Goal: Task Accomplishment & Management: Use online tool/utility

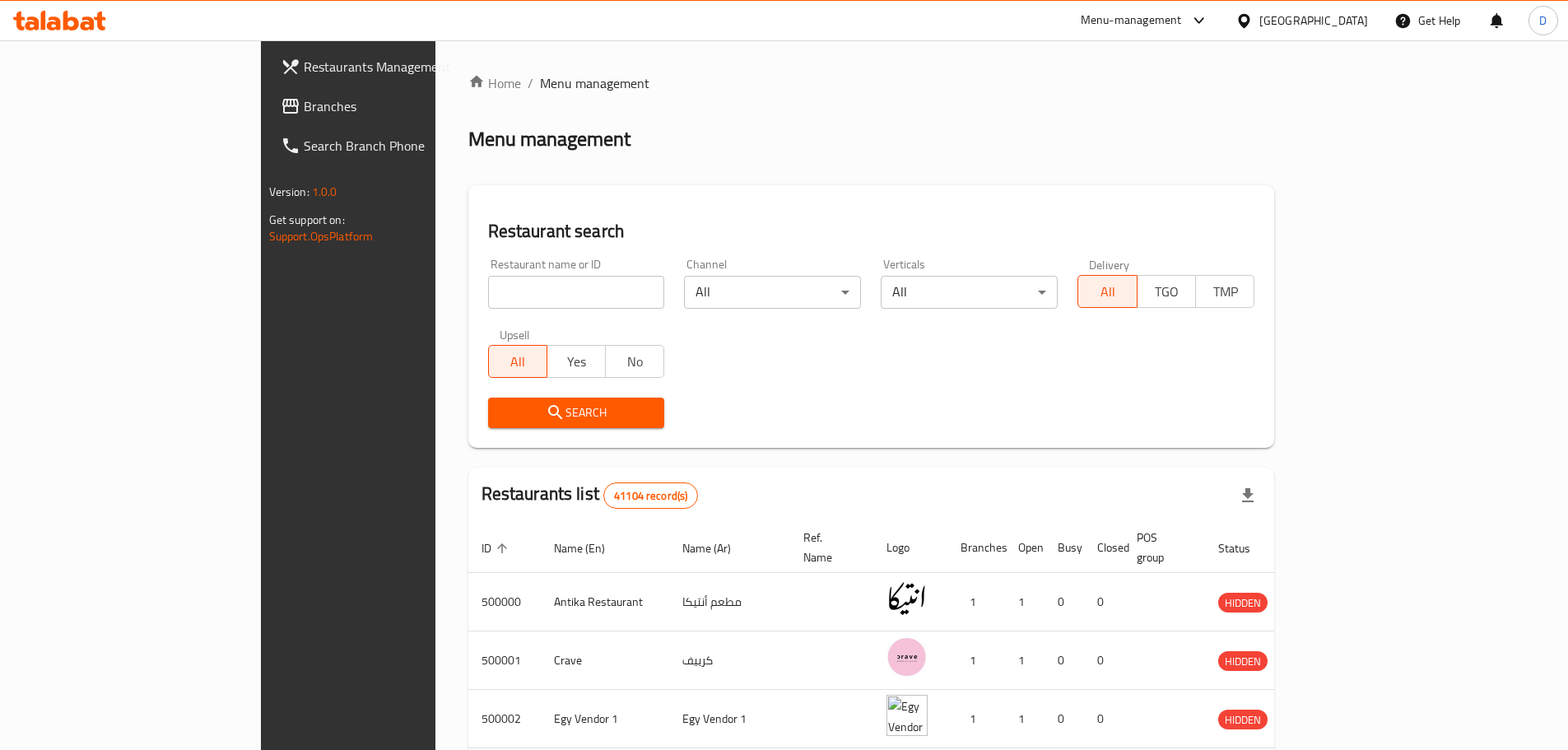
click at [304, 106] on span "Branches" at bounding box center [407, 106] width 206 height 20
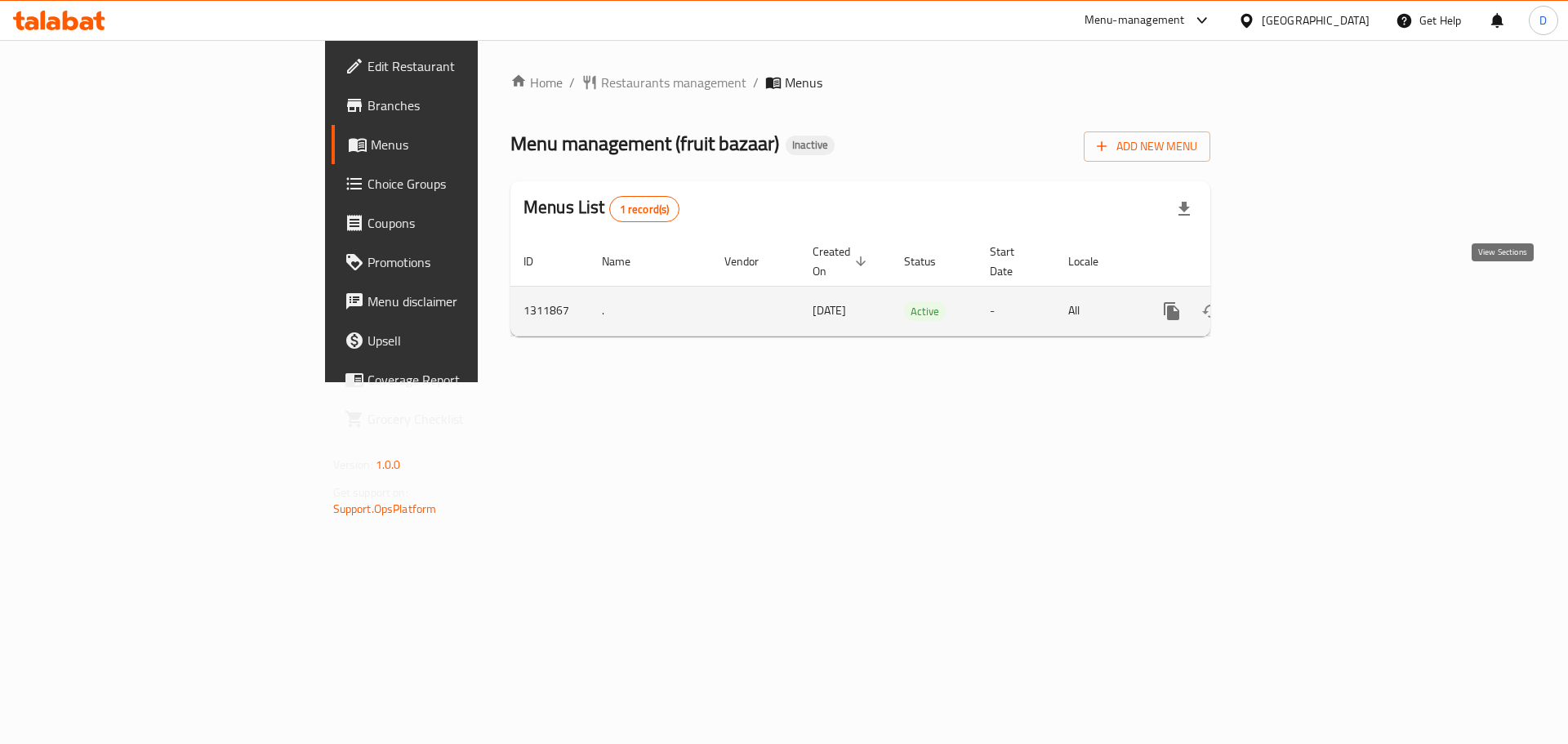
click at [1300, 302] on icon "enhanced table" at bounding box center [1290, 312] width 20 height 20
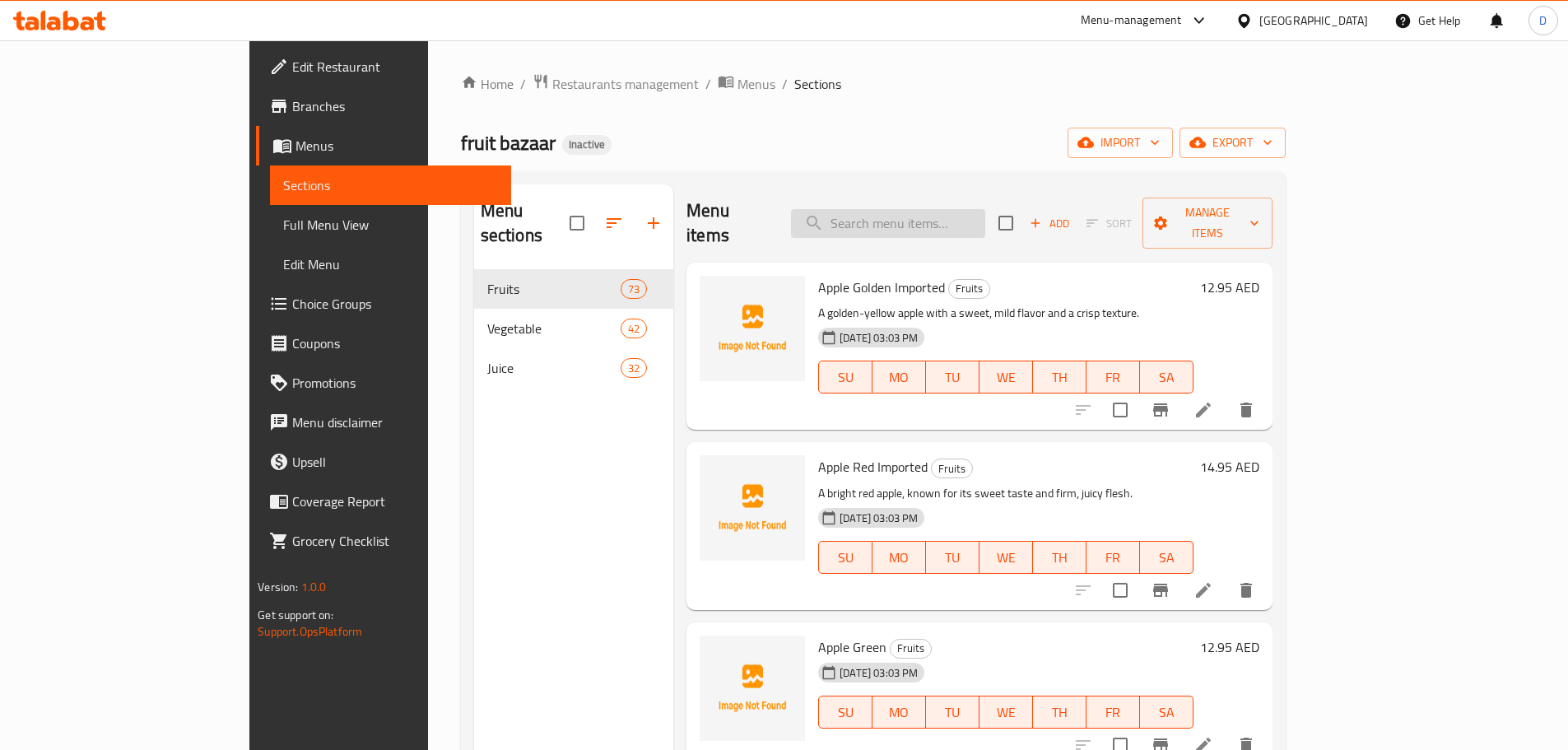
click at [979, 220] on input "search" at bounding box center [887, 224] width 194 height 29
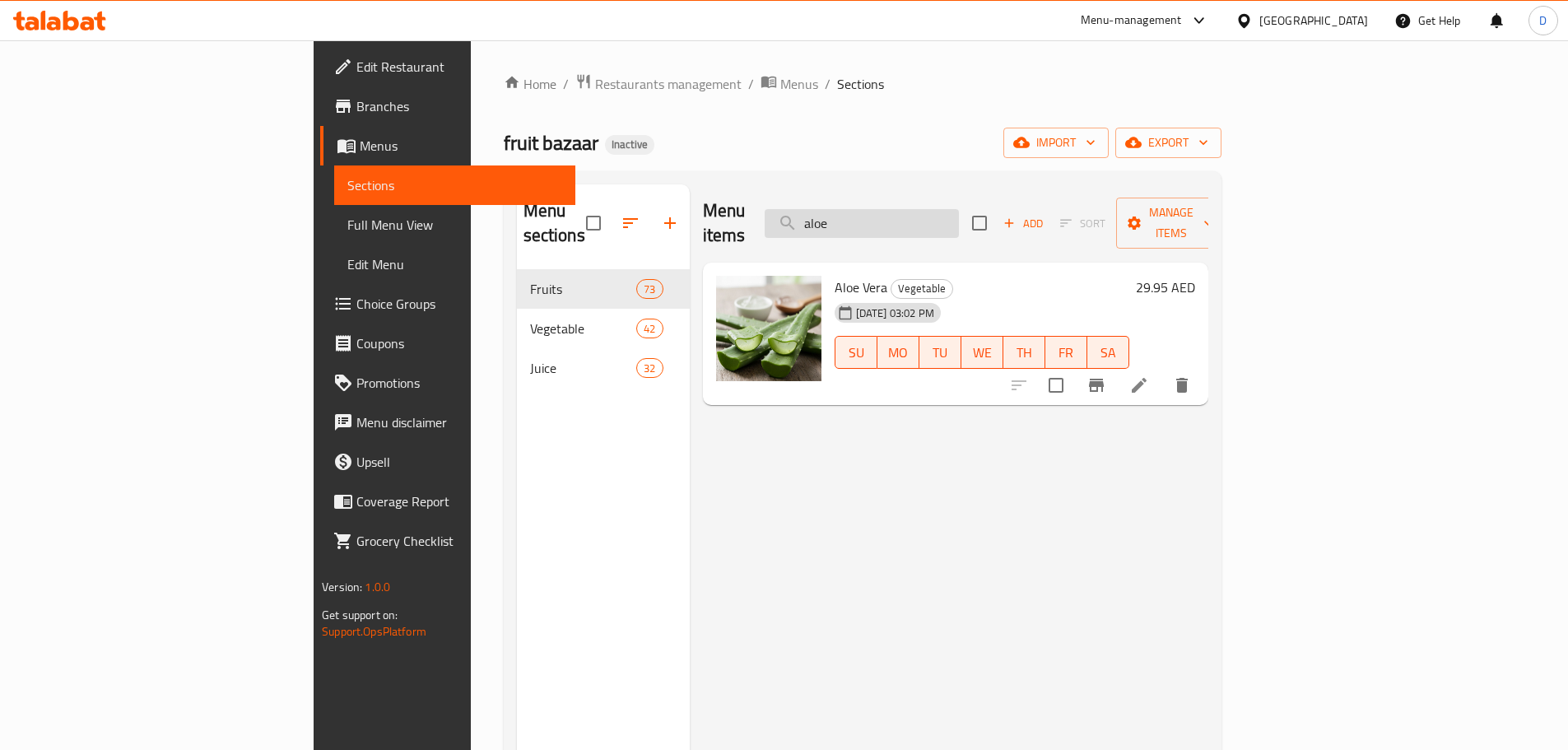
drag, startPoint x: 994, startPoint y: 219, endPoint x: 892, endPoint y: 211, distance: 102.3
click at [892, 211] on input "aloe" at bounding box center [861, 224] width 194 height 29
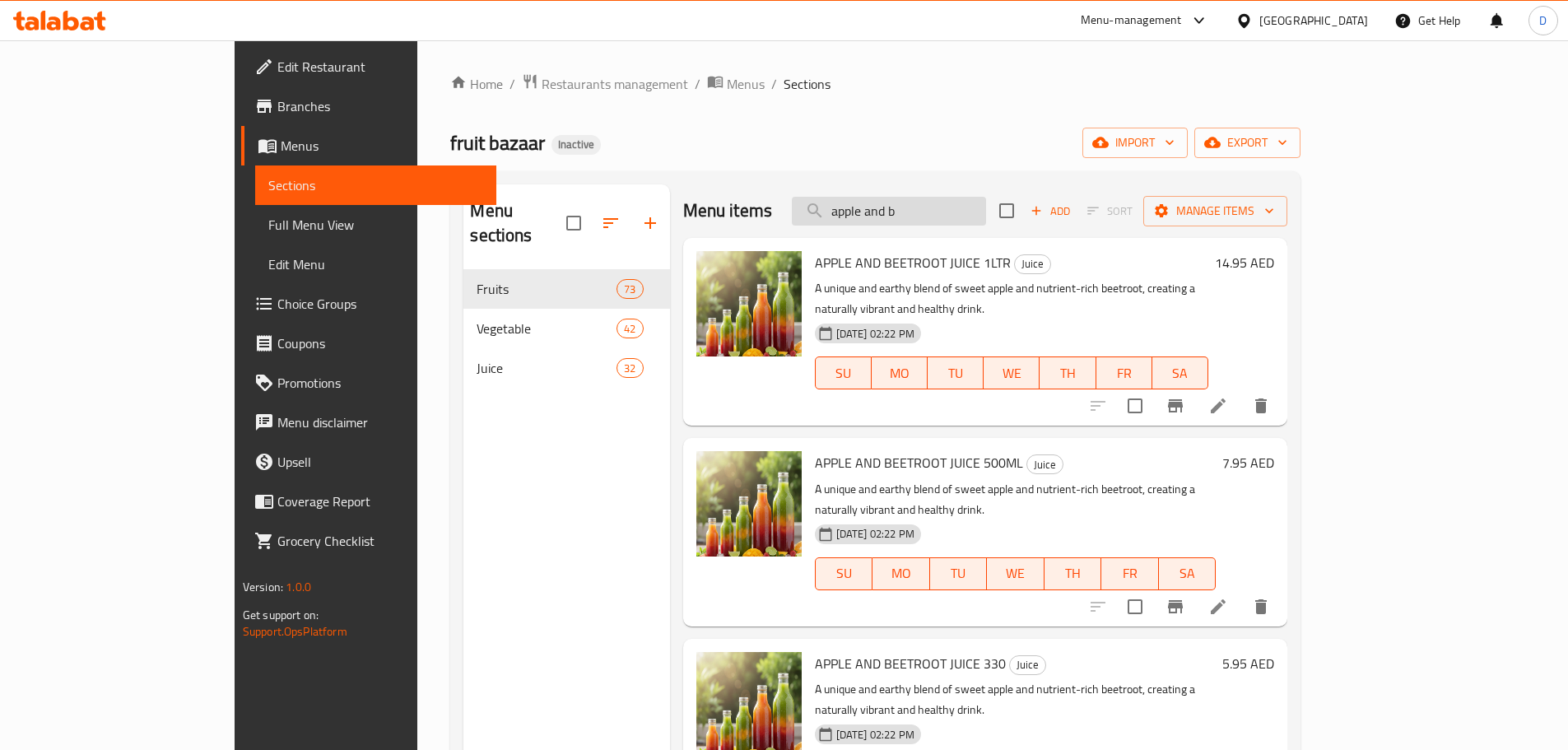
click at [986, 216] on input "apple and b" at bounding box center [888, 211] width 194 height 29
drag, startPoint x: 1003, startPoint y: 216, endPoint x: 959, endPoint y: 221, distance: 44.3
click at [959, 221] on input "apple and b" at bounding box center [888, 211] width 194 height 29
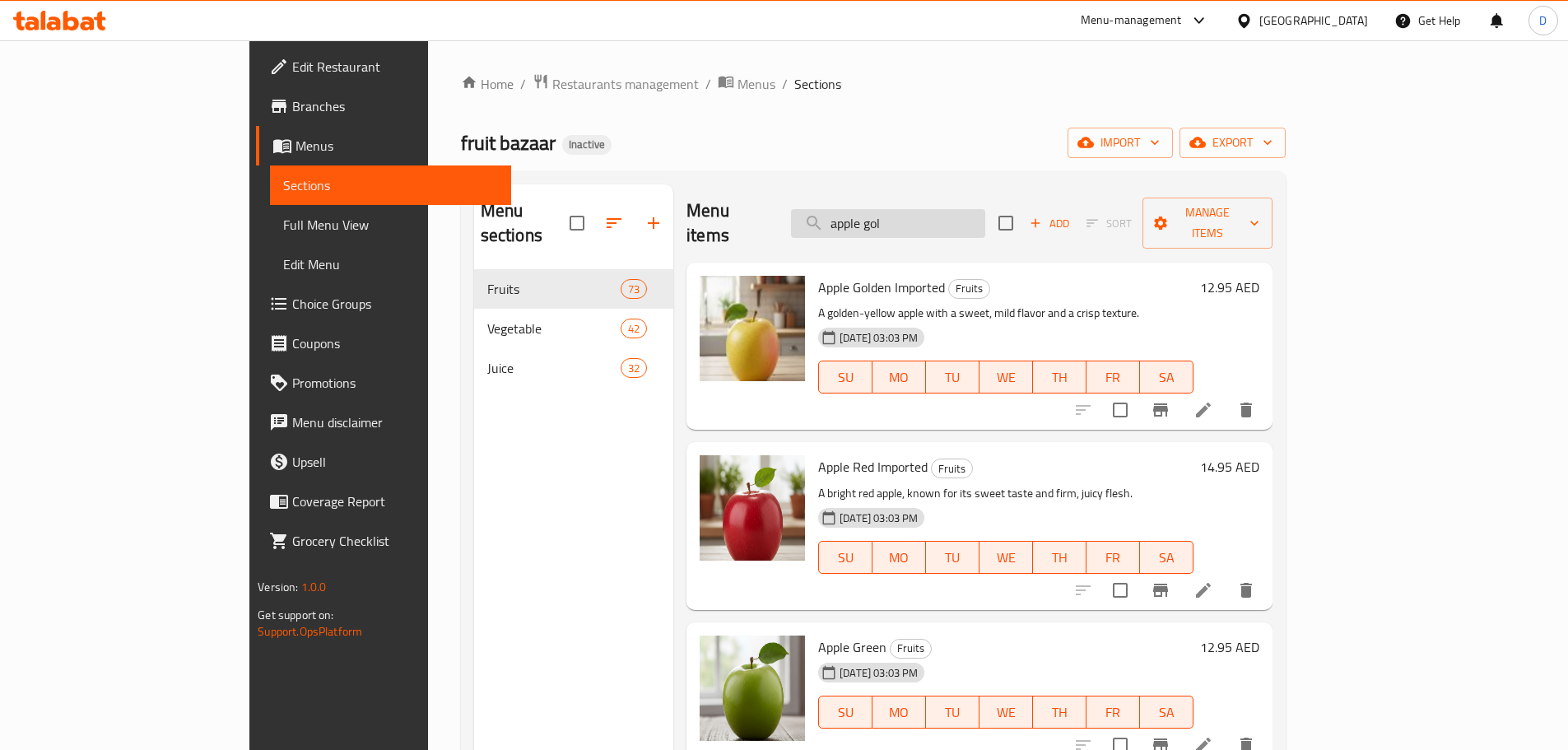
drag, startPoint x: 985, startPoint y: 207, endPoint x: 946, endPoint y: 211, distance: 39.2
click at [946, 211] on input "apple gol" at bounding box center [887, 224] width 194 height 29
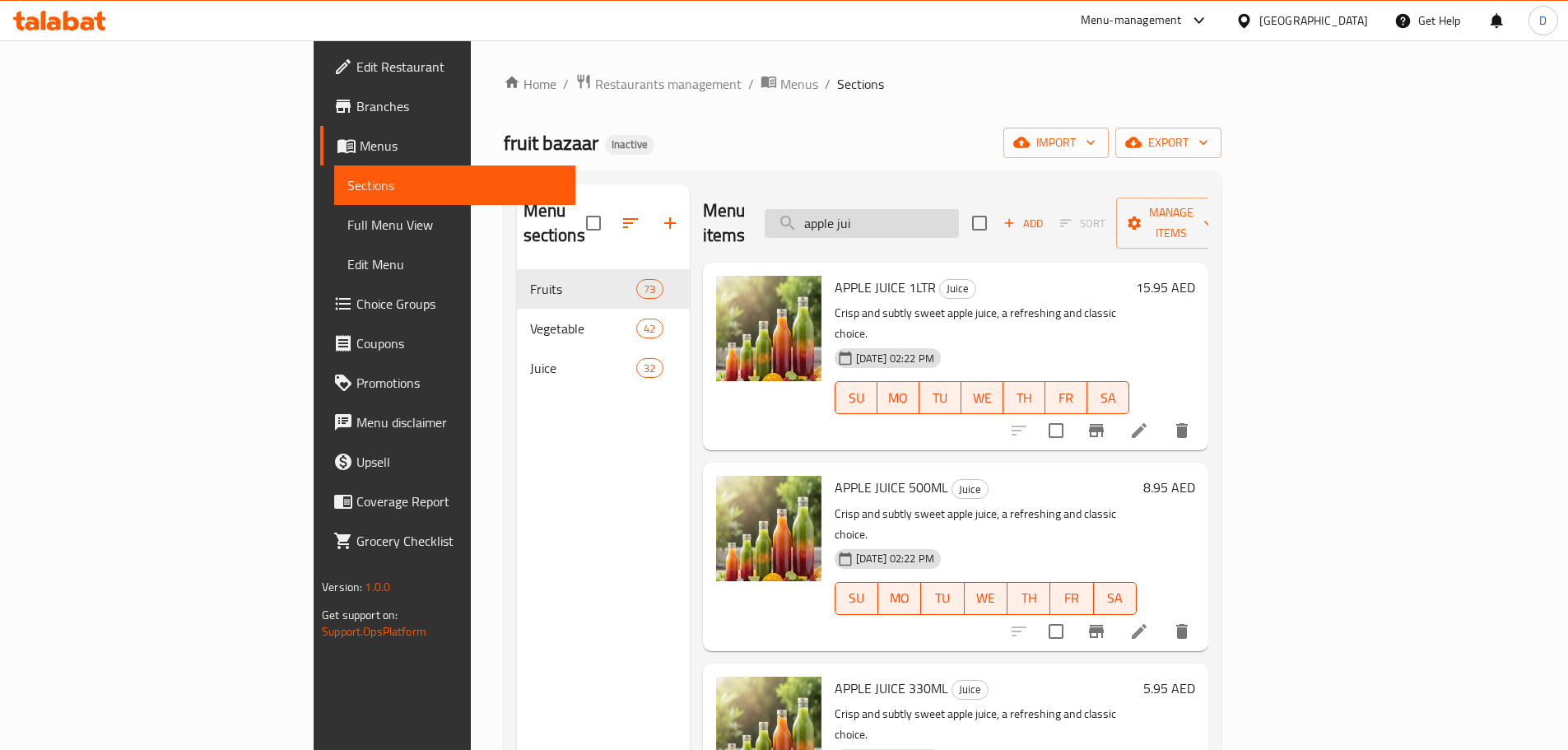
click at [959, 217] on input "apple jui" at bounding box center [861, 224] width 194 height 29
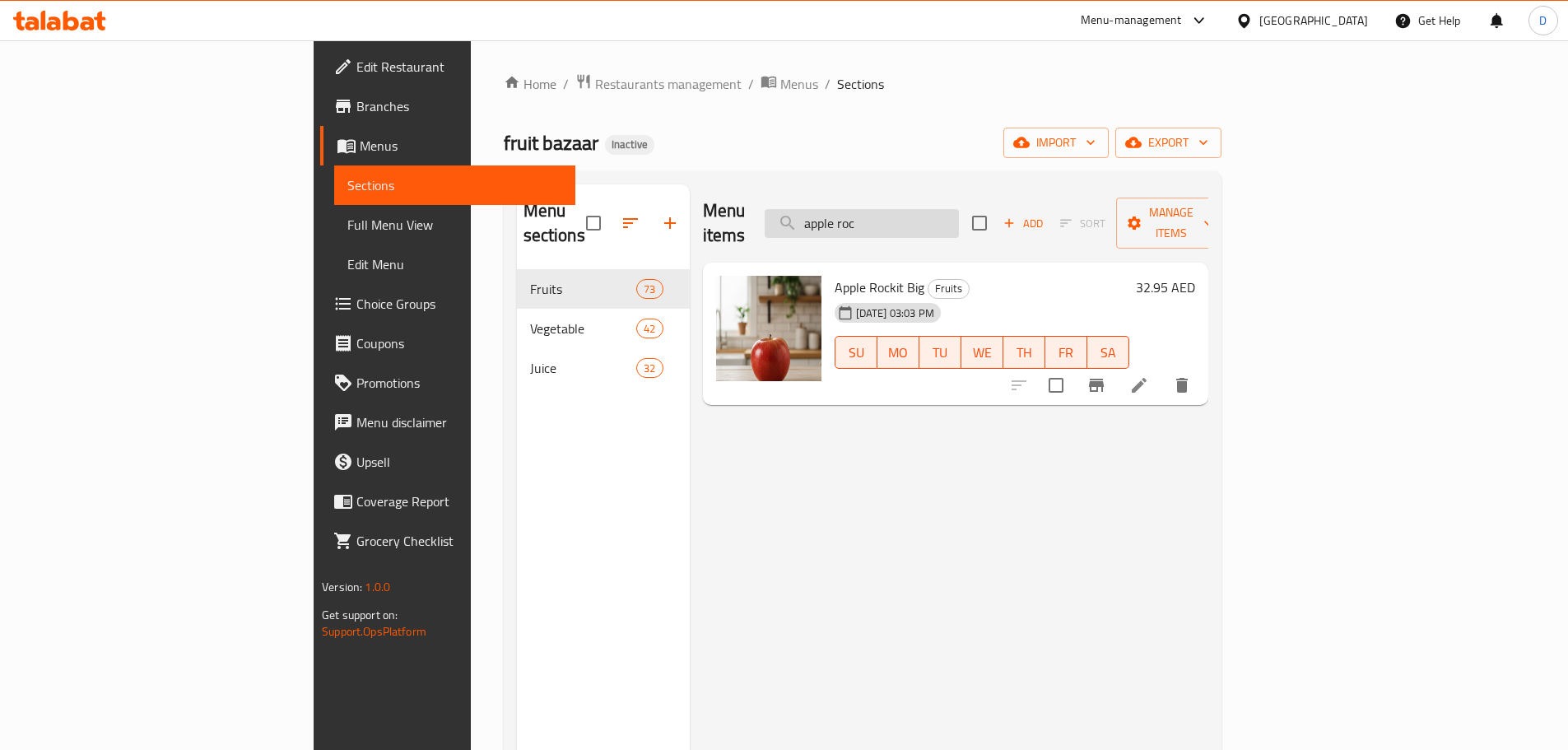
click at [959, 209] on input "apple roc" at bounding box center [861, 224] width 194 height 29
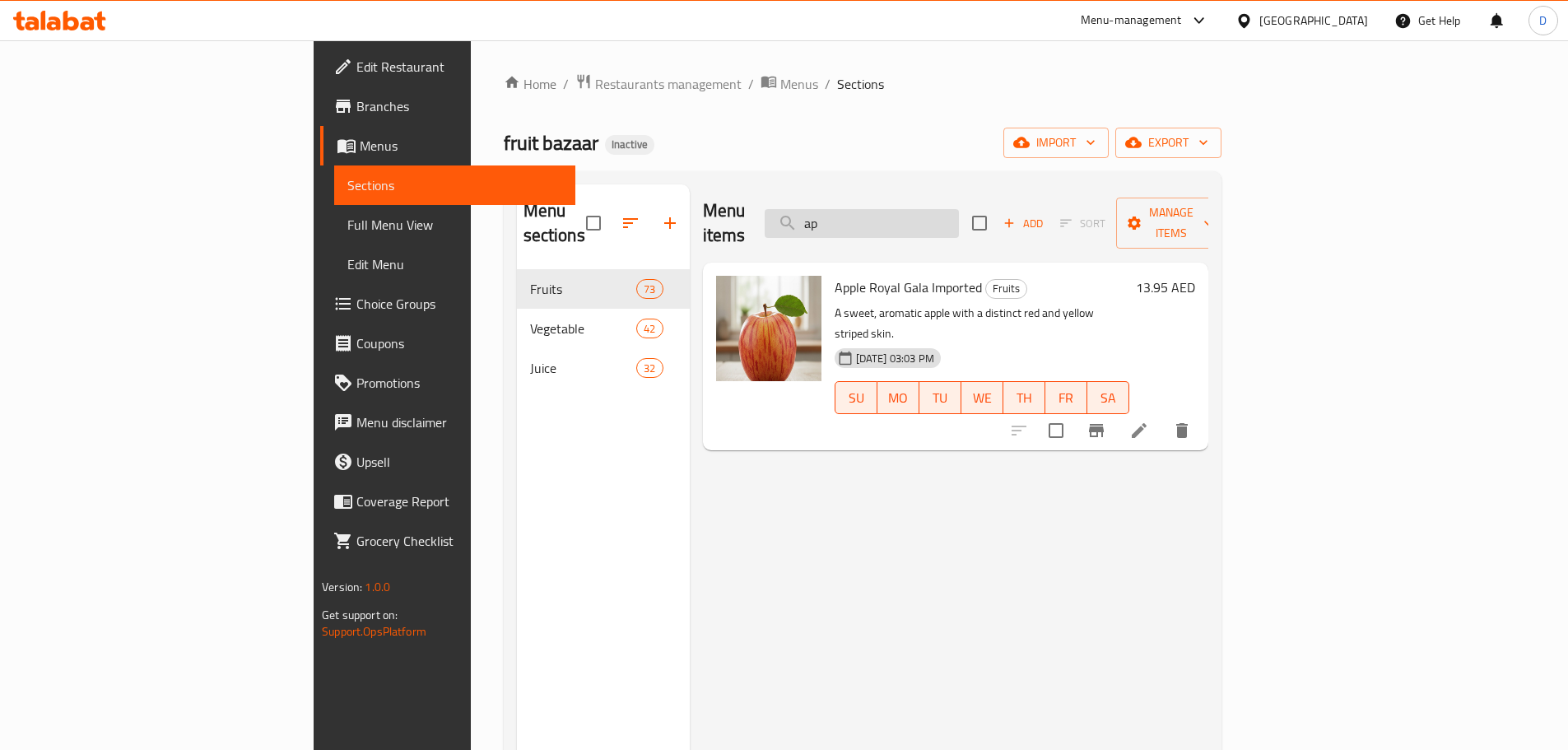
type input "a"
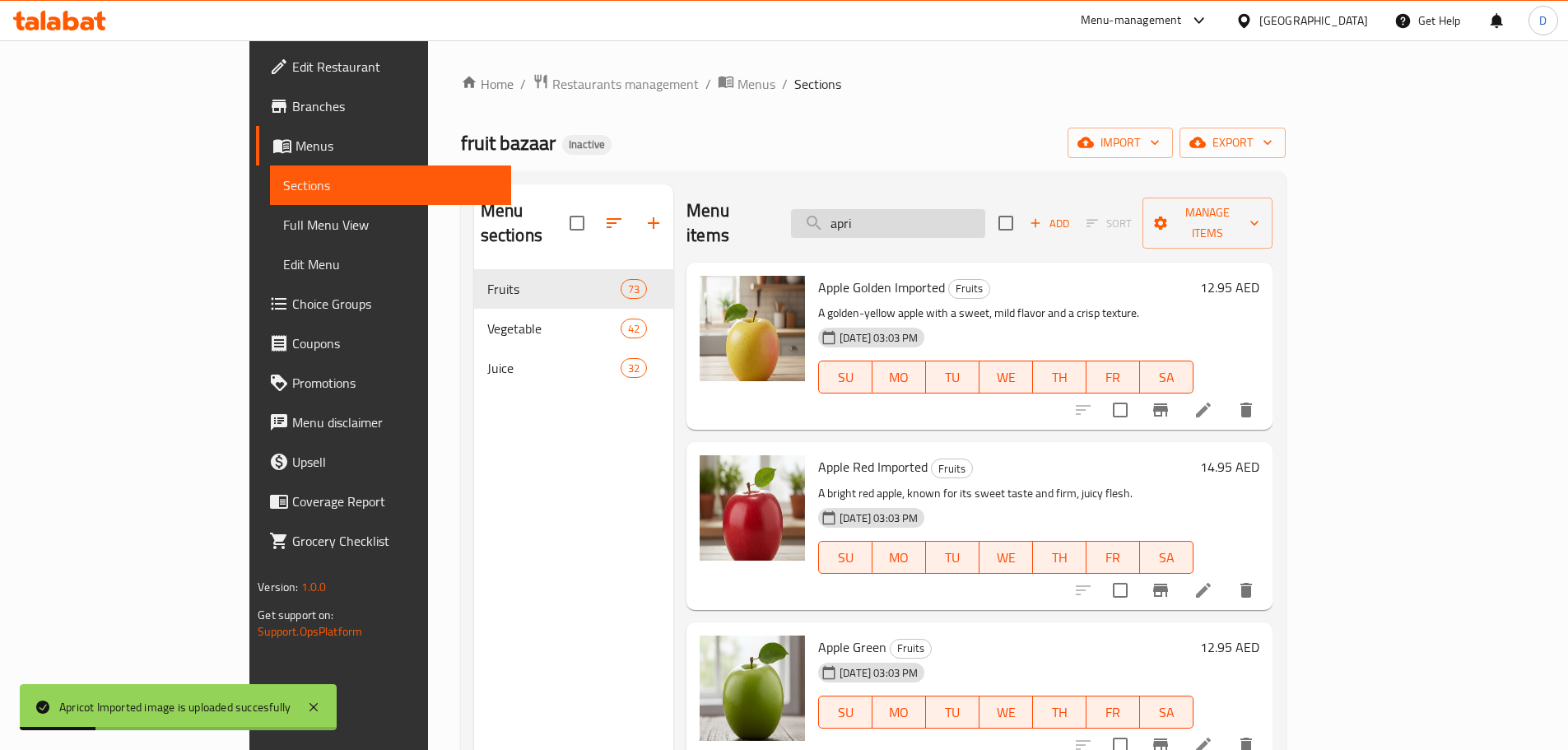
drag, startPoint x: 956, startPoint y: 217, endPoint x: 898, endPoint y: 218, distance: 58.0
click at [898, 218] on input "apri" at bounding box center [887, 224] width 194 height 29
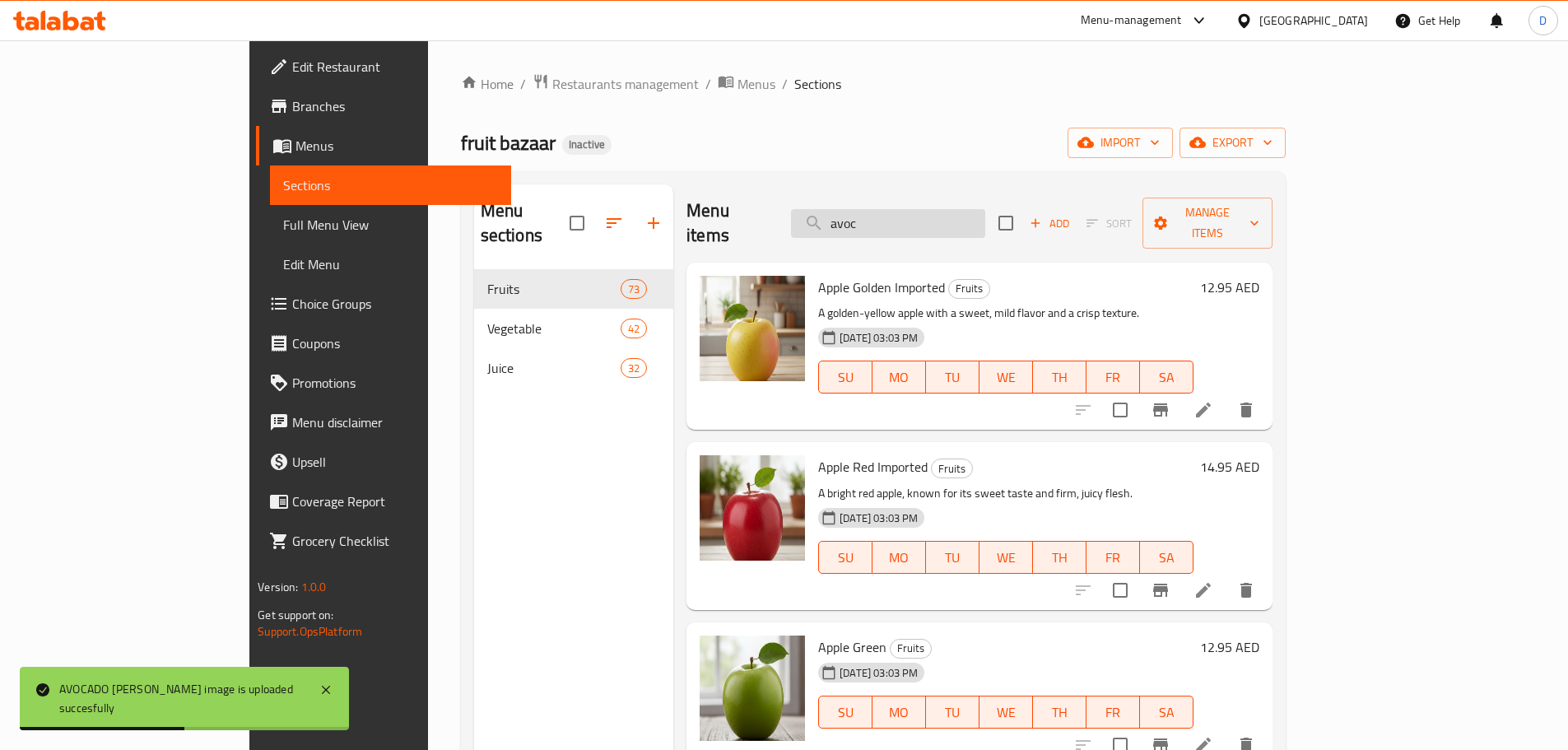
click at [980, 209] on input "avoc" at bounding box center [887, 224] width 194 height 29
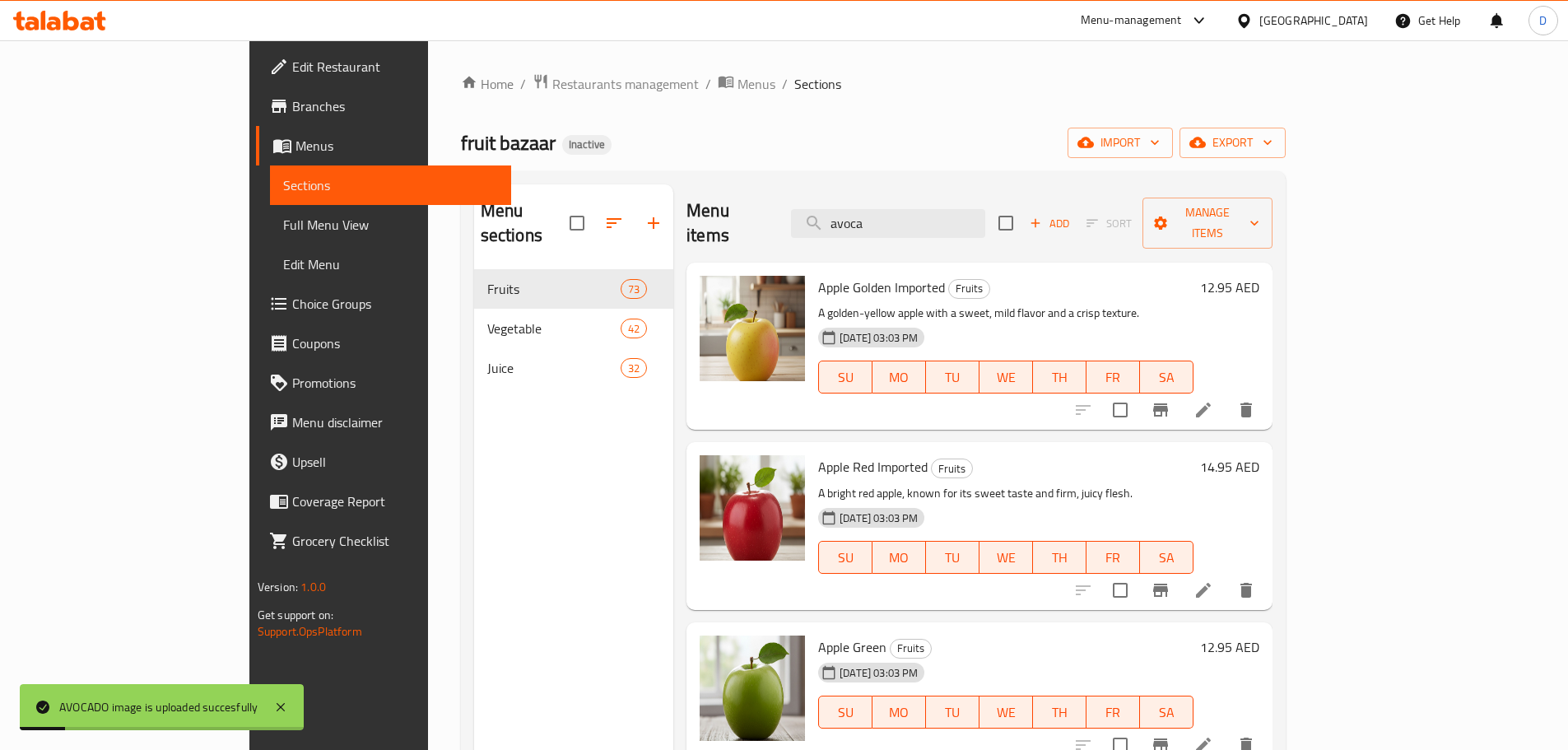
drag, startPoint x: 972, startPoint y: 211, endPoint x: 871, endPoint y: 209, distance: 101.0
click at [871, 209] on div "Menu items avoca Add Sort Manage items" at bounding box center [978, 224] width 585 height 78
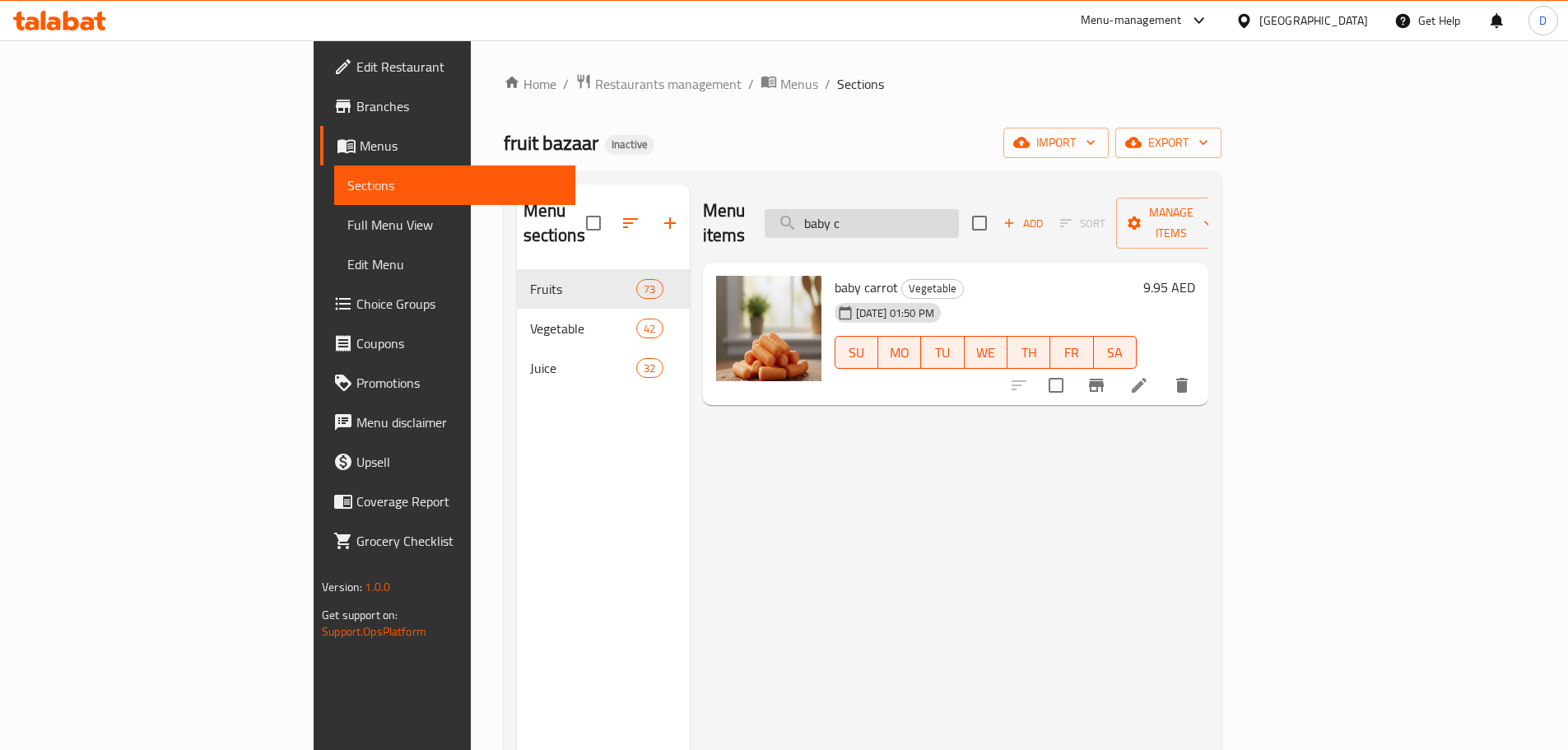
click at [958, 214] on input "baby c" at bounding box center [861, 224] width 194 height 29
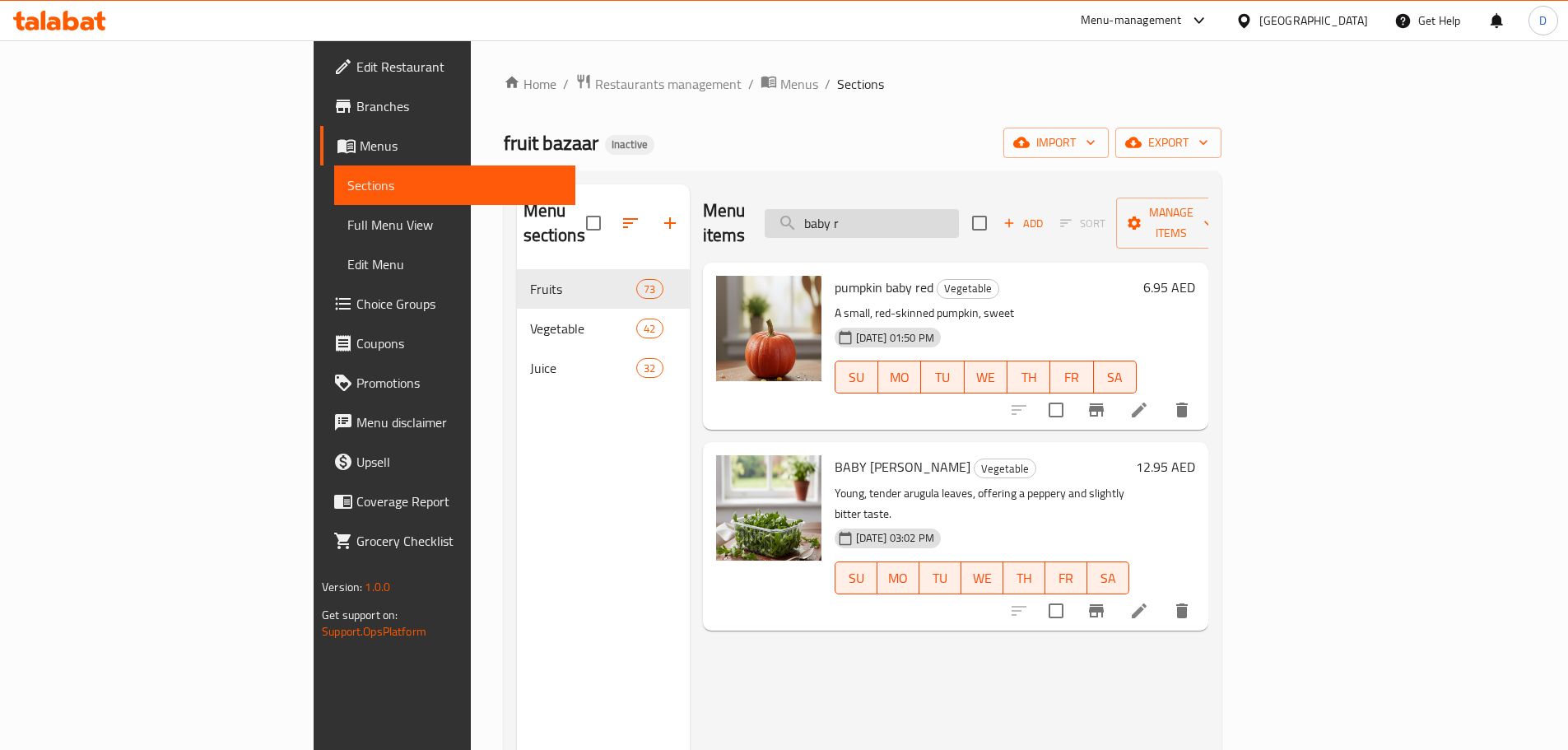
click at [959, 212] on input "baby r" at bounding box center [861, 224] width 194 height 29
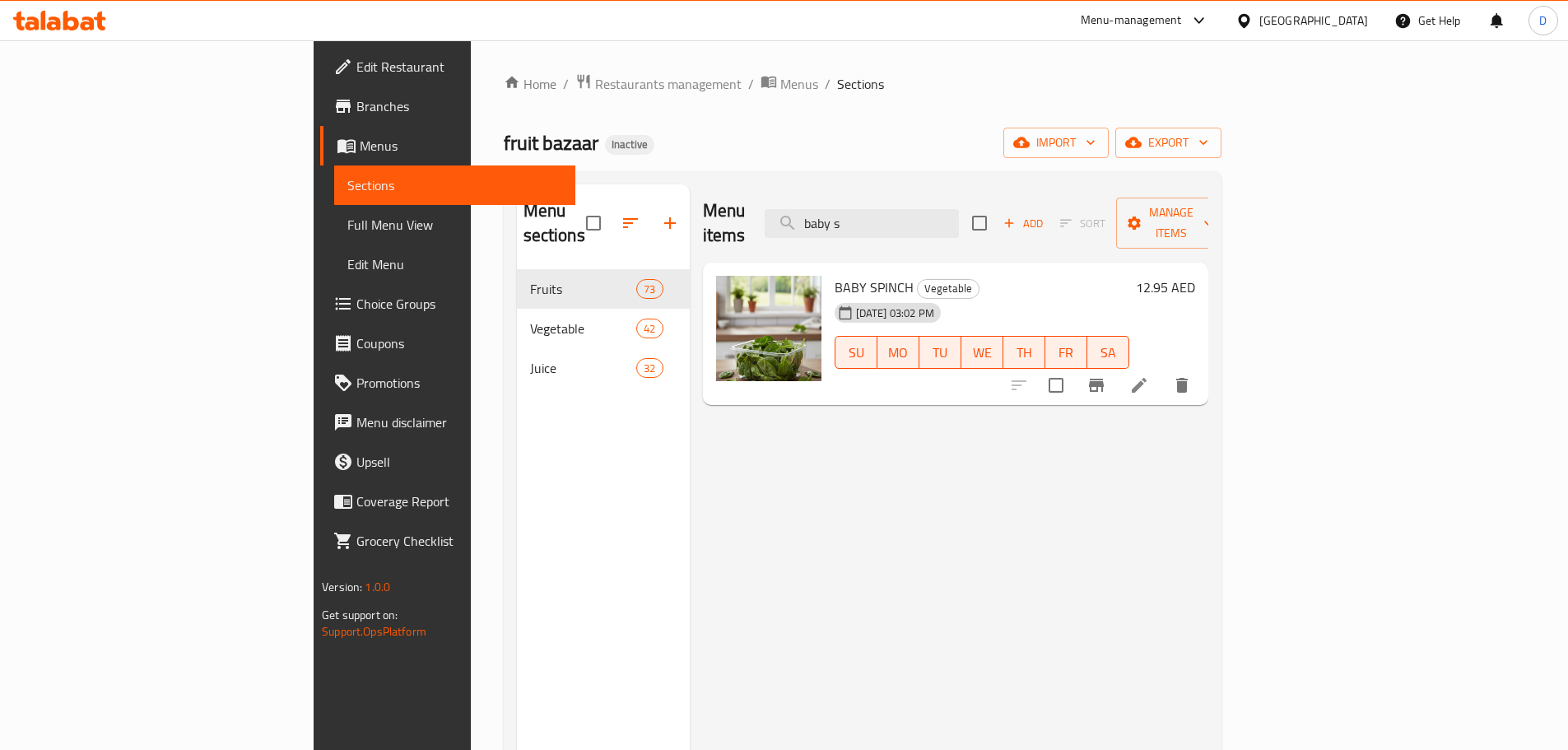
drag, startPoint x: 994, startPoint y: 212, endPoint x: 853, endPoint y: 214, distance: 141.0
click at [853, 214] on div "Menu items baby s Add Sort Manage items" at bounding box center [955, 224] width 505 height 78
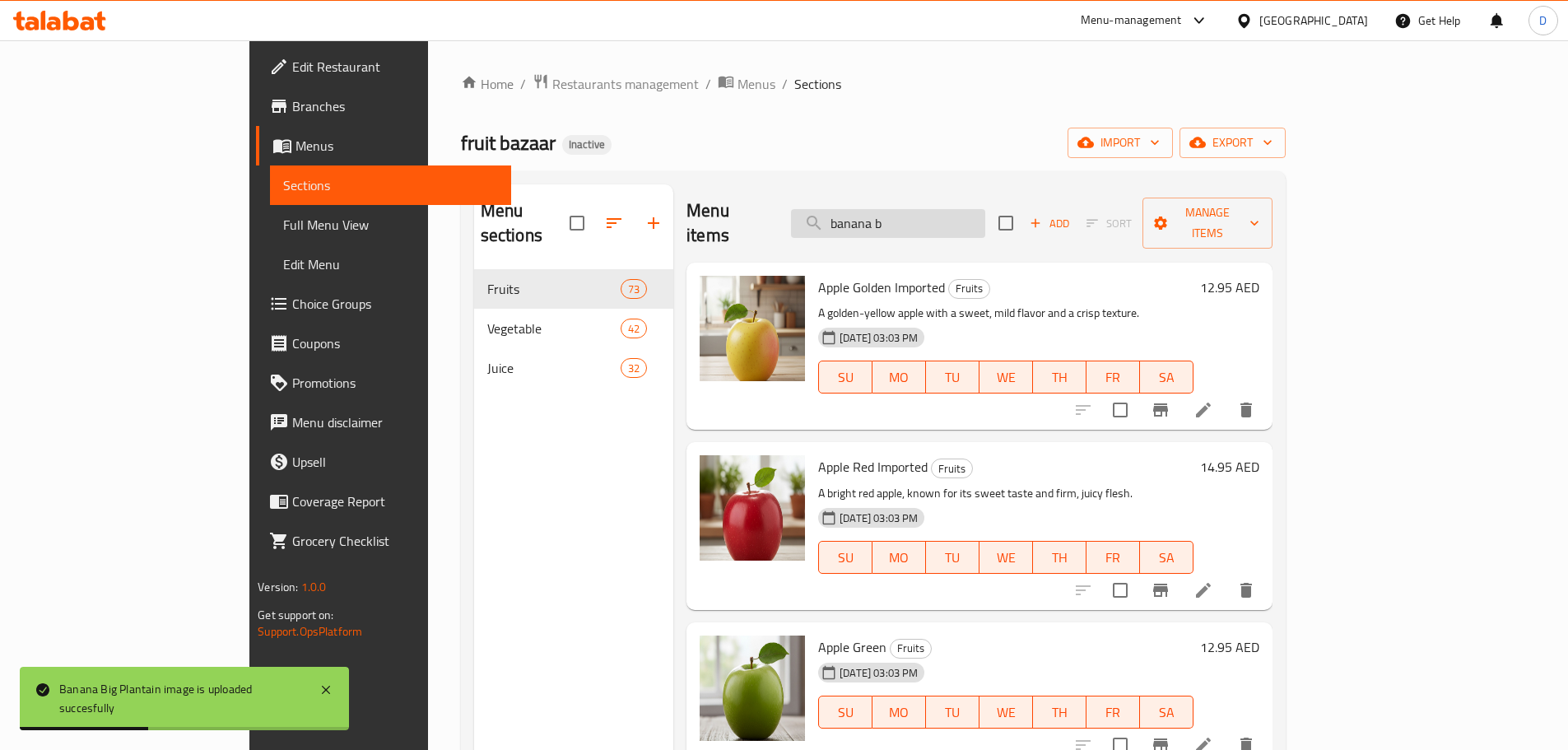
click at [985, 213] on input "banana b" at bounding box center [887, 224] width 194 height 29
drag, startPoint x: 988, startPoint y: 211, endPoint x: 844, endPoint y: 211, distance: 144.0
click at [844, 211] on div "Menu items banana ch Add Sort Manage items" at bounding box center [978, 224] width 585 height 78
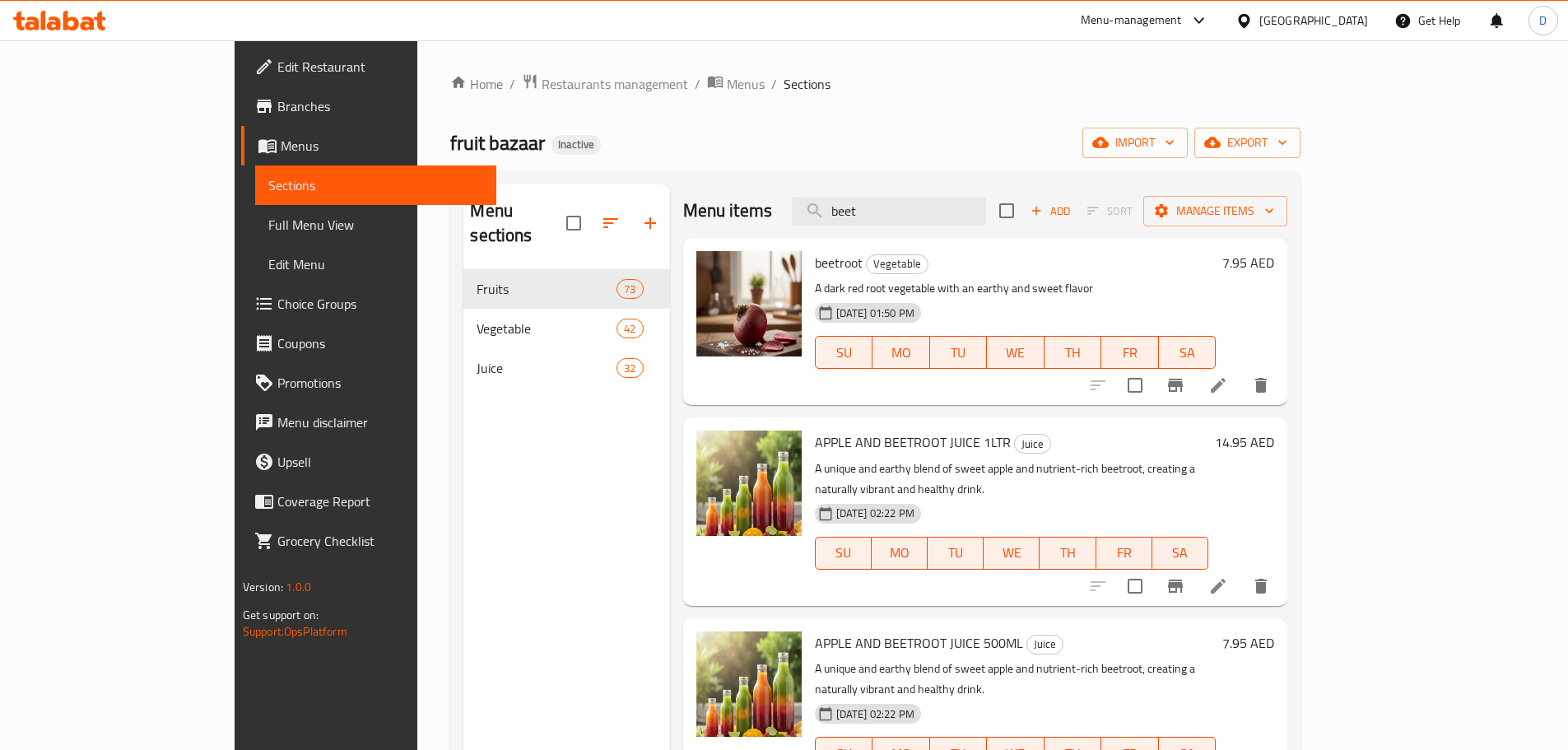
drag, startPoint x: 945, startPoint y: 217, endPoint x: 865, endPoint y: 217, distance: 80.0
click at [865, 217] on div "Menu items beet Add Sort Manage items" at bounding box center [986, 211] width 605 height 54
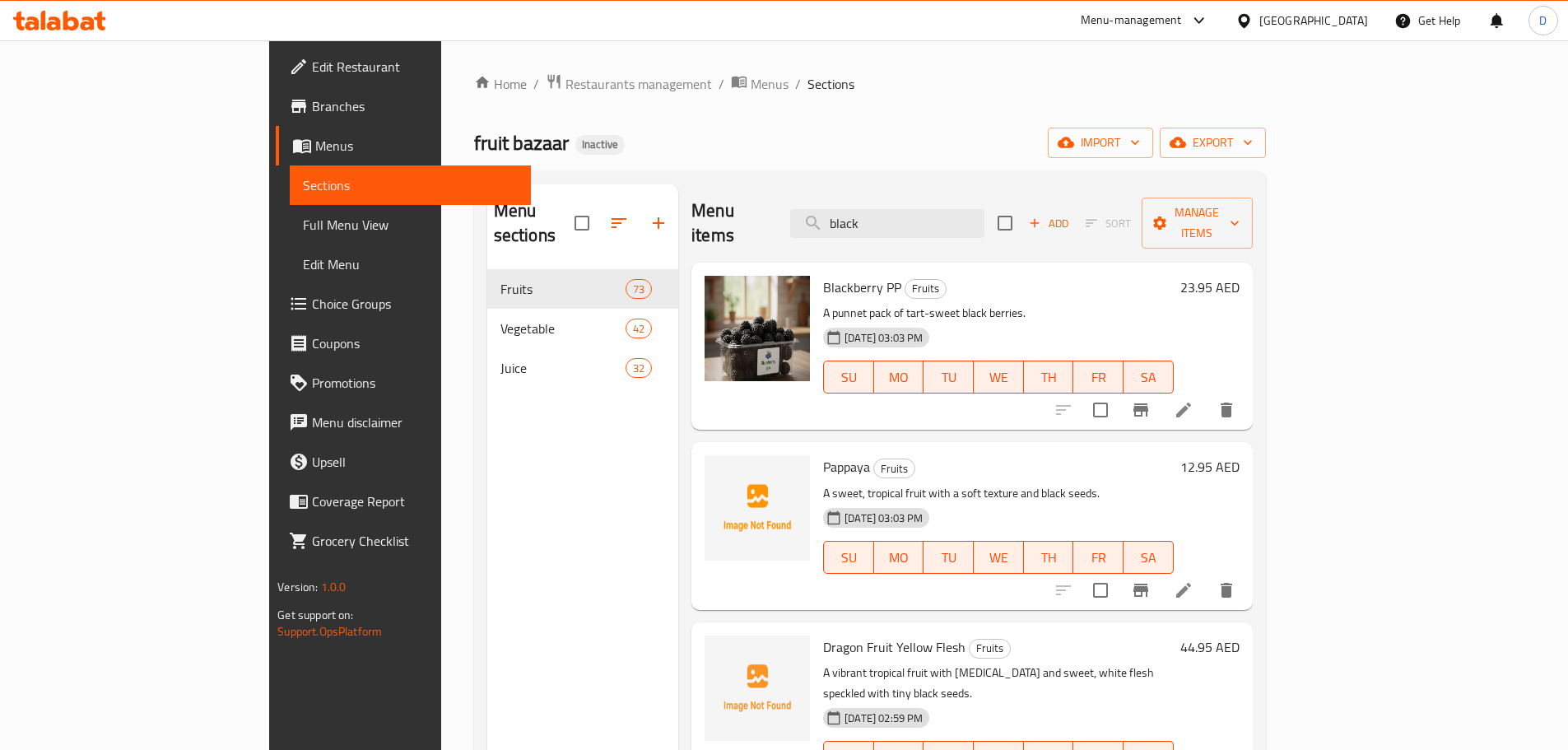
drag, startPoint x: 989, startPoint y: 213, endPoint x: 822, endPoint y: 189, distance: 168.7
click at [822, 189] on div "Menu items black Add Sort Manage items" at bounding box center [972, 224] width 561 height 78
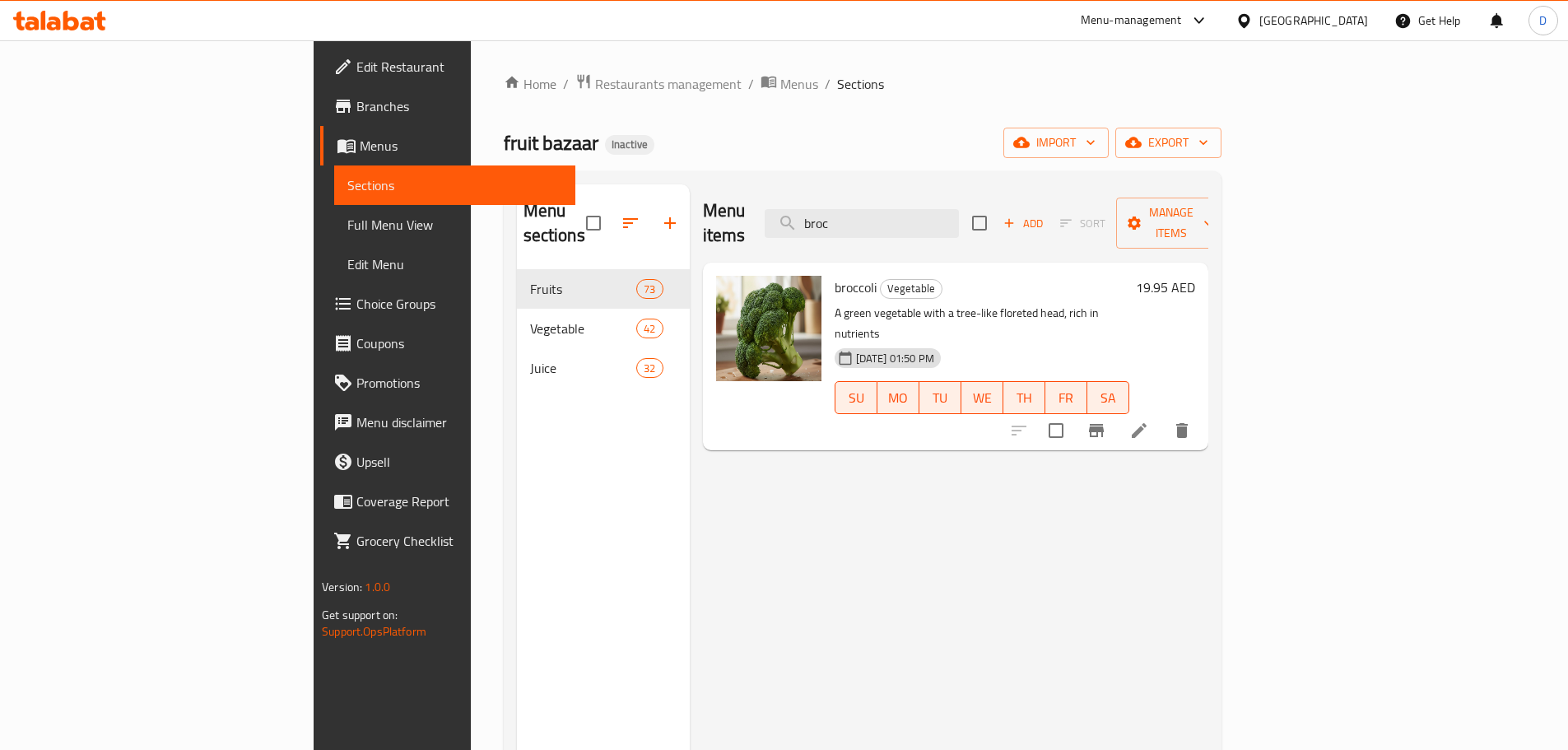
drag, startPoint x: 963, startPoint y: 215, endPoint x: 843, endPoint y: 217, distance: 120.0
click at [843, 217] on div "Menu items broc Add Sort Manage items" at bounding box center [955, 224] width 505 height 78
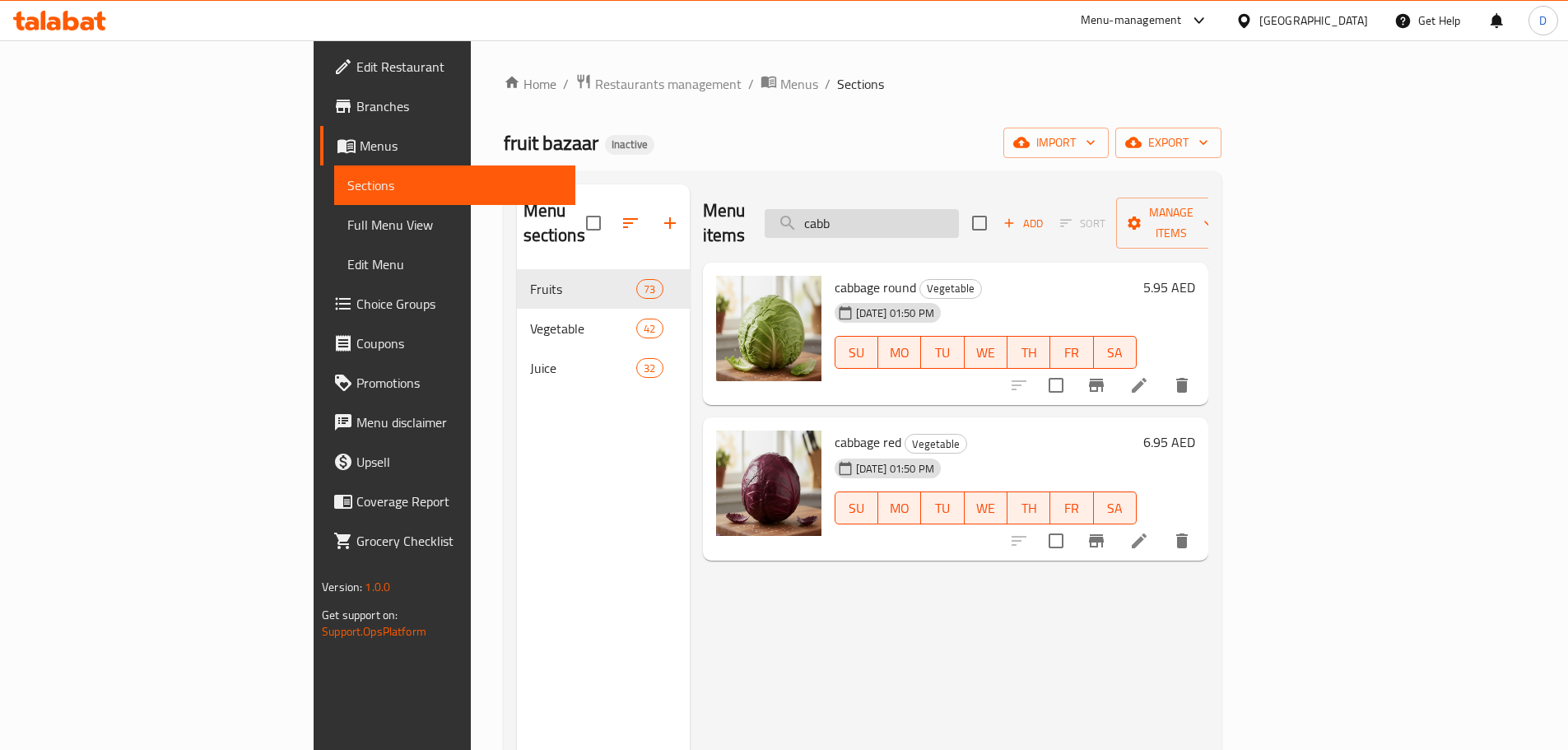
drag, startPoint x: 985, startPoint y: 211, endPoint x: 906, endPoint y: 225, distance: 80.2
click at [906, 225] on input "cabb" at bounding box center [861, 224] width 194 height 29
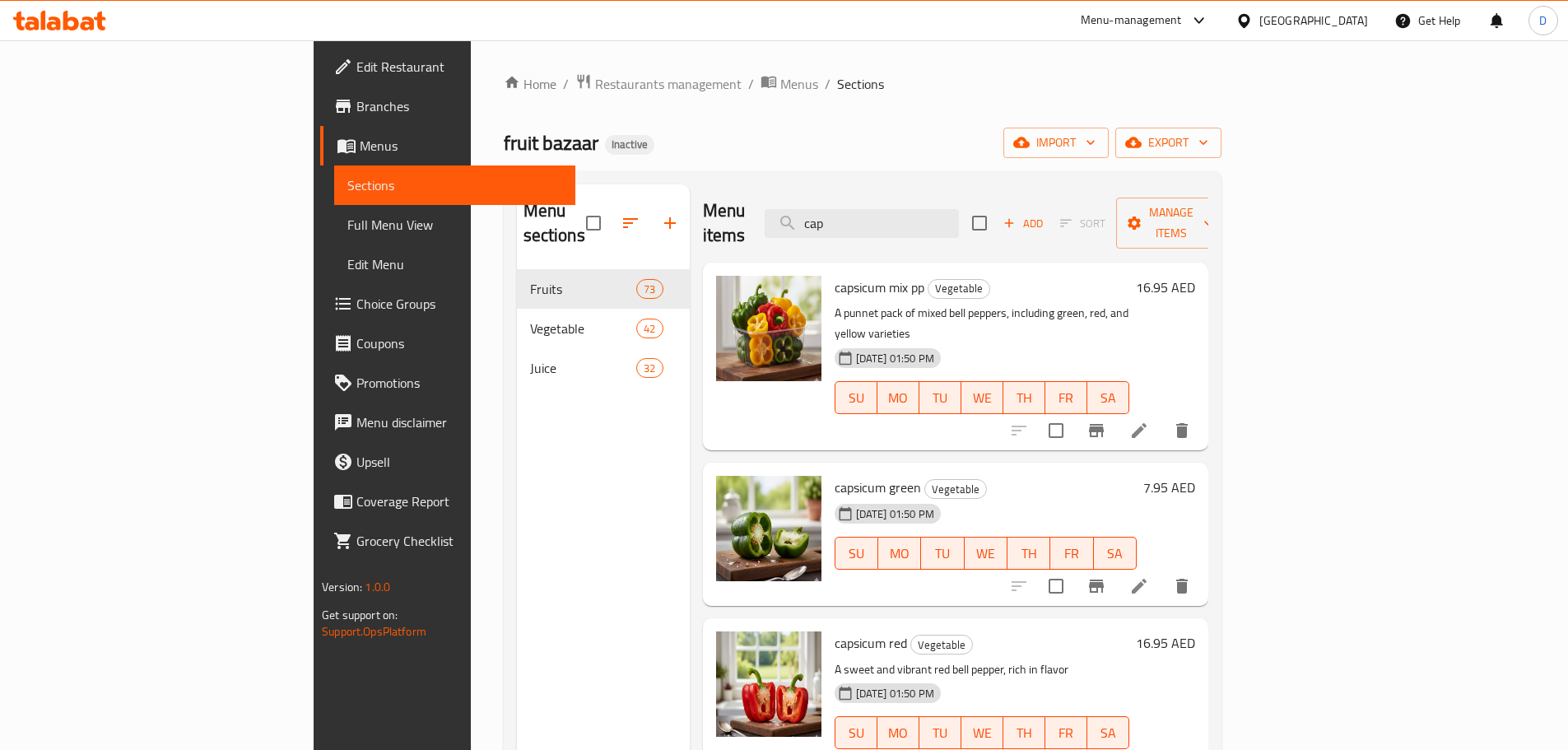
drag, startPoint x: 959, startPoint y: 202, endPoint x: 865, endPoint y: 205, distance: 94.0
click at [865, 205] on div "Menu items cap Add Sort Manage items" at bounding box center [955, 224] width 505 height 78
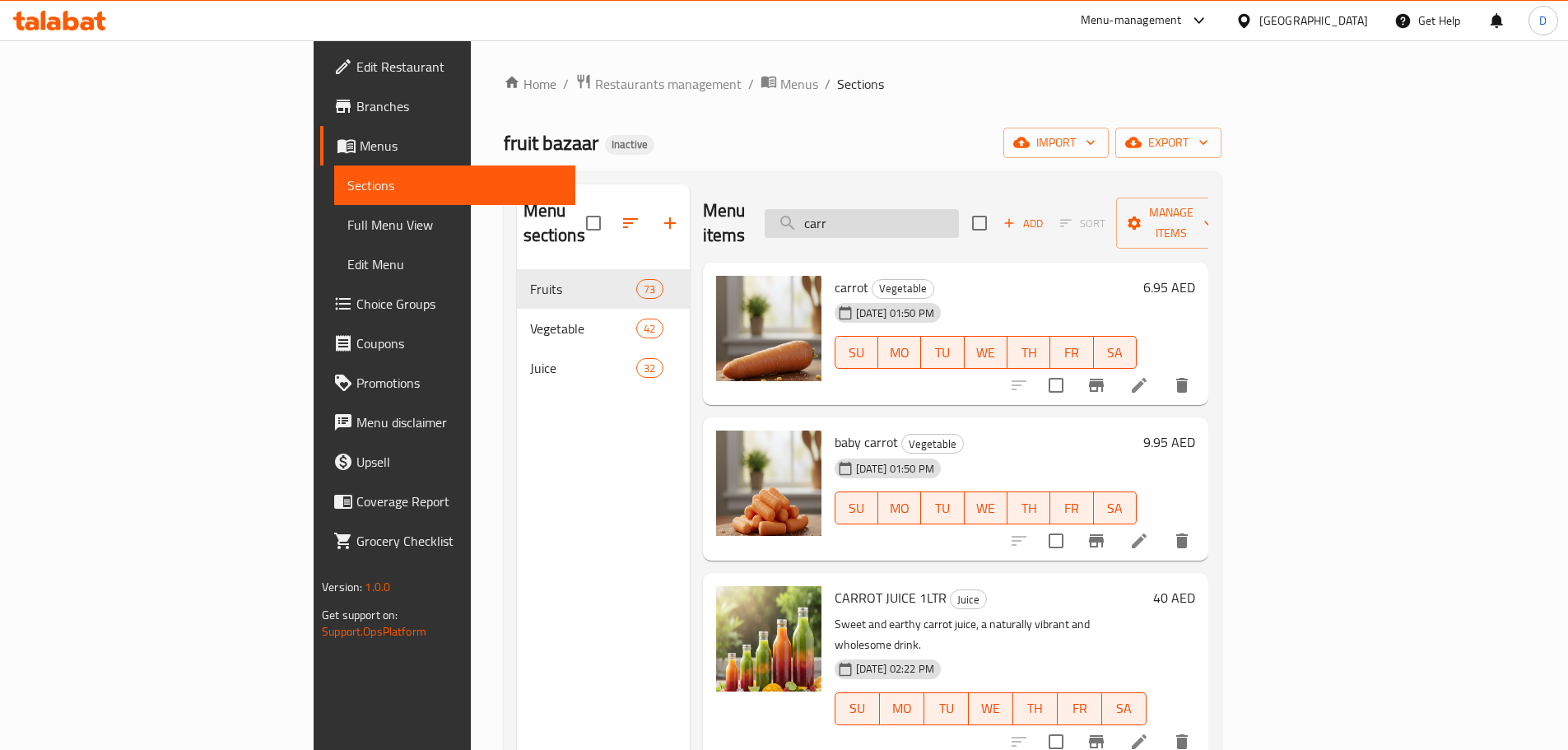
drag, startPoint x: 909, startPoint y: 215, endPoint x: 896, endPoint y: 213, distance: 13.2
click at [896, 213] on input "carr" at bounding box center [861, 224] width 194 height 29
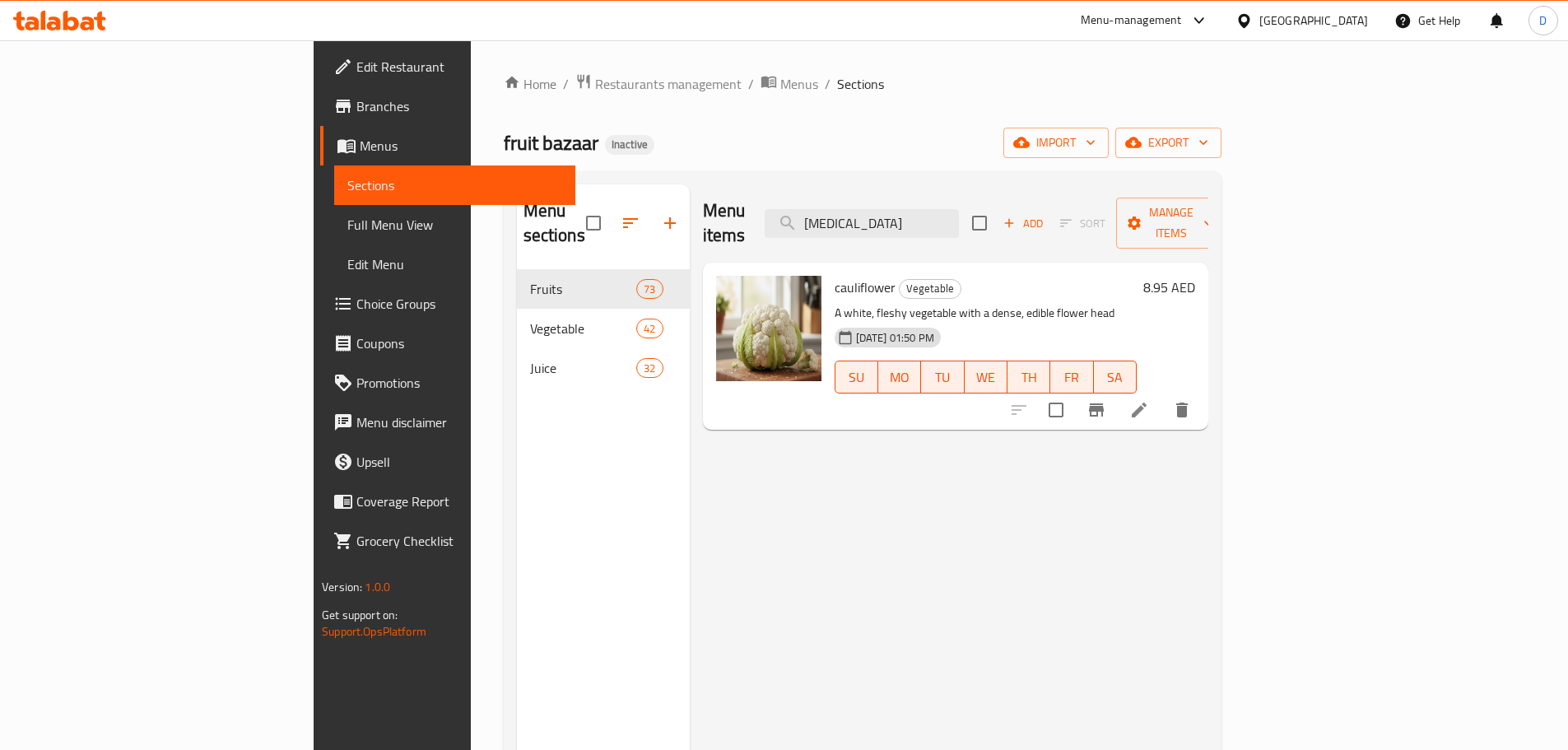
drag, startPoint x: 974, startPoint y: 221, endPoint x: 855, endPoint y: 213, distance: 119.3
click at [855, 213] on div "Menu items caul Add Sort Manage items" at bounding box center [955, 224] width 505 height 78
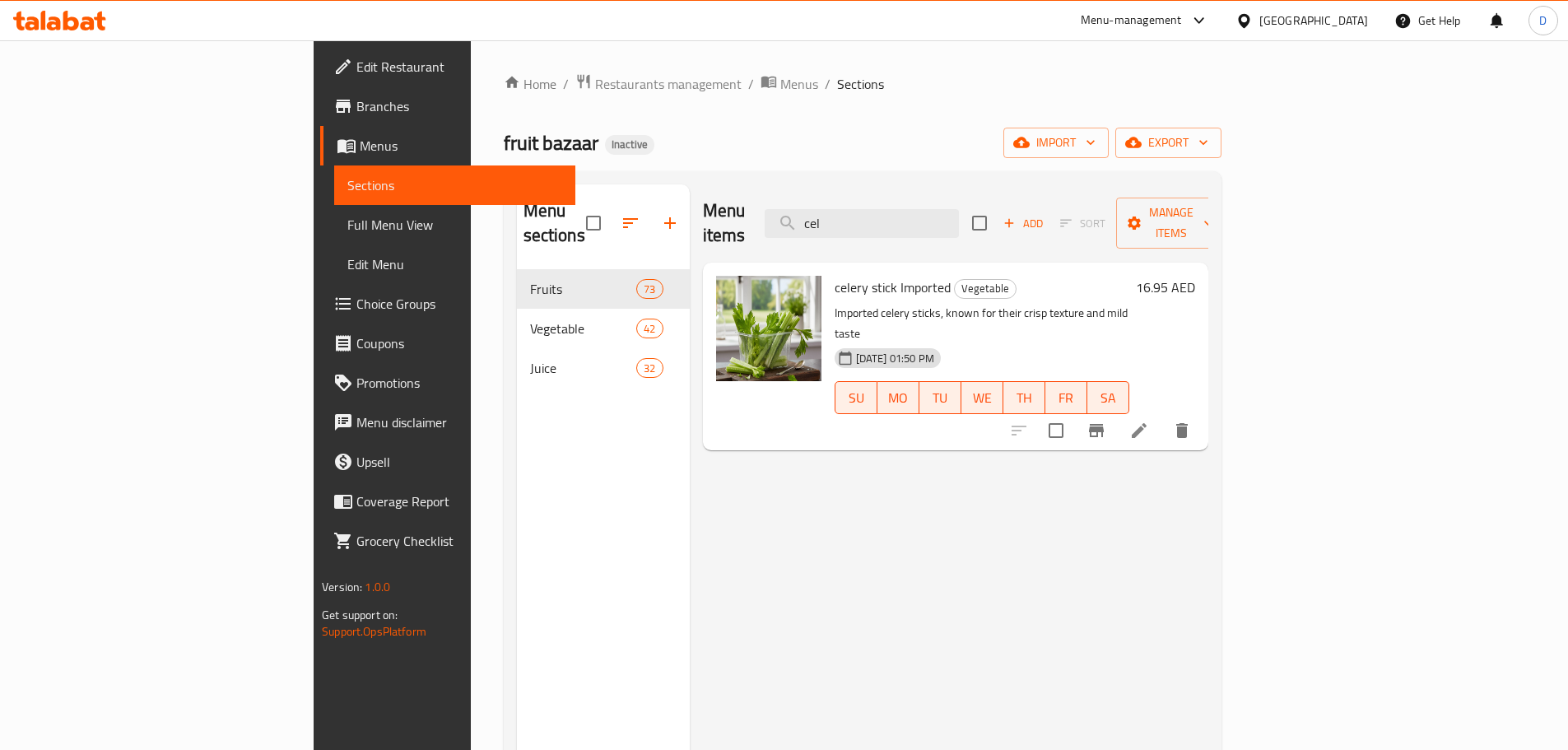
drag, startPoint x: 942, startPoint y: 218, endPoint x: 880, endPoint y: 227, distance: 62.6
click at [880, 227] on div "Menu items cel Add Sort Manage items" at bounding box center [955, 224] width 505 height 78
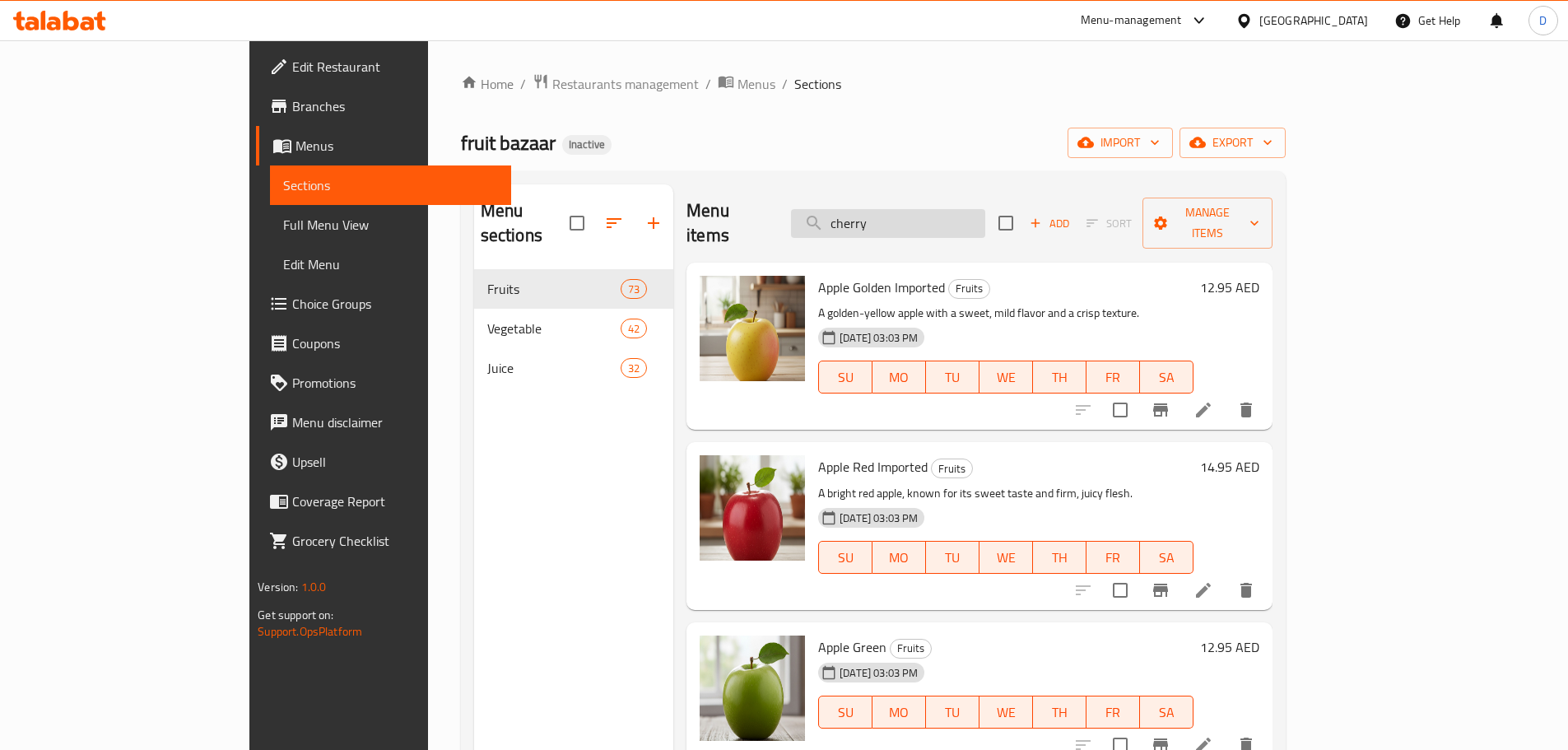
click at [985, 213] on input "cherry" at bounding box center [887, 224] width 194 height 29
drag, startPoint x: 966, startPoint y: 215, endPoint x: 894, endPoint y: 226, distance: 72.8
click at [894, 226] on div "Menu items cherry Add Sort Manage items" at bounding box center [978, 224] width 585 height 78
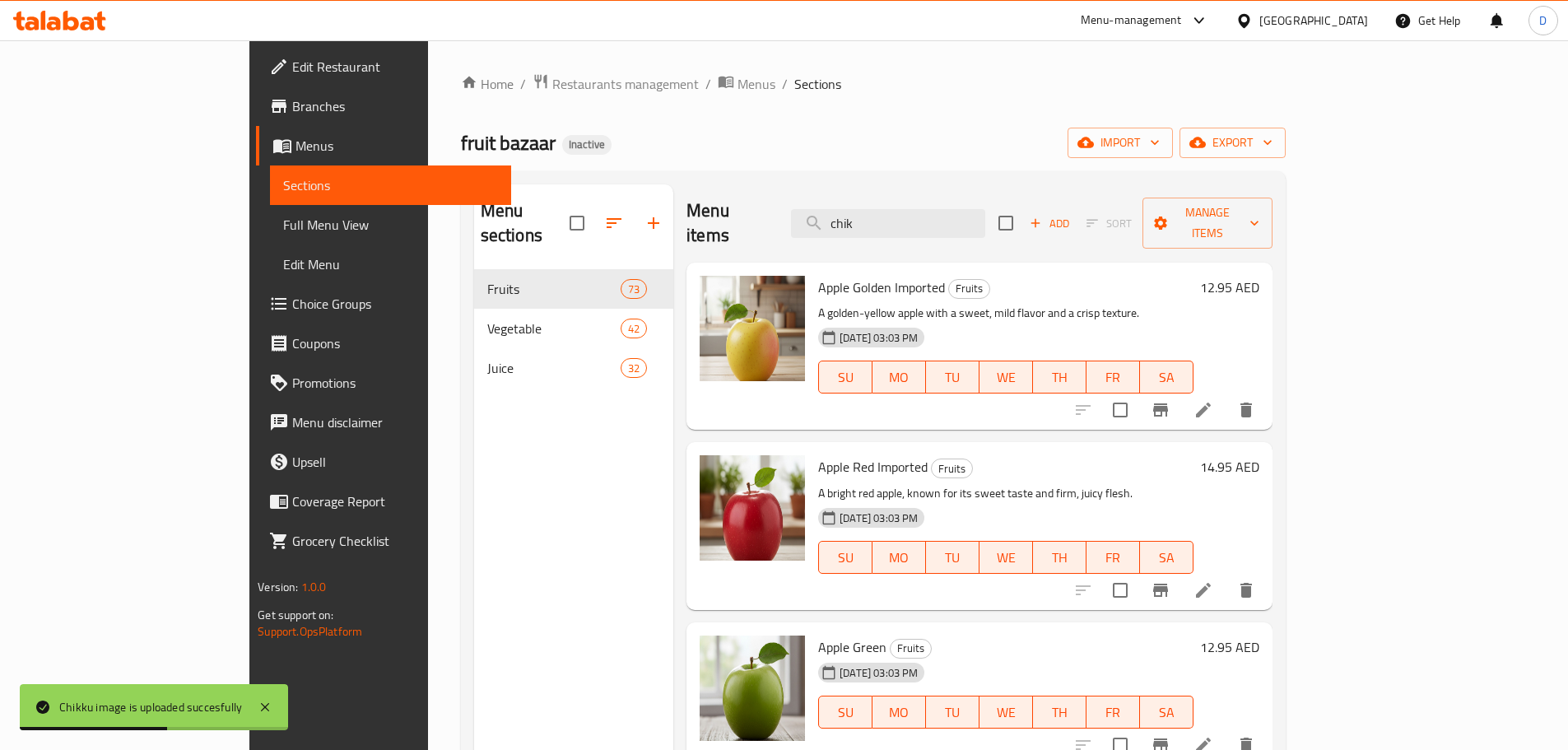
drag, startPoint x: 975, startPoint y: 217, endPoint x: 868, endPoint y: 211, distance: 107.2
click at [868, 211] on div "Menu items chik Add Sort Manage items" at bounding box center [978, 224] width 585 height 78
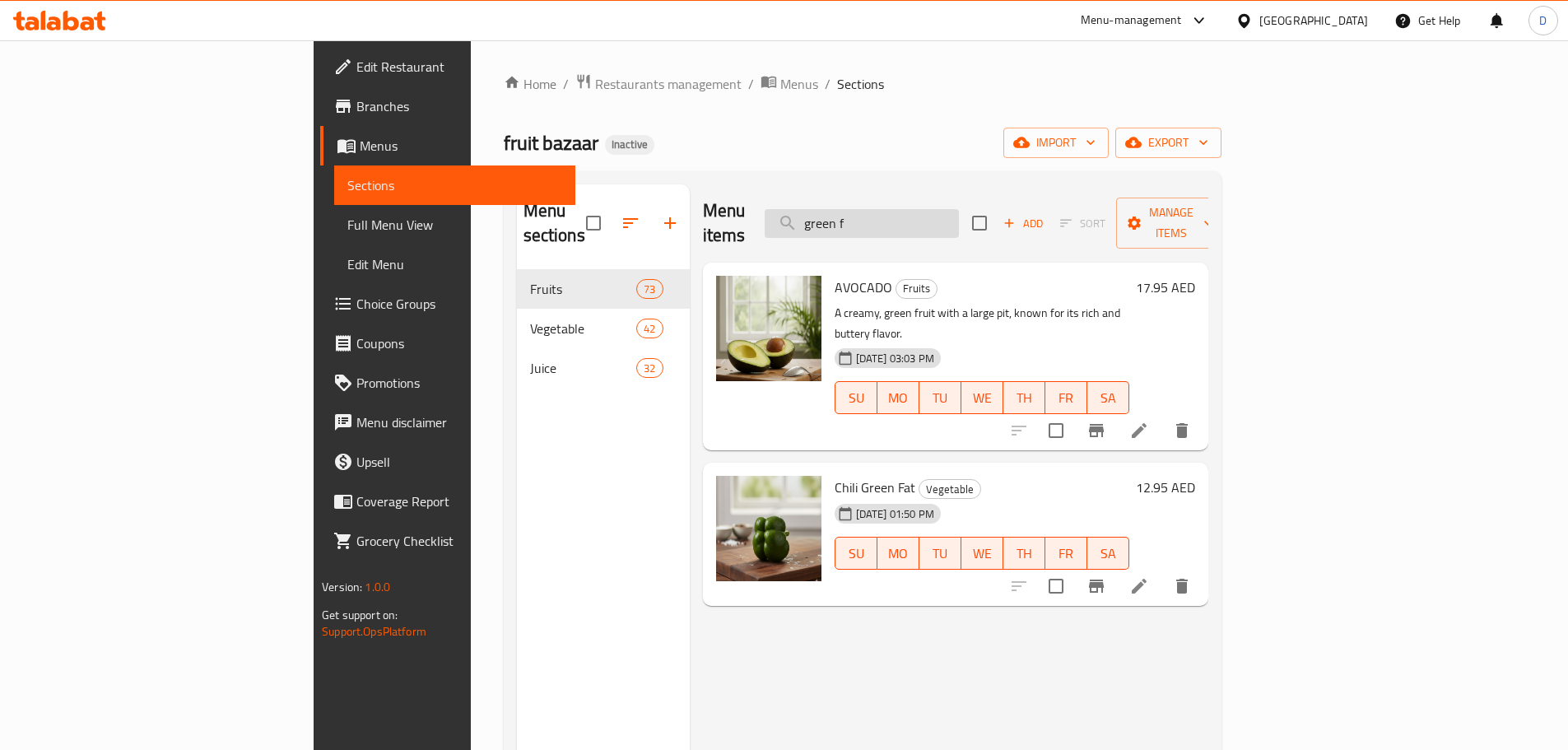
drag, startPoint x: 984, startPoint y: 217, endPoint x: 917, endPoint y: 218, distance: 67.0
click at [917, 218] on input "green f" at bounding box center [861, 224] width 194 height 29
drag, startPoint x: 813, startPoint y: 443, endPoint x: 750, endPoint y: 447, distance: 63.1
click at [828, 469] on div "Chili Green Fat Vegetable 15-09-2025 01:50 PM SU MO TU WE TH FR SA" at bounding box center [982, 533] width 308 height 130
copy span "Chili Green"
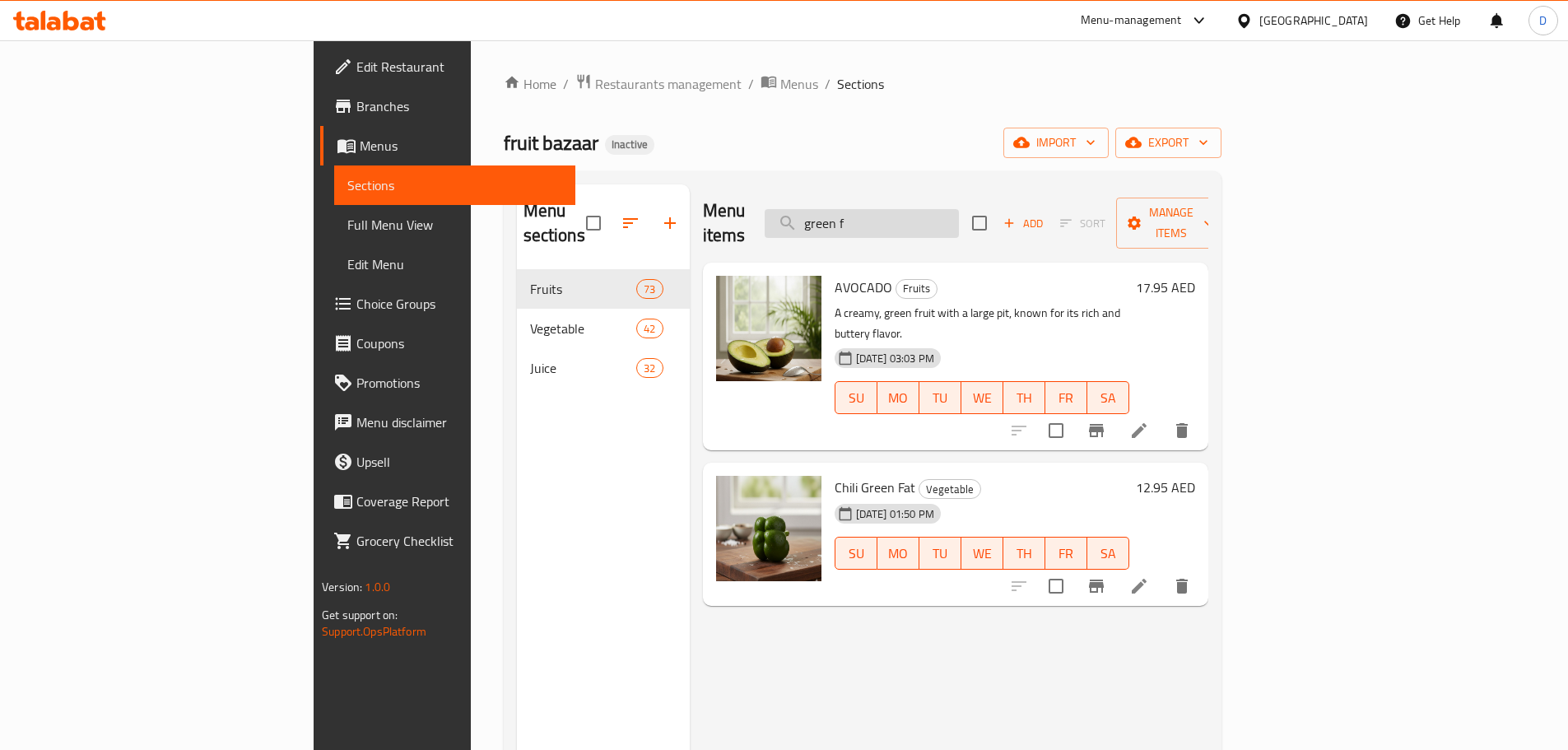
drag, startPoint x: 967, startPoint y: 212, endPoint x: 886, endPoint y: 217, distance: 81.2
click at [886, 217] on input "green f" at bounding box center [861, 224] width 194 height 29
paste input "Chili Green"
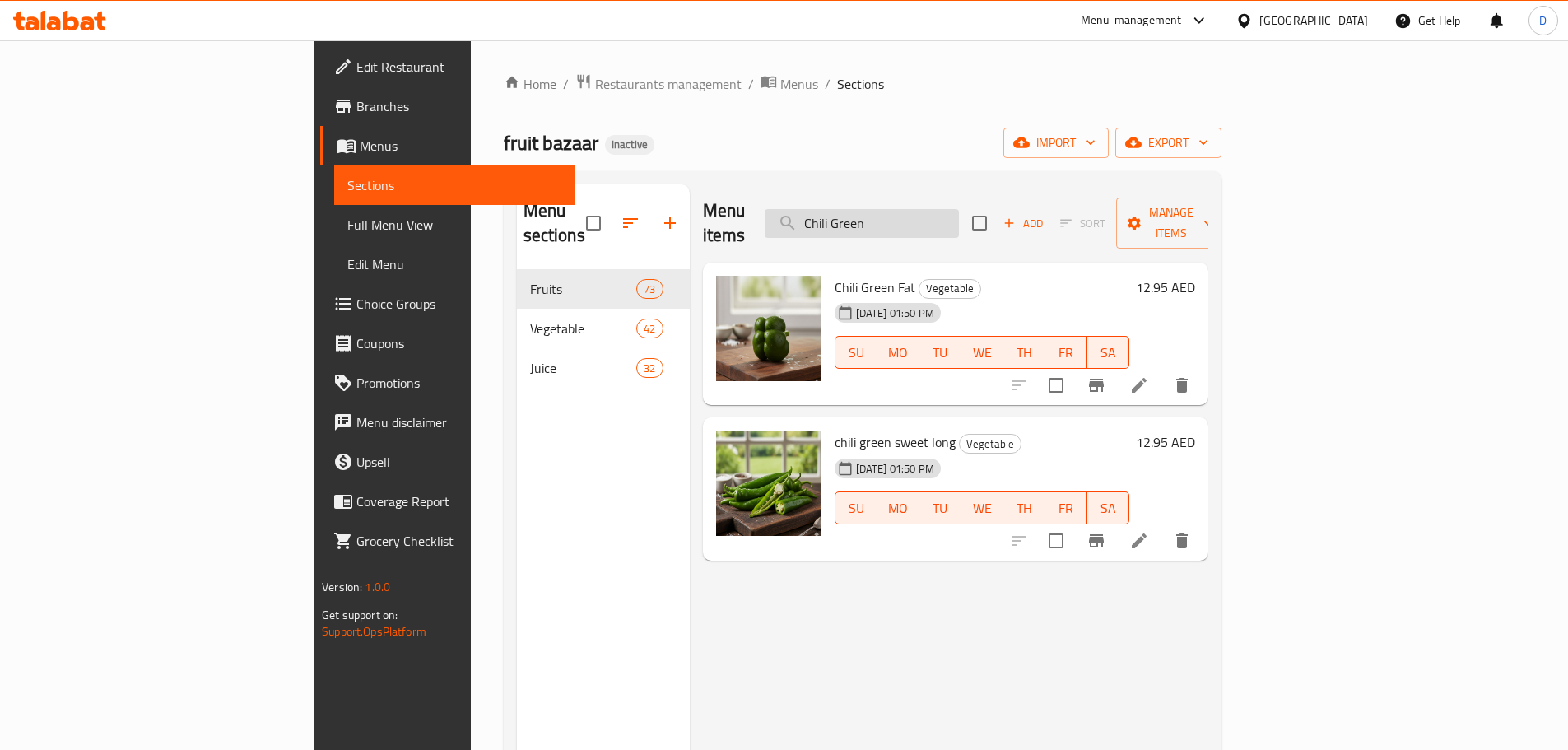
drag, startPoint x: 994, startPoint y: 211, endPoint x: 948, endPoint y: 224, distance: 47.8
click at [948, 224] on input "Chili Green" at bounding box center [861, 224] width 194 height 29
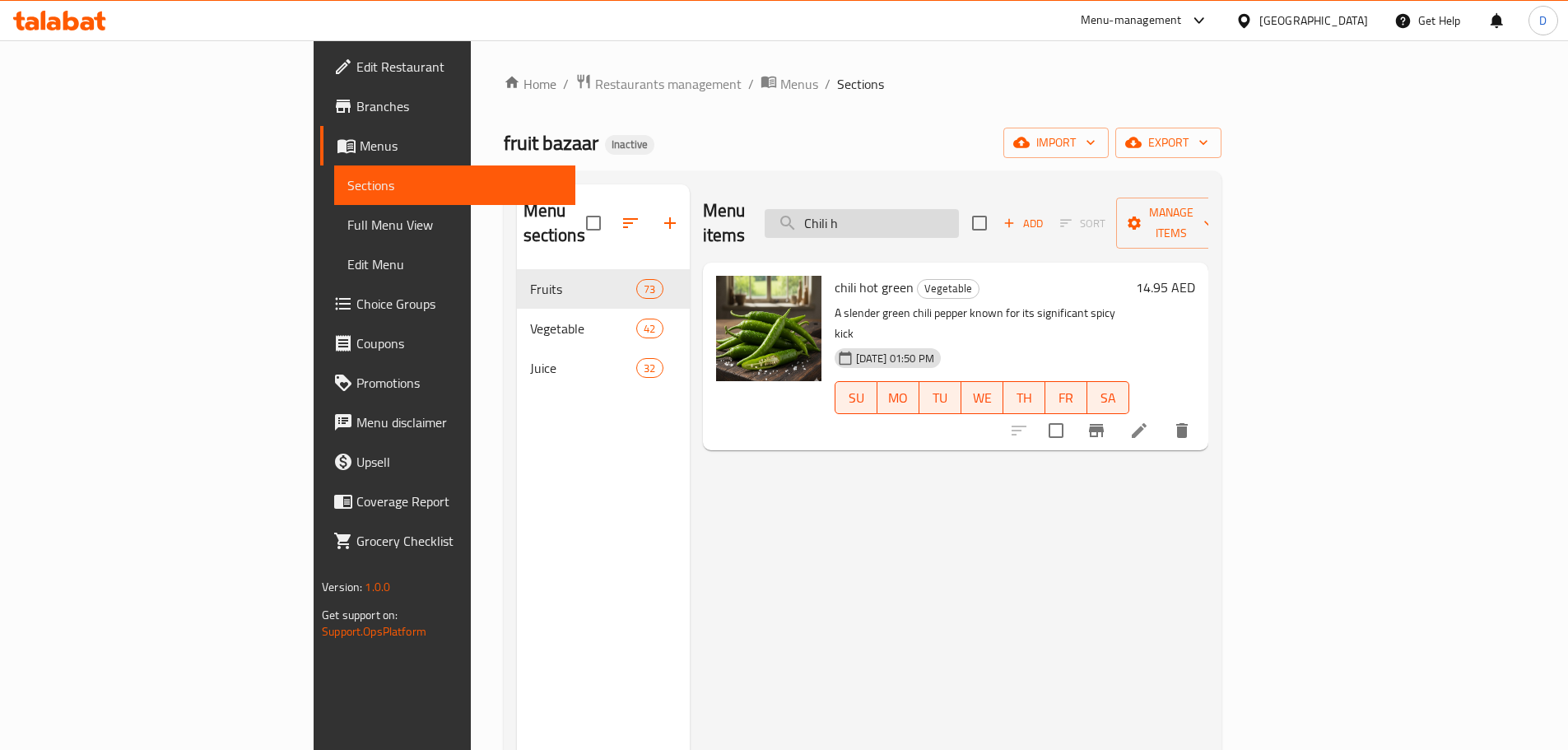
drag, startPoint x: 959, startPoint y: 212, endPoint x: 882, endPoint y: 211, distance: 77.0
click at [882, 211] on input "Chili h" at bounding box center [861, 224] width 194 height 29
drag, startPoint x: 983, startPoint y: 209, endPoint x: 873, endPoint y: 219, distance: 110.5
click at [873, 219] on div "Menu items Chili h Add Sort Manage items" at bounding box center [955, 224] width 505 height 78
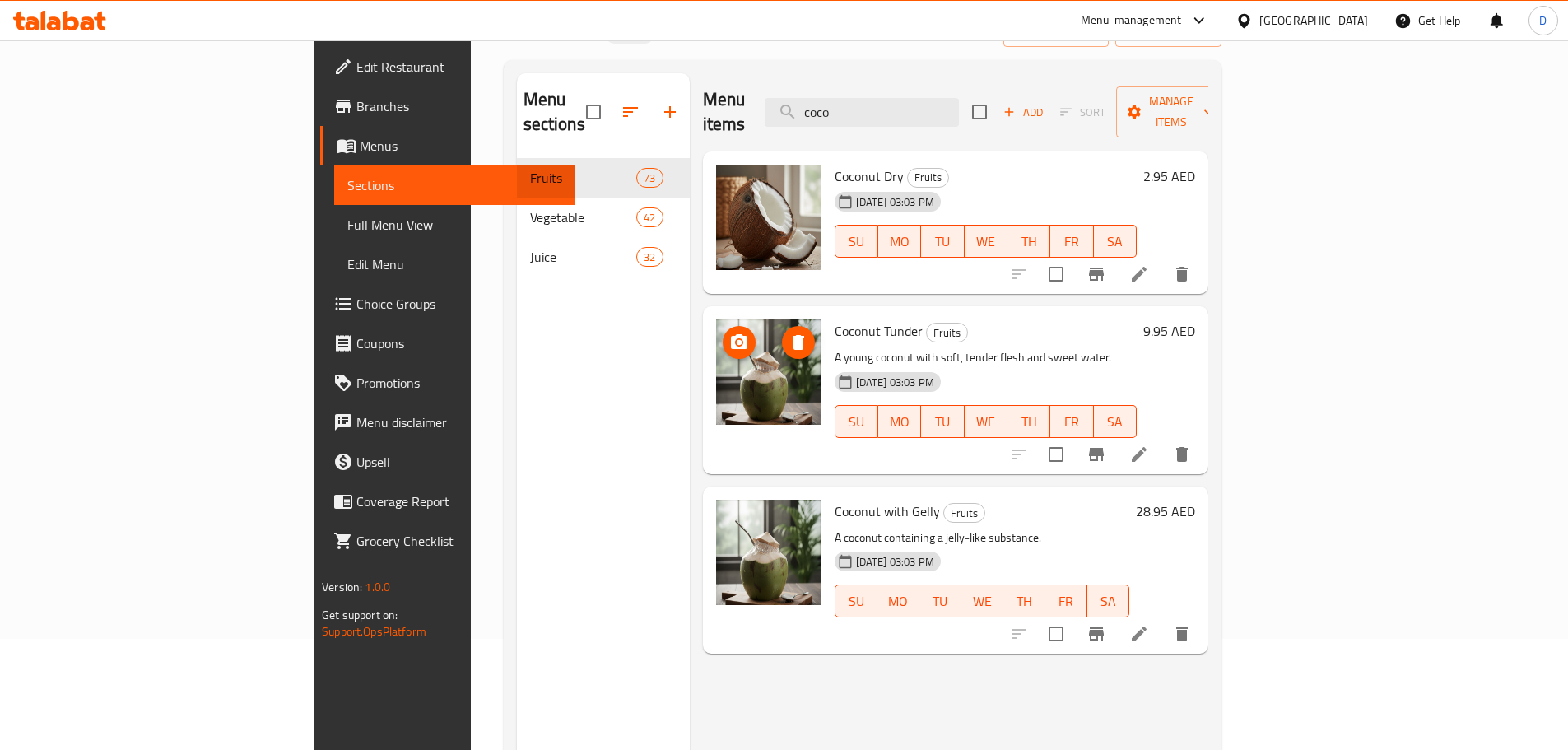
scroll to position [82, 0]
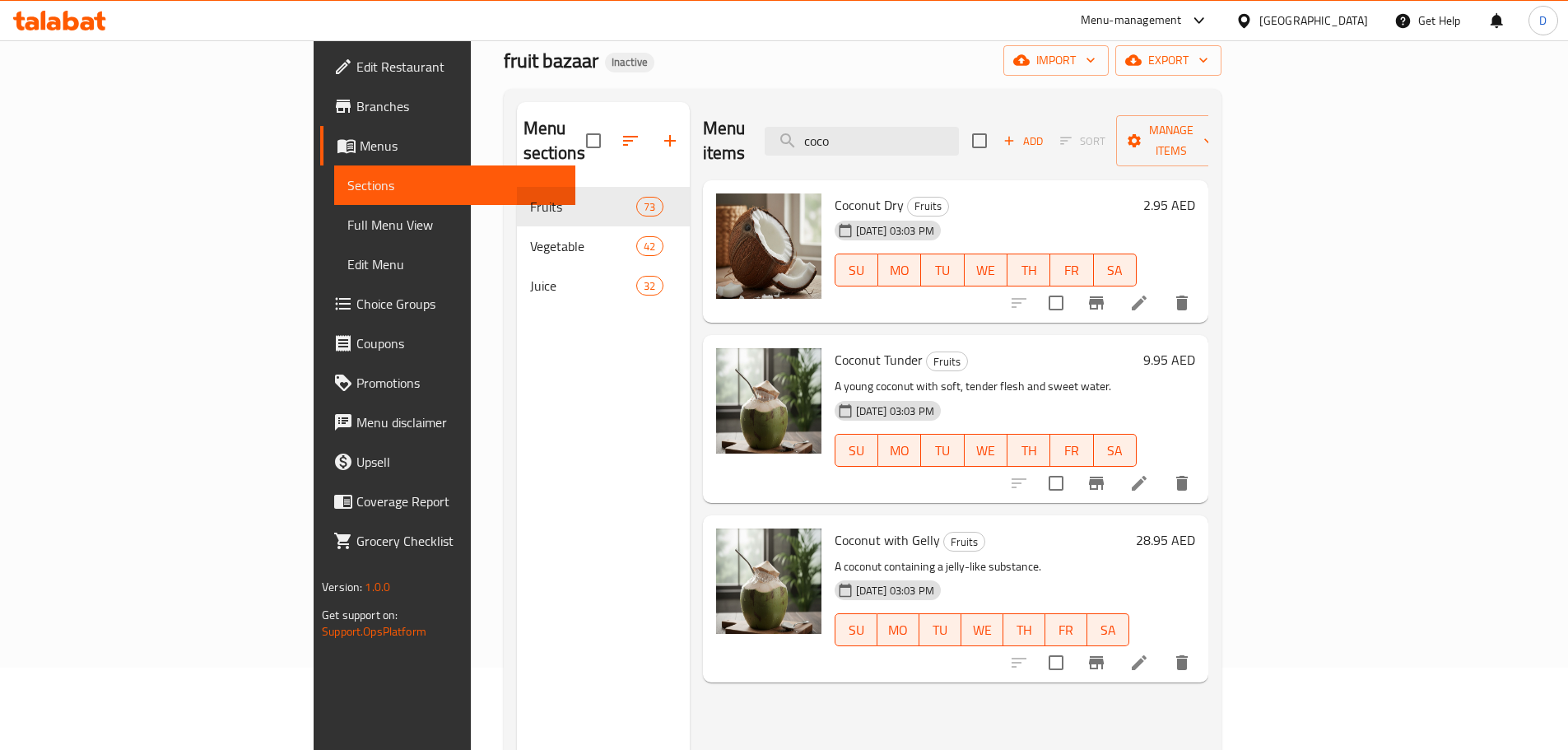
click at [878, 151] on div "Menu items coco Add Sort Manage items" at bounding box center [955, 141] width 505 height 78
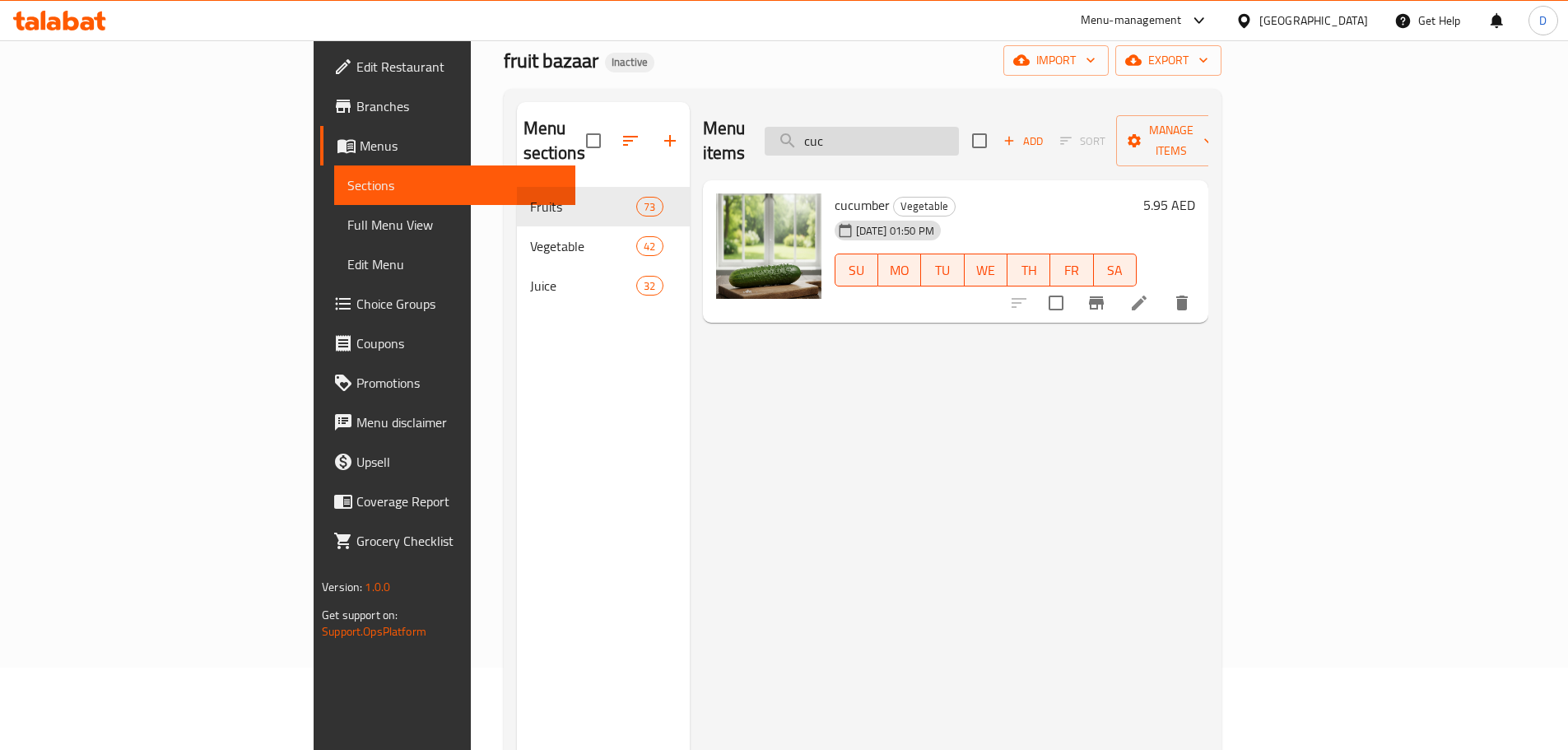
click at [944, 136] on input "cuc" at bounding box center [861, 141] width 194 height 29
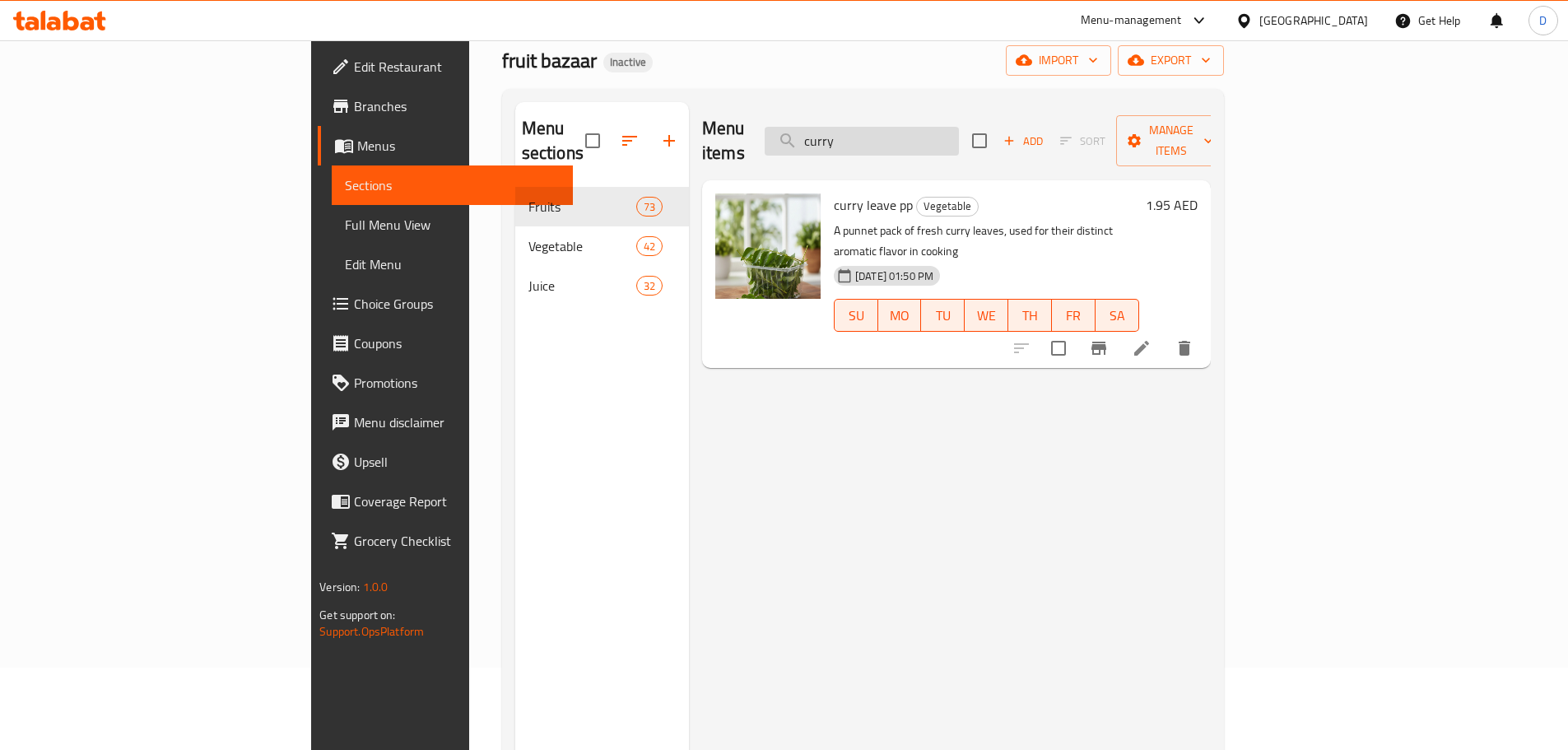
drag, startPoint x: 947, startPoint y: 130, endPoint x: 890, endPoint y: 138, distance: 57.6
click at [890, 138] on input "curry" at bounding box center [861, 141] width 194 height 29
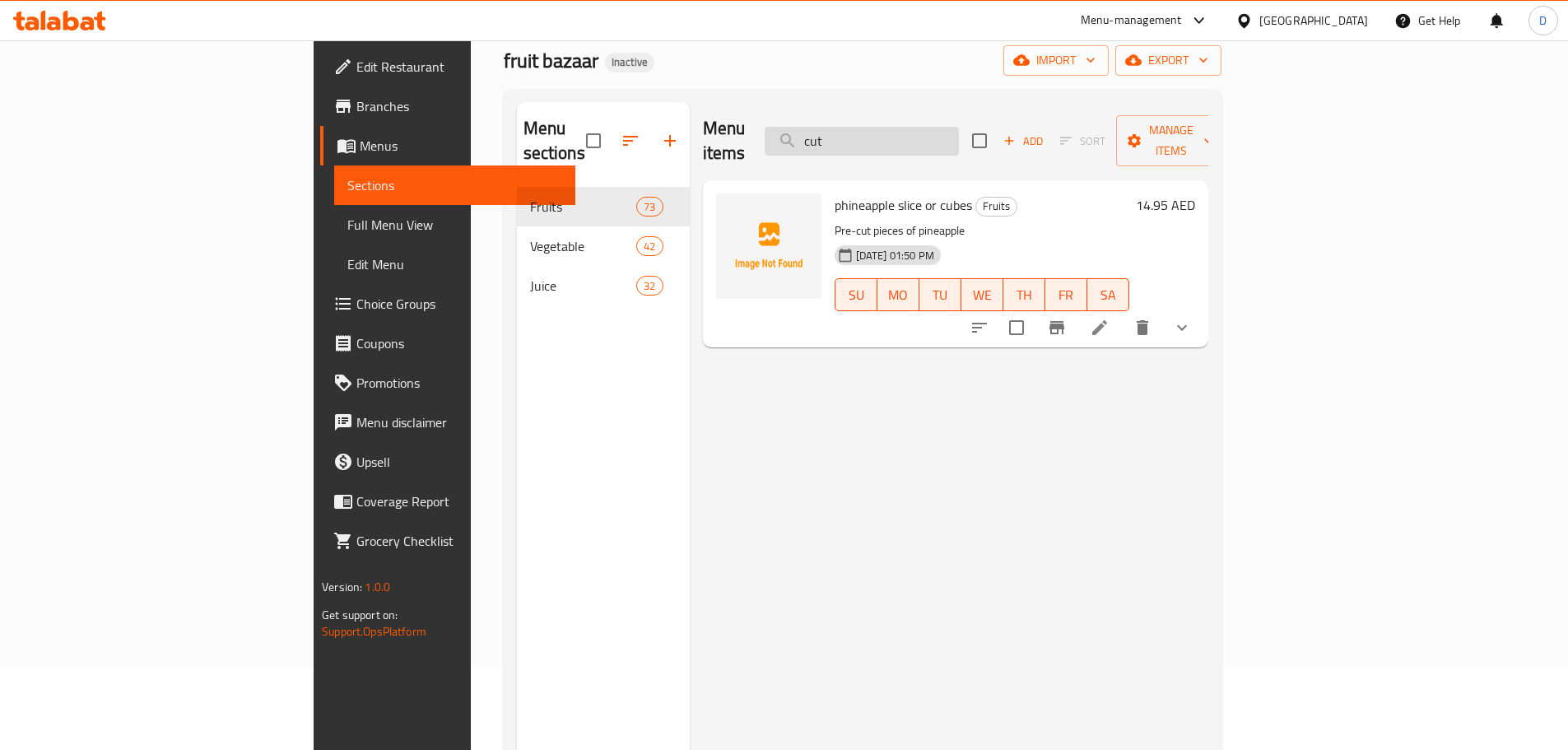
drag, startPoint x: 953, startPoint y: 125, endPoint x: 900, endPoint y: 139, distance: 54.8
click at [900, 139] on input "cut" at bounding box center [861, 141] width 194 height 29
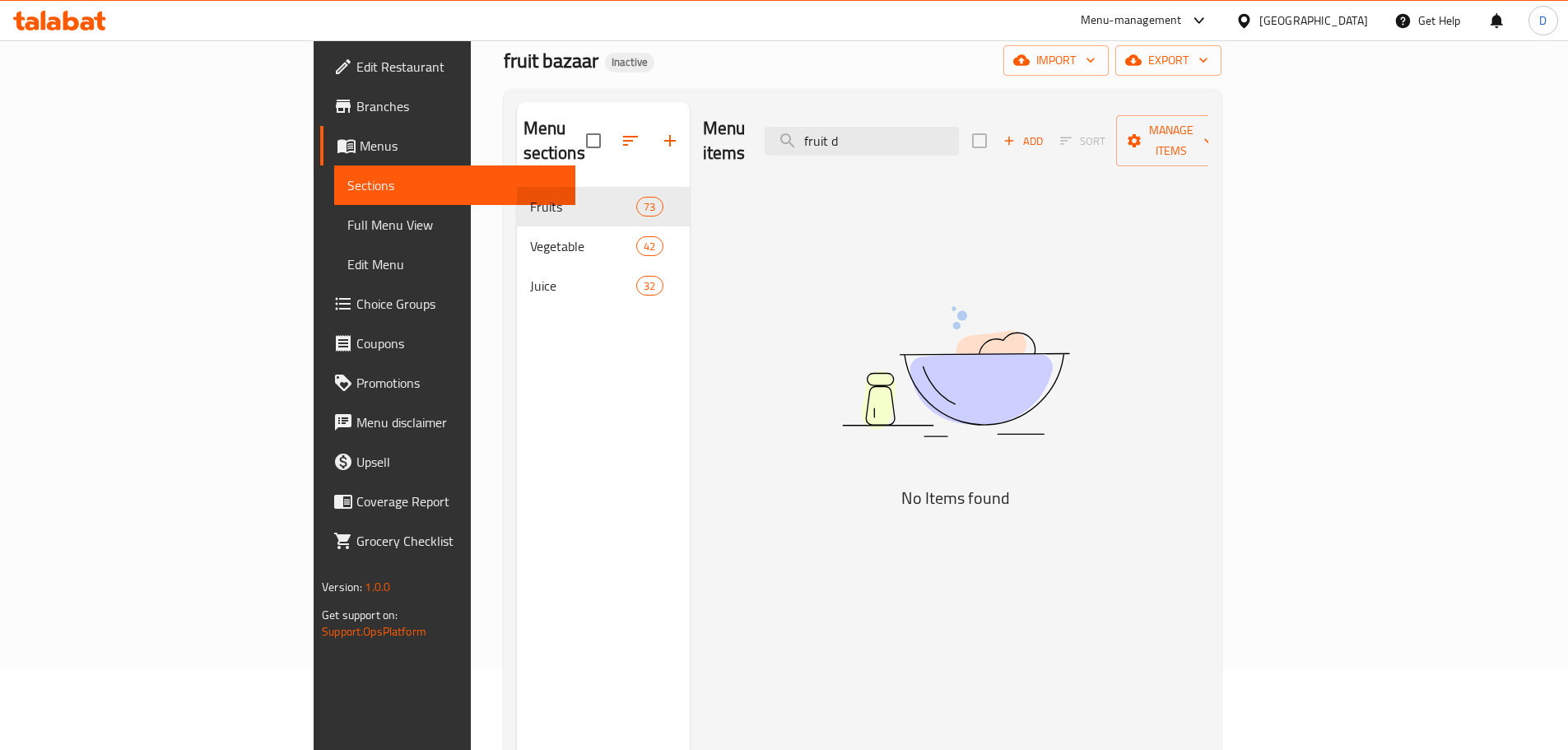
drag, startPoint x: 976, startPoint y: 128, endPoint x: 823, endPoint y: 126, distance: 153.0
click at [823, 126] on div "Menu items fruit d Add Sort Manage items" at bounding box center [955, 141] width 505 height 78
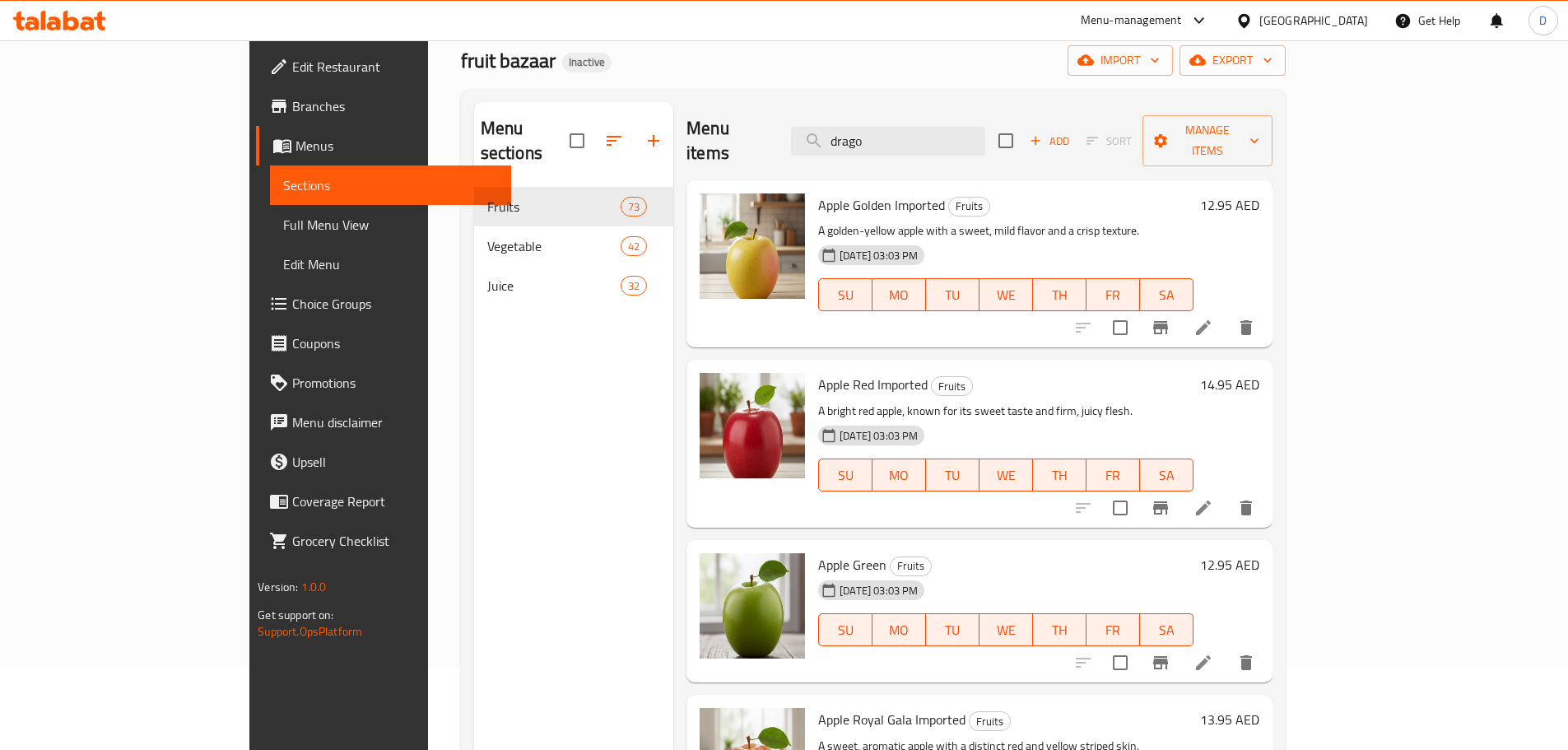
drag, startPoint x: 971, startPoint y: 141, endPoint x: 877, endPoint y: 143, distance: 94.0
click at [877, 143] on div "Menu items drago Add Sort Manage items" at bounding box center [978, 141] width 585 height 78
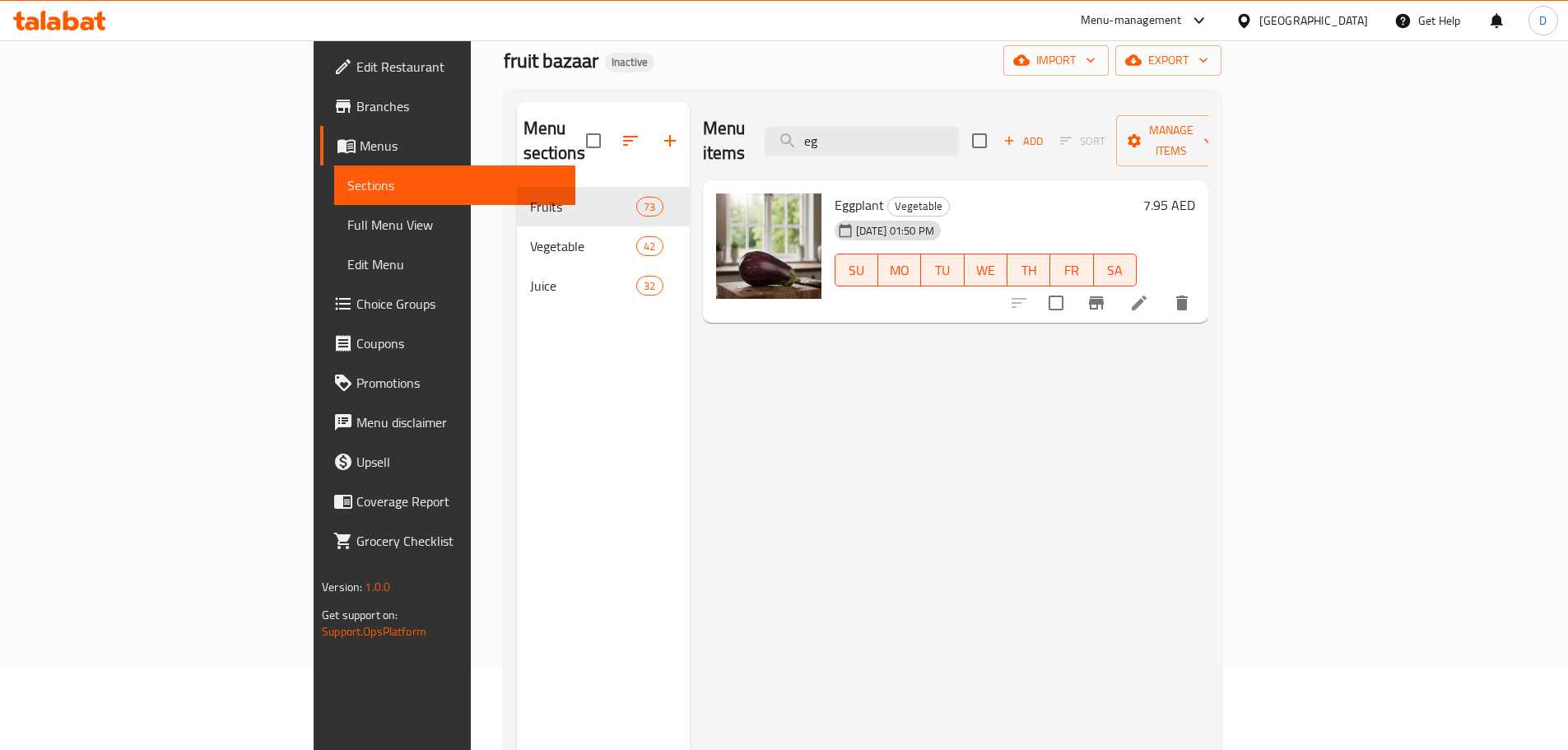
type input "e"
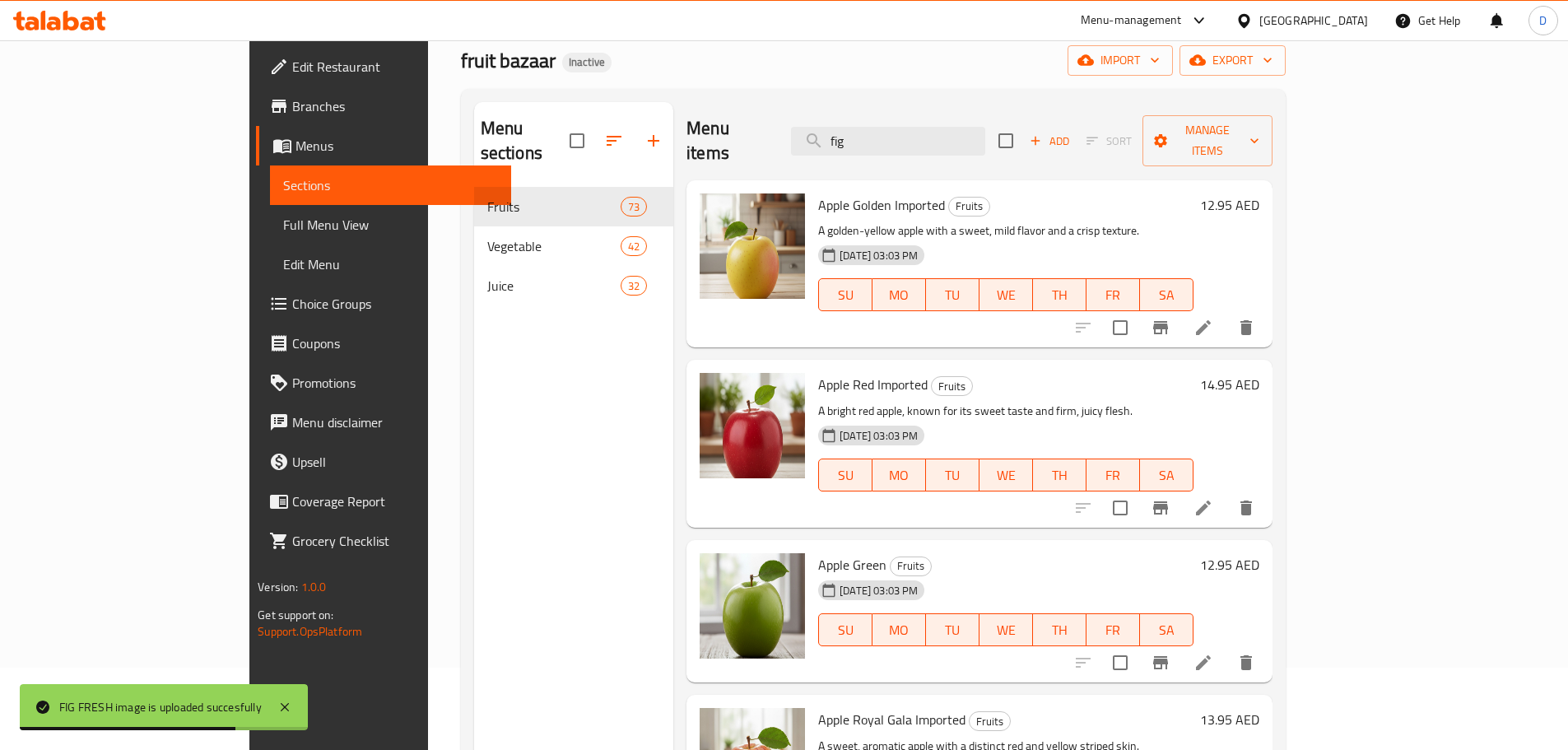
drag, startPoint x: 945, startPoint y: 136, endPoint x: 886, endPoint y: 144, distance: 59.5
click at [886, 144] on div "Menu items fig Add Sort Manage items" at bounding box center [978, 141] width 585 height 78
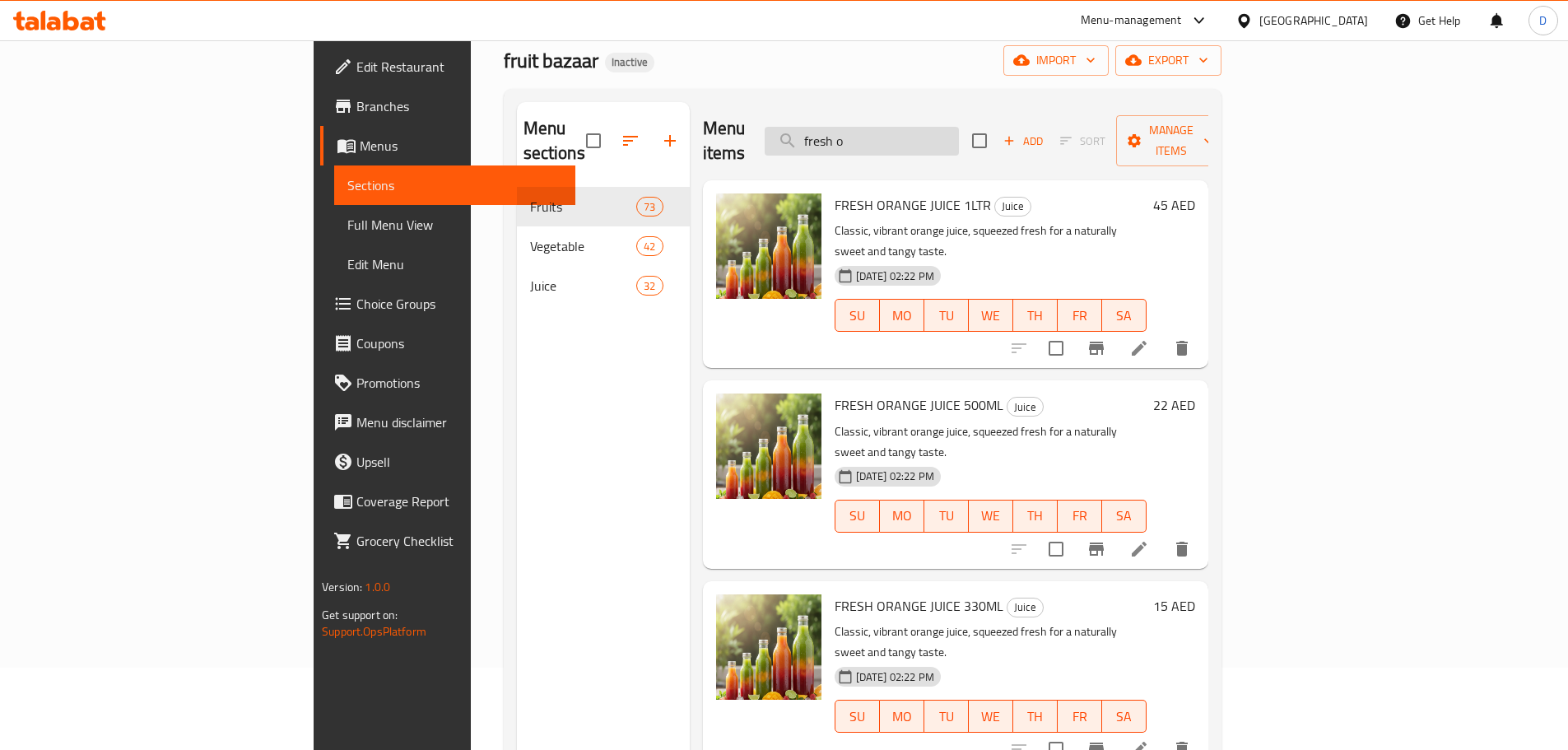
drag, startPoint x: 968, startPoint y: 125, endPoint x: 897, endPoint y: 137, distance: 72.0
click at [897, 137] on input "fresh o" at bounding box center [861, 141] width 194 height 29
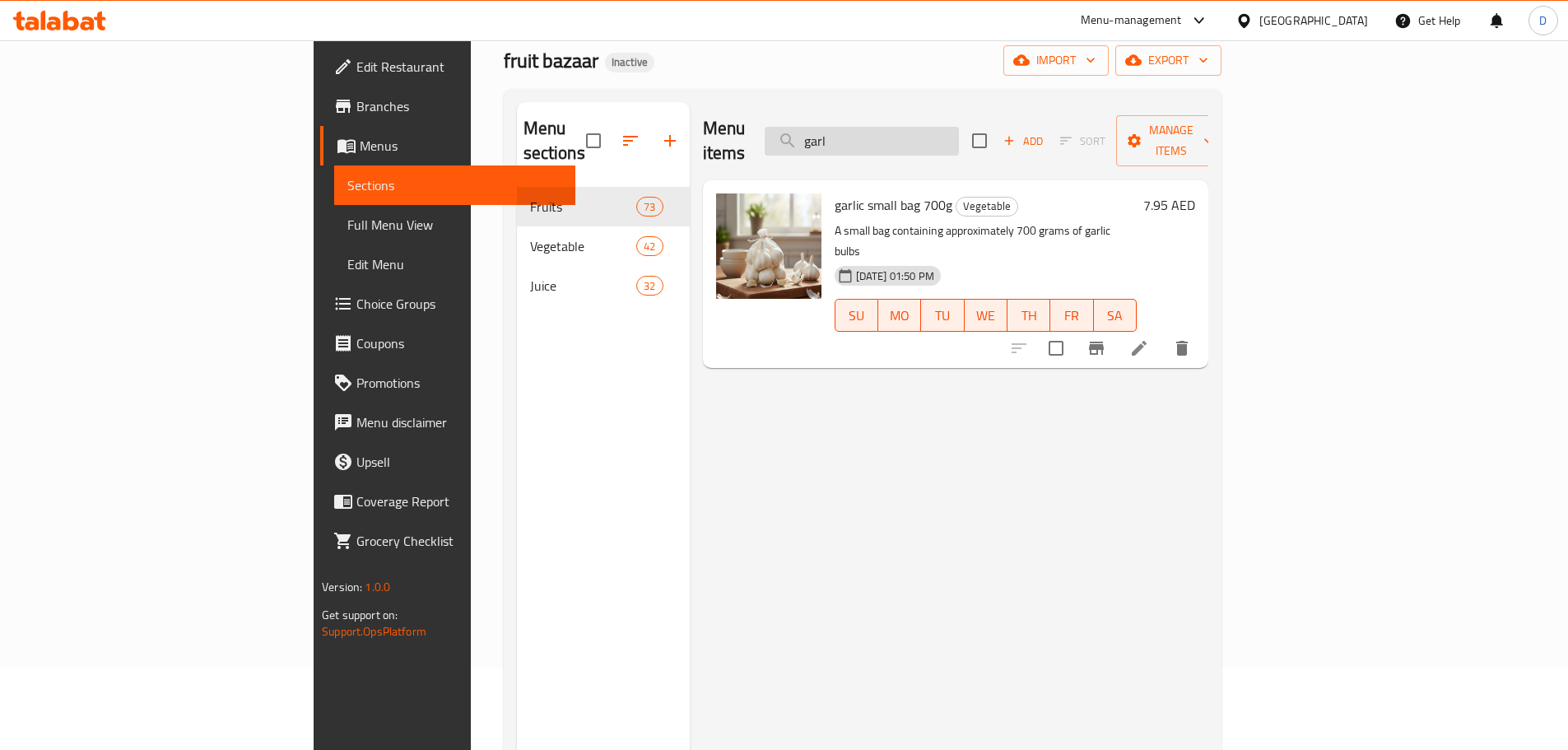
drag, startPoint x: 972, startPoint y: 137, endPoint x: 907, endPoint y: 135, distance: 65.0
click at [907, 135] on input "garl" at bounding box center [861, 141] width 194 height 29
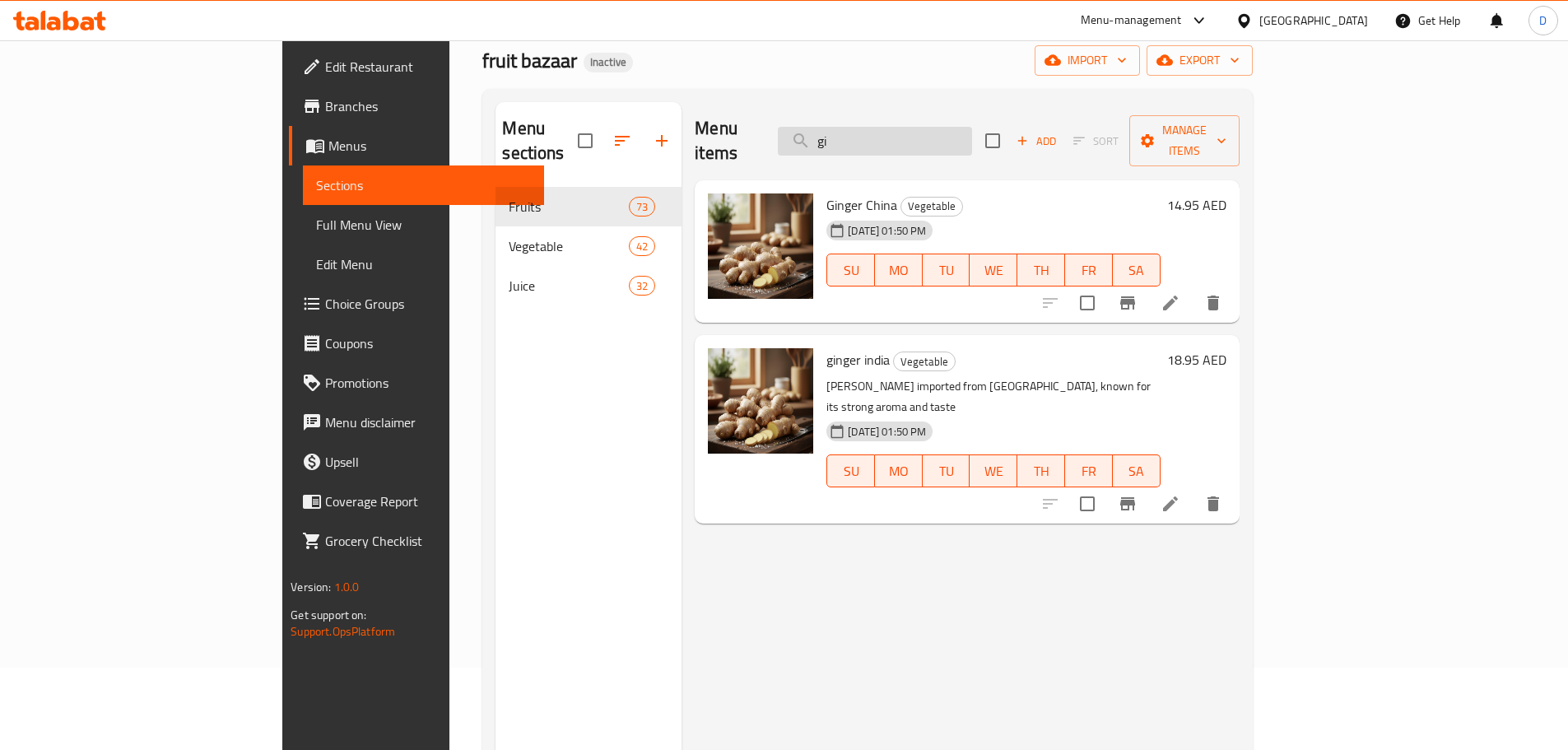
type input "g"
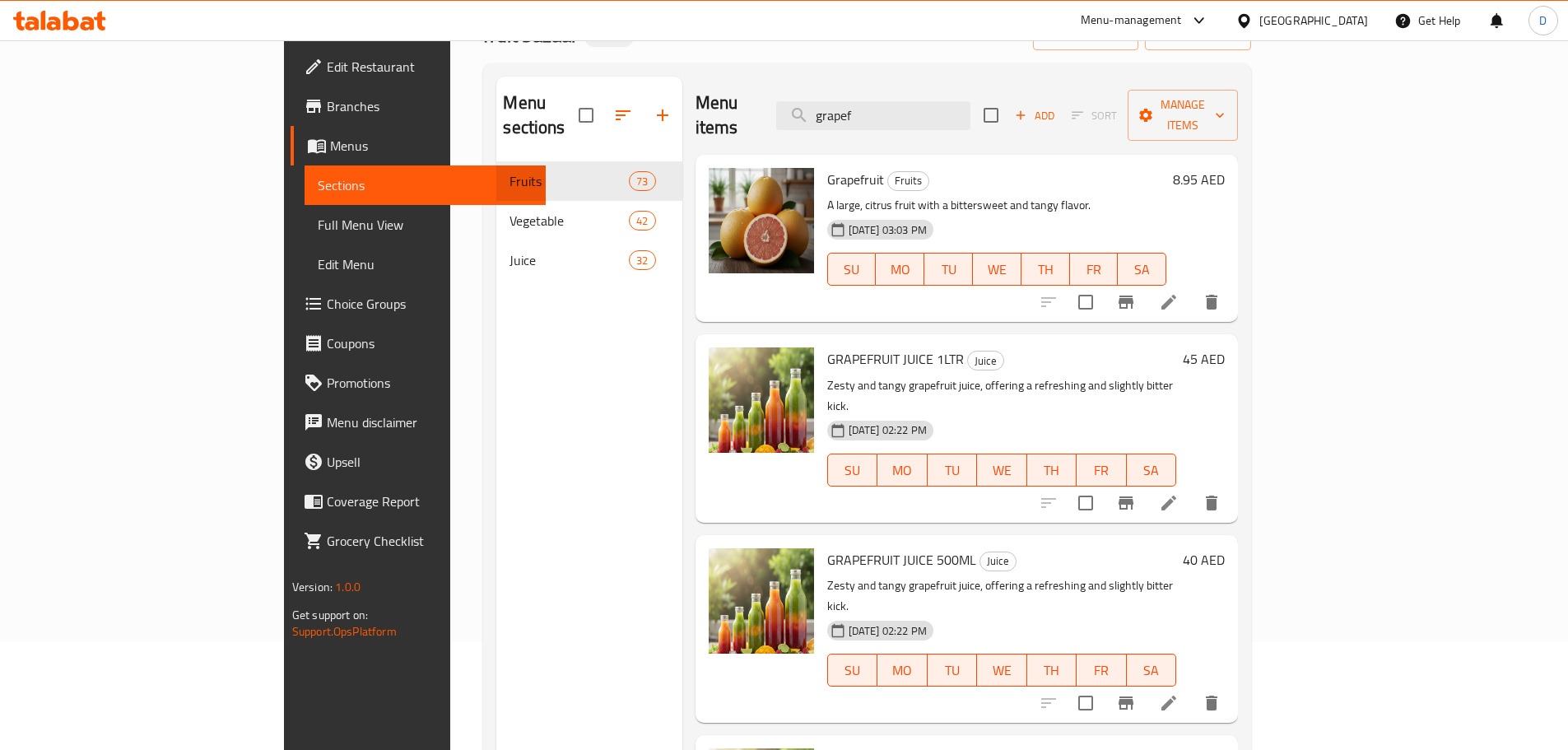
scroll to position [0, 0]
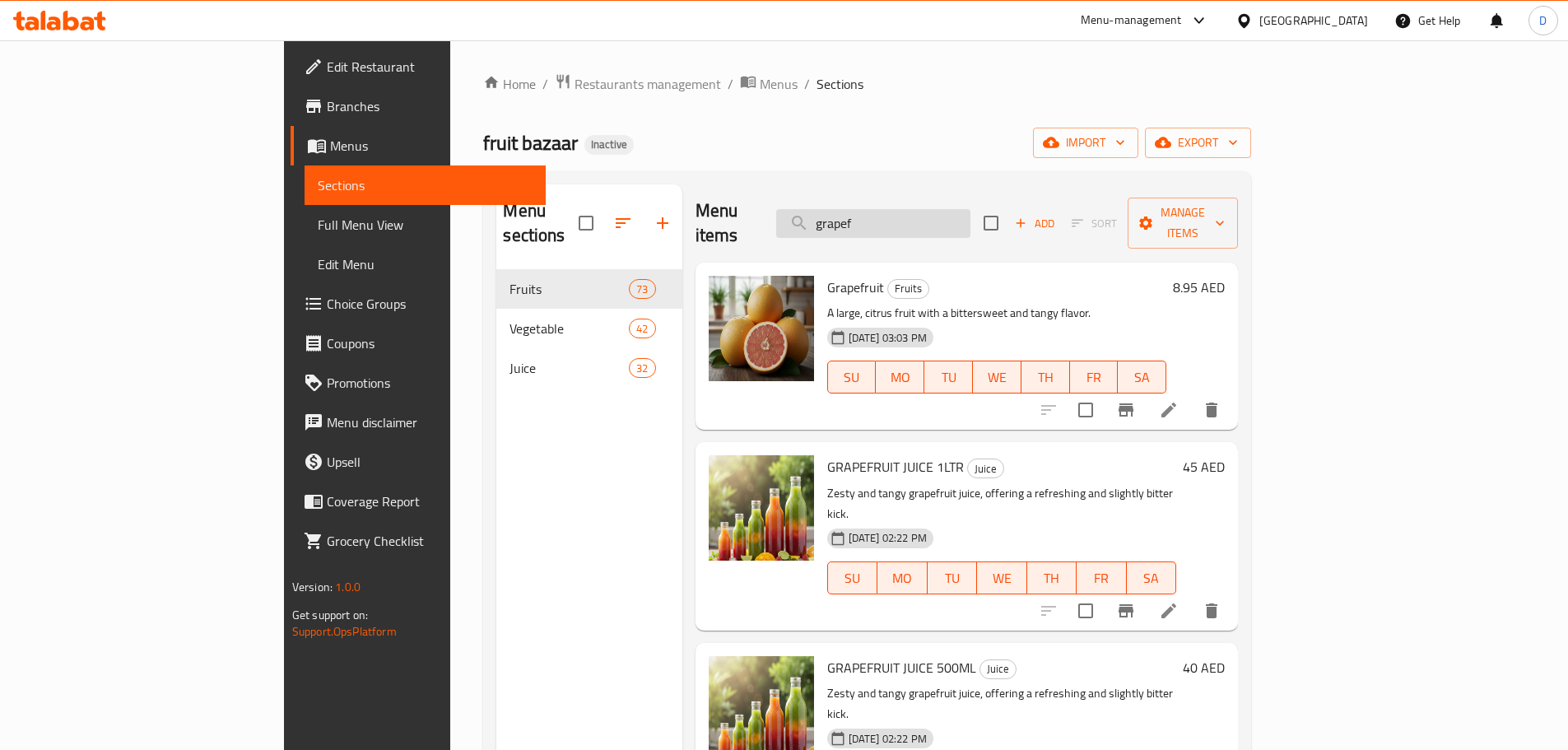
click at [970, 223] on input "grapef" at bounding box center [873, 224] width 194 height 29
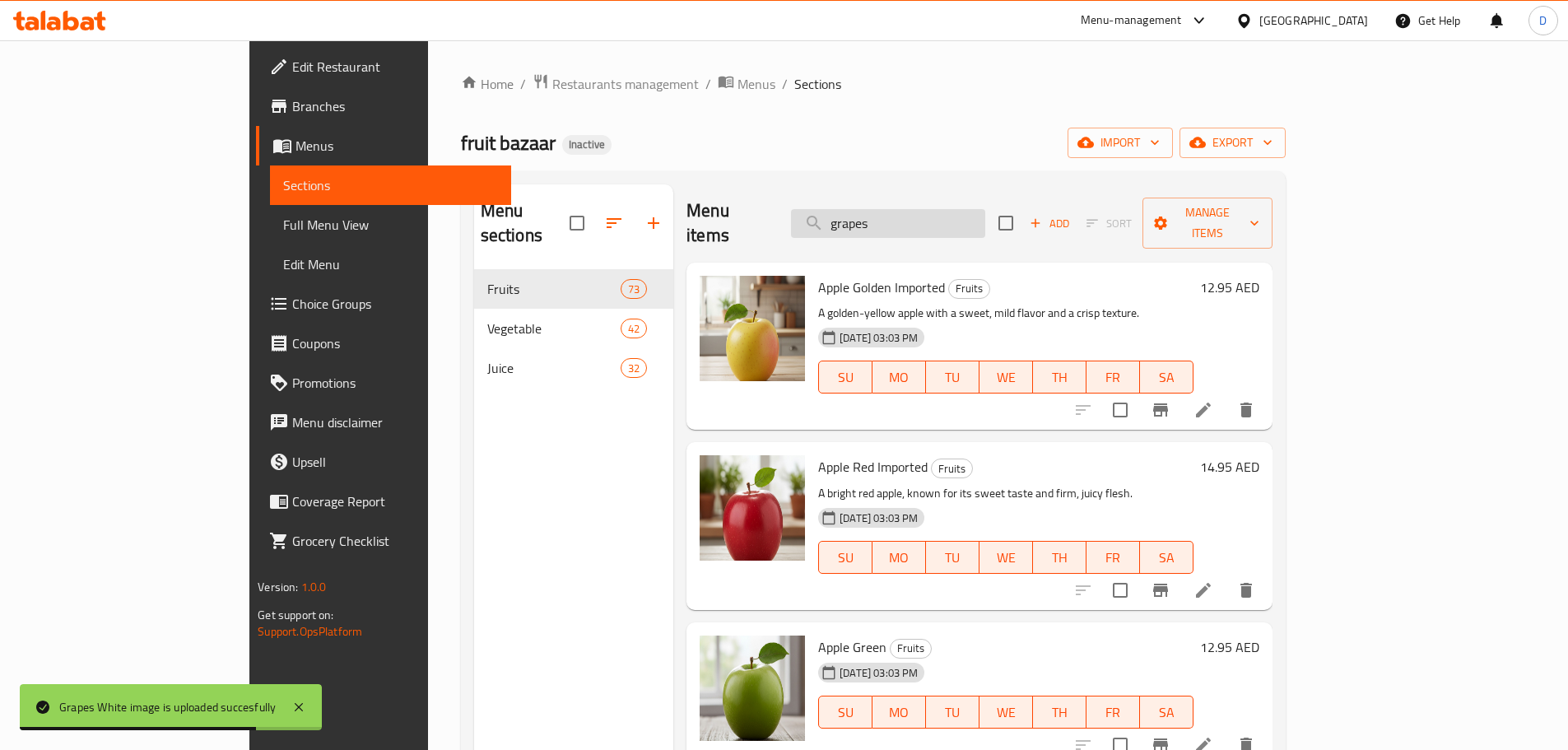
click at [980, 215] on input "grapes" at bounding box center [887, 224] width 194 height 29
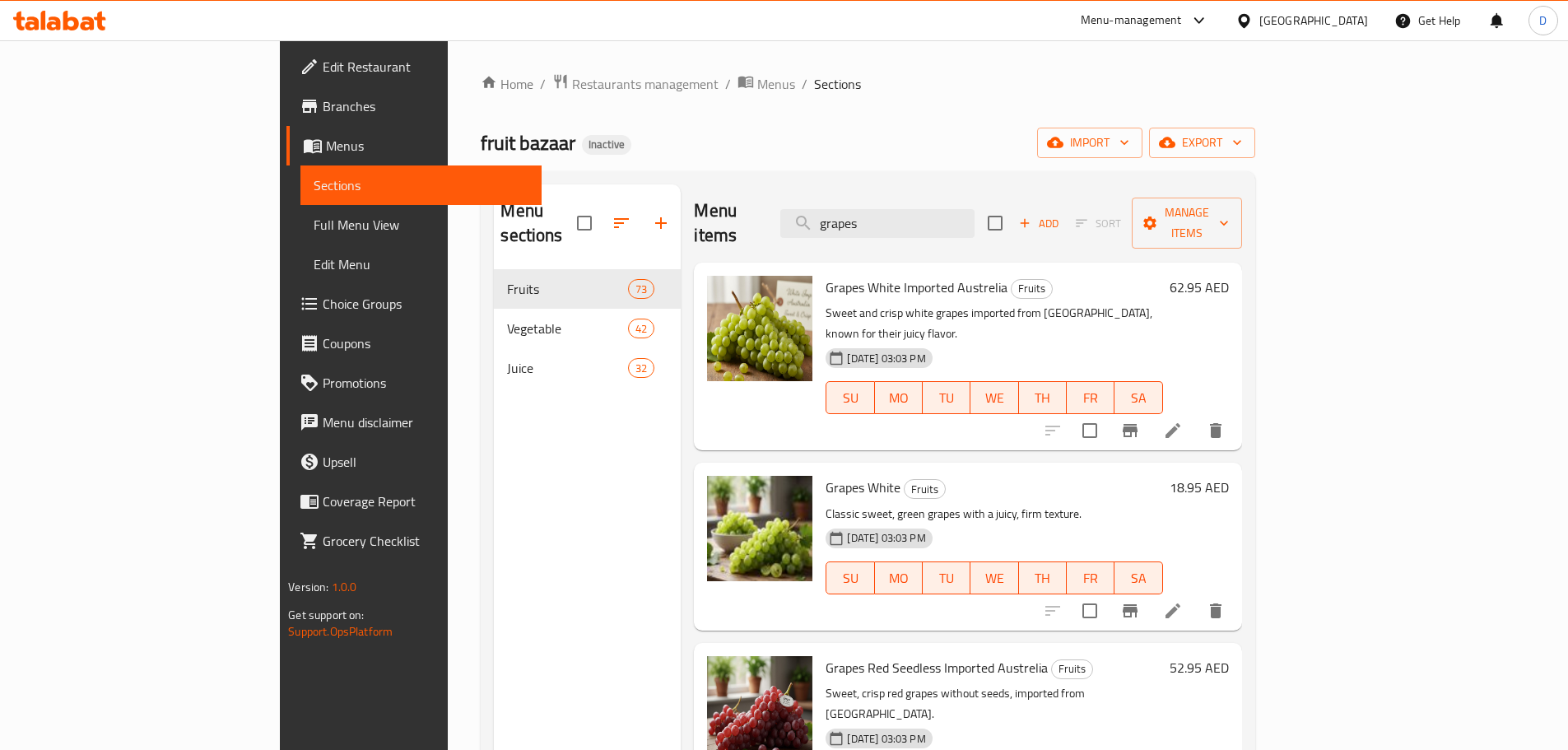
drag, startPoint x: 971, startPoint y: 222, endPoint x: 876, endPoint y: 228, distance: 95.2
click at [876, 228] on div "Menu items grapes Add Sort Manage items" at bounding box center [966, 224] width 547 height 78
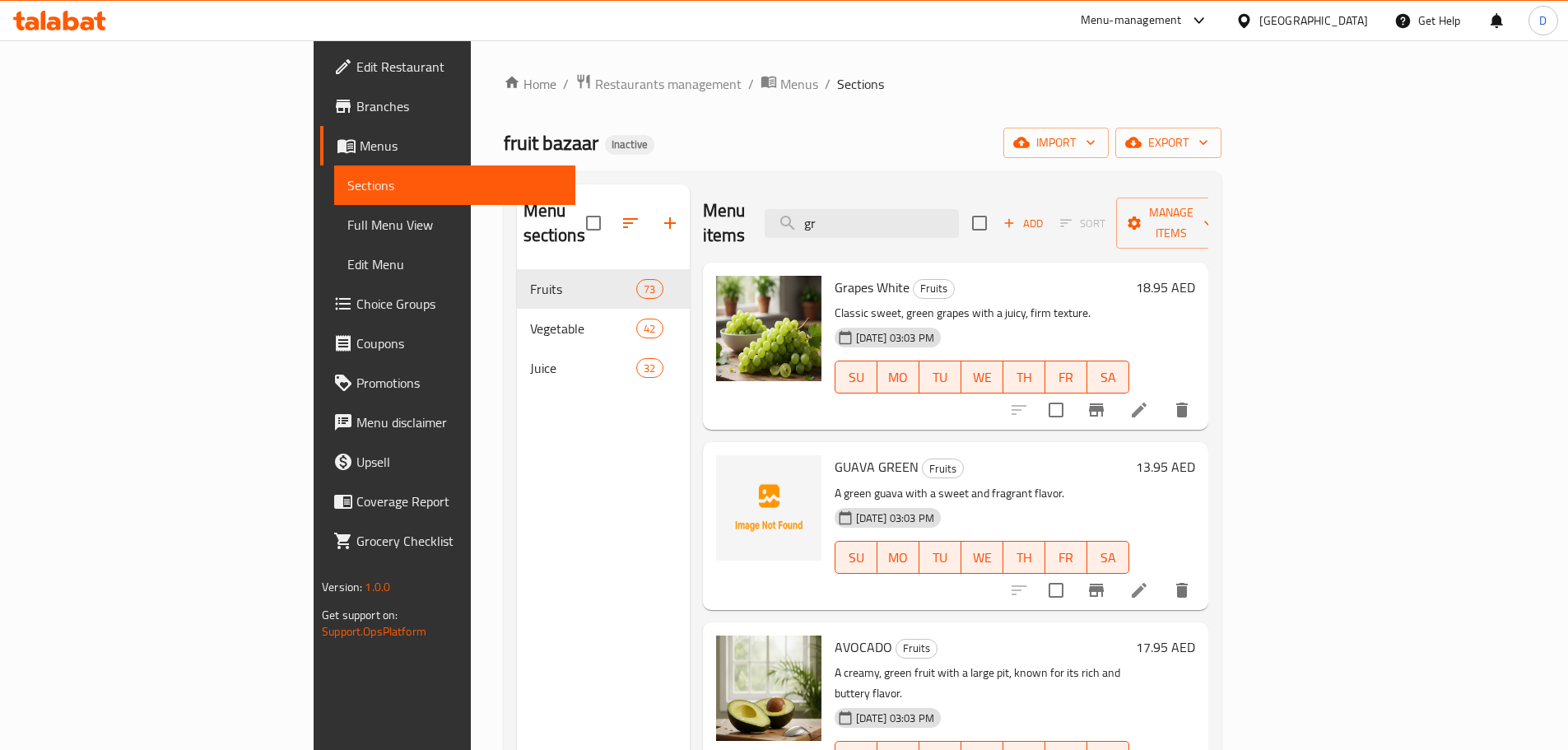
type input "g"
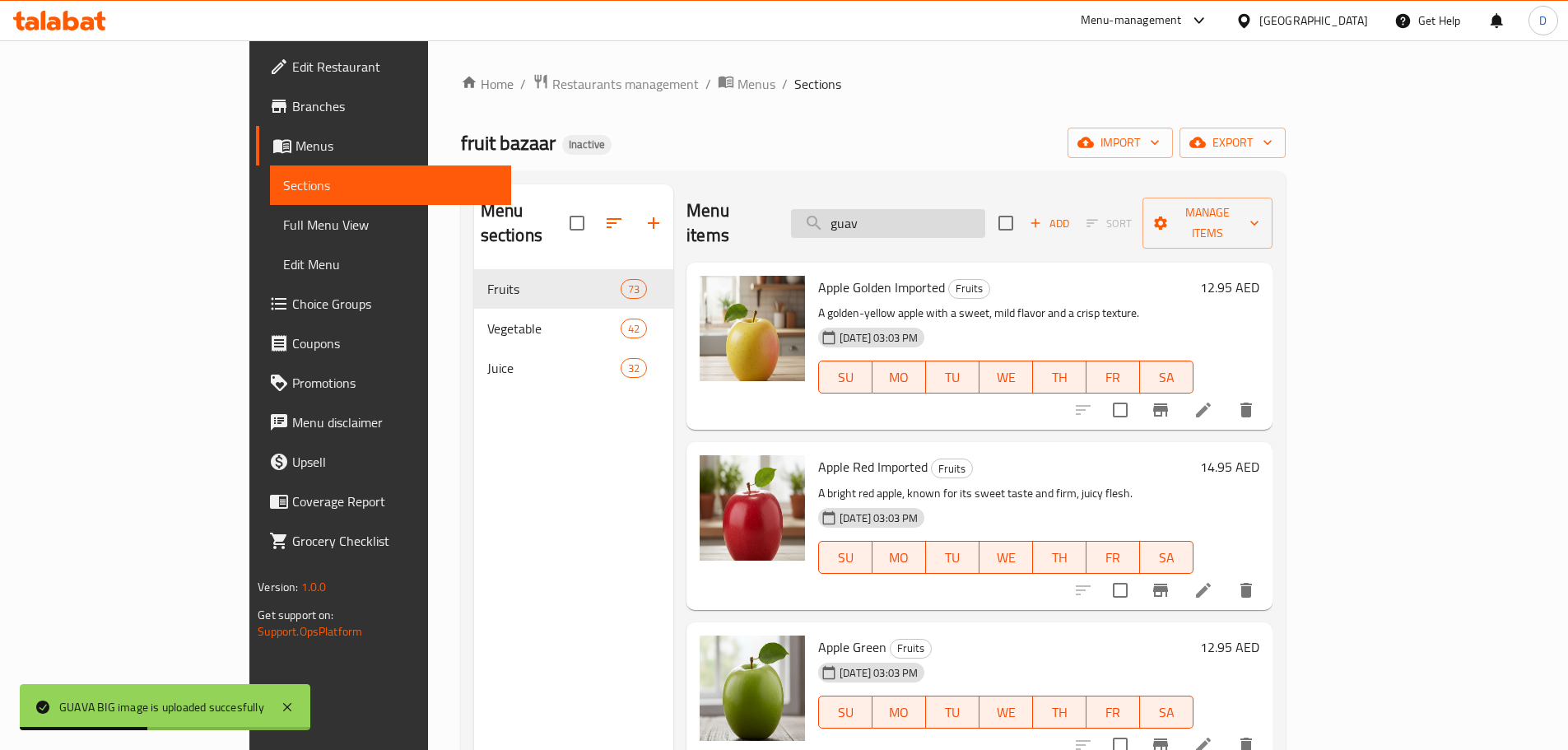
click at [985, 218] on input "guav" at bounding box center [887, 224] width 194 height 29
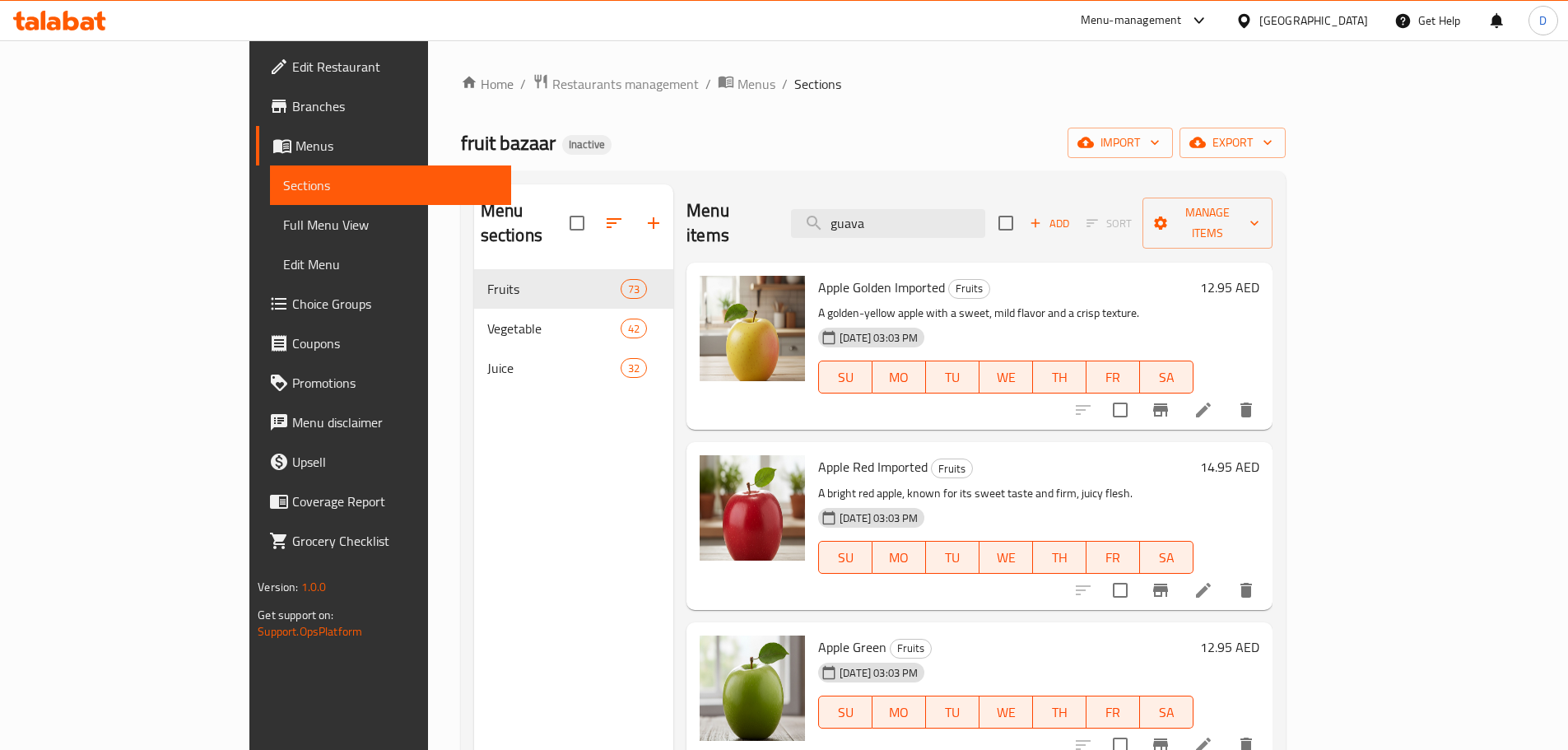
drag, startPoint x: 942, startPoint y: 211, endPoint x: 853, endPoint y: 228, distance: 90.6
click at [853, 228] on div "Menu items guava Add Sort Manage items" at bounding box center [978, 224] width 585 height 78
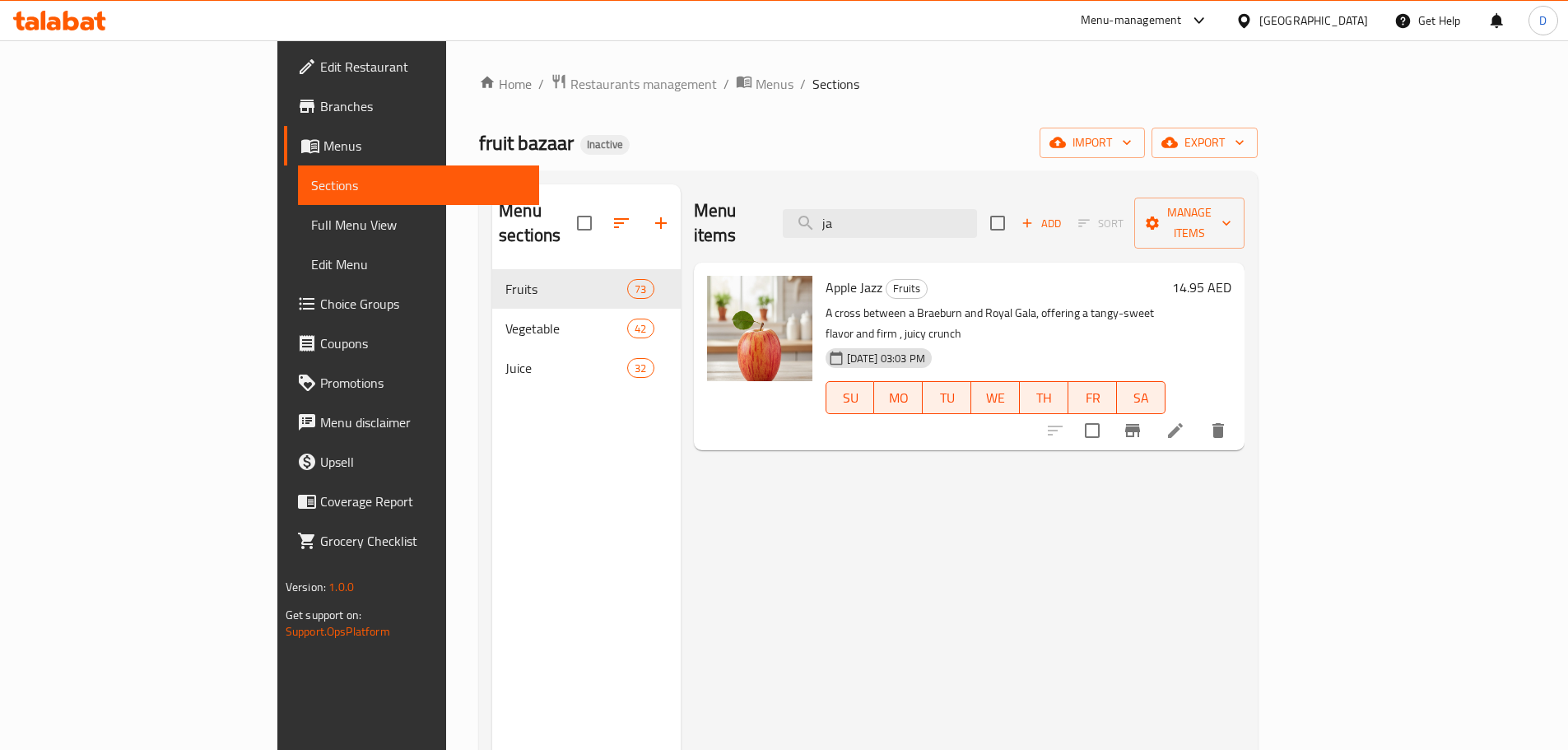
type input "j"
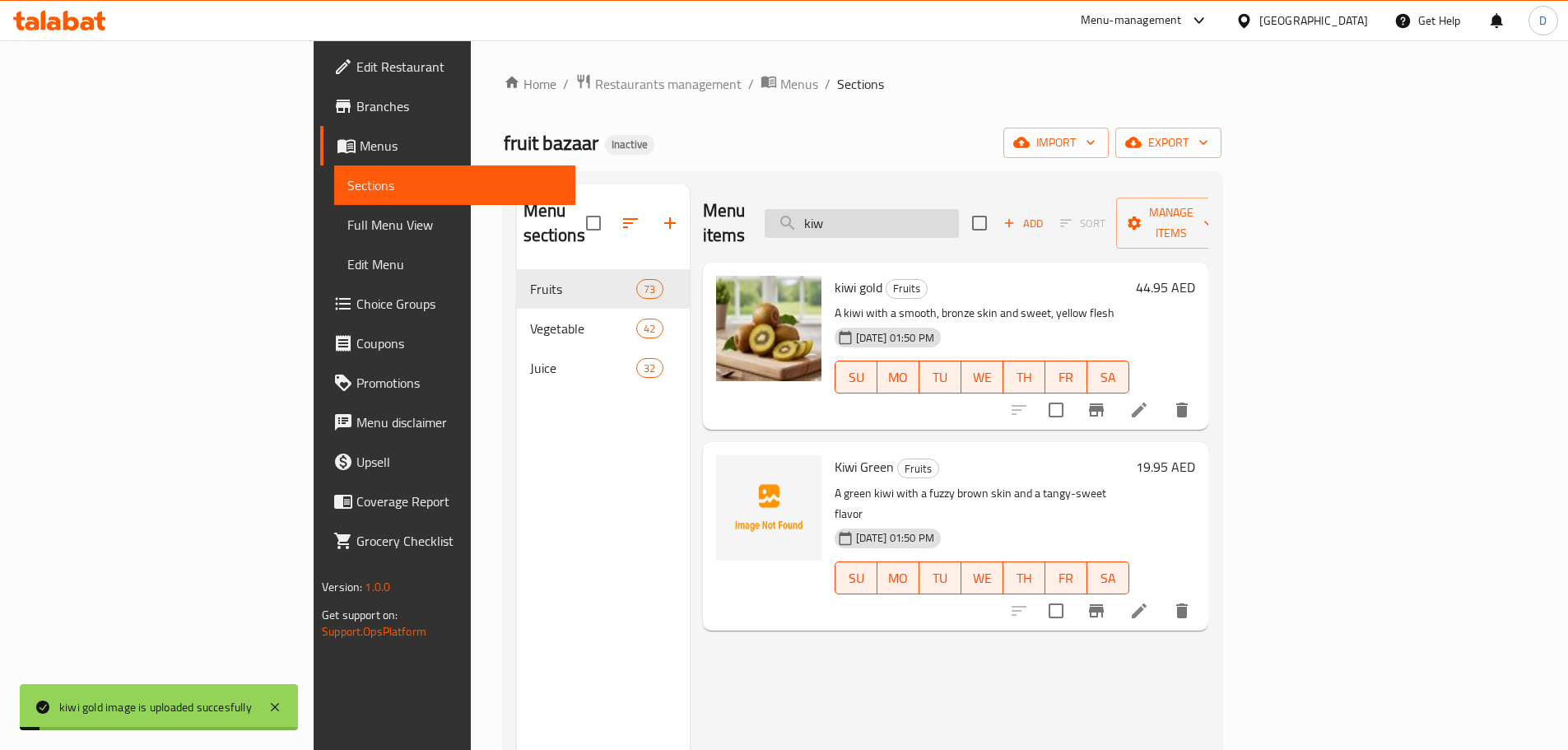
click at [959, 214] on input "kiw" at bounding box center [861, 224] width 194 height 29
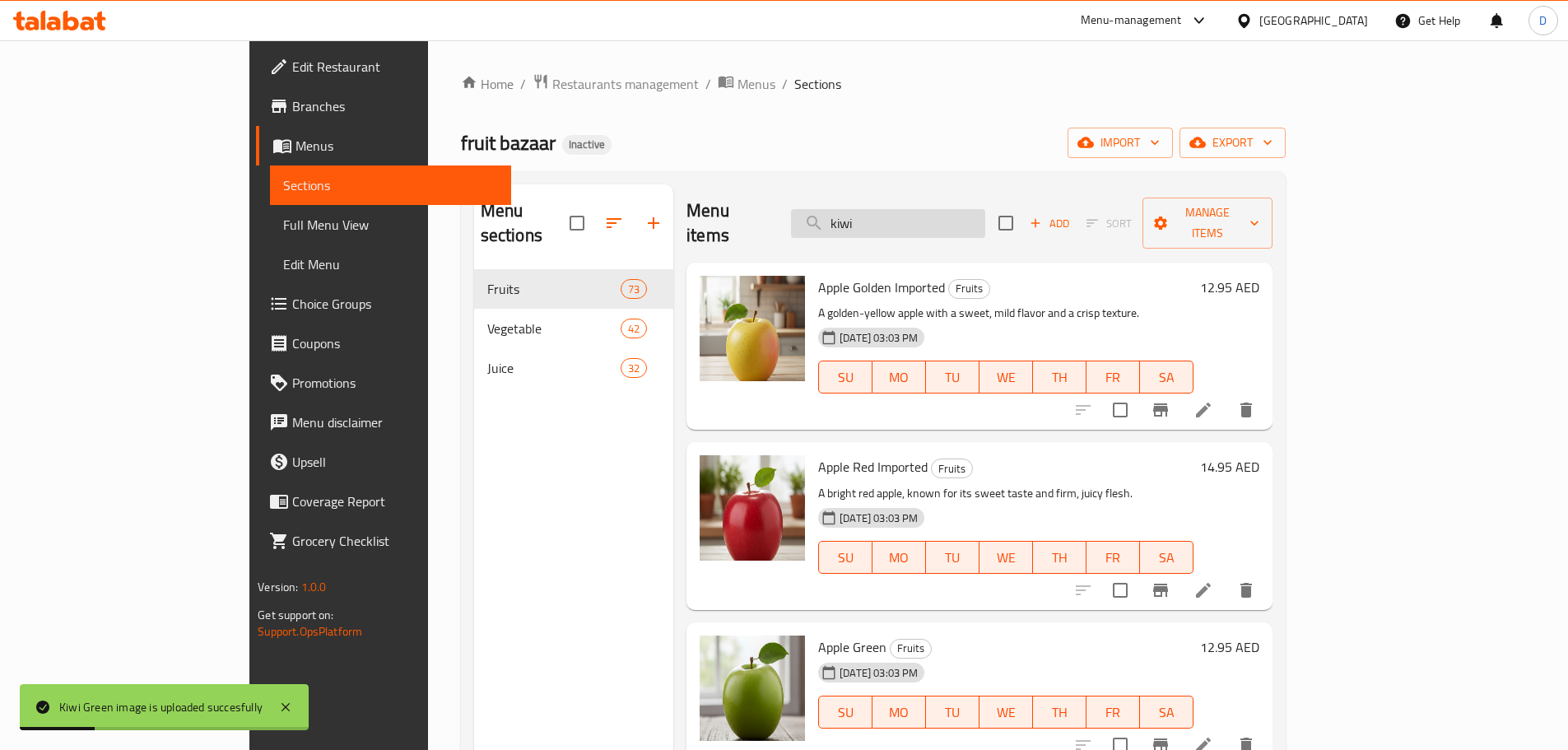
drag, startPoint x: 943, startPoint y: 221, endPoint x: 887, endPoint y: 216, distance: 56.2
click at [887, 216] on input "kiwi" at bounding box center [887, 224] width 194 height 29
drag, startPoint x: 975, startPoint y: 215, endPoint x: 865, endPoint y: 231, distance: 111.2
click at [865, 231] on div "Menu items leb Add Sort Manage items" at bounding box center [978, 224] width 585 height 78
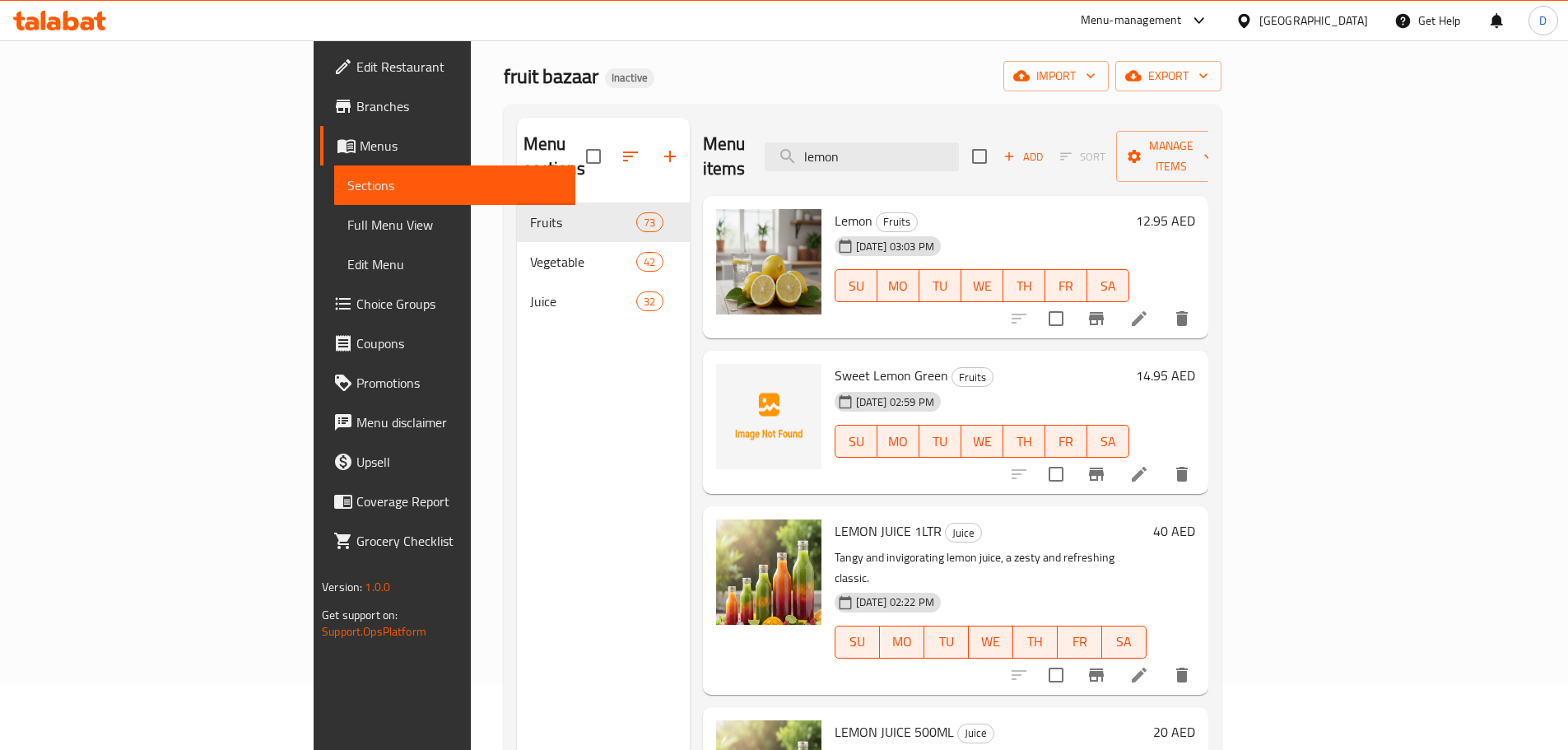
scroll to position [66, 0]
drag, startPoint x: 967, startPoint y: 142, endPoint x: 872, endPoint y: 161, distance: 96.9
click at [872, 161] on div "Menu items lemon Add Sort Manage items" at bounding box center [955, 157] width 505 height 78
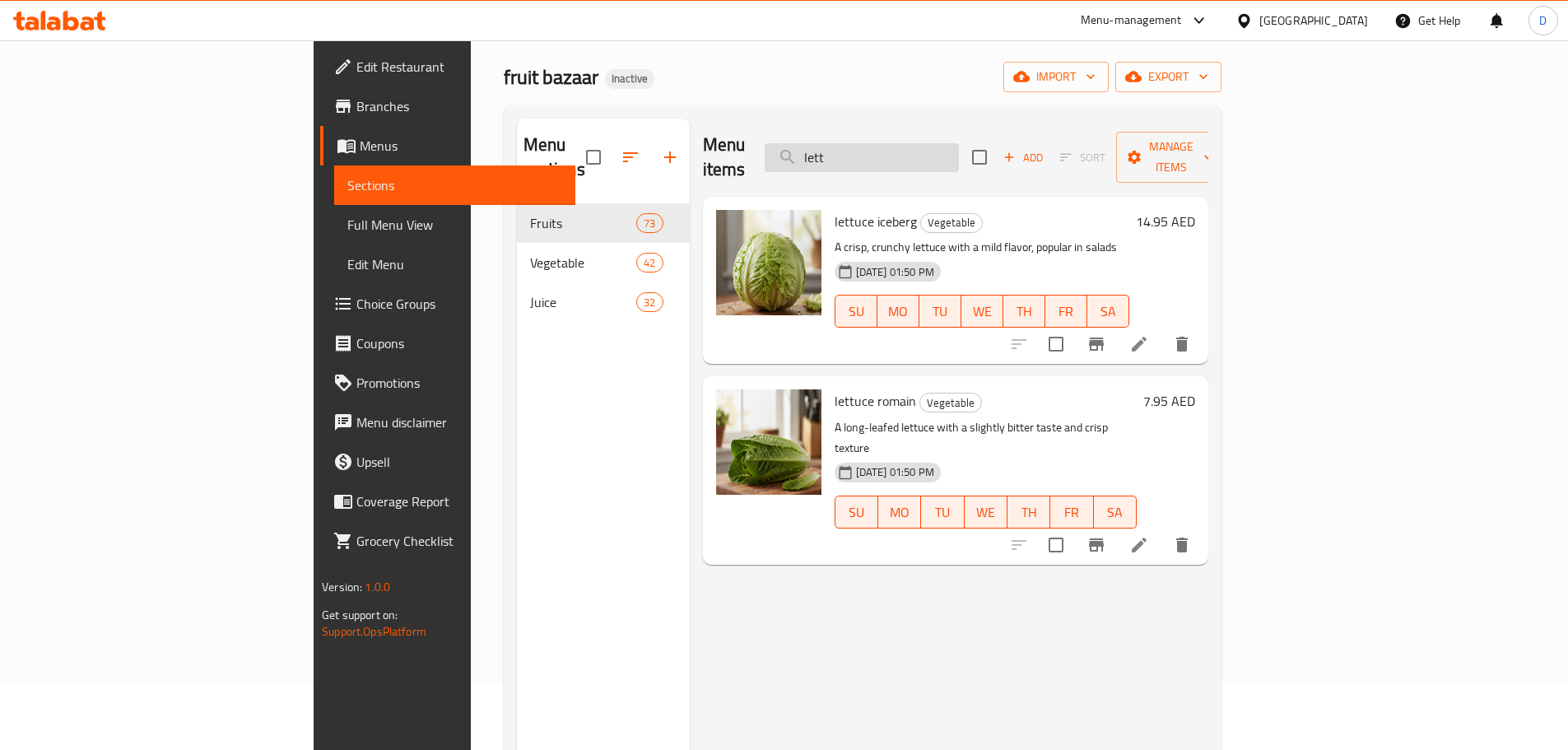
drag, startPoint x: 939, startPoint y: 151, endPoint x: 880, endPoint y: 151, distance: 59.0
click at [880, 151] on input "lett" at bounding box center [861, 157] width 194 height 29
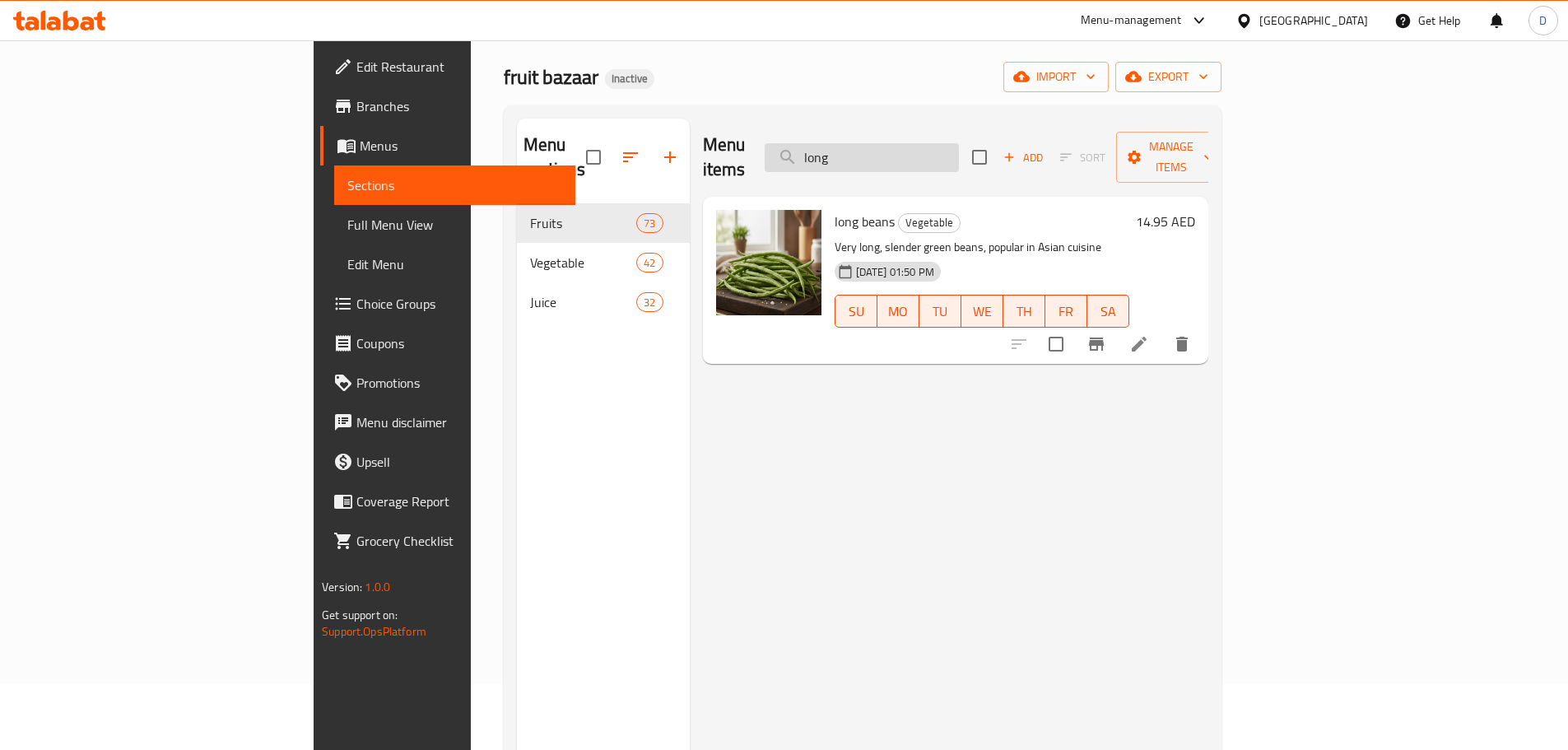
type input "long"
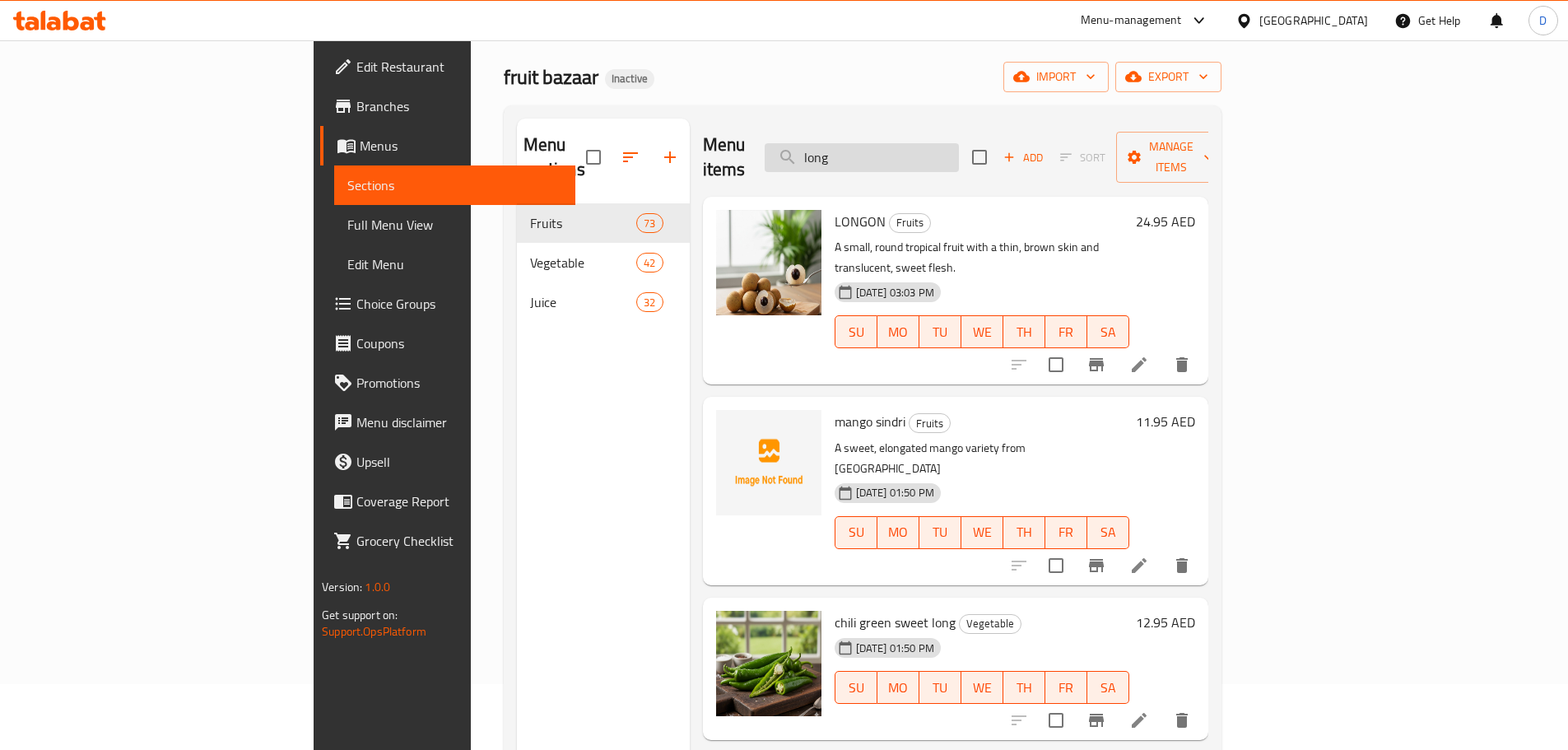
drag, startPoint x: 943, startPoint y: 150, endPoint x: 883, endPoint y: 157, distance: 60.4
click at [883, 157] on input "long" at bounding box center [861, 157] width 194 height 29
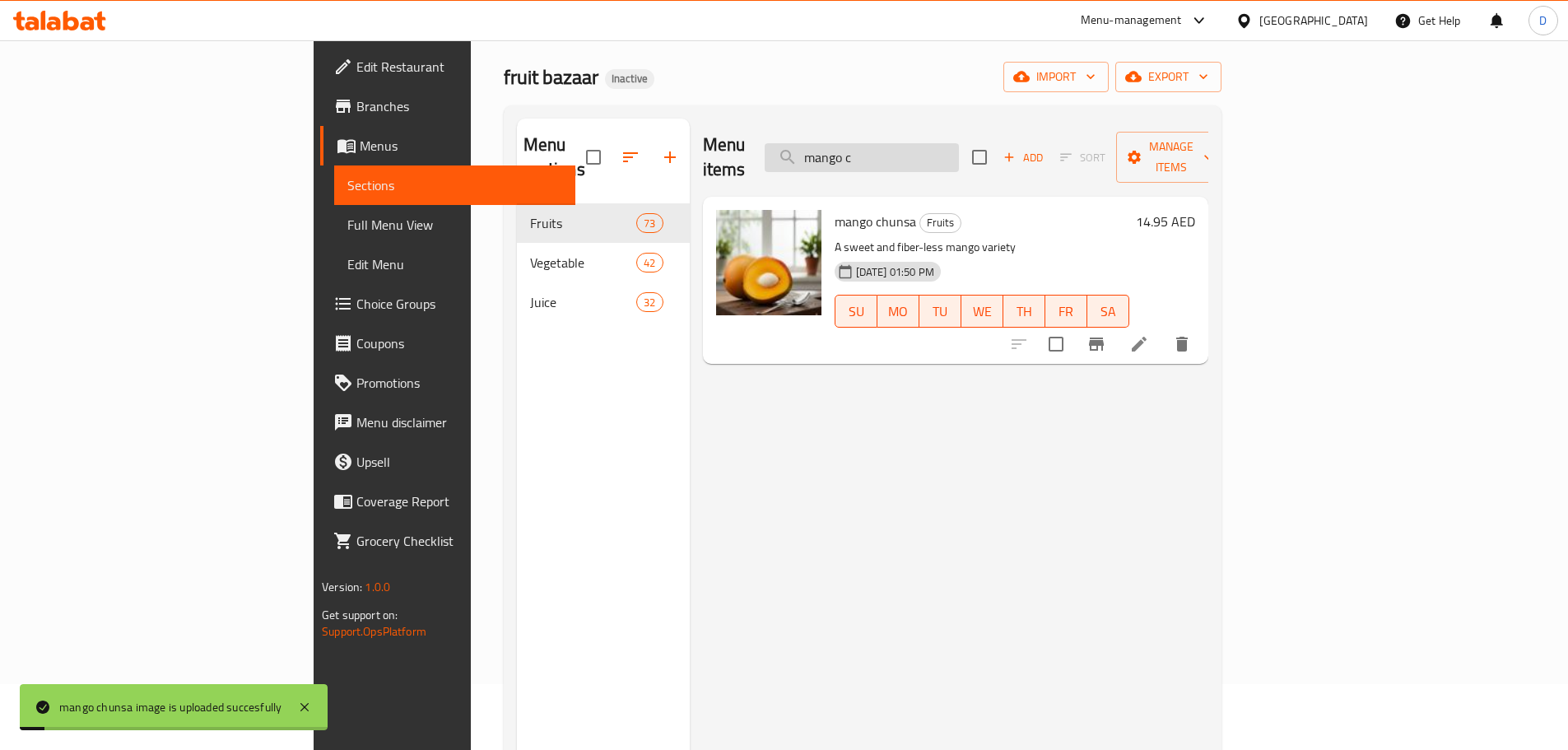
click at [959, 148] on input "mango c" at bounding box center [861, 157] width 194 height 29
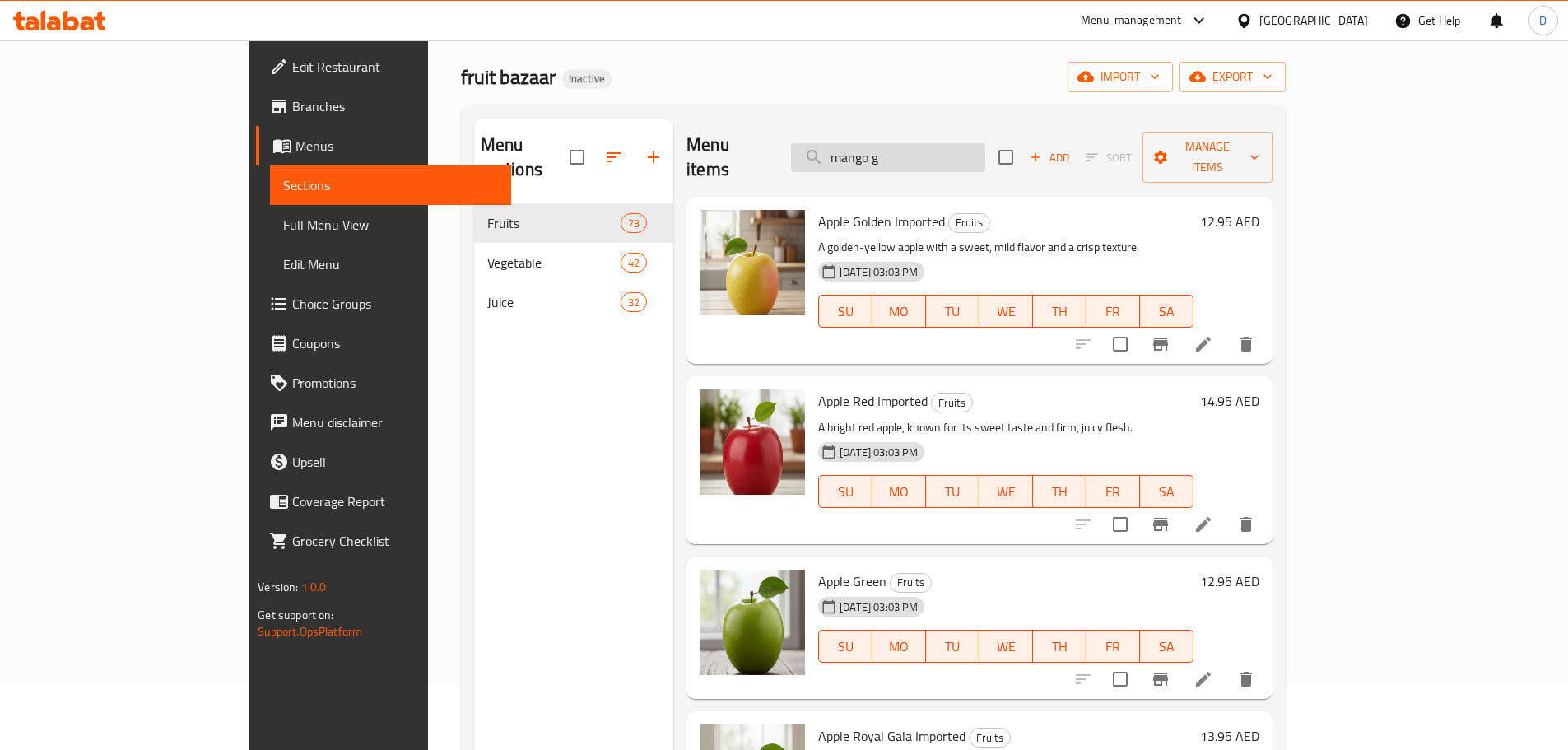
click at [985, 143] on input "mango g" at bounding box center [887, 157] width 194 height 29
click at [985, 143] on input "mango r" at bounding box center [887, 157] width 194 height 29
drag, startPoint x: 976, startPoint y: 148, endPoint x: 954, endPoint y: 149, distance: 22.0
click at [954, 149] on input "mango sin" at bounding box center [887, 157] width 194 height 29
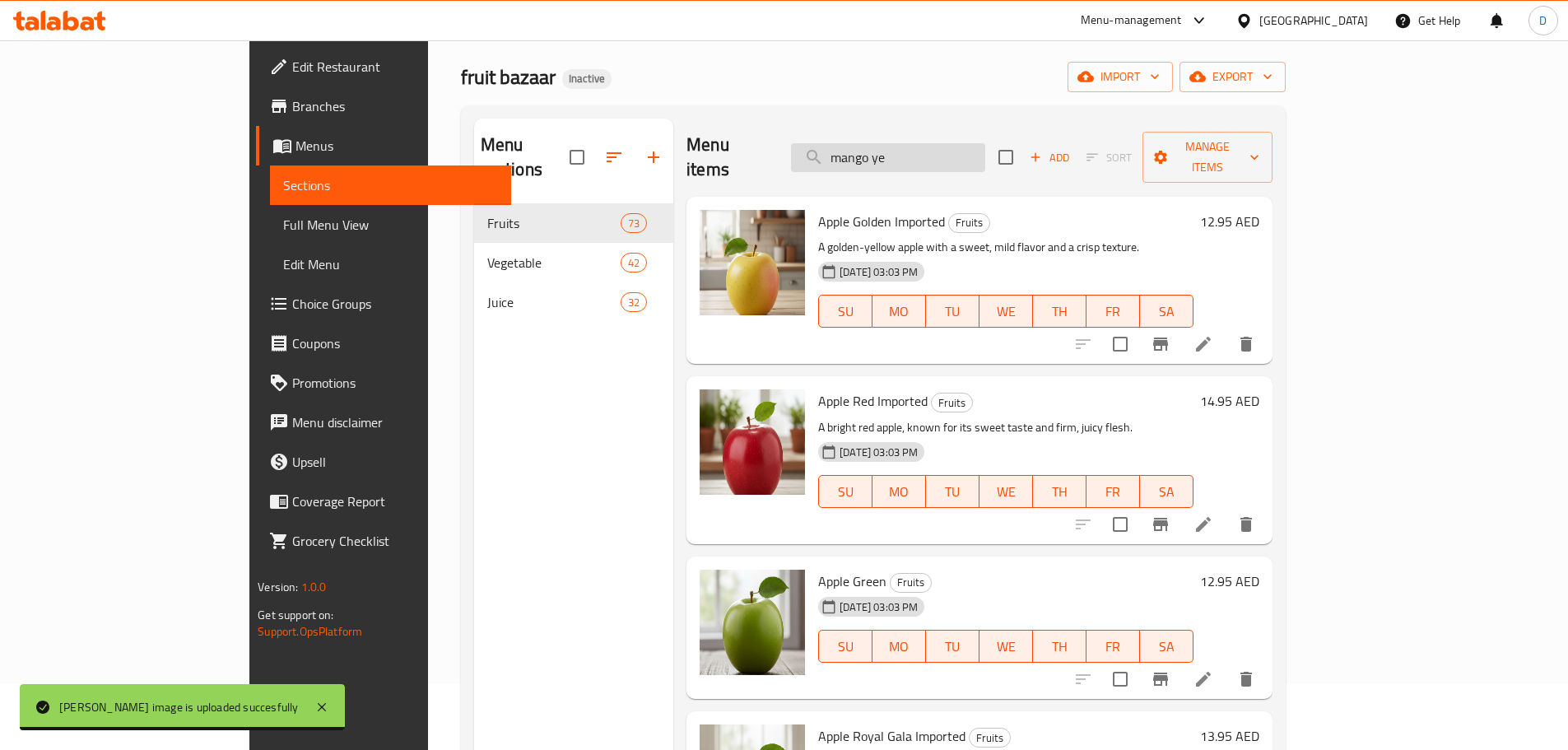
click at [985, 147] on input "mango ye" at bounding box center [887, 157] width 194 height 29
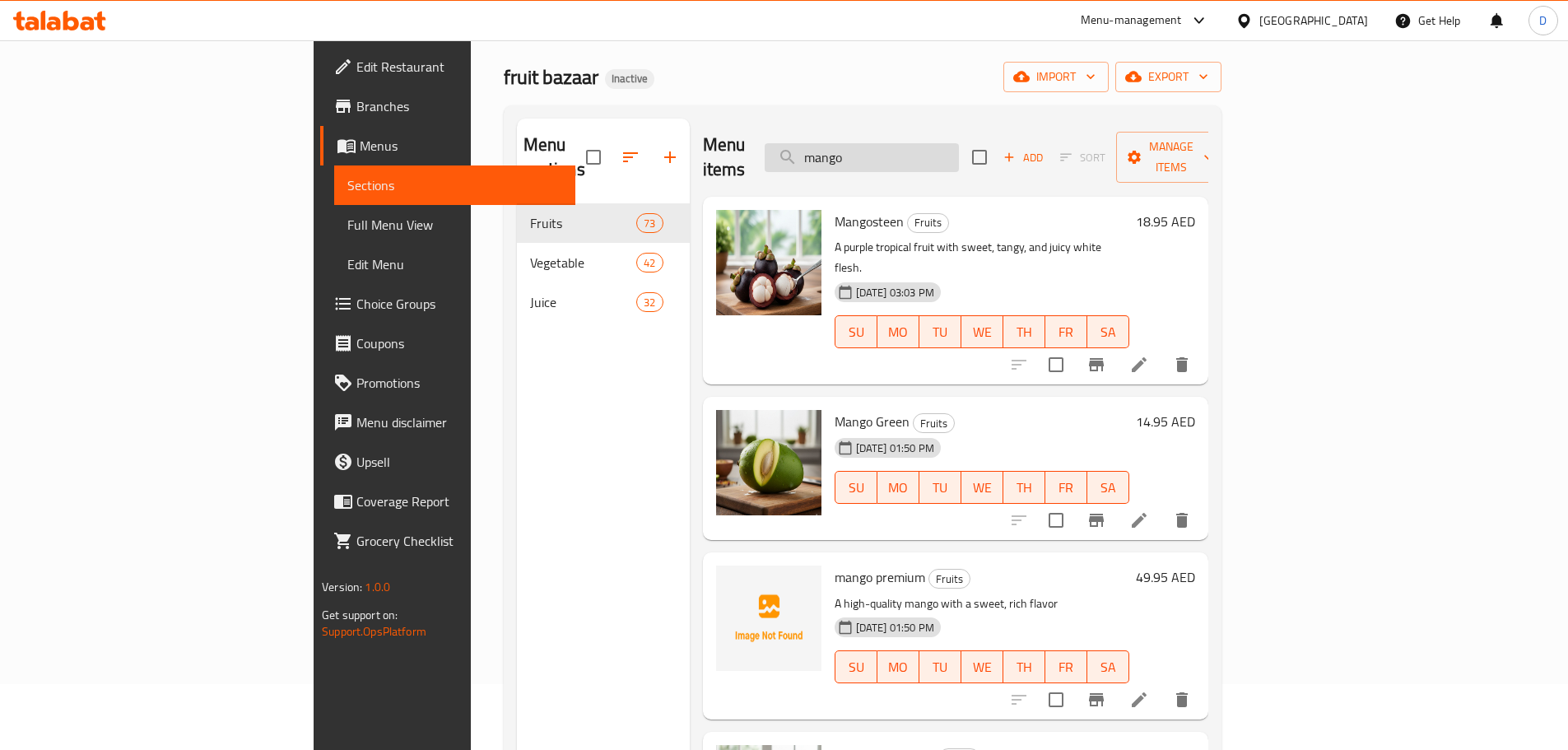
type input "mangos"
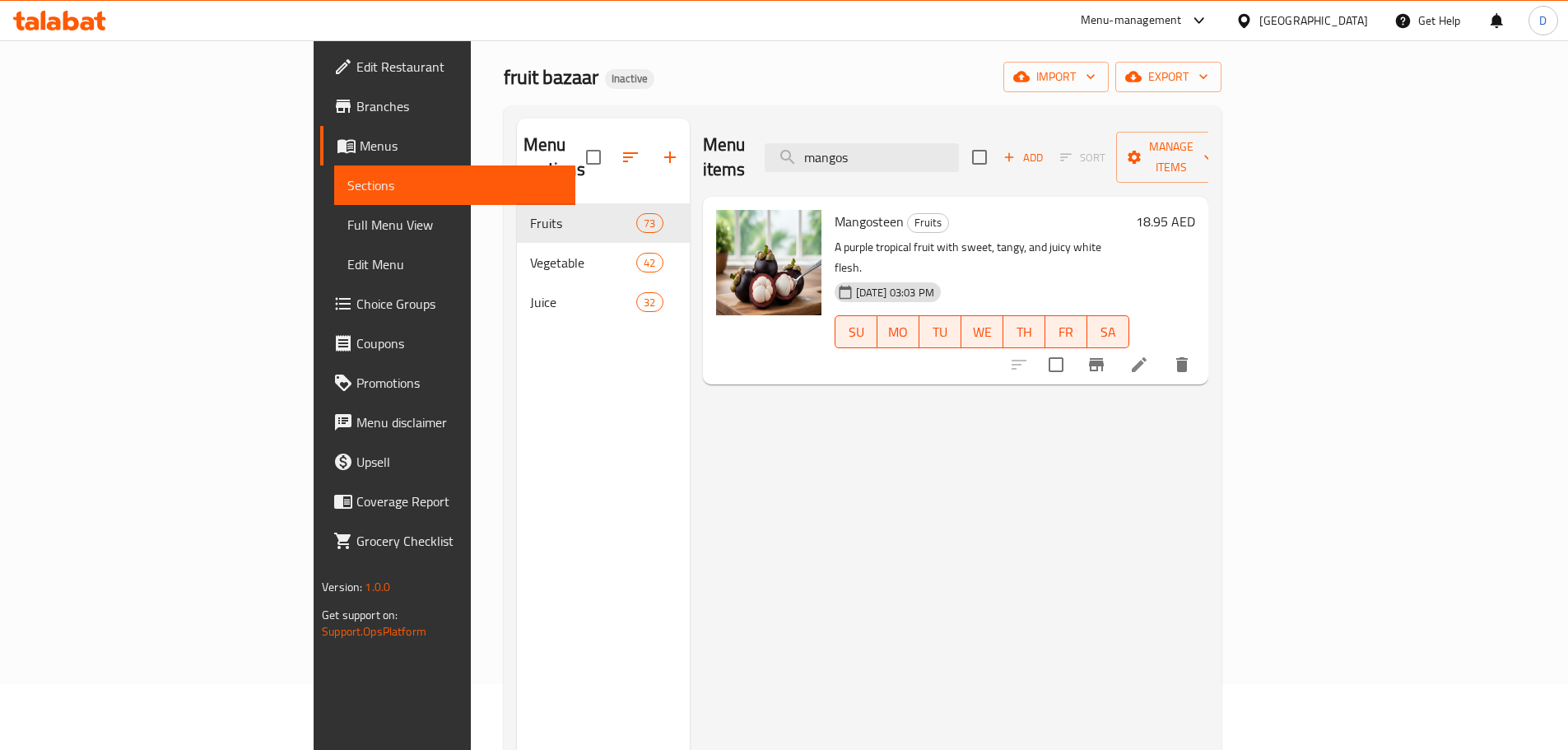
drag, startPoint x: 993, startPoint y: 152, endPoint x: 874, endPoint y: 131, distance: 120.8
click at [874, 131] on div "Menu items mangos Add Sort Manage items" at bounding box center [955, 157] width 505 height 78
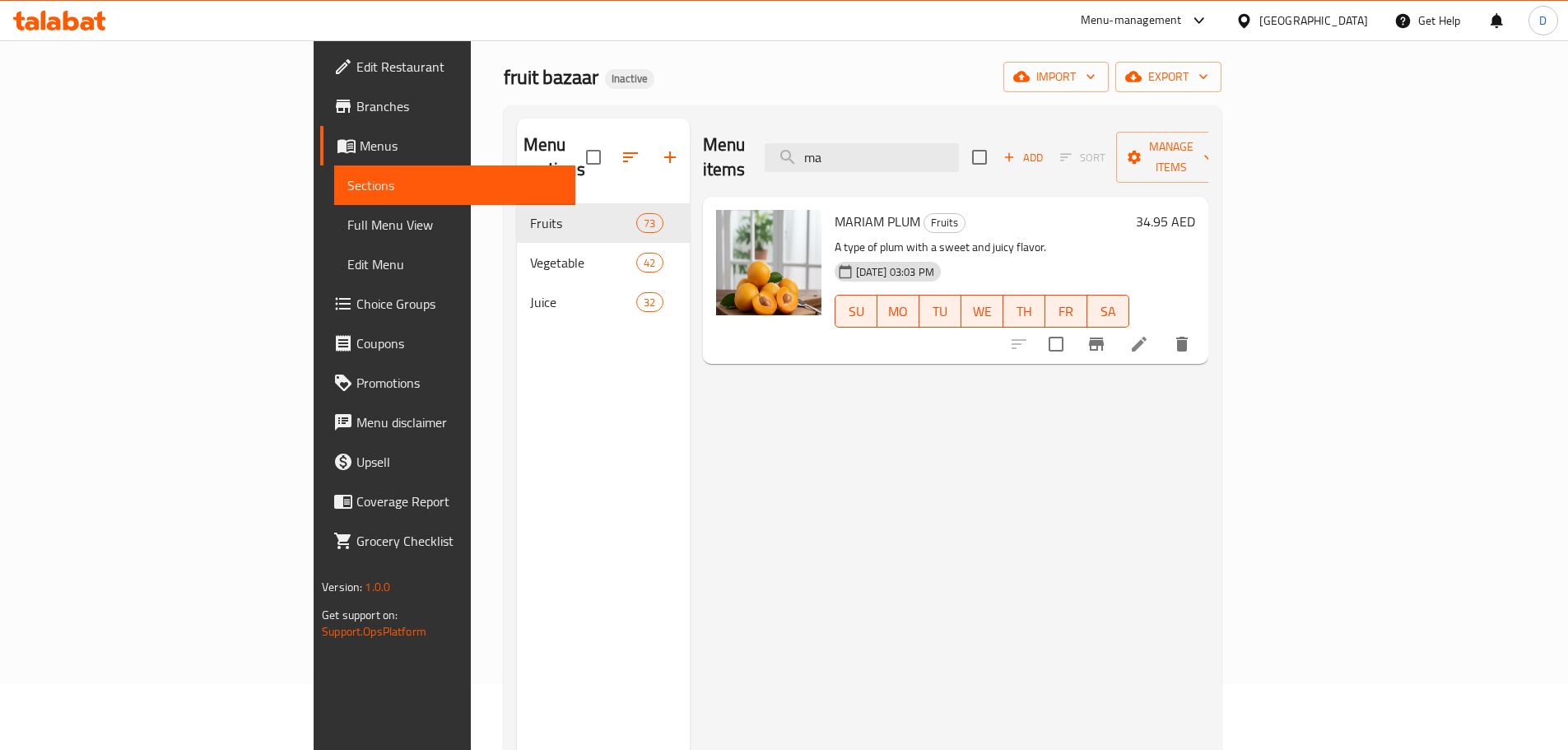
type input "m"
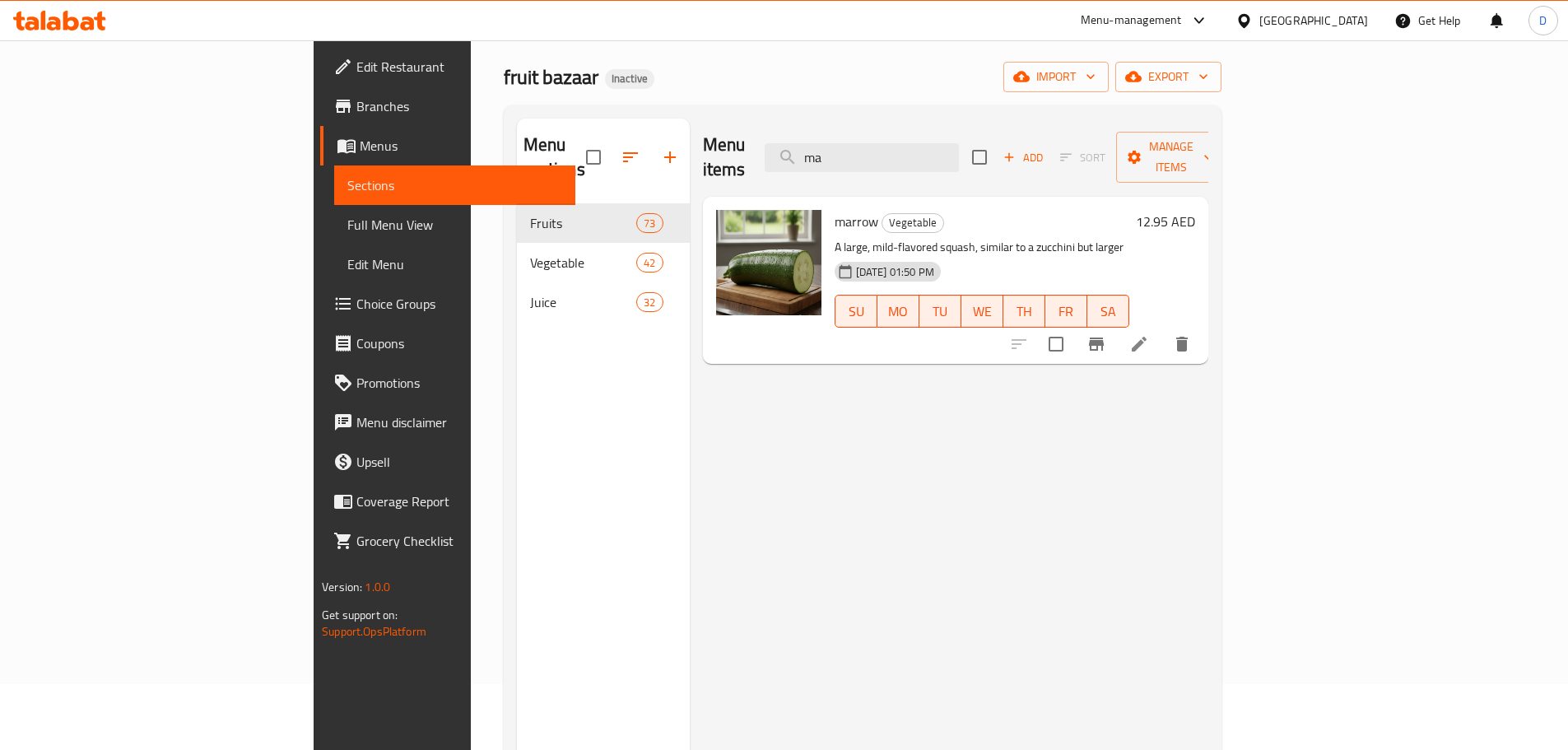
type input "m"
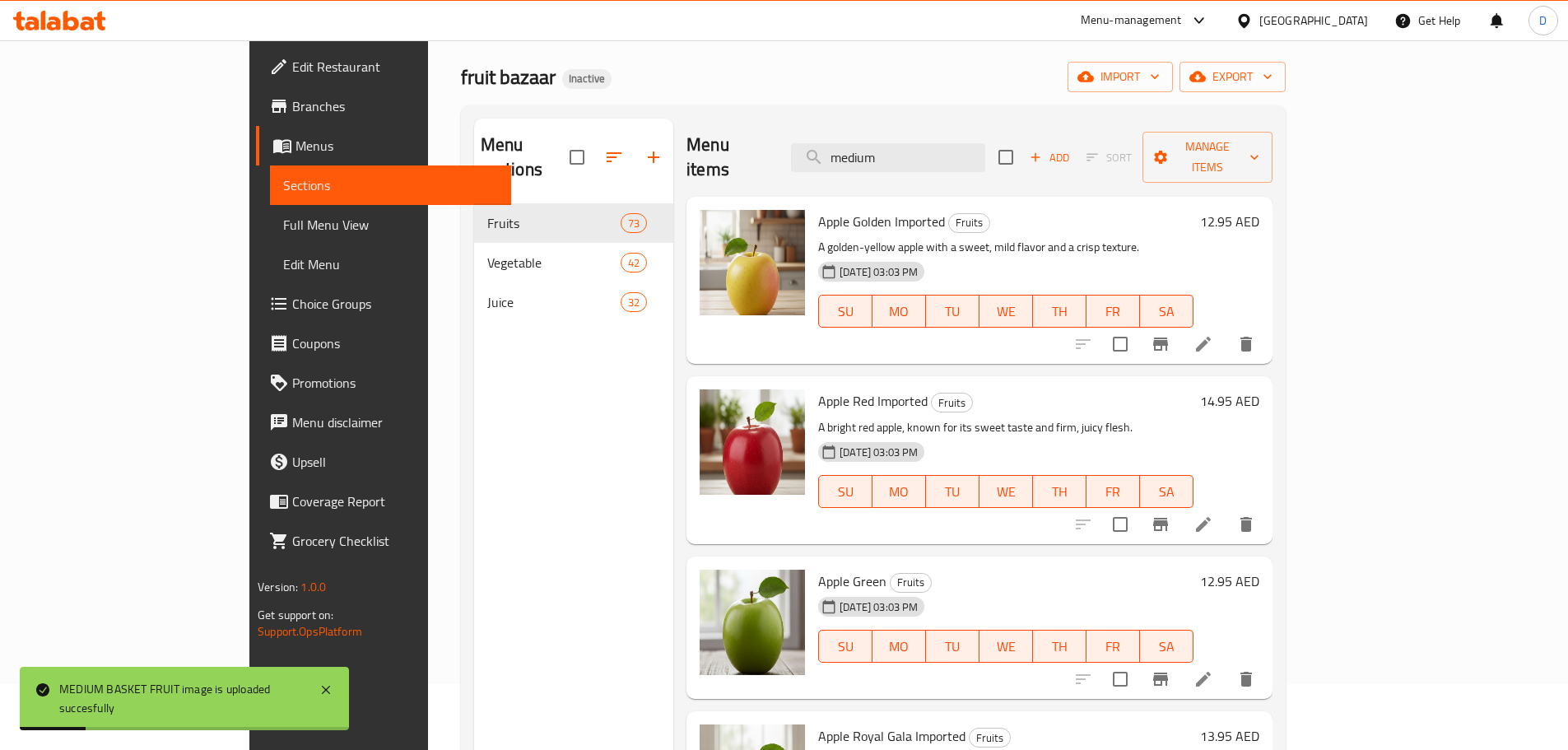
drag, startPoint x: 985, startPoint y: 147, endPoint x: 869, endPoint y: 159, distance: 116.6
click at [869, 159] on div "Menu items medium Add Sort Manage items" at bounding box center [978, 157] width 585 height 78
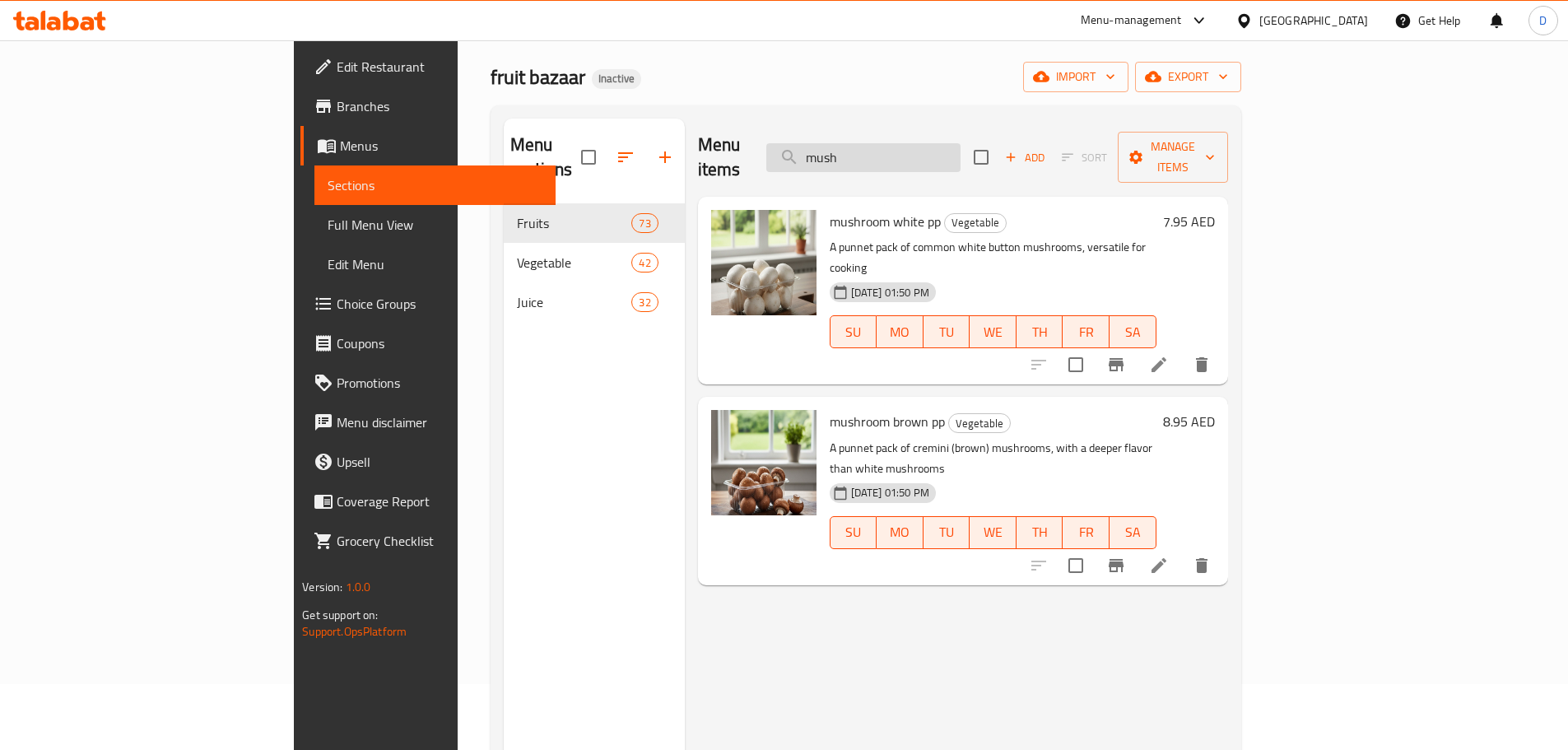
drag, startPoint x: 975, startPoint y: 140, endPoint x: 886, endPoint y: 146, distance: 89.2
click at [886, 146] on input "mush" at bounding box center [863, 157] width 194 height 29
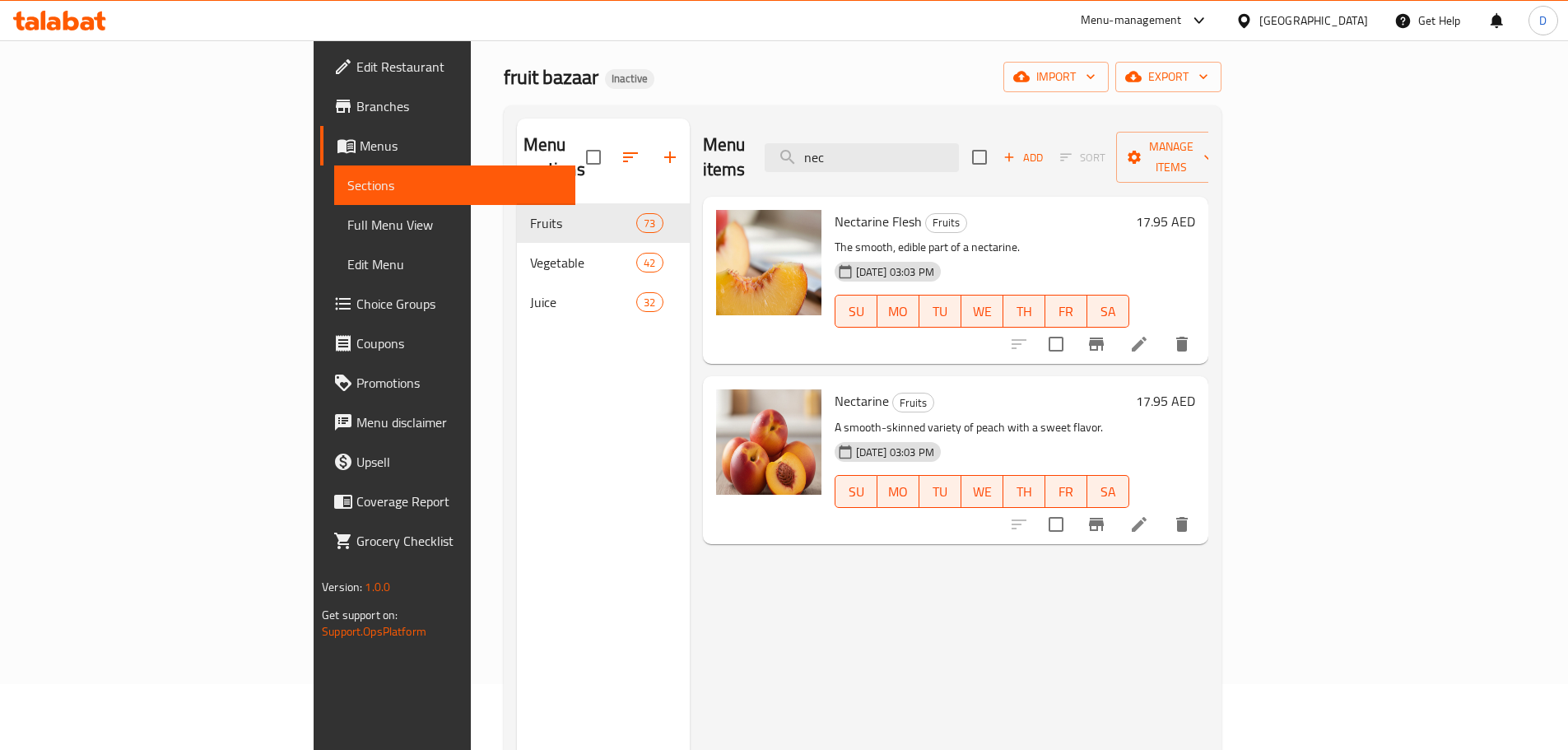
drag, startPoint x: 956, startPoint y: 145, endPoint x: 878, endPoint y: 148, distance: 78.1
click at [878, 148] on div "Menu items nec Add Sort Manage items" at bounding box center [955, 157] width 505 height 78
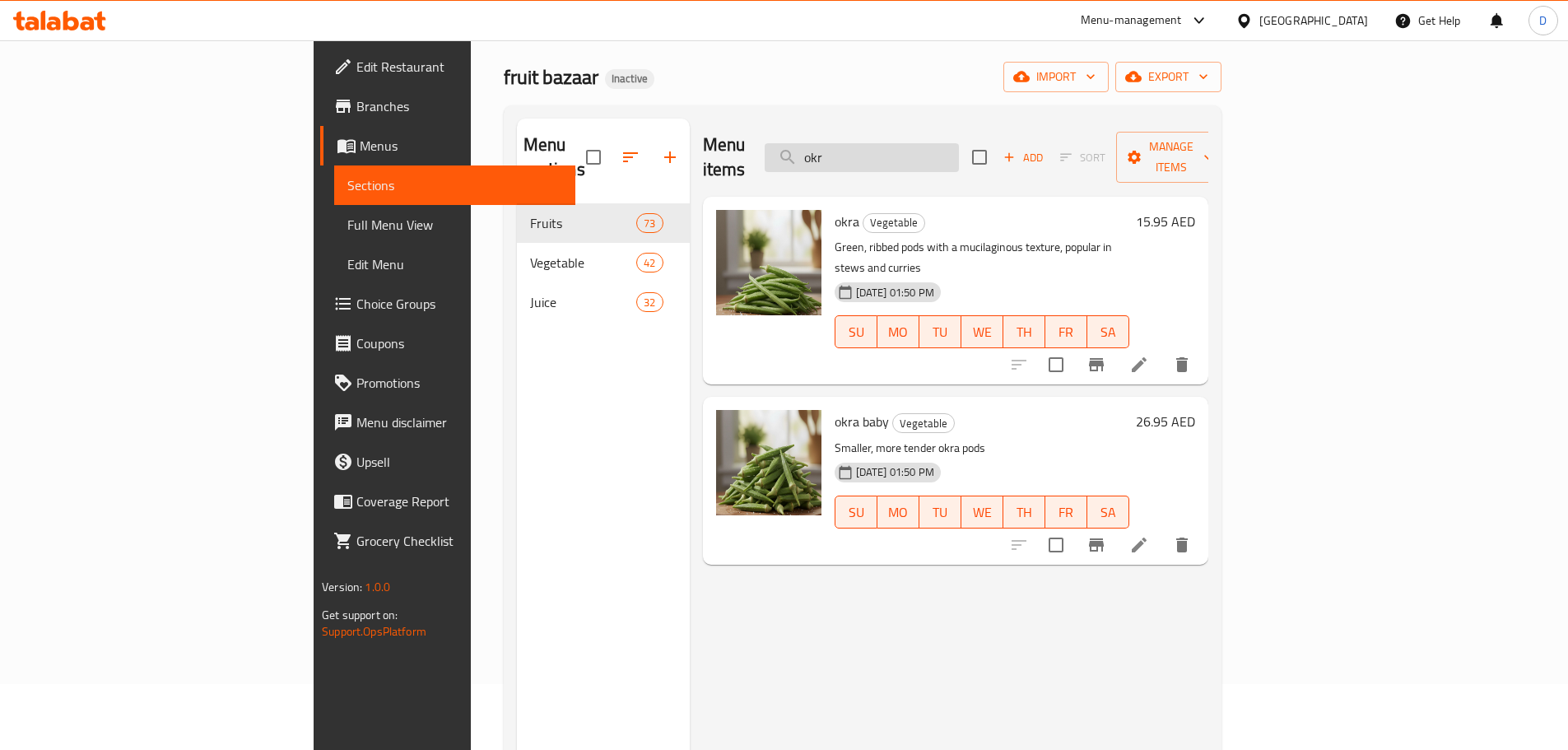
drag, startPoint x: 939, startPoint y: 144, endPoint x: 900, endPoint y: 155, distance: 40.5
click at [900, 155] on input "okr" at bounding box center [861, 157] width 194 height 29
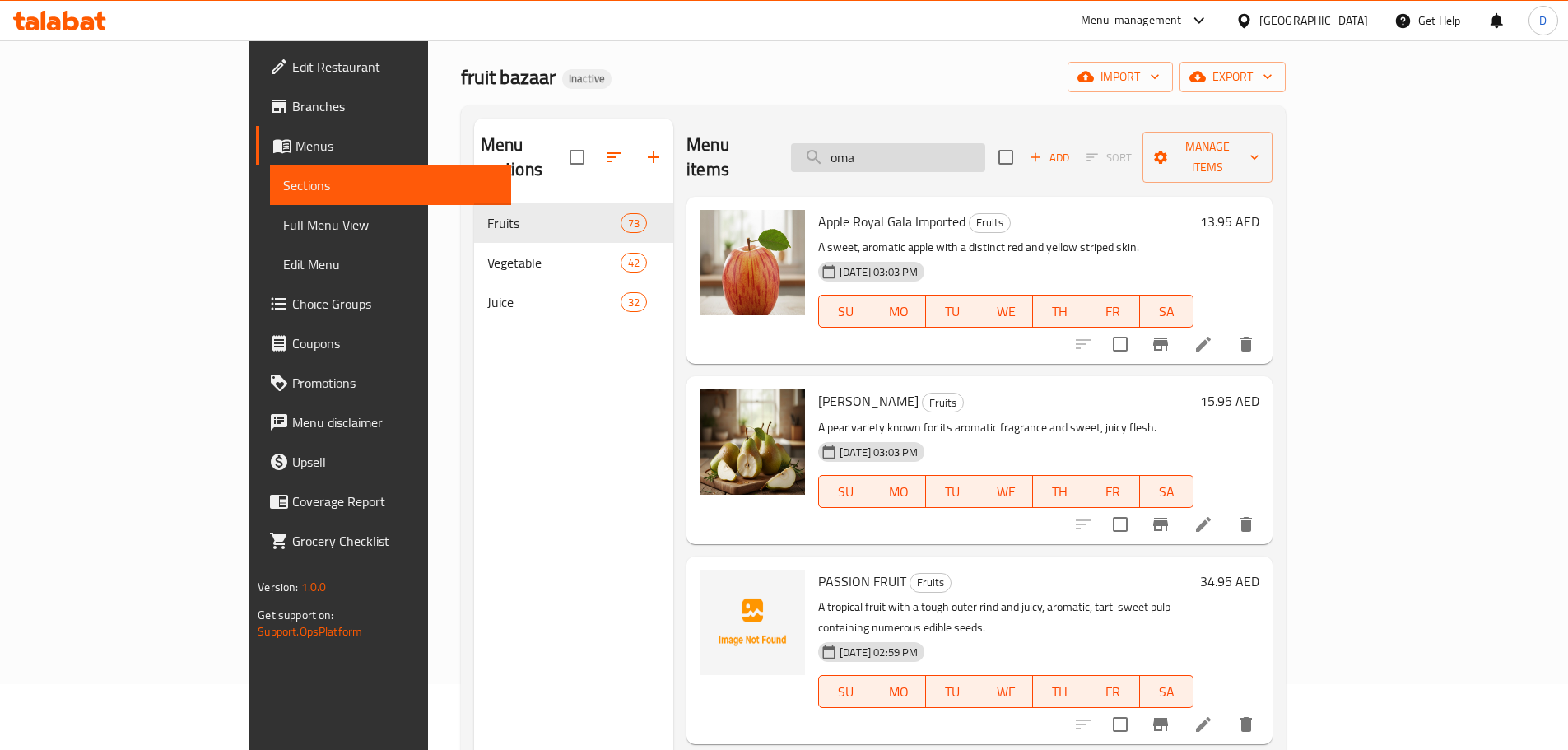
type input "oman"
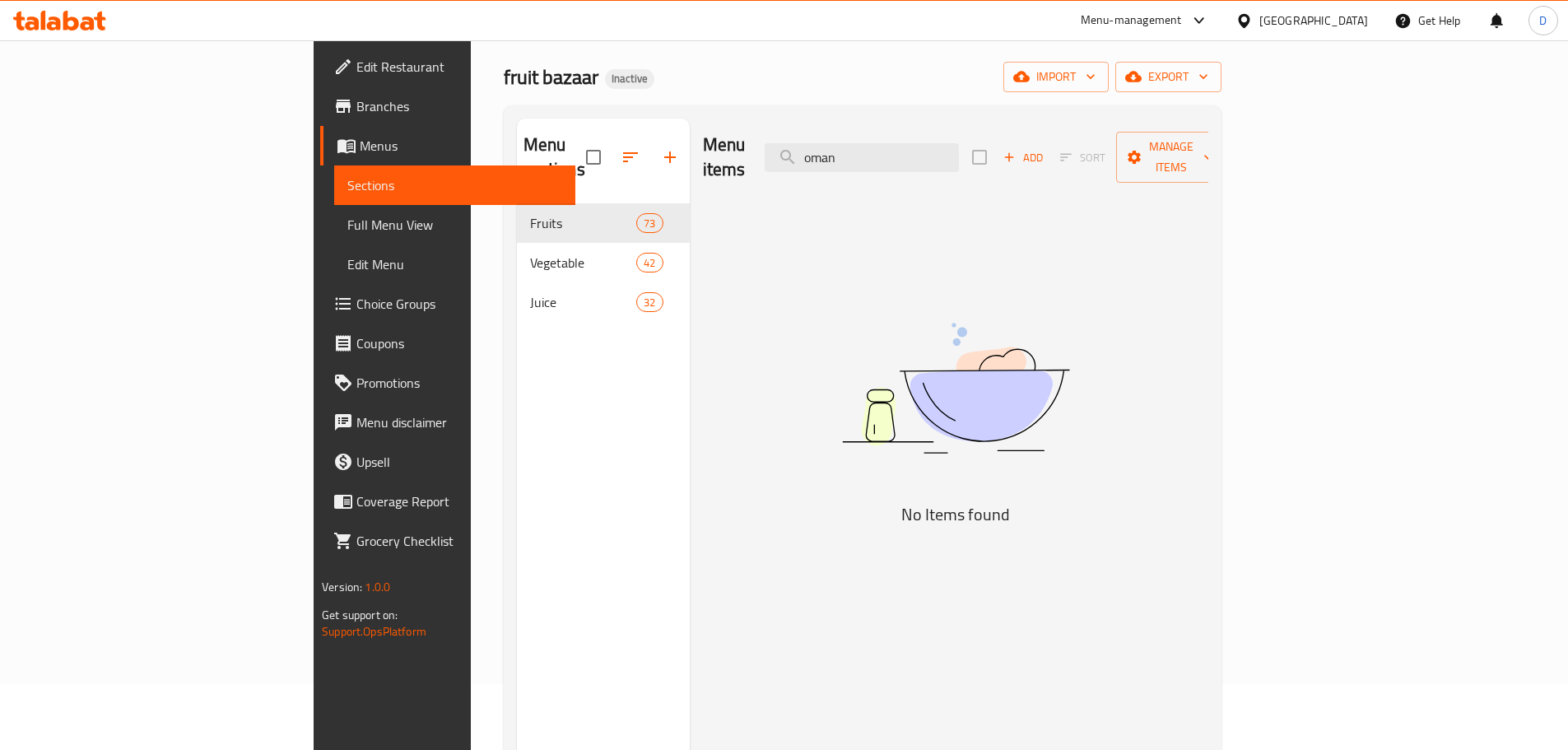
drag, startPoint x: 992, startPoint y: 147, endPoint x: 911, endPoint y: 170, distance: 84.2
click at [911, 170] on div "Menu items oman Add Sort Manage items" at bounding box center [955, 157] width 505 height 78
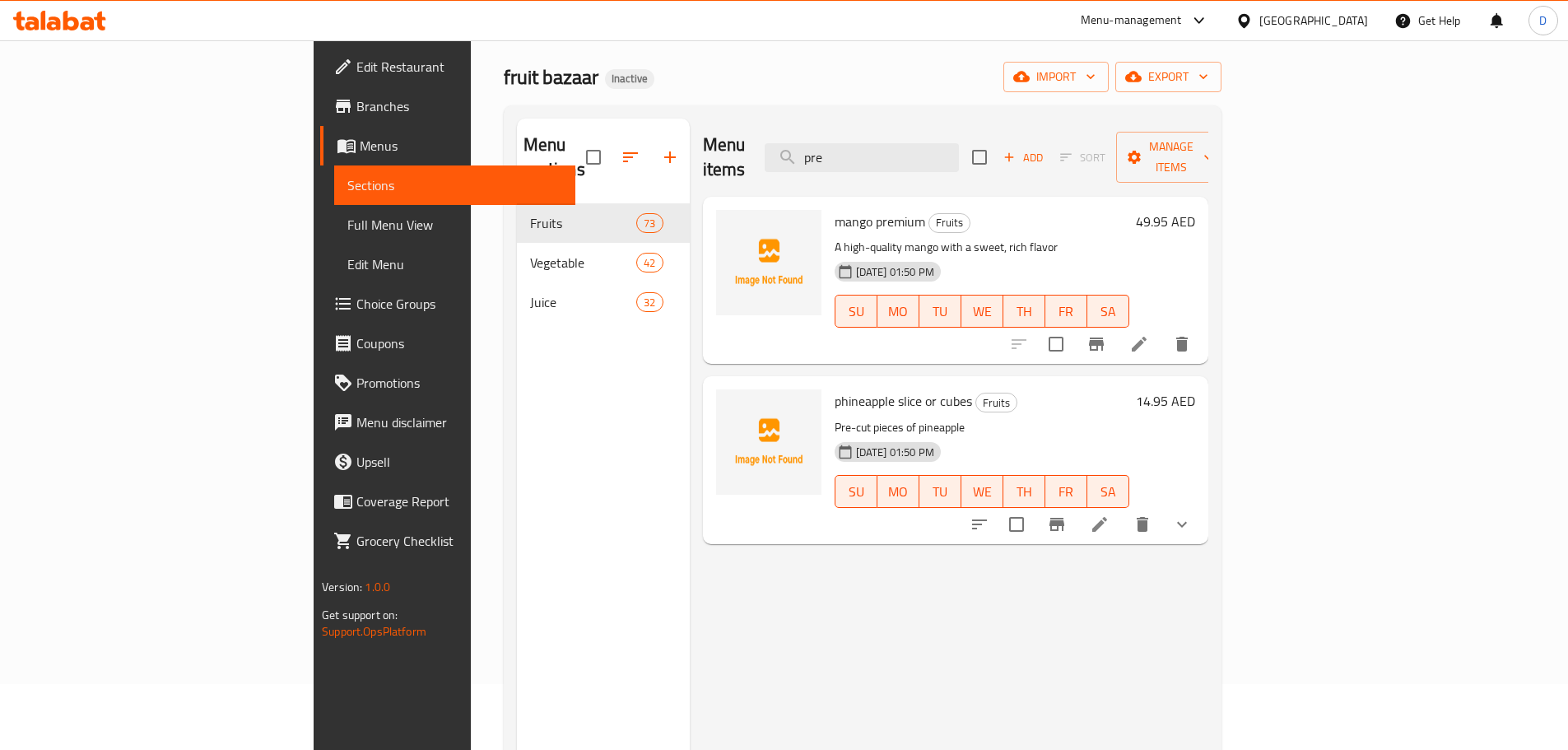
type input "prem"
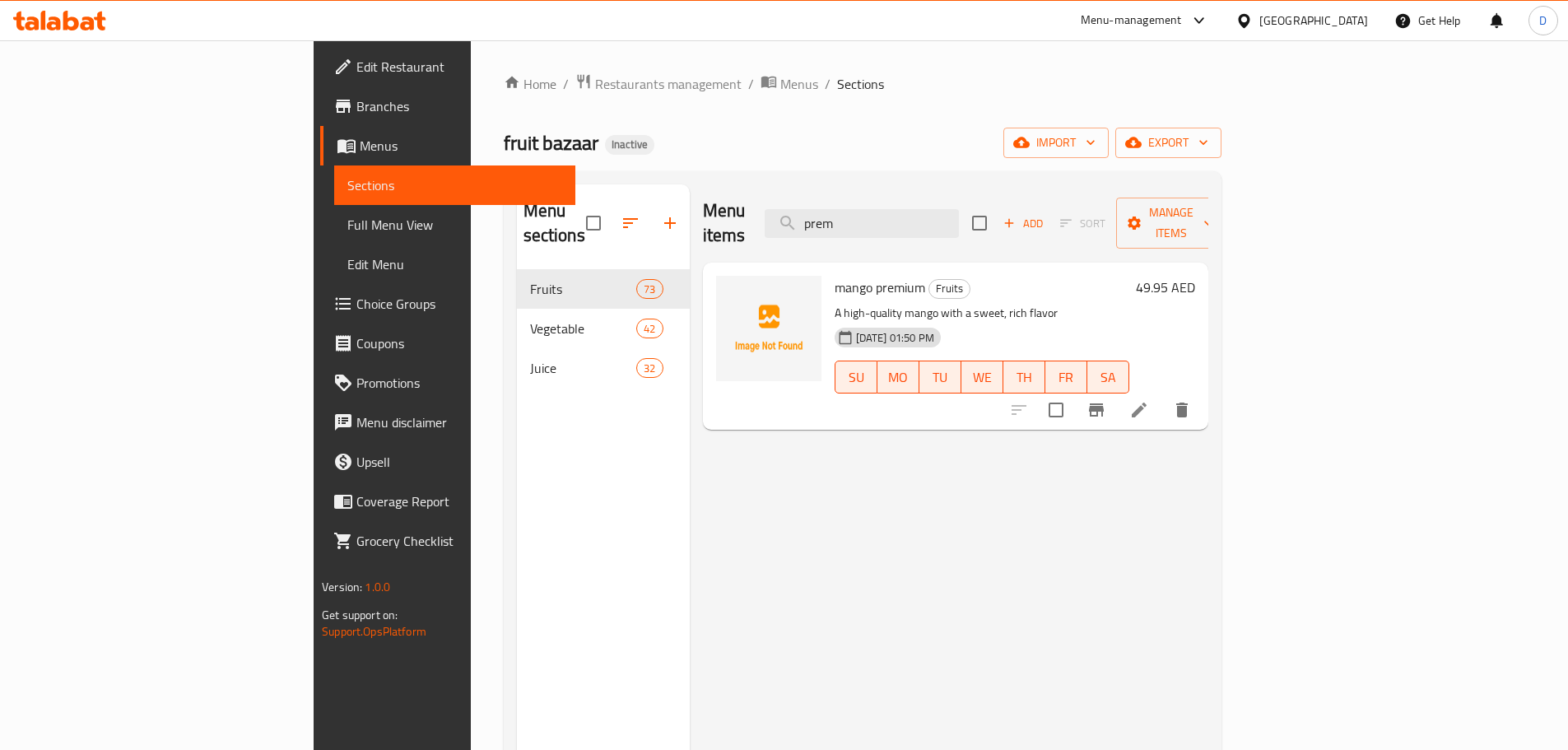
scroll to position [66, 0]
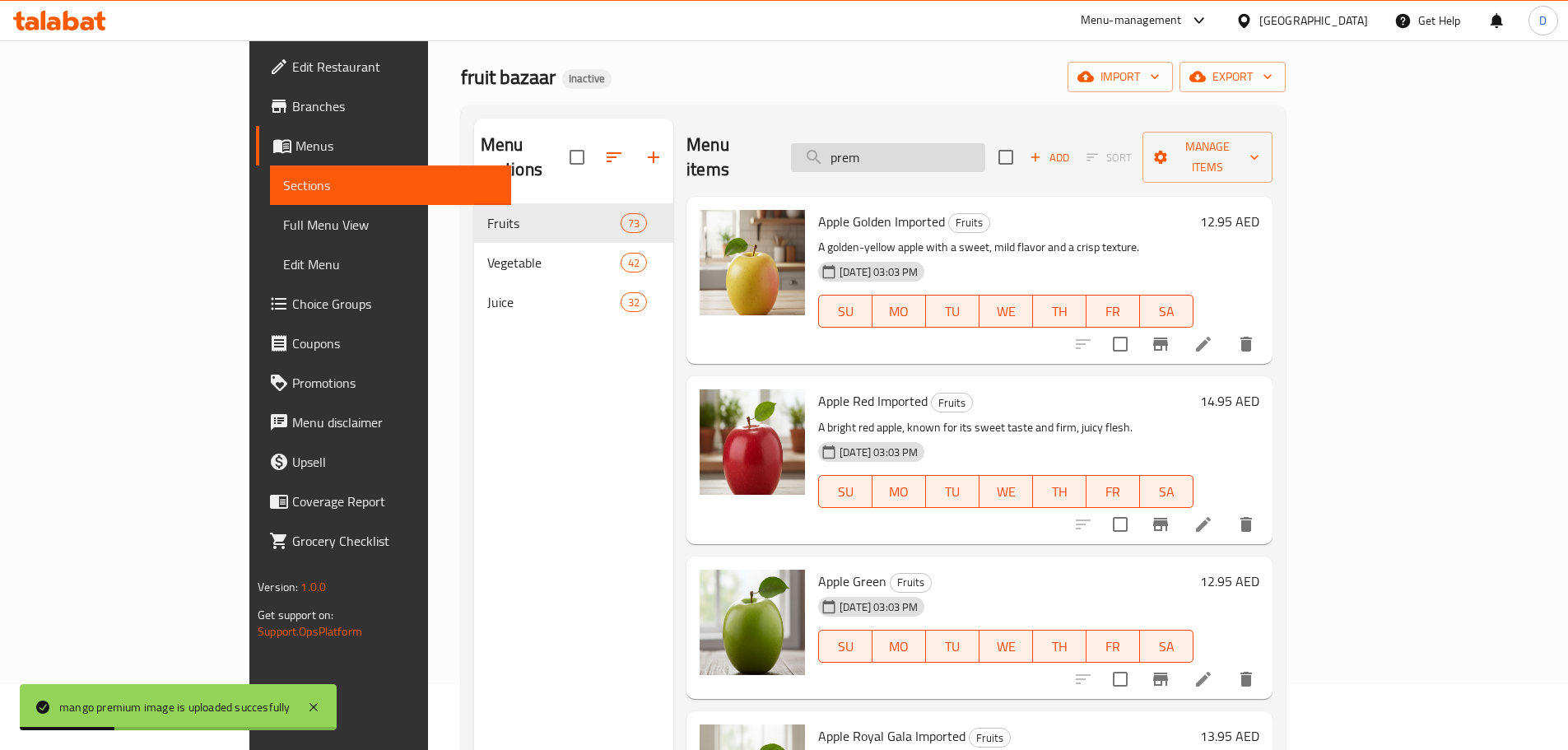
drag, startPoint x: 952, startPoint y: 143, endPoint x: 877, endPoint y: 148, distance: 75.2
click at [877, 148] on input "prem" at bounding box center [887, 157] width 194 height 29
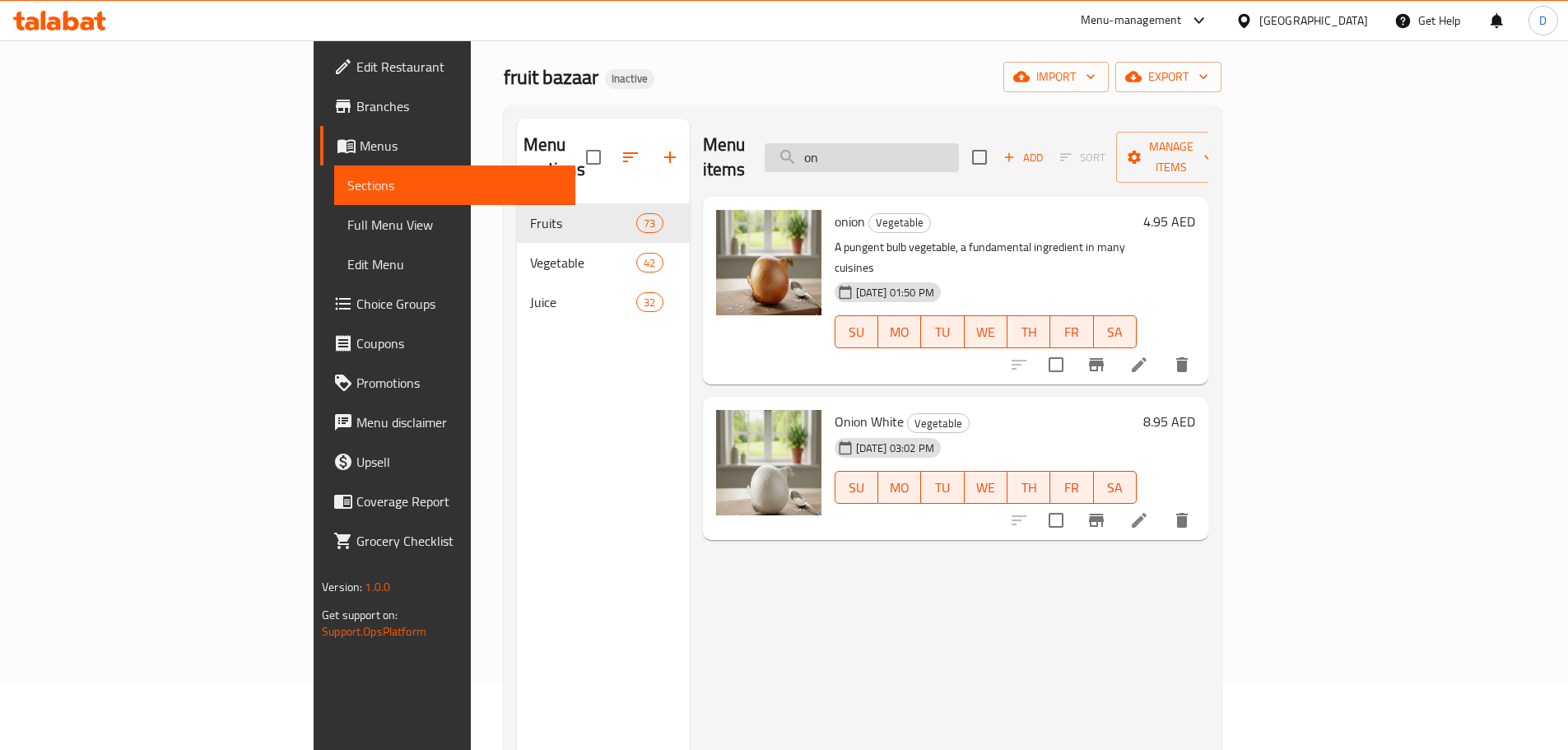
type input "o"
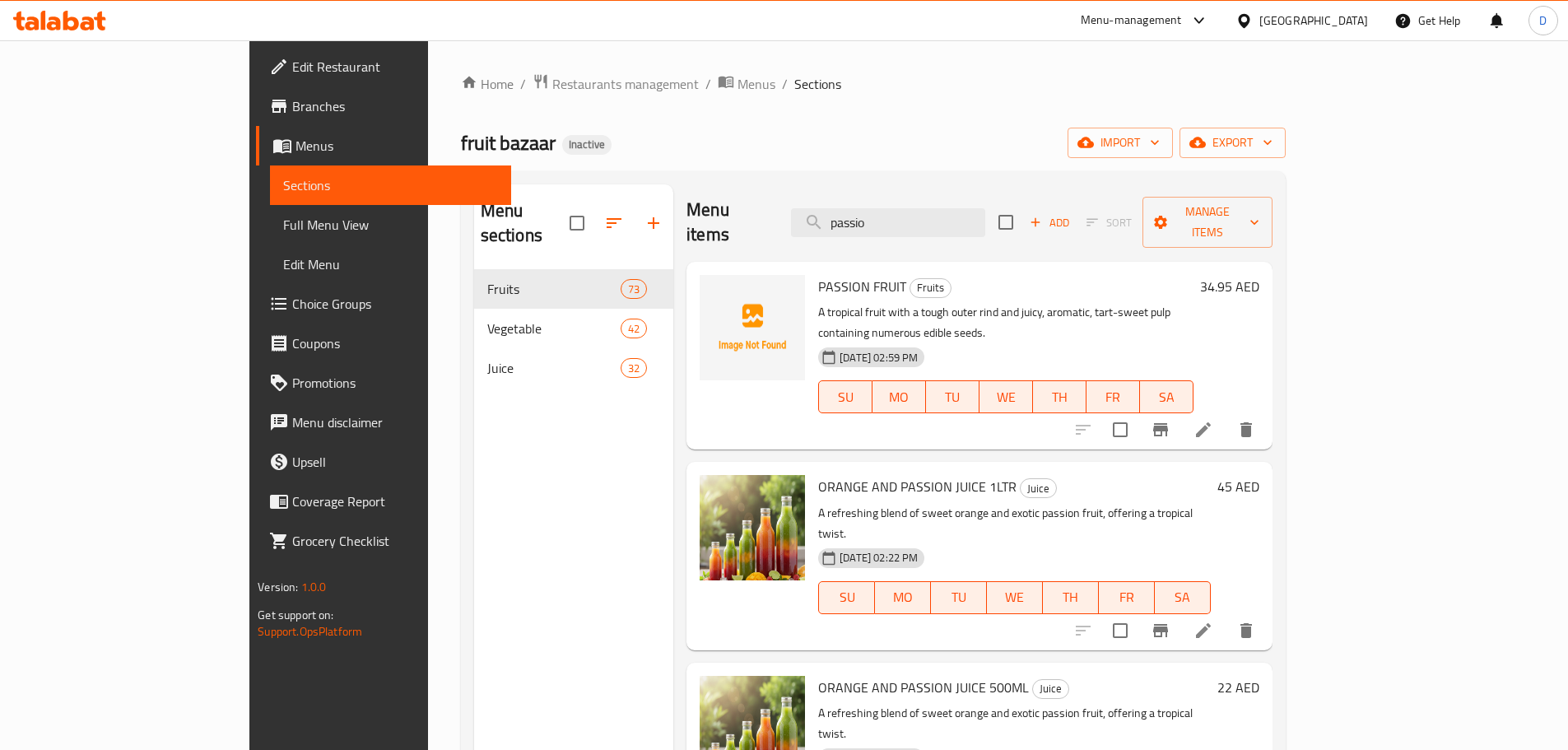
scroll to position [0, 0]
drag, startPoint x: 968, startPoint y: 213, endPoint x: 865, endPoint y: 211, distance: 103.0
click at [865, 211] on div "Menu items passio Add Sort Manage items" at bounding box center [978, 224] width 585 height 78
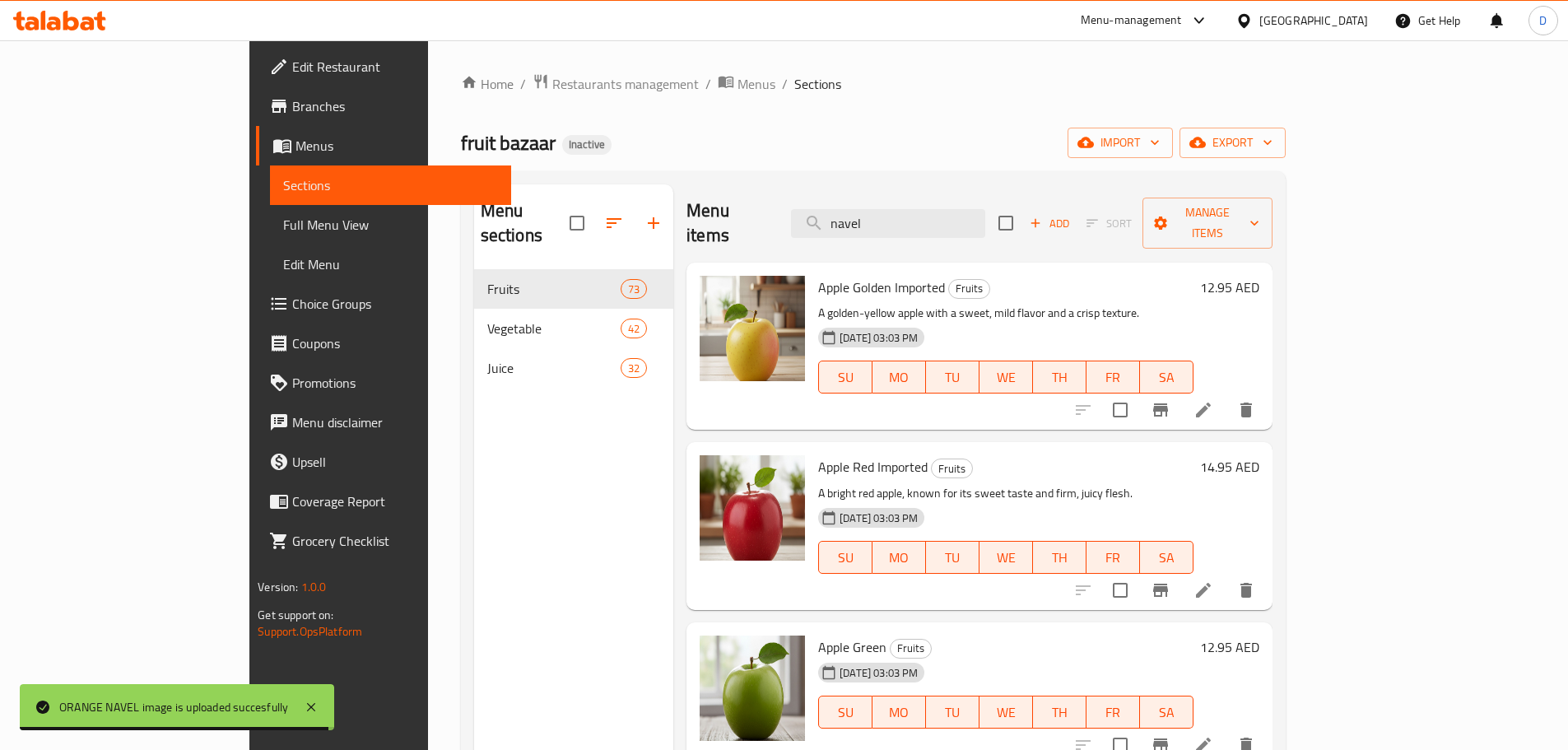
drag, startPoint x: 971, startPoint y: 218, endPoint x: 843, endPoint y: 218, distance: 128.0
click at [843, 218] on div "Menu items navel Add Sort Manage items" at bounding box center [978, 224] width 585 height 78
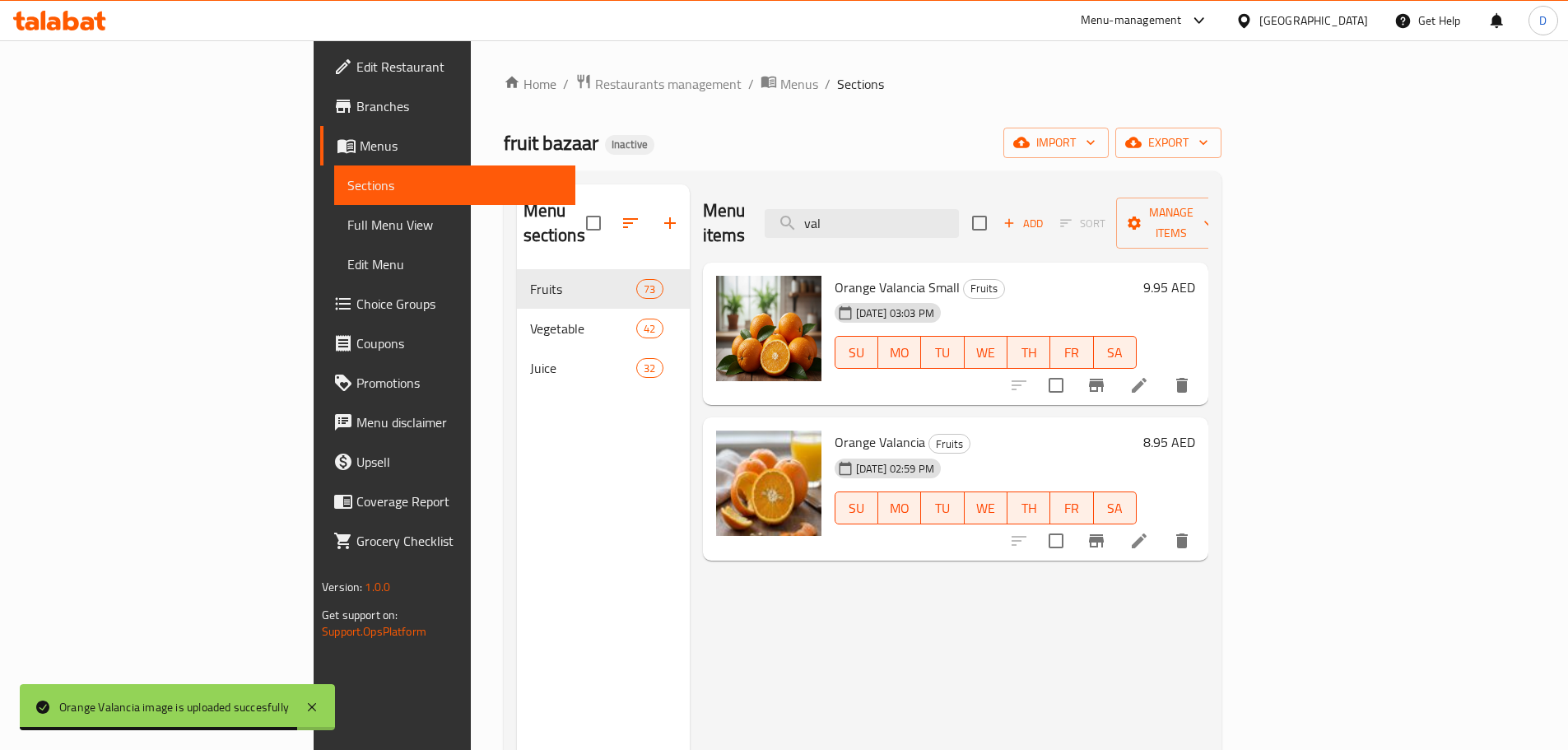
drag, startPoint x: 955, startPoint y: 223, endPoint x: 865, endPoint y: 226, distance: 90.0
click at [865, 226] on div "Menu items val Add Sort Manage items" at bounding box center [955, 224] width 505 height 78
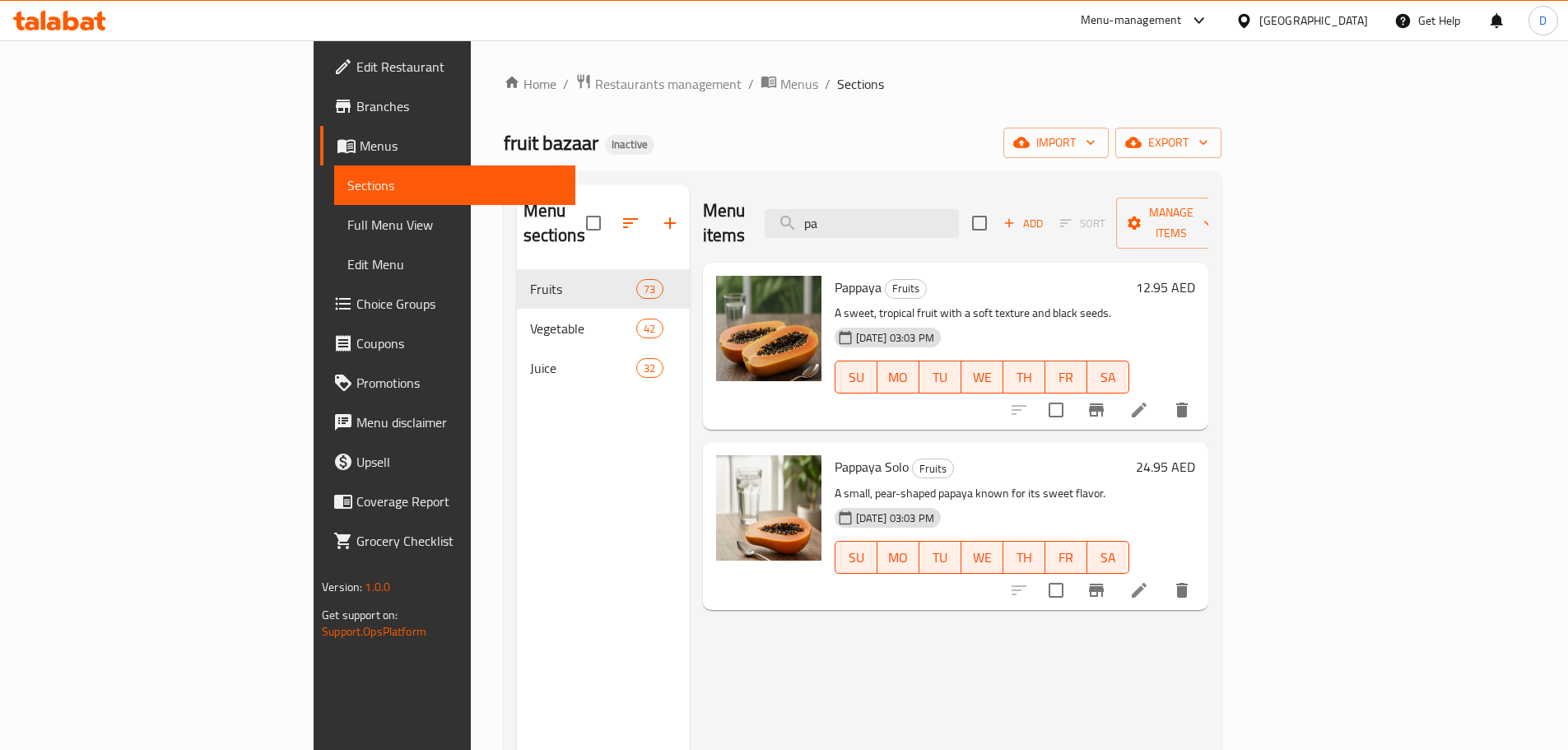
type input "p"
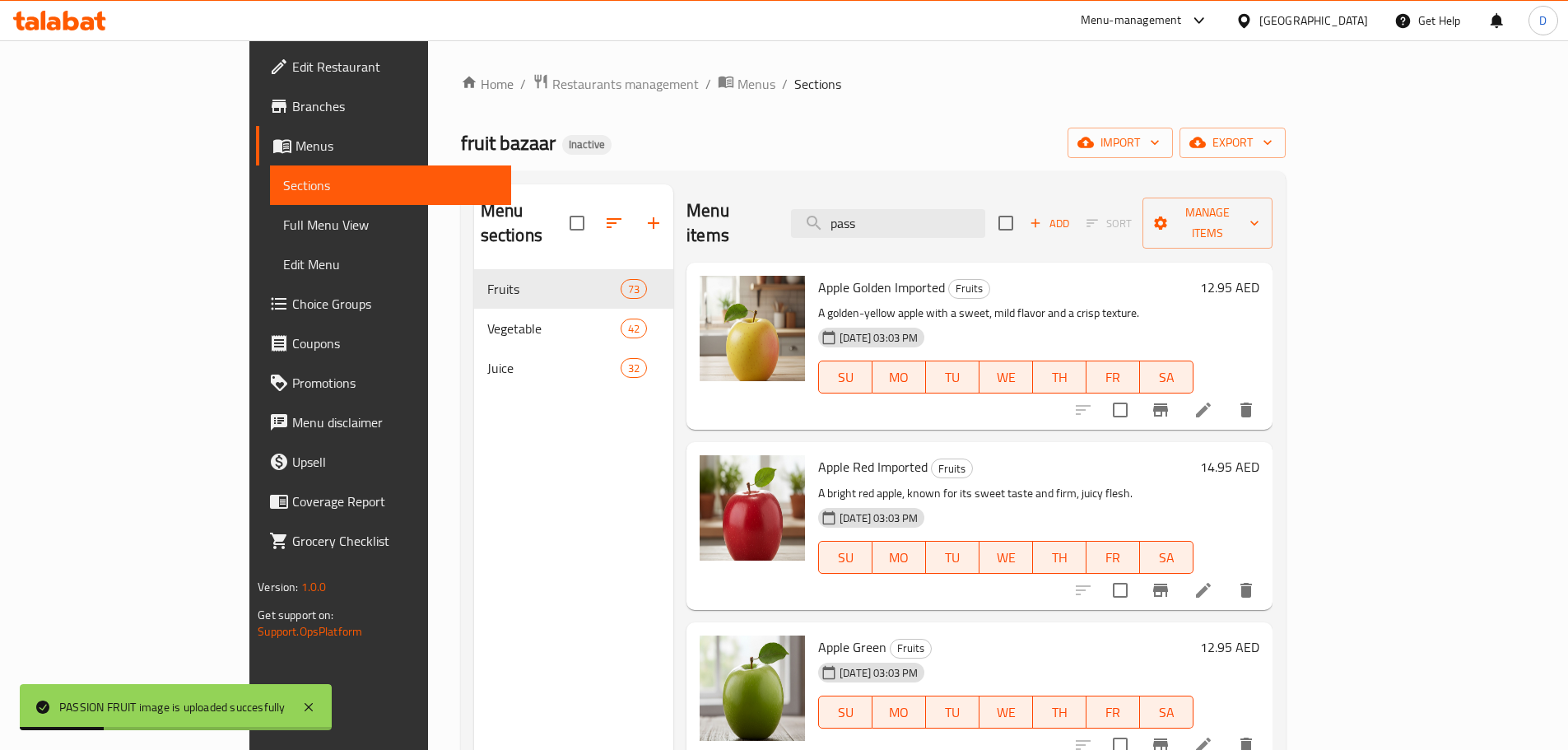
drag, startPoint x: 949, startPoint y: 212, endPoint x: 872, endPoint y: 231, distance: 79.3
click at [872, 231] on div "Menu items pass Add Sort Manage items" at bounding box center [978, 224] width 585 height 78
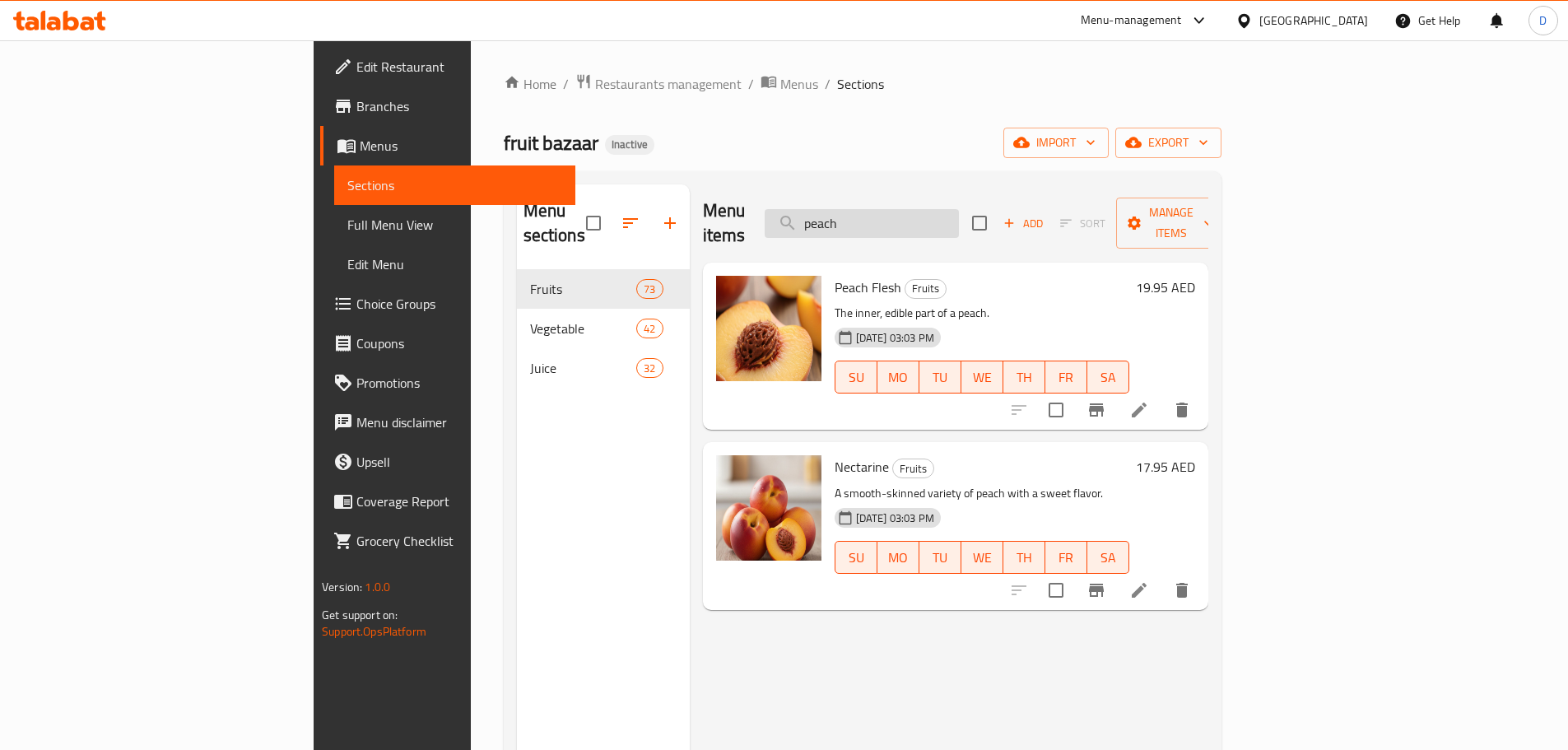
drag, startPoint x: 980, startPoint y: 213, endPoint x: 889, endPoint y: 218, distance: 91.1
click at [889, 218] on input "peach" at bounding box center [861, 224] width 194 height 29
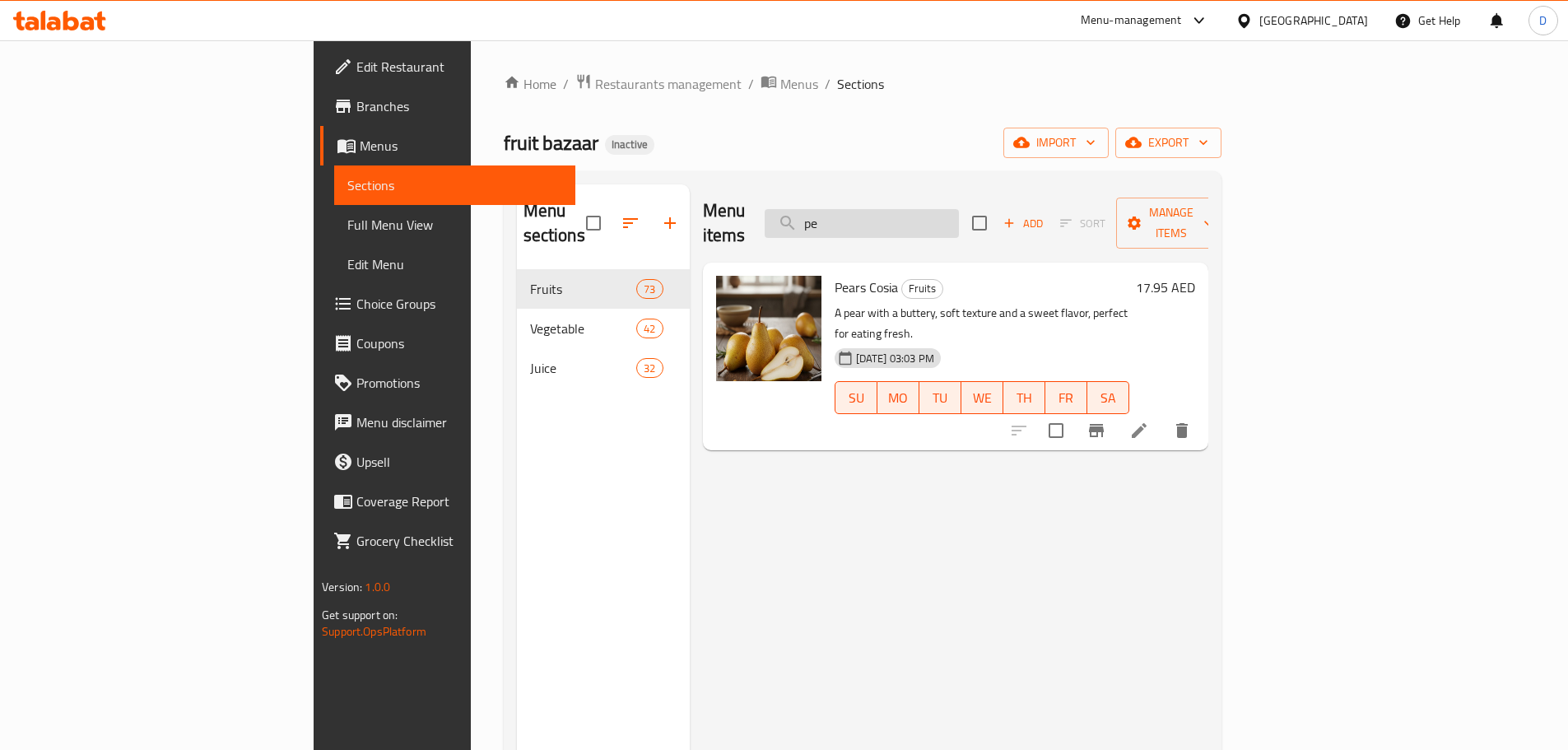
type input "p"
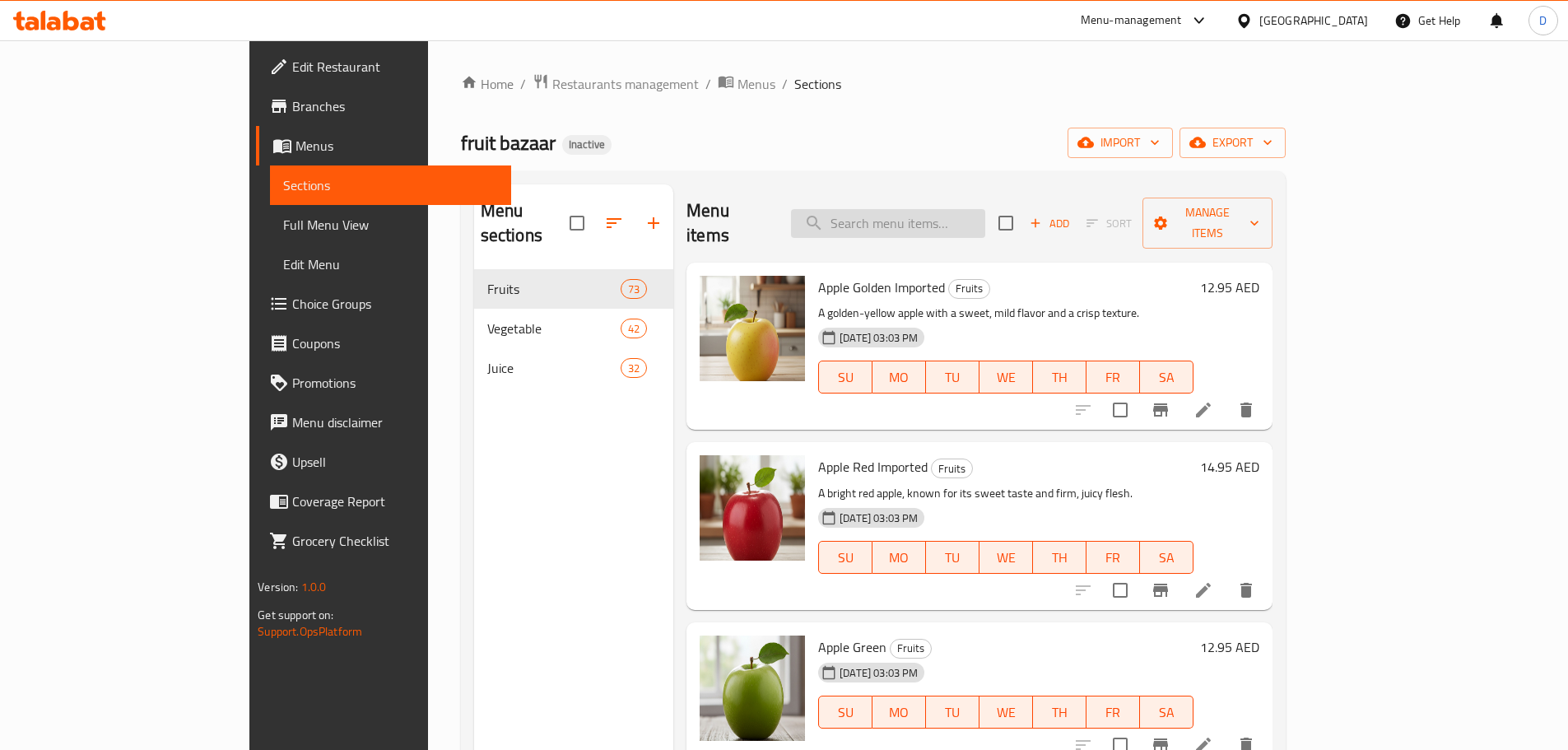
click at [949, 209] on input "search" at bounding box center [887, 224] width 194 height 29
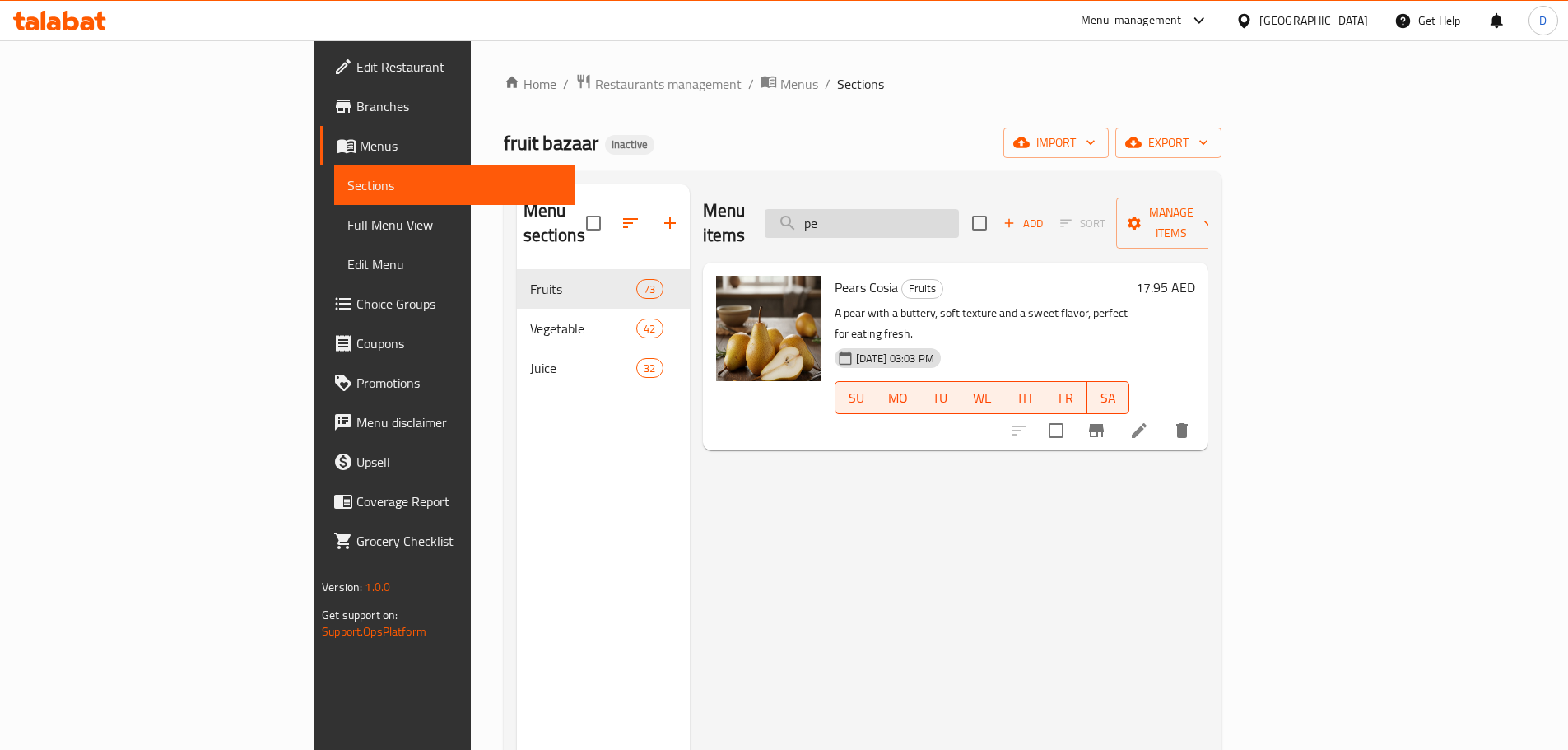
type input "p"
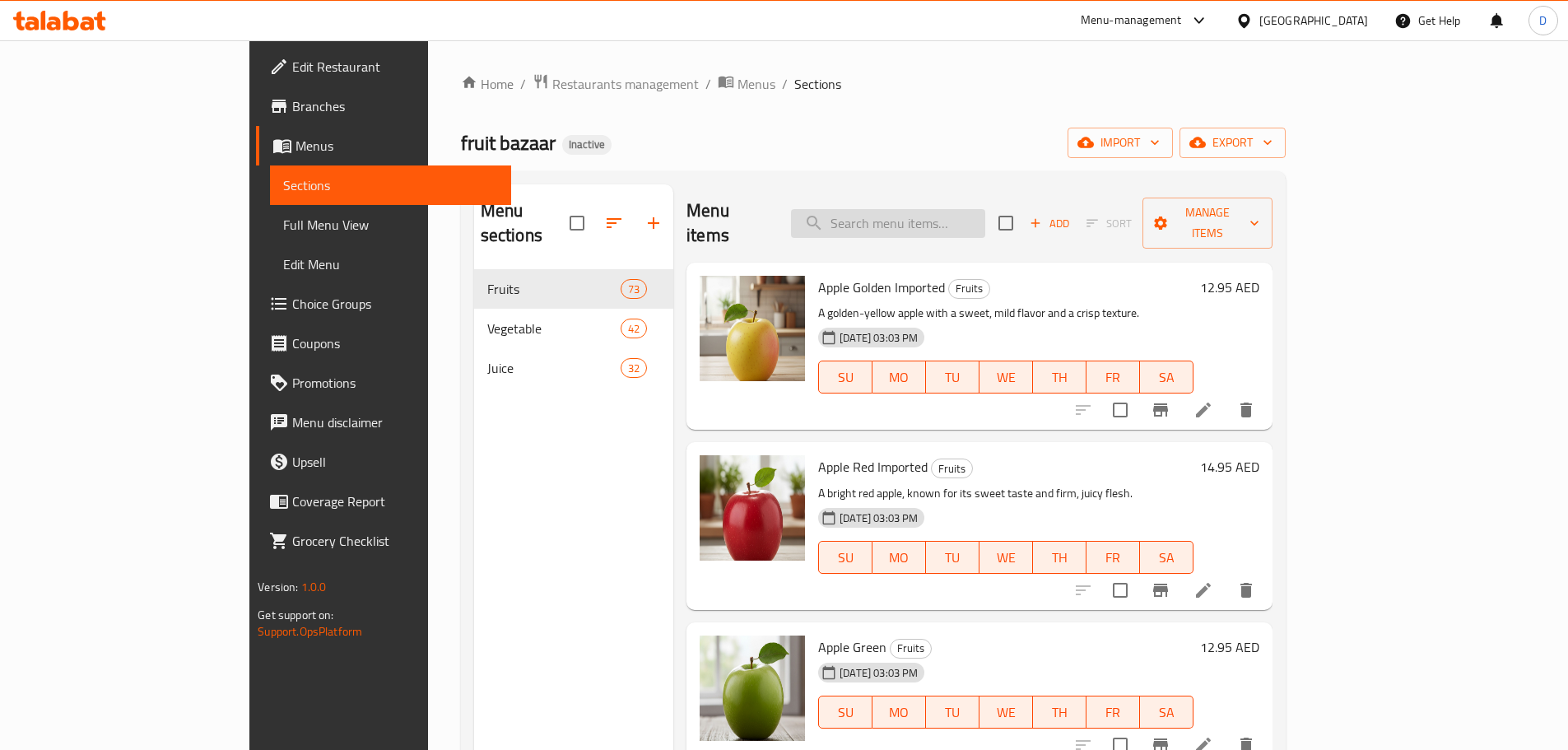
click at [949, 209] on input "search" at bounding box center [887, 224] width 194 height 29
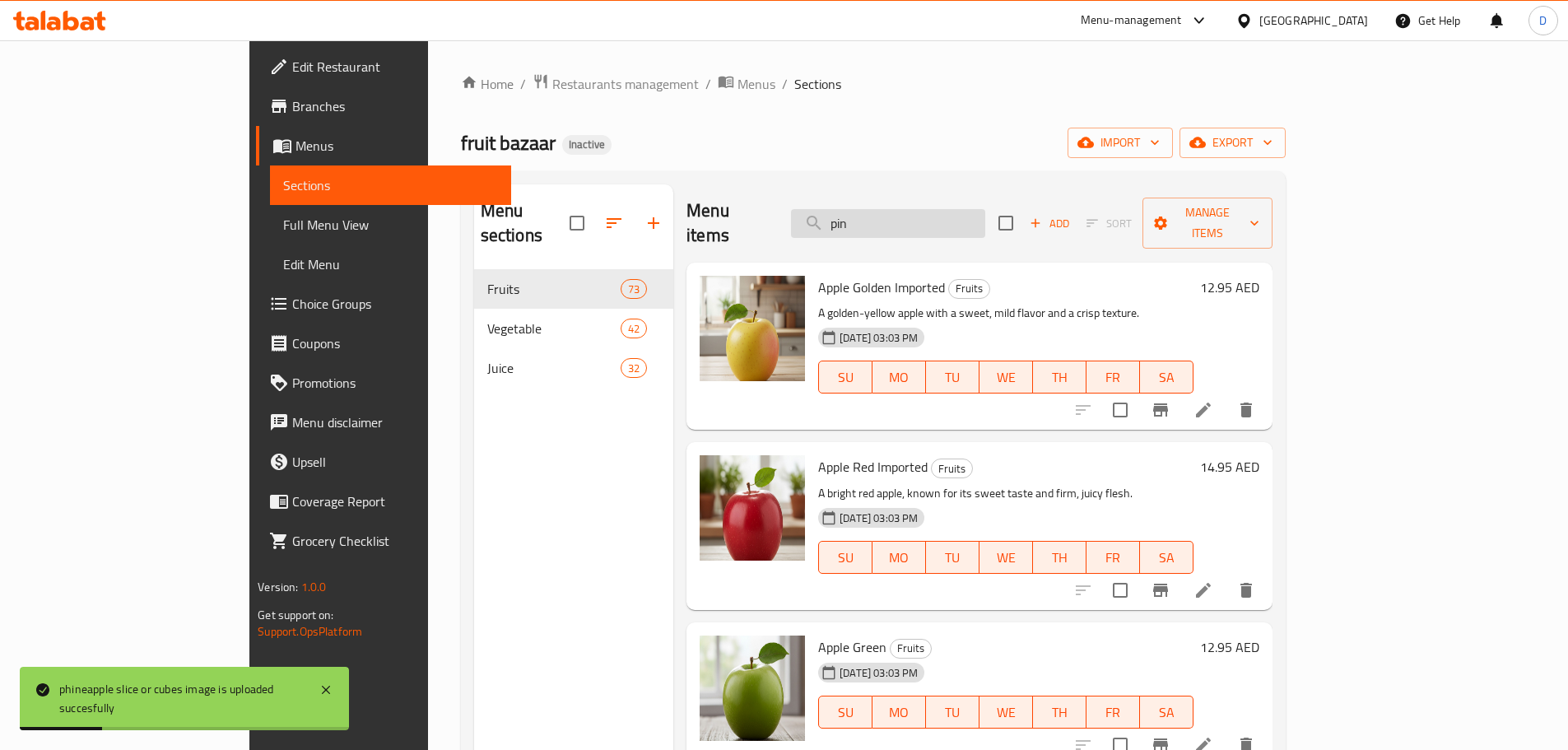
click at [968, 209] on input "pin" at bounding box center [887, 224] width 194 height 29
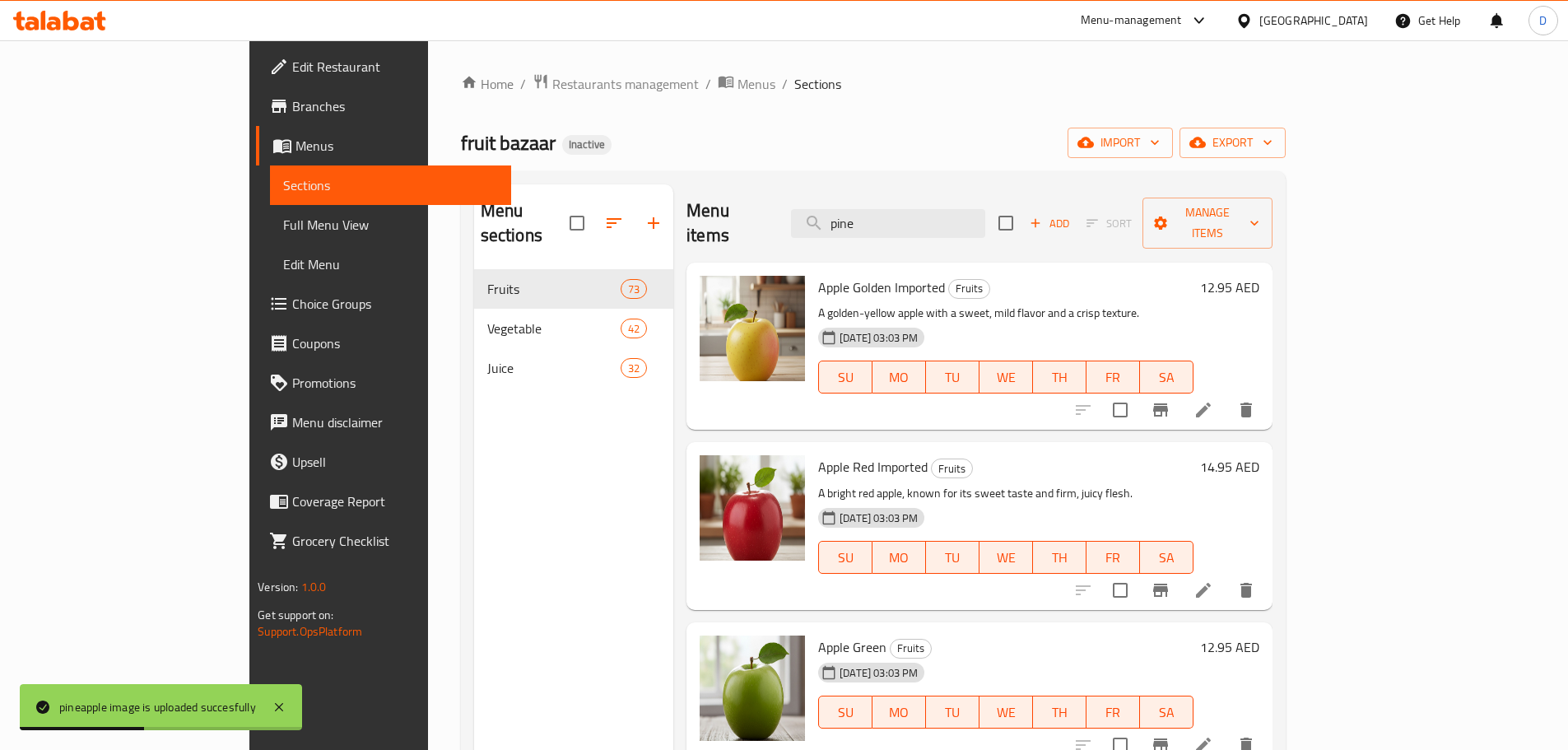
drag, startPoint x: 968, startPoint y: 219, endPoint x: 787, endPoint y: 219, distance: 181.0
click at [787, 219] on div "Menu items pine Add Sort Manage items" at bounding box center [978, 224] width 585 height 78
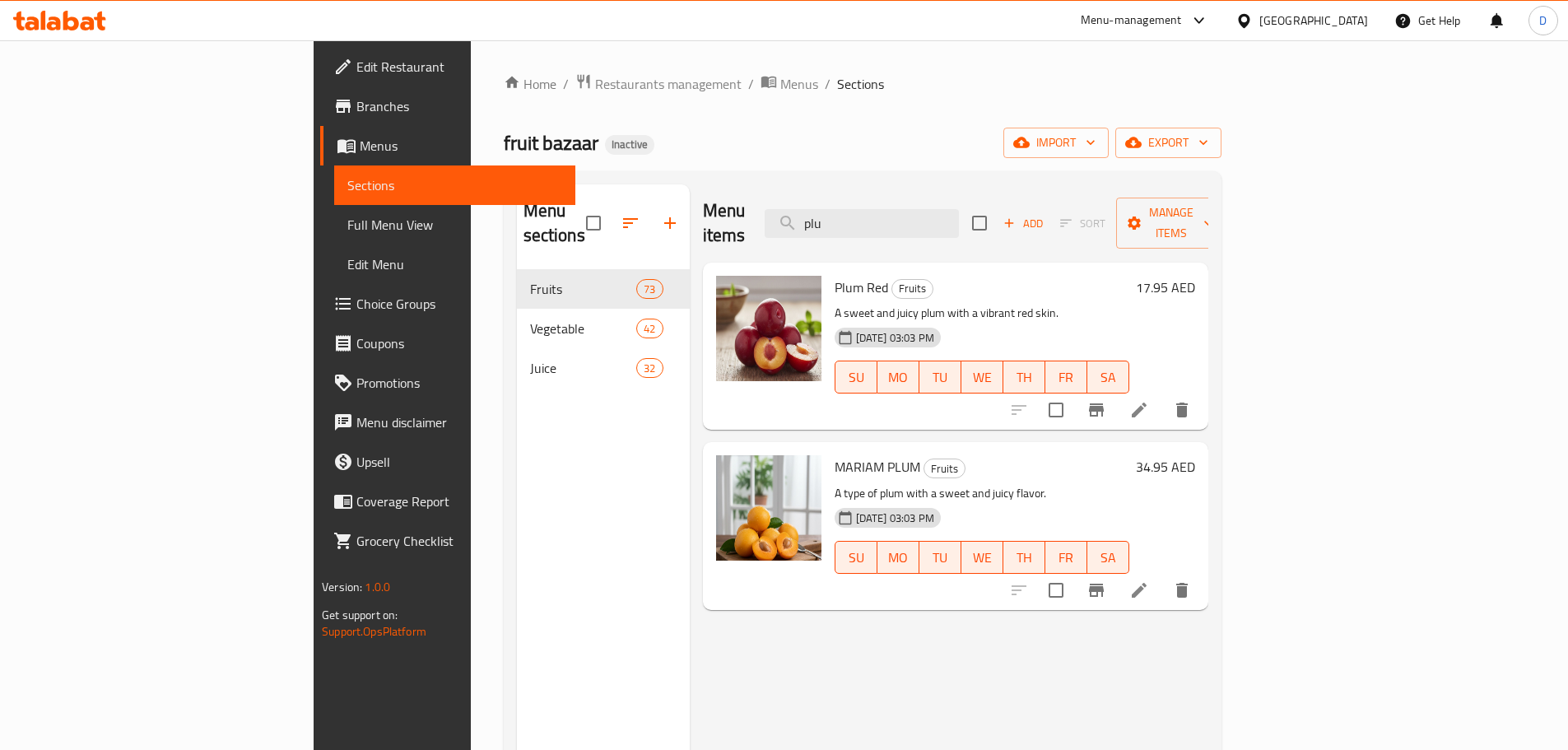
drag, startPoint x: 947, startPoint y: 221, endPoint x: 868, endPoint y: 225, distance: 79.1
click at [868, 225] on div "Menu items plu Add Sort Manage items" at bounding box center [955, 224] width 505 height 78
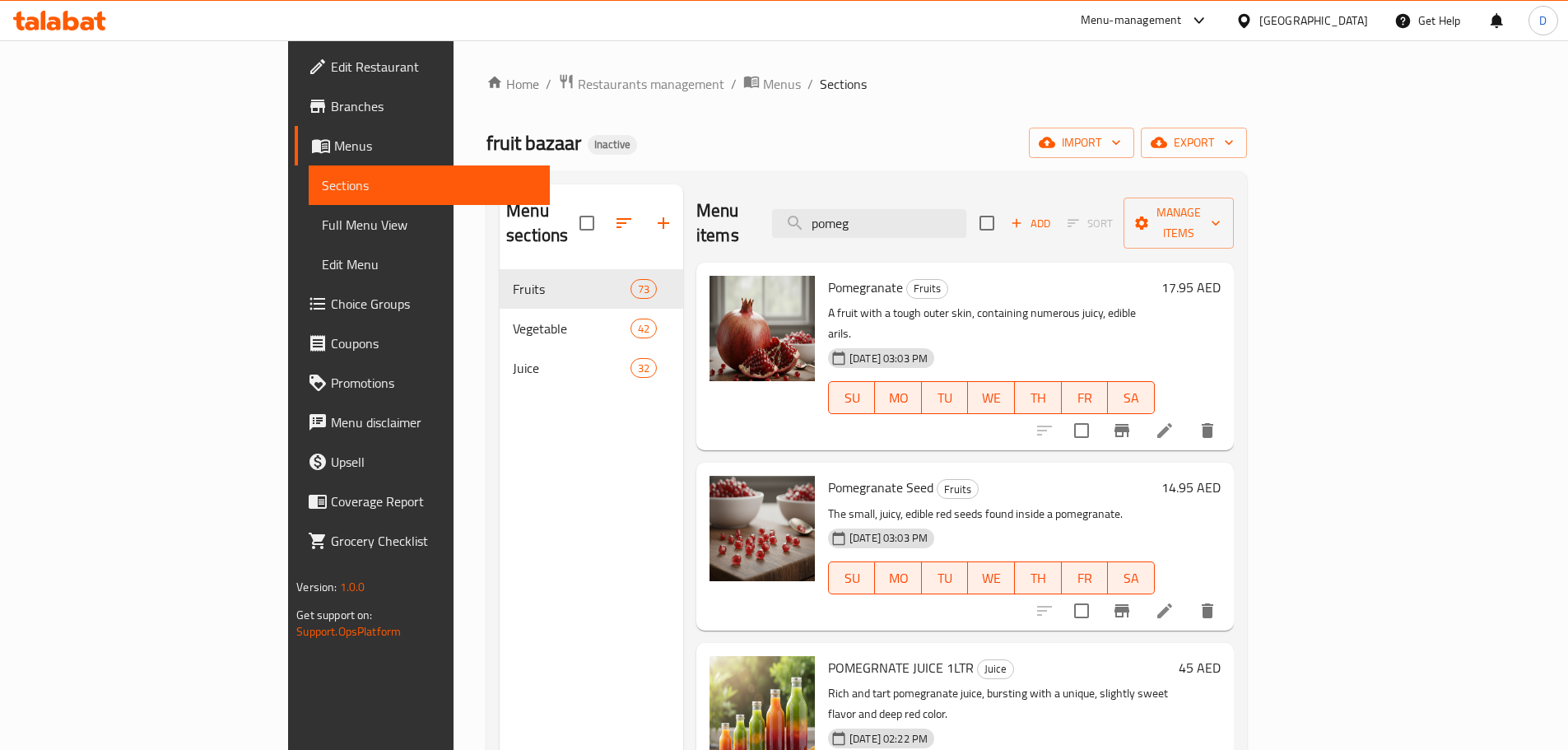
drag, startPoint x: 966, startPoint y: 218, endPoint x: 861, endPoint y: 217, distance: 105.0
click at [861, 217] on div "Menu items pomeg Add Sort Manage items" at bounding box center [965, 224] width 538 height 78
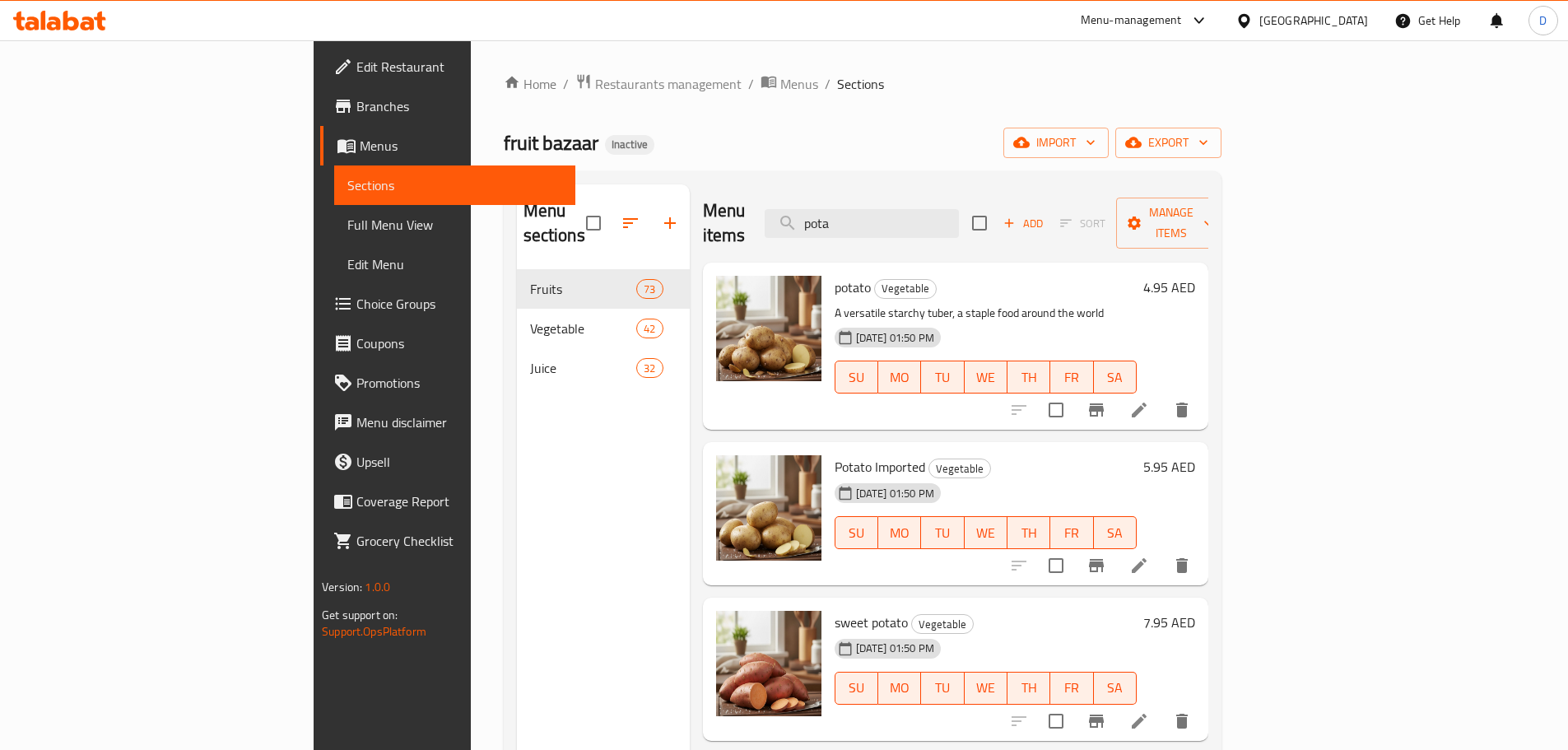
drag, startPoint x: 990, startPoint y: 221, endPoint x: 762, endPoint y: 190, distance: 230.1
click at [762, 190] on div "Menu items pota Add Sort Manage items" at bounding box center [955, 224] width 505 height 78
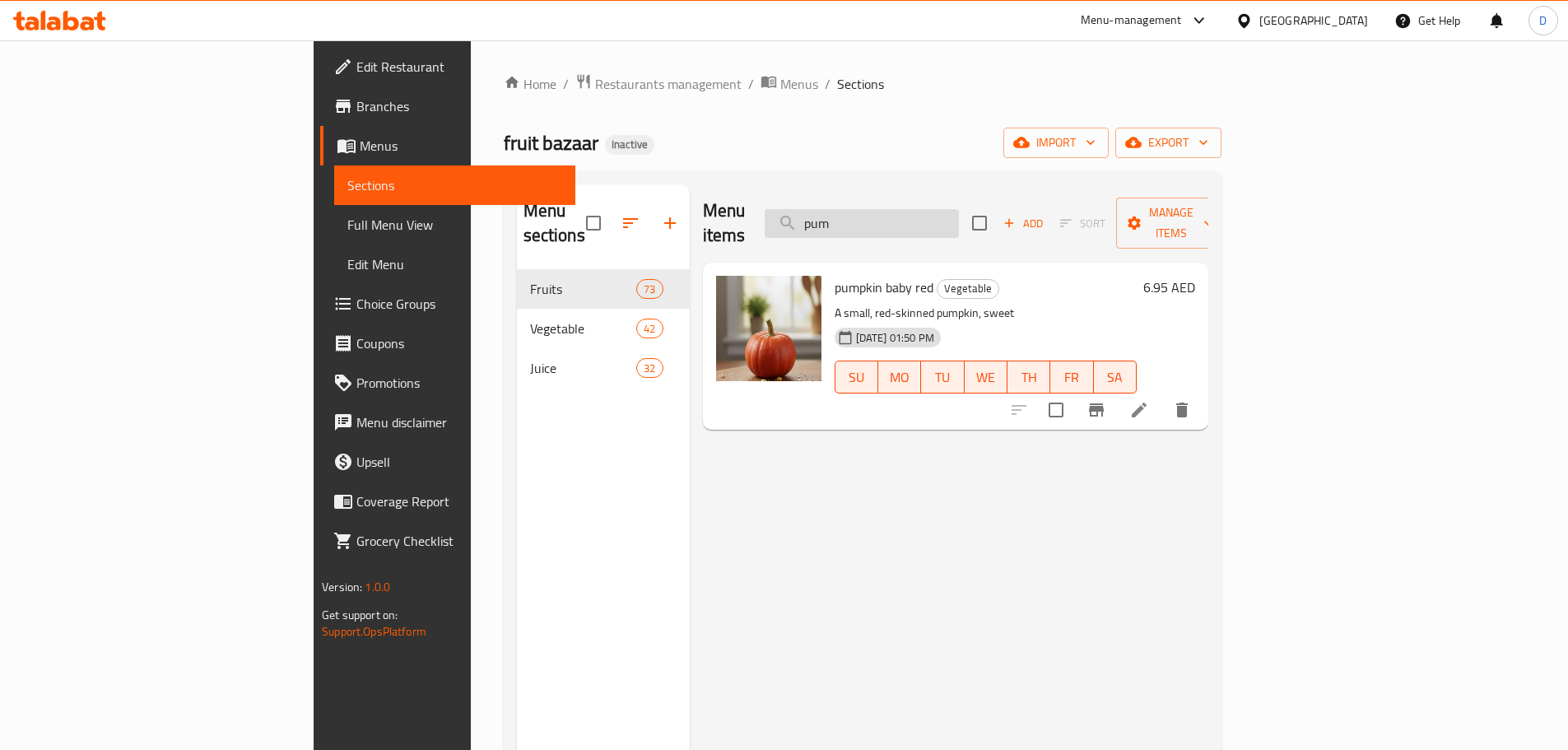
drag, startPoint x: 981, startPoint y: 212, endPoint x: 890, endPoint y: 212, distance: 91.0
click at [890, 212] on input "pum" at bounding box center [861, 224] width 194 height 29
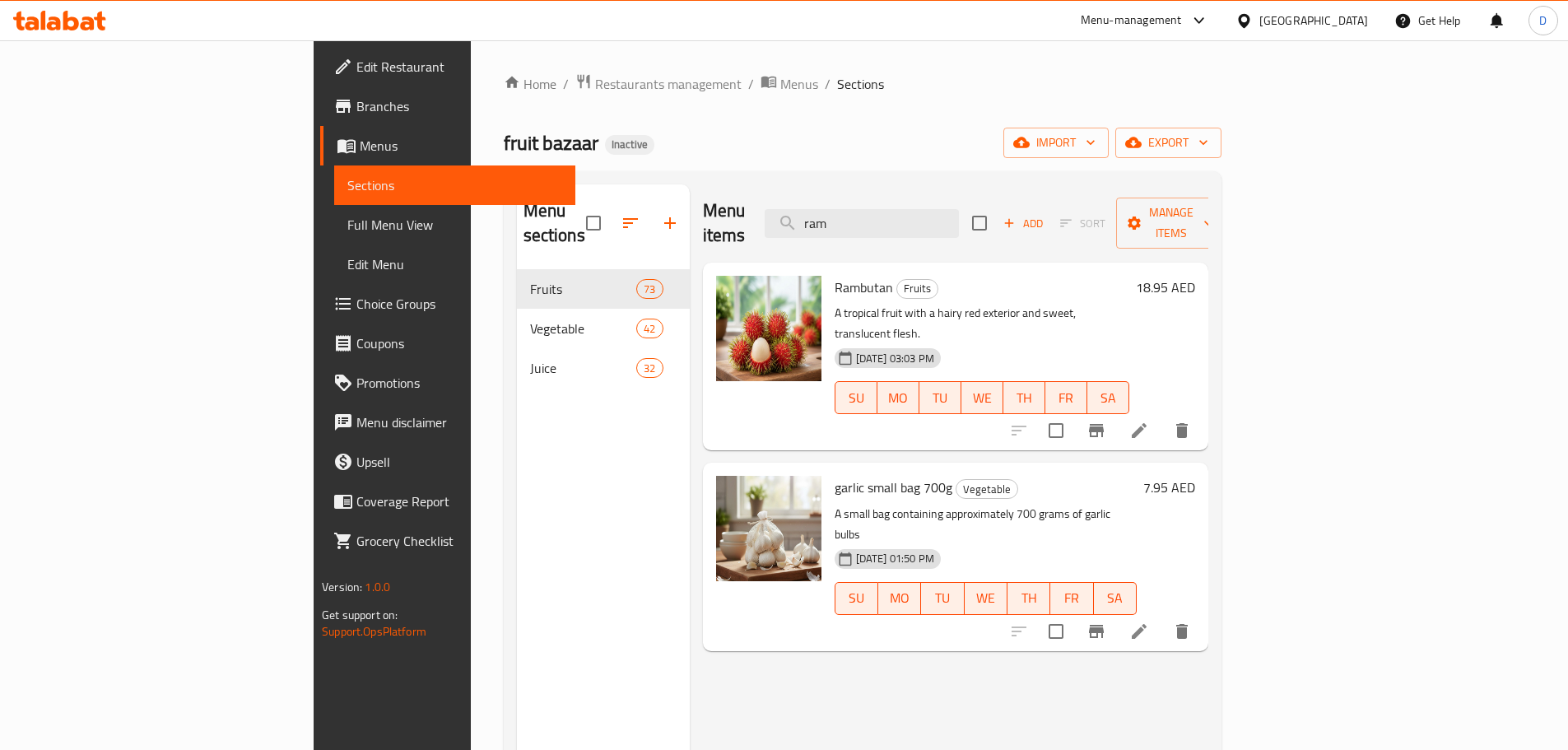
drag, startPoint x: 954, startPoint y: 214, endPoint x: 868, endPoint y: 218, distance: 86.1
click at [868, 218] on div "Menu items ram Add Sort Manage items" at bounding box center [955, 224] width 505 height 78
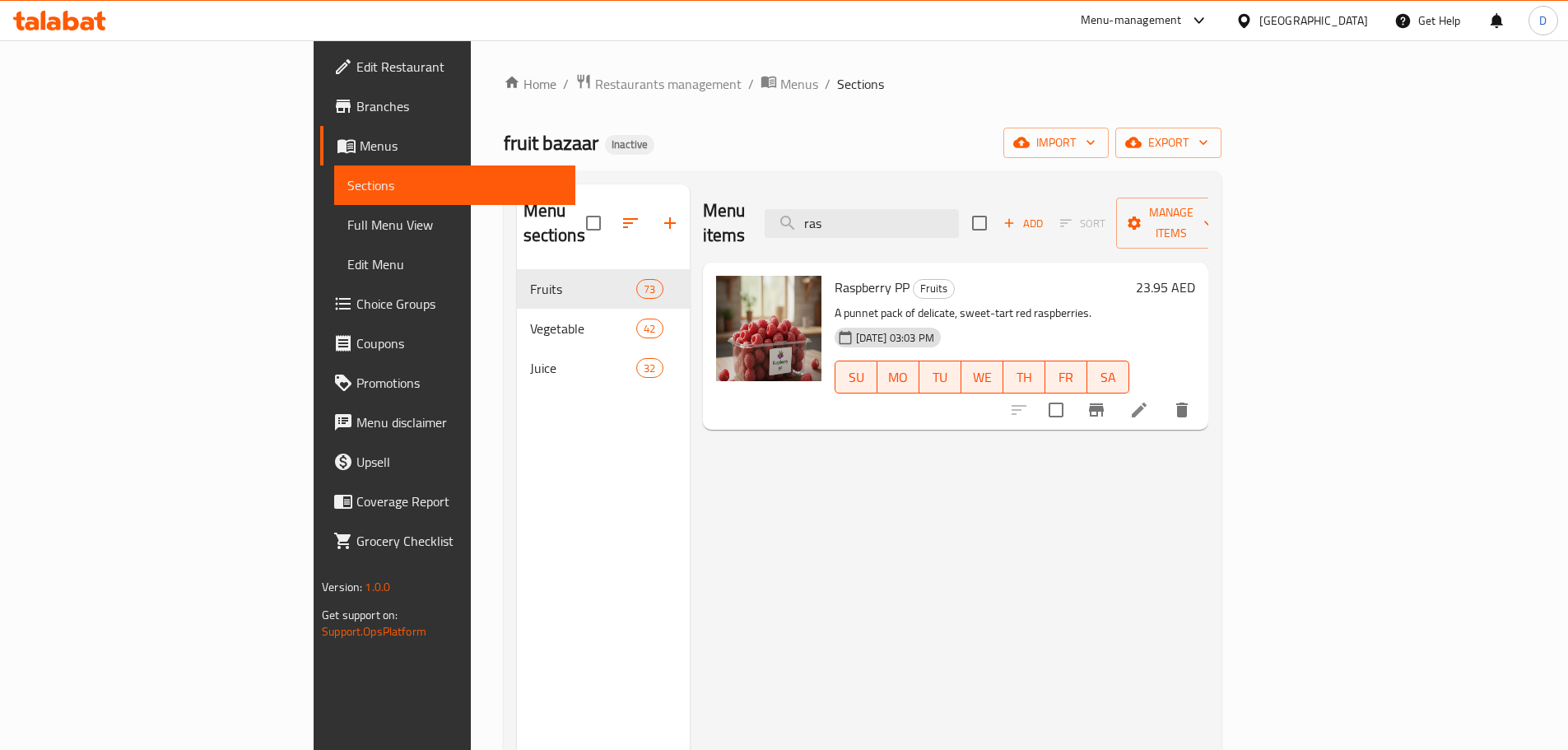
drag, startPoint x: 960, startPoint y: 211, endPoint x: 869, endPoint y: 216, distance: 91.1
click at [869, 216] on div "Menu items ras Add Sort Manage items" at bounding box center [955, 224] width 505 height 78
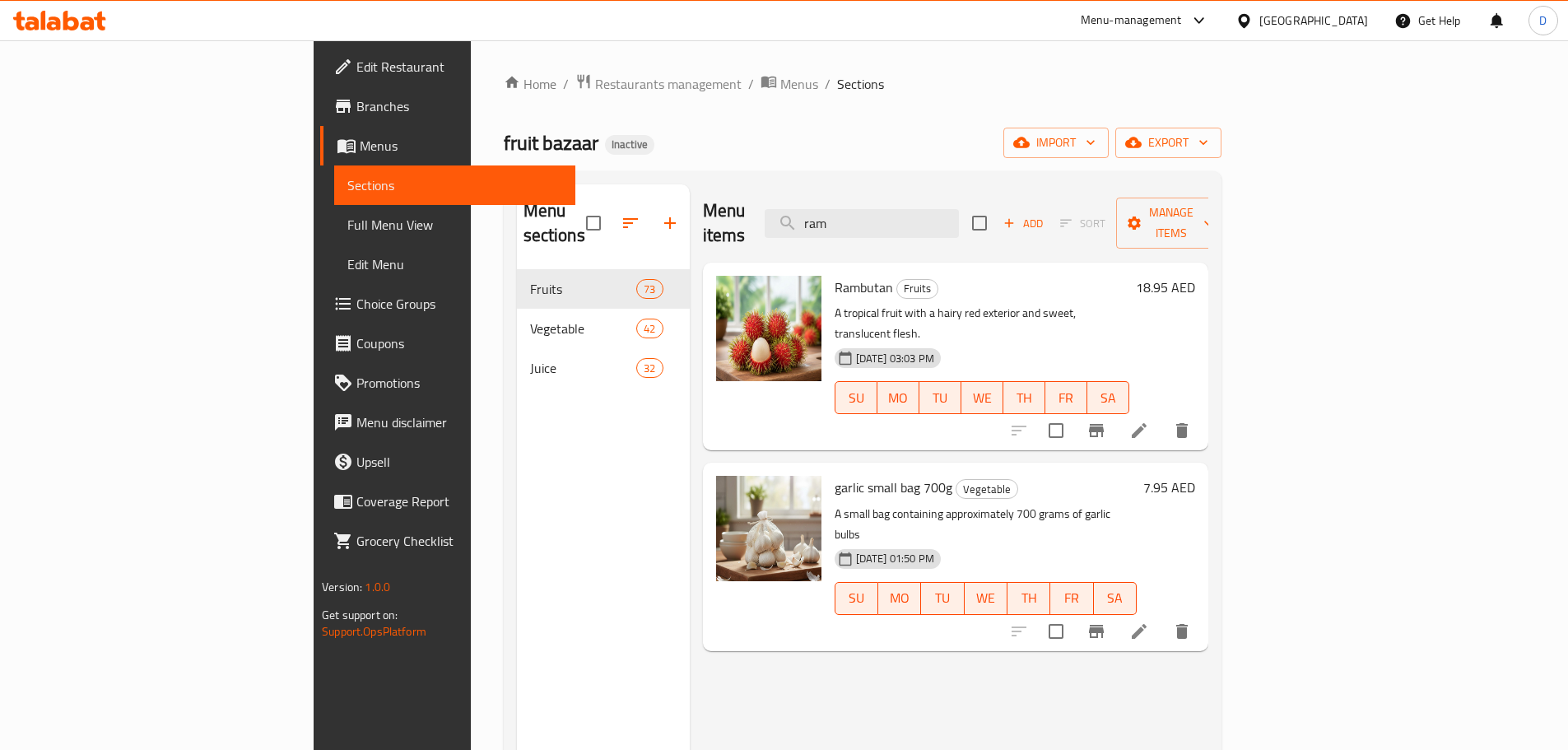
drag, startPoint x: 945, startPoint y: 211, endPoint x: 865, endPoint y: 228, distance: 81.8
click at [865, 228] on div "Menu items ram Add Sort Manage items" at bounding box center [955, 224] width 505 height 78
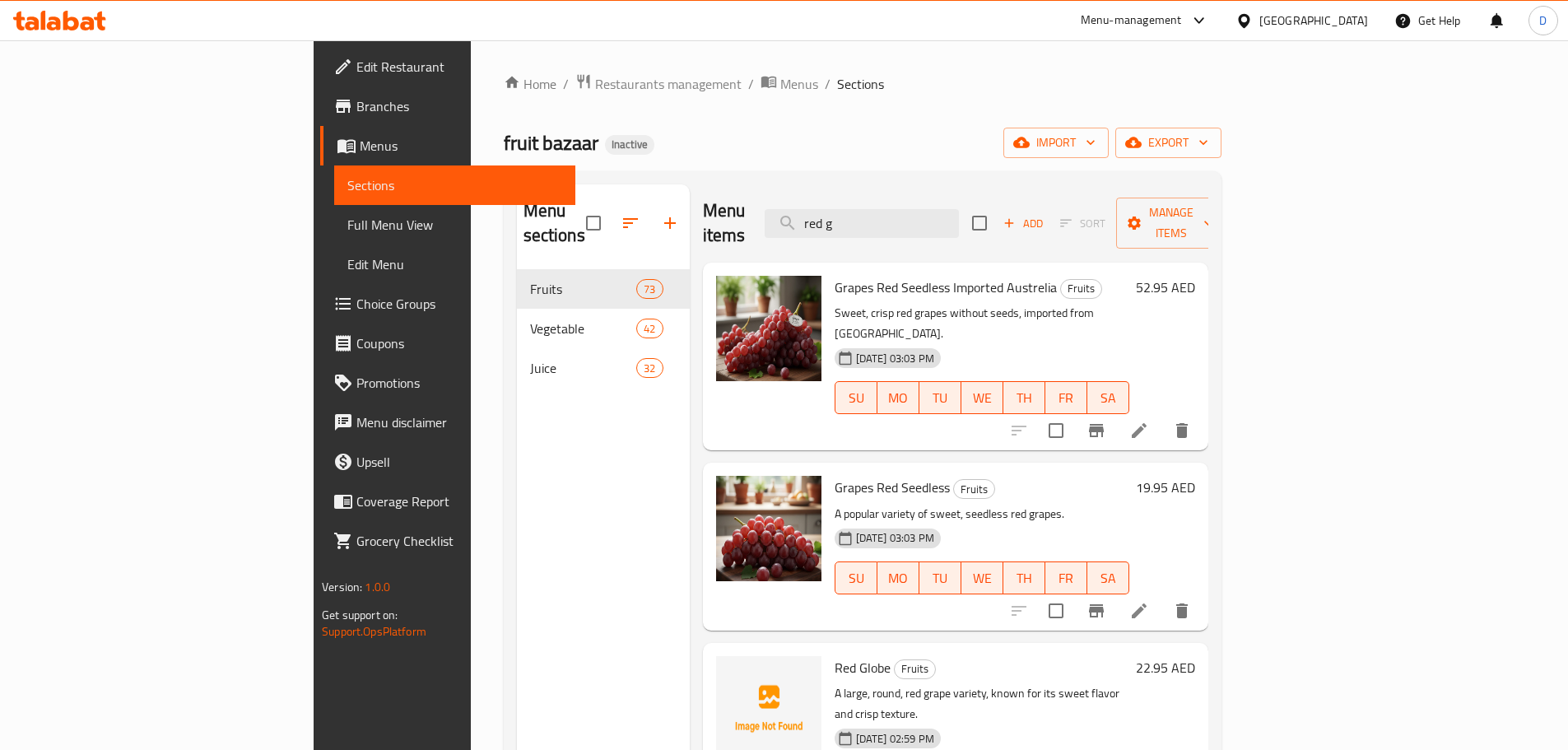
scroll to position [82, 0]
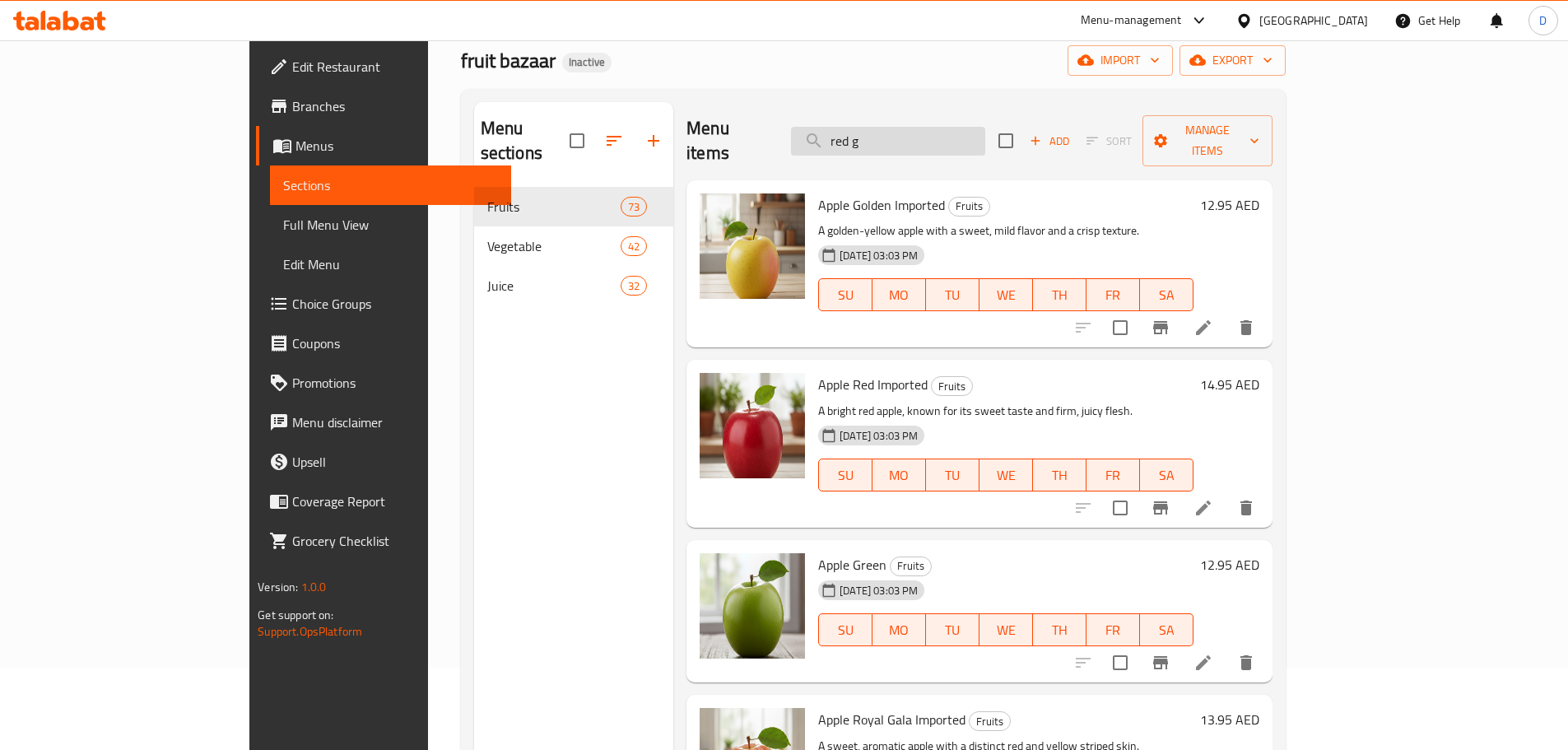
drag, startPoint x: 970, startPoint y: 127, endPoint x: 885, endPoint y: 132, distance: 85.1
click at [885, 132] on input "red g" at bounding box center [887, 141] width 194 height 29
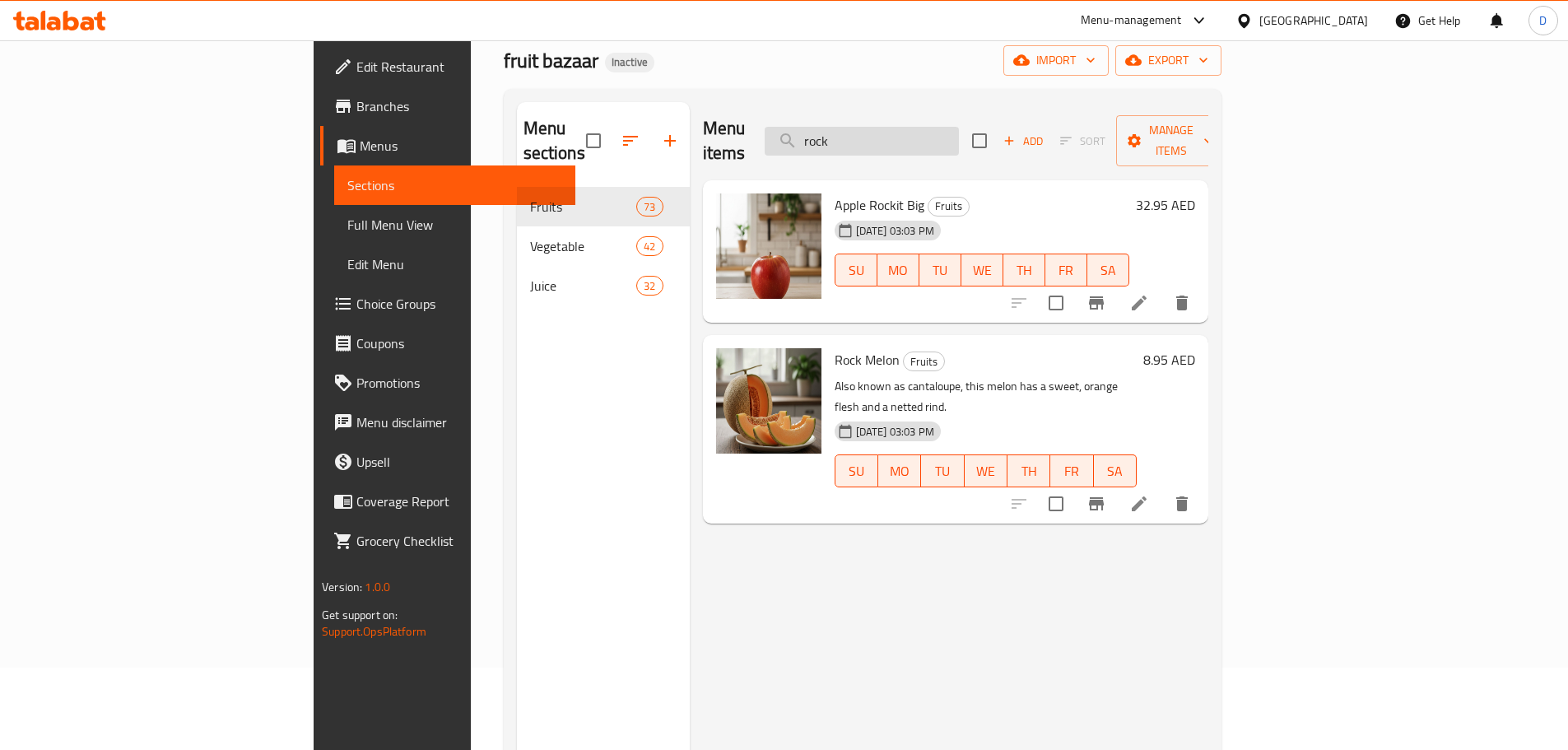
drag, startPoint x: 970, startPoint y: 137, endPoint x: 885, endPoint y: 134, distance: 85.1
click at [885, 134] on input "rock" at bounding box center [861, 141] width 194 height 29
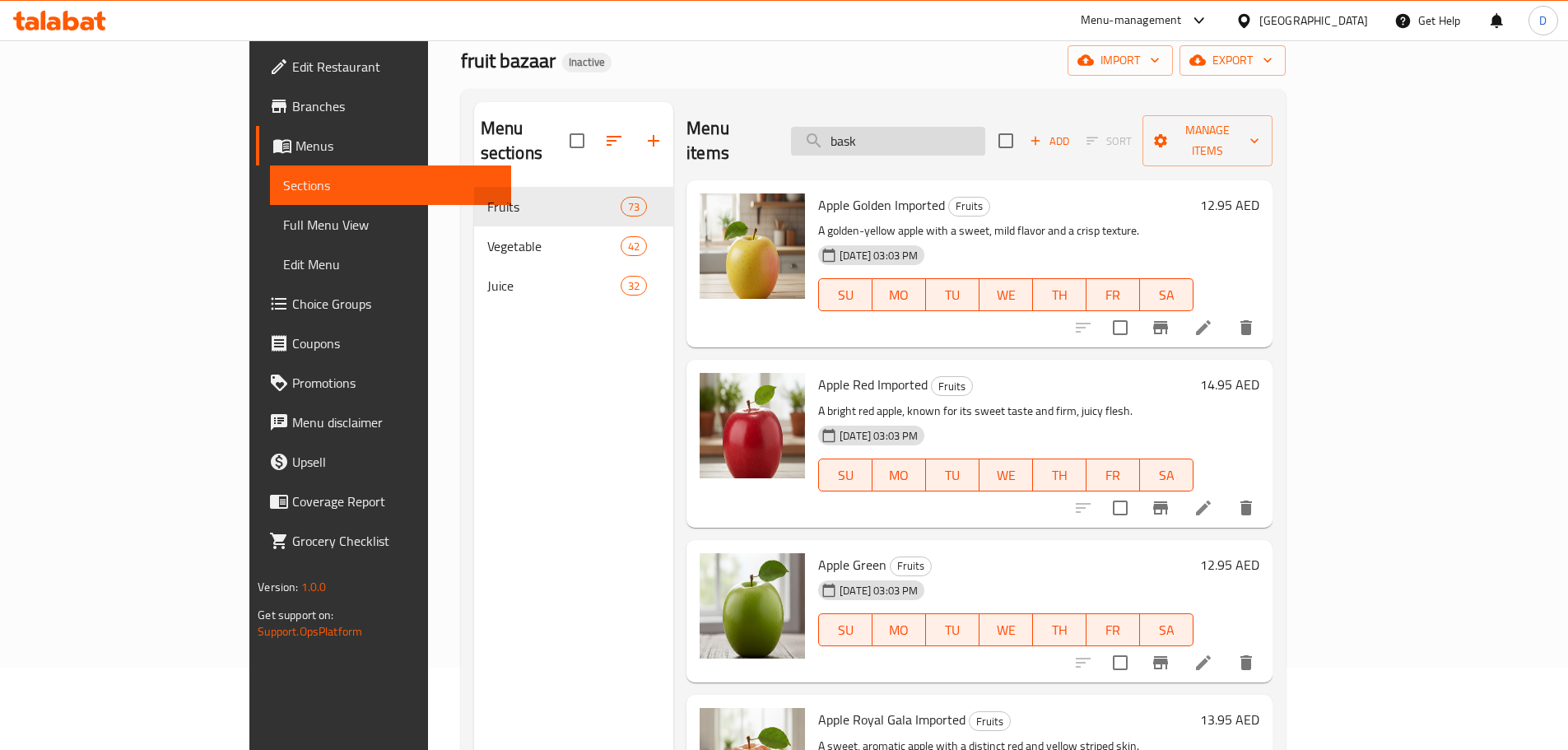
drag, startPoint x: 961, startPoint y: 127, endPoint x: 898, endPoint y: 137, distance: 63.8
click at [898, 137] on input "bask" at bounding box center [887, 141] width 194 height 29
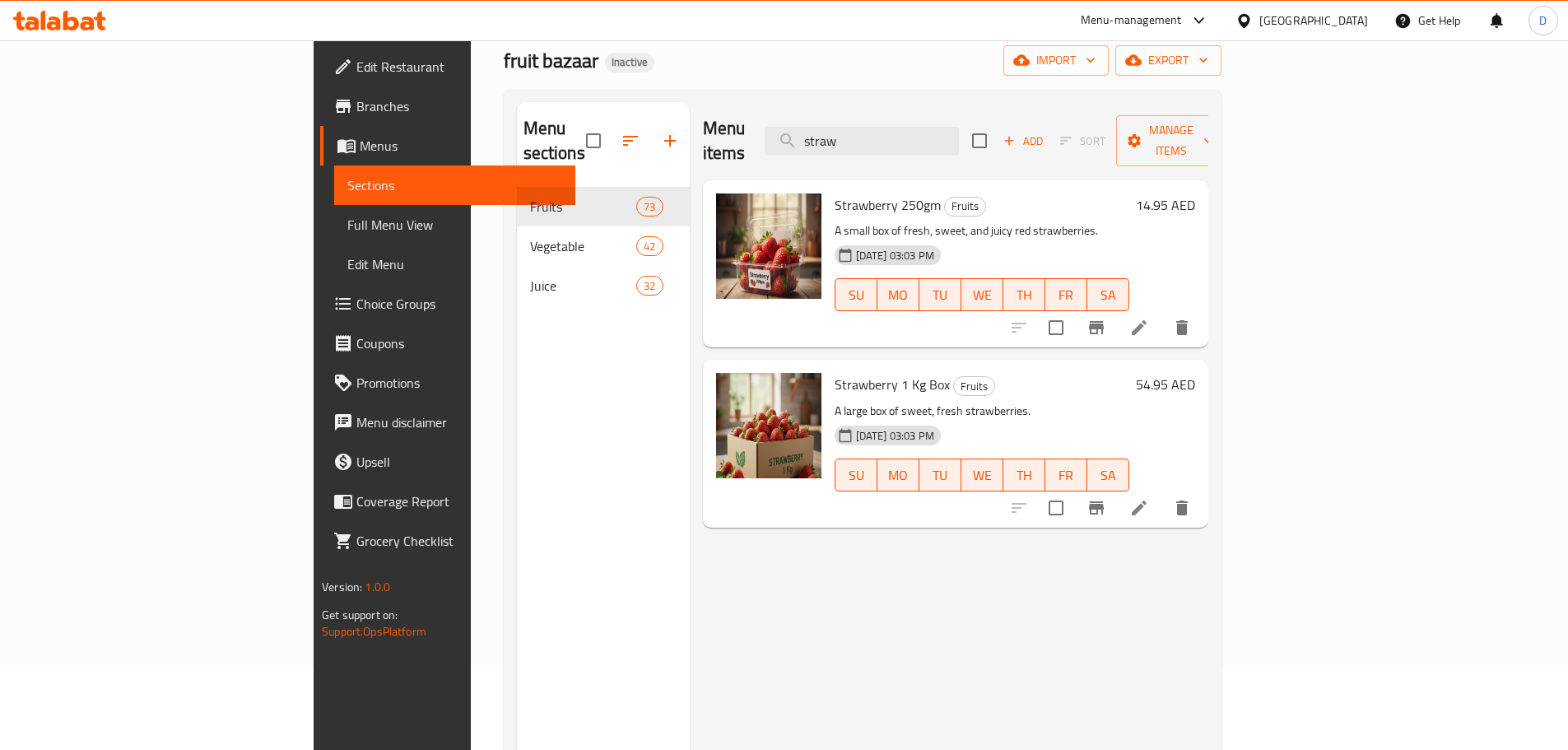
drag, startPoint x: 970, startPoint y: 127, endPoint x: 865, endPoint y: 128, distance: 105.0
click at [865, 128] on div "Menu items straw Add Sort Manage items" at bounding box center [955, 141] width 505 height 78
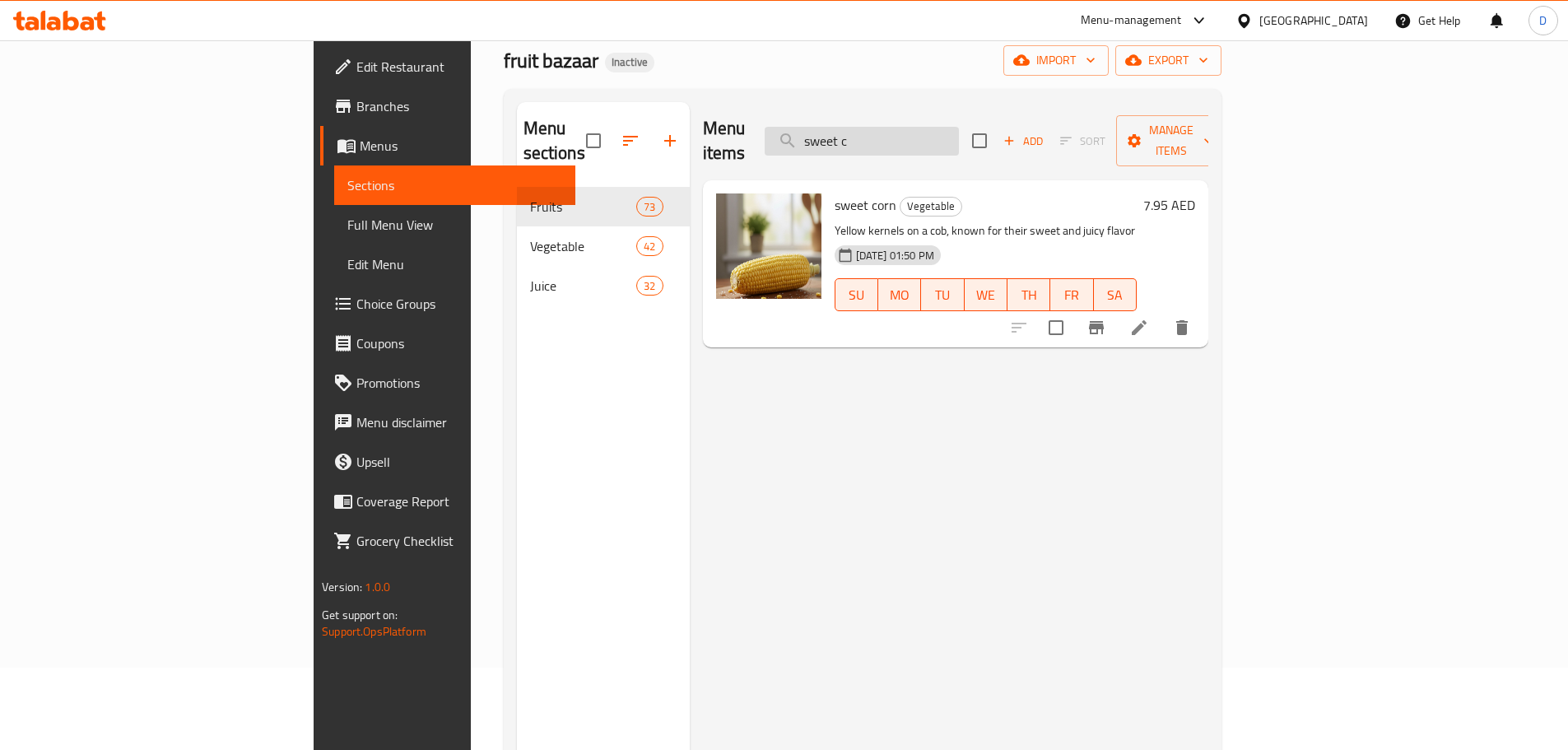
click at [959, 127] on input "sweet c" at bounding box center [861, 141] width 194 height 29
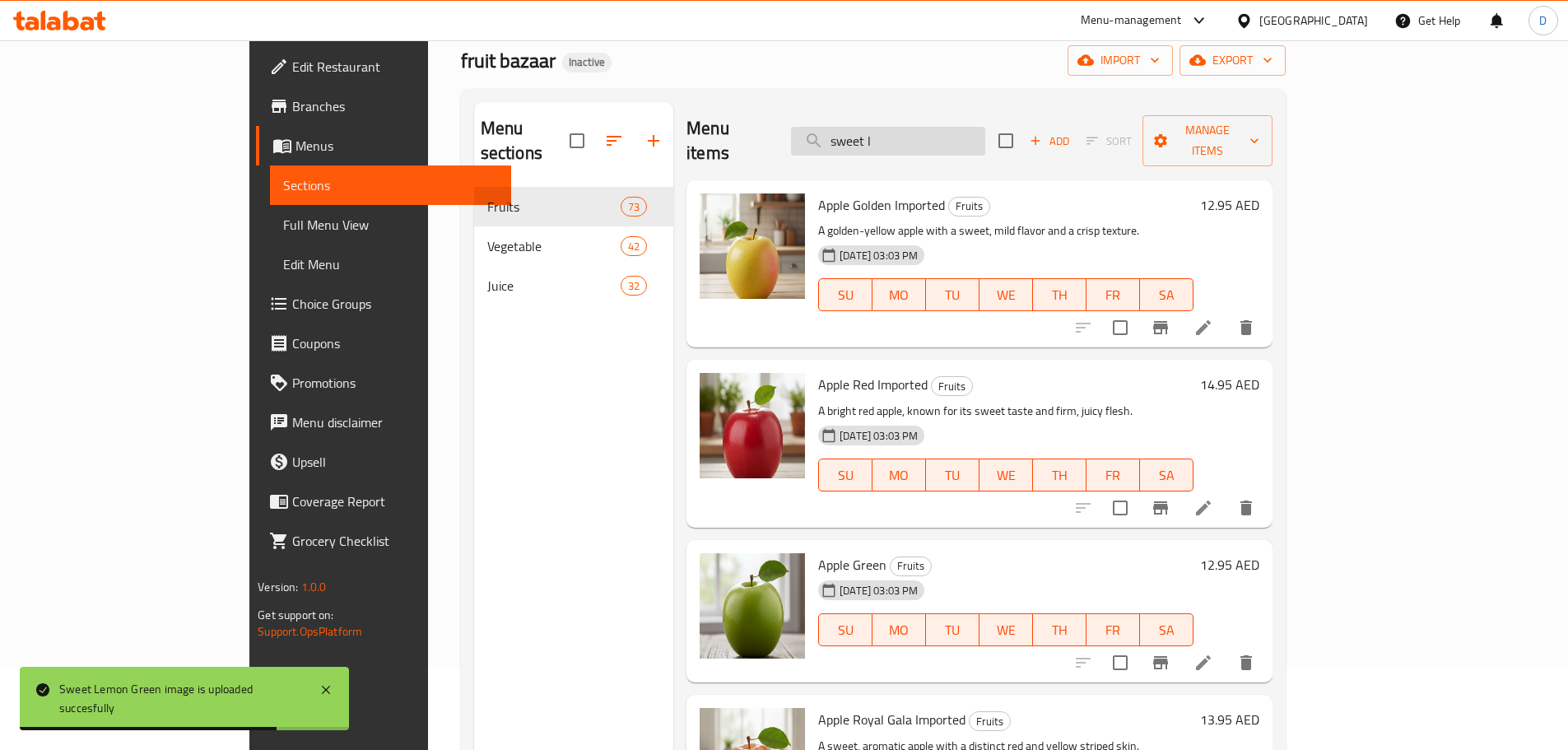
click at [985, 135] on input "sweet l" at bounding box center [887, 141] width 194 height 29
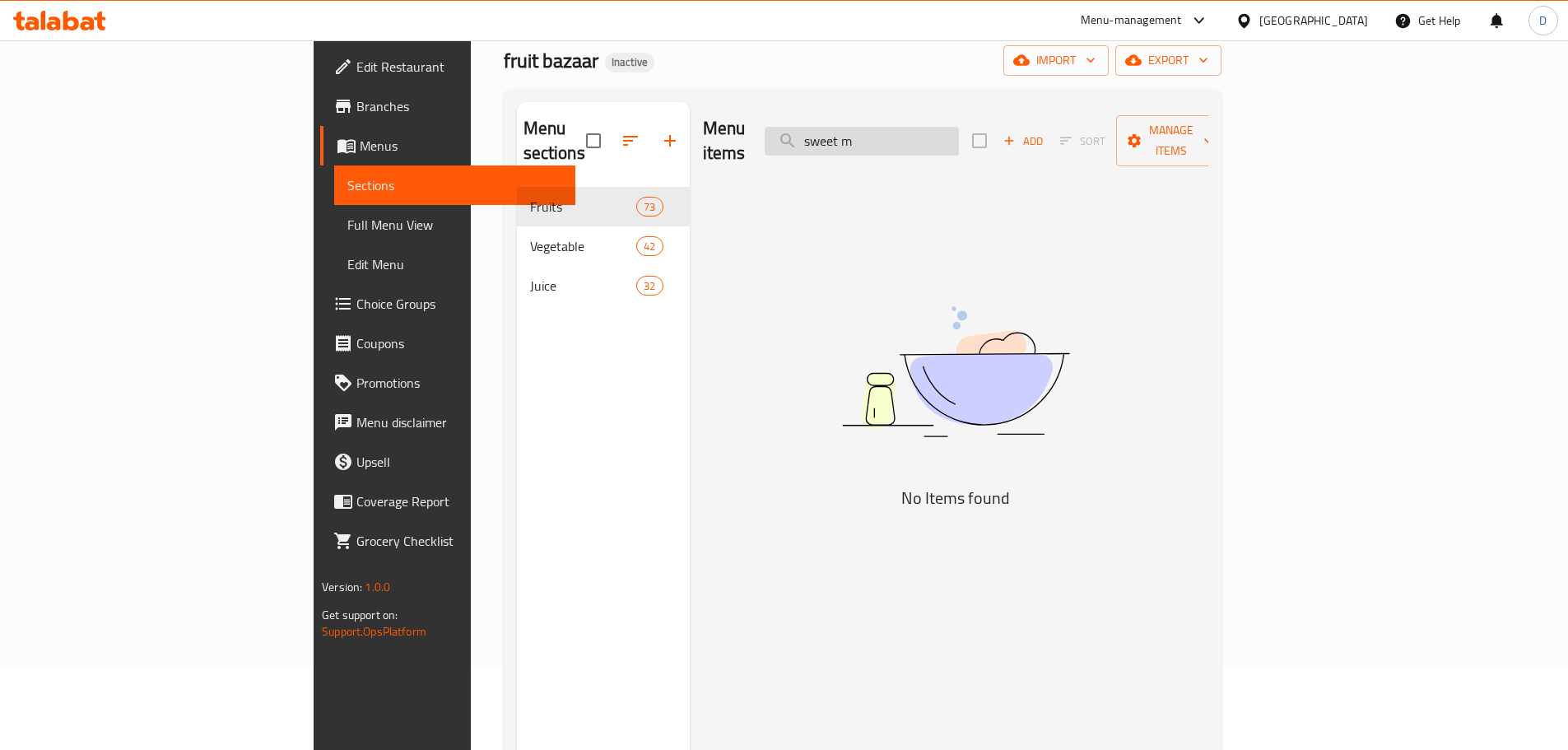
drag, startPoint x: 985, startPoint y: 124, endPoint x: 904, endPoint y: 128, distance: 81.1
click at [904, 128] on input "sweet m" at bounding box center [861, 141] width 194 height 29
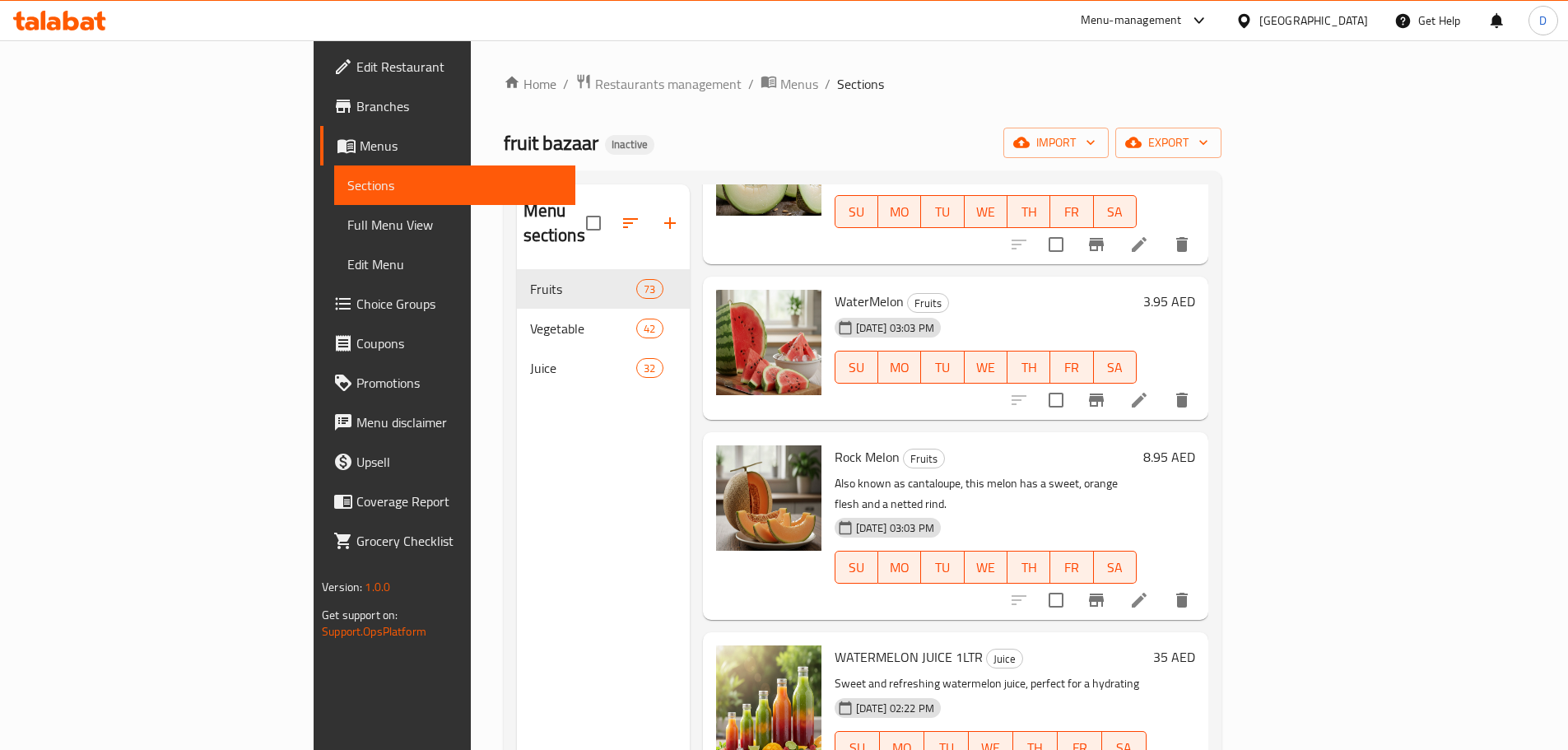
scroll to position [0, 0]
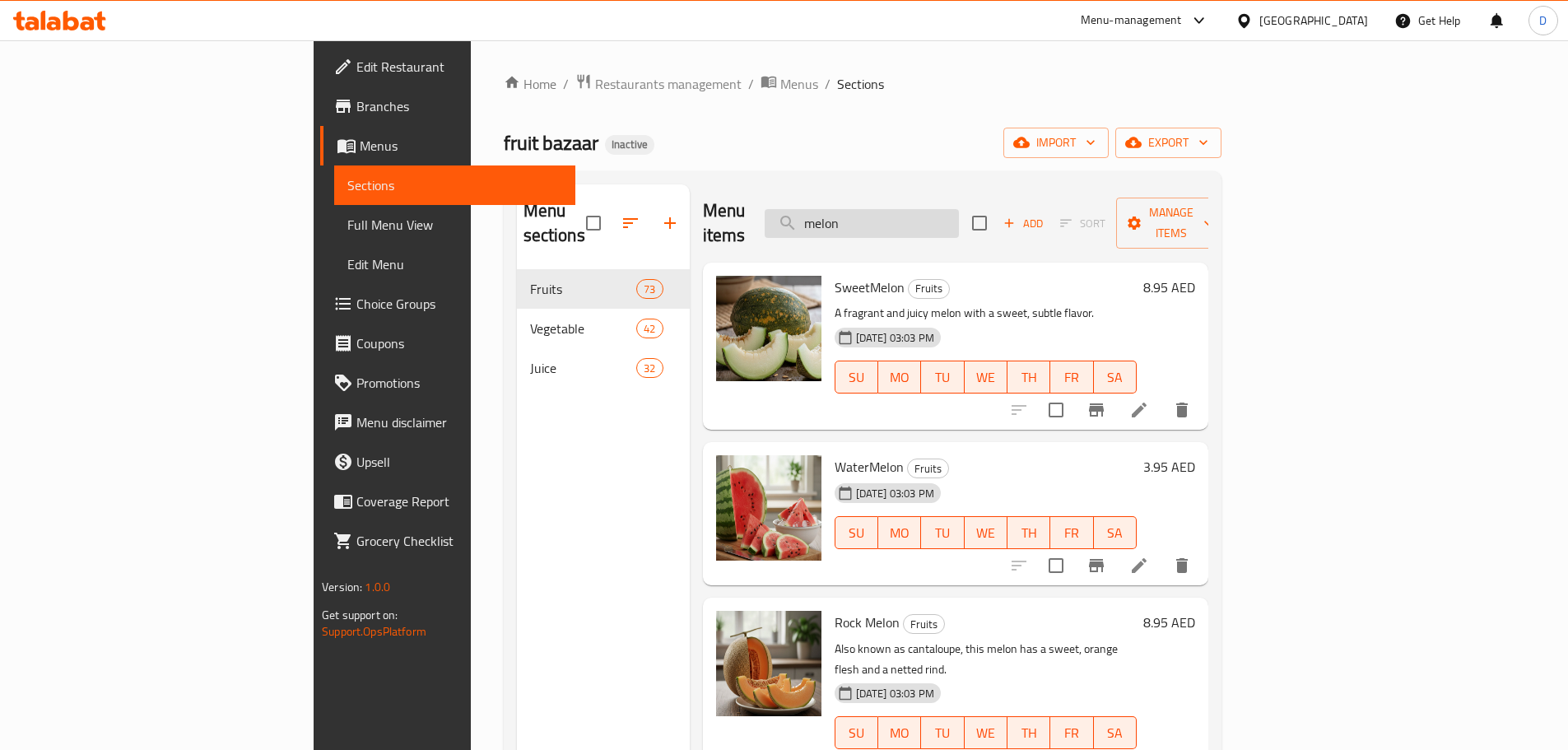
drag, startPoint x: 960, startPoint y: 206, endPoint x: 885, endPoint y: 213, distance: 75.3
click at [885, 213] on input "melon" at bounding box center [861, 224] width 194 height 29
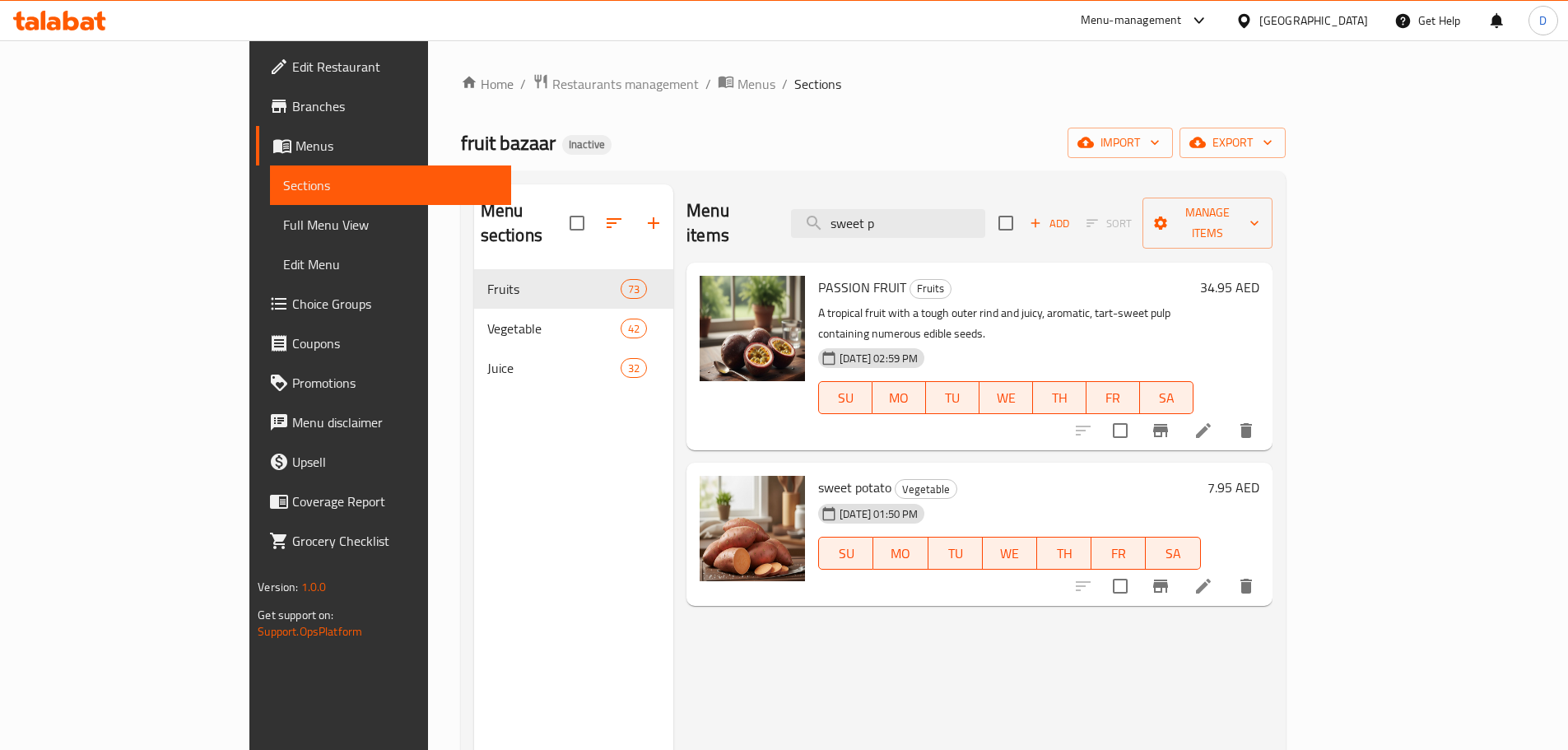
drag, startPoint x: 984, startPoint y: 208, endPoint x: 867, endPoint y: 217, distance: 117.3
click at [867, 217] on div "Menu items sweet p Add Sort Manage items" at bounding box center [978, 224] width 585 height 78
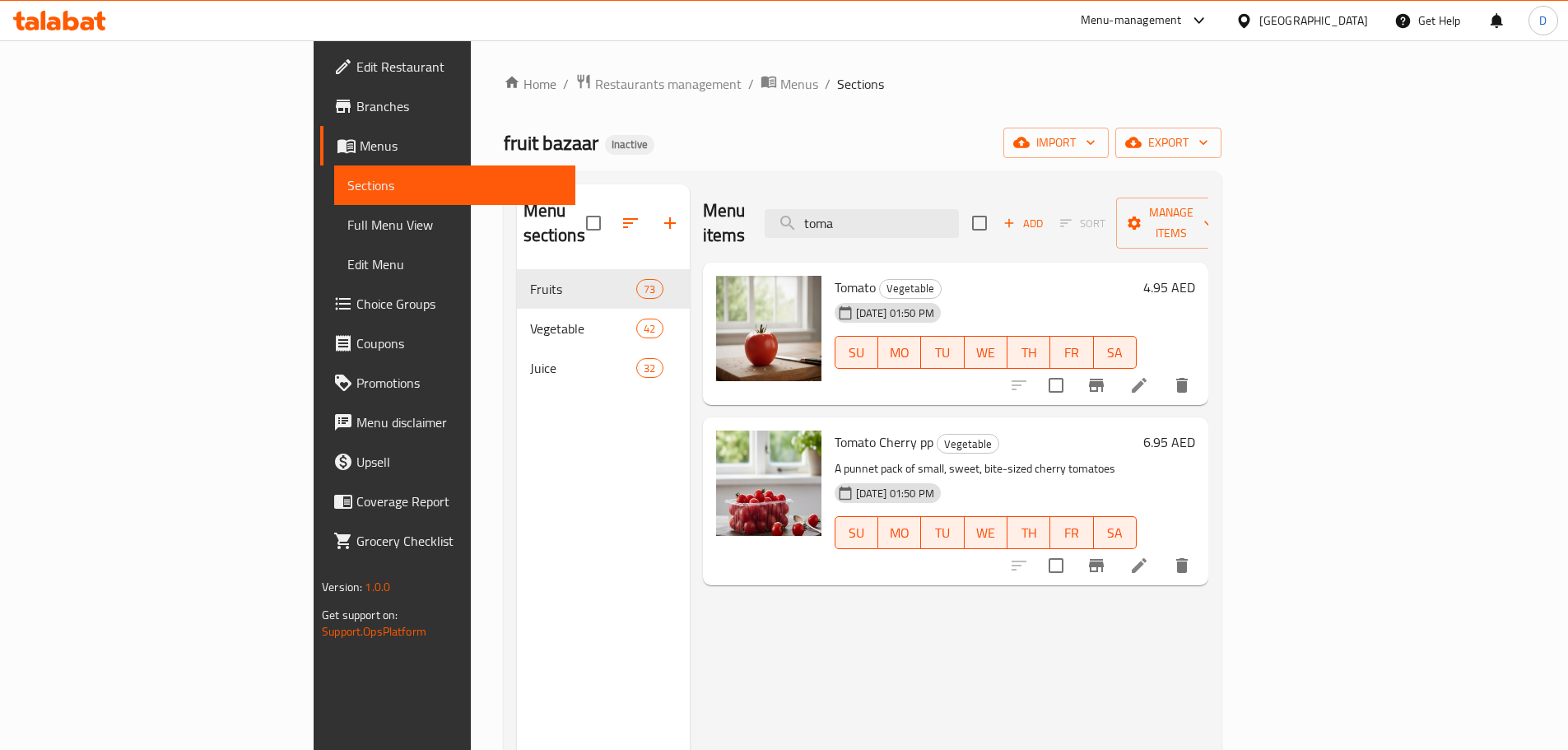
drag, startPoint x: 960, startPoint y: 216, endPoint x: 853, endPoint y: 219, distance: 107.0
click at [853, 219] on div "Menu items toma Add Sort Manage items" at bounding box center [955, 224] width 505 height 78
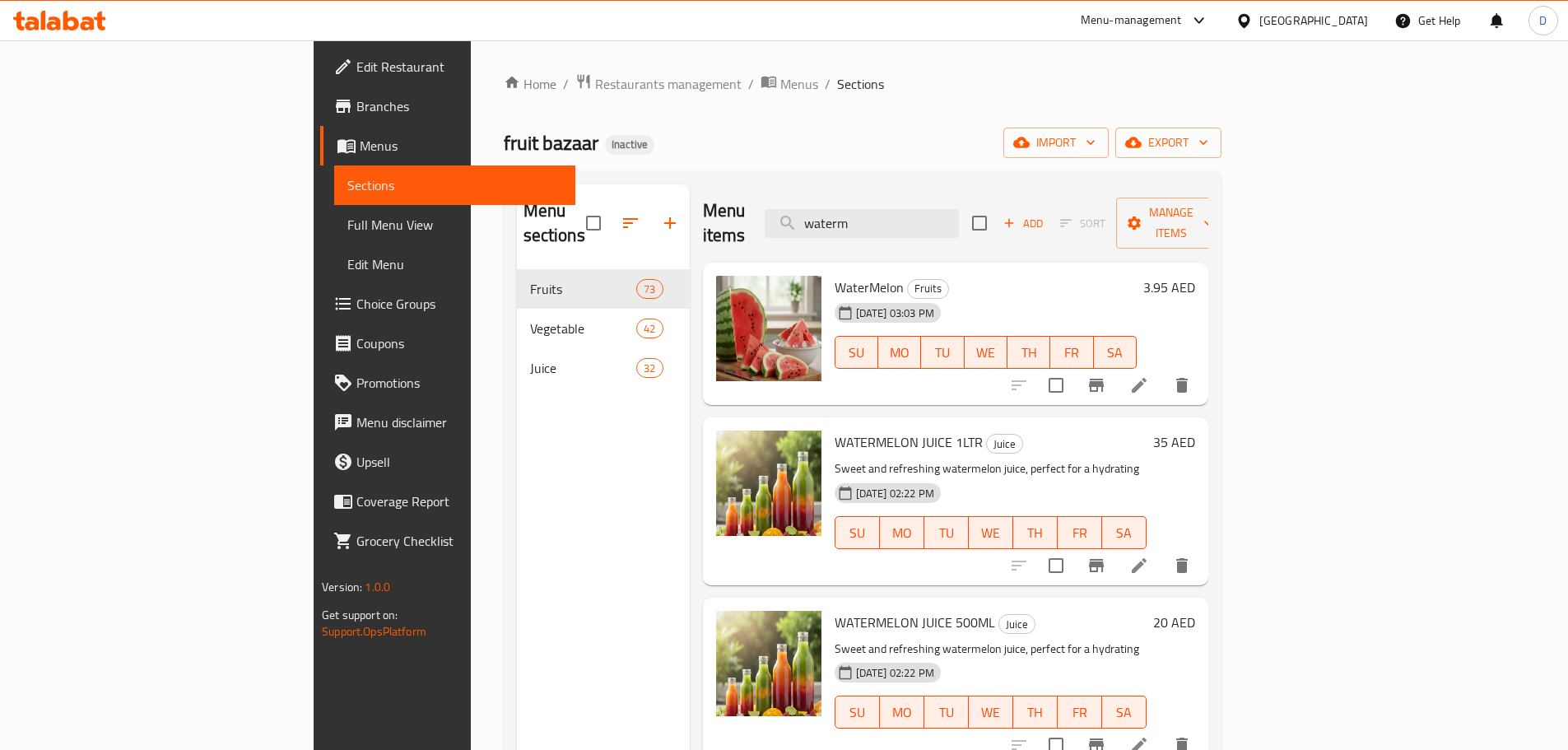
type input "waterm"
click at [348, 225] on span "Full Menu View" at bounding box center [455, 225] width 215 height 20
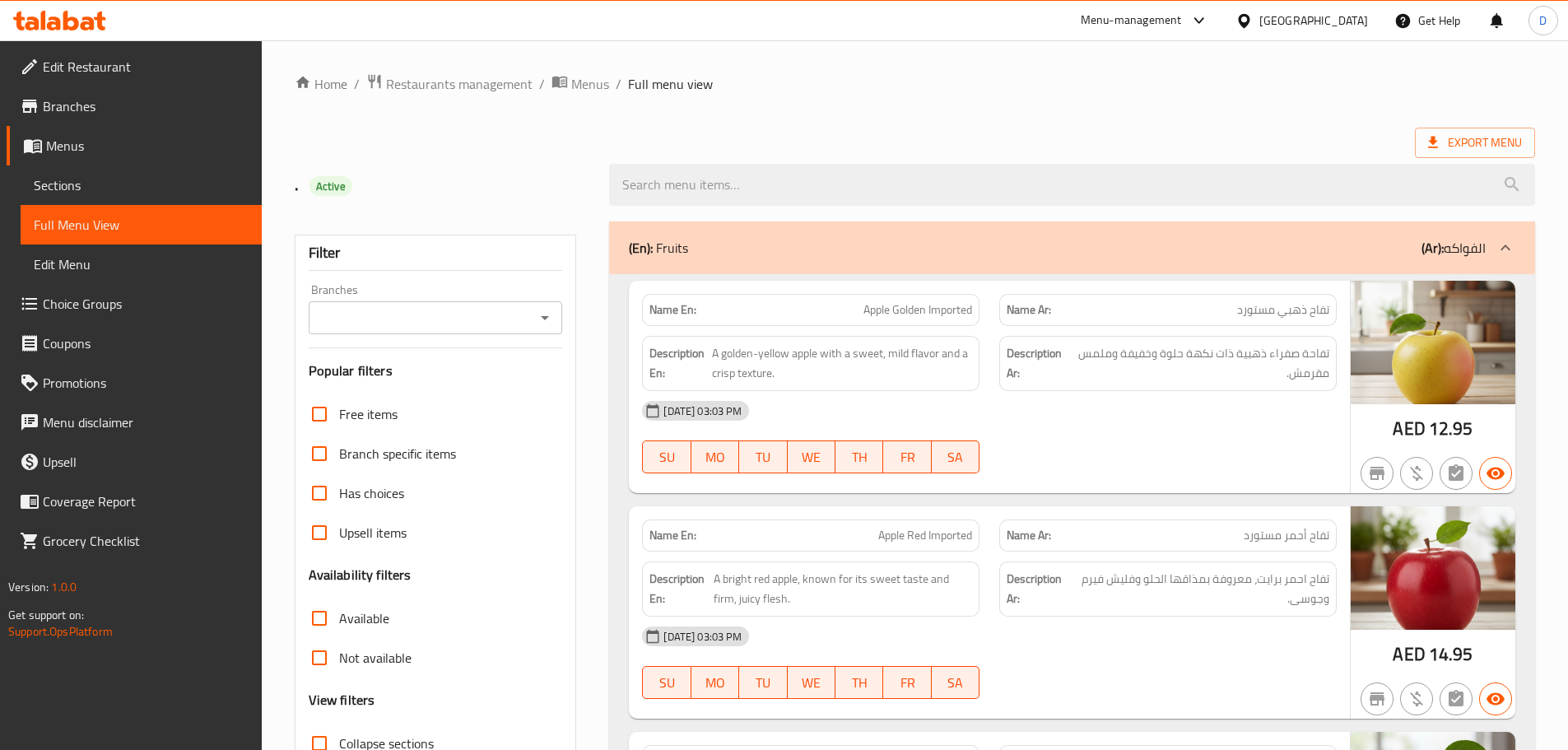
scroll to position [247, 0]
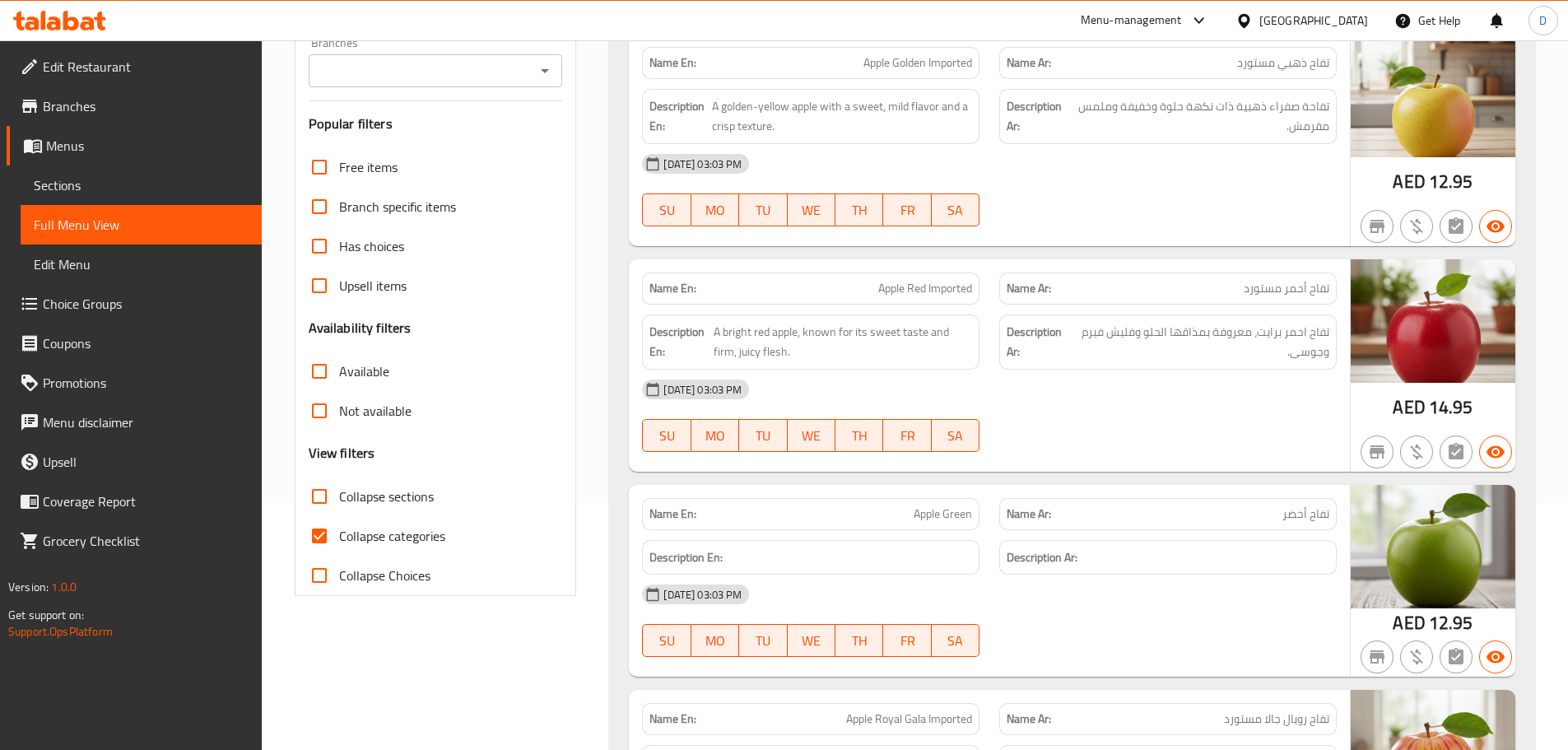
click at [324, 534] on input "Collapse categories" at bounding box center [319, 535] width 39 height 39
checkbox input "false"
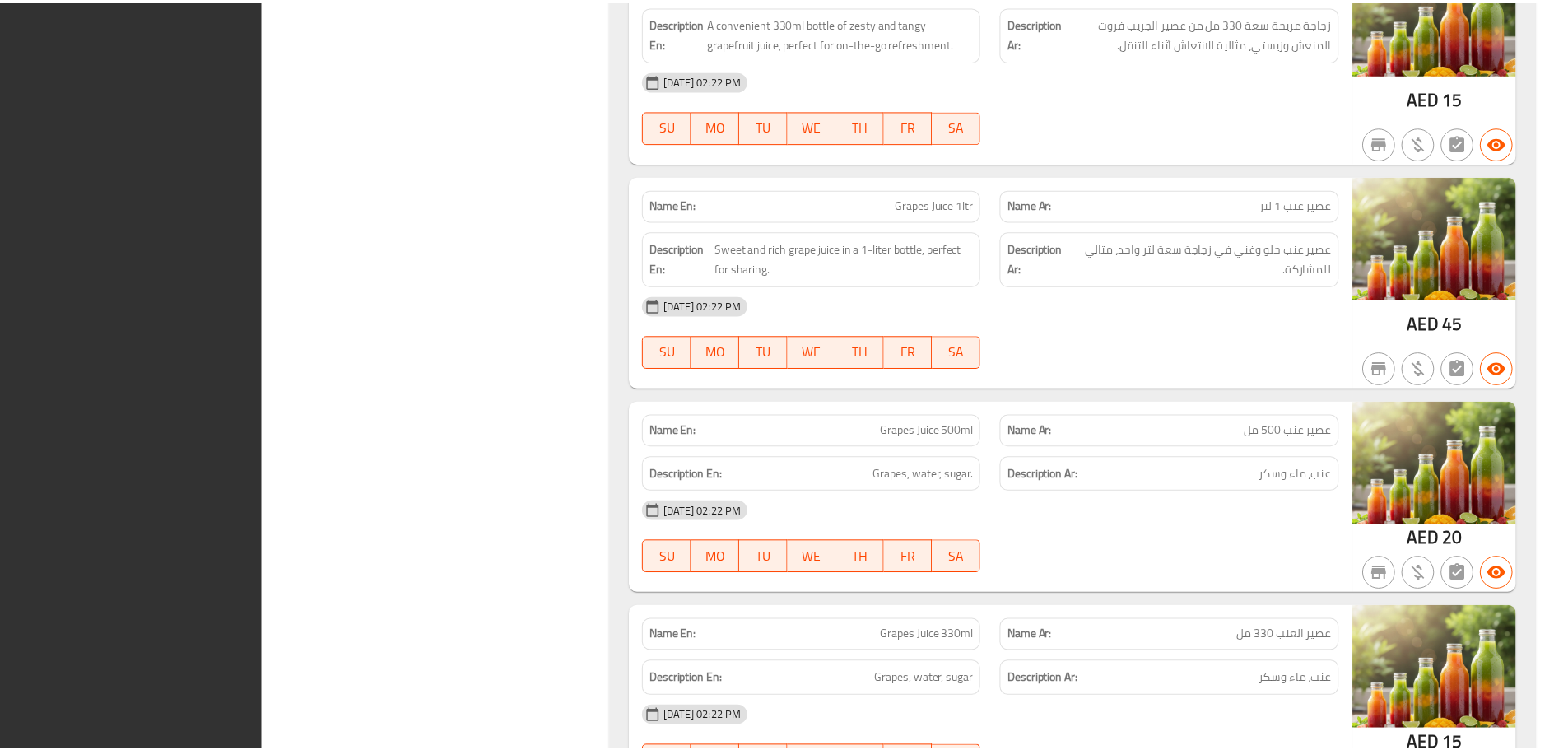
scroll to position [32062, 0]
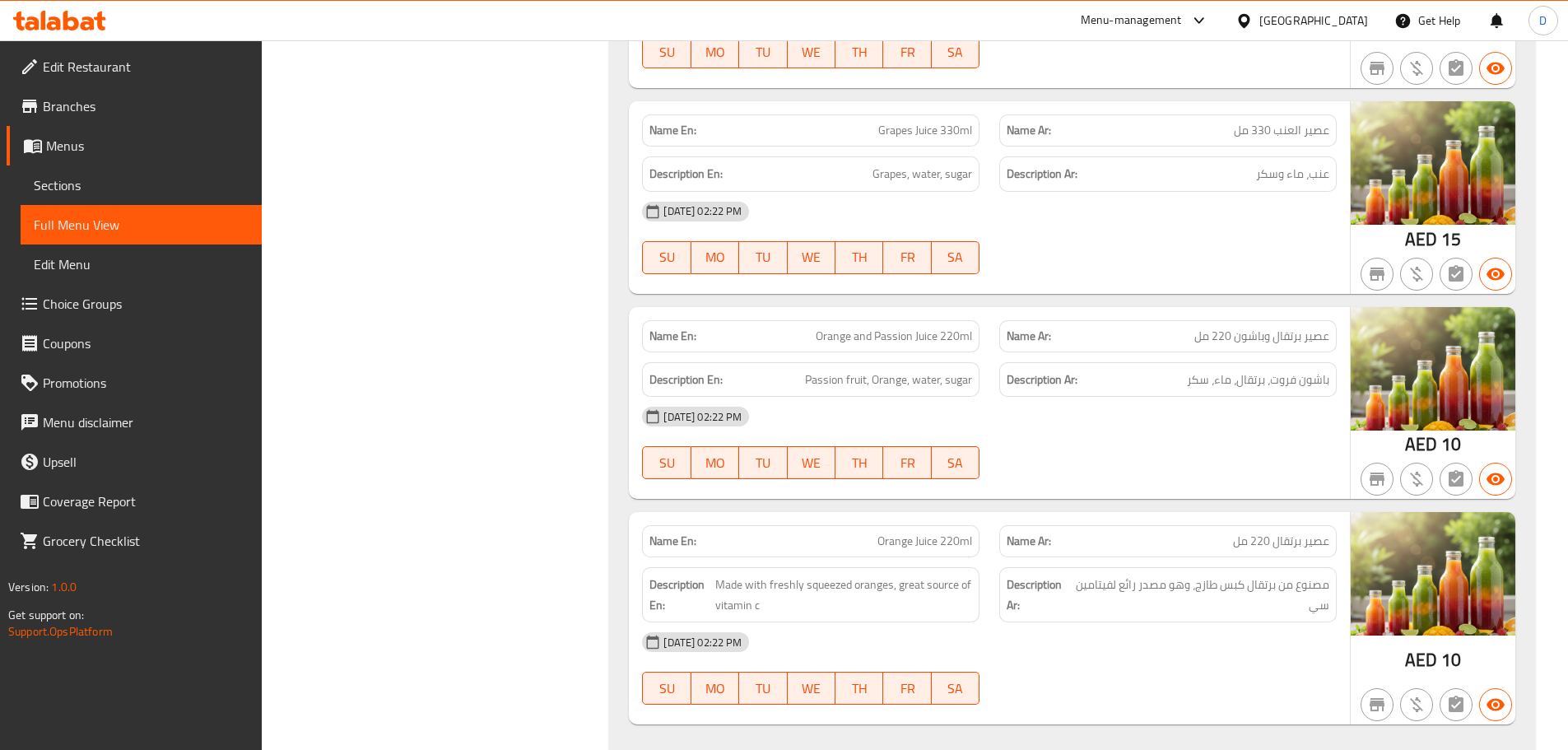
click at [1331, 23] on div "[GEOGRAPHIC_DATA]" at bounding box center [1313, 21] width 108 height 18
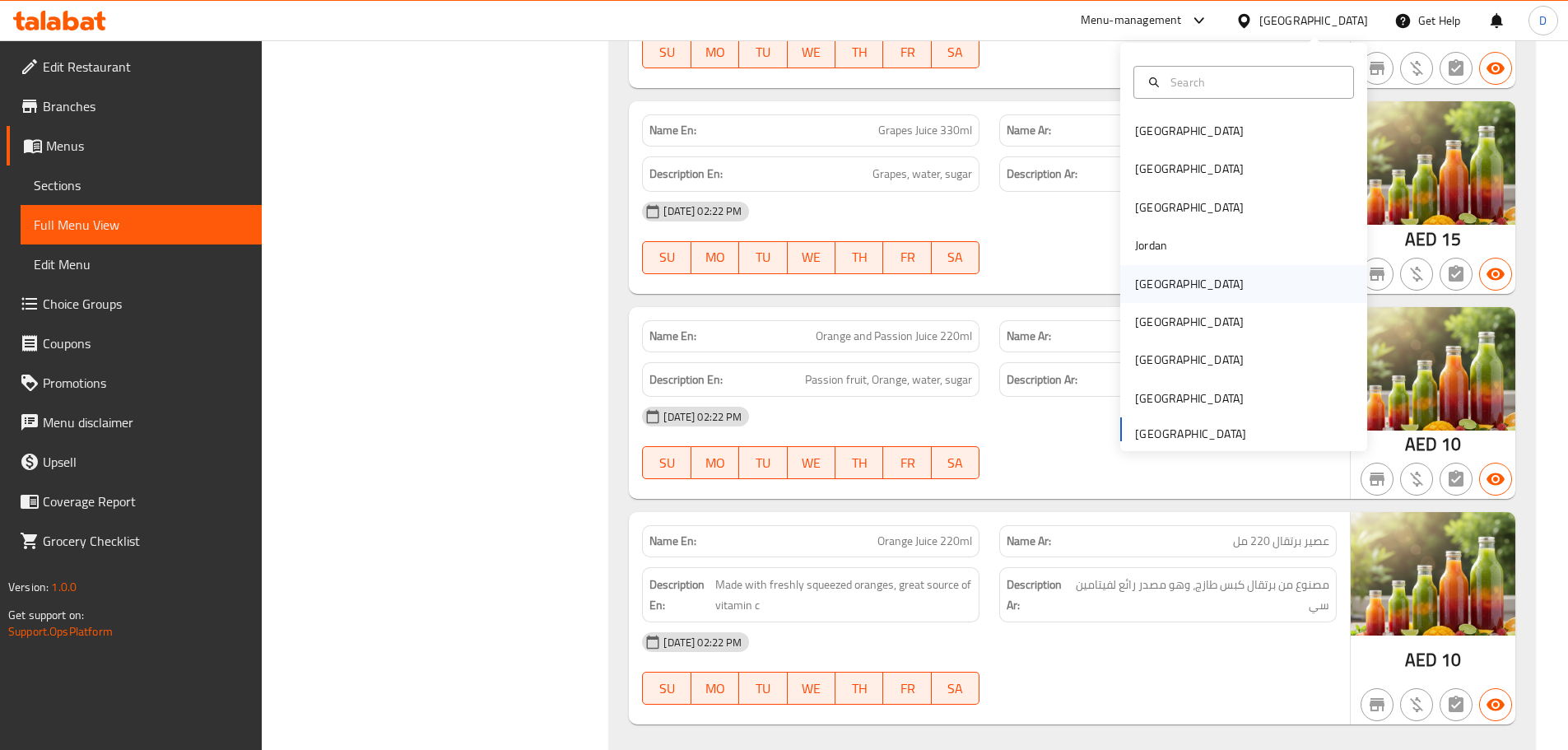
click at [1138, 290] on div "Kuwait" at bounding box center [1189, 284] width 108 height 18
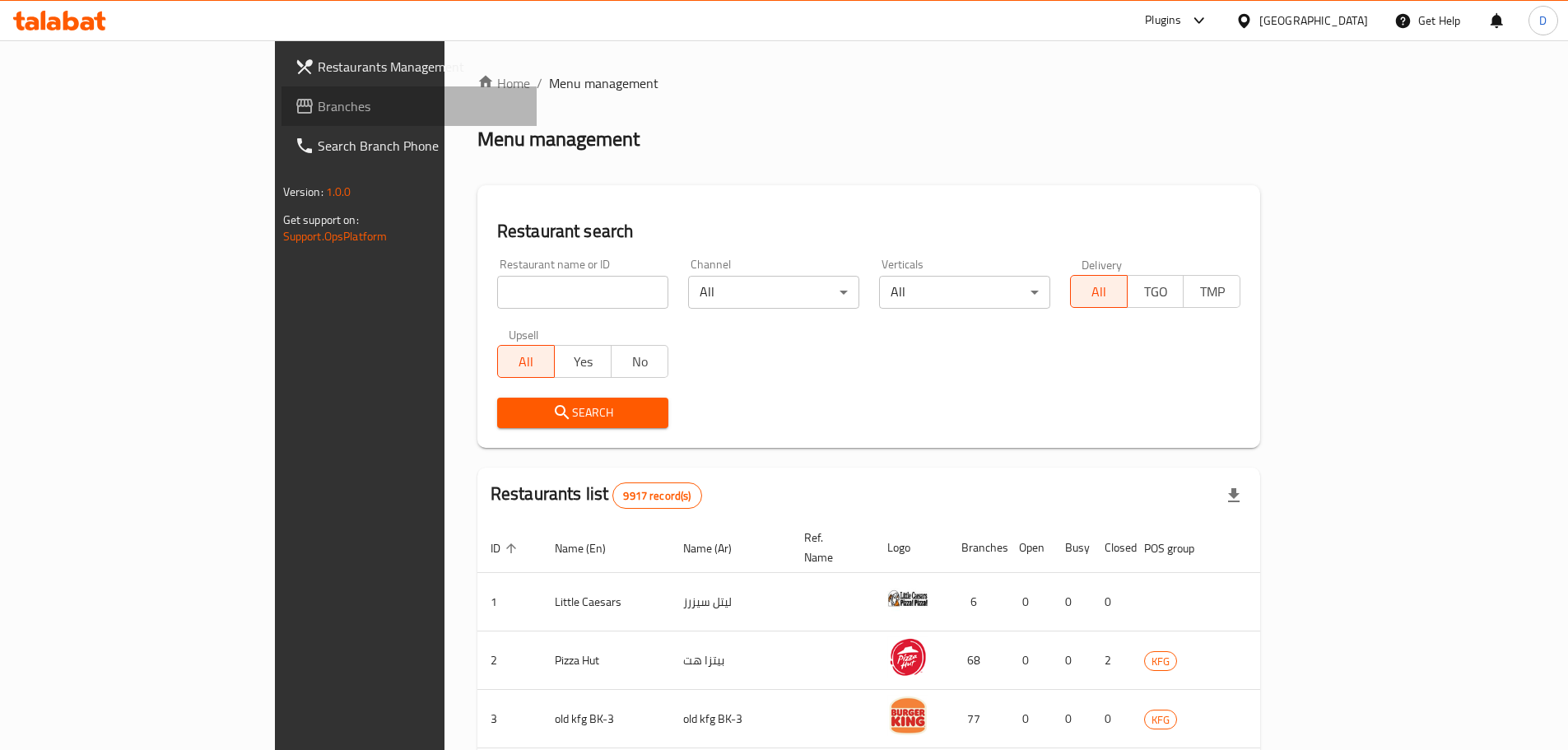
click at [318, 107] on span "Branches" at bounding box center [420, 106] width 206 height 20
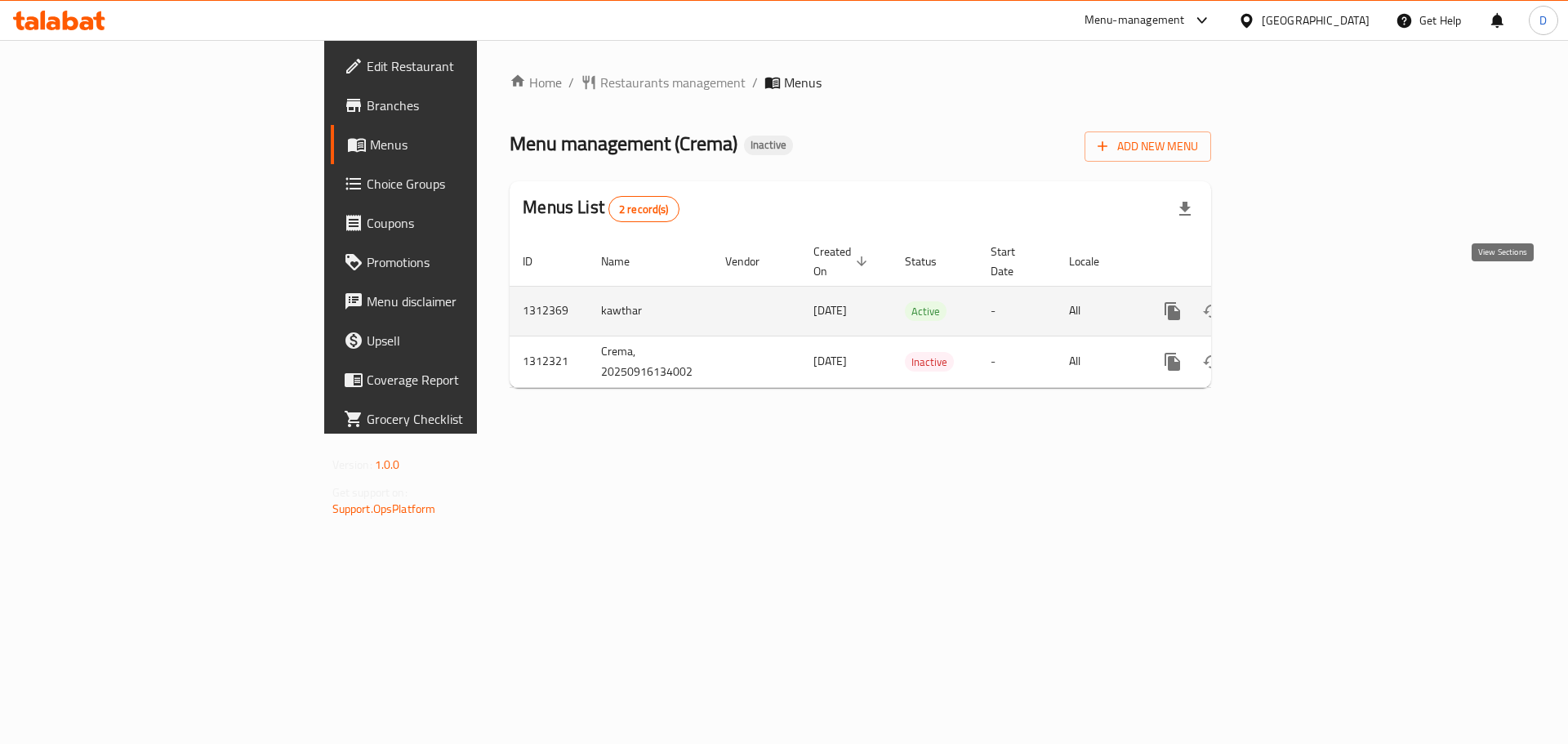
click at [1298, 303] on icon "enhanced table" at bounding box center [1291, 311] width 14 height 14
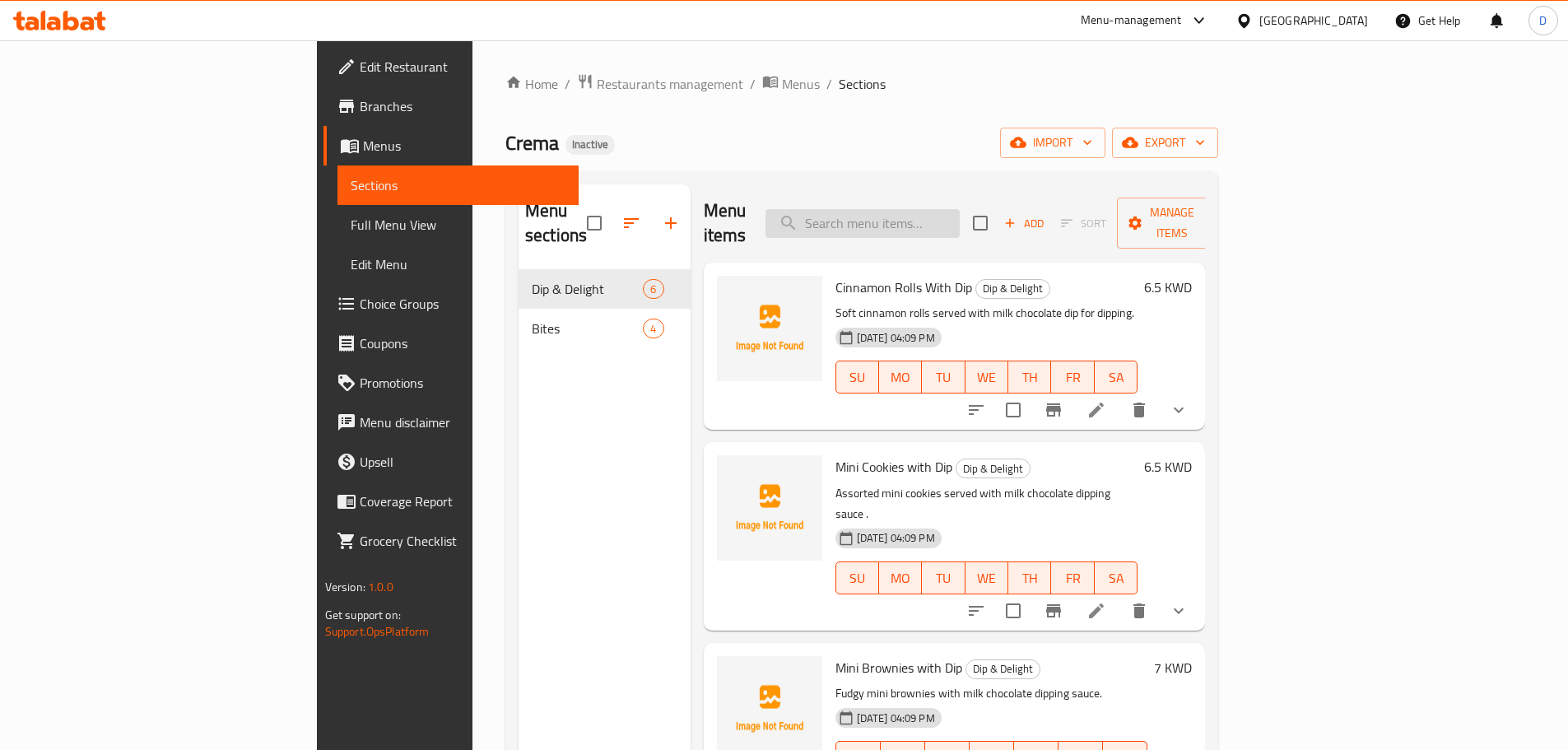
click at [959, 211] on input "search" at bounding box center [862, 224] width 194 height 29
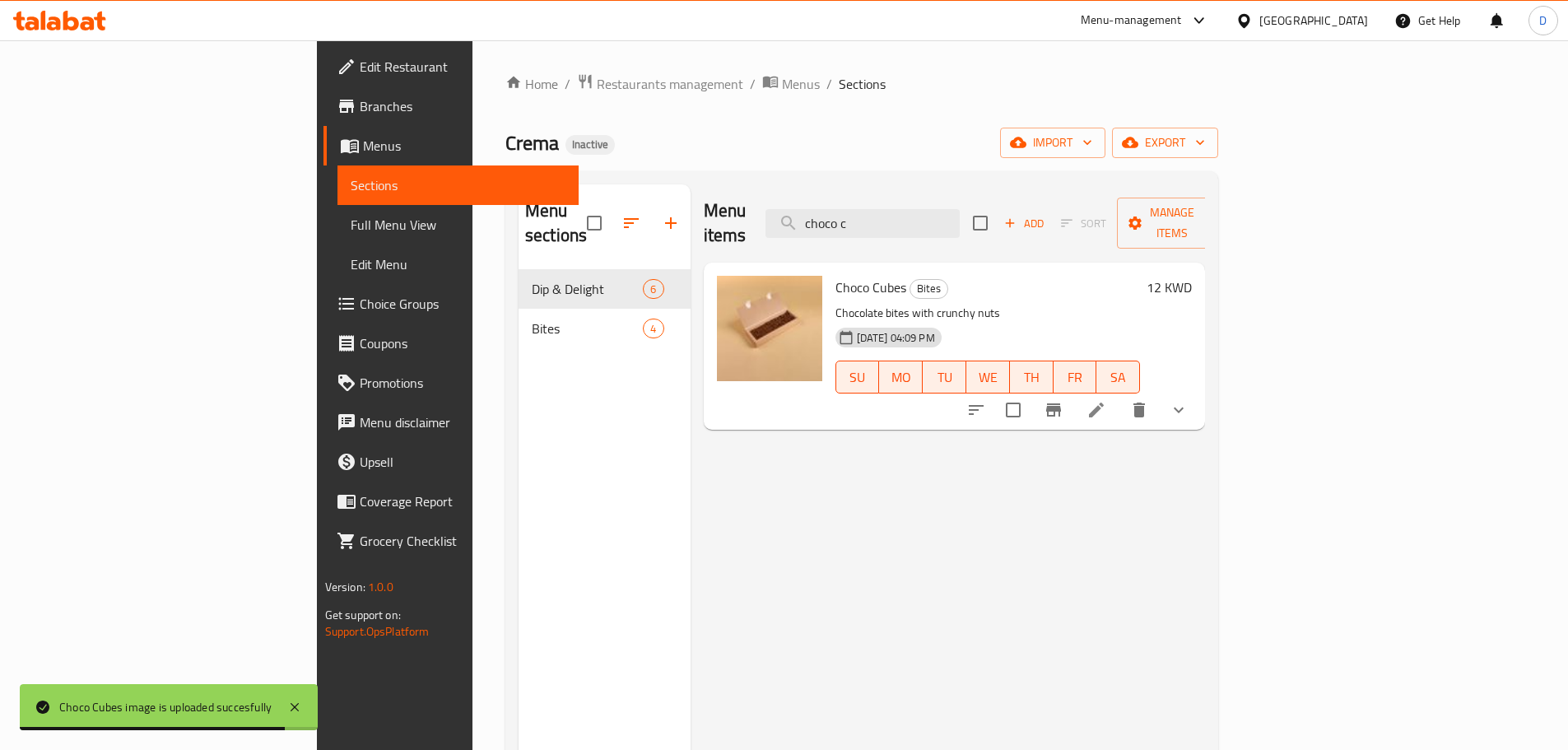
drag, startPoint x: 998, startPoint y: 210, endPoint x: 727, endPoint y: 211, distance: 271.0
click at [727, 211] on div "Menu items choco c Add Sort Manage items" at bounding box center [955, 224] width 502 height 78
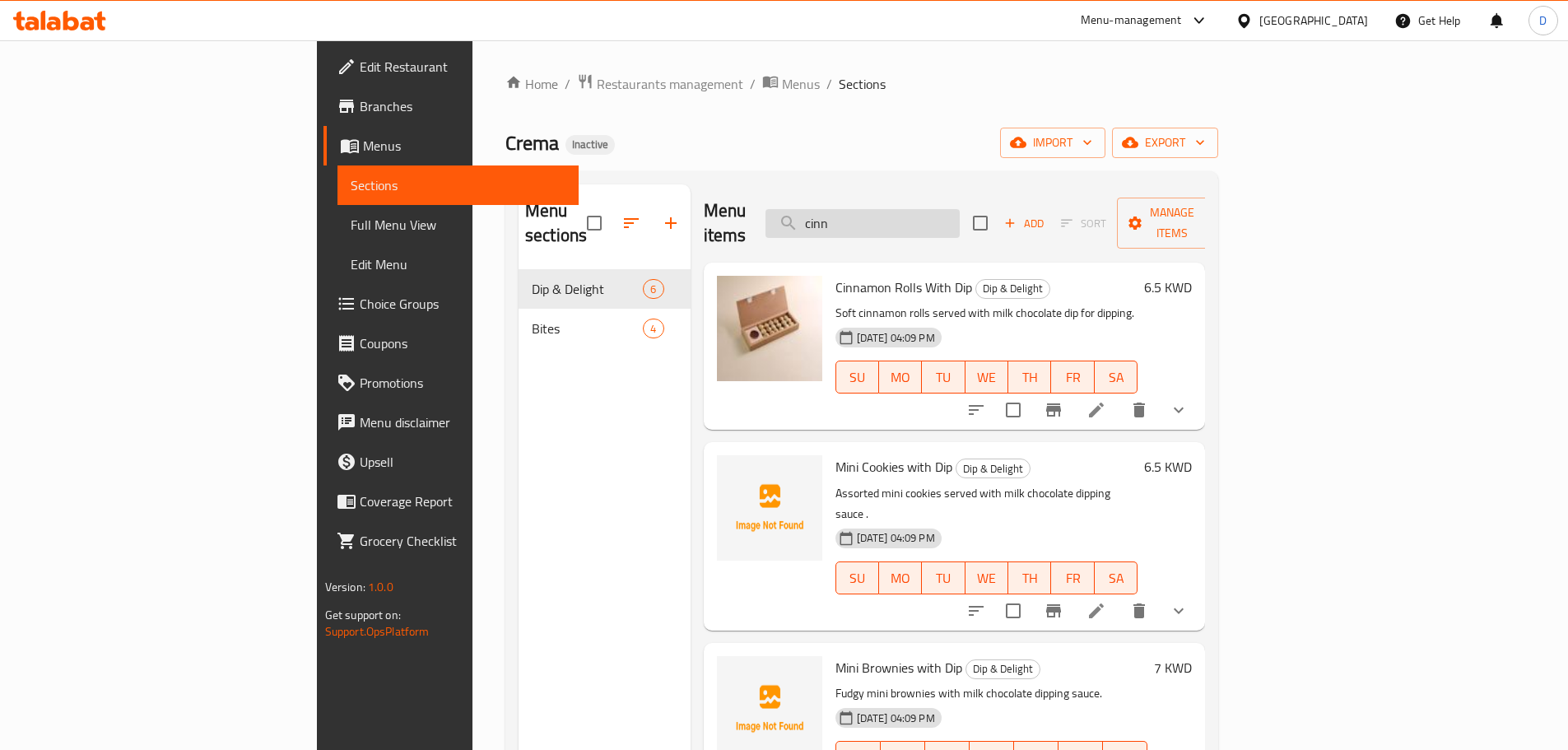
drag, startPoint x: 947, startPoint y: 215, endPoint x: 885, endPoint y: 223, distance: 62.5
click at [885, 223] on input "cinn" at bounding box center [862, 224] width 194 height 29
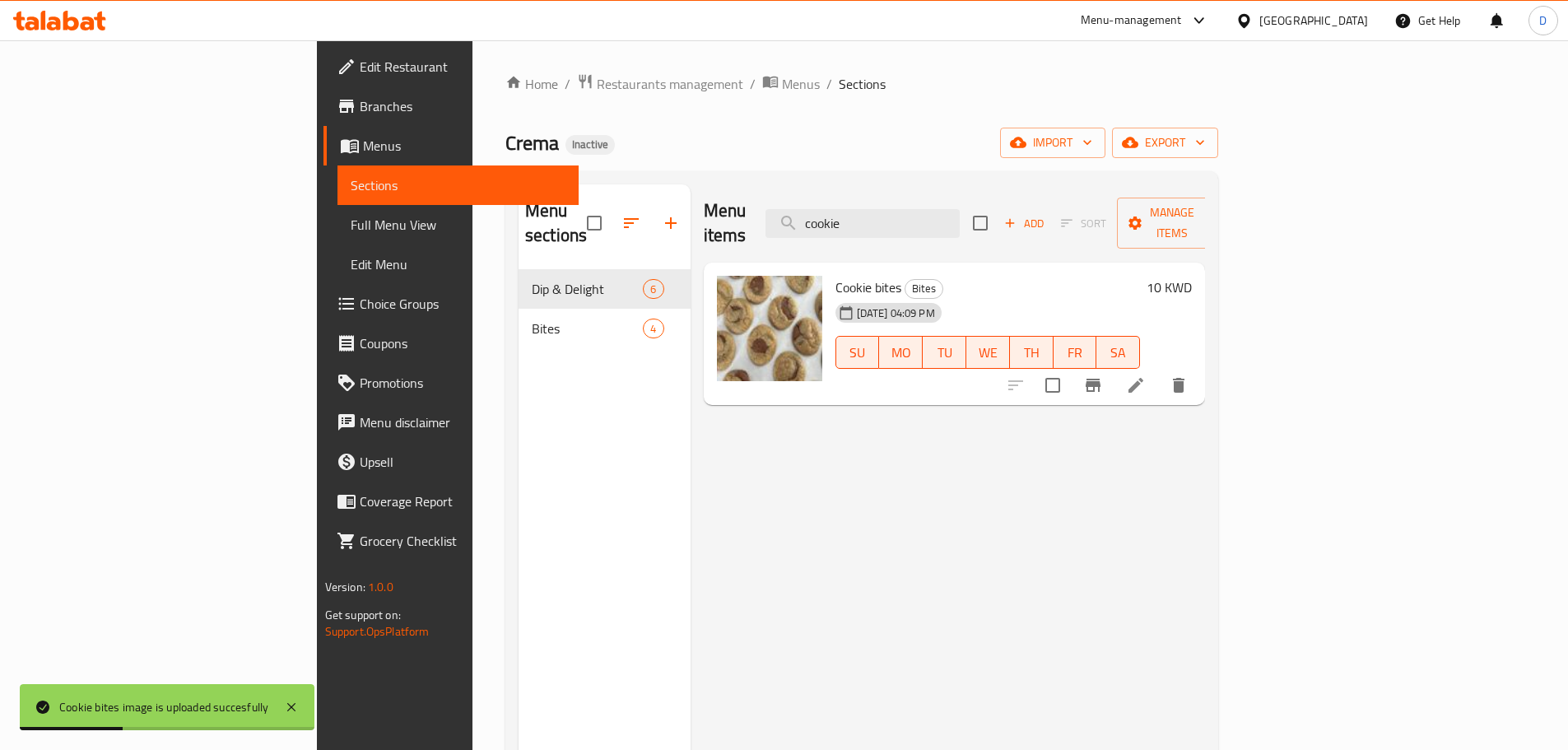
drag, startPoint x: 985, startPoint y: 216, endPoint x: 907, endPoint y: 227, distance: 78.8
click at [907, 227] on div "Menu items cookie Add Sort Manage items" at bounding box center [955, 224] width 502 height 78
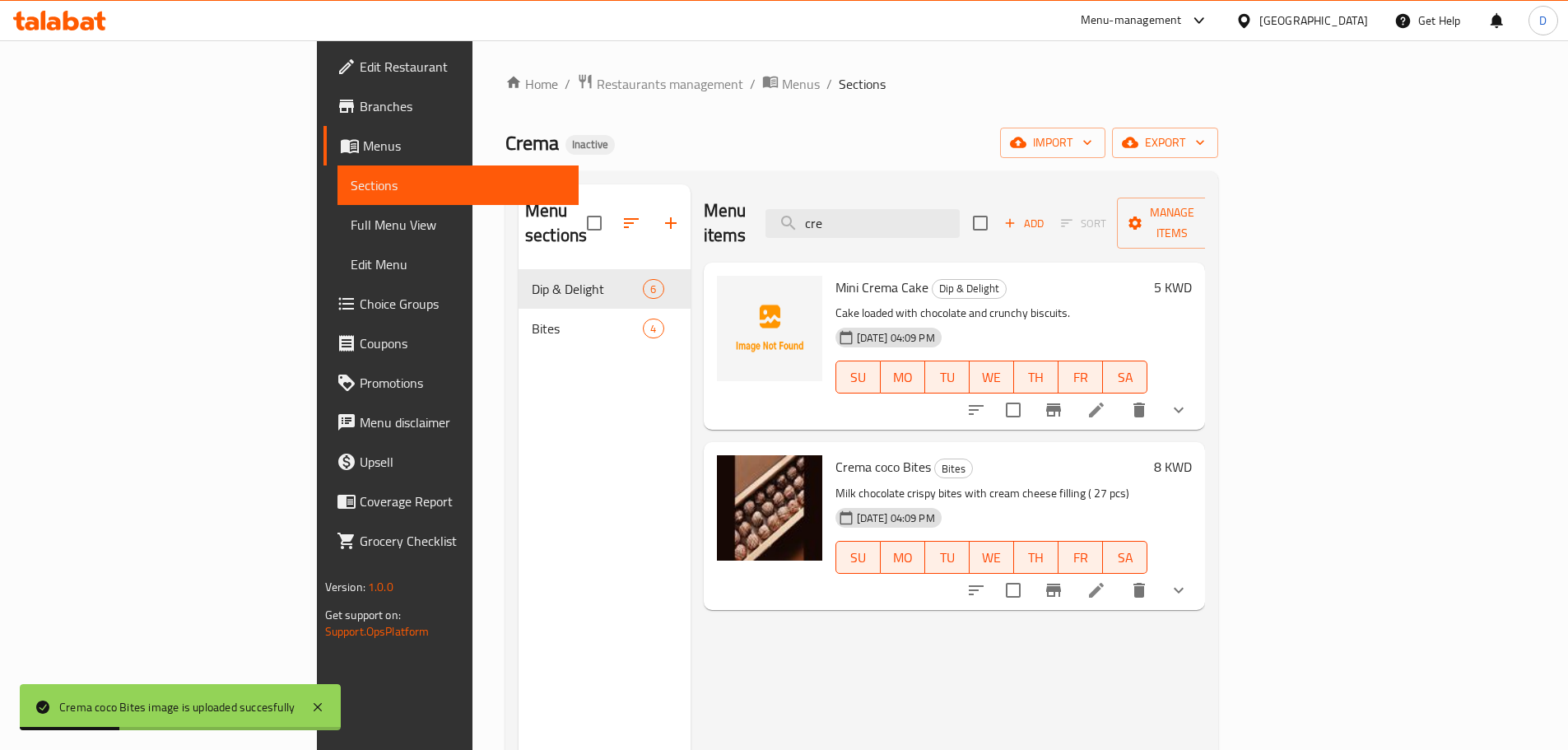
drag, startPoint x: 979, startPoint y: 218, endPoint x: 826, endPoint y: 249, distance: 156.1
click at [826, 249] on div "Menu items cre Add Sort Manage items Mini Crema Cake Dip & Delight Cake loaded …" at bounding box center [948, 560] width 515 height 750
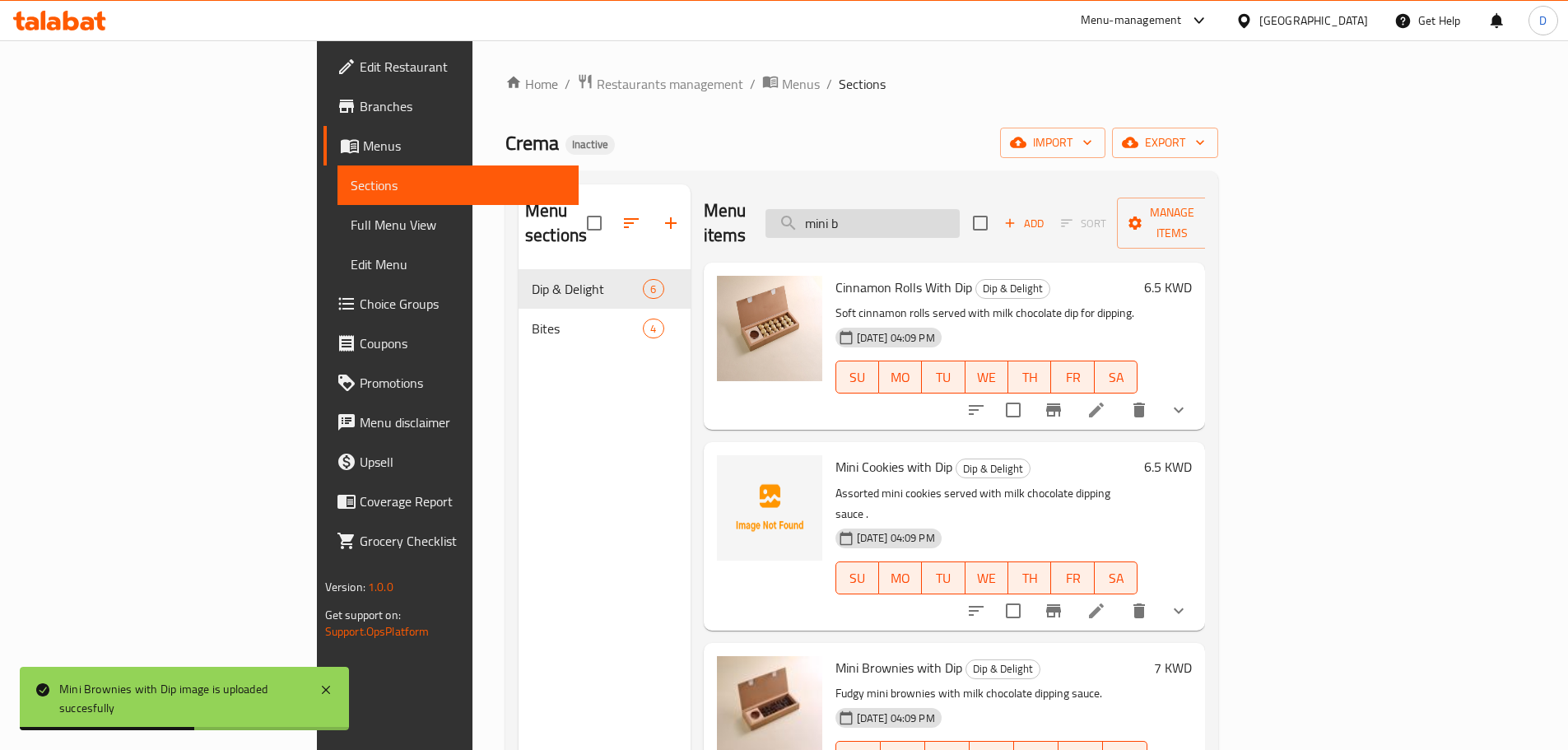
click at [959, 220] on input "mini b" at bounding box center [862, 224] width 194 height 29
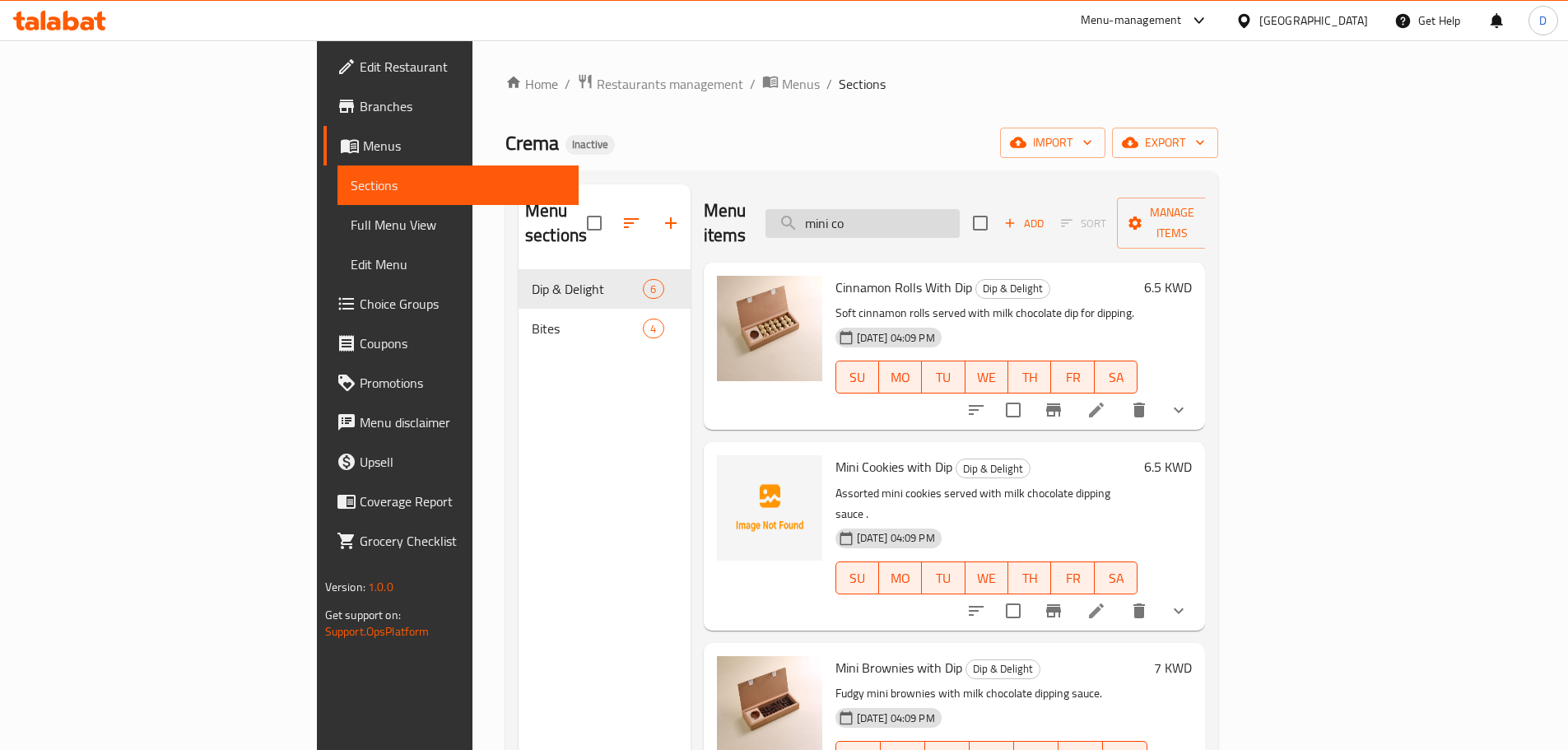
click at [959, 219] on input "mini co" at bounding box center [862, 224] width 194 height 29
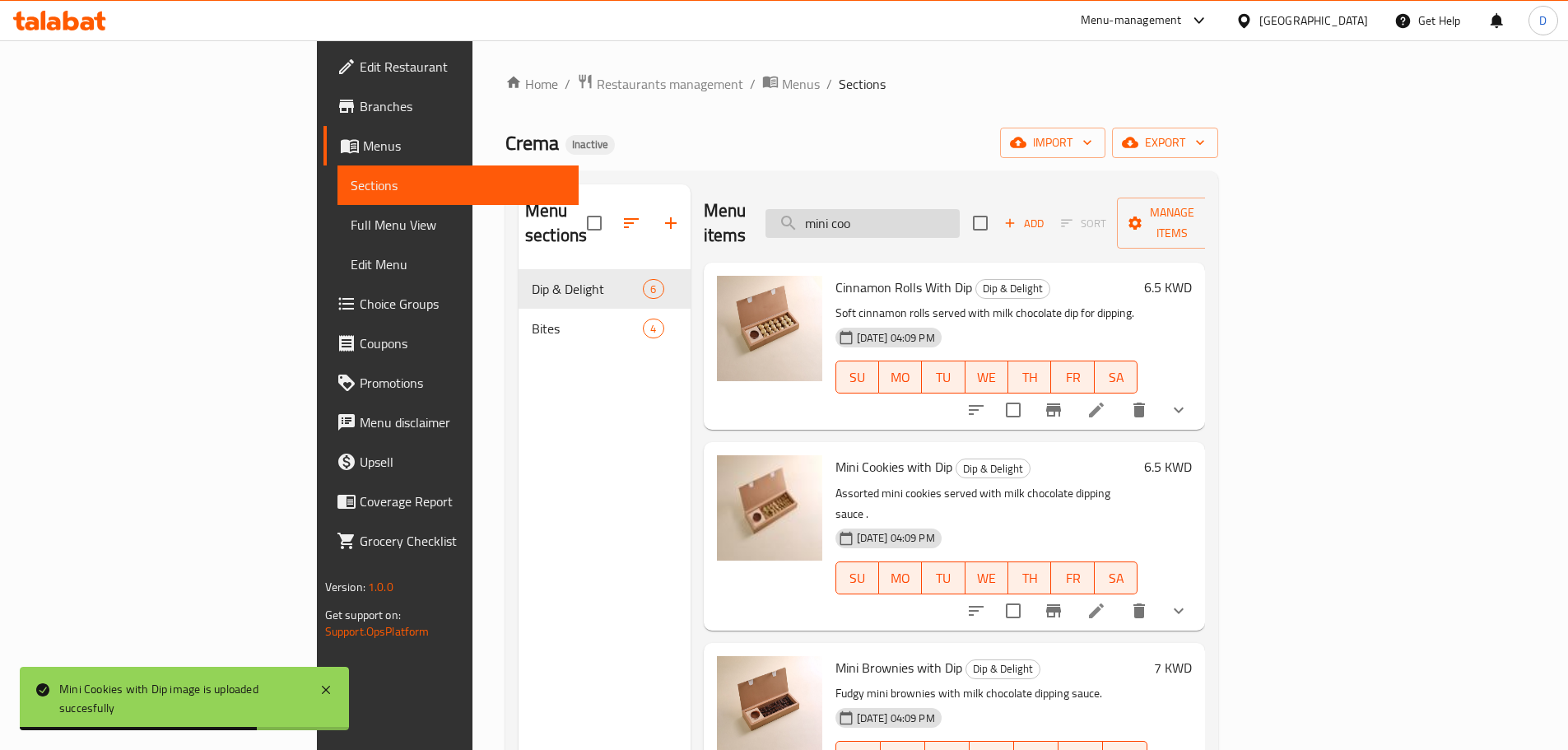
click at [959, 211] on input "mini coo" at bounding box center [862, 224] width 194 height 29
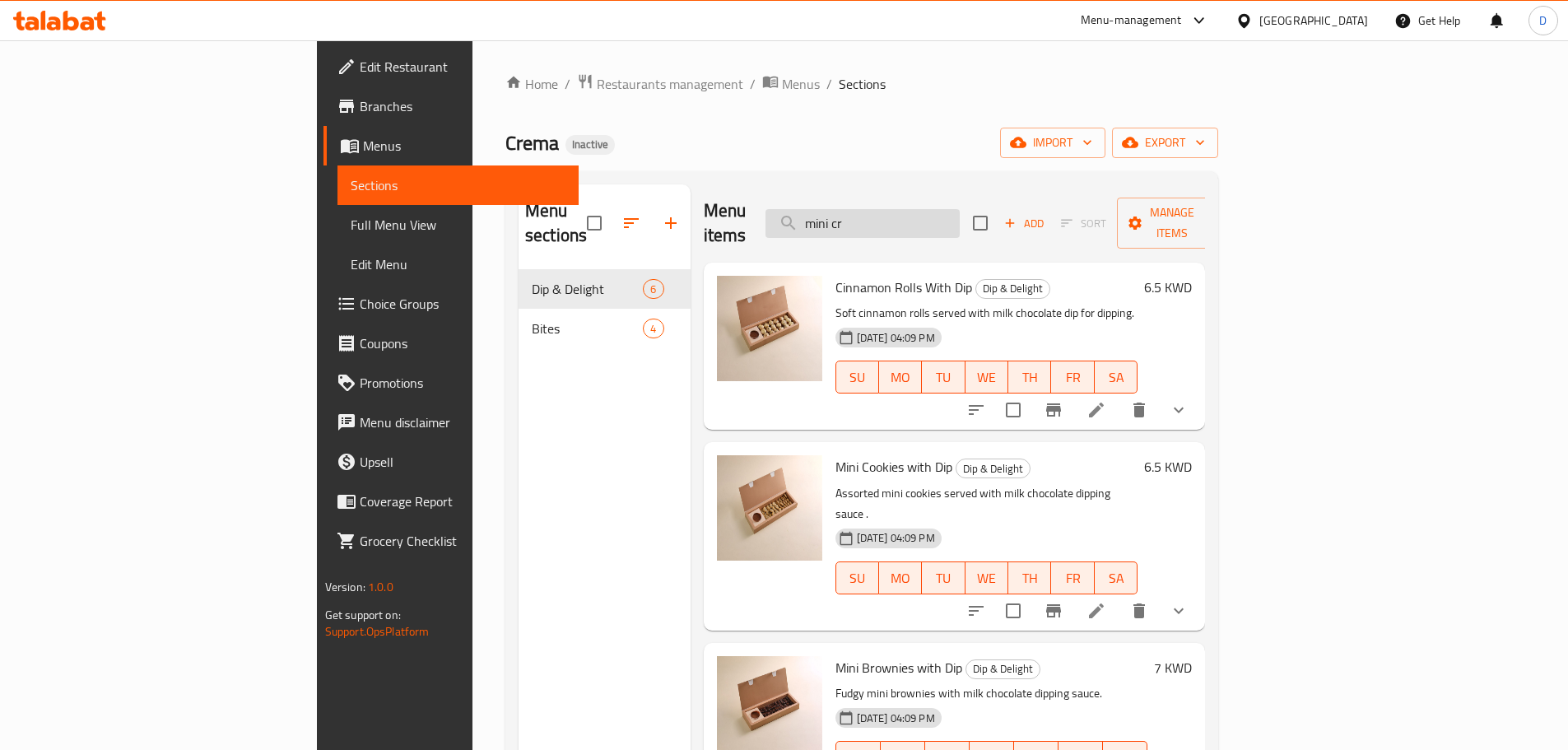
drag, startPoint x: 978, startPoint y: 224, endPoint x: 882, endPoint y: 224, distance: 96.0
click at [882, 224] on input "mini cr" at bounding box center [862, 224] width 194 height 29
drag, startPoint x: 955, startPoint y: 207, endPoint x: 858, endPoint y: 208, distance: 97.0
click at [858, 208] on div "Menu items pea Add Sort Manage items" at bounding box center [955, 224] width 502 height 78
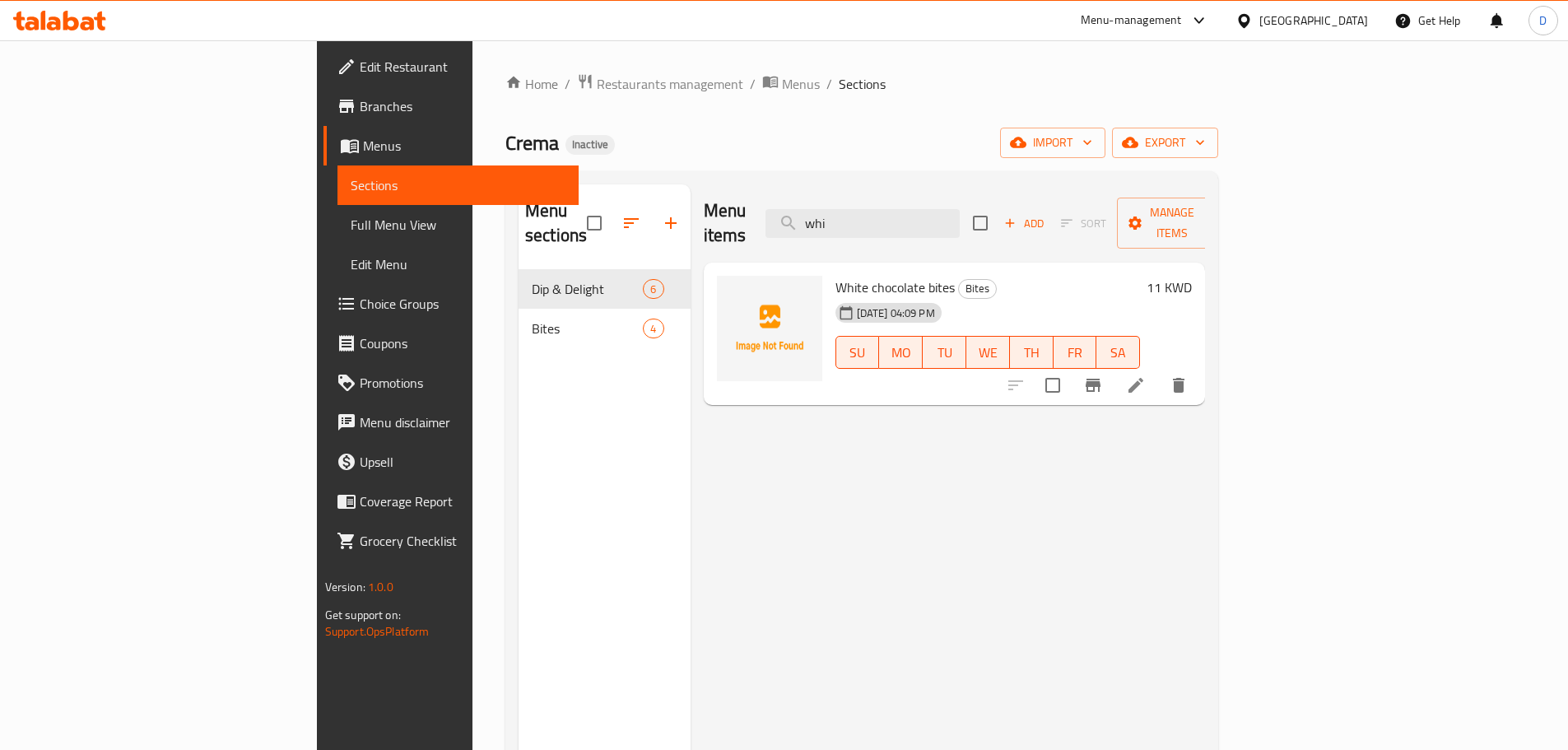
type input "whi"
click at [350, 225] on span "Full Menu View" at bounding box center [458, 225] width 215 height 20
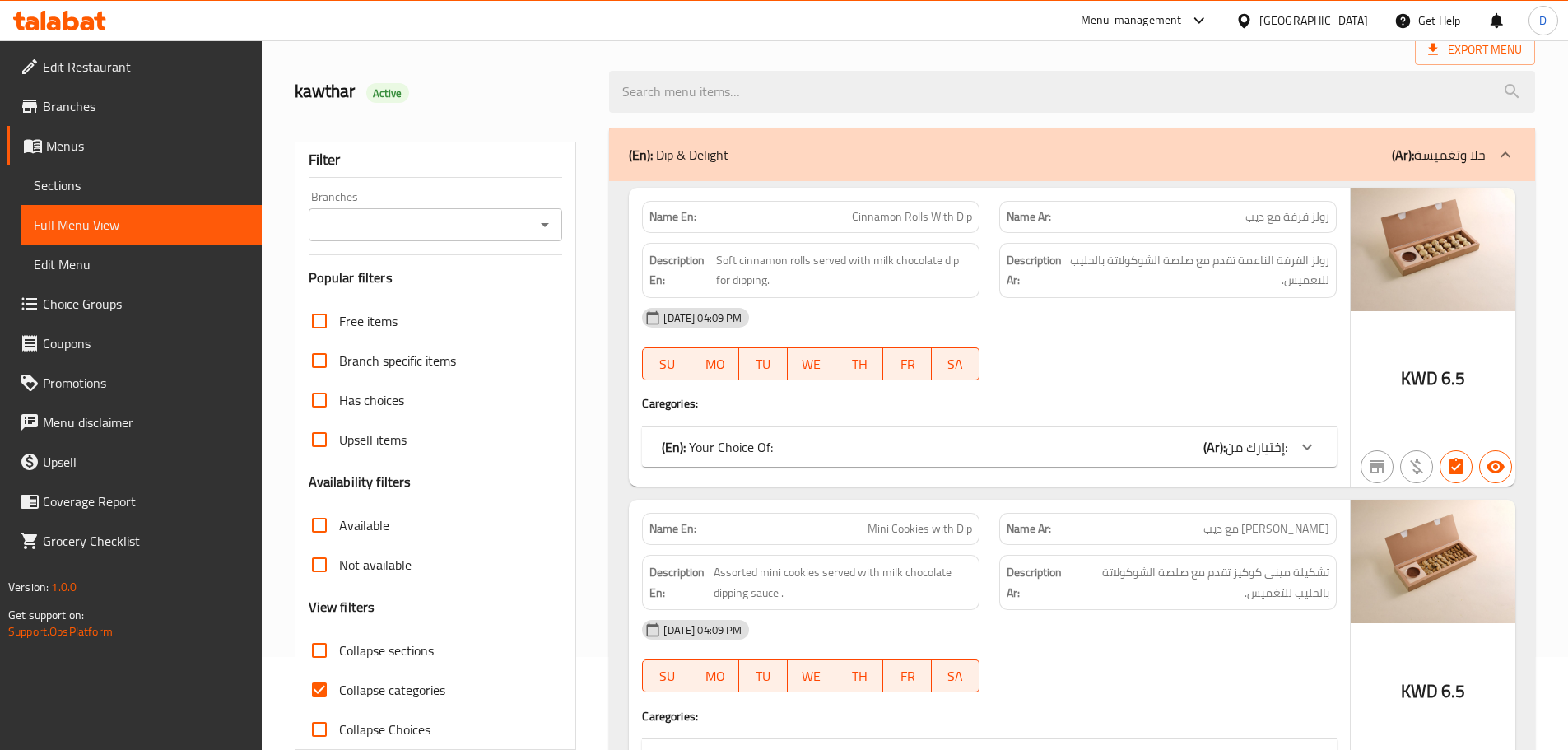
scroll to position [247, 0]
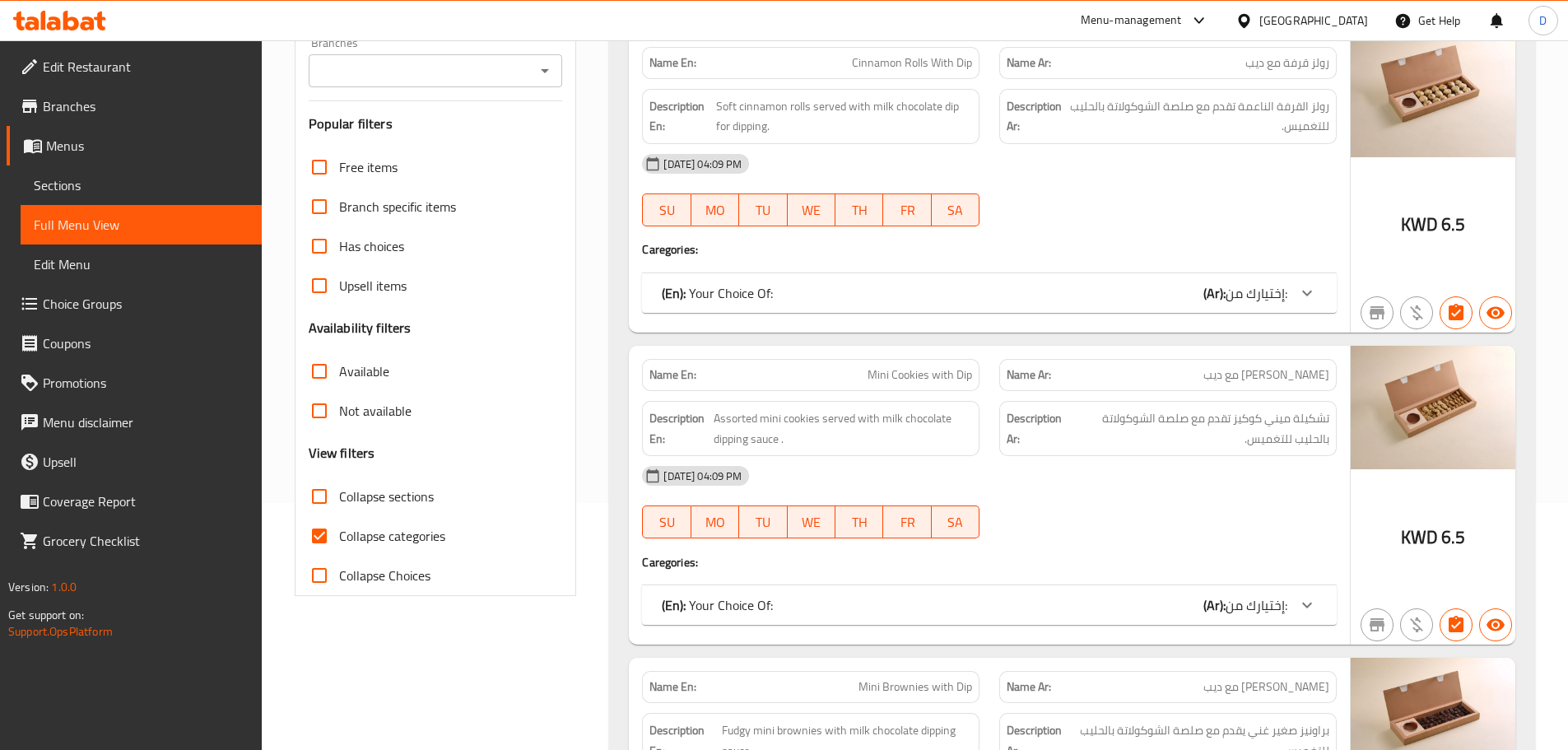
drag, startPoint x: 319, startPoint y: 541, endPoint x: 732, endPoint y: 475, distance: 418.2
click at [320, 542] on input "Collapse categories" at bounding box center [319, 535] width 39 height 39
checkbox input "false"
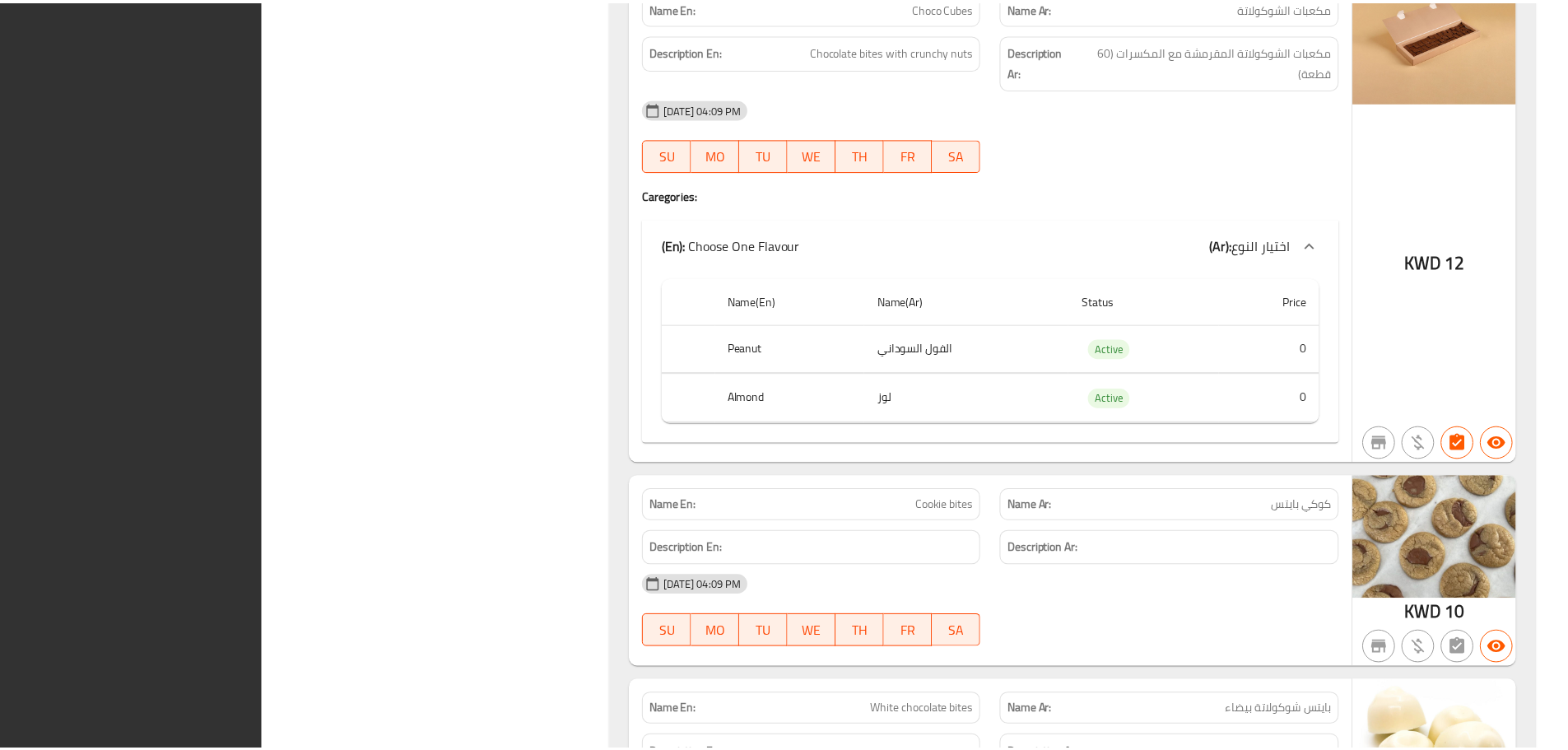
scroll to position [3695, 0]
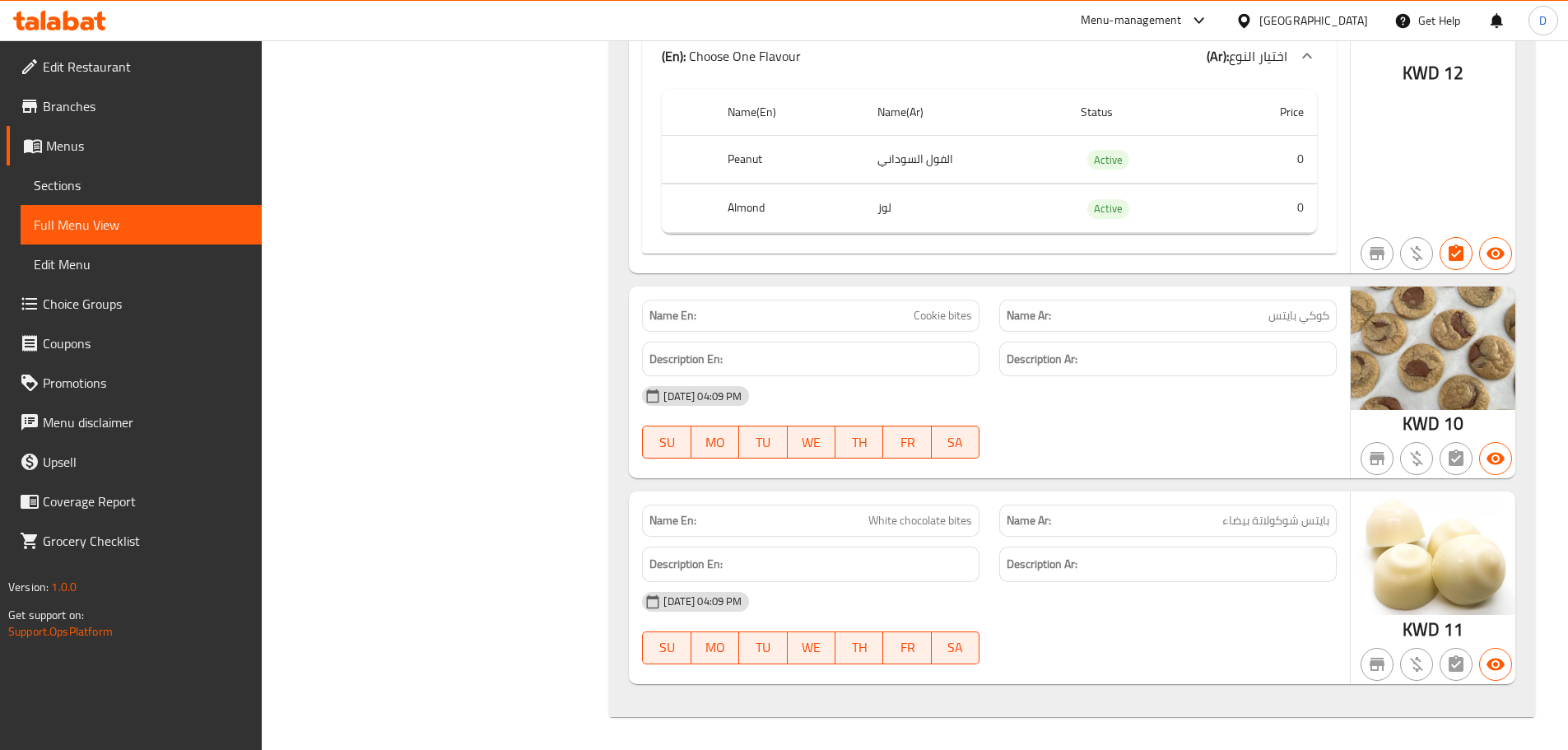
click at [1351, 22] on div "[GEOGRAPHIC_DATA]" at bounding box center [1313, 21] width 108 height 18
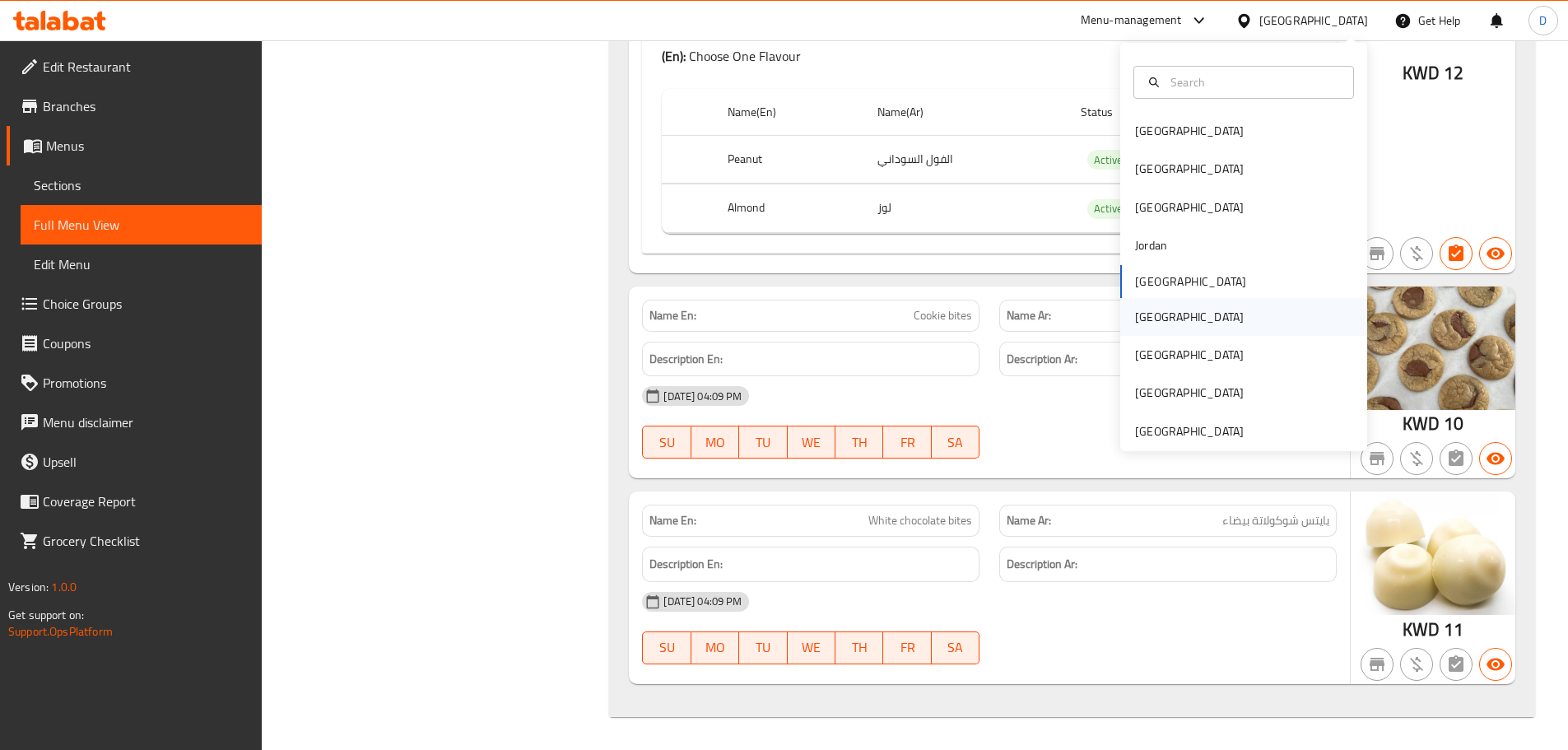
click at [1138, 319] on div "[GEOGRAPHIC_DATA]" at bounding box center [1189, 317] width 108 height 18
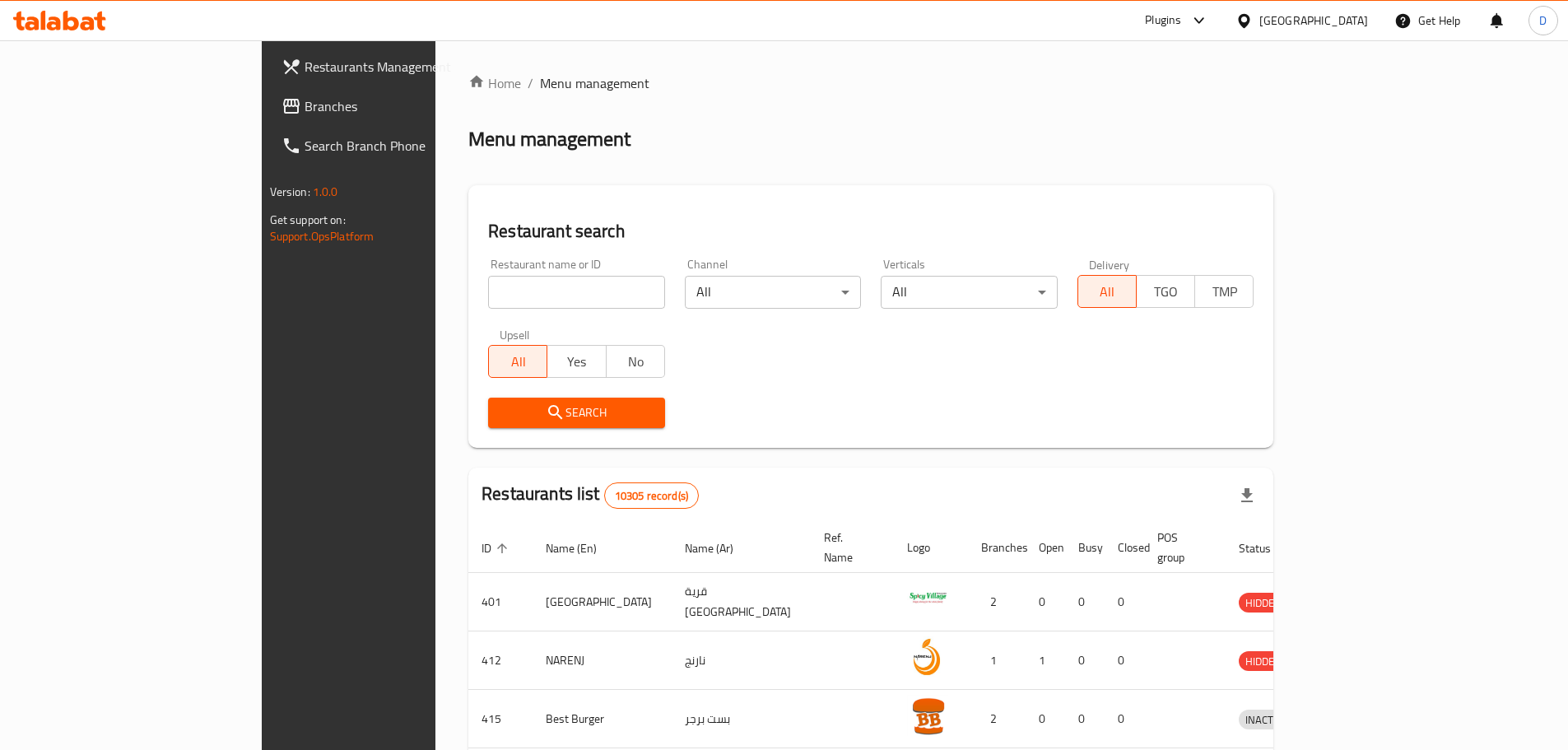
click at [305, 102] on span "Branches" at bounding box center [408, 106] width 206 height 20
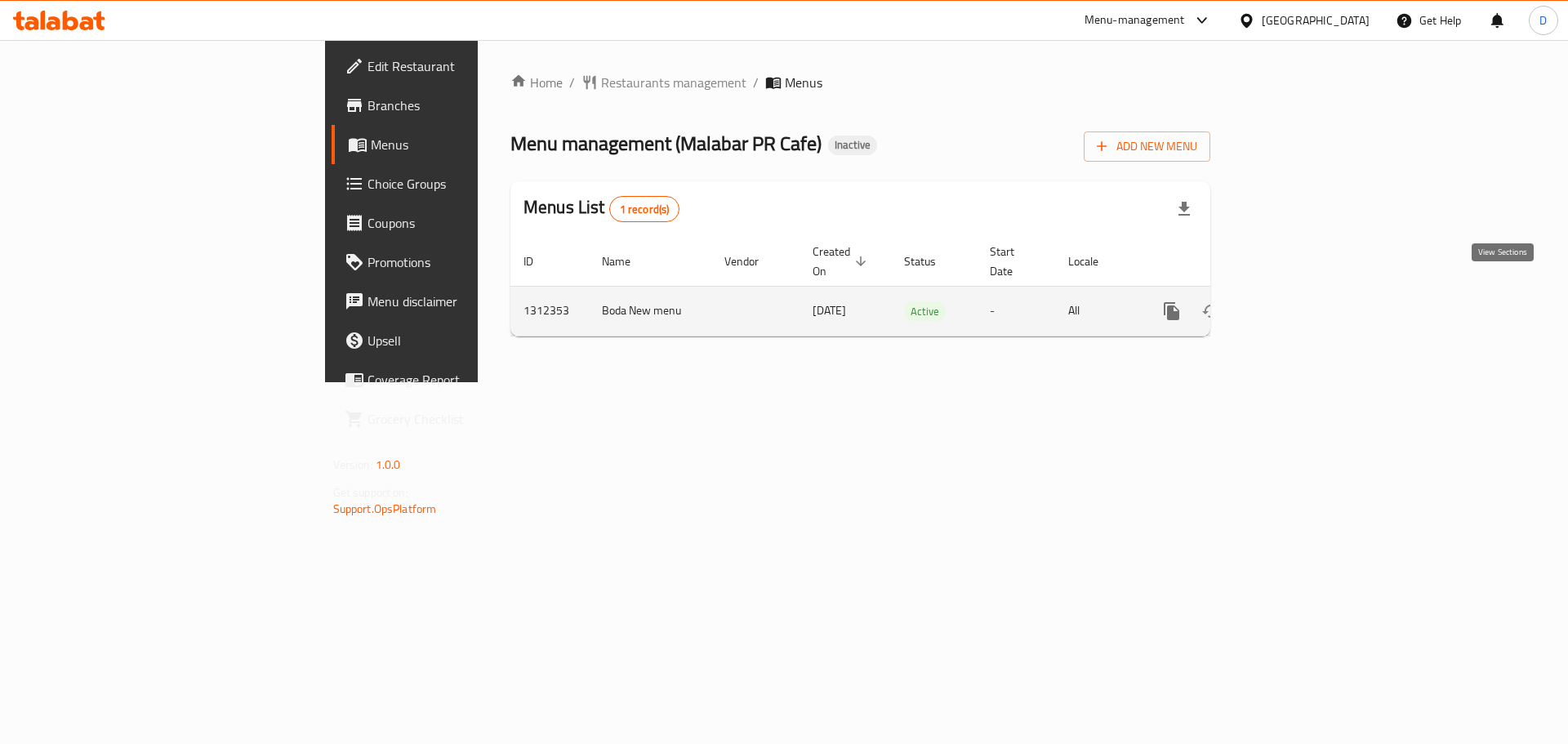
click at [1297, 303] on icon "enhanced table" at bounding box center [1290, 311] width 14 height 14
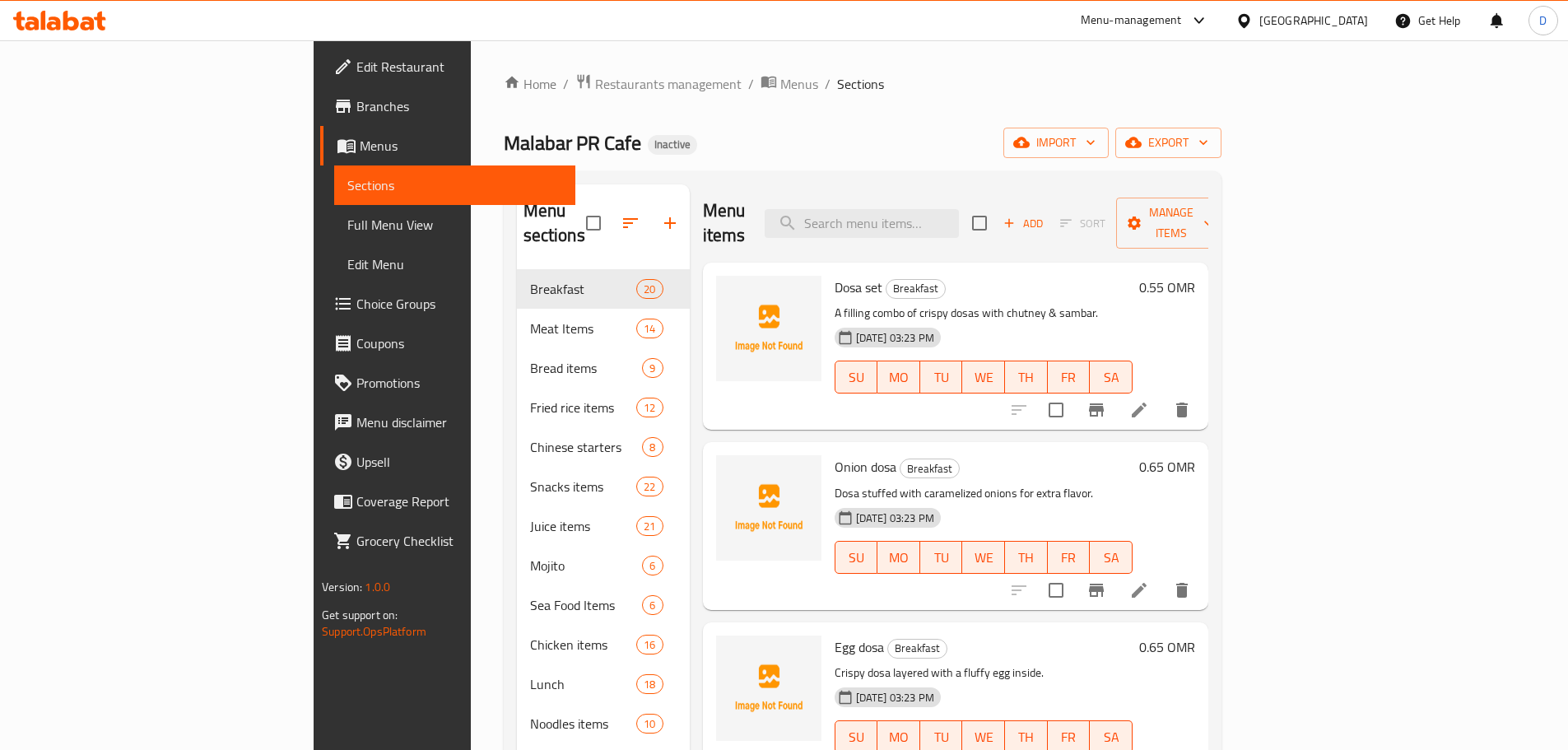
click at [1340, 22] on div "[GEOGRAPHIC_DATA]" at bounding box center [1313, 21] width 108 height 18
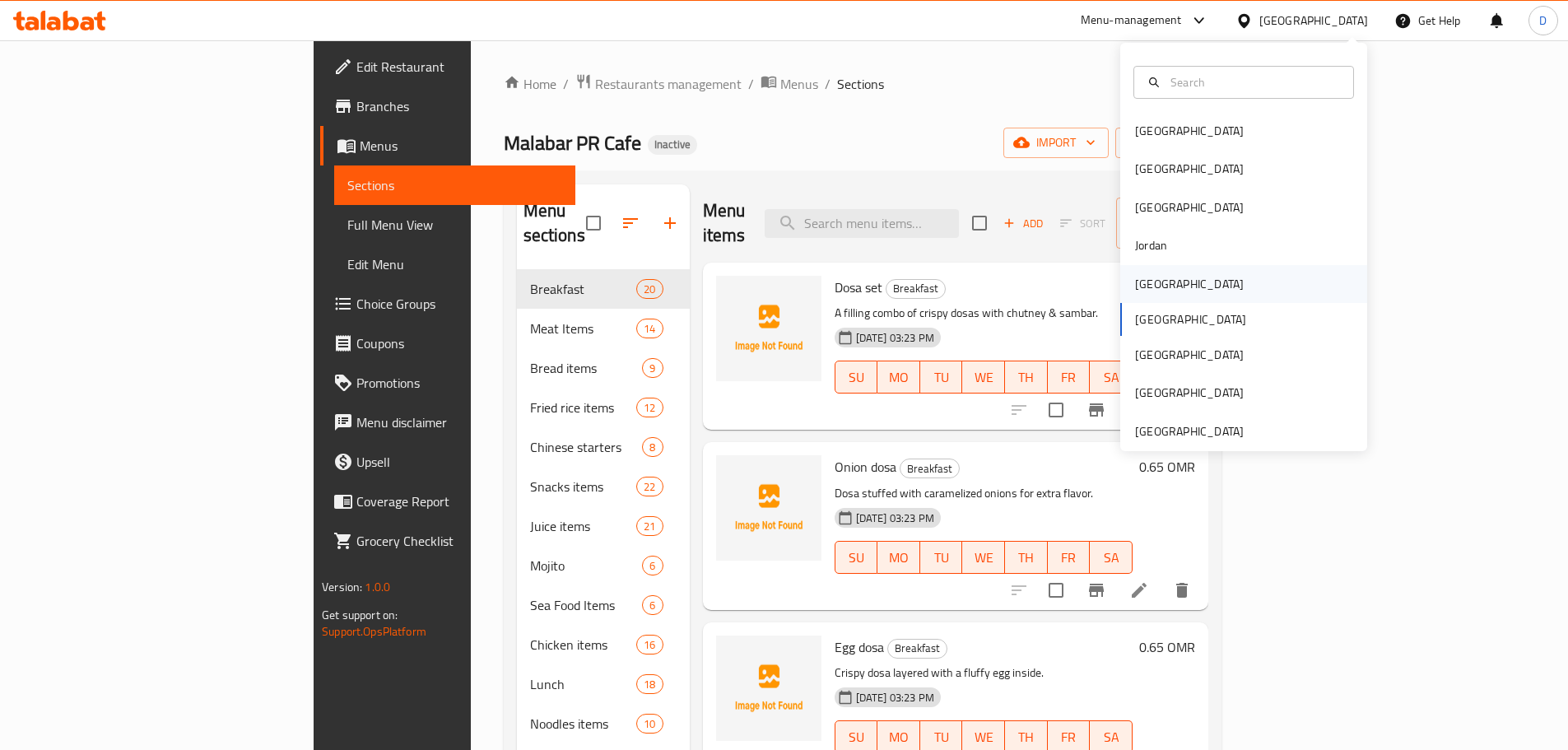
click at [1136, 290] on div "[GEOGRAPHIC_DATA]" at bounding box center [1189, 284] width 108 height 18
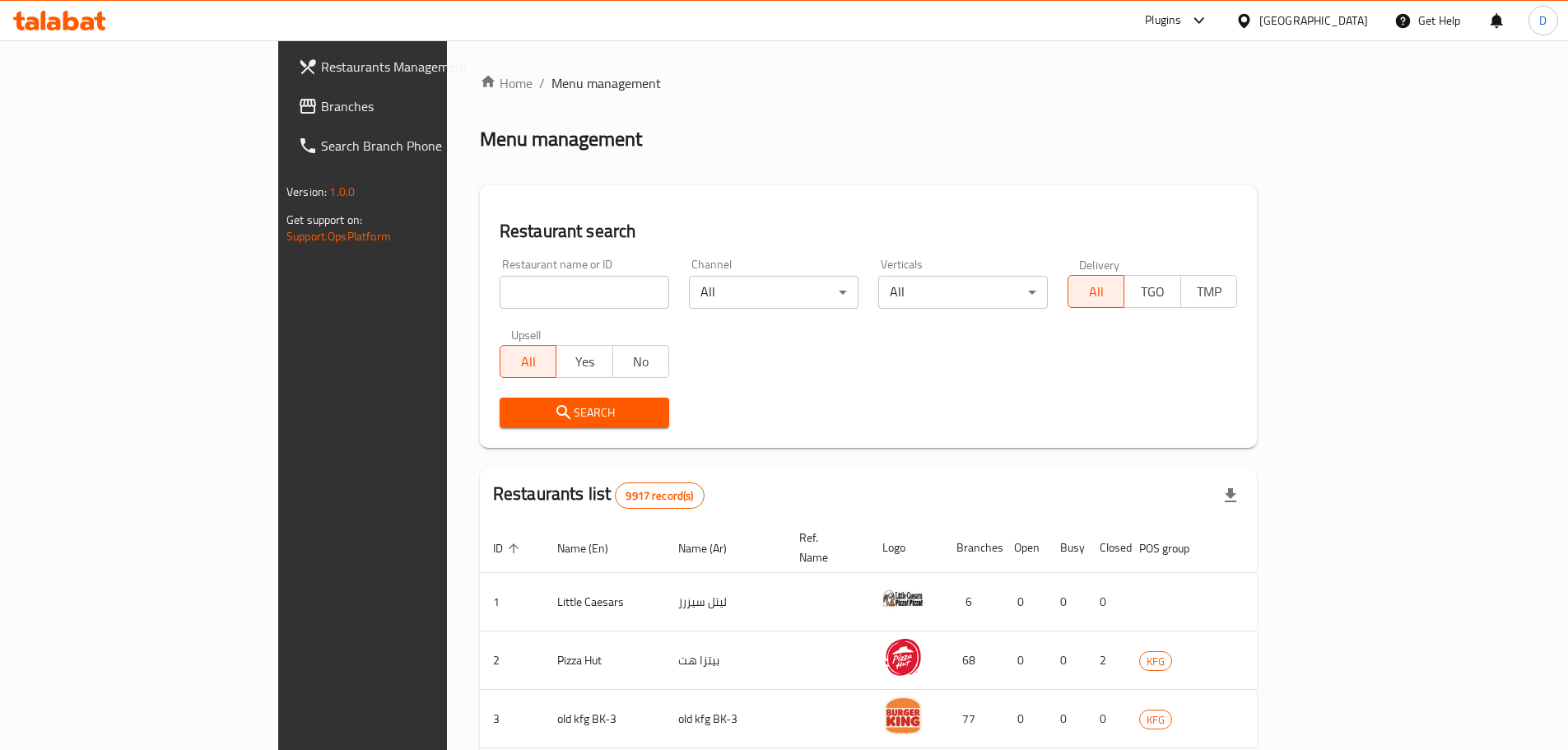
click at [321, 114] on span "Branches" at bounding box center [424, 106] width 206 height 20
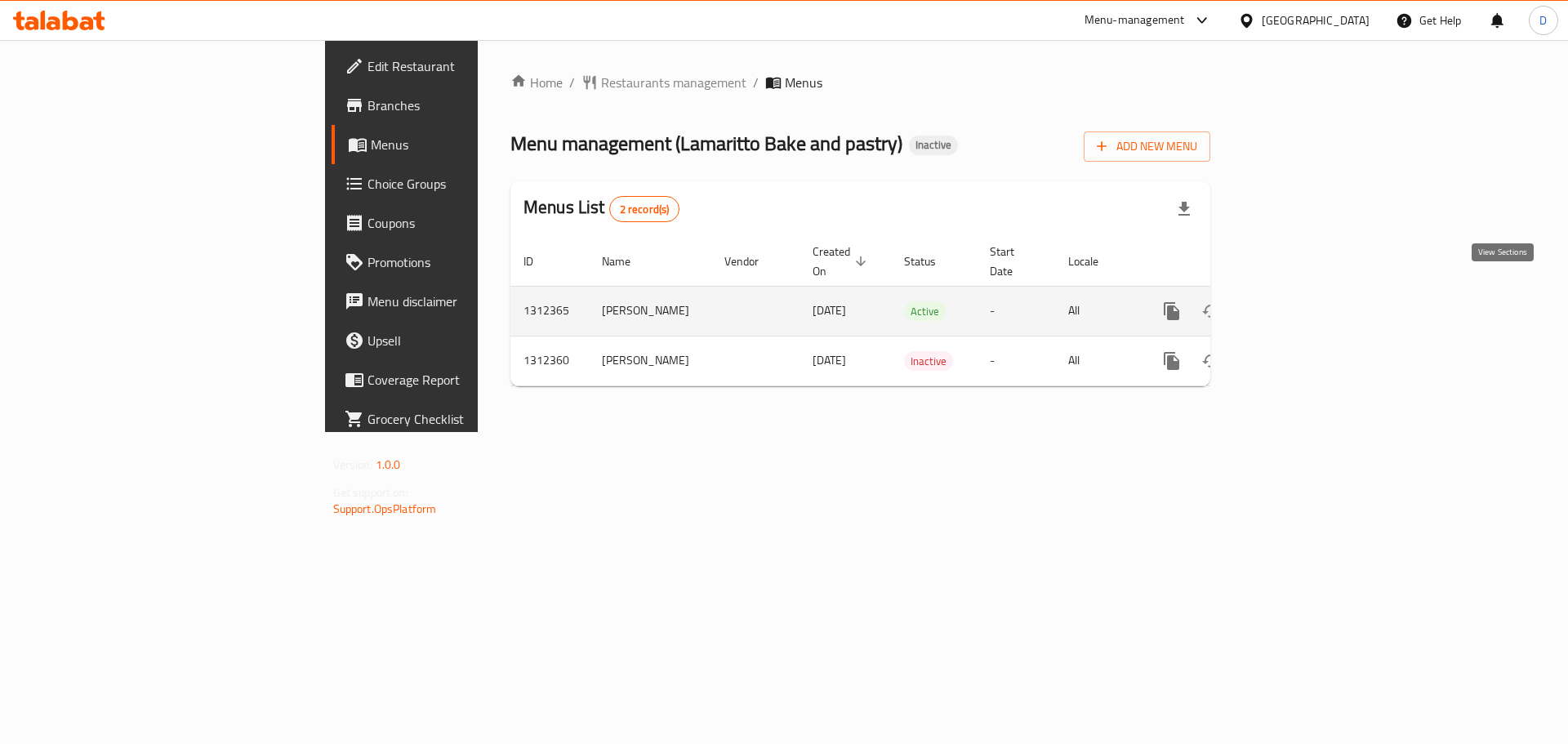
click at [1300, 302] on icon "enhanced table" at bounding box center [1290, 312] width 20 height 20
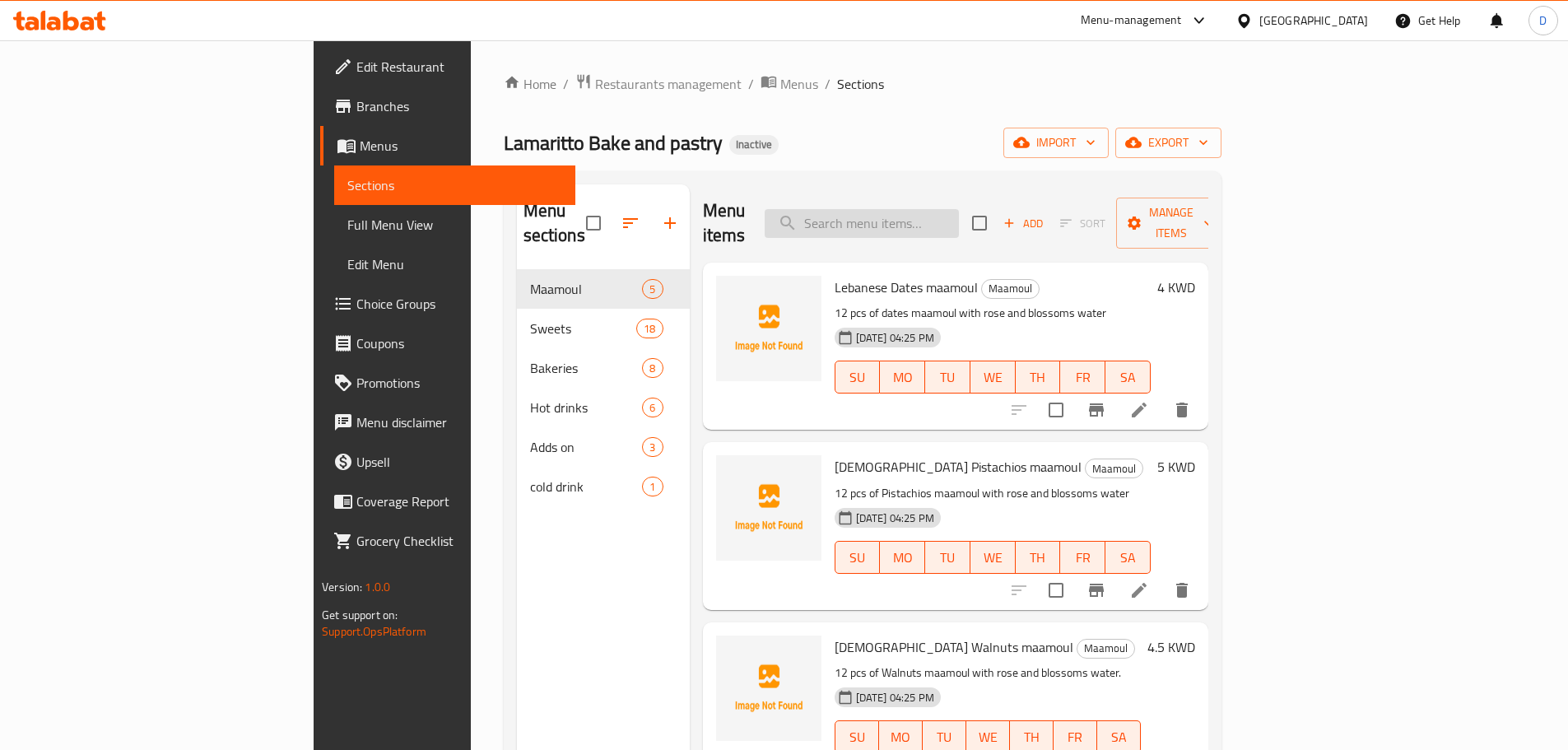
click at [959, 218] on input "search" at bounding box center [861, 224] width 194 height 29
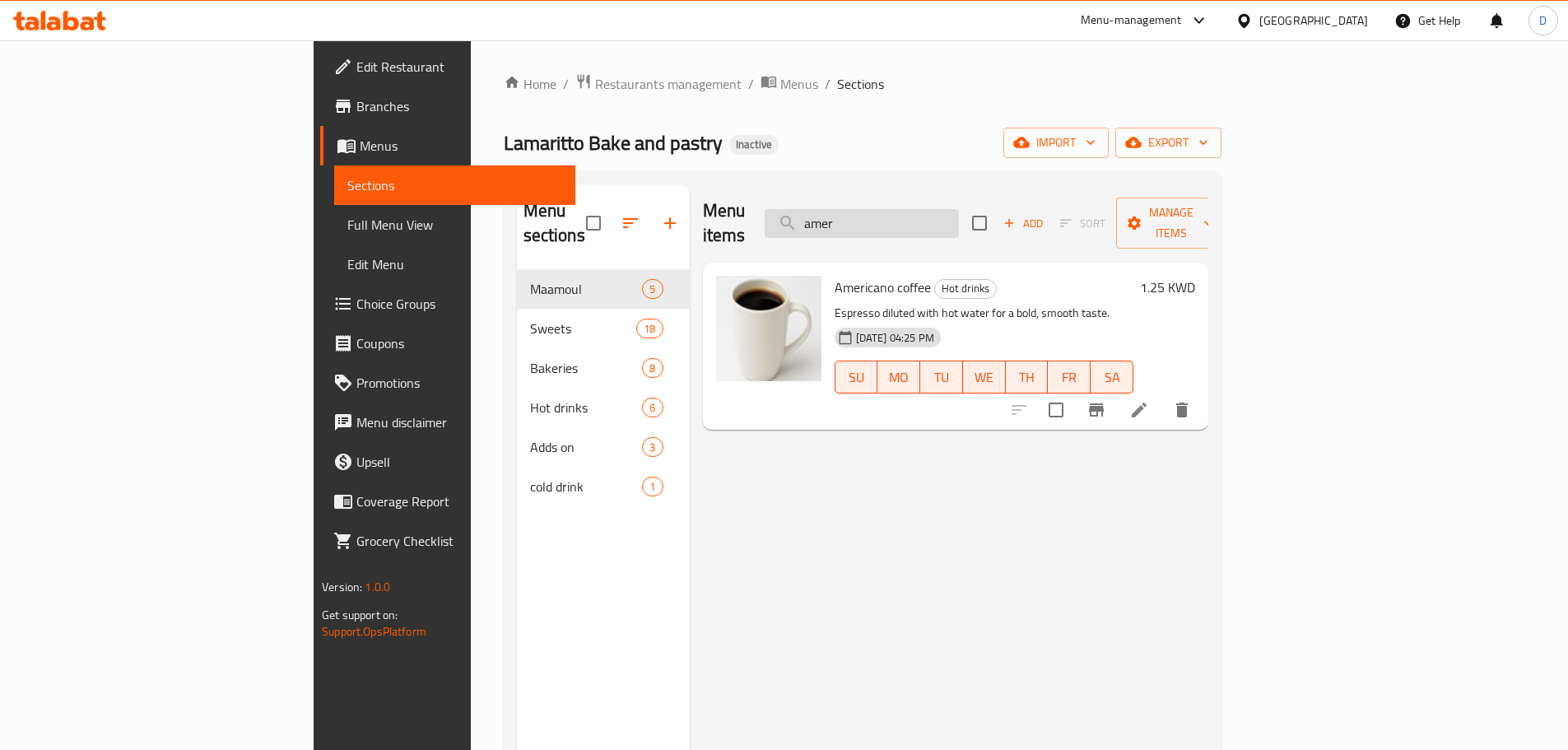
drag, startPoint x: 964, startPoint y: 208, endPoint x: 885, endPoint y: 219, distance: 79.8
click at [885, 219] on input "amer" at bounding box center [861, 224] width 194 height 29
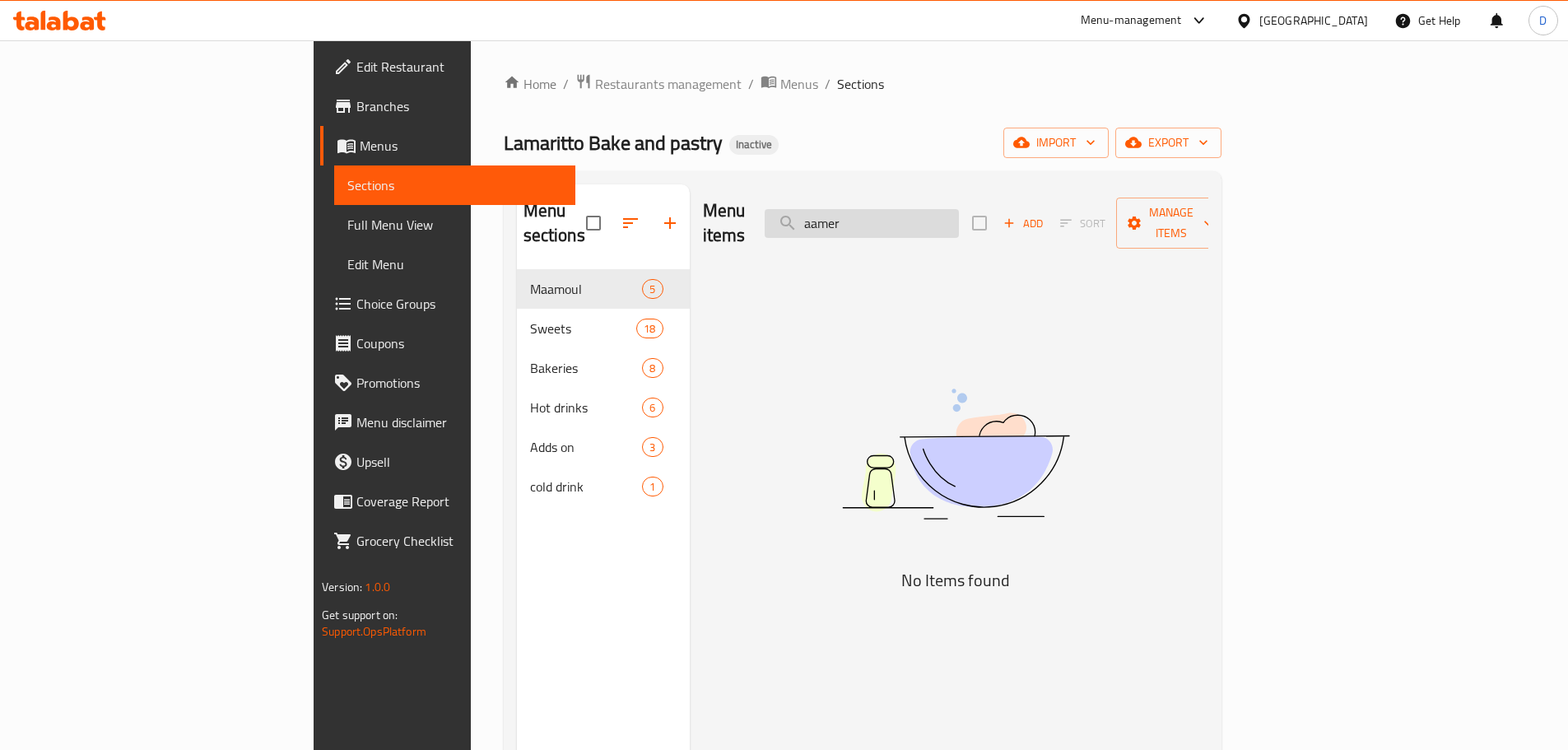
drag, startPoint x: 979, startPoint y: 222, endPoint x: 919, endPoint y: 223, distance: 60.0
click at [919, 223] on input "aamer" at bounding box center [861, 224] width 194 height 29
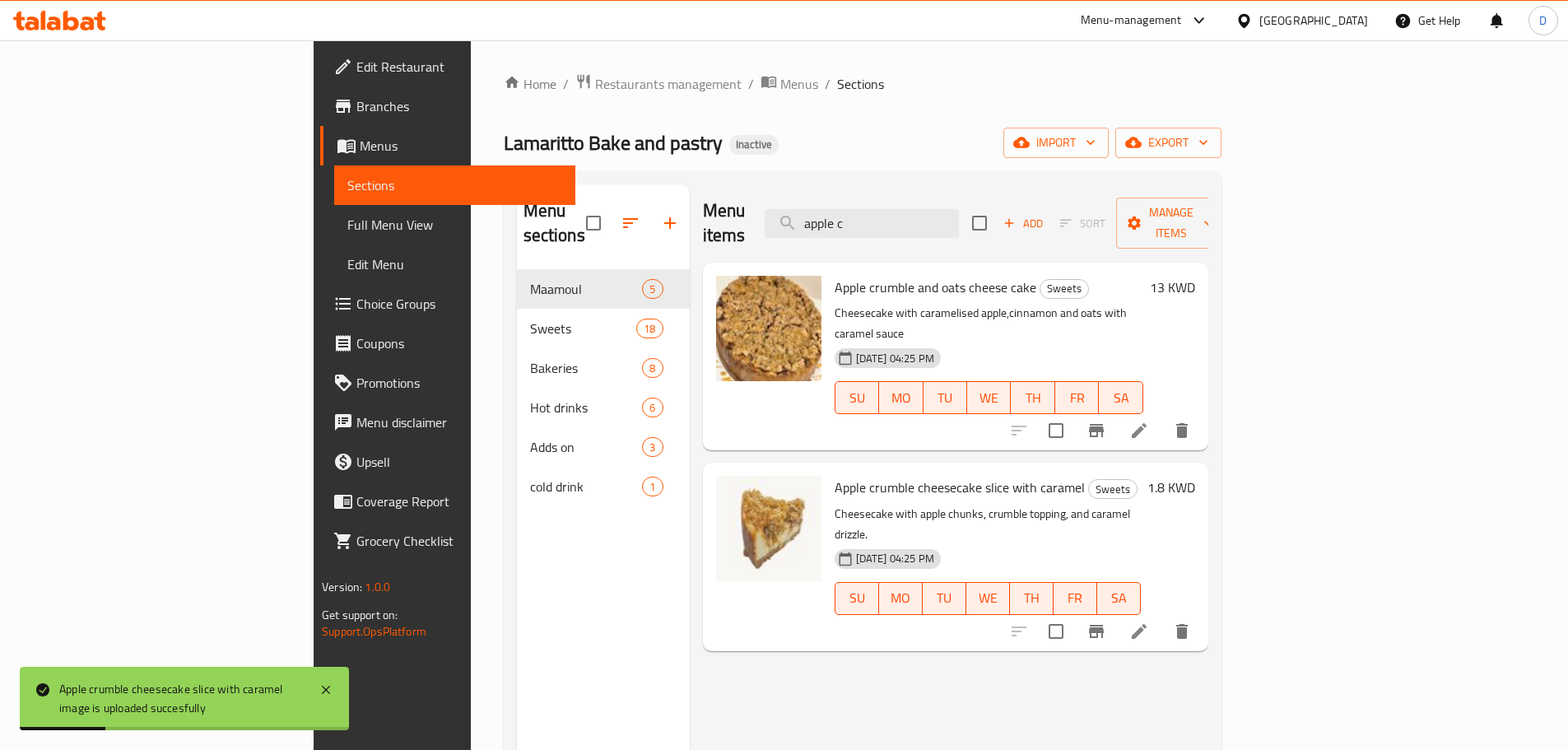
drag, startPoint x: 993, startPoint y: 214, endPoint x: 869, endPoint y: 230, distance: 125.0
click at [869, 230] on div "Menu items apple c Add Sort Manage items" at bounding box center [955, 224] width 505 height 78
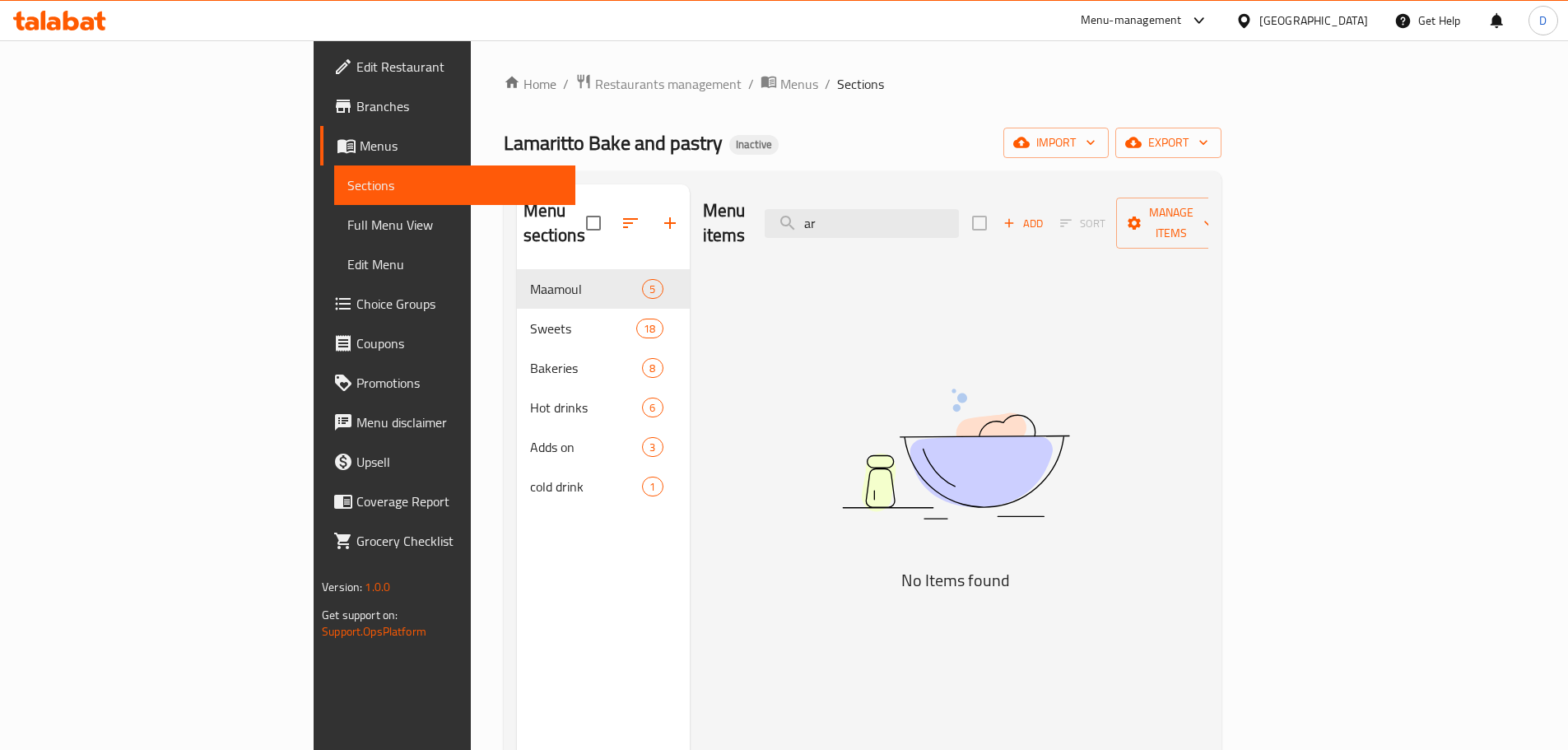
type input "a"
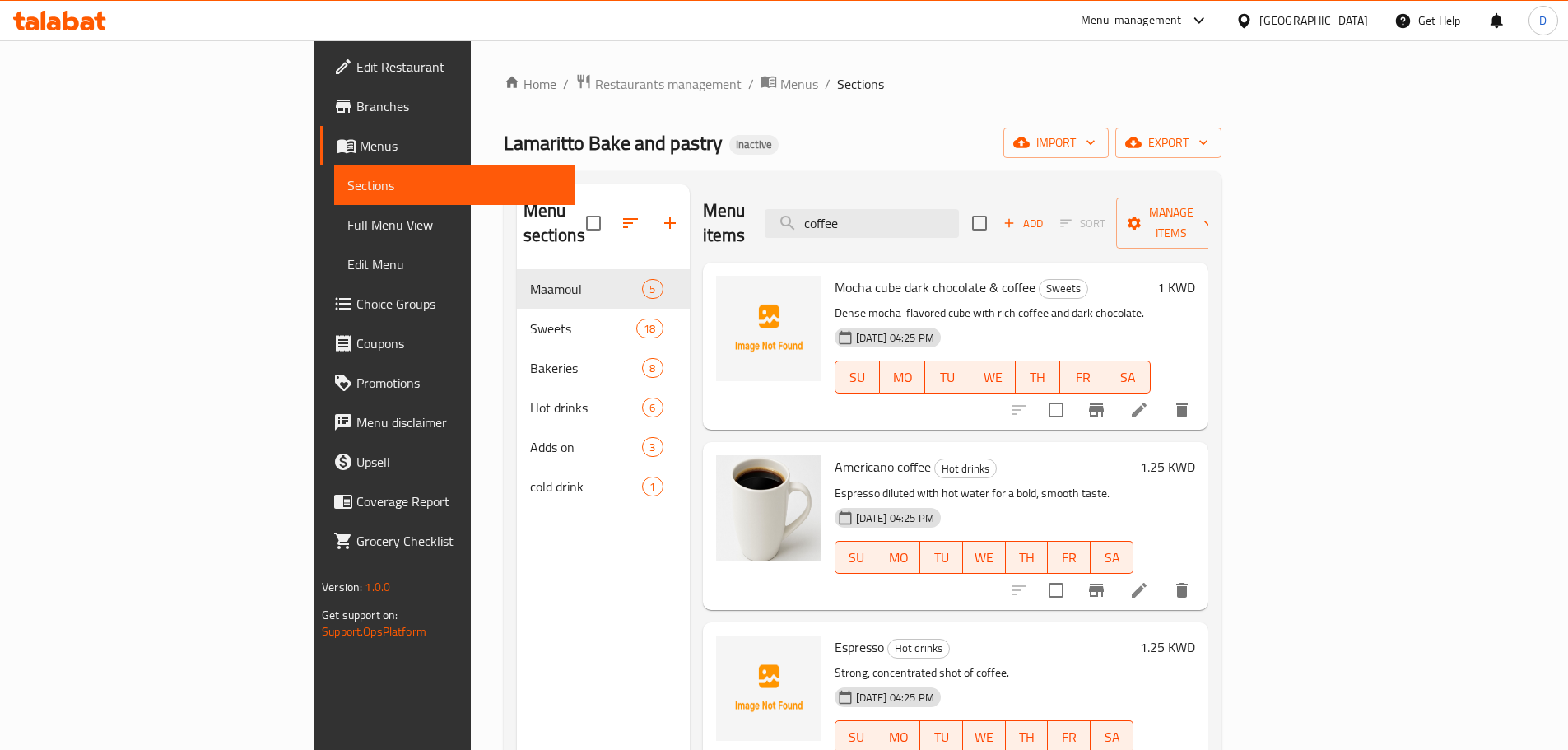
drag, startPoint x: 994, startPoint y: 206, endPoint x: 769, endPoint y: 214, distance: 225.1
click at [769, 214] on div "Menu items coffee Add Sort Manage items" at bounding box center [955, 224] width 505 height 78
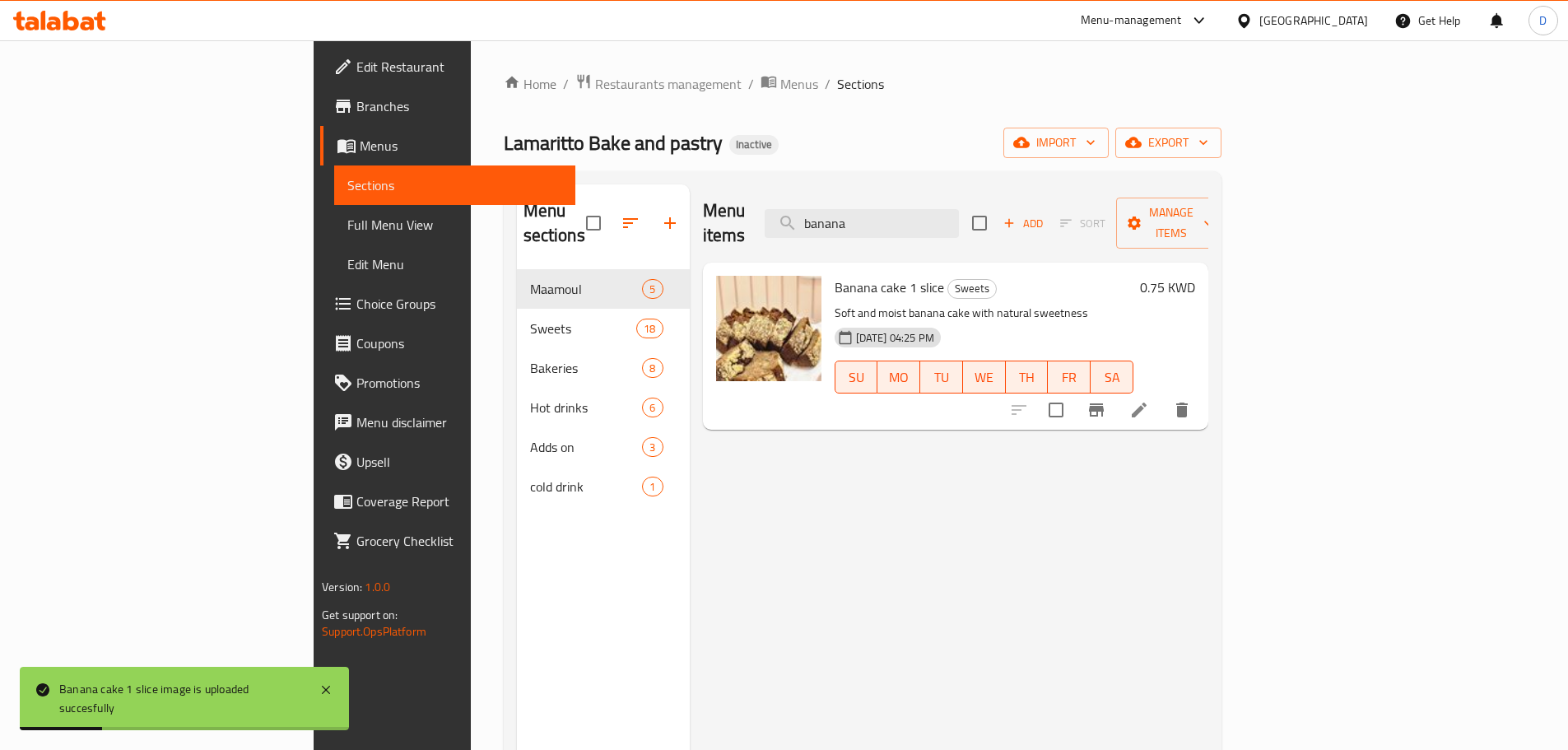
drag, startPoint x: 1004, startPoint y: 209, endPoint x: 828, endPoint y: 200, distance: 176.2
click at [828, 199] on div "Menu items banana Add Sort Manage items" at bounding box center [955, 224] width 505 height 78
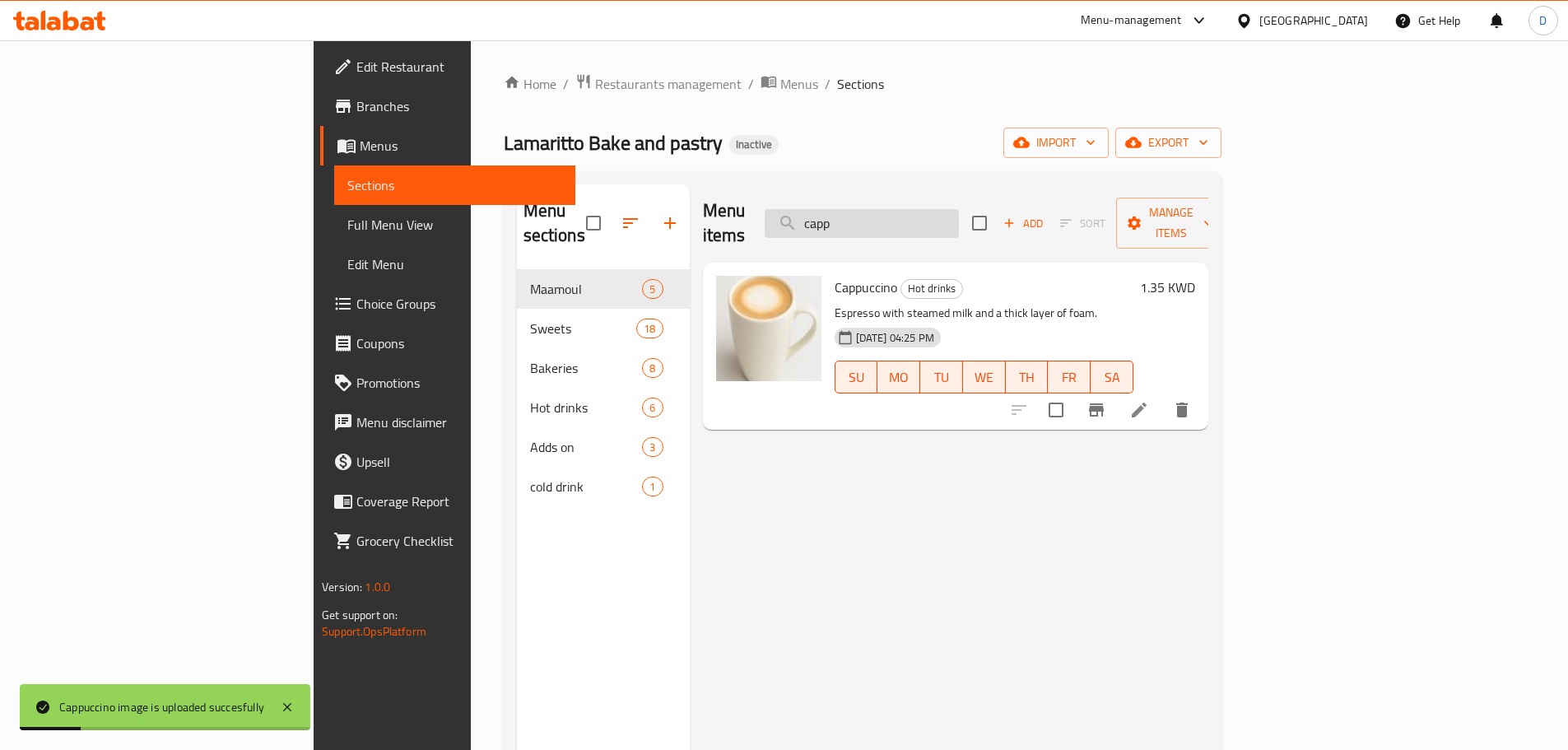
drag, startPoint x: 970, startPoint y: 211, endPoint x: 905, endPoint y: 216, distance: 65.2
click at [905, 216] on input "capp" at bounding box center [861, 224] width 194 height 29
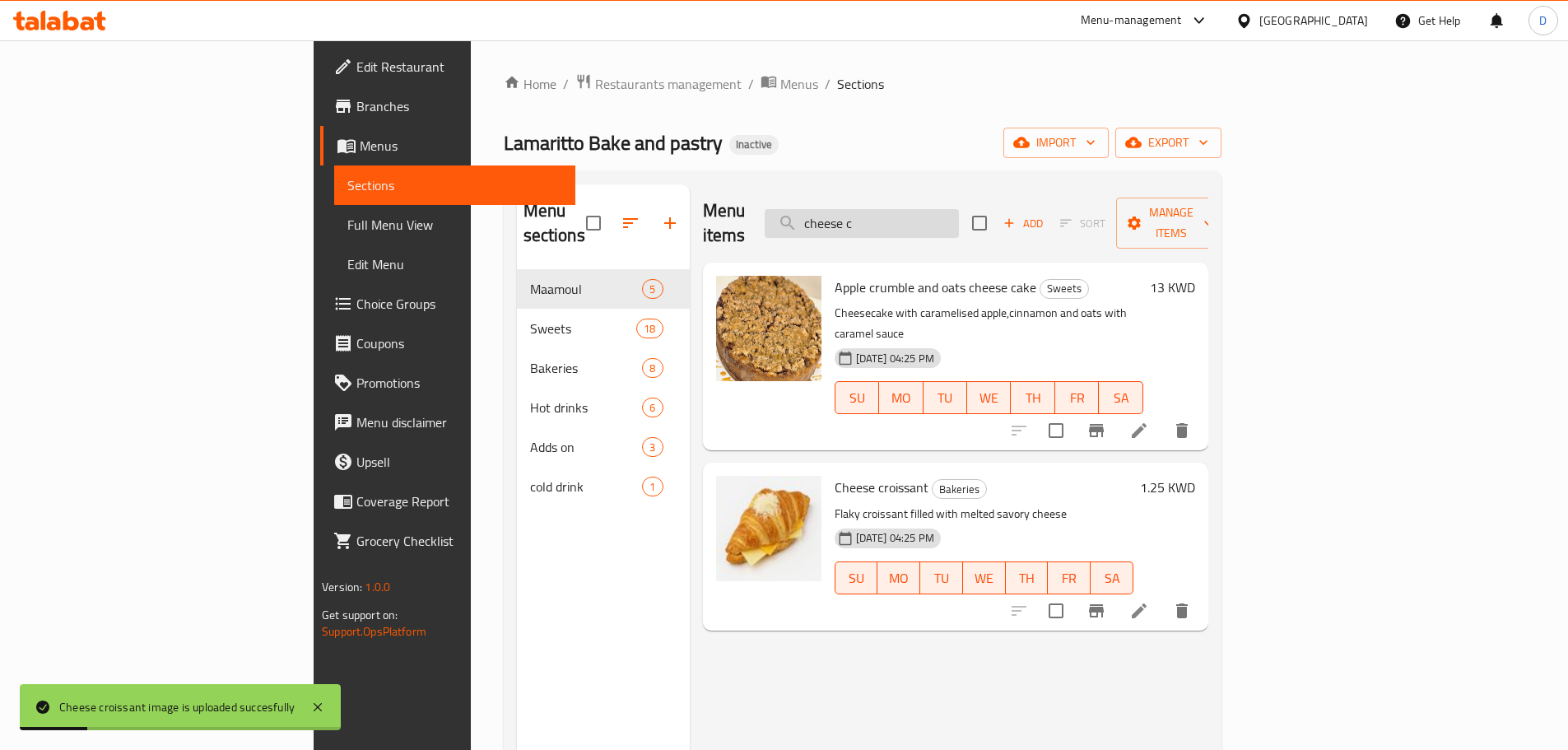
drag, startPoint x: 976, startPoint y: 205, endPoint x: 879, endPoint y: 213, distance: 97.3
click at [879, 213] on input "cheese c" at bounding box center [861, 224] width 194 height 29
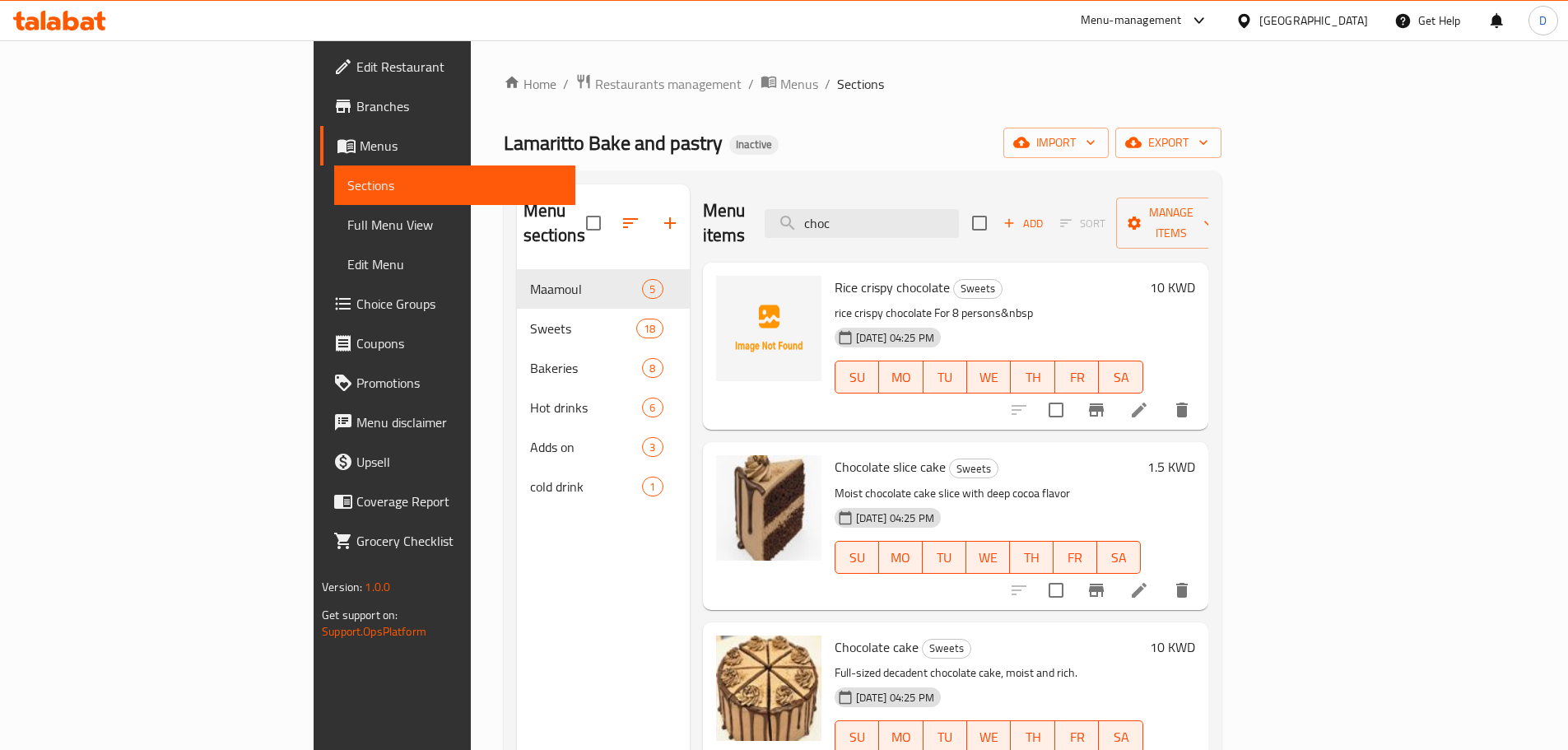
drag, startPoint x: 956, startPoint y: 219, endPoint x: 895, endPoint y: 228, distance: 61.7
click at [895, 228] on div "Menu items choc Add Sort Manage items" at bounding box center [955, 224] width 505 height 78
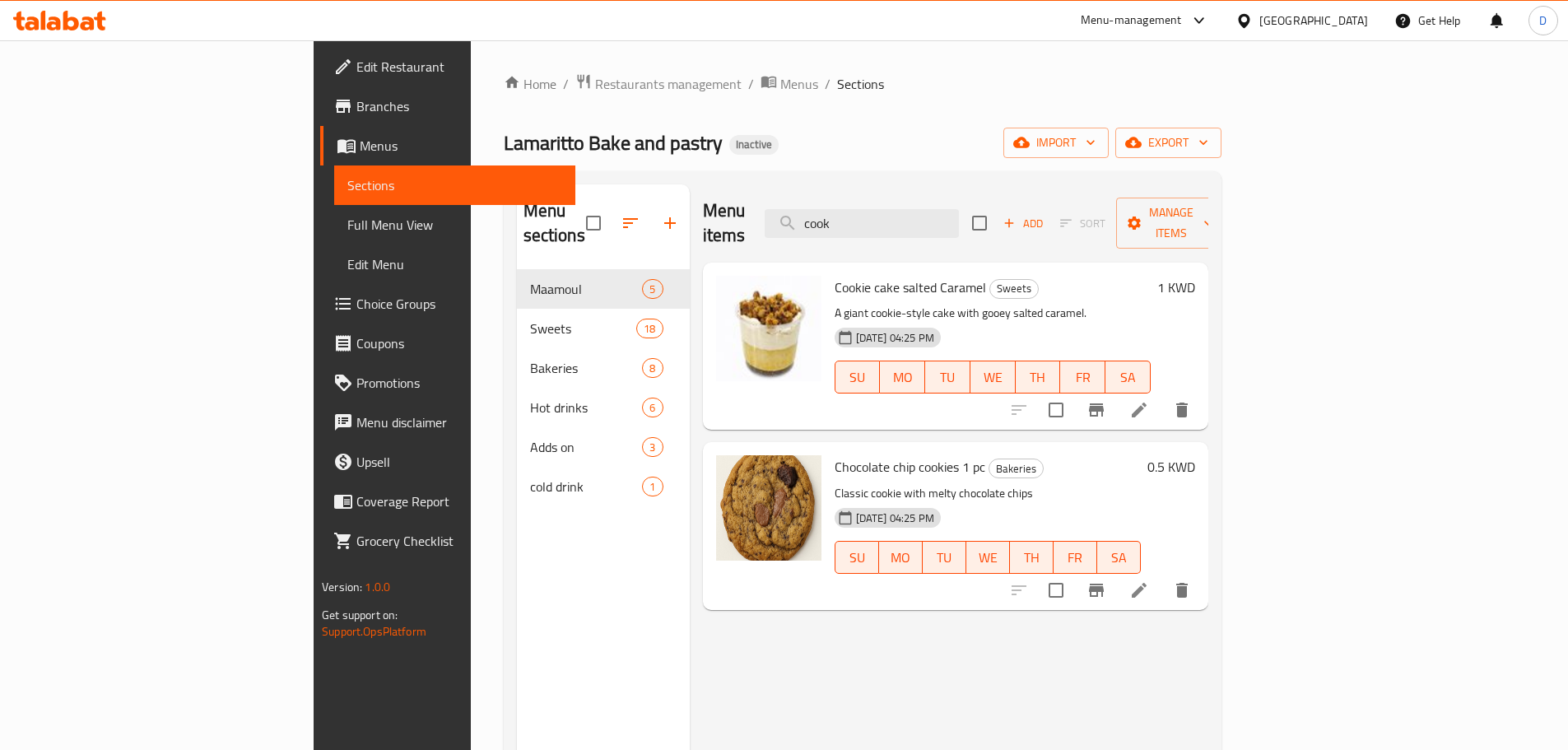
drag, startPoint x: 964, startPoint y: 225, endPoint x: 773, endPoint y: 229, distance: 191.0
click at [773, 229] on div "Menu items cook Add Sort Manage items" at bounding box center [955, 224] width 505 height 78
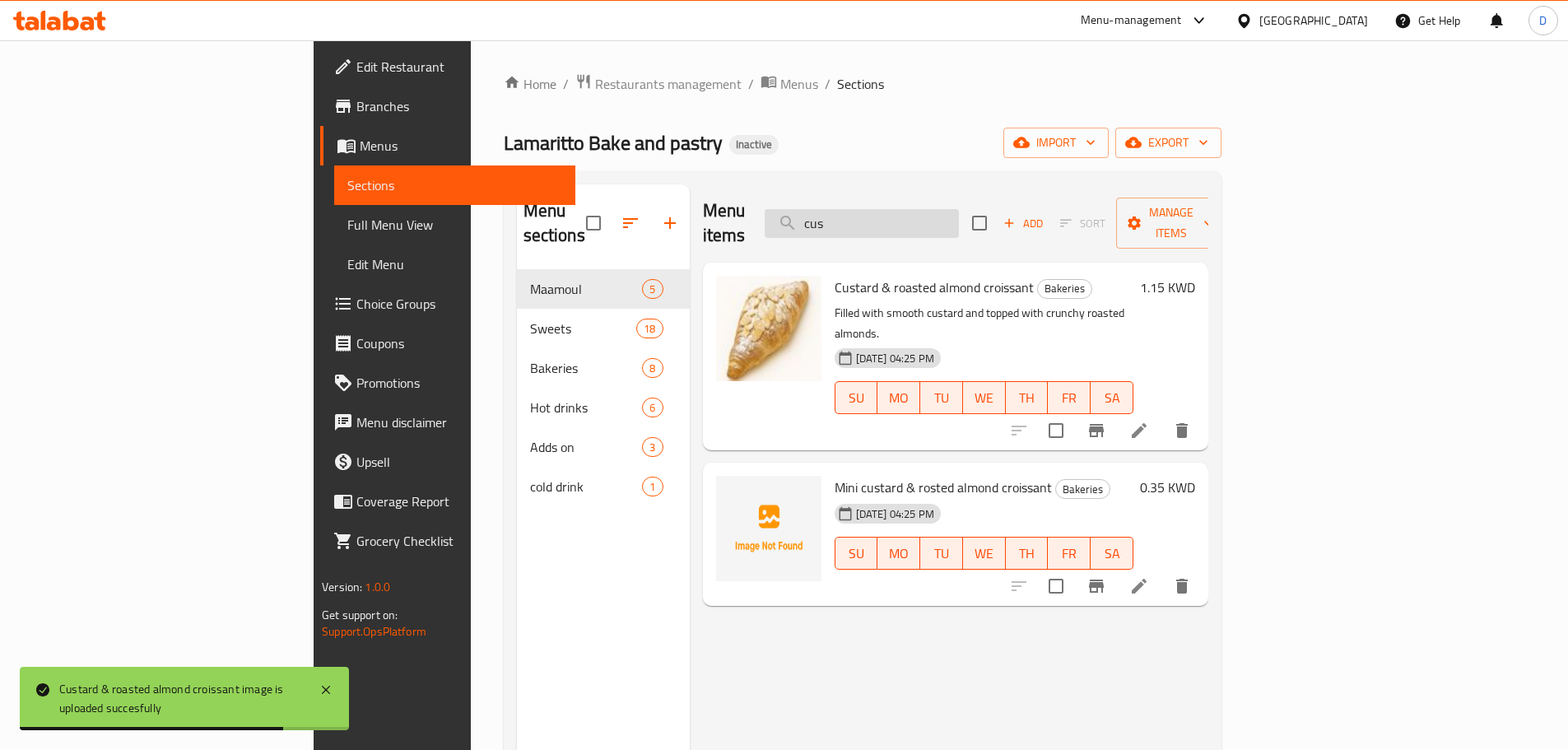
drag, startPoint x: 948, startPoint y: 195, endPoint x: 947, endPoint y: 219, distance: 24.0
click at [947, 218] on div "Menu items cus Add Sort Manage items" at bounding box center [955, 224] width 505 height 78
drag, startPoint x: 947, startPoint y: 219, endPoint x: 847, endPoint y: 219, distance: 100.0
click at [847, 219] on div "Menu items cus Add Sort Manage items" at bounding box center [955, 224] width 505 height 78
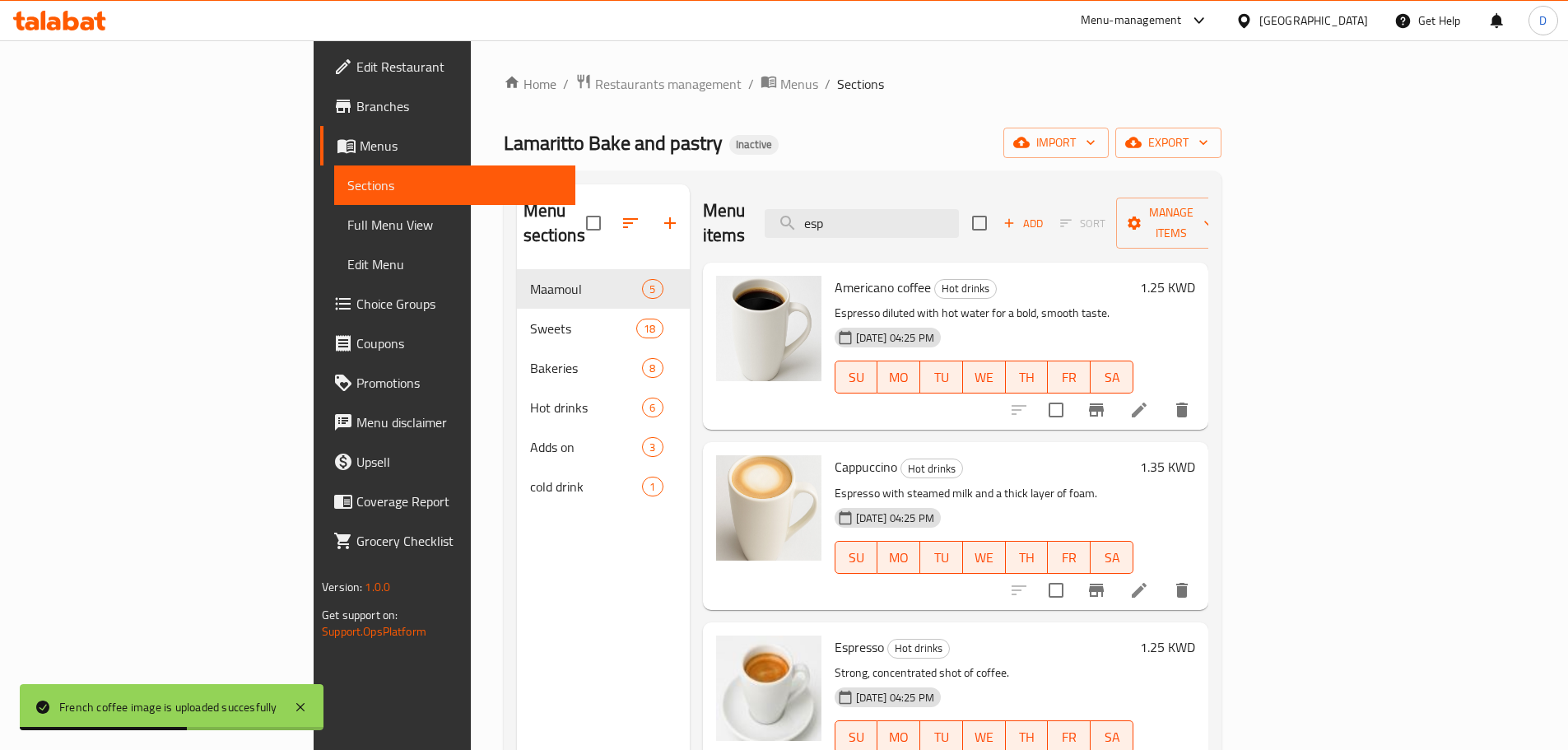
drag, startPoint x: 985, startPoint y: 219, endPoint x: 865, endPoint y: 212, distance: 120.2
click at [865, 212] on div "Menu items esp Add Sort Manage items" at bounding box center [955, 224] width 505 height 78
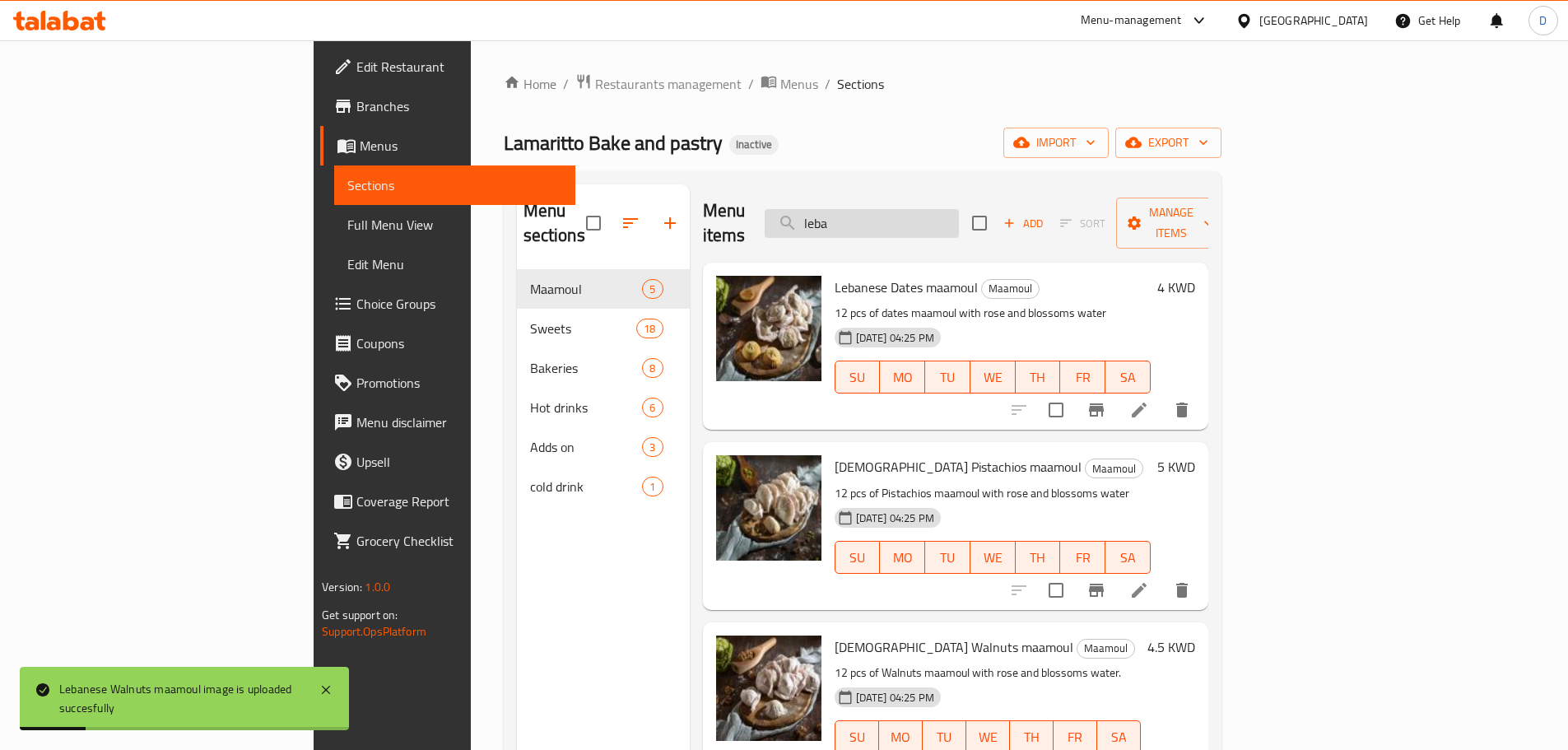
drag, startPoint x: 953, startPoint y: 221, endPoint x: 878, endPoint y: 223, distance: 75.0
click at [878, 223] on input "leba" at bounding box center [861, 224] width 194 height 29
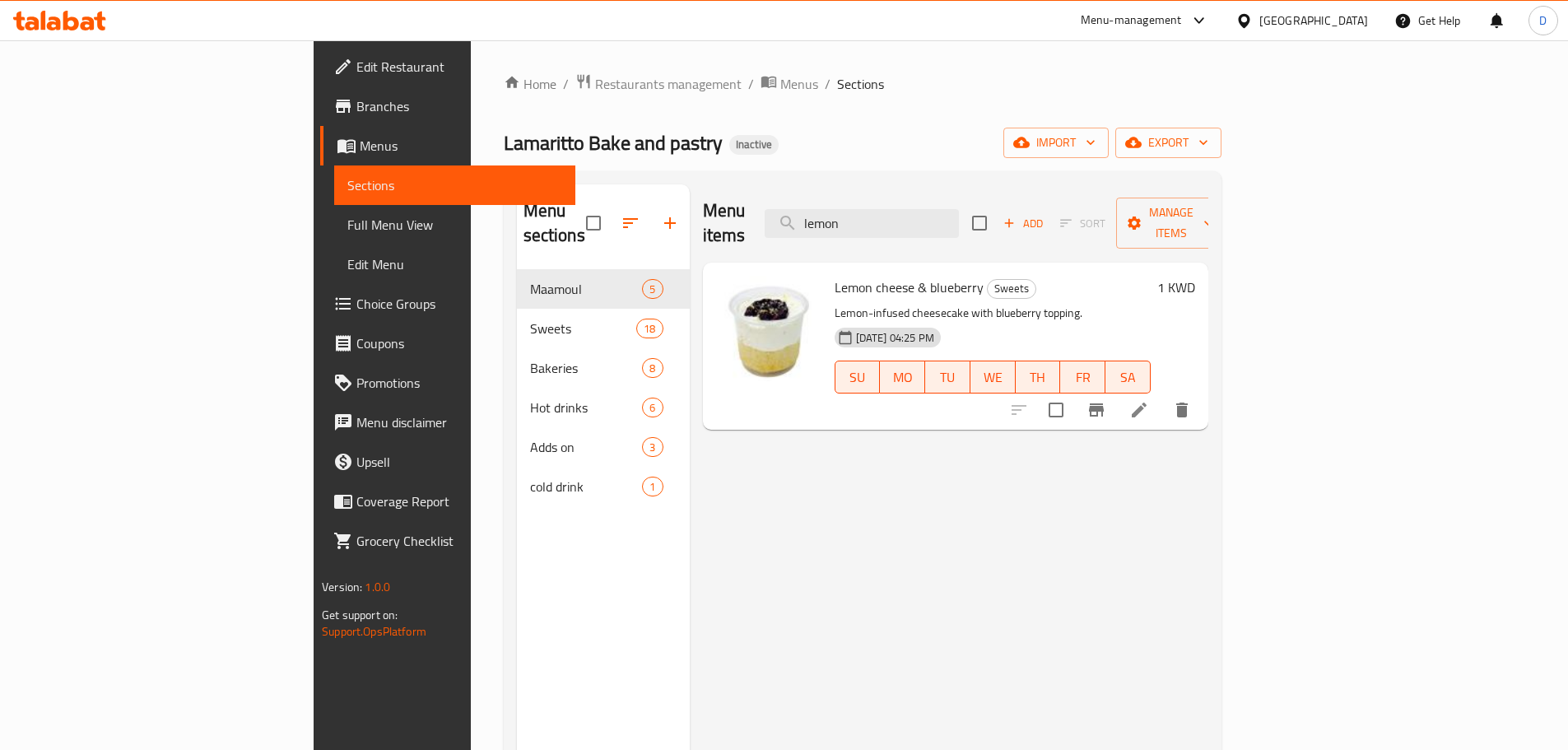
drag, startPoint x: 966, startPoint y: 220, endPoint x: 835, endPoint y: 238, distance: 132.2
click at [835, 238] on div "Menu items lemon Add Sort Manage items Lemon cheese & blueberry Sweets Lemon-in…" at bounding box center [949, 560] width 519 height 750
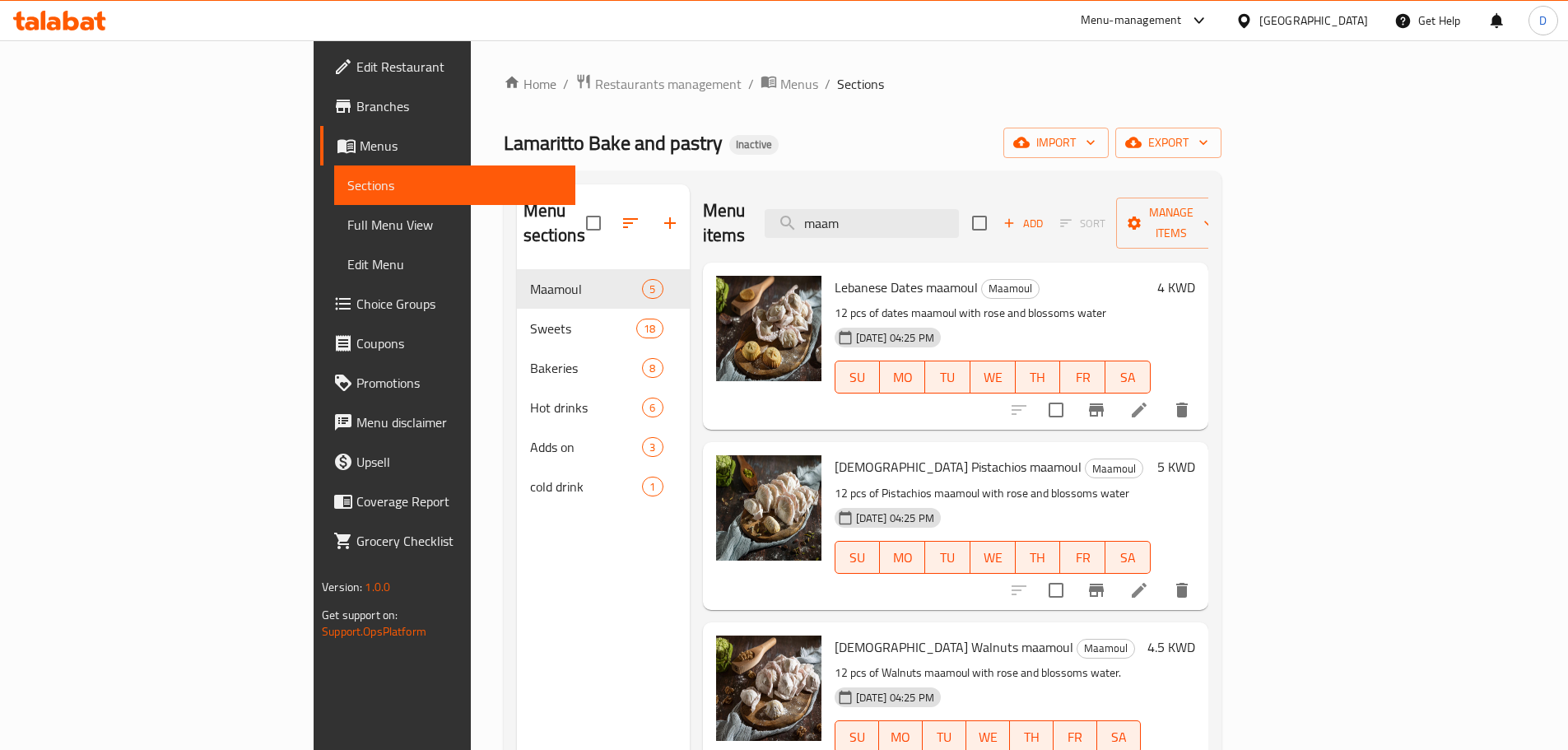
drag, startPoint x: 989, startPoint y: 220, endPoint x: 840, endPoint y: 228, distance: 149.2
click at [840, 228] on div "Menu items maam Add Sort Manage items" at bounding box center [955, 224] width 505 height 78
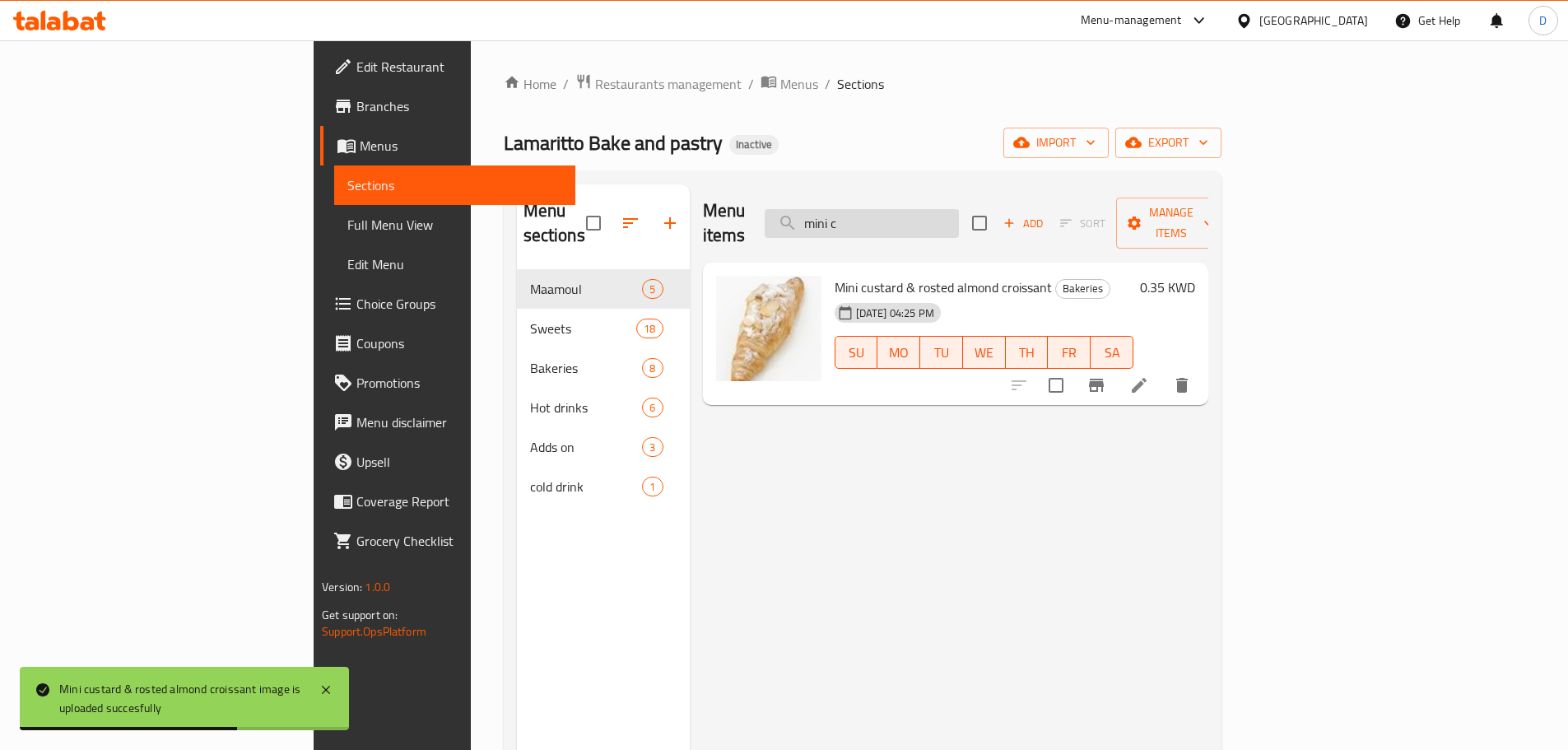
click at [959, 216] on input "mini c" at bounding box center [861, 224] width 194 height 29
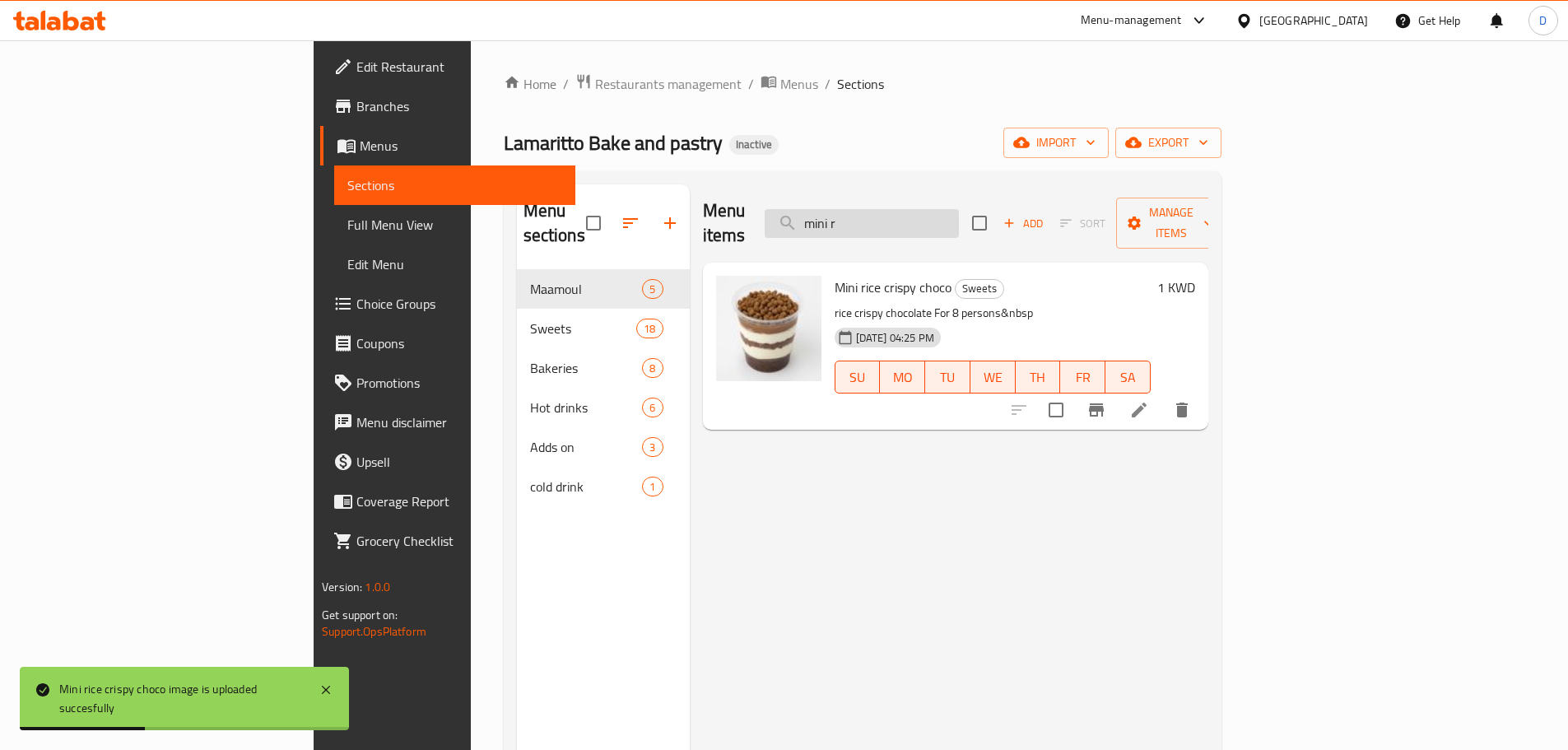
click at [959, 212] on input "mini r" at bounding box center [861, 224] width 194 height 29
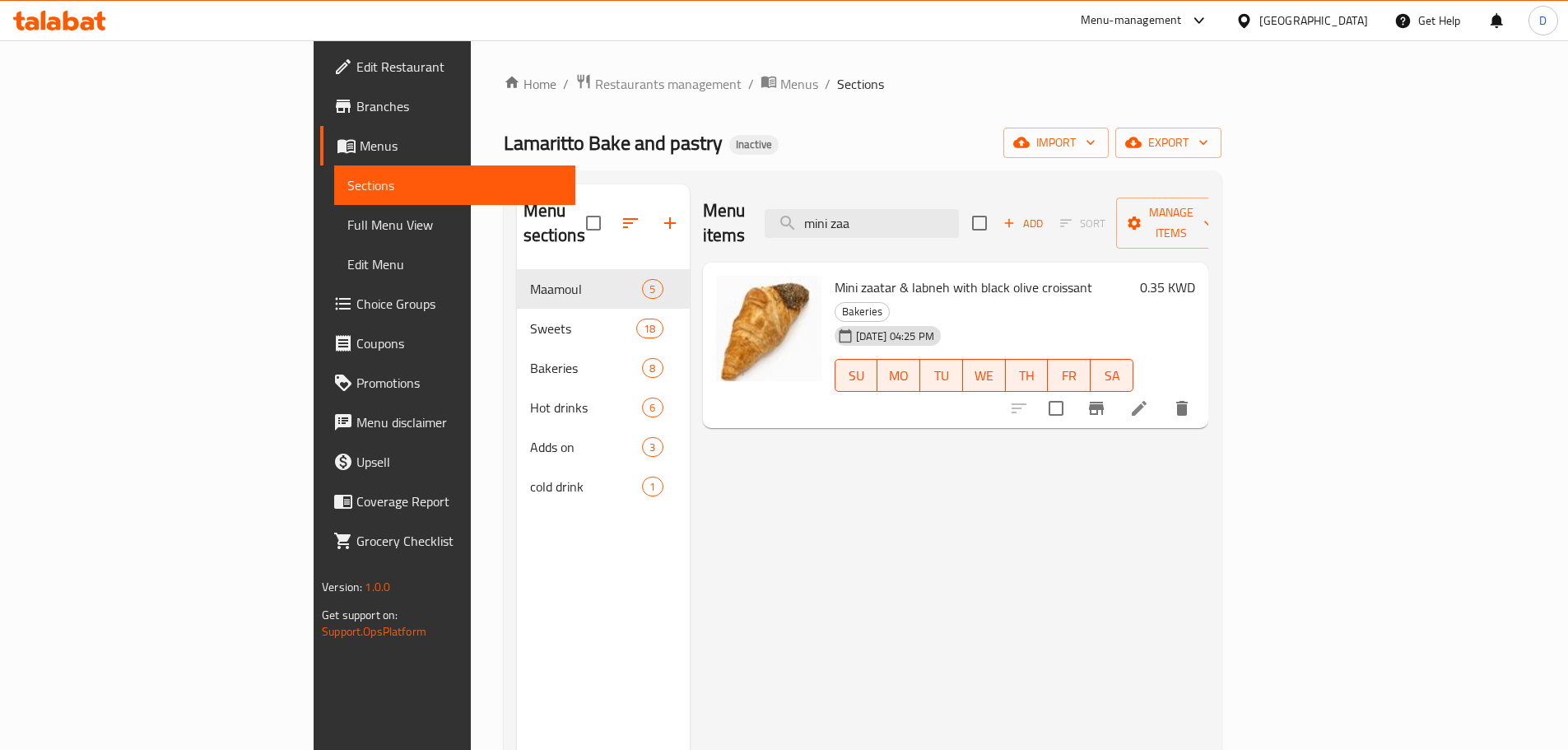
drag, startPoint x: 882, startPoint y: 204, endPoint x: 855, endPoint y: 202, distance: 27.1
click at [855, 202] on div "Menu items mini zaa Add Sort Manage items" at bounding box center [955, 224] width 505 height 78
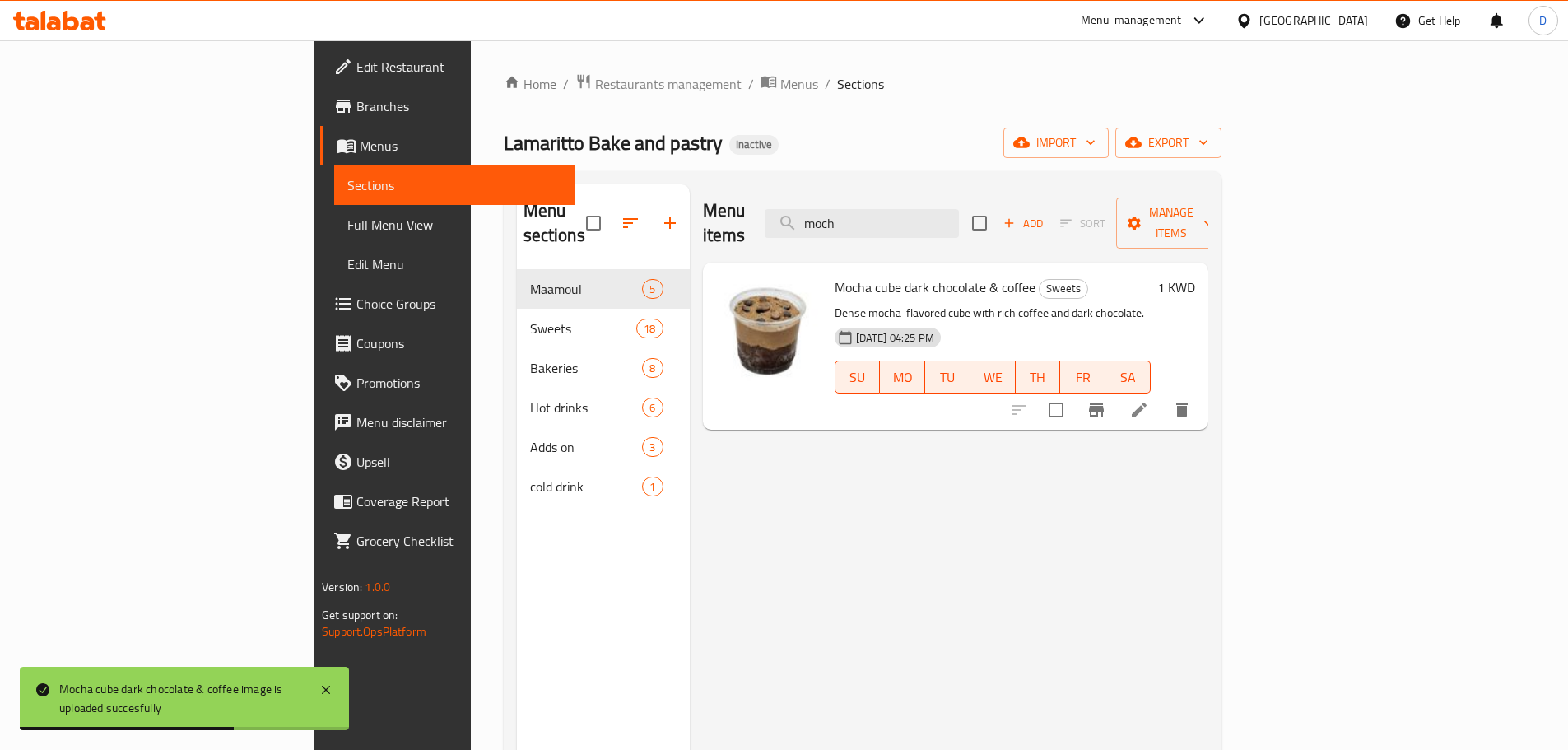
drag, startPoint x: 985, startPoint y: 219, endPoint x: 869, endPoint y: 218, distance: 116.0
click at [869, 218] on div "Menu items moch Add Sort Manage items" at bounding box center [955, 224] width 505 height 78
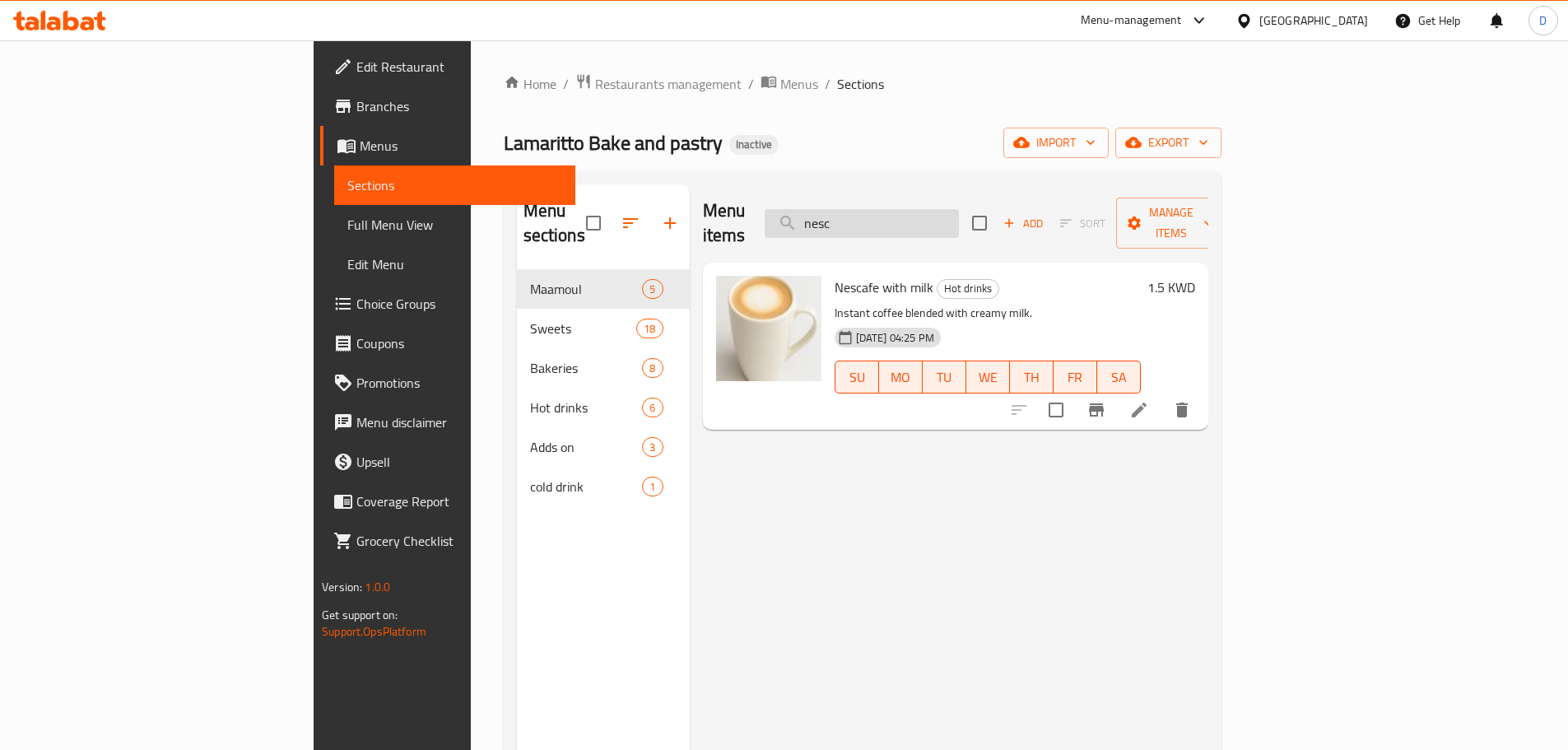
drag, startPoint x: 976, startPoint y: 219, endPoint x: 898, endPoint y: 222, distance: 78.1
click at [898, 222] on input "nesc" at bounding box center [861, 224] width 194 height 29
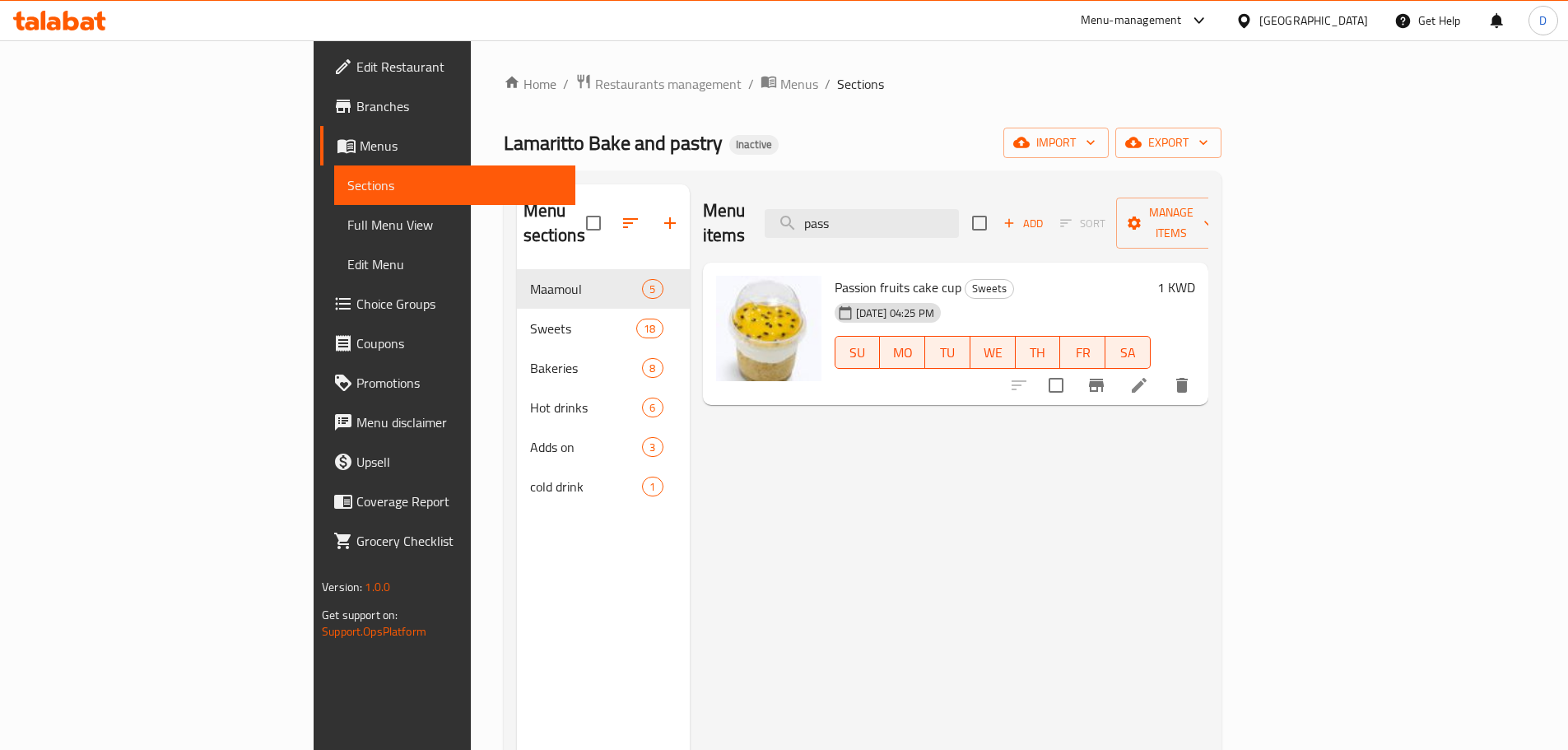
drag, startPoint x: 950, startPoint y: 220, endPoint x: 891, endPoint y: 228, distance: 59.5
click at [891, 228] on div "Menu items pass Add Sort Manage items" at bounding box center [955, 224] width 505 height 78
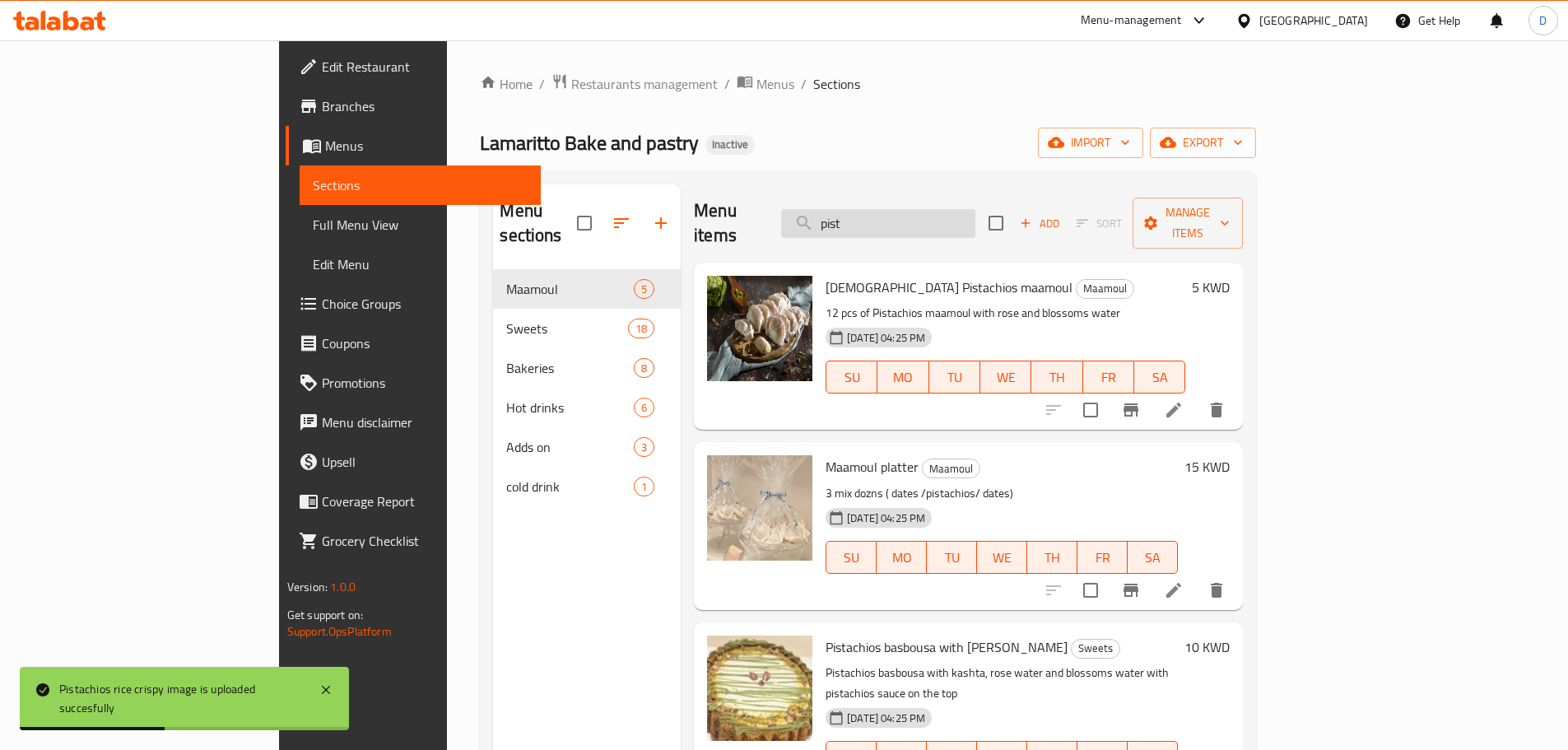
drag, startPoint x: 947, startPoint y: 219, endPoint x: 878, endPoint y: 224, distance: 69.2
click at [878, 224] on input "pist" at bounding box center [877, 224] width 194 height 29
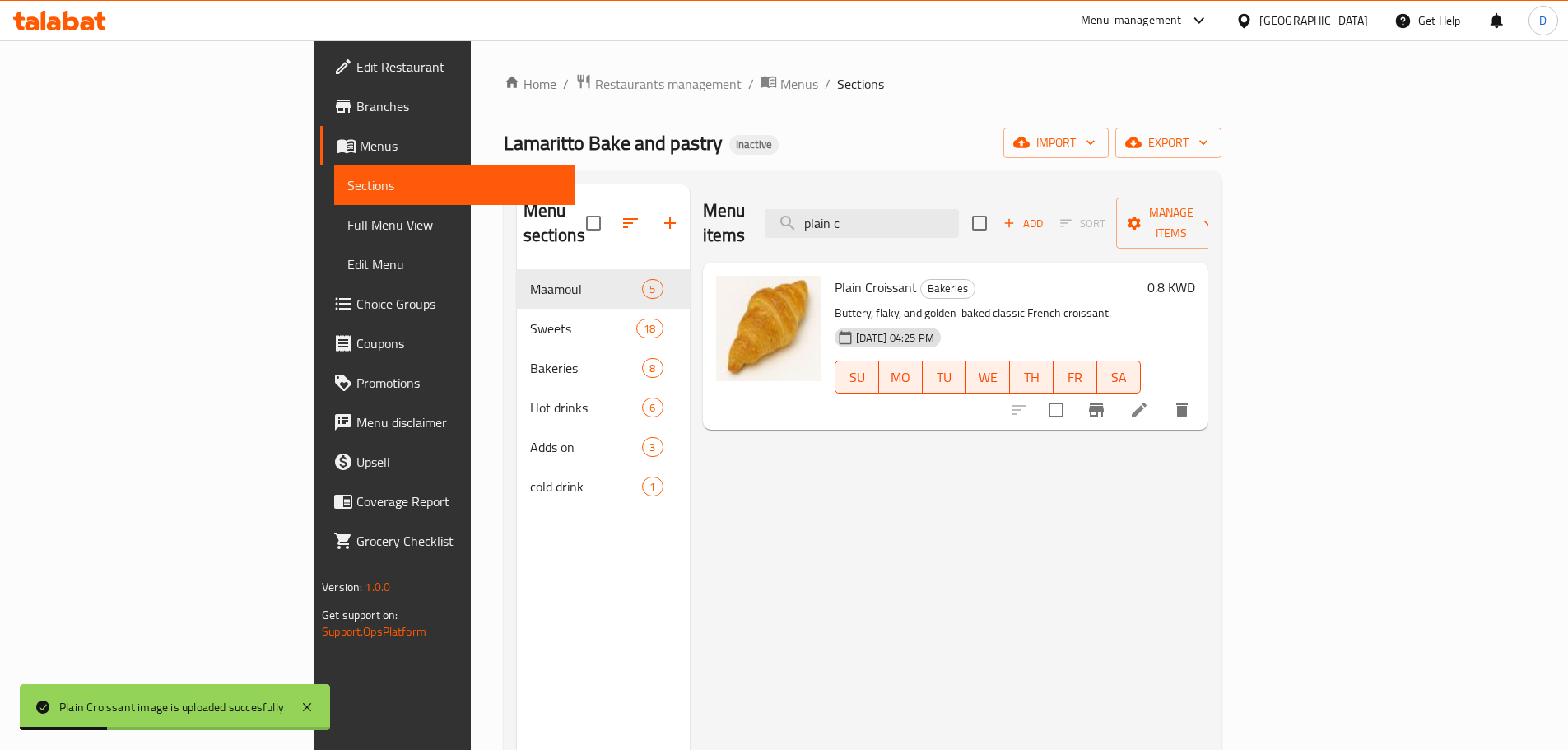
drag, startPoint x: 976, startPoint y: 211, endPoint x: 830, endPoint y: 221, distance: 146.3
click at [830, 221] on div "Menu items plain c Add Sort Manage items" at bounding box center [955, 224] width 505 height 78
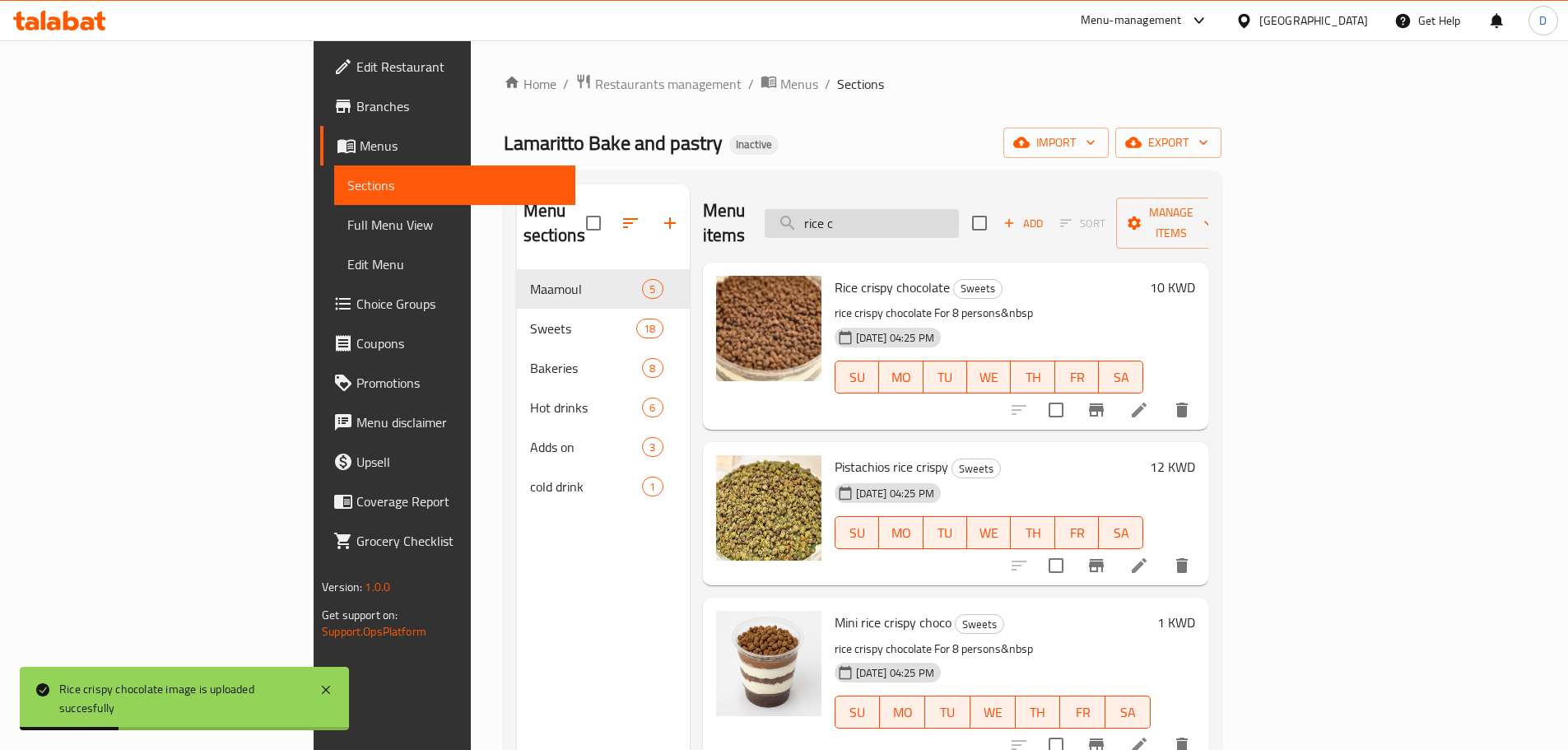
drag, startPoint x: 967, startPoint y: 214, endPoint x: 899, endPoint y: 224, distance: 68.7
click at [899, 224] on input "rice c" at bounding box center [861, 224] width 194 height 29
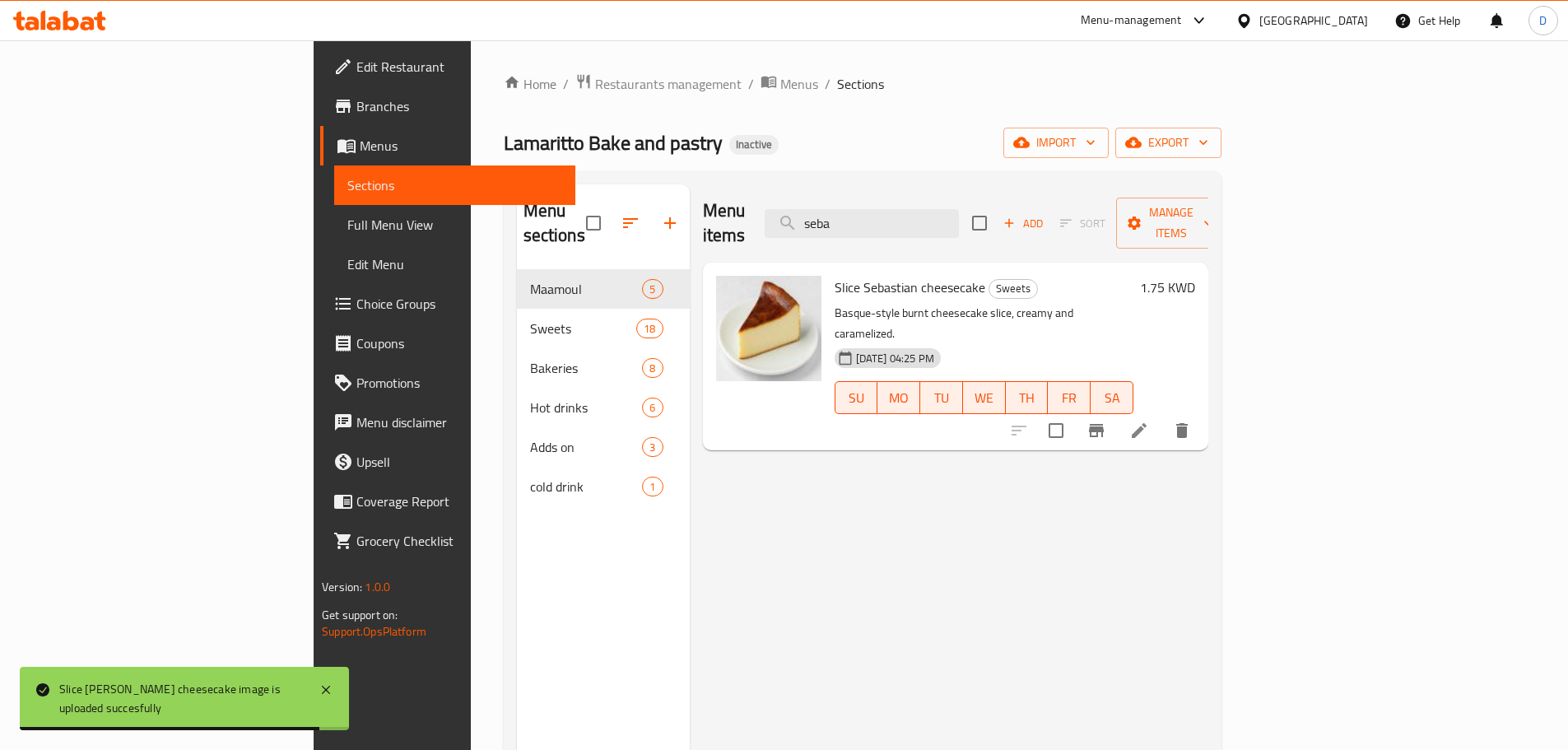
drag, startPoint x: 968, startPoint y: 211, endPoint x: 855, endPoint y: 218, distance: 113.2
click at [855, 218] on div "Menu items seba Add Sort Manage items" at bounding box center [955, 224] width 505 height 78
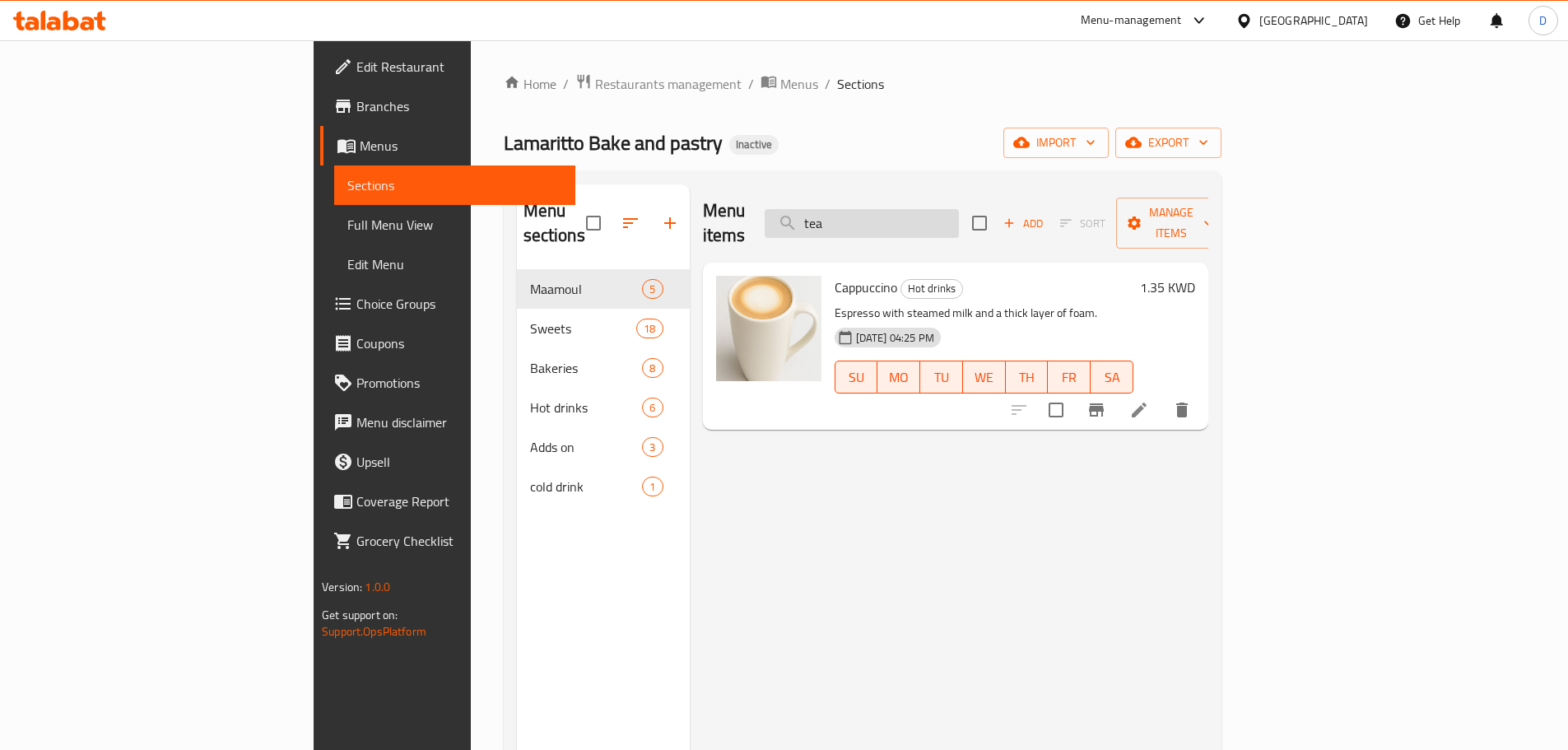
drag, startPoint x: 937, startPoint y: 213, endPoint x: 883, endPoint y: 212, distance: 54.0
click at [883, 212] on input "tea" at bounding box center [861, 224] width 194 height 29
drag, startPoint x: 989, startPoint y: 212, endPoint x: 860, endPoint y: 207, distance: 129.1
click at [860, 207] on div "Menu items tea Add Sort Manage items" at bounding box center [955, 224] width 505 height 78
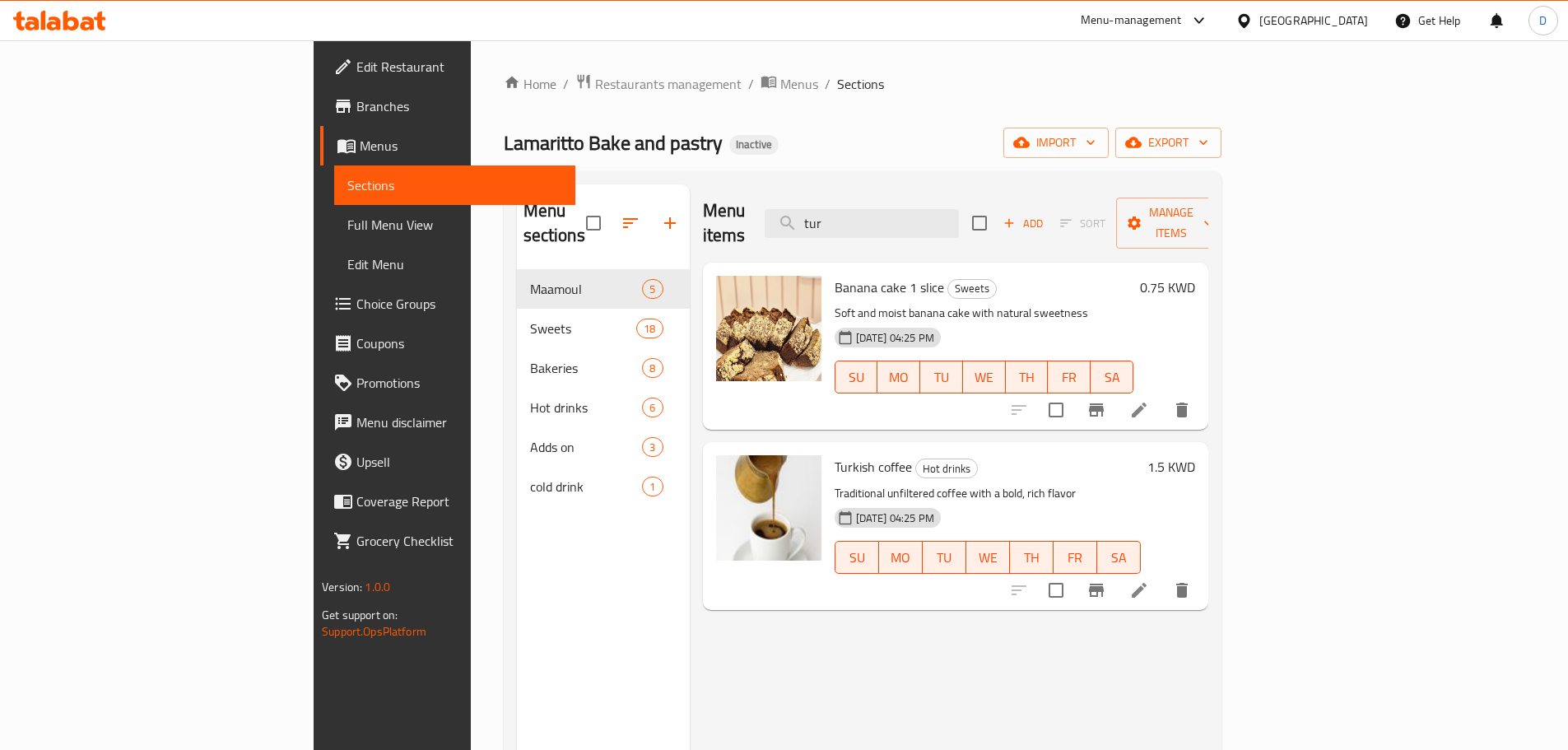
drag, startPoint x: 898, startPoint y: 223, endPoint x: 842, endPoint y: 223, distance: 56.0
click at [842, 223] on div "Menu items tur Add Sort Manage items" at bounding box center [955, 224] width 505 height 78
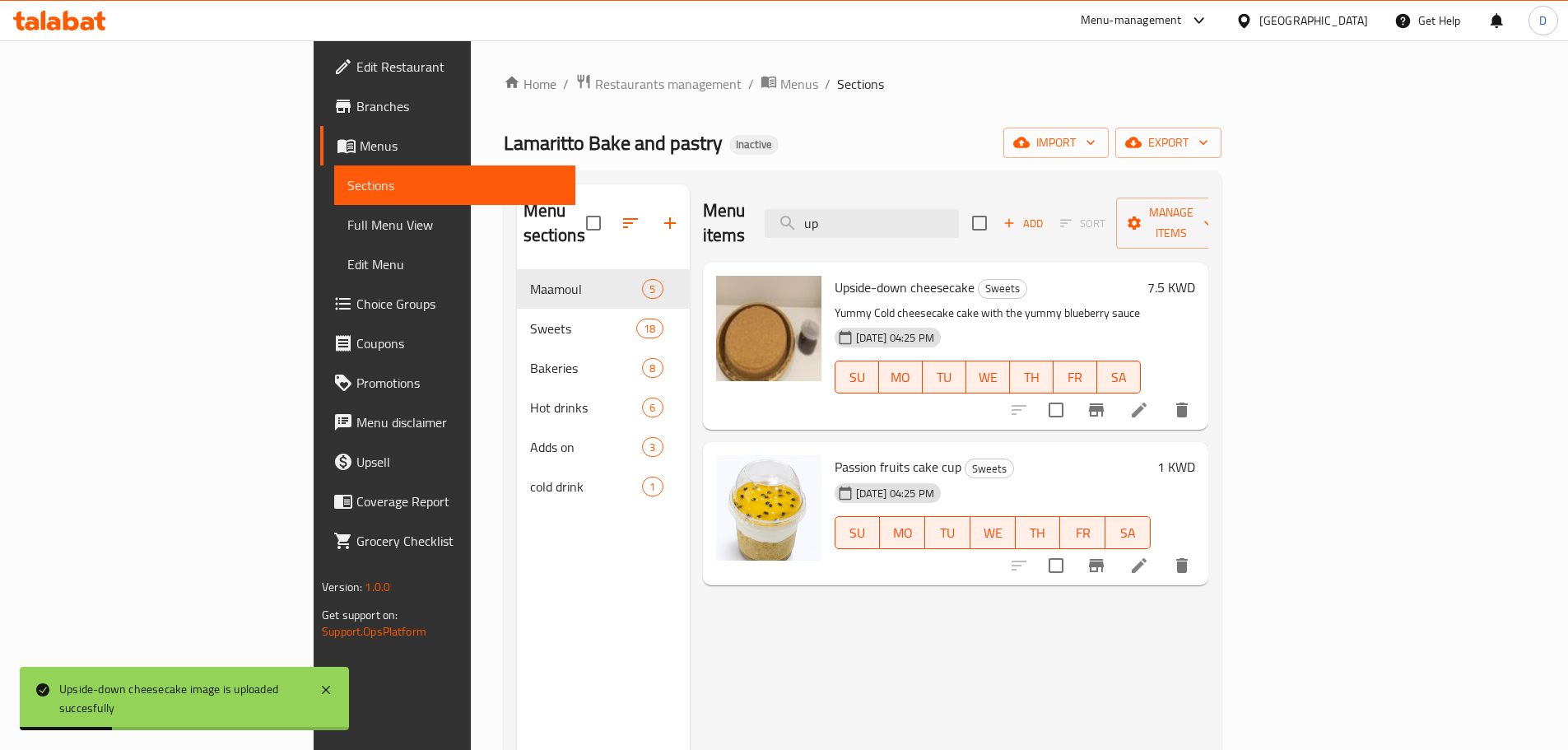
drag, startPoint x: 895, startPoint y: 227, endPoint x: 830, endPoint y: 234, distance: 65.4
click at [830, 234] on div "Menu items up Add Sort Manage items" at bounding box center [955, 224] width 505 height 78
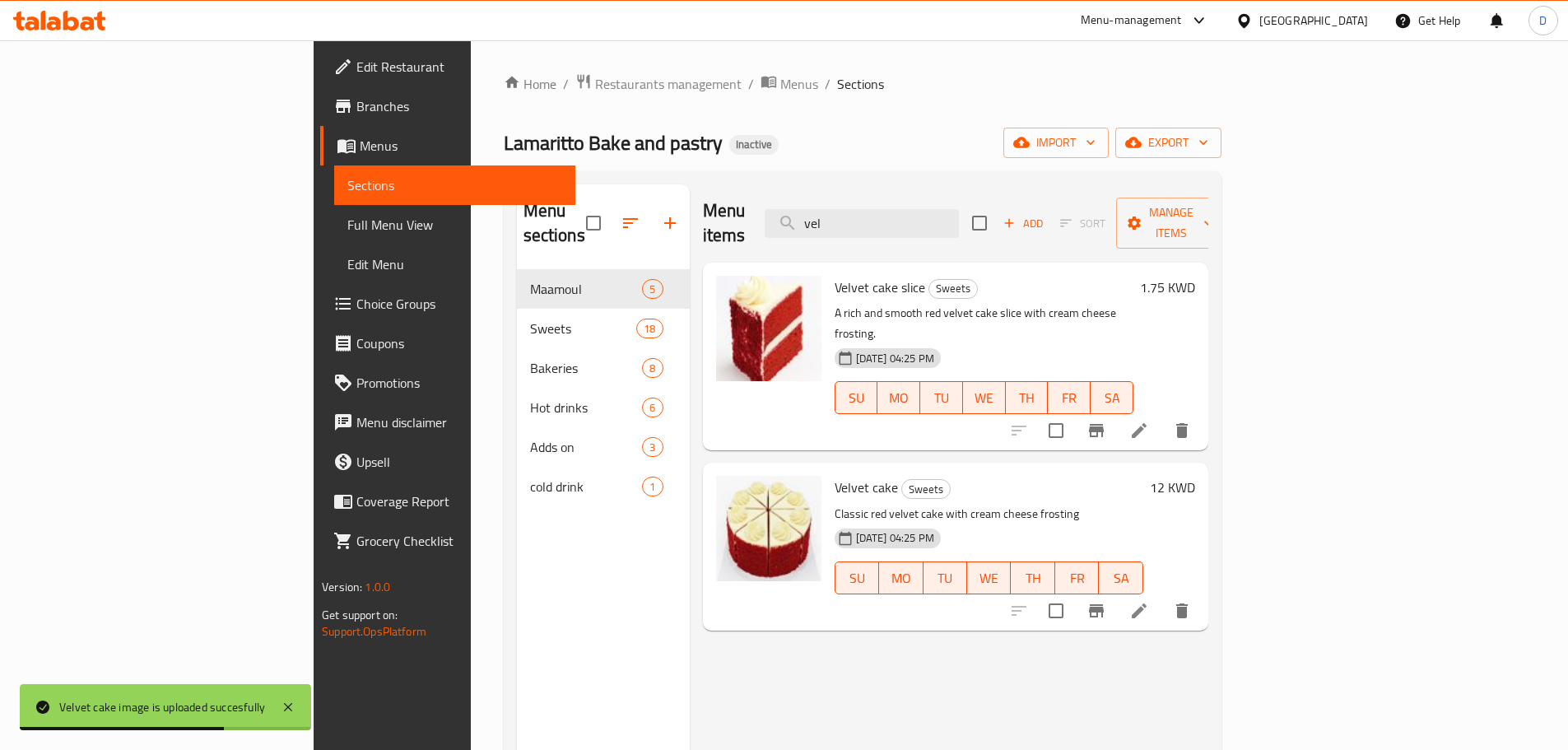
drag, startPoint x: 942, startPoint y: 220, endPoint x: 885, endPoint y: 226, distance: 57.3
click at [885, 226] on div "Menu items vel Add Sort Manage items" at bounding box center [955, 224] width 505 height 78
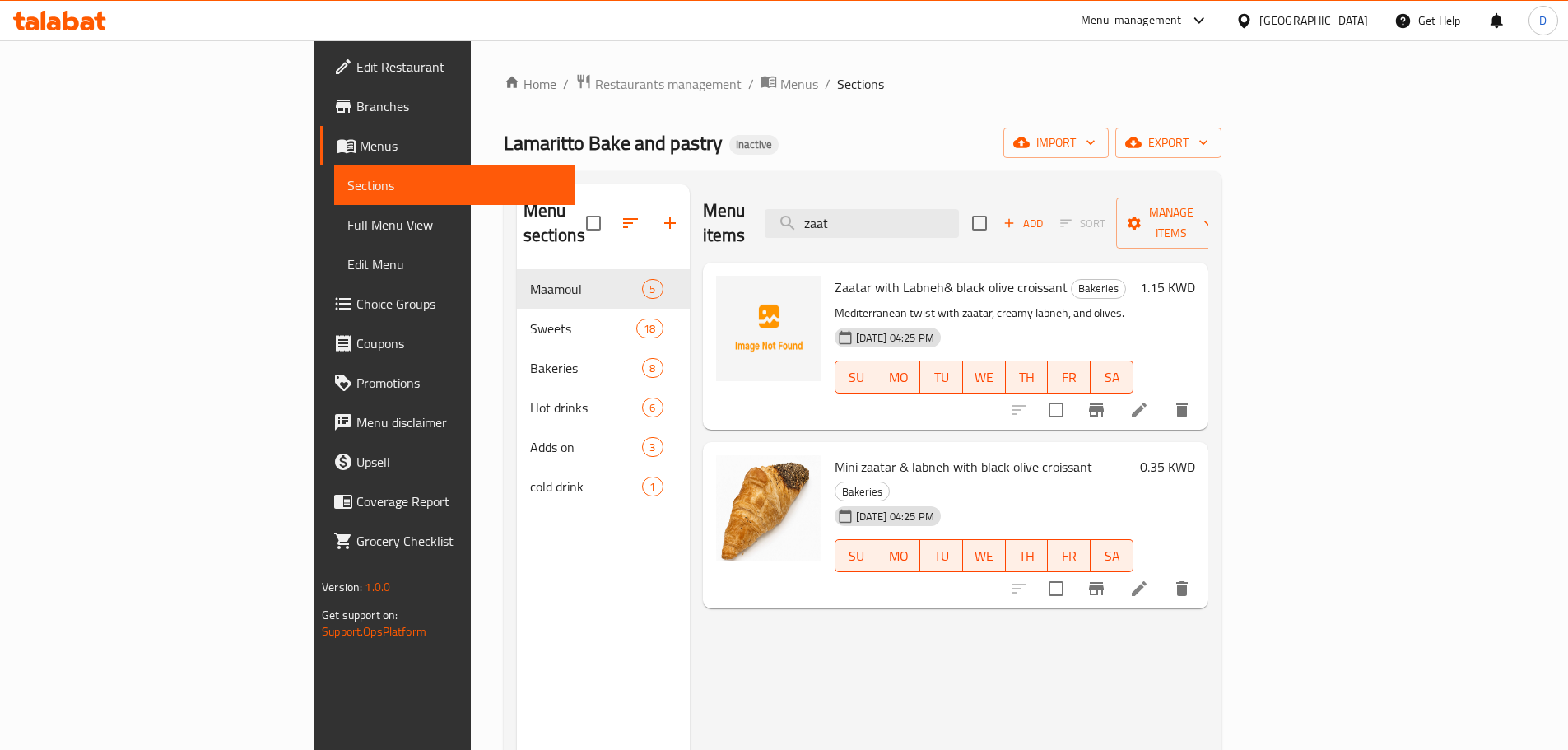
type input "zaat"
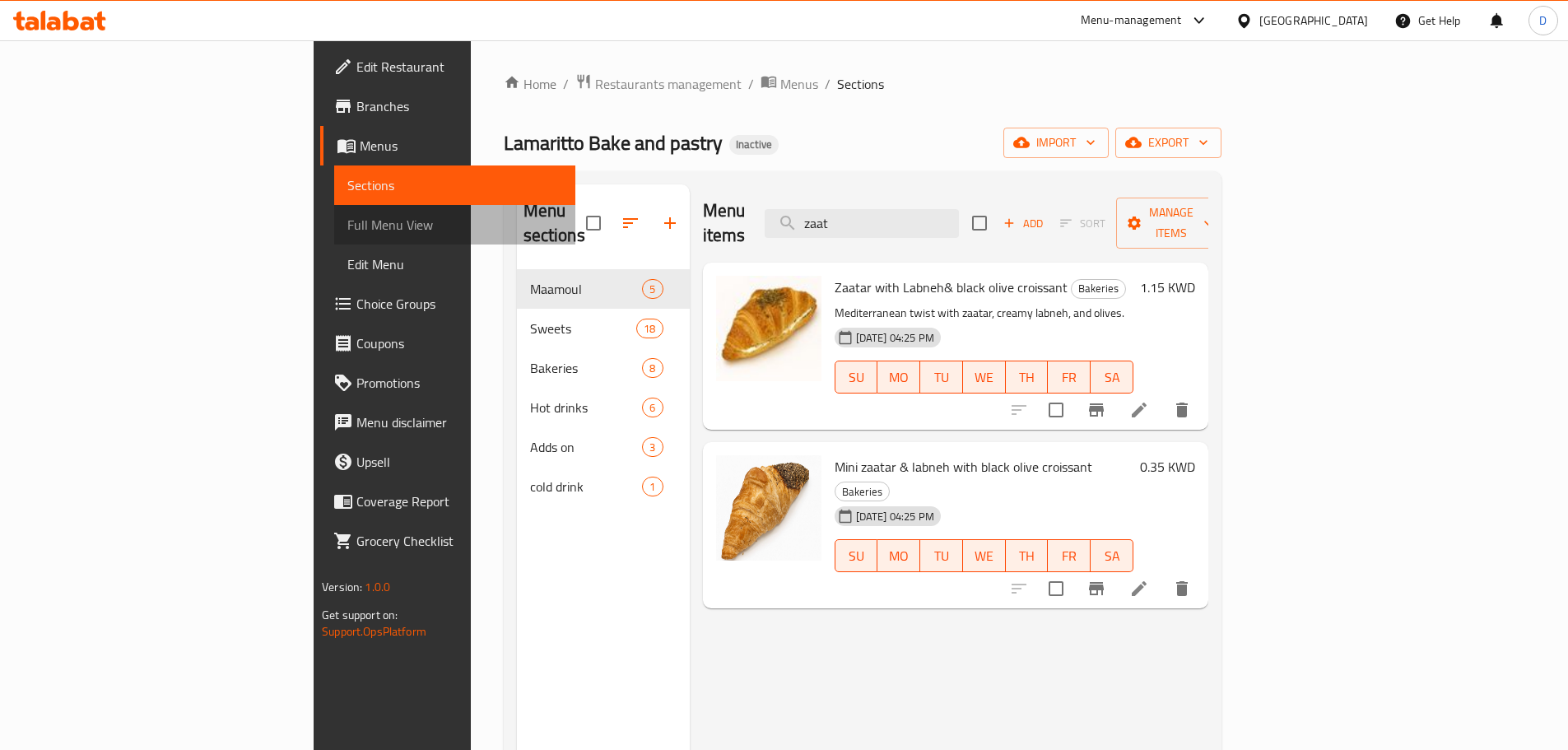
click at [348, 228] on span "Full Menu View" at bounding box center [455, 225] width 215 height 20
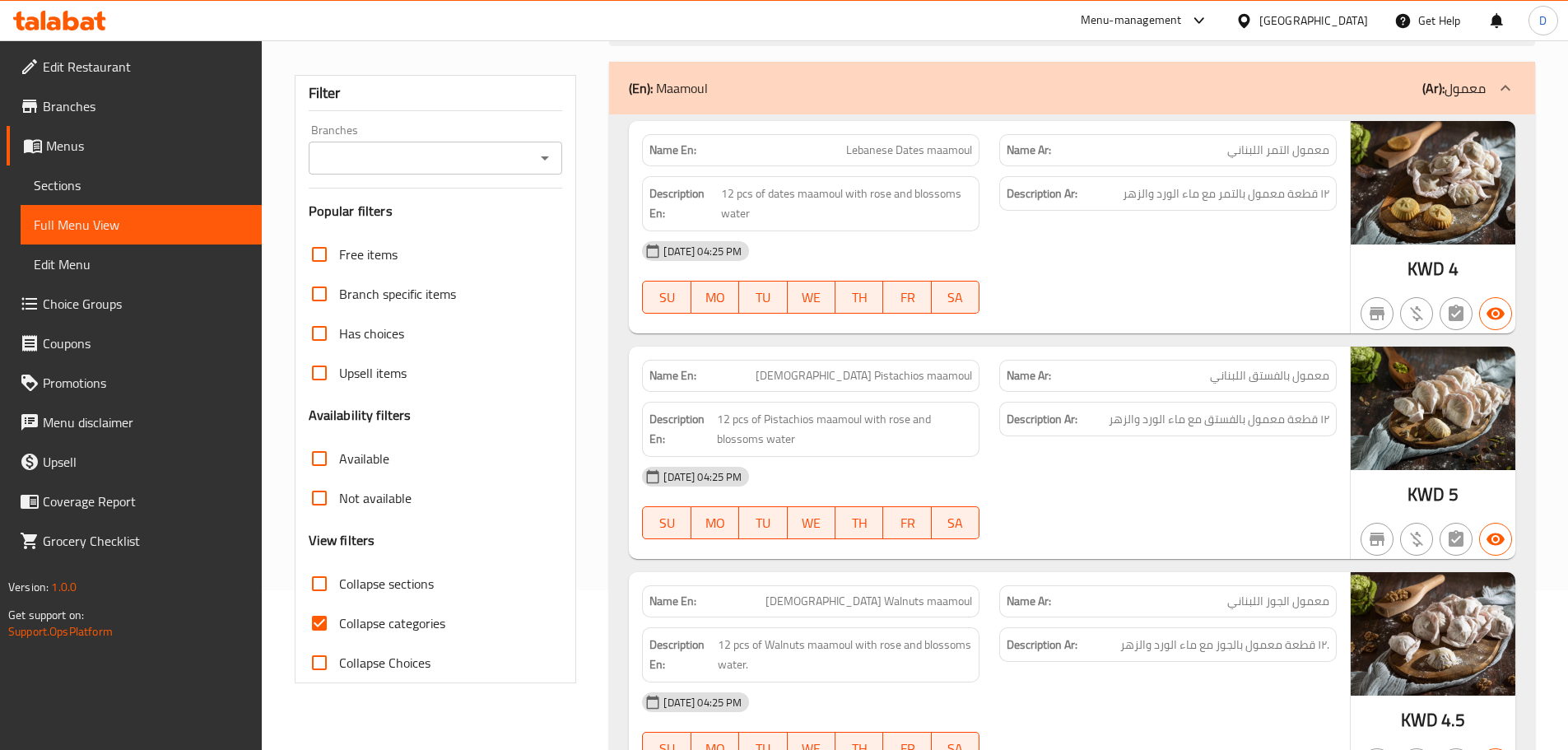
scroll to position [165, 0]
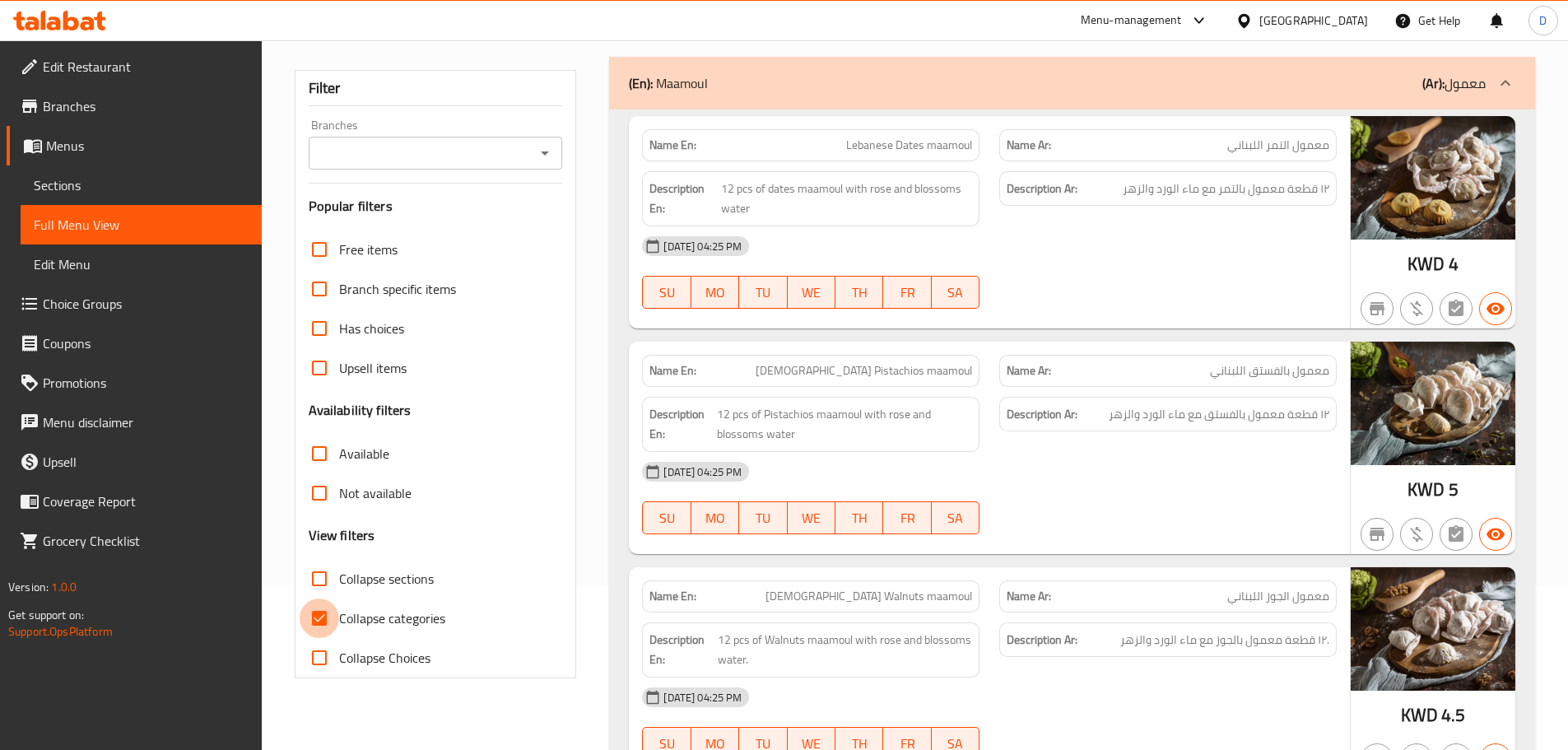
click at [322, 615] on input "Collapse categories" at bounding box center [319, 617] width 39 height 39
checkbox input "false"
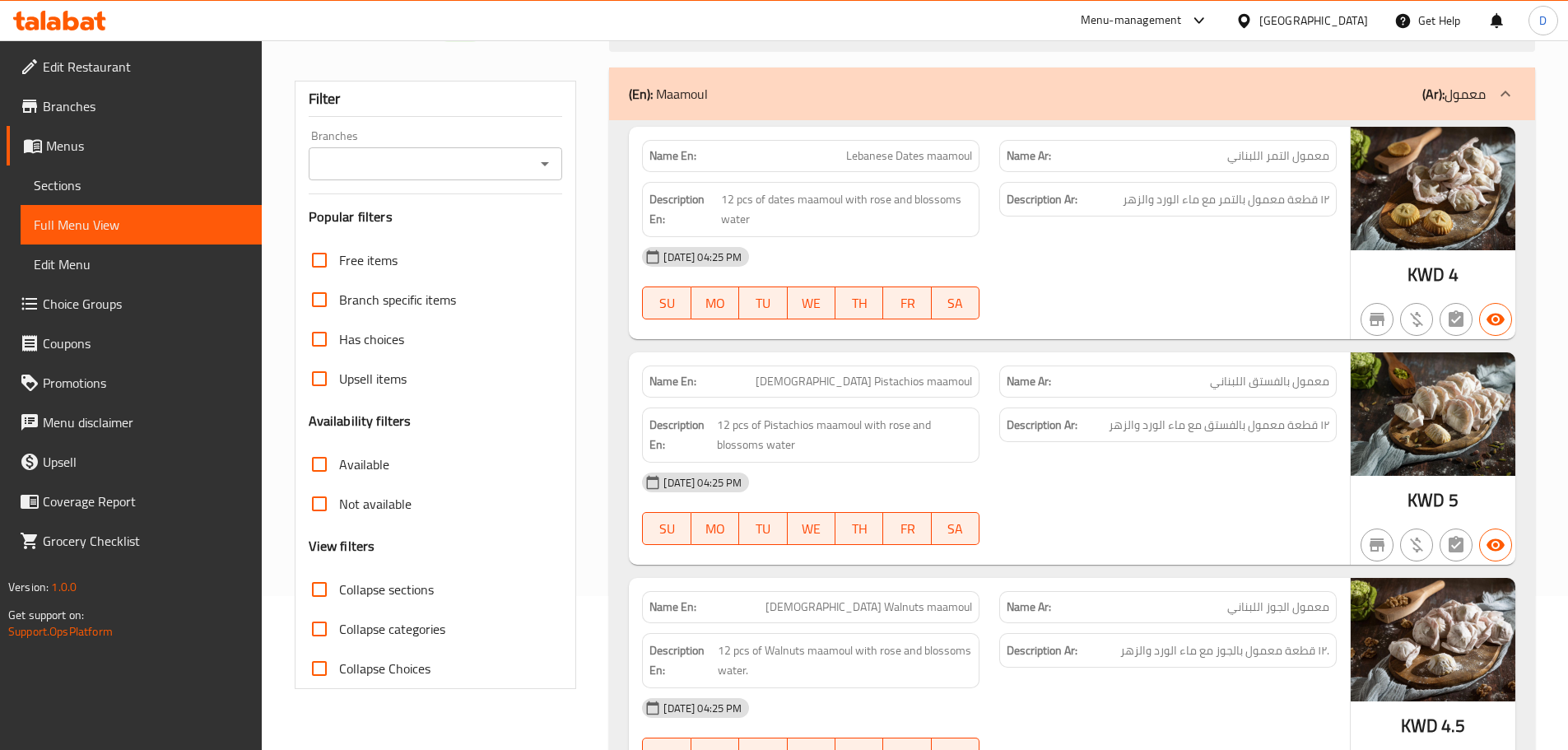
scroll to position [0, 0]
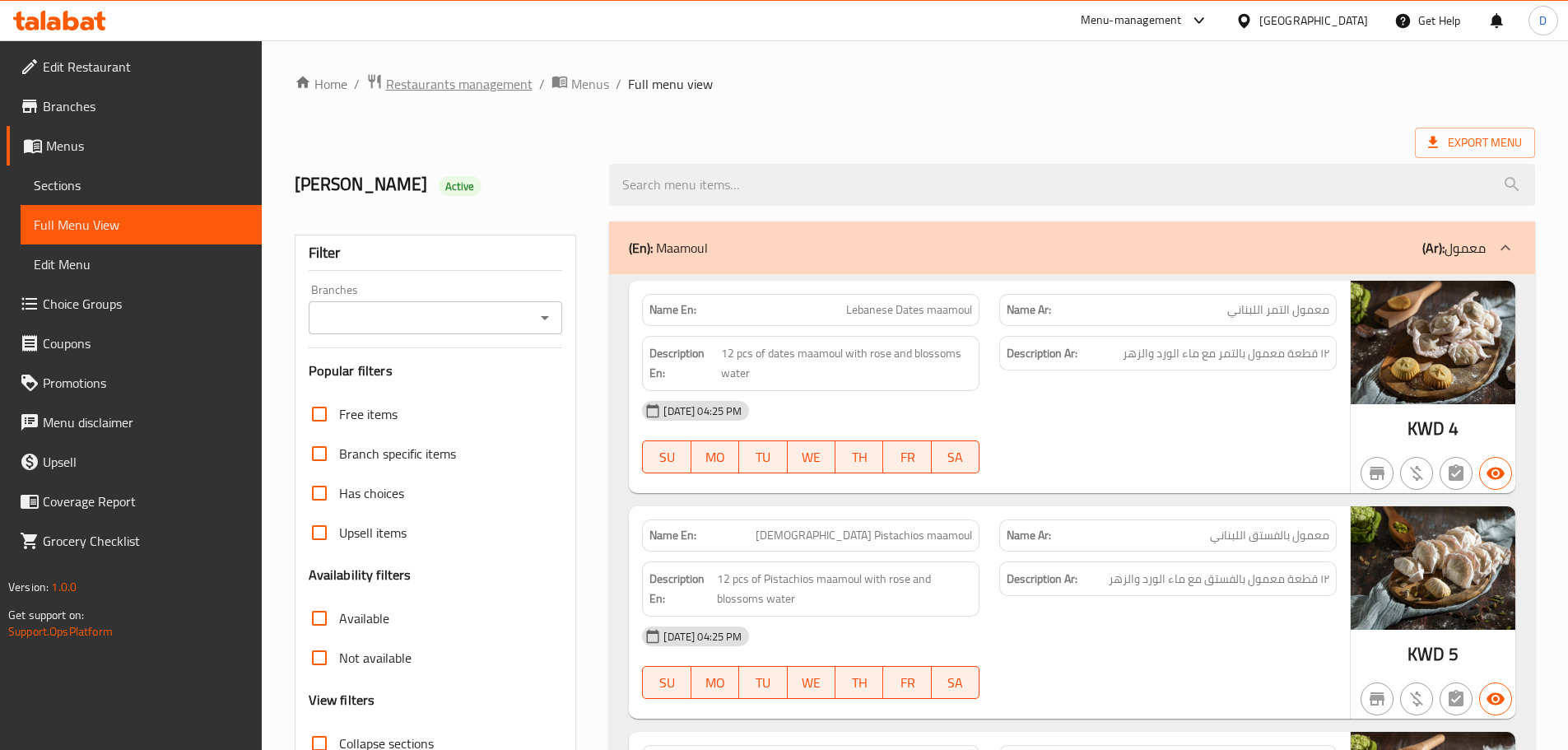
click at [500, 85] on span "Restaurants management" at bounding box center [459, 84] width 147 height 20
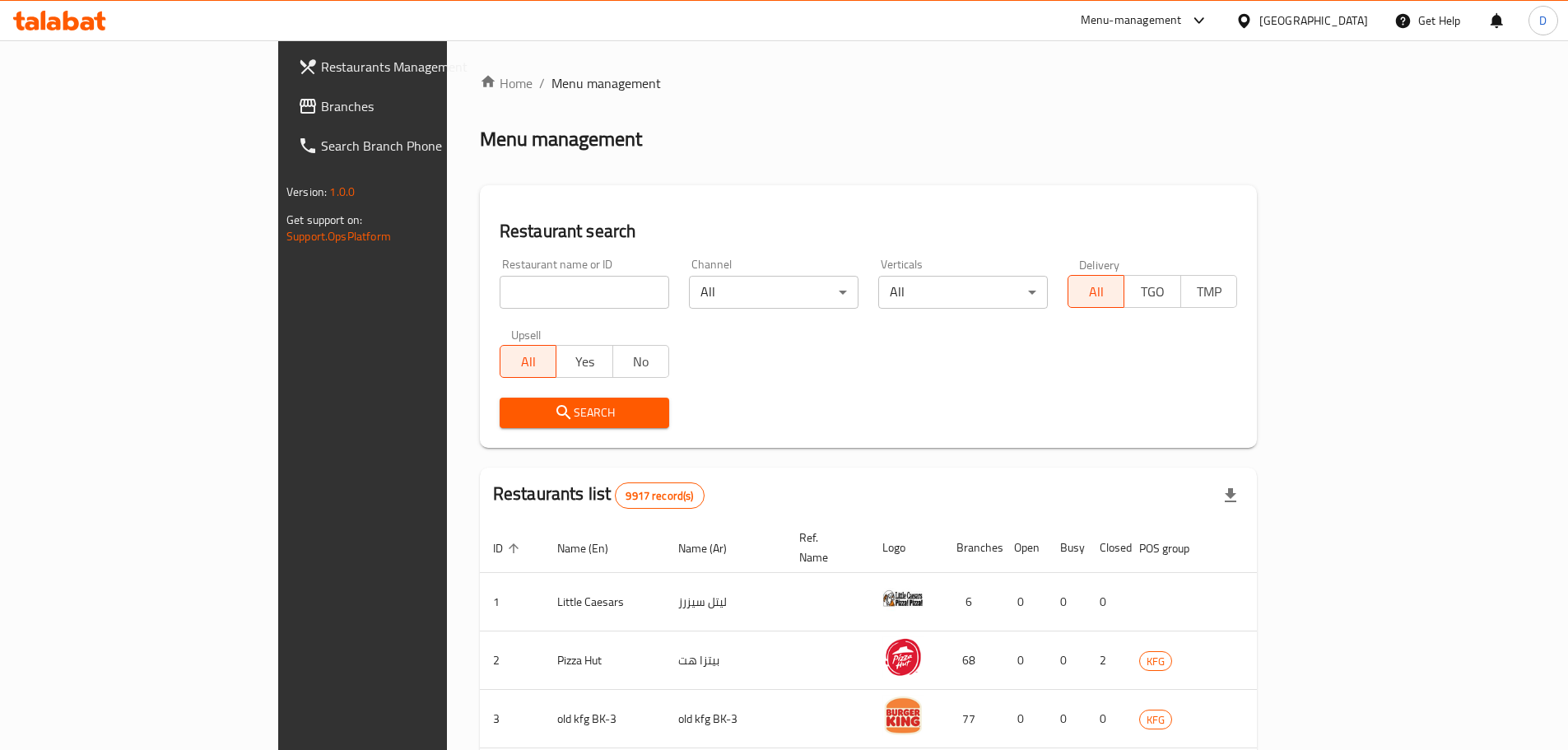
click at [321, 117] on span "Branches" at bounding box center [424, 106] width 206 height 20
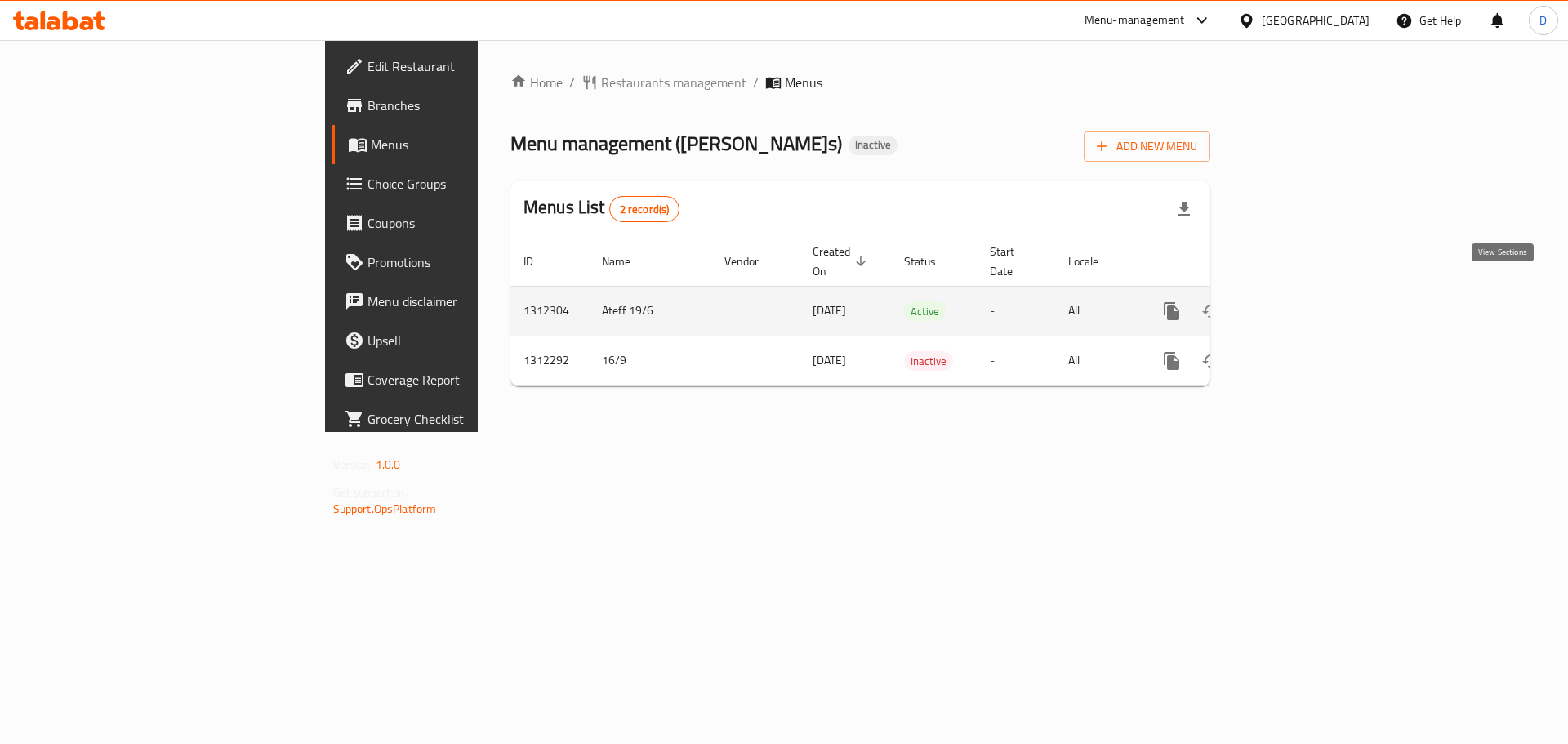
click at [1300, 302] on icon "enhanced table" at bounding box center [1290, 312] width 20 height 20
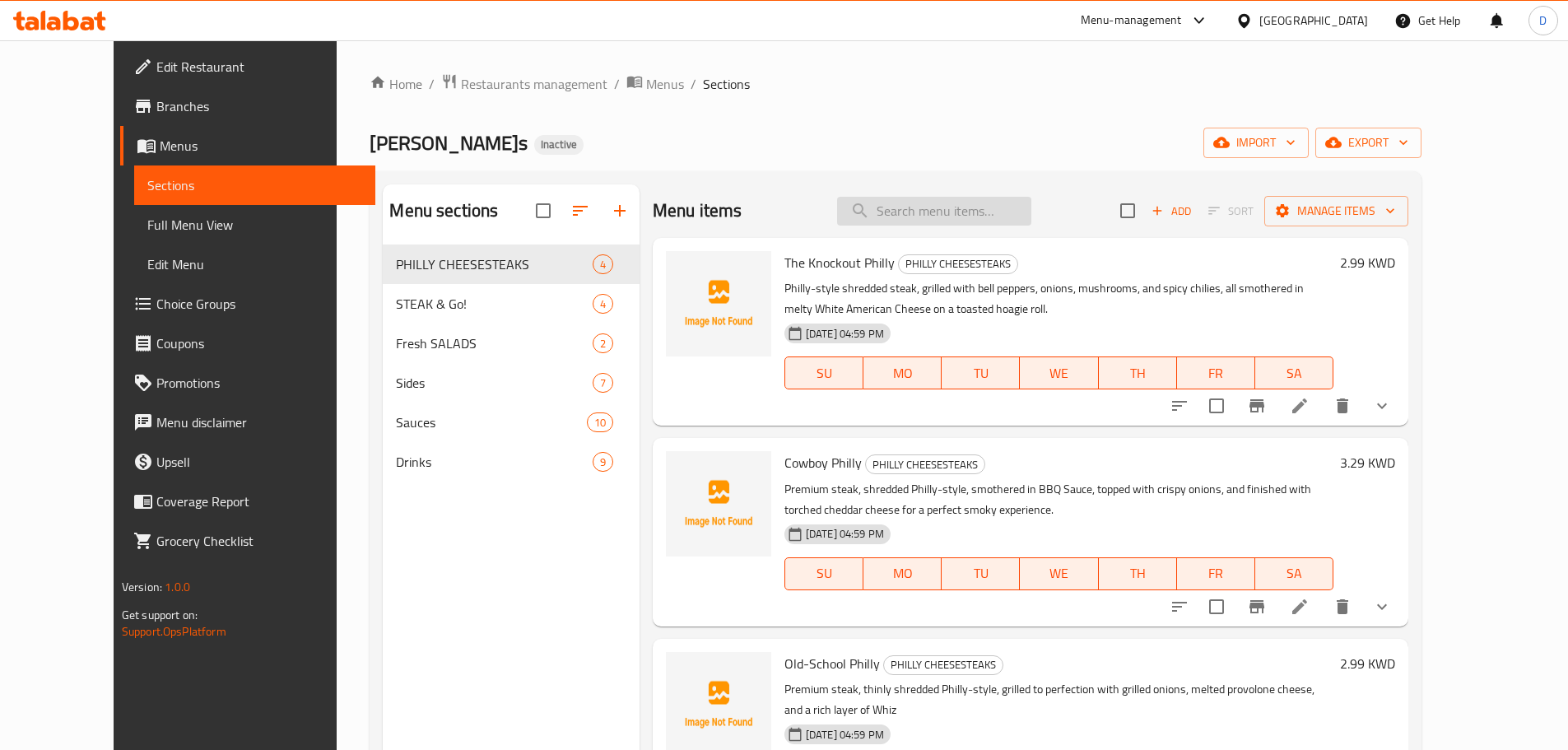
click at [953, 207] on input "search" at bounding box center [934, 211] width 194 height 29
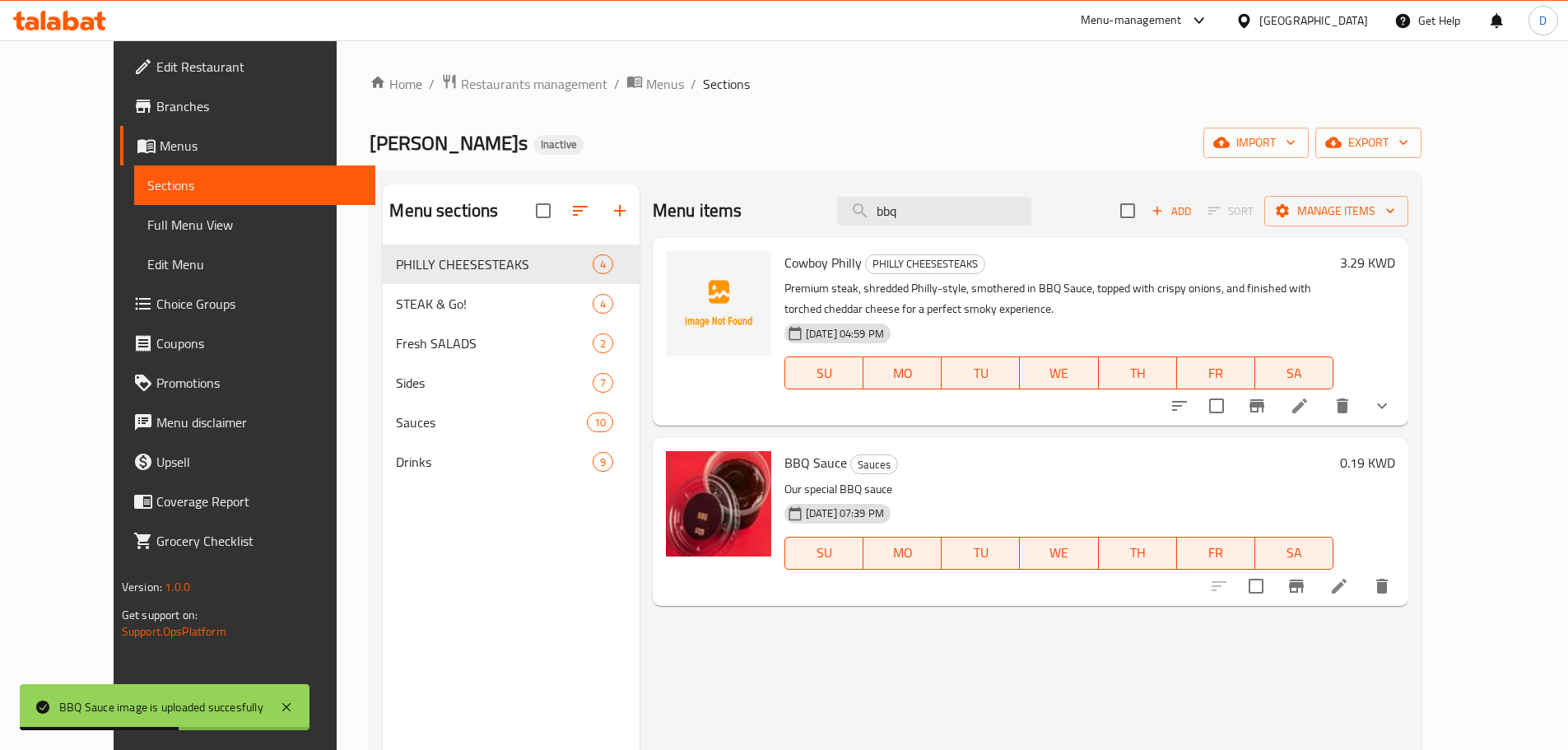
drag, startPoint x: 953, startPoint y: 218, endPoint x: 856, endPoint y: 214, distance: 97.1
click at [856, 214] on div "Menu items bbq Add Sort Manage items" at bounding box center [1030, 211] width 755 height 54
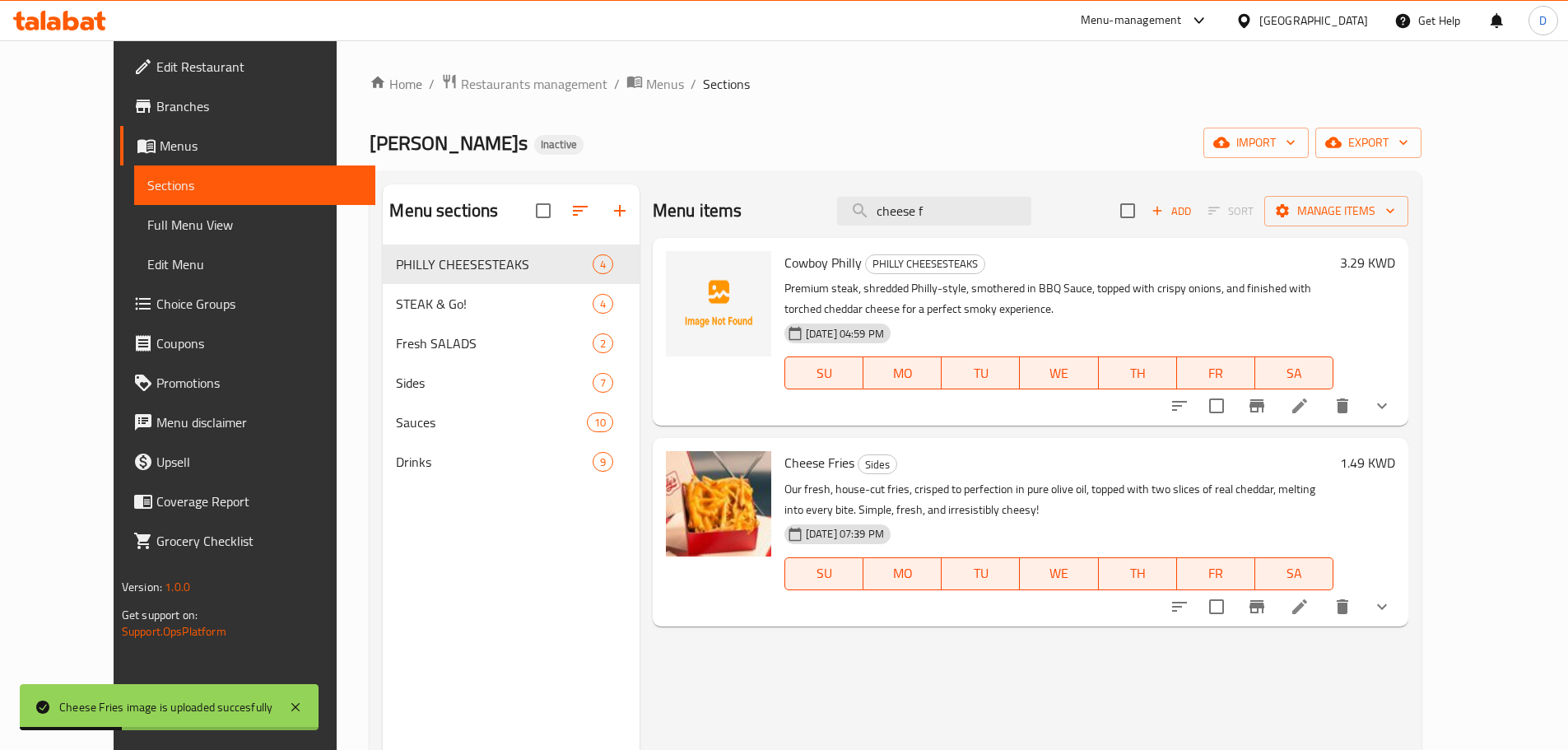
drag, startPoint x: 993, startPoint y: 203, endPoint x: 845, endPoint y: 203, distance: 148.0
click at [845, 203] on div "Menu items cheese f Add Sort Manage items" at bounding box center [1030, 211] width 755 height 54
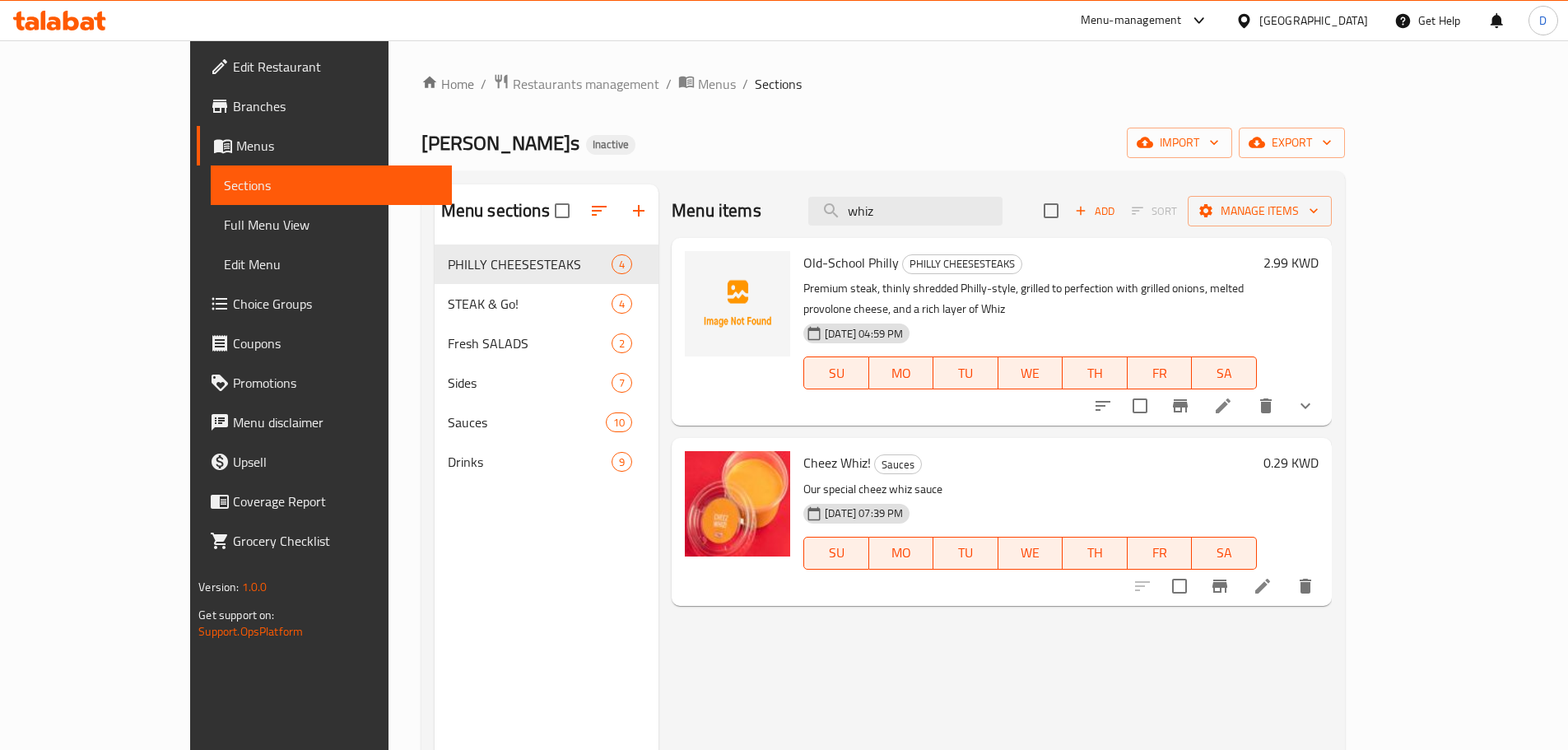
drag, startPoint x: 976, startPoint y: 219, endPoint x: 872, endPoint y: 218, distance: 104.0
click at [872, 218] on div "Menu items whiz Add Sort Manage items" at bounding box center [1001, 211] width 659 height 54
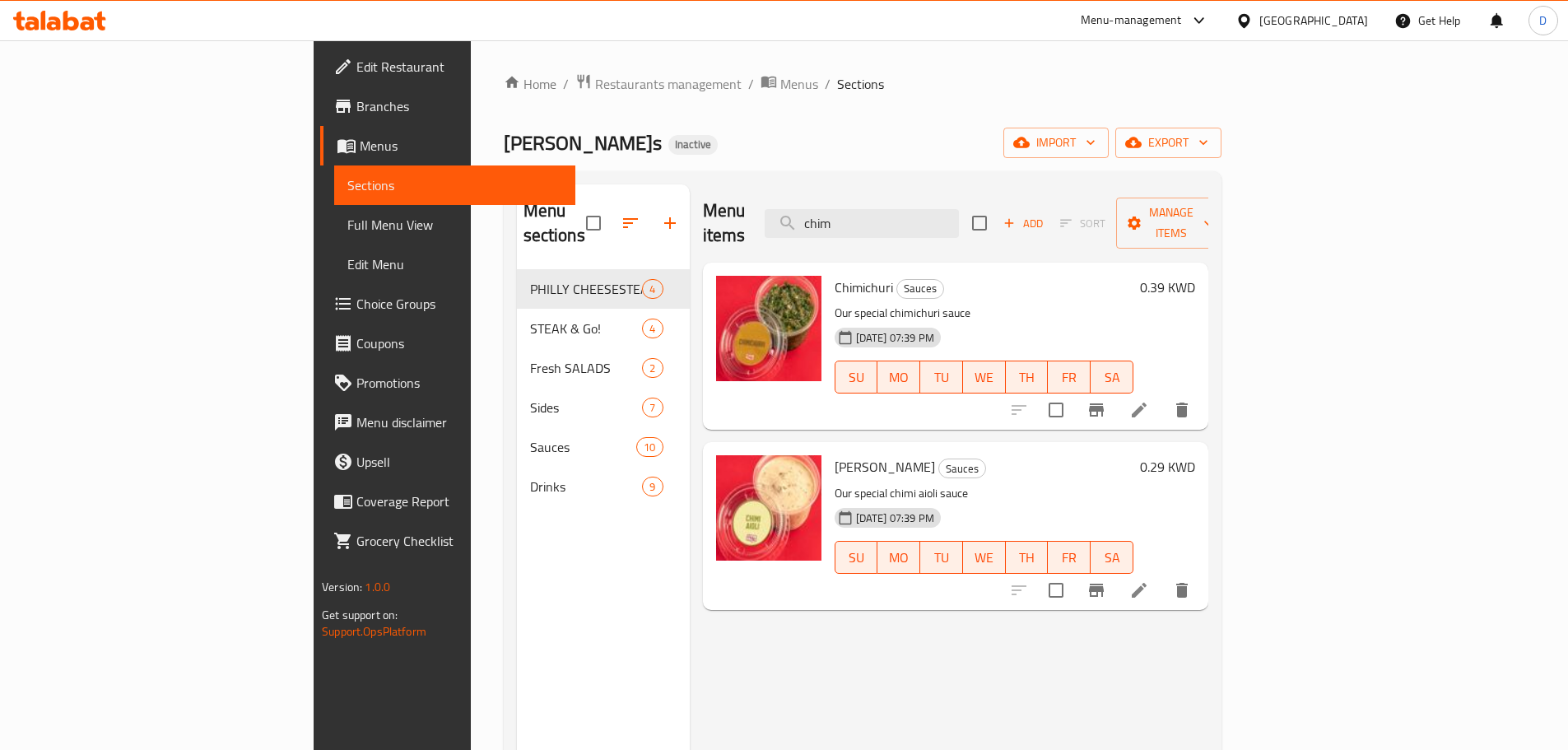
drag, startPoint x: 965, startPoint y: 208, endPoint x: 807, endPoint y: 205, distance: 158.0
click at [807, 205] on div "Menu items chim Add Sort Manage items" at bounding box center [955, 224] width 505 height 78
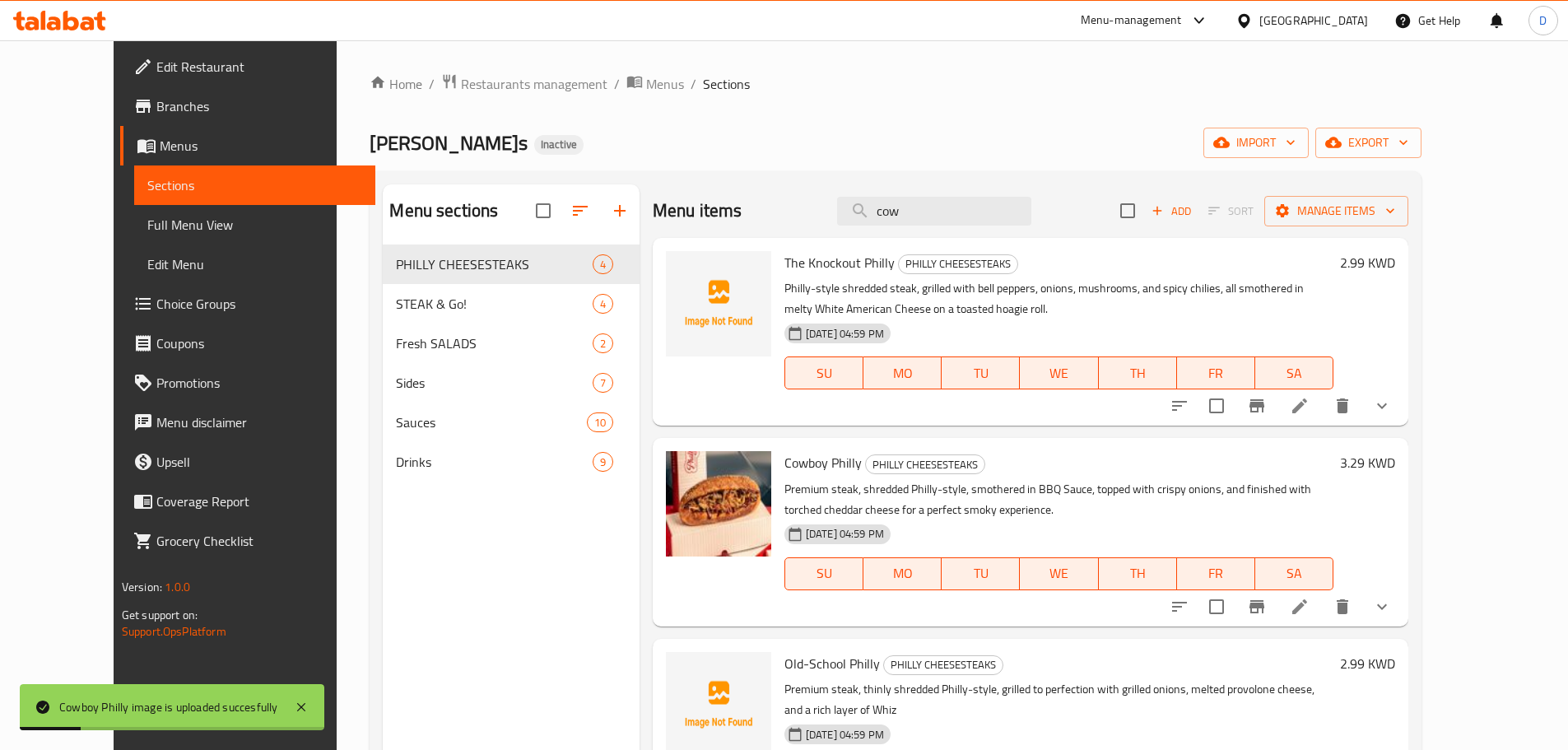
drag, startPoint x: 918, startPoint y: 222, endPoint x: 884, endPoint y: 228, distance: 34.5
click at [884, 228] on div "Menu items cow Add Sort Manage items" at bounding box center [1030, 211] width 755 height 54
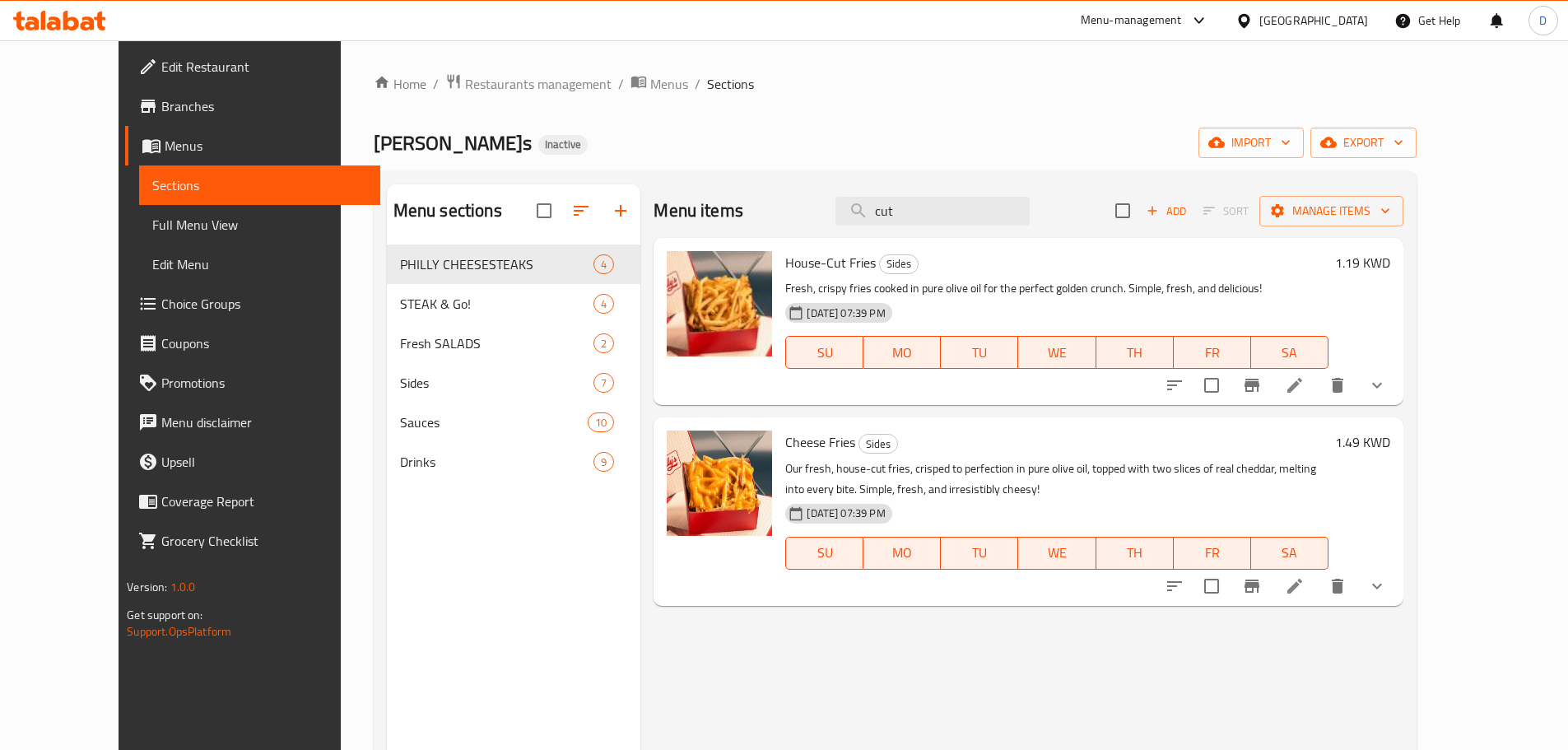
drag, startPoint x: 947, startPoint y: 218, endPoint x: 875, endPoint y: 219, distance: 72.0
click at [875, 219] on div "Menu items cut Add Sort Manage items" at bounding box center [1027, 211] width 749 height 54
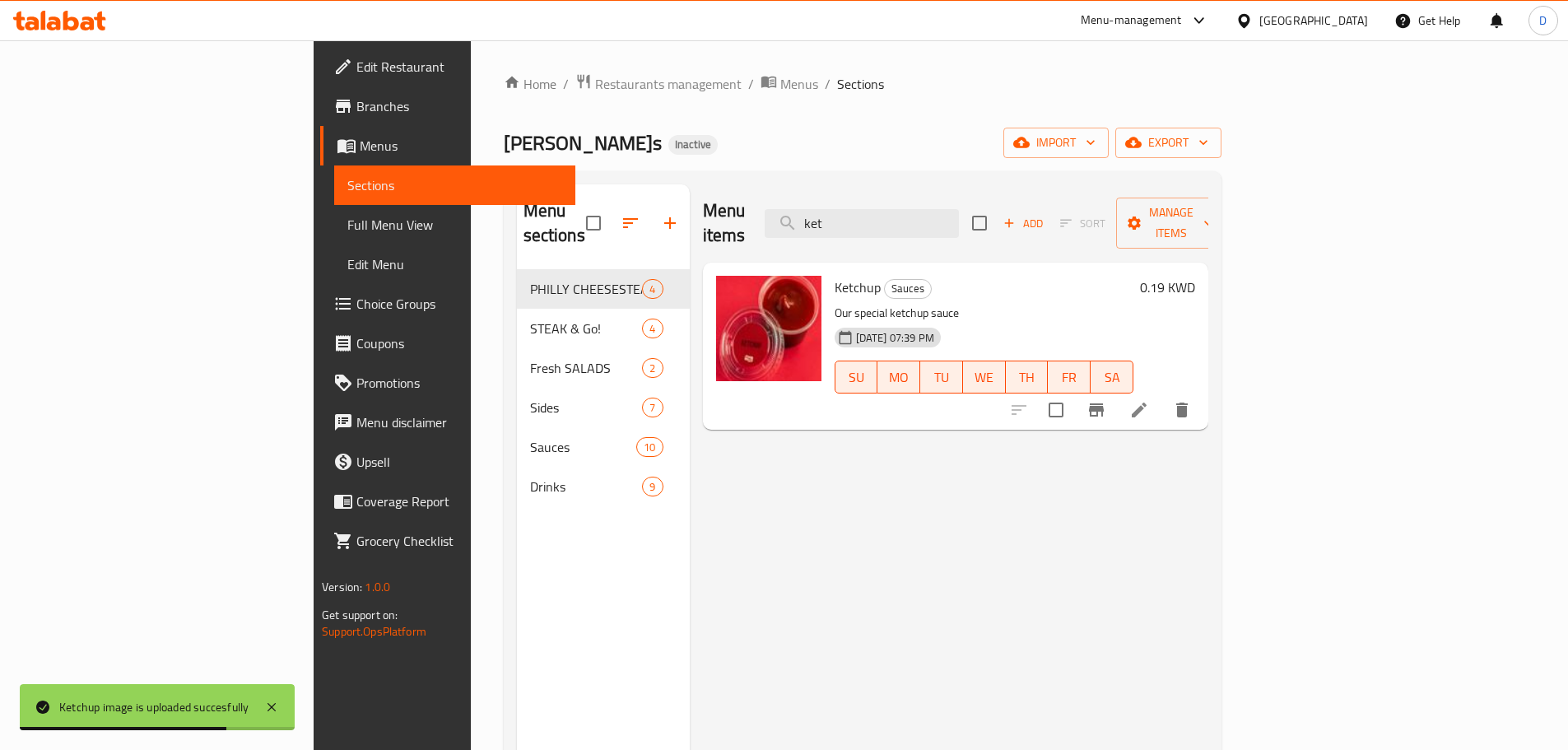
drag, startPoint x: 847, startPoint y: 215, endPoint x: 839, endPoint y: 213, distance: 8.2
click at [839, 213] on div "Menu items ket Add Sort Manage items" at bounding box center [955, 224] width 505 height 78
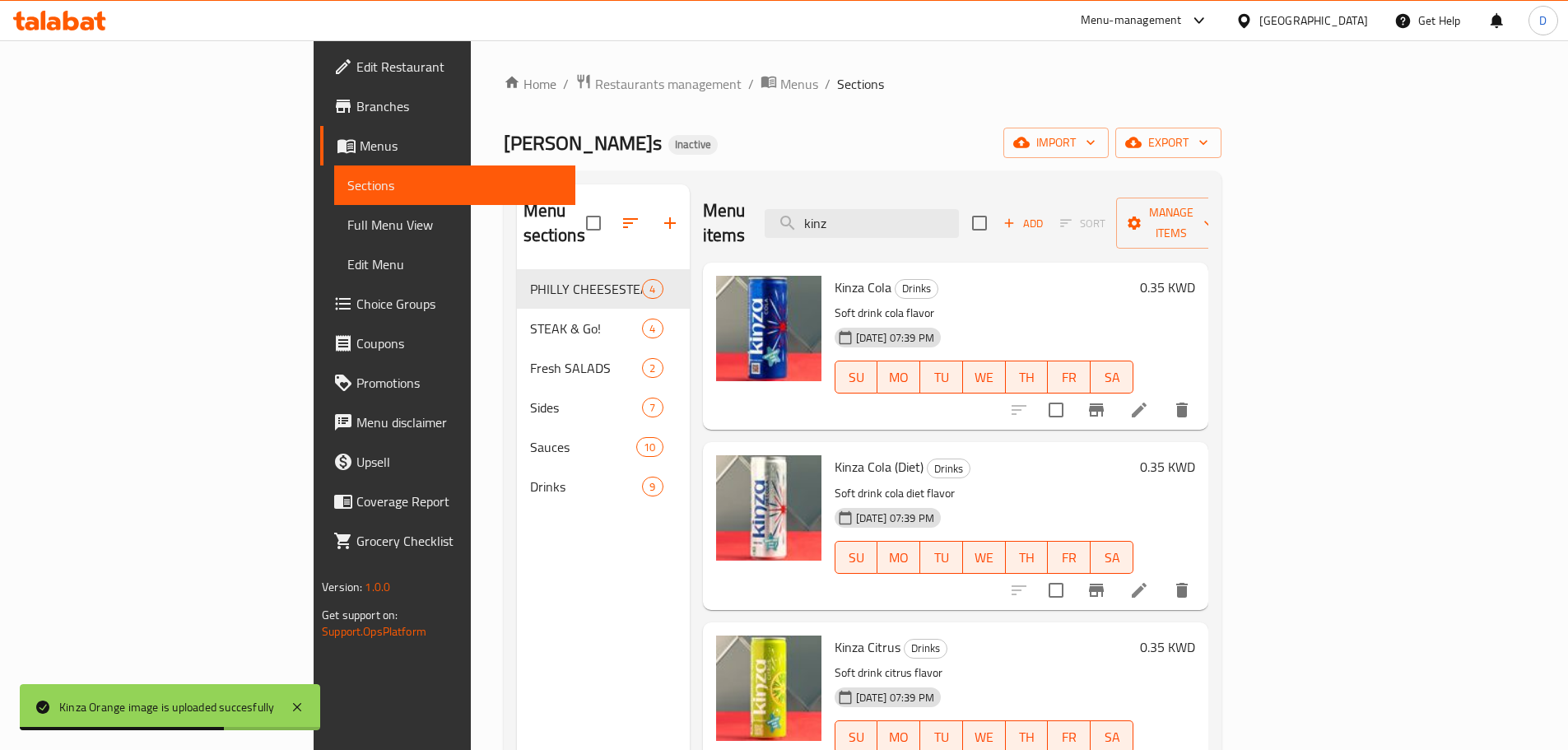
drag, startPoint x: 946, startPoint y: 211, endPoint x: 821, endPoint y: 213, distance: 125.0
click at [821, 213] on div "Menu items kinz Add Sort Manage items" at bounding box center [955, 224] width 505 height 78
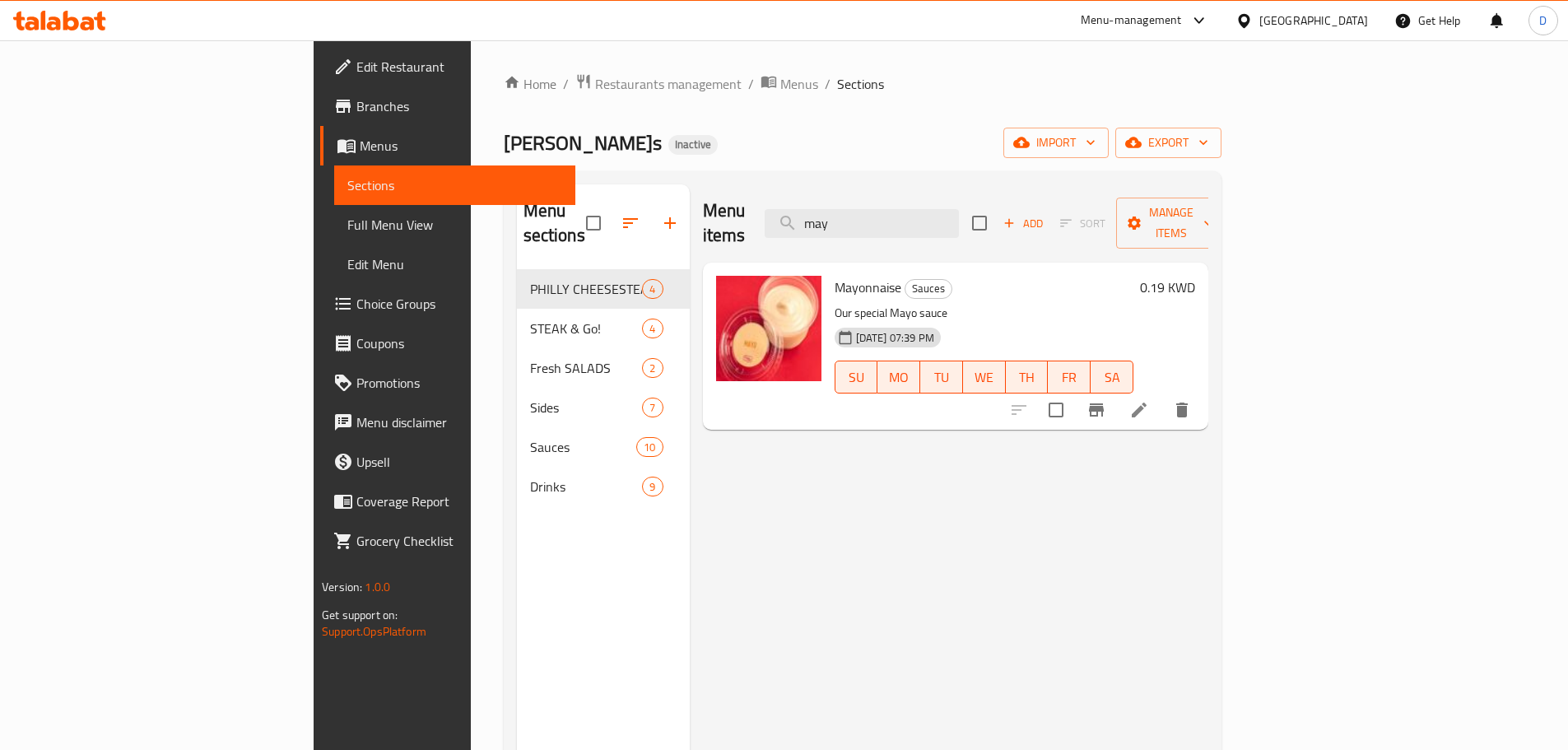
drag, startPoint x: 972, startPoint y: 222, endPoint x: 857, endPoint y: 228, distance: 115.2
click at [857, 228] on div "Menu items may Add Sort Manage items" at bounding box center [955, 224] width 505 height 78
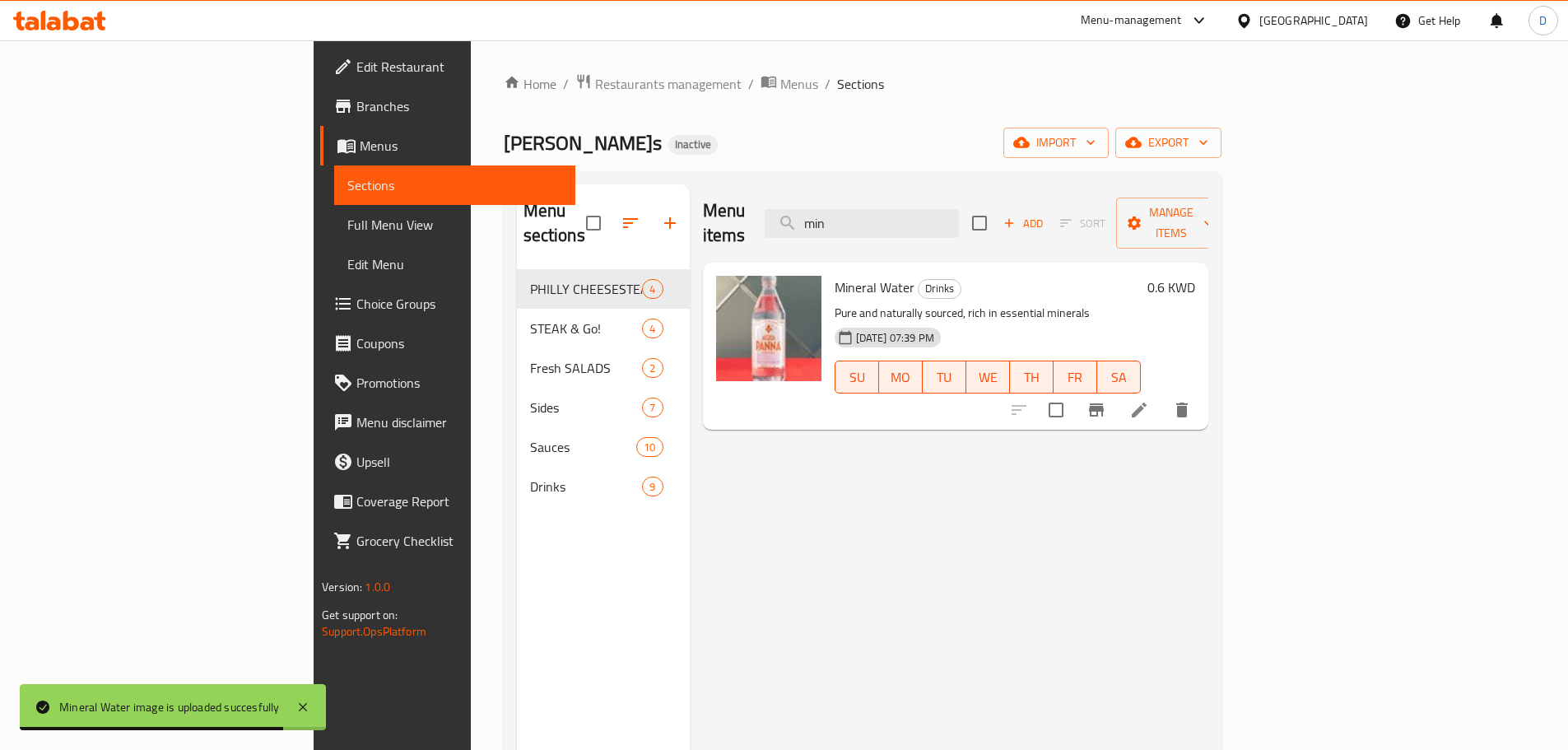
drag, startPoint x: 967, startPoint y: 212, endPoint x: 858, endPoint y: 212, distance: 109.0
click at [858, 212] on div "Menu items min Add Sort Manage items" at bounding box center [955, 224] width 505 height 78
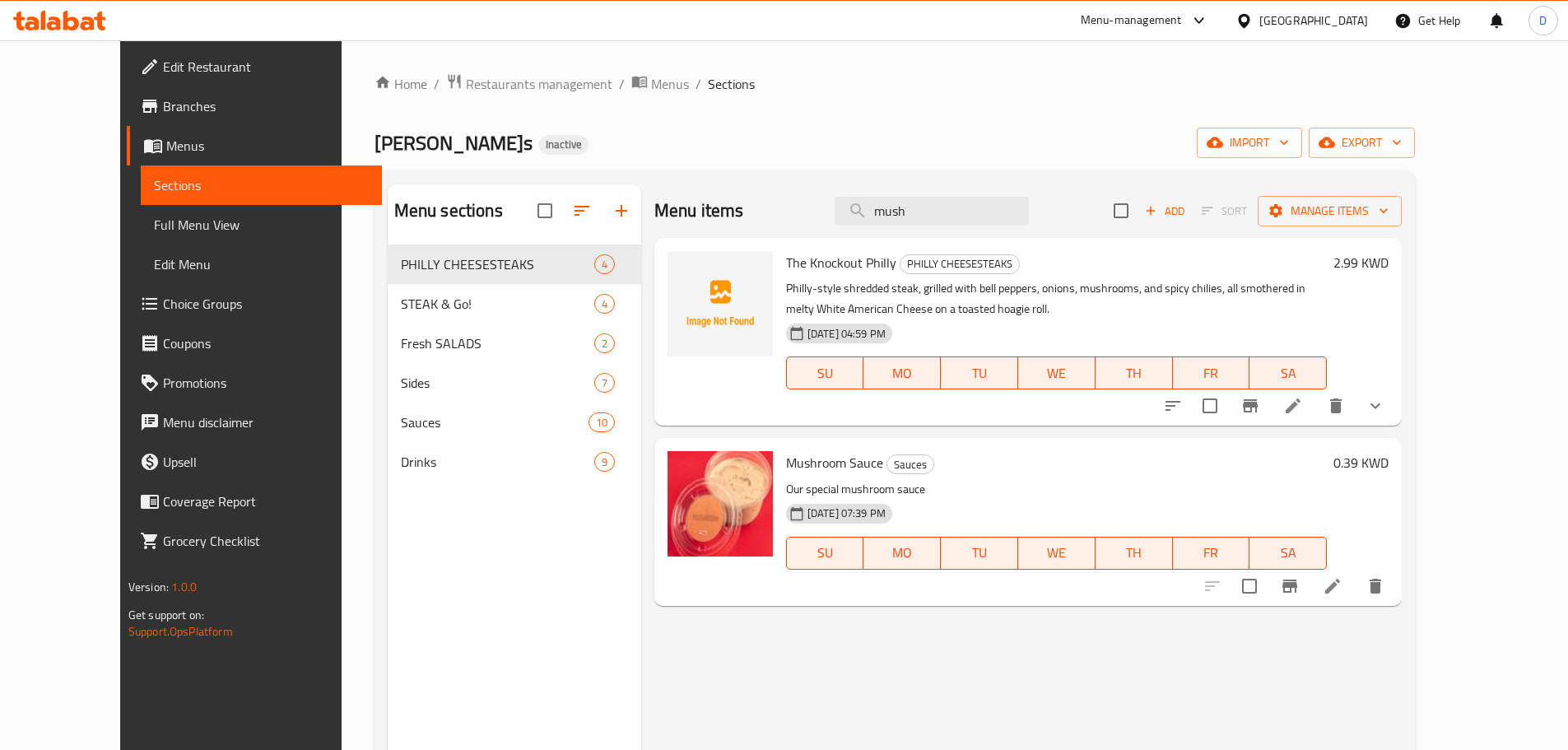
drag, startPoint x: 967, startPoint y: 208, endPoint x: 847, endPoint y: 205, distance: 120.0
click at [847, 205] on div "Menu items mush Add Sort Manage items" at bounding box center [1027, 211] width 747 height 54
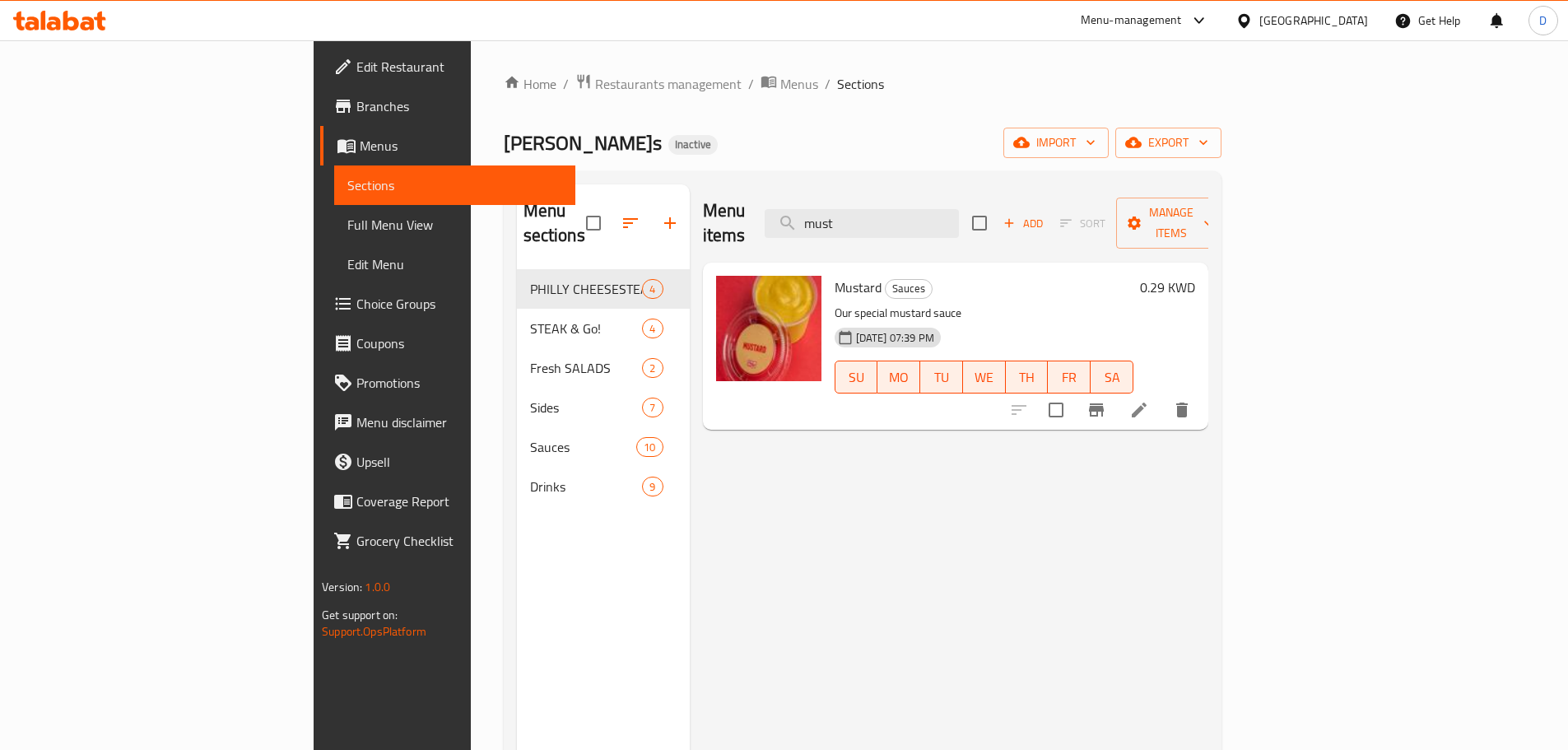
drag, startPoint x: 977, startPoint y: 209, endPoint x: 860, endPoint y: 211, distance: 117.0
click at [860, 211] on div "Menu items must Add Sort Manage items" at bounding box center [955, 224] width 505 height 78
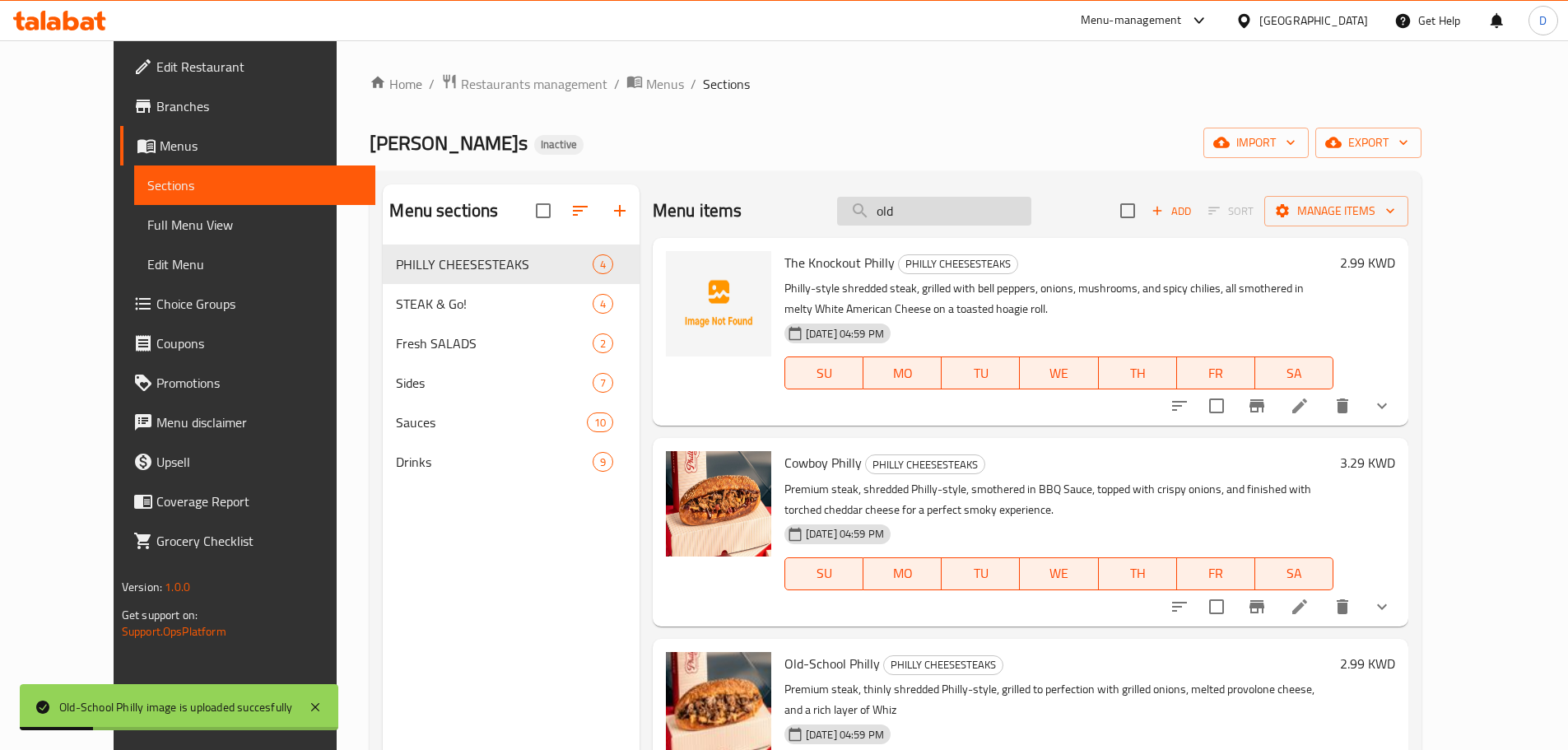
drag, startPoint x: 959, startPoint y: 218, endPoint x: 890, endPoint y: 221, distance: 69.1
click at [890, 221] on input "old" at bounding box center [934, 211] width 194 height 29
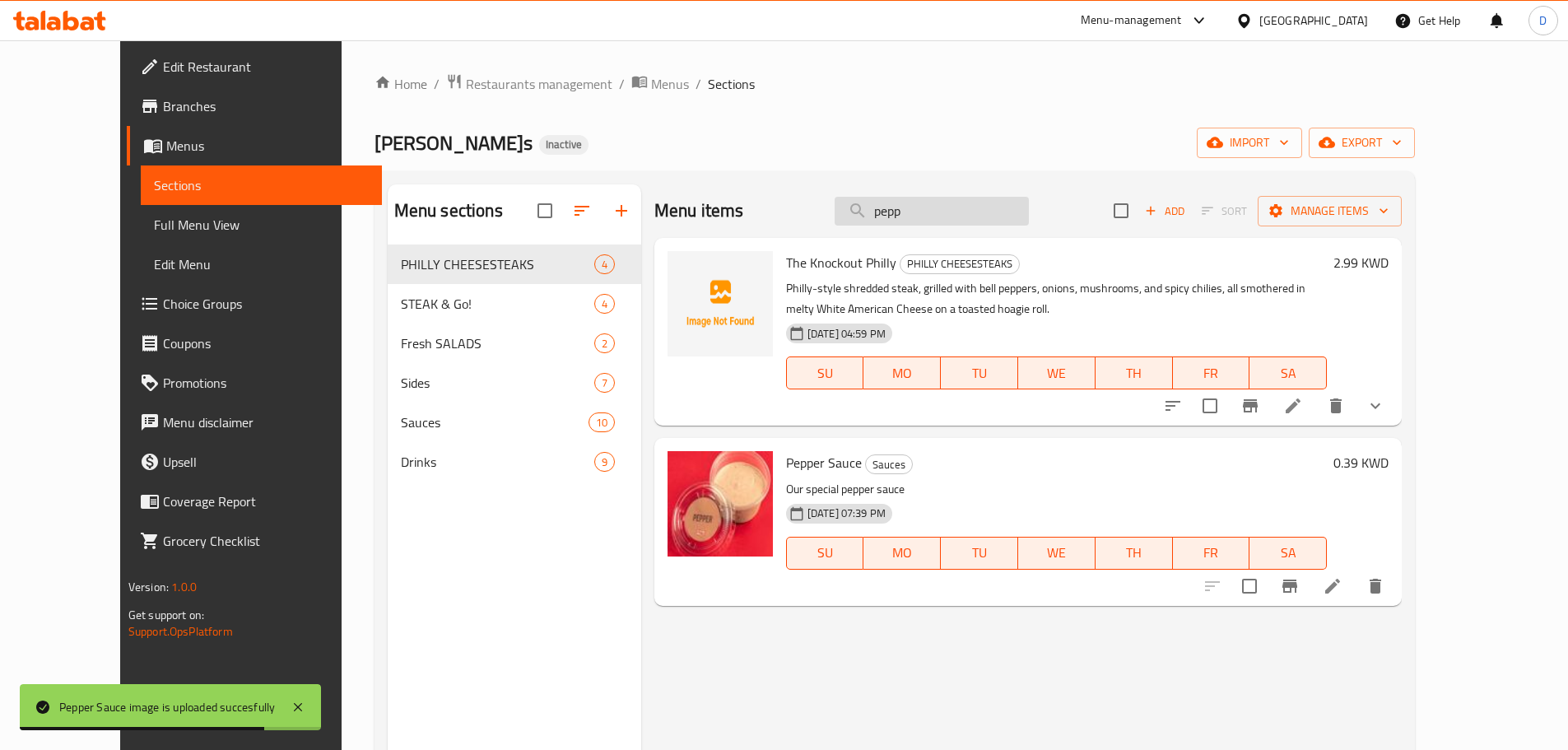
drag, startPoint x: 963, startPoint y: 210, endPoint x: 890, endPoint y: 217, distance: 73.3
click at [890, 217] on input "pepp" at bounding box center [931, 211] width 194 height 29
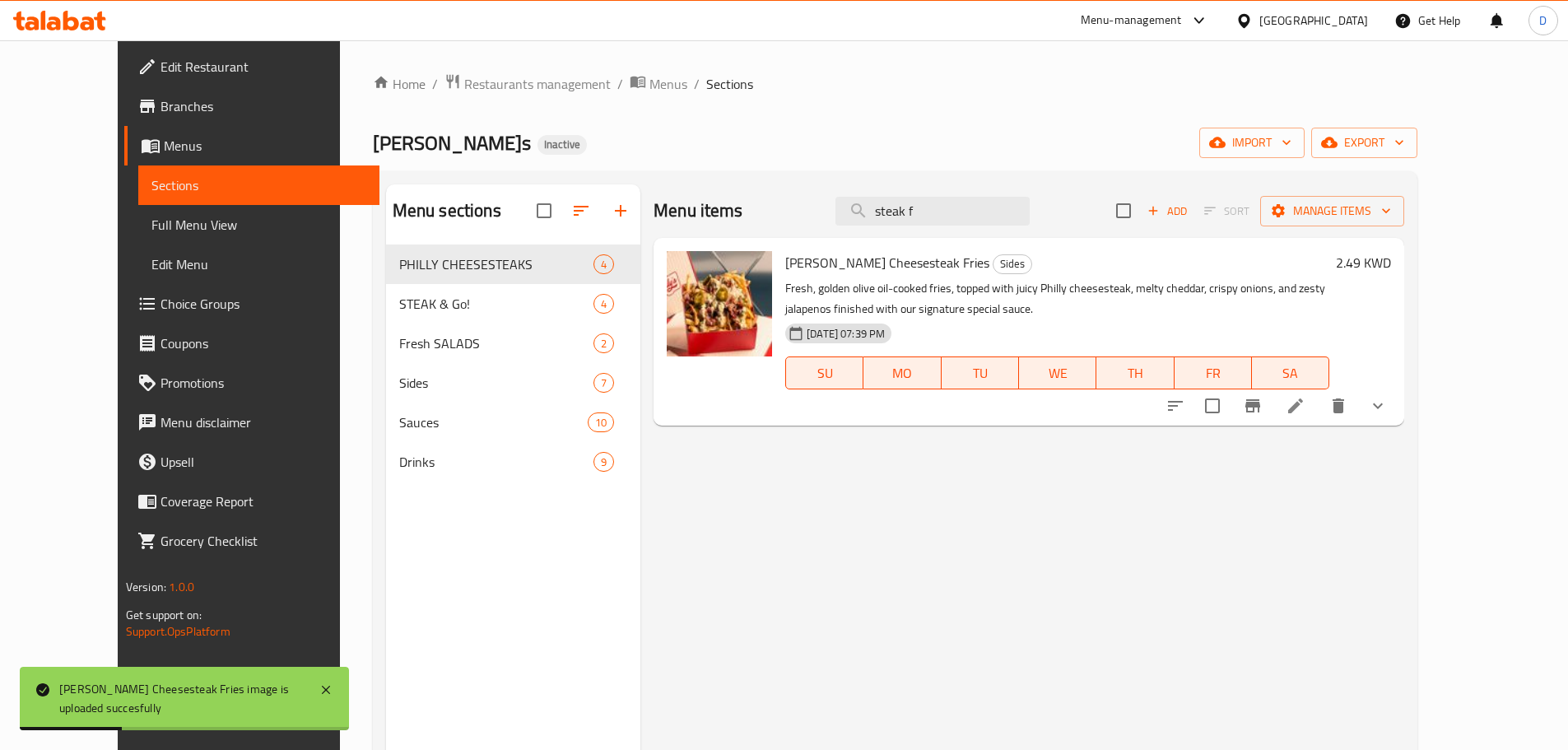
drag, startPoint x: 994, startPoint y: 223, endPoint x: 824, endPoint y: 223, distance: 170.0
click at [824, 223] on div "Menu items steak f Add Sort Manage items" at bounding box center [1028, 211] width 751 height 54
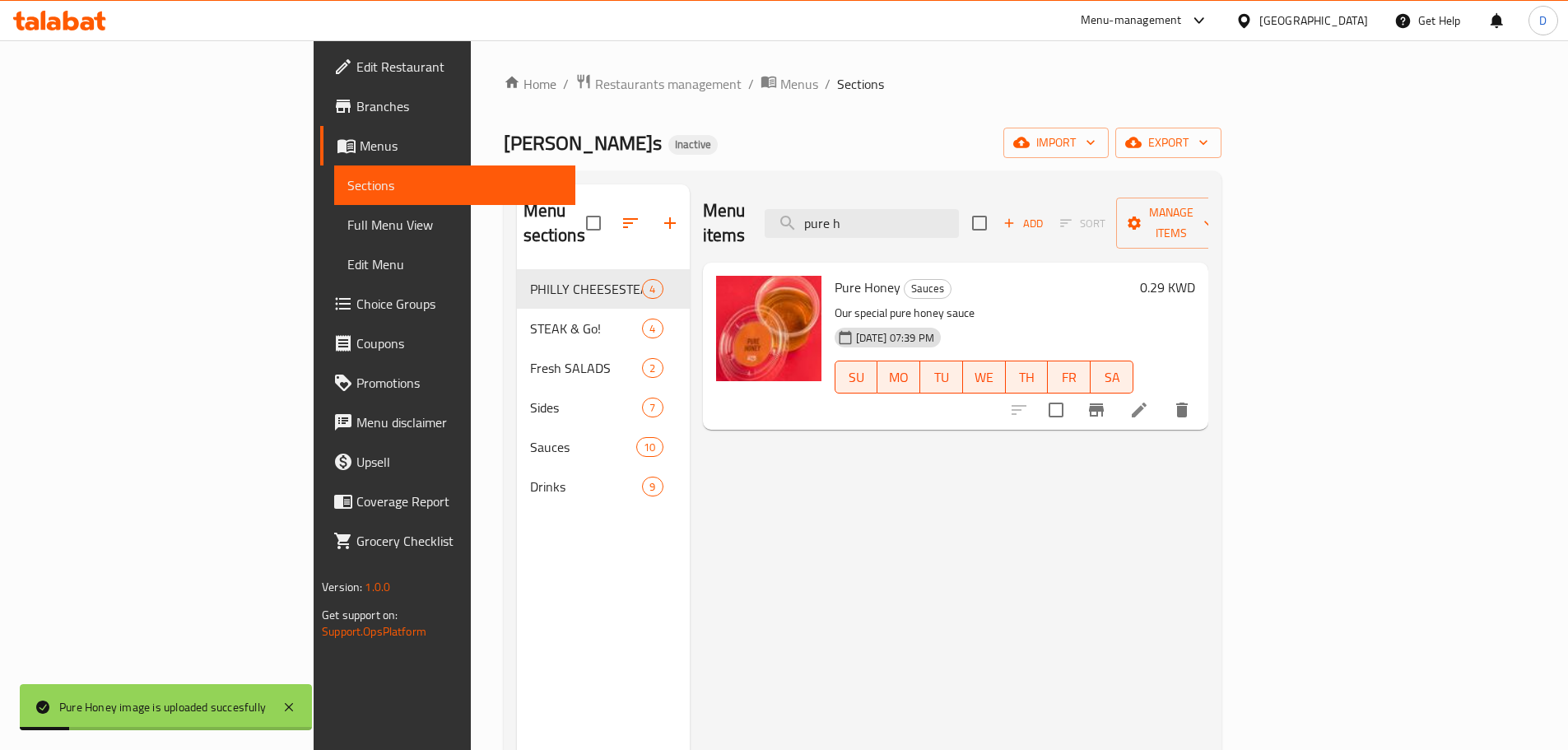
drag, startPoint x: 987, startPoint y: 214, endPoint x: 863, endPoint y: 213, distance: 124.0
click at [863, 213] on div "Menu items pure h Add Sort Manage items" at bounding box center [955, 224] width 505 height 78
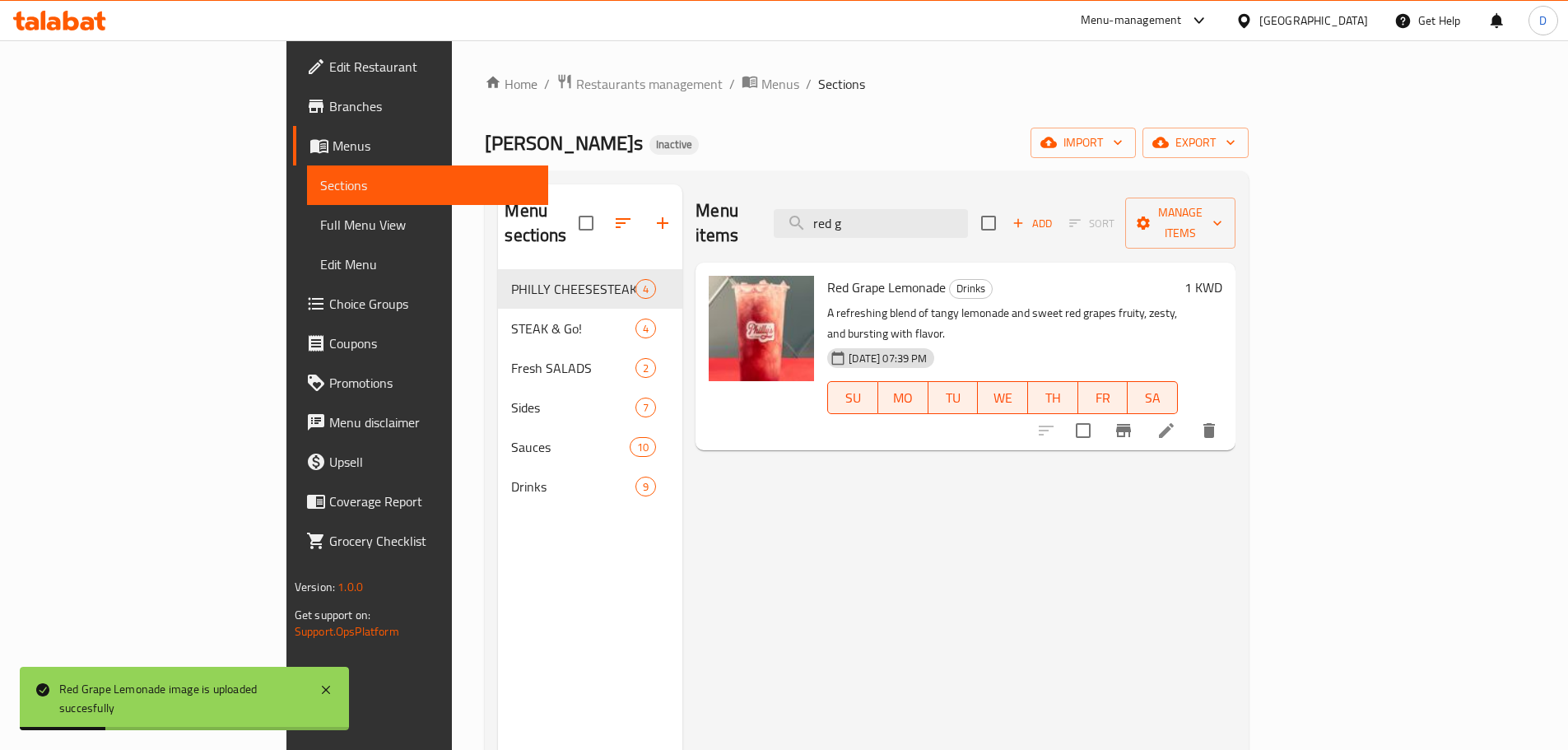
drag, startPoint x: 856, startPoint y: 214, endPoint x: 842, endPoint y: 214, distance: 14.0
click at [842, 214] on div "Menu items red g Add Sort Manage items" at bounding box center [965, 224] width 540 height 78
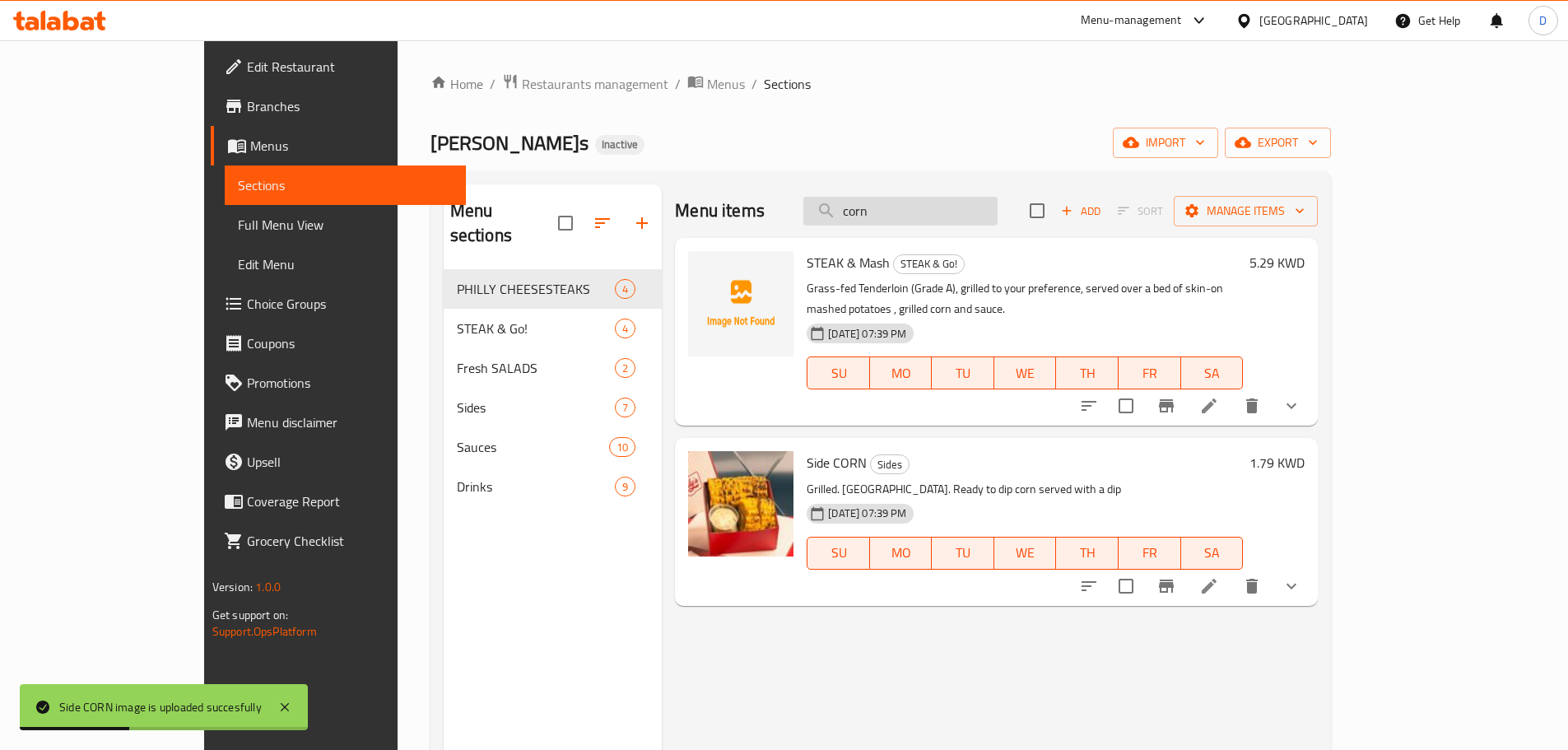
drag, startPoint x: 962, startPoint y: 226, endPoint x: 902, endPoint y: 215, distance: 61.0
click at [902, 215] on div "Menu items corn Add Sort Manage items" at bounding box center [996, 211] width 642 height 54
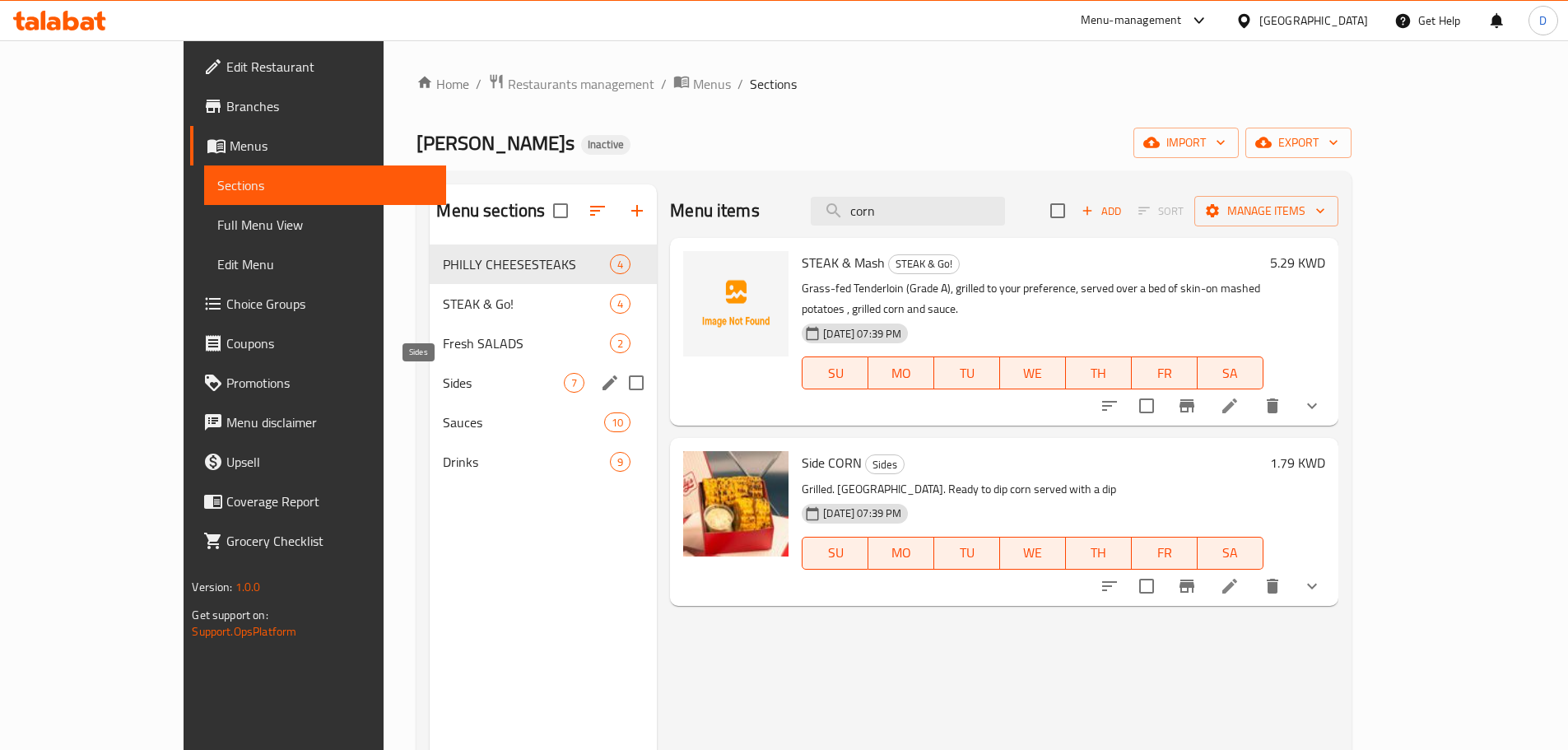
click at [443, 383] on span "Sides" at bounding box center [503, 383] width 121 height 20
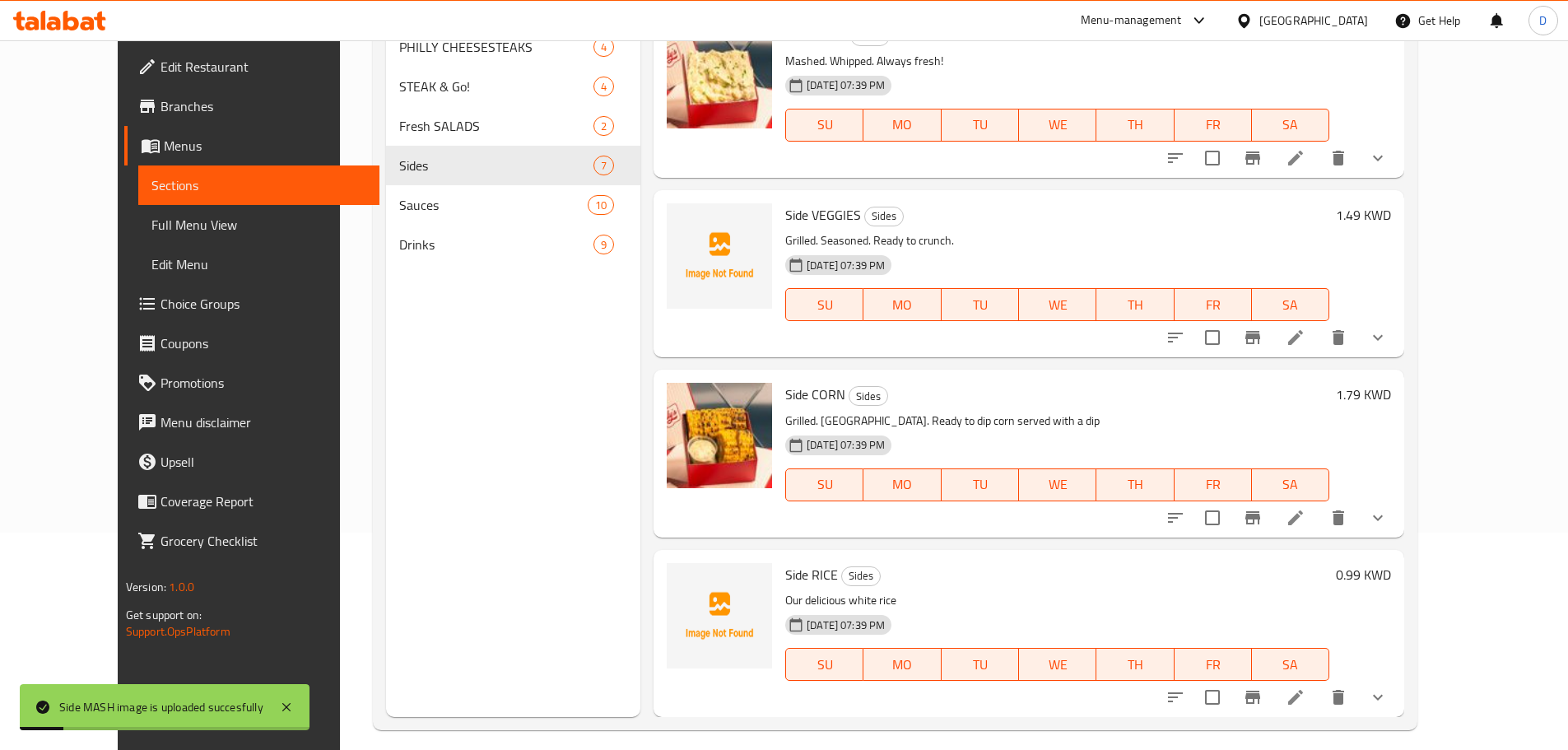
scroll to position [230, 0]
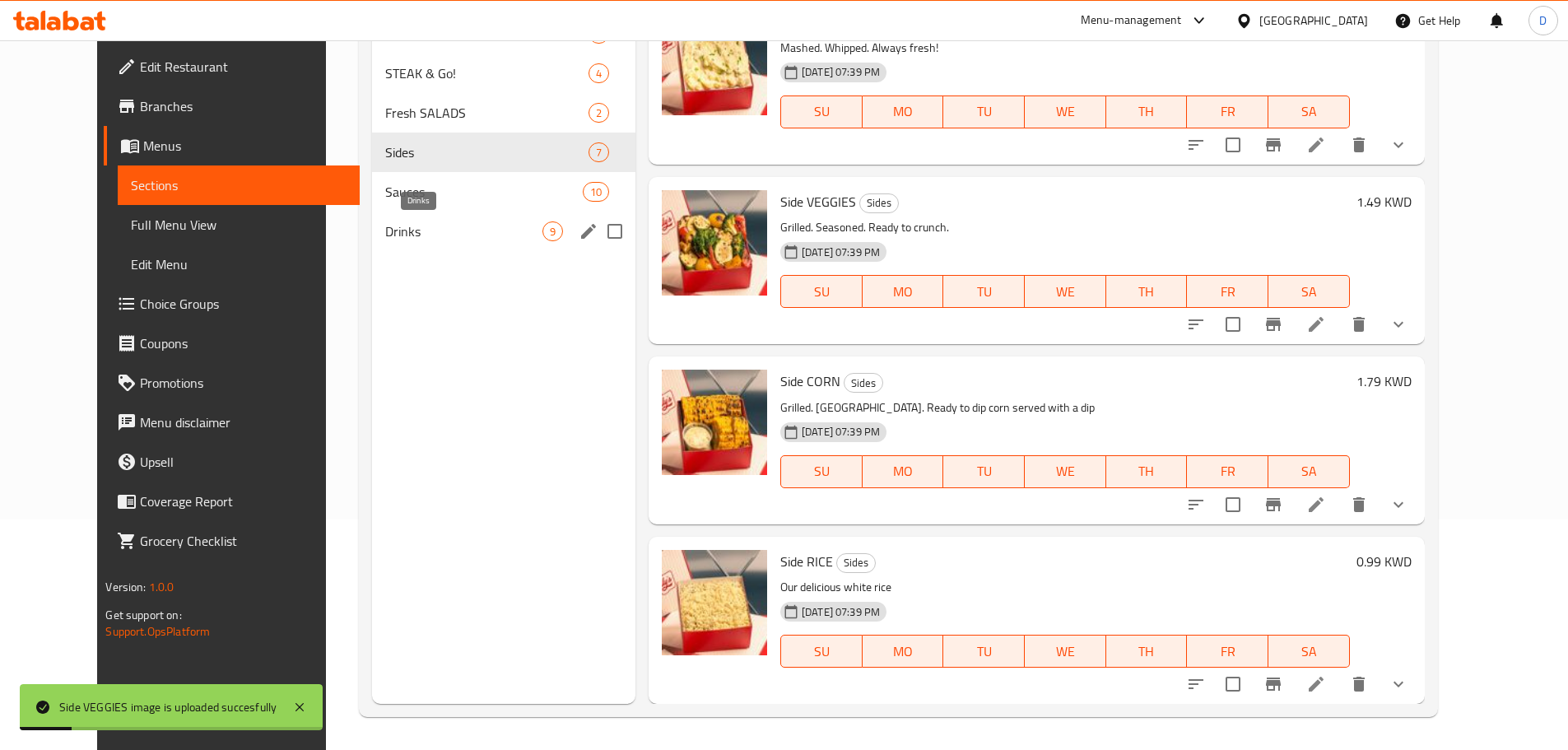
click at [385, 240] on span "Drinks" at bounding box center [463, 231] width 157 height 20
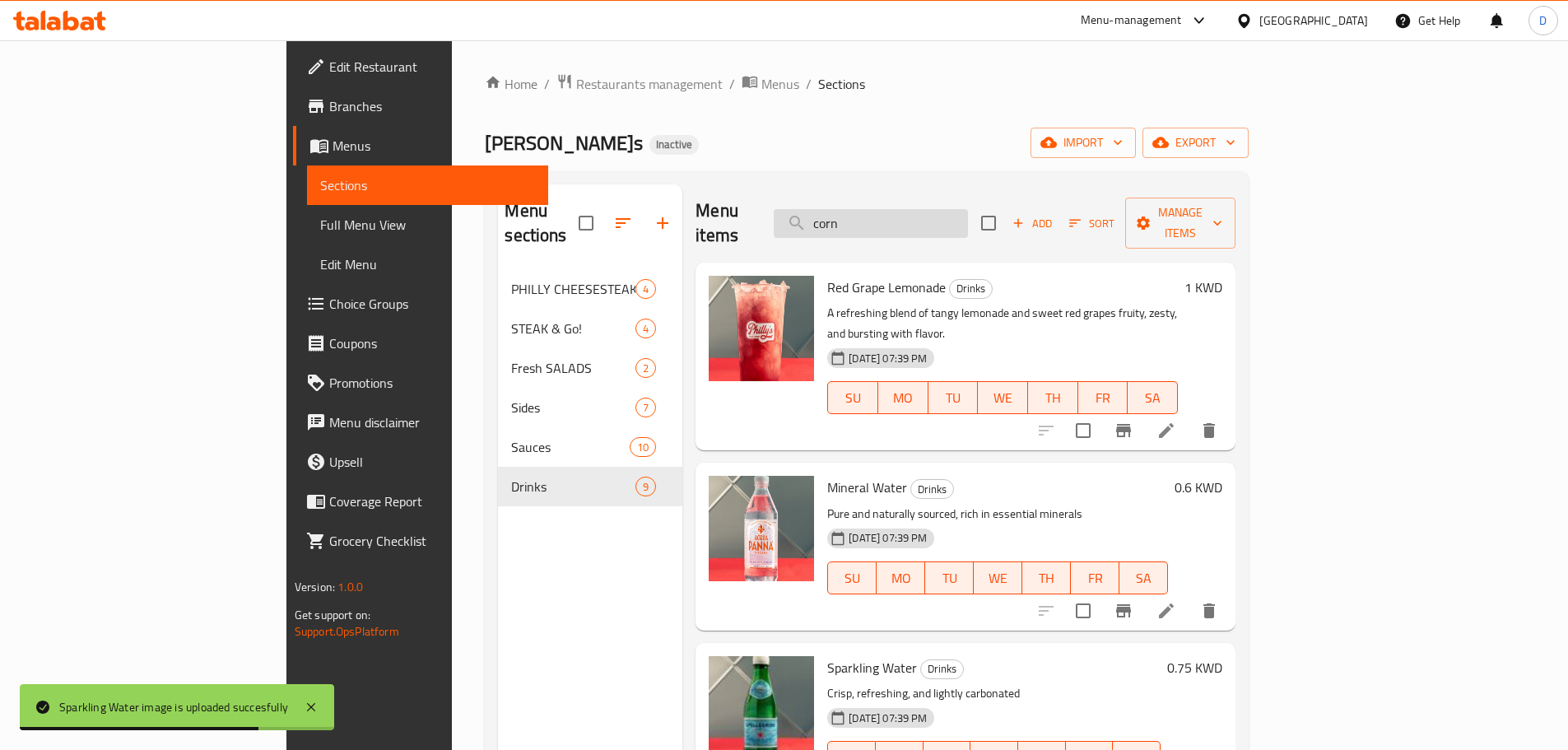
click at [967, 218] on input "corn" at bounding box center [870, 224] width 194 height 29
drag, startPoint x: 974, startPoint y: 218, endPoint x: 879, endPoint y: 219, distance: 95.0
click at [879, 219] on input "corn" at bounding box center [870, 224] width 194 height 29
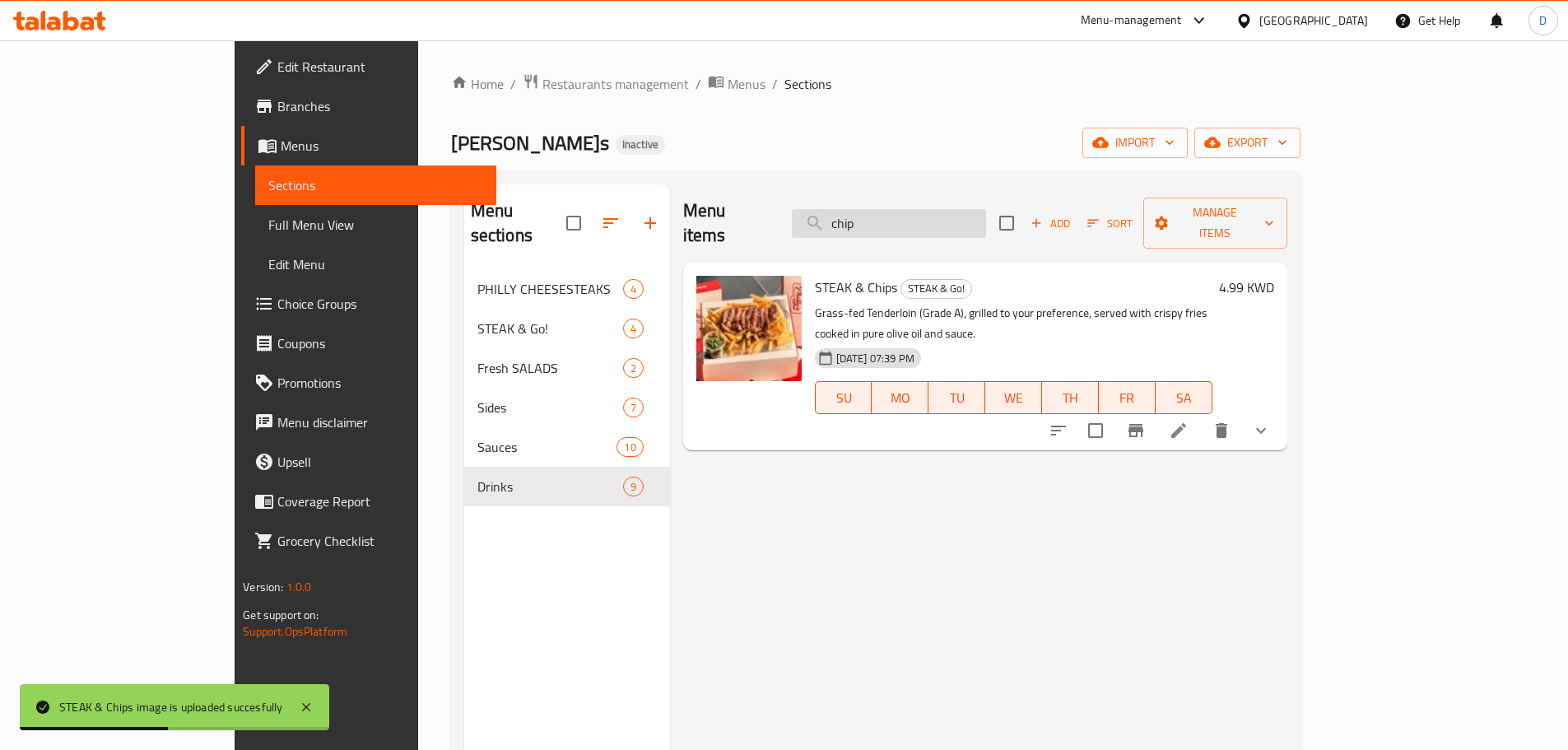
drag, startPoint x: 982, startPoint y: 221, endPoint x: 895, endPoint y: 214, distance: 87.3
click at [895, 214] on input "chip" at bounding box center [888, 224] width 194 height 29
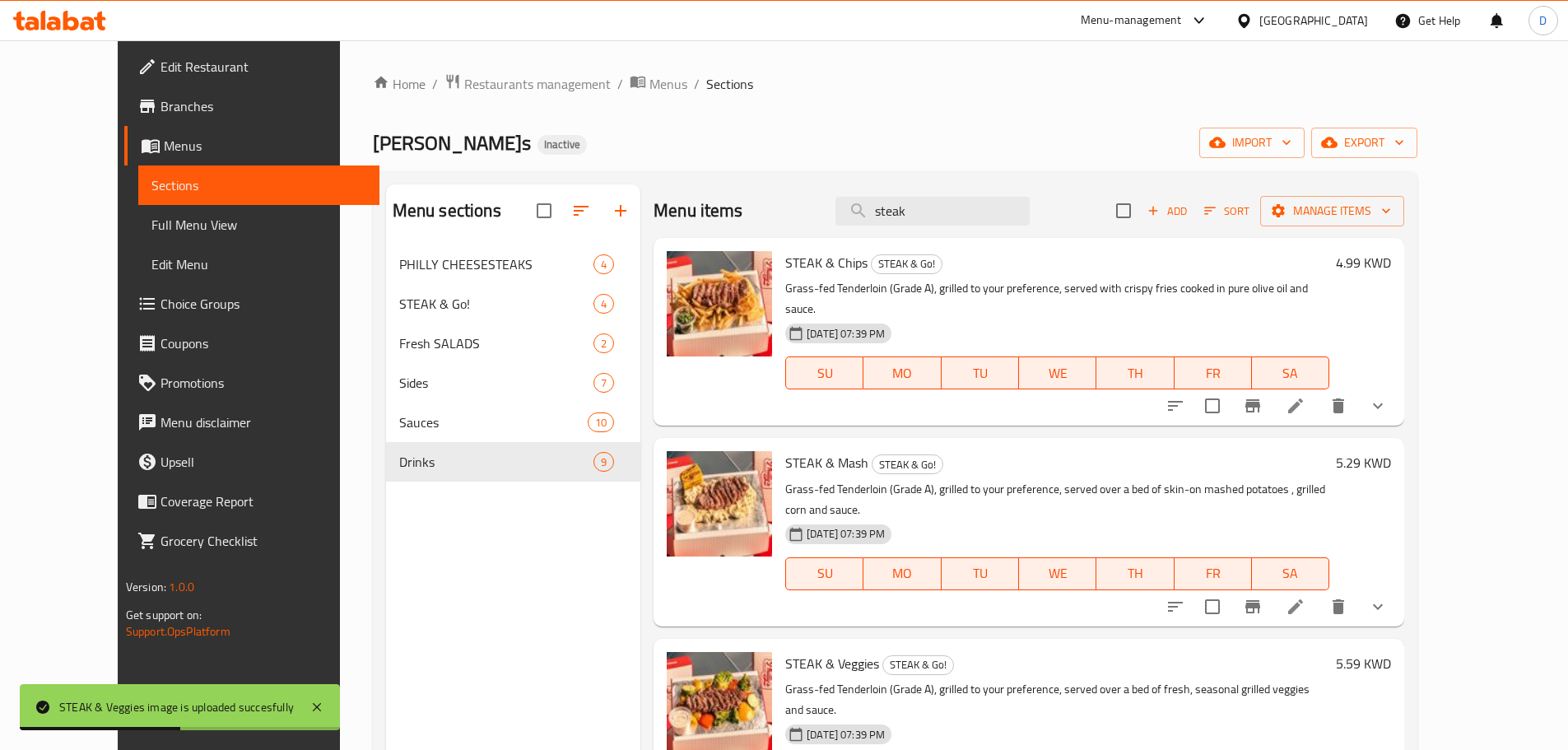
drag, startPoint x: 968, startPoint y: 215, endPoint x: 831, endPoint y: 210, distance: 137.1
click at [831, 210] on div "Menu items steak Add Sort Manage items" at bounding box center [1028, 211] width 751 height 54
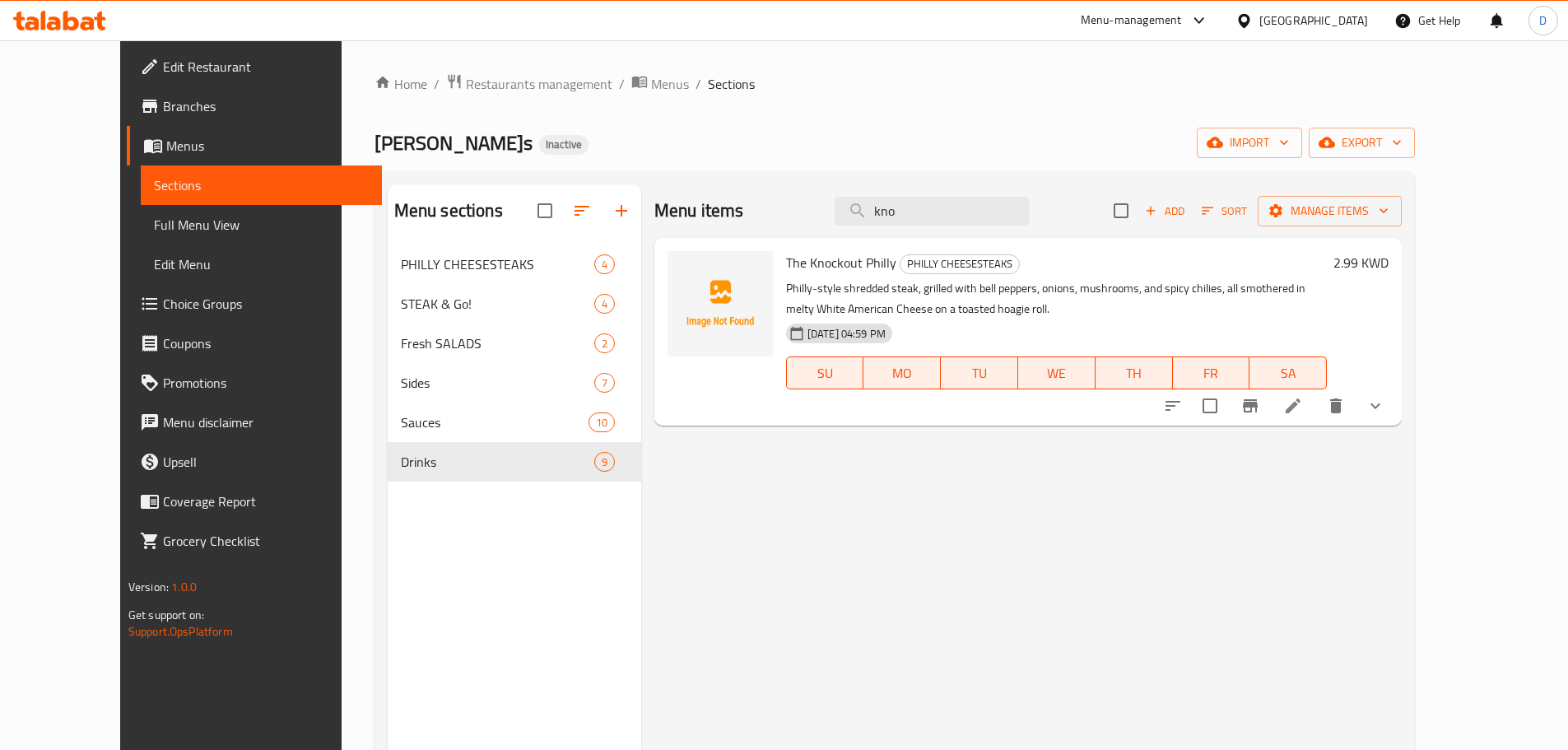
type input "kno"
drag, startPoint x: 76, startPoint y: 228, endPoint x: 95, endPoint y: 235, distance: 20.2
click at [154, 228] on span "Full Menu View" at bounding box center [261, 225] width 215 height 20
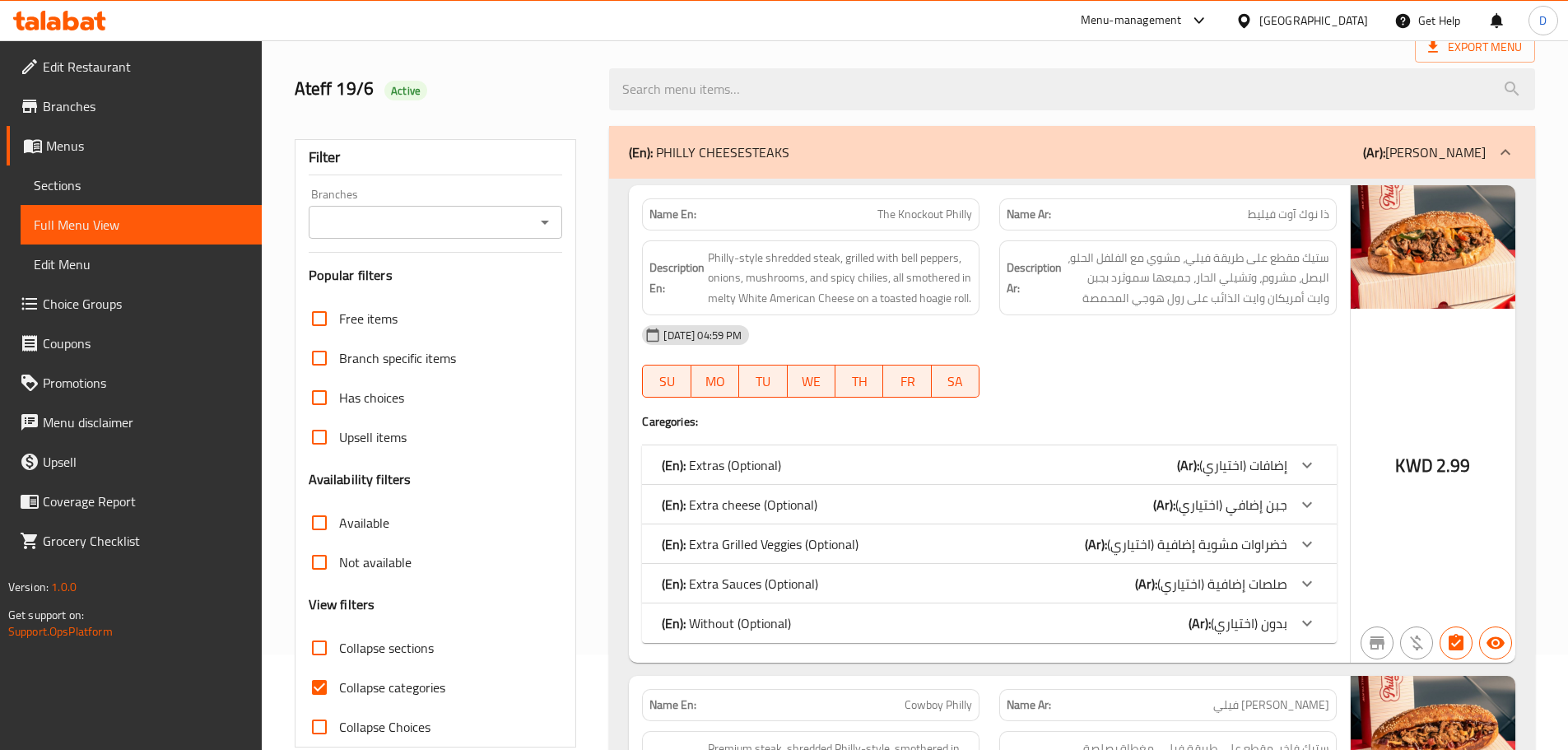
scroll to position [247, 0]
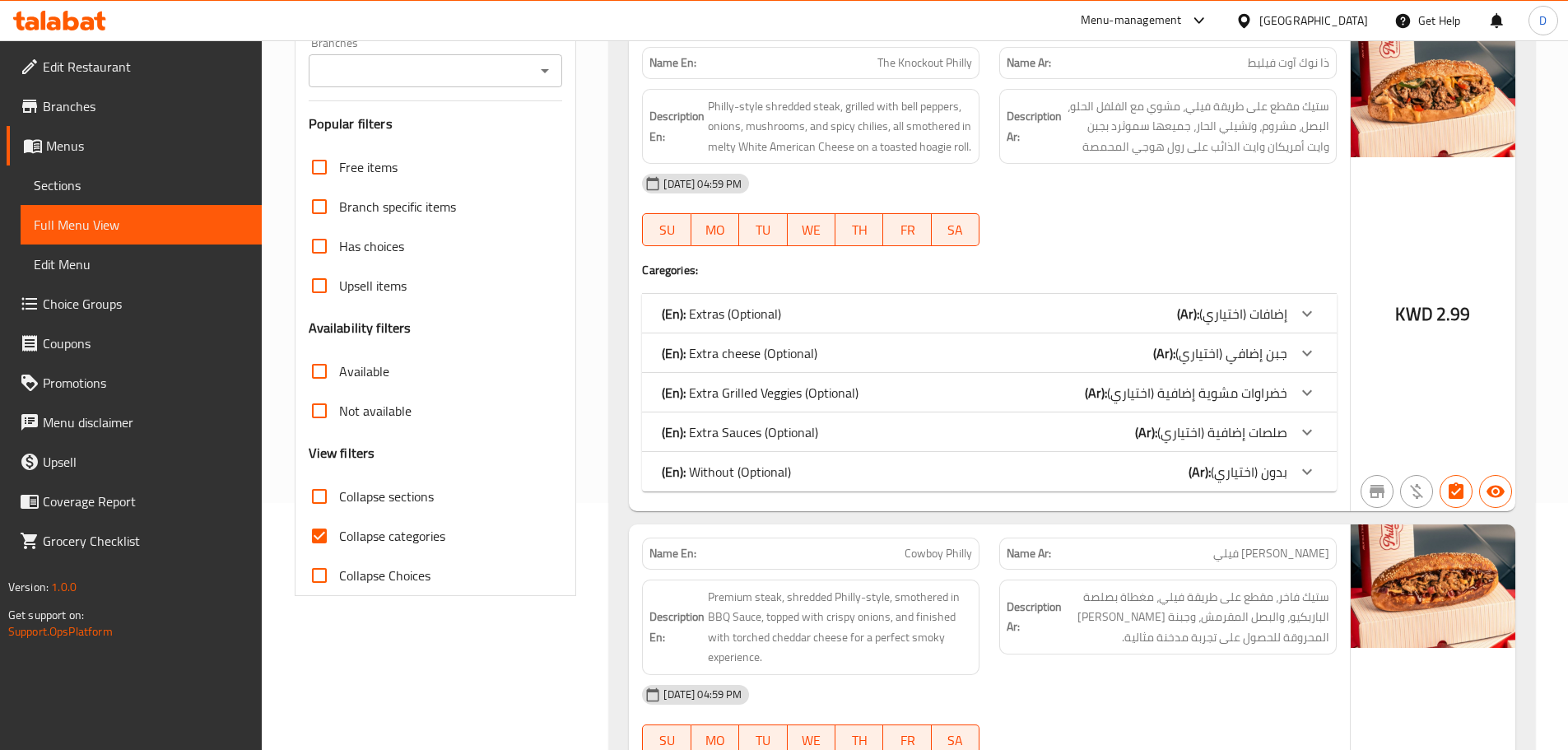
drag, startPoint x: 324, startPoint y: 531, endPoint x: 994, endPoint y: 443, distance: 675.8
click at [338, 531] on input "Collapse categories" at bounding box center [319, 535] width 39 height 39
checkbox input "false"
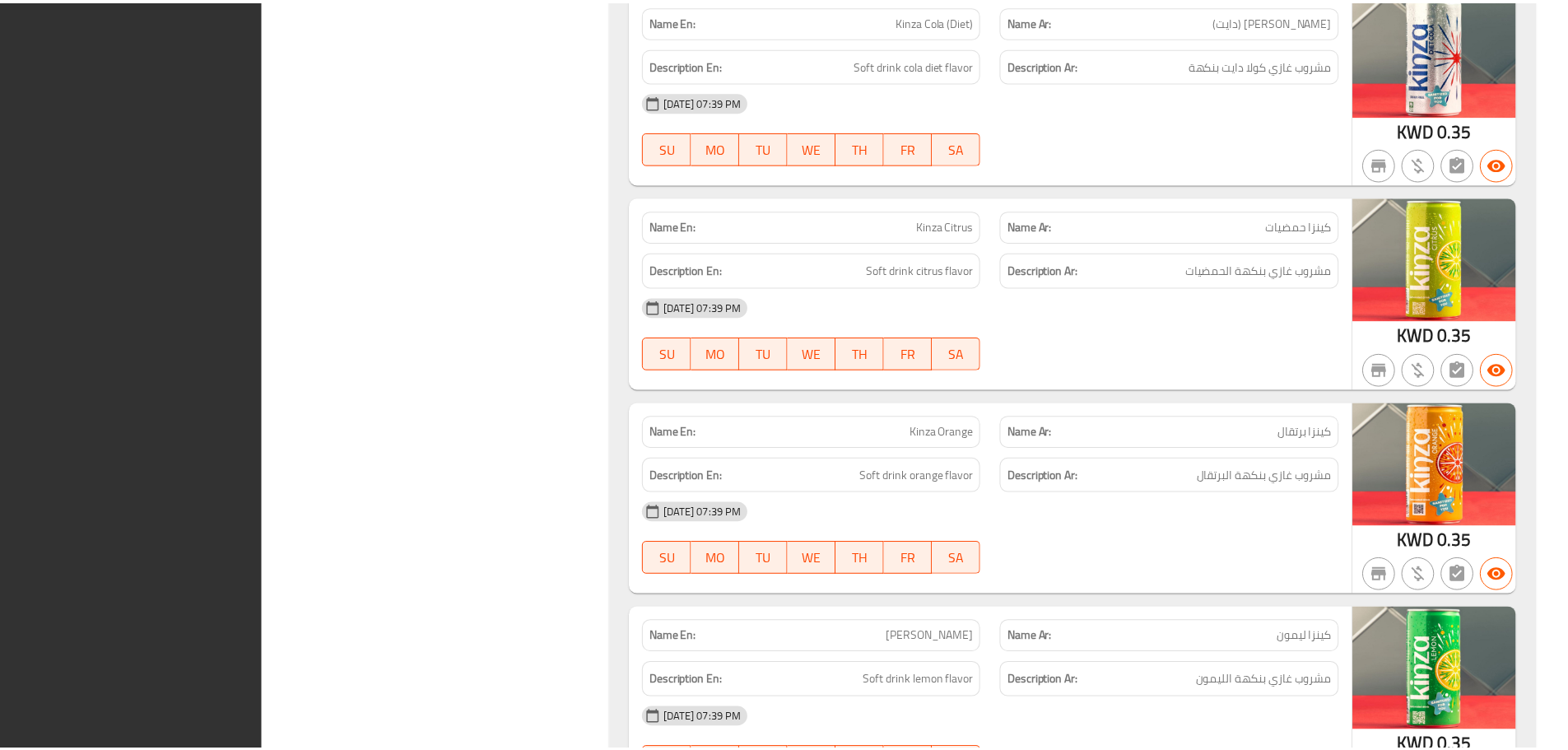
scroll to position [28957, 0]
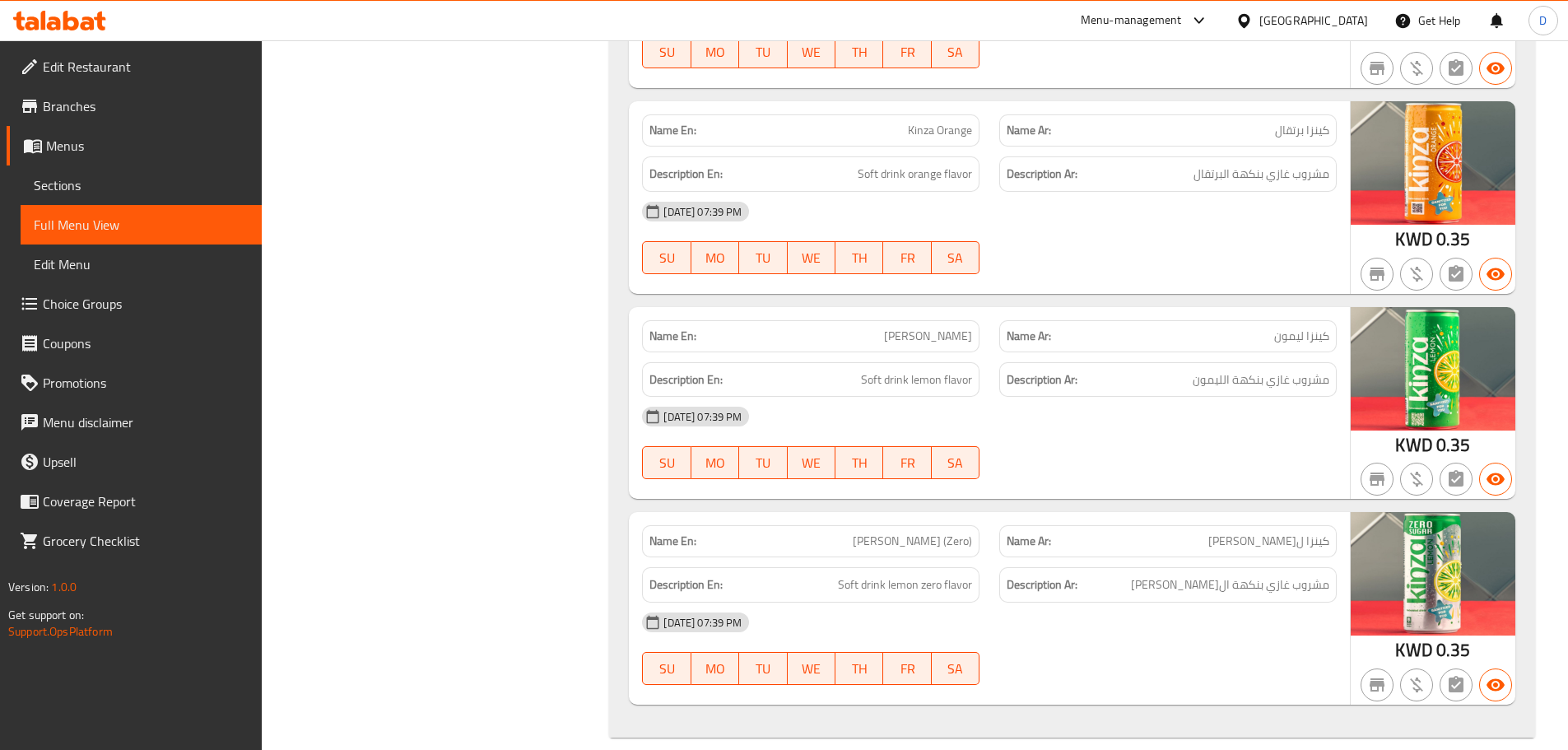
click at [1343, 19] on div "Kuwait" at bounding box center [1313, 21] width 108 height 18
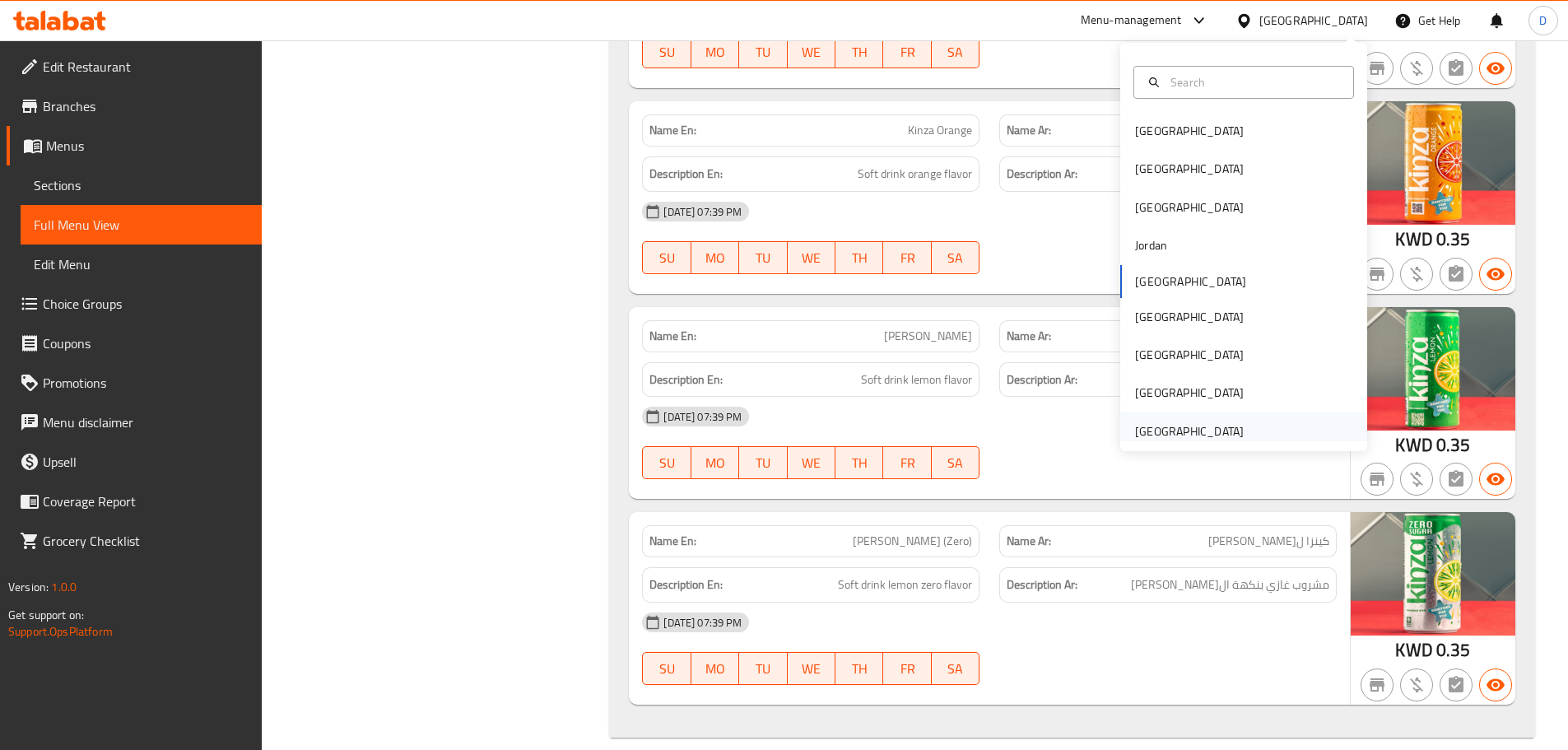
click at [1191, 432] on div "[GEOGRAPHIC_DATA]" at bounding box center [1189, 431] width 108 height 18
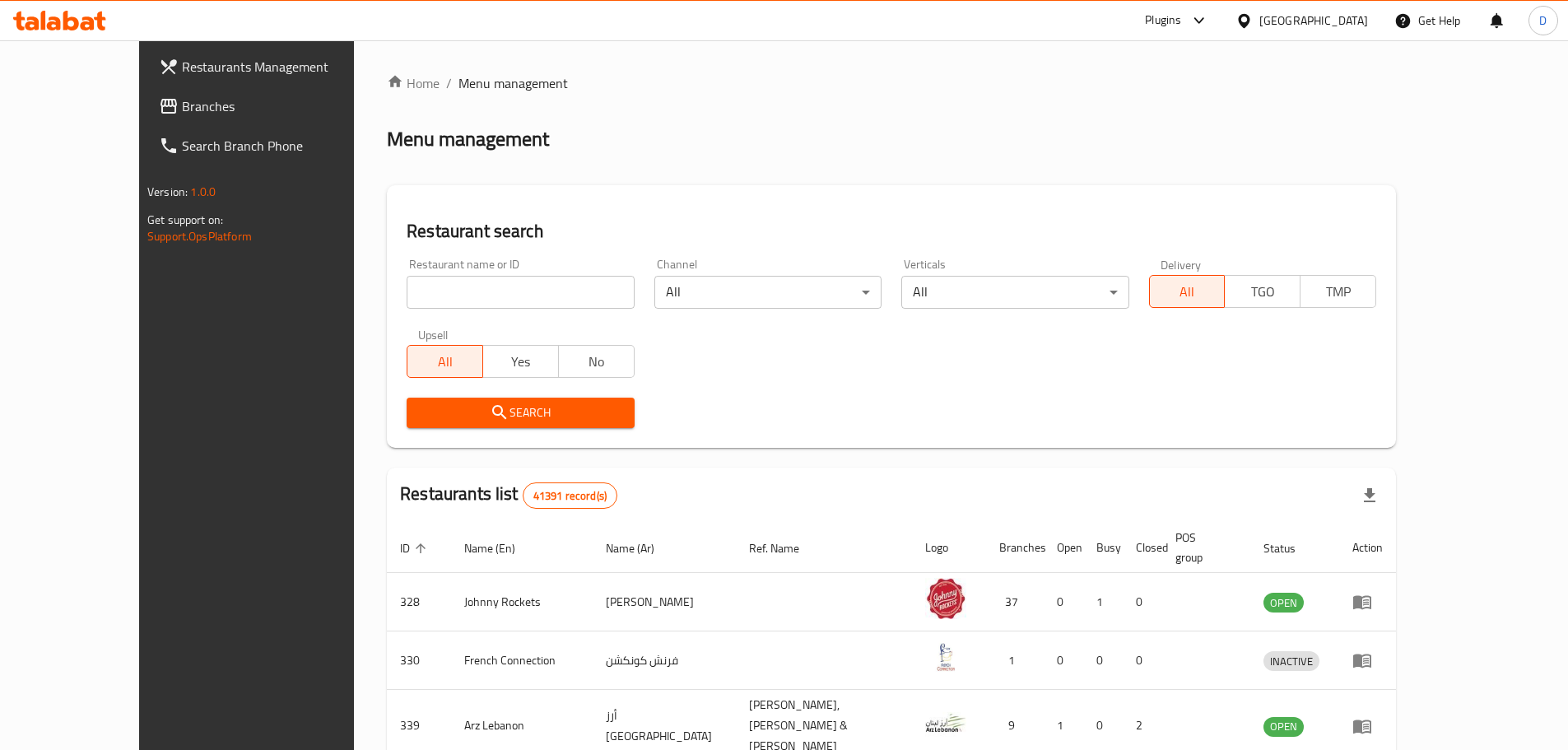
click at [182, 113] on span "Branches" at bounding box center [285, 106] width 206 height 20
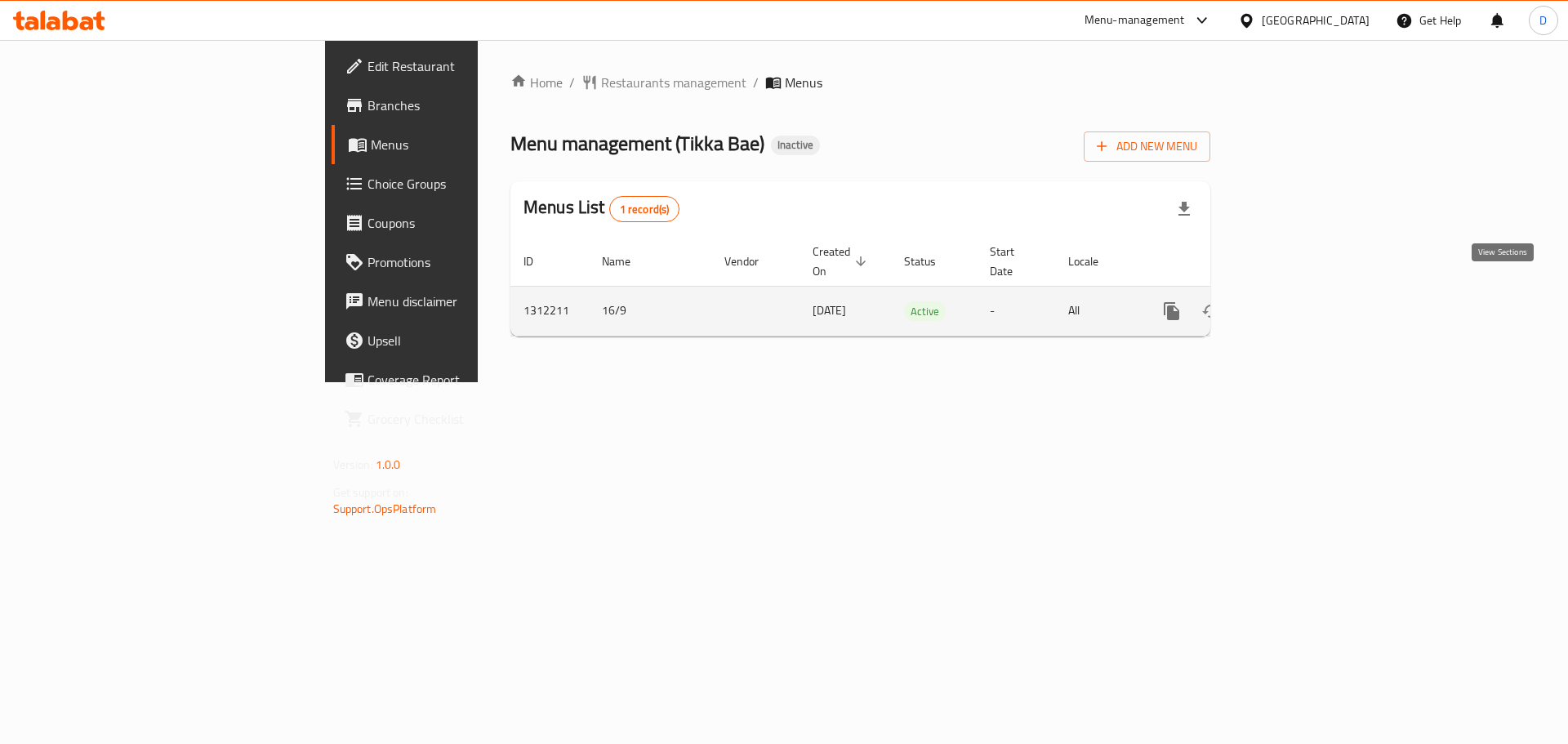
click at [1300, 302] on icon "enhanced table" at bounding box center [1290, 312] width 20 height 20
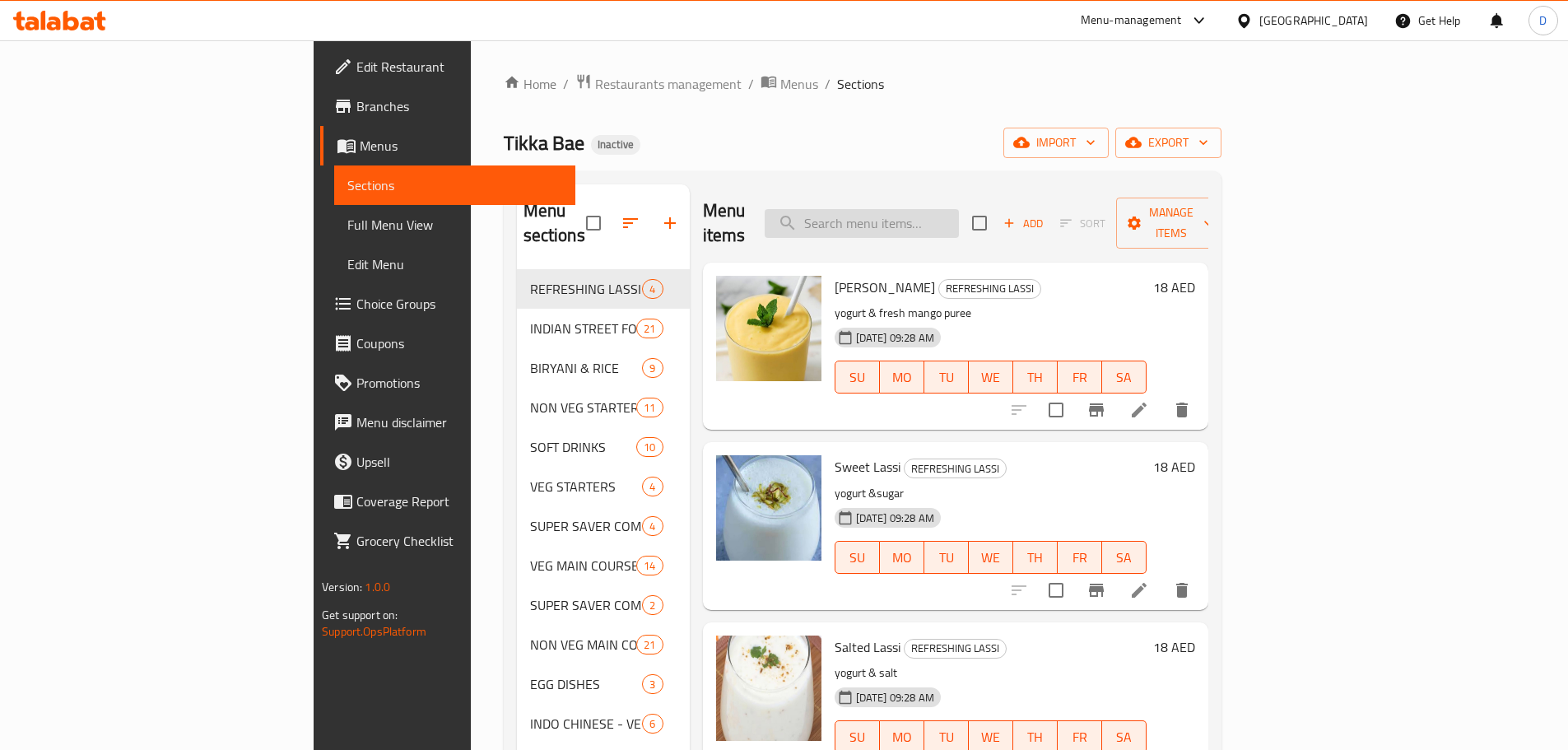
click at [959, 210] on input "search" at bounding box center [861, 224] width 194 height 29
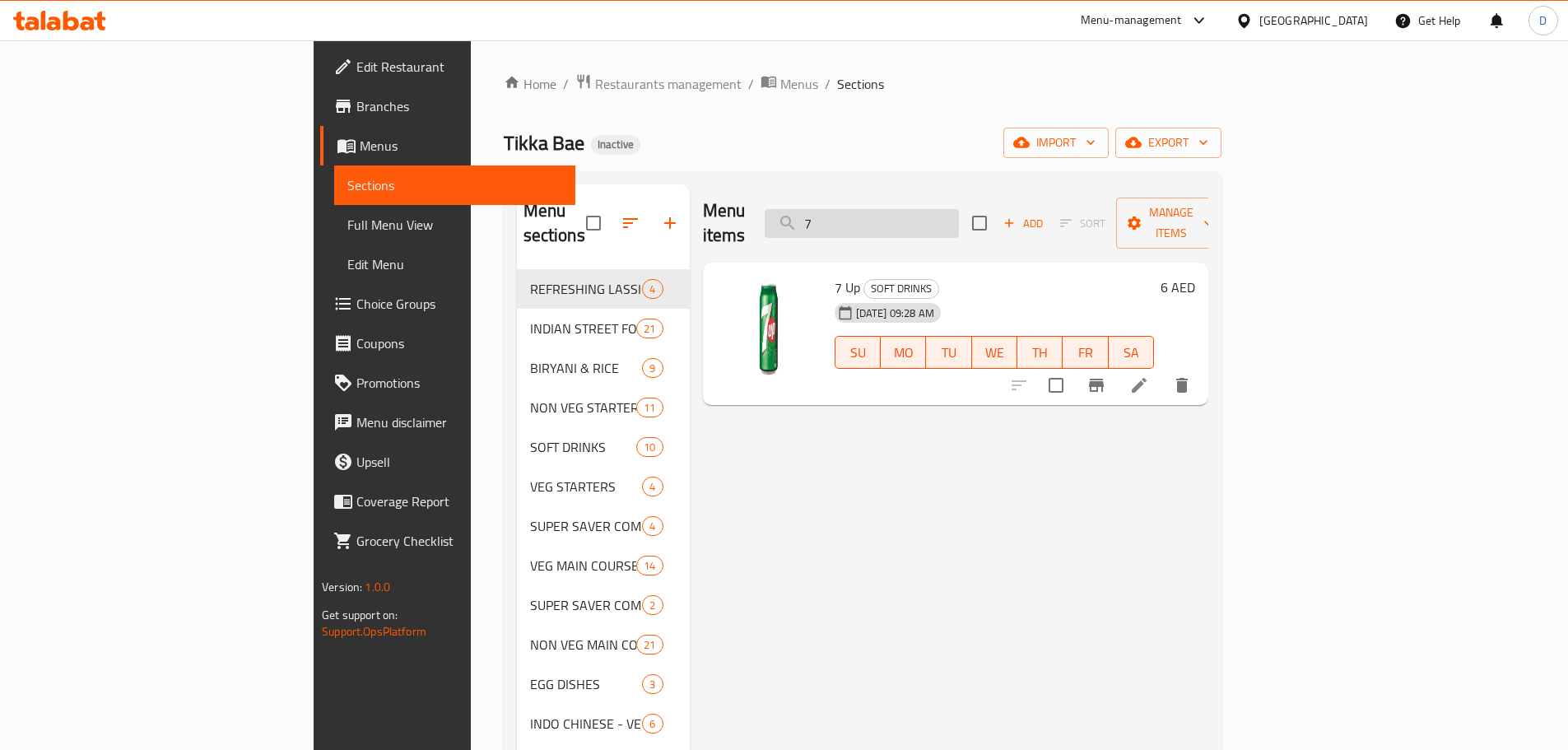
drag, startPoint x: 929, startPoint y: 213, endPoint x: 888, endPoint y: 213, distance: 41.0
click at [888, 213] on input "7" at bounding box center [861, 224] width 194 height 29
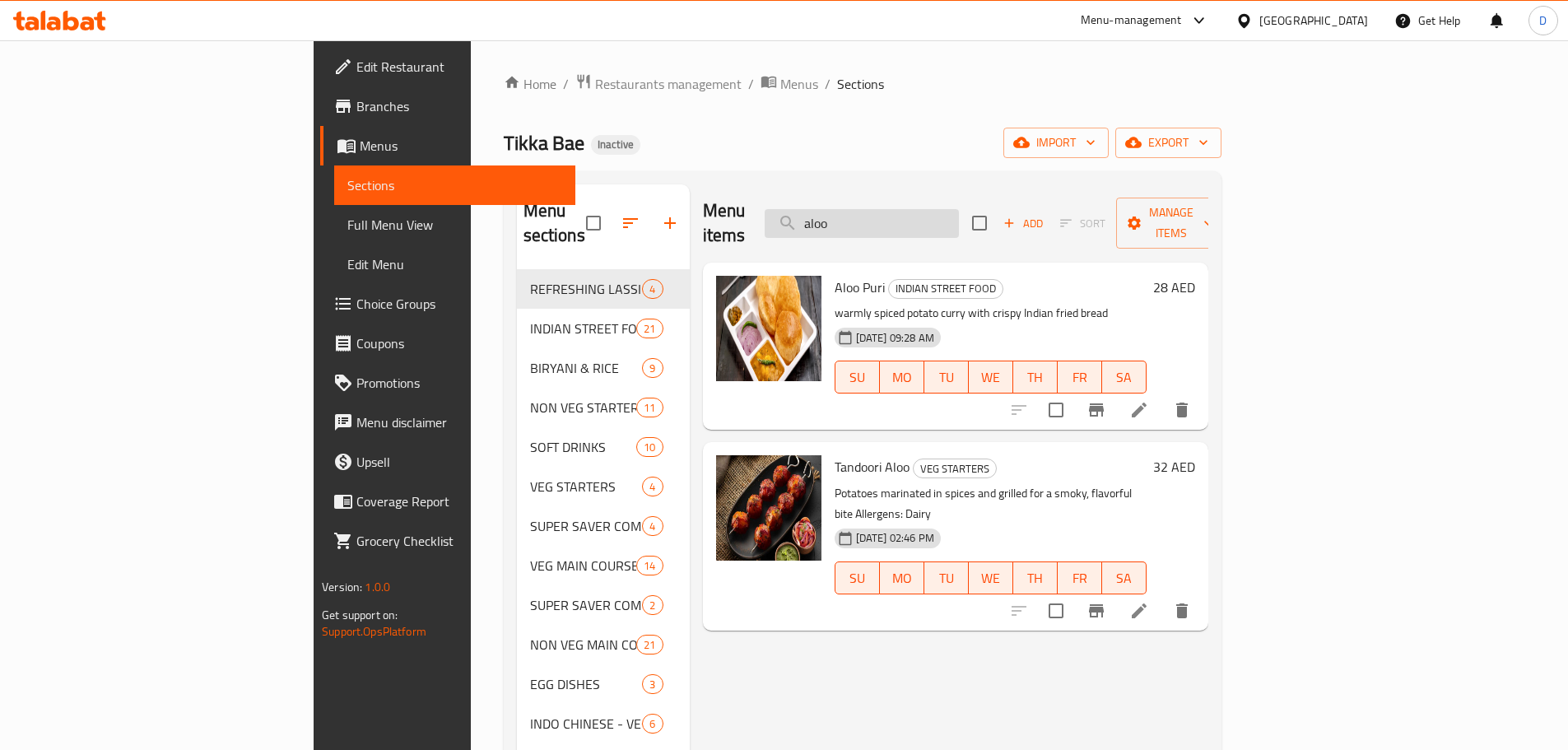
drag, startPoint x: 940, startPoint y: 211, endPoint x: 891, endPoint y: 221, distance: 50.0
click at [891, 221] on input "aloo" at bounding box center [861, 224] width 194 height 29
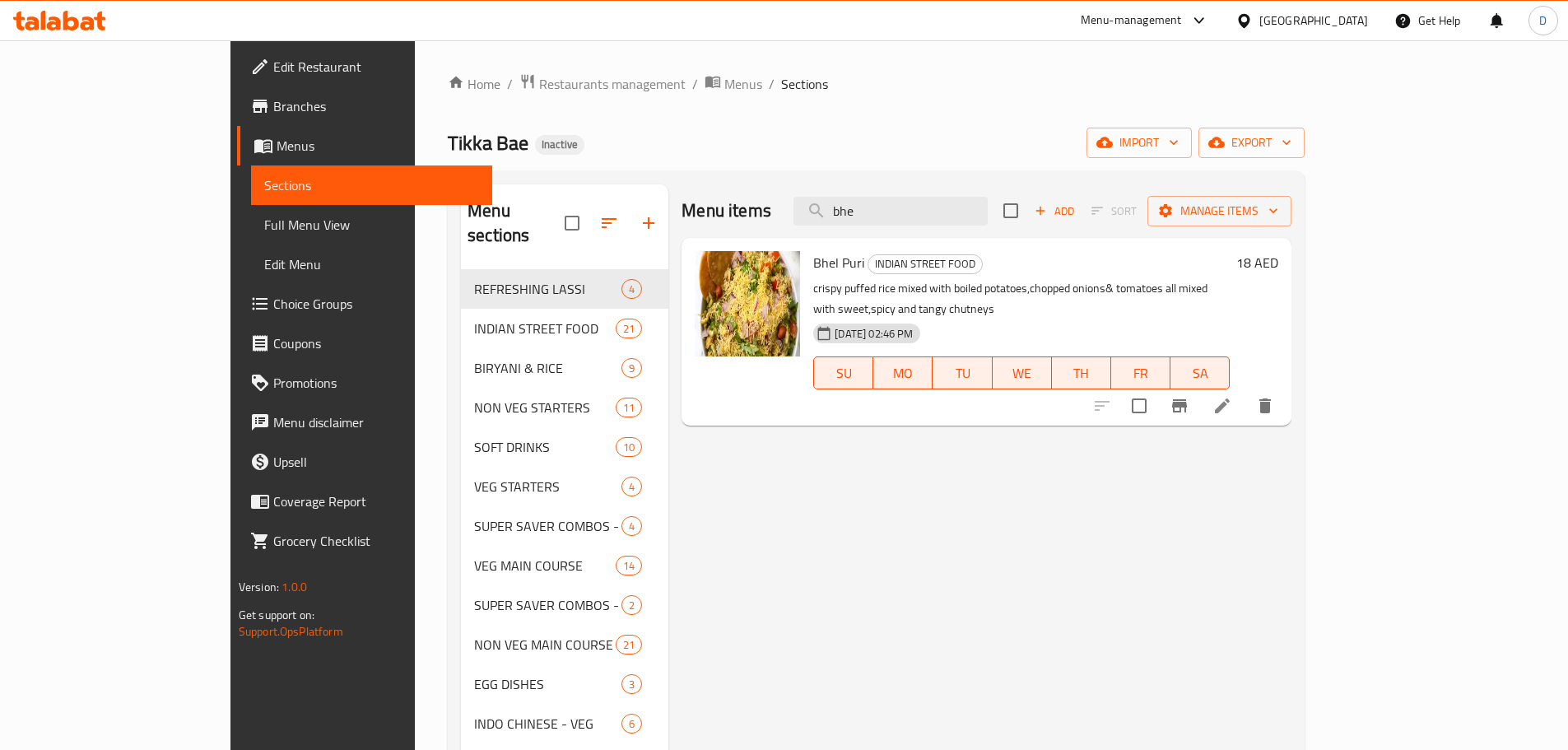
drag, startPoint x: 963, startPoint y: 210, endPoint x: 877, endPoint y: 222, distance: 86.8
click at [877, 222] on div "Menu items bhe Add Sort Manage items" at bounding box center [986, 211] width 610 height 54
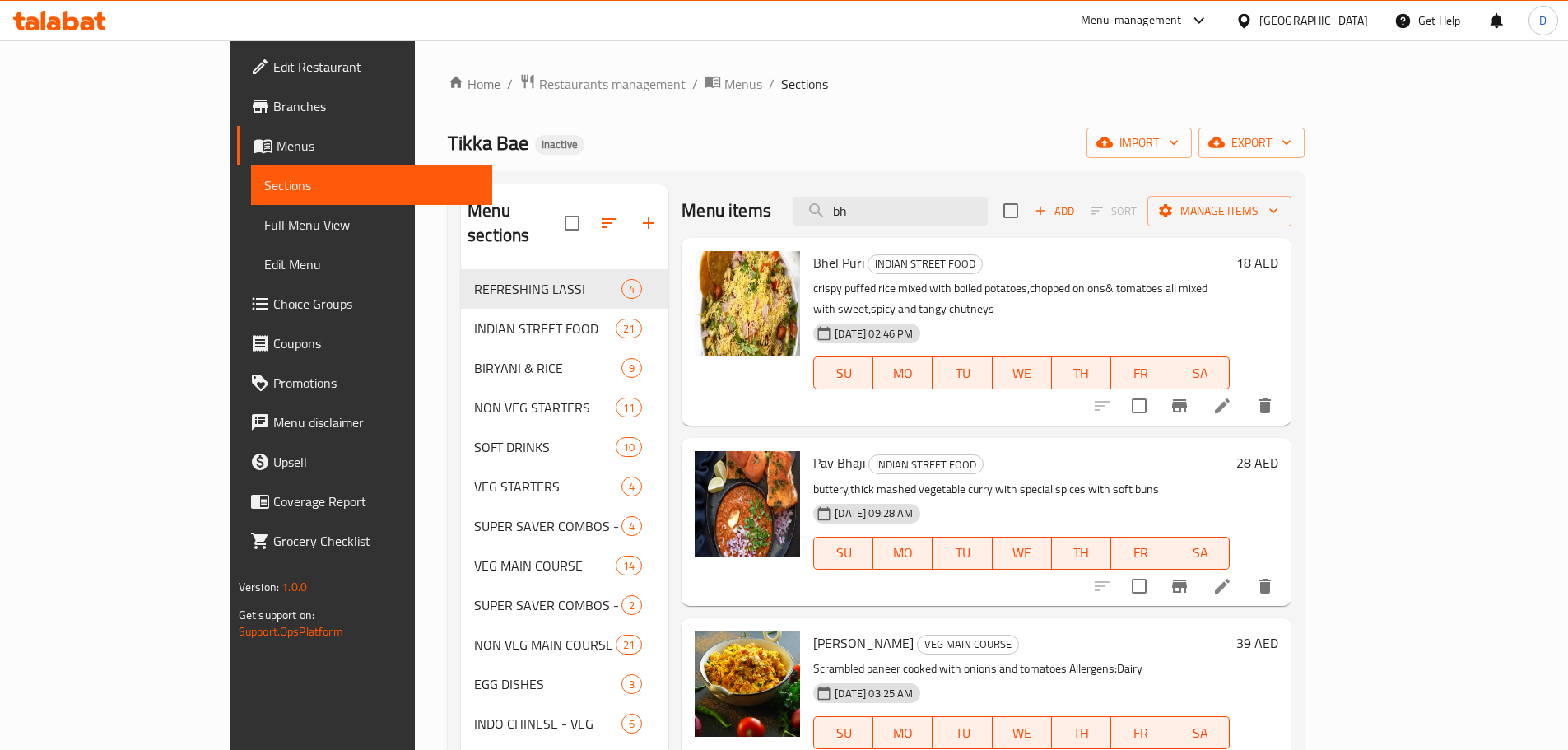
drag, startPoint x: 909, startPoint y: 228, endPoint x: 888, endPoint y: 231, distance: 21.2
click at [888, 231] on div "Menu items bh Add Sort Manage items" at bounding box center [986, 211] width 610 height 54
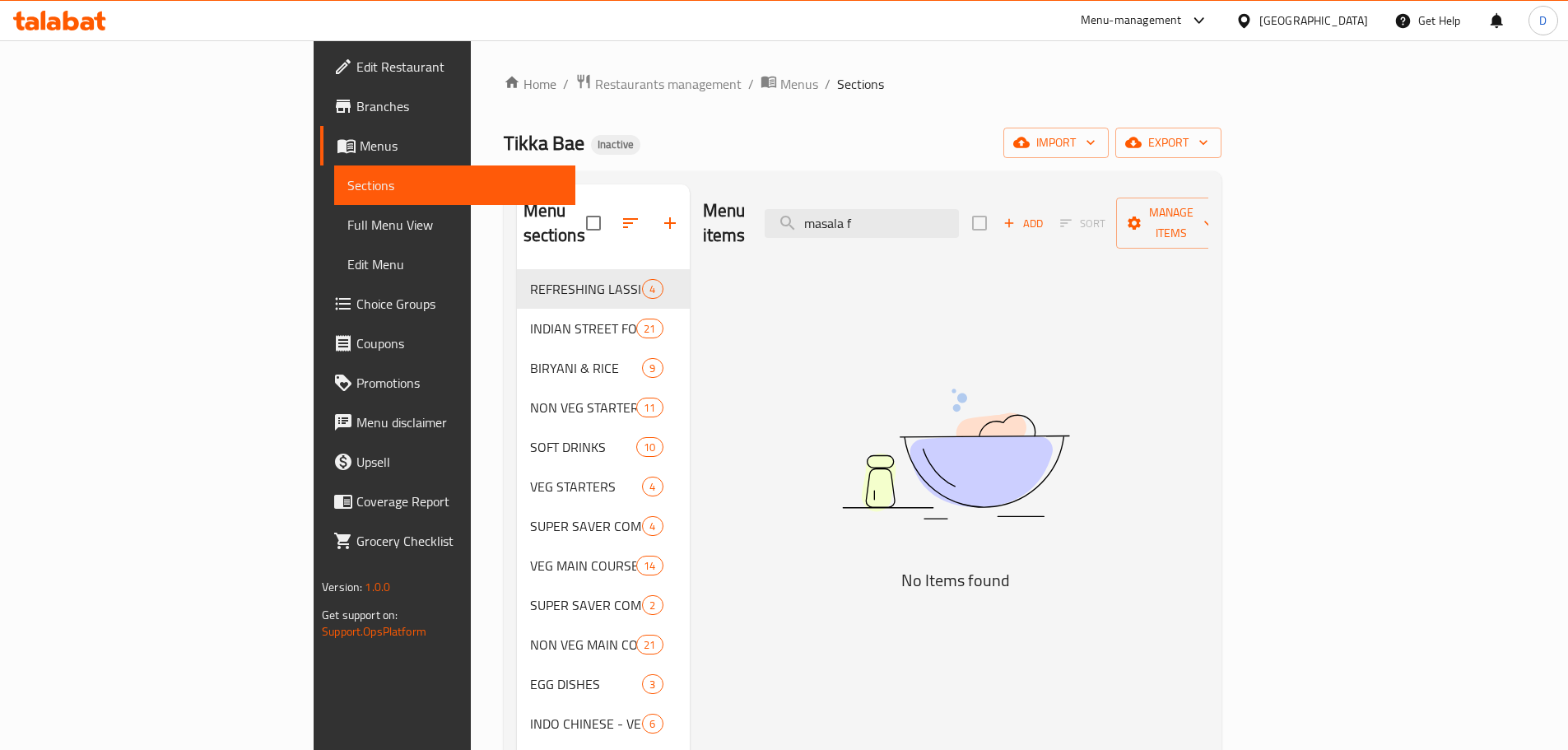
drag, startPoint x: 978, startPoint y: 209, endPoint x: 838, endPoint y: 236, distance: 142.6
click at [838, 236] on div "Menu items masala f Add Sort Manage items" at bounding box center [955, 224] width 505 height 78
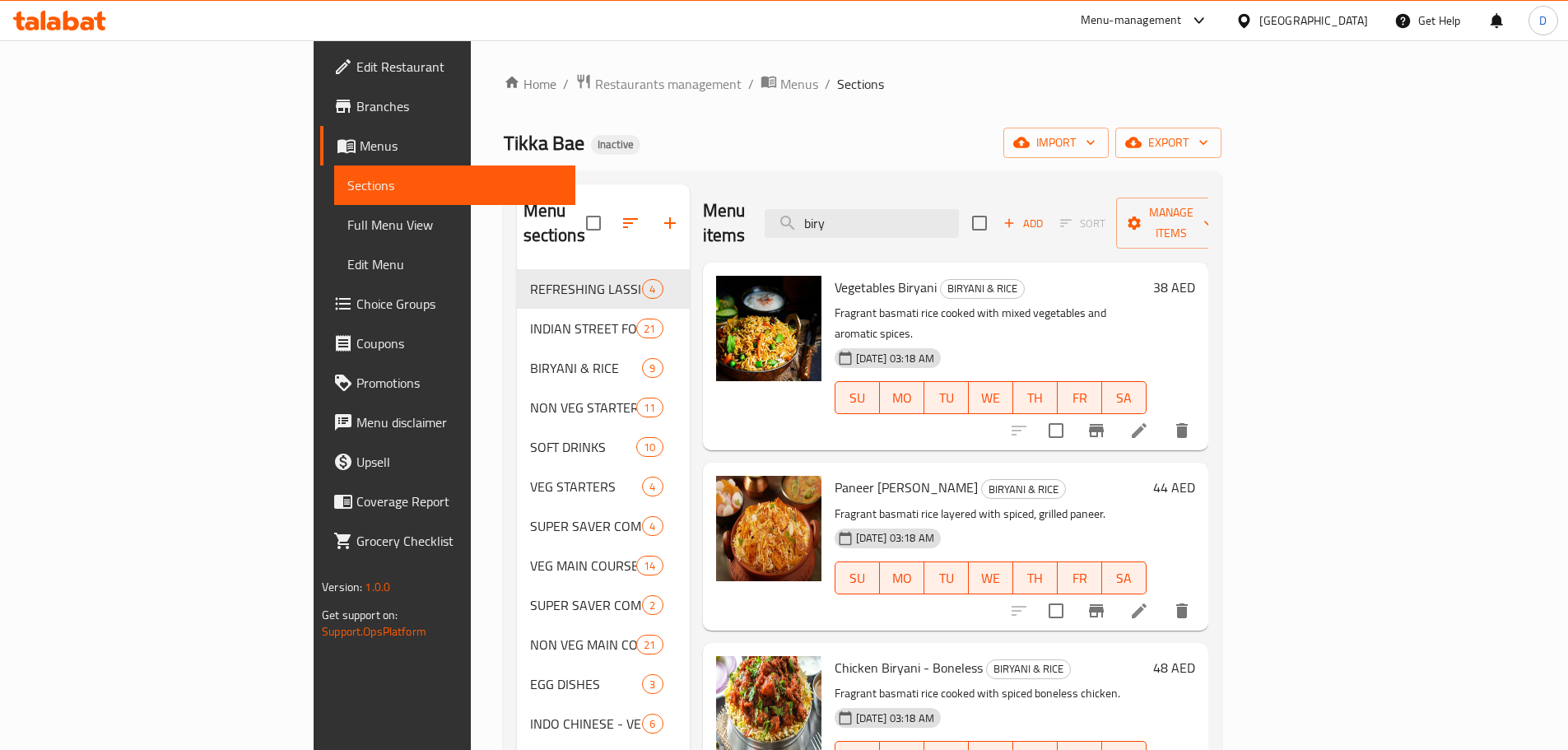
drag, startPoint x: 945, startPoint y: 217, endPoint x: 857, endPoint y: 219, distance: 88.0
click at [857, 219] on div "Menu items biry Add Sort Manage items" at bounding box center [955, 224] width 505 height 78
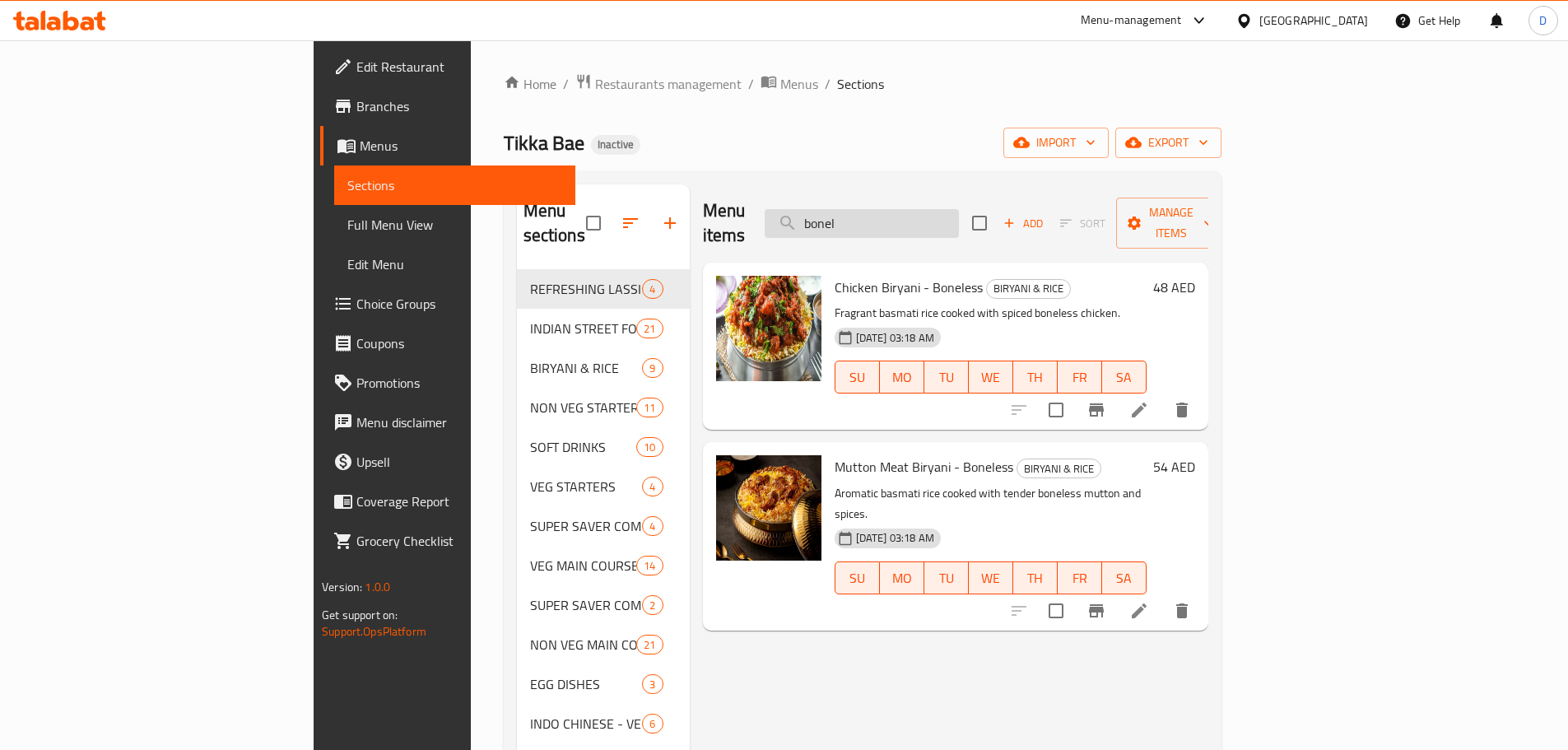
drag, startPoint x: 966, startPoint y: 216, endPoint x: 881, endPoint y: 216, distance: 85.0
click at [881, 216] on input "bonel" at bounding box center [861, 224] width 194 height 29
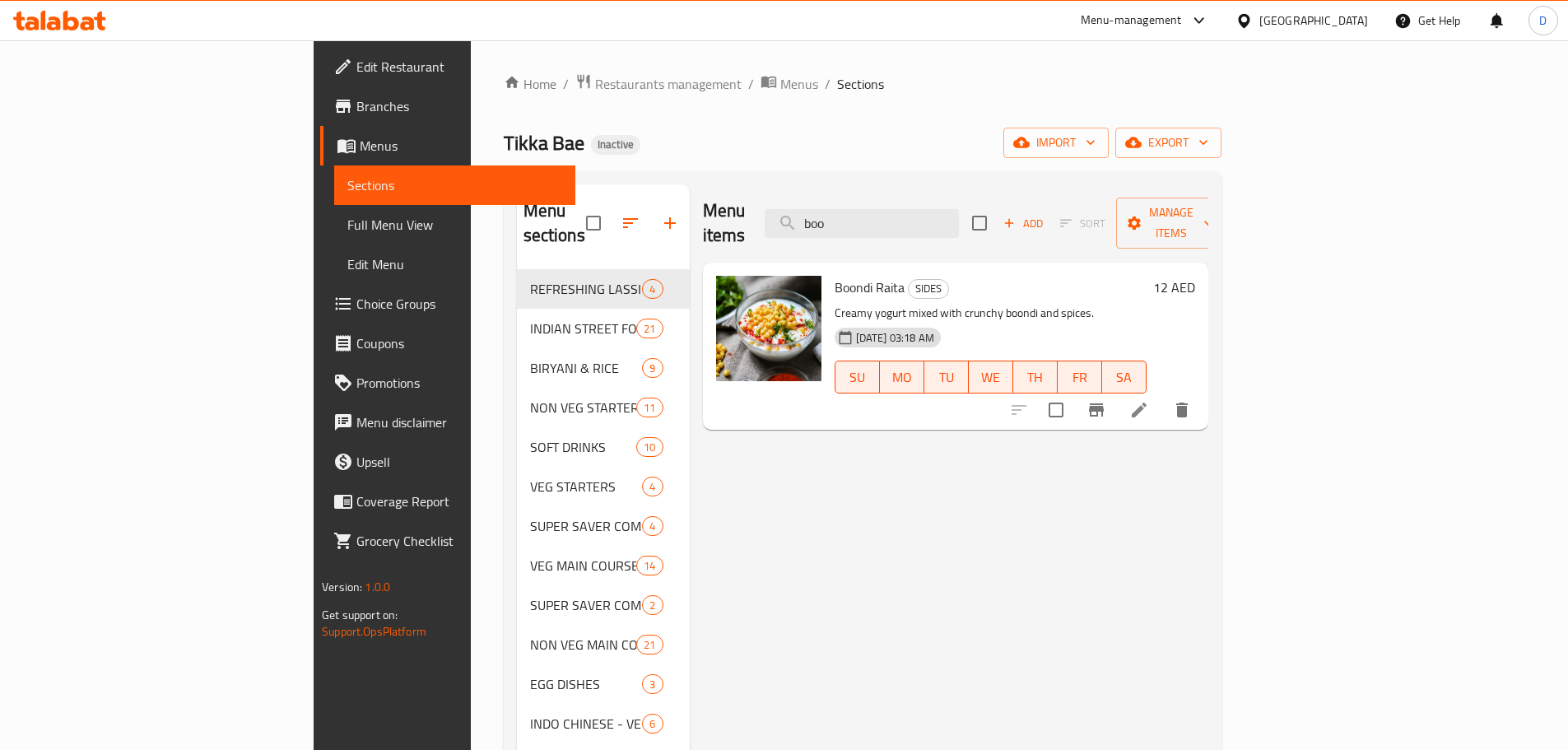
drag, startPoint x: 898, startPoint y: 227, endPoint x: 859, endPoint y: 228, distance: 39.0
click at [859, 228] on div "Menu items boo Add Sort Manage items" at bounding box center [955, 224] width 505 height 78
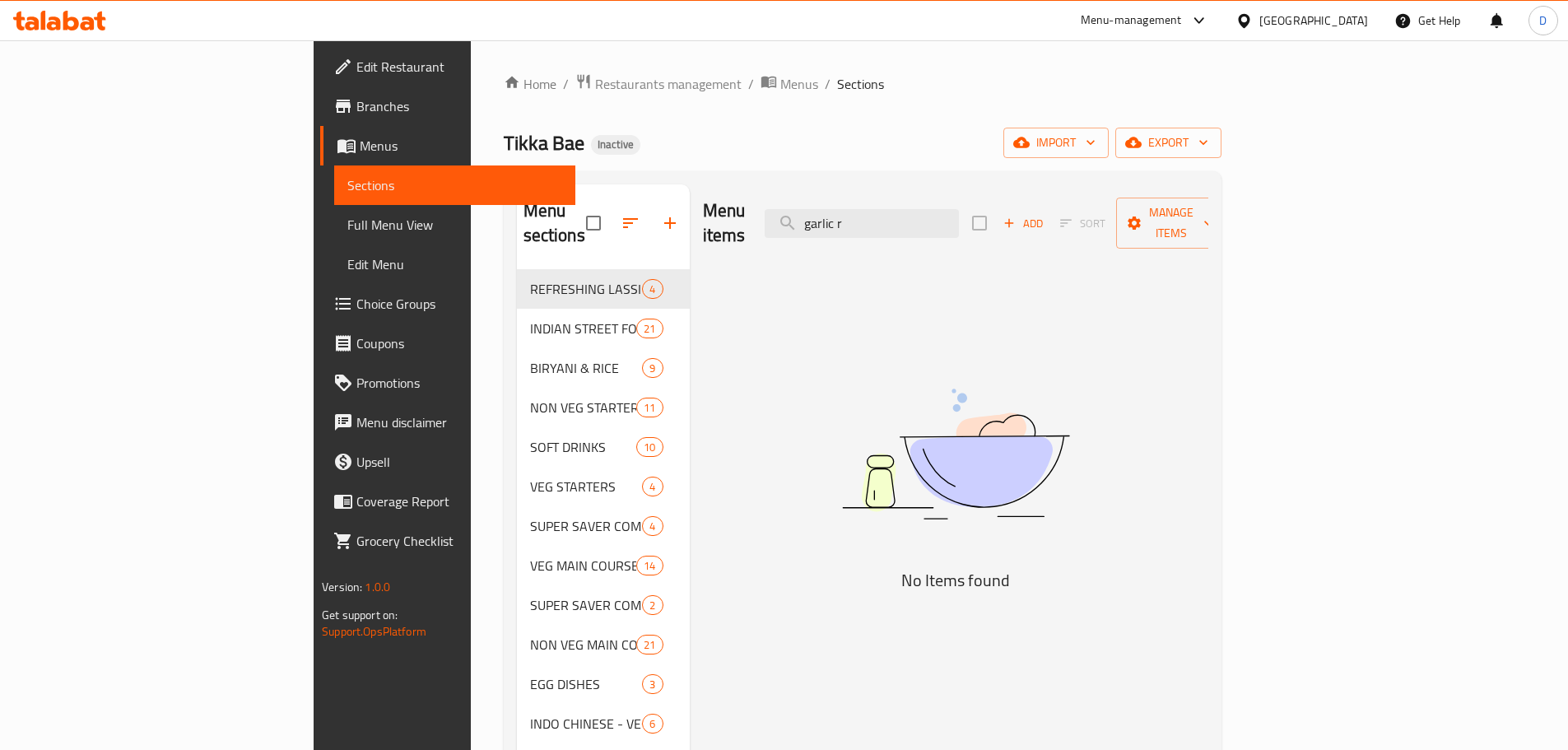
type input "garlic"
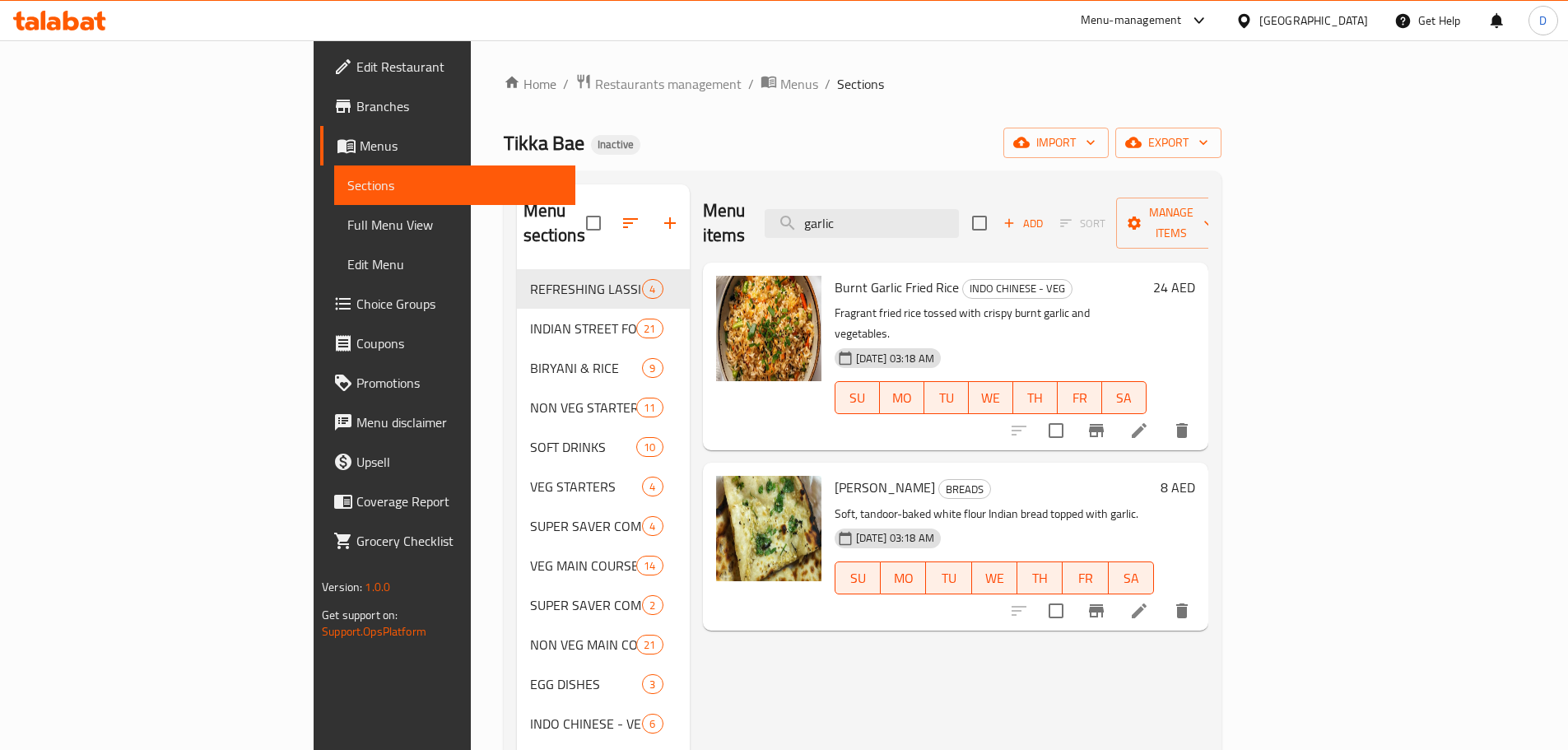
drag, startPoint x: 970, startPoint y: 211, endPoint x: 822, endPoint y: 211, distance: 148.0
click at [822, 211] on div "Menu items garlic Add Sort Manage items" at bounding box center [955, 224] width 505 height 78
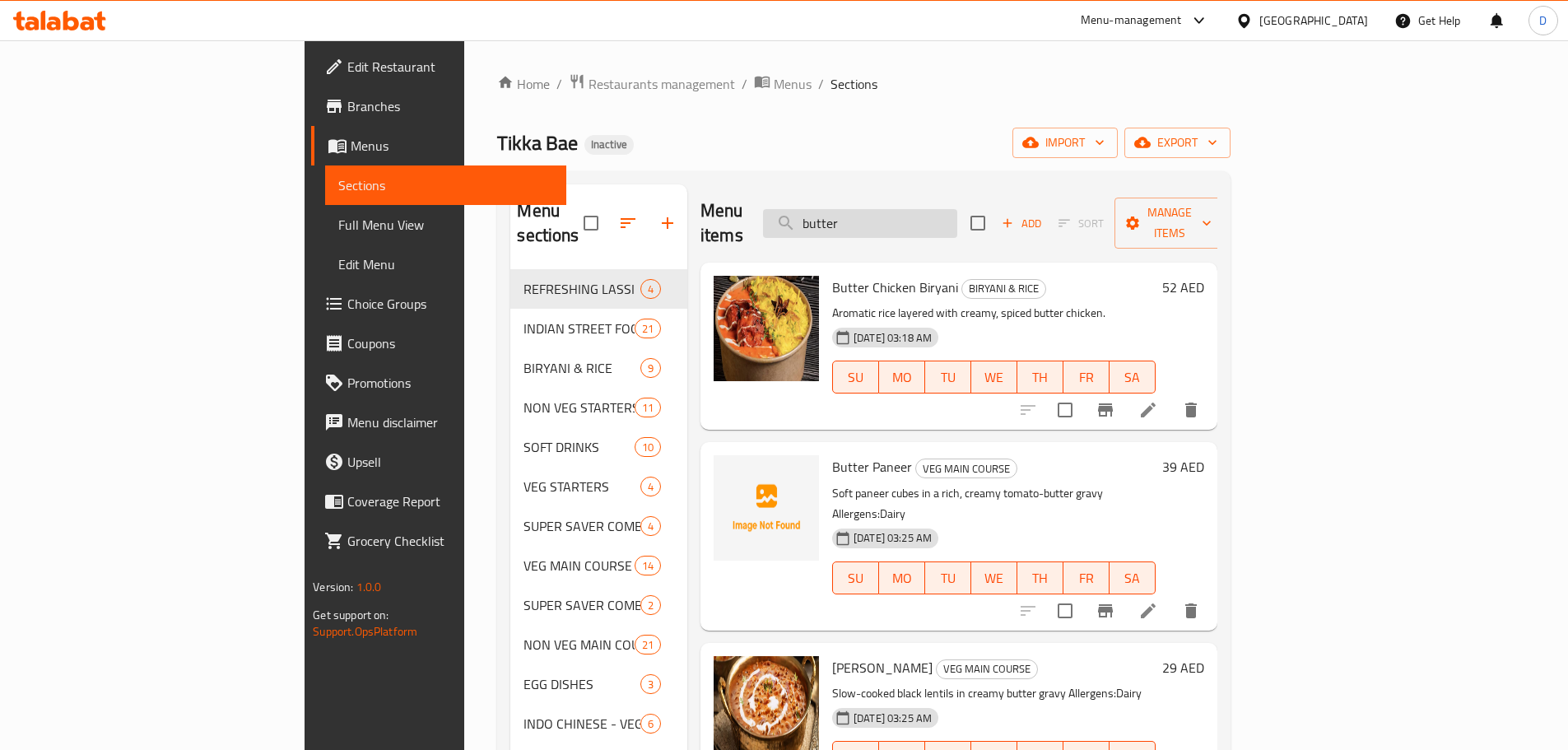
drag, startPoint x: 971, startPoint y: 205, endPoint x: 877, endPoint y: 205, distance: 94.0
click at [877, 209] on input "butter" at bounding box center [859, 224] width 194 height 29
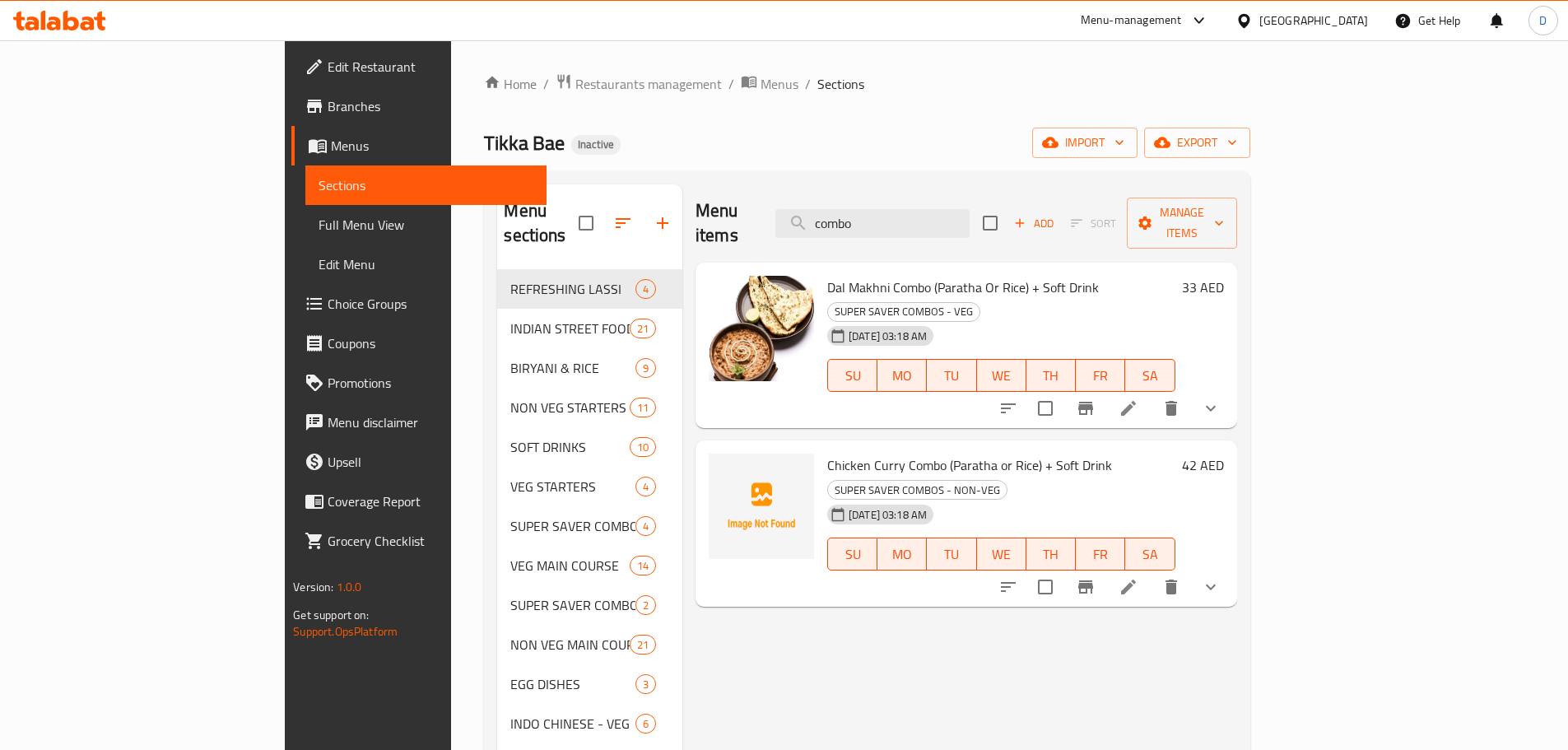
drag, startPoint x: 977, startPoint y: 204, endPoint x: 872, endPoint y: 218, distance: 105.9
click at [872, 218] on div "Menu items combo Add Sort Manage items" at bounding box center [966, 224] width 541 height 78
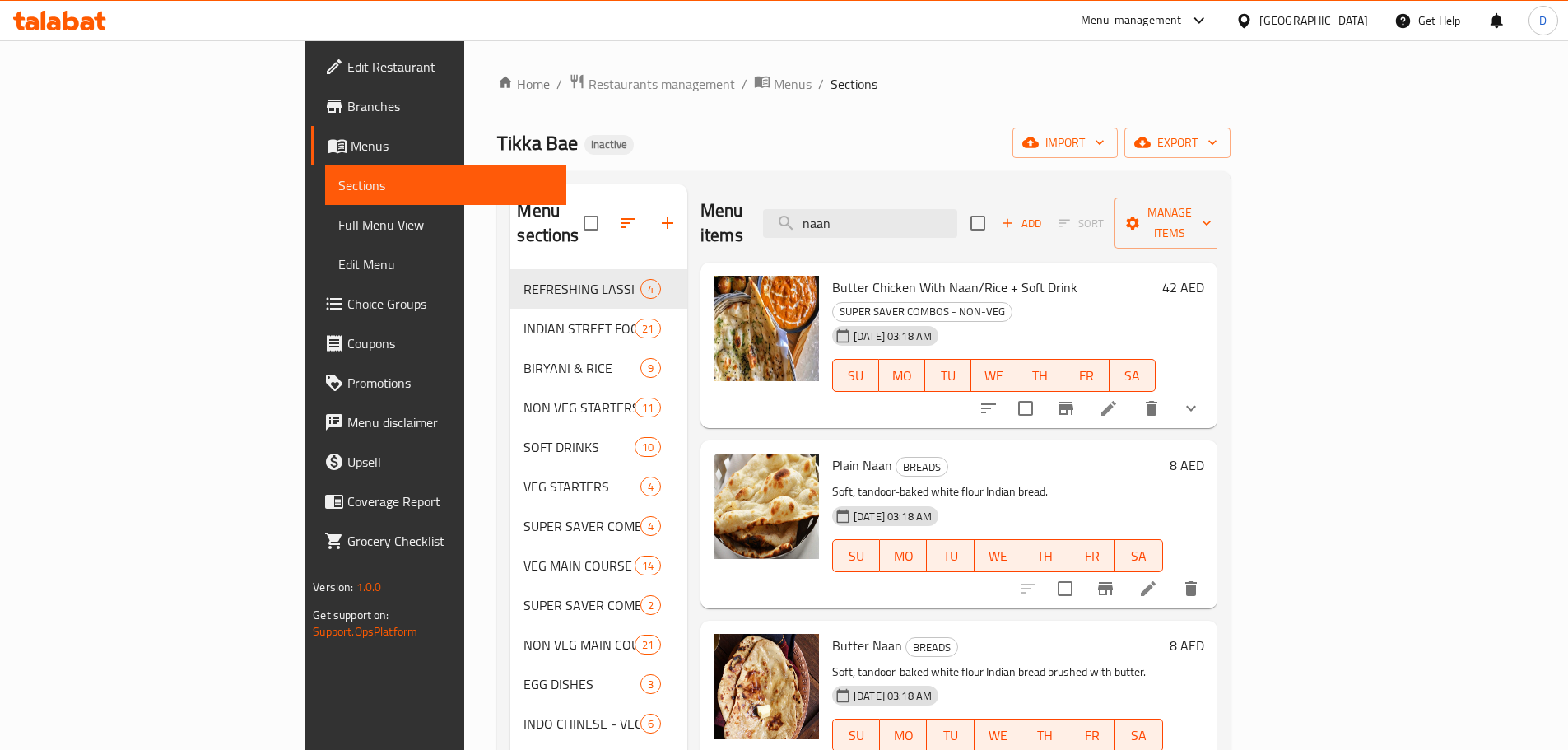
drag, startPoint x: 987, startPoint y: 215, endPoint x: 880, endPoint y: 226, distance: 107.6
click at [880, 226] on div "Menu items naan Add Sort Manage items" at bounding box center [959, 224] width 517 height 78
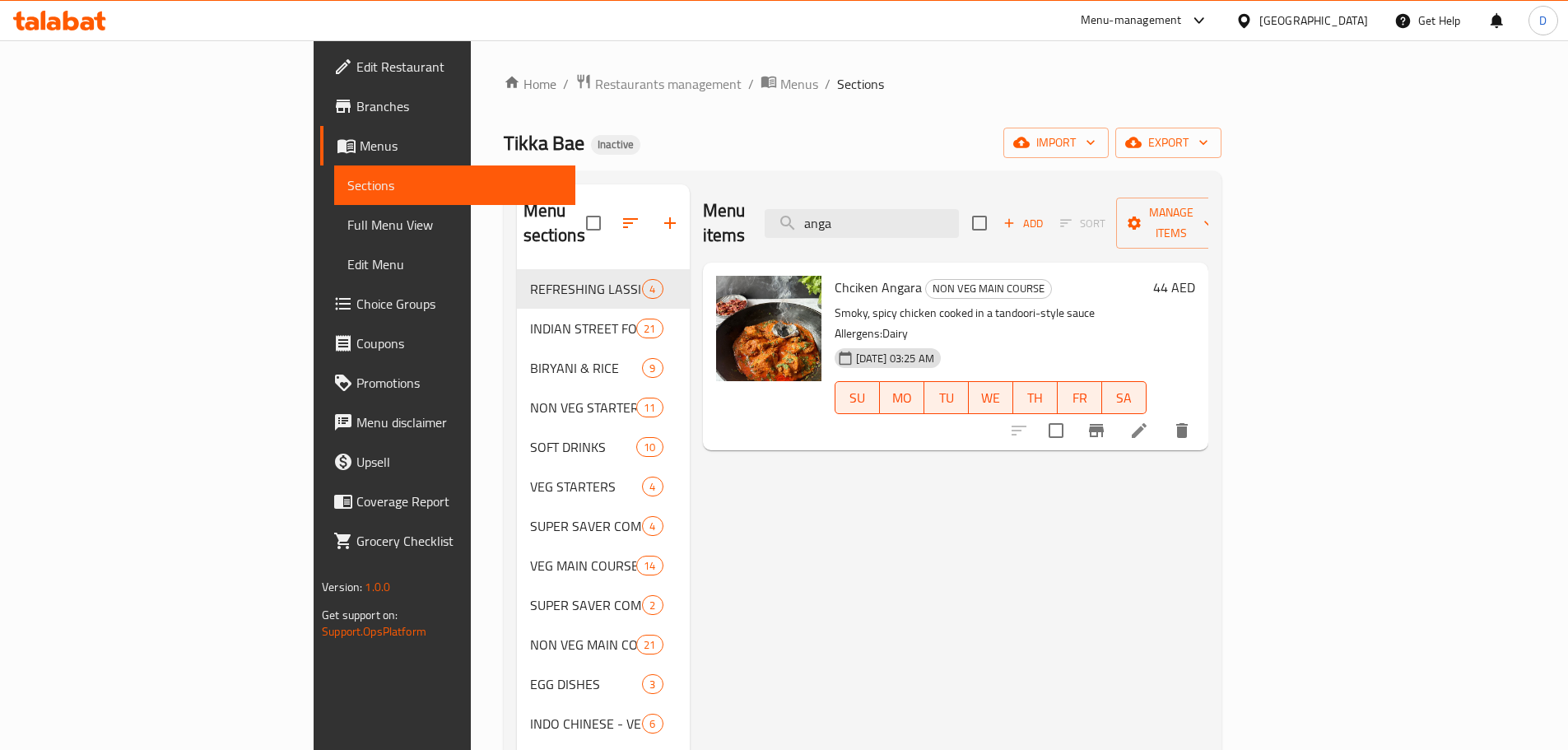
drag, startPoint x: 966, startPoint y: 215, endPoint x: 871, endPoint y: 225, distance: 95.5
click at [871, 225] on div "Menu items anga Add Sort Manage items" at bounding box center [955, 224] width 505 height 78
drag, startPoint x: 976, startPoint y: 205, endPoint x: 855, endPoint y: 208, distance: 121.0
click at [855, 208] on div "Menu items chang Add Sort Manage items" at bounding box center [955, 224] width 505 height 78
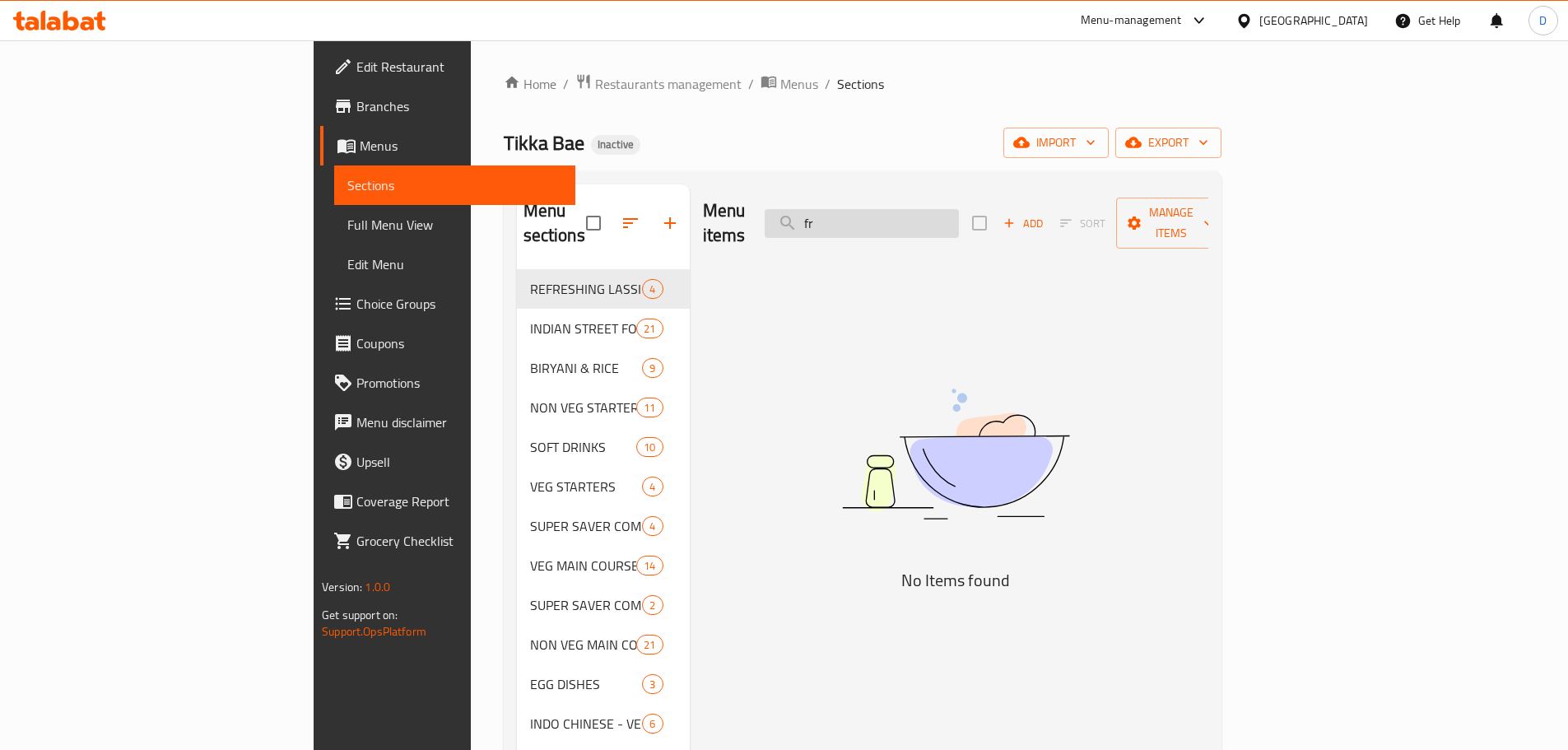
type input "f"
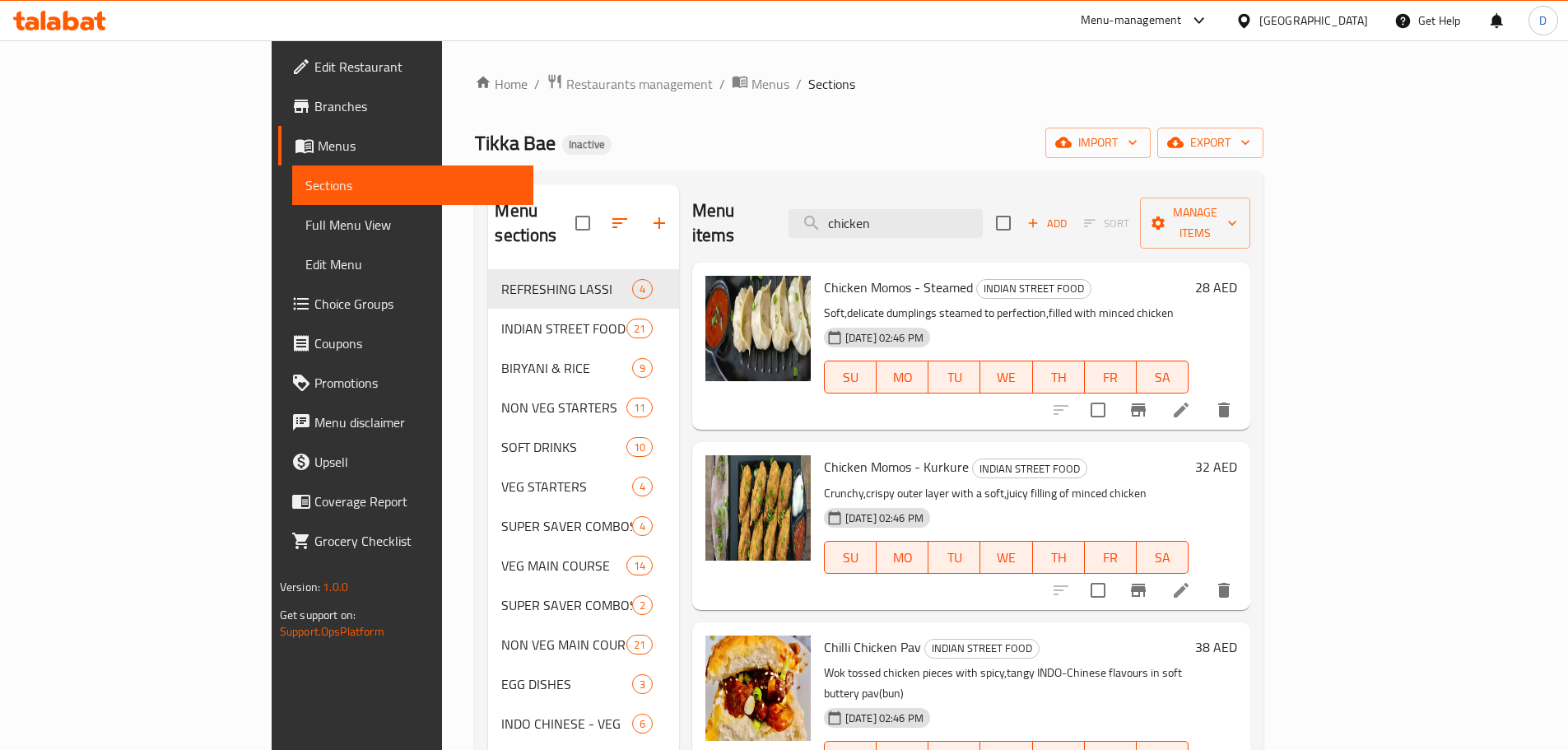
type input "chicken f"
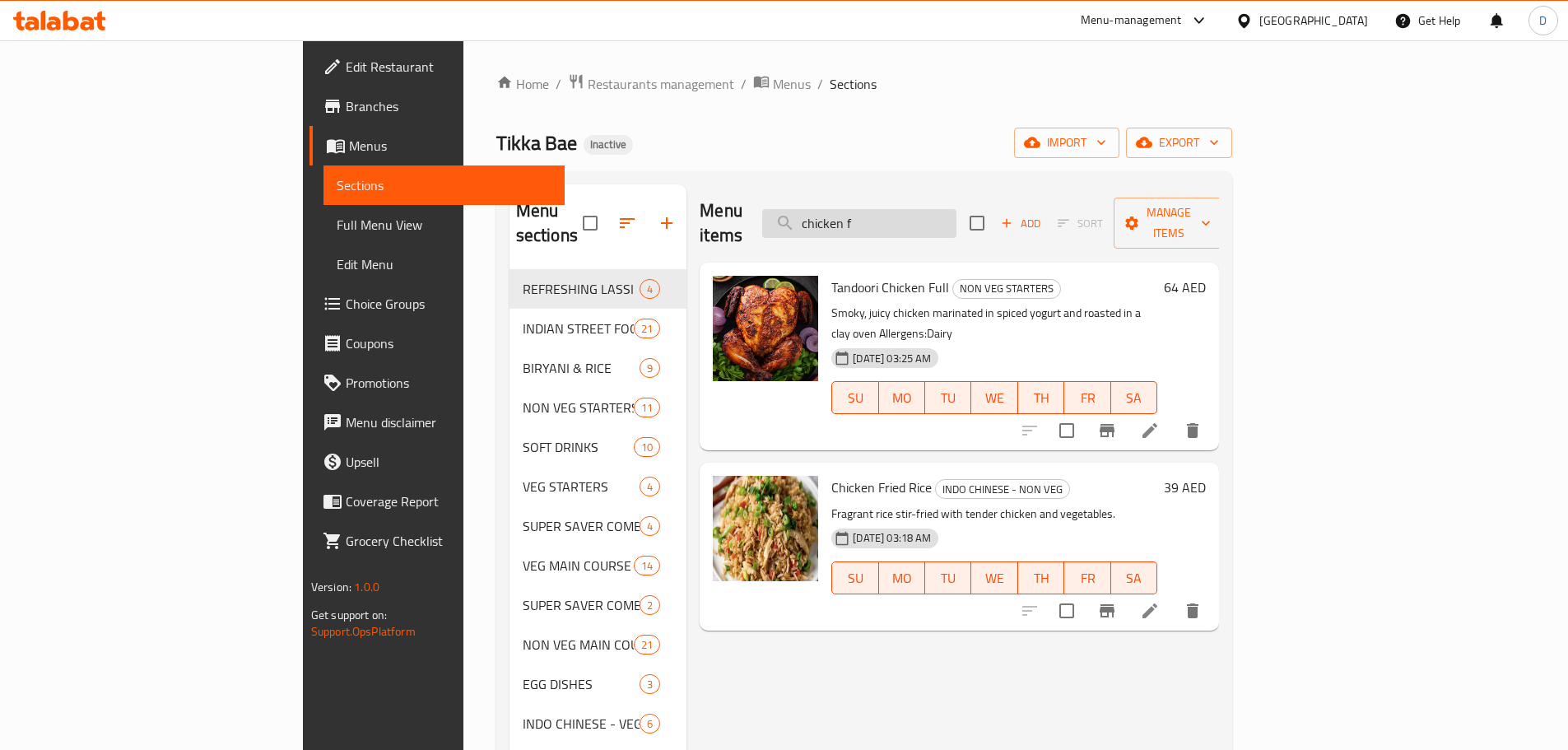
drag, startPoint x: 1002, startPoint y: 204, endPoint x: 895, endPoint y: 207, distance: 107.0
click at [895, 209] on input "chicken f" at bounding box center [858, 224] width 194 height 29
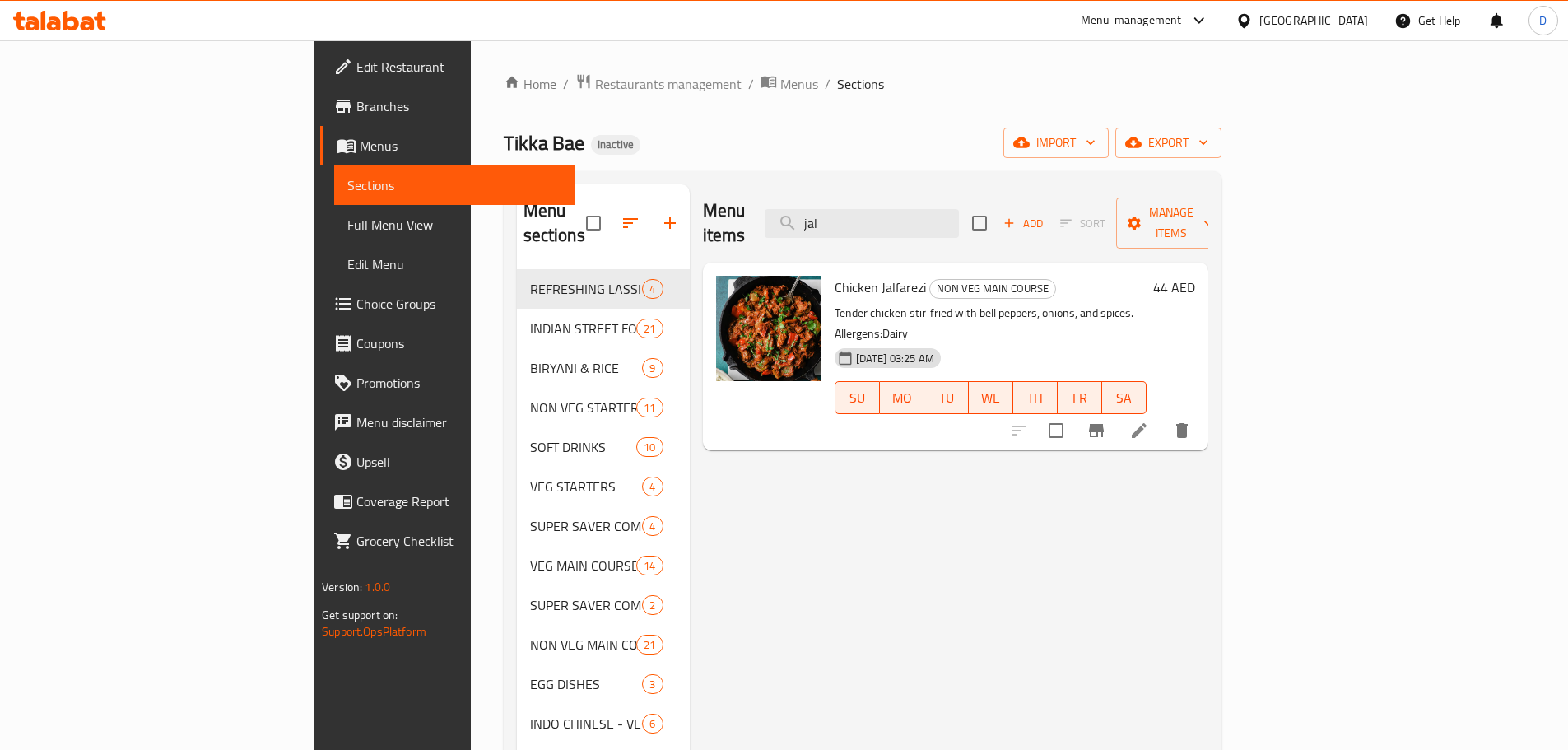
drag, startPoint x: 946, startPoint y: 218, endPoint x: 855, endPoint y: 235, distance: 92.6
click at [855, 235] on div "Menu items jal Add Sort Manage items" at bounding box center [955, 224] width 505 height 78
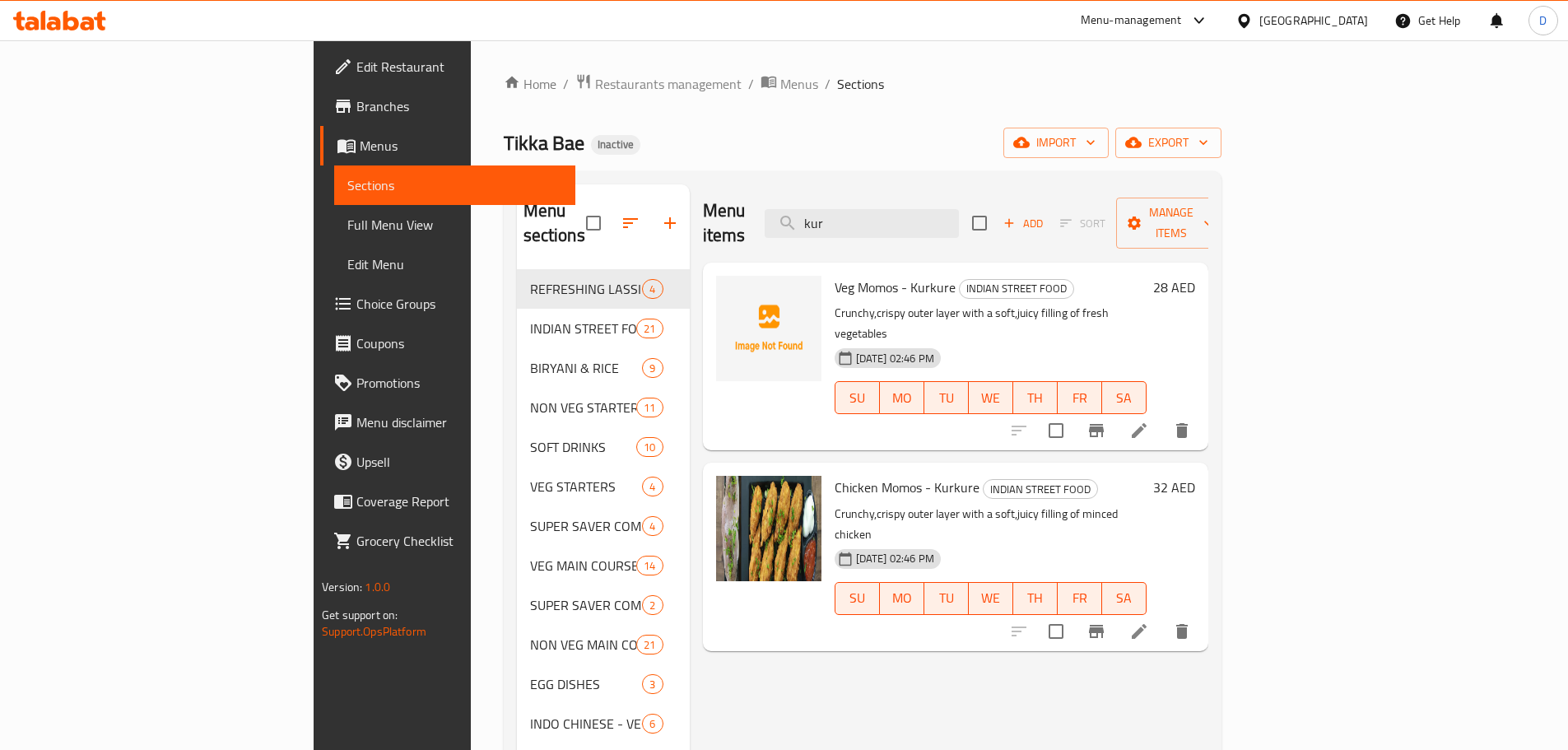
drag, startPoint x: 951, startPoint y: 211, endPoint x: 815, endPoint y: 211, distance: 136.0
click at [815, 211] on div "Menu items kur Add Sort Manage items" at bounding box center [955, 224] width 505 height 78
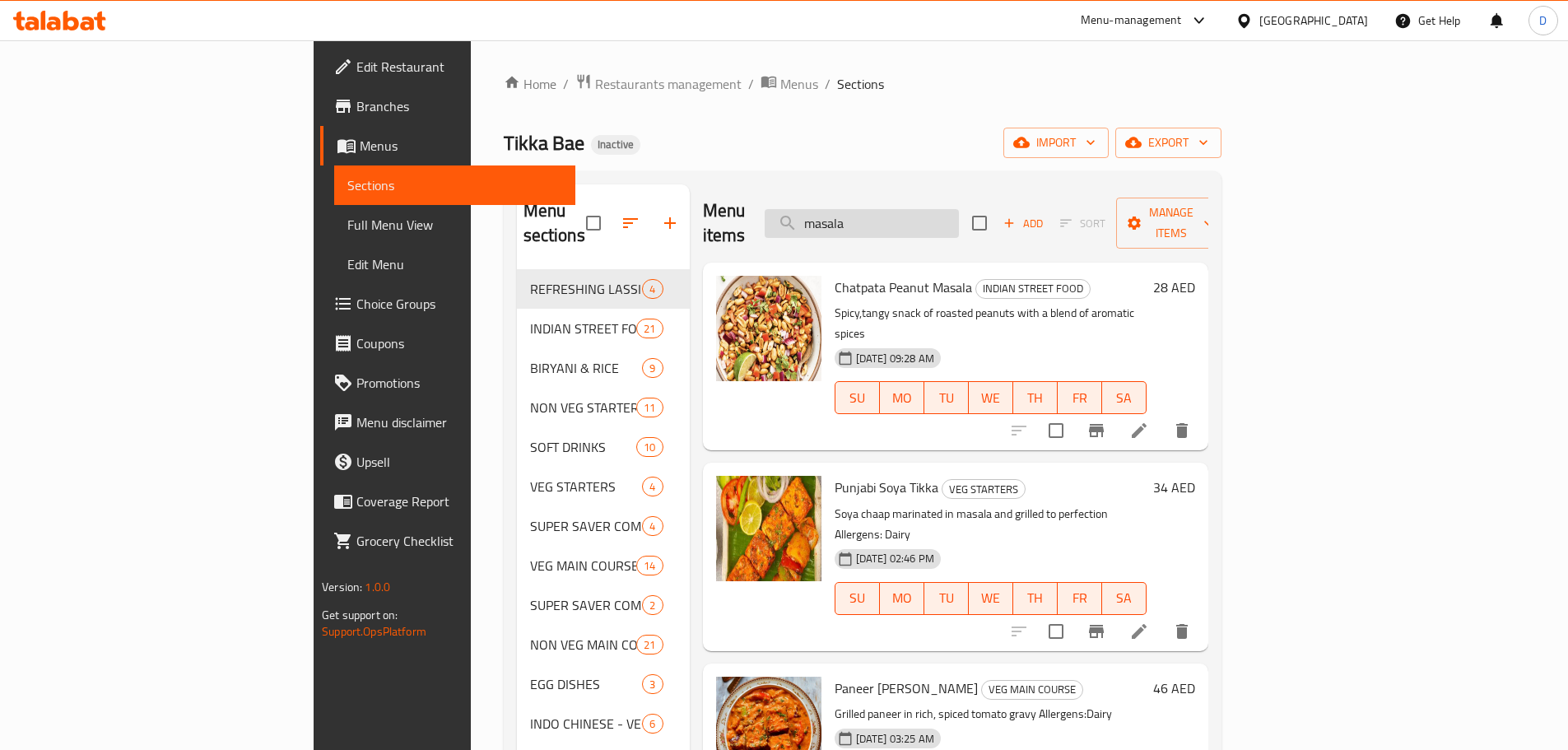
drag, startPoint x: 986, startPoint y: 207, endPoint x: 885, endPoint y: 208, distance: 101.0
click at [885, 209] on input "masala" at bounding box center [861, 224] width 194 height 29
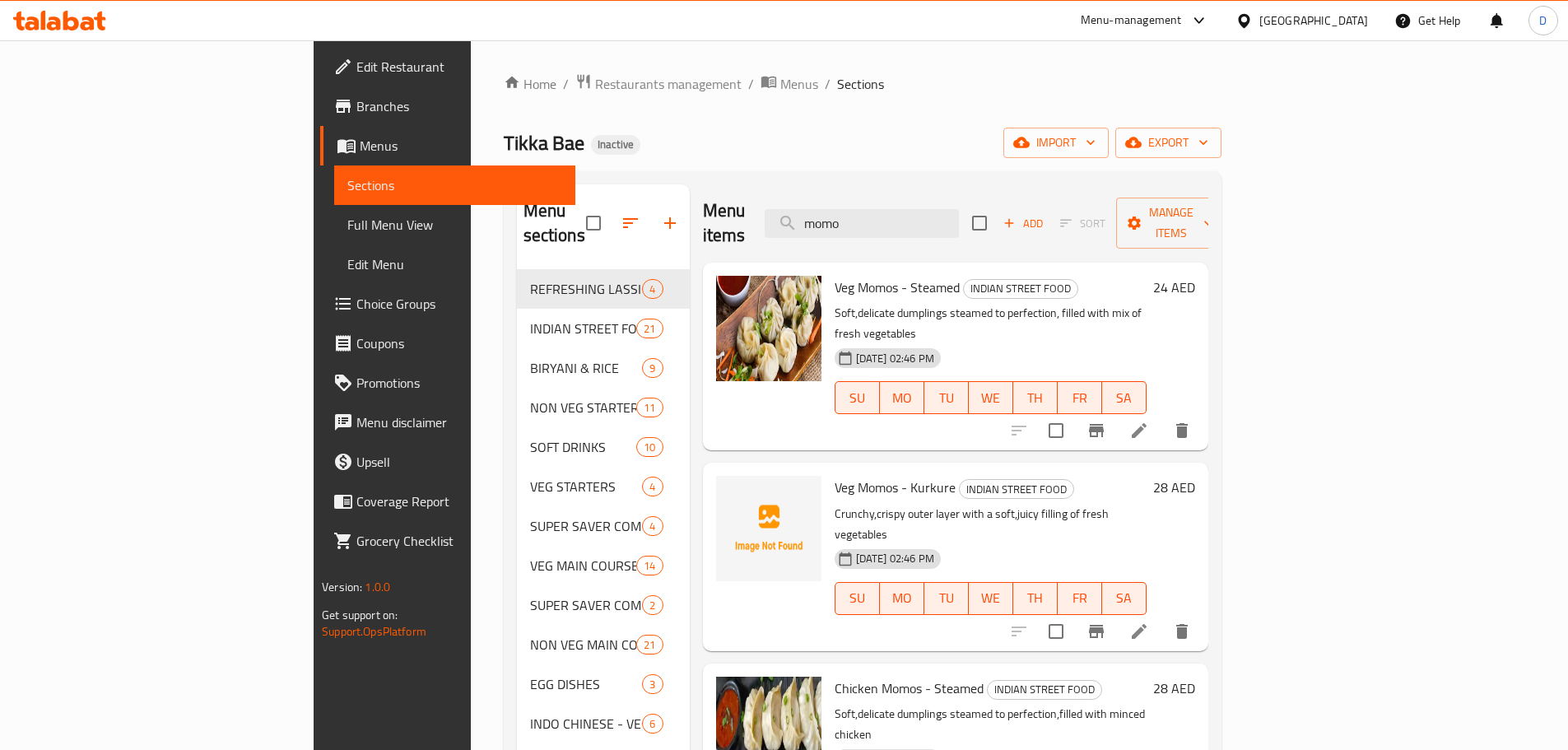
drag, startPoint x: 992, startPoint y: 216, endPoint x: 860, endPoint y: 207, distance: 132.3
click at [860, 207] on div "Menu items momo Add Sort Manage items" at bounding box center [955, 224] width 505 height 78
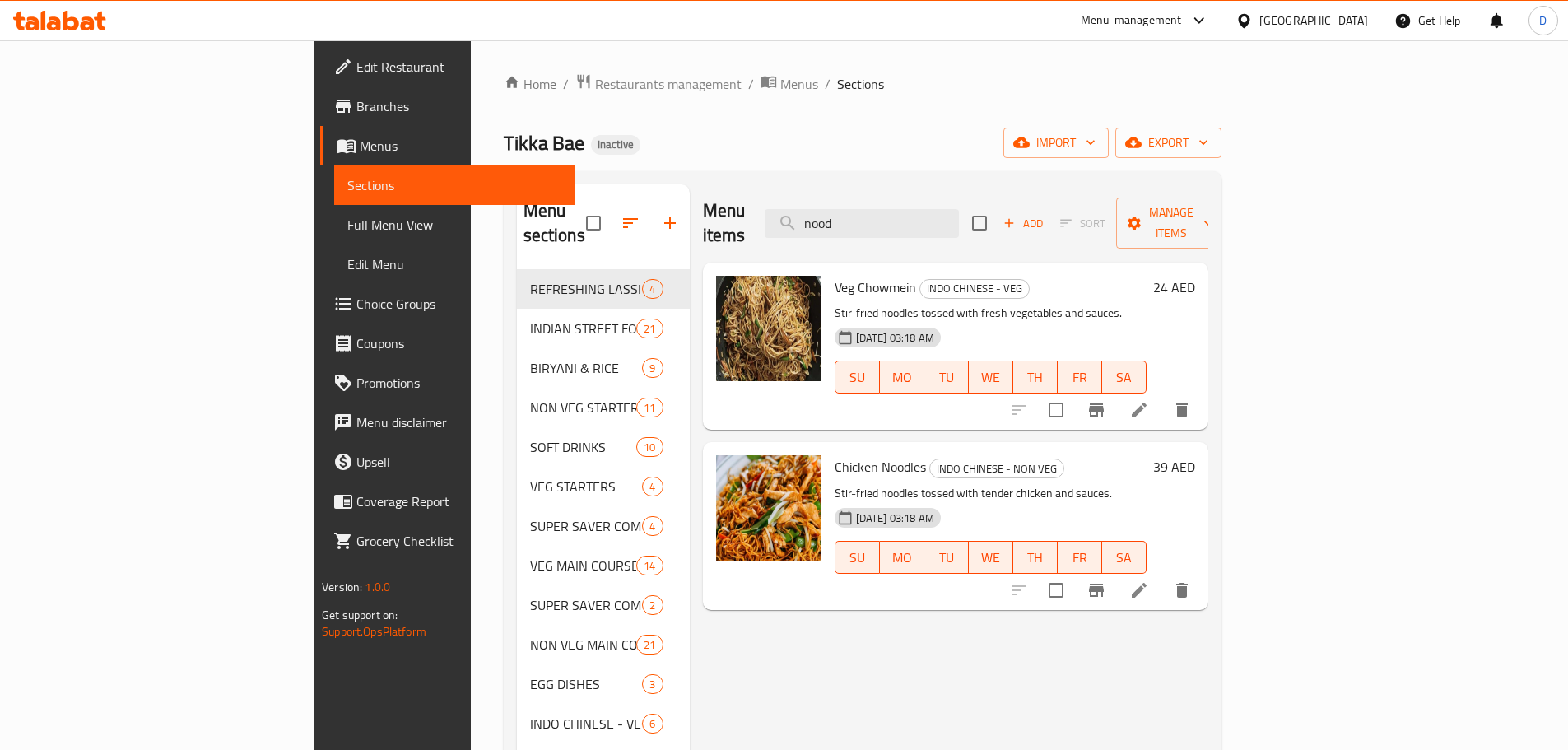
drag, startPoint x: 969, startPoint y: 219, endPoint x: 826, endPoint y: 214, distance: 143.1
click at [826, 214] on div "Menu items nood Add Sort Manage items" at bounding box center [955, 224] width 505 height 78
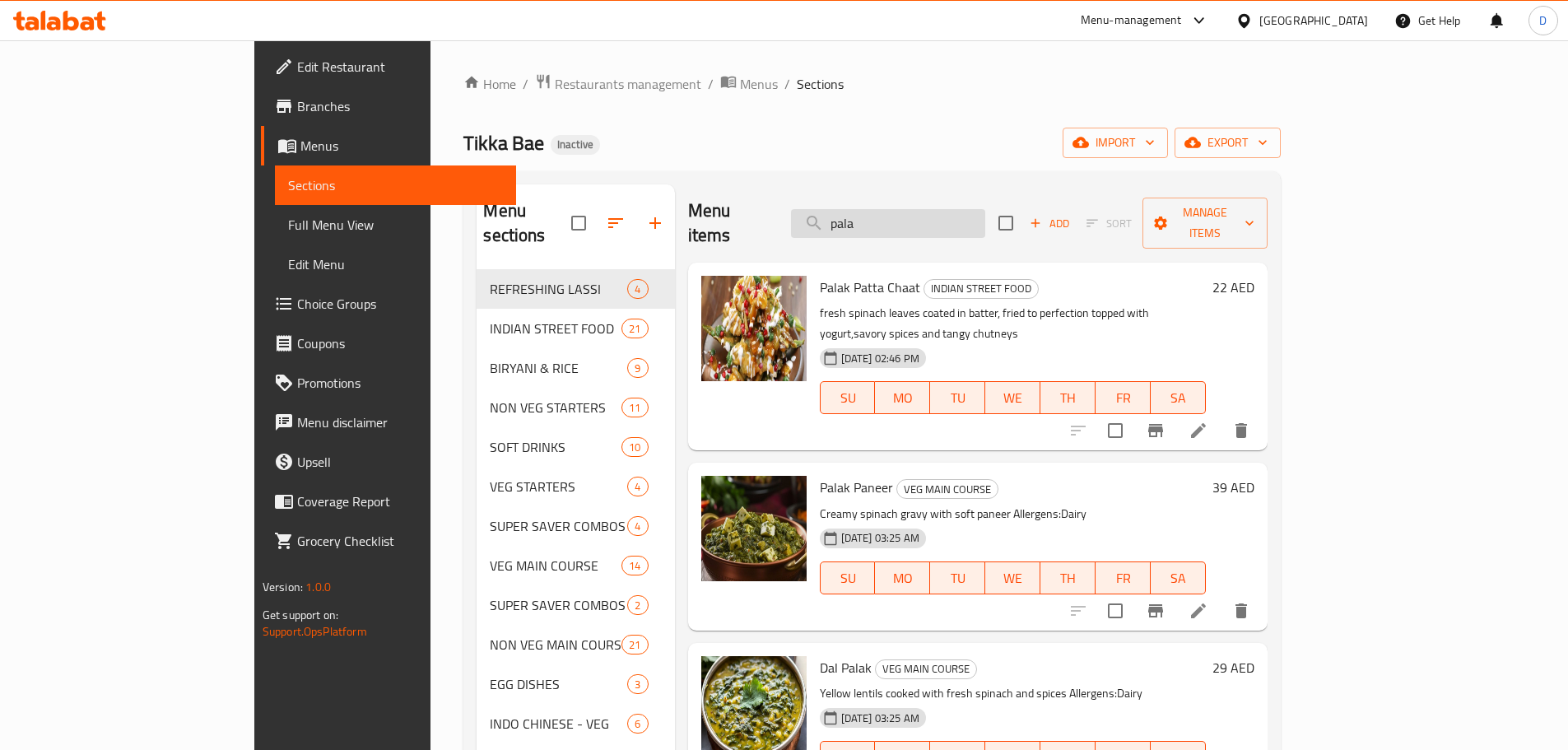
drag, startPoint x: 937, startPoint y: 211, endPoint x: 873, endPoint y: 220, distance: 64.6
click at [873, 220] on input "pala" at bounding box center [887, 224] width 194 height 29
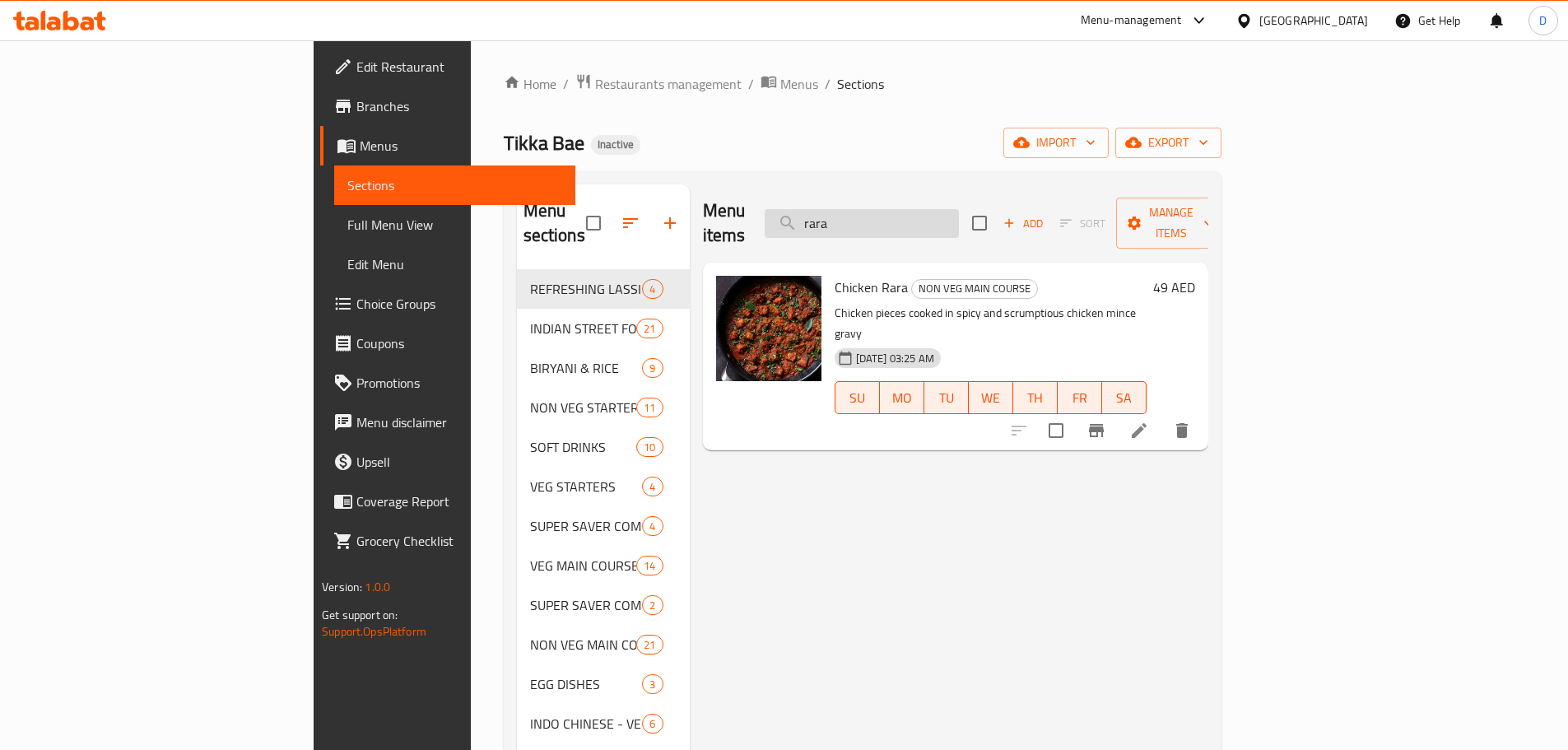
drag, startPoint x: 949, startPoint y: 210, endPoint x: 881, endPoint y: 219, distance: 68.6
click at [881, 219] on input "rara" at bounding box center [861, 224] width 194 height 29
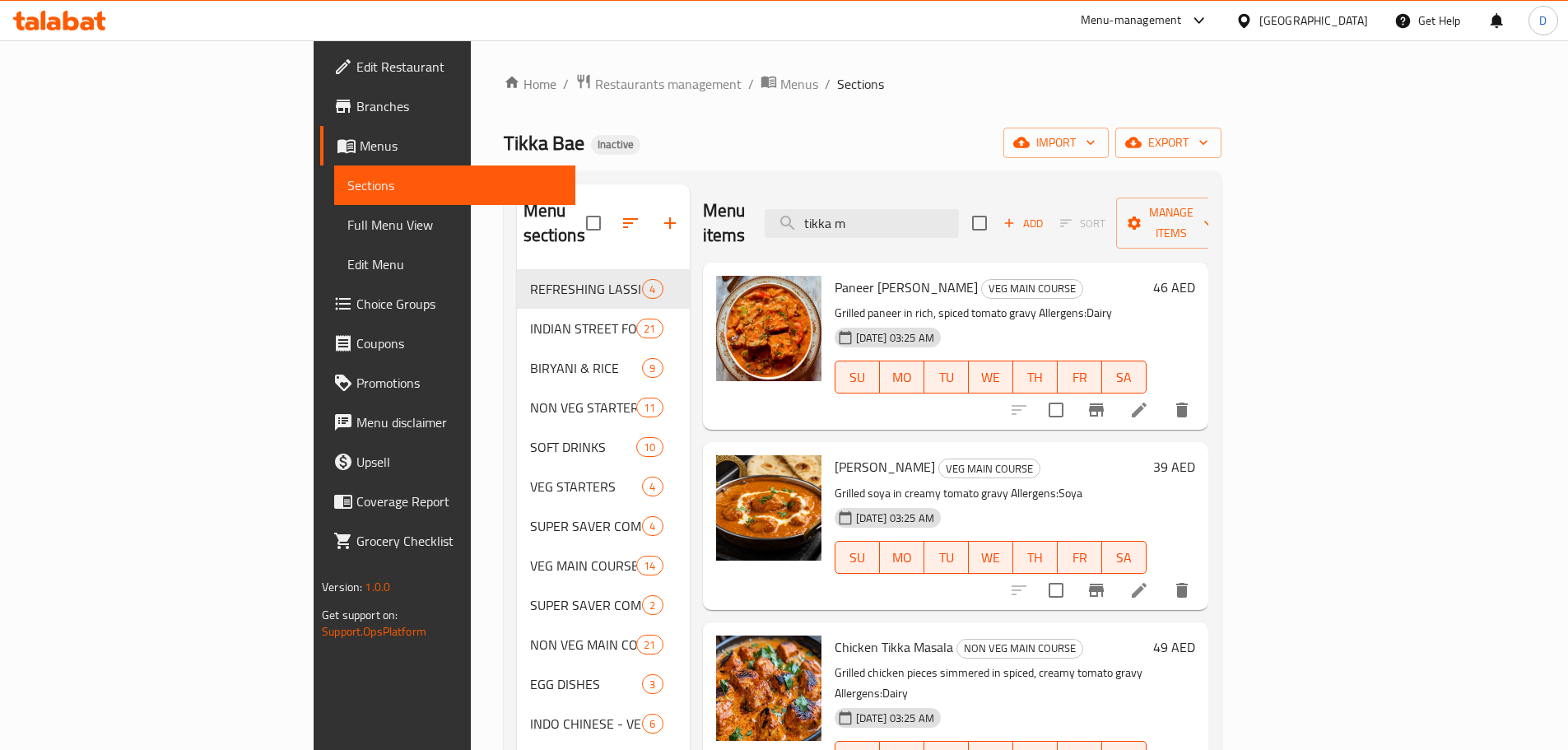
drag, startPoint x: 978, startPoint y: 215, endPoint x: 798, endPoint y: 214, distance: 180.0
click at [798, 214] on div "Menu items tikka m Add Sort Manage items" at bounding box center [955, 224] width 505 height 78
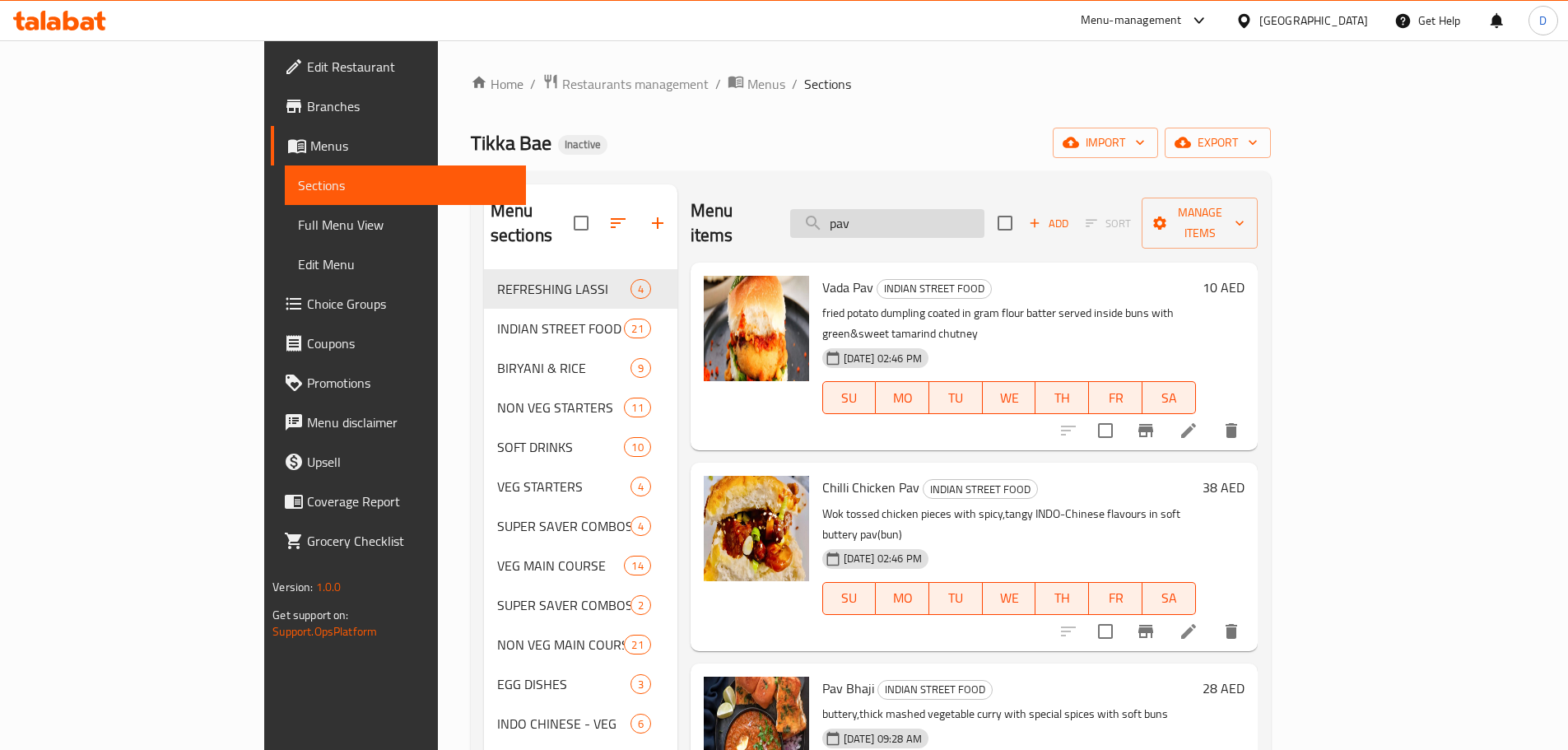
drag, startPoint x: 961, startPoint y: 208, endPoint x: 878, endPoint y: 214, distance: 83.2
click at [878, 214] on input "pav" at bounding box center [886, 224] width 194 height 29
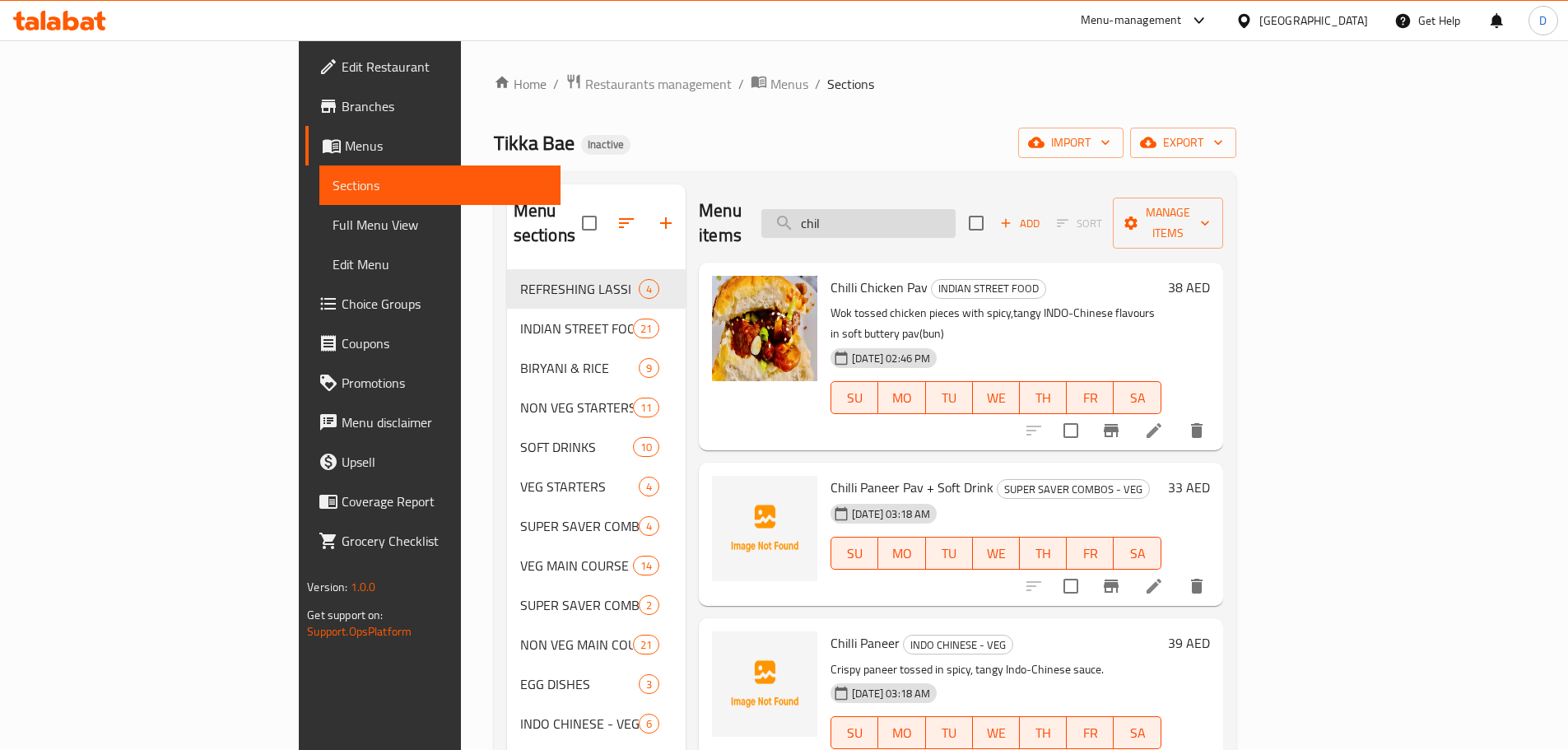
drag, startPoint x: 951, startPoint y: 215, endPoint x: 886, endPoint y: 214, distance: 65.0
click at [886, 214] on input "chil" at bounding box center [858, 224] width 194 height 29
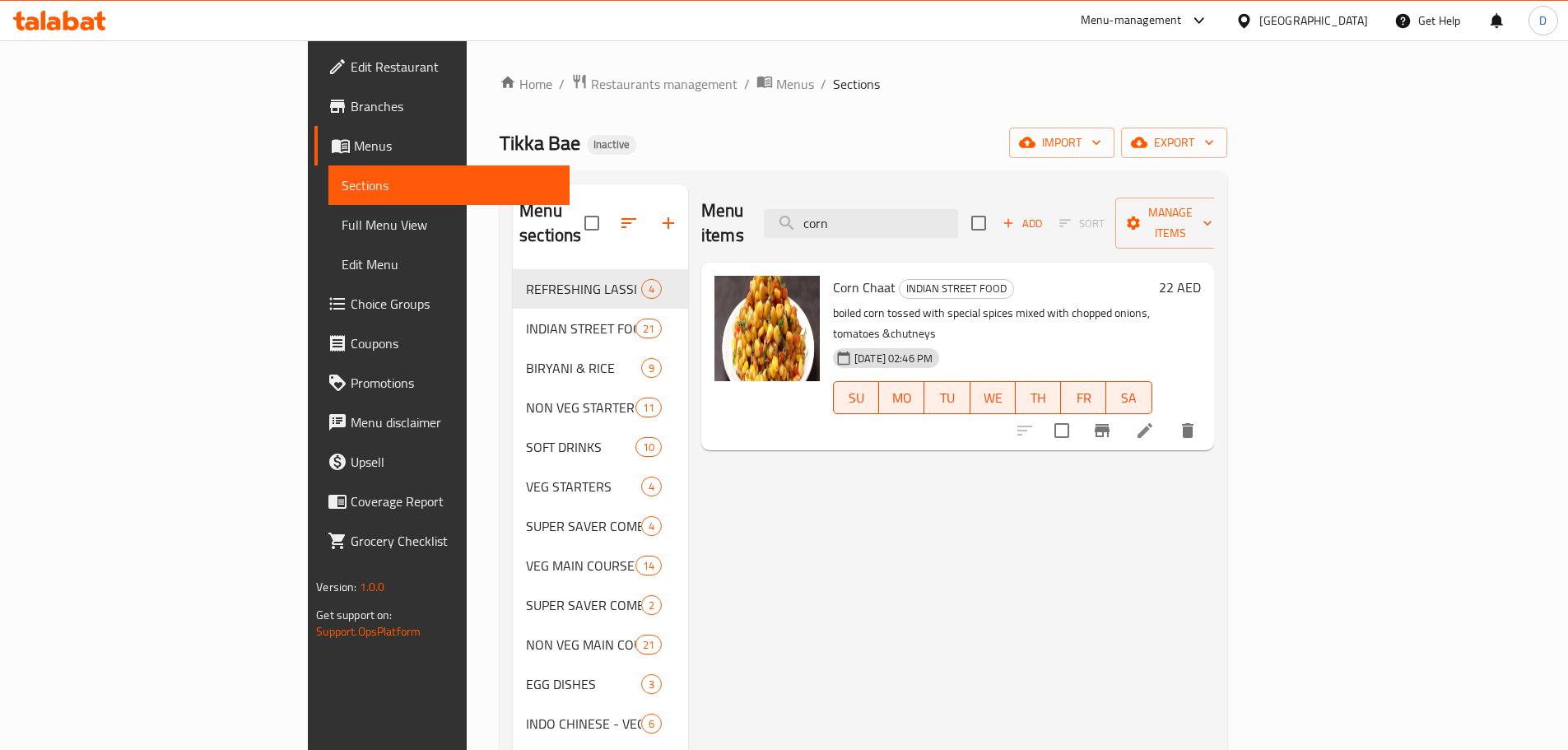
drag, startPoint x: 982, startPoint y: 228, endPoint x: 929, endPoint y: 228, distance: 53.0
click at [929, 228] on div "Menu items corn Add Sort Manage items" at bounding box center [956, 224] width 512 height 78
drag, startPoint x: 951, startPoint y: 210, endPoint x: 881, endPoint y: 211, distance: 70.0
click at [881, 211] on input "corn" at bounding box center [860, 224] width 194 height 29
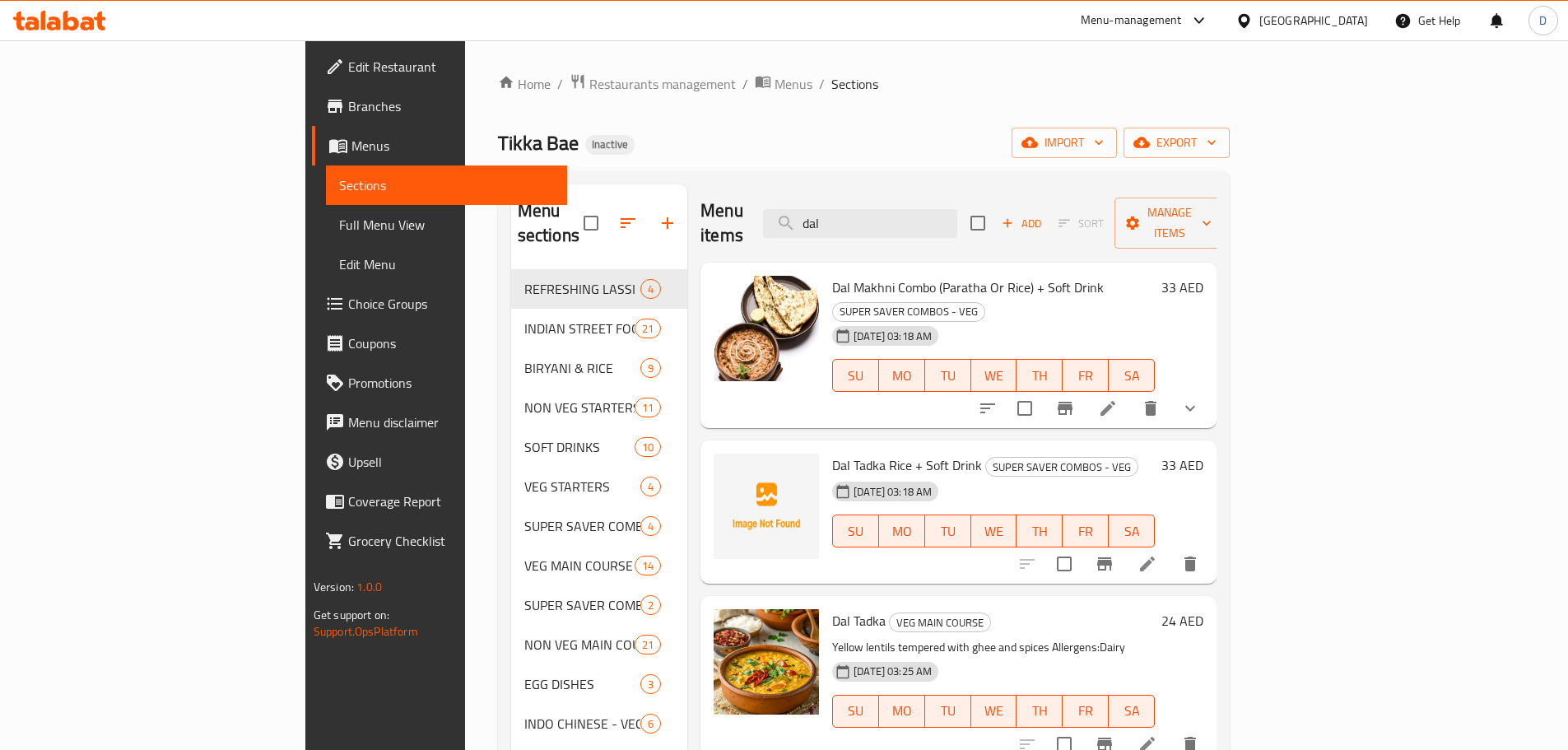
drag, startPoint x: 946, startPoint y: 208, endPoint x: 828, endPoint y: 201, distance: 118.2
click at [828, 201] on div "Menu items dal Add Sort Manage items" at bounding box center [958, 224] width 516 height 78
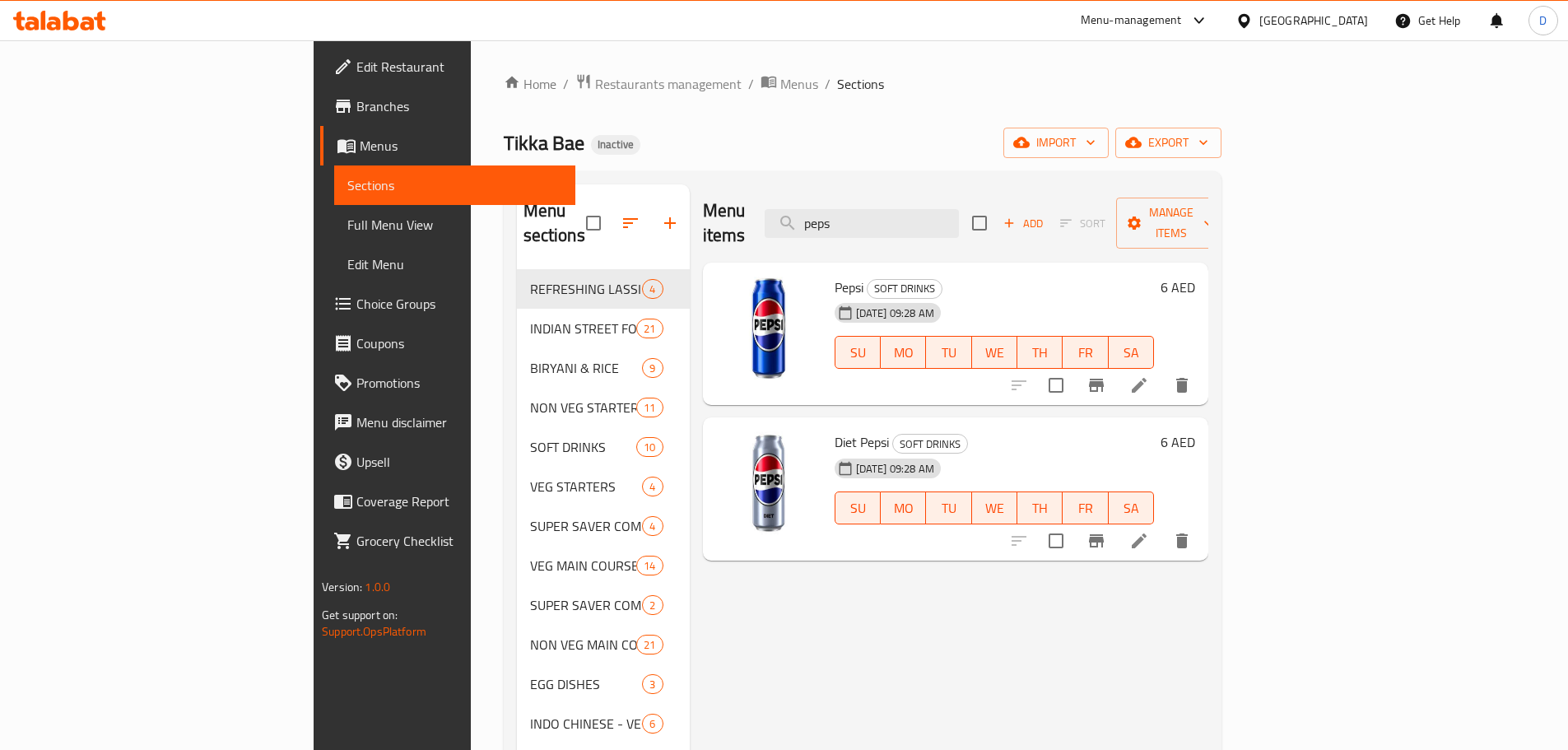
drag, startPoint x: 976, startPoint y: 202, endPoint x: 869, endPoint y: 211, distance: 107.4
click at [869, 211] on div "Menu items peps Add Sort Manage items" at bounding box center [955, 224] width 505 height 78
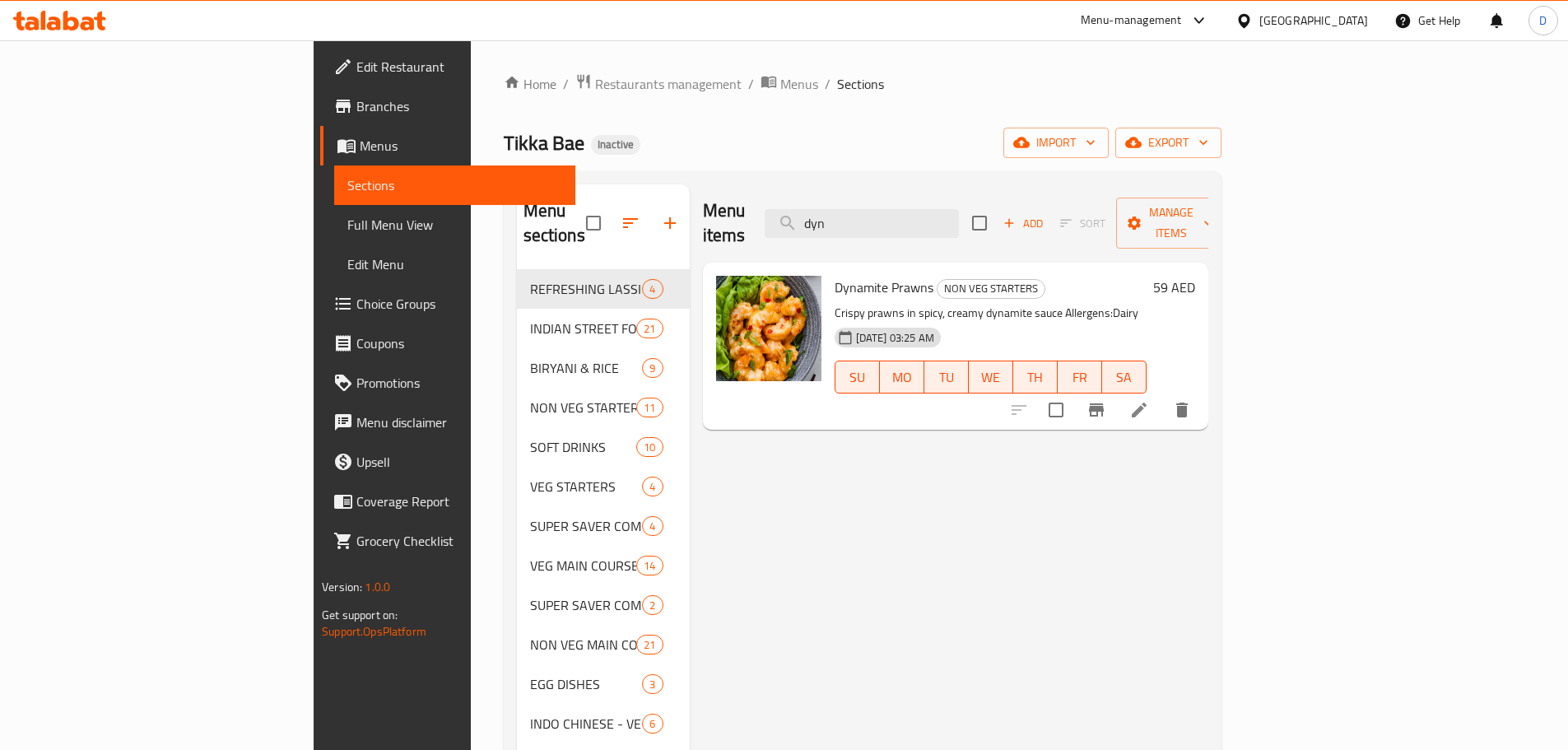
drag, startPoint x: 946, startPoint y: 208, endPoint x: 787, endPoint y: 208, distance: 159.0
click at [787, 208] on div "Menu items dyn Add Sort Manage items" at bounding box center [955, 224] width 505 height 78
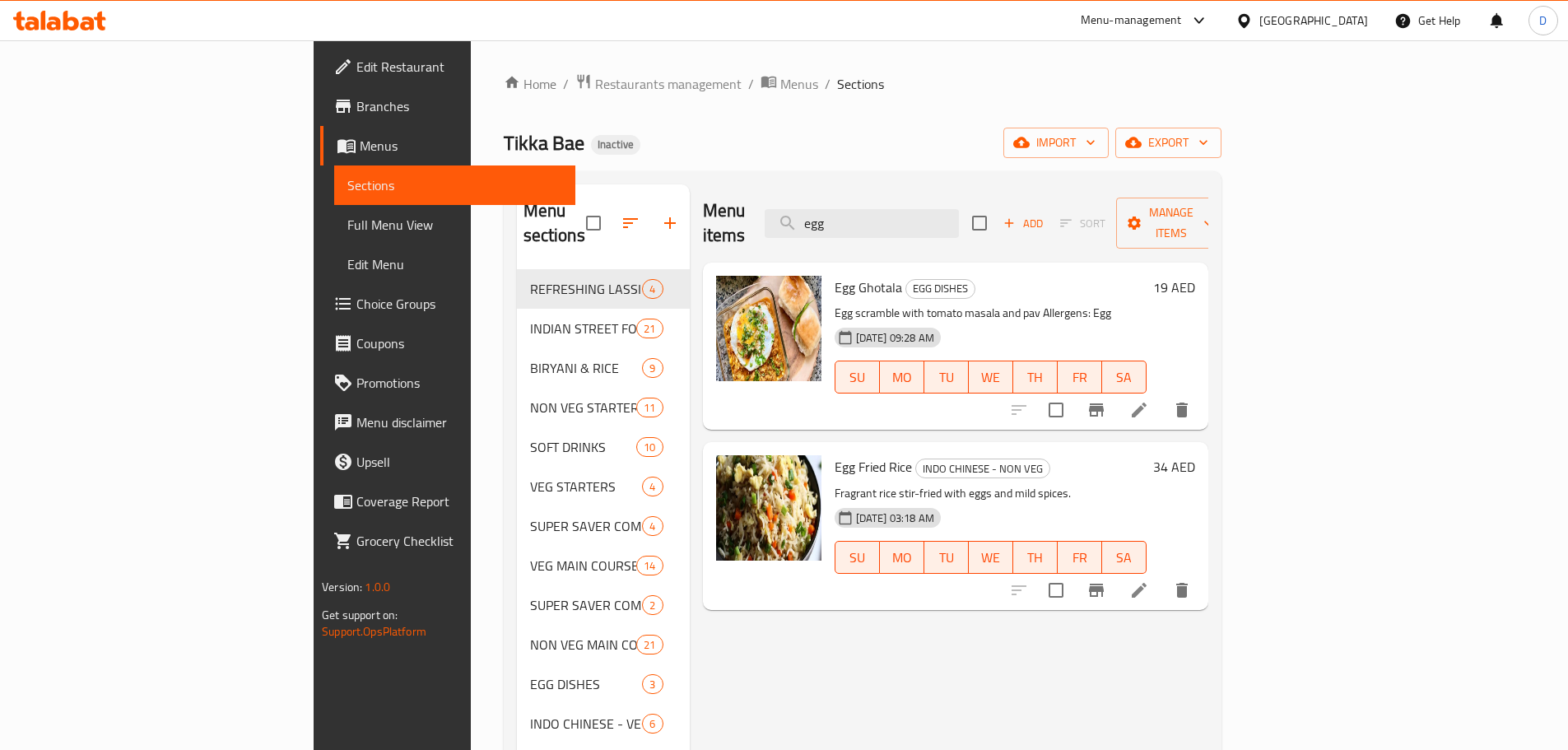
drag, startPoint x: 966, startPoint y: 219, endPoint x: 833, endPoint y: 221, distance: 133.0
click at [833, 221] on div "Menu items egg Add Sort Manage items" at bounding box center [955, 224] width 505 height 78
click at [1009, 231] on div "Menu items egg Add Sort Manage items" at bounding box center [955, 224] width 505 height 78
drag, startPoint x: 948, startPoint y: 212, endPoint x: 817, endPoint y: 217, distance: 131.1
click at [817, 217] on div "Menu items egg Add Sort Manage items" at bounding box center [955, 224] width 505 height 78
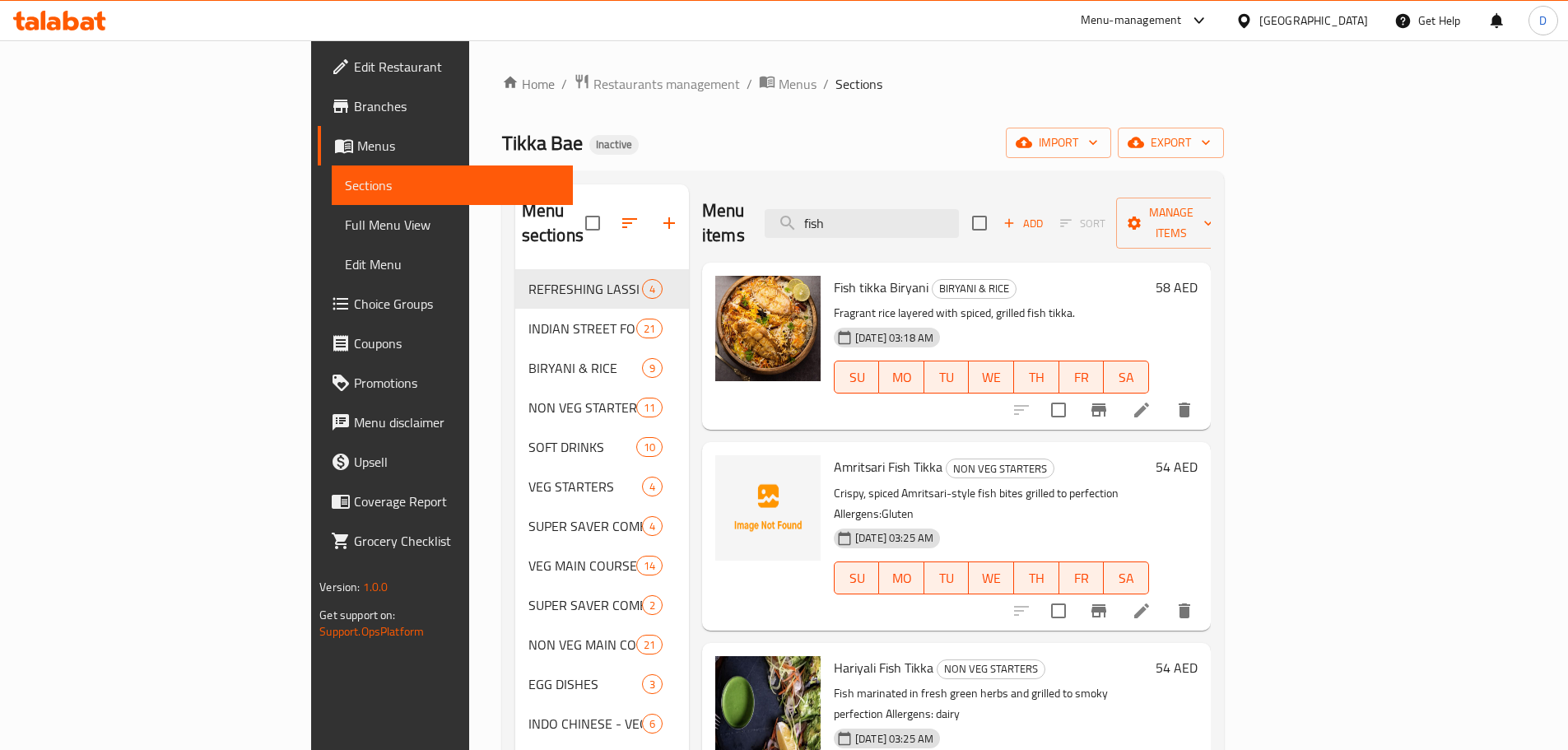
drag, startPoint x: 957, startPoint y: 210, endPoint x: 870, endPoint y: 226, distance: 88.5
click at [870, 226] on div "Menu items fish Add Sort Manage items" at bounding box center [956, 224] width 509 height 78
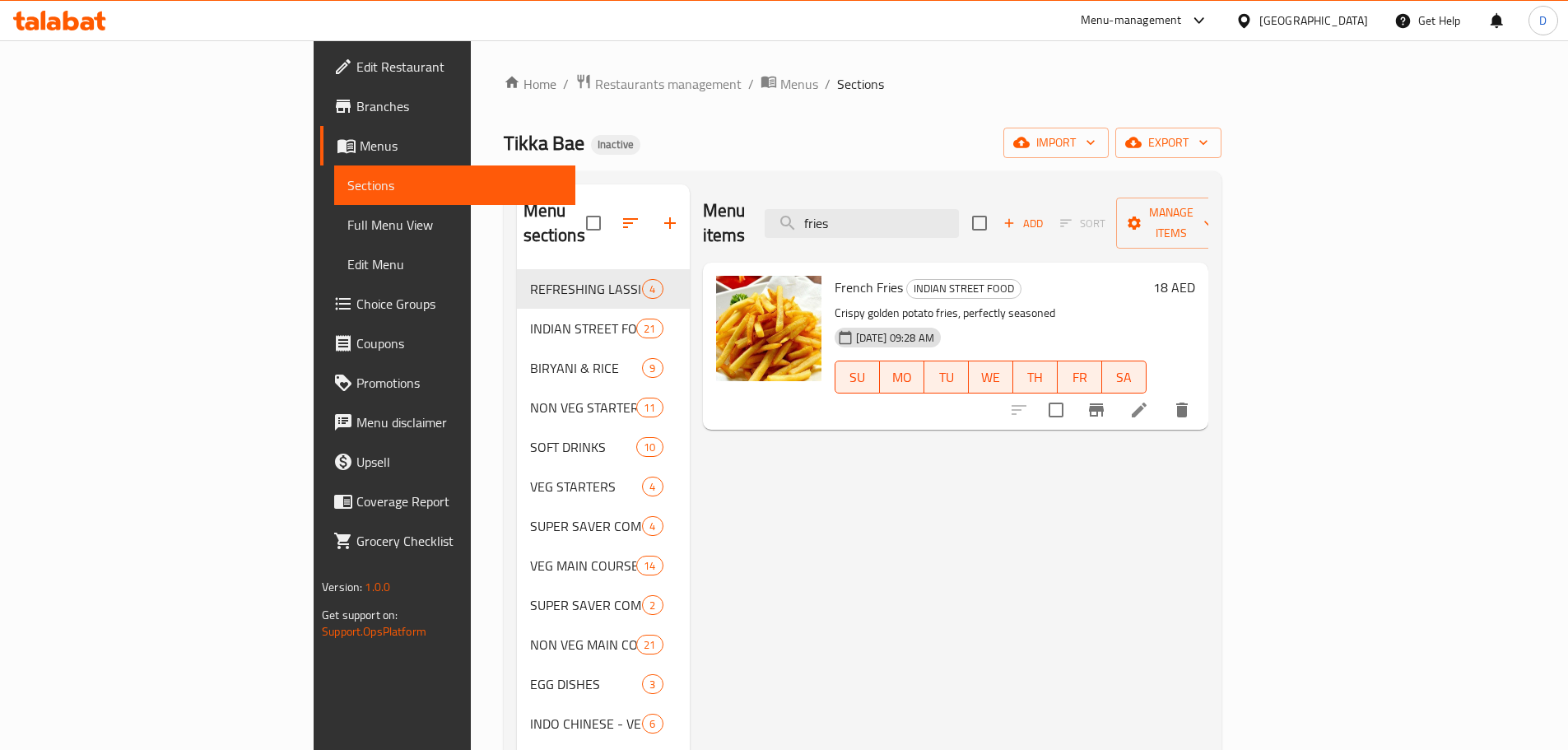
drag, startPoint x: 958, startPoint y: 206, endPoint x: 845, endPoint y: 198, distance: 113.3
click at [845, 198] on div "Menu items fries Add Sort Manage items" at bounding box center [955, 224] width 505 height 78
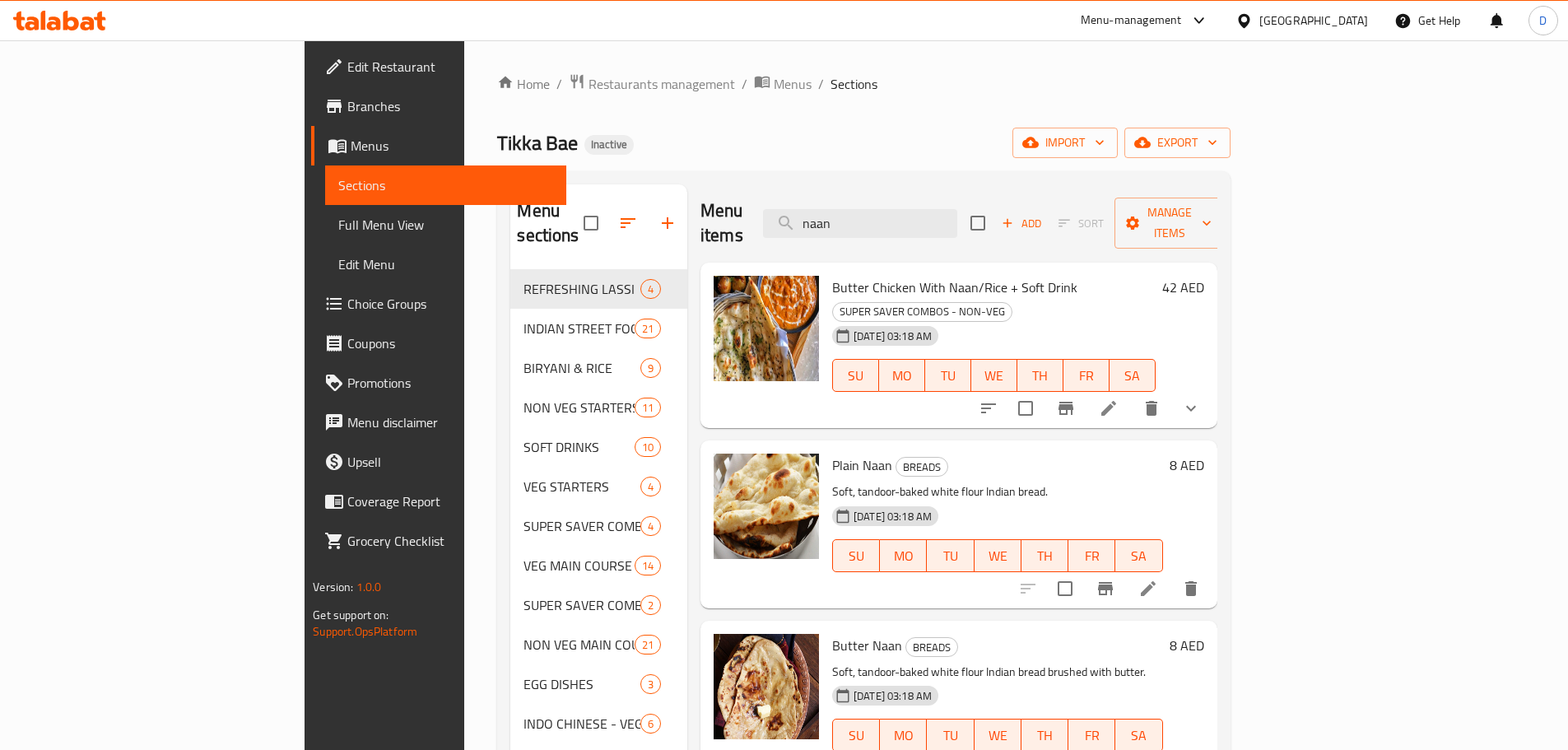
drag, startPoint x: 982, startPoint y: 218, endPoint x: 788, endPoint y: 218, distance: 194.0
click at [788, 218] on div "Menu items naan Add Sort Manage items" at bounding box center [959, 224] width 517 height 78
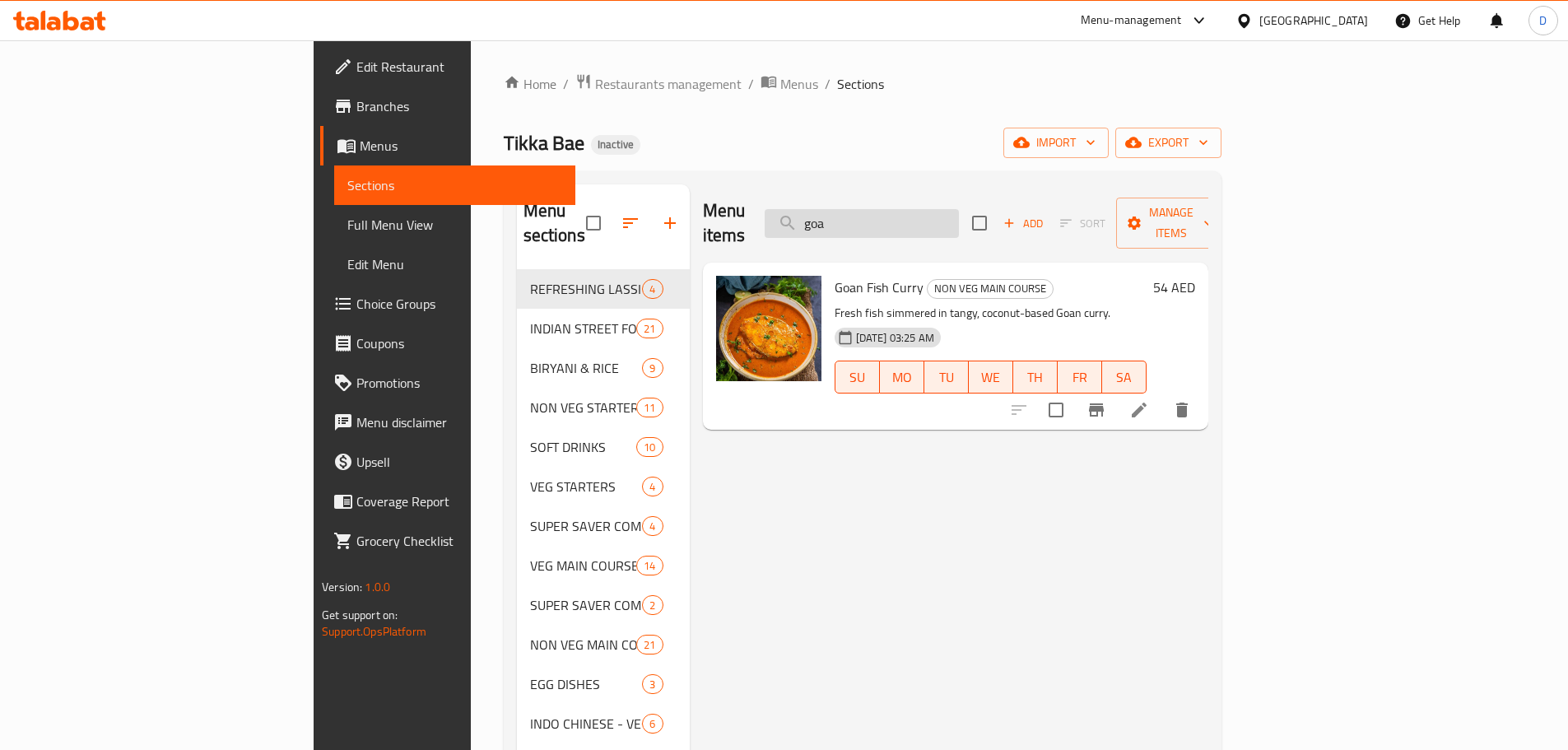
drag, startPoint x: 959, startPoint y: 214, endPoint x: 905, endPoint y: 221, distance: 54.5
click at [905, 221] on input "goa" at bounding box center [861, 224] width 194 height 29
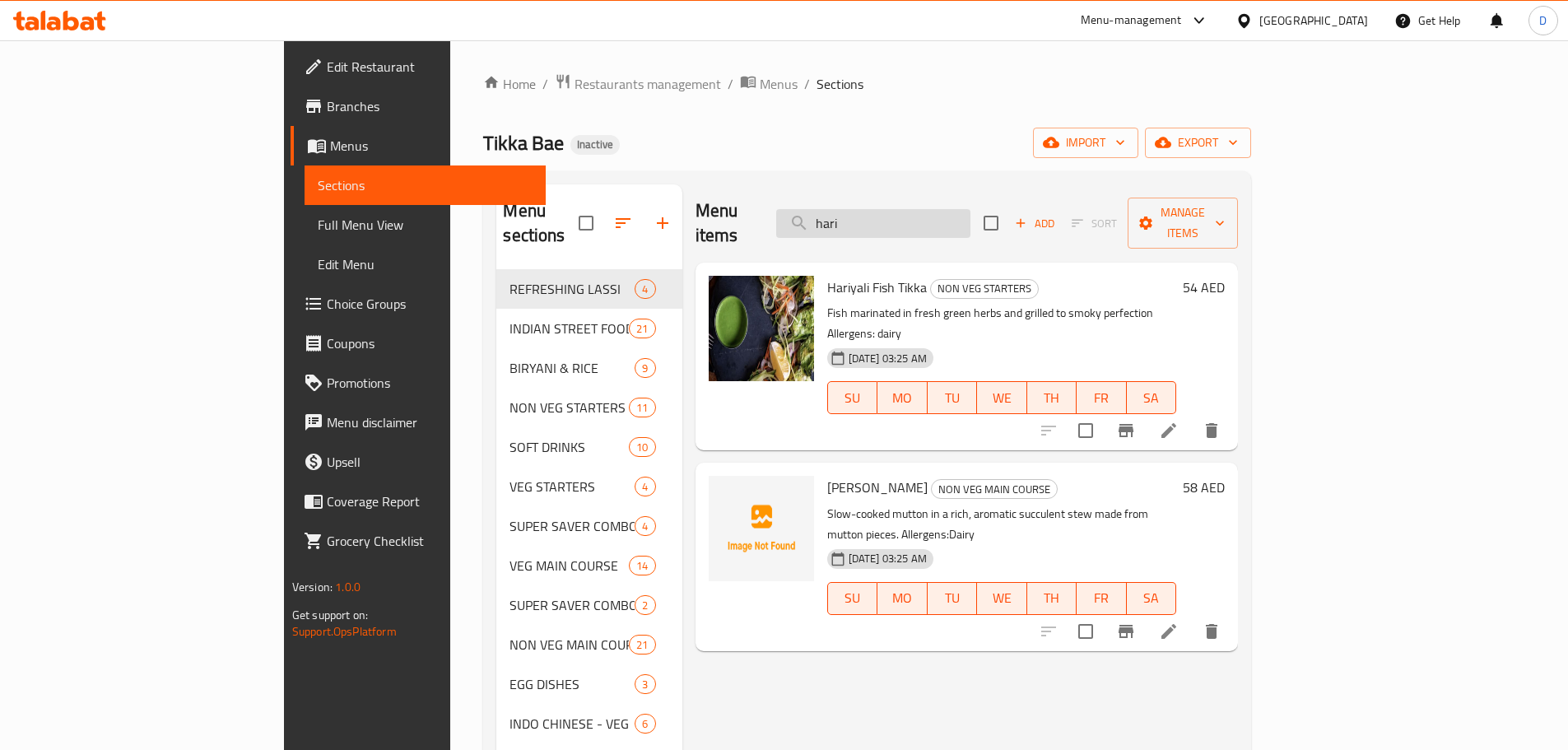
drag, startPoint x: 961, startPoint y: 214, endPoint x: 895, endPoint y: 221, distance: 66.4
click at [895, 221] on input "hari" at bounding box center [873, 224] width 194 height 29
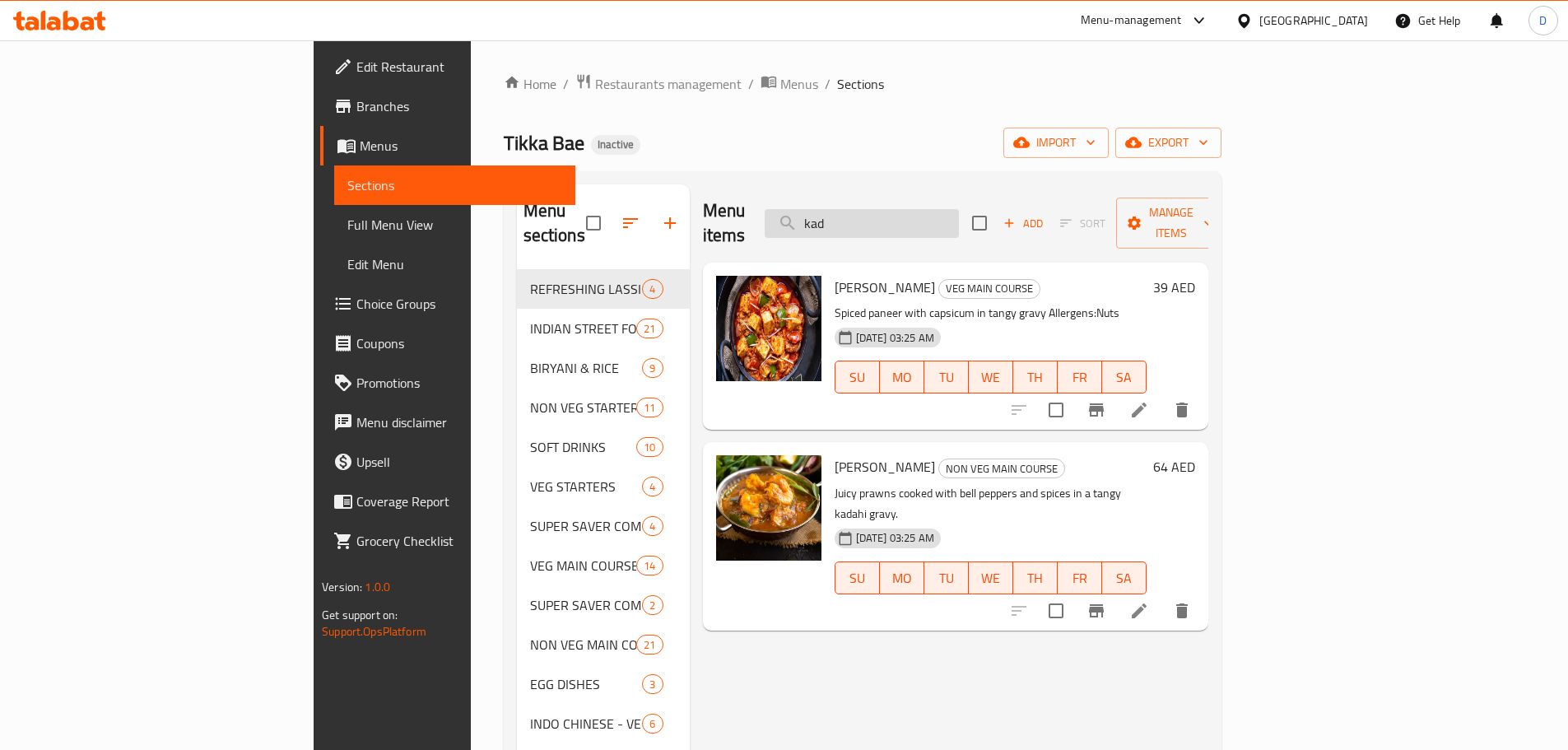
drag, startPoint x: 956, startPoint y: 214, endPoint x: 909, endPoint y: 224, distance: 48.1
click at [909, 224] on input "kad" at bounding box center [861, 224] width 194 height 29
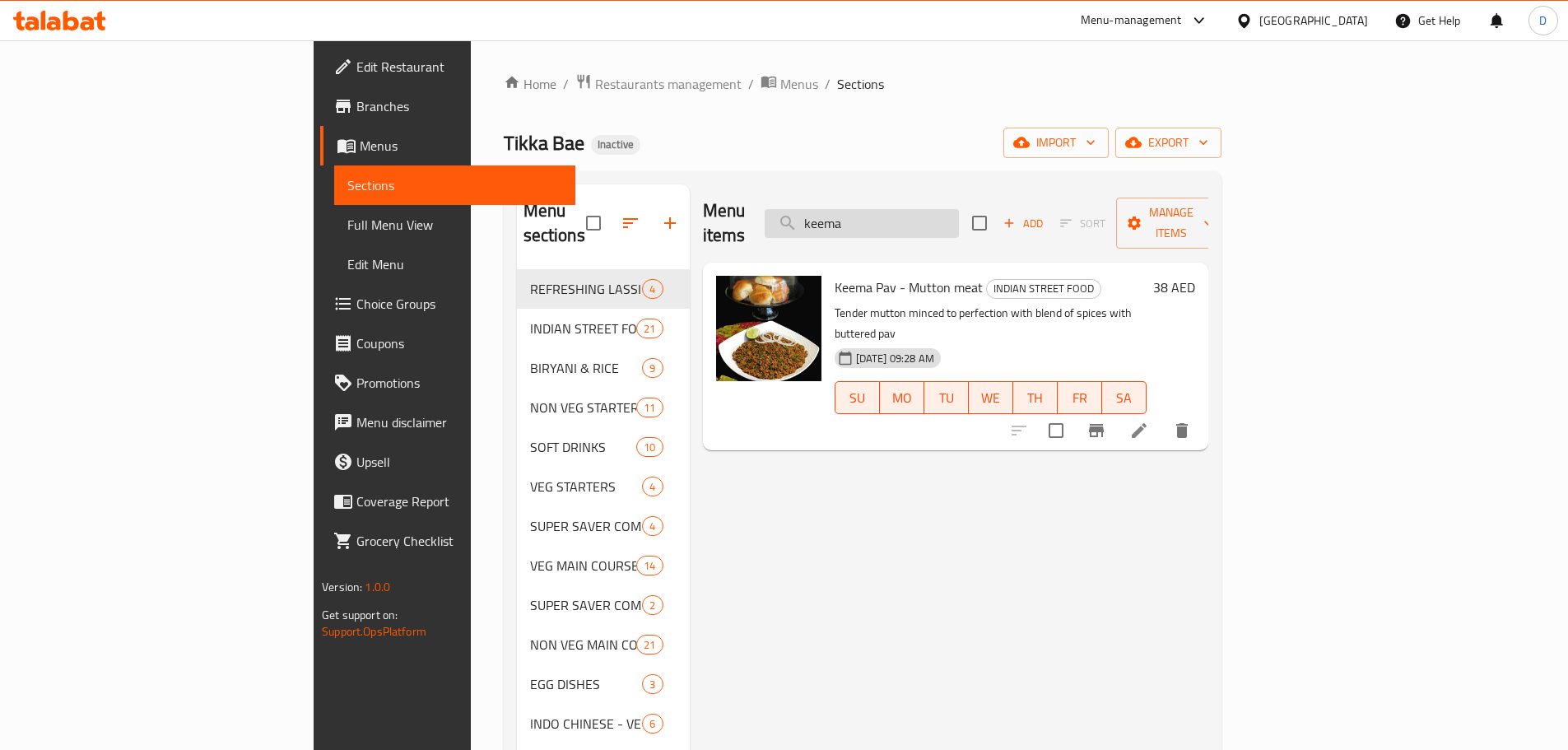
drag, startPoint x: 997, startPoint y: 210, endPoint x: 907, endPoint y: 218, distance: 90.4
click at [907, 218] on input "keema" at bounding box center [861, 224] width 194 height 29
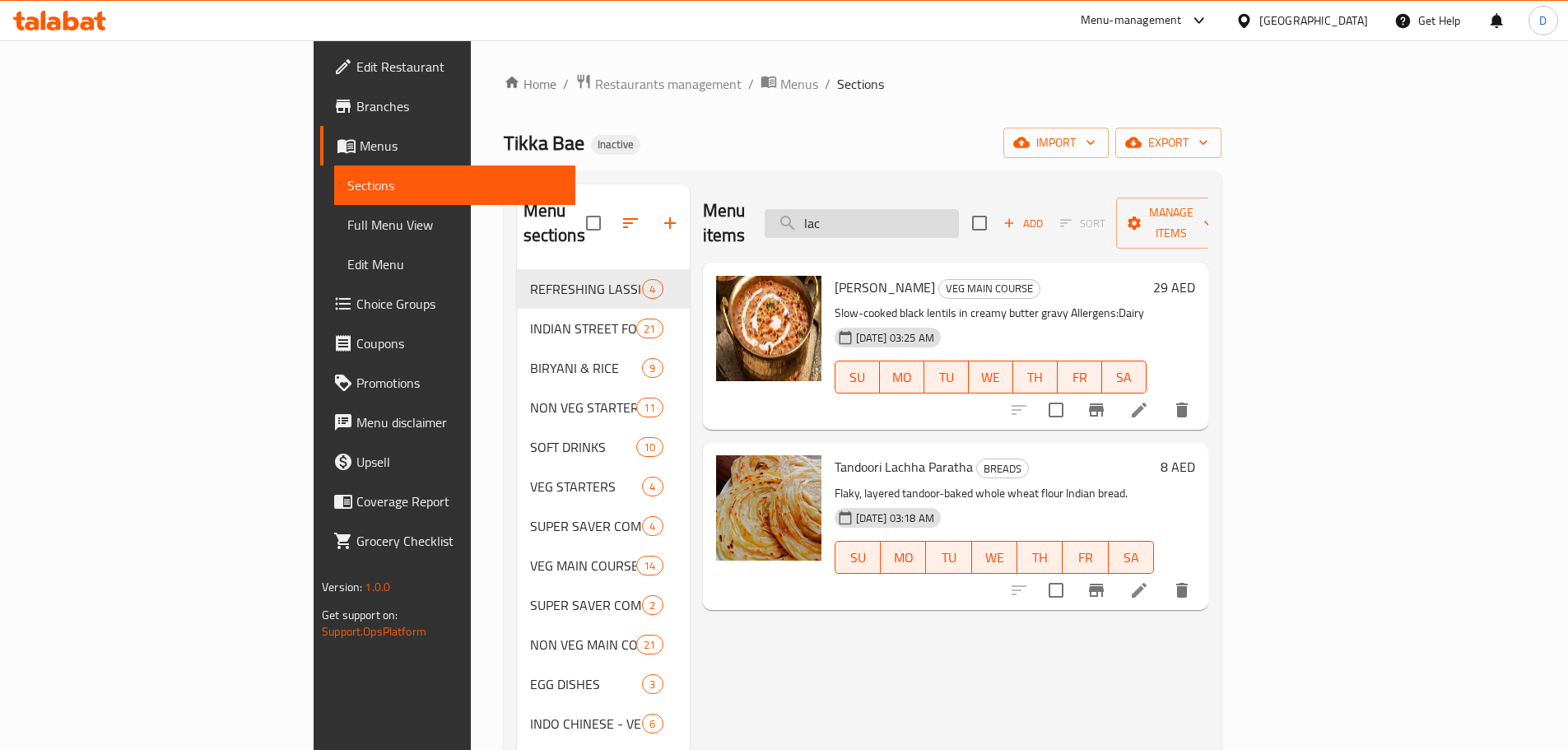
drag, startPoint x: 980, startPoint y: 218, endPoint x: 898, endPoint y: 218, distance: 82.0
click at [898, 218] on input "lac" at bounding box center [861, 224] width 194 height 29
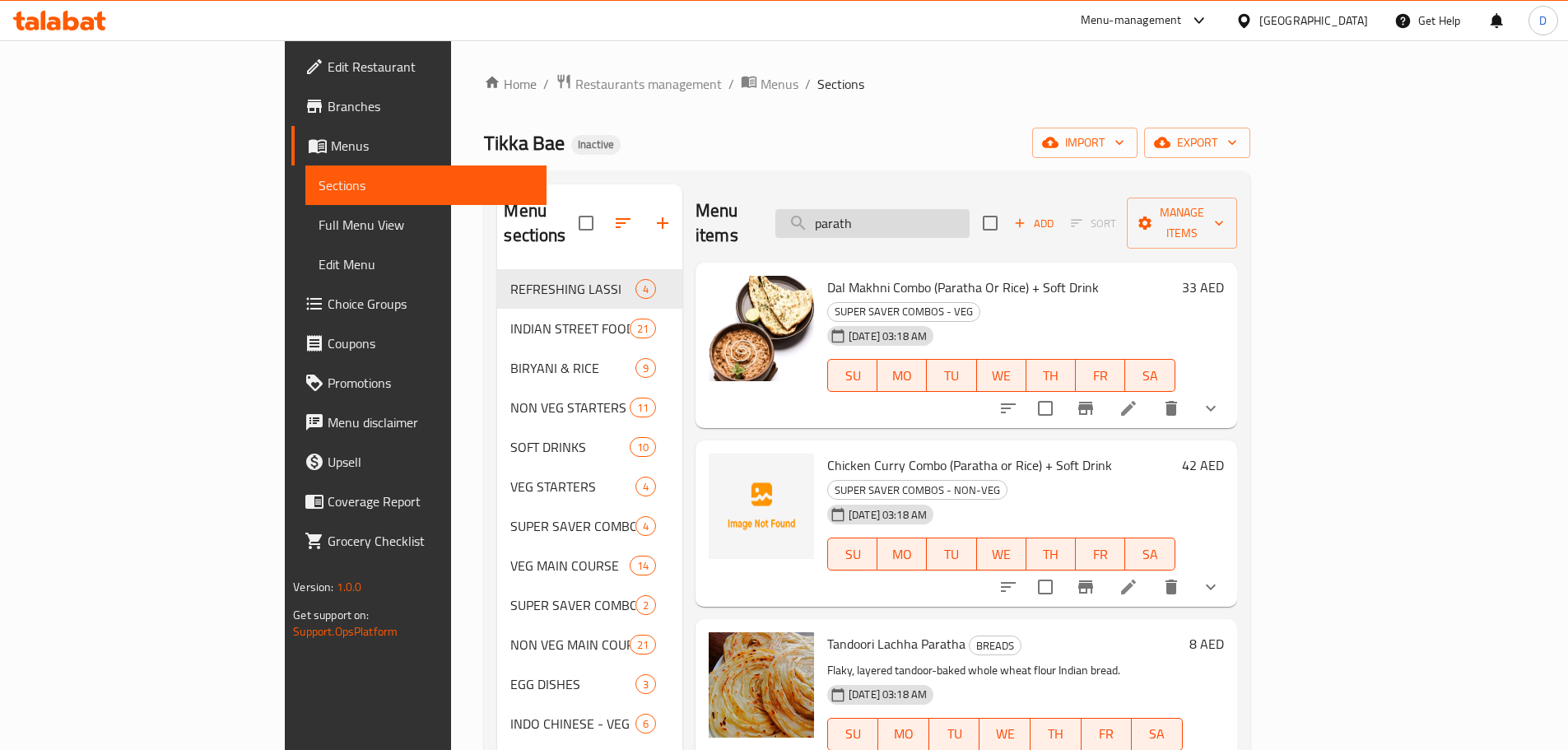
drag, startPoint x: 962, startPoint y: 225, endPoint x: 942, endPoint y: 225, distance: 20.0
click at [942, 225] on div "Menu items parath Add Sort Manage items" at bounding box center [966, 224] width 541 height 78
drag, startPoint x: 957, startPoint y: 215, endPoint x: 824, endPoint y: 217, distance: 133.0
click at [824, 217] on div "Menu items parath Add Sort Manage items" at bounding box center [966, 224] width 541 height 78
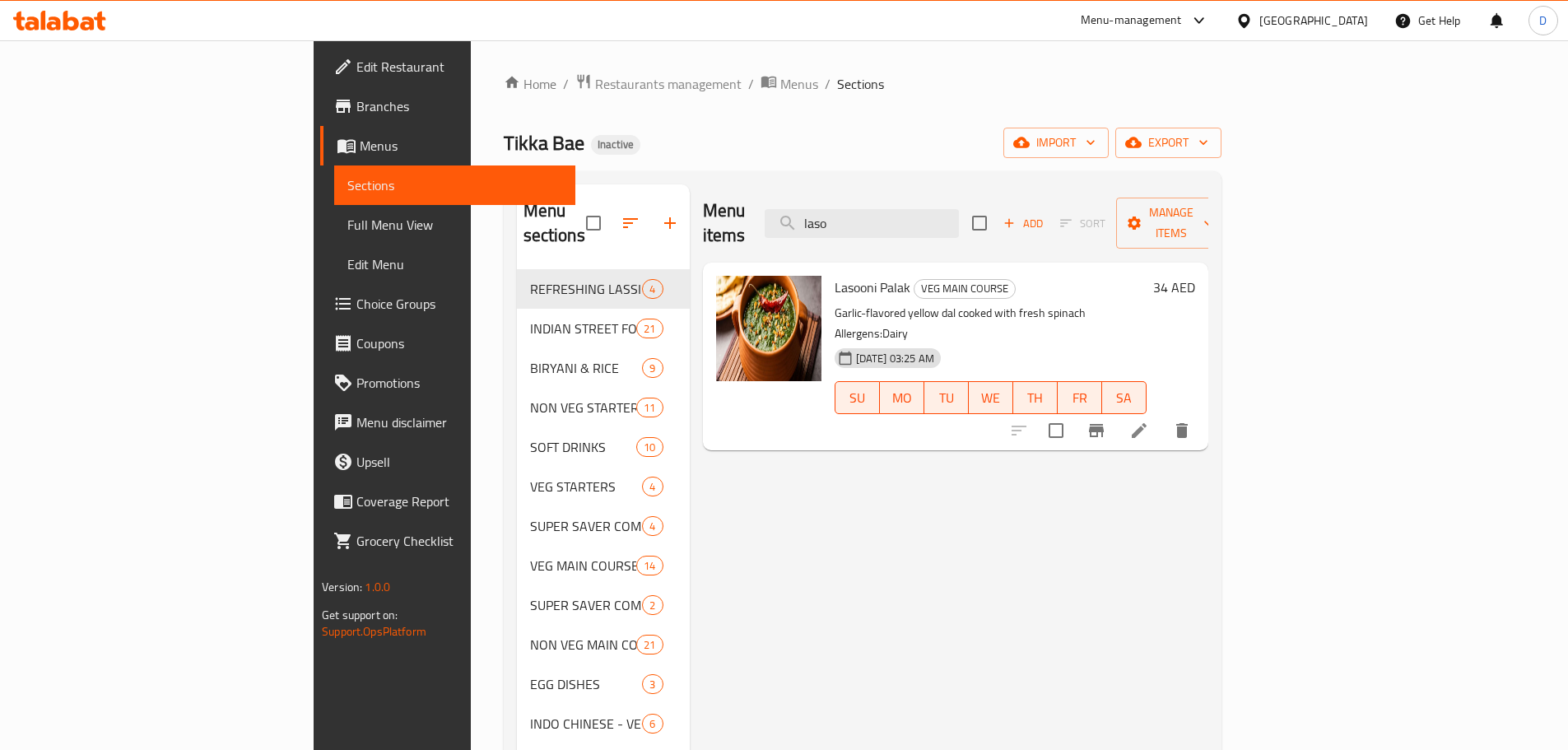
drag, startPoint x: 983, startPoint y: 218, endPoint x: 845, endPoint y: 219, distance: 138.0
click at [845, 219] on div "Menu items laso Add Sort Manage items" at bounding box center [955, 224] width 505 height 78
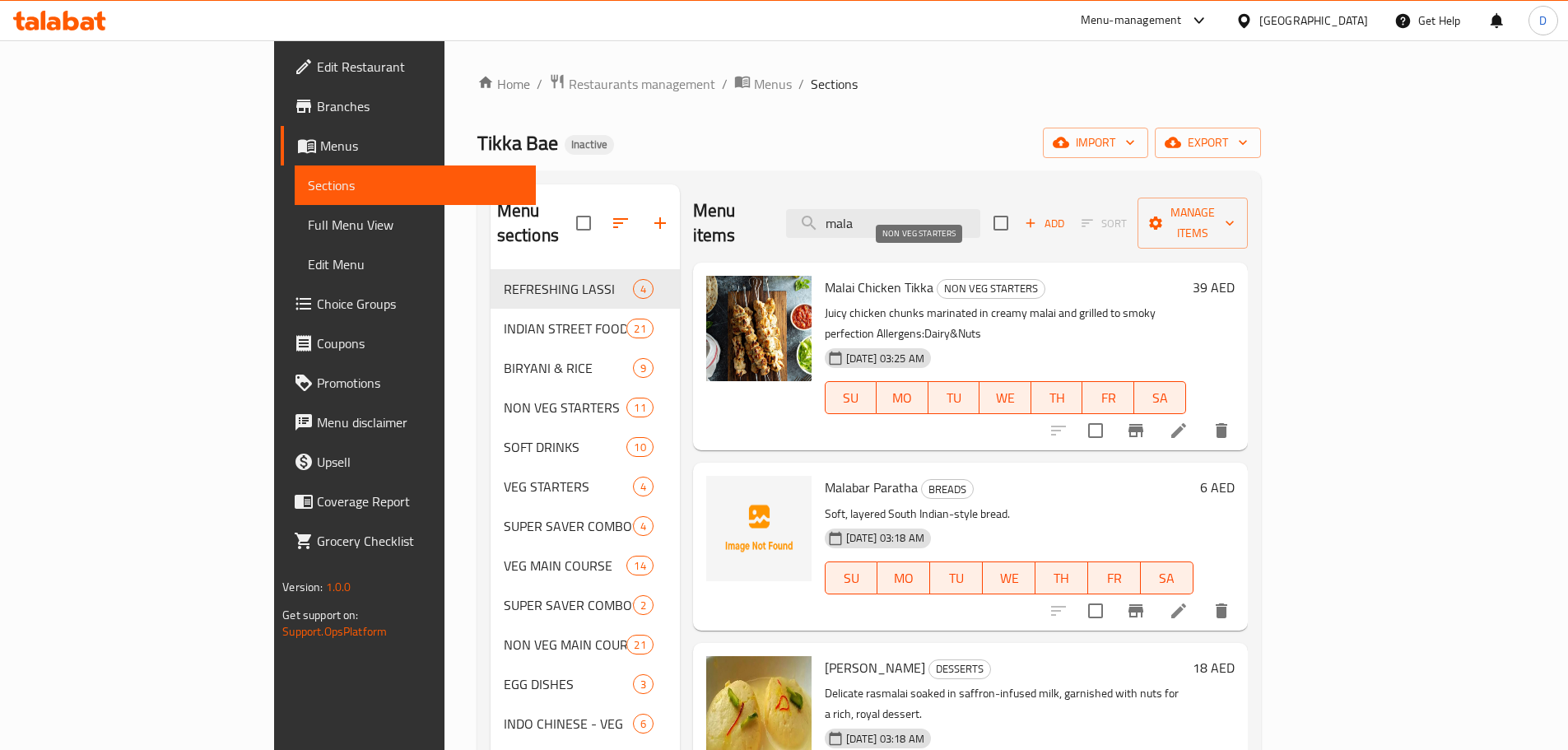
type input "malai"
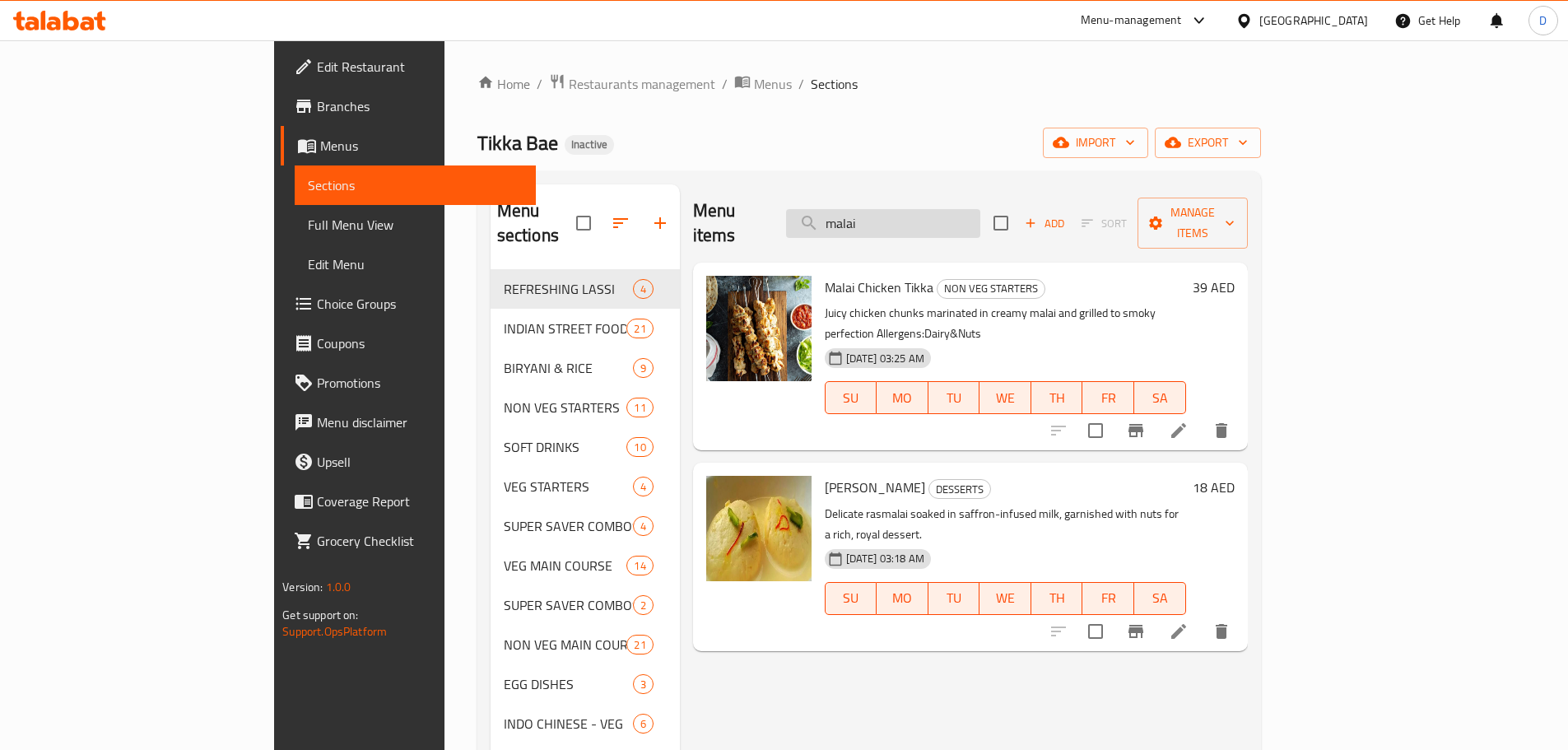
drag, startPoint x: 1010, startPoint y: 205, endPoint x: 914, endPoint y: 205, distance: 96.0
click at [914, 209] on input "malai" at bounding box center [883, 224] width 194 height 29
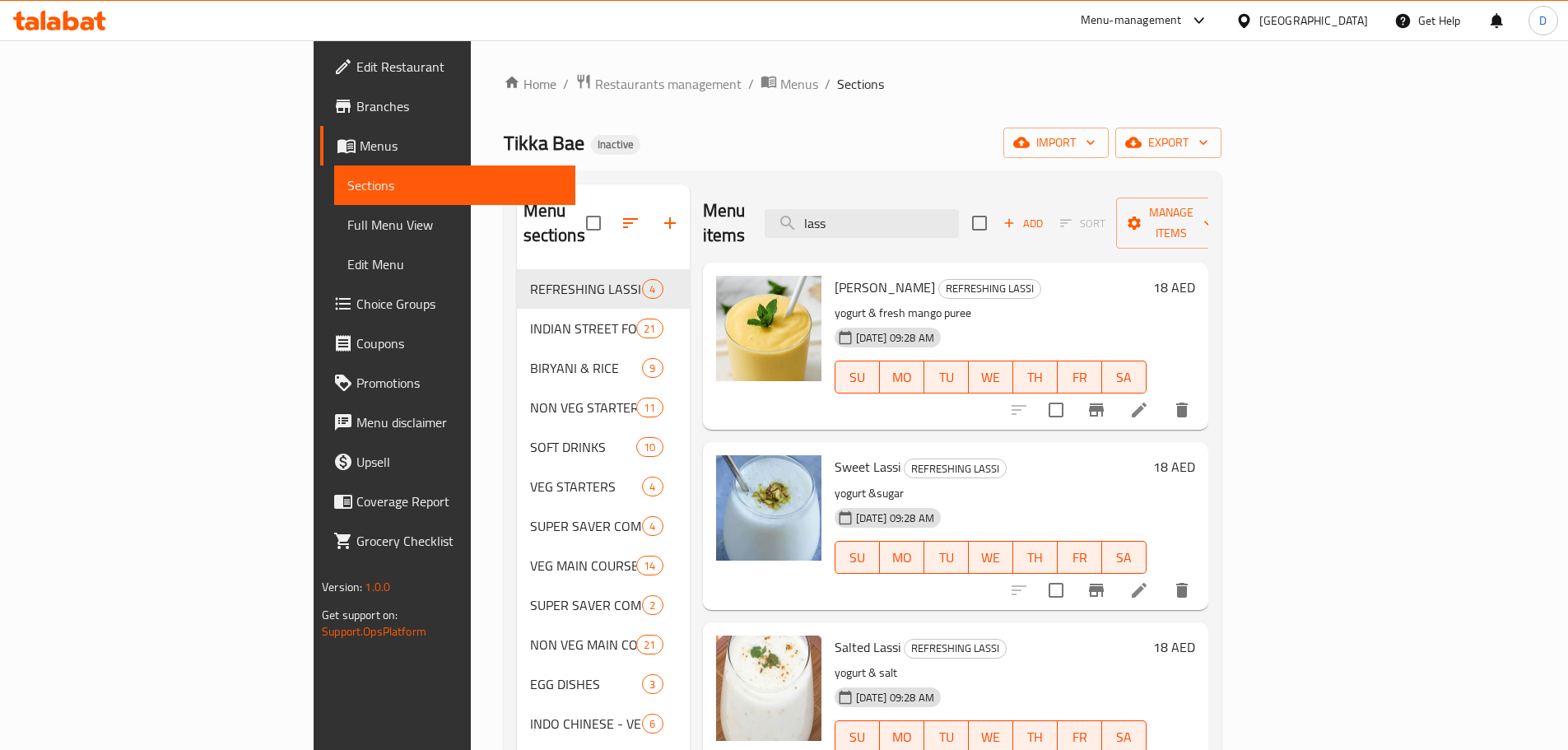
drag, startPoint x: 991, startPoint y: 211, endPoint x: 895, endPoint y: 227, distance: 97.3
click at [895, 227] on div "Menu items lass Add Sort Manage items" at bounding box center [955, 224] width 505 height 78
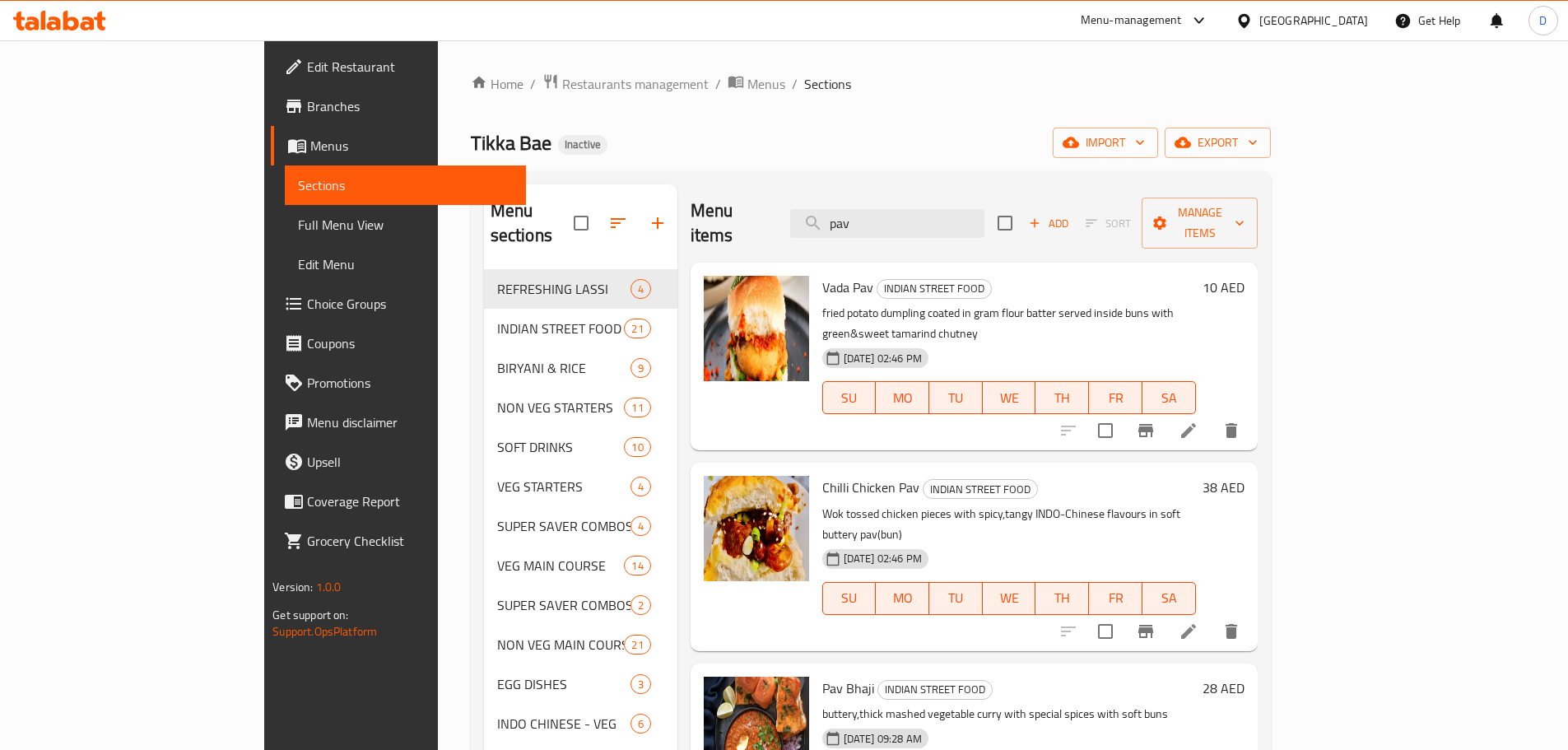
drag, startPoint x: 946, startPoint y: 217, endPoint x: 891, endPoint y: 226, distance: 55.7
click at [891, 226] on div "Menu items pav Add Sort Manage items" at bounding box center [974, 224] width 567 height 78
type input "mir"
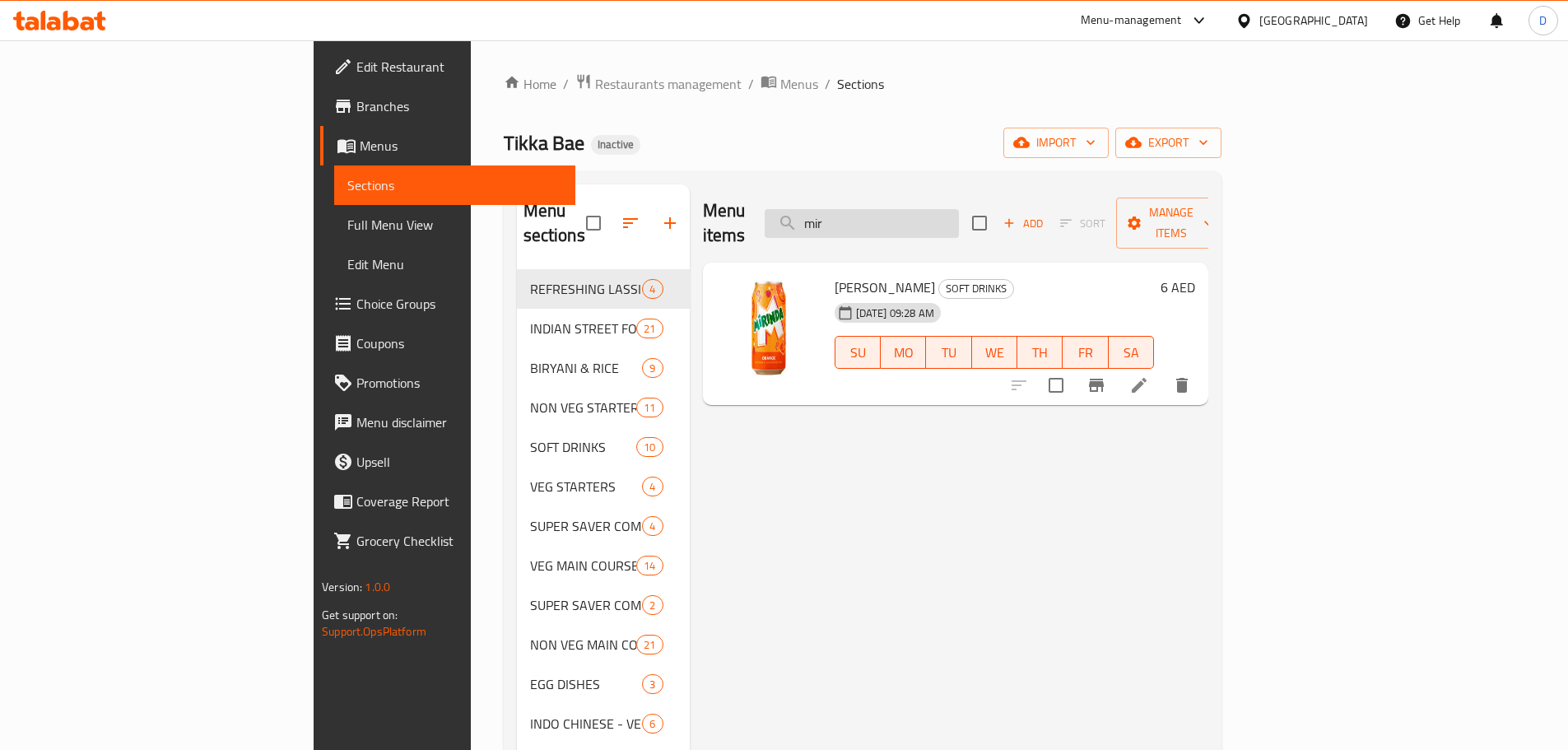
drag, startPoint x: 946, startPoint y: 218, endPoint x: 881, endPoint y: 218, distance: 65.0
click at [881, 218] on input "mir" at bounding box center [861, 224] width 194 height 29
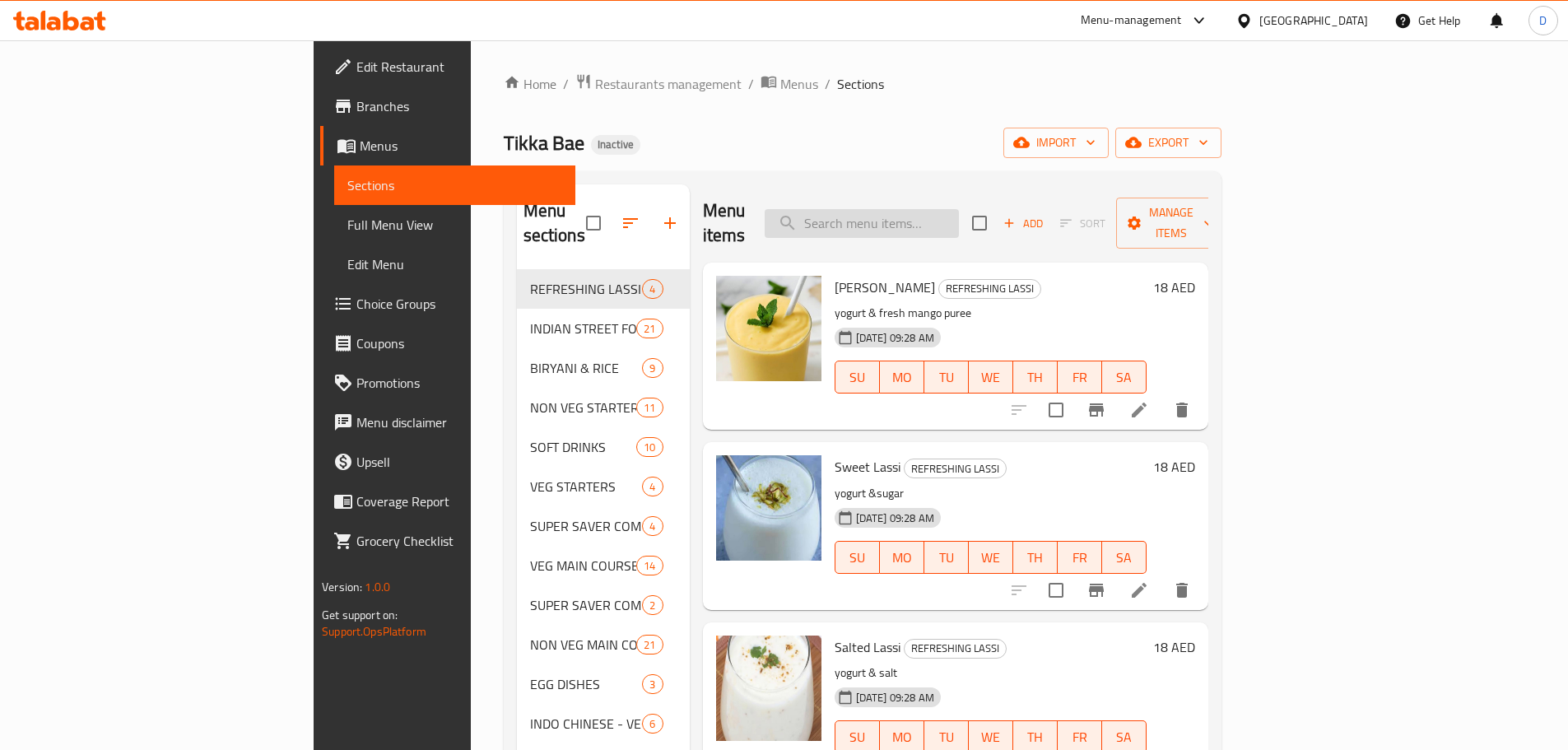
click at [939, 211] on input "search" at bounding box center [861, 224] width 194 height 29
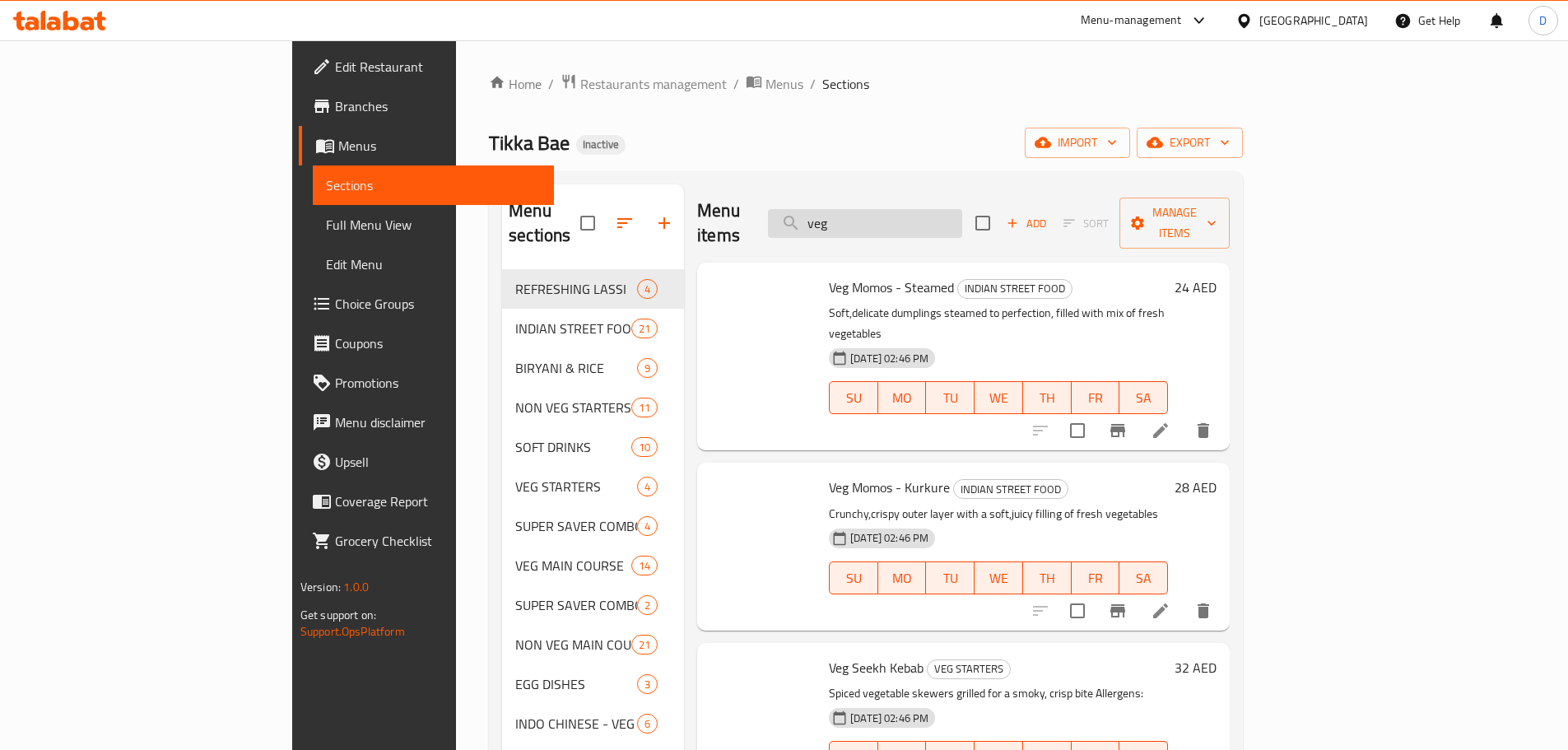
type input "veg r"
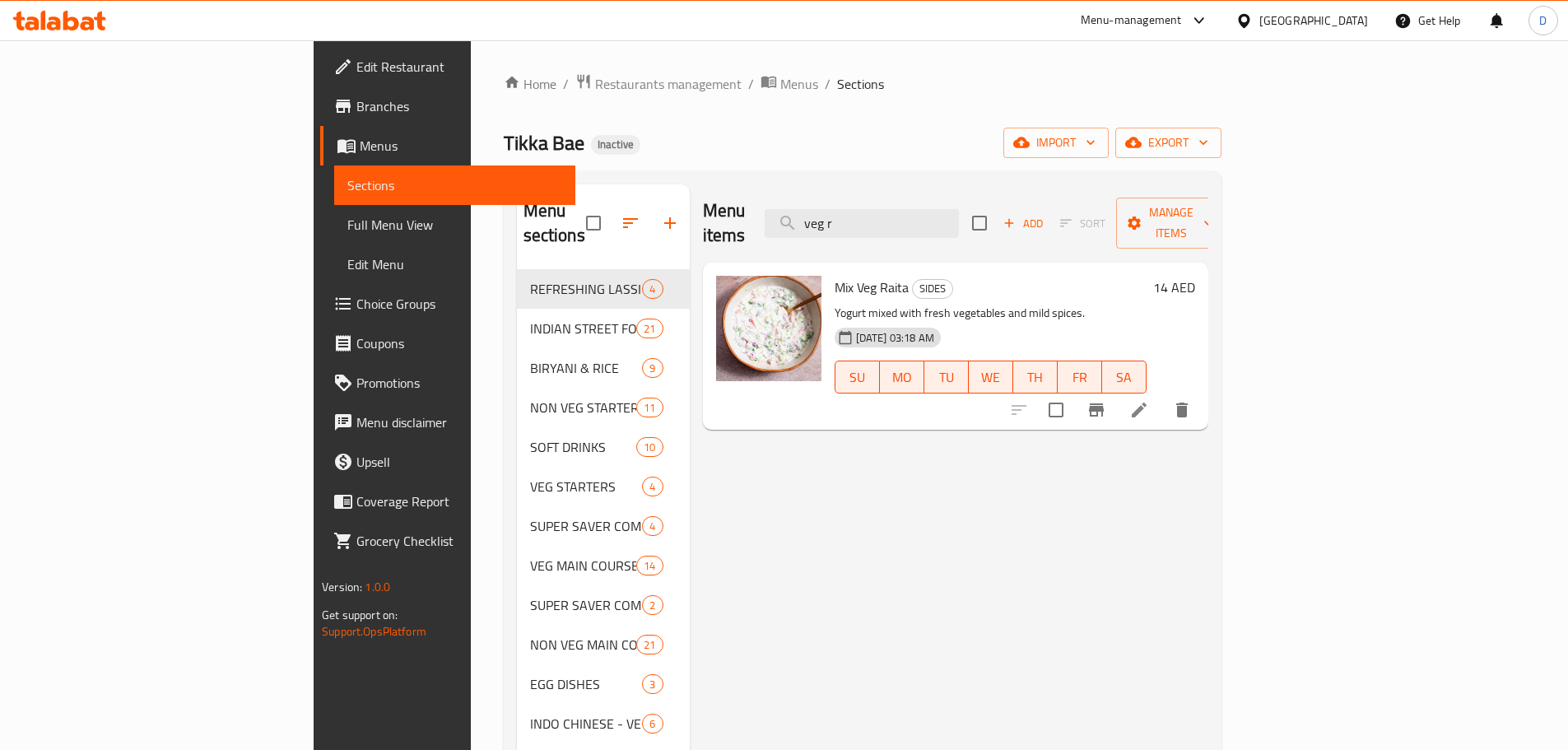
drag, startPoint x: 976, startPoint y: 211, endPoint x: 830, endPoint y: 208, distance: 146.0
click at [830, 208] on div "Menu items veg r Add Sort Manage items" at bounding box center [955, 224] width 505 height 78
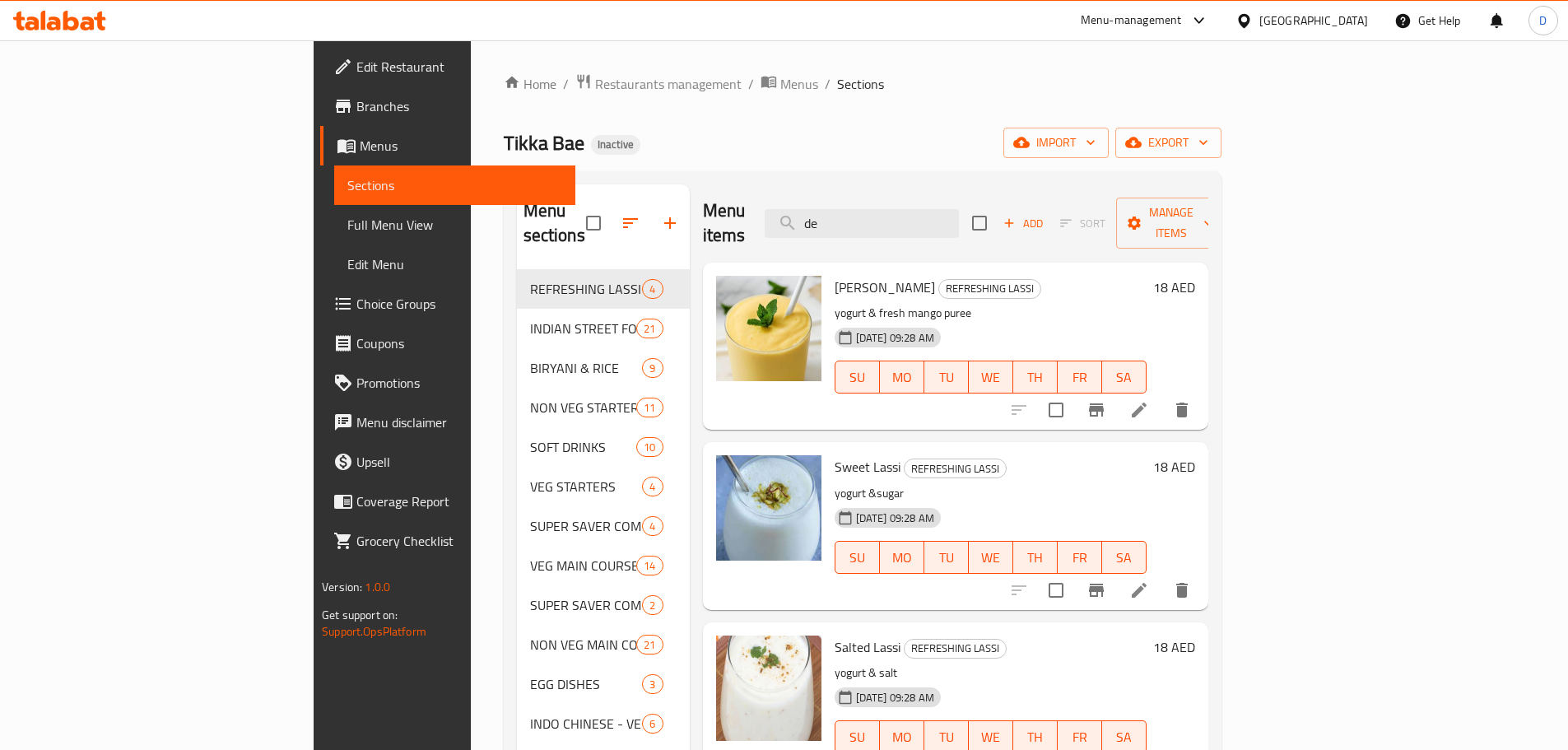
type input "dew"
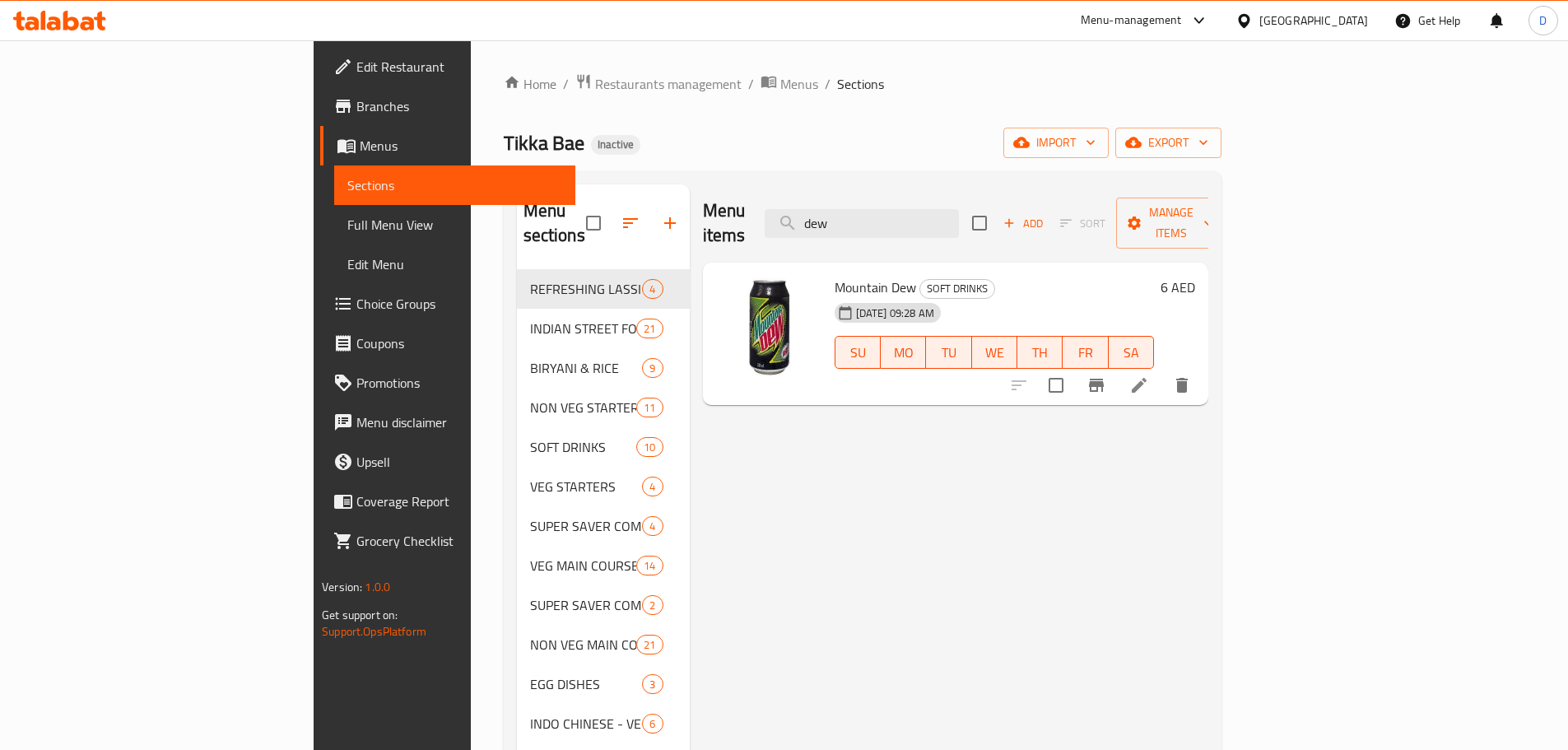
drag, startPoint x: 963, startPoint y: 217, endPoint x: 825, endPoint y: 190, distance: 140.6
click at [825, 190] on div "Menu items dew Add Sort Manage items" at bounding box center [955, 224] width 505 height 78
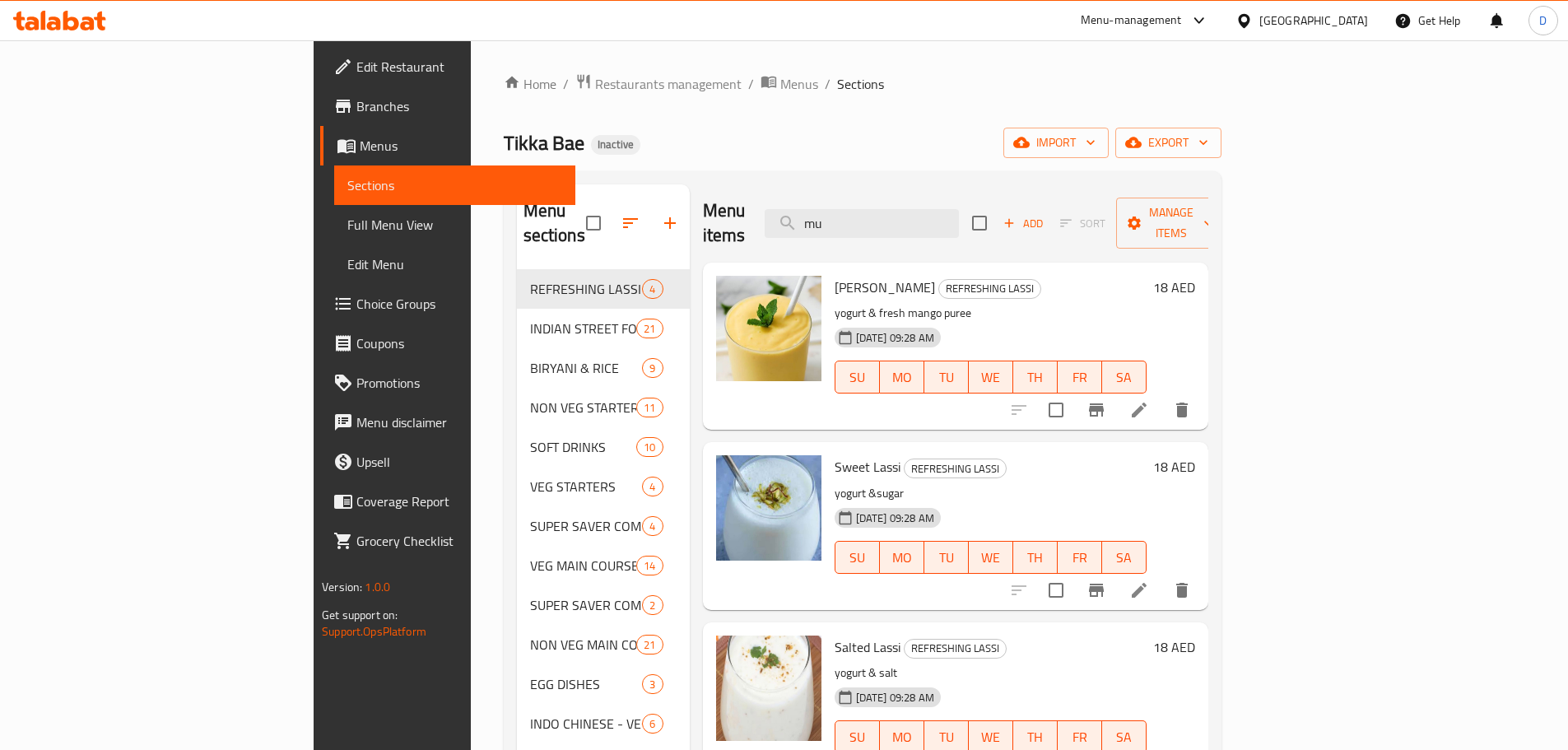
type input "mur"
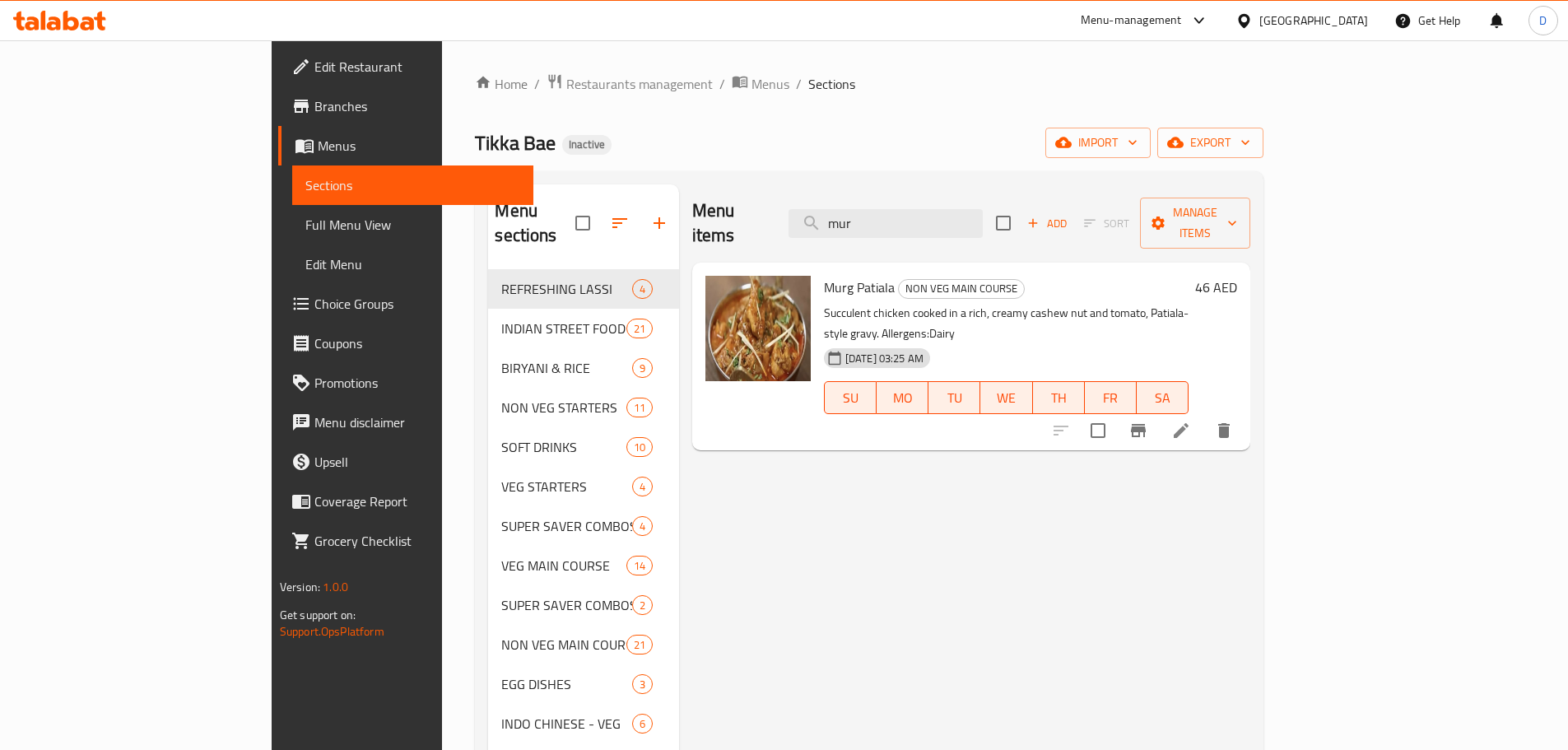
drag, startPoint x: 951, startPoint y: 213, endPoint x: 866, endPoint y: 206, distance: 85.3
click at [866, 206] on div "Menu items mur Add Sort Manage items" at bounding box center [971, 224] width 558 height 78
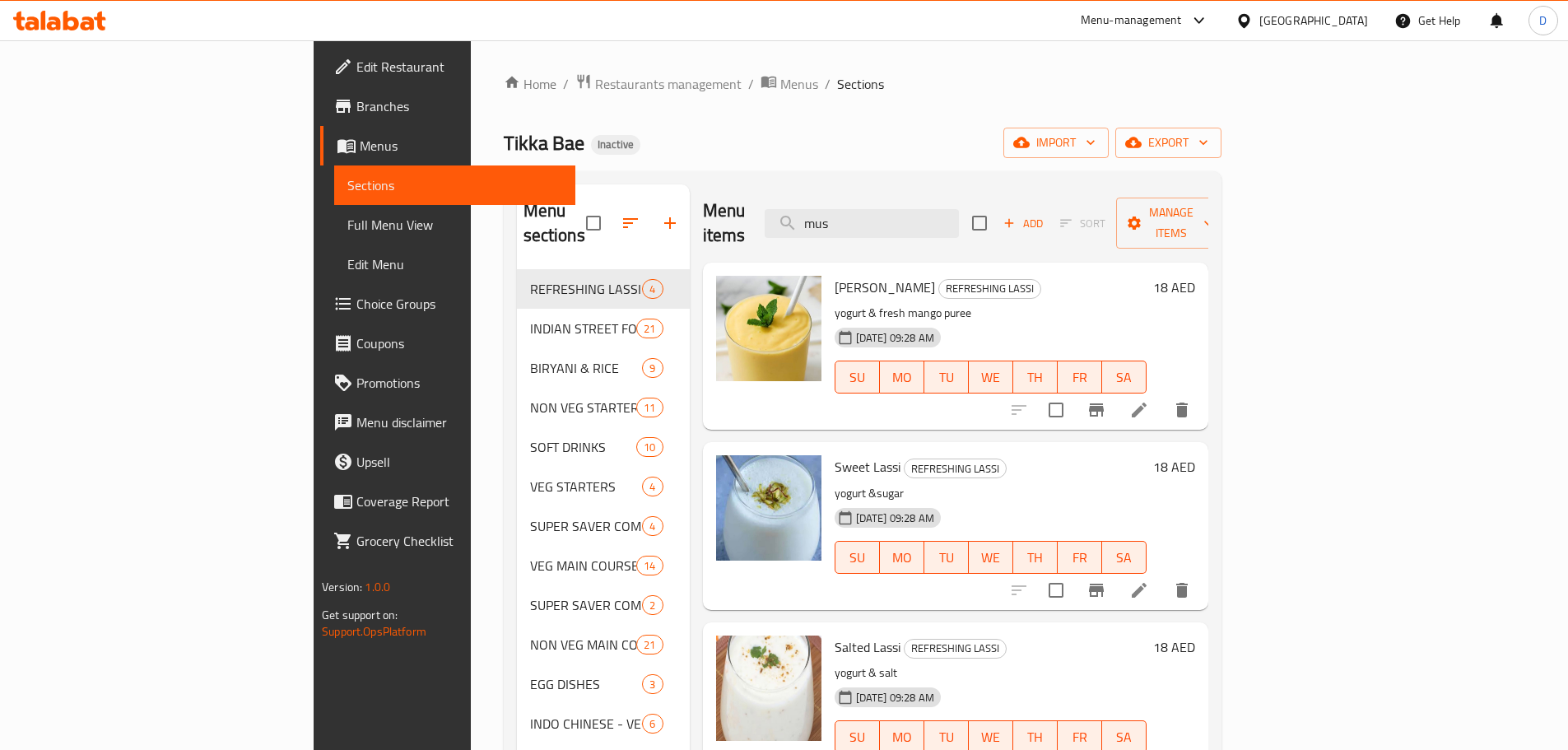
type input "mush"
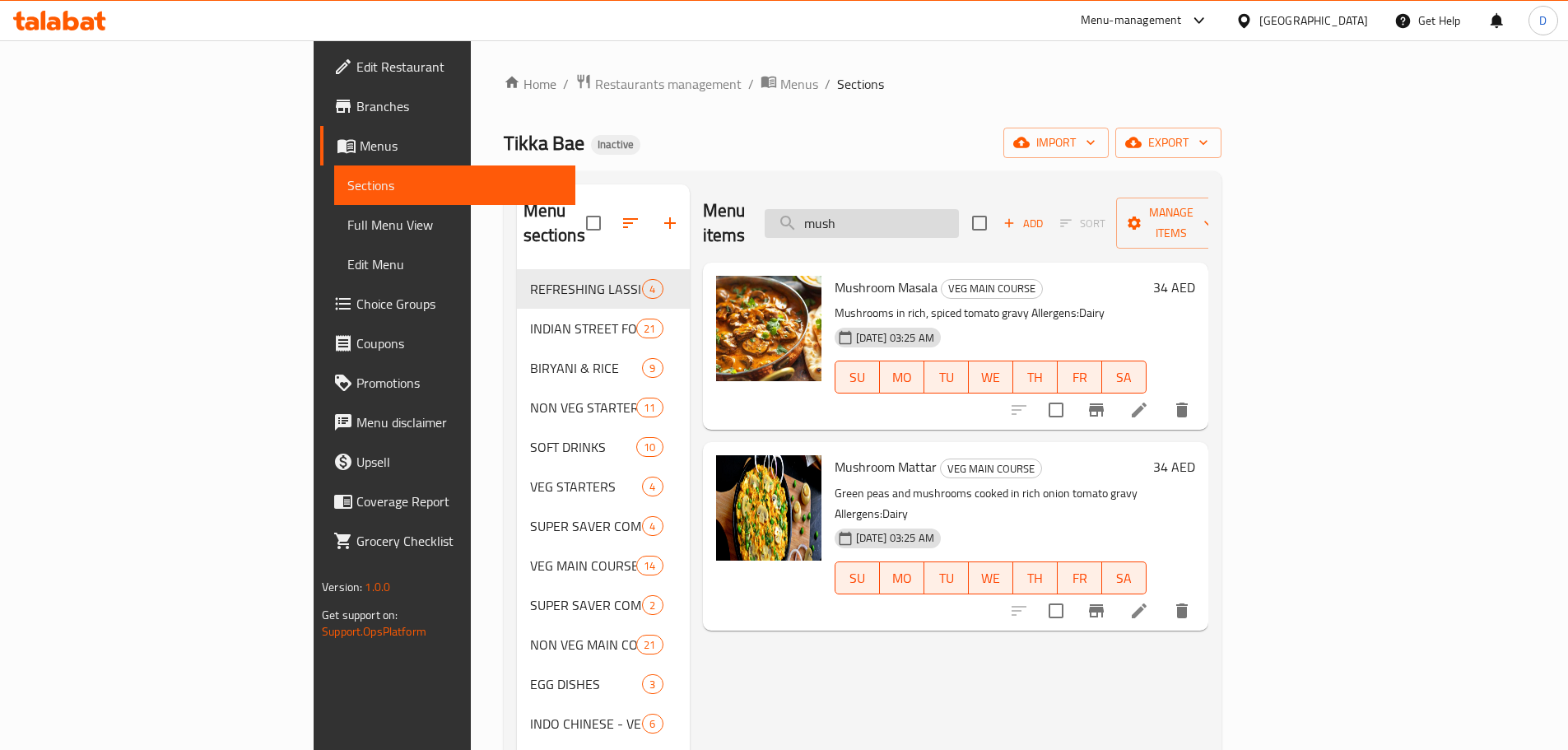
drag, startPoint x: 958, startPoint y: 212, endPoint x: 883, endPoint y: 219, distance: 75.3
click at [883, 219] on input "mush" at bounding box center [861, 224] width 194 height 29
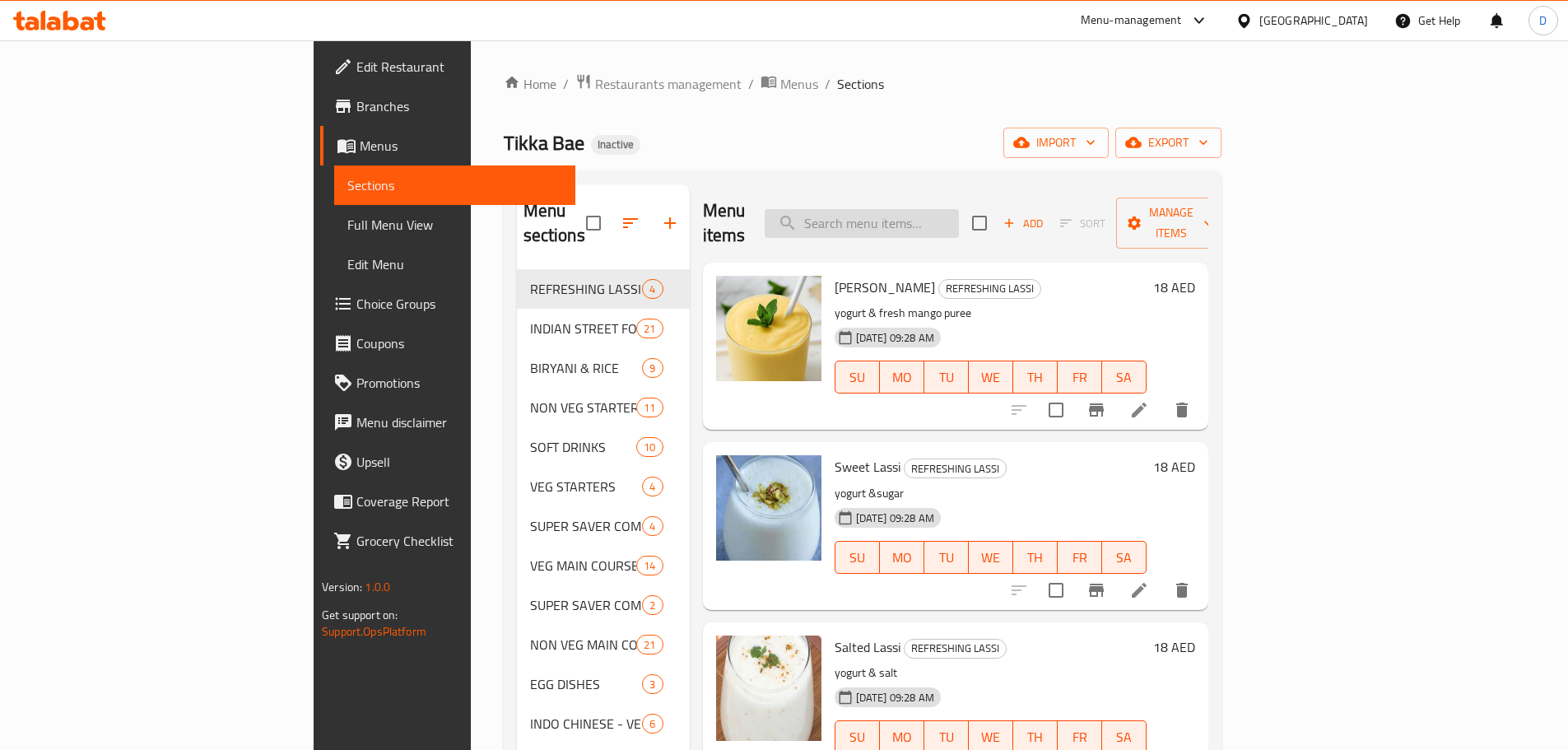
click at [937, 209] on input "search" at bounding box center [861, 224] width 194 height 29
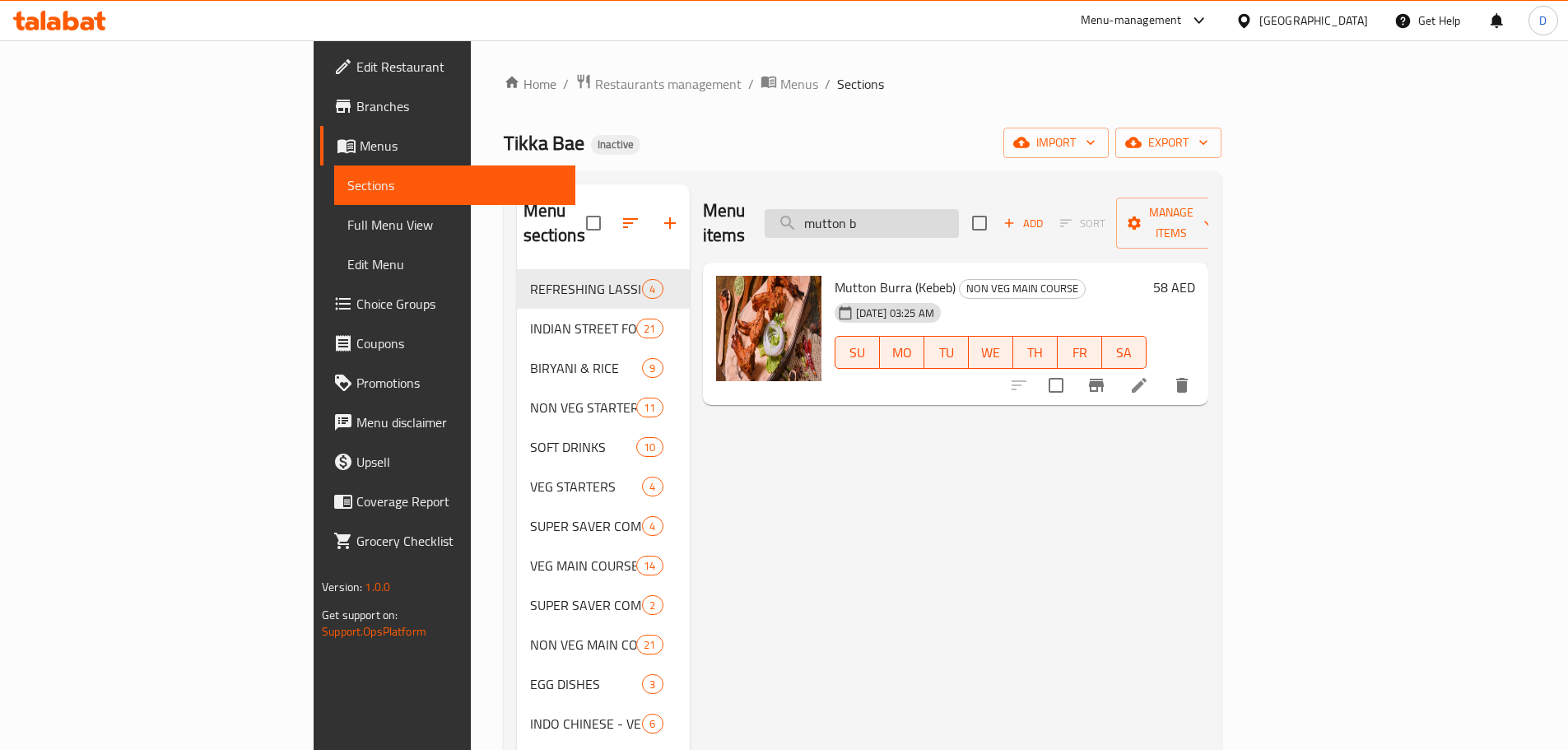
drag, startPoint x: 1006, startPoint y: 211, endPoint x: 883, endPoint y: 218, distance: 123.2
click at [883, 218] on input "mutton b" at bounding box center [861, 224] width 194 height 29
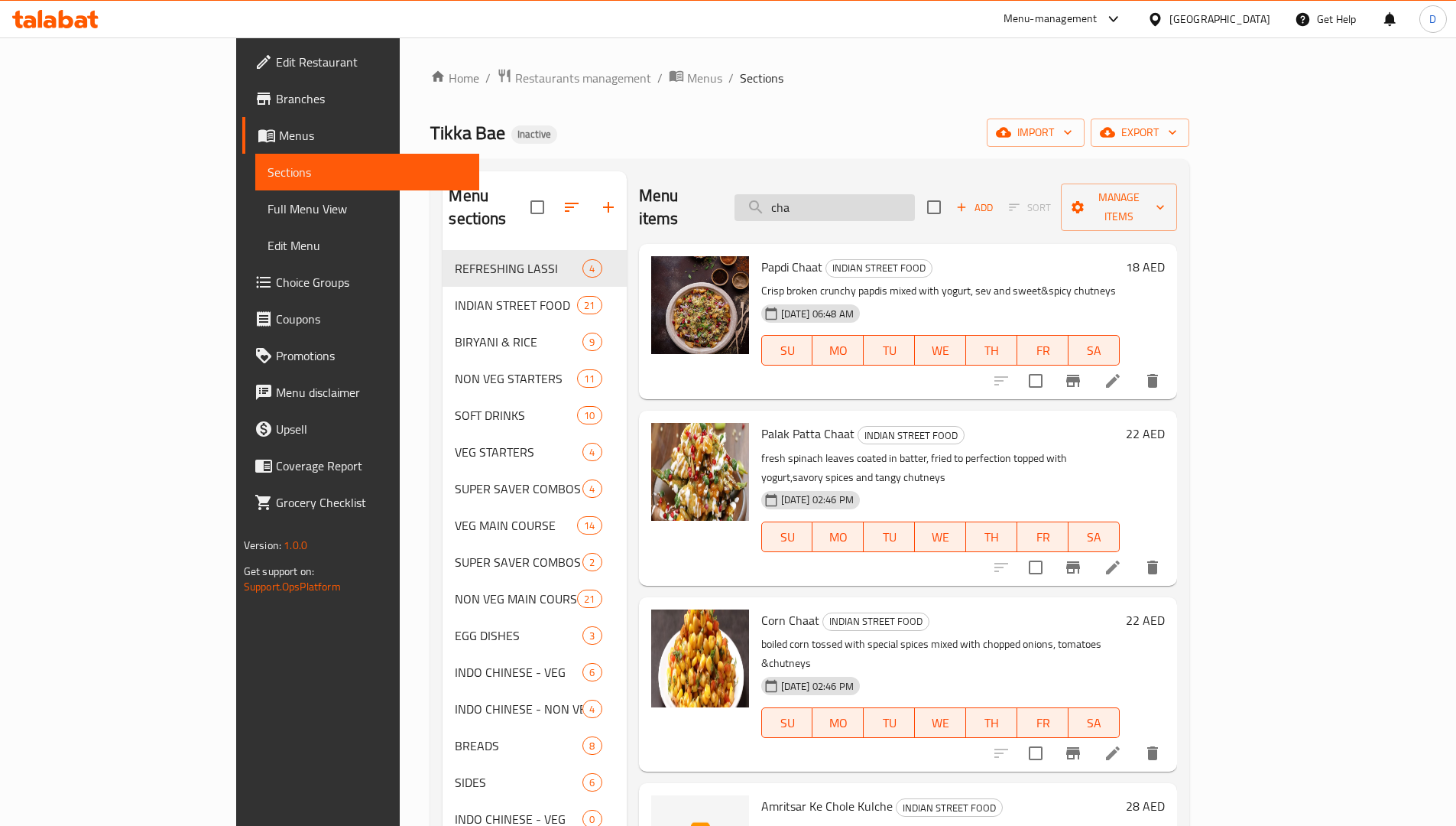
type input "chap"
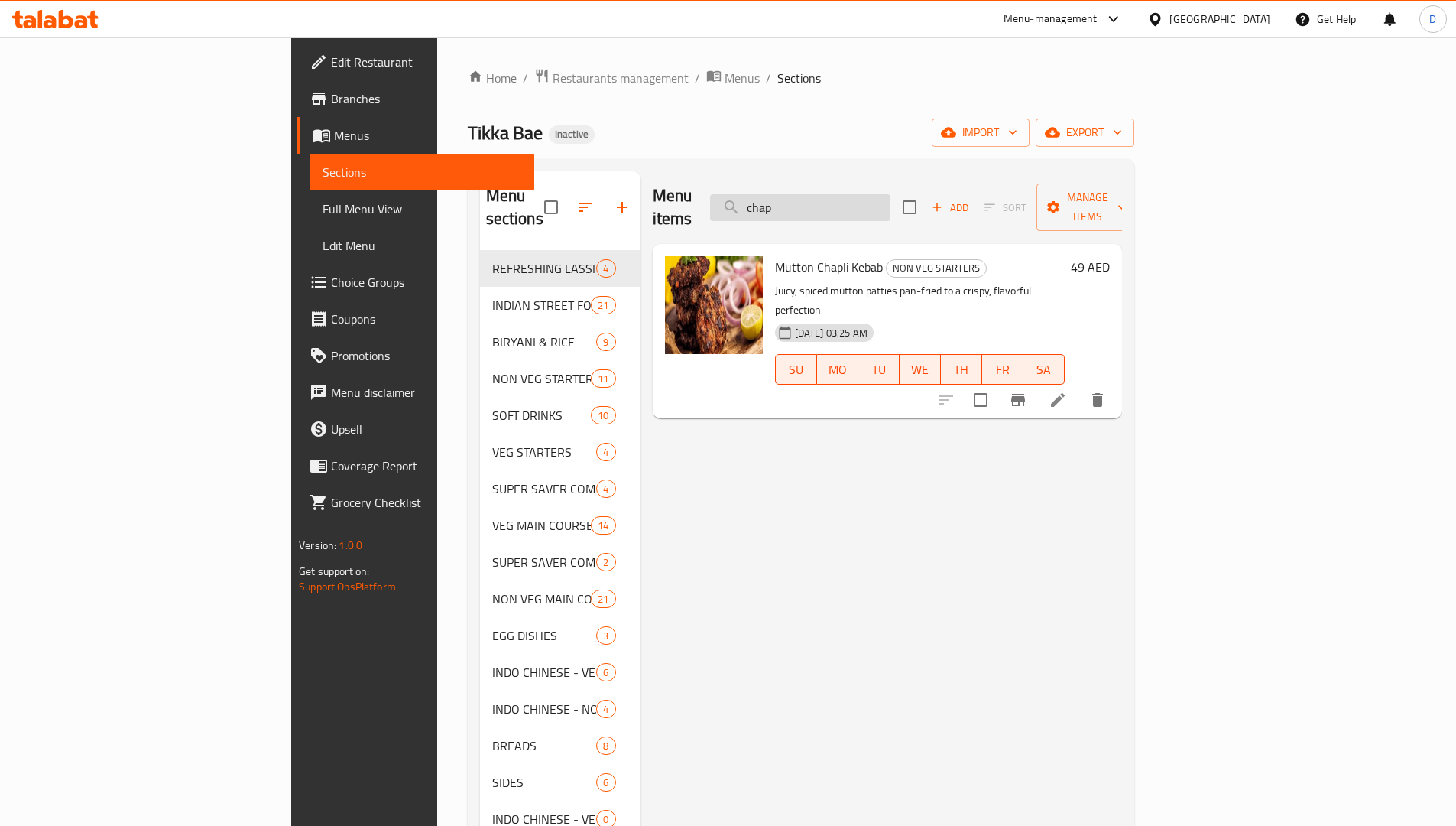
drag, startPoint x: 899, startPoint y: 189, endPoint x: 826, endPoint y: 200, distance: 73.8
click at [826, 200] on input "chap" at bounding box center [799, 208] width 180 height 27
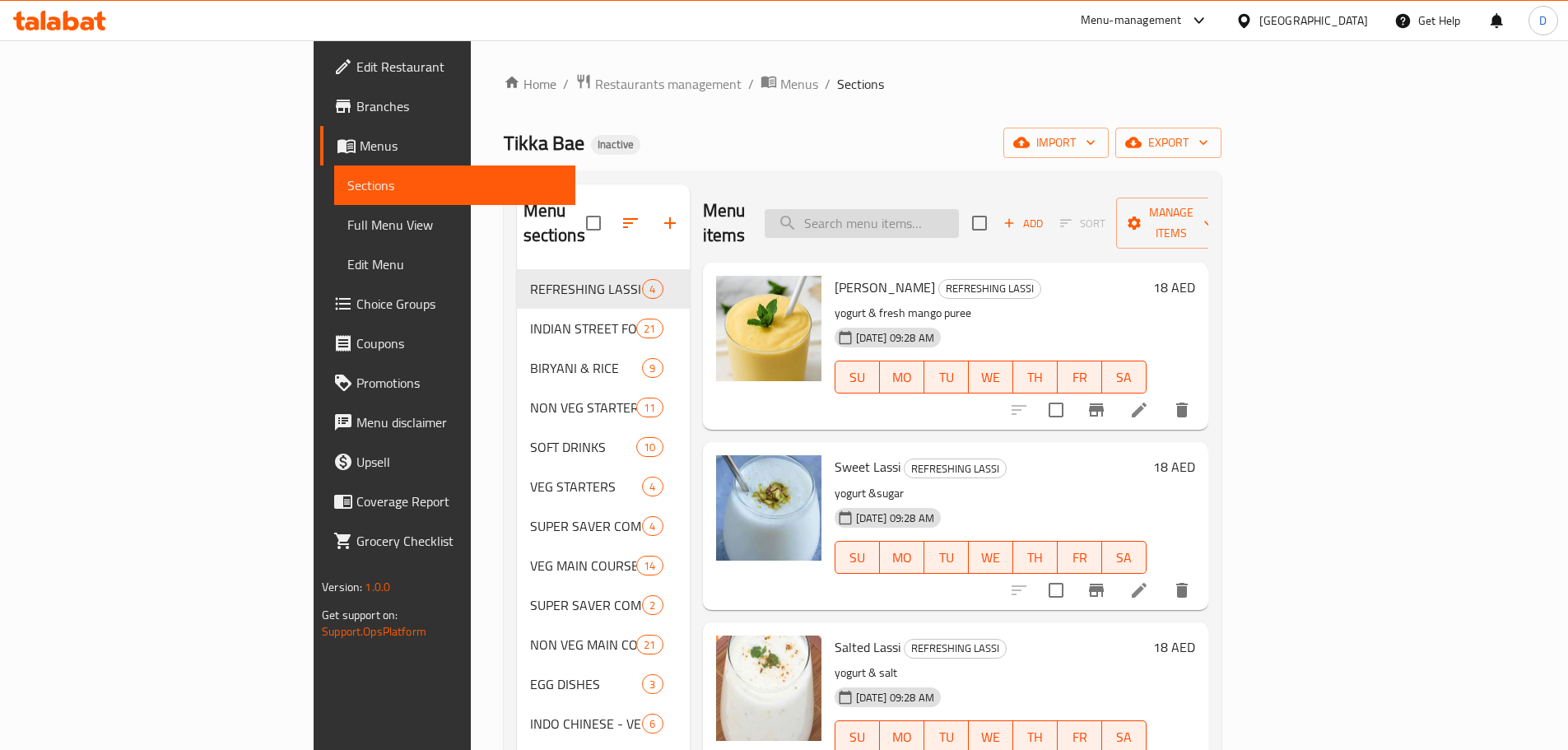
click at [959, 214] on input "search" at bounding box center [861, 224] width 194 height 29
type input "kor"
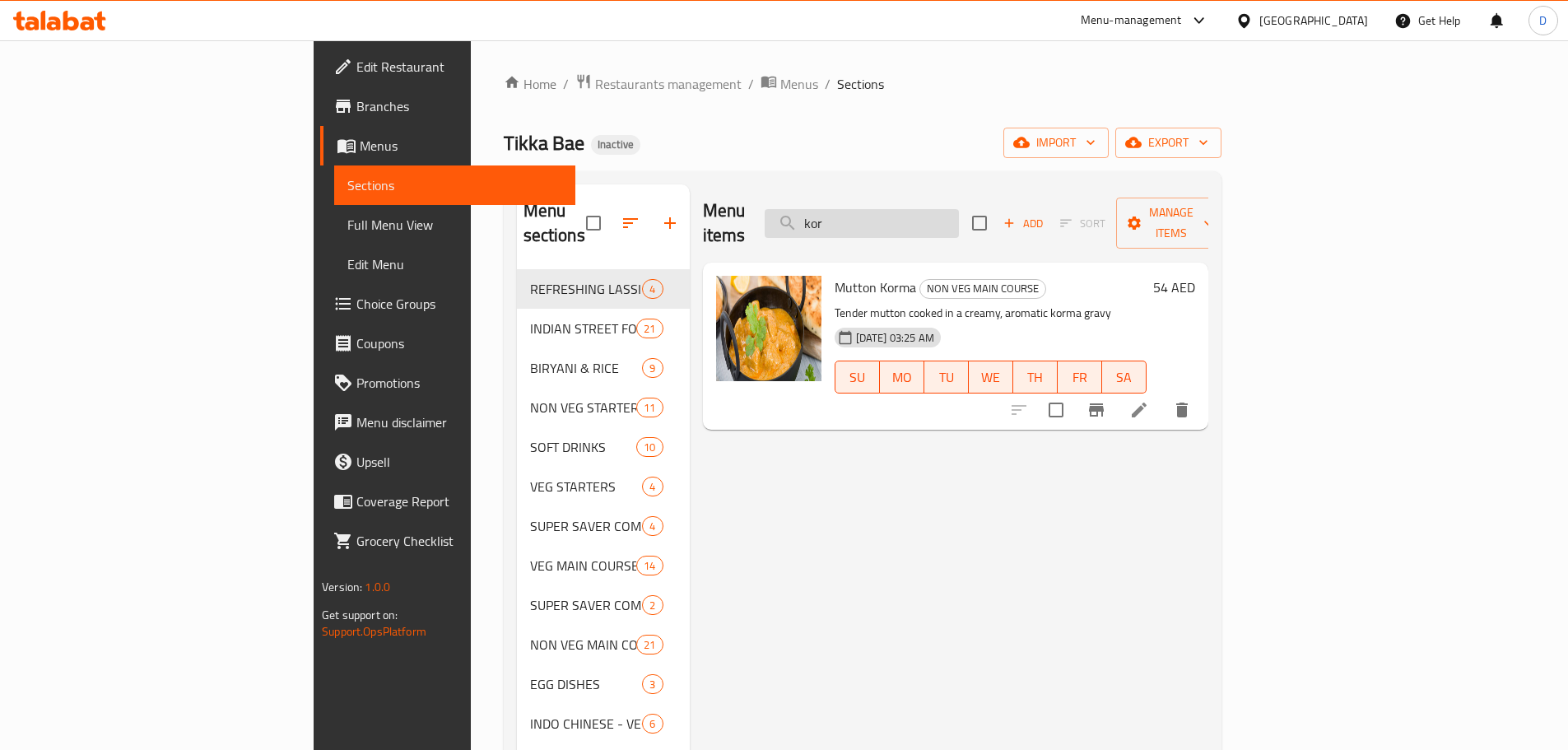
drag, startPoint x: 951, startPoint y: 218, endPoint x: 888, endPoint y: 219, distance: 63.0
click at [888, 219] on input "kor" at bounding box center [861, 224] width 194 height 29
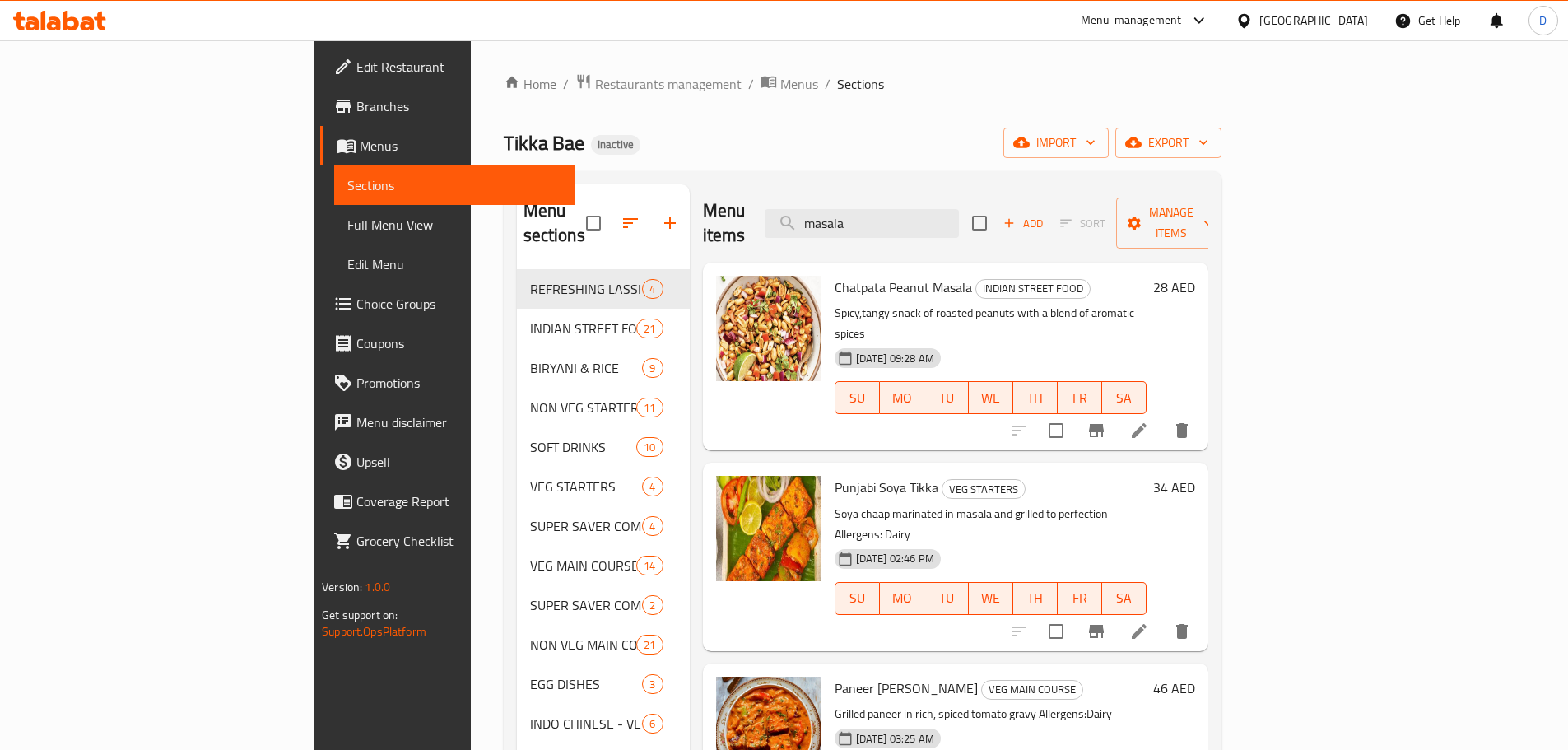
drag, startPoint x: 967, startPoint y: 214, endPoint x: 868, endPoint y: 211, distance: 99.0
click at [868, 211] on div "Menu items masala Add Sort Manage items" at bounding box center [955, 224] width 505 height 78
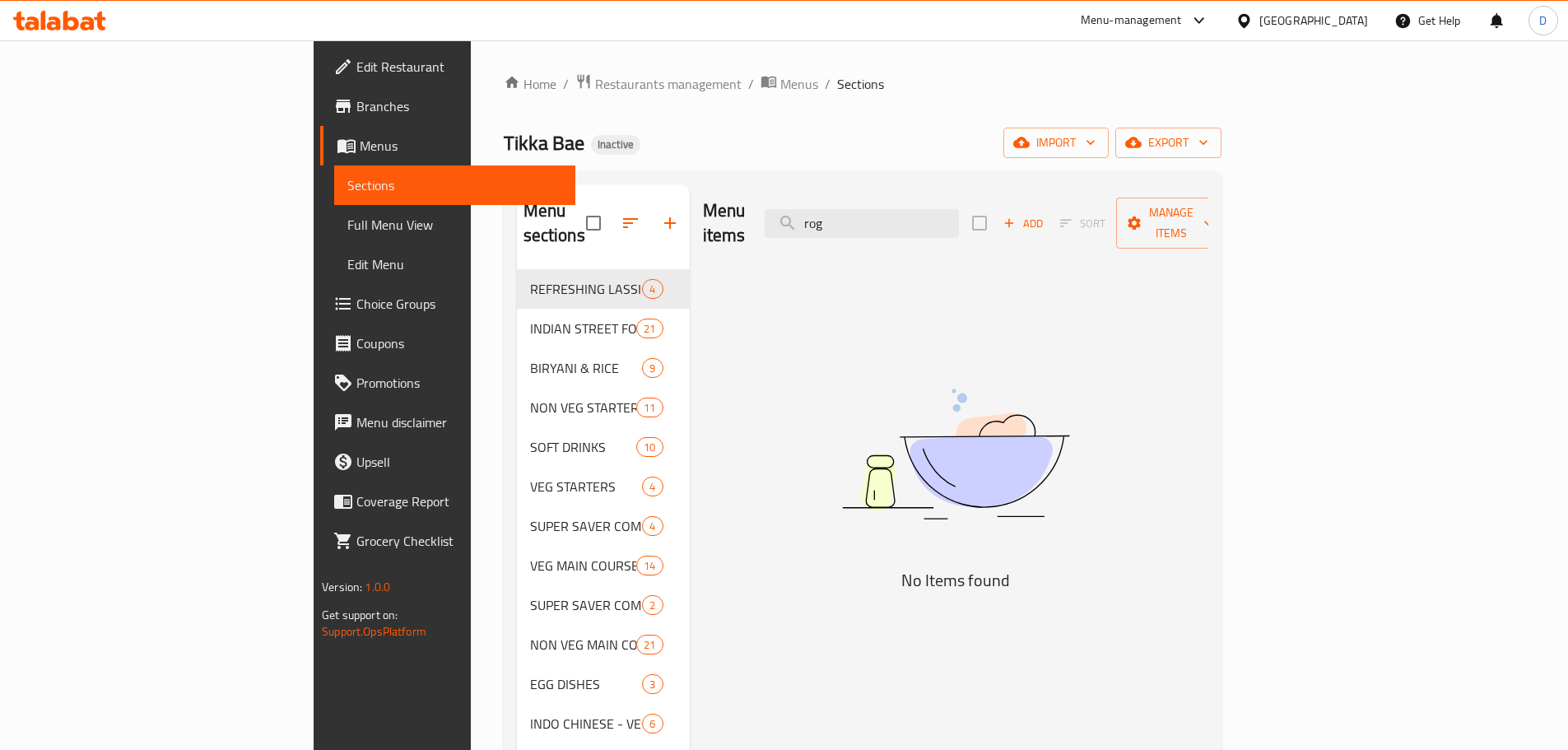
drag, startPoint x: 943, startPoint y: 211, endPoint x: 855, endPoint y: 217, distance: 88.2
click at [855, 217] on div "Menu items rog Add Sort Manage items" at bounding box center [955, 224] width 505 height 78
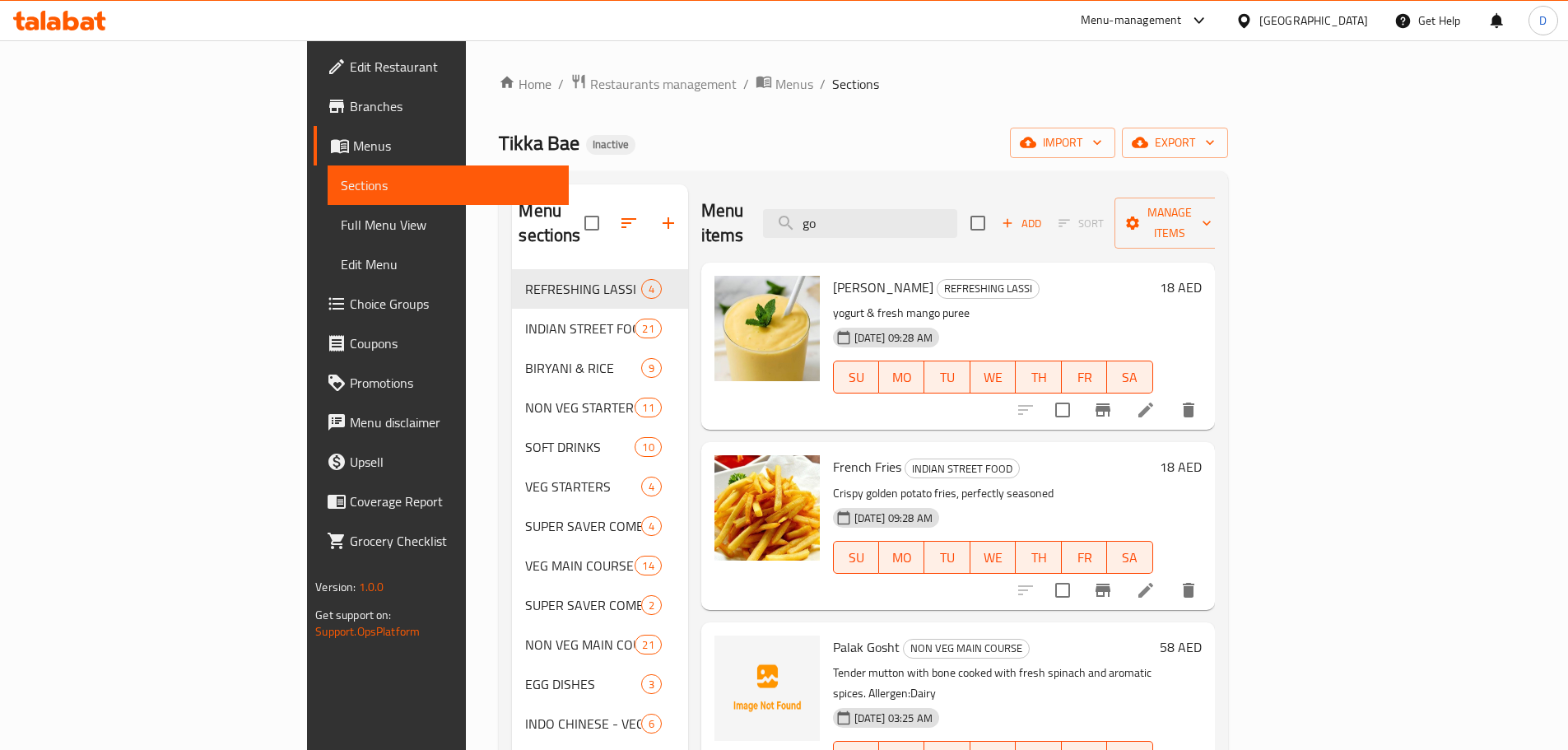
type input "g"
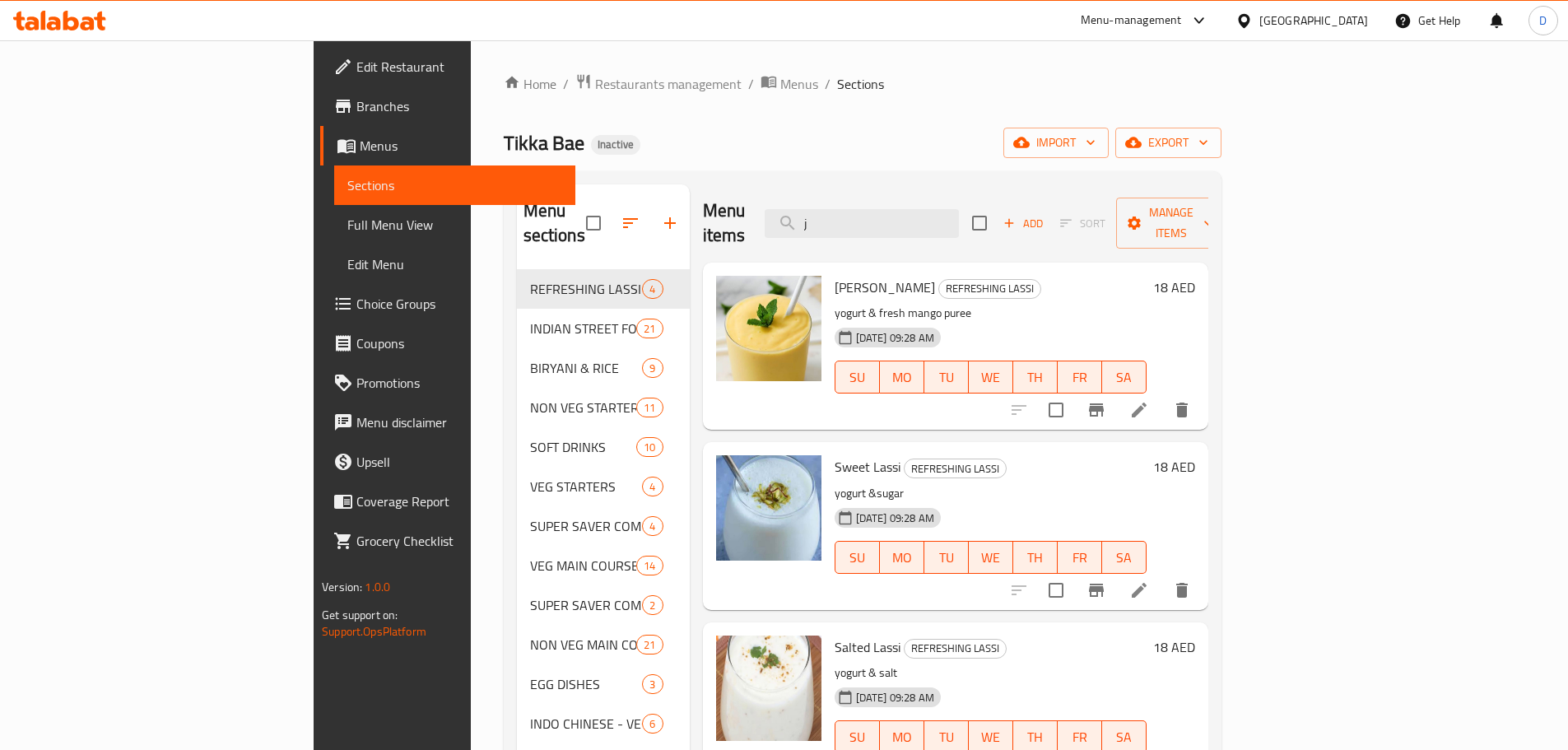
type input "jo"
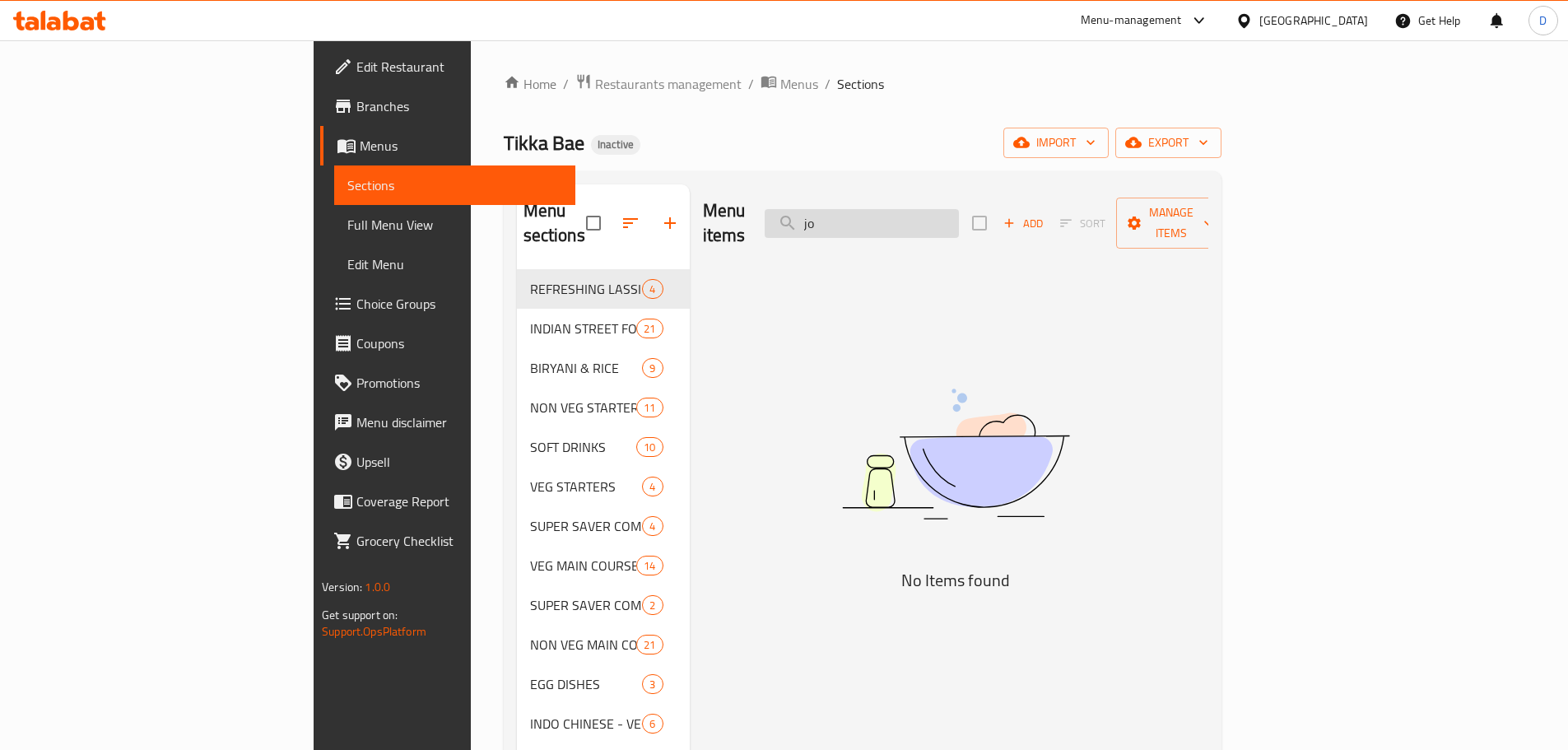
drag, startPoint x: 941, startPoint y: 218, endPoint x: 903, endPoint y: 219, distance: 38.0
click at [903, 219] on input "jo" at bounding box center [861, 224] width 194 height 29
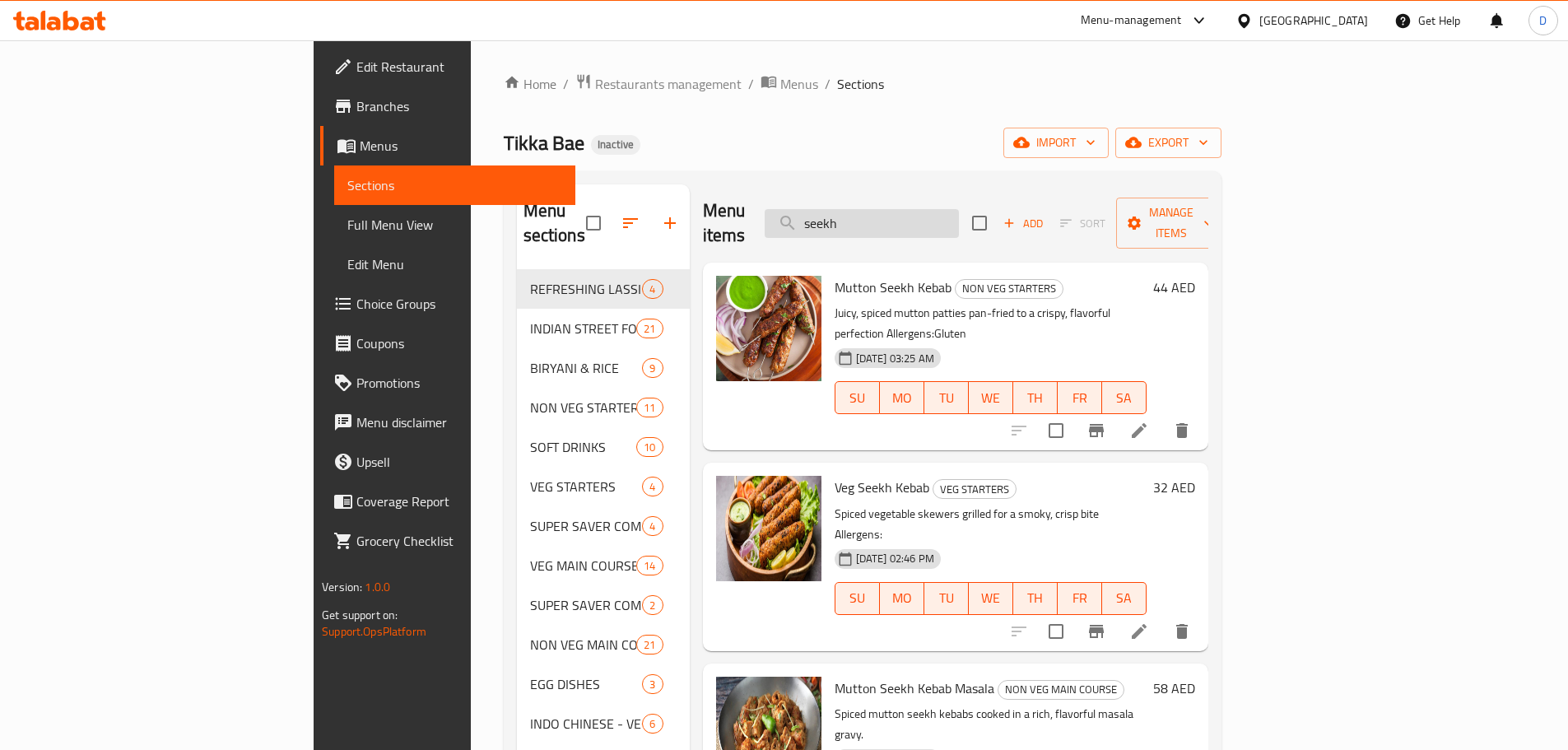
type input "seekh k"
drag, startPoint x: 989, startPoint y: 212, endPoint x: 885, endPoint y: 217, distance: 104.1
click at [885, 217] on input "seekh k" at bounding box center [861, 224] width 194 height 29
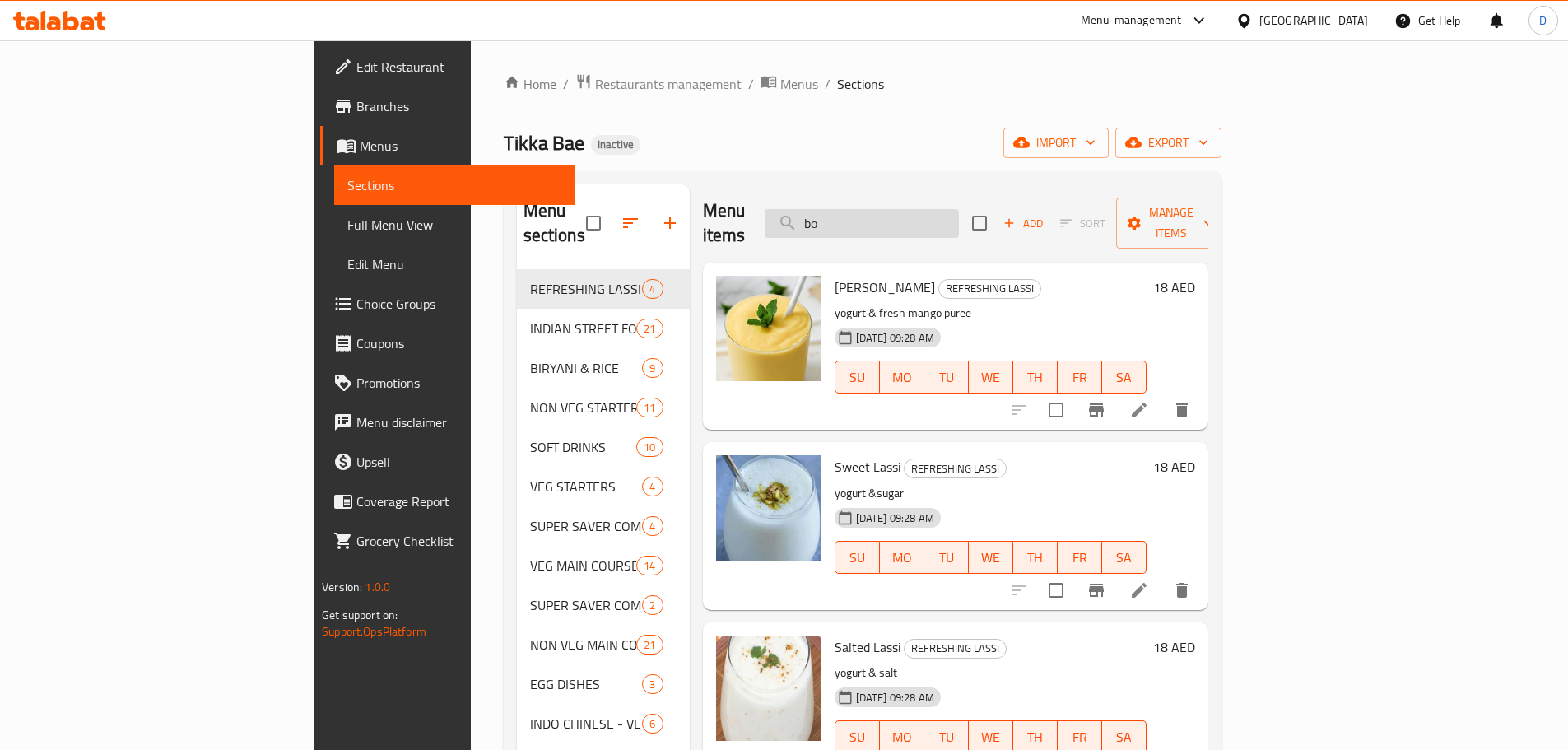
type input "bot"
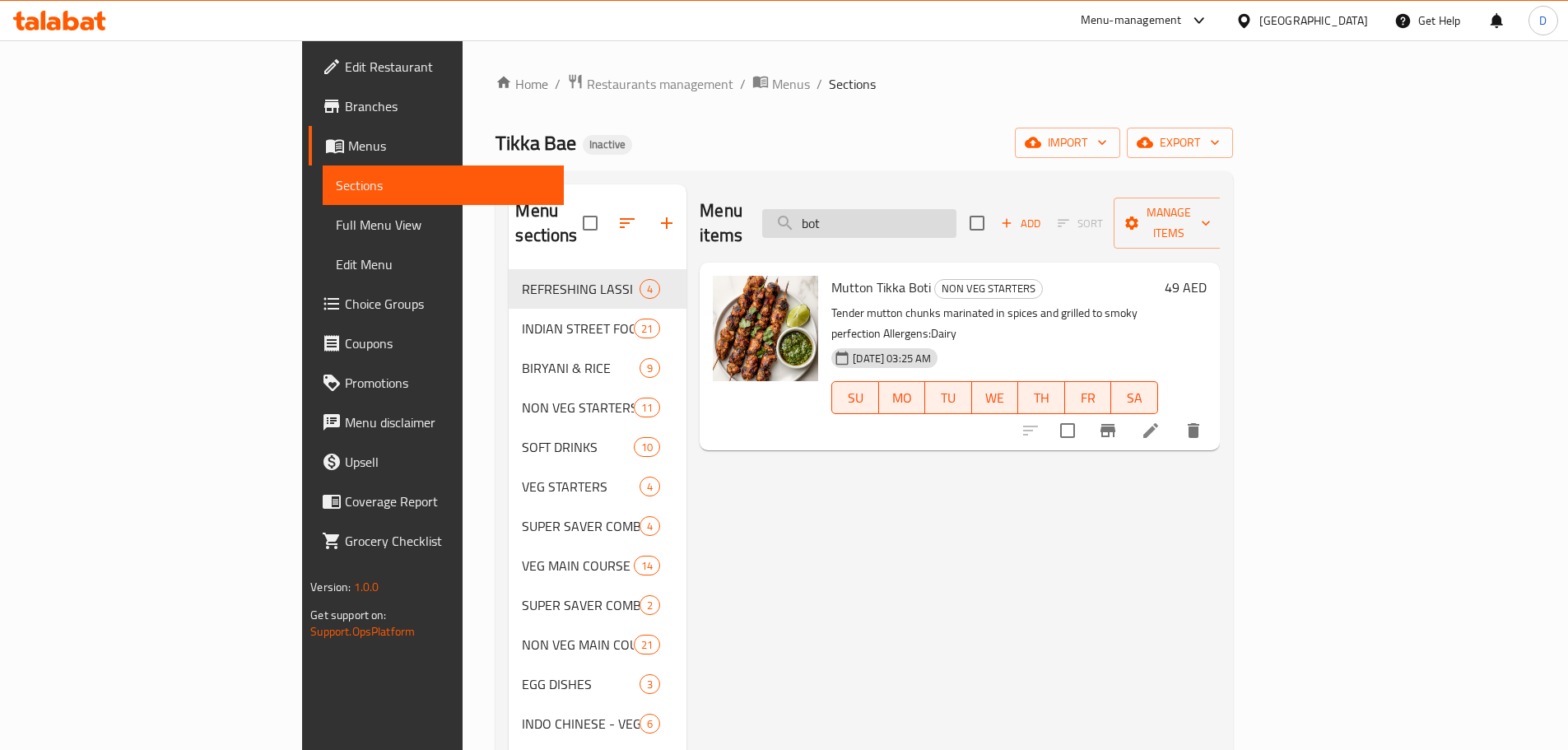
drag, startPoint x: 966, startPoint y: 218, endPoint x: 883, endPoint y: 222, distance: 83.1
click at [883, 222] on input "bot" at bounding box center [858, 224] width 194 height 29
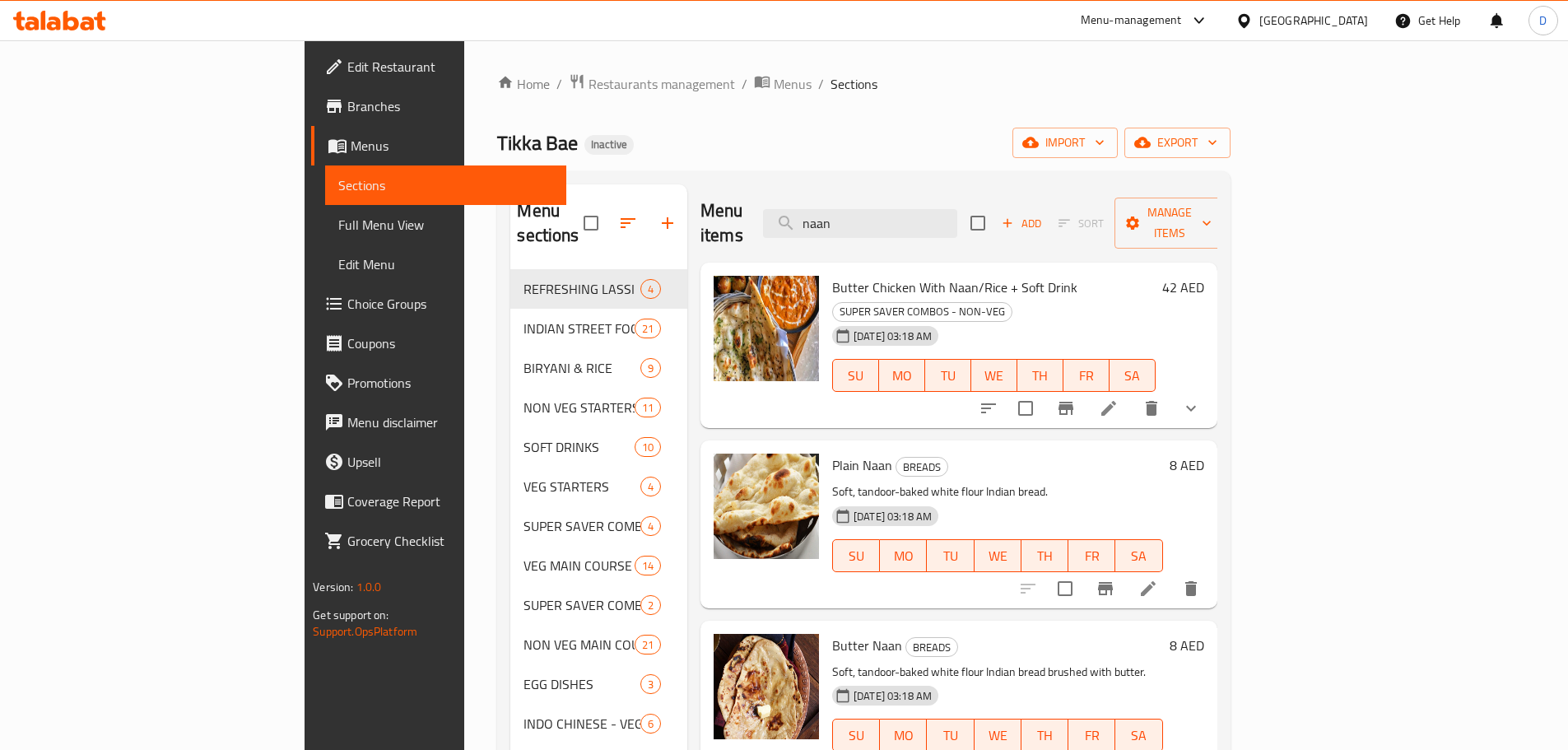
drag, startPoint x: 976, startPoint y: 216, endPoint x: 793, endPoint y: 208, distance: 183.2
click at [793, 208] on div "Menu items naan Add Sort Manage items" at bounding box center [959, 224] width 517 height 78
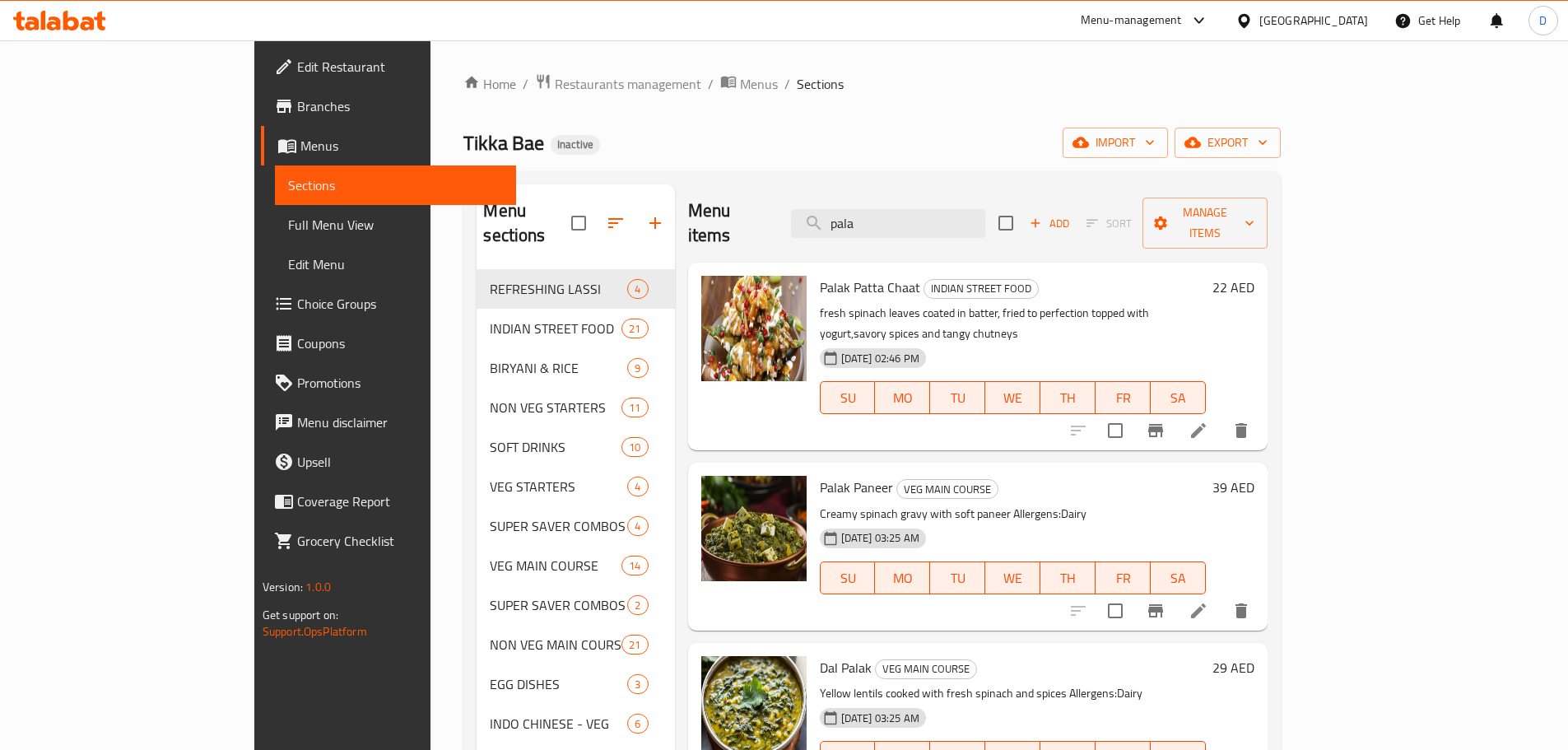
drag, startPoint x: 971, startPoint y: 219, endPoint x: 819, endPoint y: 201, distance: 153.1
click at [819, 201] on div "Menu items pala Add Sort Manage items" at bounding box center [978, 224] width 581 height 78
click at [948, 209] on input "pala" at bounding box center [887, 224] width 194 height 29
drag, startPoint x: 951, startPoint y: 208, endPoint x: 866, endPoint y: 220, distance: 85.8
click at [866, 220] on div "Menu items pala Add Sort Manage items" at bounding box center [978, 224] width 581 height 78
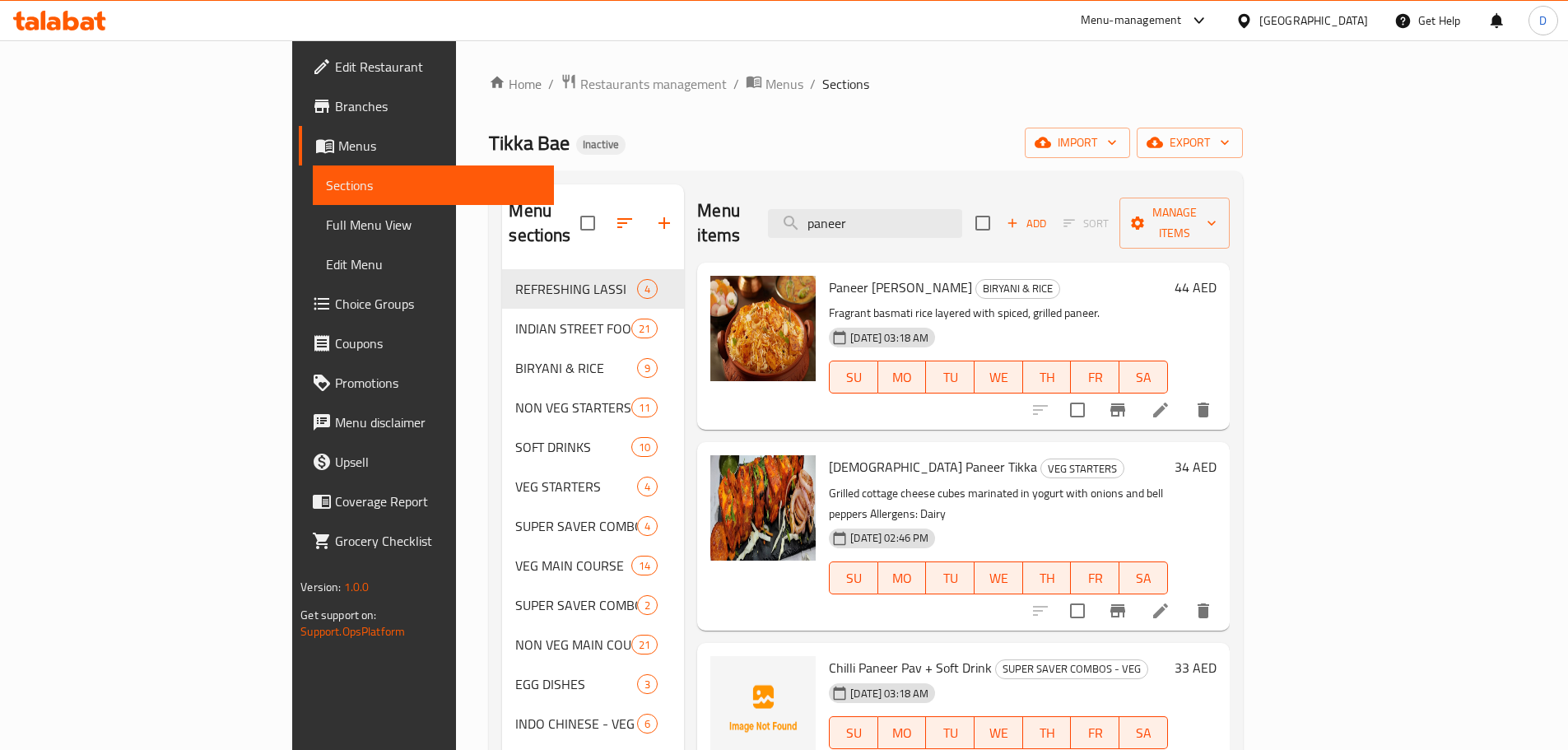
type input "paneer b"
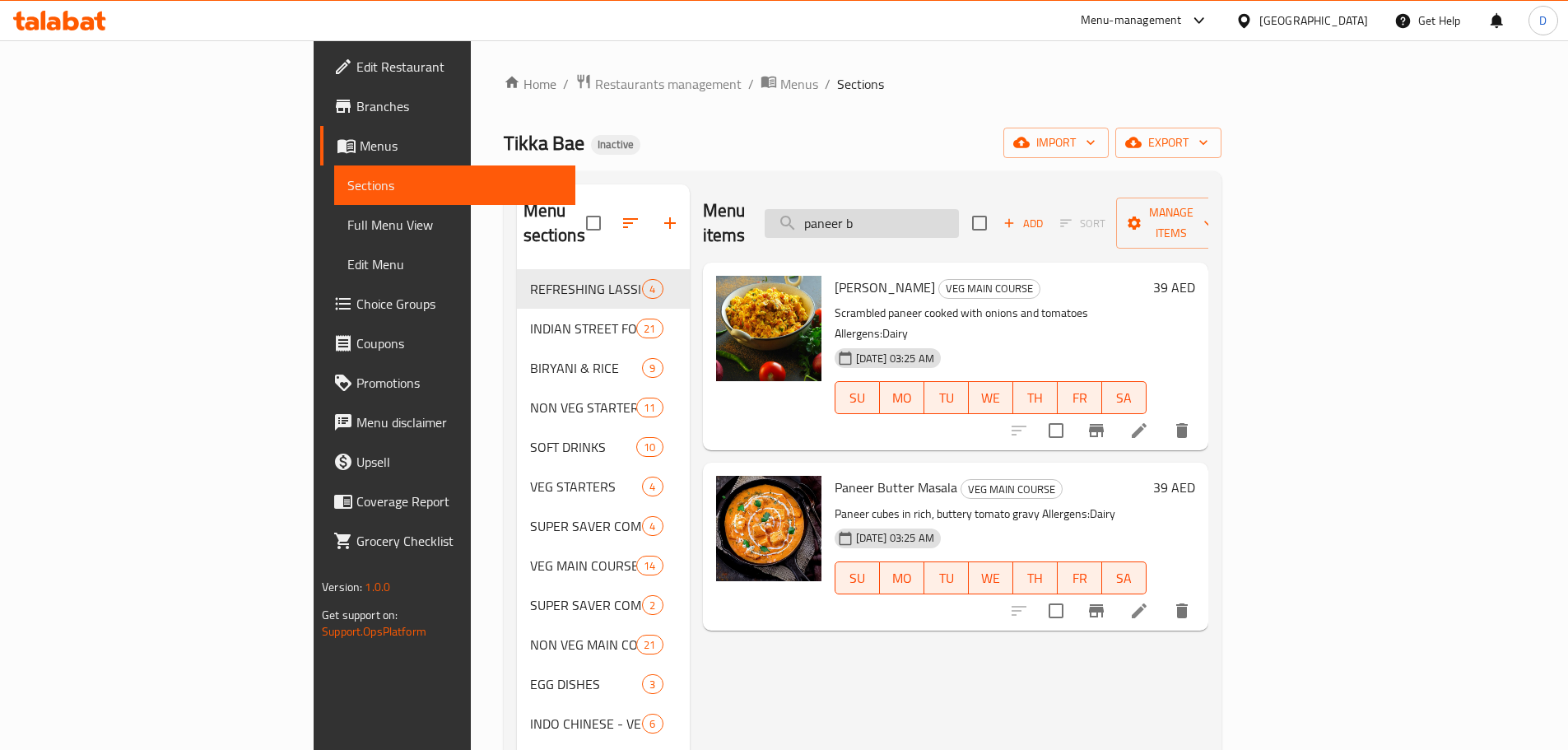
drag, startPoint x: 1001, startPoint y: 214, endPoint x: 896, endPoint y: 216, distance: 105.0
click at [896, 216] on input "paneer b" at bounding box center [861, 224] width 194 height 29
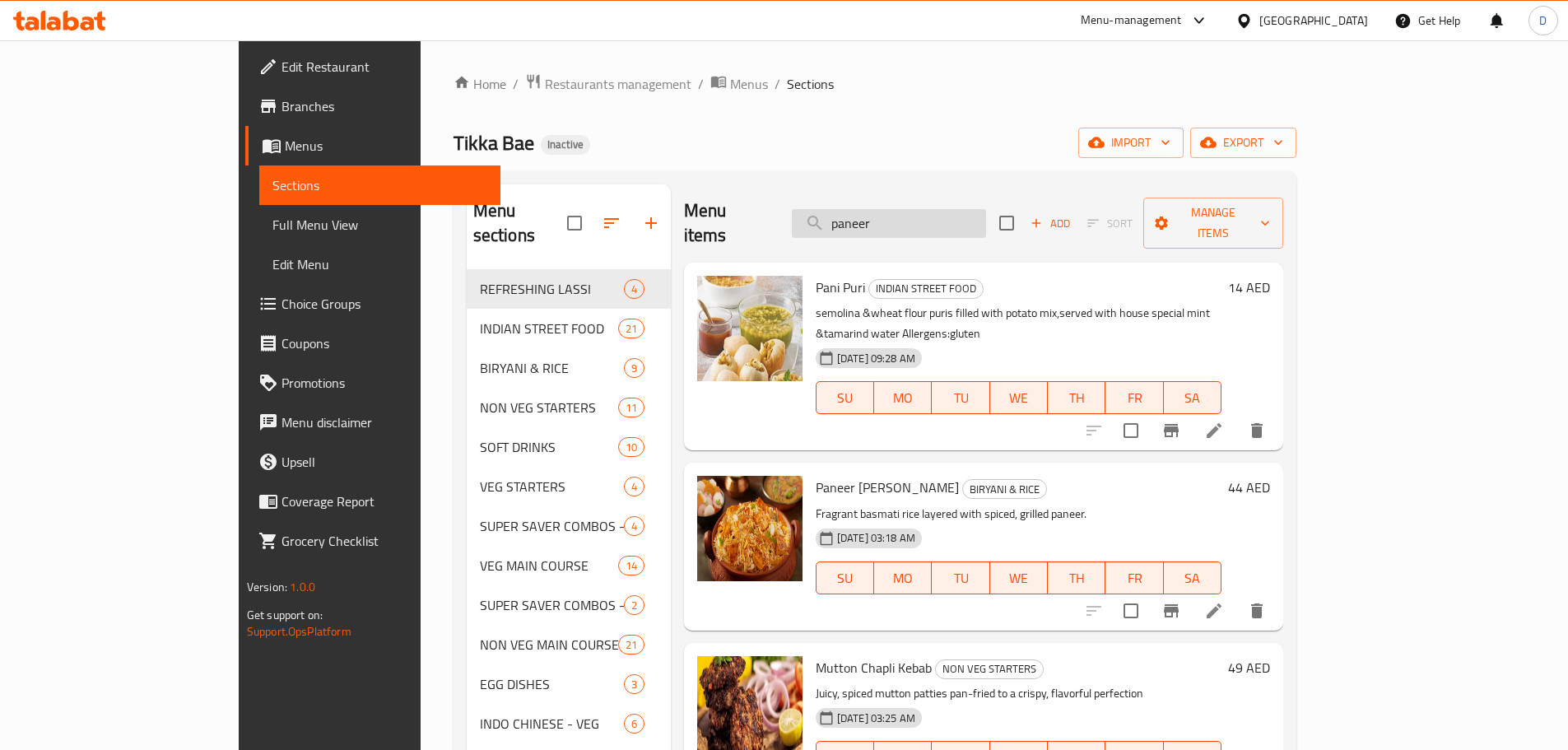
type input "paneer t"
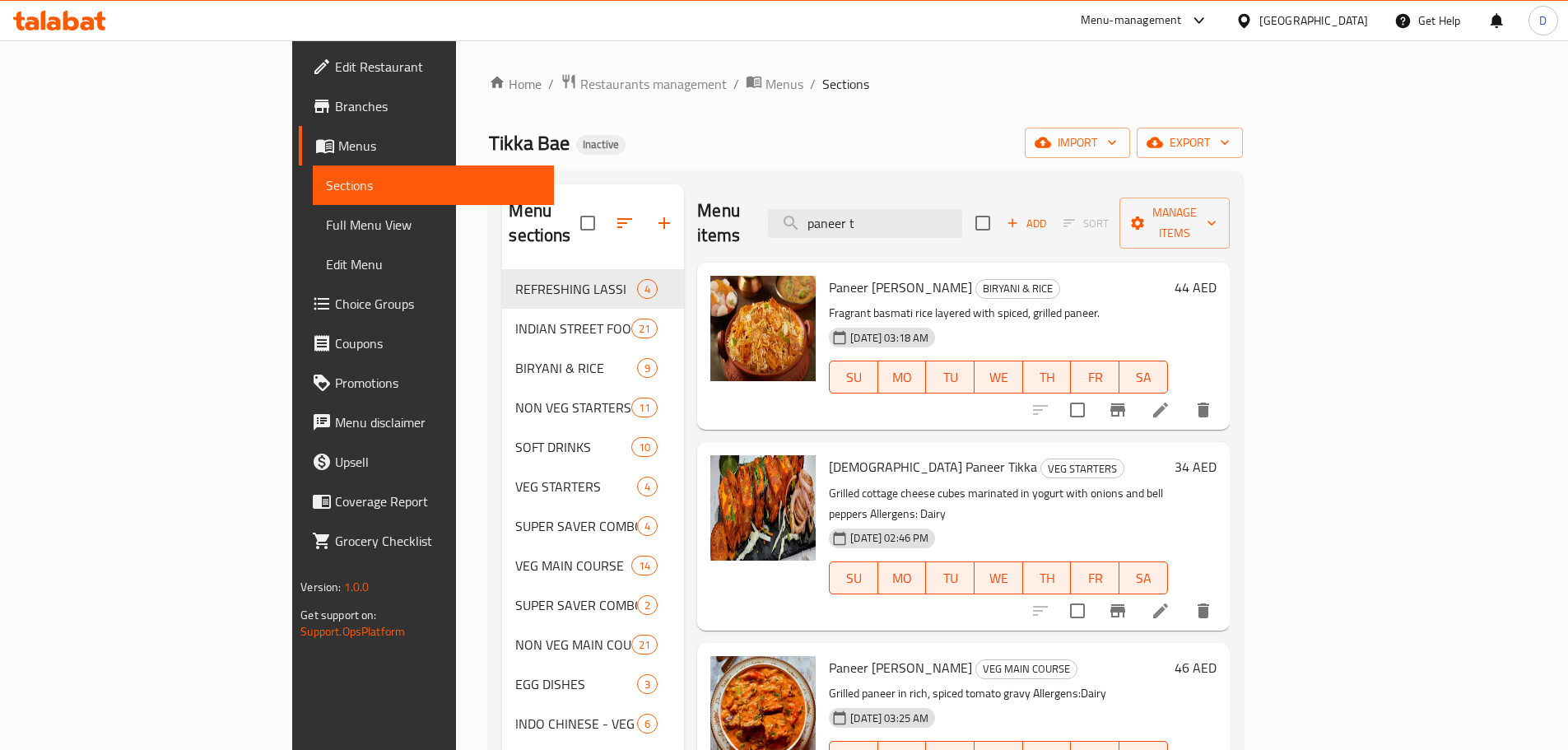
drag, startPoint x: 990, startPoint y: 211, endPoint x: 824, endPoint y: 211, distance: 166.0
click at [824, 211] on div "Menu items paneer t Add Sort Manage items" at bounding box center [963, 224] width 531 height 78
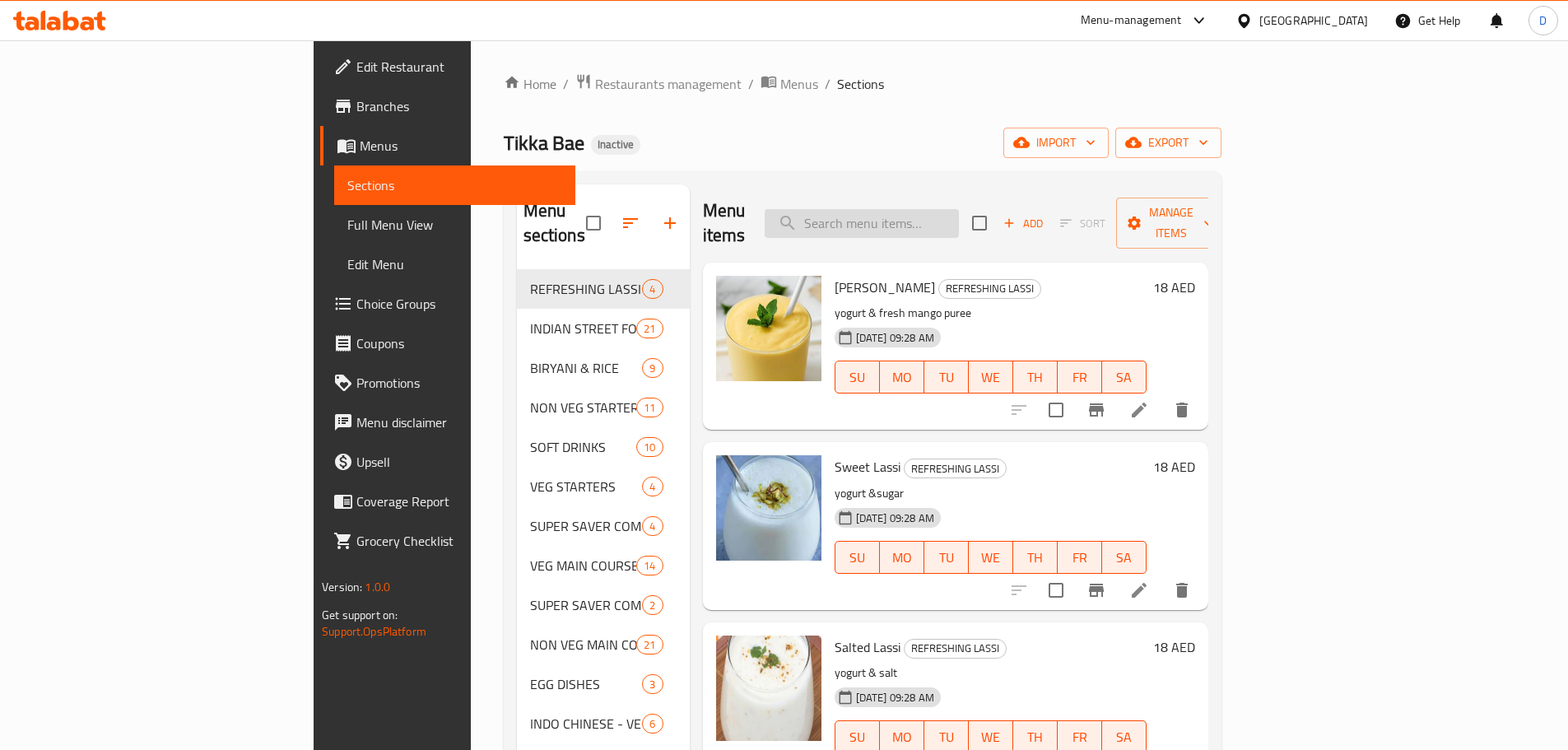
click at [925, 220] on input "search" at bounding box center [861, 224] width 194 height 29
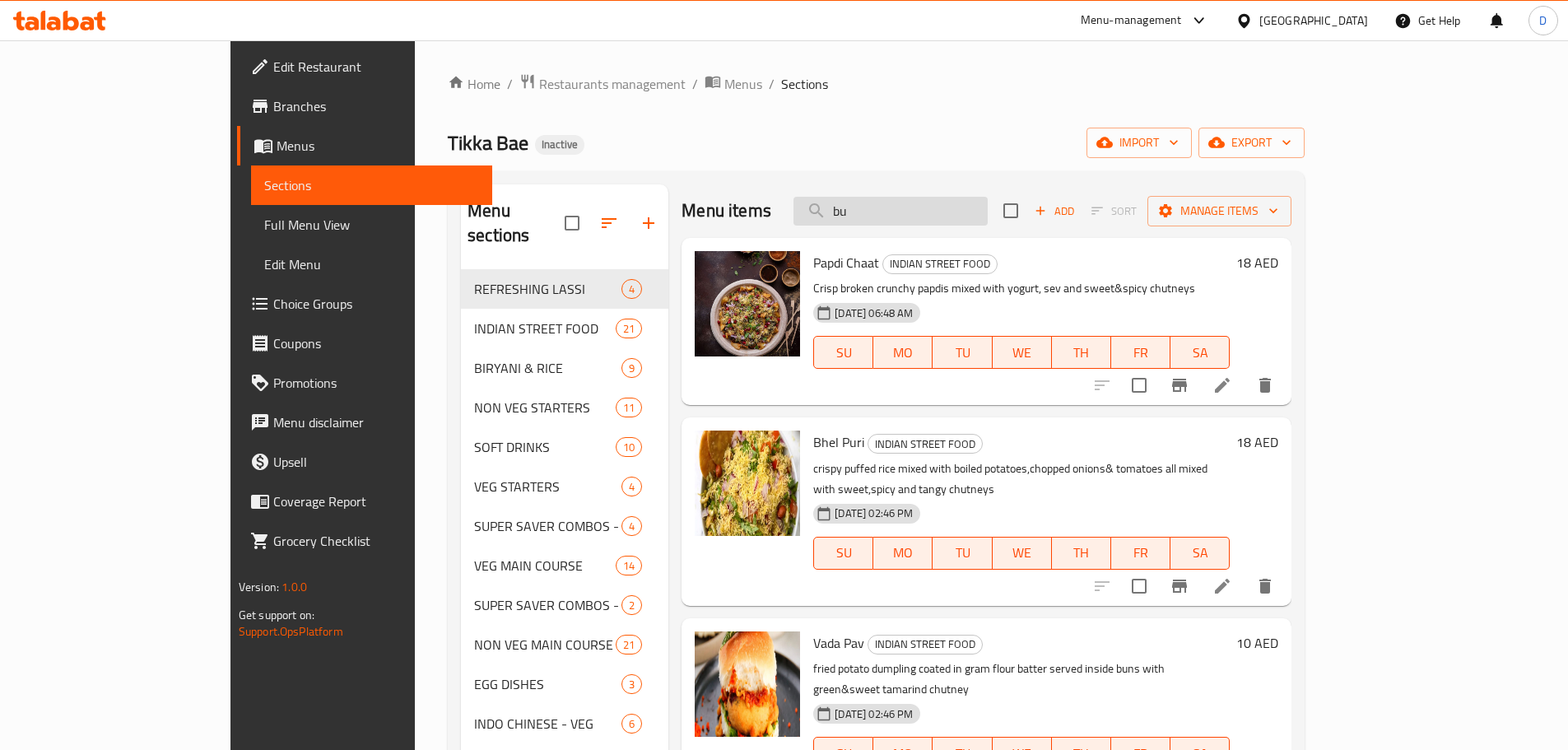
type input "bur"
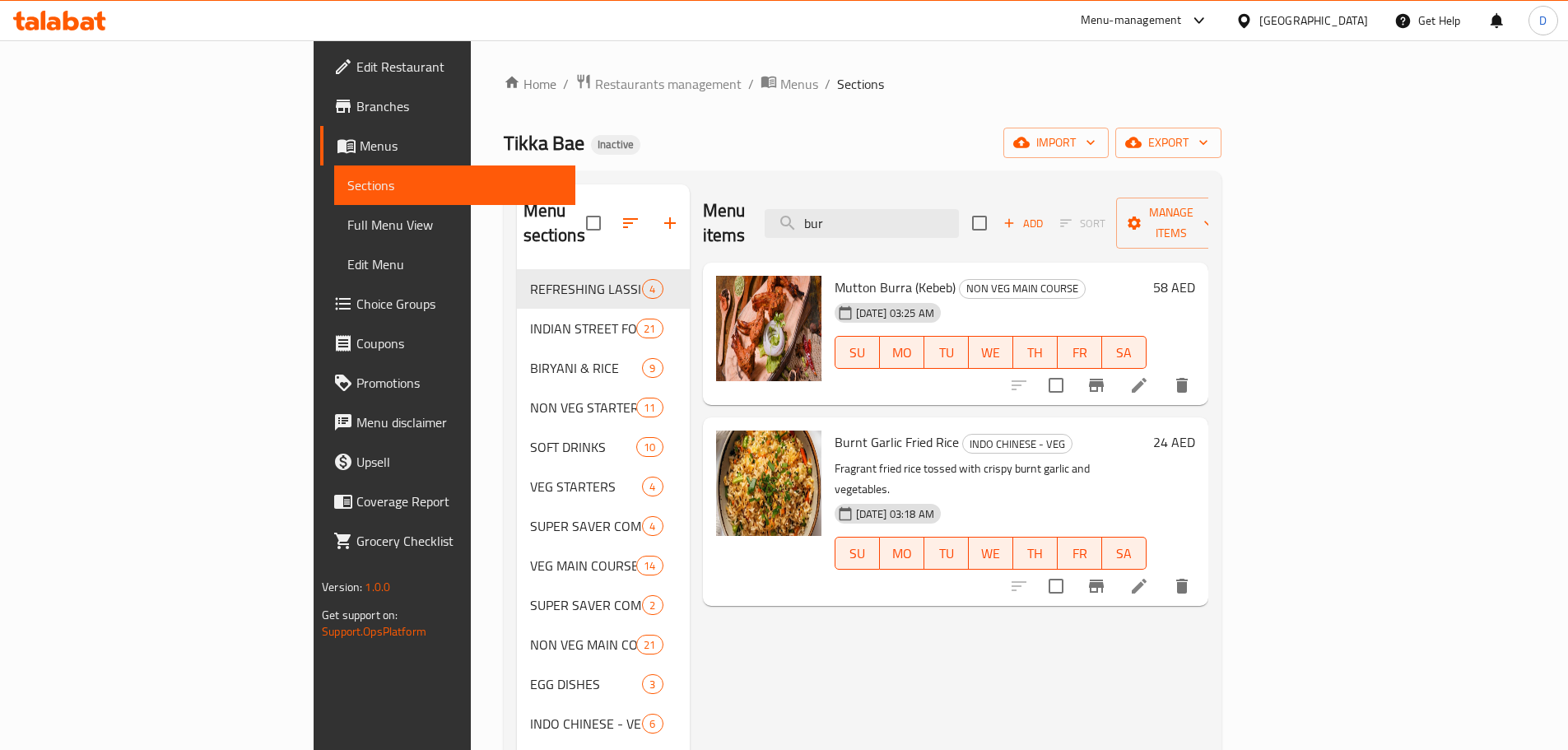
drag, startPoint x: 978, startPoint y: 218, endPoint x: 873, endPoint y: 225, distance: 105.2
click at [873, 225] on div "Menu items bur Add Sort Manage items" at bounding box center [955, 224] width 505 height 78
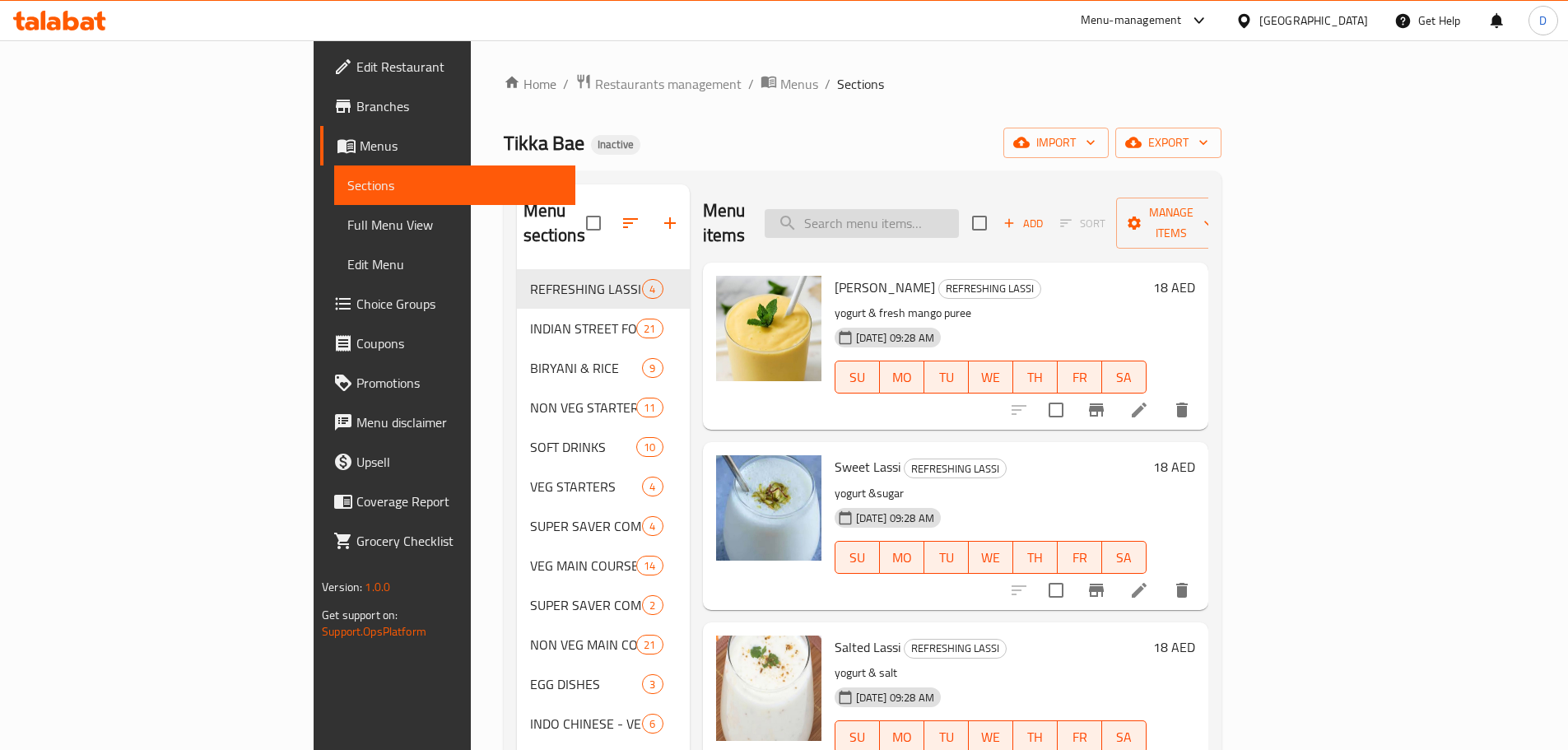
click at [930, 214] on input "search" at bounding box center [861, 224] width 194 height 29
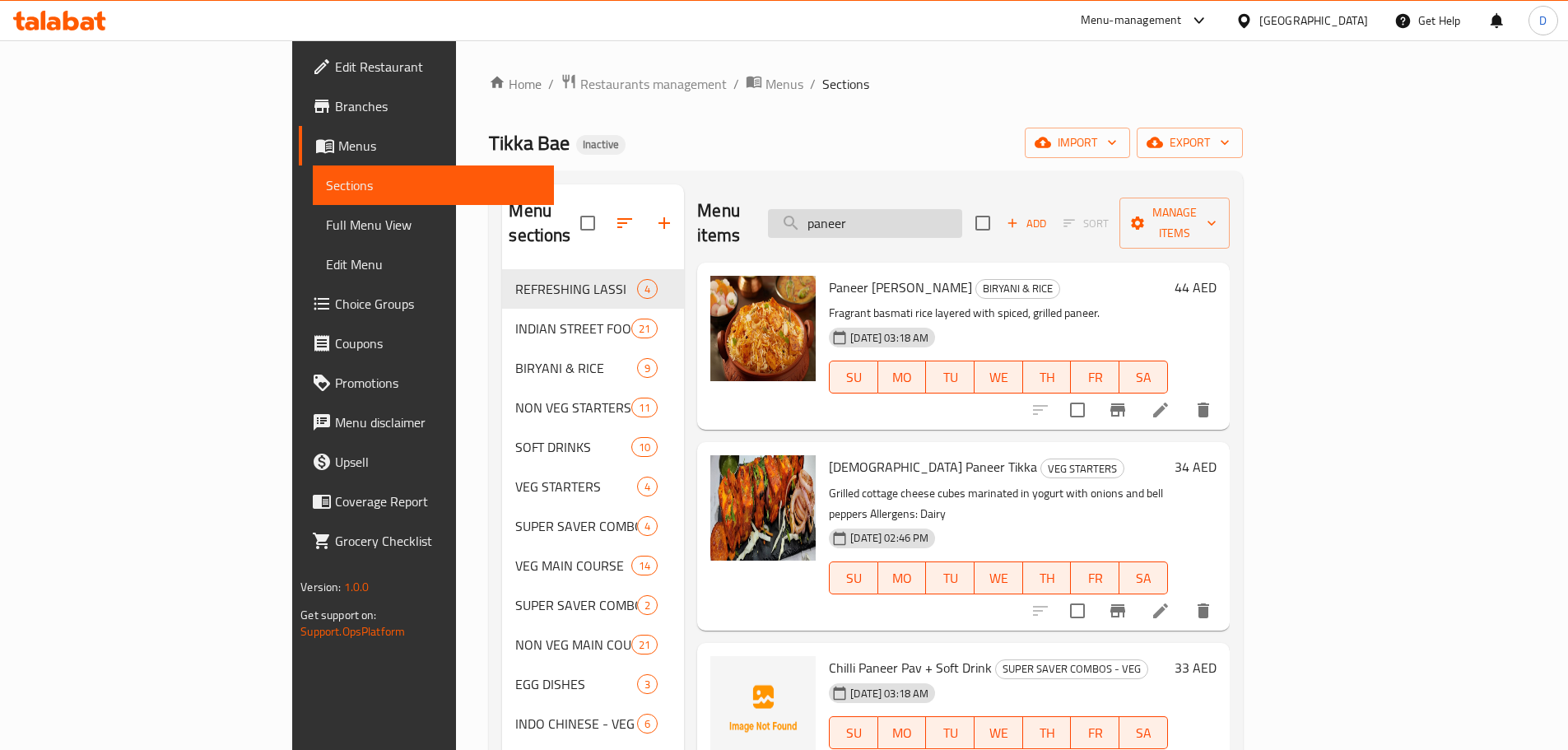
drag, startPoint x: 1006, startPoint y: 208, endPoint x: 876, endPoint y: 215, distance: 130.2
click at [876, 215] on input "paneer" at bounding box center [865, 224] width 194 height 29
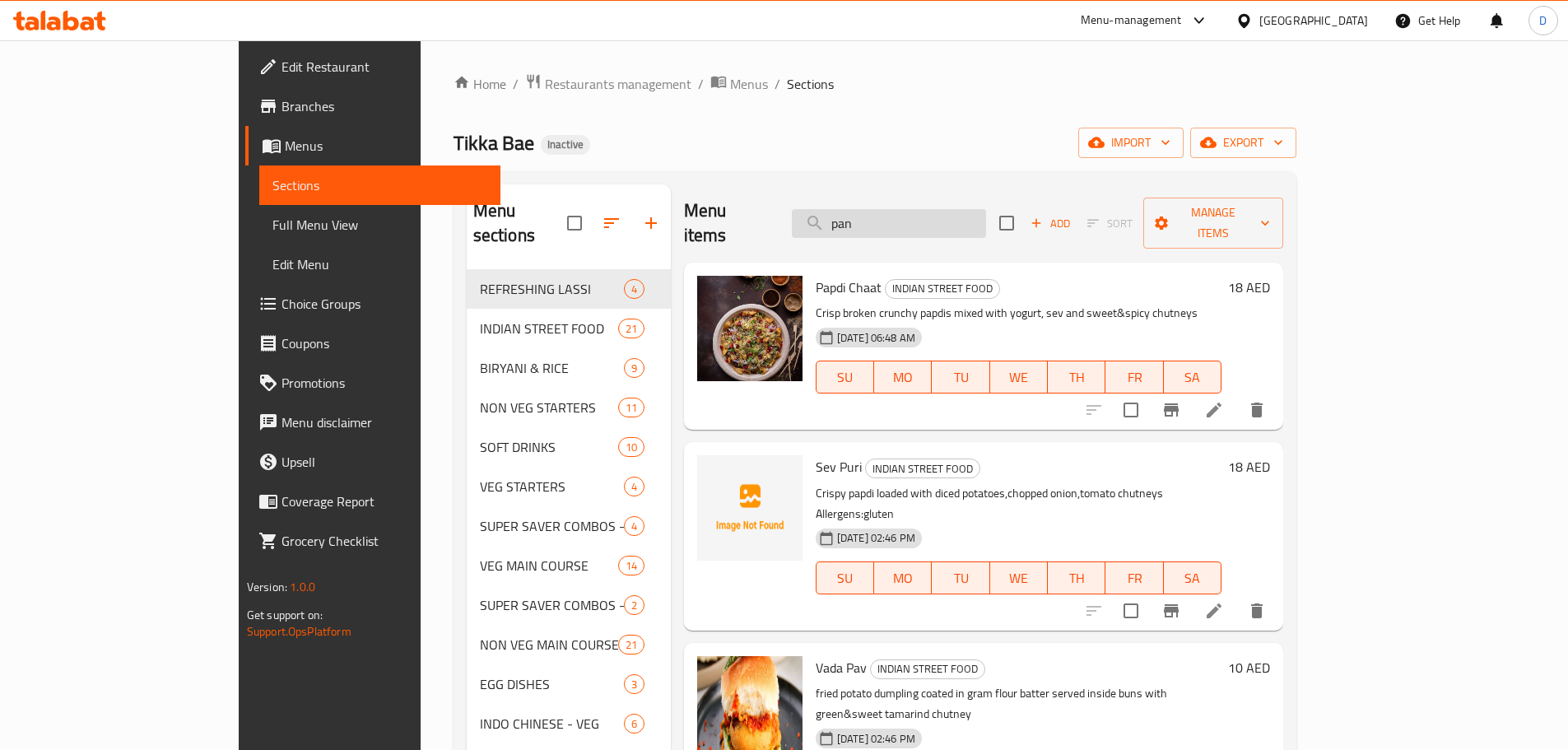
type input "pani"
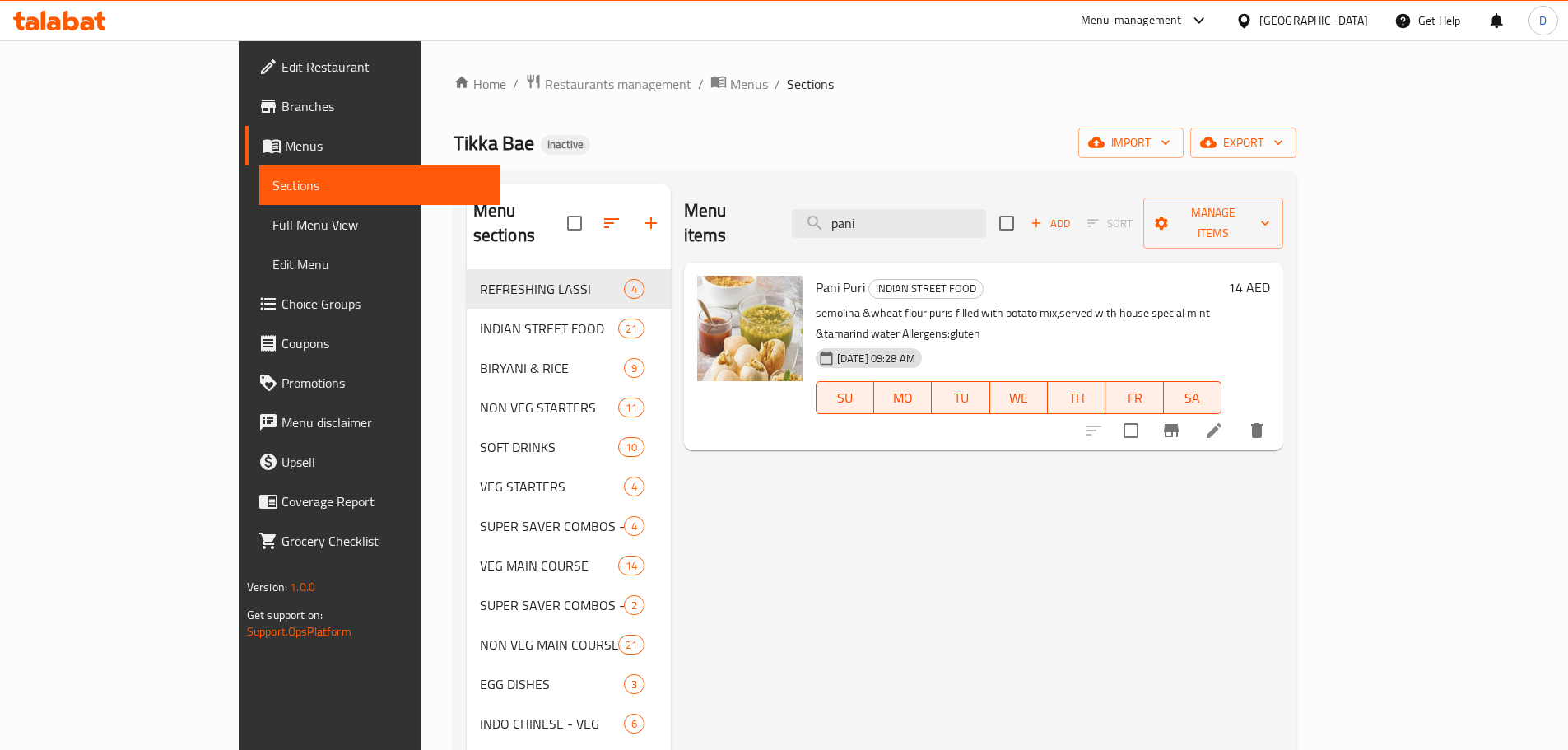
drag, startPoint x: 864, startPoint y: 208, endPoint x: 855, endPoint y: 208, distance: 9.0
click at [855, 208] on div "Menu items pani Add Sort Manage items" at bounding box center [983, 224] width 599 height 78
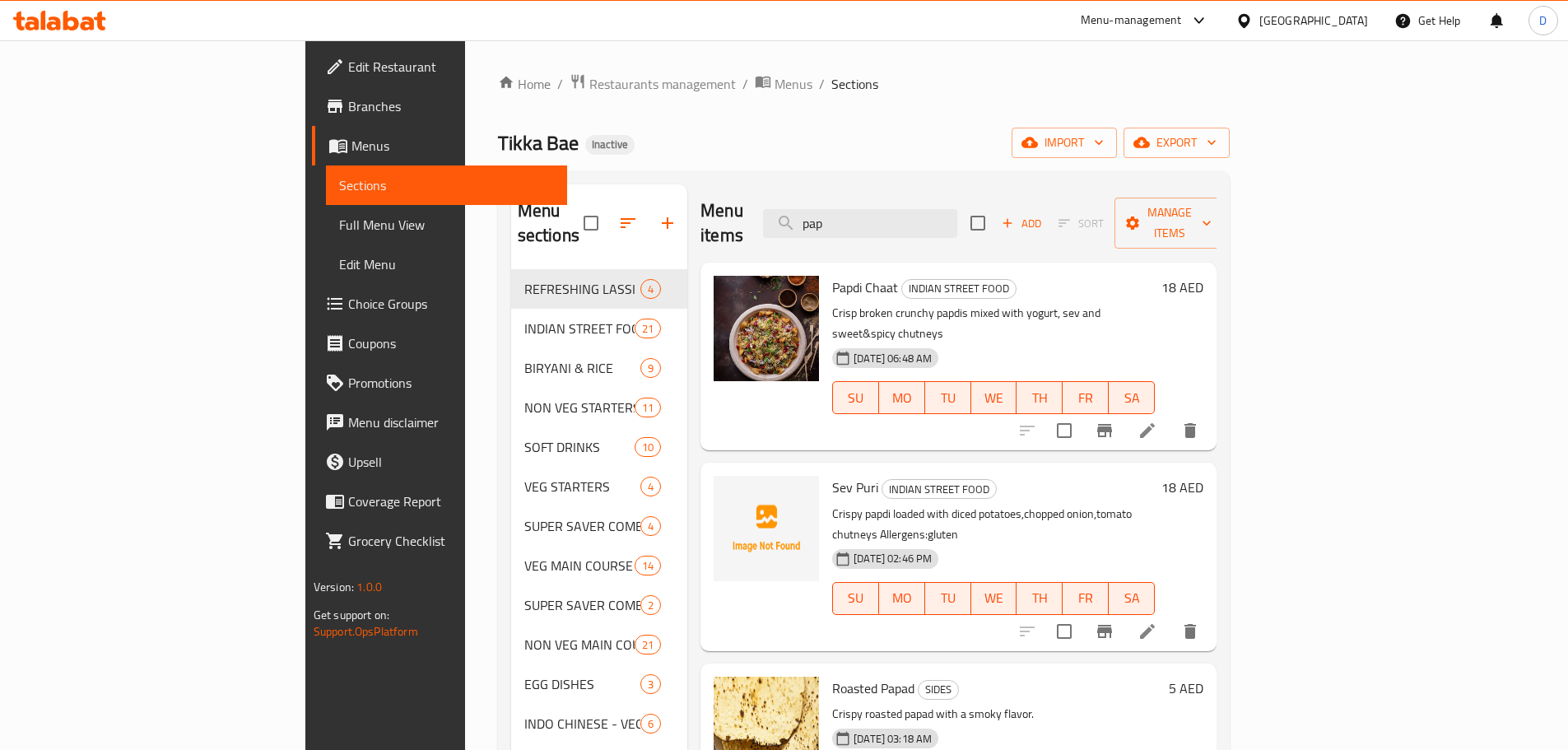
type input "papa"
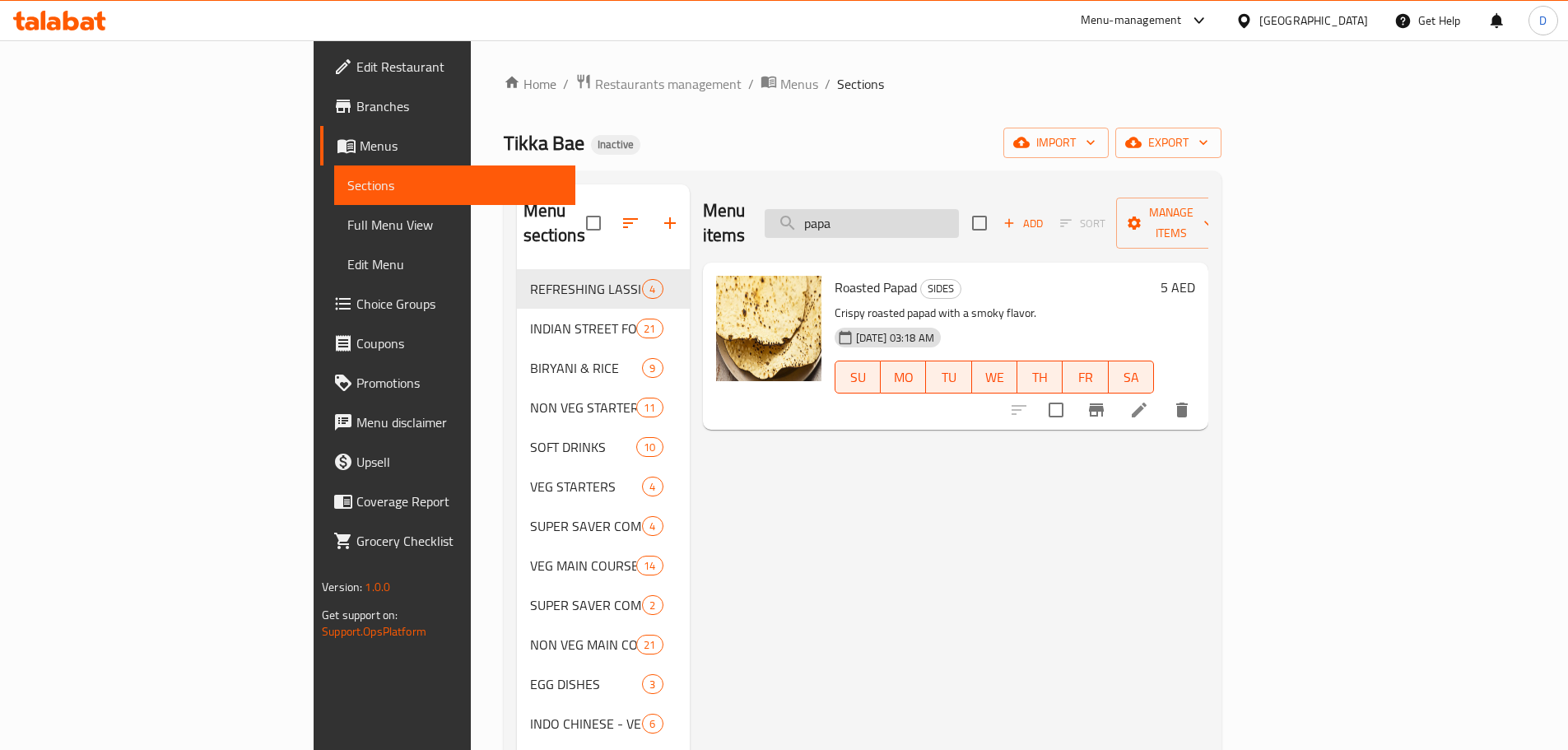
drag, startPoint x: 976, startPoint y: 216, endPoint x: 899, endPoint y: 215, distance: 77.0
click at [899, 215] on input "papa" at bounding box center [861, 224] width 194 height 29
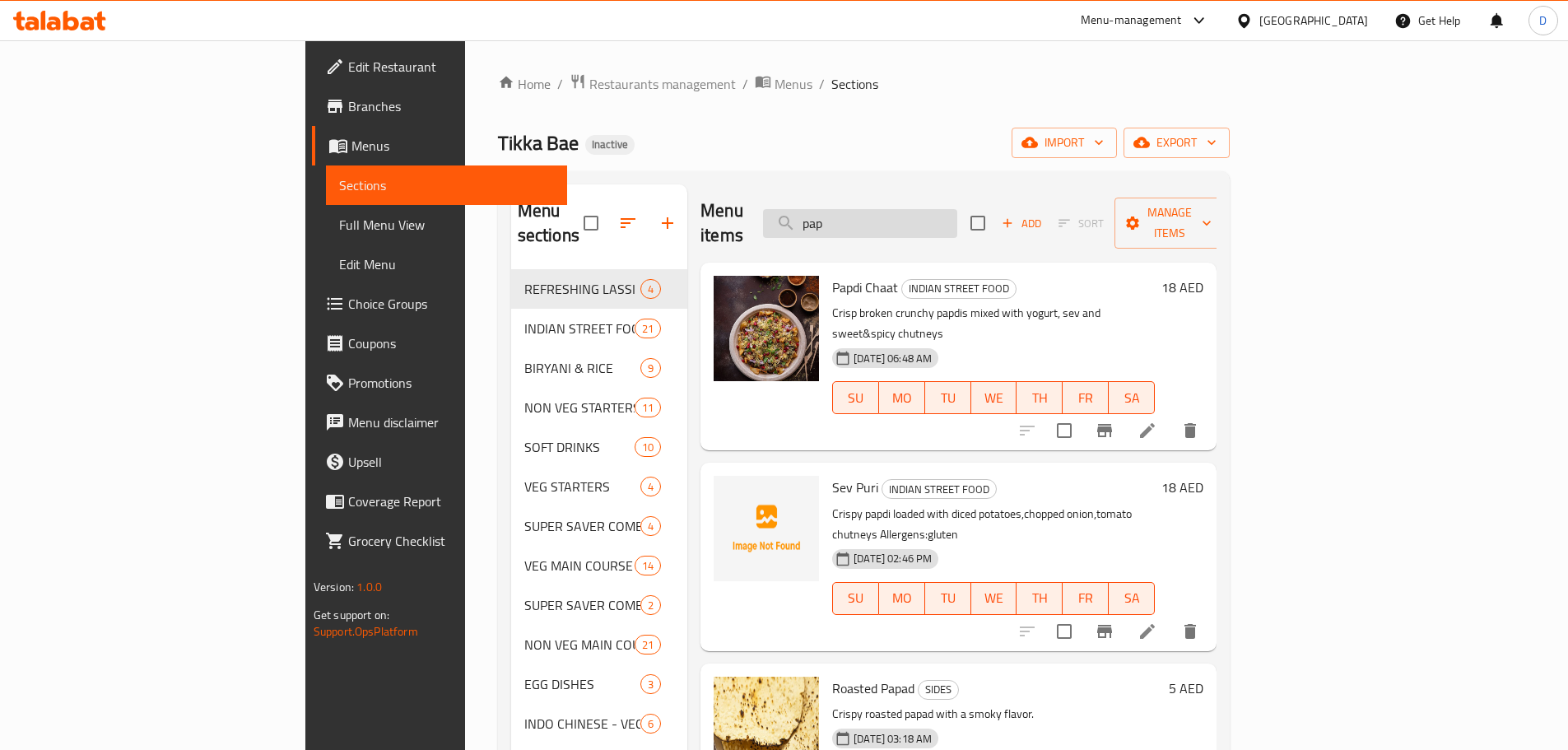
type input "papd"
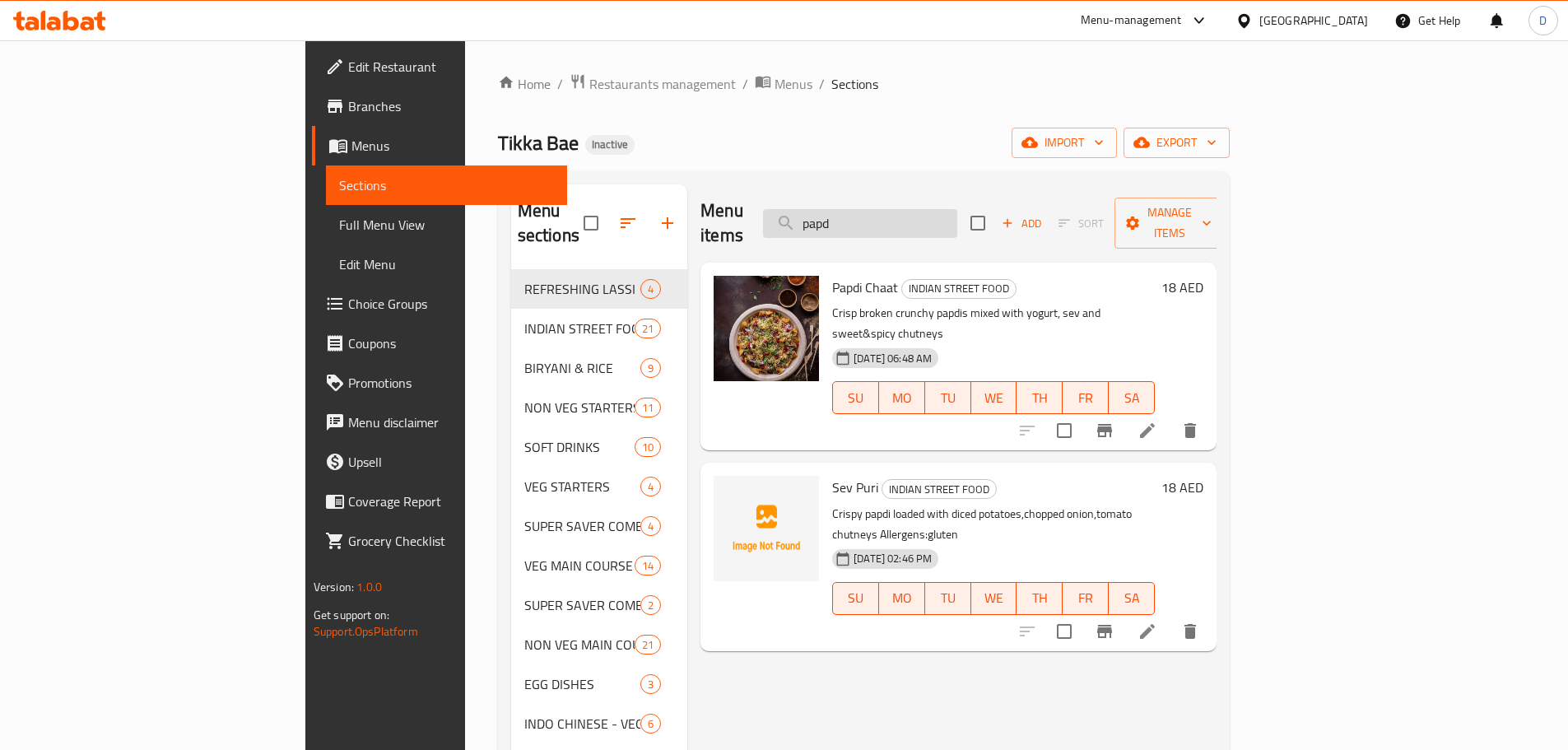
drag, startPoint x: 967, startPoint y: 210, endPoint x: 900, endPoint y: 210, distance: 67.0
click at [900, 210] on input "papd" at bounding box center [859, 224] width 194 height 29
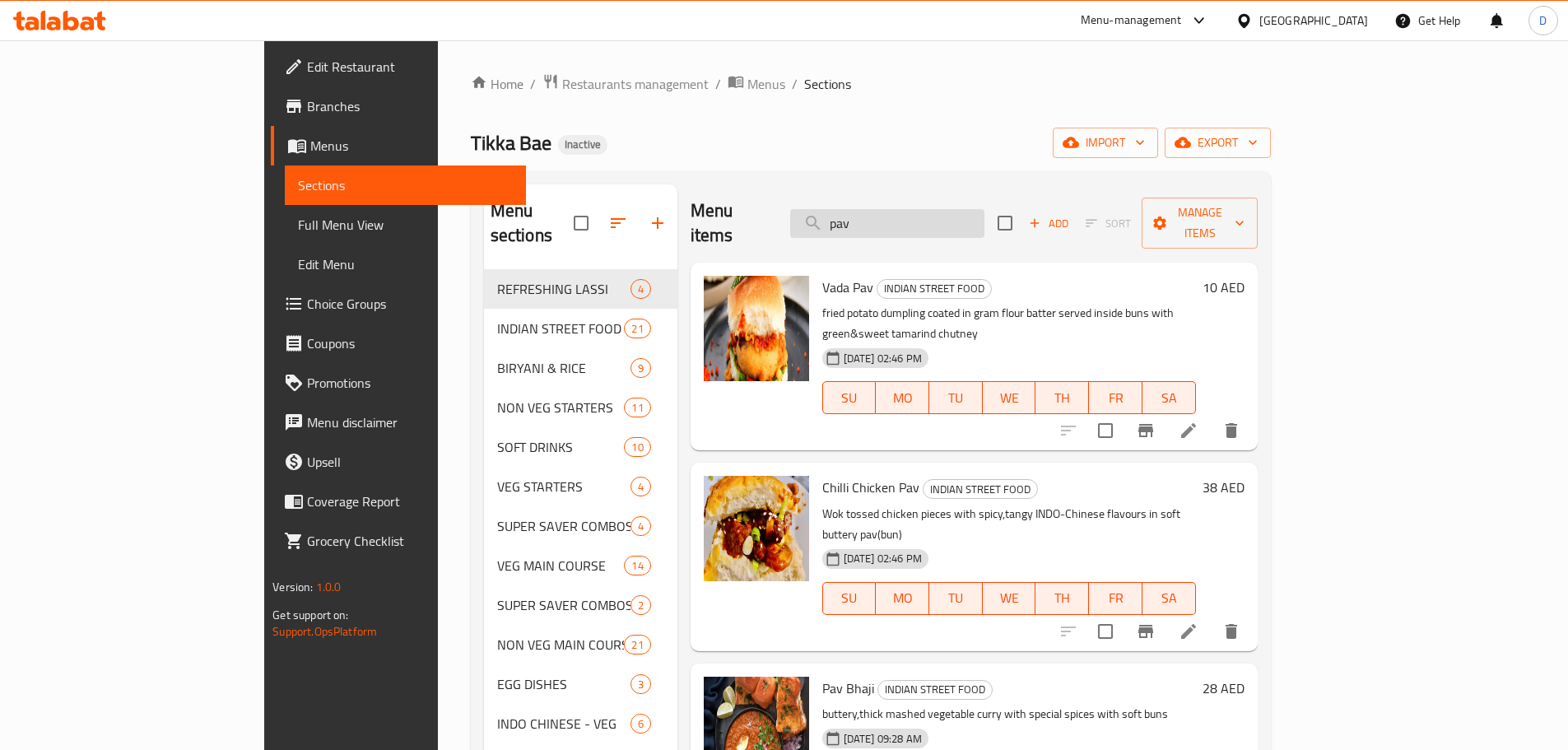
drag, startPoint x: 922, startPoint y: 210, endPoint x: 895, endPoint y: 215, distance: 27.5
click at [895, 215] on input "pav" at bounding box center [886, 224] width 194 height 29
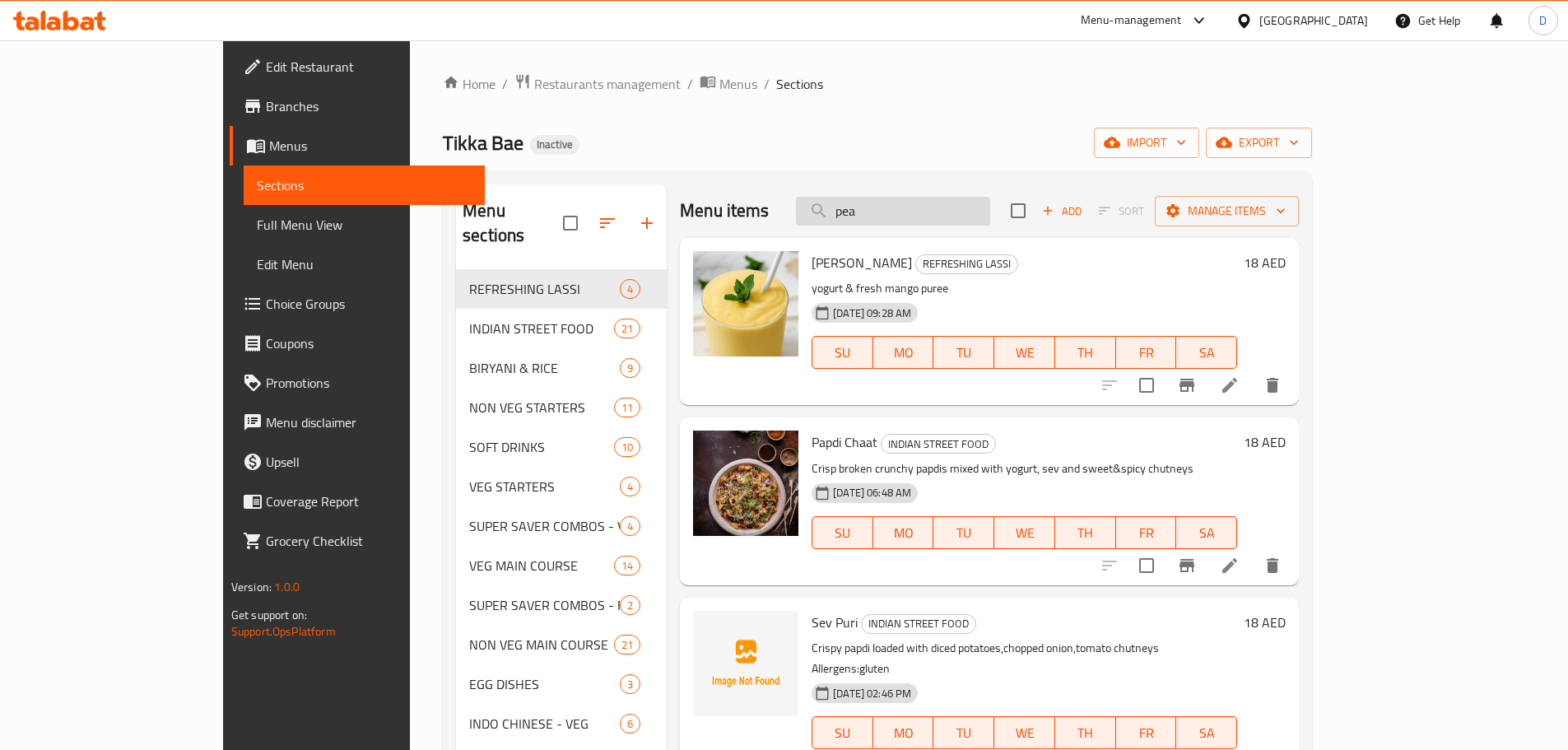
type input "pean"
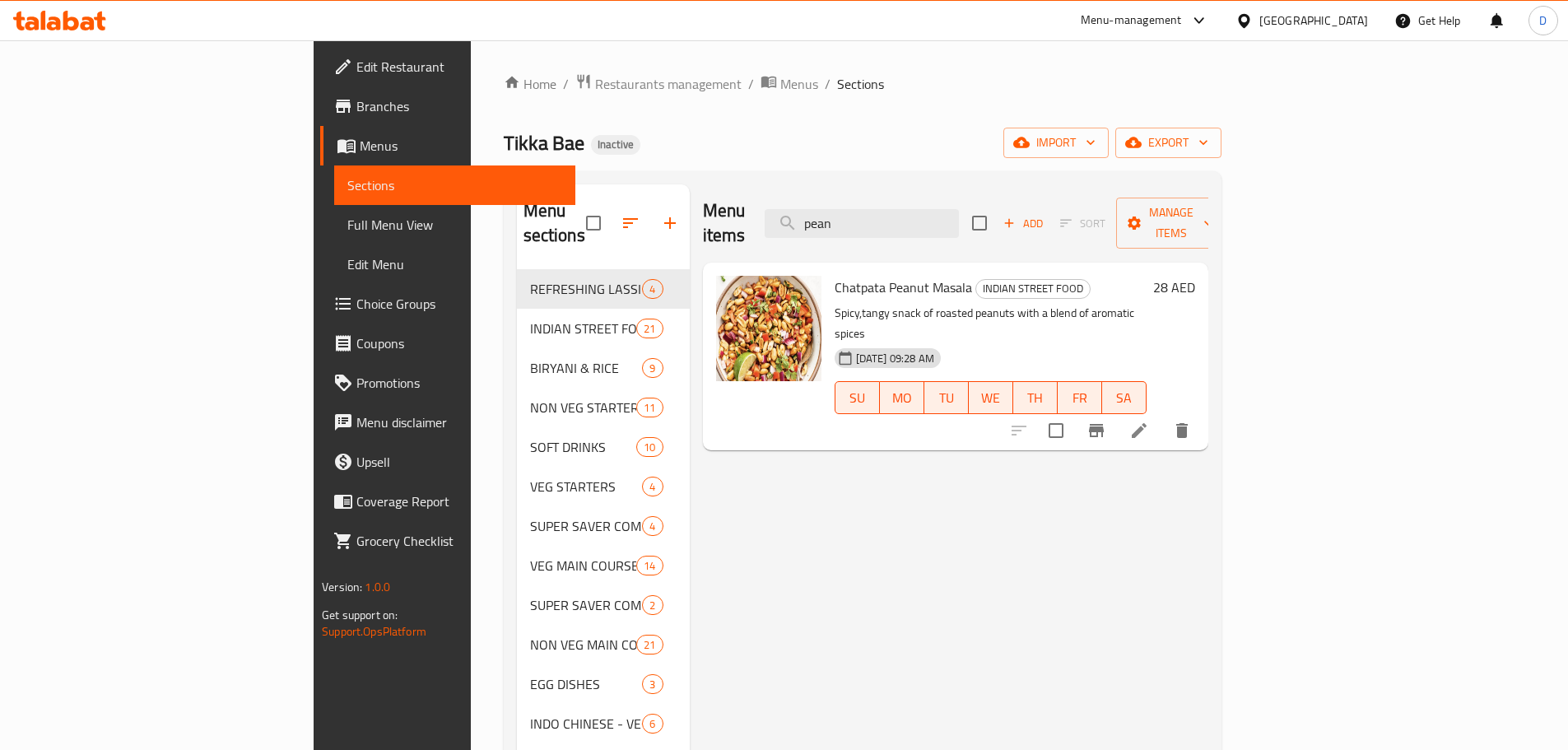
drag, startPoint x: 968, startPoint y: 204, endPoint x: 871, endPoint y: 221, distance: 98.5
click at [871, 221] on div "Menu items pean Add Sort Manage items" at bounding box center [955, 224] width 505 height 78
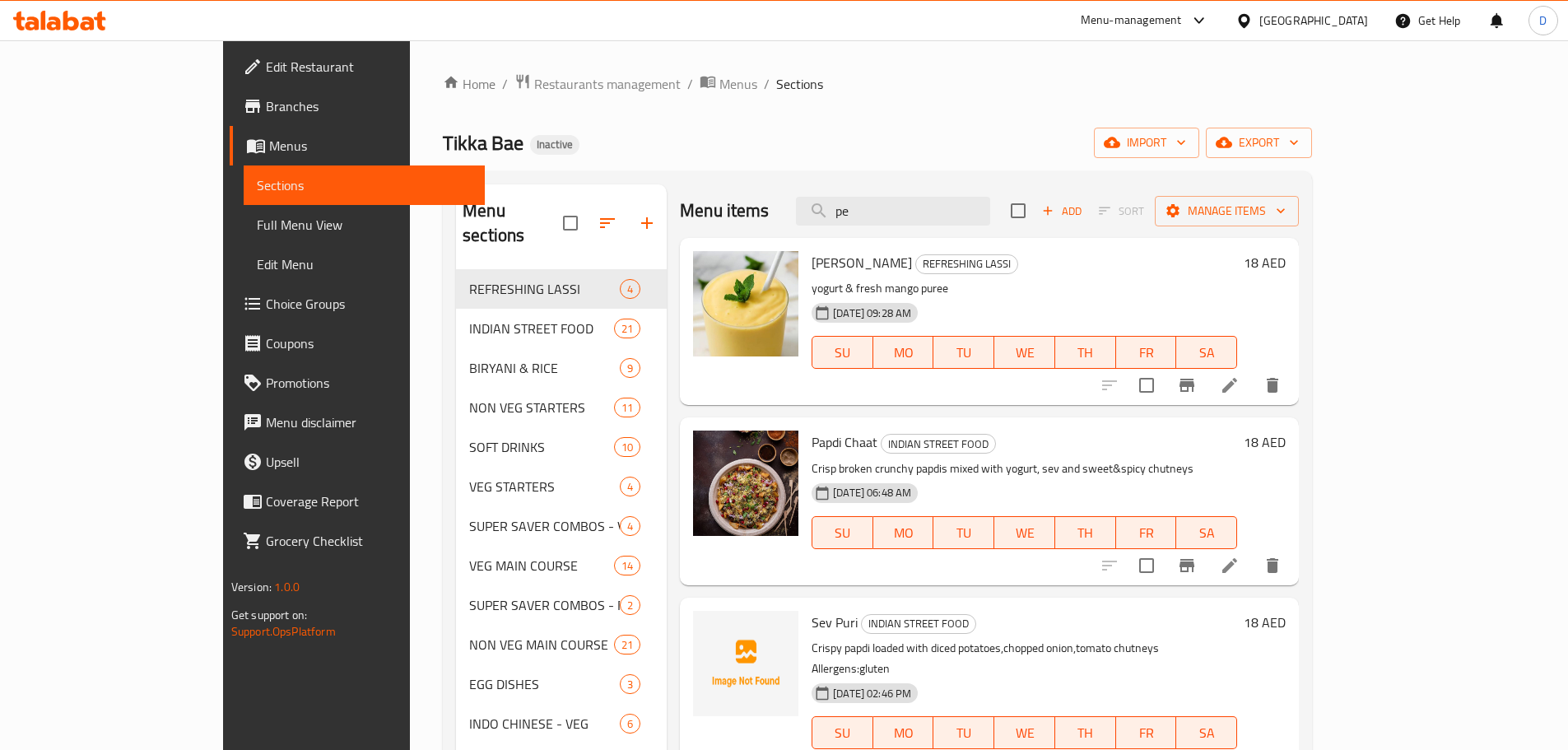
type input "pep"
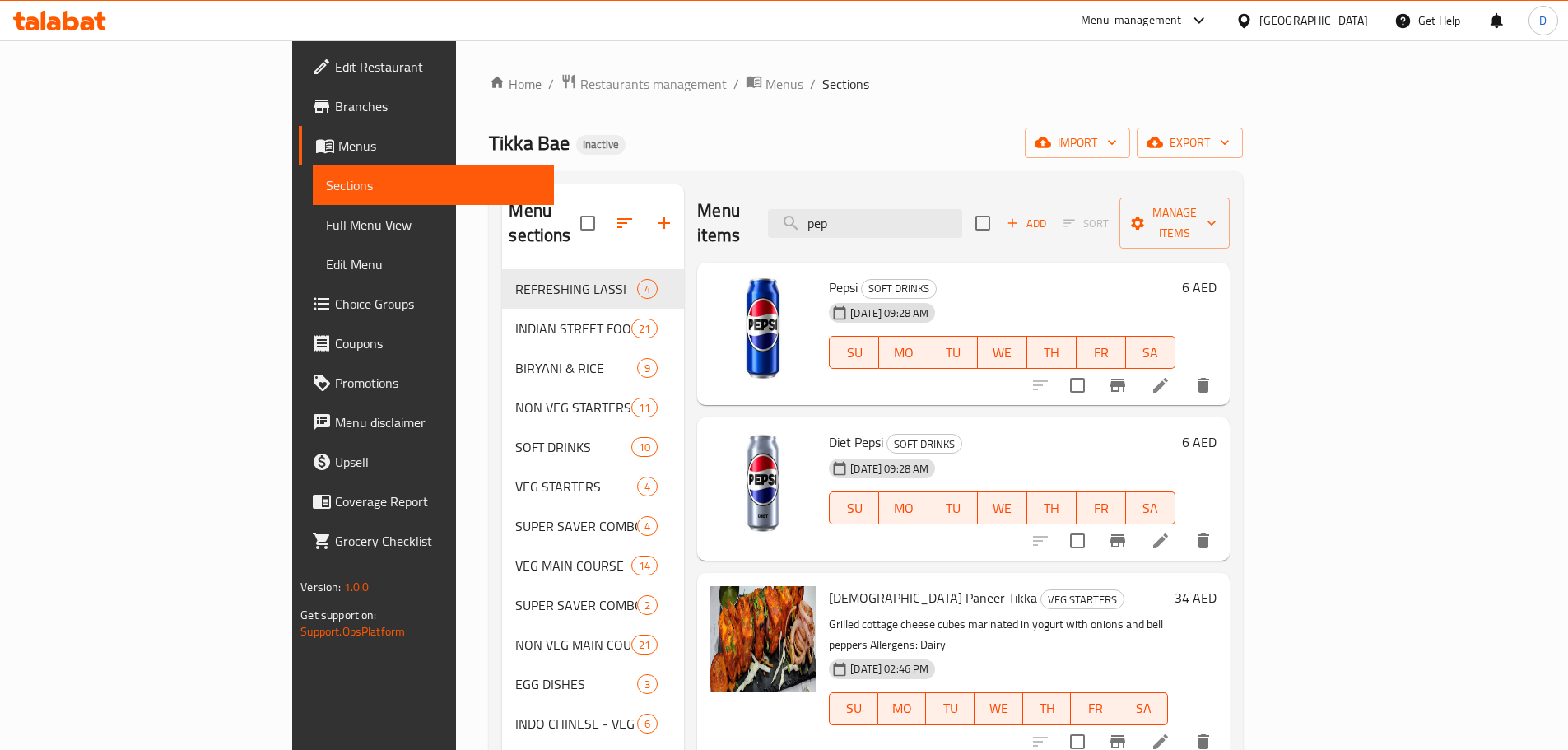
drag, startPoint x: 977, startPoint y: 223, endPoint x: 882, endPoint y: 227, distance: 95.1
click at [882, 227] on div "Menu items pep Add Sort Manage items" at bounding box center [963, 224] width 531 height 78
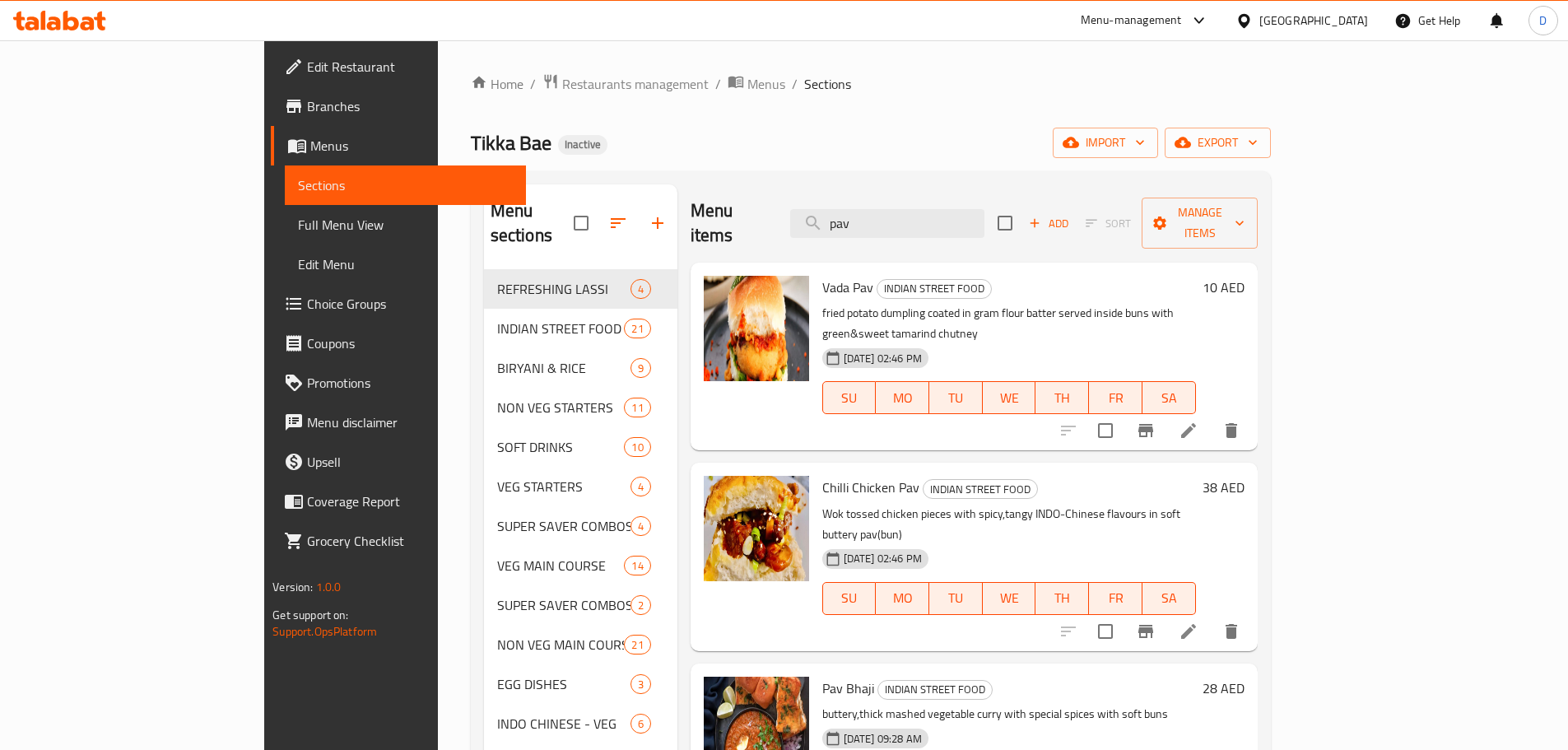
drag, startPoint x: 976, startPoint y: 217, endPoint x: 835, endPoint y: 211, distance: 141.1
click at [835, 211] on div "Menu items pav Add Sort Manage items" at bounding box center [974, 224] width 567 height 78
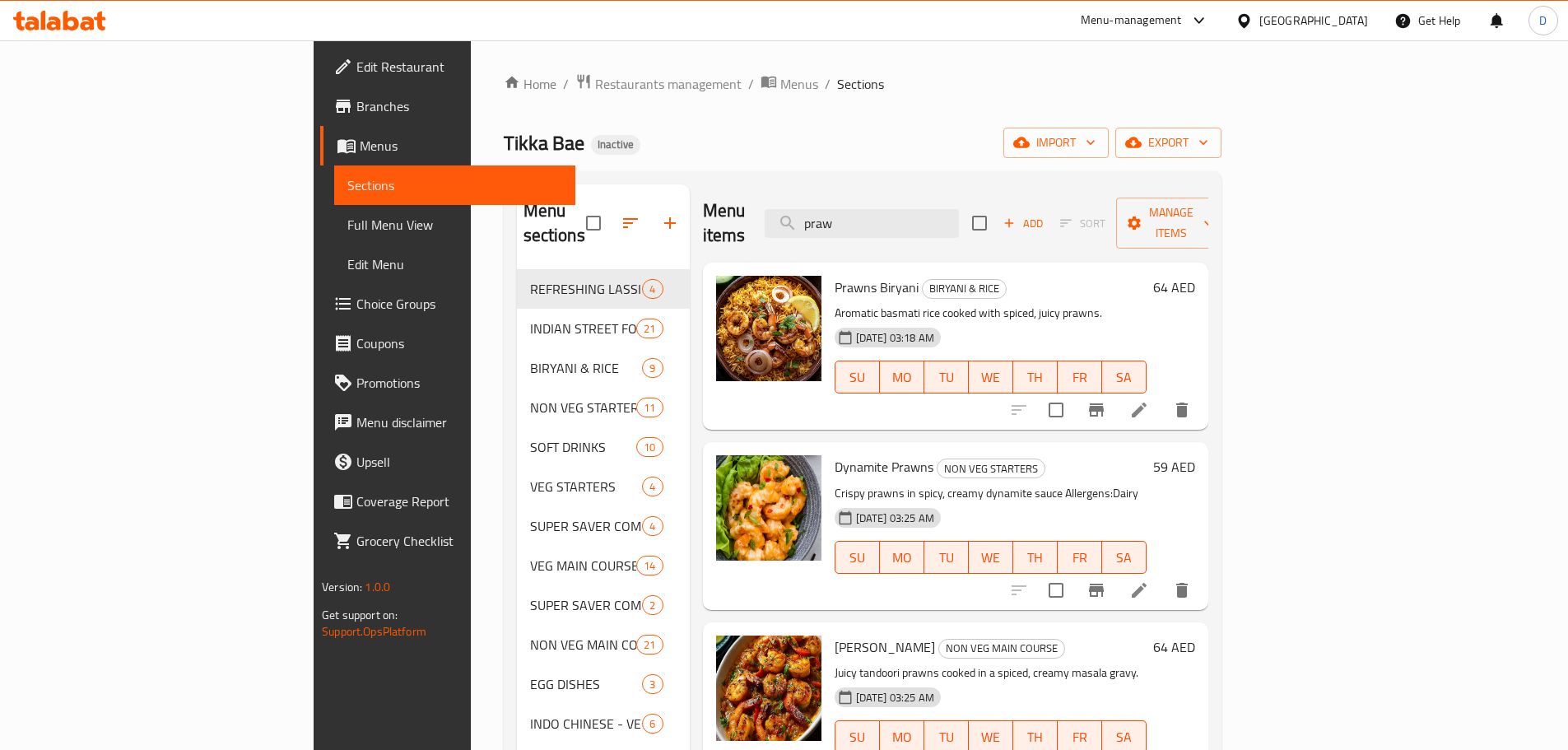
drag, startPoint x: 965, startPoint y: 219, endPoint x: 833, endPoint y: 219, distance: 132.0
click at [833, 219] on div "Menu items praw Add Sort Manage items" at bounding box center [955, 224] width 505 height 78
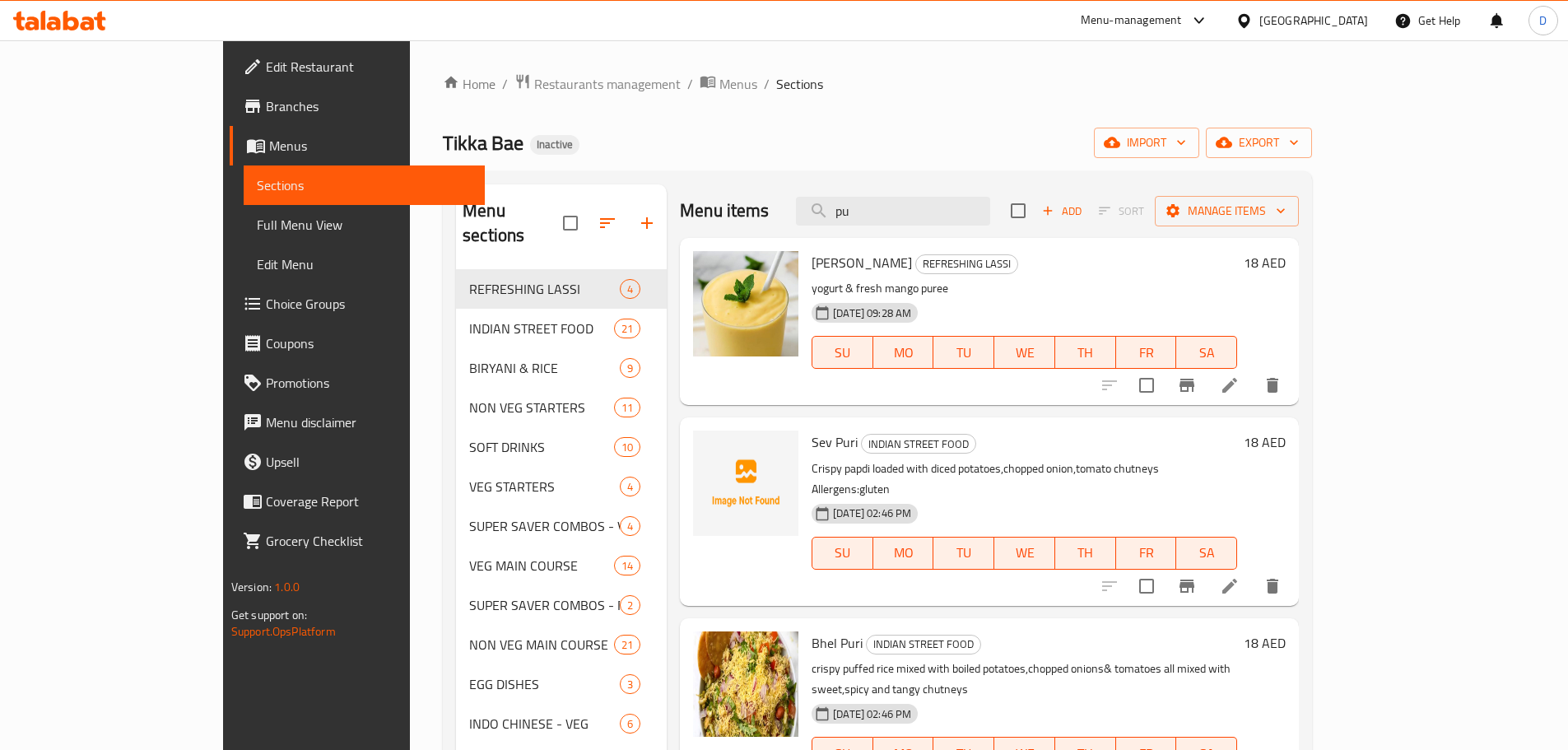
type input "pud"
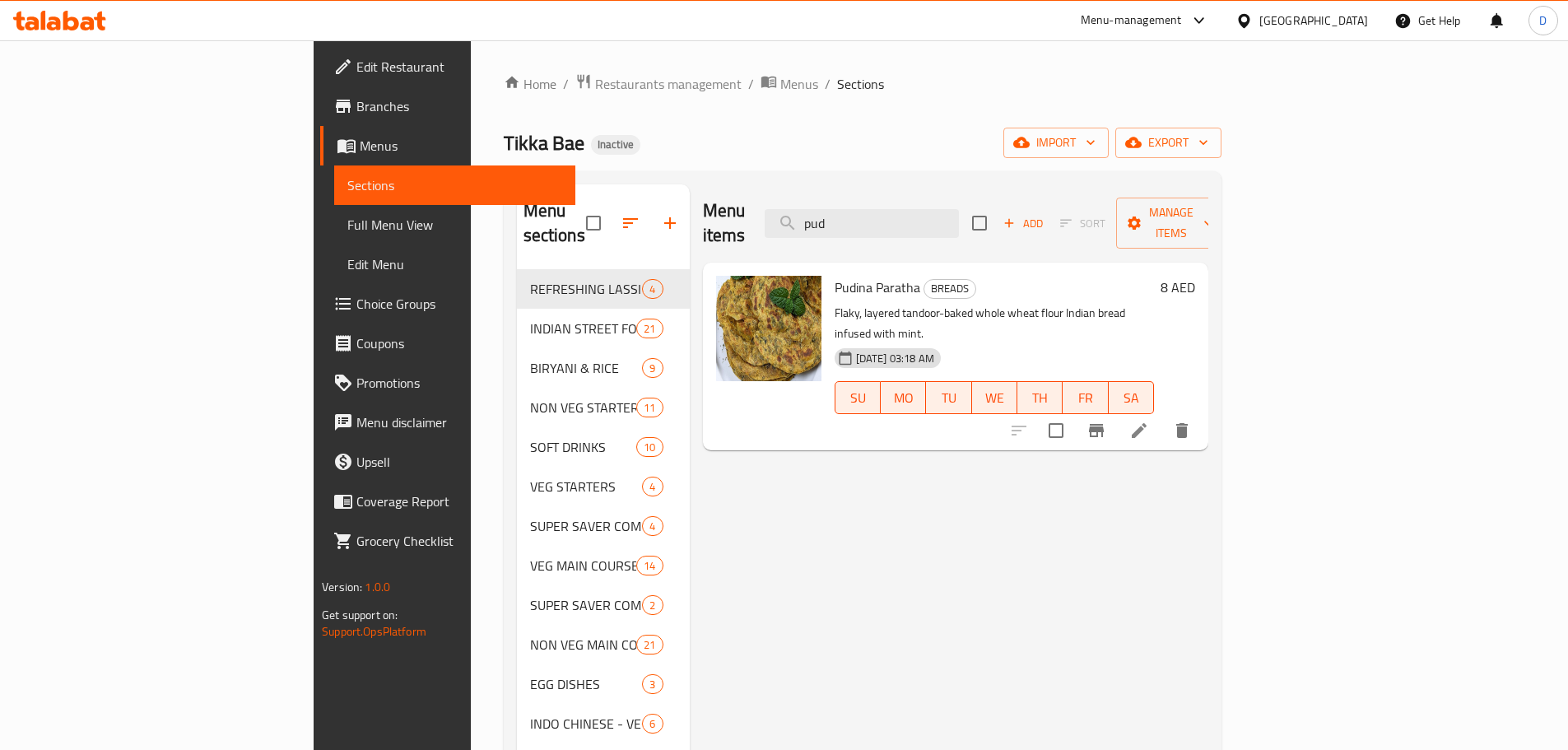
drag, startPoint x: 994, startPoint y: 206, endPoint x: 876, endPoint y: 218, distance: 118.6
click at [876, 218] on div "Menu items pud Add Sort Manage items" at bounding box center [955, 224] width 505 height 78
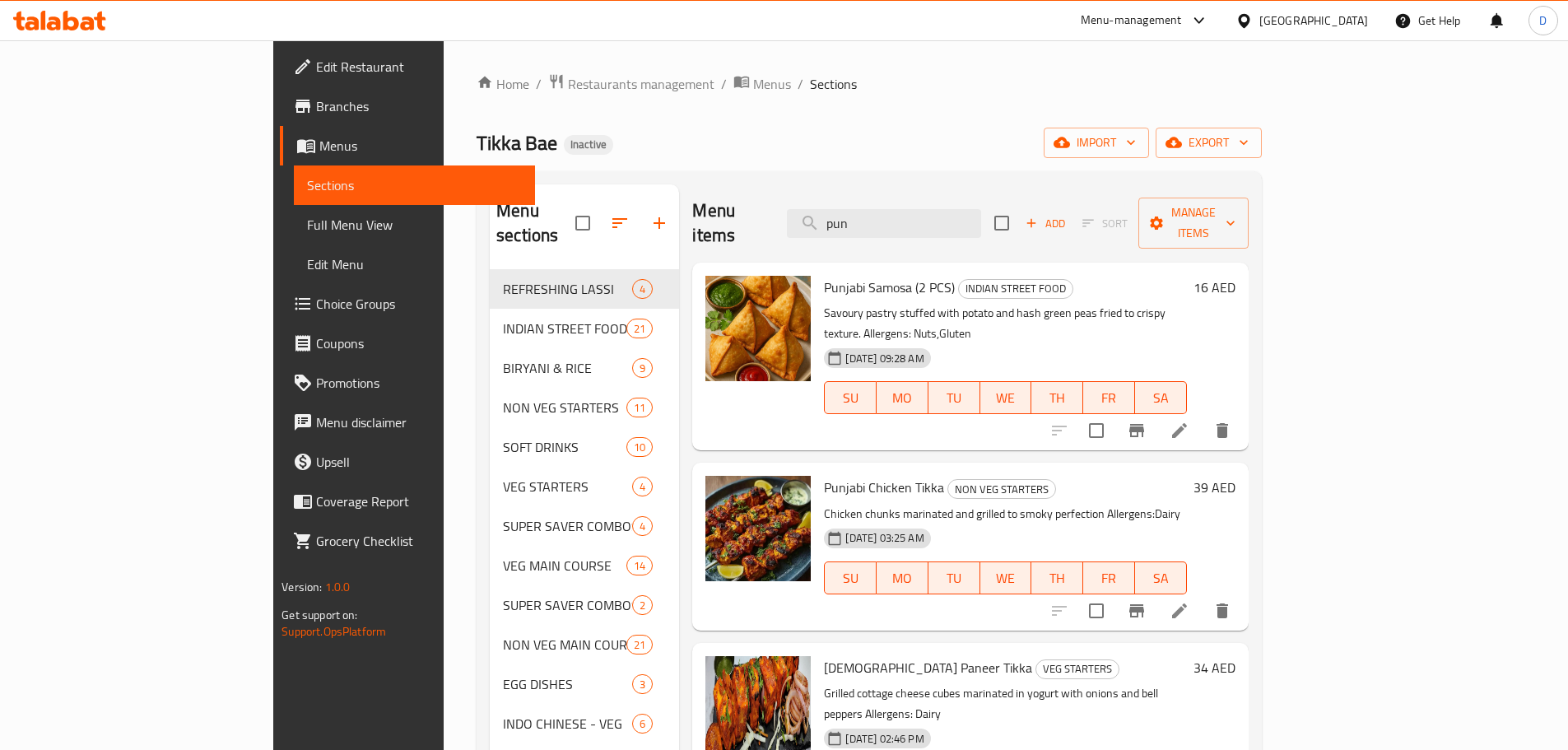
type input "punj"
drag, startPoint x: 961, startPoint y: 211, endPoint x: 873, endPoint y: 221, distance: 88.6
click at [873, 221] on input "punj" at bounding box center [884, 224] width 194 height 29
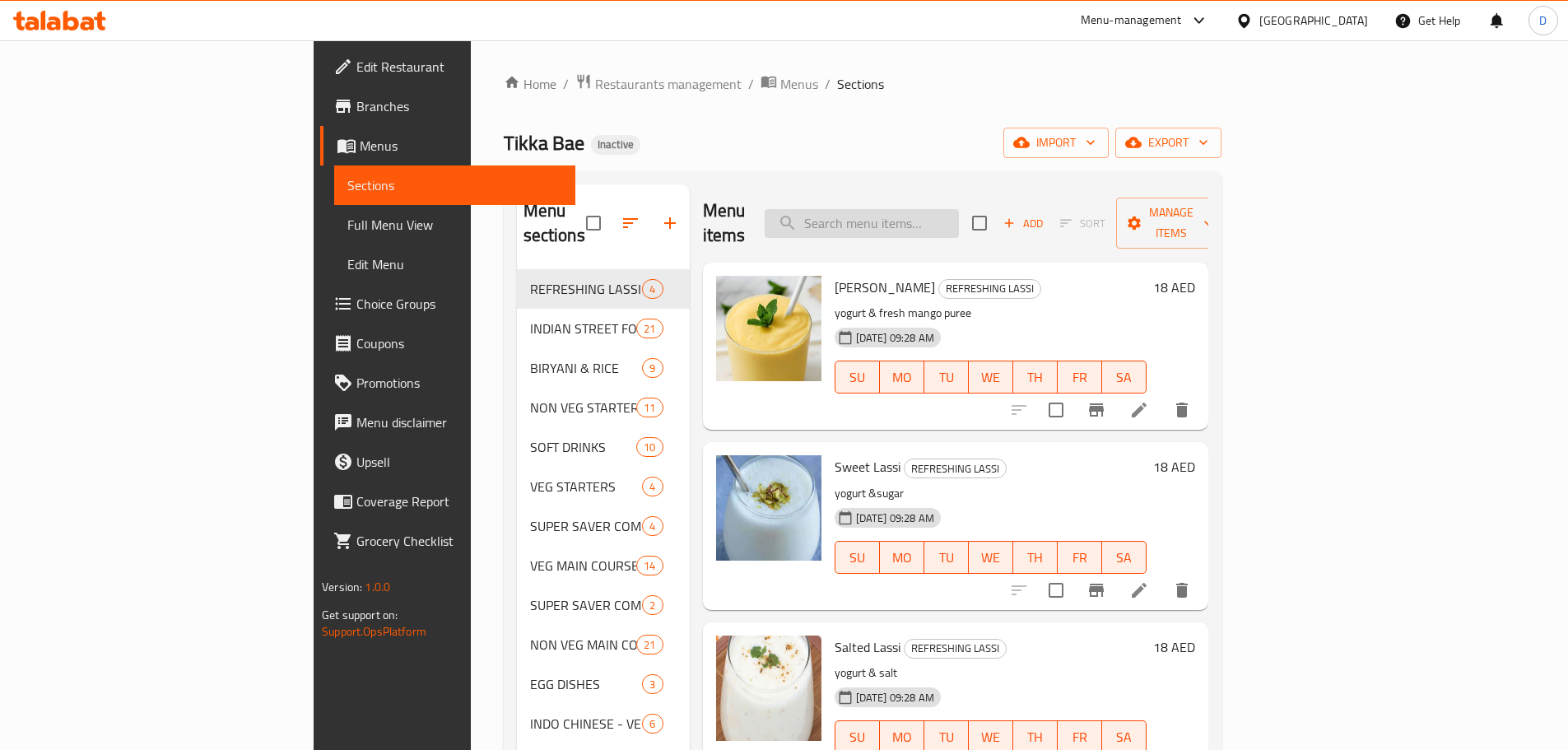
click at [929, 220] on input "search" at bounding box center [861, 224] width 194 height 29
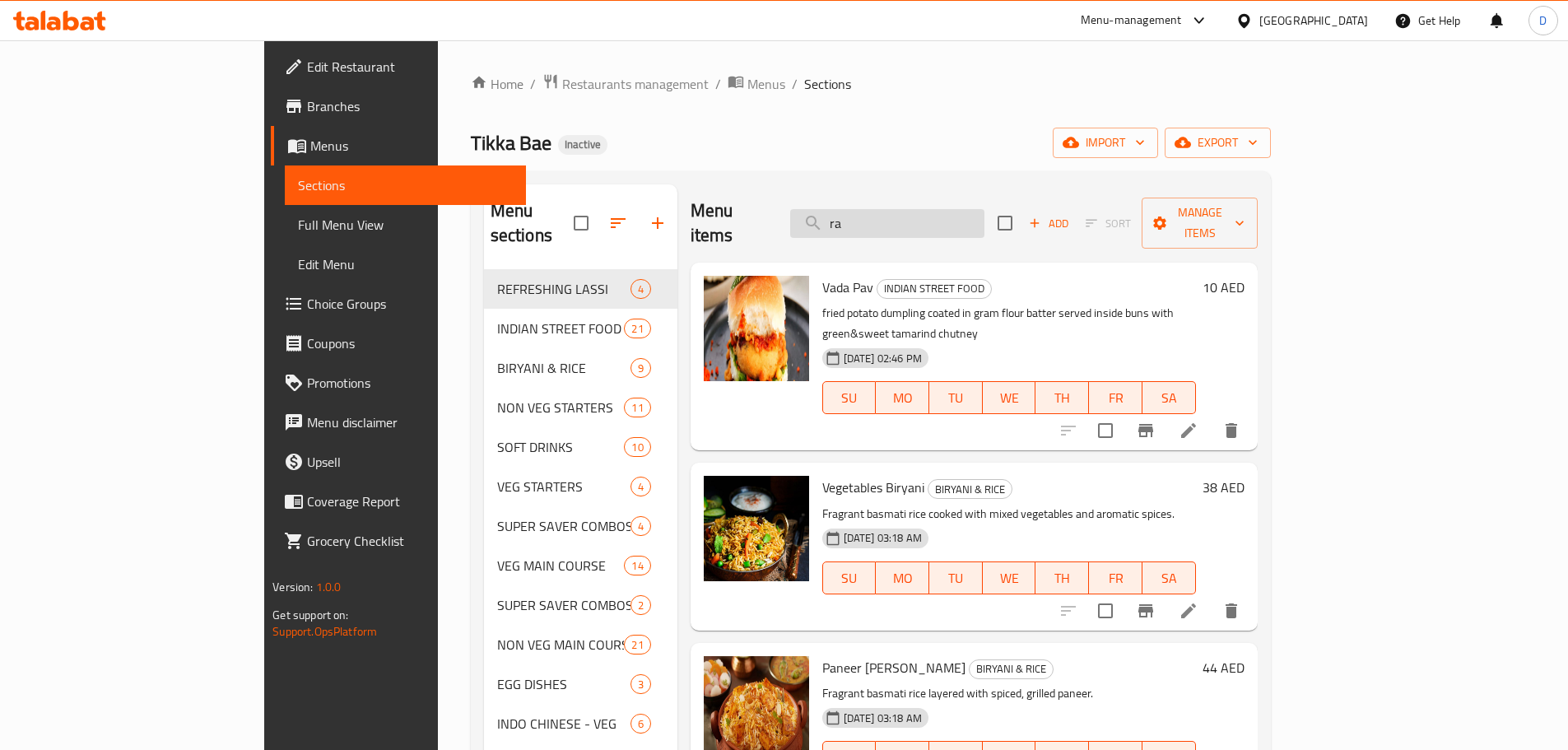
type input "raj"
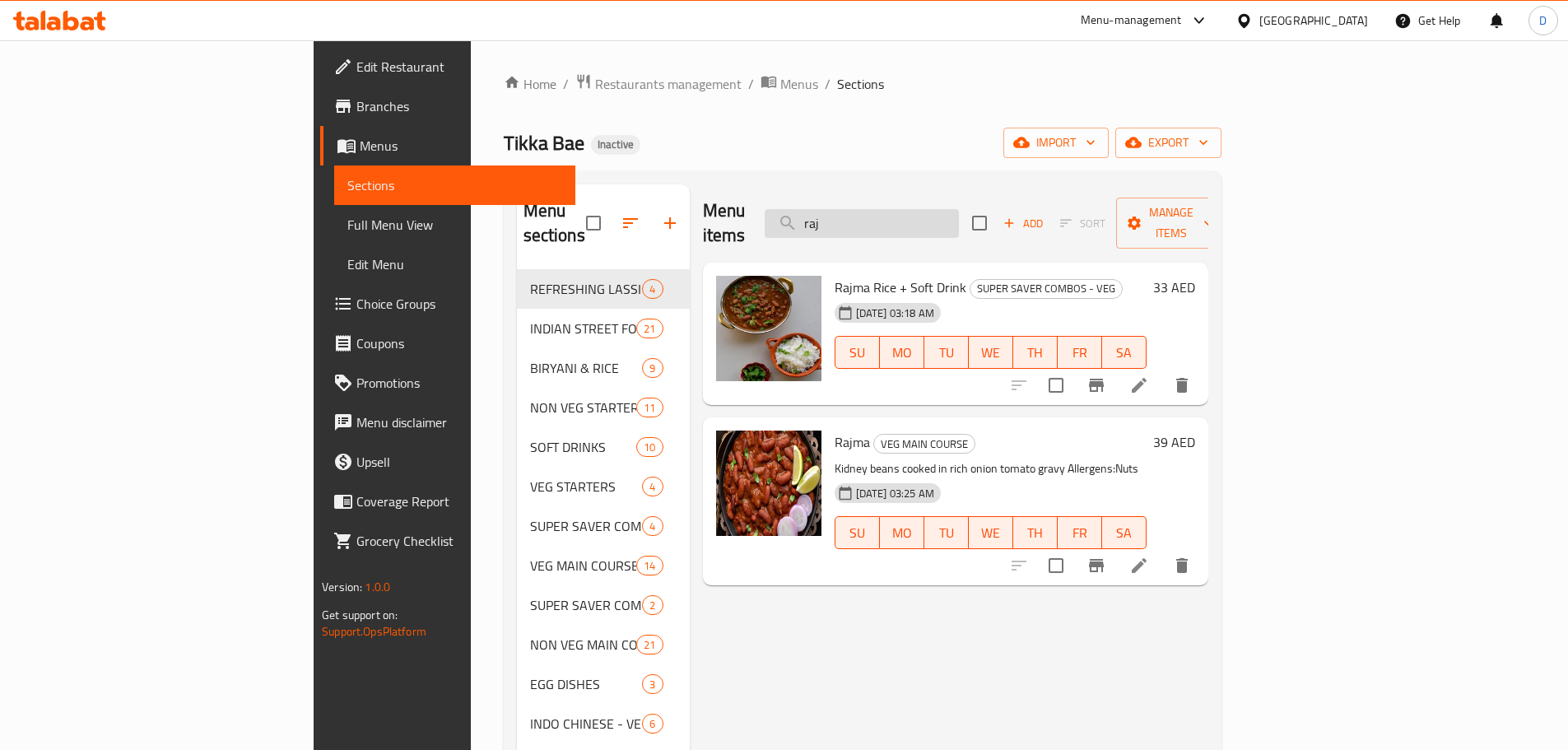
drag, startPoint x: 962, startPoint y: 218, endPoint x: 895, endPoint y: 217, distance: 67.0
click at [895, 217] on input "raj" at bounding box center [861, 224] width 194 height 29
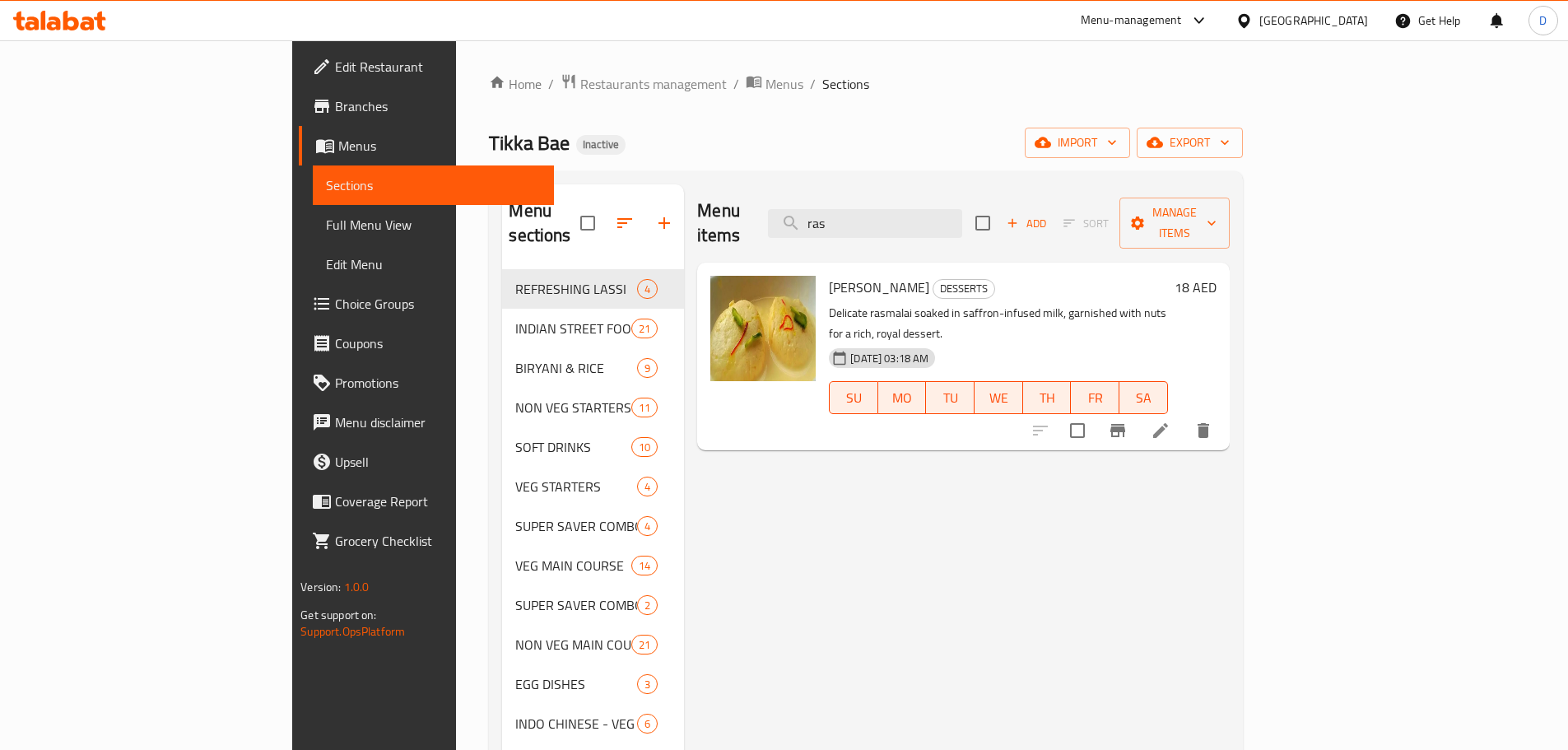
type input "ras"
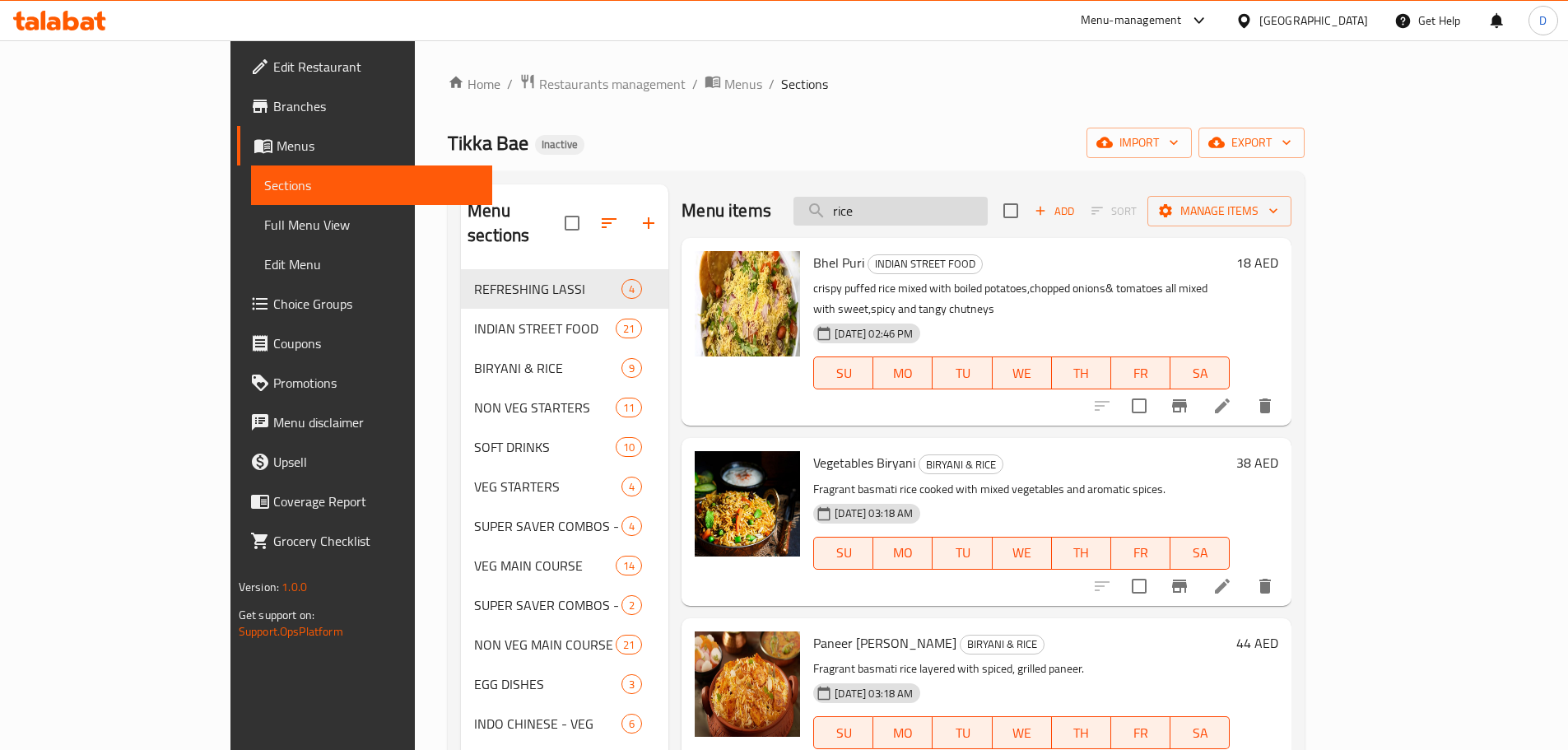
drag, startPoint x: 965, startPoint y: 216, endPoint x: 877, endPoint y: 214, distance: 88.0
click at [877, 214] on input "rice" at bounding box center [890, 211] width 194 height 29
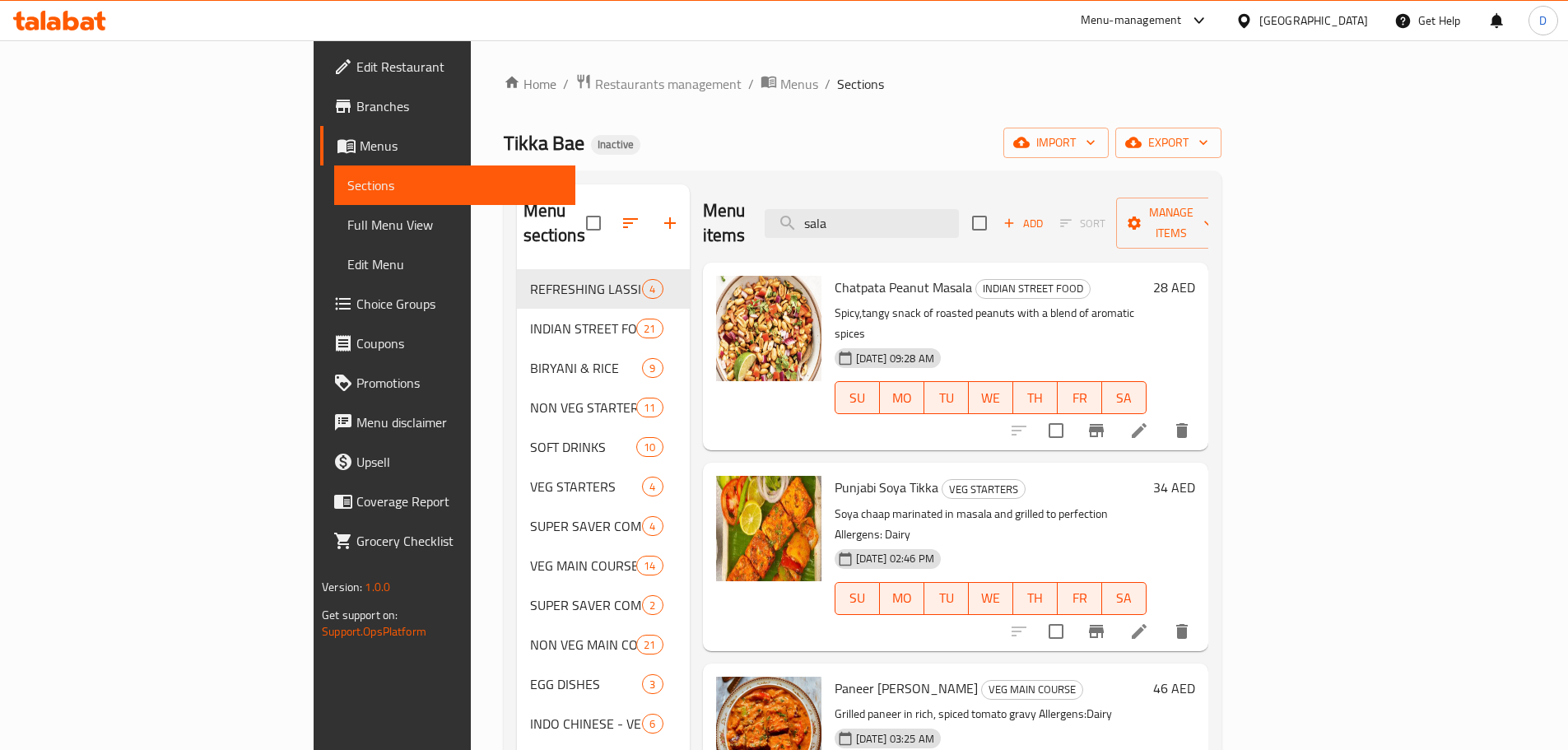
type input "salad"
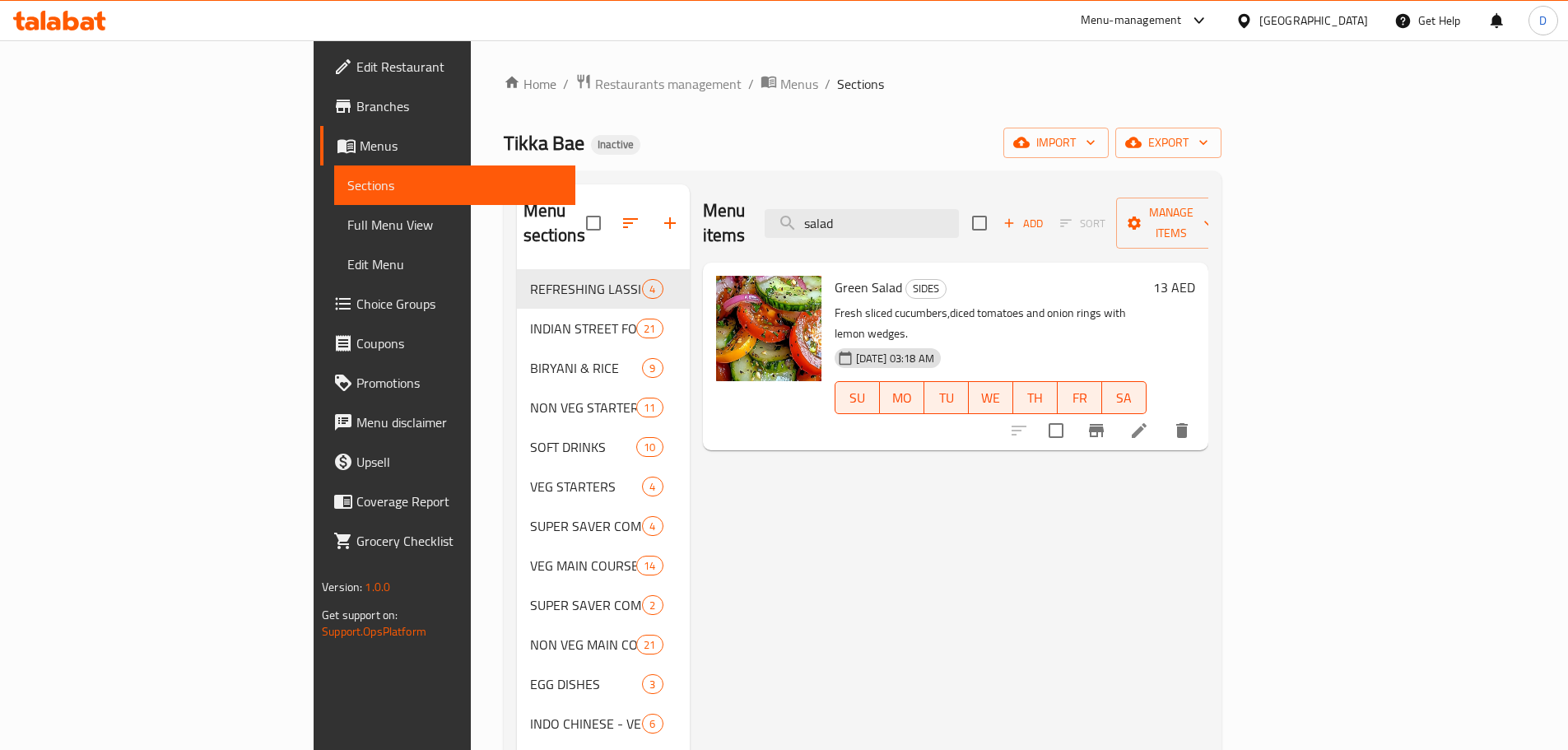
drag, startPoint x: 960, startPoint y: 215, endPoint x: 865, endPoint y: 219, distance: 95.1
click at [865, 219] on div "Menu items salad Add Sort Manage items" at bounding box center [955, 224] width 505 height 78
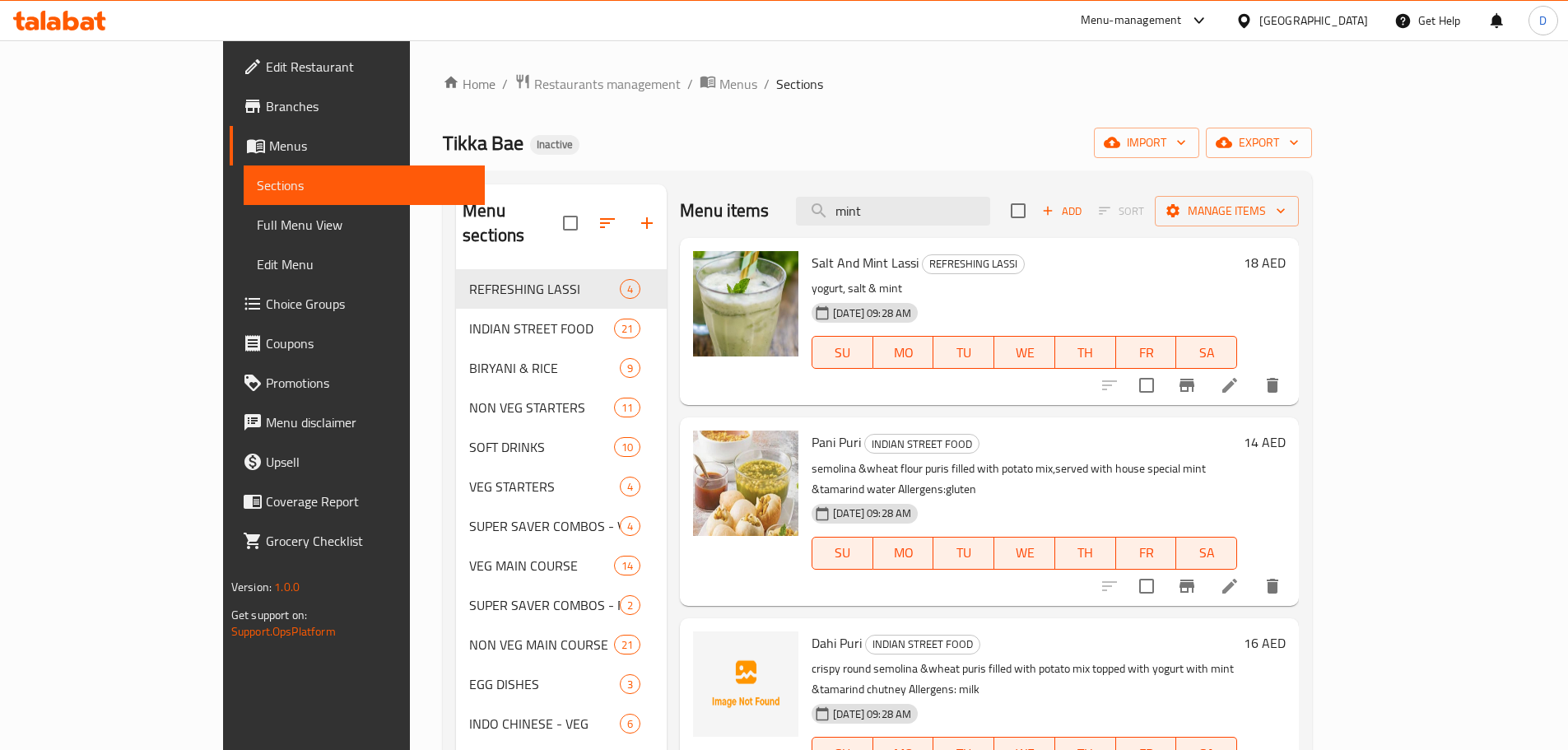
scroll to position [11, 0]
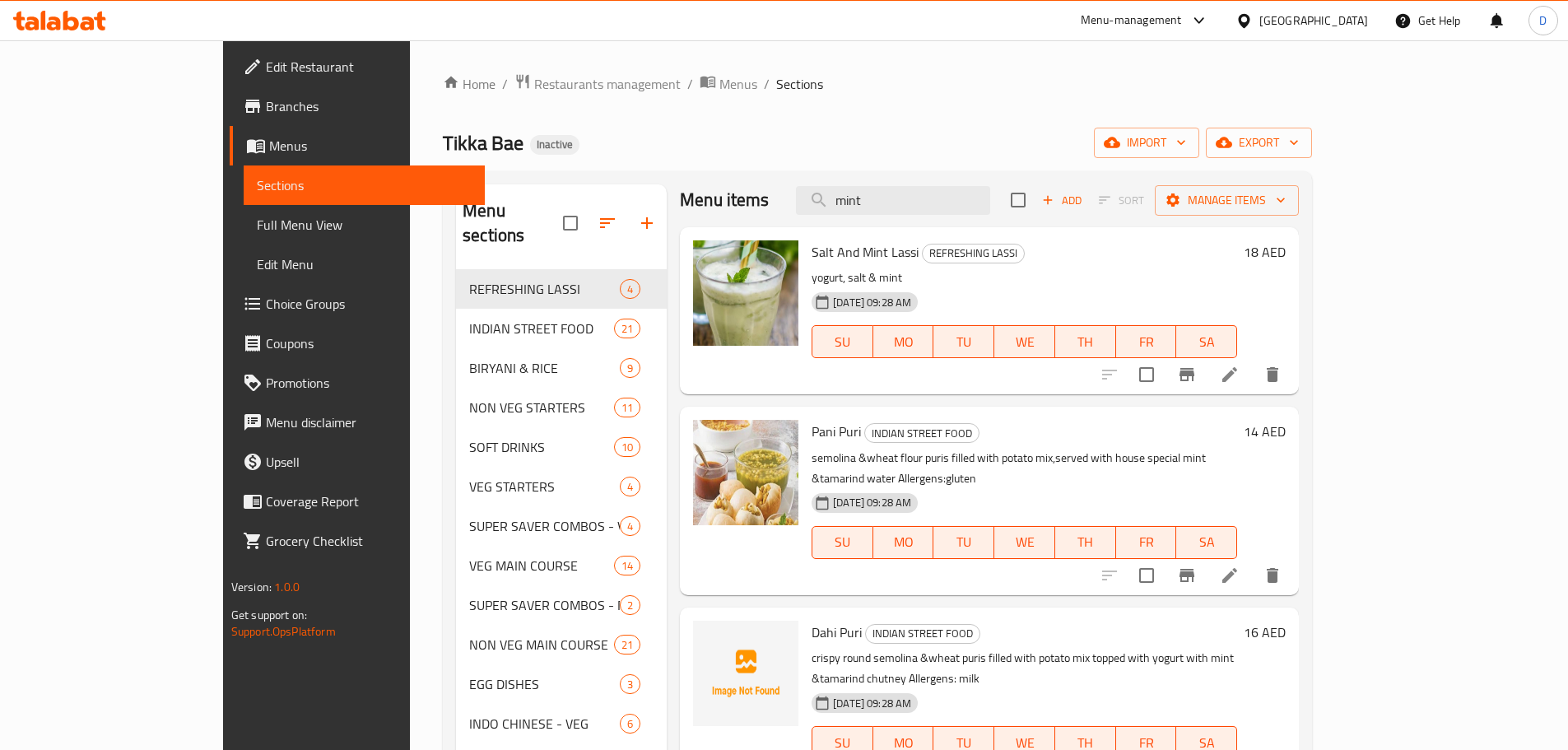
drag, startPoint x: 983, startPoint y: 201, endPoint x: 857, endPoint y: 203, distance: 126.0
click at [857, 203] on div "Menu items mint Add Sort Manage items" at bounding box center [989, 200] width 619 height 54
type input "sal"
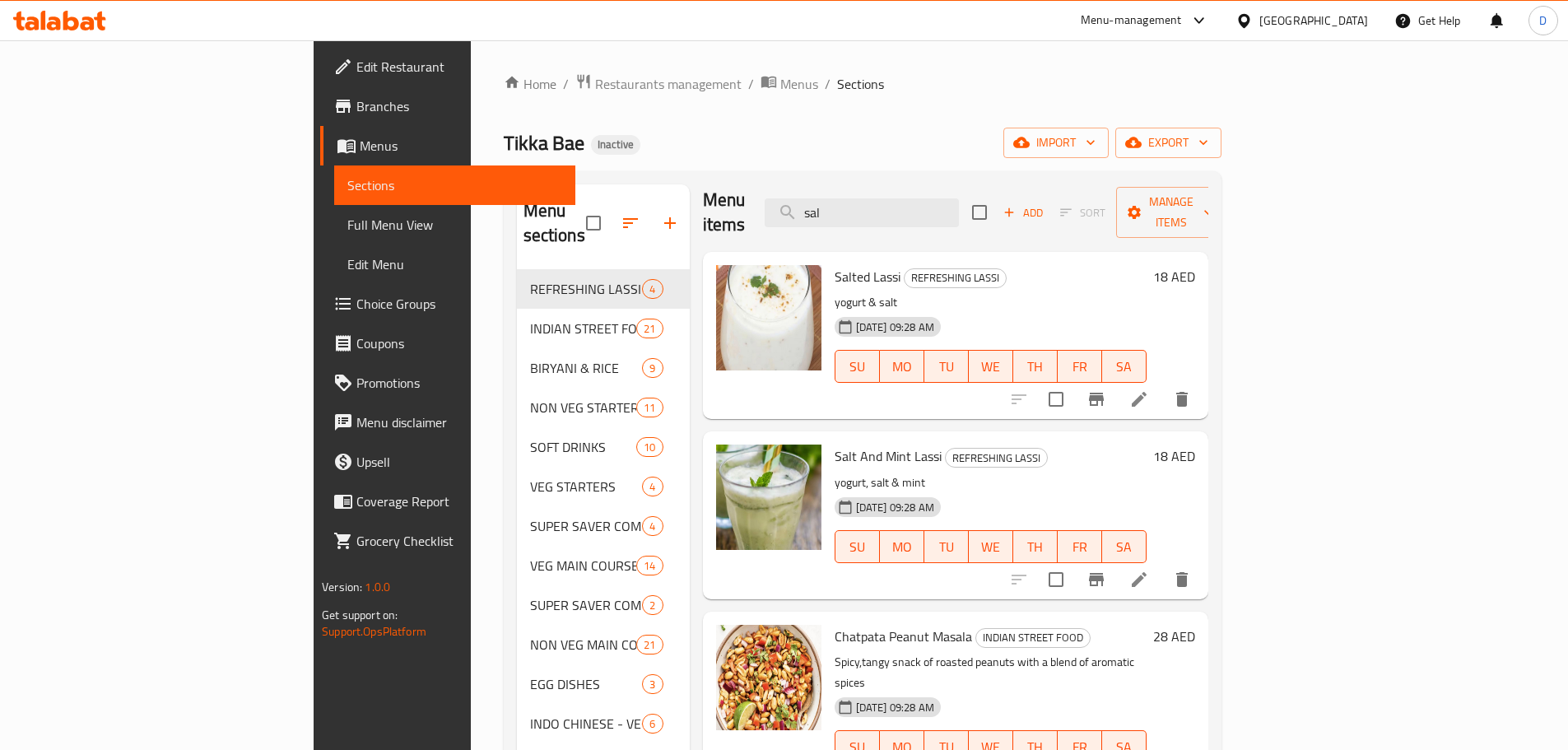
drag, startPoint x: 946, startPoint y: 209, endPoint x: 839, endPoint y: 211, distance: 107.0
click at [839, 211] on div "Menu items sal Add Sort Manage items" at bounding box center [955, 213] width 505 height 78
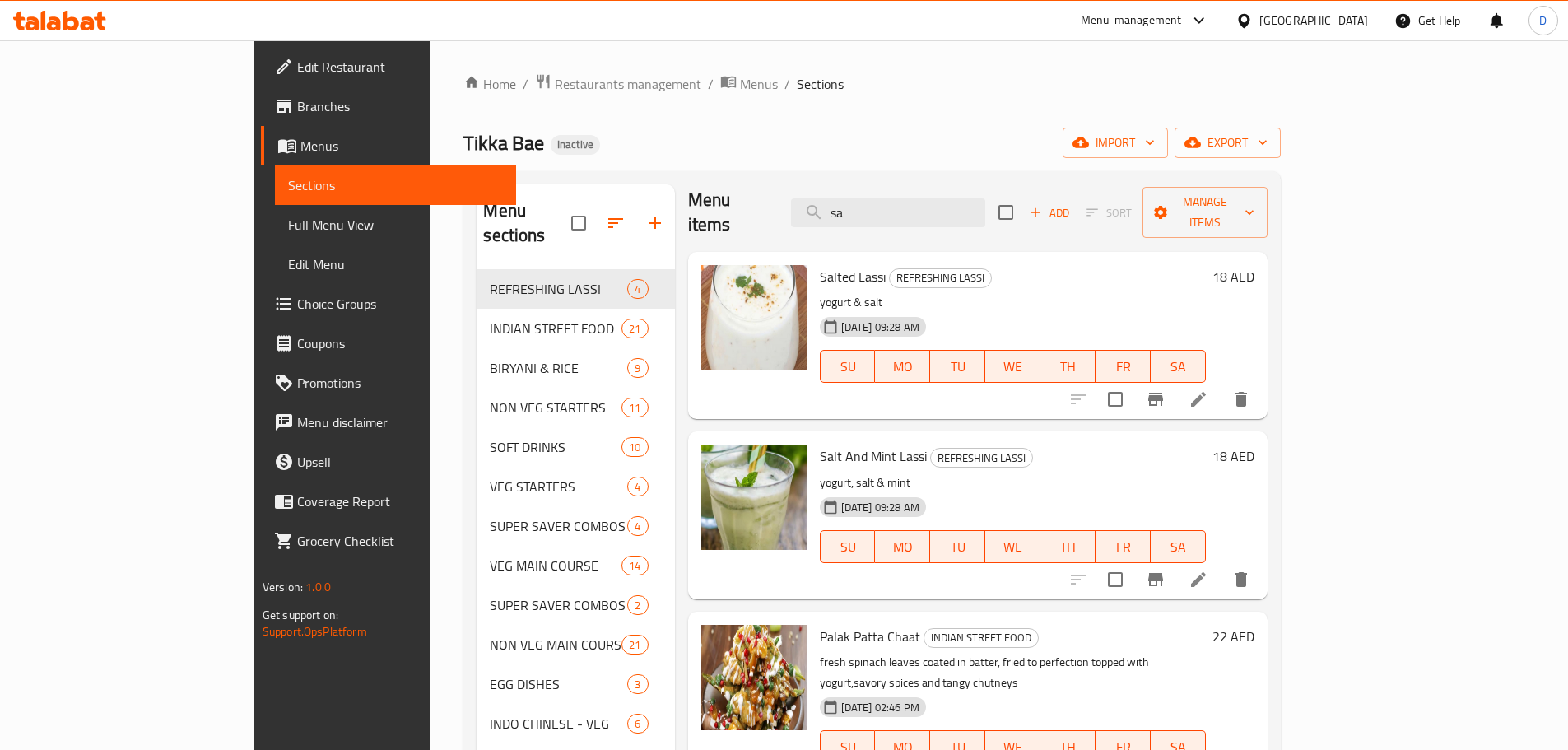
type input "sam"
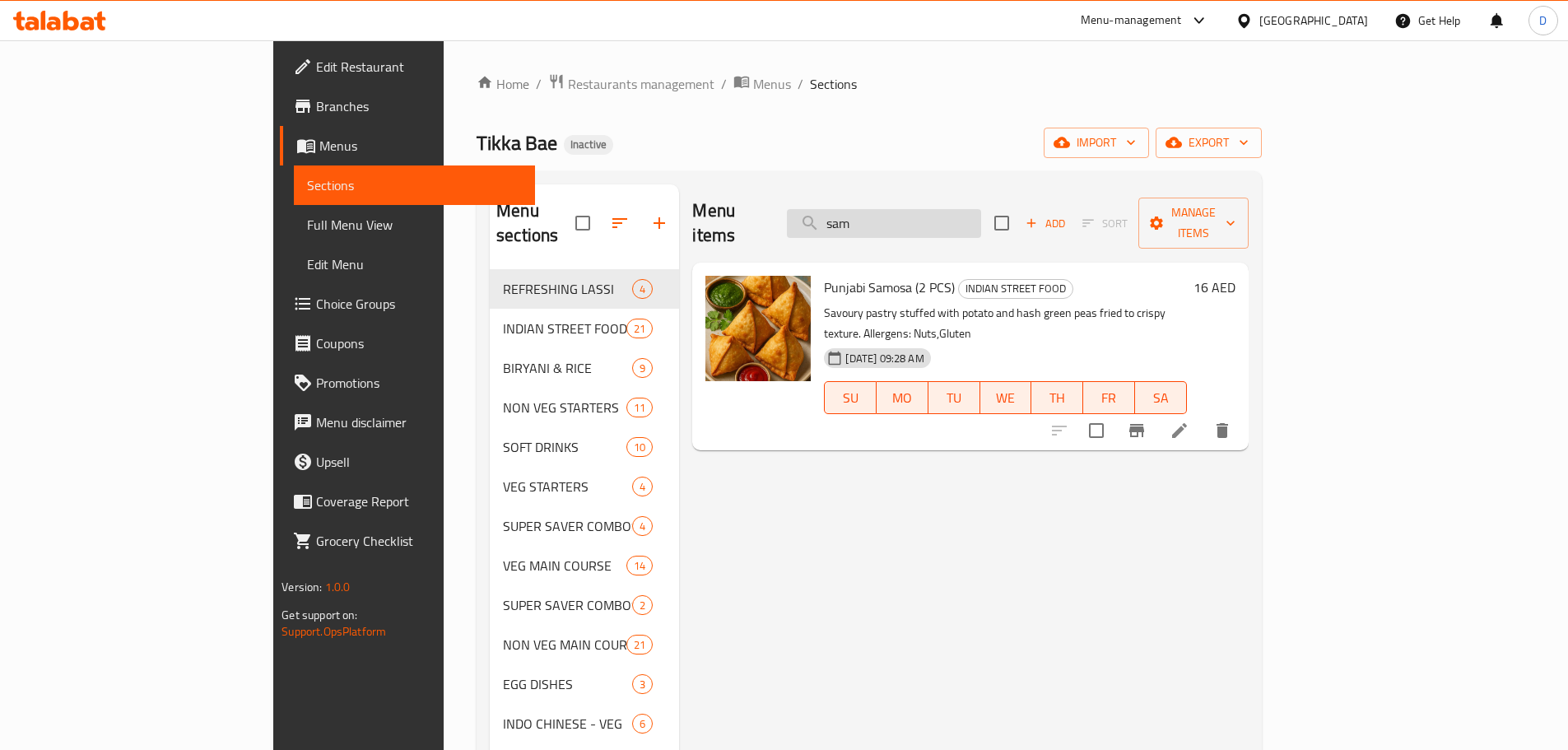
drag, startPoint x: 917, startPoint y: 223, endPoint x: 901, endPoint y: 224, distance: 16.0
click at [901, 224] on input "sam" at bounding box center [884, 224] width 194 height 29
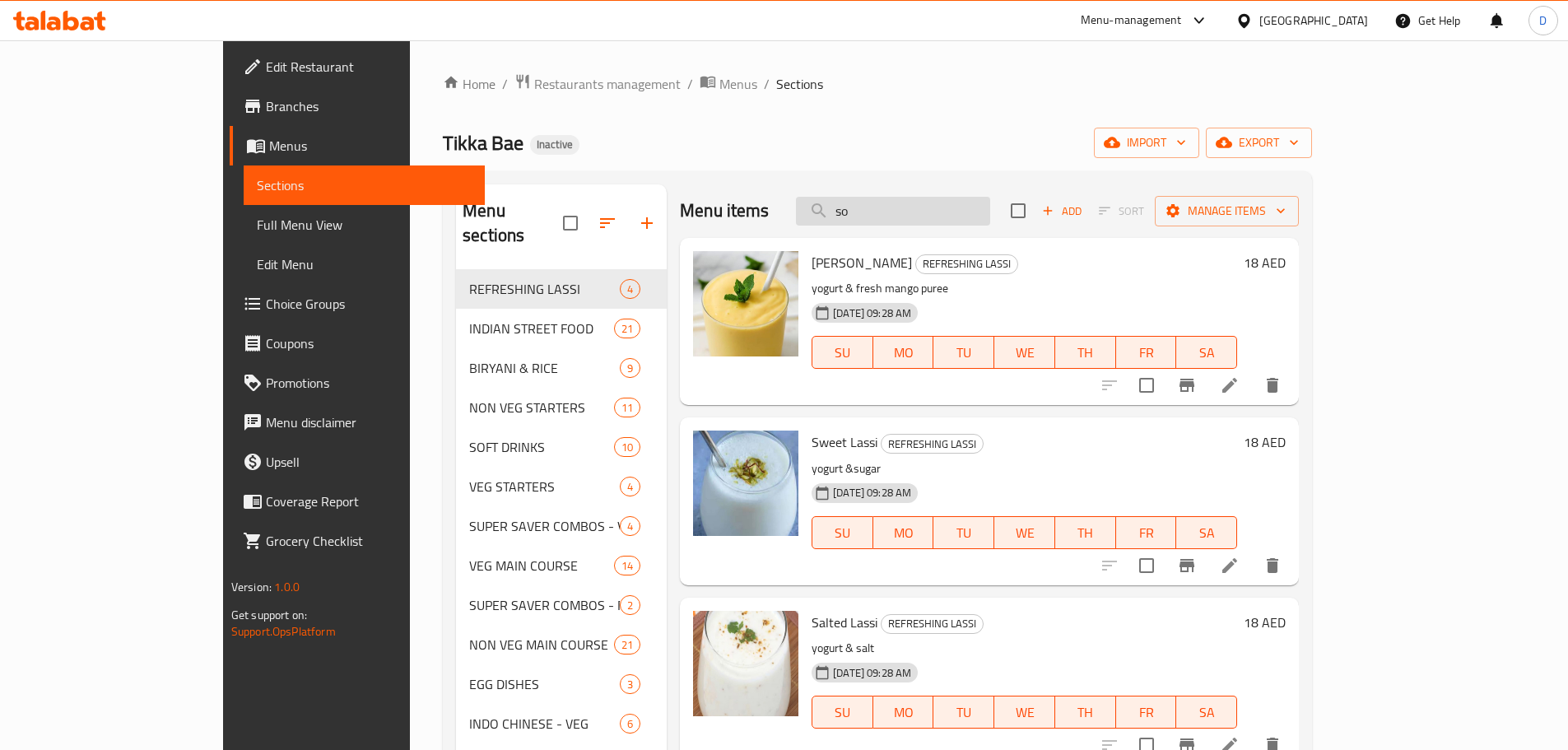
type input "soy"
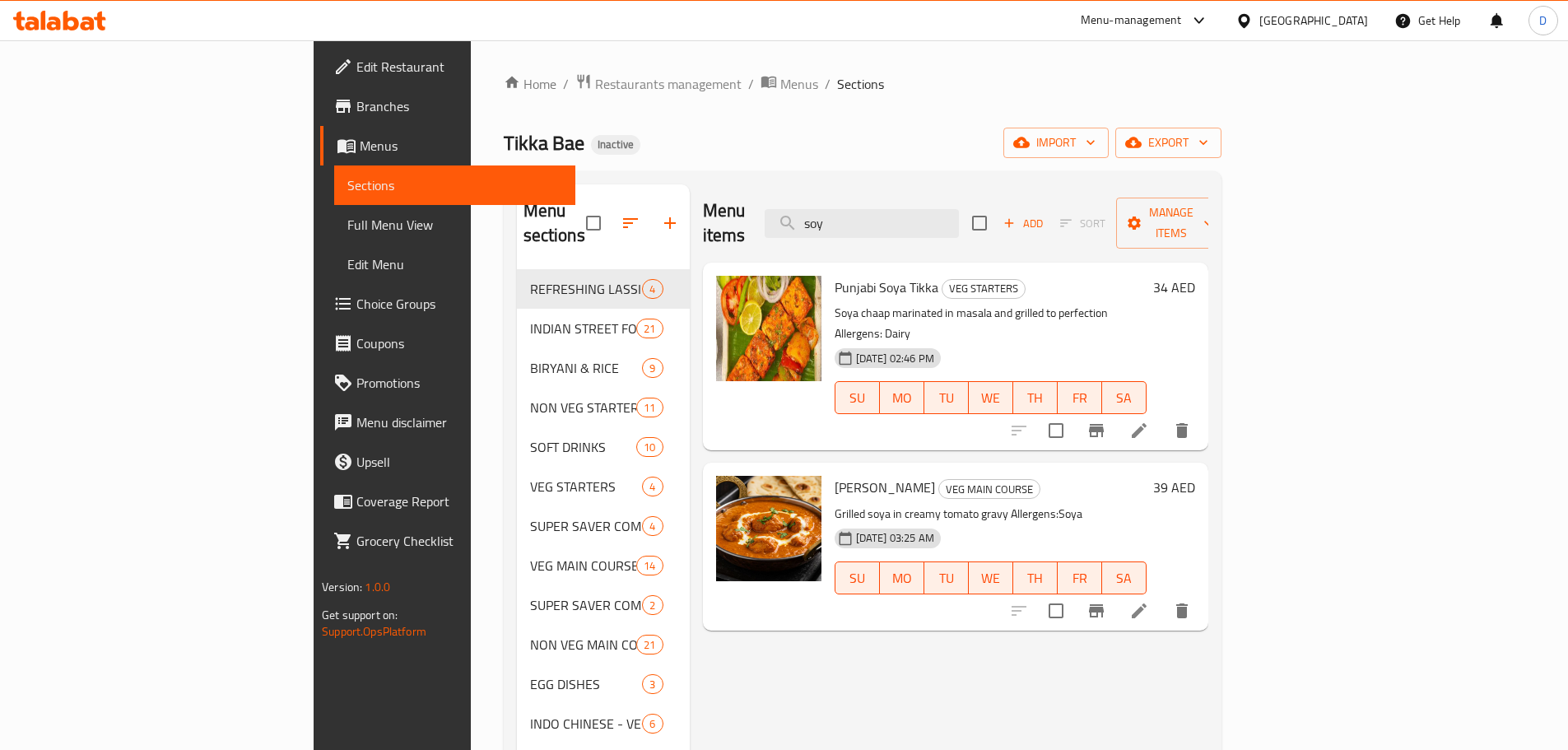
drag, startPoint x: 964, startPoint y: 211, endPoint x: 865, endPoint y: 213, distance: 99.0
click at [865, 213] on div "Menu items soy Add Sort Manage items" at bounding box center [955, 224] width 505 height 78
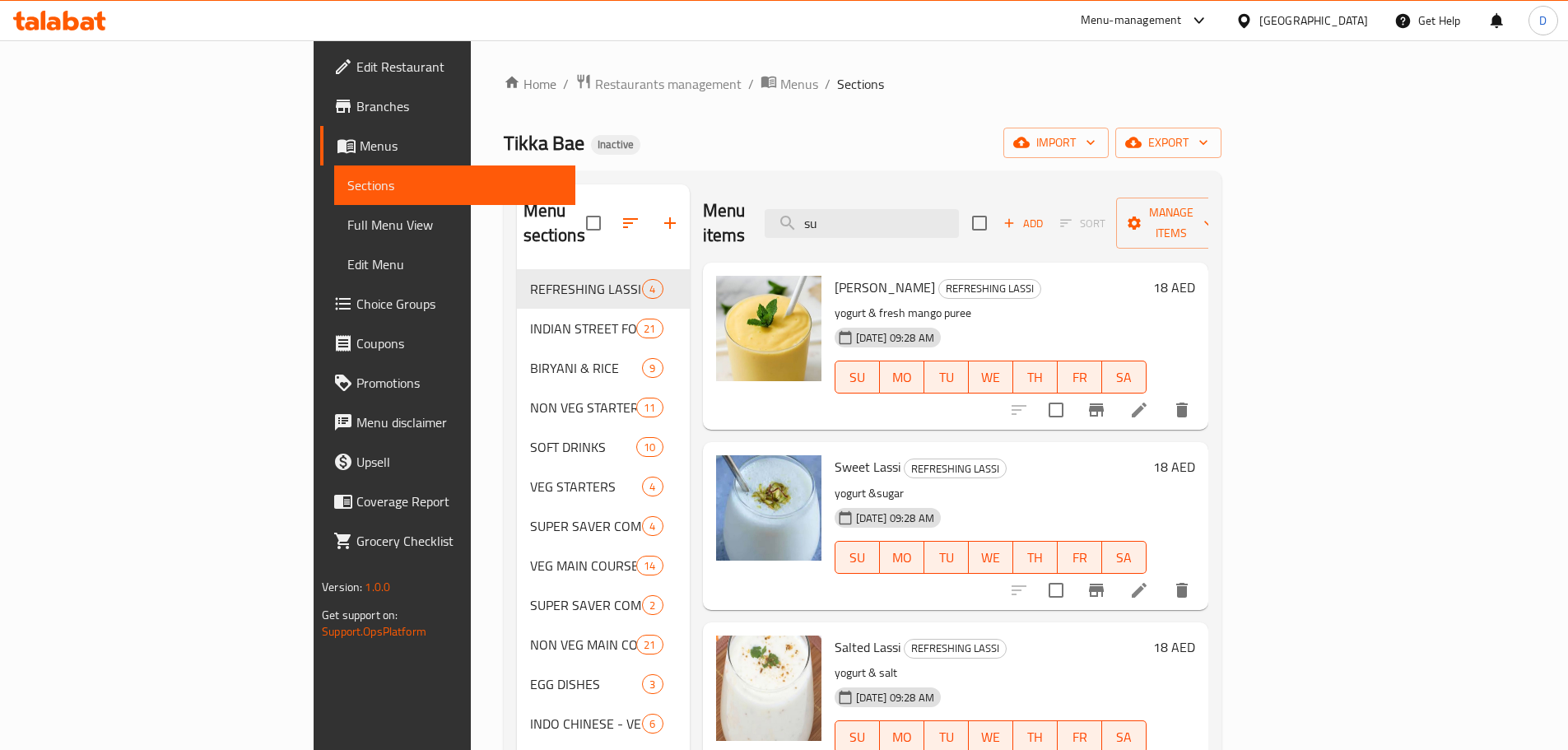
type input "sun"
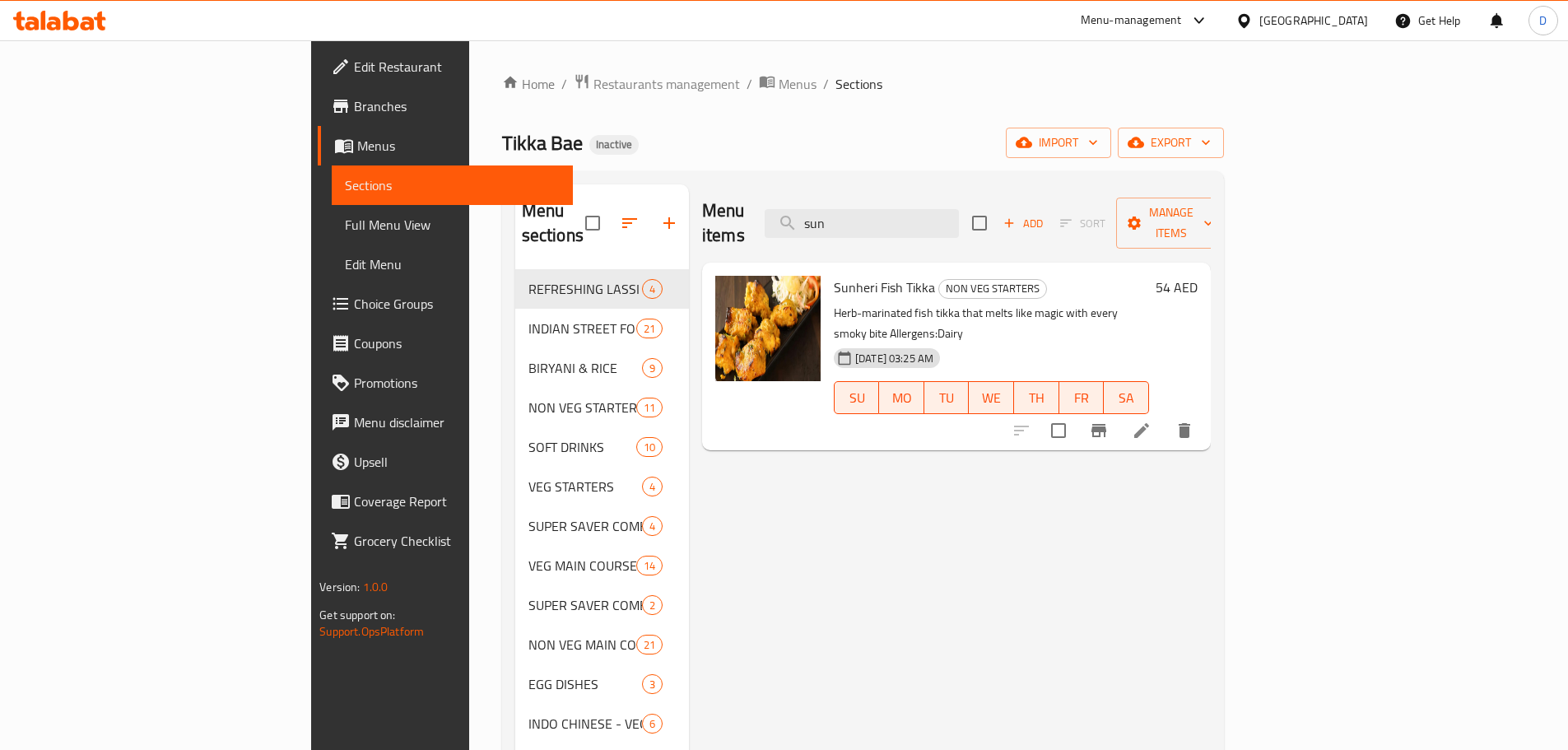
drag, startPoint x: 965, startPoint y: 218, endPoint x: 845, endPoint y: 217, distance: 120.0
click at [845, 217] on div "Menu items sun Add Sort Manage items" at bounding box center [956, 224] width 509 height 78
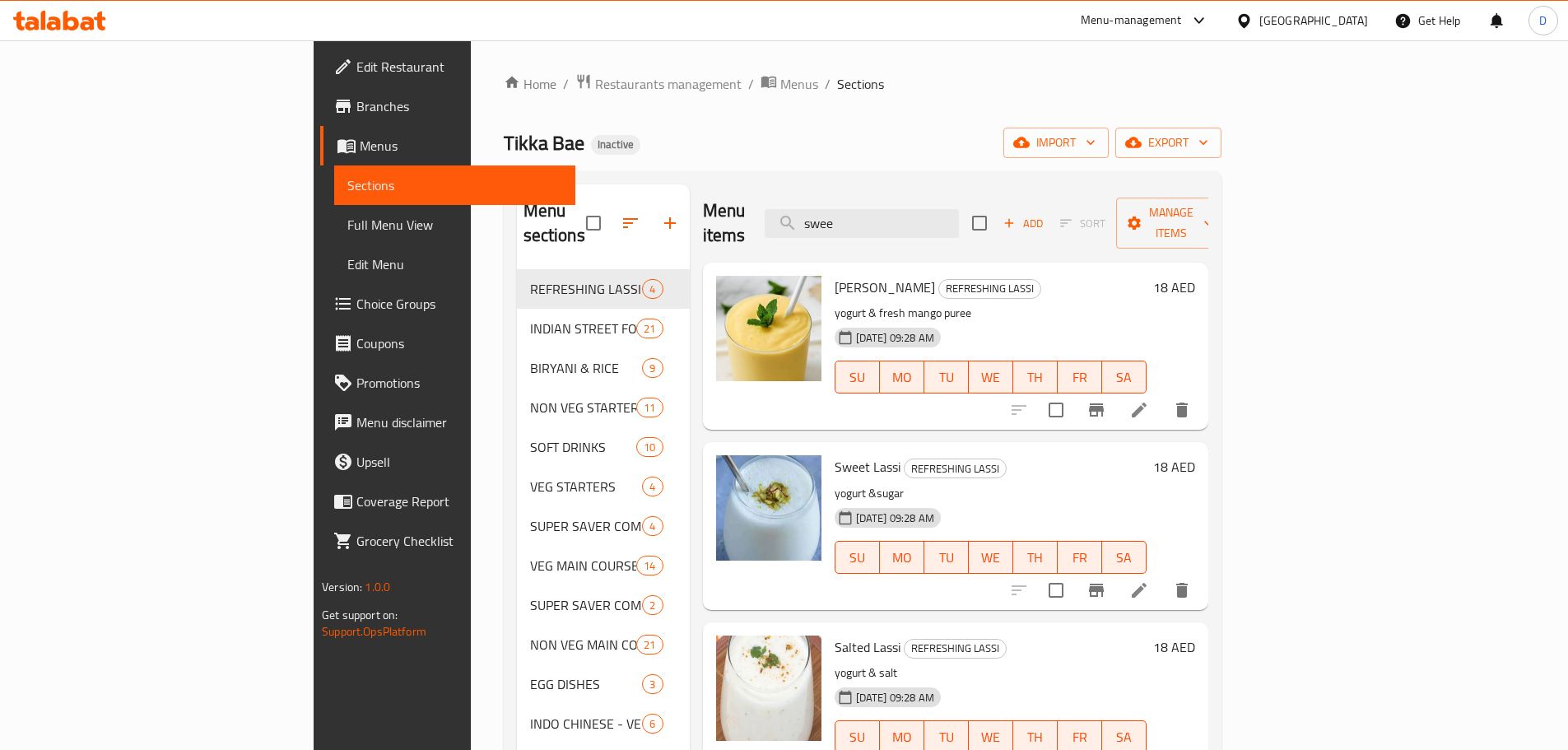
type input "sweet"
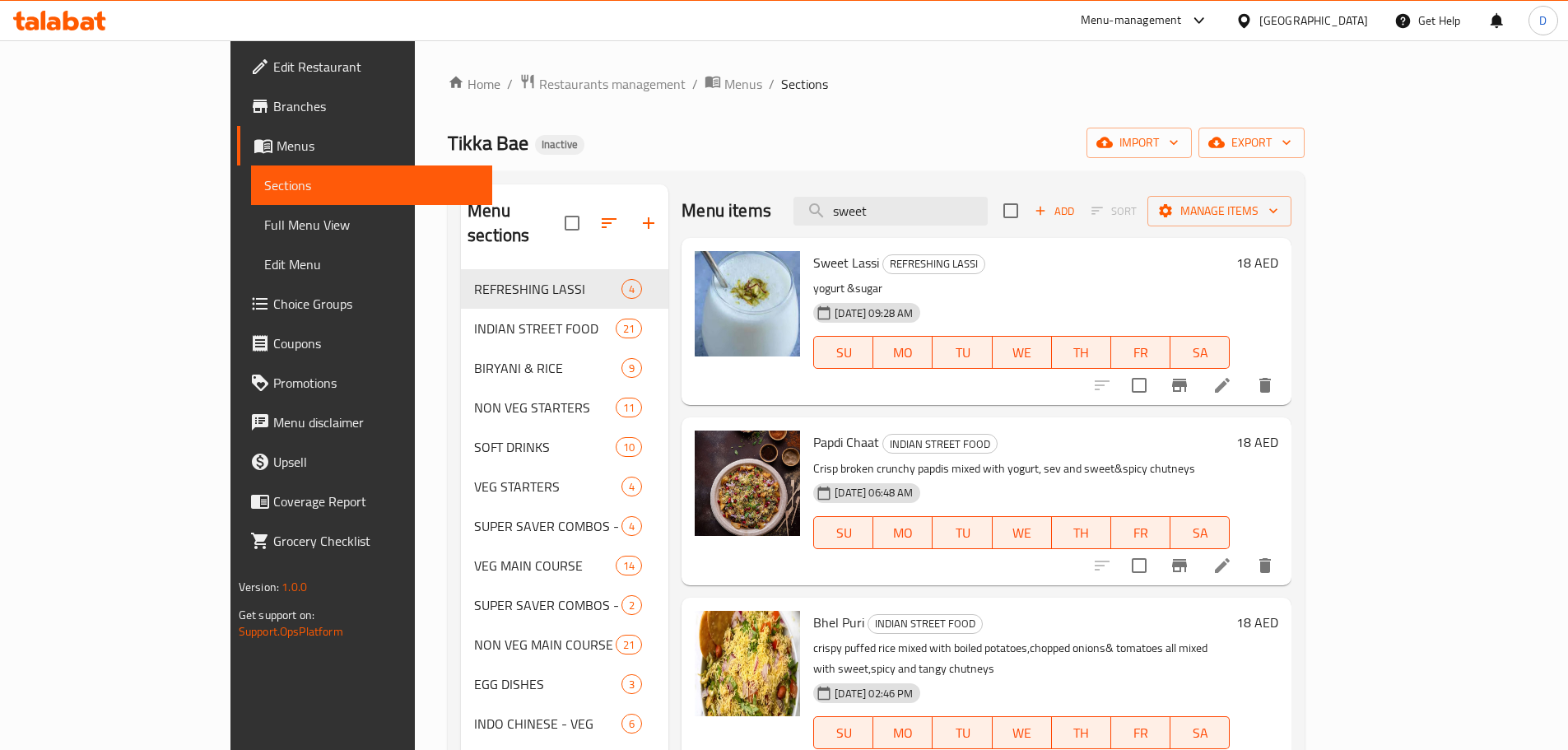
drag, startPoint x: 972, startPoint y: 220, endPoint x: 845, endPoint y: 223, distance: 127.0
click at [845, 223] on div "Menu items sweet Add Sort Manage items" at bounding box center [986, 211] width 610 height 54
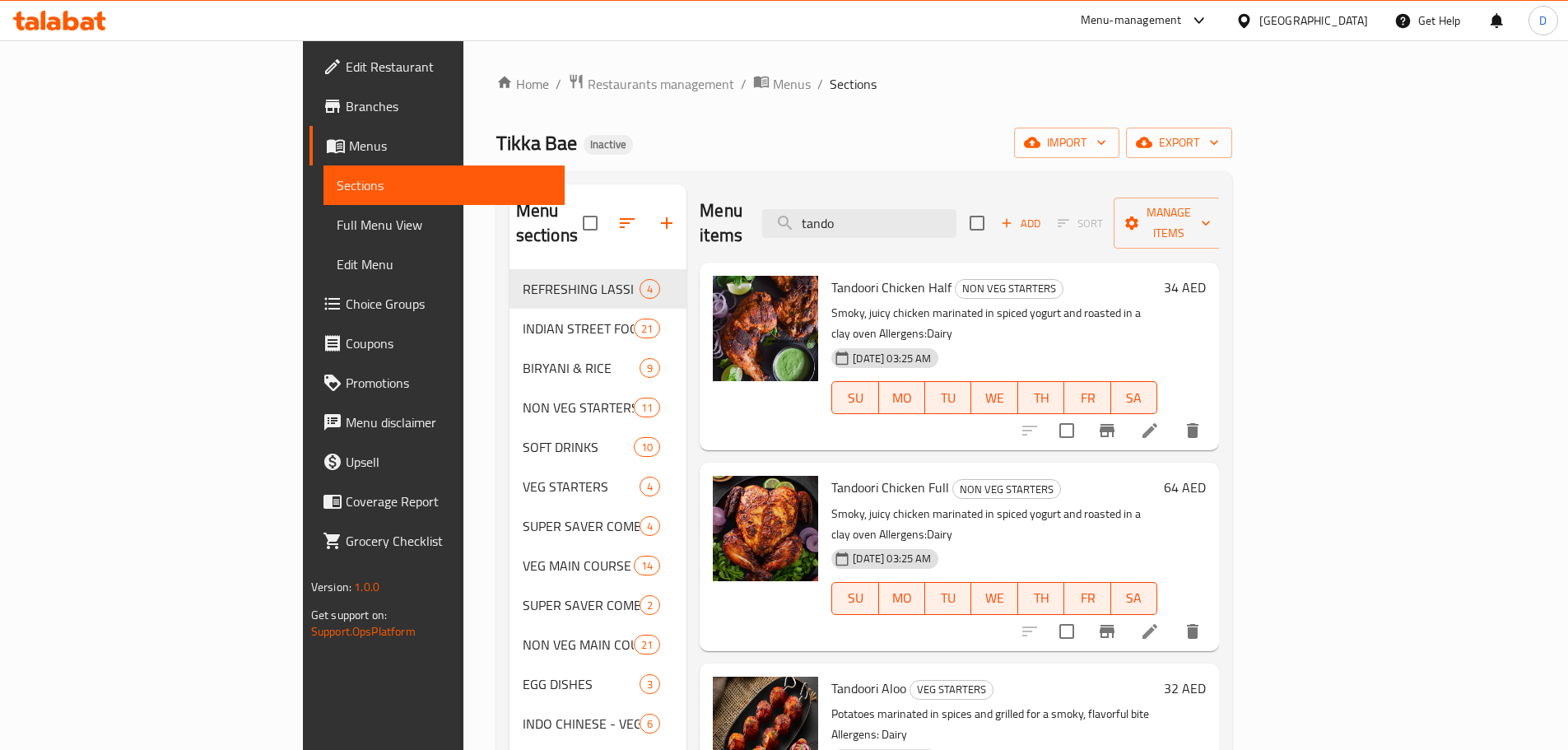
drag, startPoint x: 956, startPoint y: 213, endPoint x: 835, endPoint y: 221, distance: 121.3
click at [835, 221] on div "Menu items tando Add Sort Manage items" at bounding box center [959, 224] width 520 height 78
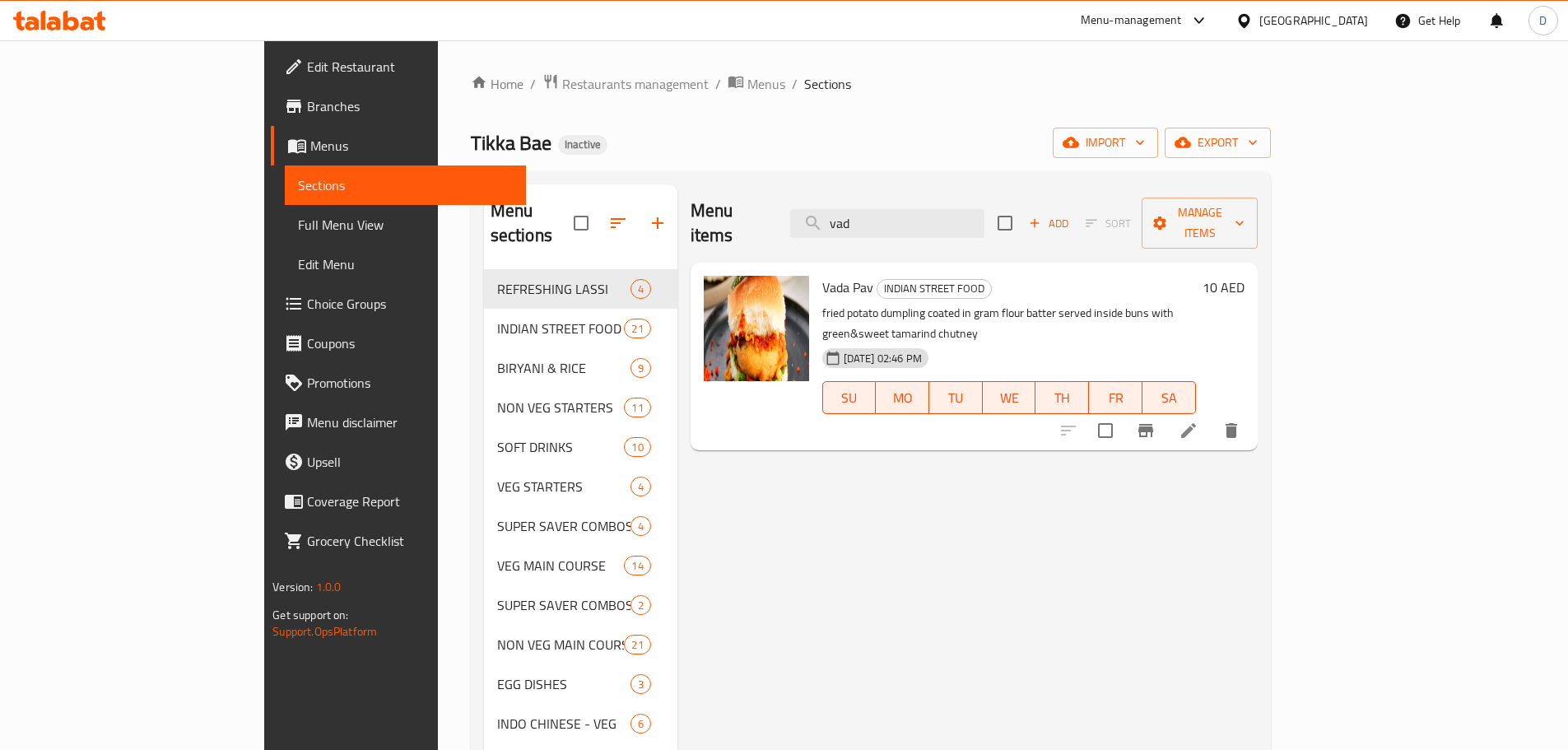
type input "vad"
click at [945, 223] on div "Menu items vad Add Sort Manage items" at bounding box center [974, 224] width 567 height 78
drag, startPoint x: 942, startPoint y: 211, endPoint x: 865, endPoint y: 216, distance: 77.2
click at [865, 216] on div "Menu items vad Add Sort Manage items" at bounding box center [974, 224] width 567 height 78
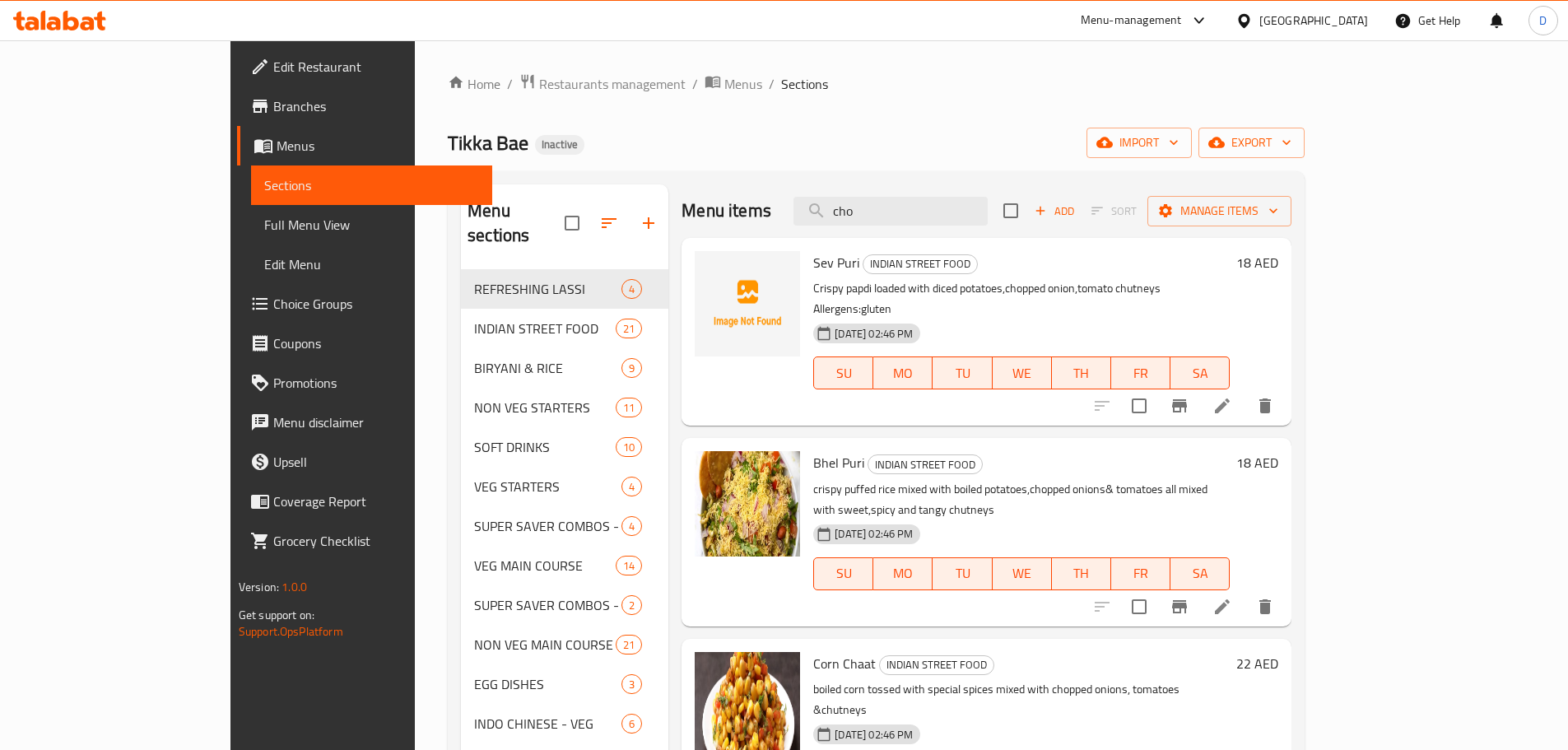
type input "chow"
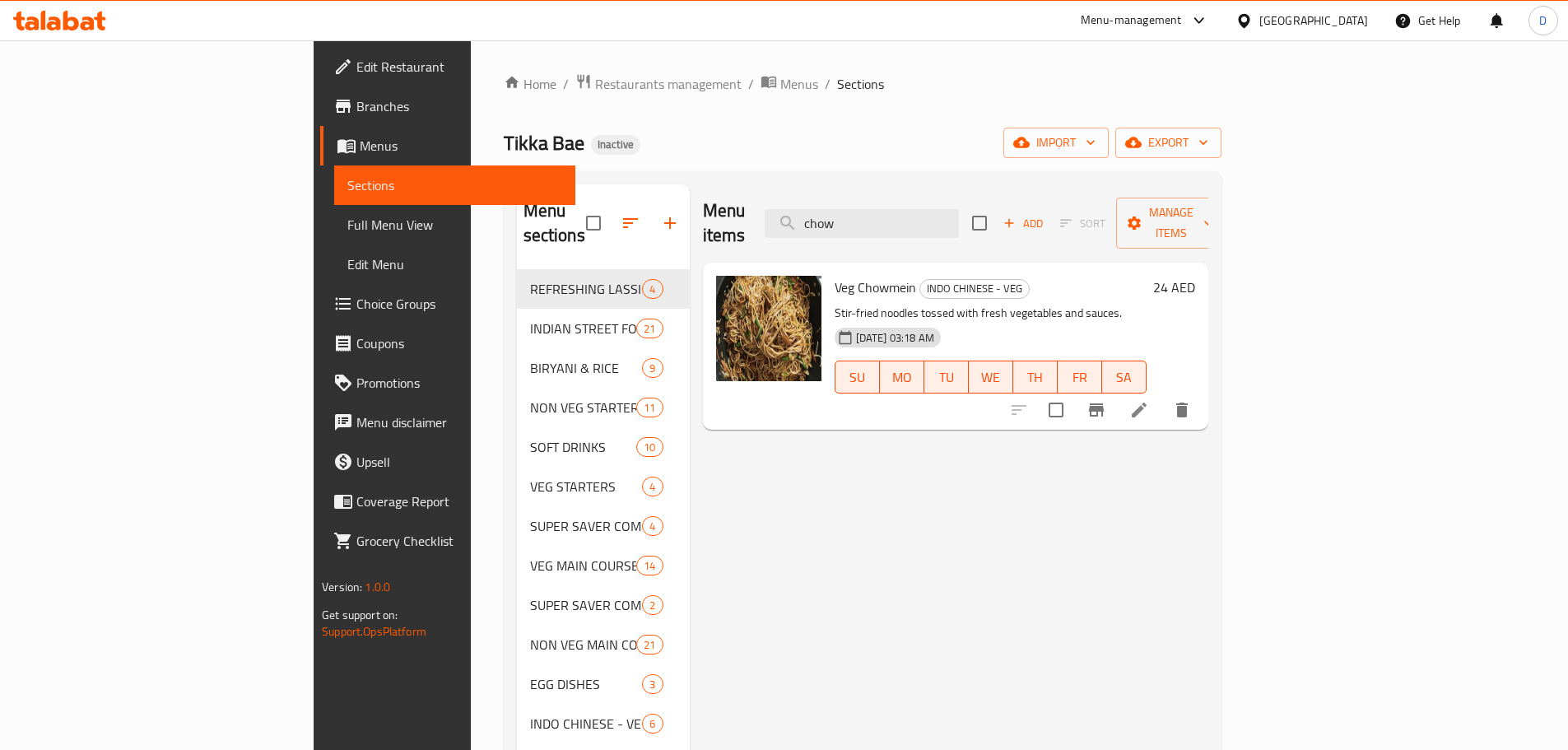
drag, startPoint x: 976, startPoint y: 211, endPoint x: 874, endPoint y: 215, distance: 102.1
click at [874, 215] on div "Menu items chow Add Sort Manage items" at bounding box center [955, 224] width 505 height 78
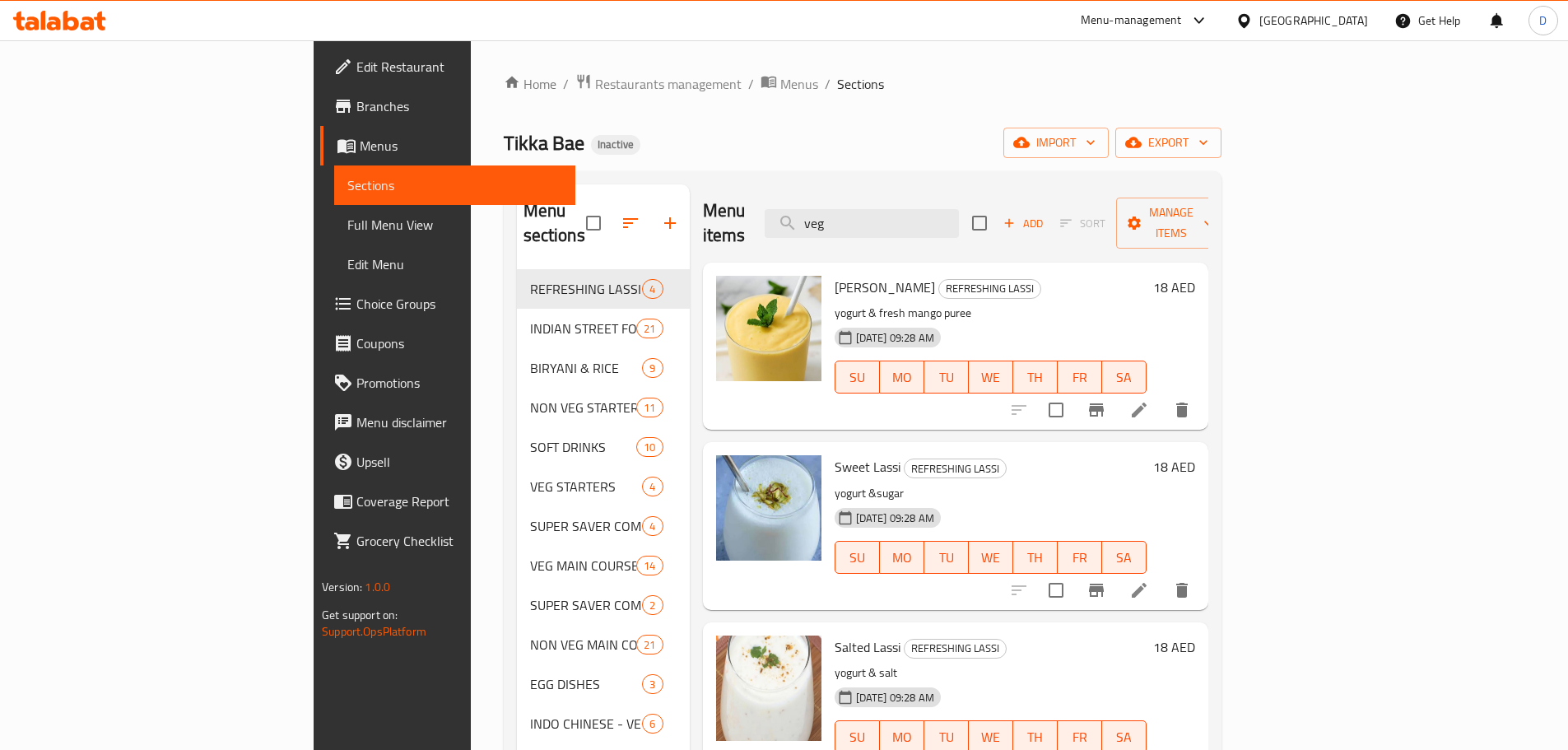
type input "veg f"
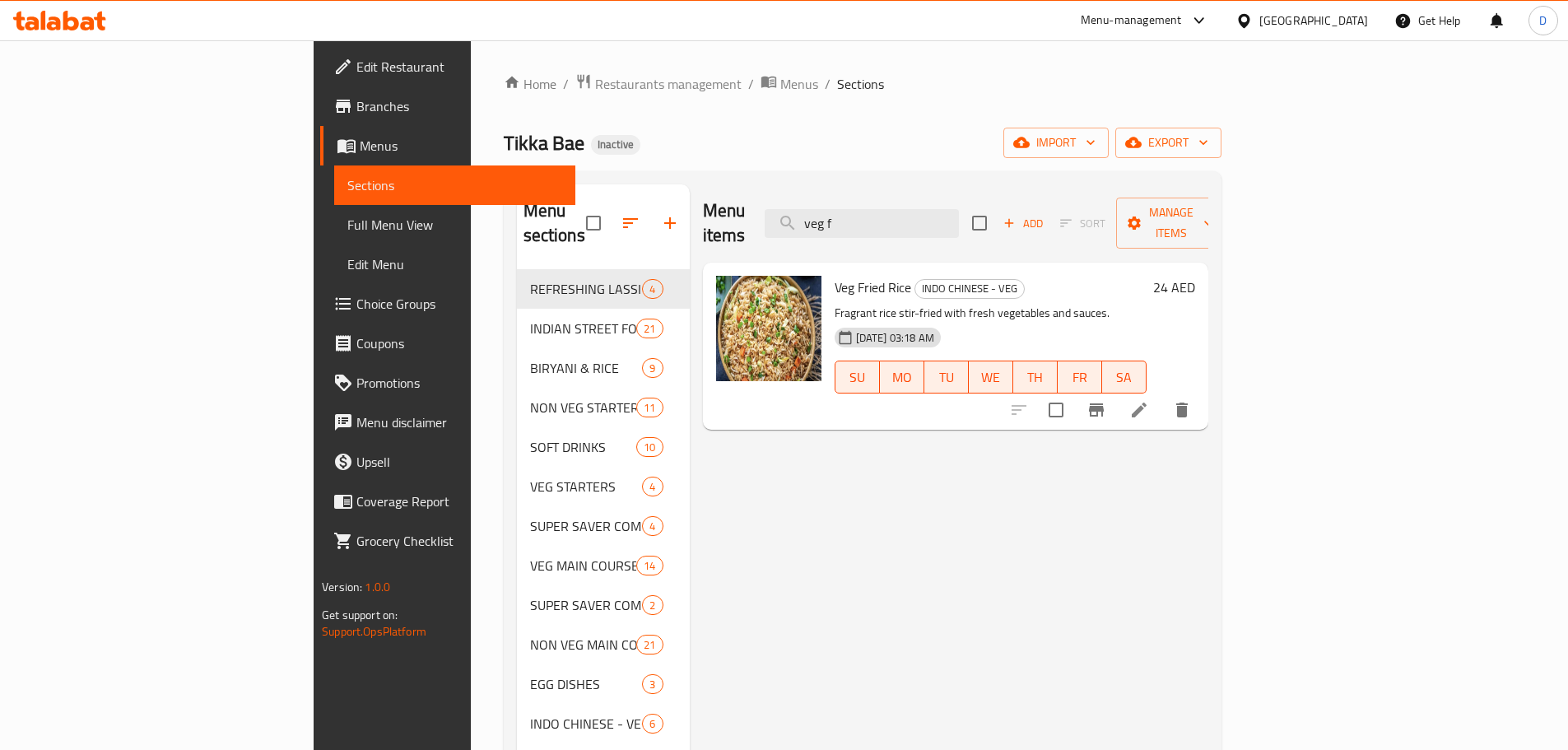
drag, startPoint x: 980, startPoint y: 223, endPoint x: 857, endPoint y: 226, distance: 123.0
click at [857, 226] on div "Menu items veg f Add Sort Manage items" at bounding box center [955, 224] width 505 height 78
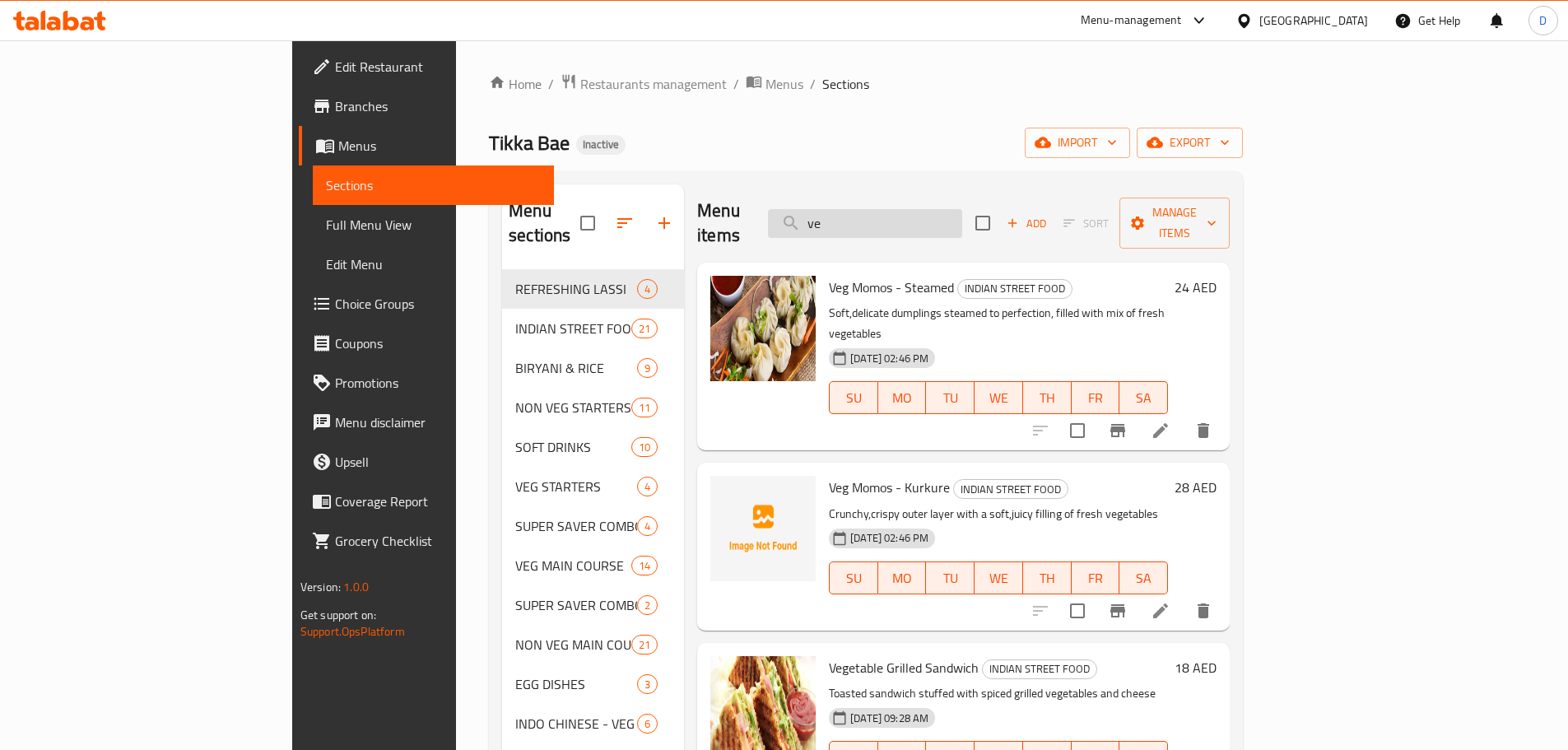
type input "v"
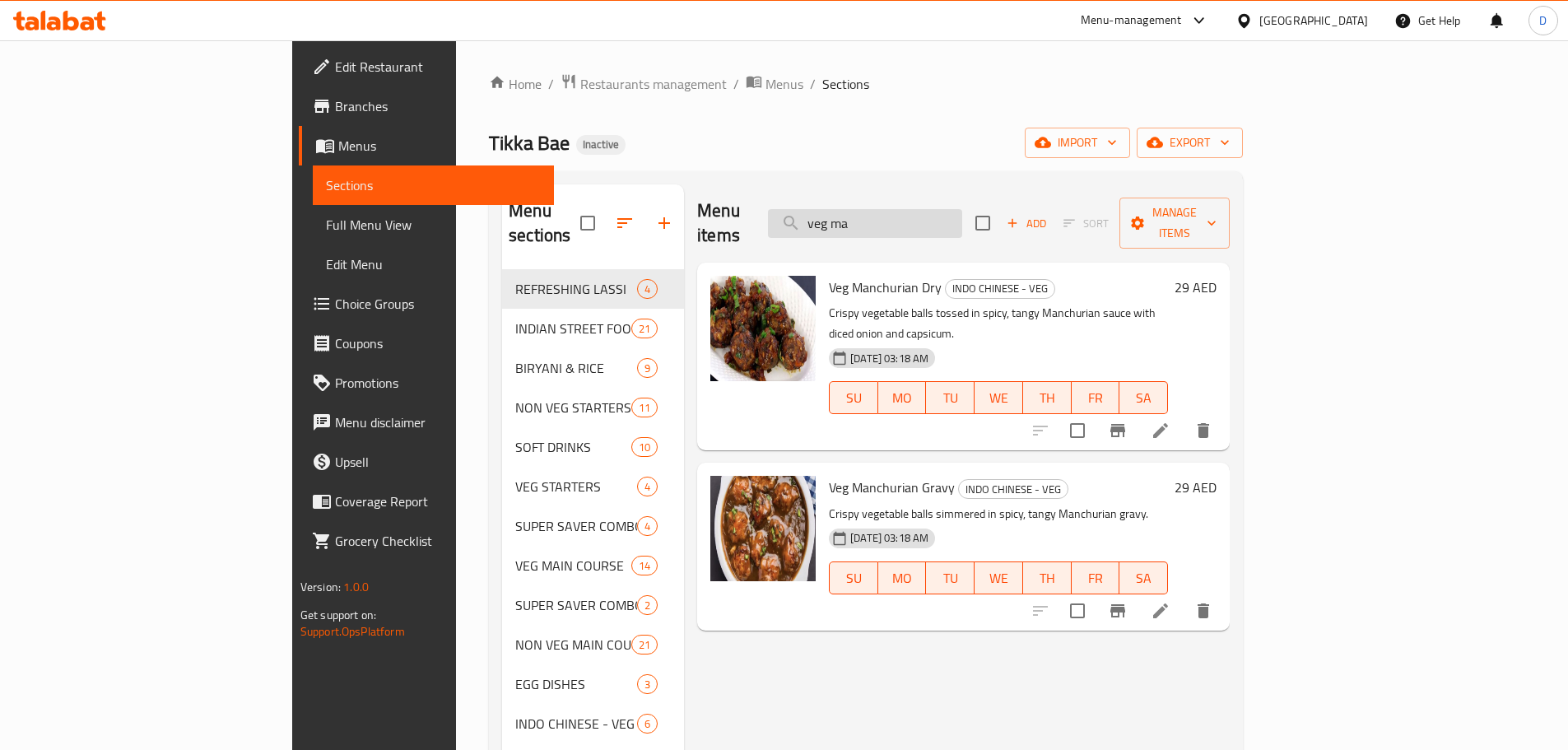
type input "veg man"
drag, startPoint x: 985, startPoint y: 212, endPoint x: 859, endPoint y: 214, distance: 126.0
click at [859, 214] on div "Menu items veg man Add Sort Manage items" at bounding box center [963, 224] width 532 height 78
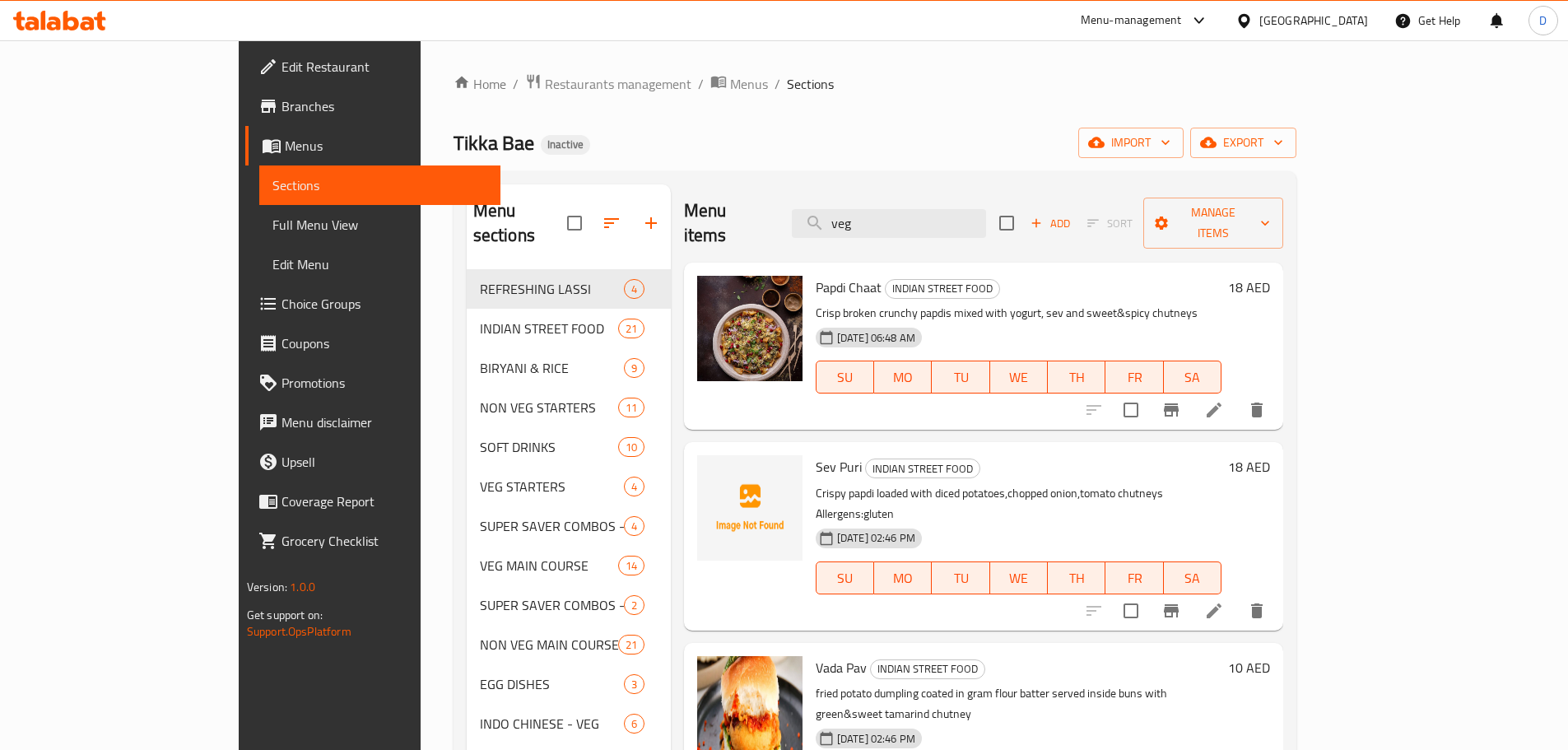
type input "veg s"
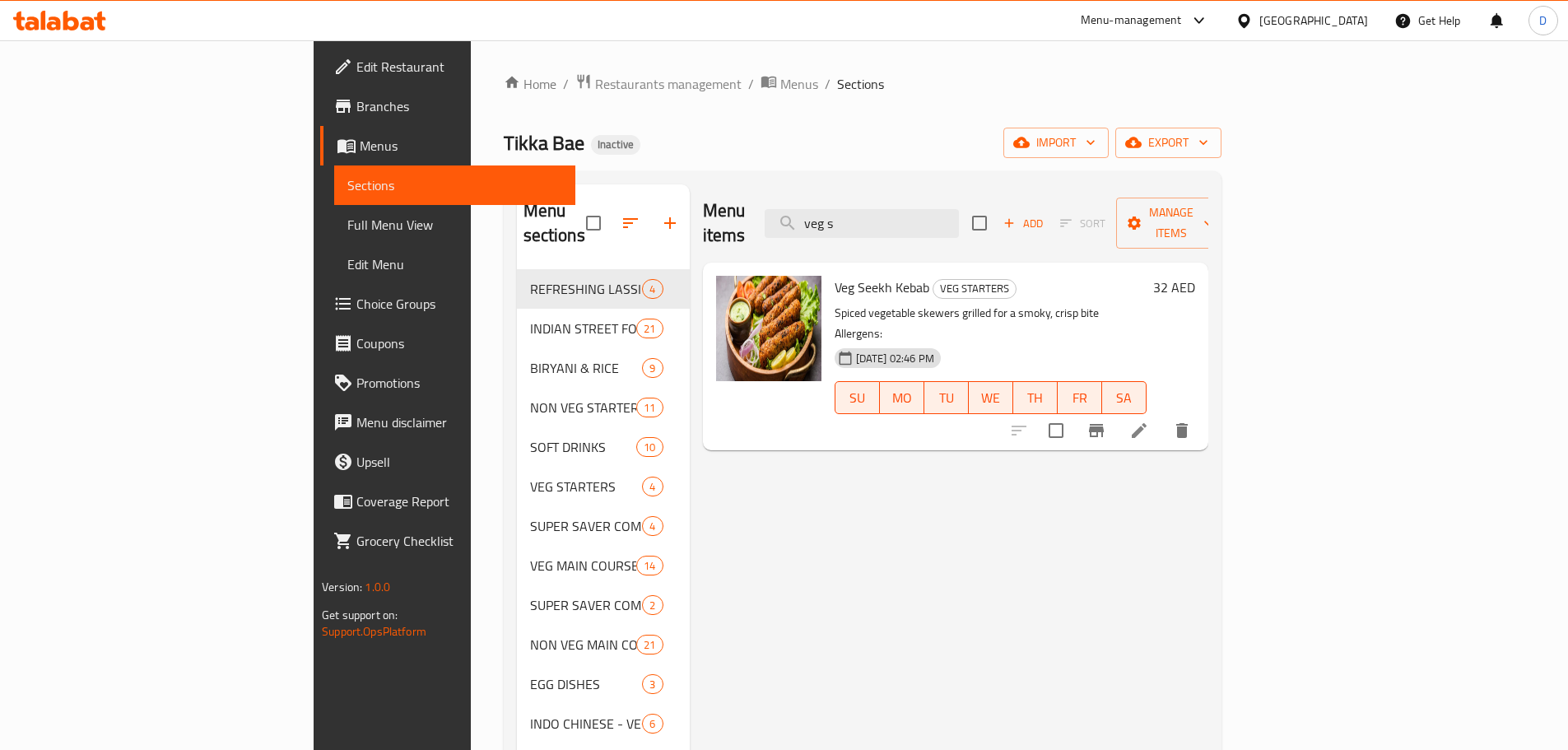
drag, startPoint x: 957, startPoint y: 211, endPoint x: 826, endPoint y: 217, distance: 131.1
click at [826, 217] on div "Menu items veg s Add Sort Manage items" at bounding box center [955, 224] width 505 height 78
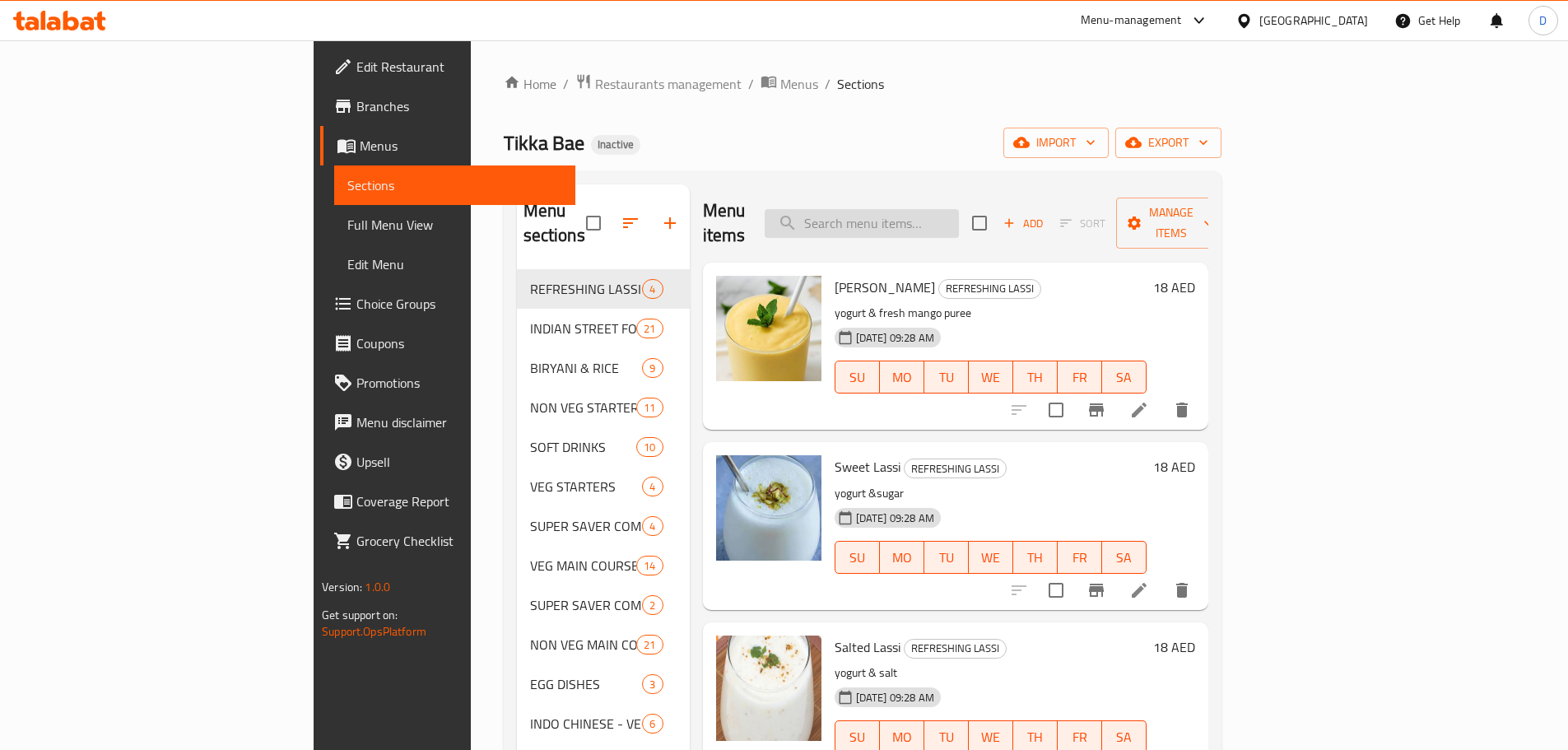
click at [926, 217] on input "search" at bounding box center [861, 224] width 194 height 29
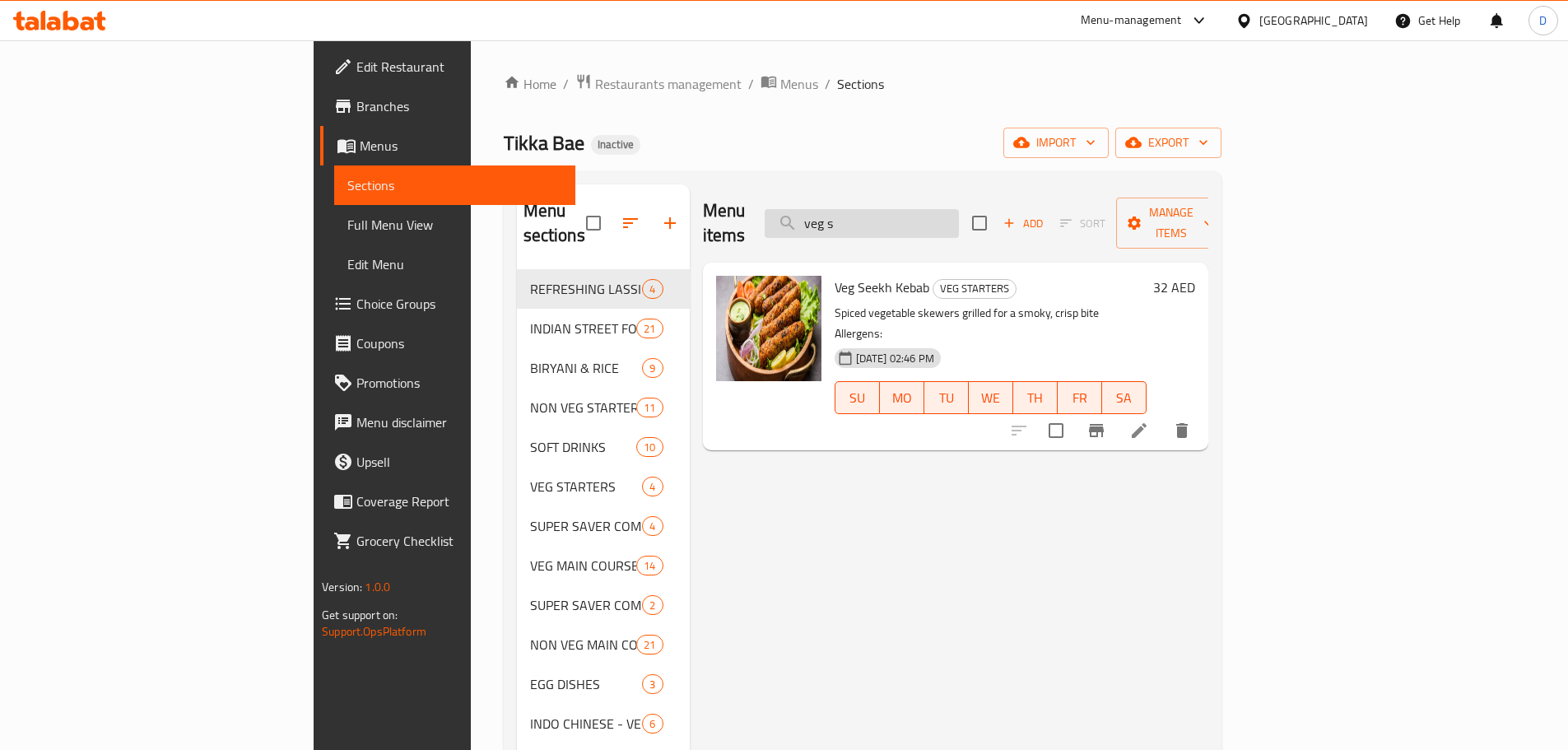
type input "veg st"
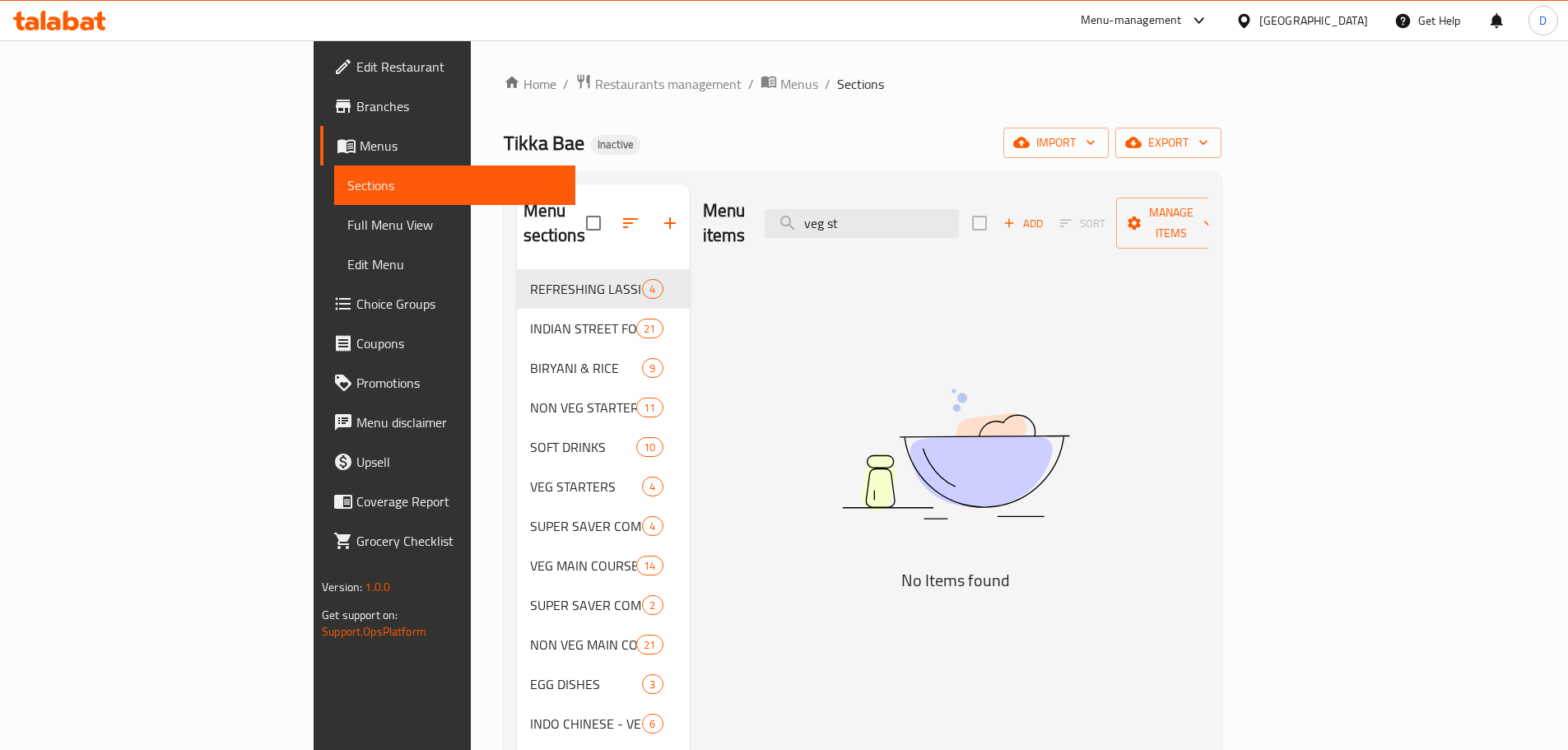
drag, startPoint x: 967, startPoint y: 211, endPoint x: 870, endPoint y: 204, distance: 97.3
click at [870, 204] on div "Menu items veg st Add Sort Manage items" at bounding box center [955, 224] width 505 height 78
drag, startPoint x: 993, startPoint y: 225, endPoint x: 882, endPoint y: 211, distance: 111.9
click at [882, 211] on input "bege" at bounding box center [861, 224] width 194 height 29
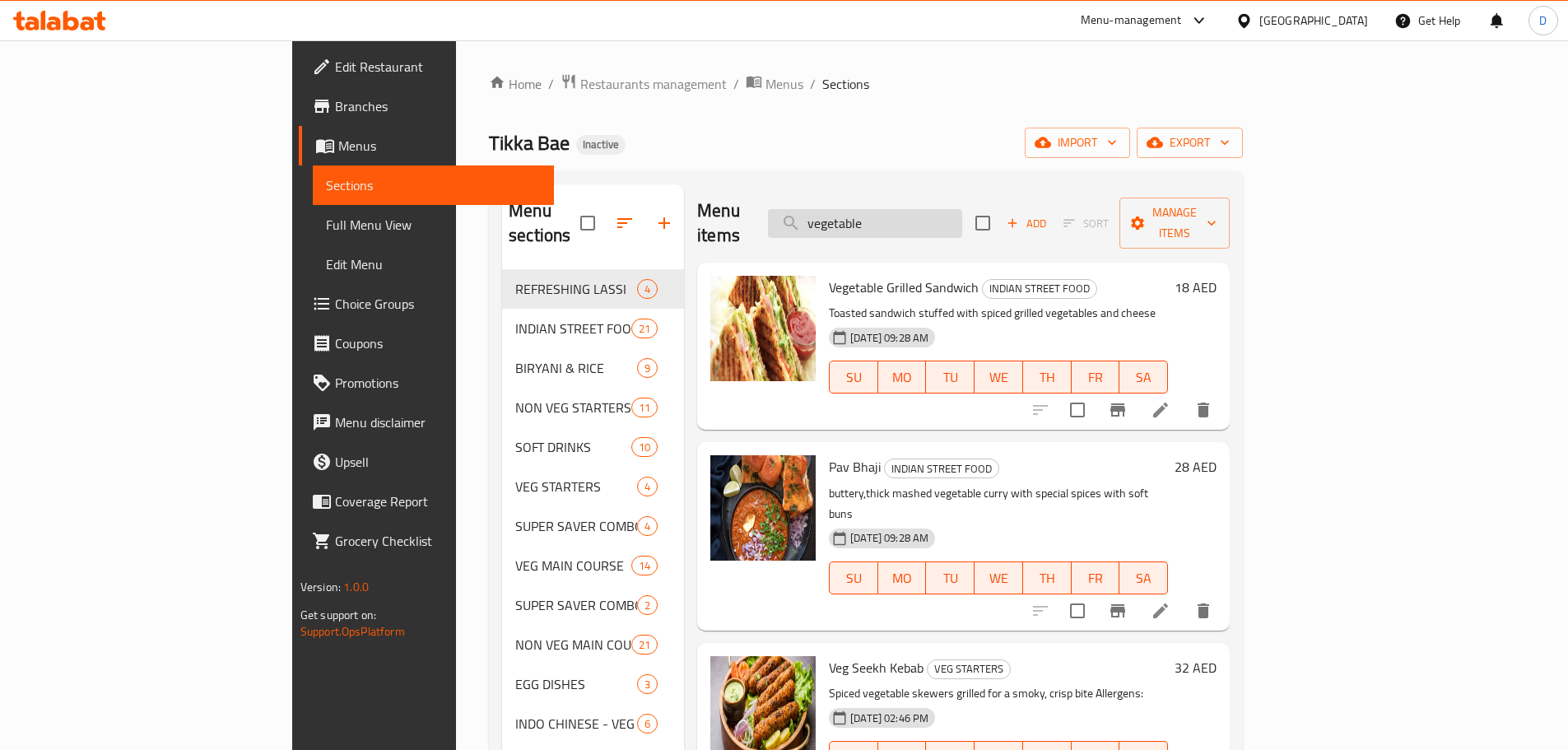
type input "vegetable b"
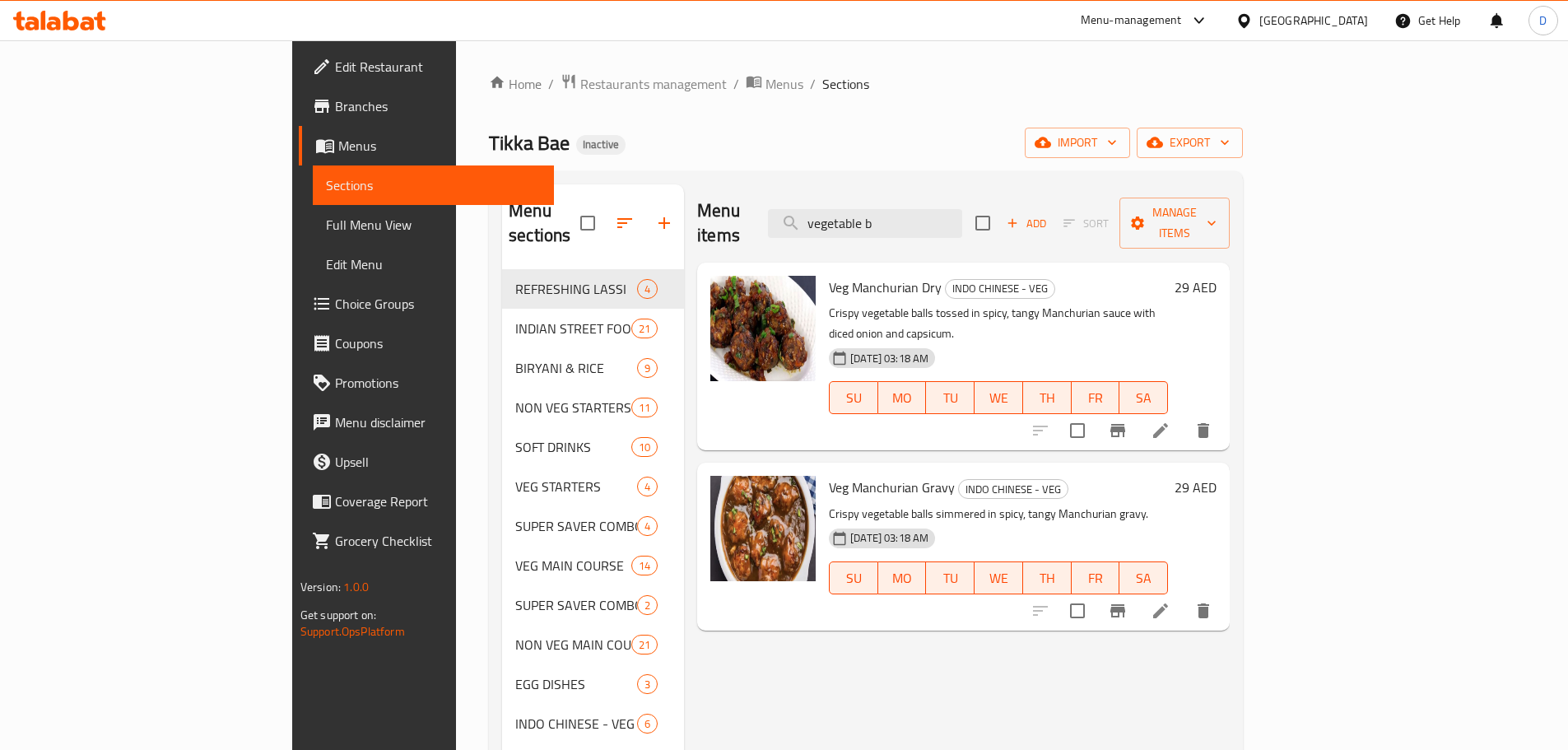
drag, startPoint x: 1010, startPoint y: 210, endPoint x: 877, endPoint y: 209, distance: 133.0
click at [877, 209] on div "Menu items vegetable b Add Sort Manage items" at bounding box center [963, 224] width 532 height 78
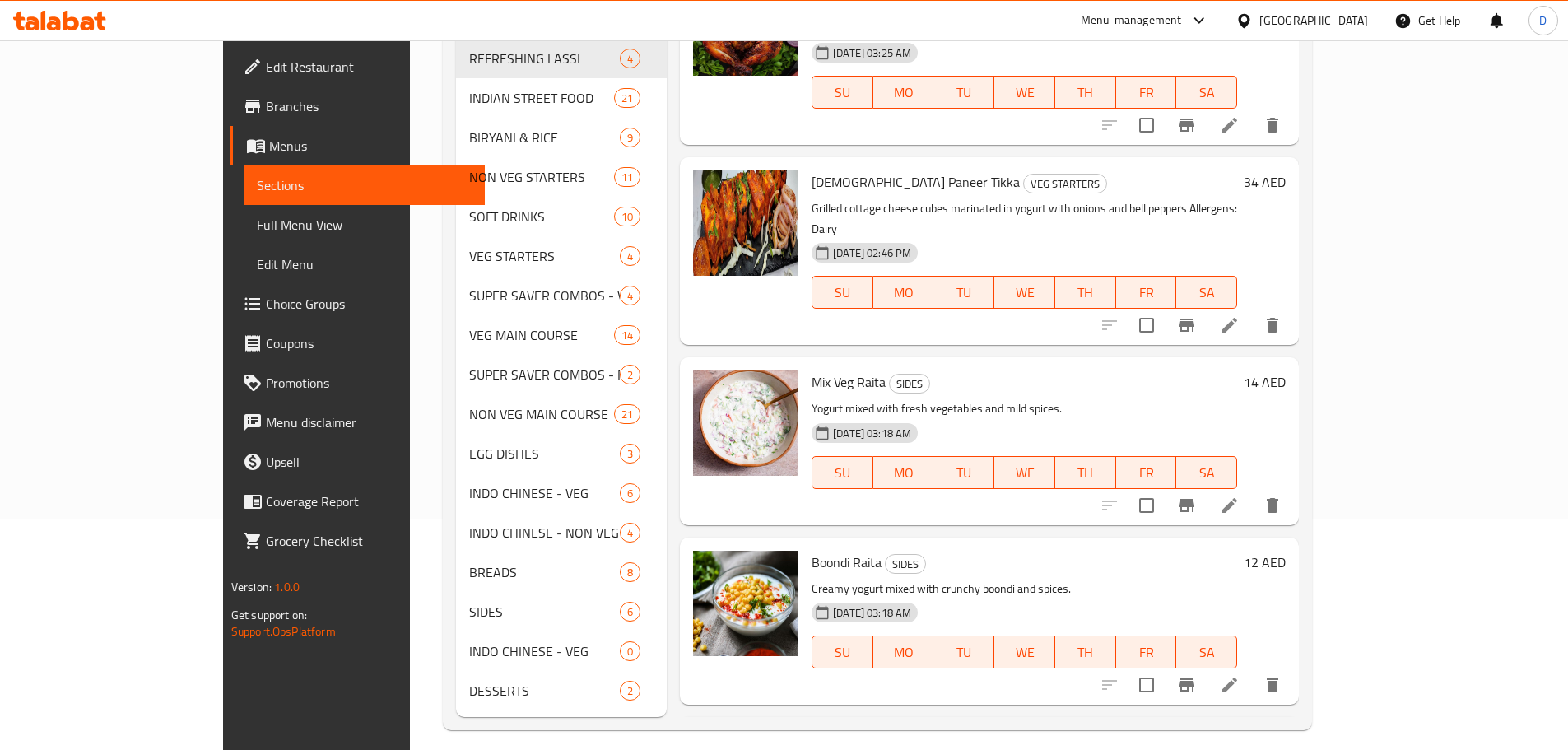
scroll to position [1522, 0]
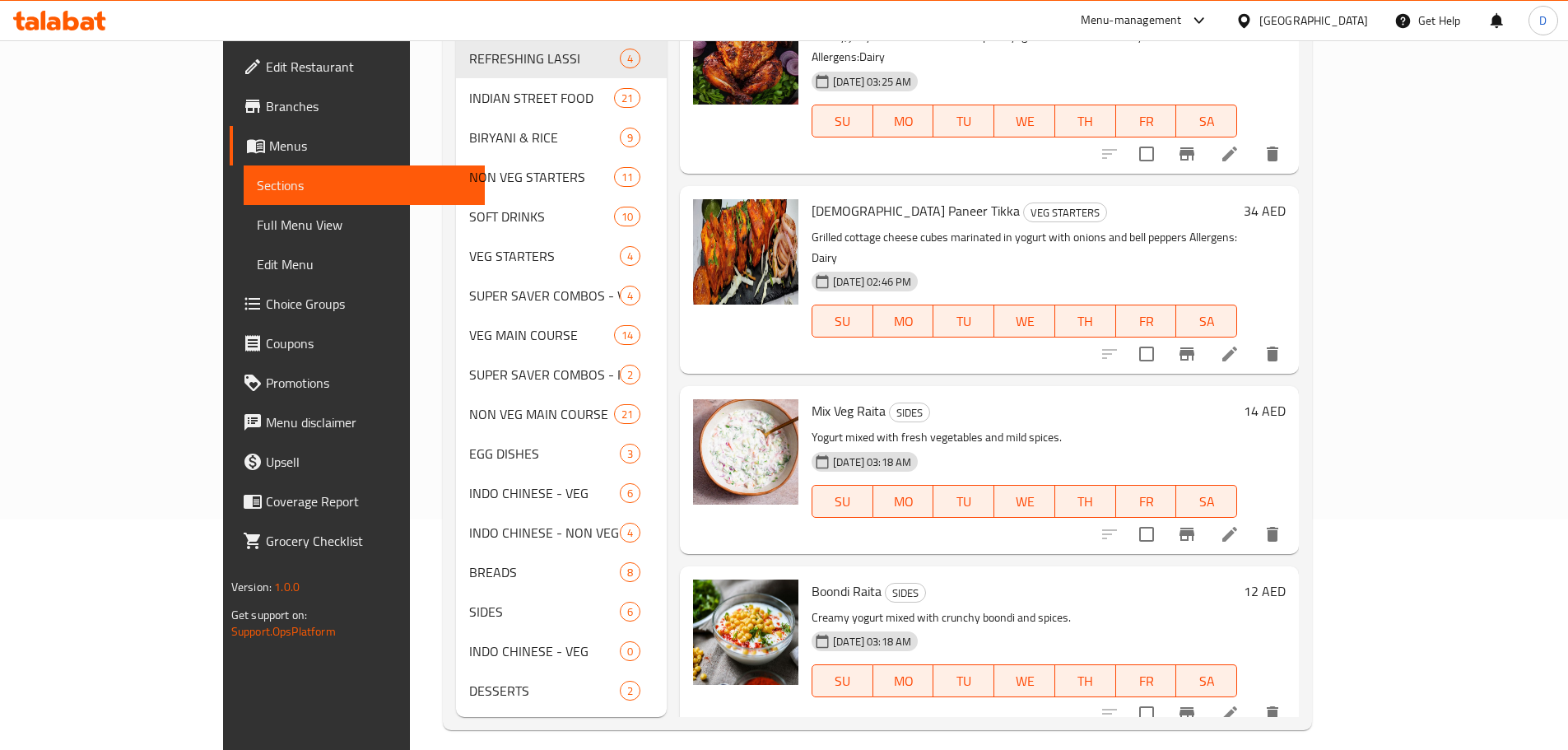
type input "yogurt"
click at [257, 231] on span "Full Menu View" at bounding box center [364, 225] width 215 height 20
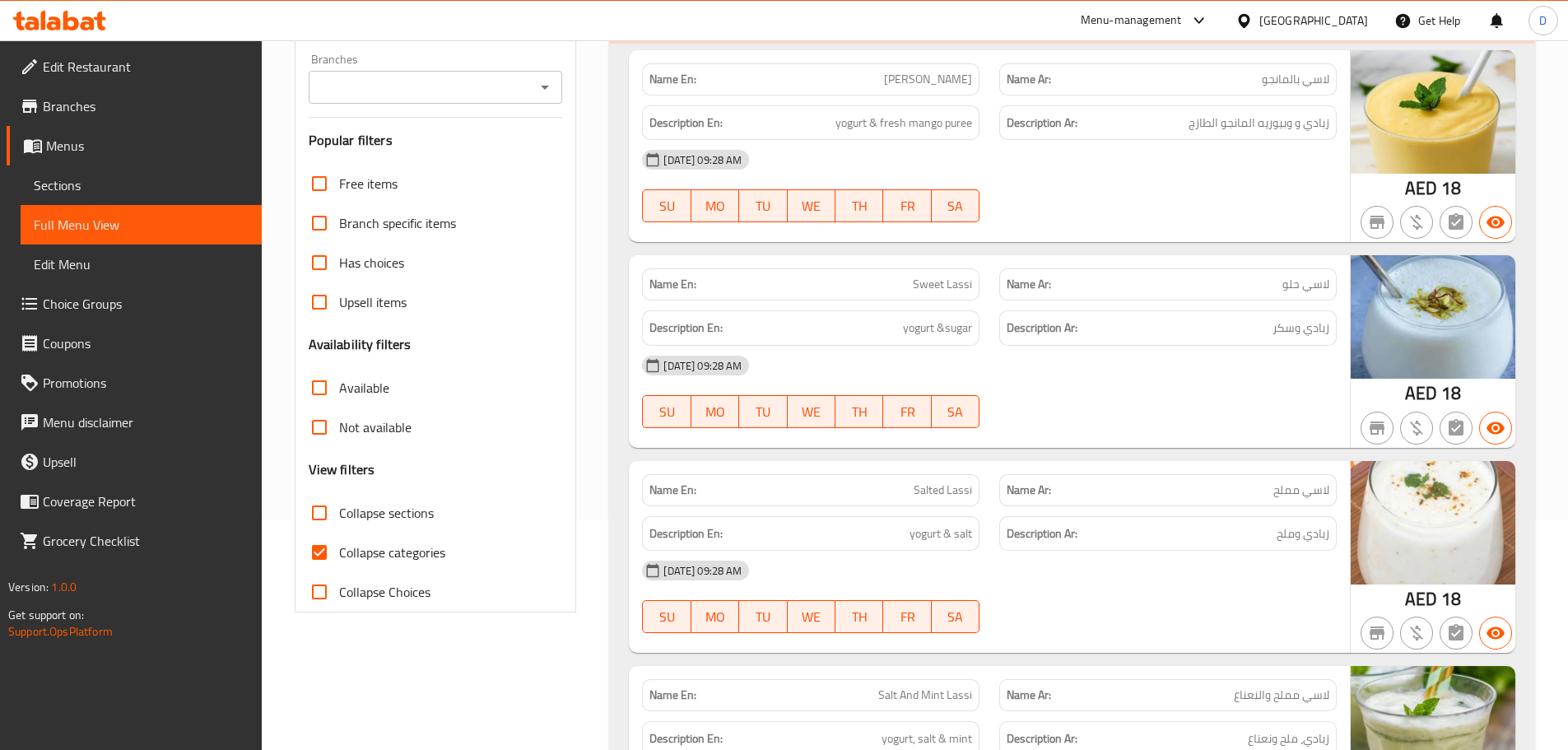
click at [319, 553] on input "Collapse categories" at bounding box center [319, 552] width 39 height 39
checkbox input "false"
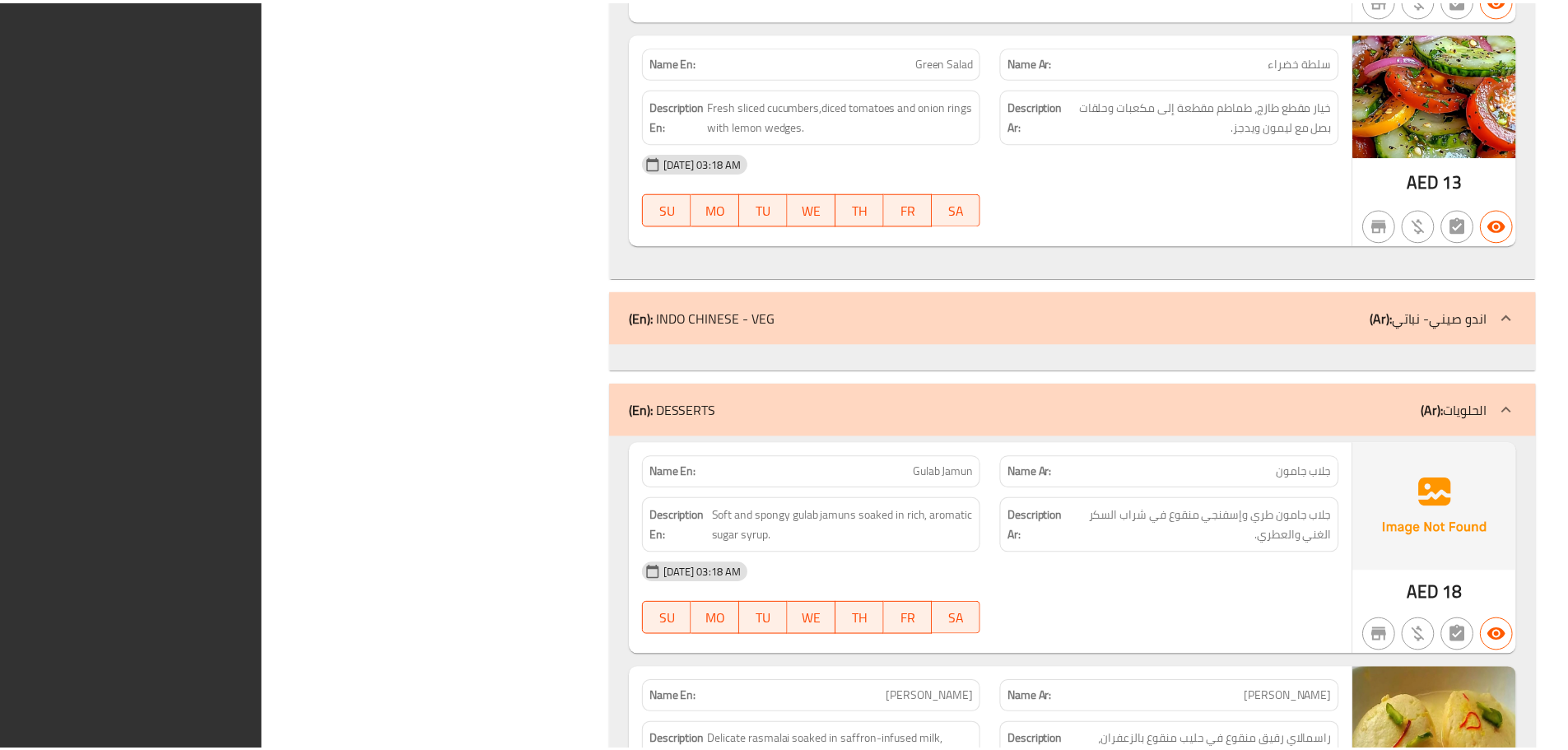
scroll to position [30486, 0]
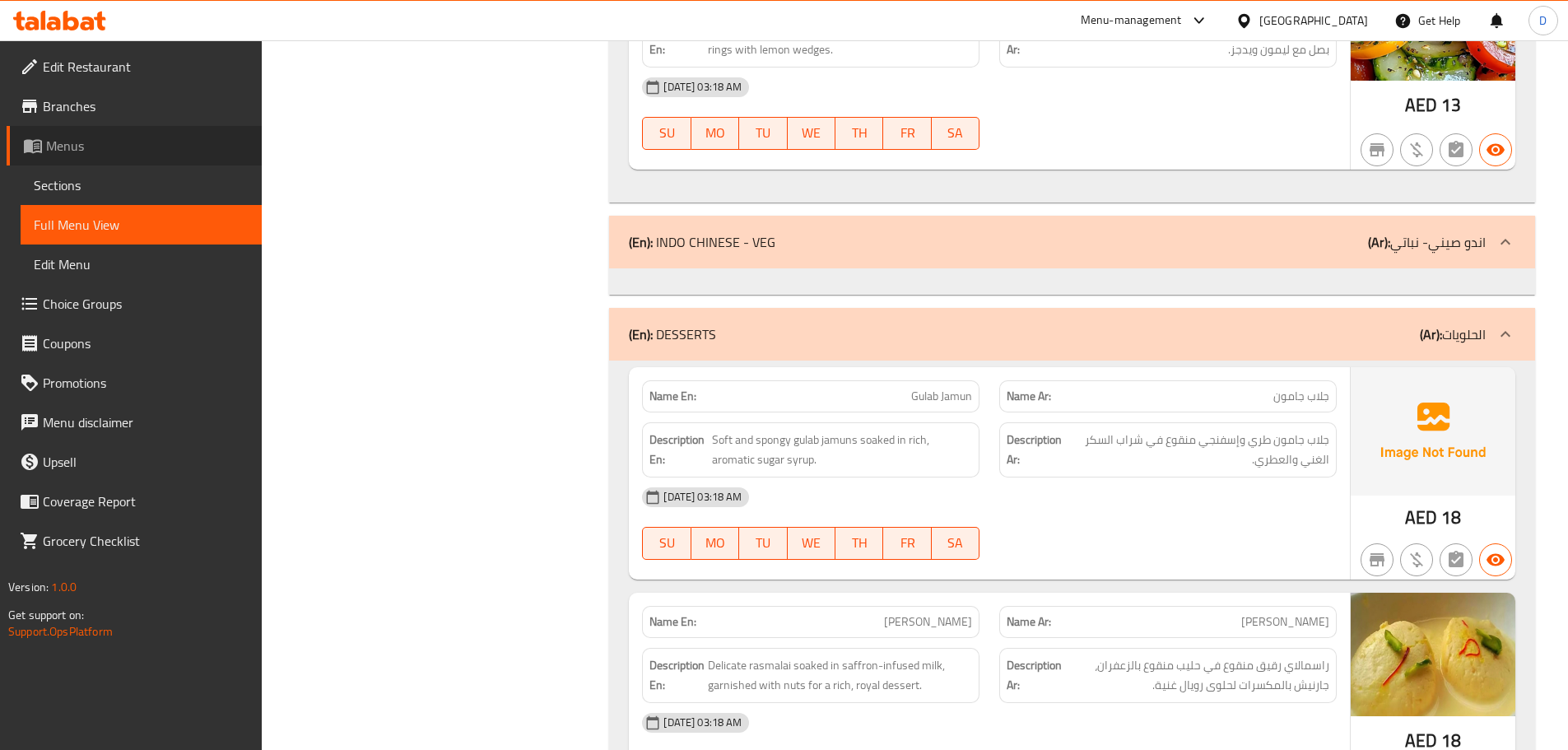
click at [82, 154] on span "Menus" at bounding box center [147, 146] width 202 height 20
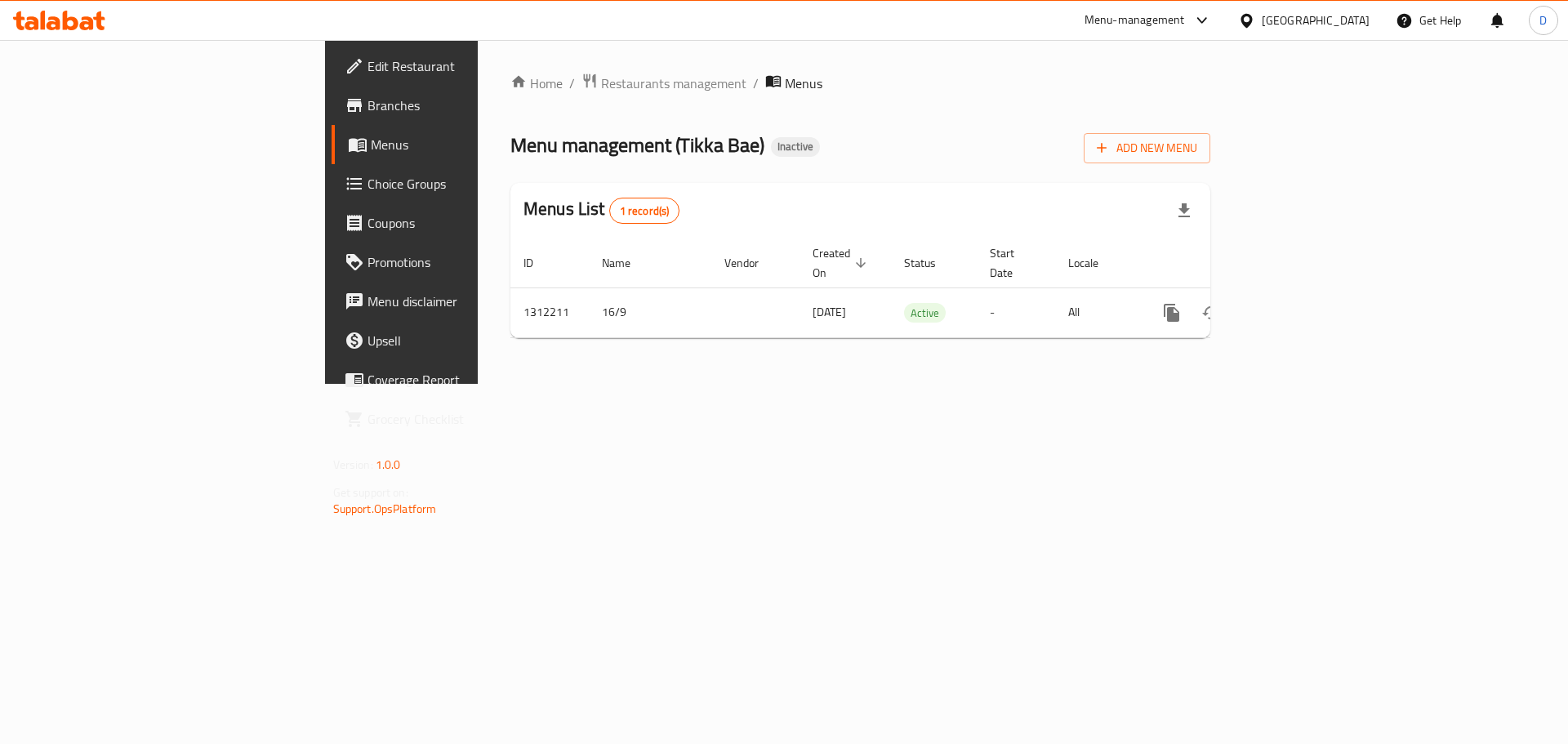
click at [1317, 12] on div "[GEOGRAPHIC_DATA]" at bounding box center [1315, 21] width 107 height 18
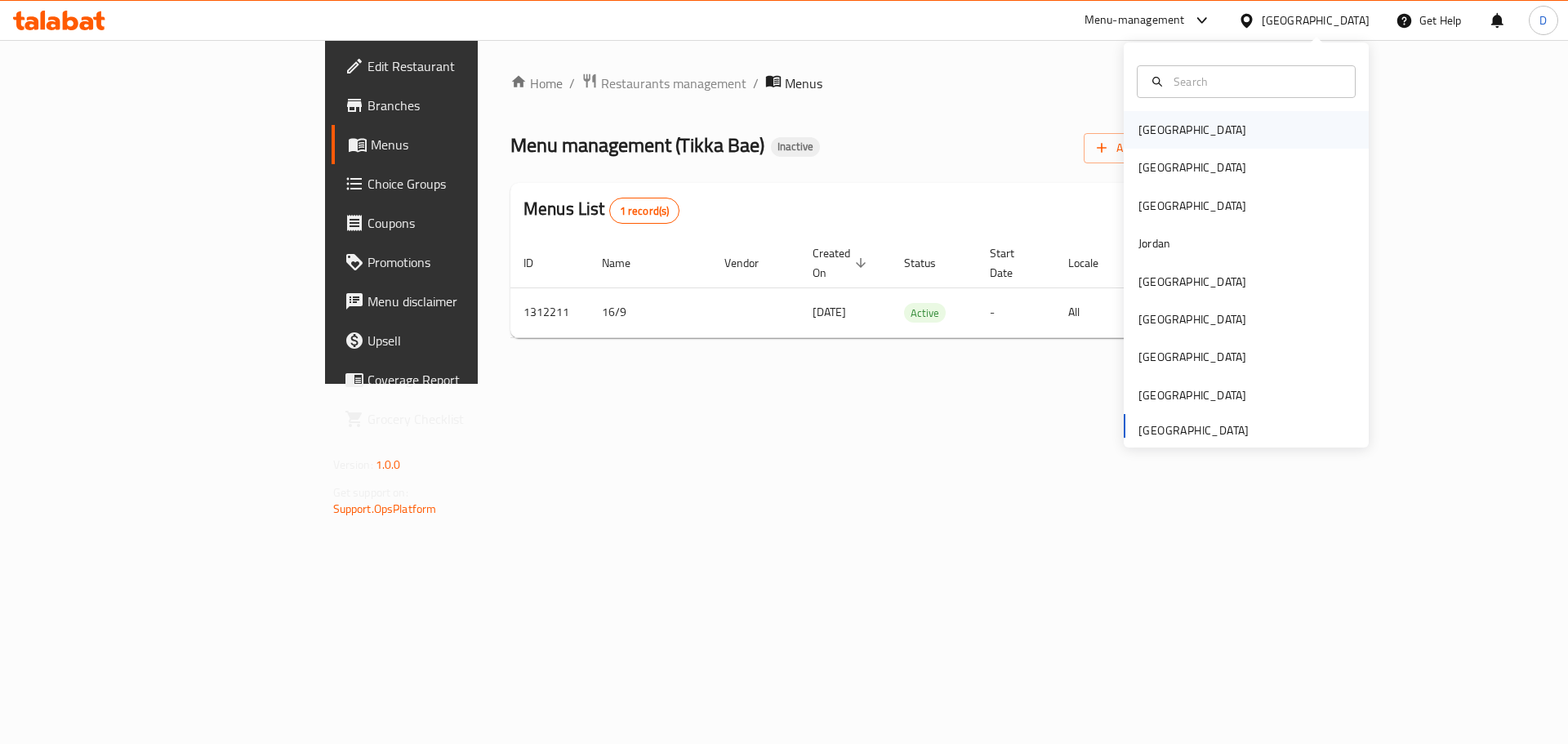
click at [1170, 132] on div "[GEOGRAPHIC_DATA]" at bounding box center [1192, 130] width 134 height 38
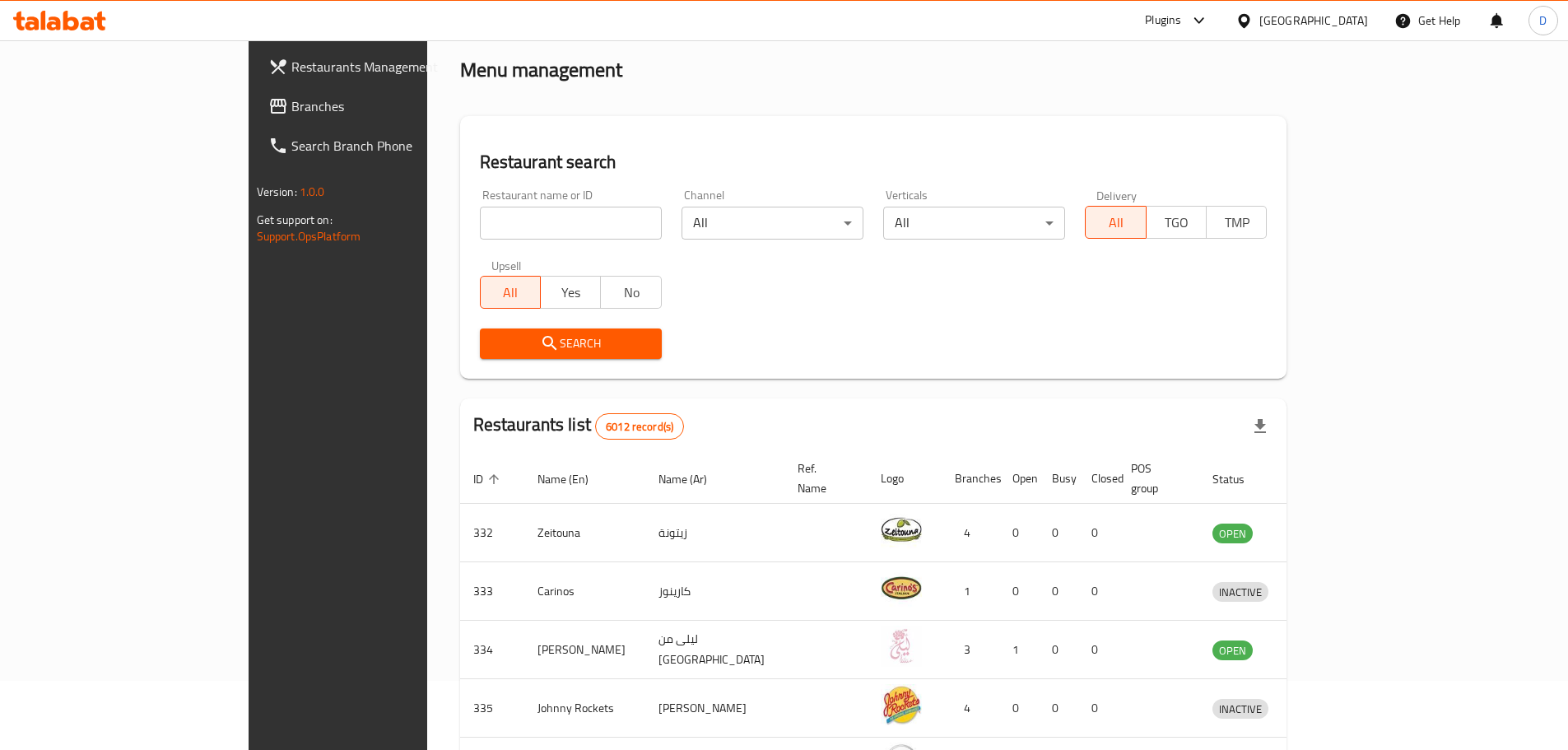
scroll to position [165, 0]
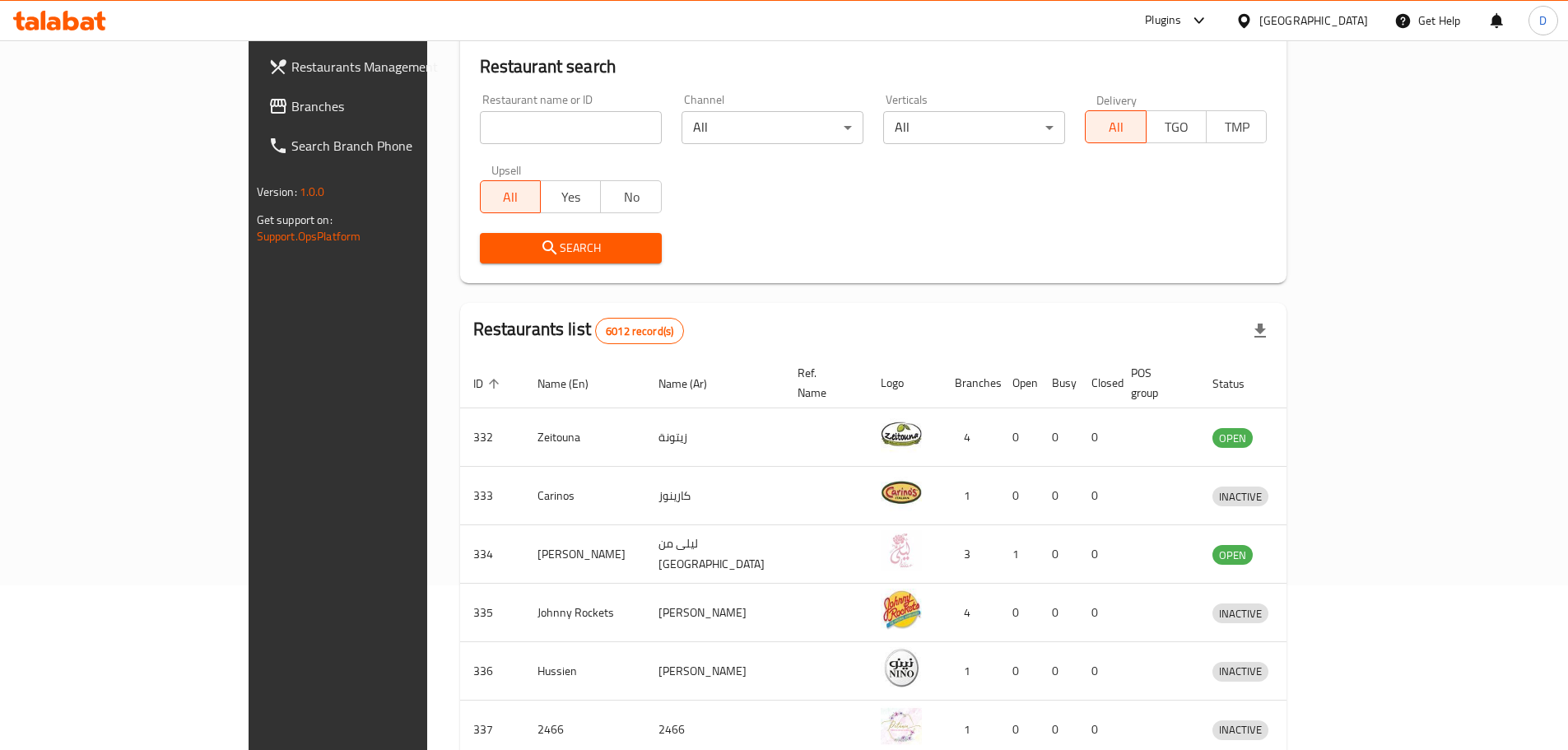
click at [255, 118] on link "Branches" at bounding box center [382, 106] width 255 height 39
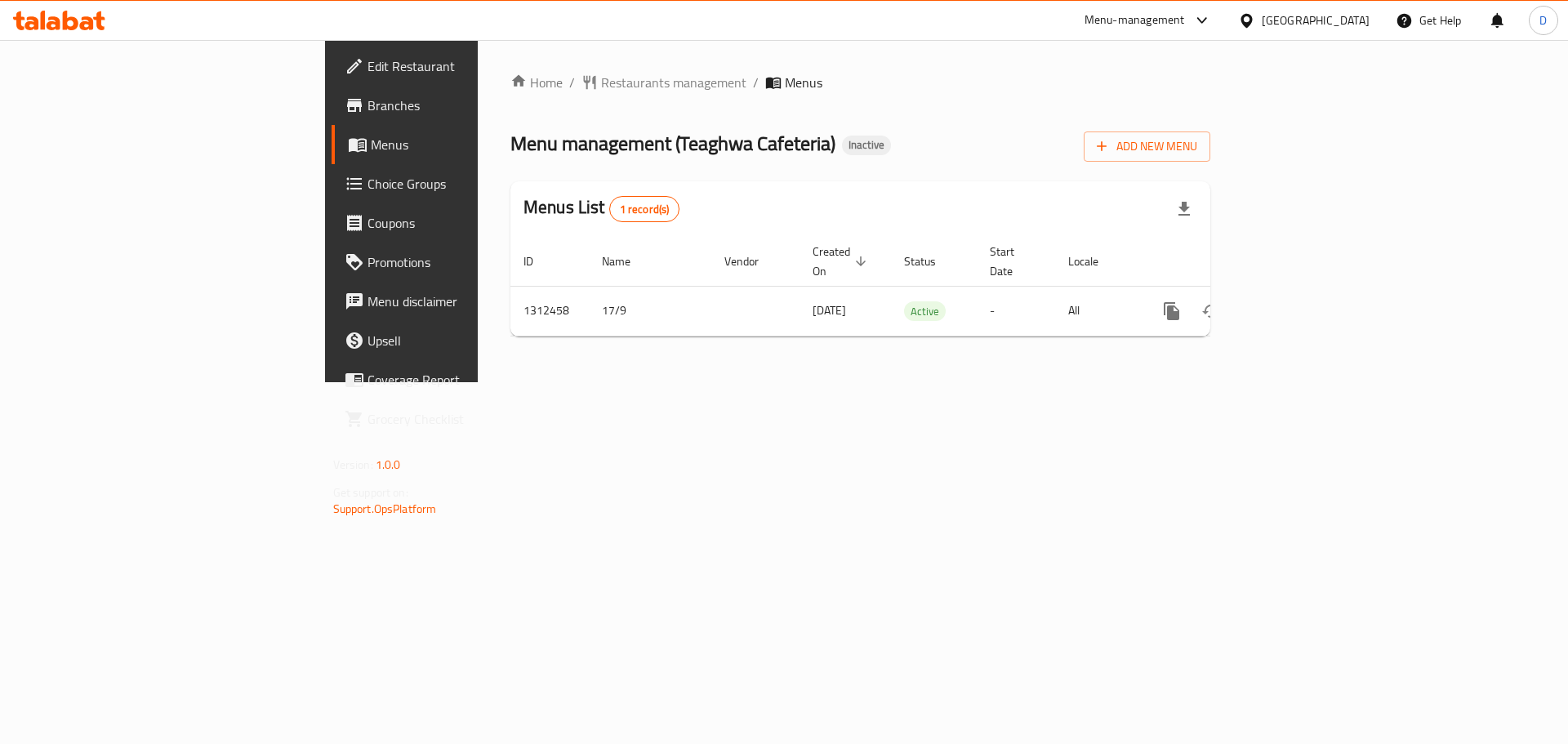
drag, startPoint x: 1346, startPoint y: 23, endPoint x: 1345, endPoint y: 32, distance: 9.1
click at [1346, 23] on div "[GEOGRAPHIC_DATA]" at bounding box center [1315, 21] width 107 height 18
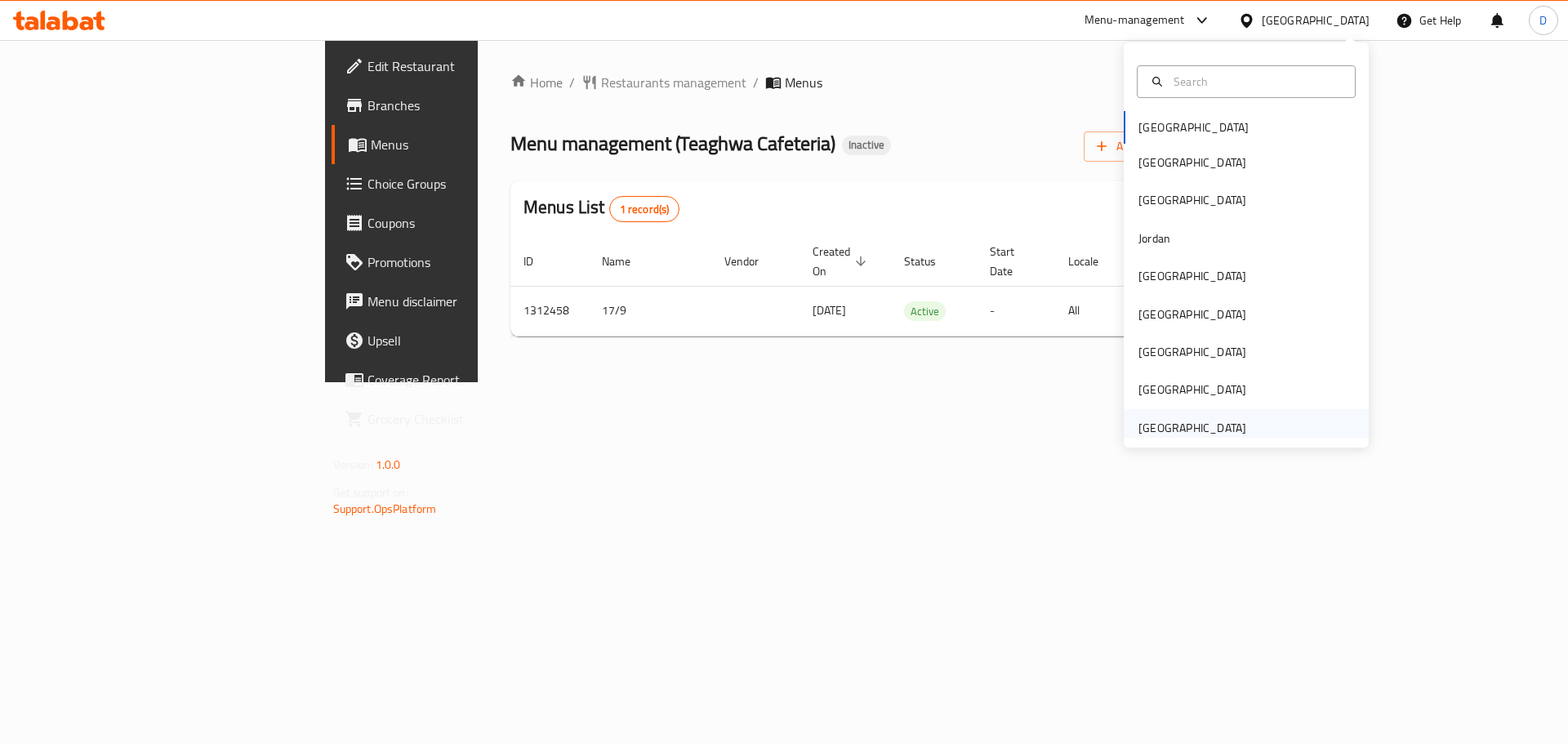
click at [1229, 414] on div "[GEOGRAPHIC_DATA]" at bounding box center [1192, 428] width 134 height 38
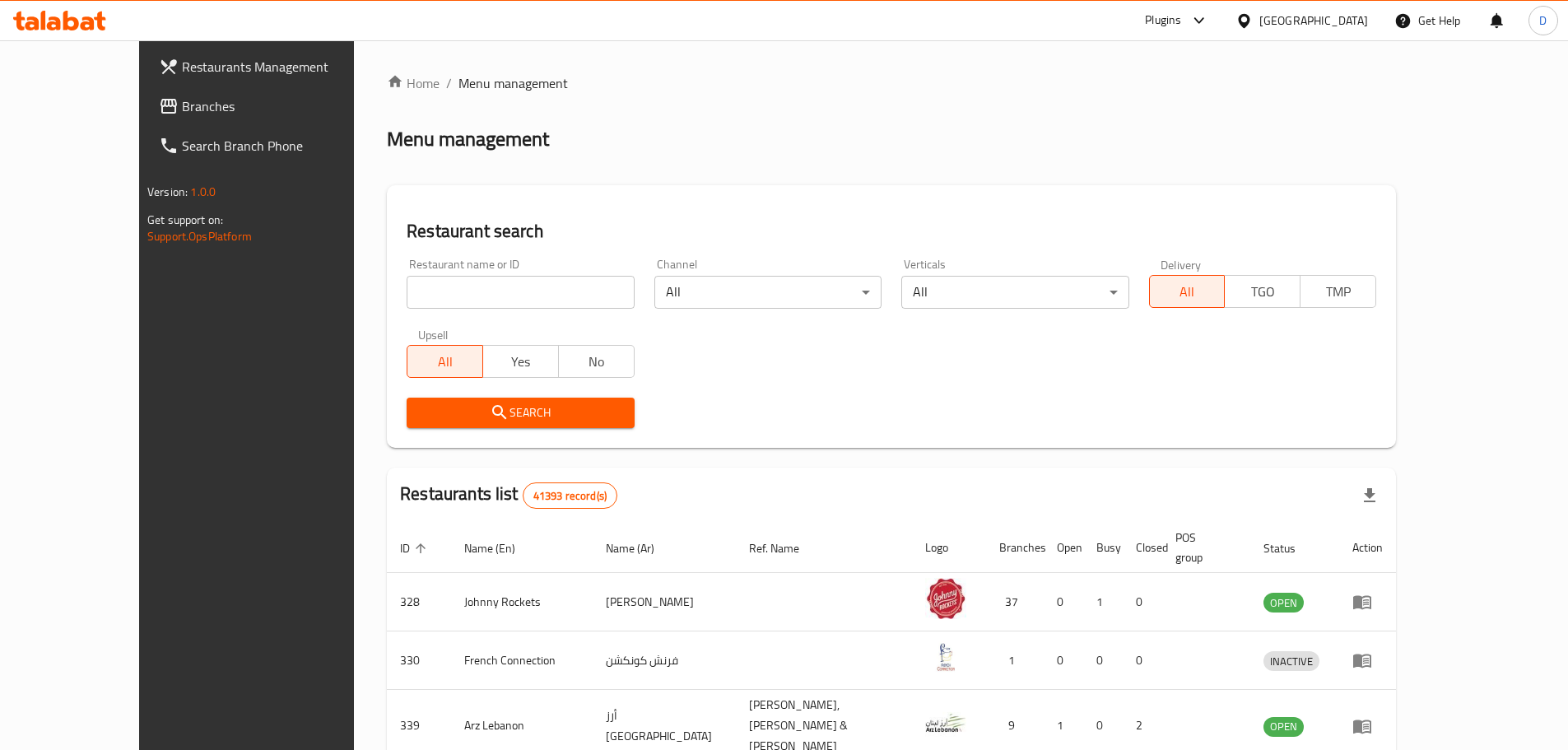
click at [146, 93] on link "Branches" at bounding box center [273, 106] width 255 height 39
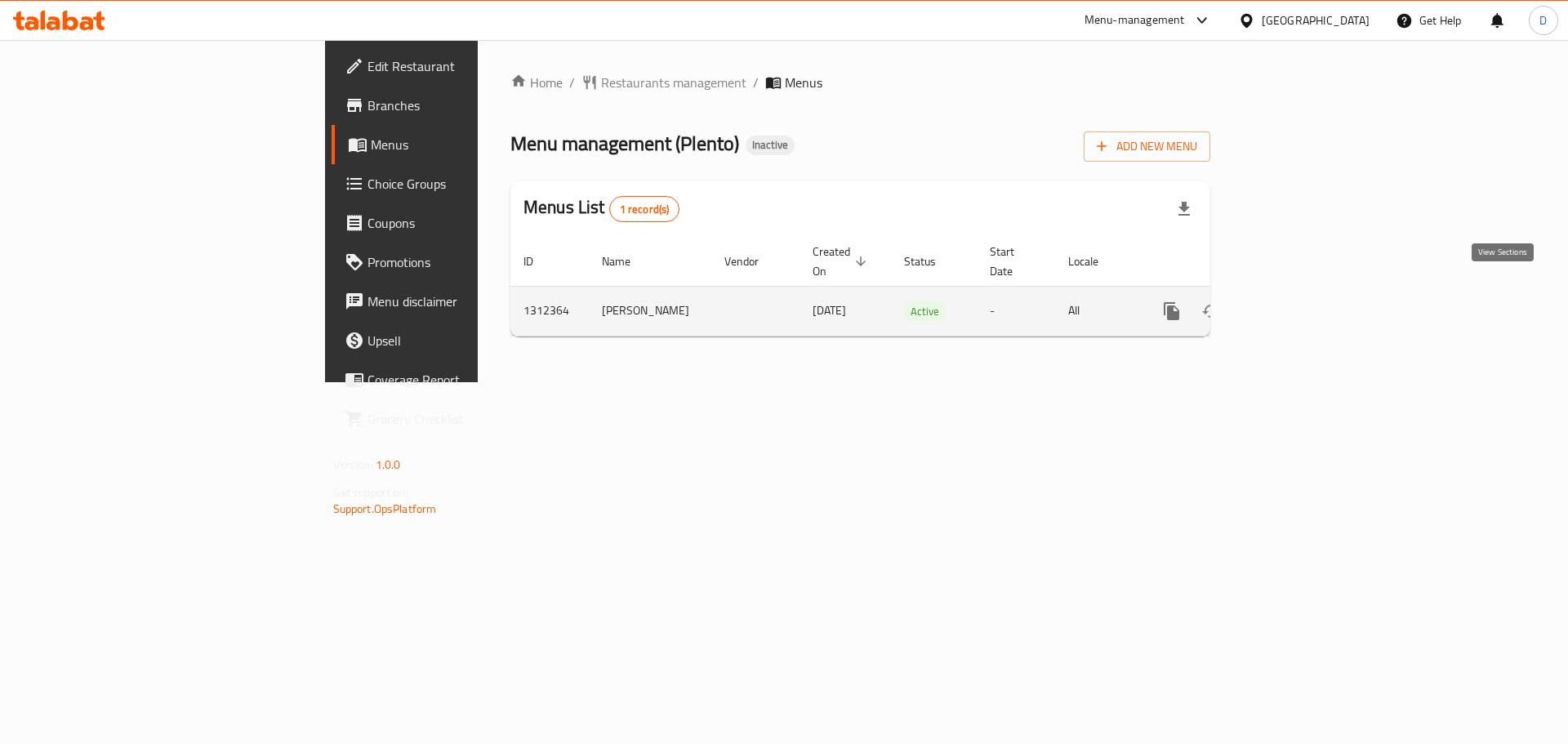
click at [1300, 302] on icon "enhanced table" at bounding box center [1290, 312] width 20 height 20
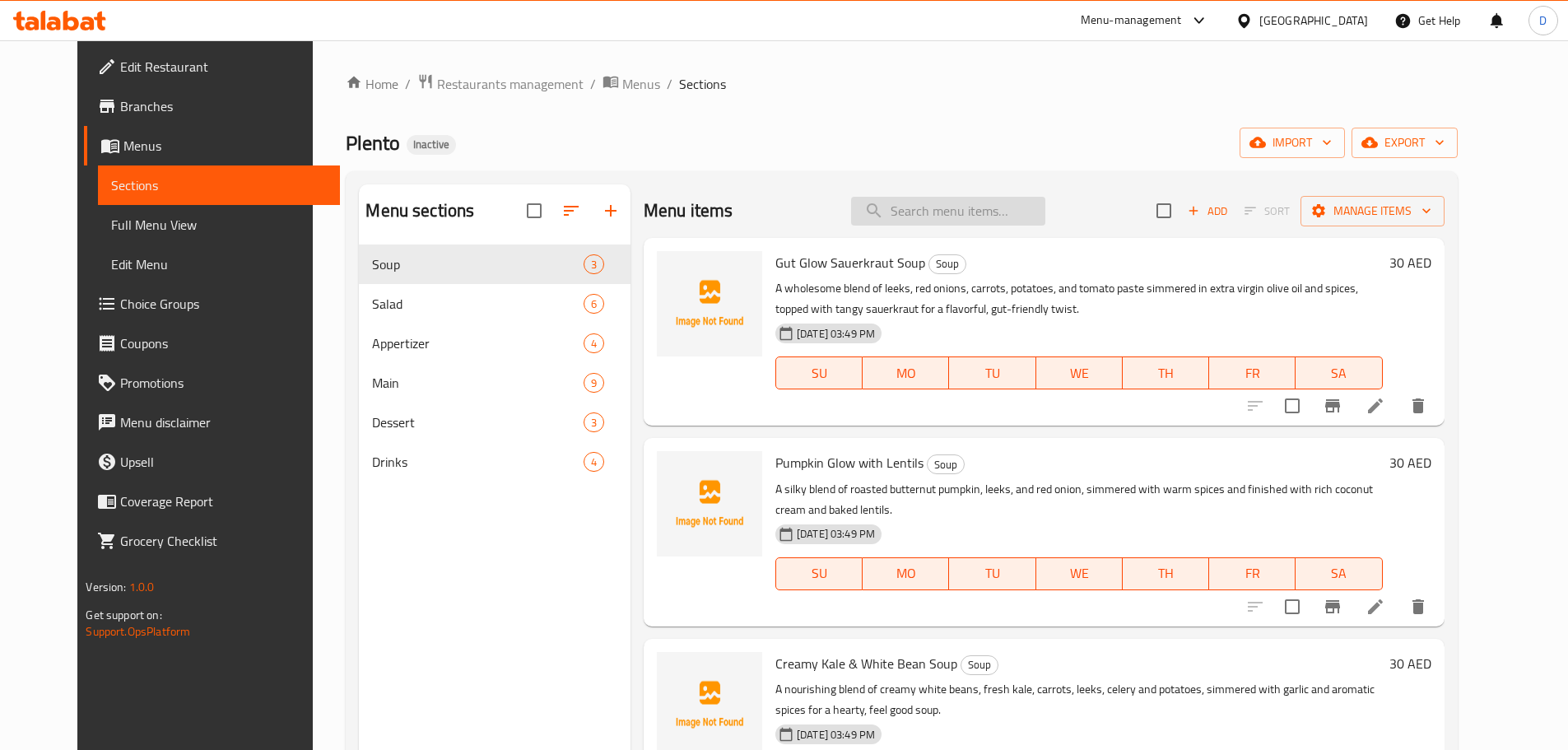
click at [1045, 218] on input "search" at bounding box center [947, 211] width 194 height 29
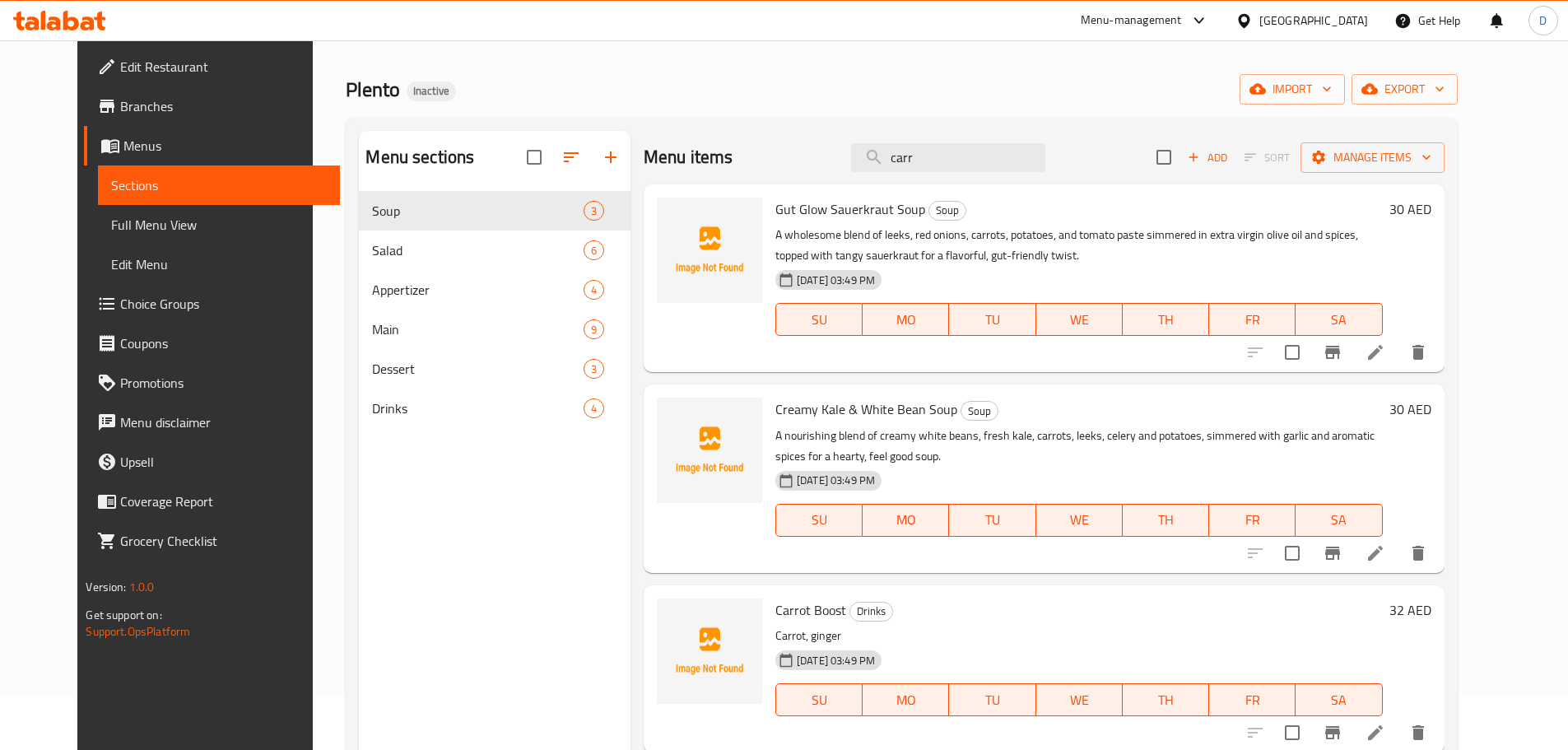
scroll to position [82, 0]
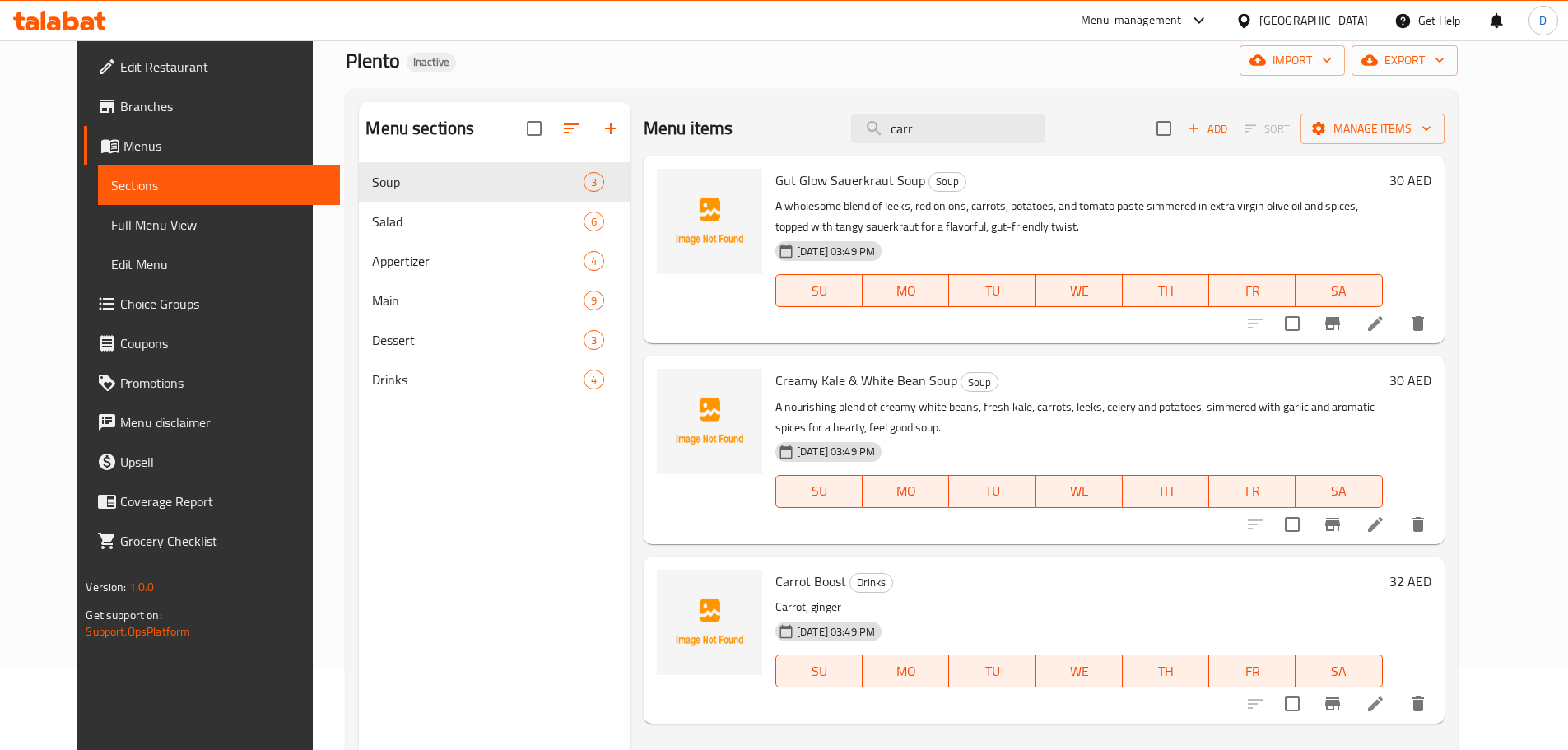
type input "carr"
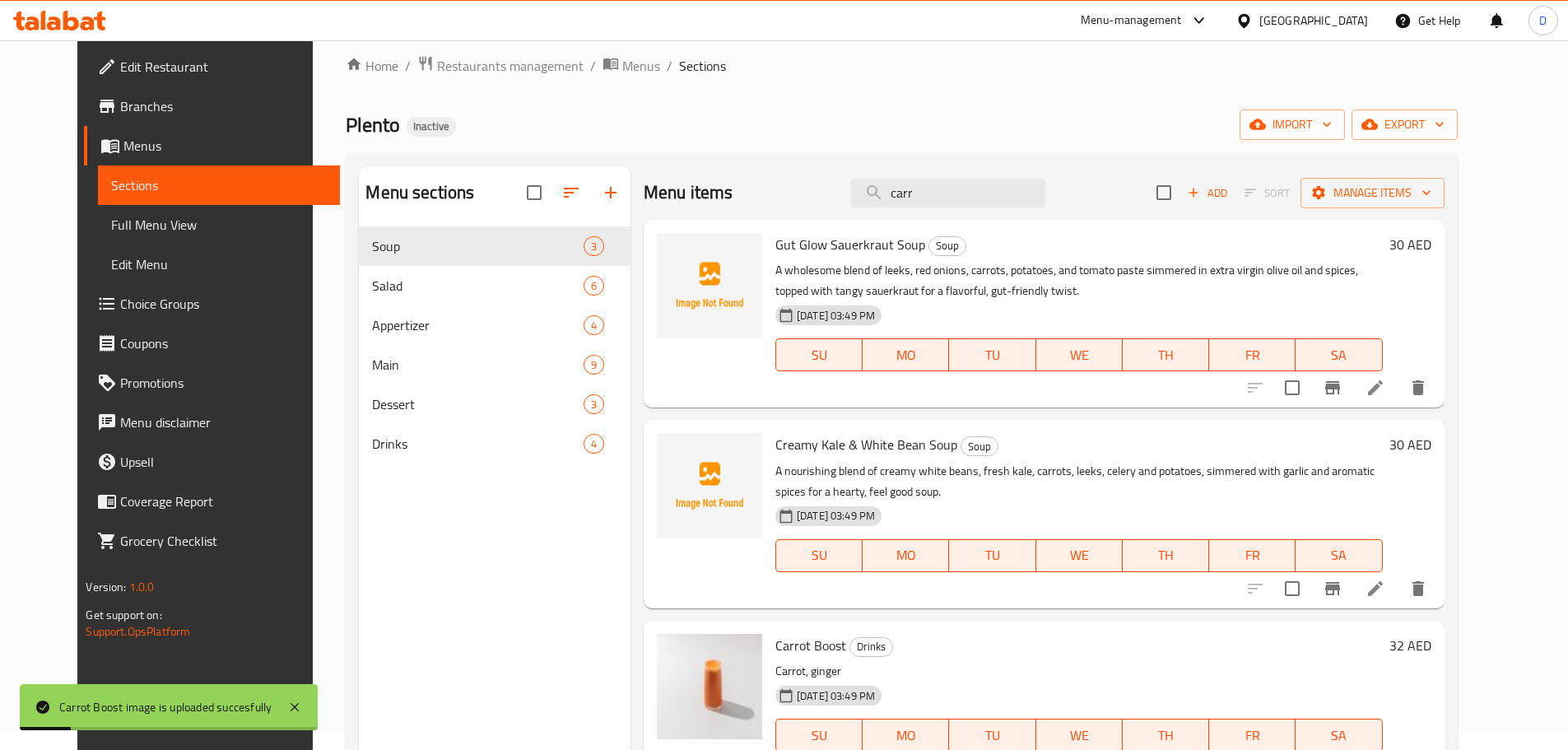
scroll to position [0, 0]
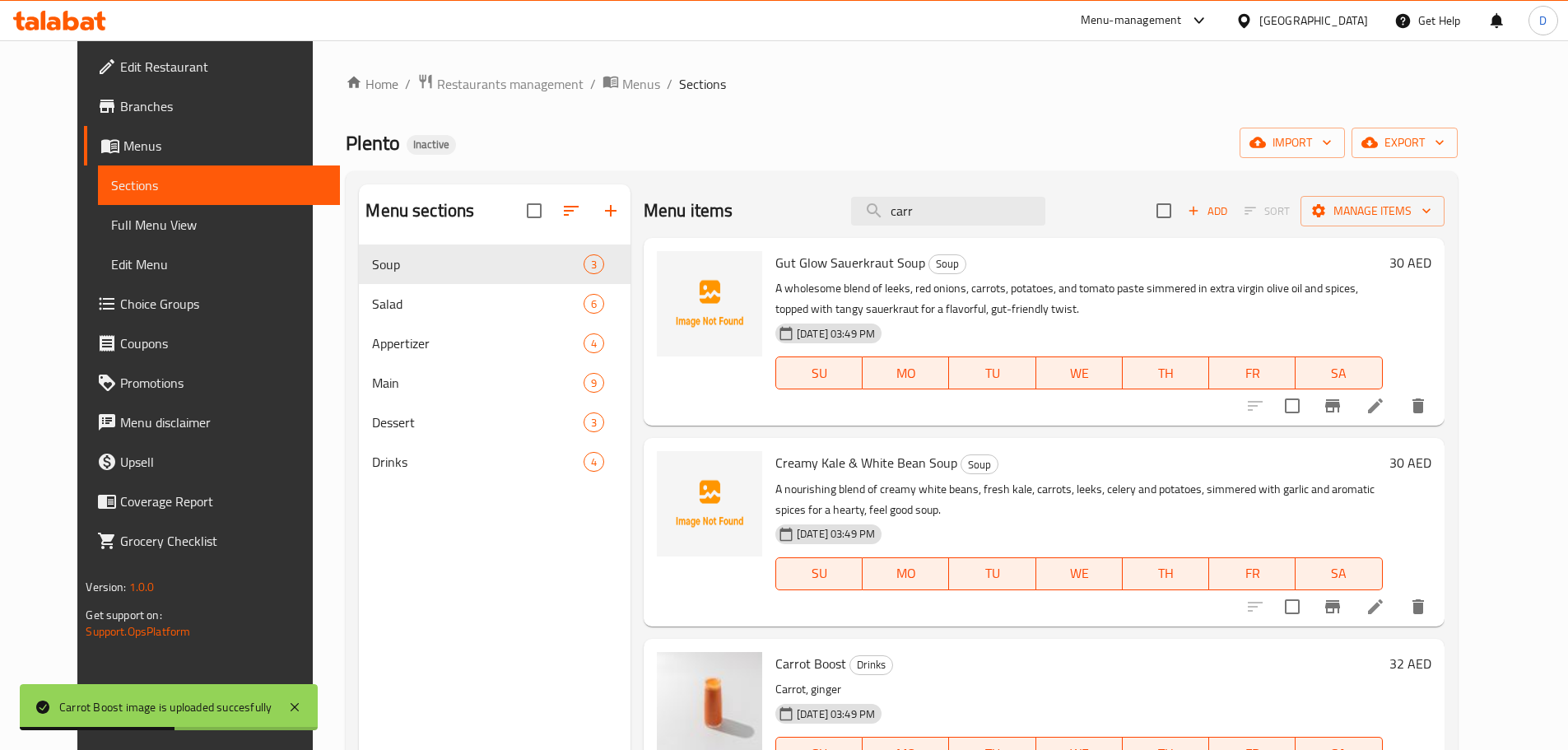
drag, startPoint x: 948, startPoint y: 212, endPoint x: 854, endPoint y: 209, distance: 94.0
click at [854, 209] on div "Menu items carr Add Sort Manage items" at bounding box center [1044, 211] width 801 height 54
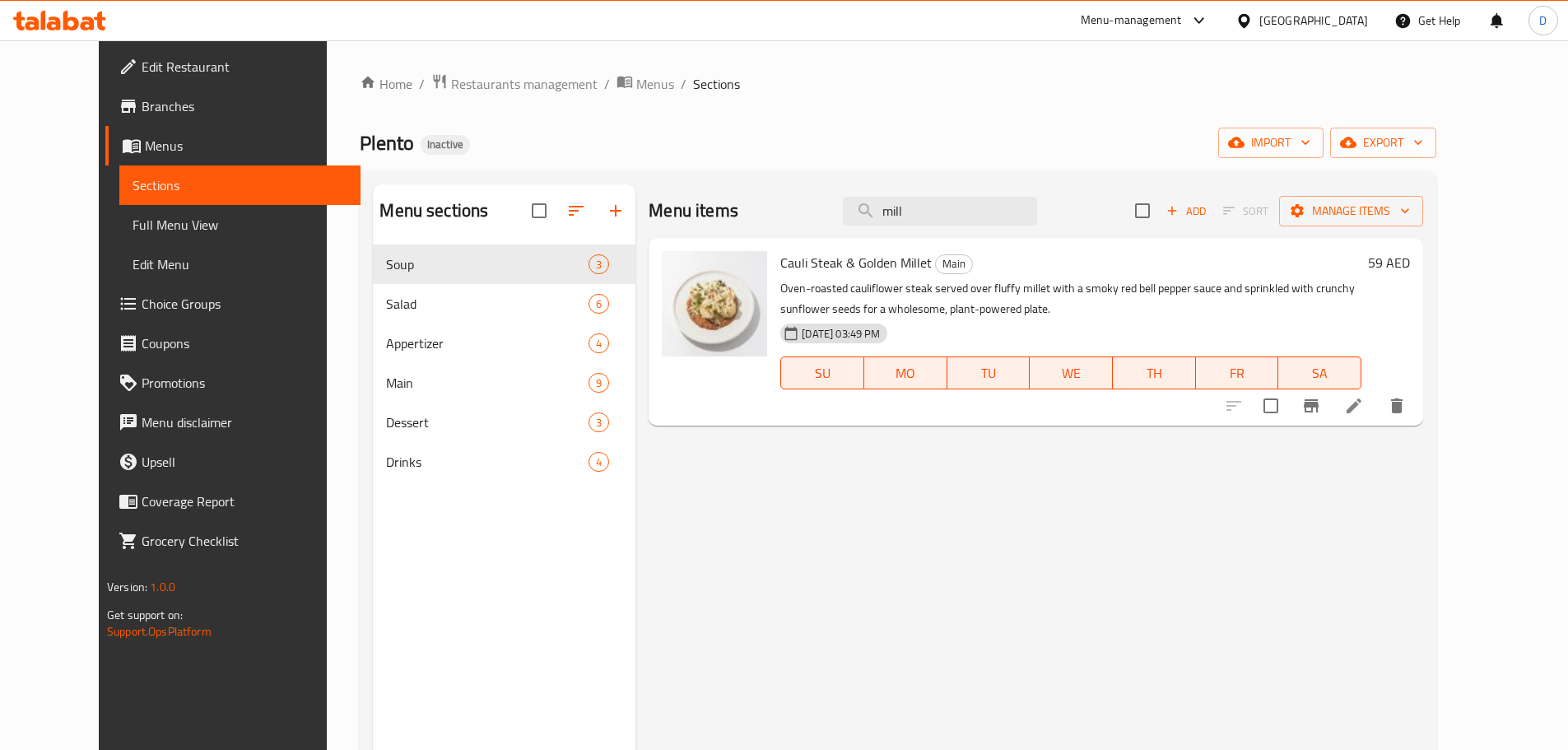
drag, startPoint x: 947, startPoint y: 217, endPoint x: 850, endPoint y: 211, distance: 97.2
click at [850, 211] on div "Menu items mill Add Sort Manage items" at bounding box center [1036, 211] width 774 height 54
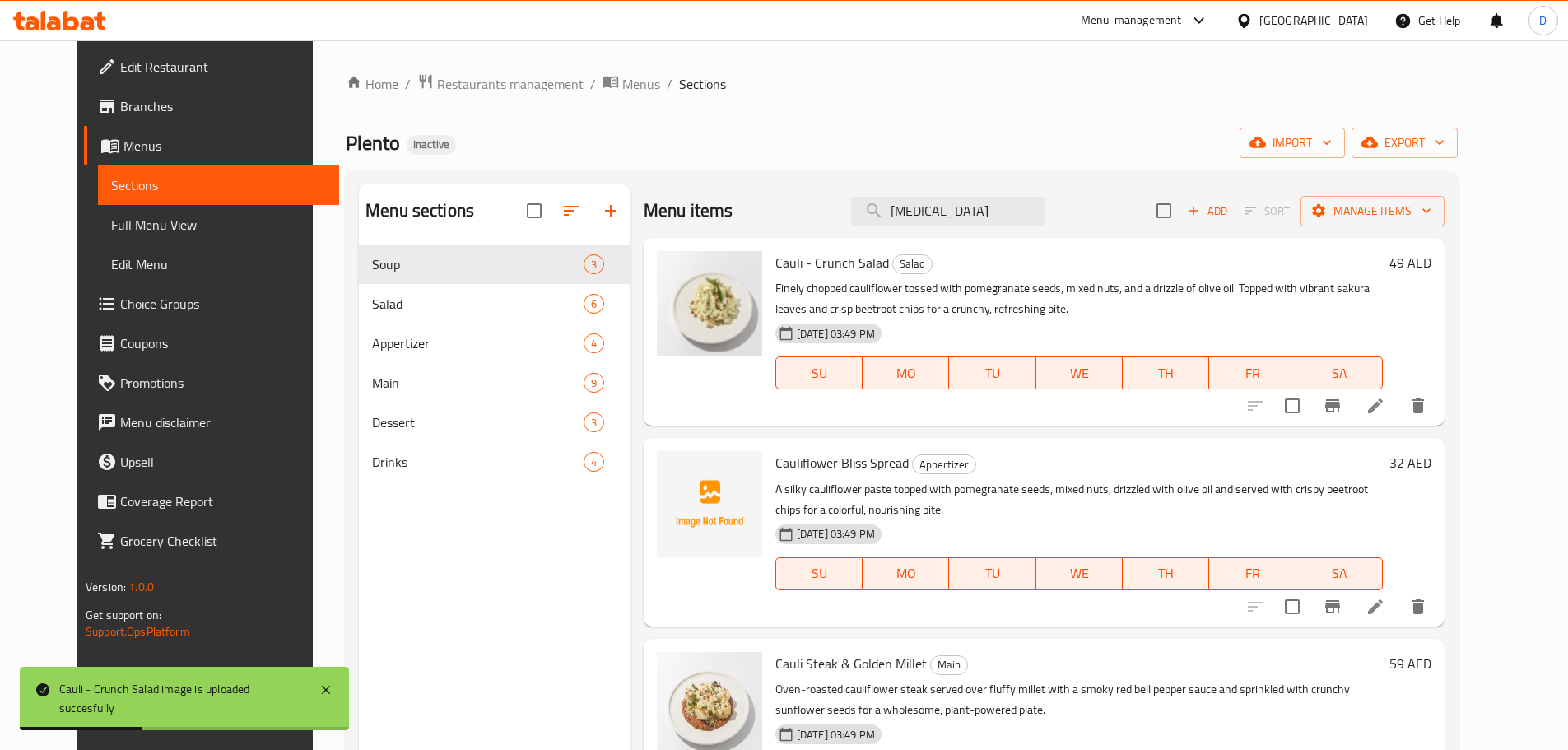
drag, startPoint x: 1001, startPoint y: 212, endPoint x: 760, endPoint y: 214, distance: 241.0
click at [760, 214] on div "Menu items [MEDICAL_DATA] Add Sort Manage items" at bounding box center [1044, 211] width 801 height 54
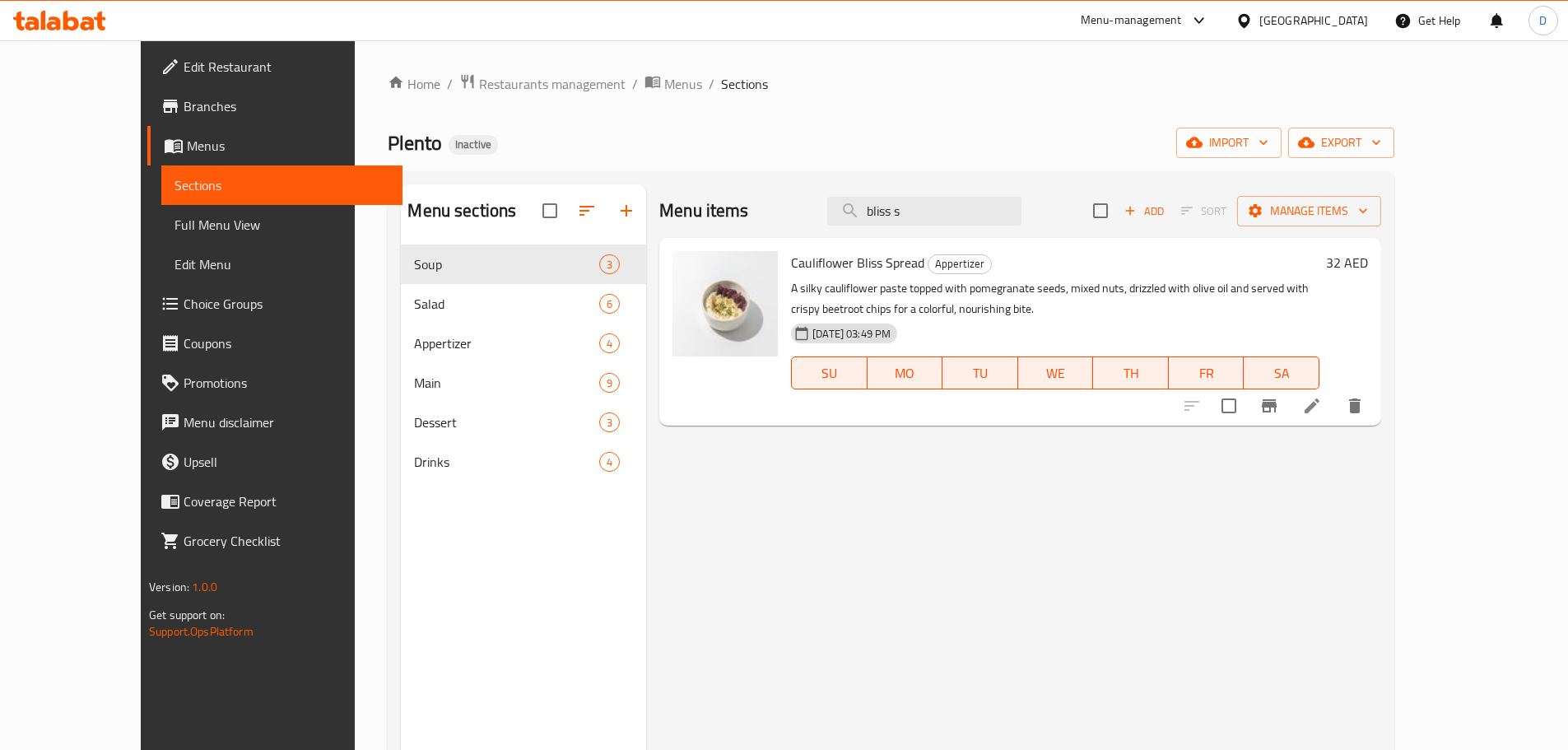
drag, startPoint x: 977, startPoint y: 211, endPoint x: 773, endPoint y: 236, distance: 205.5
click at [773, 236] on div "Menu items bliss s Add Sort Manage items" at bounding box center [1019, 211] width 722 height 54
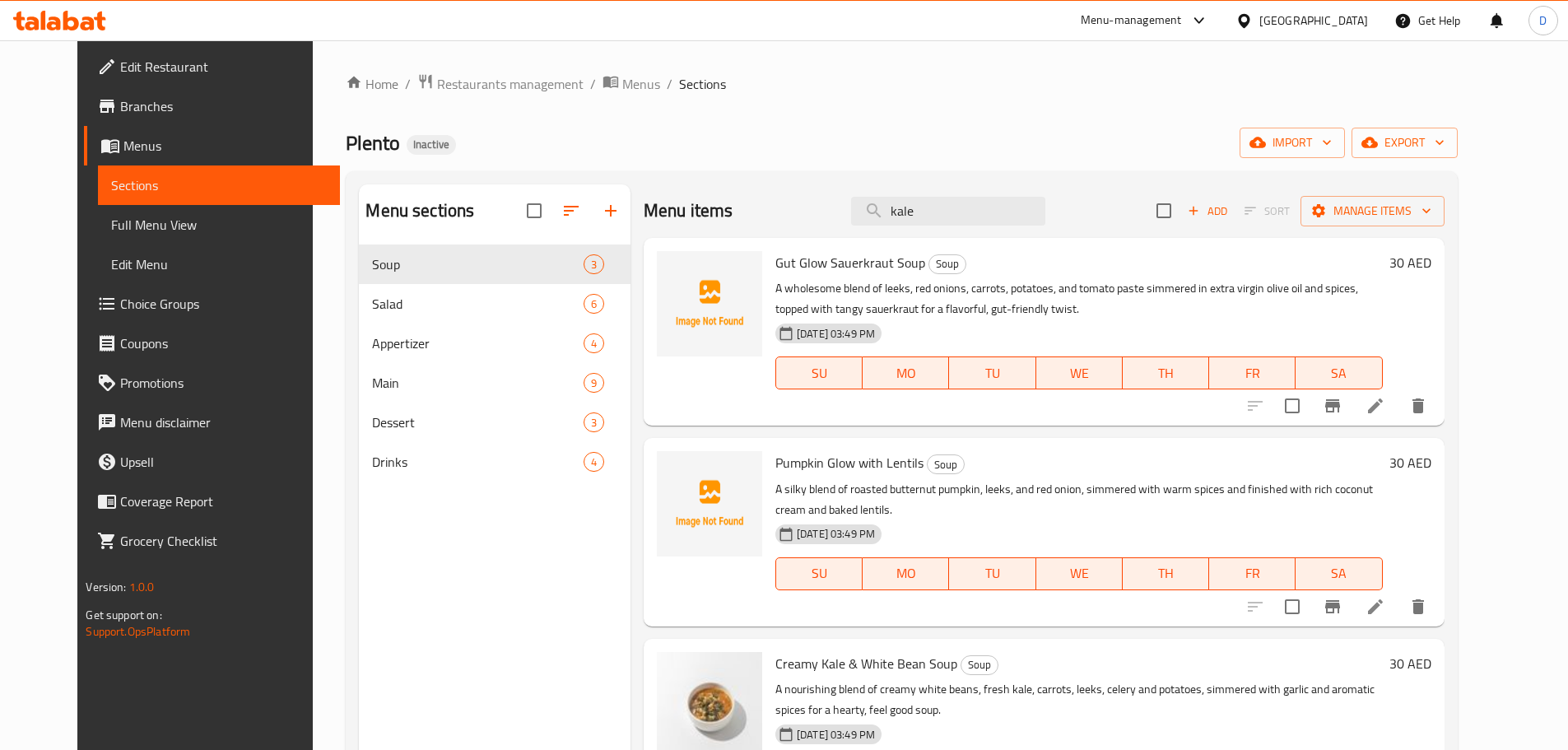
drag, startPoint x: 967, startPoint y: 208, endPoint x: 819, endPoint y: 210, distance: 148.0
click at [819, 210] on div "Menu items kale Add Sort Manage items" at bounding box center [1044, 211] width 801 height 54
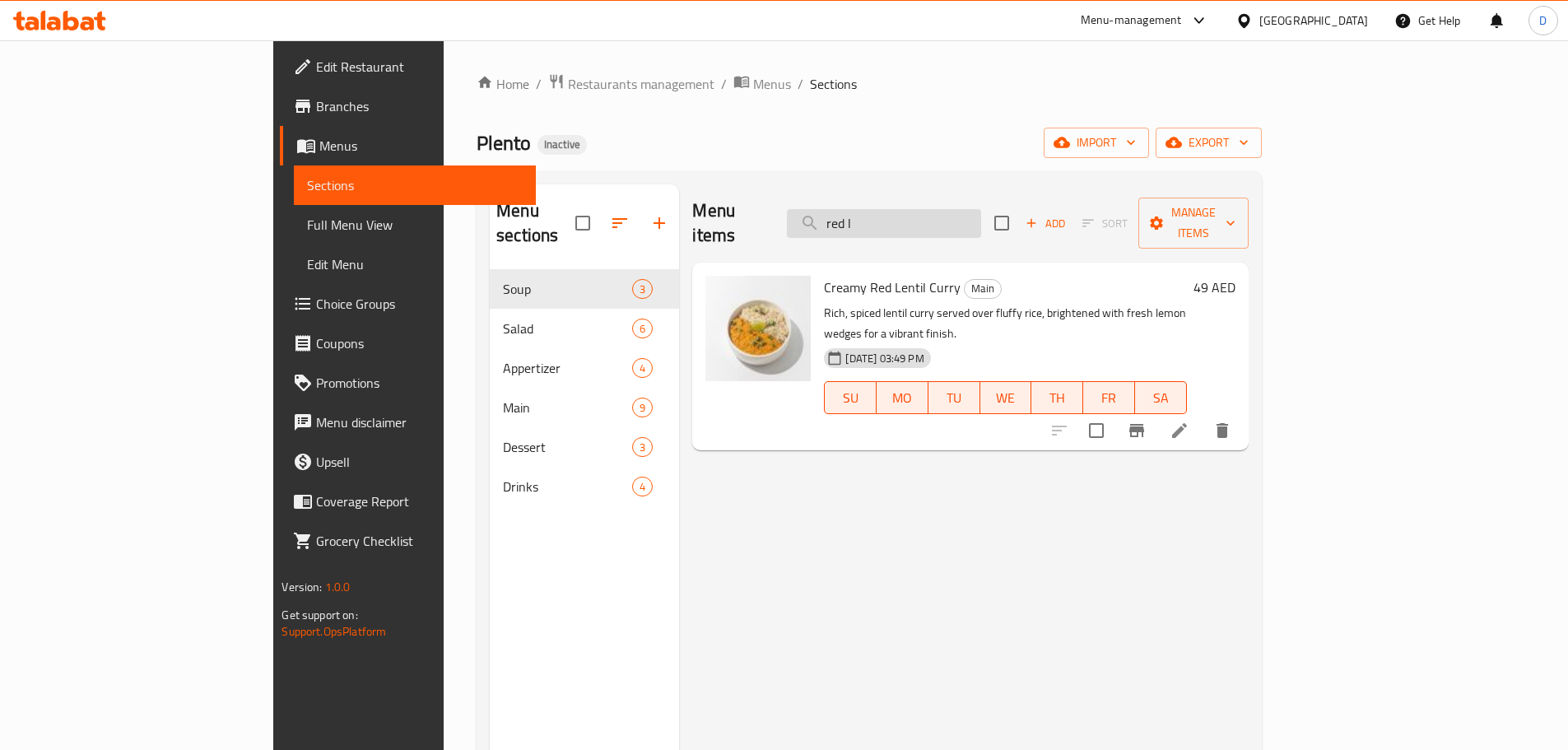
drag, startPoint x: 963, startPoint y: 213, endPoint x: 880, endPoint y: 213, distance: 83.0
click at [880, 213] on input "red l" at bounding box center [884, 224] width 194 height 29
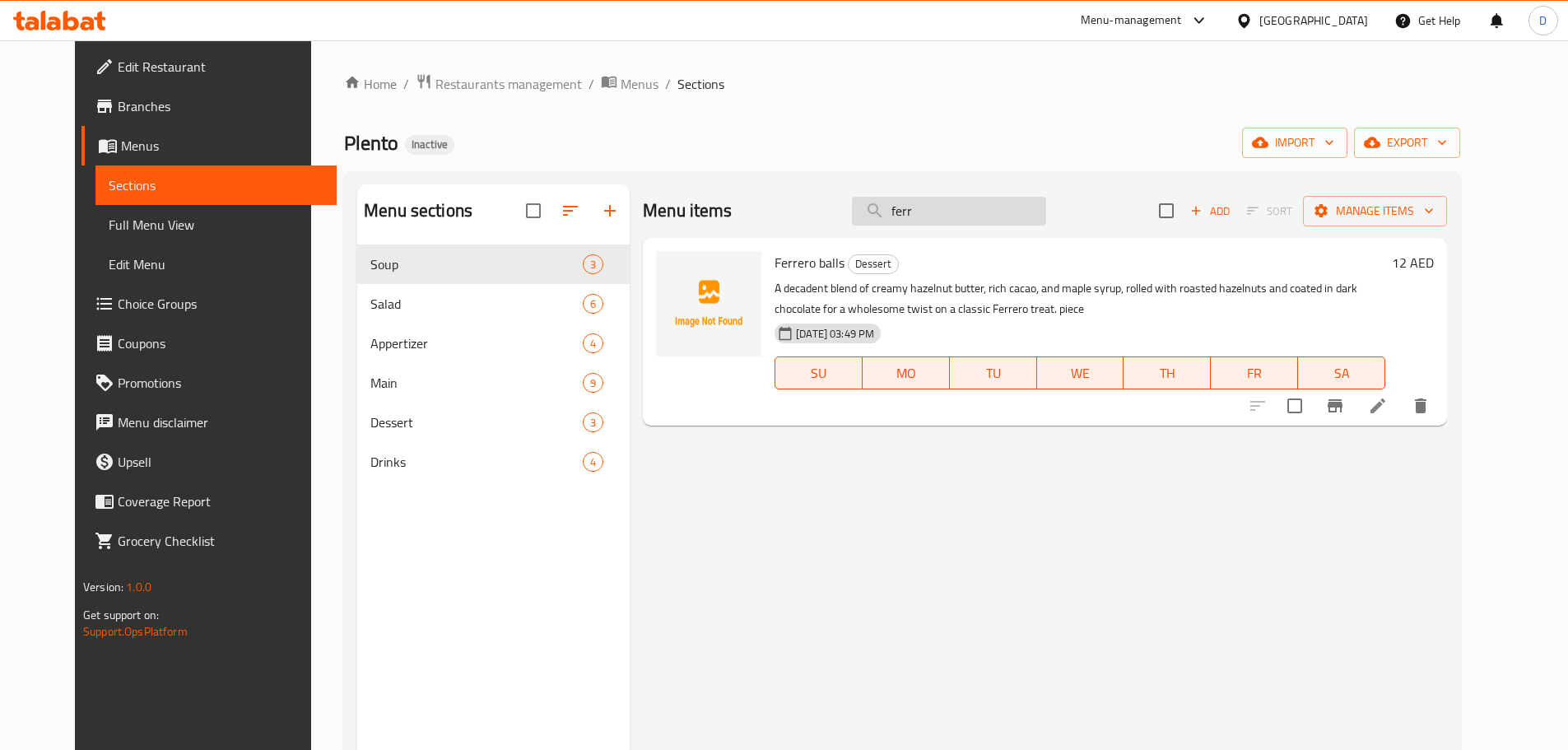
drag, startPoint x: 968, startPoint y: 213, endPoint x: 886, endPoint y: 211, distance: 82.0
click at [886, 211] on input "ferr" at bounding box center [948, 211] width 194 height 29
click at [1016, 226] on div "Menu items ferr Add Sort Manage items" at bounding box center [1045, 211] width 804 height 54
drag, startPoint x: 1018, startPoint y: 213, endPoint x: 878, endPoint y: 222, distance: 140.3
click at [878, 222] on div "Menu items ferr Add Sort Manage items" at bounding box center [1045, 211] width 804 height 54
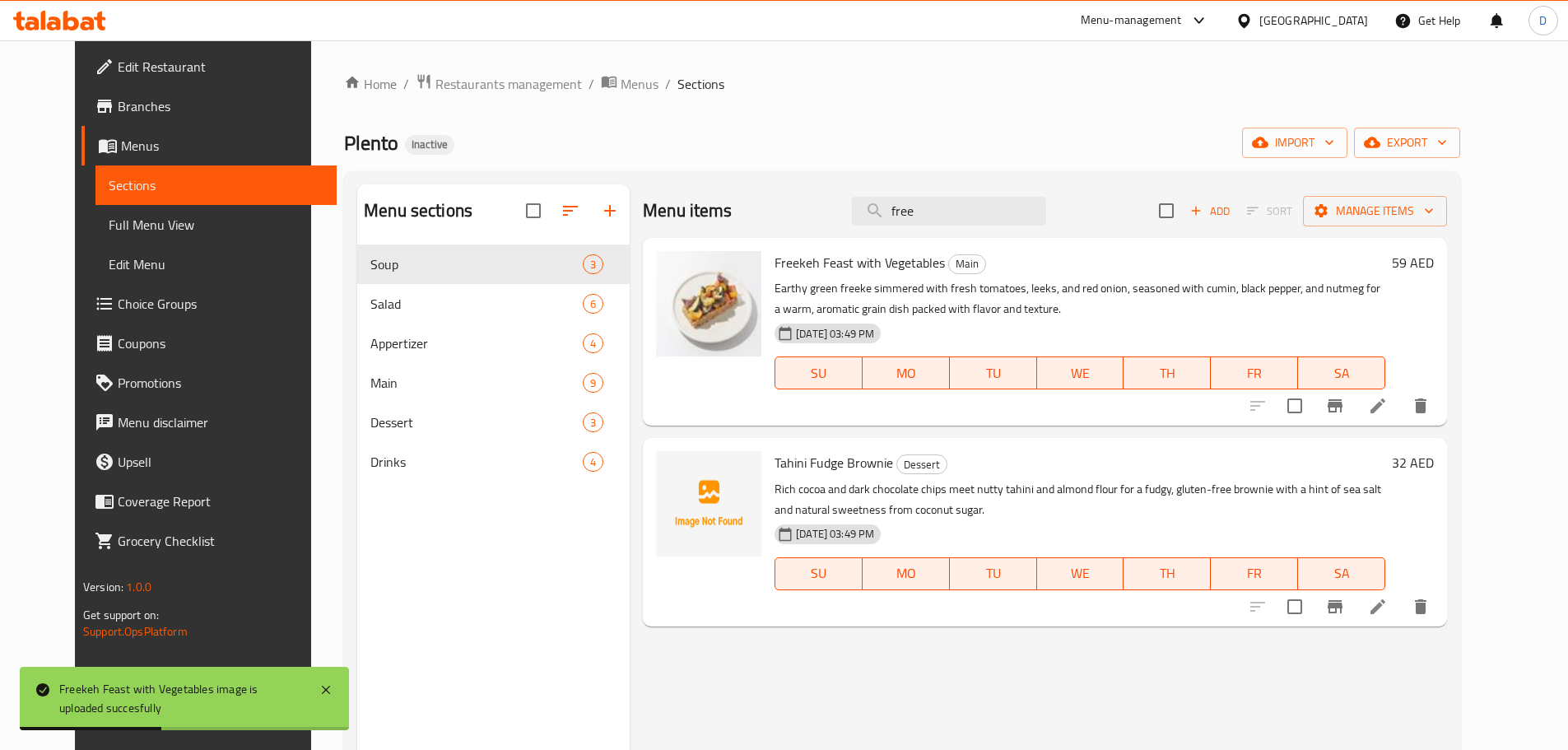
drag, startPoint x: 974, startPoint y: 218, endPoint x: 652, endPoint y: 226, distance: 322.1
click at [652, 226] on div "Menu items free Add Sort Manage items" at bounding box center [1045, 211] width 804 height 54
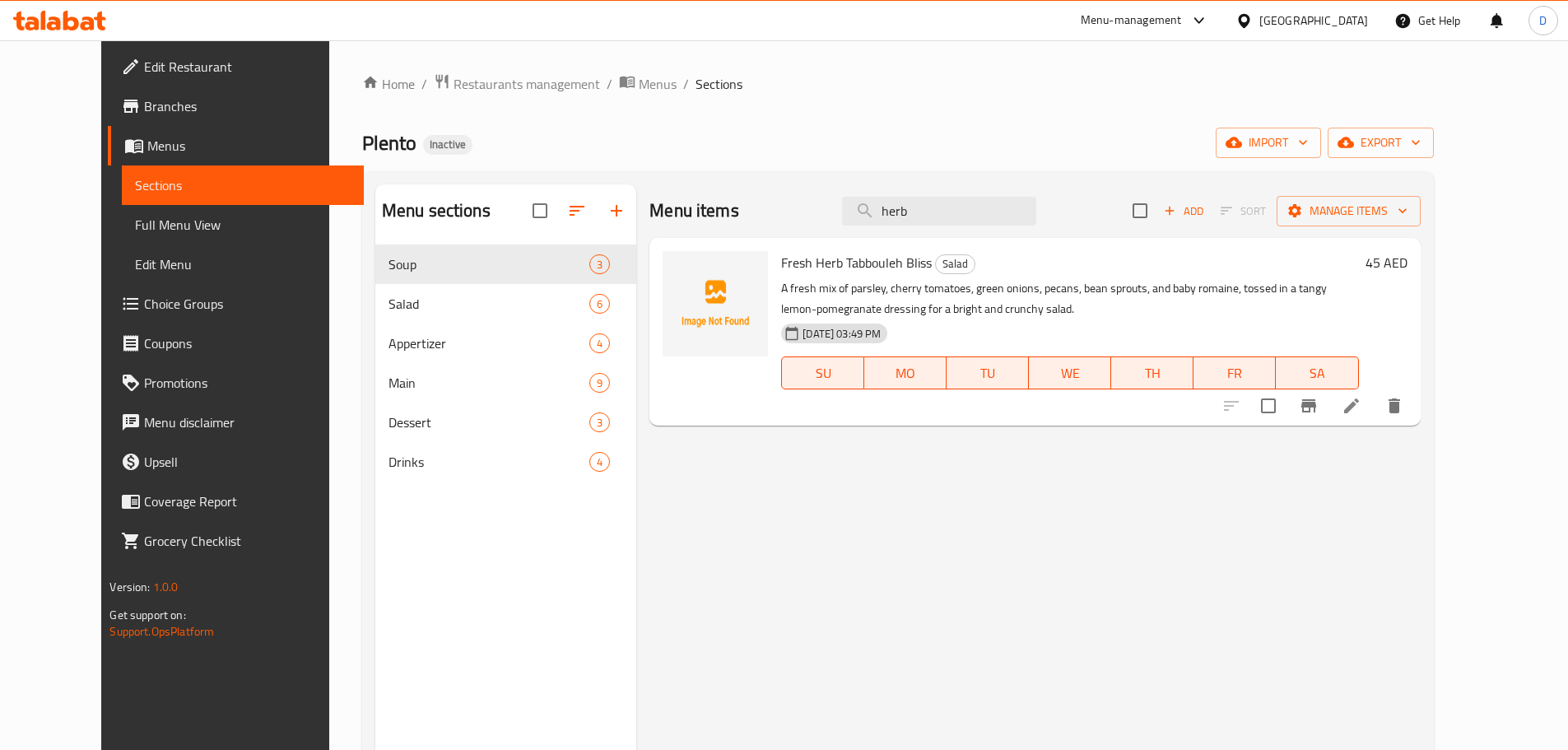
type input "herb"
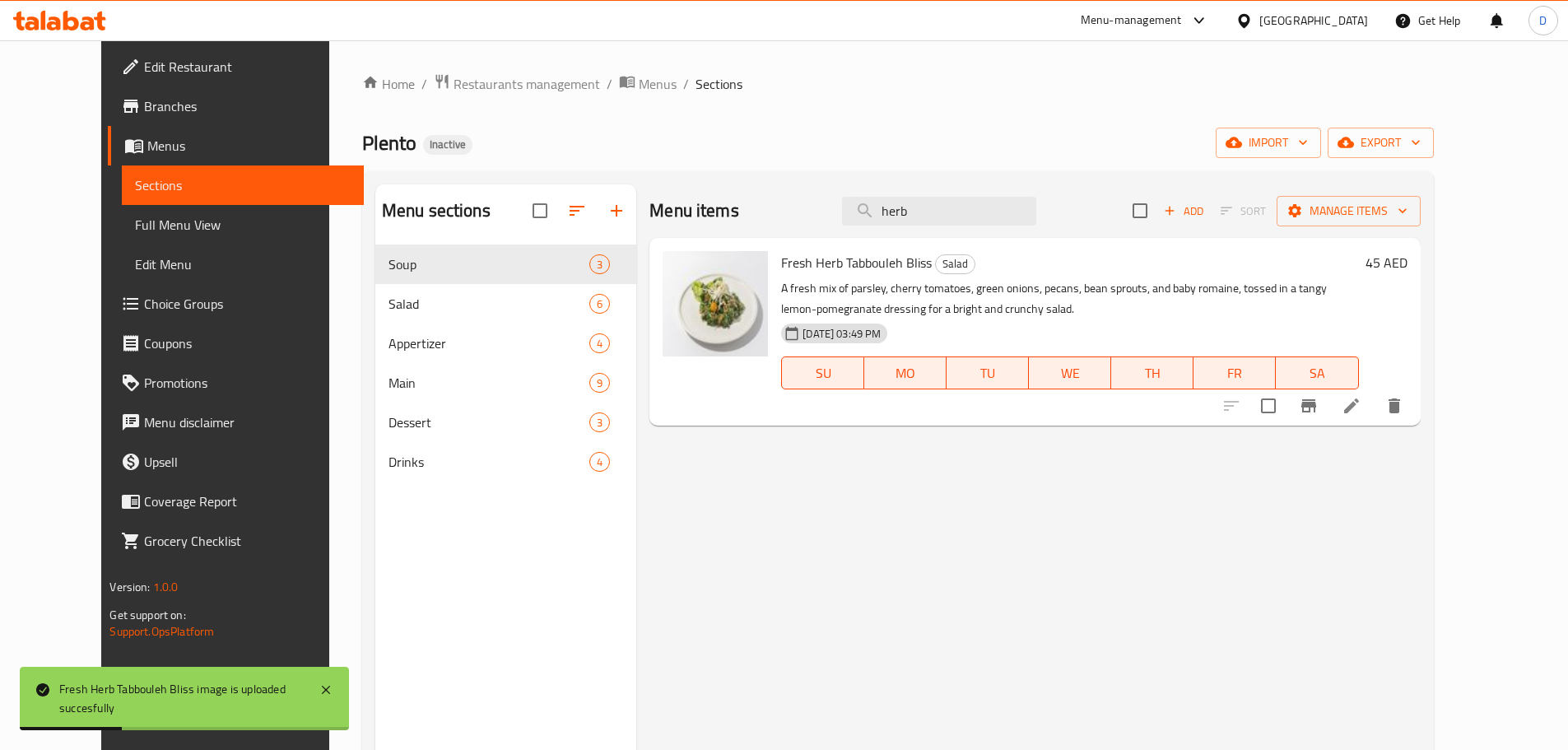
drag, startPoint x: 983, startPoint y: 215, endPoint x: 844, endPoint y: 217, distance: 139.0
click at [844, 217] on div "Menu items herb Add Sort Manage items" at bounding box center [1035, 211] width 770 height 54
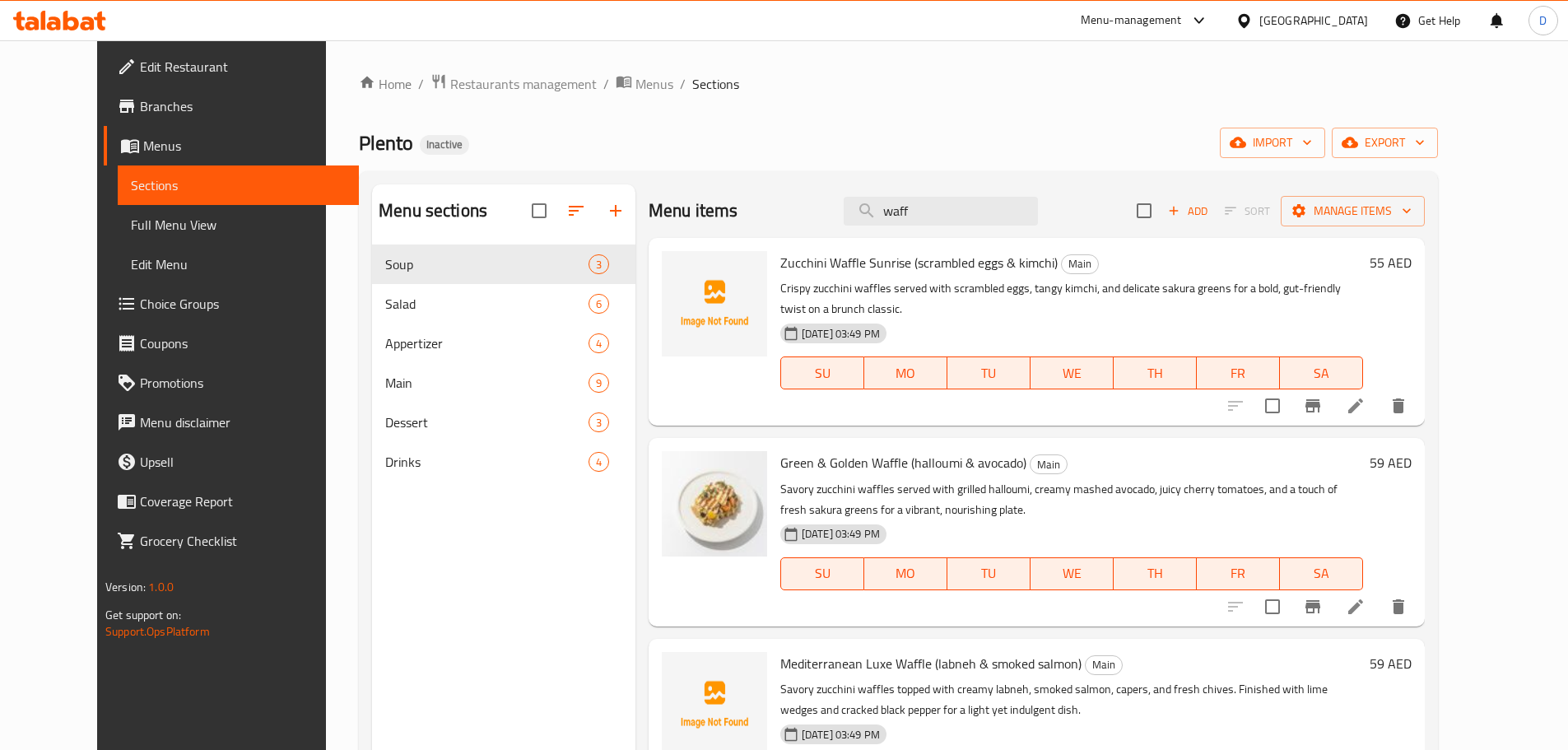
drag, startPoint x: 970, startPoint y: 207, endPoint x: 747, endPoint y: 211, distance: 223.0
click at [747, 211] on div "Menu items waff Add Sort Manage items" at bounding box center [1037, 211] width 776 height 54
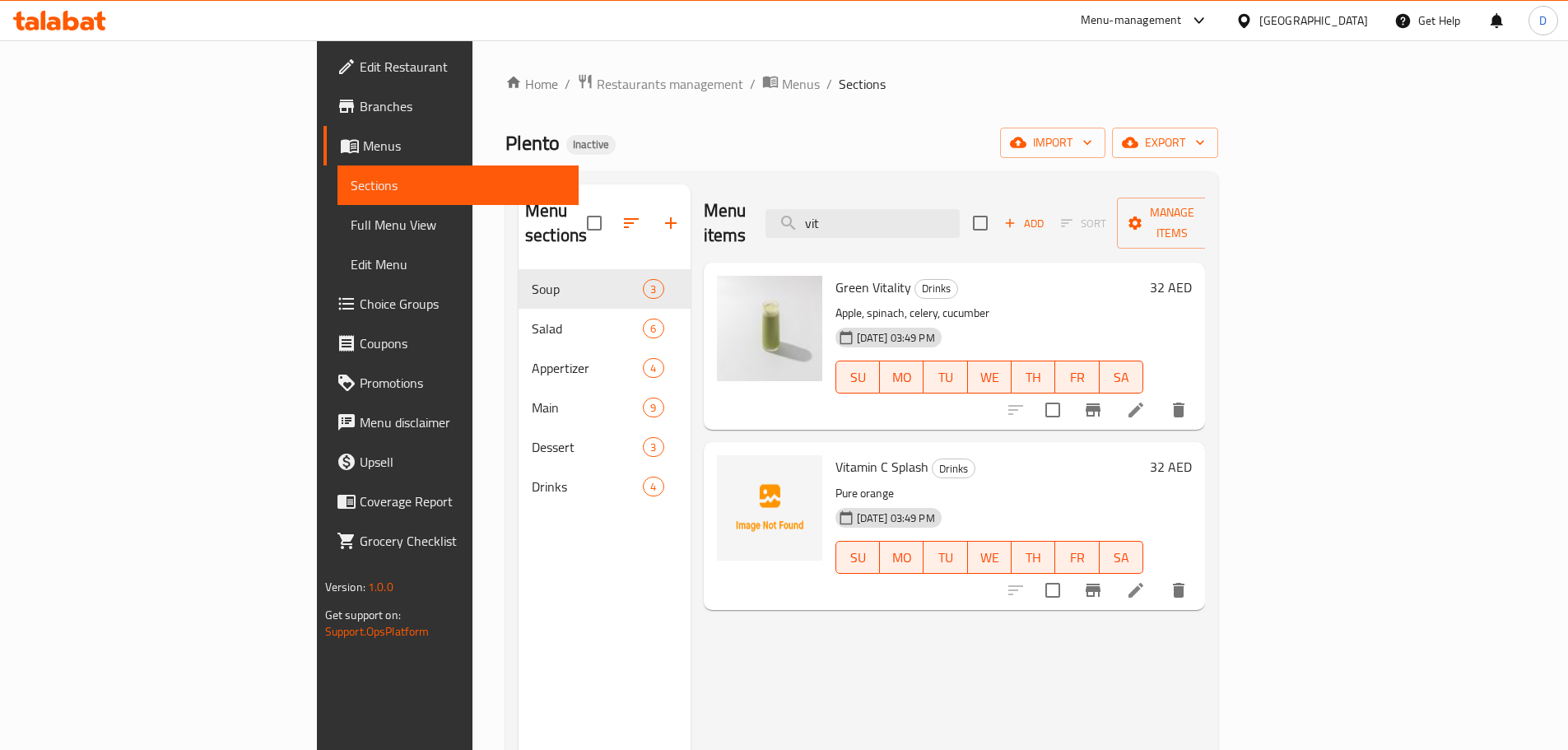
drag, startPoint x: 943, startPoint y: 219, endPoint x: 855, endPoint y: 225, distance: 88.2
click at [855, 225] on div "Menu items vit Add Sort Manage items" at bounding box center [955, 224] width 502 height 78
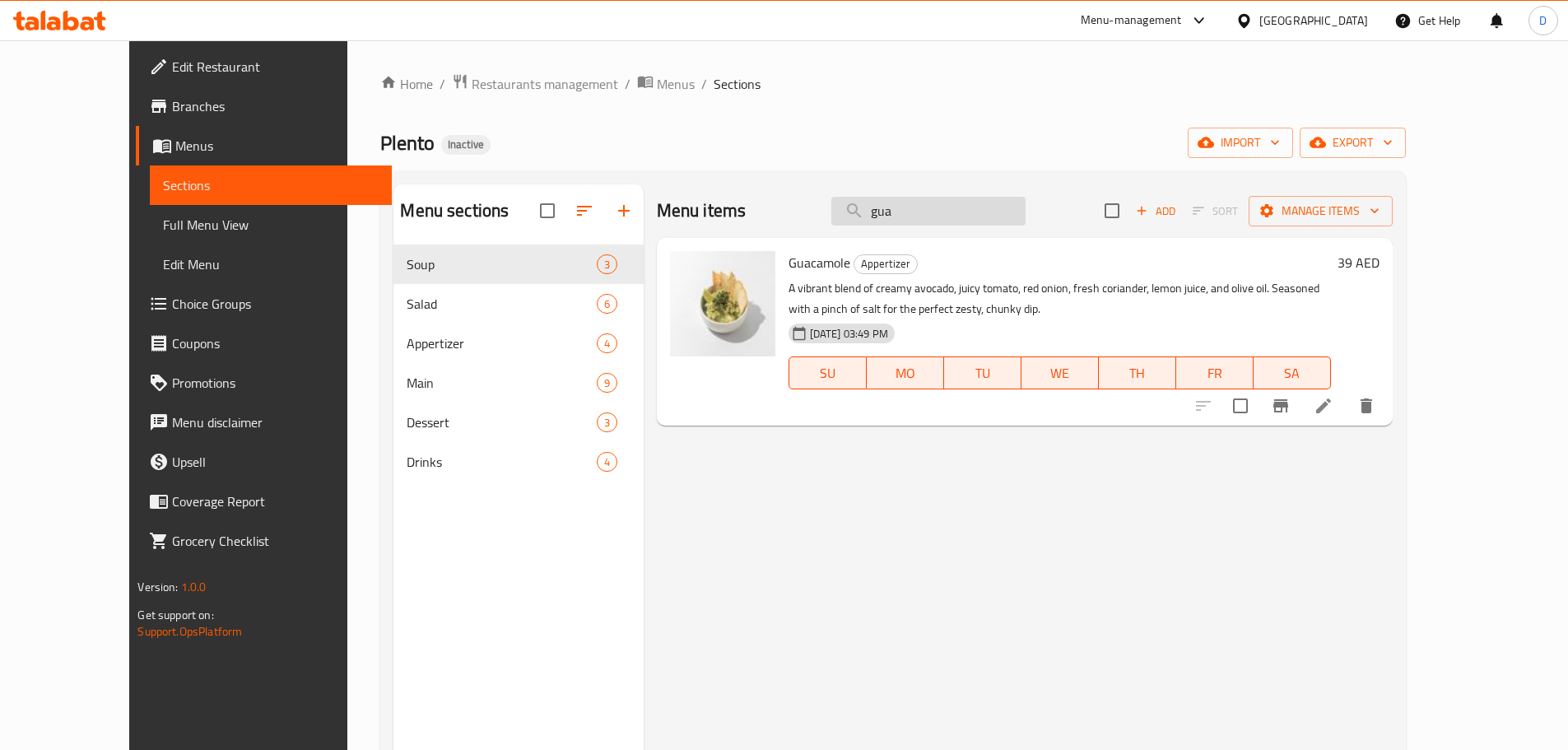
drag, startPoint x: 964, startPoint y: 218, endPoint x: 899, endPoint y: 218, distance: 65.0
click at [899, 218] on input "gua" at bounding box center [927, 211] width 194 height 29
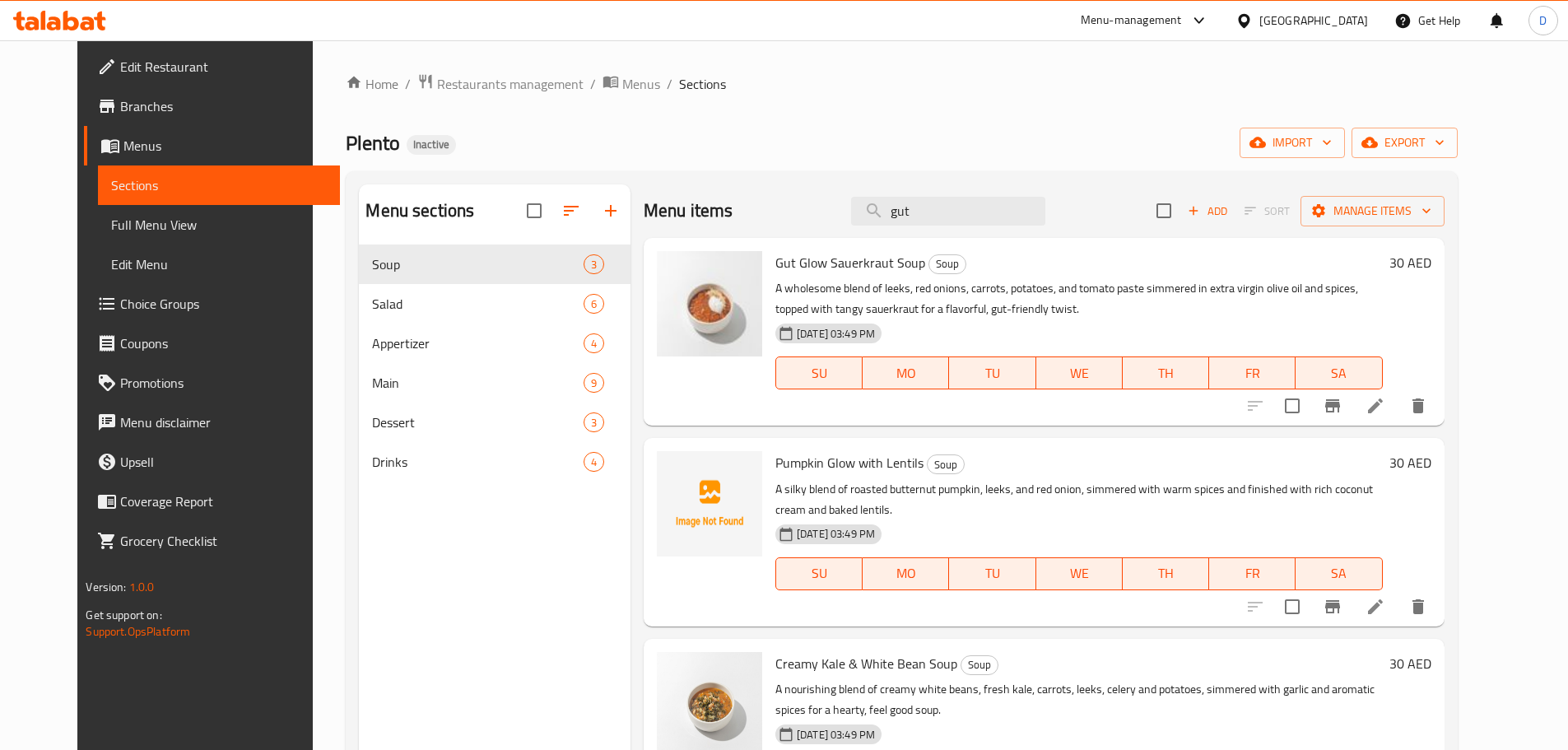
drag, startPoint x: 963, startPoint y: 209, endPoint x: 869, endPoint y: 219, distance: 94.5
click at [869, 219] on div "Menu items gut Add Sort Manage items" at bounding box center [1044, 211] width 801 height 54
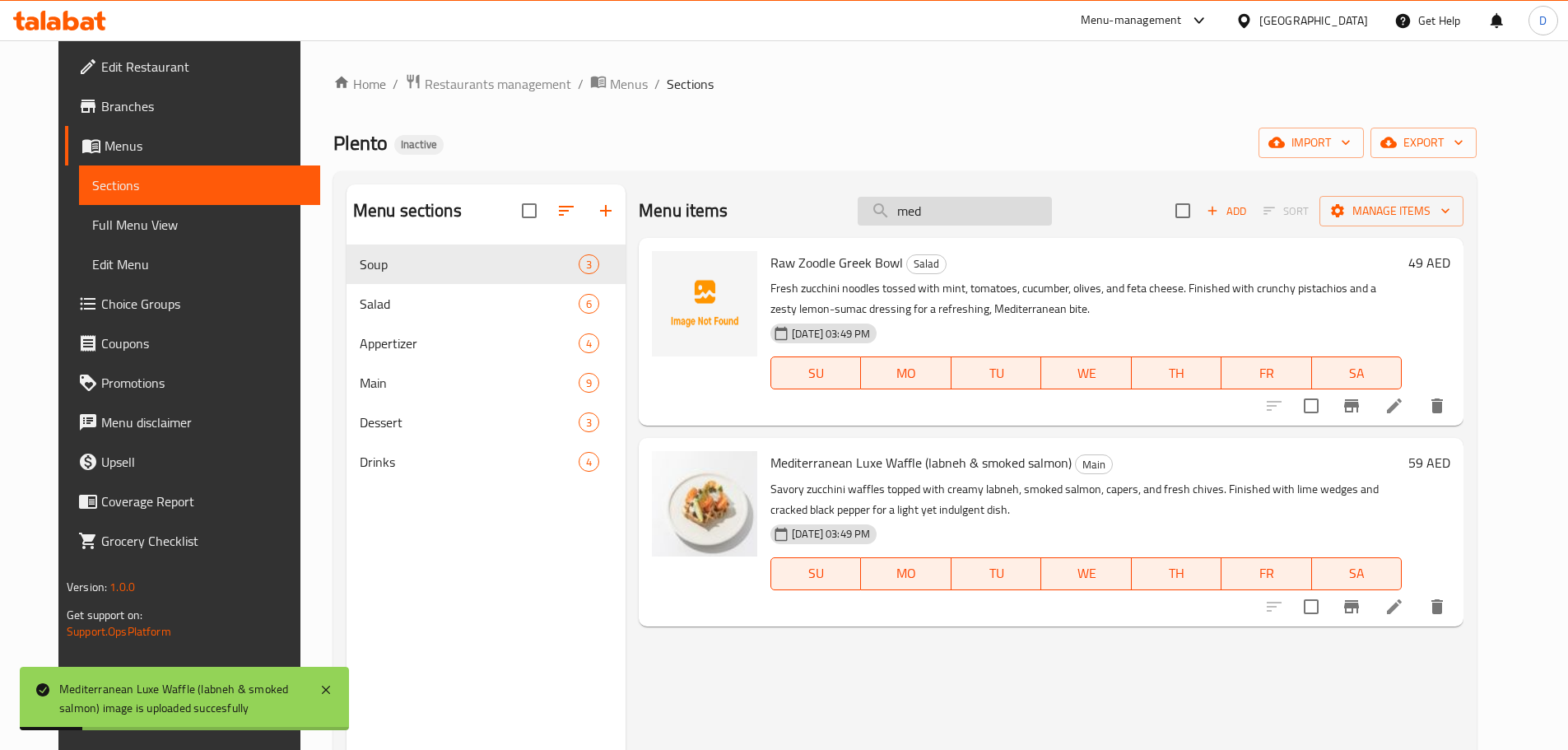
drag, startPoint x: 959, startPoint y: 212, endPoint x: 886, endPoint y: 212, distance: 73.0
click at [886, 212] on input "med" at bounding box center [954, 211] width 194 height 29
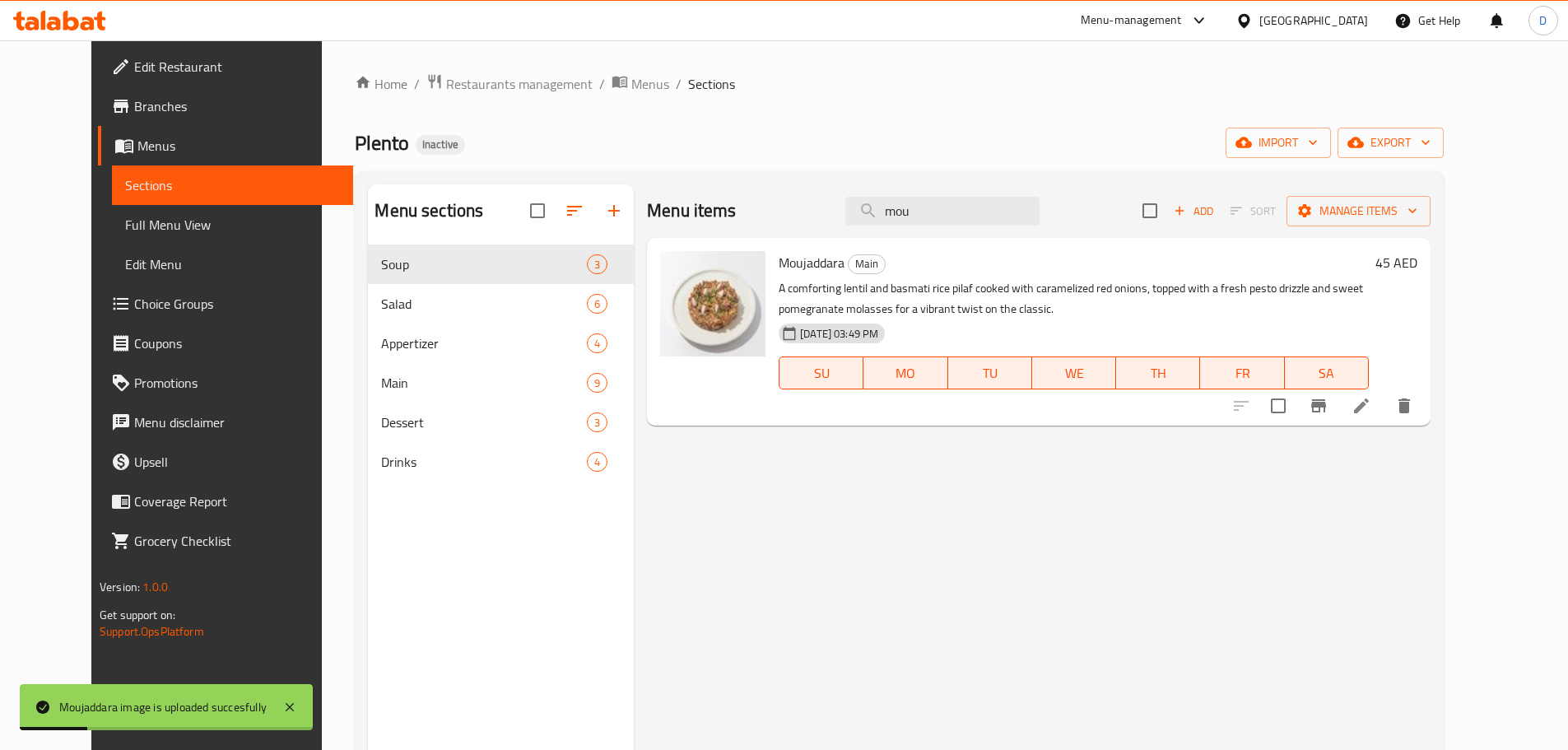
drag, startPoint x: 980, startPoint y: 218, endPoint x: 901, endPoint y: 228, distance: 79.6
click at [901, 228] on div "Menu items mou Add Sort Manage items" at bounding box center [1038, 211] width 784 height 54
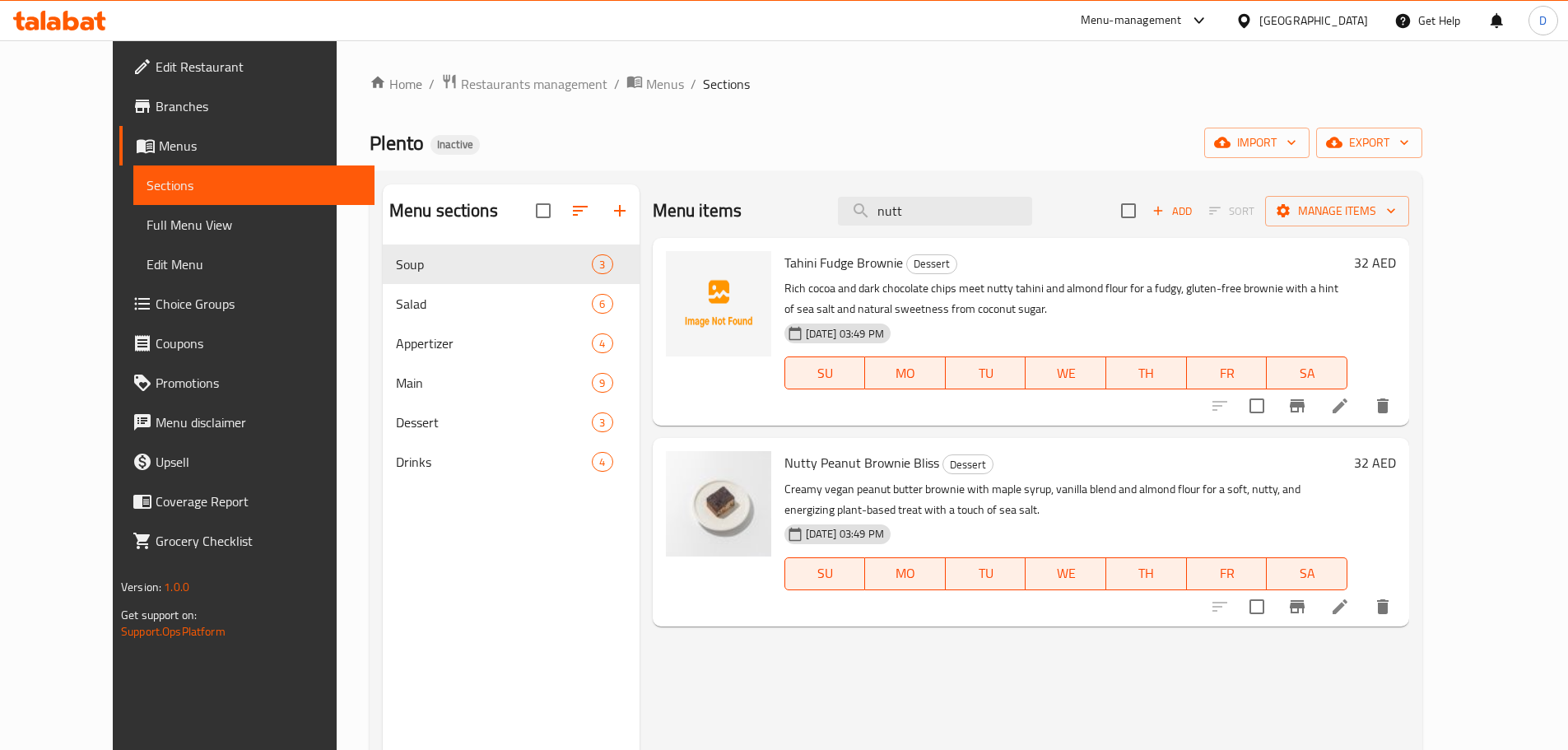
drag, startPoint x: 945, startPoint y: 211, endPoint x: 828, endPoint y: 217, distance: 117.2
click at [828, 217] on div "Menu items nutt Add Sort Manage items" at bounding box center [1030, 211] width 756 height 54
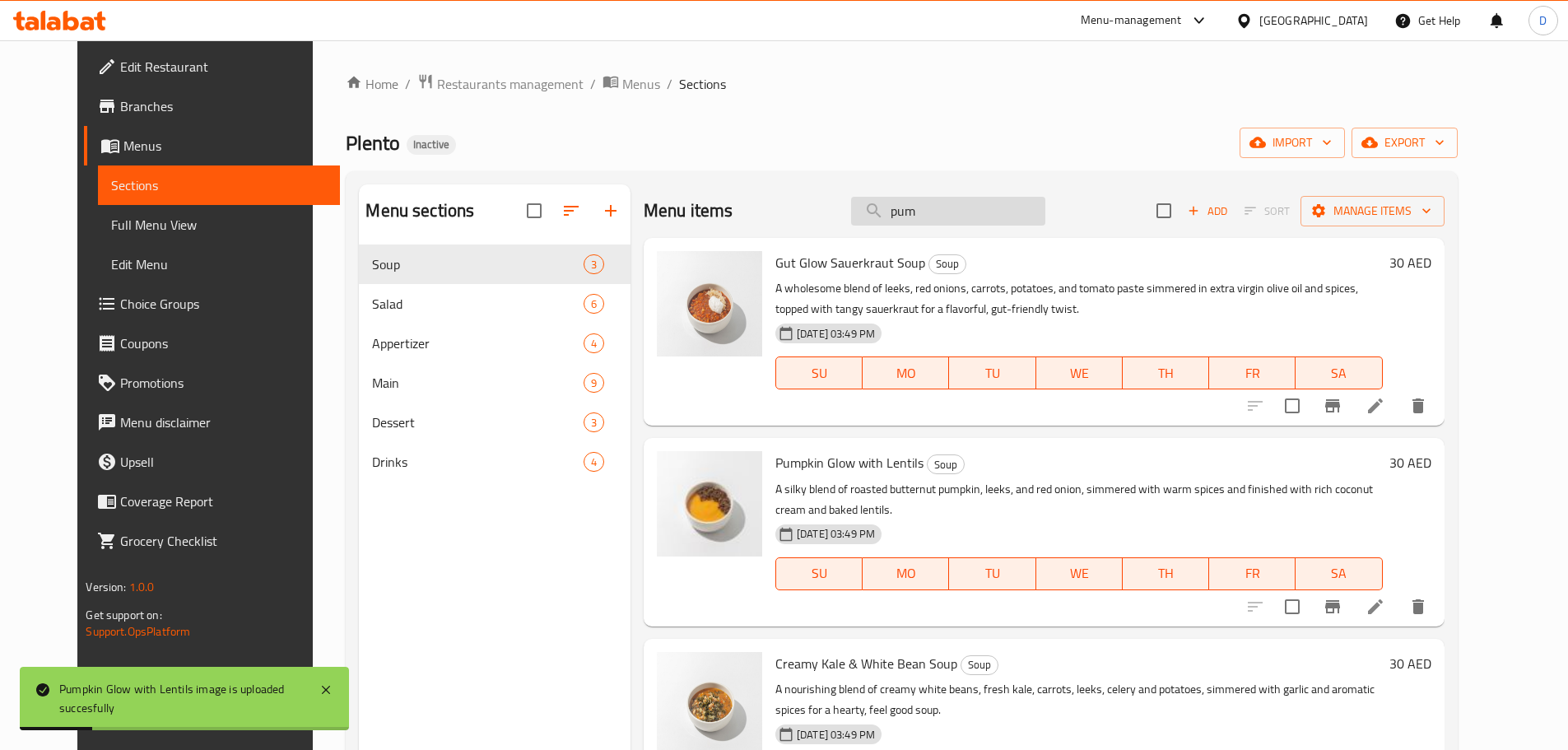
drag, startPoint x: 976, startPoint y: 219, endPoint x: 884, endPoint y: 219, distance: 92.0
click at [884, 219] on input "pum" at bounding box center [947, 211] width 194 height 29
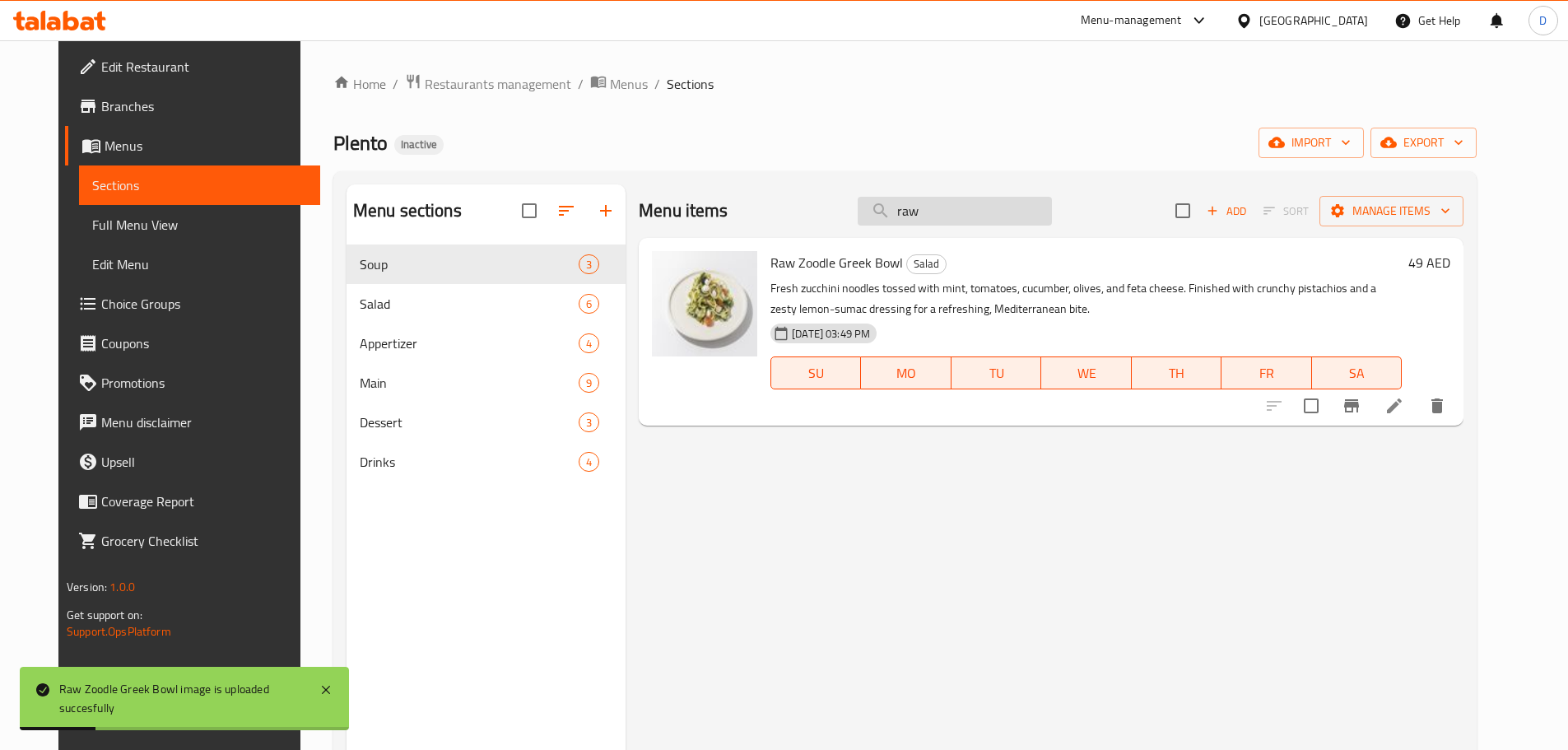
drag, startPoint x: 966, startPoint y: 212, endPoint x: 885, endPoint y: 218, distance: 81.2
click at [885, 218] on input "raw" at bounding box center [954, 211] width 194 height 29
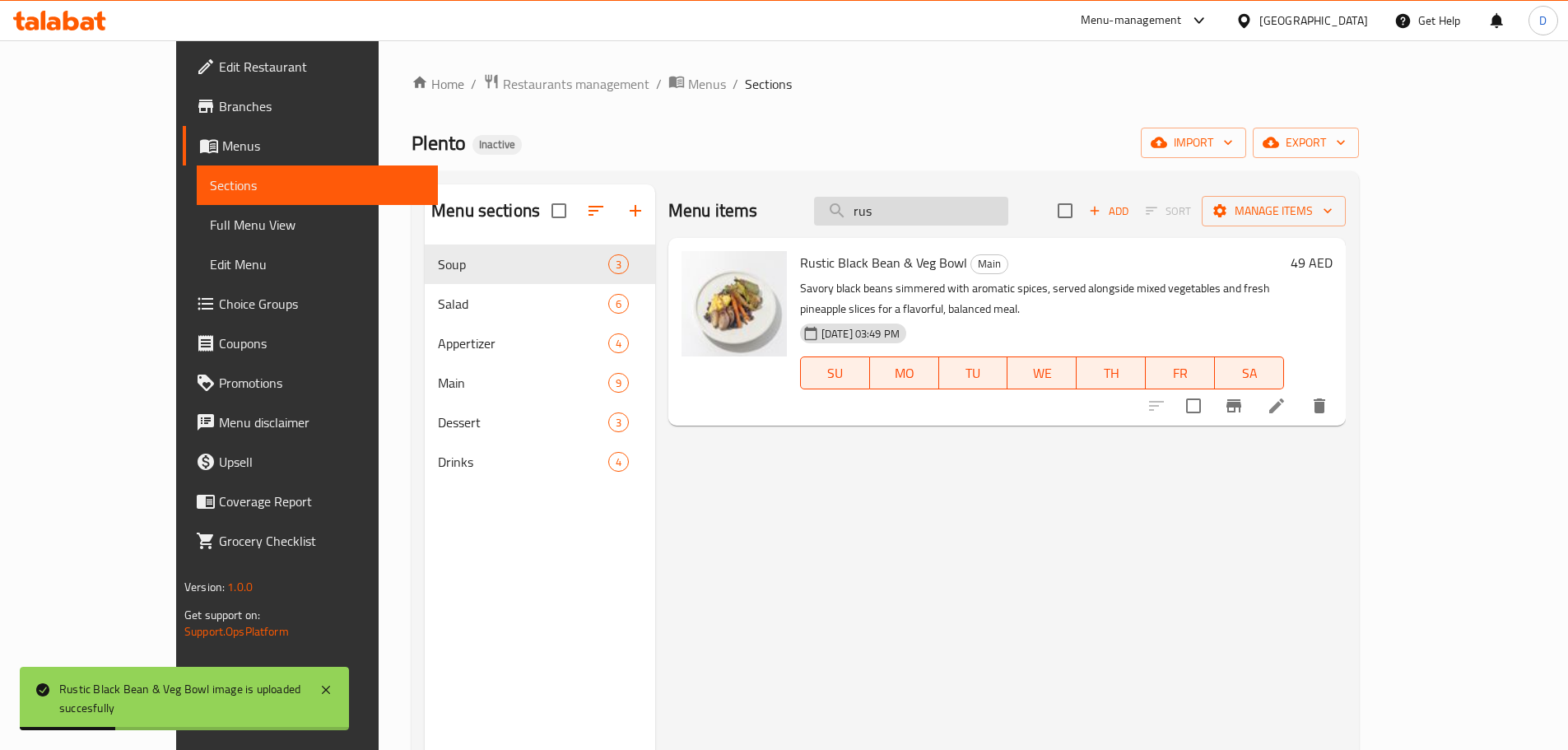
drag, startPoint x: 928, startPoint y: 213, endPoint x: 890, endPoint y: 219, distance: 38.5
click at [890, 219] on input "rus" at bounding box center [910, 211] width 194 height 29
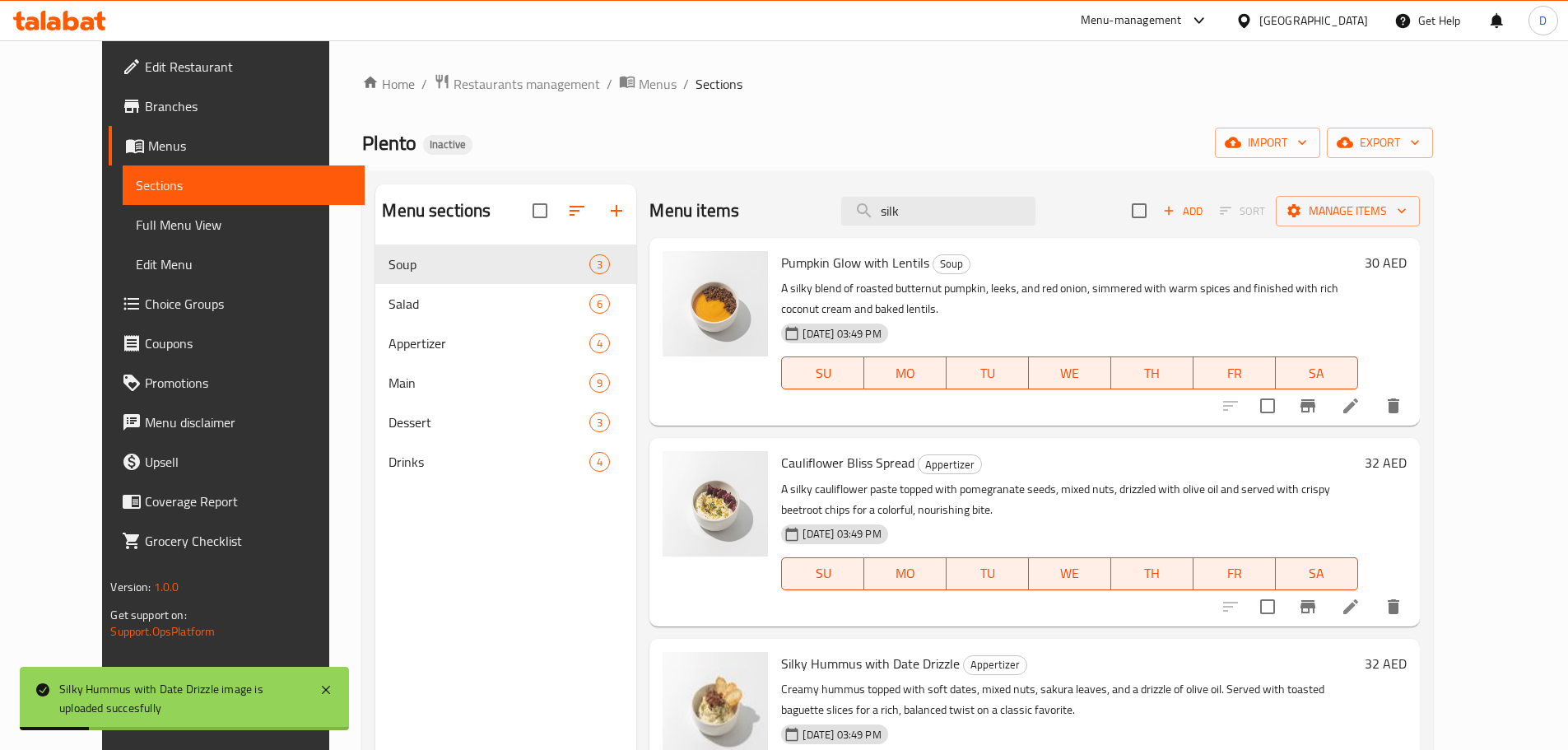
drag, startPoint x: 916, startPoint y: 209, endPoint x: 851, endPoint y: 209, distance: 65.0
click at [851, 209] on div "Menu items silk Add Sort Manage items" at bounding box center [1035, 211] width 770 height 54
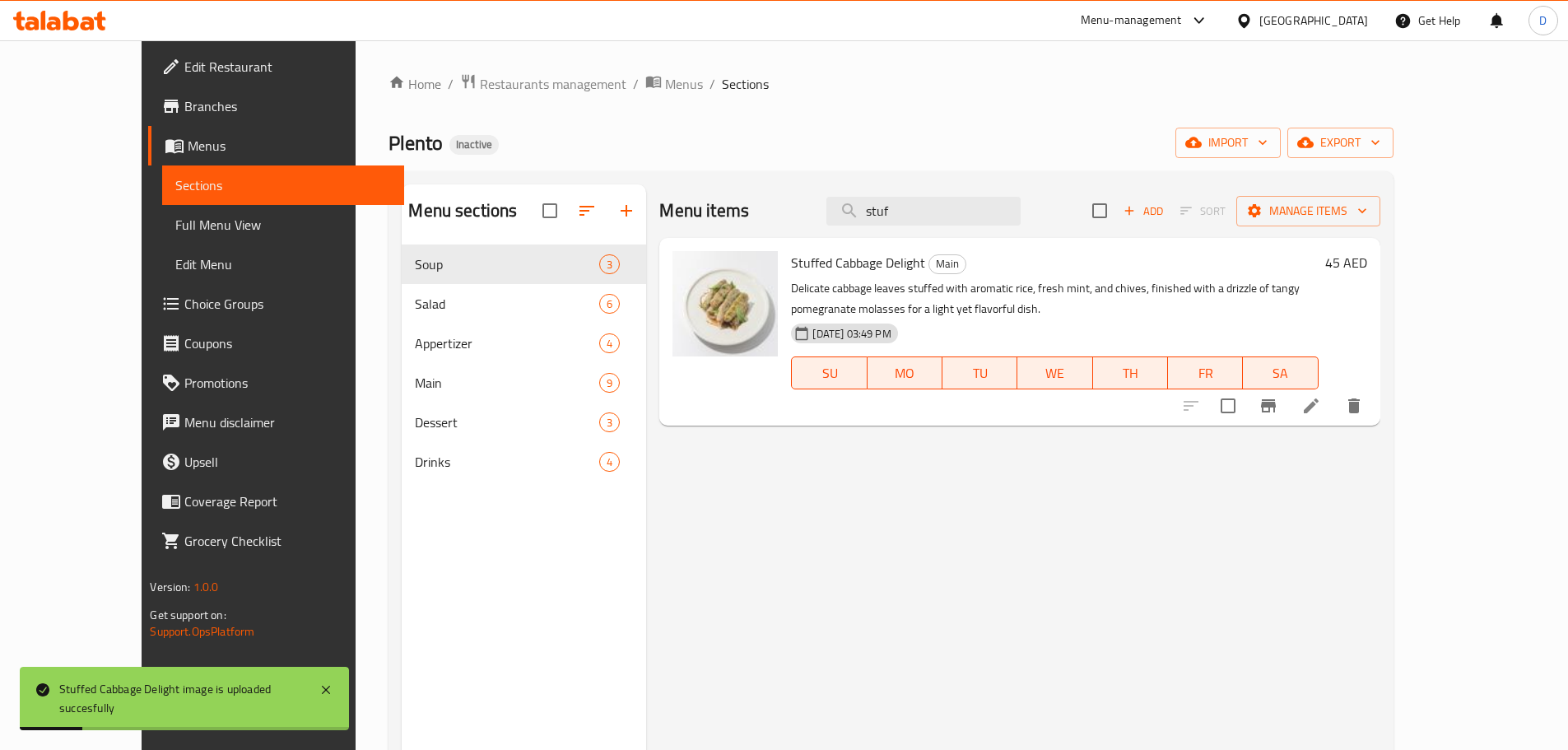
drag, startPoint x: 968, startPoint y: 208, endPoint x: 854, endPoint y: 208, distance: 114.0
click at [854, 208] on div "Menu items stuf Add Sort Manage items" at bounding box center [1018, 211] width 720 height 54
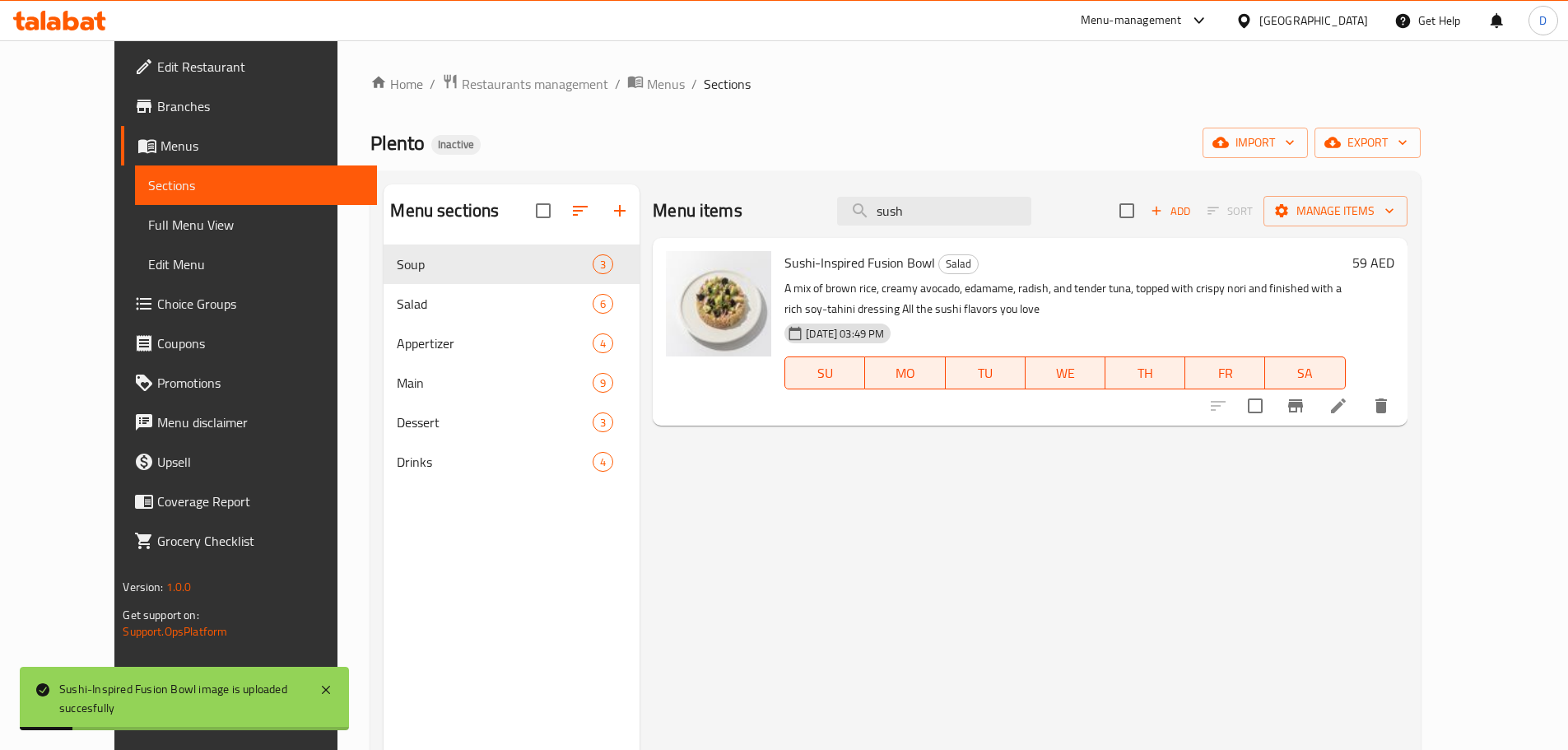
drag, startPoint x: 985, startPoint y: 221, endPoint x: 860, endPoint y: 226, distance: 125.1
click at [860, 226] on div "Menu items sush Add Sort Manage items" at bounding box center [1029, 211] width 754 height 54
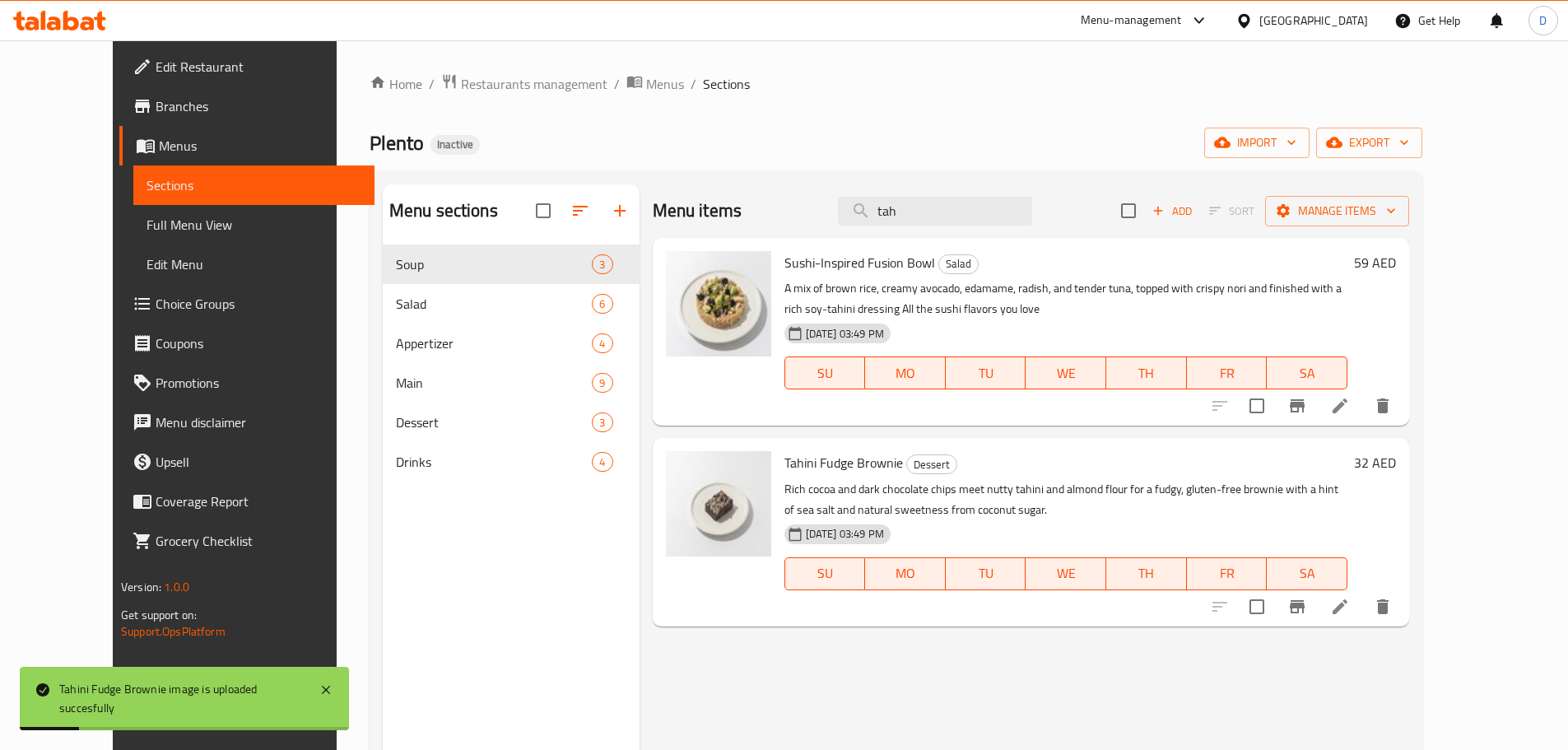
drag, startPoint x: 953, startPoint y: 214, endPoint x: 850, endPoint y: 219, distance: 103.1
click at [850, 219] on div "Menu items tah Add Sort Manage items" at bounding box center [1030, 211] width 756 height 54
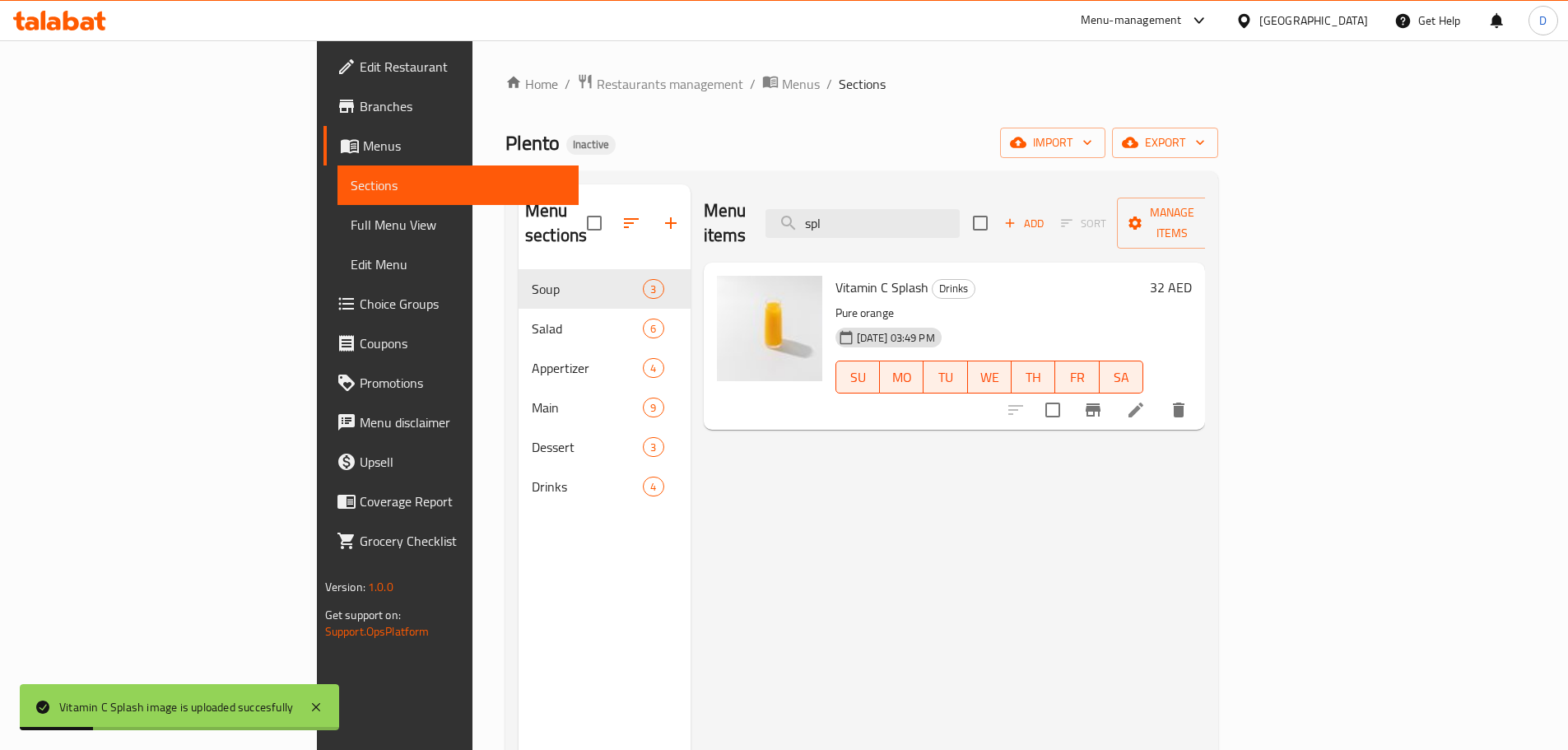
drag, startPoint x: 955, startPoint y: 208, endPoint x: 871, endPoint y: 208, distance: 84.0
click at [871, 208] on div "Menu items spl Add Sort Manage items" at bounding box center [955, 224] width 502 height 78
drag, startPoint x: 941, startPoint y: 215, endPoint x: 896, endPoint y: 208, distance: 45.5
click at [896, 209] on input "wav" at bounding box center [862, 224] width 194 height 29
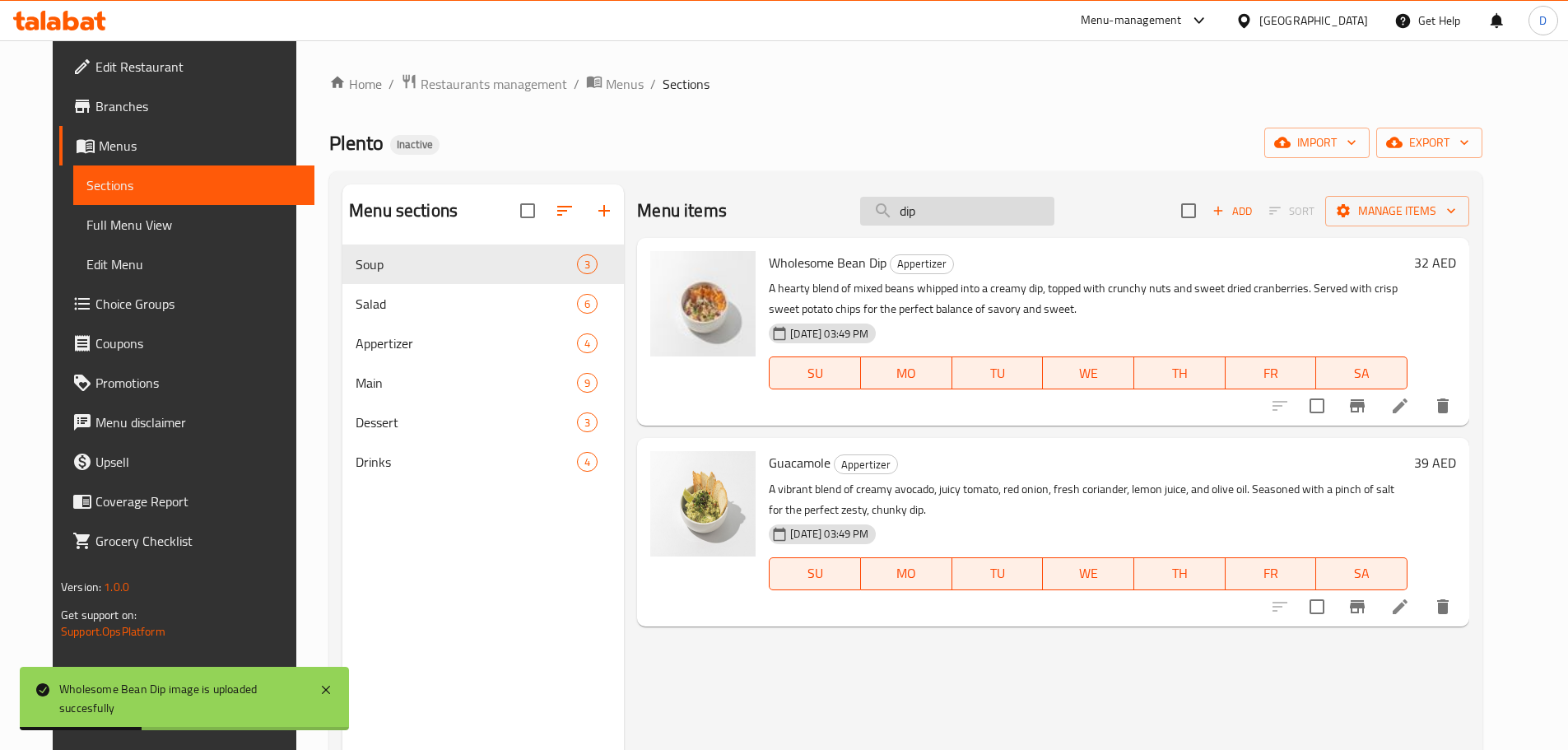
drag, startPoint x: 963, startPoint y: 219, endPoint x: 883, endPoint y: 219, distance: 80.0
click at [883, 219] on input "dip" at bounding box center [956, 211] width 194 height 29
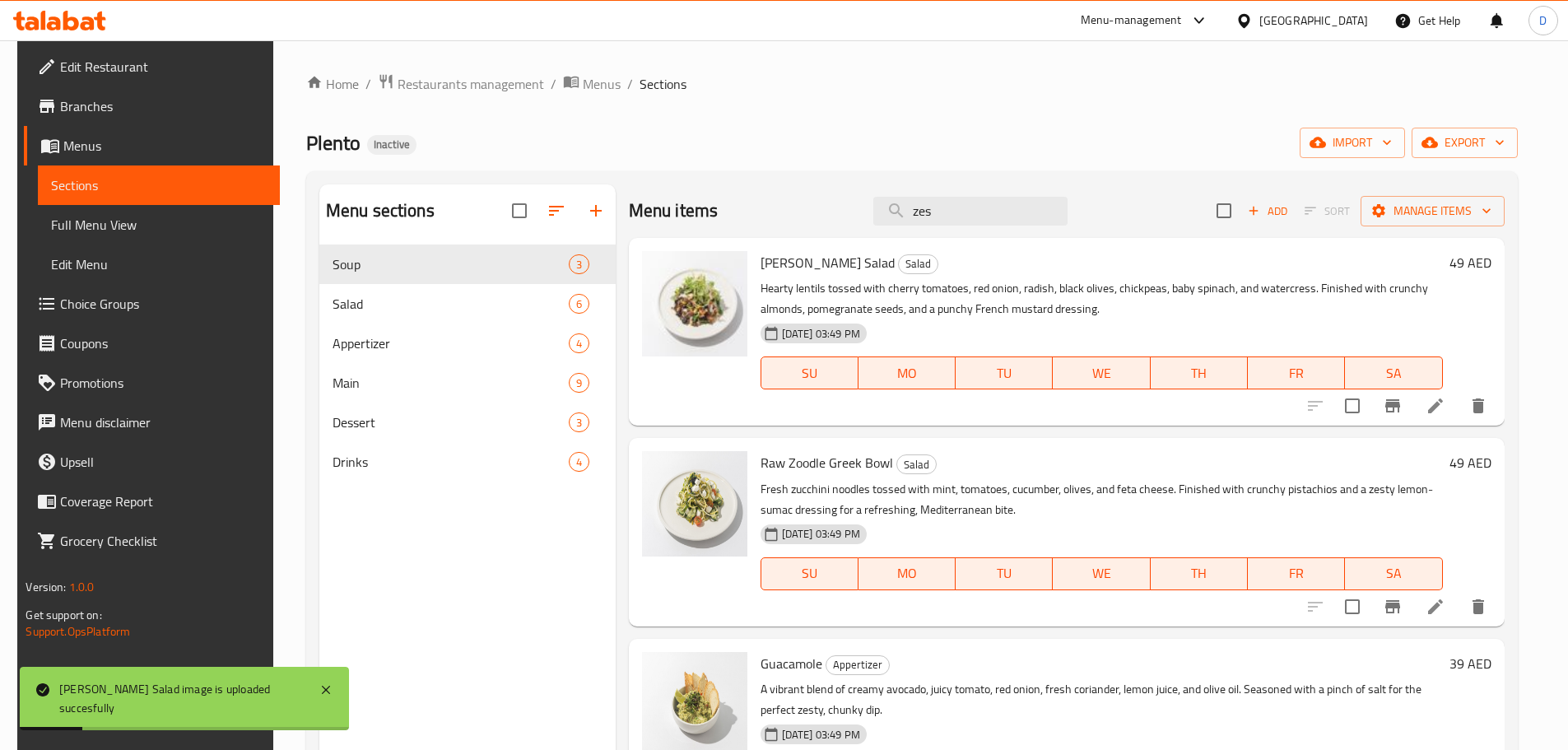
drag, startPoint x: 966, startPoint y: 217, endPoint x: 870, endPoint y: 216, distance: 96.0
click at [870, 216] on div "Menu items zes Add Sort Manage items" at bounding box center [1067, 211] width 875 height 54
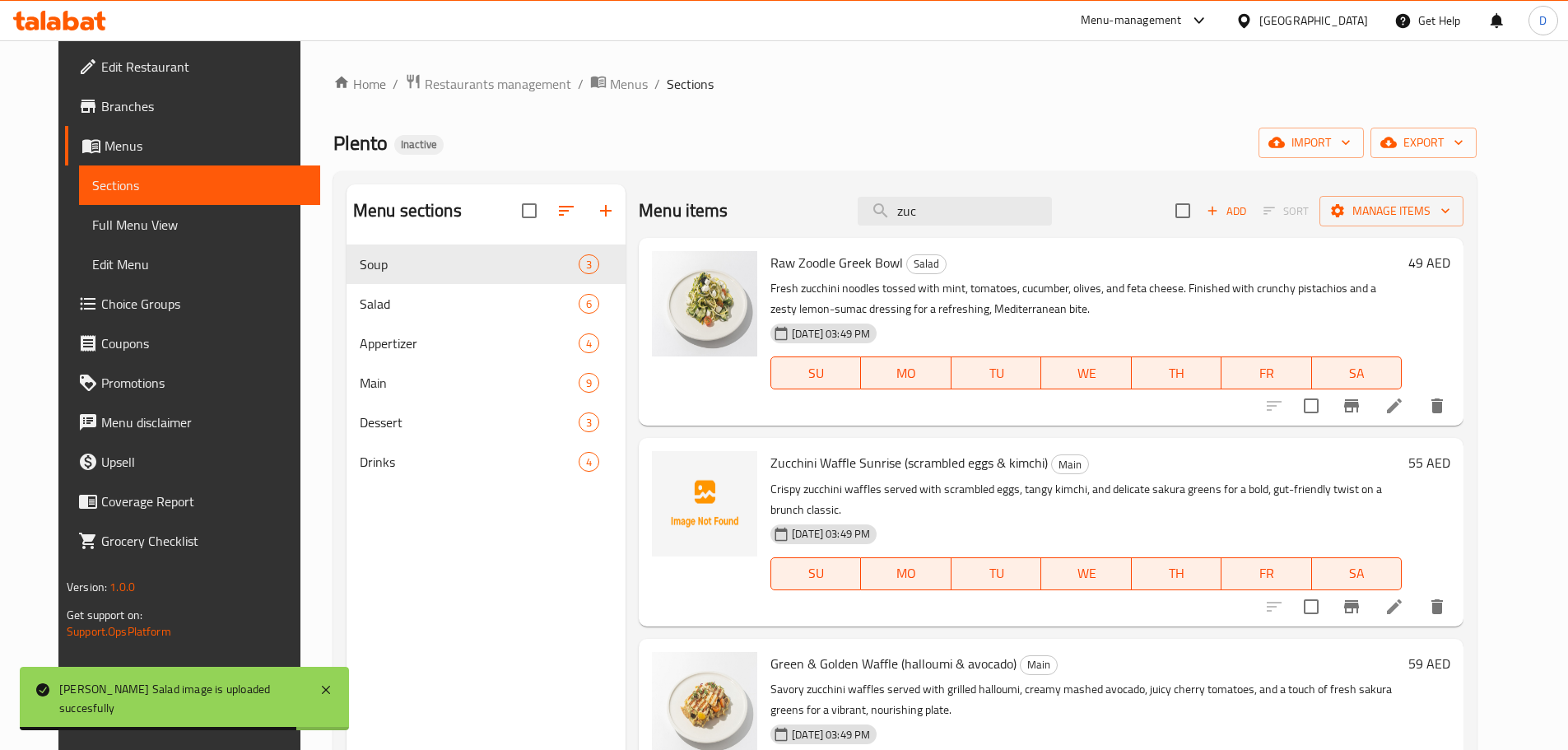
scroll to position [73, 0]
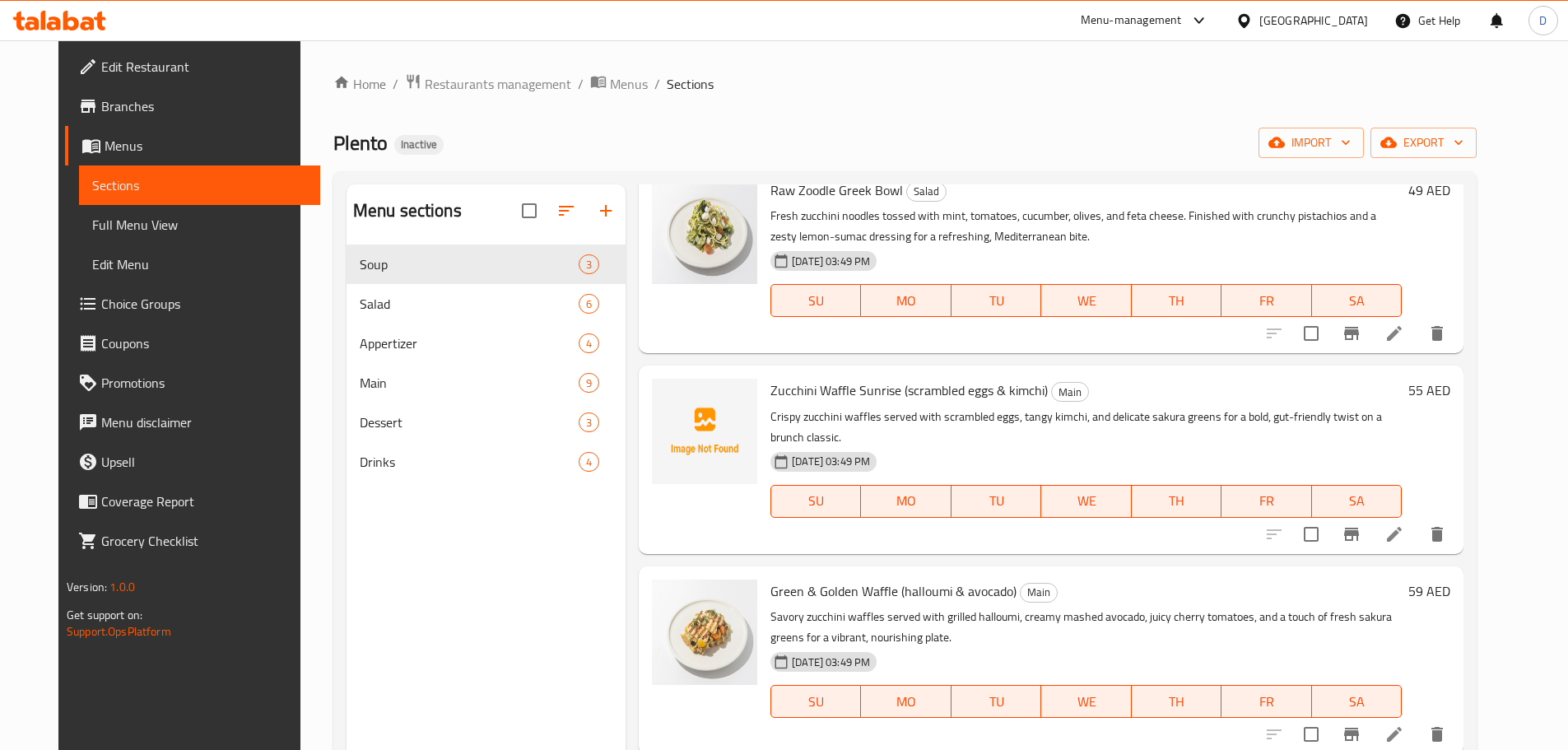
type input "zuc"
drag, startPoint x: 56, startPoint y: 237, endPoint x: 81, endPoint y: 245, distance: 26.2
click at [92, 235] on span "Full Menu View" at bounding box center [199, 225] width 215 height 20
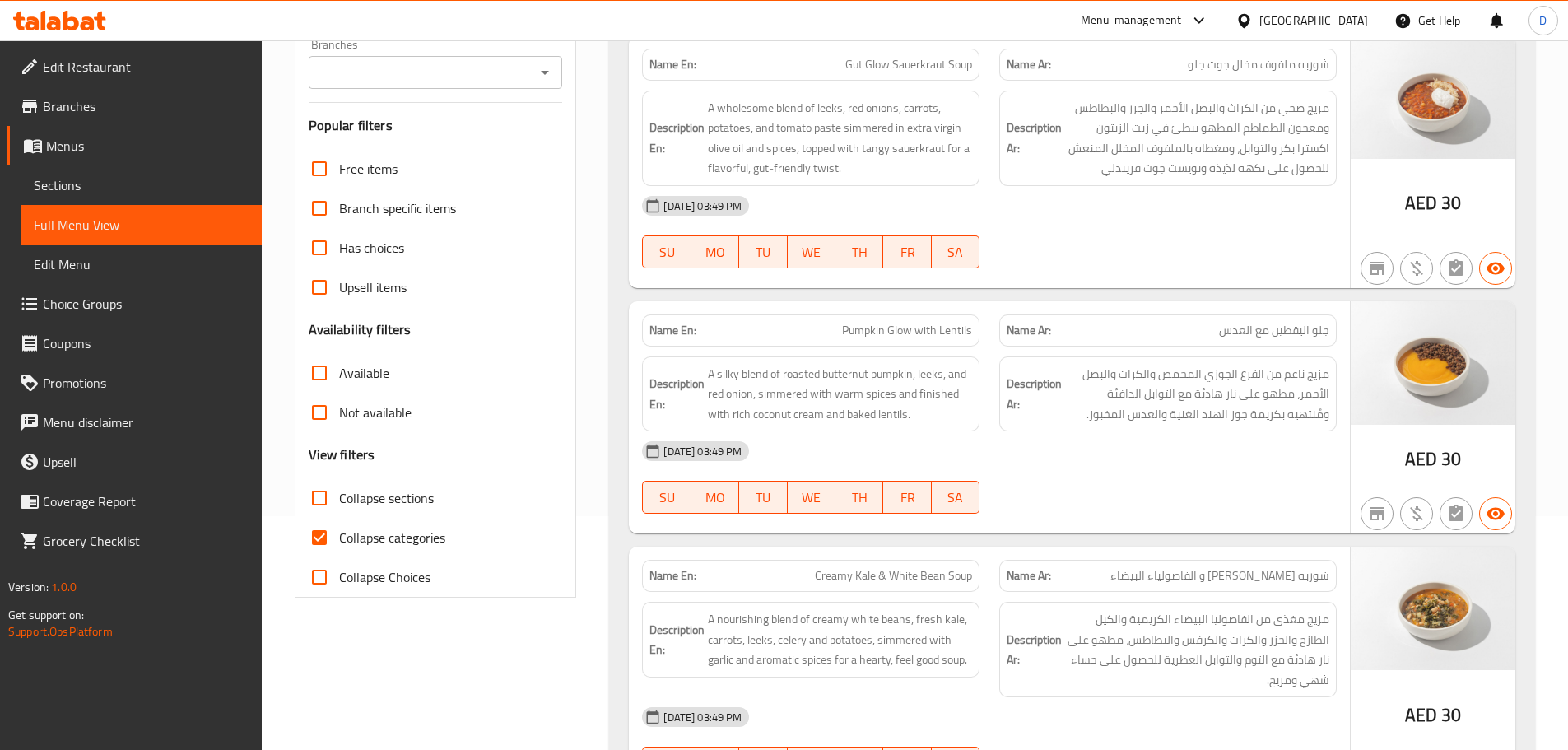
scroll to position [247, 0]
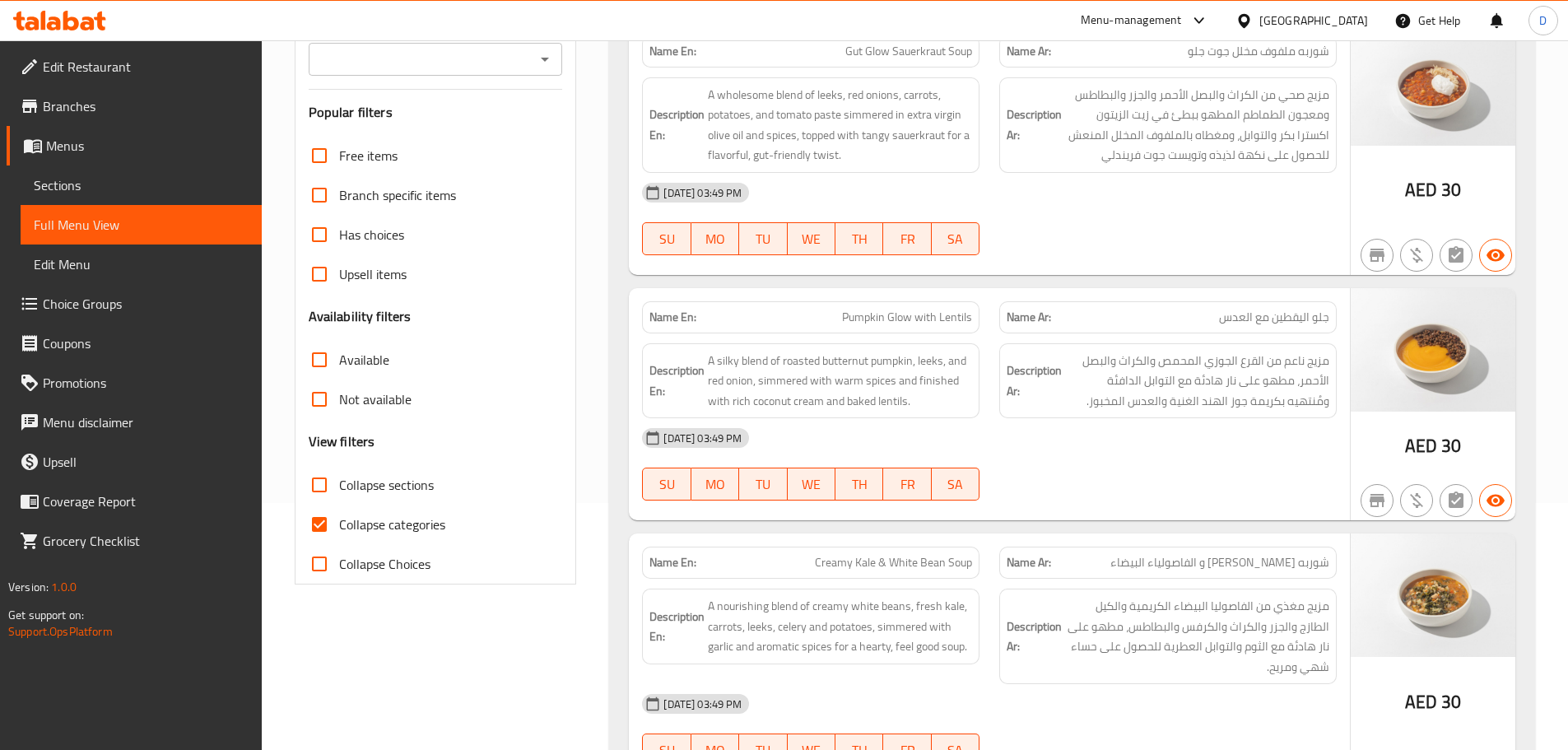
click at [326, 512] on input "Collapse categories" at bounding box center [319, 523] width 39 height 39
checkbox input "false"
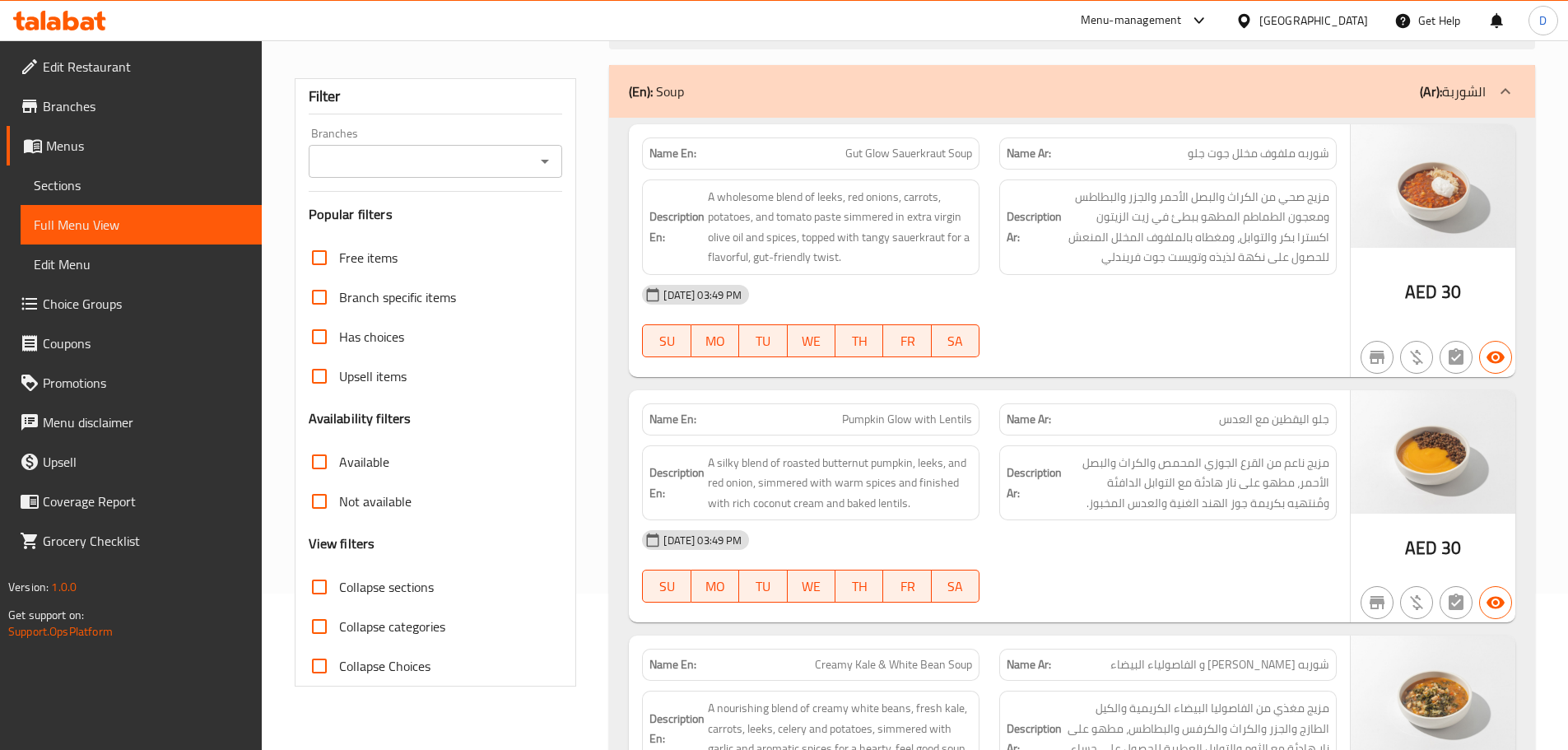
scroll to position [0, 0]
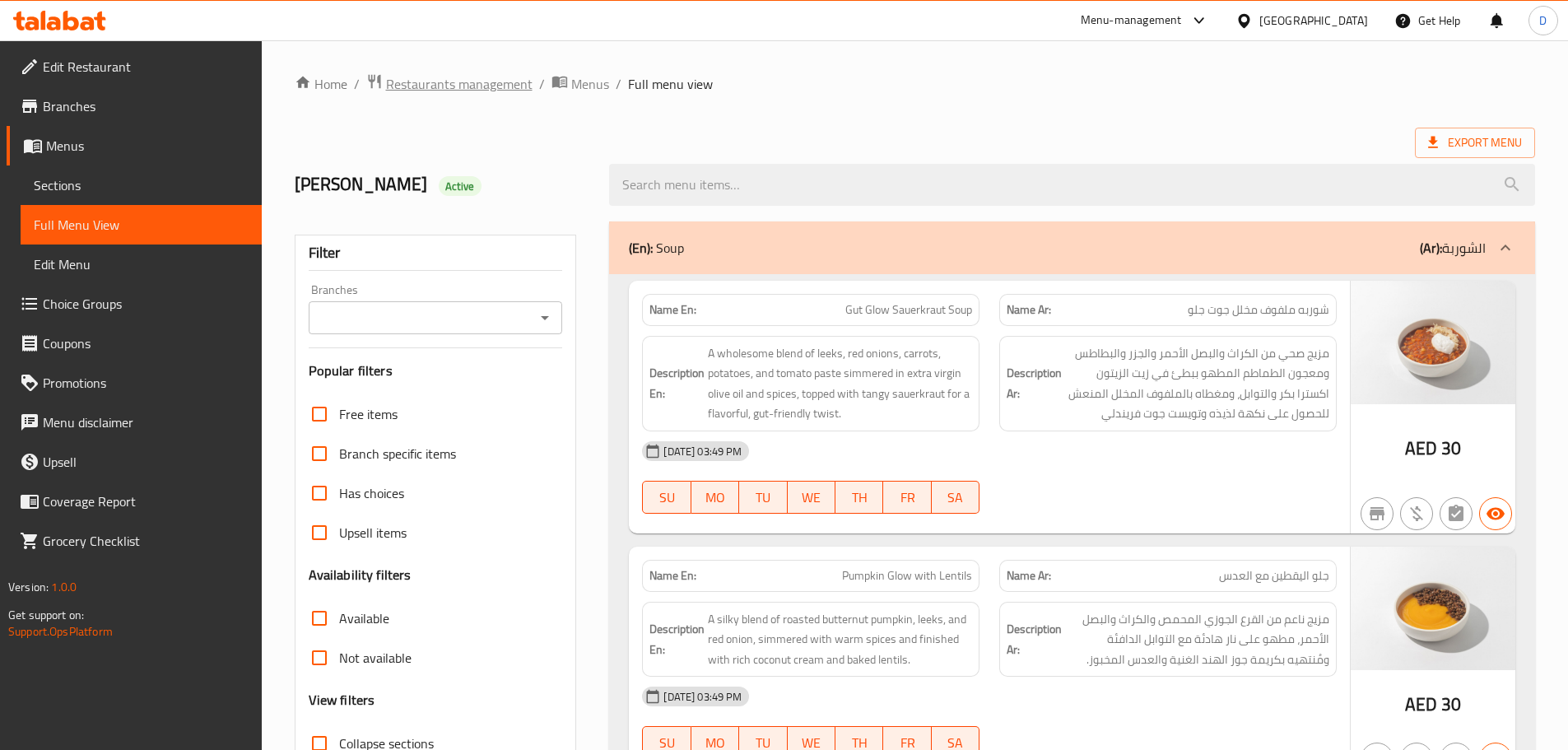
click at [490, 89] on span "Restaurants management" at bounding box center [459, 84] width 147 height 20
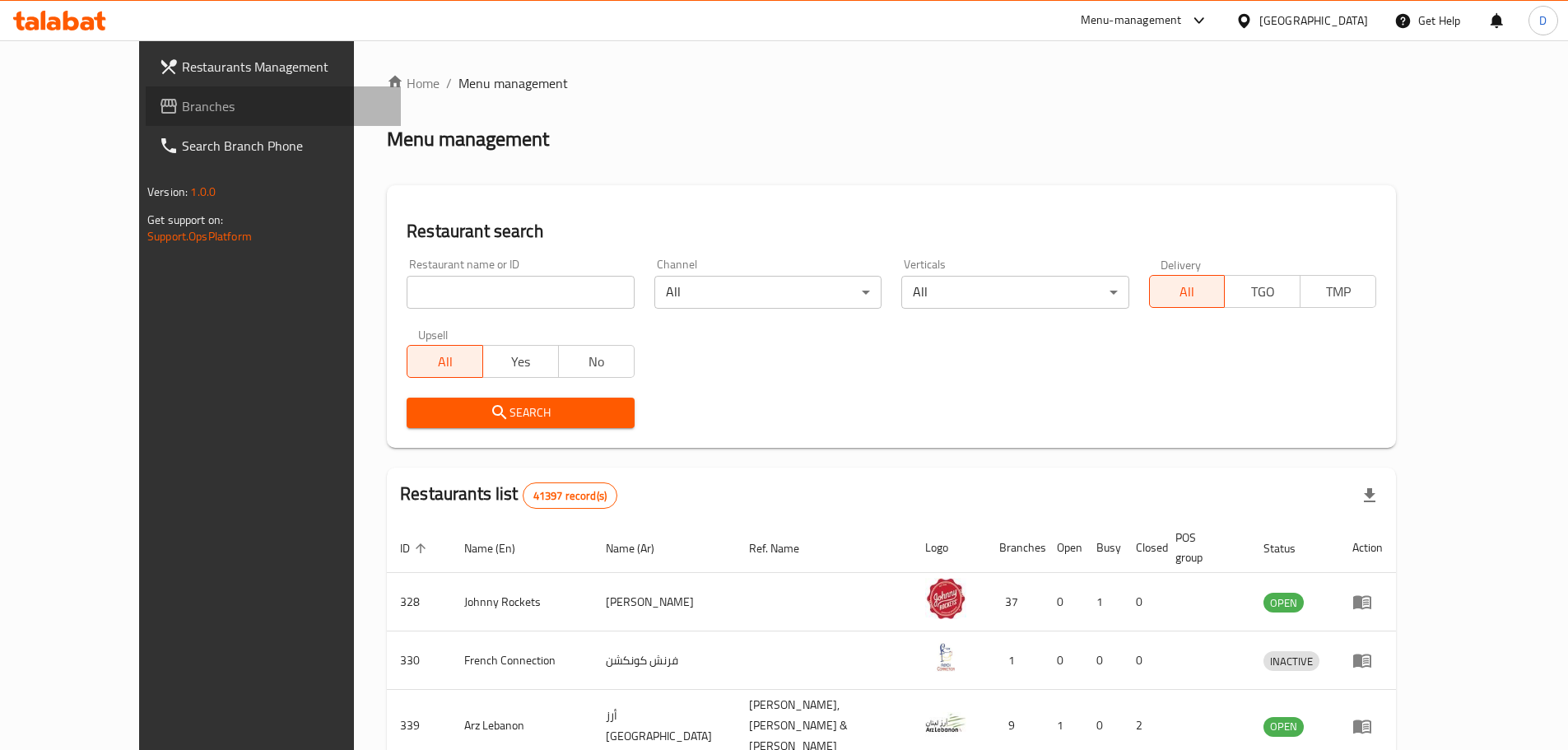
click at [146, 118] on link "Branches" at bounding box center [273, 106] width 255 height 39
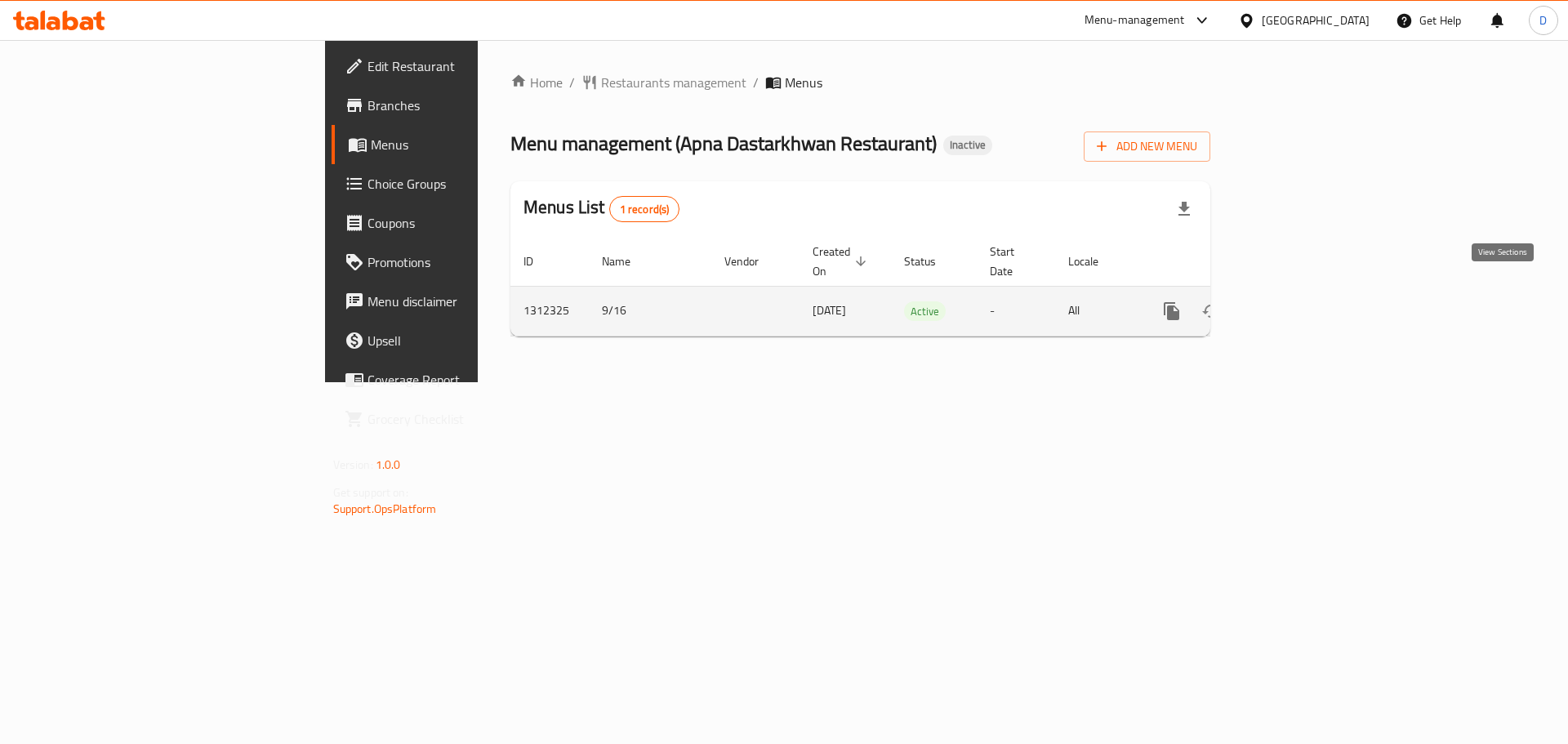
click at [1300, 302] on icon "enhanced table" at bounding box center [1290, 312] width 20 height 20
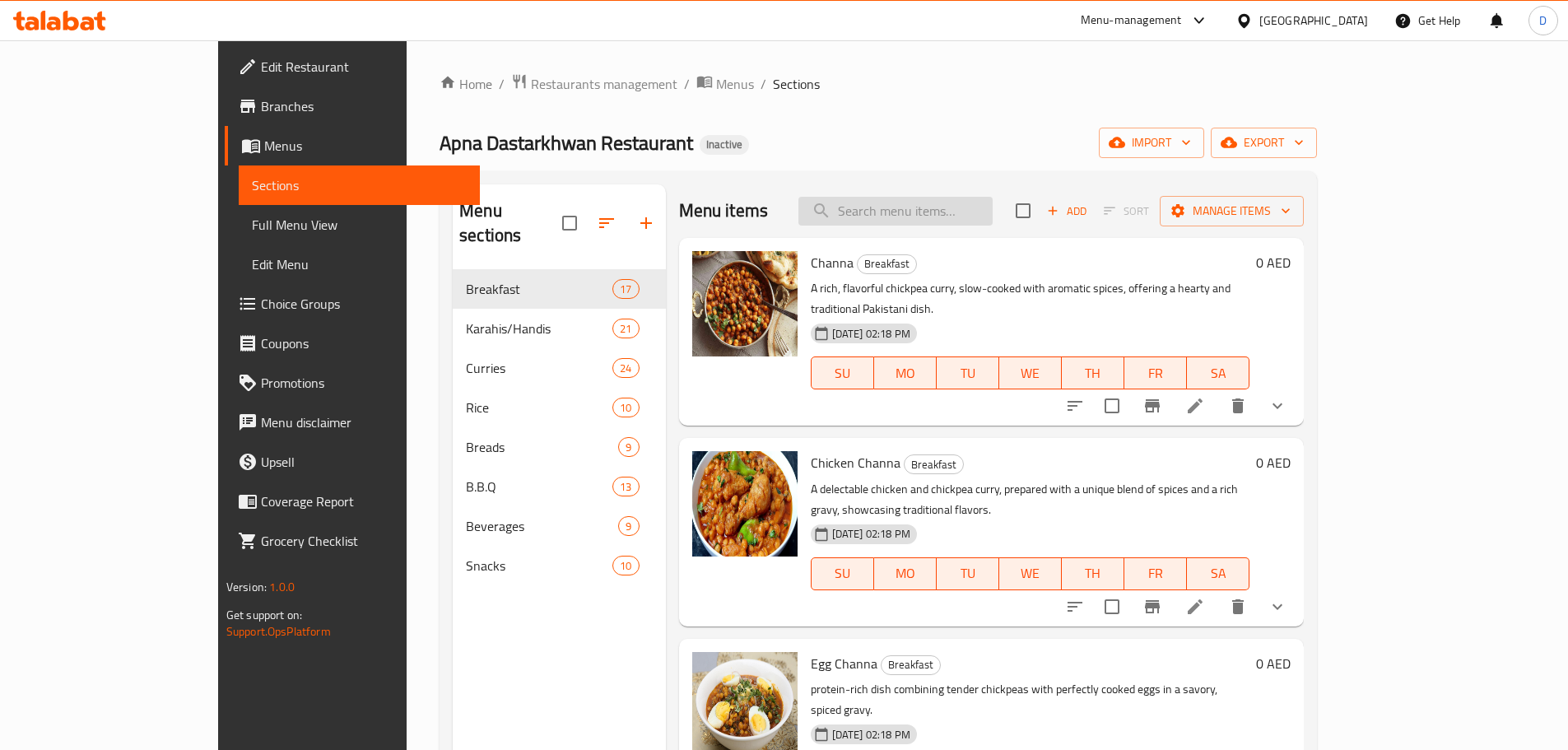
click at [983, 205] on input "search" at bounding box center [895, 211] width 194 height 29
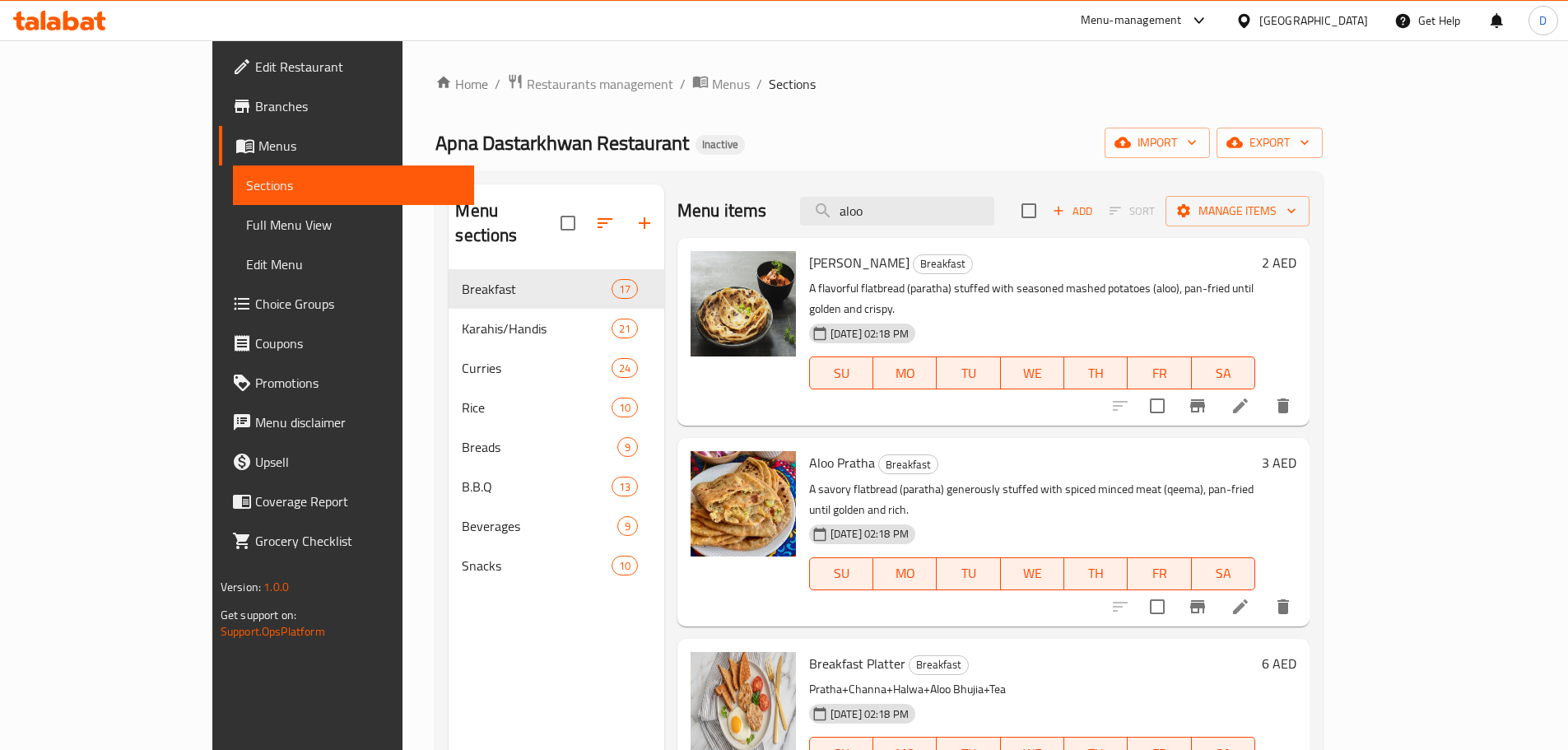
drag, startPoint x: 960, startPoint y: 210, endPoint x: 839, endPoint y: 216, distance: 121.1
click at [839, 216] on div "Menu items aloo Add Sort Manage items" at bounding box center [993, 211] width 632 height 54
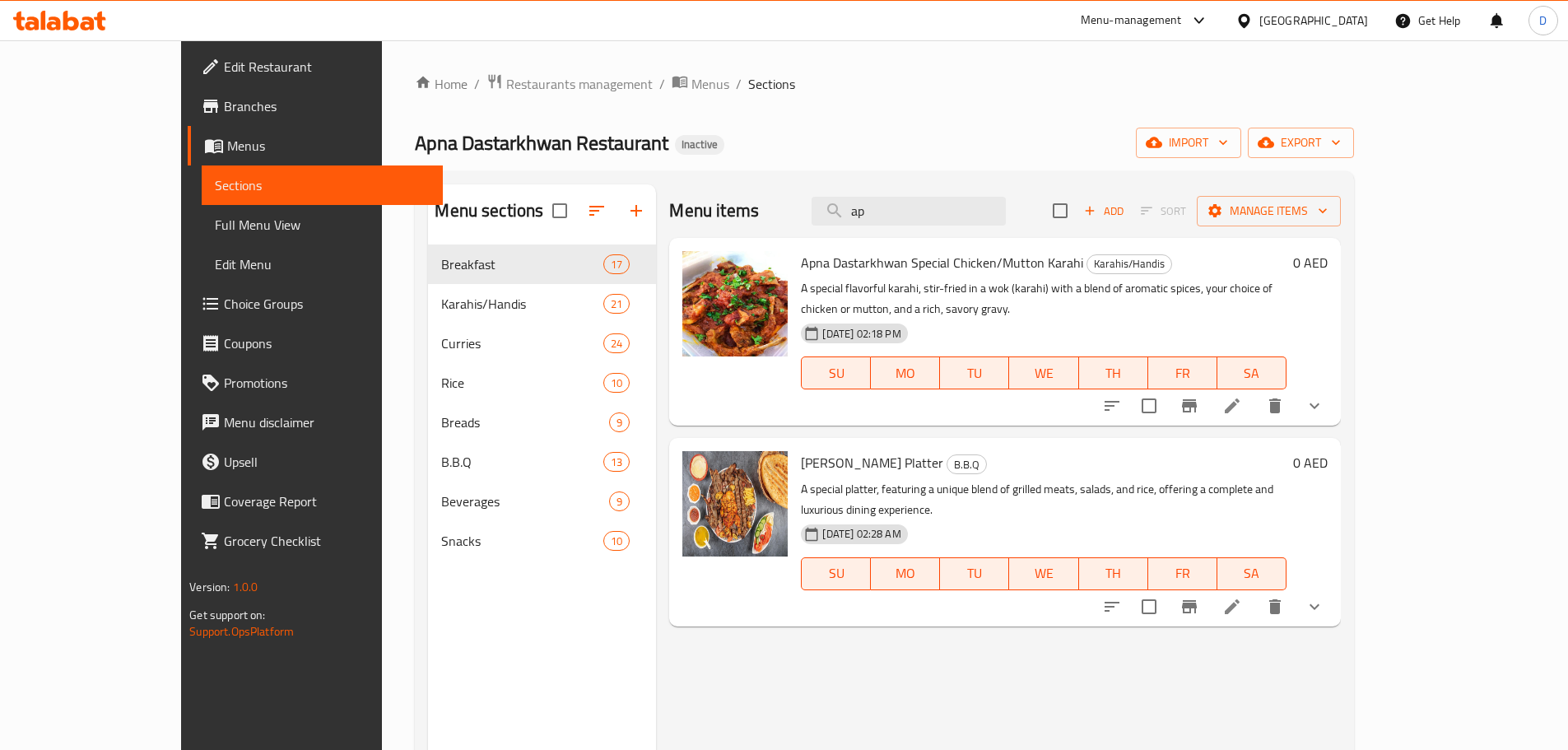
type input "a"
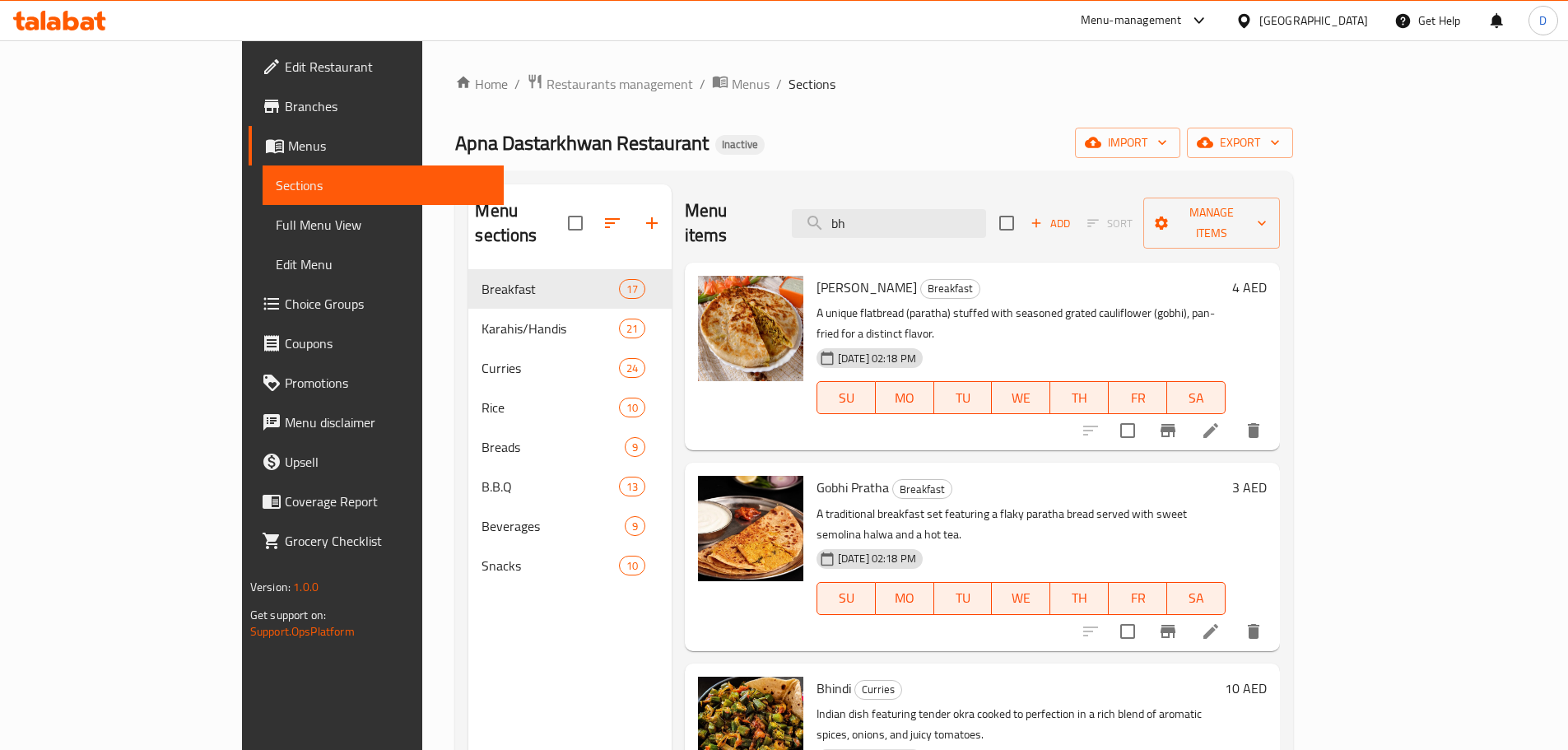
type input "b"
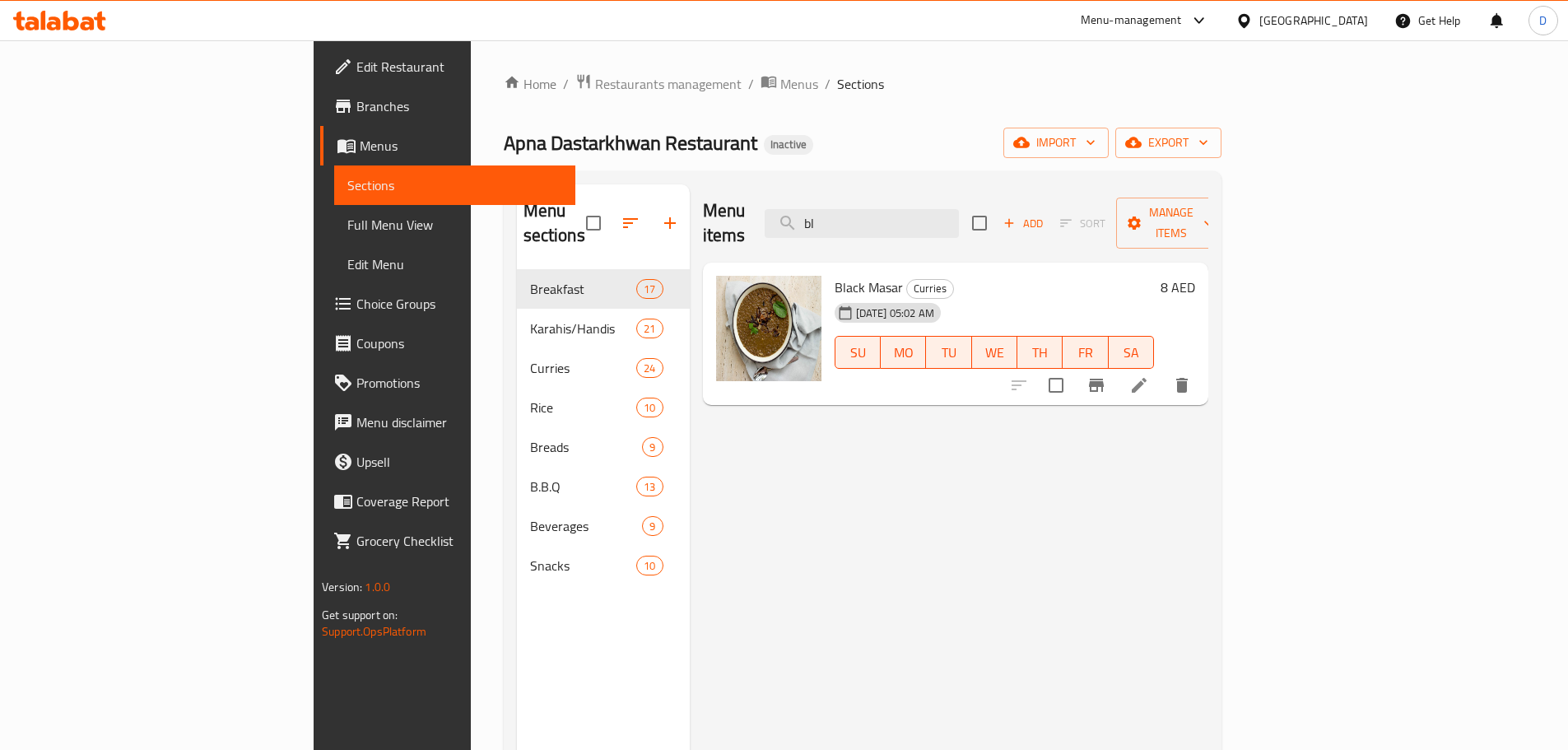
type input "b"
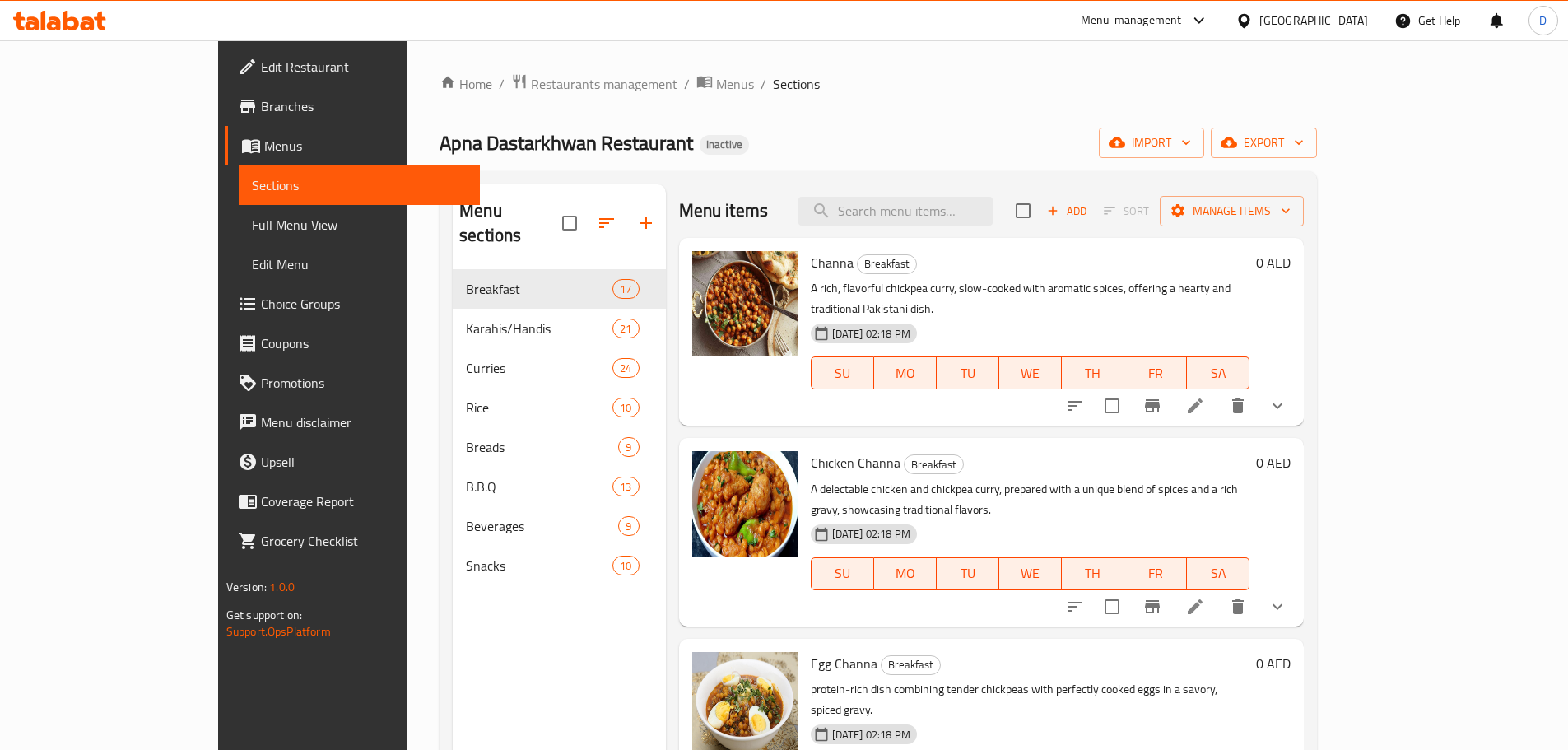
click at [839, 206] on div "Menu items Add Sort Manage items" at bounding box center [991, 211] width 625 height 54
click at [986, 219] on input "search" at bounding box center [895, 211] width 194 height 29
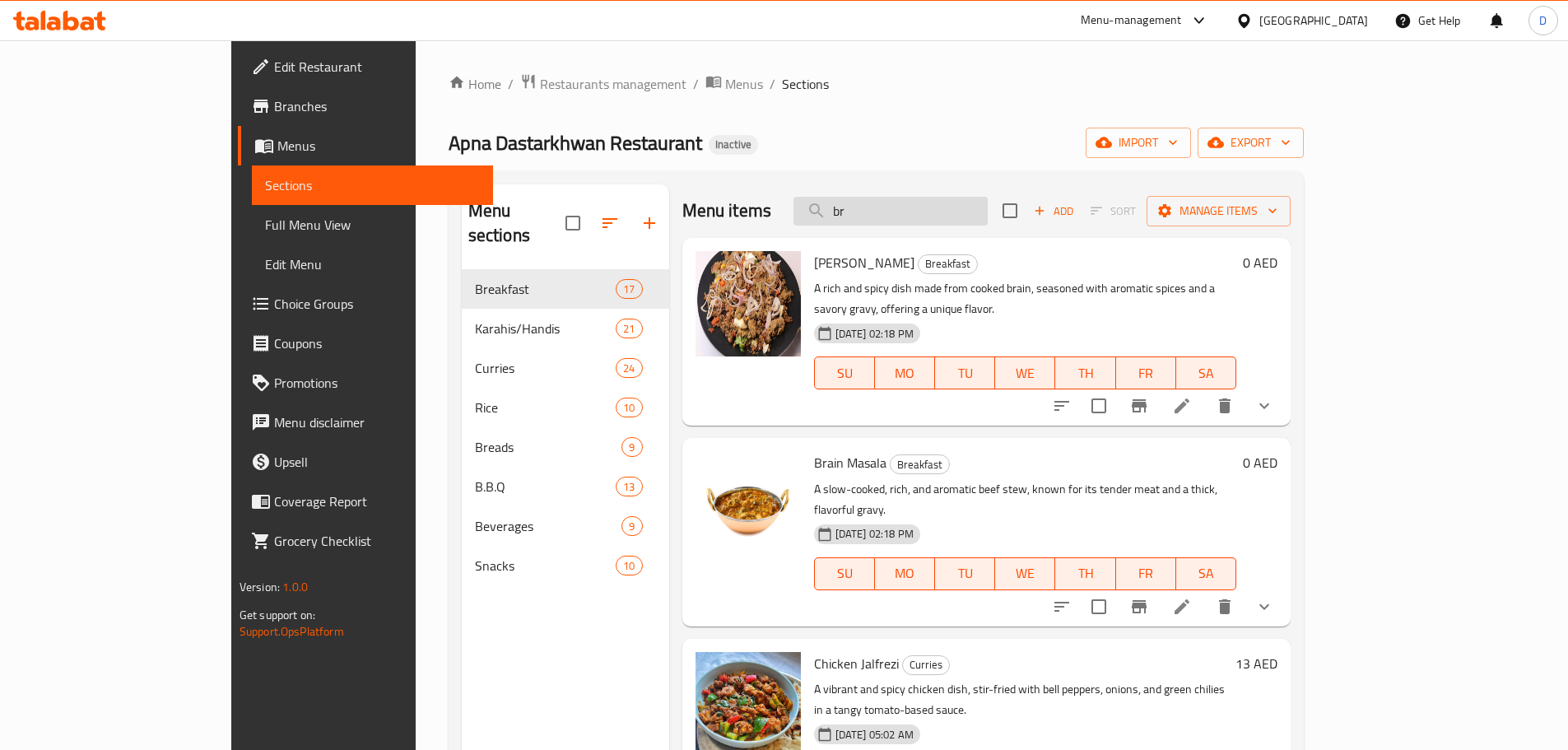
type input "b"
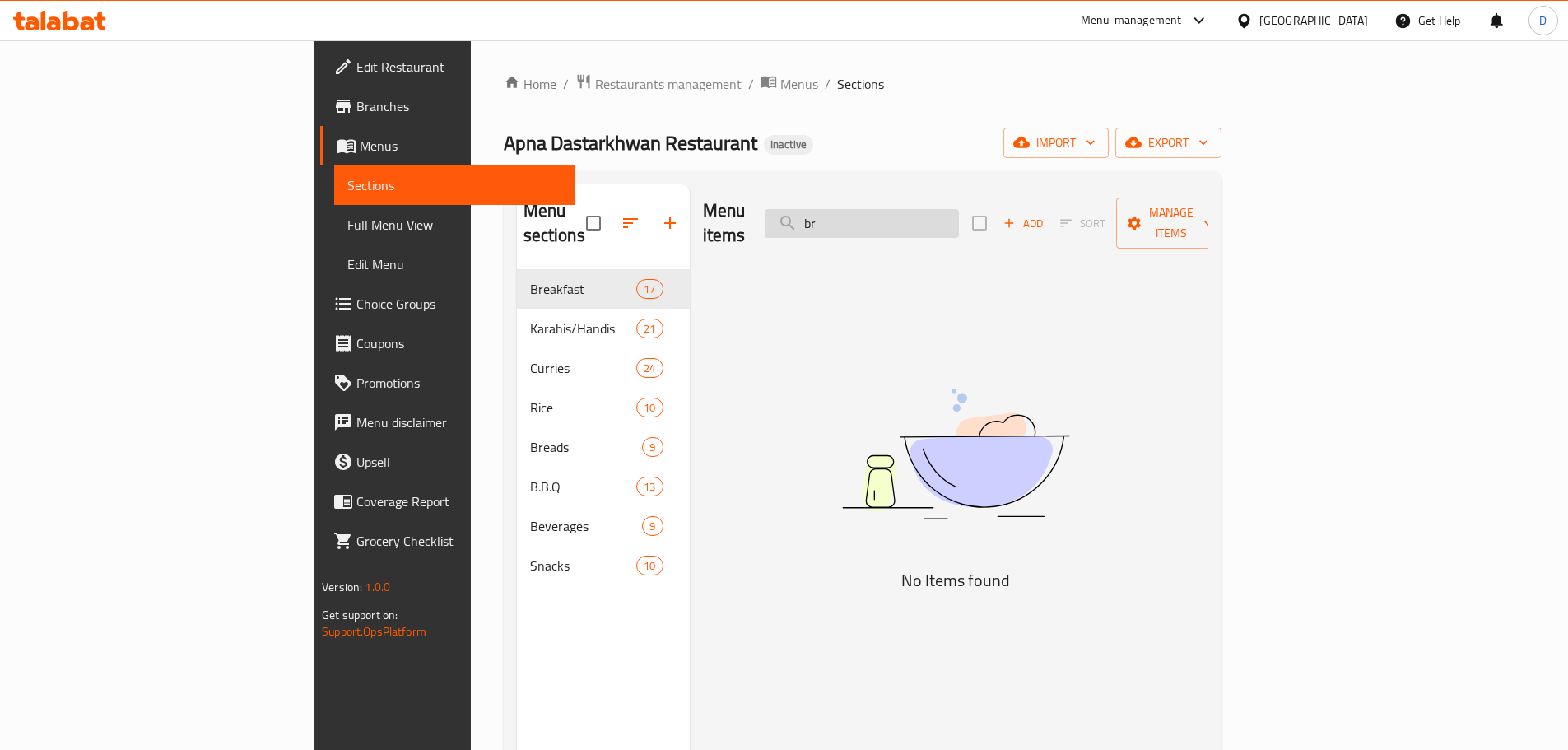
type input "b"
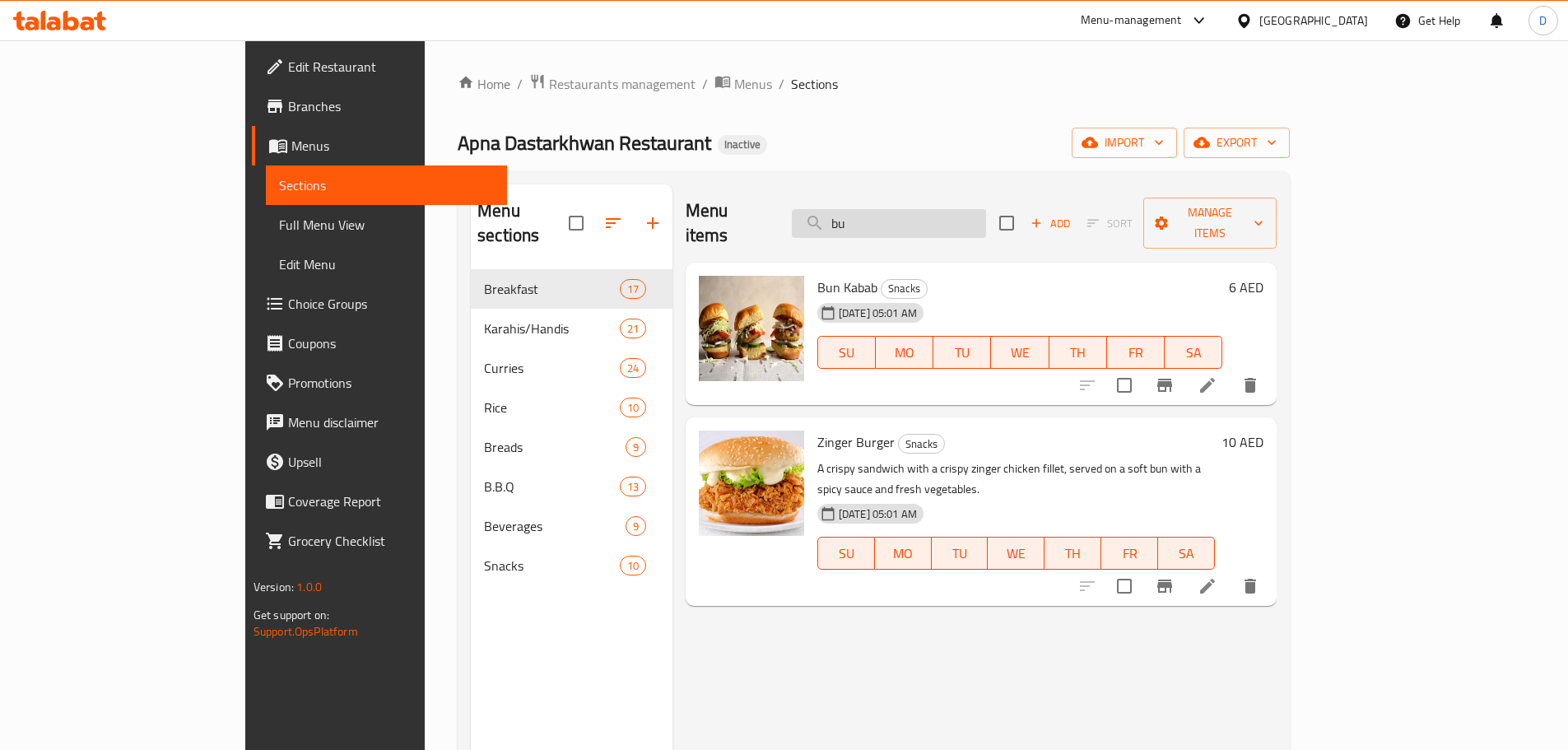
type input "b"
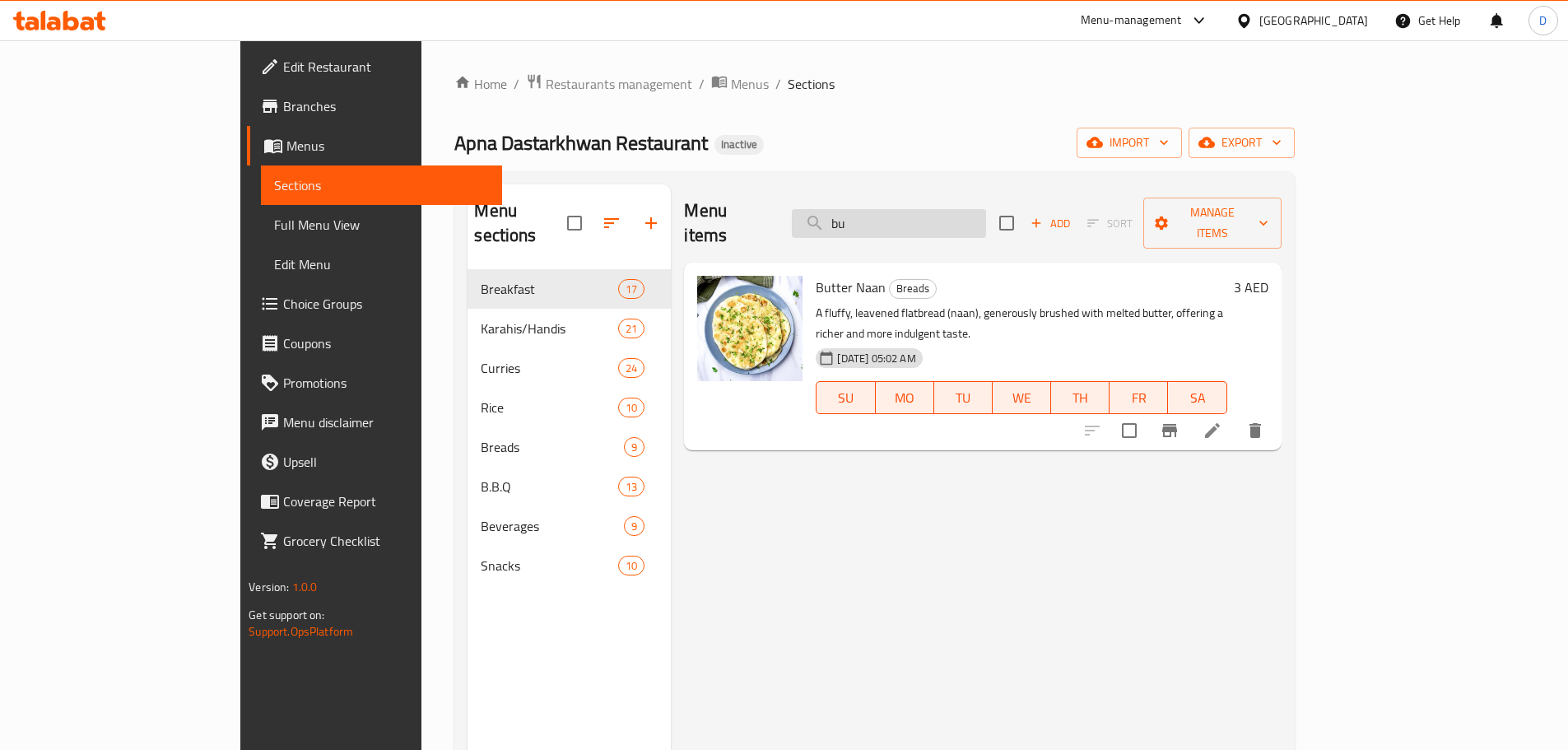
type input "b"
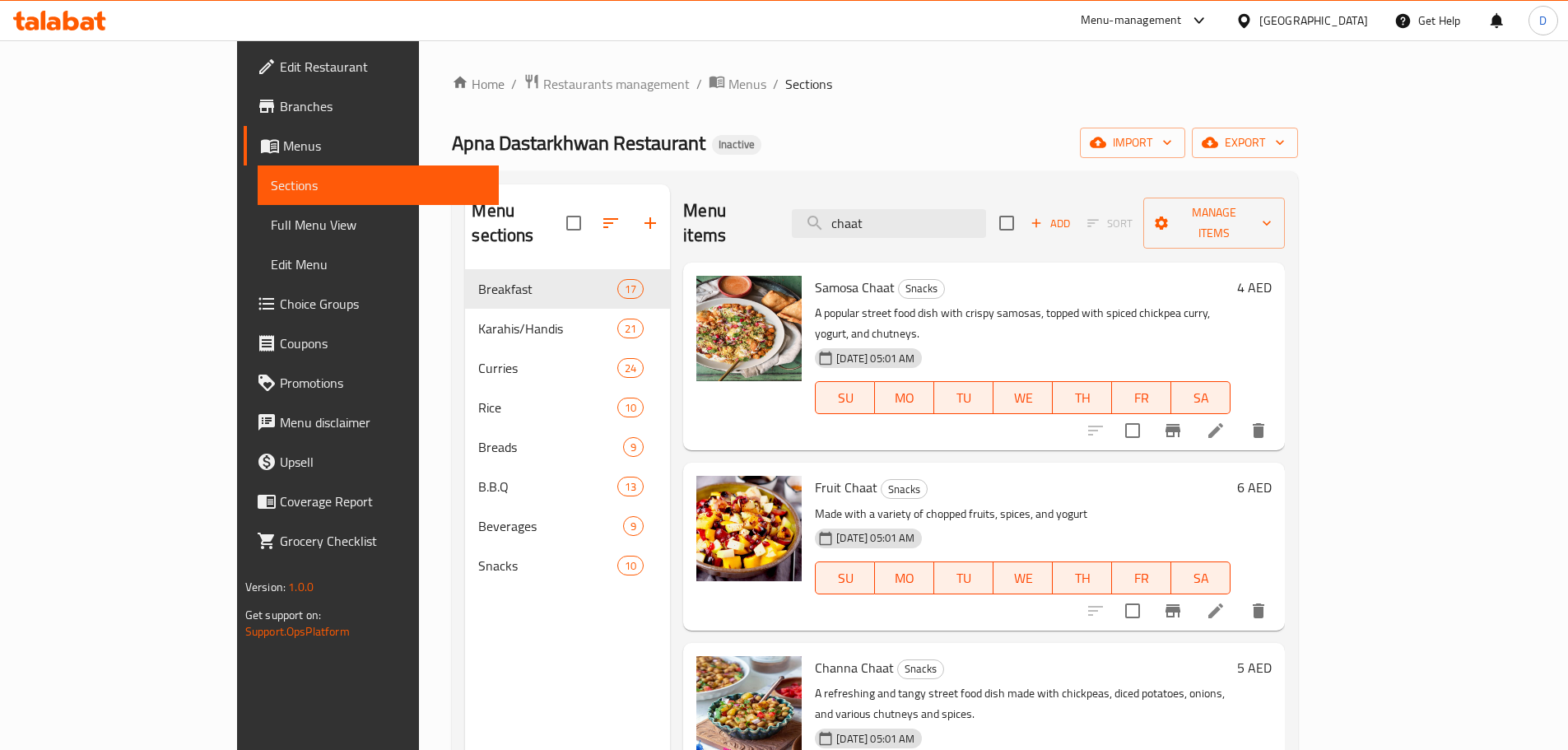
drag, startPoint x: 956, startPoint y: 219, endPoint x: 855, endPoint y: 210, distance: 101.4
click at [855, 210] on div "Menu items chaat Add Sort Manage items" at bounding box center [984, 224] width 602 height 78
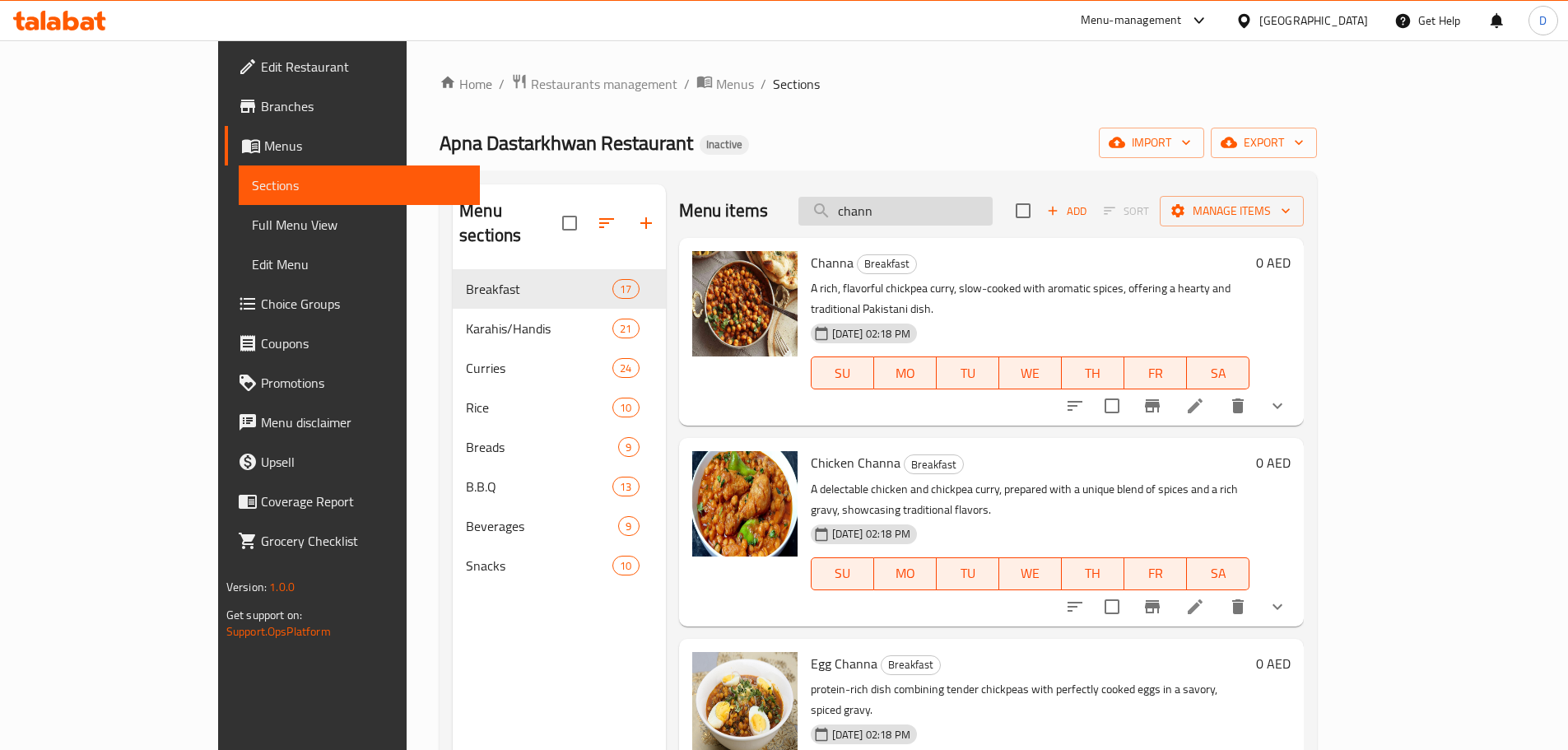
drag, startPoint x: 1029, startPoint y: 197, endPoint x: 876, endPoint y: 202, distance: 153.1
click at [876, 202] on input "chann" at bounding box center [895, 211] width 194 height 29
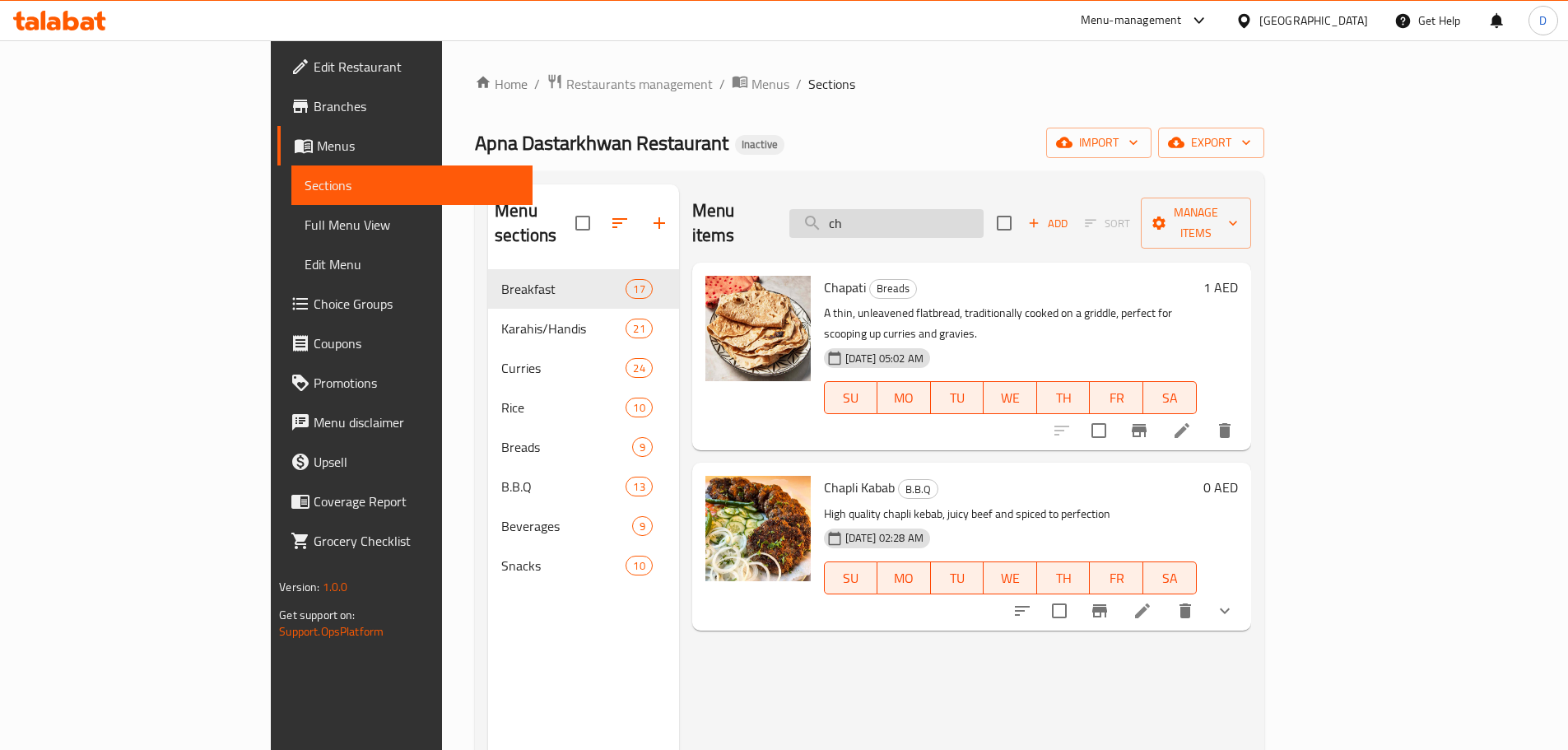
type input "c"
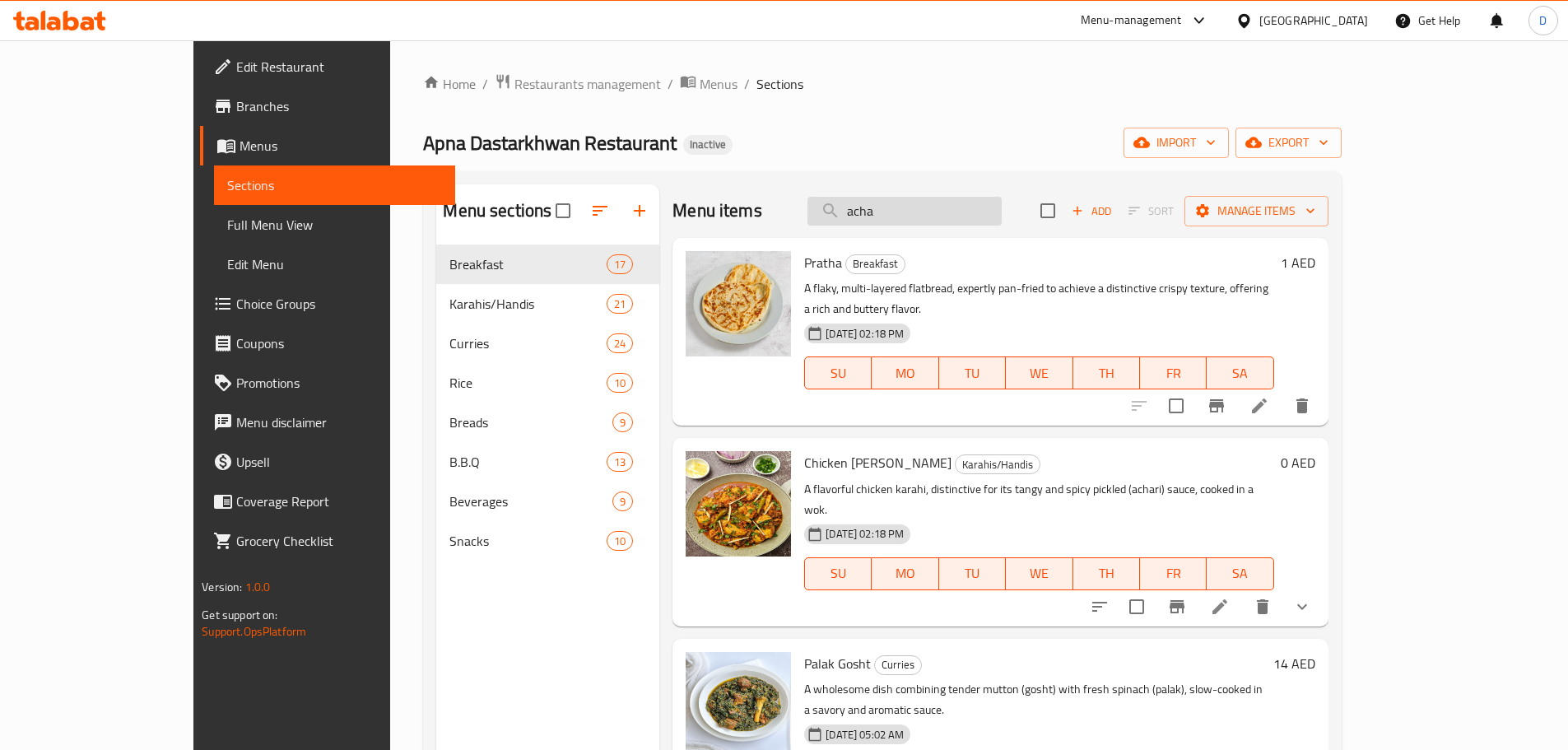
type input "achar"
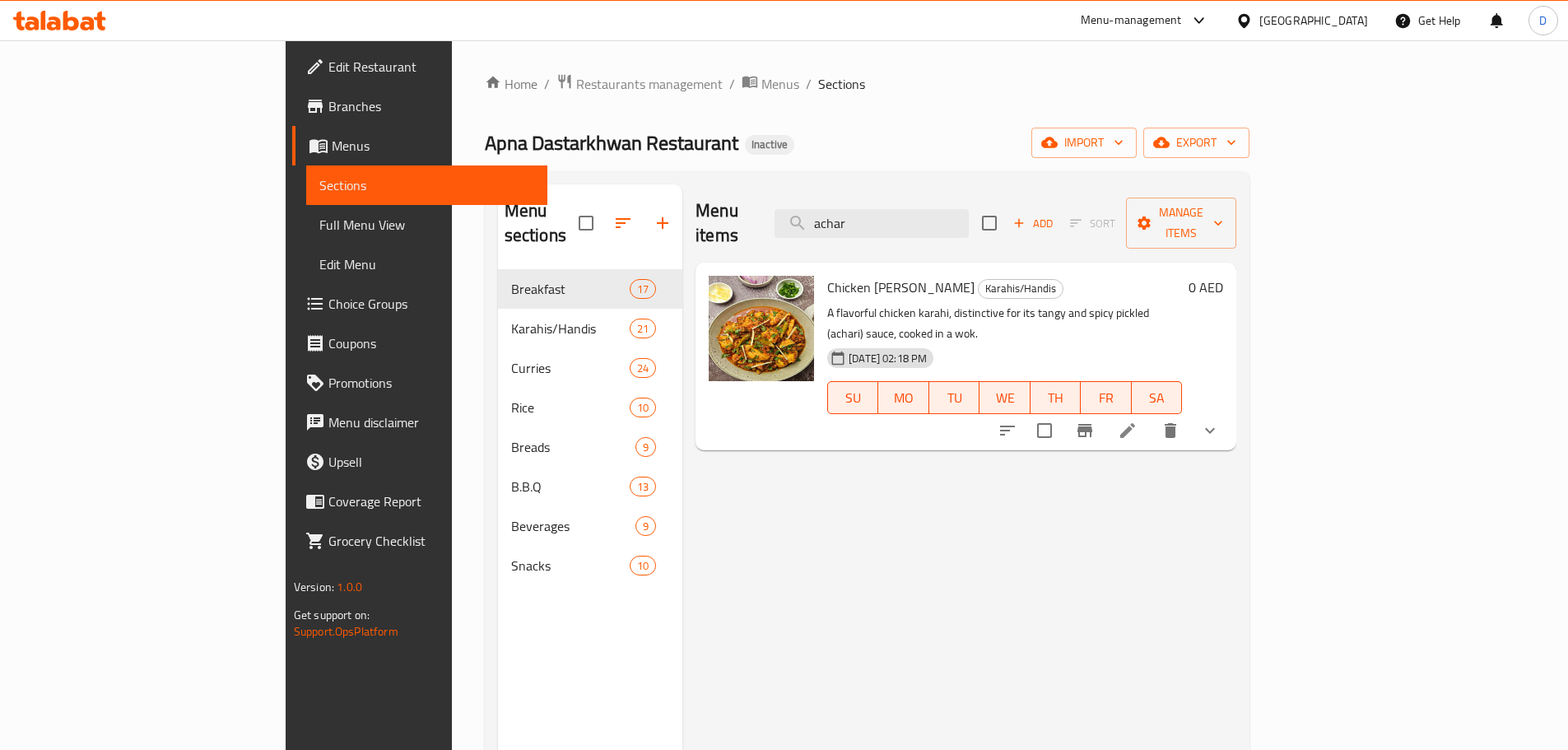
drag, startPoint x: 964, startPoint y: 215, endPoint x: 858, endPoint y: 219, distance: 106.1
click at [858, 219] on div "Menu items achar Add Sort Manage items" at bounding box center [966, 224] width 541 height 78
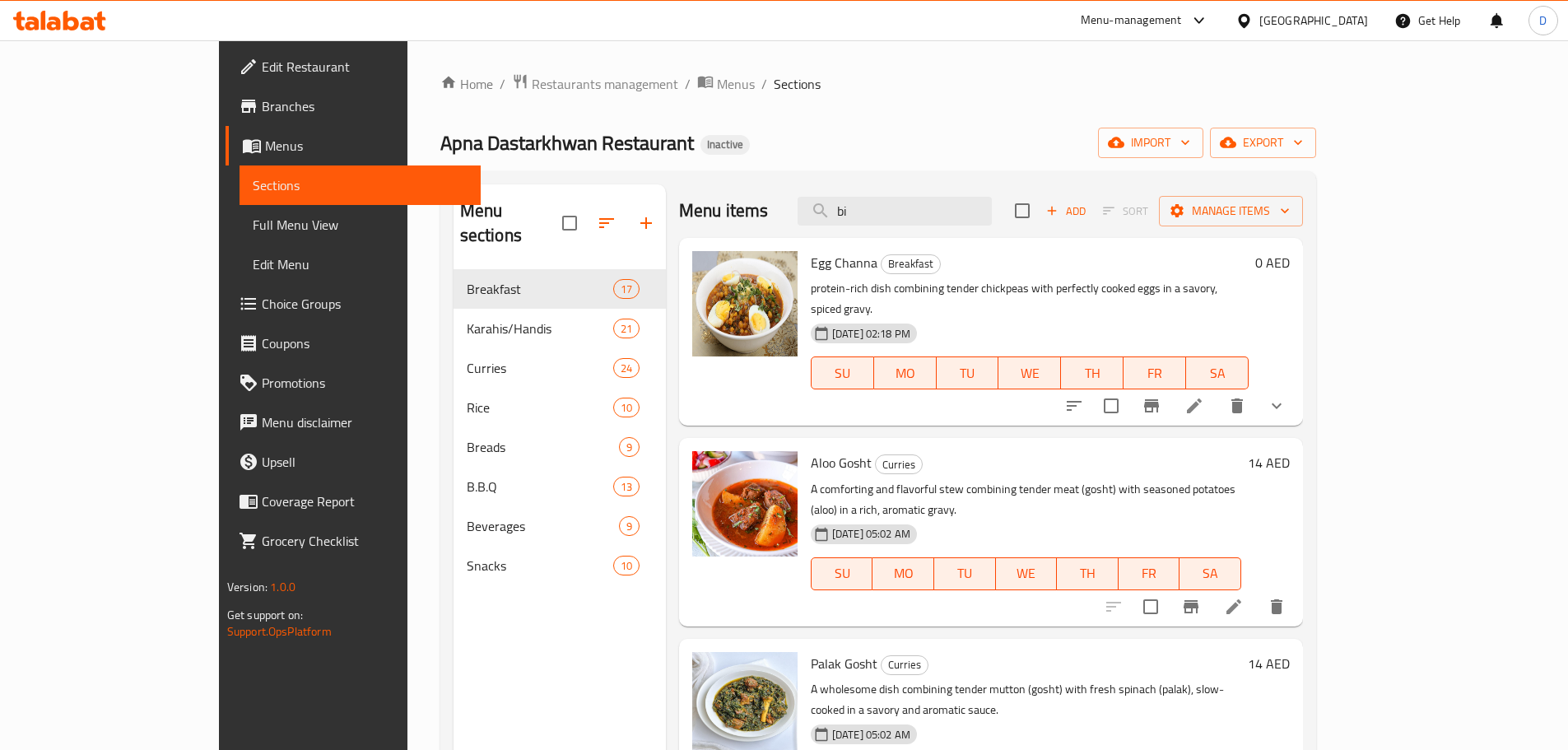
type input "bir"
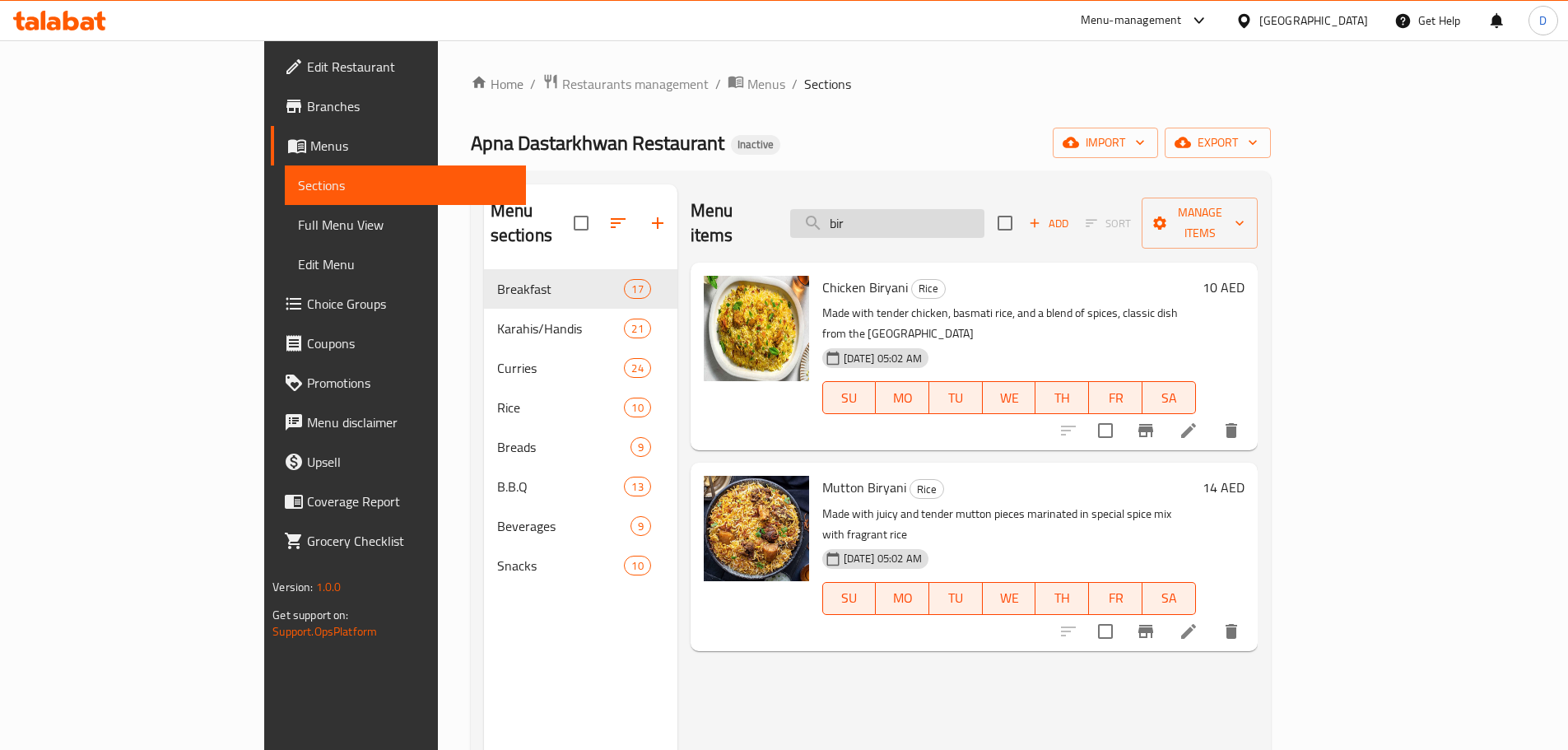
drag, startPoint x: 945, startPoint y: 221, endPoint x: 882, endPoint y: 220, distance: 63.0
click at [882, 220] on input "bir" at bounding box center [886, 224] width 194 height 29
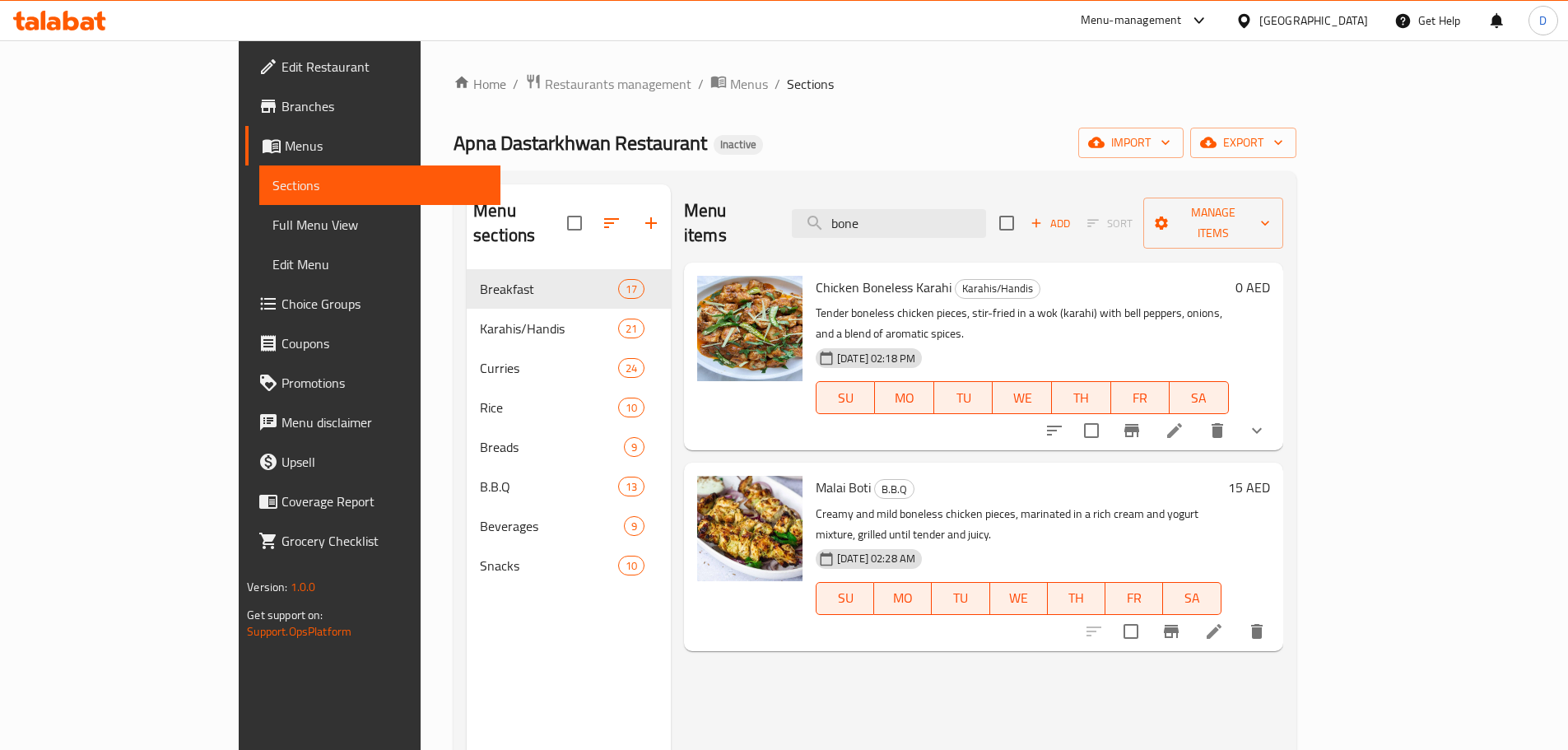
drag, startPoint x: 964, startPoint y: 224, endPoint x: 865, endPoint y: 224, distance: 99.0
click at [865, 224] on div "Menu items bone Add Sort Manage items" at bounding box center [983, 224] width 599 height 78
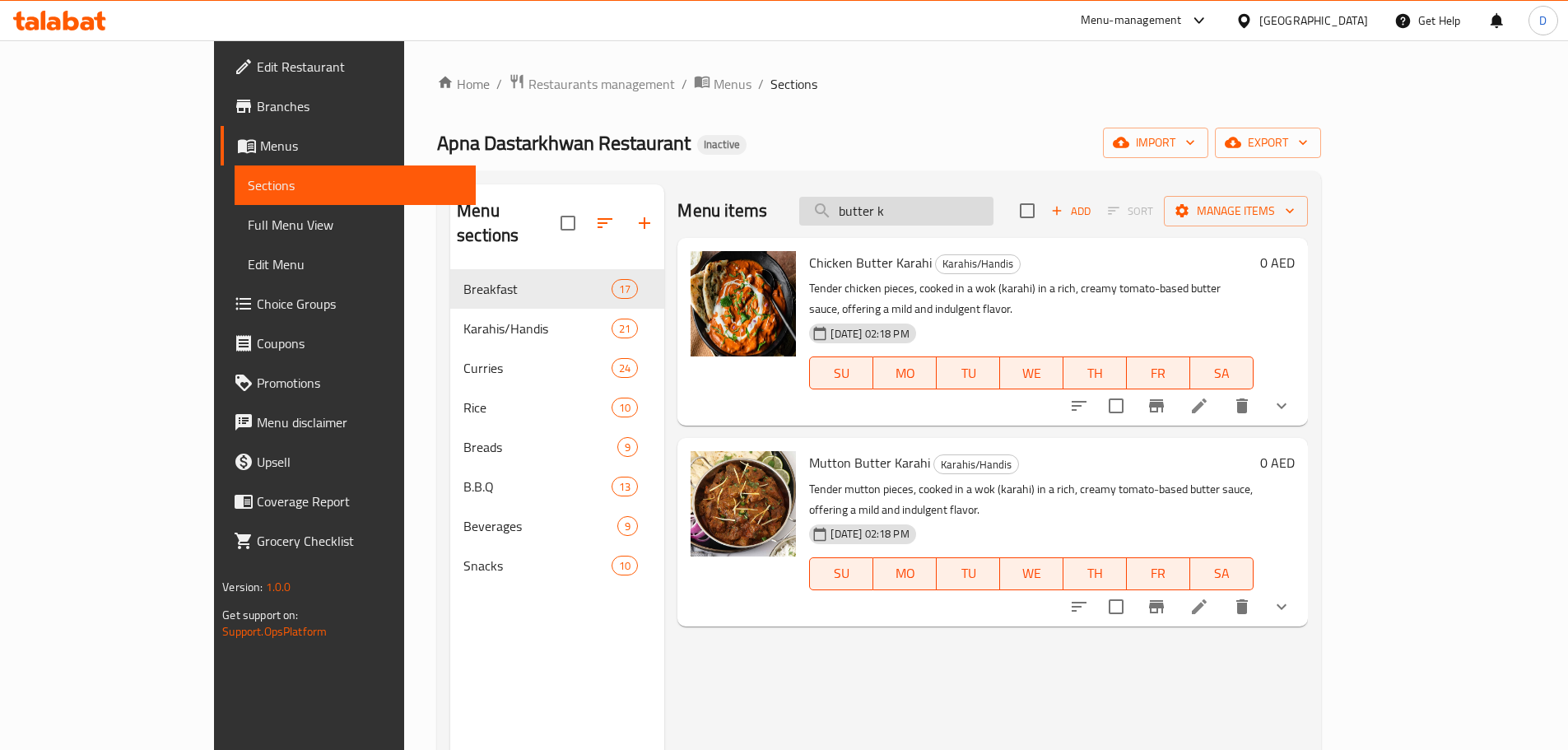
drag, startPoint x: 966, startPoint y: 218, endPoint x: 891, endPoint y: 219, distance: 75.0
click at [891, 219] on input "butter k" at bounding box center [895, 211] width 194 height 29
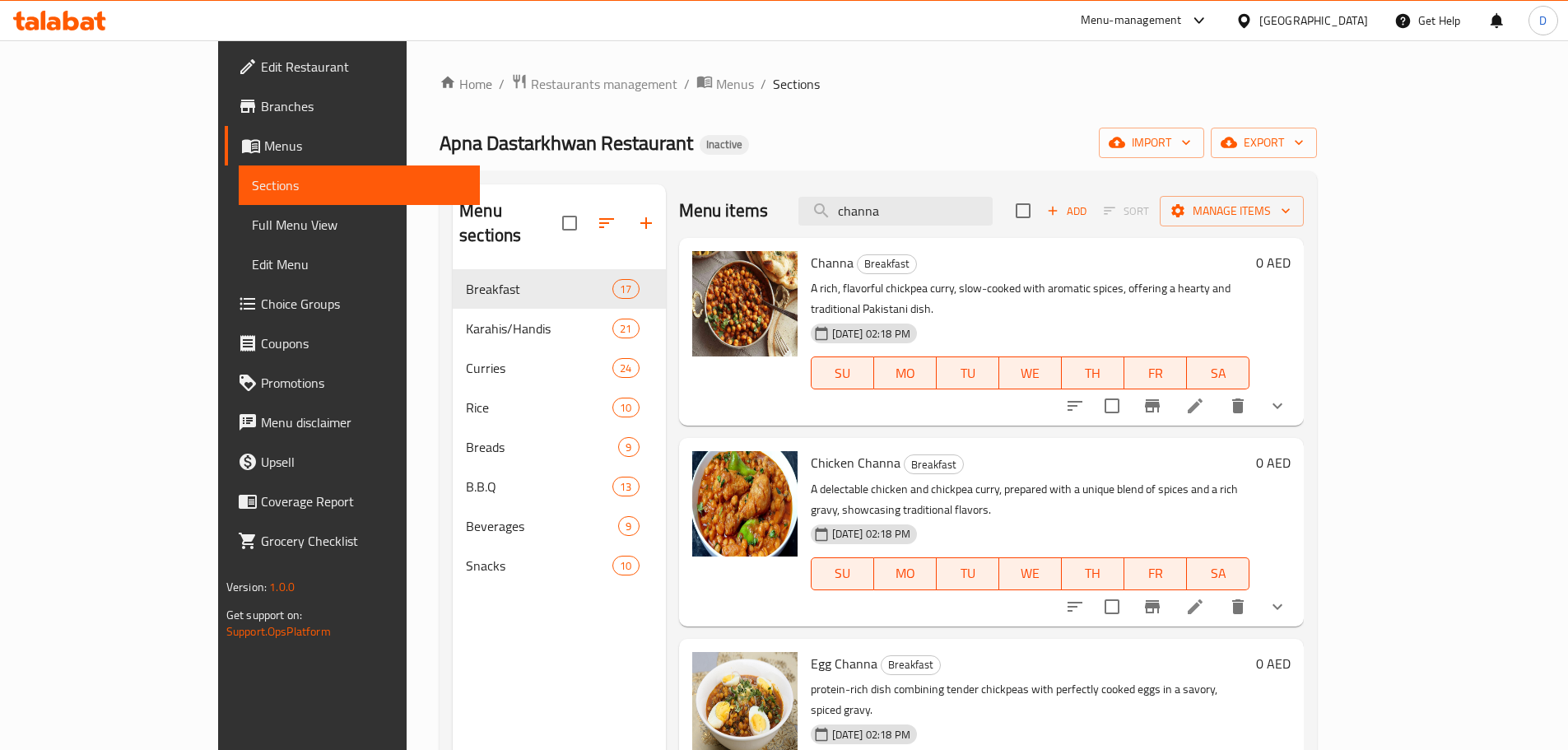
type input "channa"
drag, startPoint x: 973, startPoint y: 206, endPoint x: 845, endPoint y: 203, distance: 128.0
click at [845, 203] on div "Menu items channa Add Sort Manage items" at bounding box center [991, 211] width 625 height 54
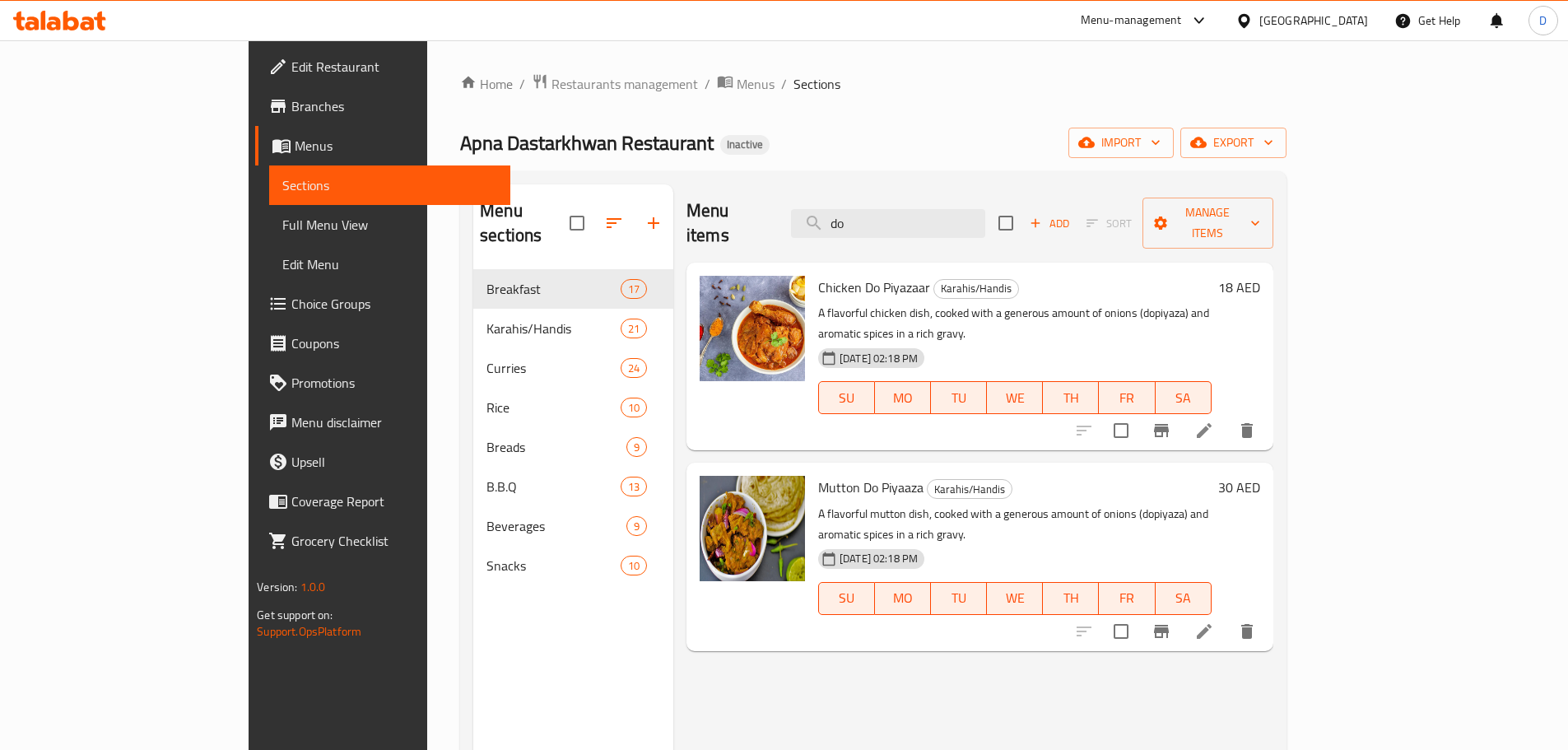
type input "do p"
drag, startPoint x: 980, startPoint y: 209, endPoint x: 907, endPoint y: 227, distance: 75.2
click at [907, 227] on div "Menu items do p Add Sort Manage items" at bounding box center [979, 224] width 587 height 78
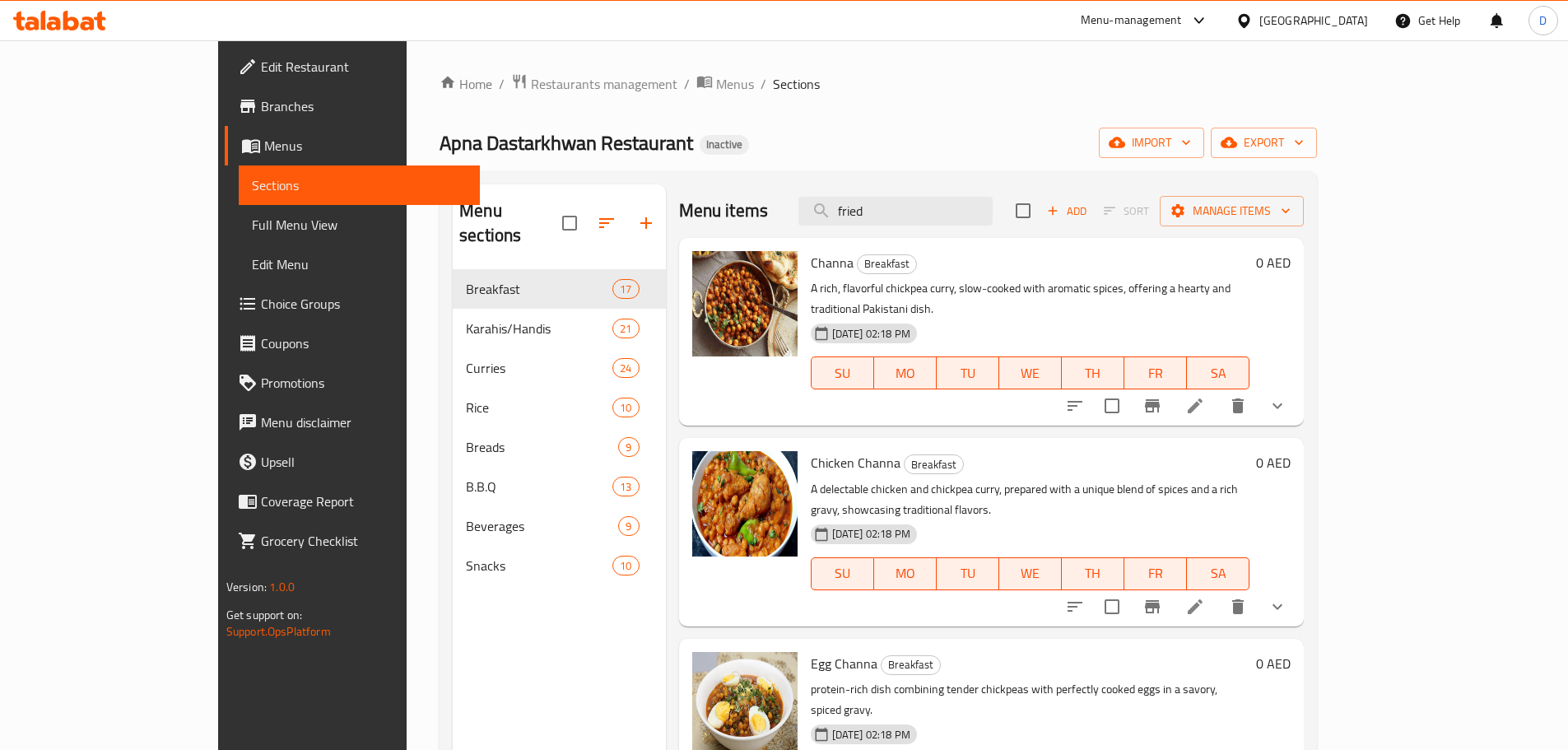
type input "fried r"
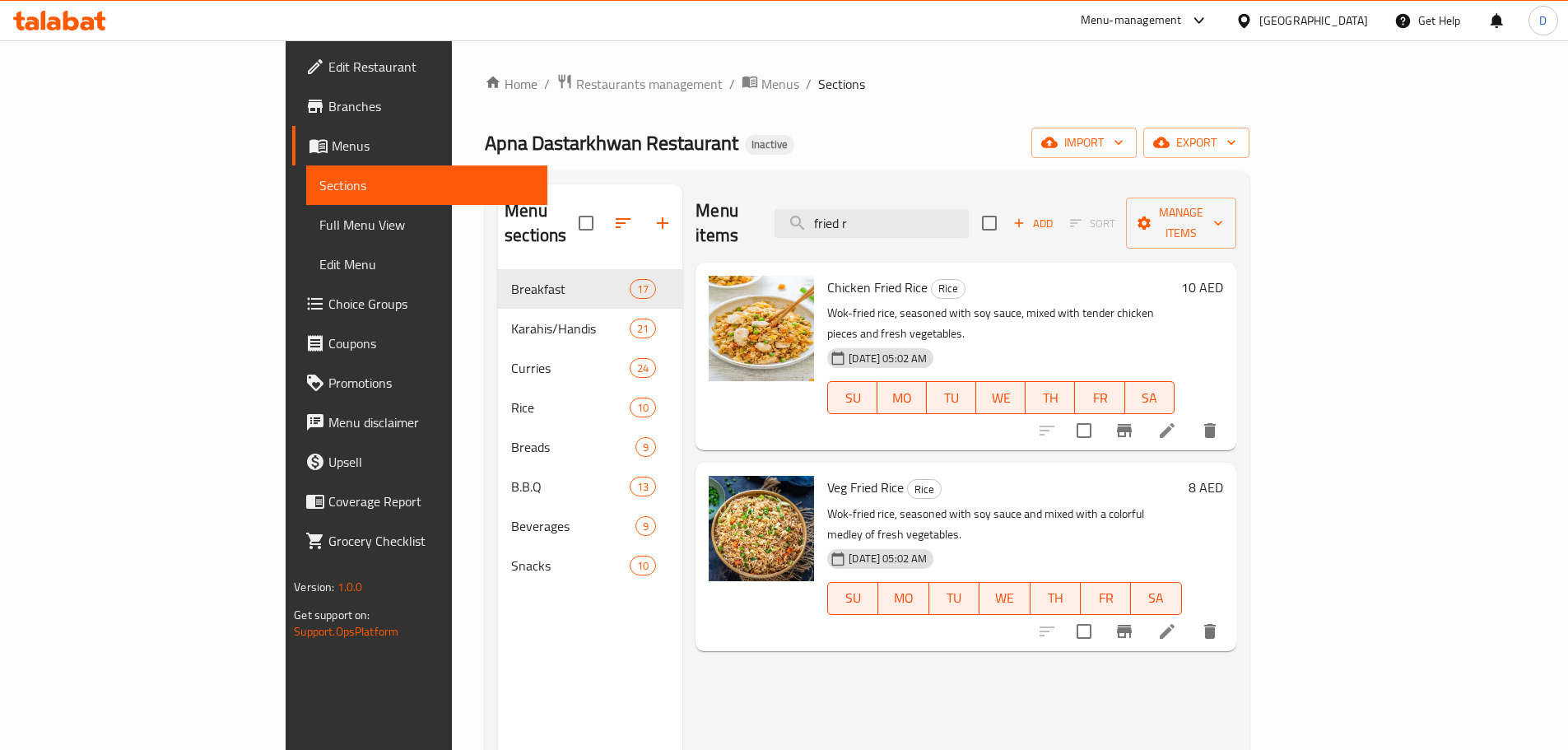
drag, startPoint x: 960, startPoint y: 217, endPoint x: 845, endPoint y: 202, distance: 116.0
click at [845, 202] on div "Menu items fried r Add Sort Manage items" at bounding box center [965, 224] width 540 height 78
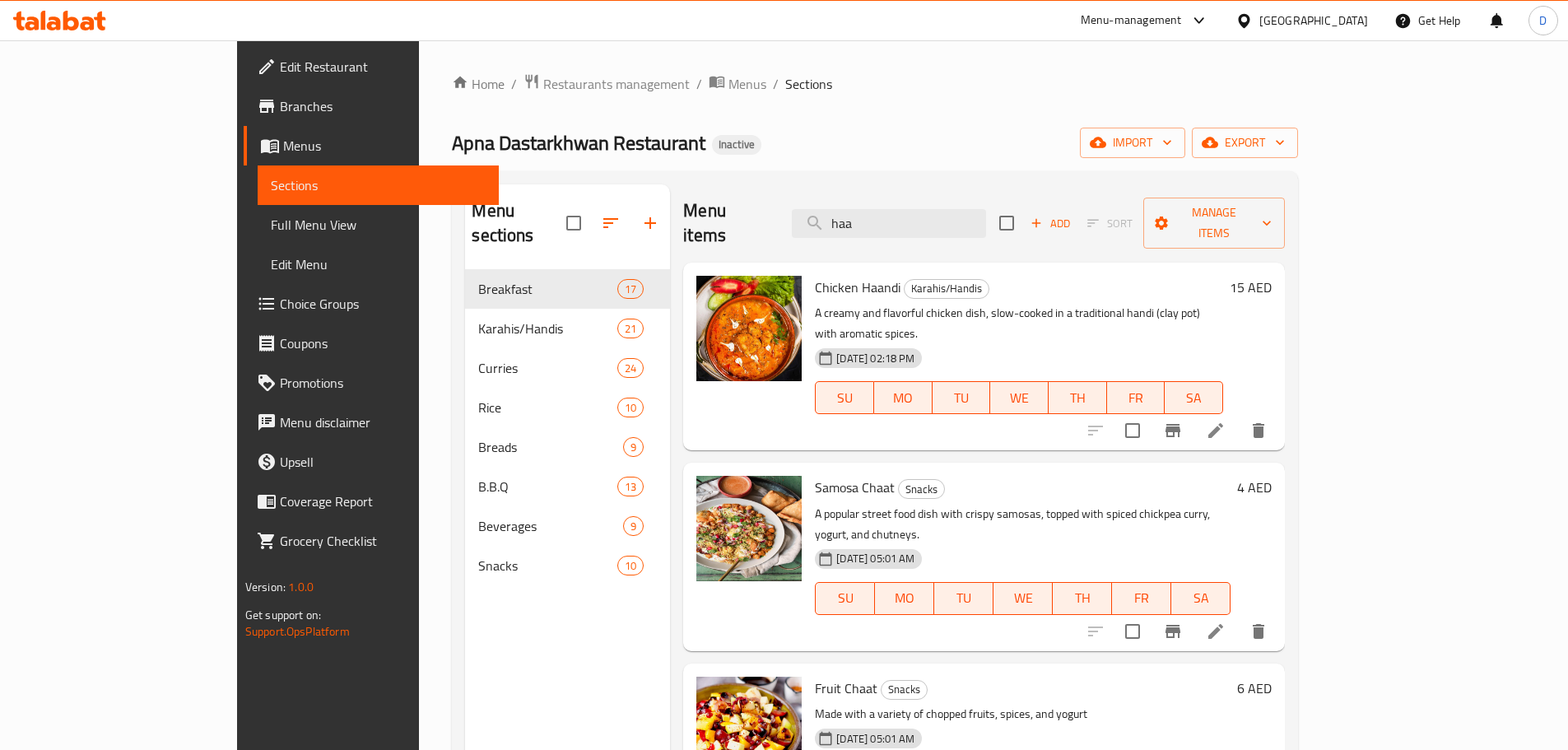
type input "haan"
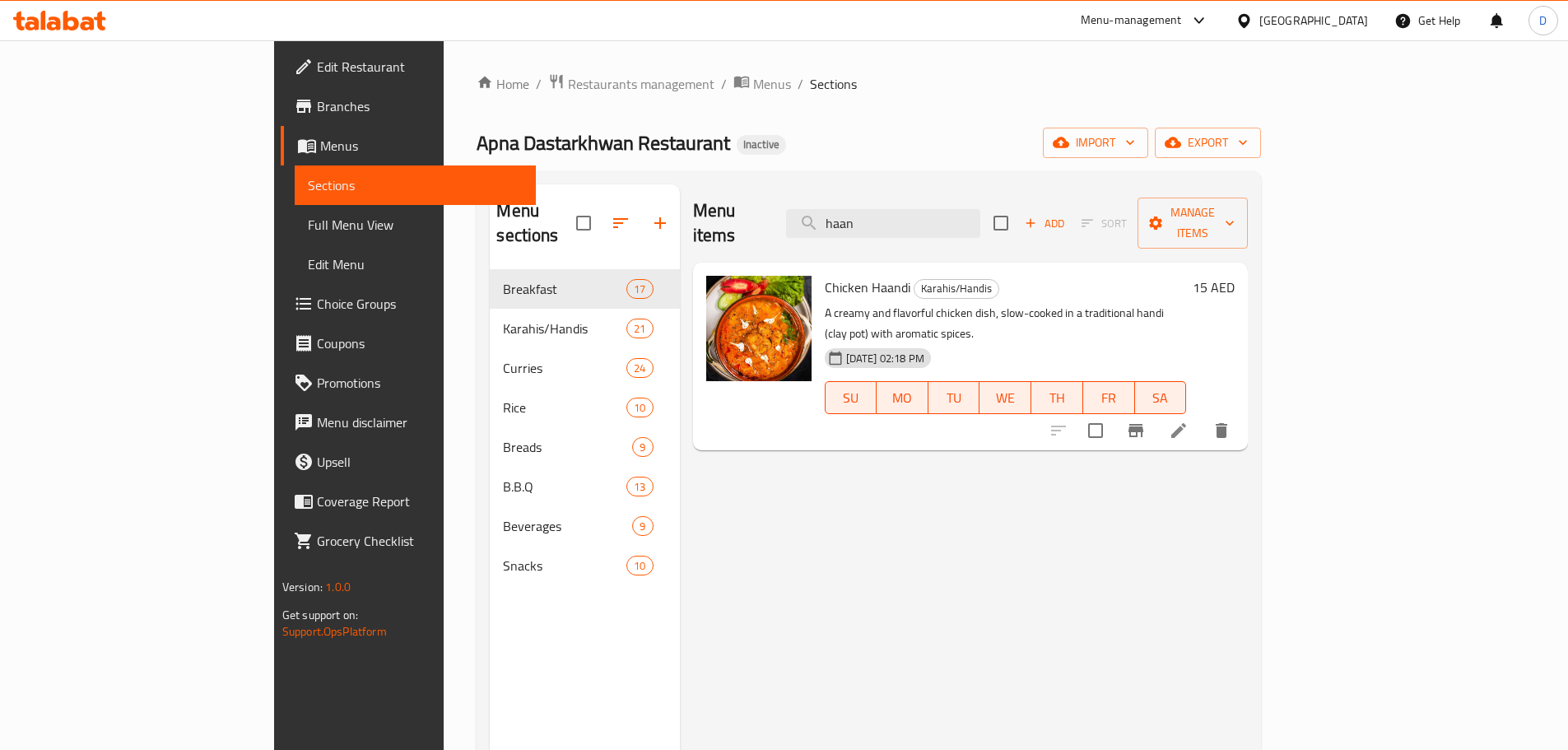
drag, startPoint x: 959, startPoint y: 217, endPoint x: 862, endPoint y: 217, distance: 97.0
click at [862, 217] on div "Menu items haan Add Sort Manage items" at bounding box center [970, 224] width 555 height 78
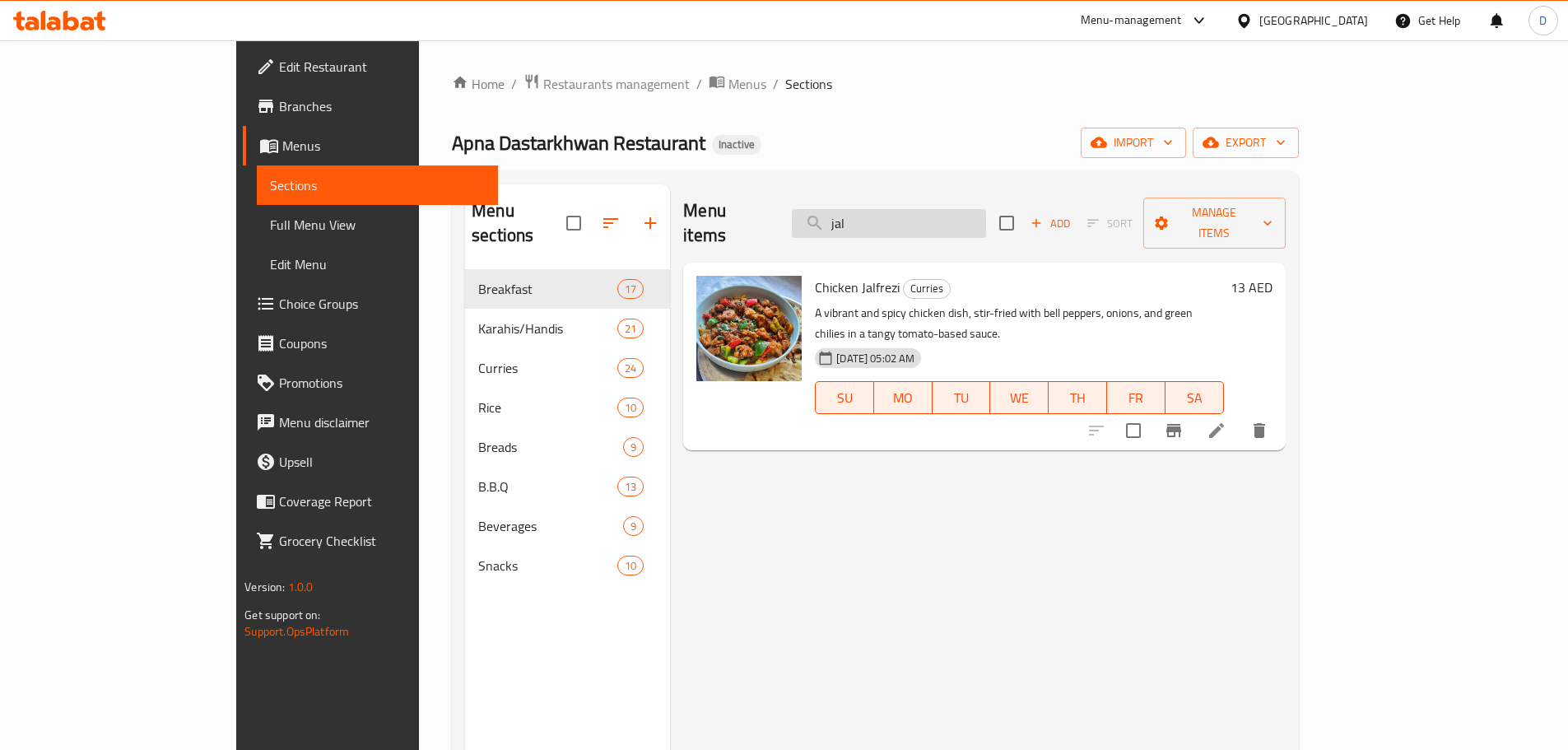
drag, startPoint x: 974, startPoint y: 218, endPoint x: 890, endPoint y: 213, distance: 84.1
click at [890, 213] on input "jal" at bounding box center [888, 224] width 194 height 29
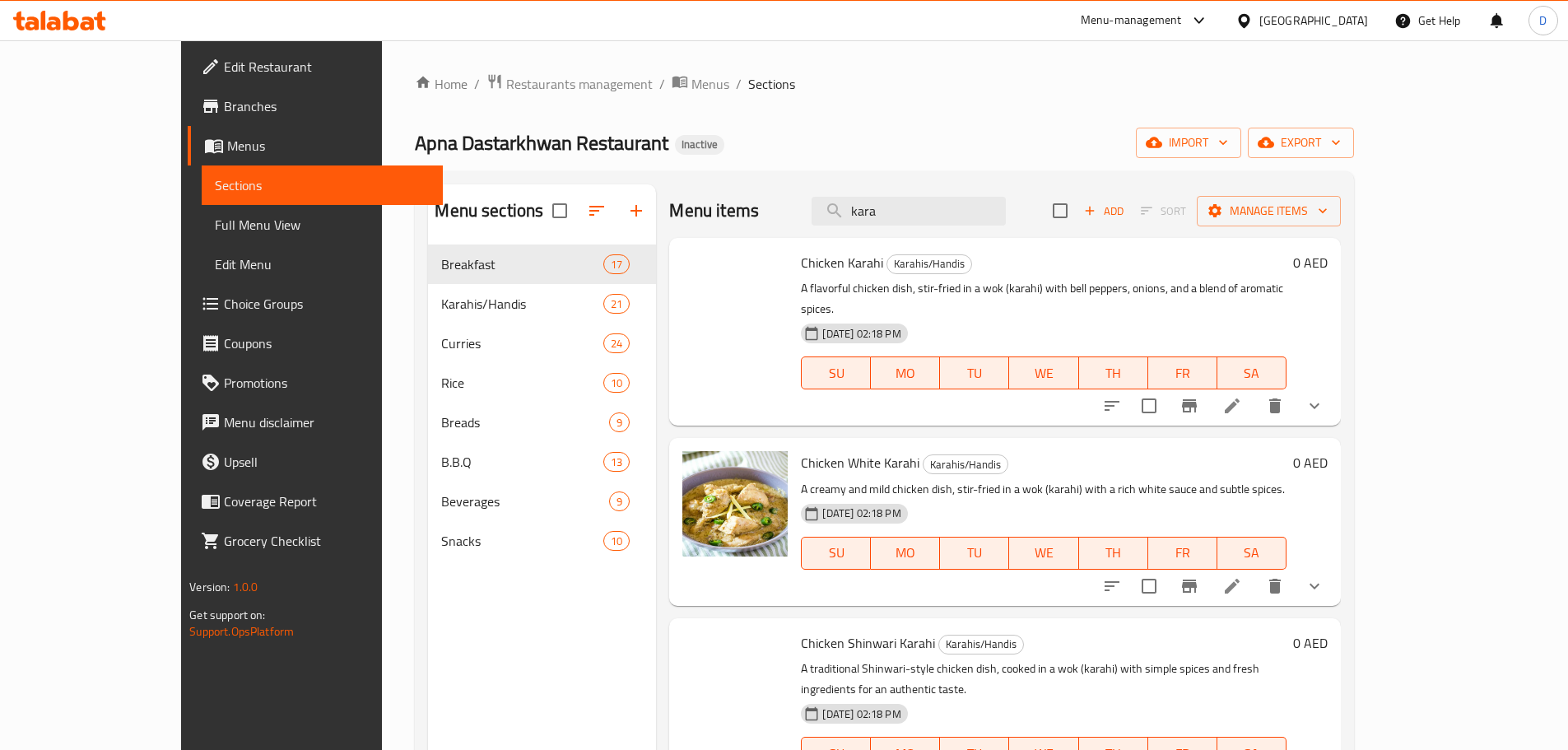
type input "karah"
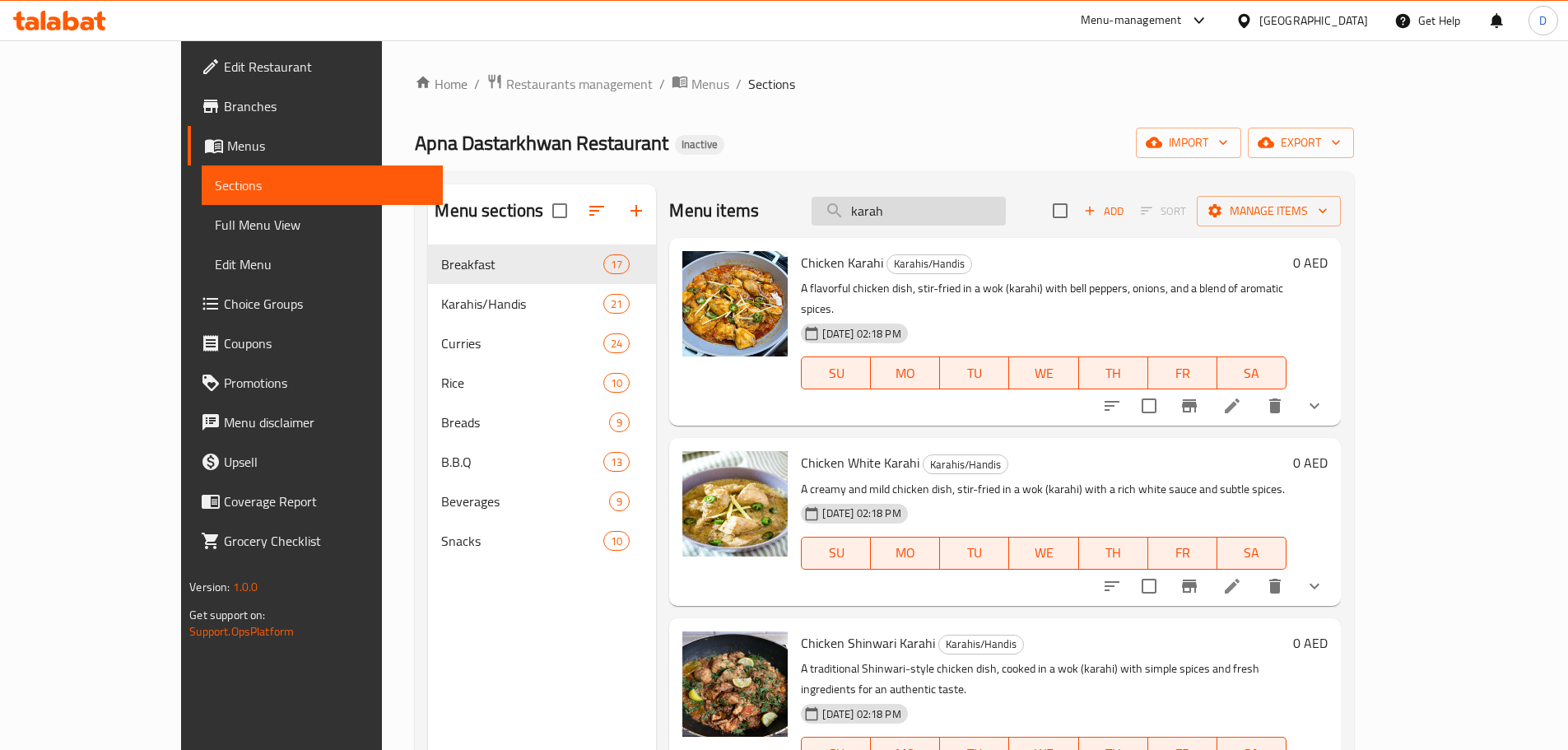
drag, startPoint x: 981, startPoint y: 201, endPoint x: 899, endPoint y: 208, distance: 82.3
click at [899, 208] on input "karah" at bounding box center [908, 211] width 194 height 29
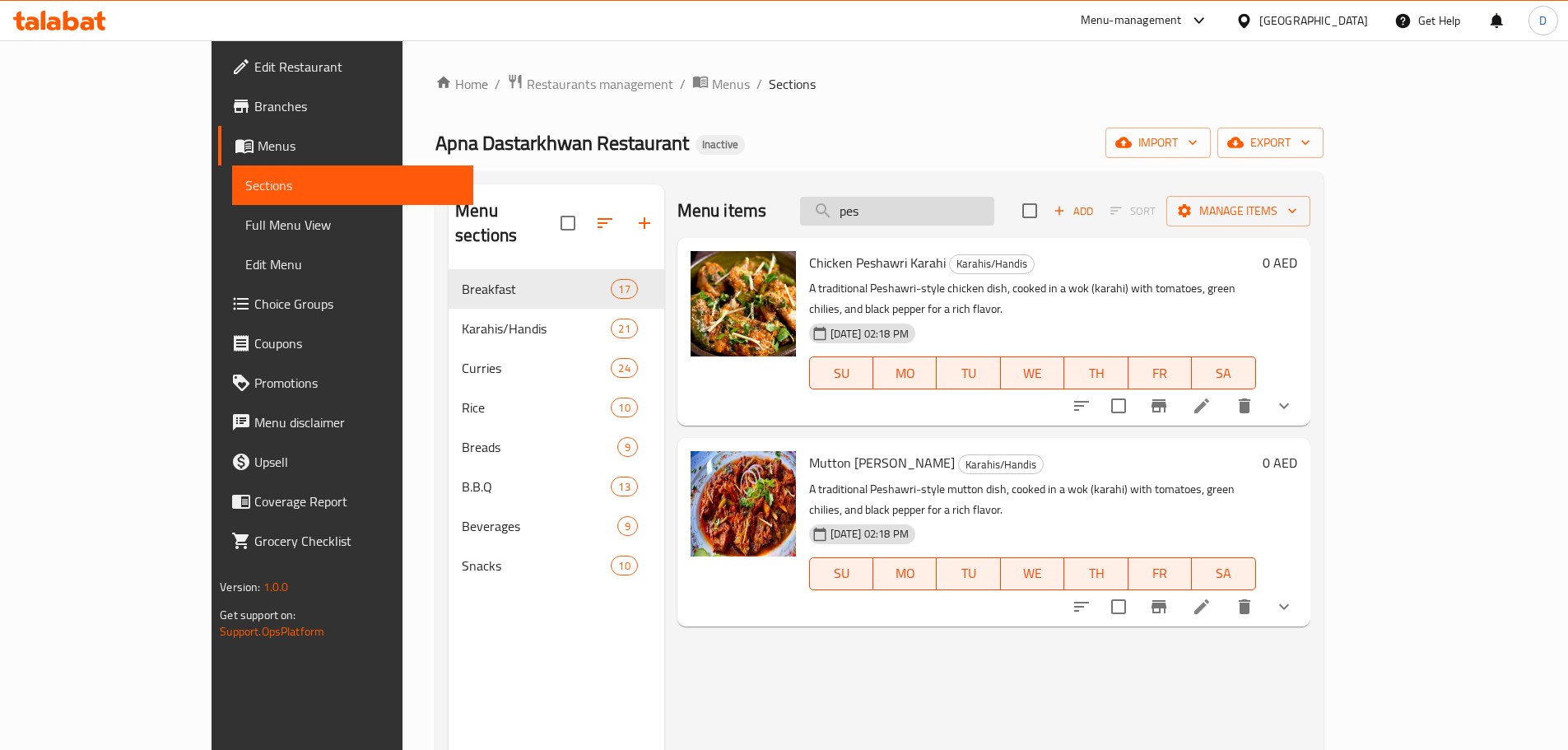
type input "pesh"
drag, startPoint x: 985, startPoint y: 208, endPoint x: 907, endPoint y: 220, distance: 78.9
click at [907, 220] on input "pesh" at bounding box center [896, 211] width 194 height 29
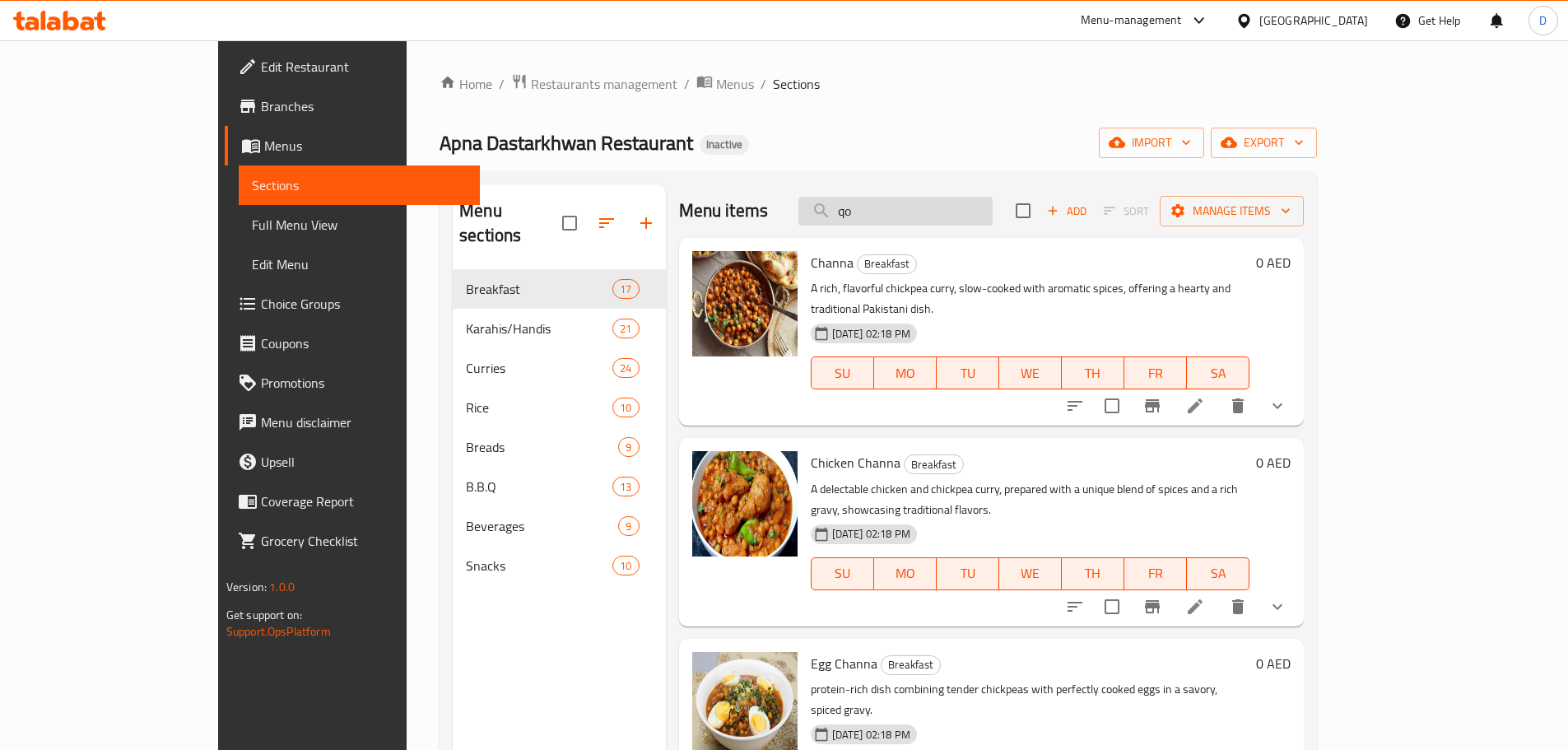
type input "qor"
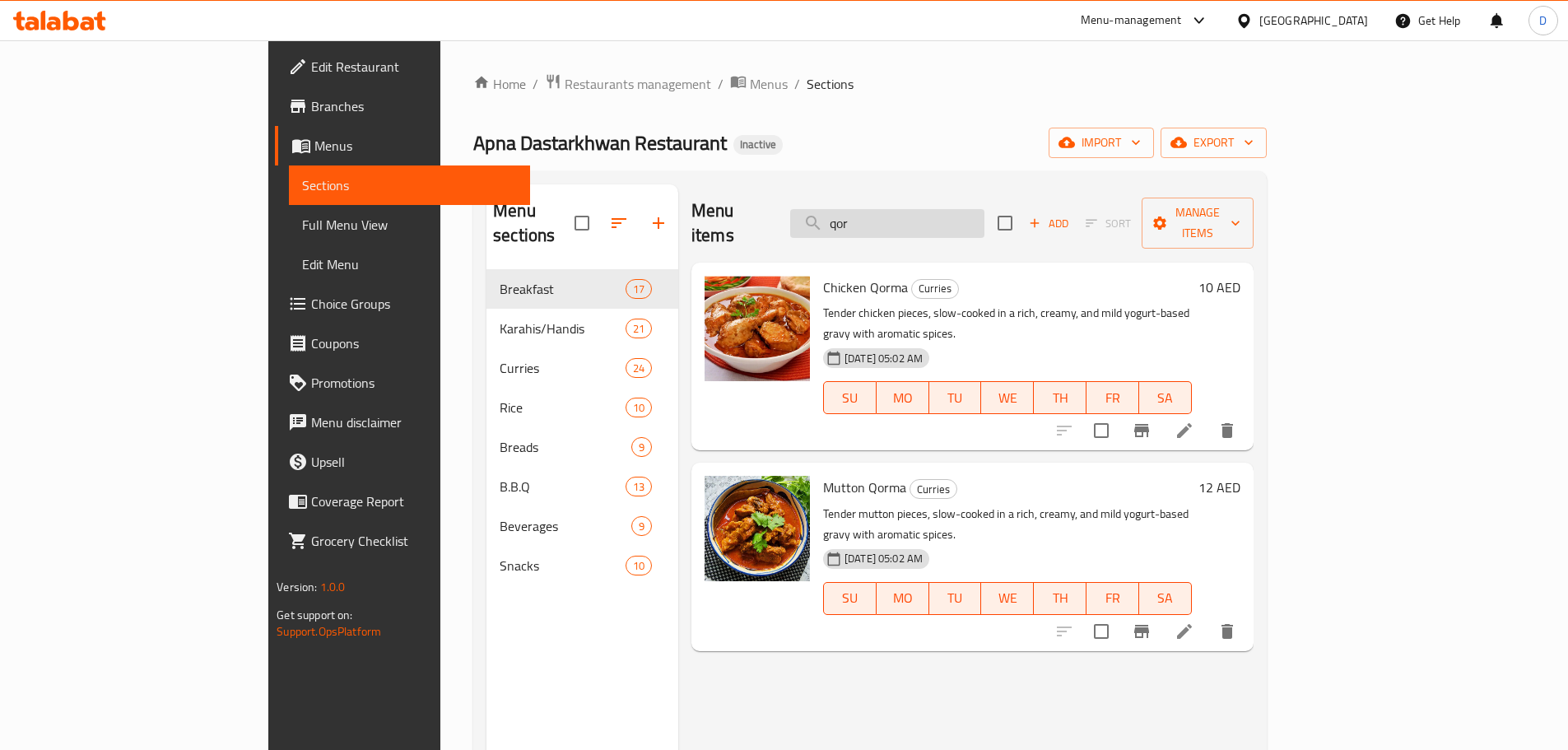
drag, startPoint x: 971, startPoint y: 214, endPoint x: 908, endPoint y: 223, distance: 63.6
click at [908, 223] on input "qor" at bounding box center [886, 224] width 194 height 29
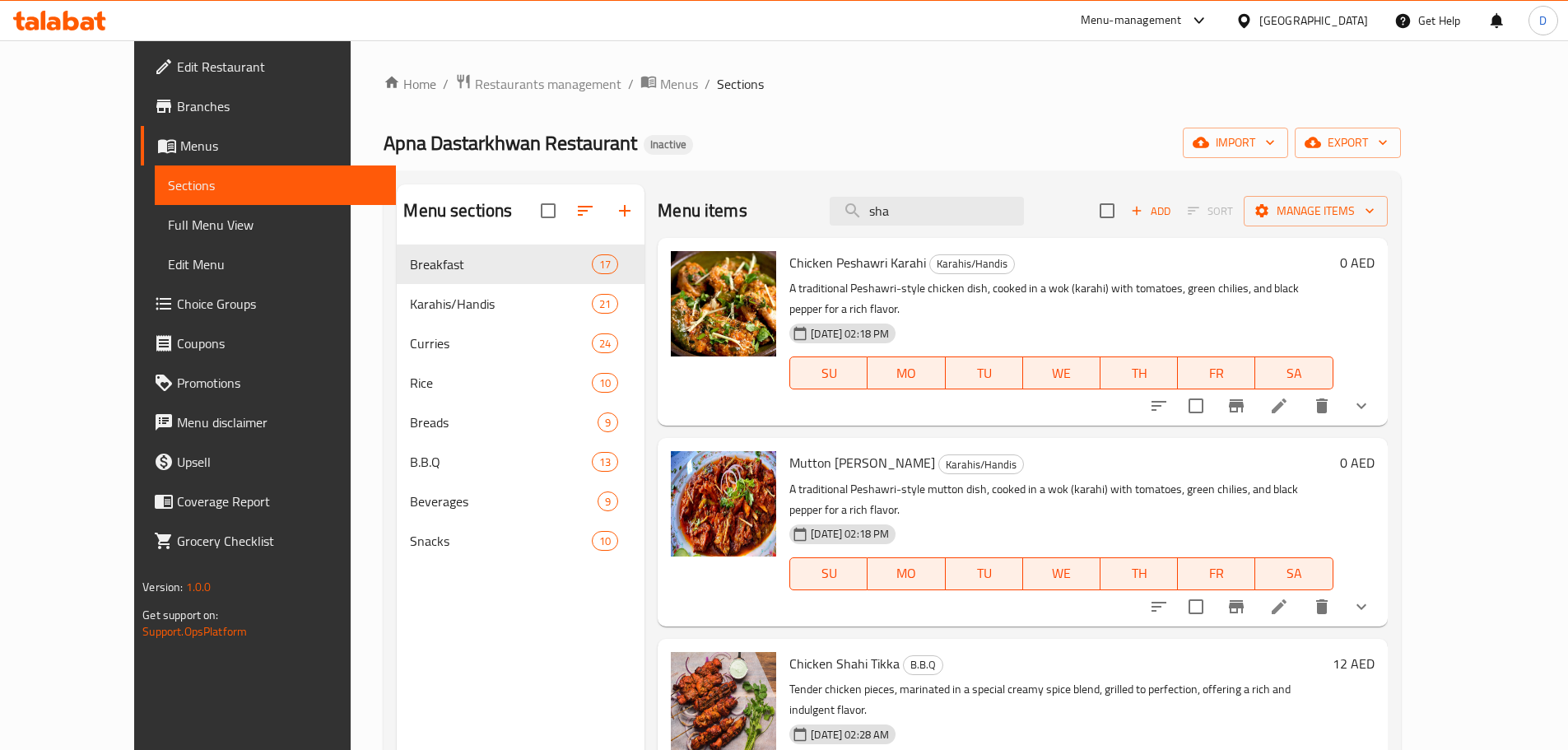
type input "shah"
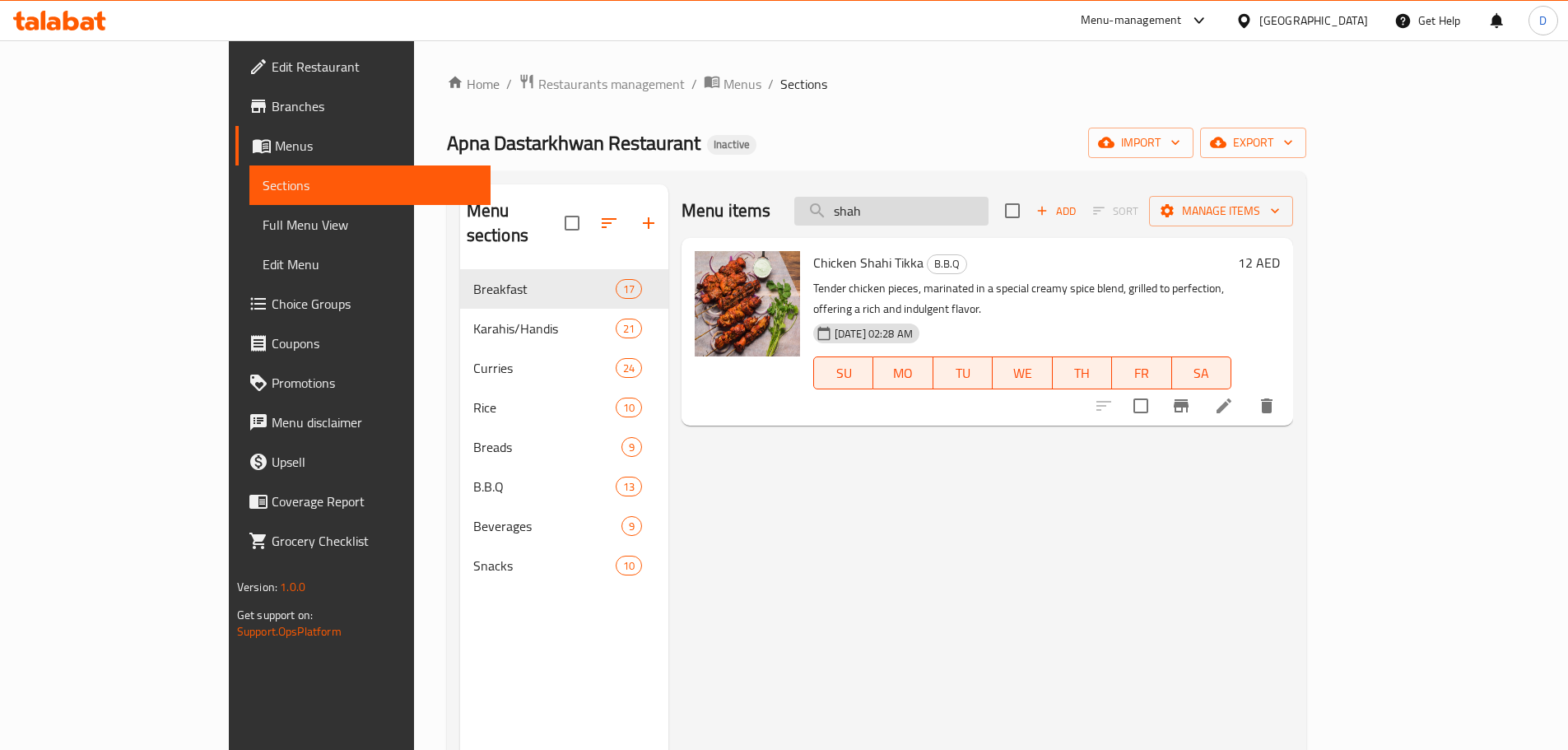
drag, startPoint x: 939, startPoint y: 208, endPoint x: 881, endPoint y: 217, distance: 58.7
click at [881, 217] on input "shah" at bounding box center [891, 211] width 194 height 29
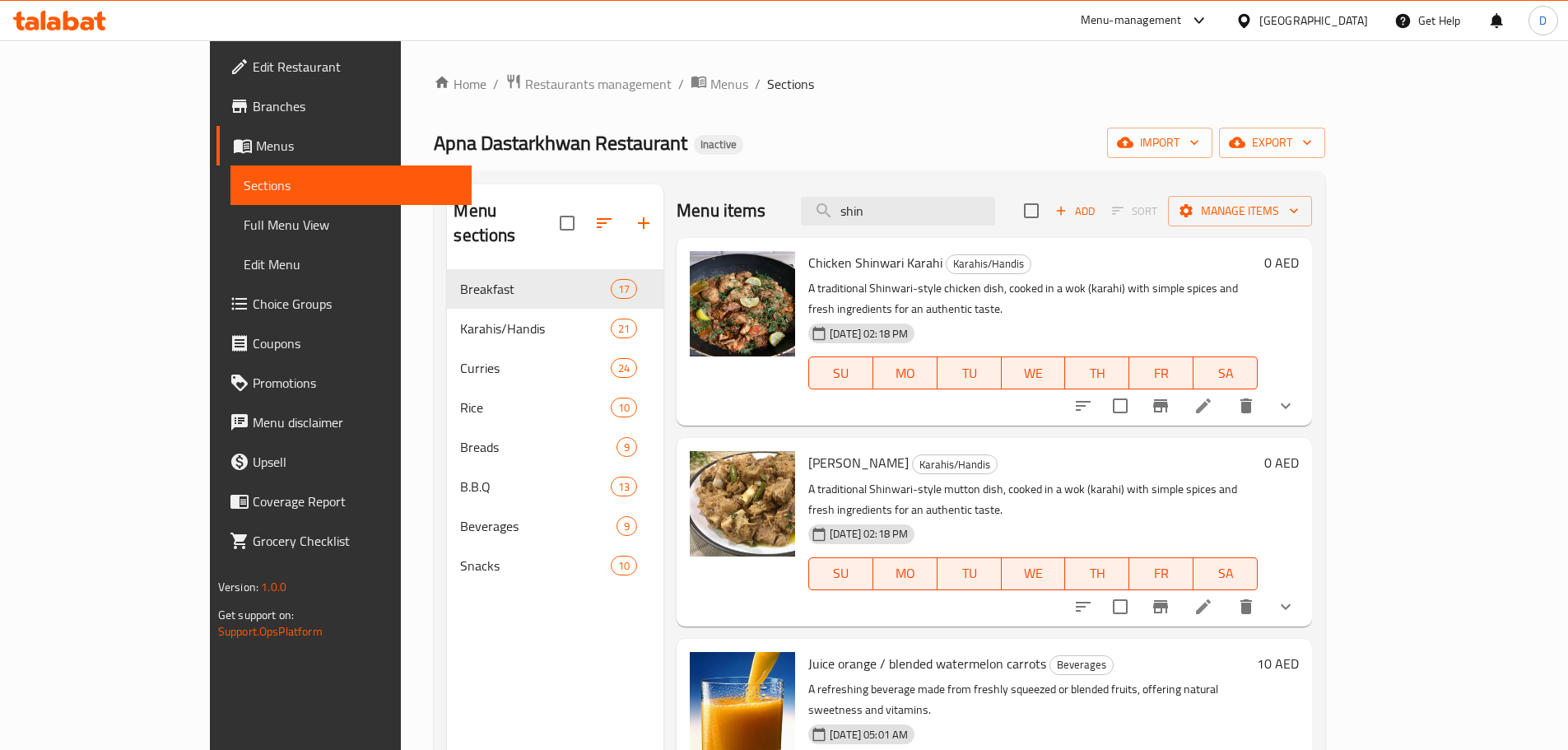
drag, startPoint x: 943, startPoint y: 213, endPoint x: 837, endPoint y: 230, distance: 107.4
click at [837, 230] on div "Menu items shin Add Sort Manage items" at bounding box center [994, 211] width 635 height 54
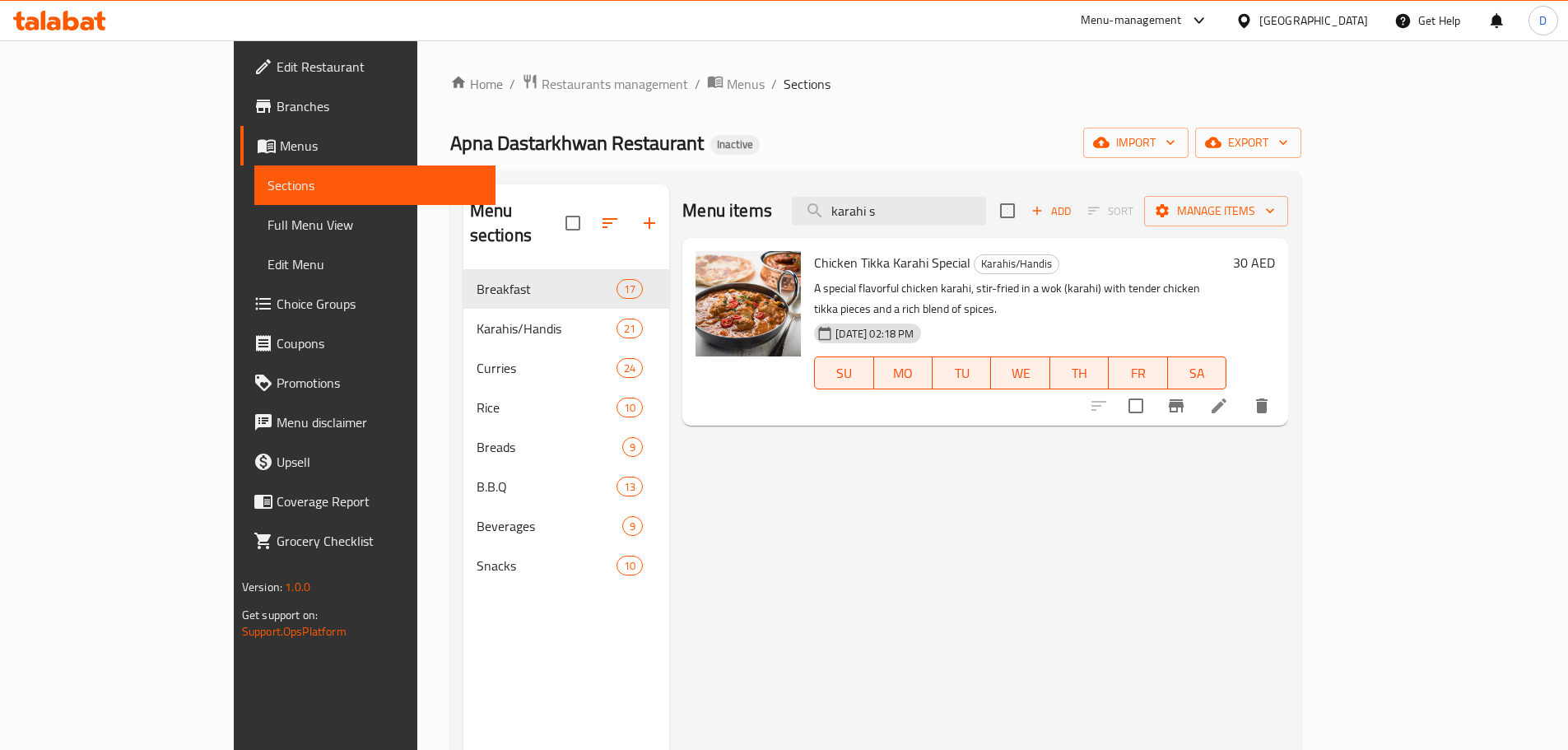
drag, startPoint x: 997, startPoint y: 211, endPoint x: 804, endPoint y: 206, distance: 193.1
click at [804, 206] on div "Menu items karahi s Add Sort Manage items" at bounding box center [986, 211] width 606 height 54
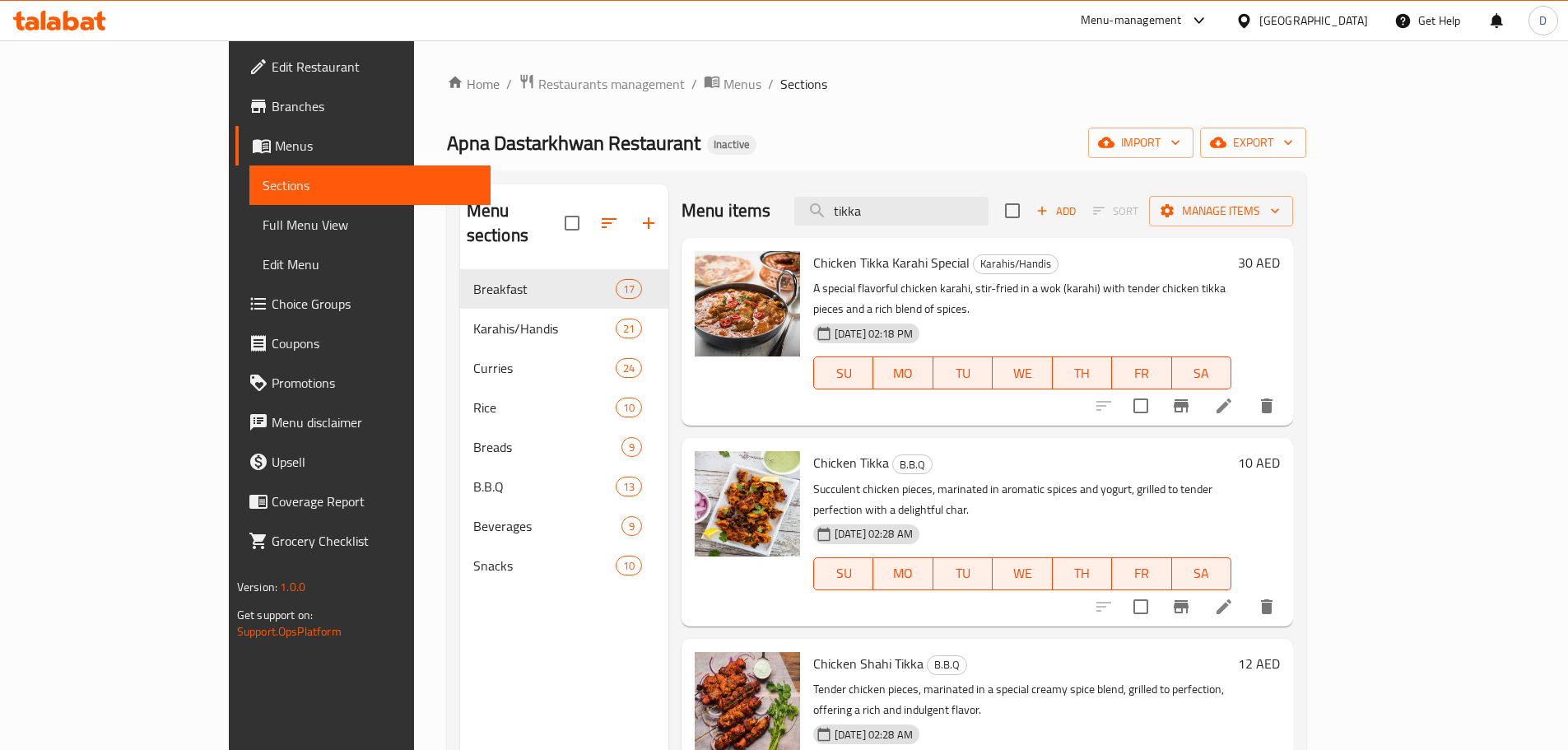
drag, startPoint x: 985, startPoint y: 215, endPoint x: 845, endPoint y: 214, distance: 140.0
click at [845, 214] on div "Menu items tikka Add Sort Manage items" at bounding box center [987, 211] width 612 height 54
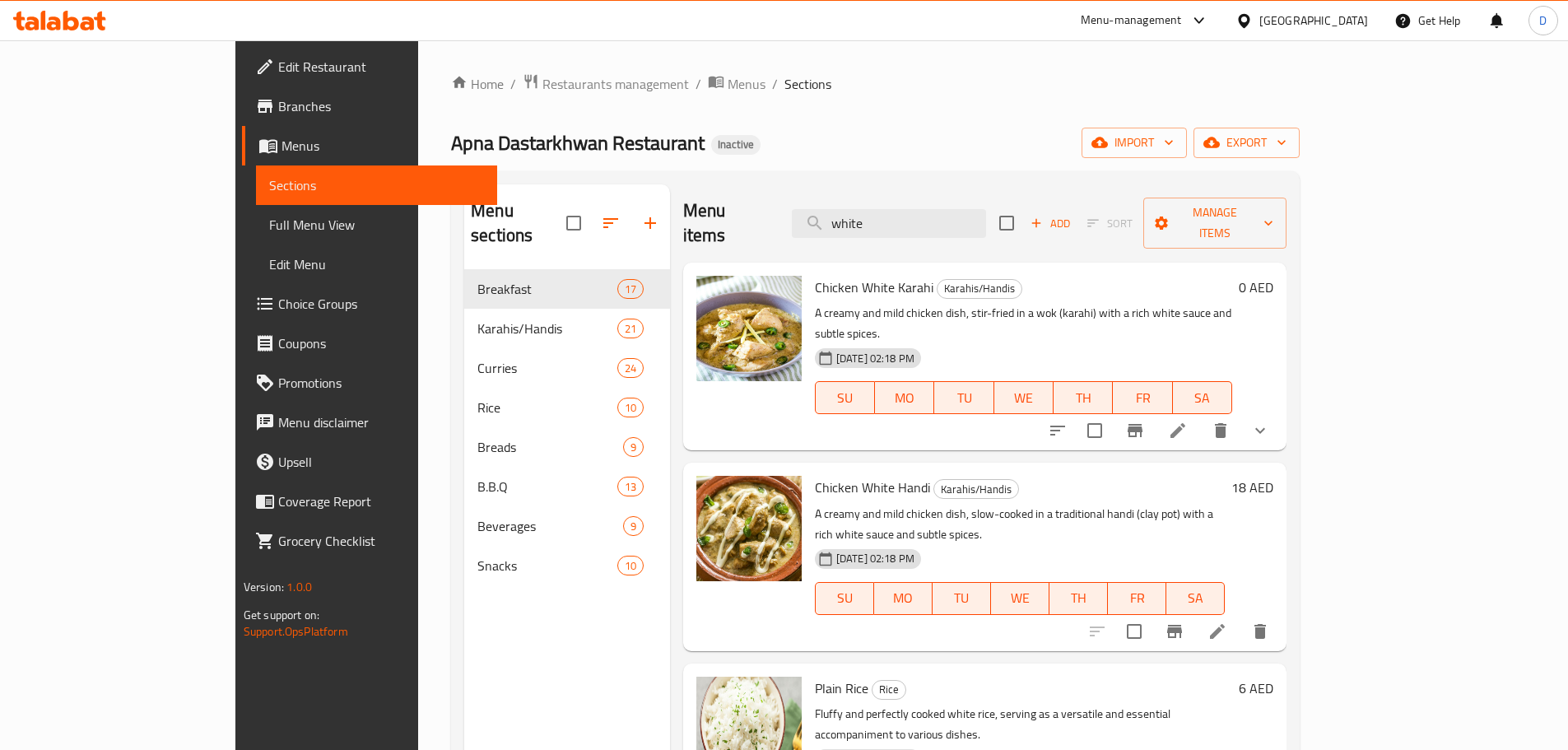
type input "white h"
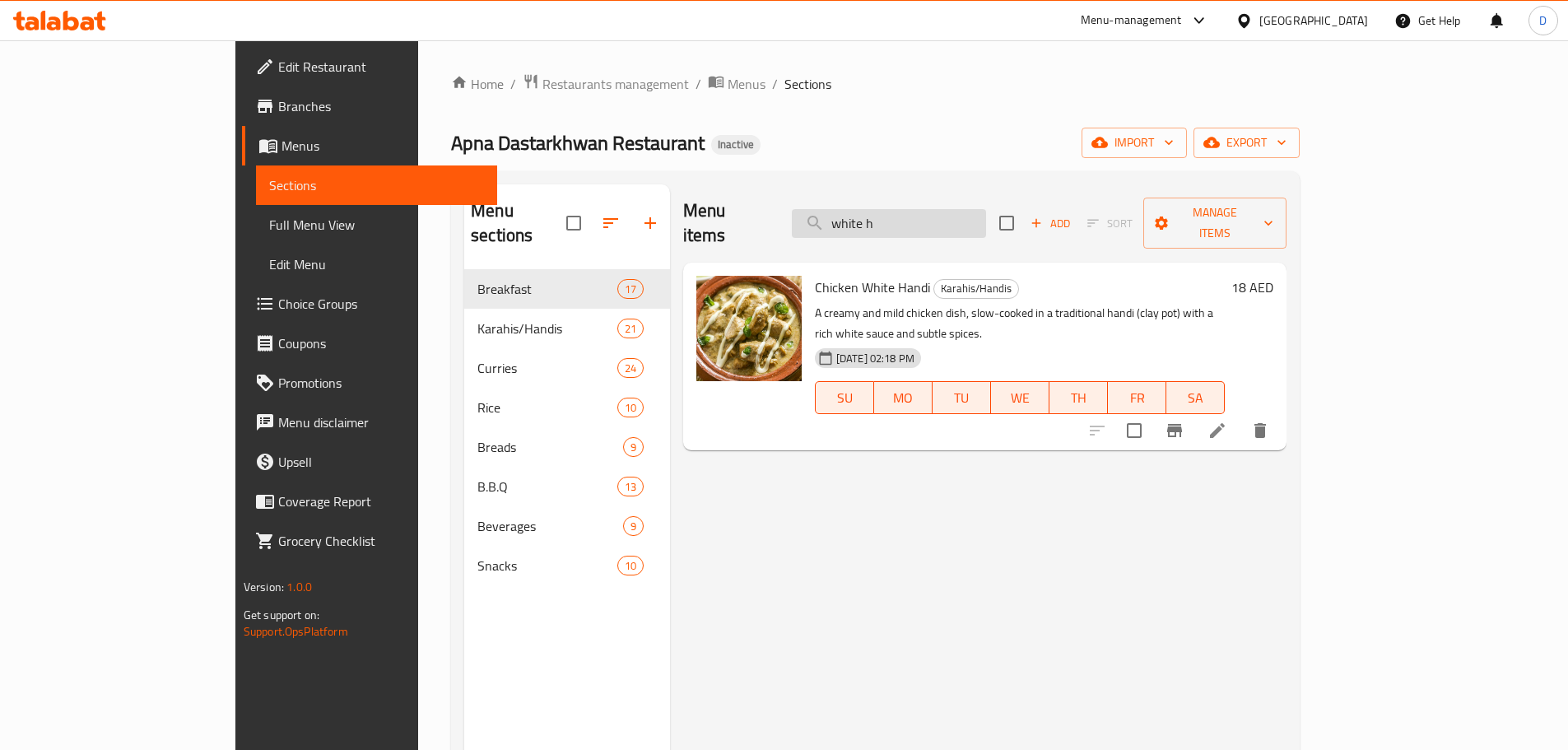
drag, startPoint x: 985, startPoint y: 222, endPoint x: 903, endPoint y: 222, distance: 82.0
click at [903, 222] on input "white h" at bounding box center [888, 224] width 194 height 29
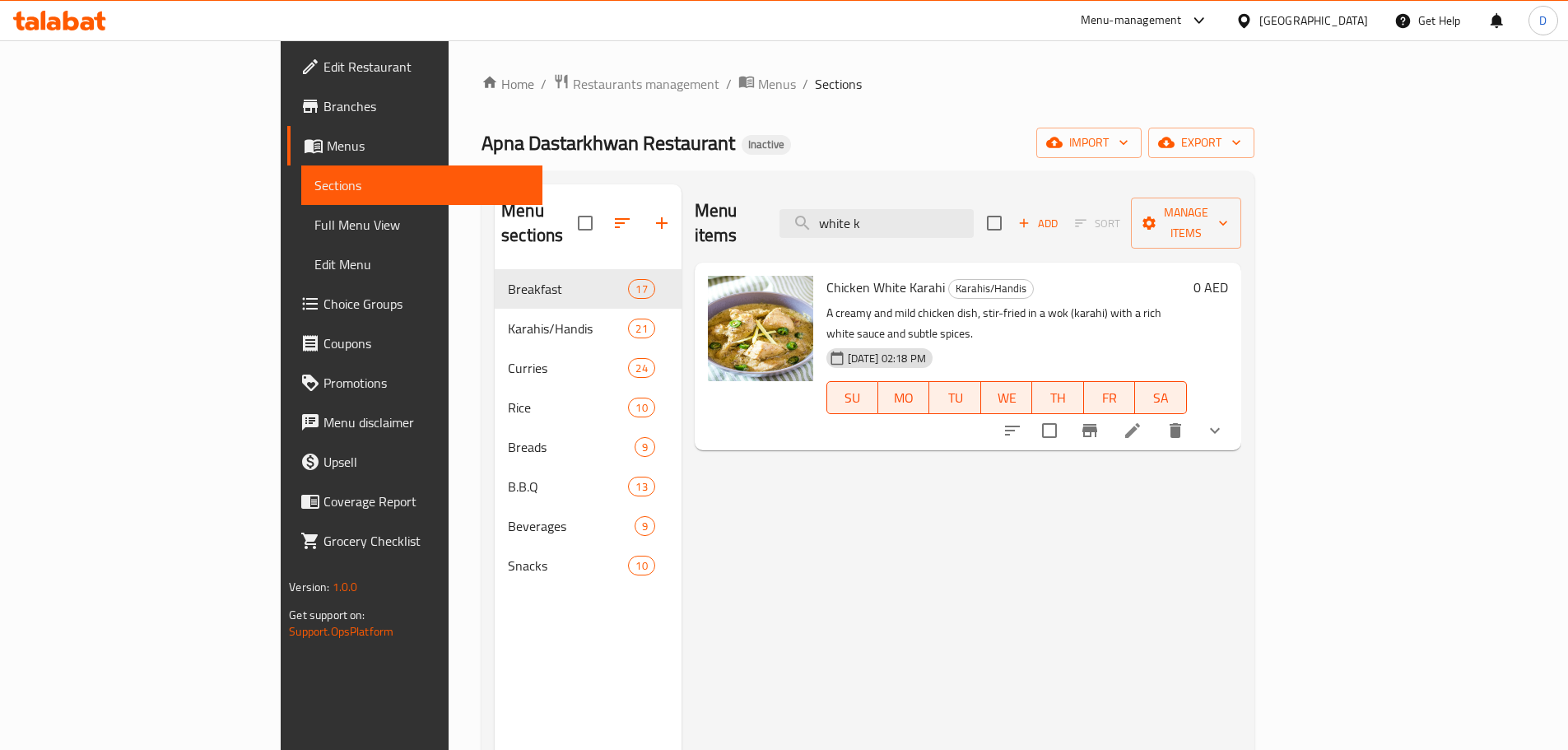
click at [859, 218] on div "Menu items white k Add Sort Manage items" at bounding box center [967, 224] width 546 height 78
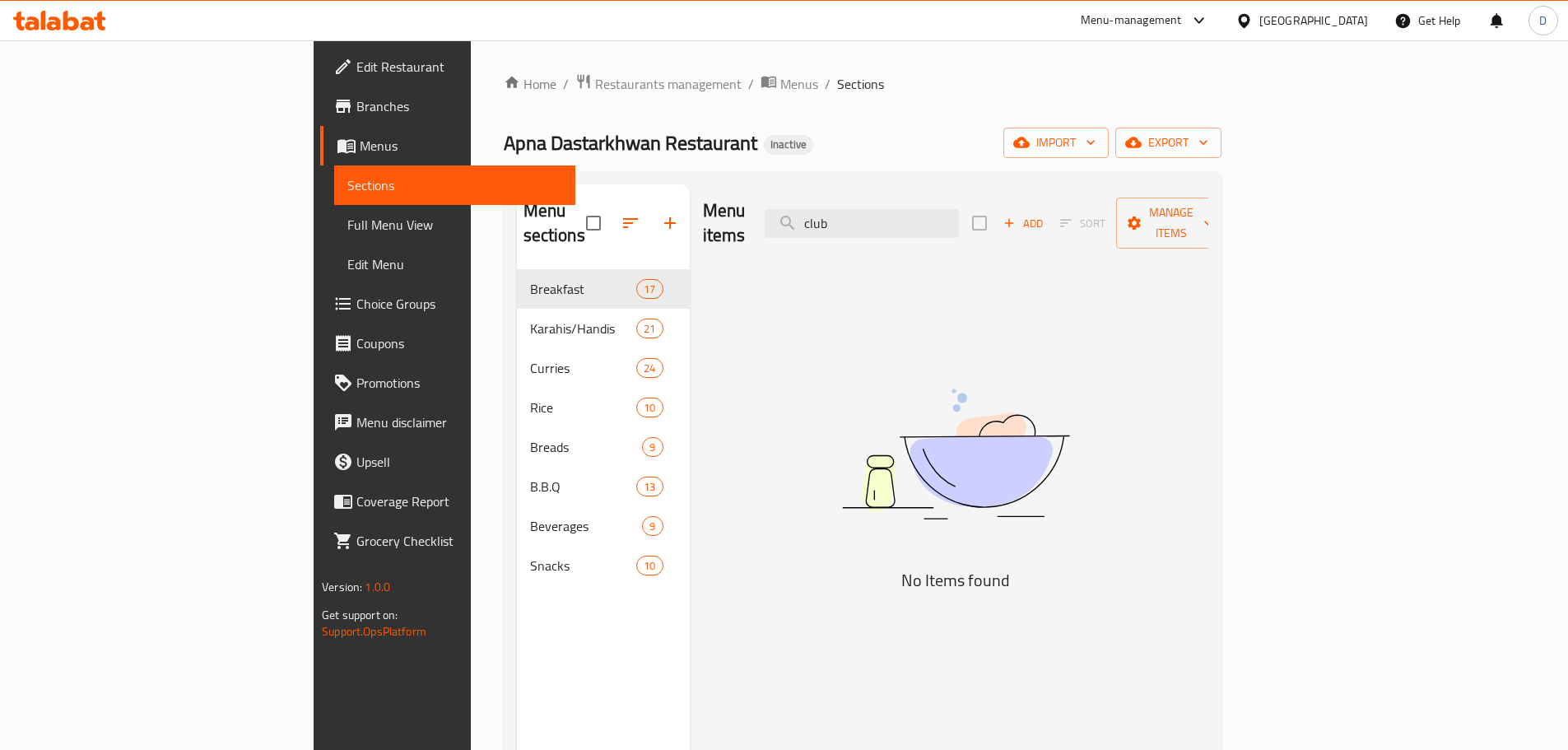
drag, startPoint x: 959, startPoint y: 208, endPoint x: 855, endPoint y: 212, distance: 104.1
click at [855, 212] on div "Menu items club Add Sort Manage items" at bounding box center [955, 224] width 505 height 78
type input "c"
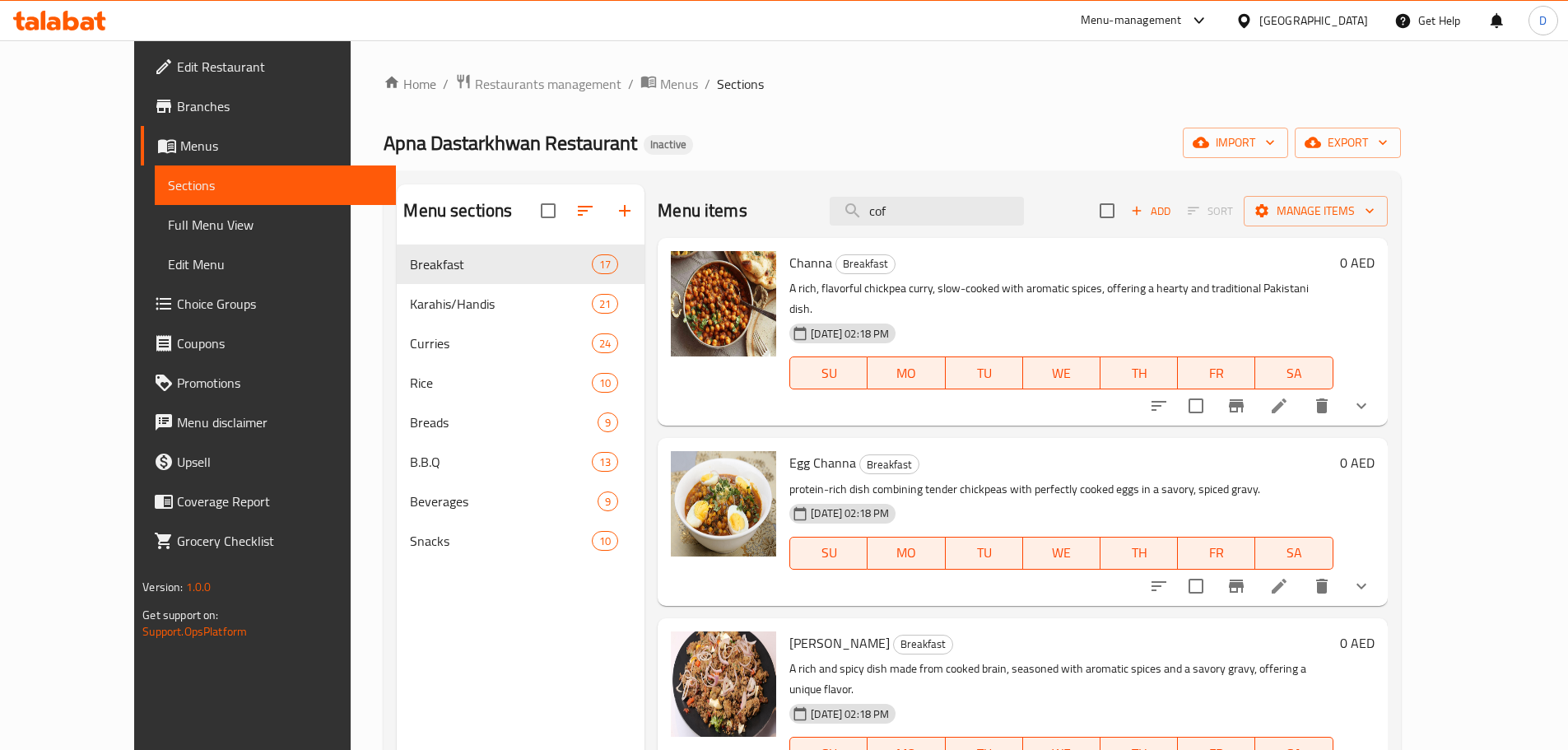
type input "coff"
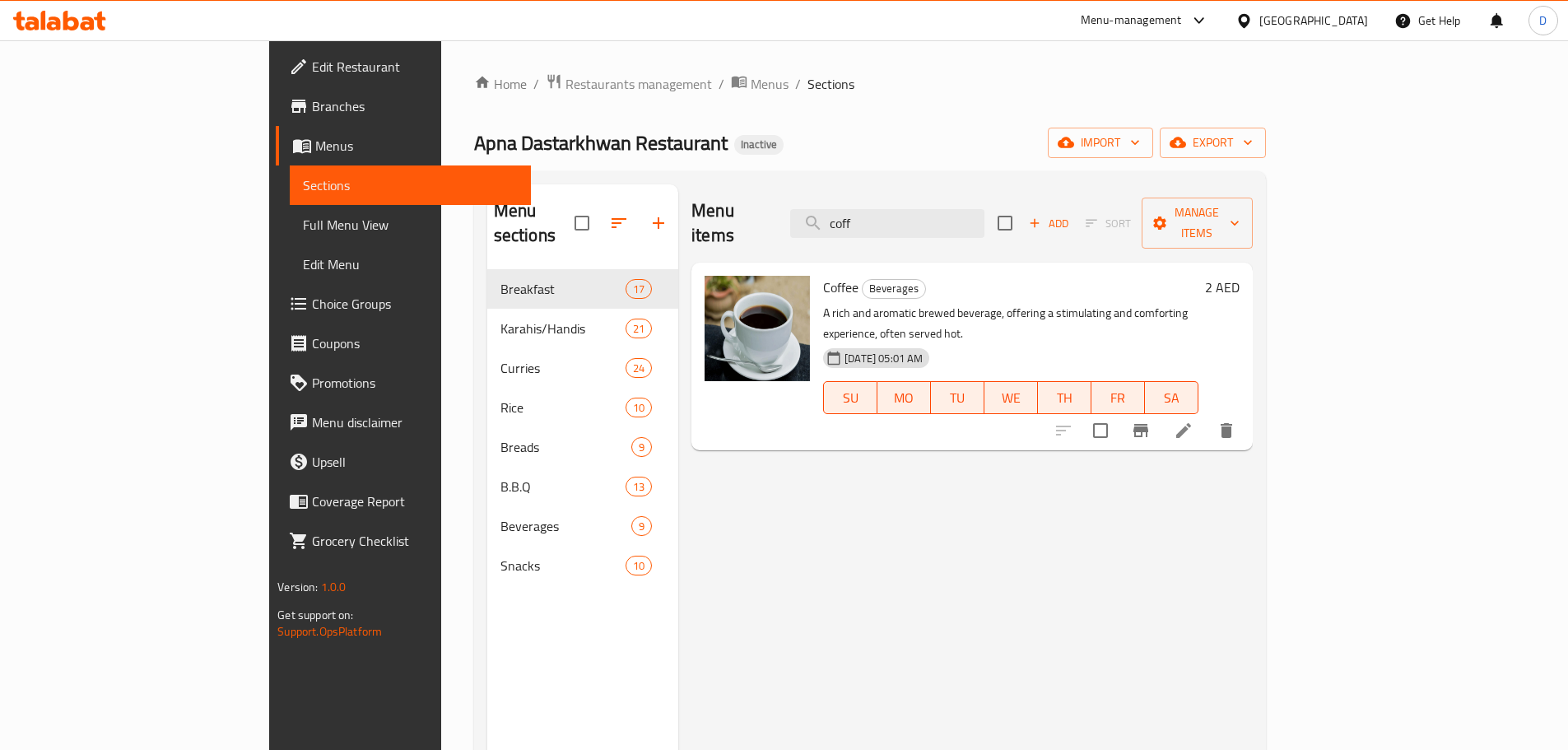
drag, startPoint x: 953, startPoint y: 203, endPoint x: 867, endPoint y: 214, distance: 86.7
click at [867, 214] on div "Menu items coff Add Sort Manage items" at bounding box center [972, 224] width 561 height 78
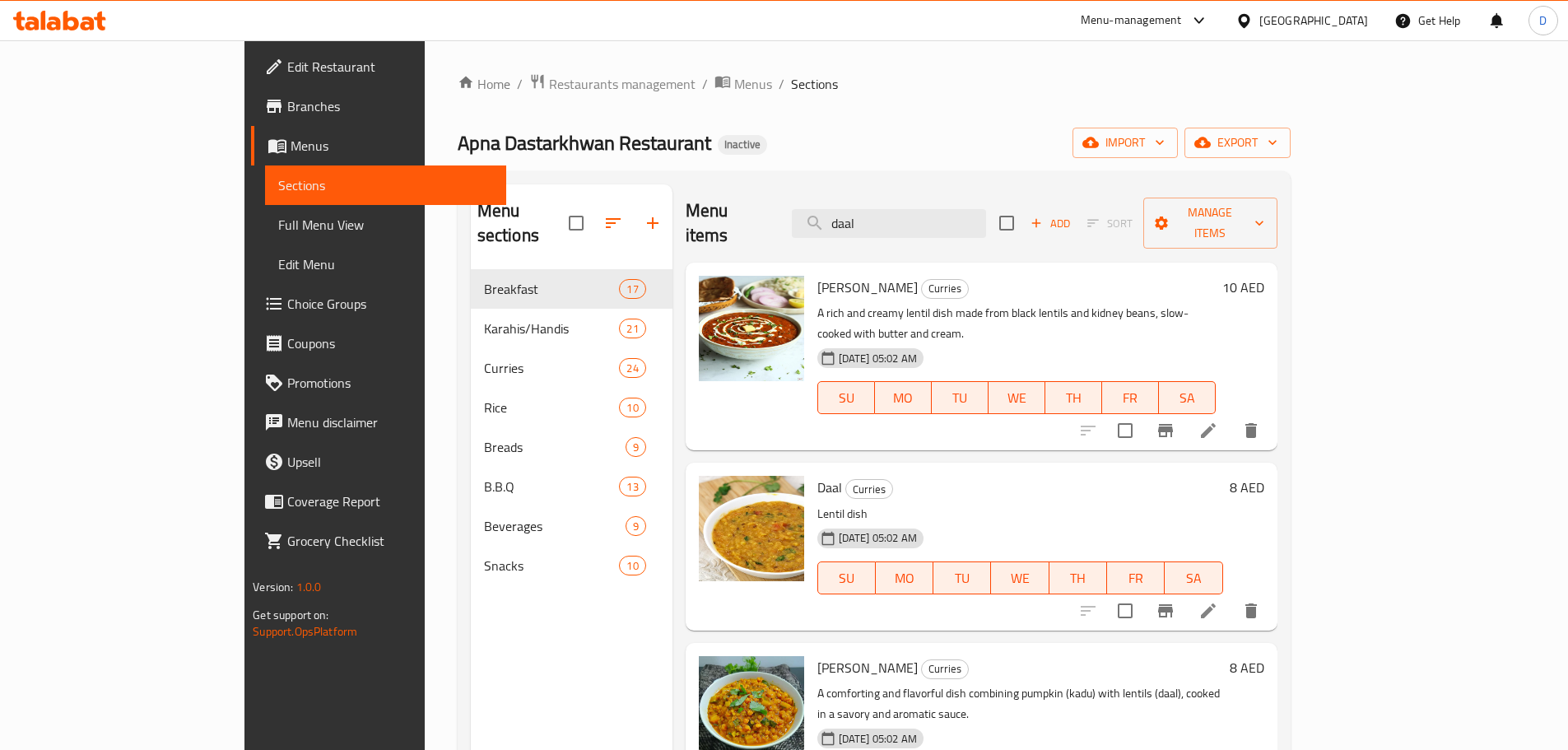
drag, startPoint x: 955, startPoint y: 217, endPoint x: 851, endPoint y: 217, distance: 104.0
click at [851, 217] on div "Menu items daal Add Sort Manage items" at bounding box center [981, 224] width 592 height 78
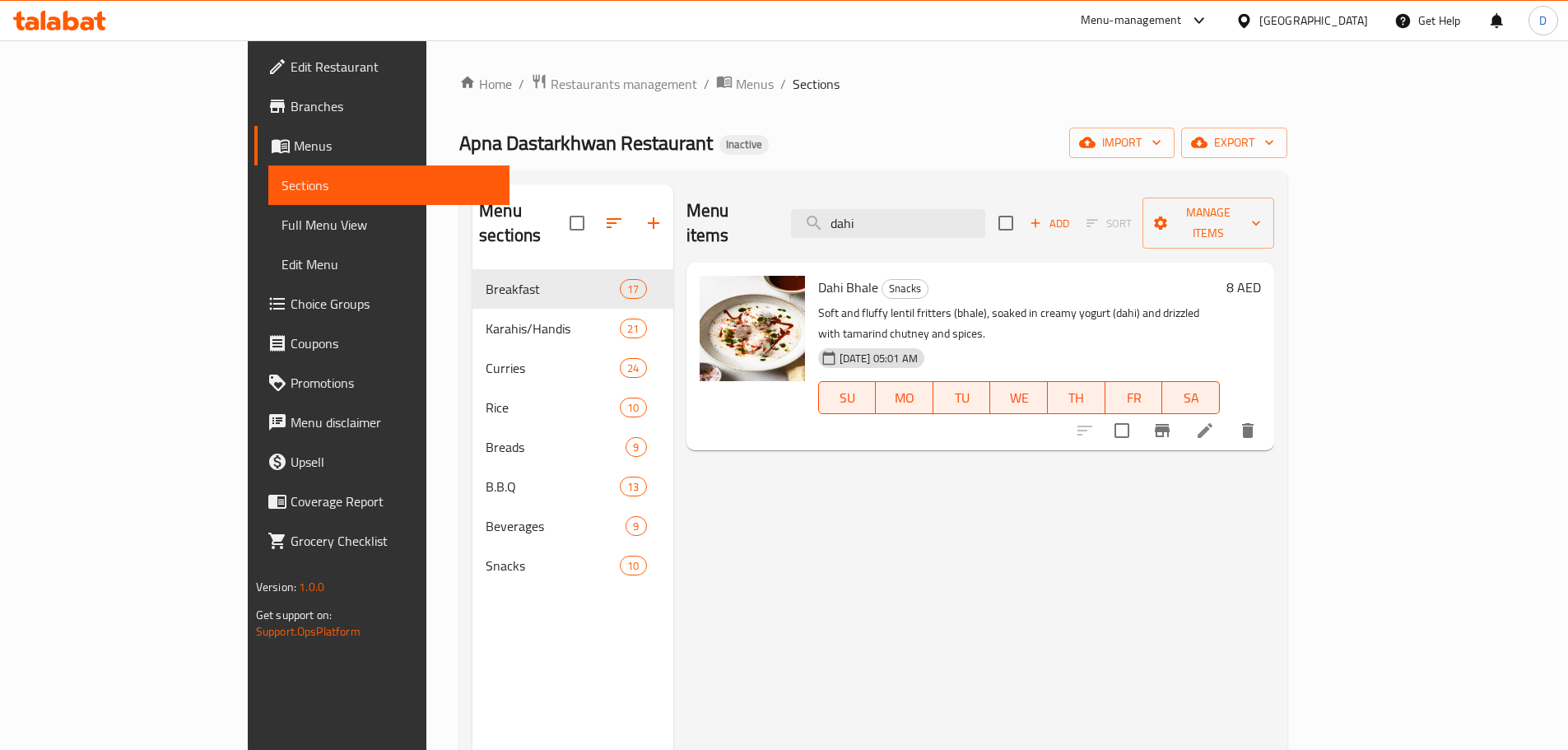
type input "dahi"
drag, startPoint x: 956, startPoint y: 220, endPoint x: 880, endPoint y: 224, distance: 76.1
click at [880, 224] on input "dahi" at bounding box center [887, 224] width 194 height 29
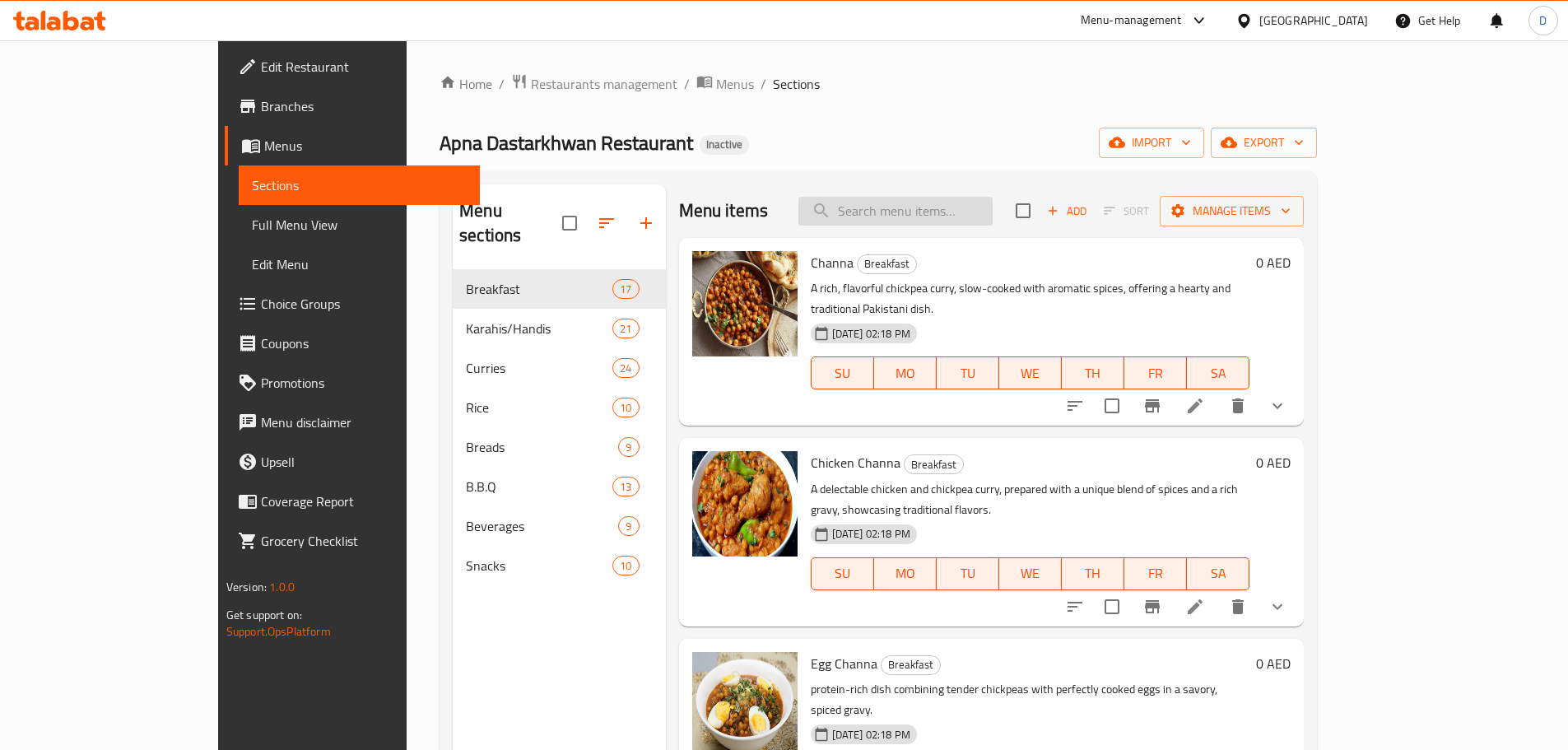
click at [904, 218] on input "search" at bounding box center [895, 211] width 194 height 29
type input "egg c"
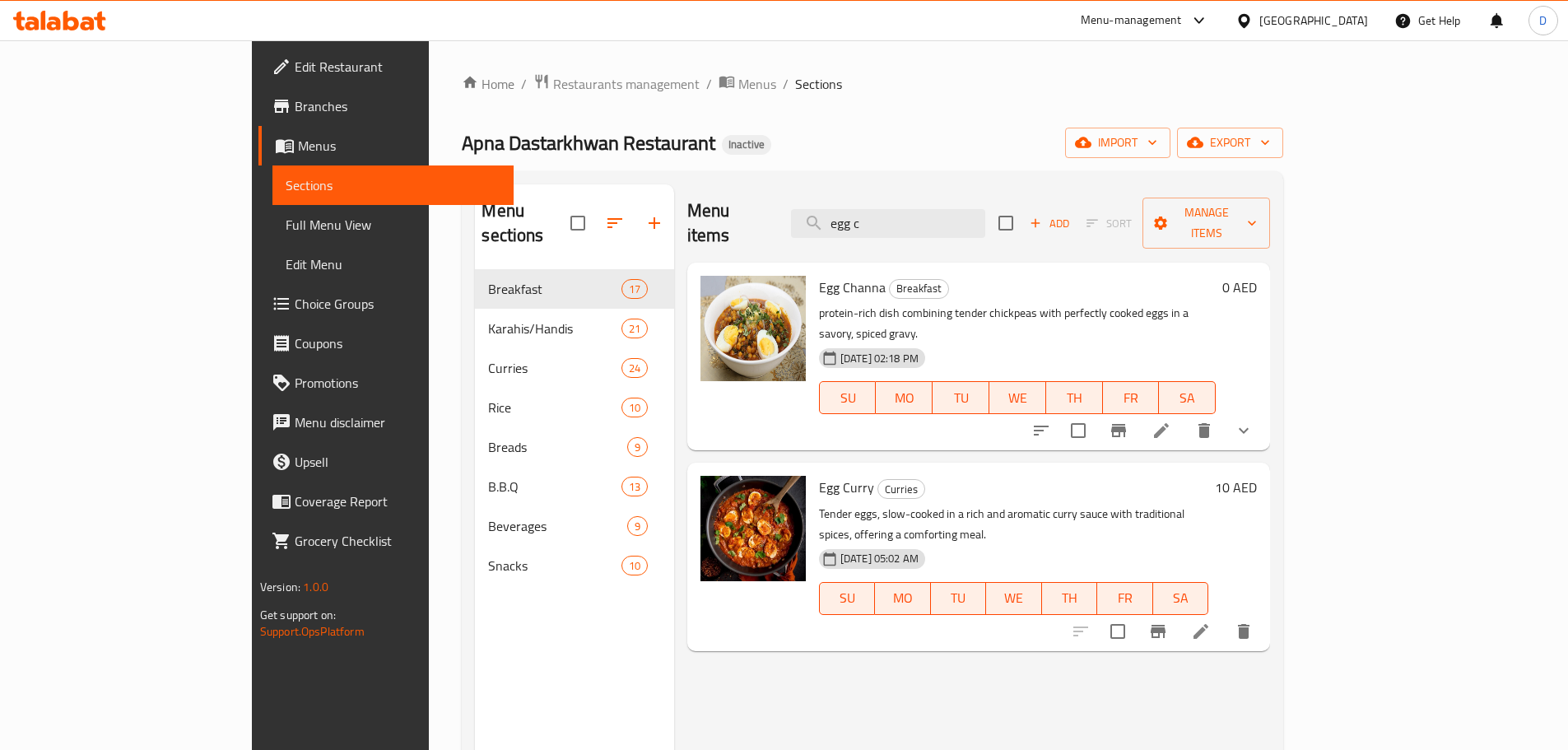
drag, startPoint x: 959, startPoint y: 204, endPoint x: 864, endPoint y: 209, distance: 95.1
click at [864, 209] on div "Menu items egg c Add Sort Manage items" at bounding box center [978, 224] width 582 height 78
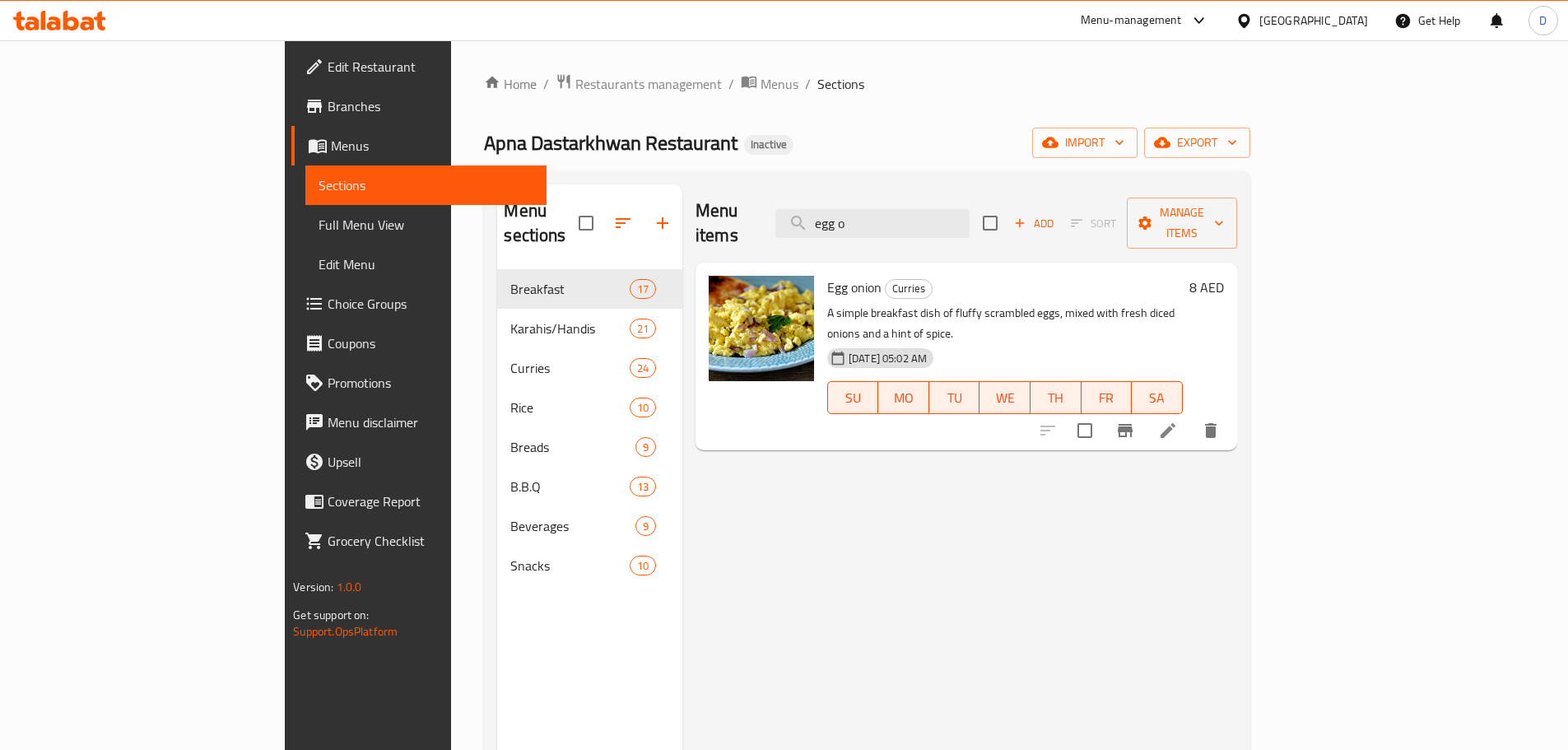
drag, startPoint x: 996, startPoint y: 219, endPoint x: 877, endPoint y: 223, distance: 119.1
click at [877, 223] on div "Menu items egg o Add Sort Manage items" at bounding box center [966, 224] width 541 height 78
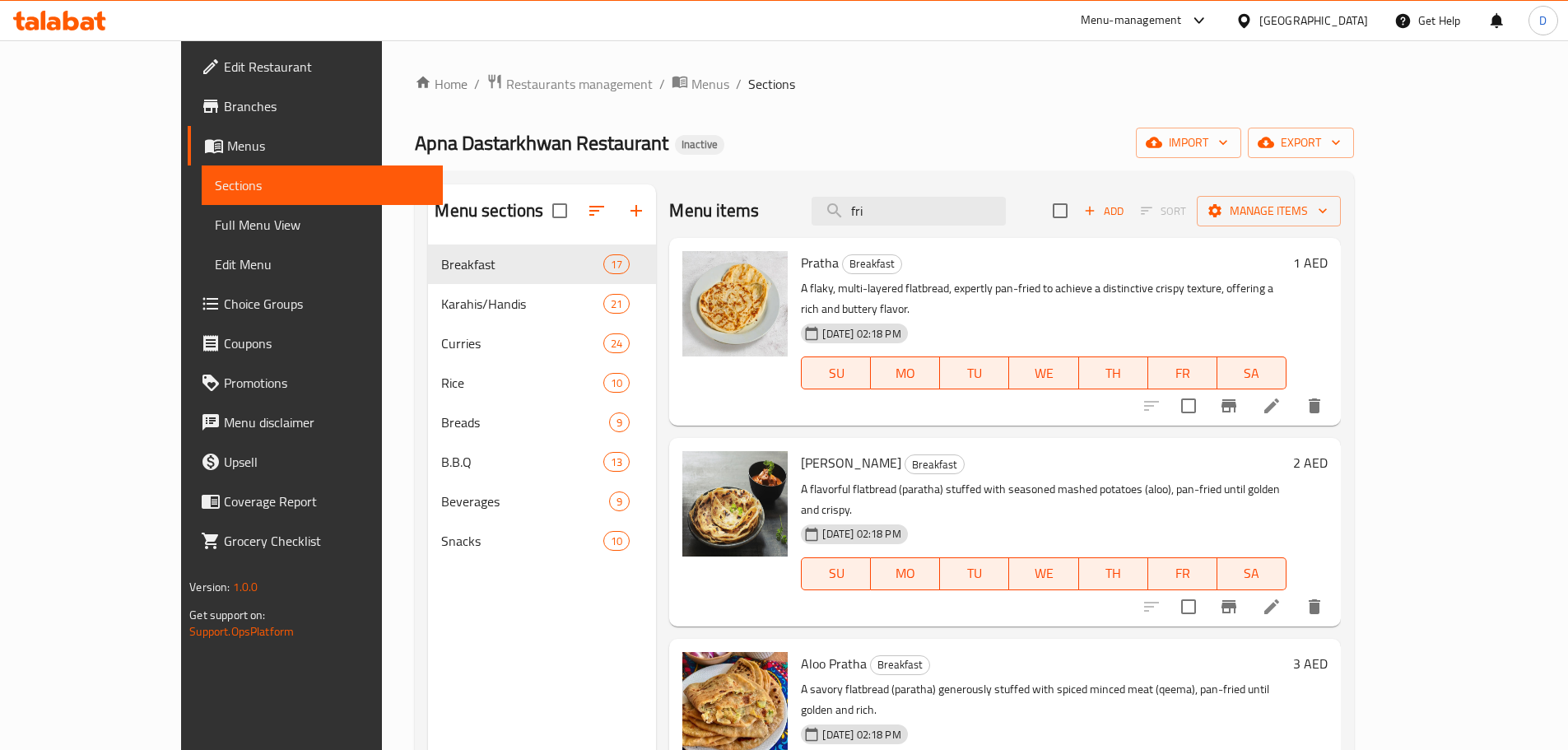
type input "frid"
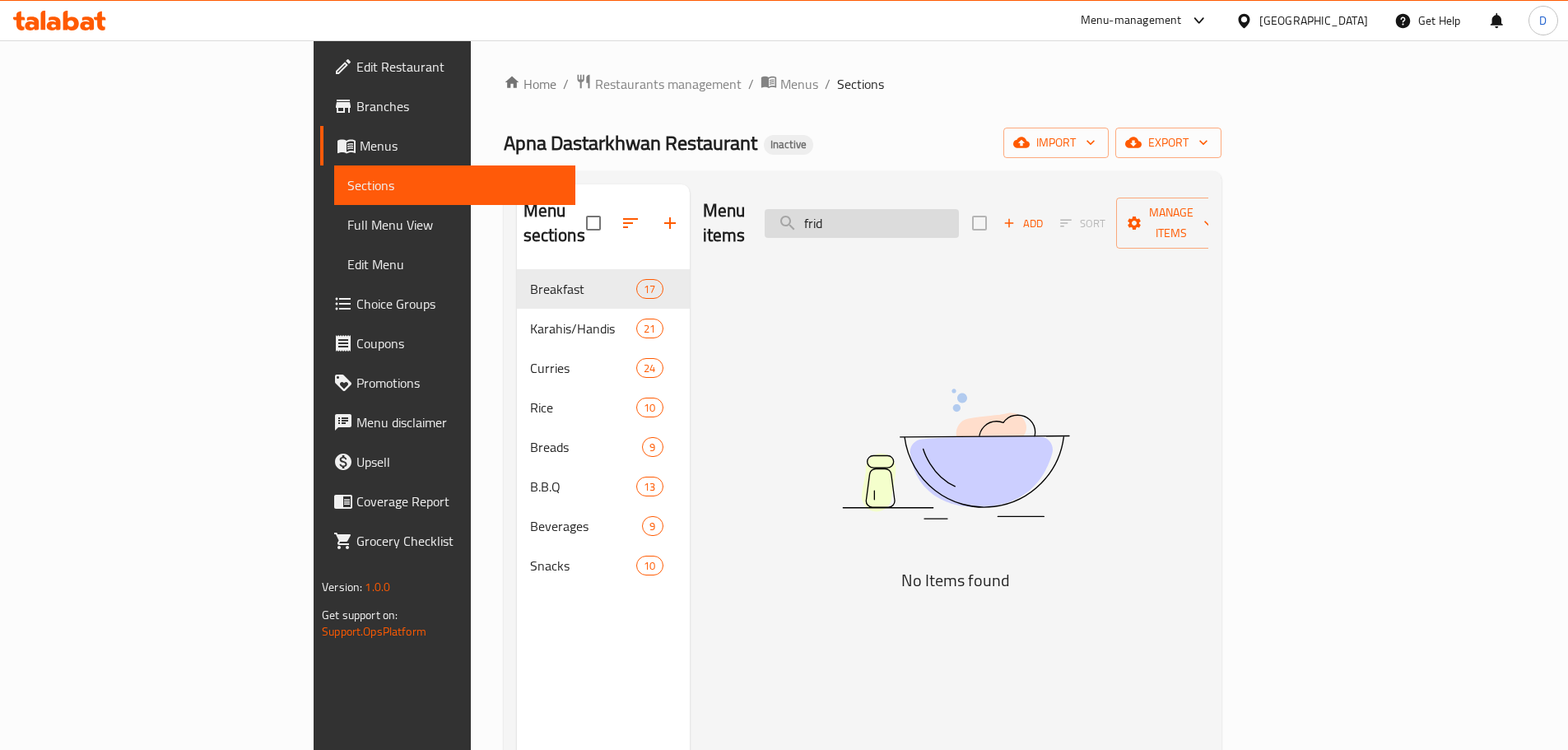
drag, startPoint x: 970, startPoint y: 208, endPoint x: 879, endPoint y: 208, distance: 91.0
click at [879, 209] on input "frid" at bounding box center [861, 224] width 194 height 29
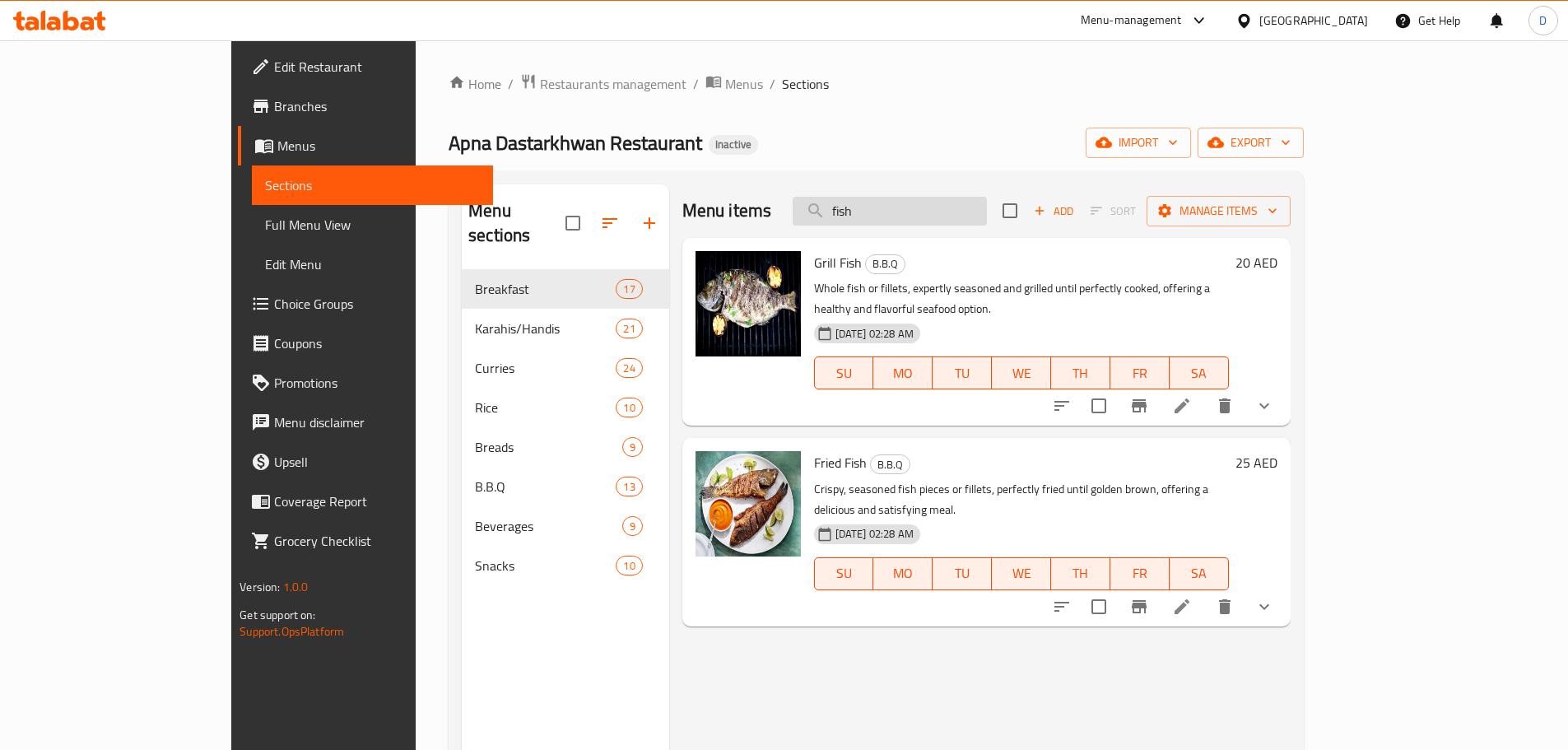
drag, startPoint x: 987, startPoint y: 204, endPoint x: 885, endPoint y: 219, distance: 103.1
click at [885, 219] on input "fish" at bounding box center [889, 211] width 194 height 29
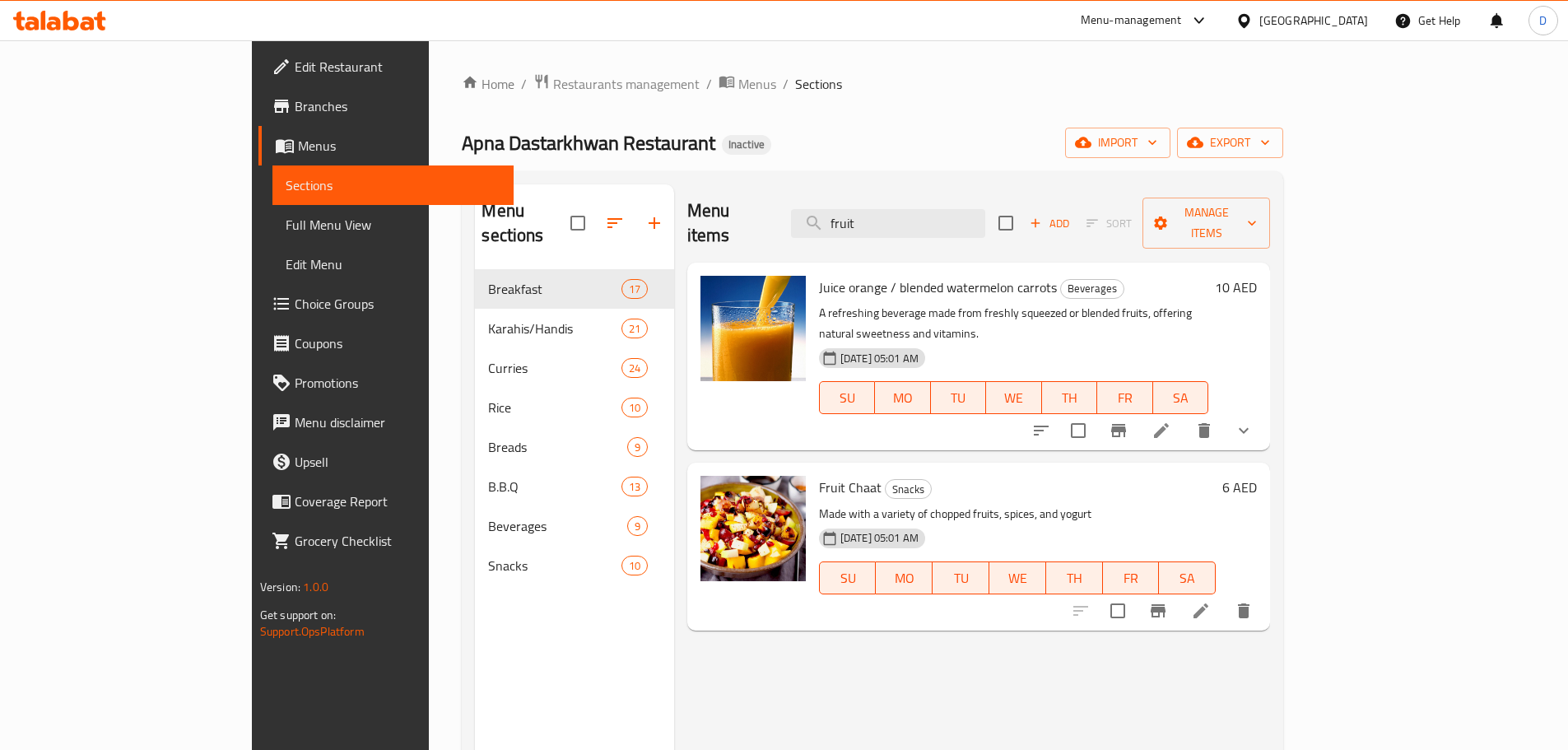
drag, startPoint x: 967, startPoint y: 214, endPoint x: 831, endPoint y: 218, distance: 136.1
click at [831, 218] on div "Menu items fruit Add Sort Manage items" at bounding box center [978, 224] width 582 height 78
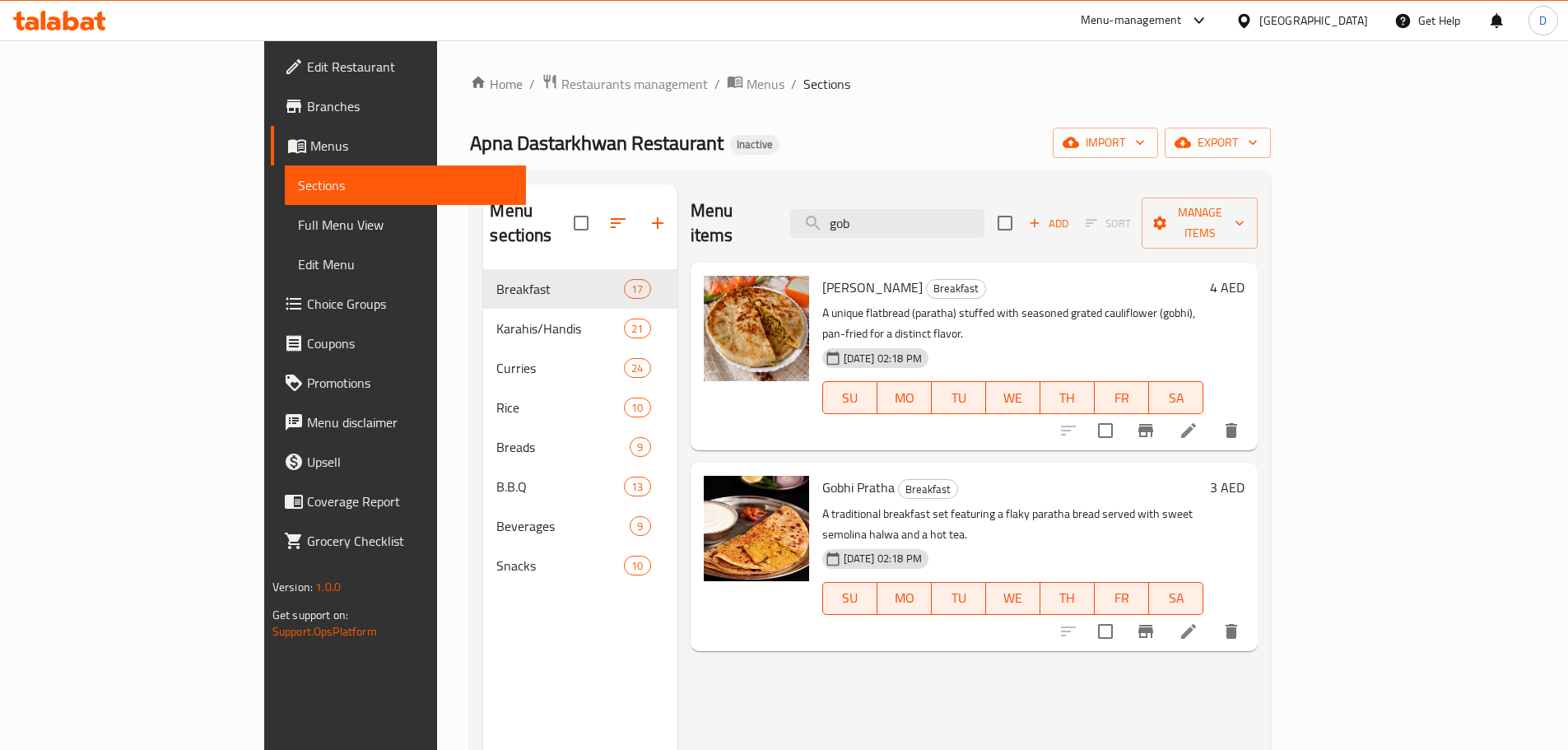
type input "gobh"
drag, startPoint x: 1011, startPoint y: 201, endPoint x: 895, endPoint y: 215, distance: 116.8
click at [895, 215] on input "gobh" at bounding box center [886, 224] width 194 height 29
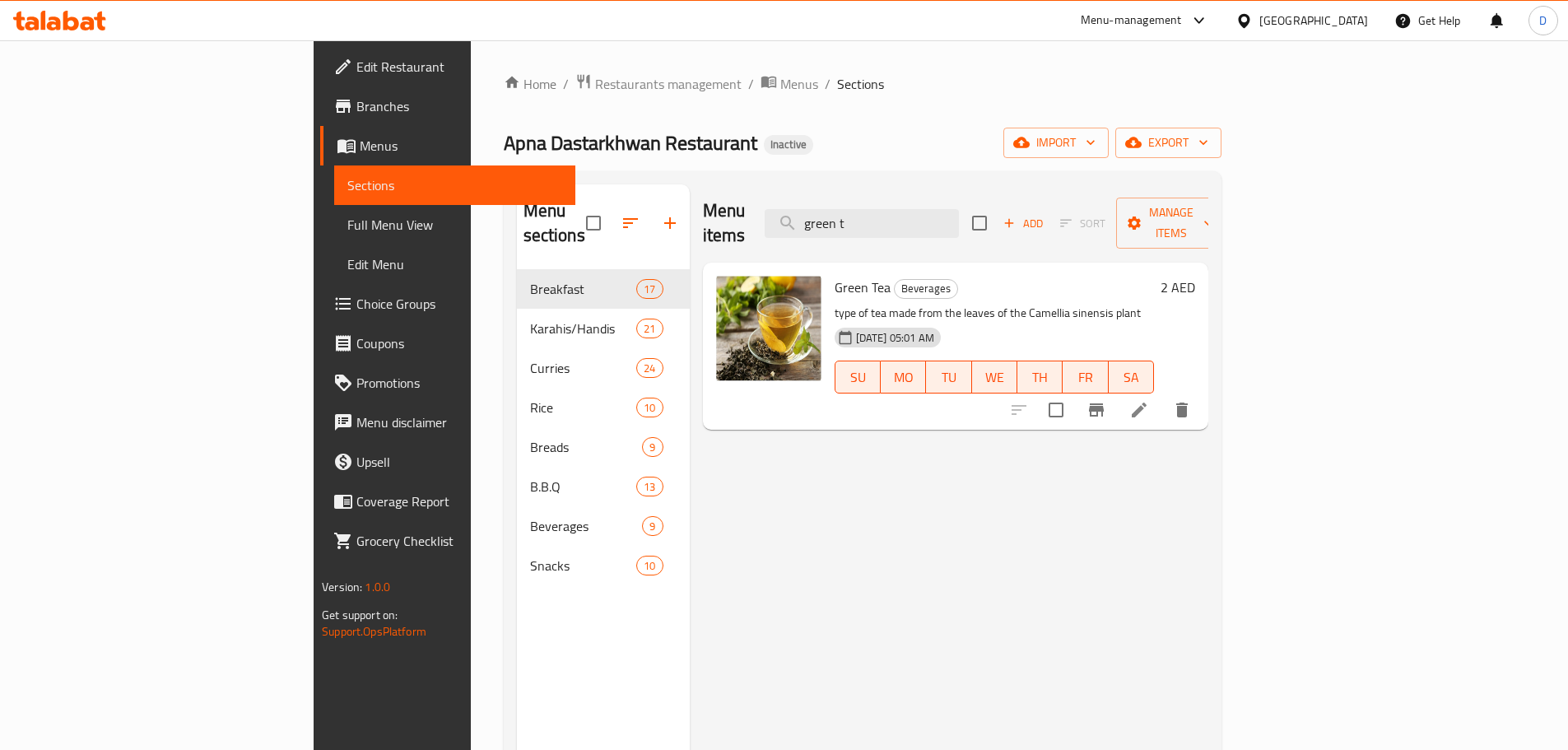
drag, startPoint x: 976, startPoint y: 204, endPoint x: 838, endPoint y: 211, distance: 138.2
click at [838, 211] on div "Menu items green t Add Sort Manage items" at bounding box center [955, 224] width 505 height 78
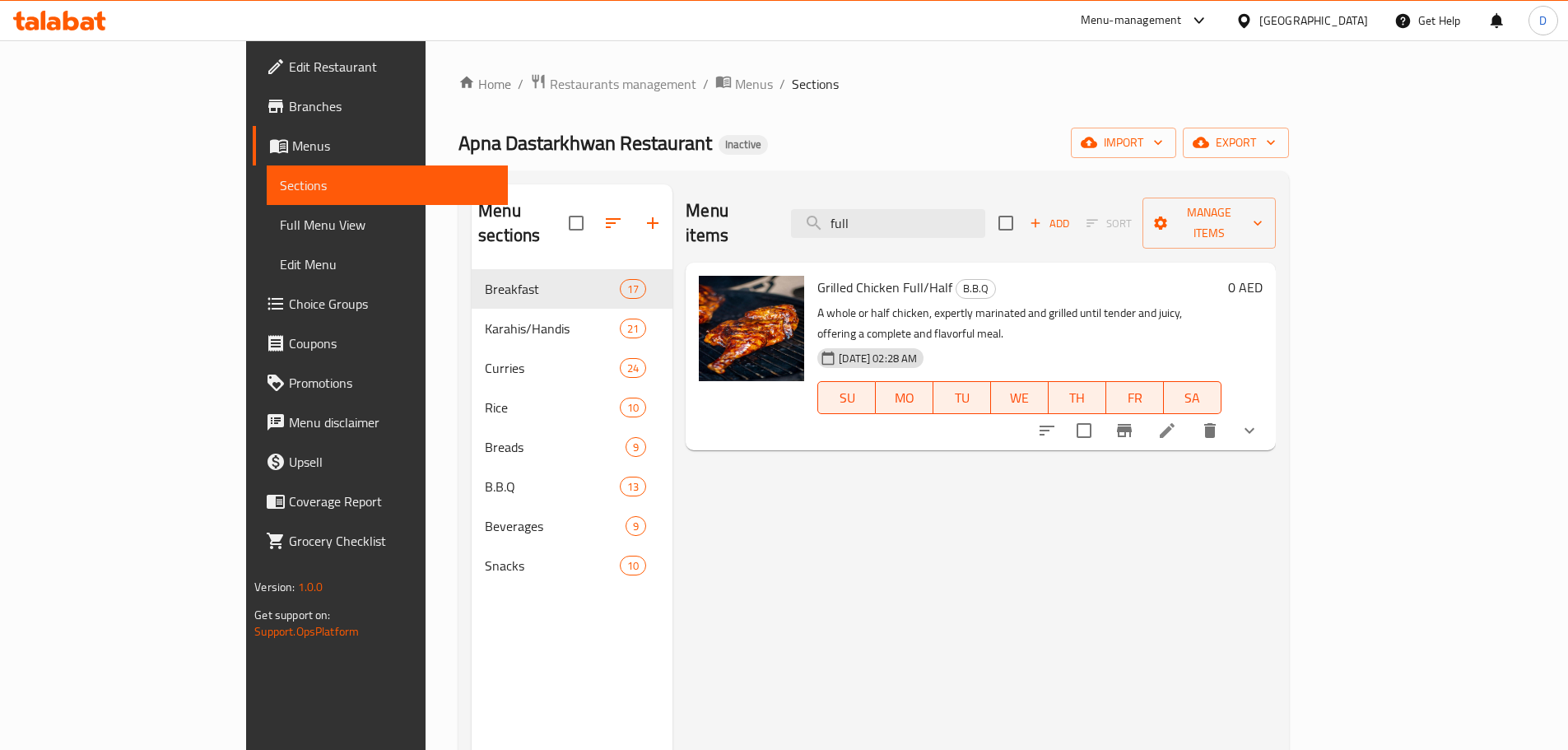
drag, startPoint x: 994, startPoint y: 213, endPoint x: 734, endPoint y: 230, distance: 260.6
click at [734, 230] on div "Menu items full Add Sort Manage items" at bounding box center [979, 224] width 589 height 78
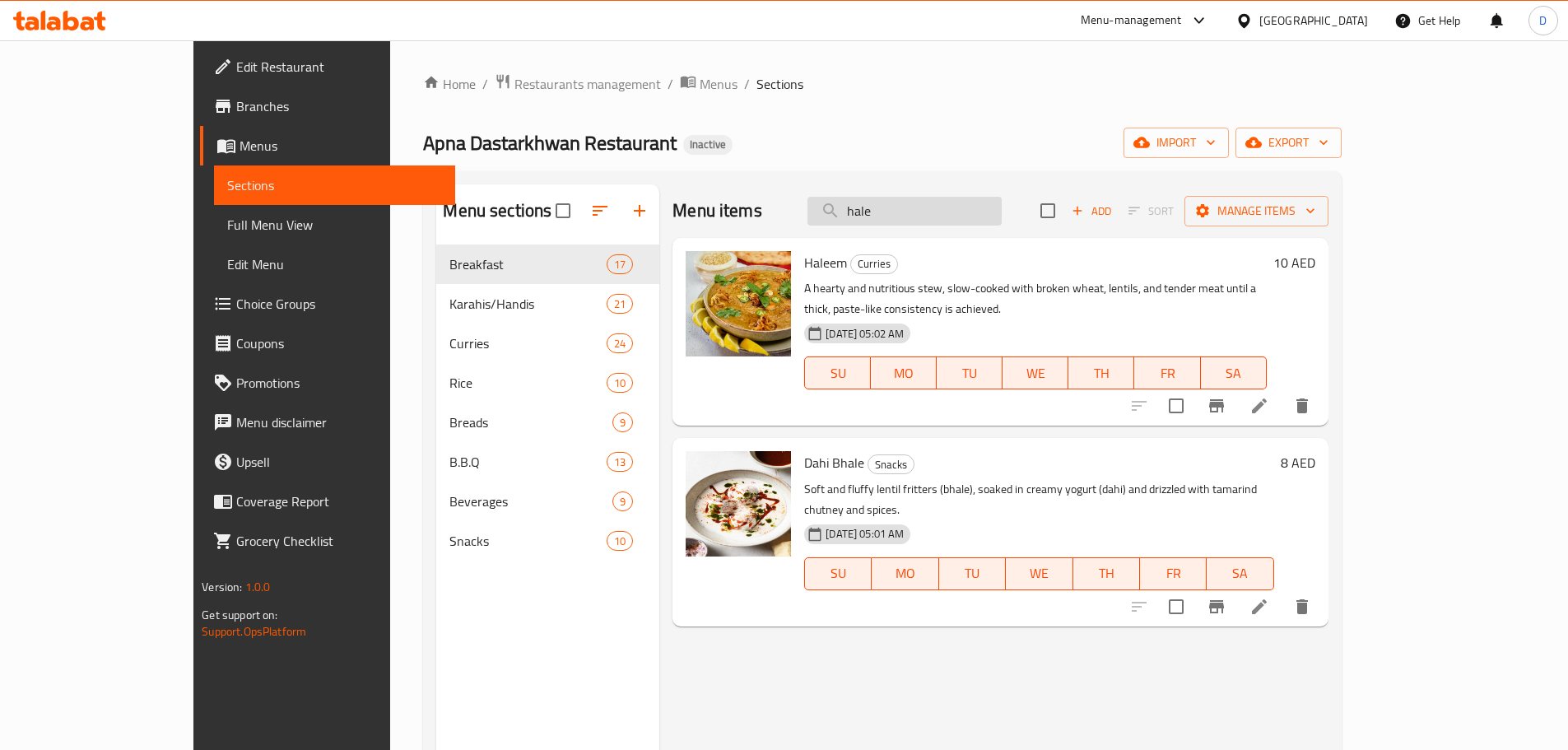
drag, startPoint x: 989, startPoint y: 218, endPoint x: 904, endPoint y: 218, distance: 85.0
click at [904, 218] on input "hale" at bounding box center [904, 211] width 194 height 29
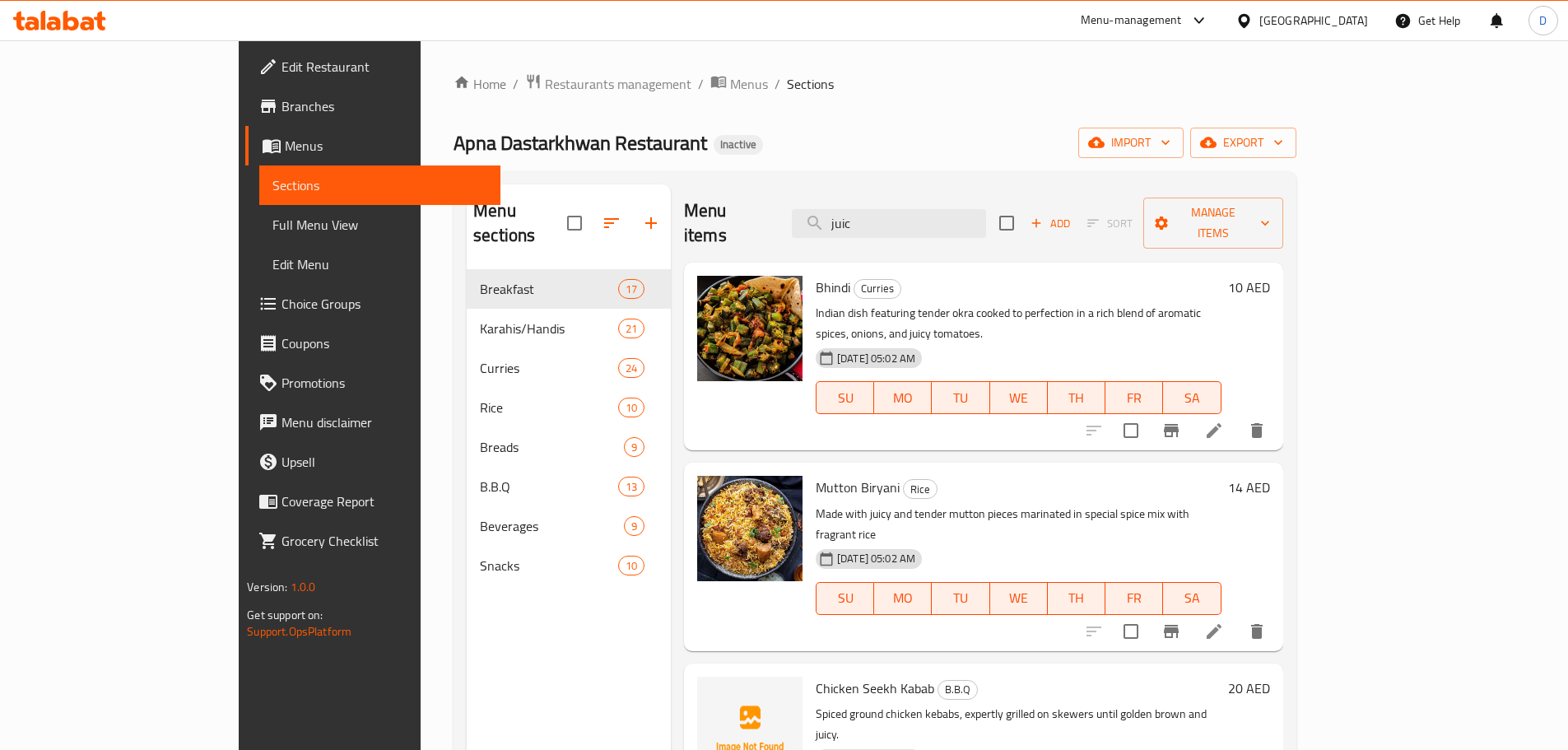
type input "juice"
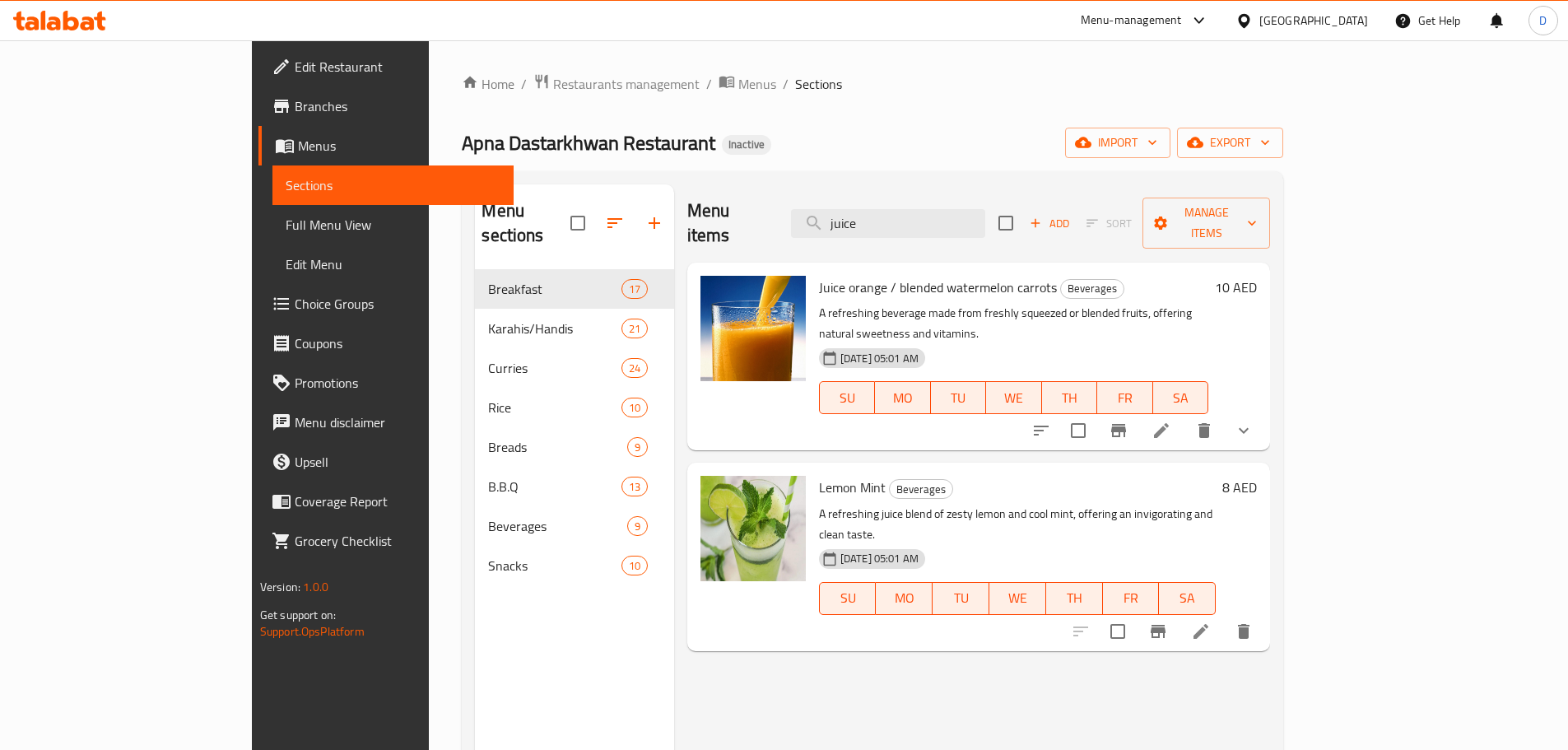
drag, startPoint x: 976, startPoint y: 217, endPoint x: 820, endPoint y: 204, distance: 156.5
click at [820, 204] on div "Menu items juice Add Sort Manage items" at bounding box center [978, 224] width 582 height 78
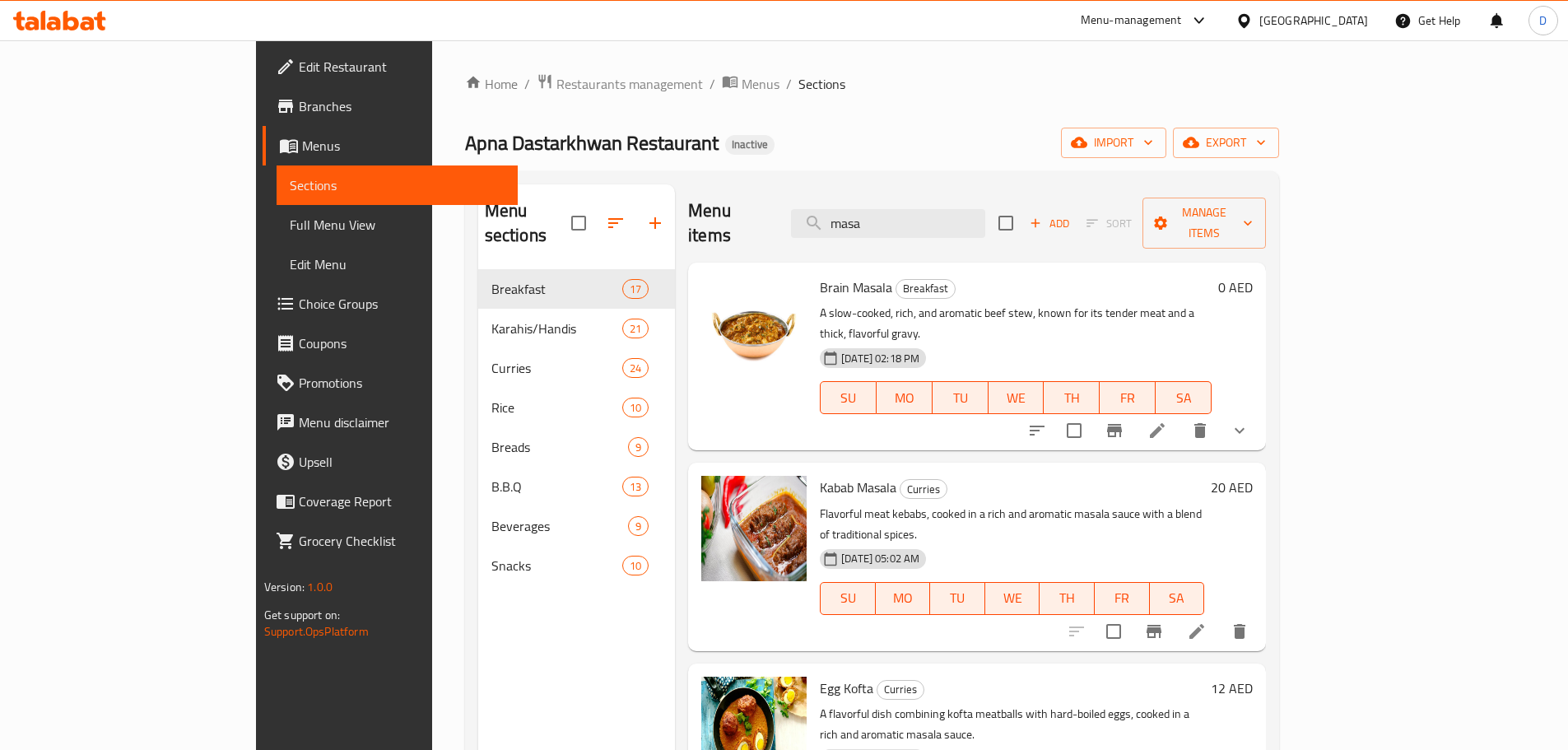
drag, startPoint x: 956, startPoint y: 215, endPoint x: 834, endPoint y: 211, distance: 122.1
click at [834, 211] on div "Menu items masa Add Sort Manage items" at bounding box center [976, 224] width 578 height 78
type input "karak"
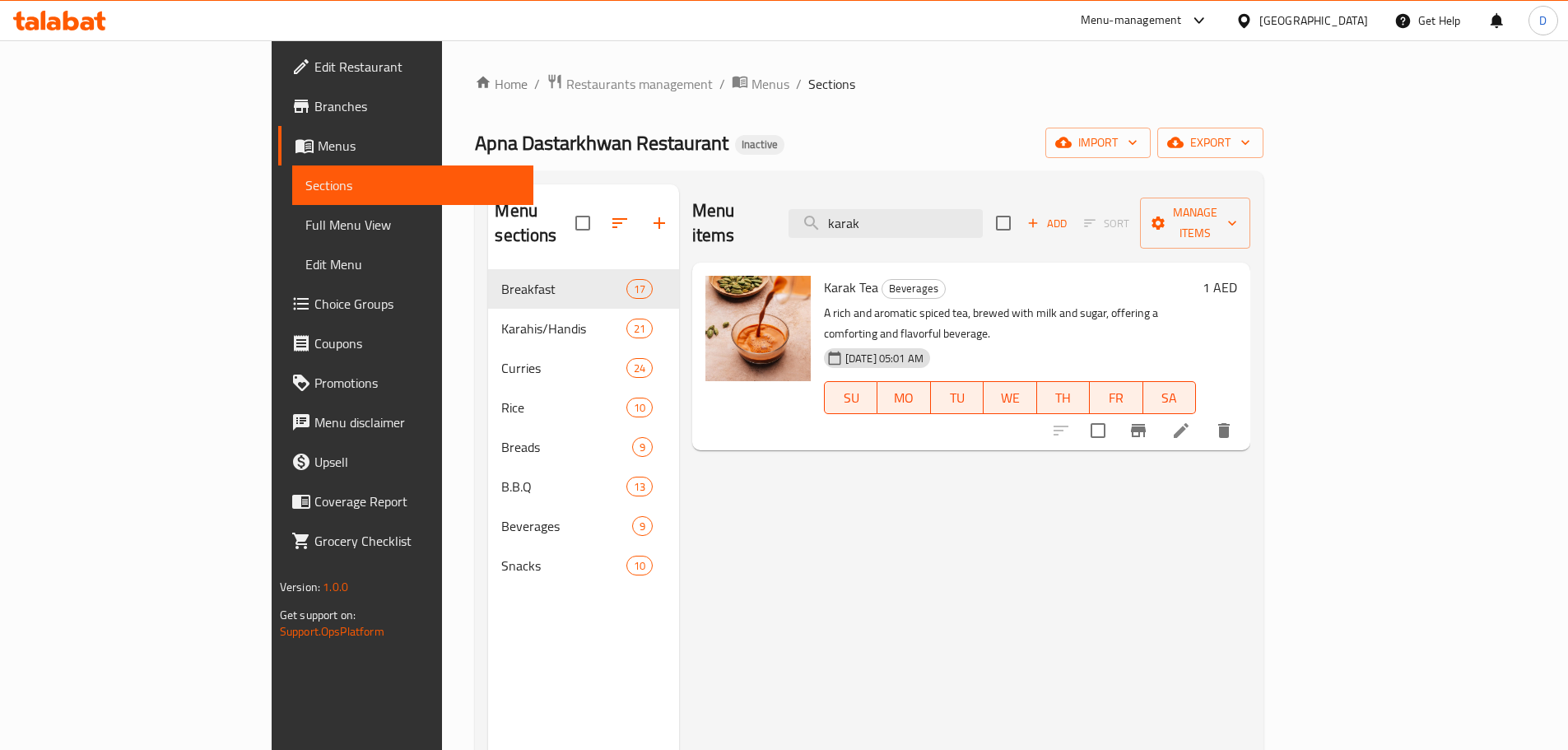
drag, startPoint x: 991, startPoint y: 210, endPoint x: 863, endPoint y: 211, distance: 128.0
click at [863, 211] on div "Menu items karak Add Sort Manage items" at bounding box center [971, 224] width 558 height 78
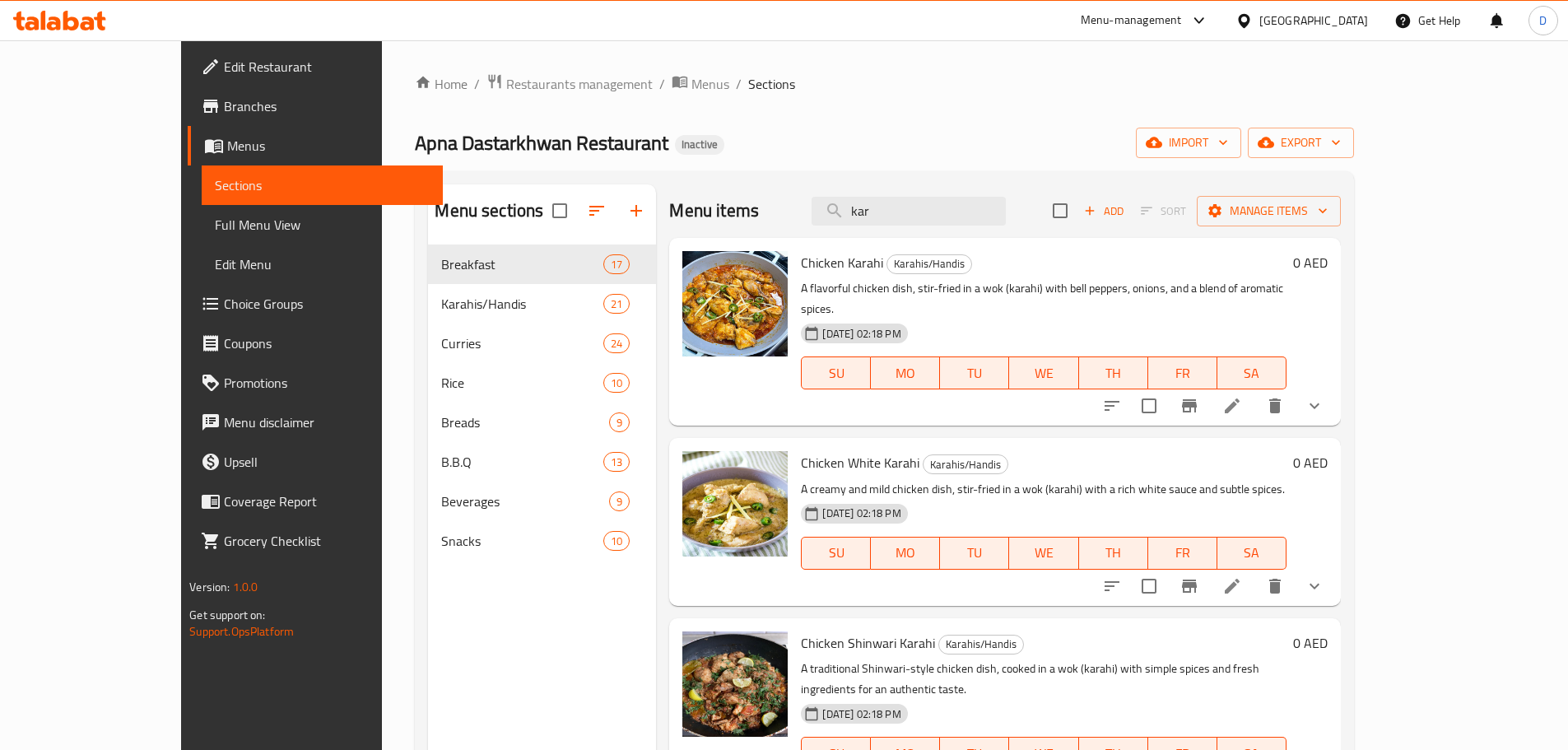
type input "kare"
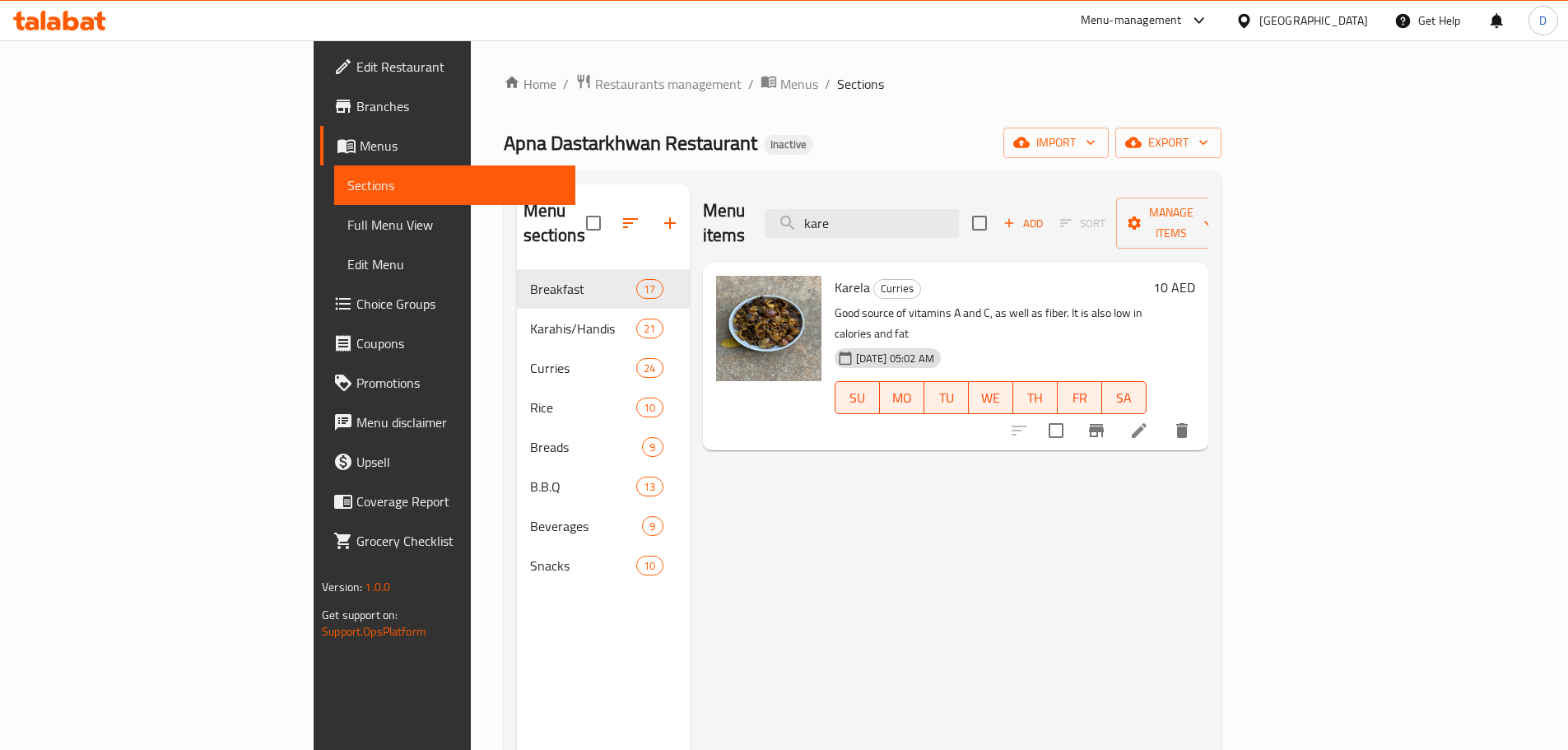
drag, startPoint x: 971, startPoint y: 219, endPoint x: 814, endPoint y: 228, distance: 157.3
click at [814, 228] on div "Menu items kare Add Sort Manage items" at bounding box center [955, 224] width 505 height 78
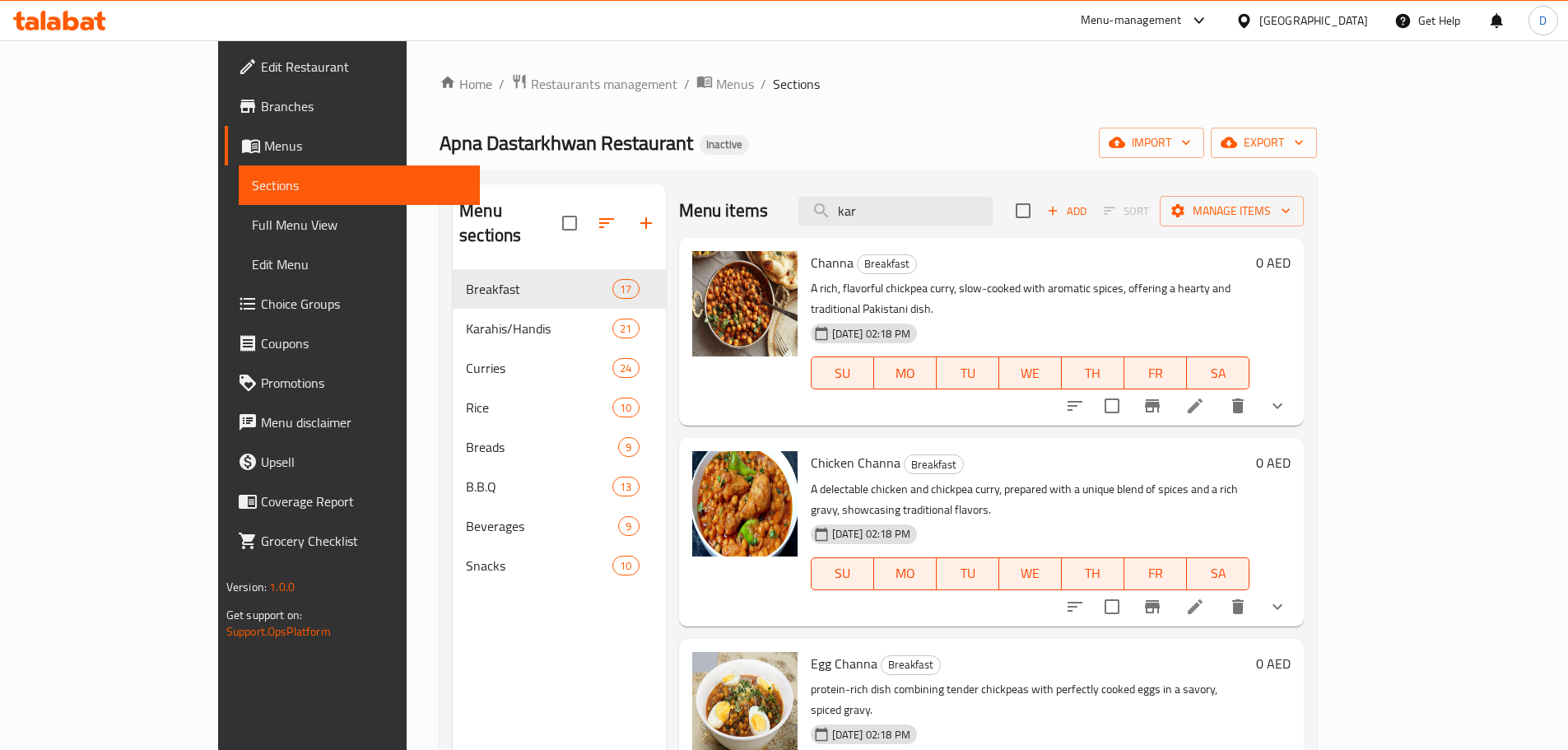
type input "kari"
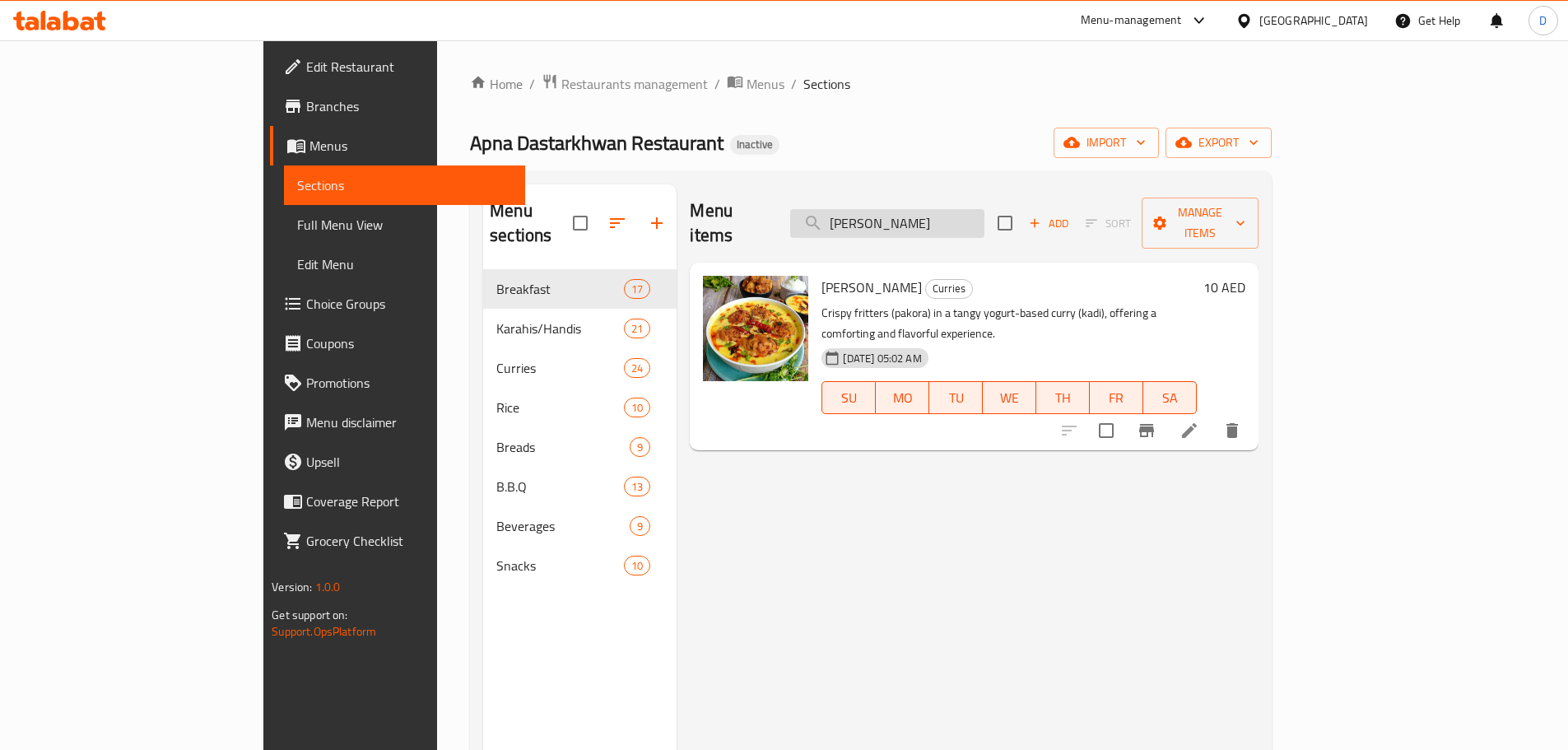
drag, startPoint x: 955, startPoint y: 219, endPoint x: 883, endPoint y: 222, distance: 72.1
click at [883, 222] on input "kari" at bounding box center [886, 224] width 194 height 29
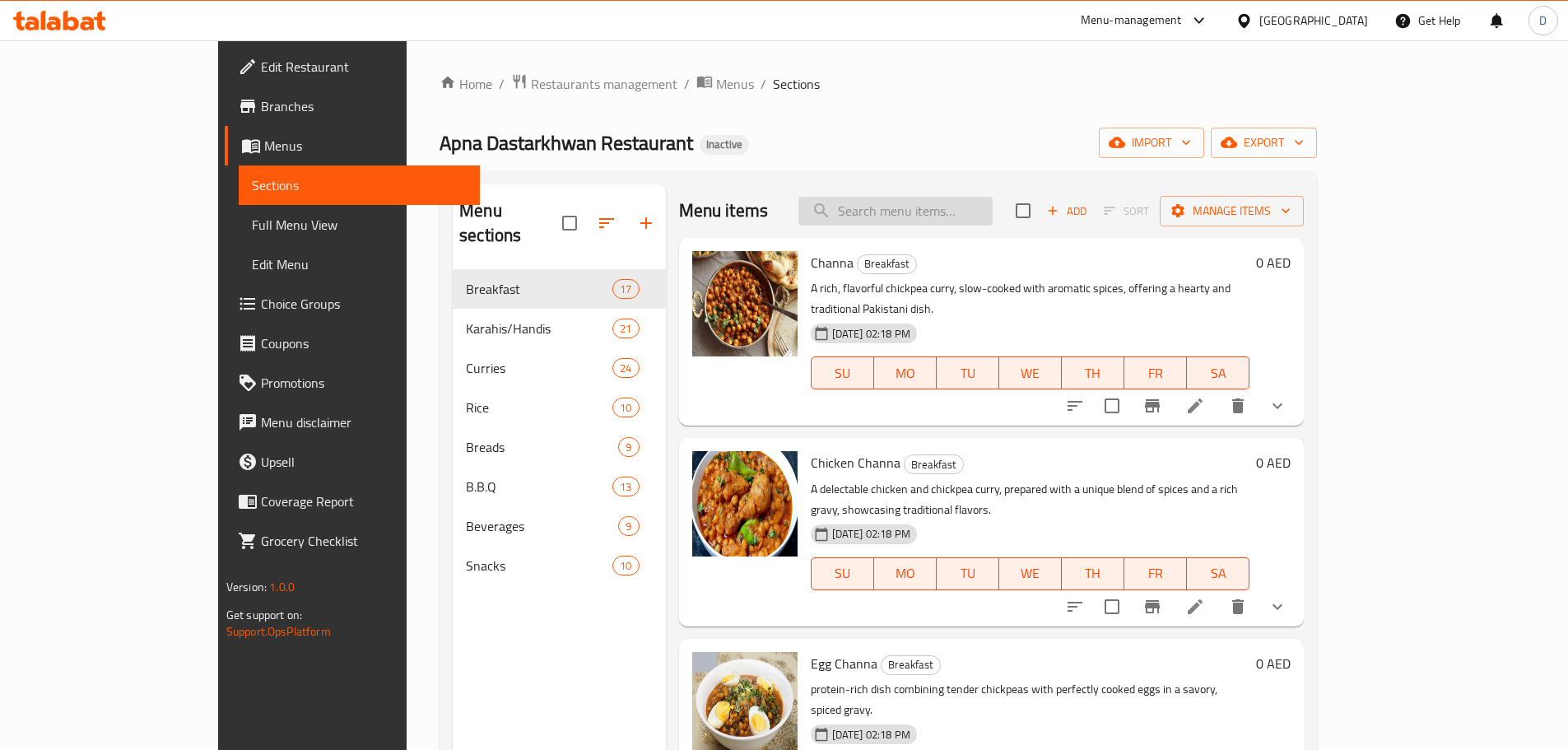
click at [926, 208] on input "search" at bounding box center [895, 211] width 194 height 29
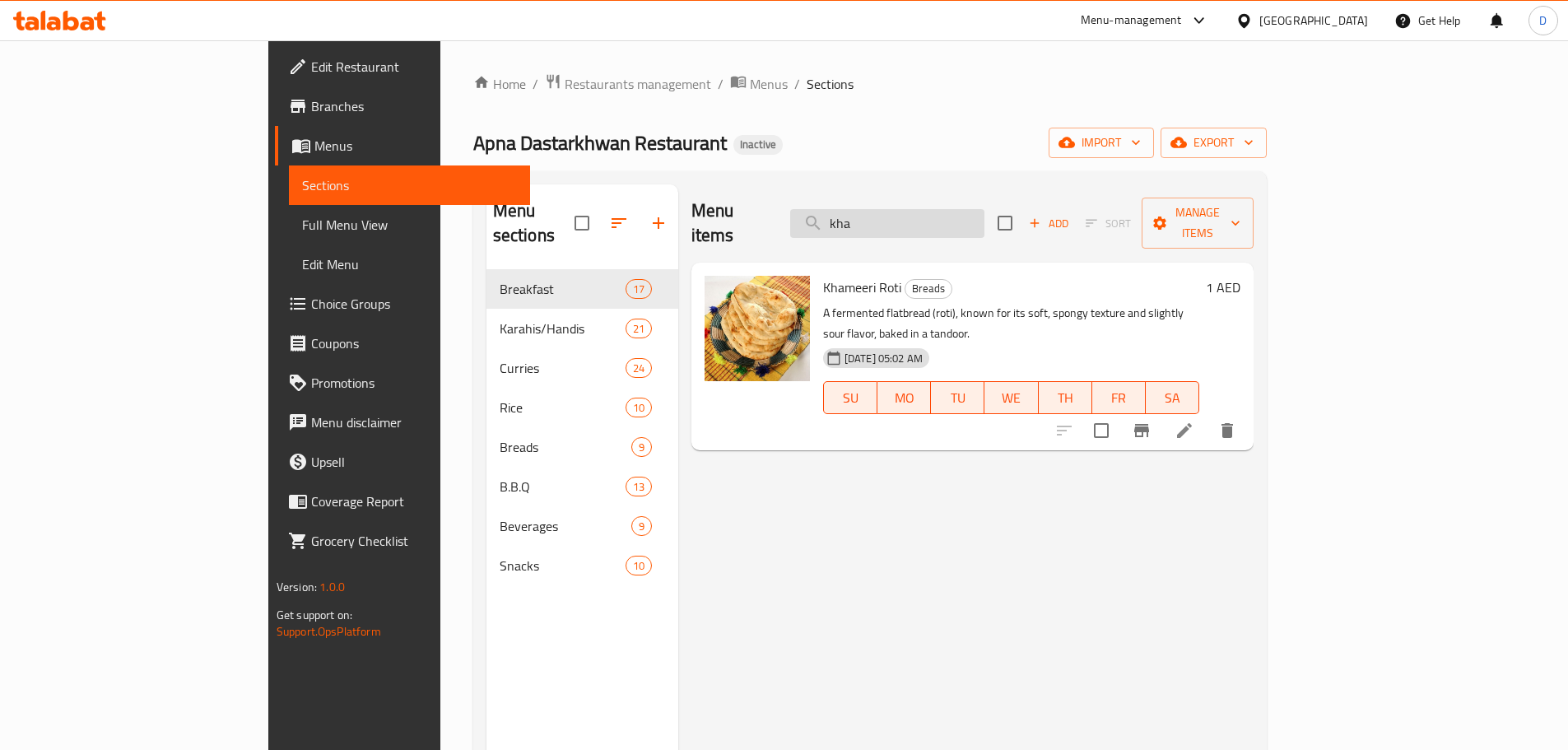
type input "kham"
drag, startPoint x: 899, startPoint y: 214, endPoint x: 872, endPoint y: 214, distance: 27.0
click at [872, 214] on div "Menu items kham Add Sort Manage items" at bounding box center [973, 224] width 562 height 78
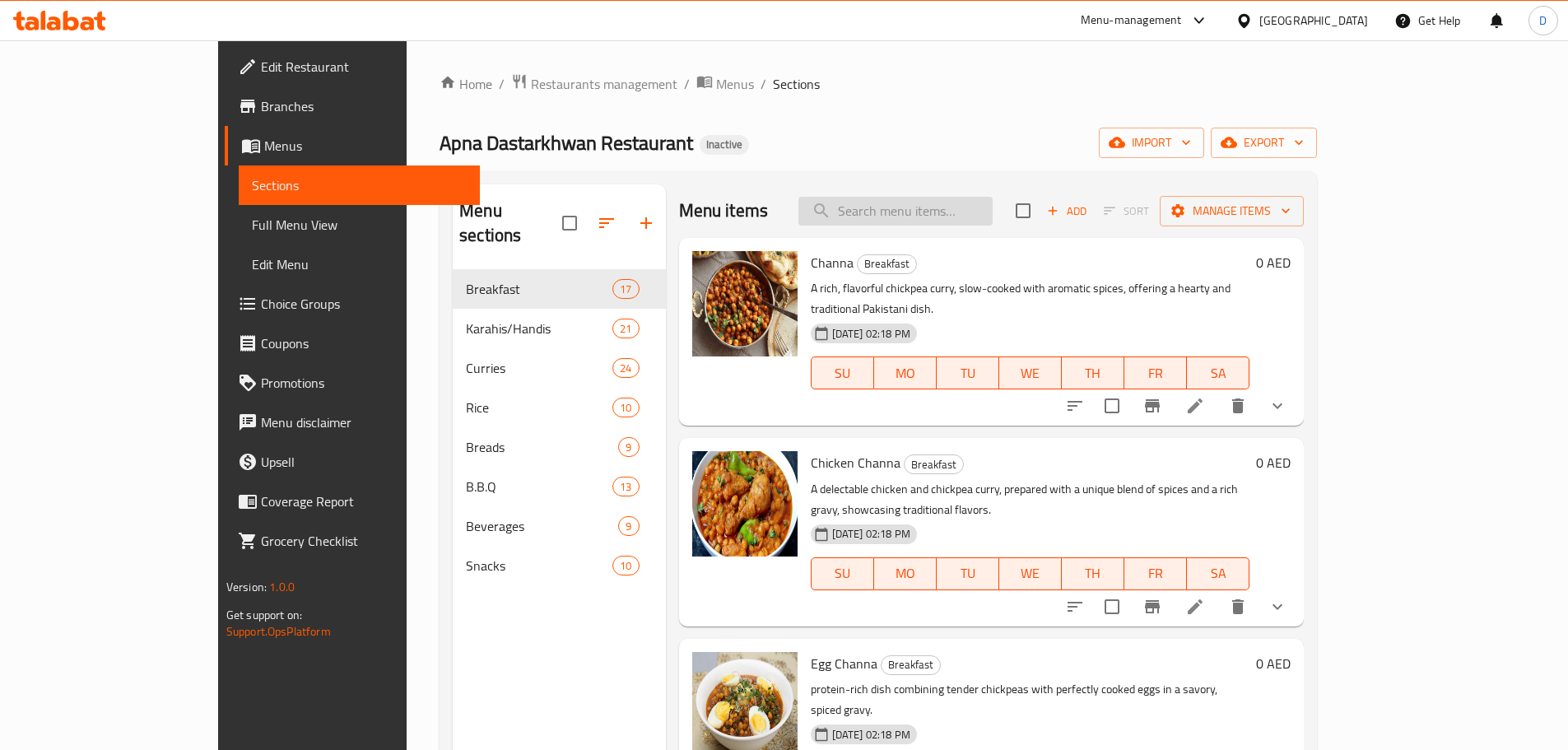
click at [946, 204] on input "search" at bounding box center [895, 211] width 194 height 29
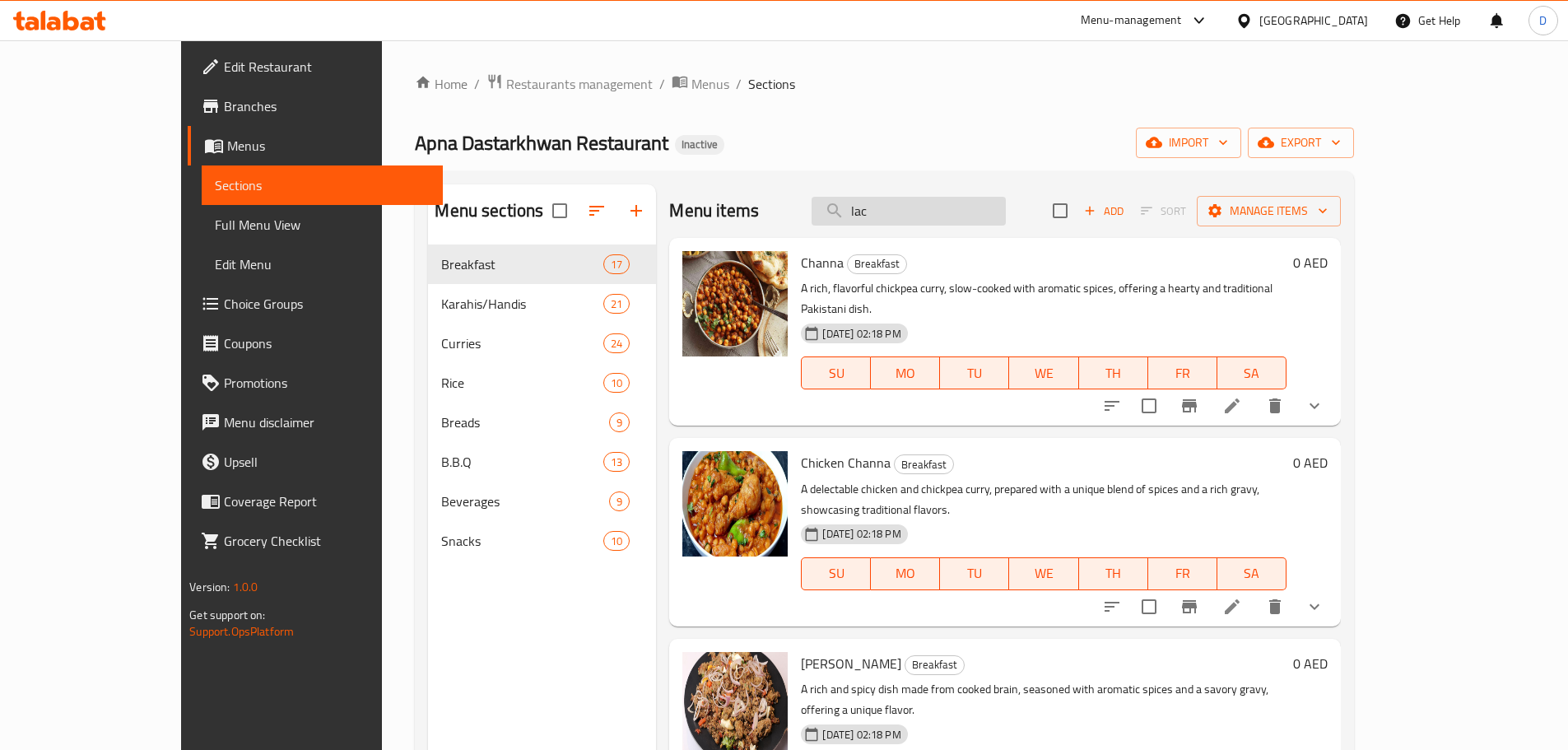
type input "lach"
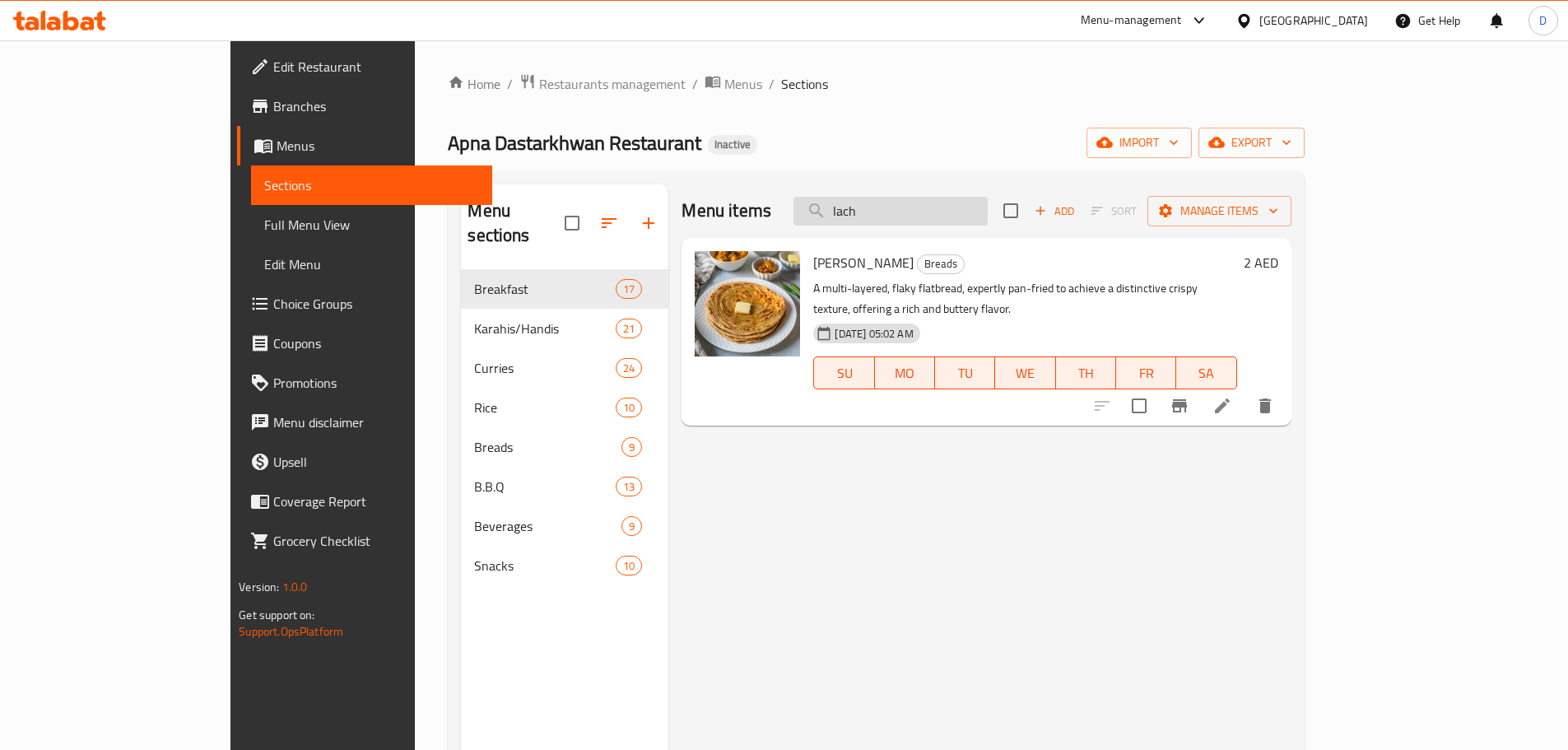
drag, startPoint x: 994, startPoint y: 219, endPoint x: 903, endPoint y: 221, distance: 91.0
click at [903, 221] on input "lach" at bounding box center [890, 211] width 194 height 29
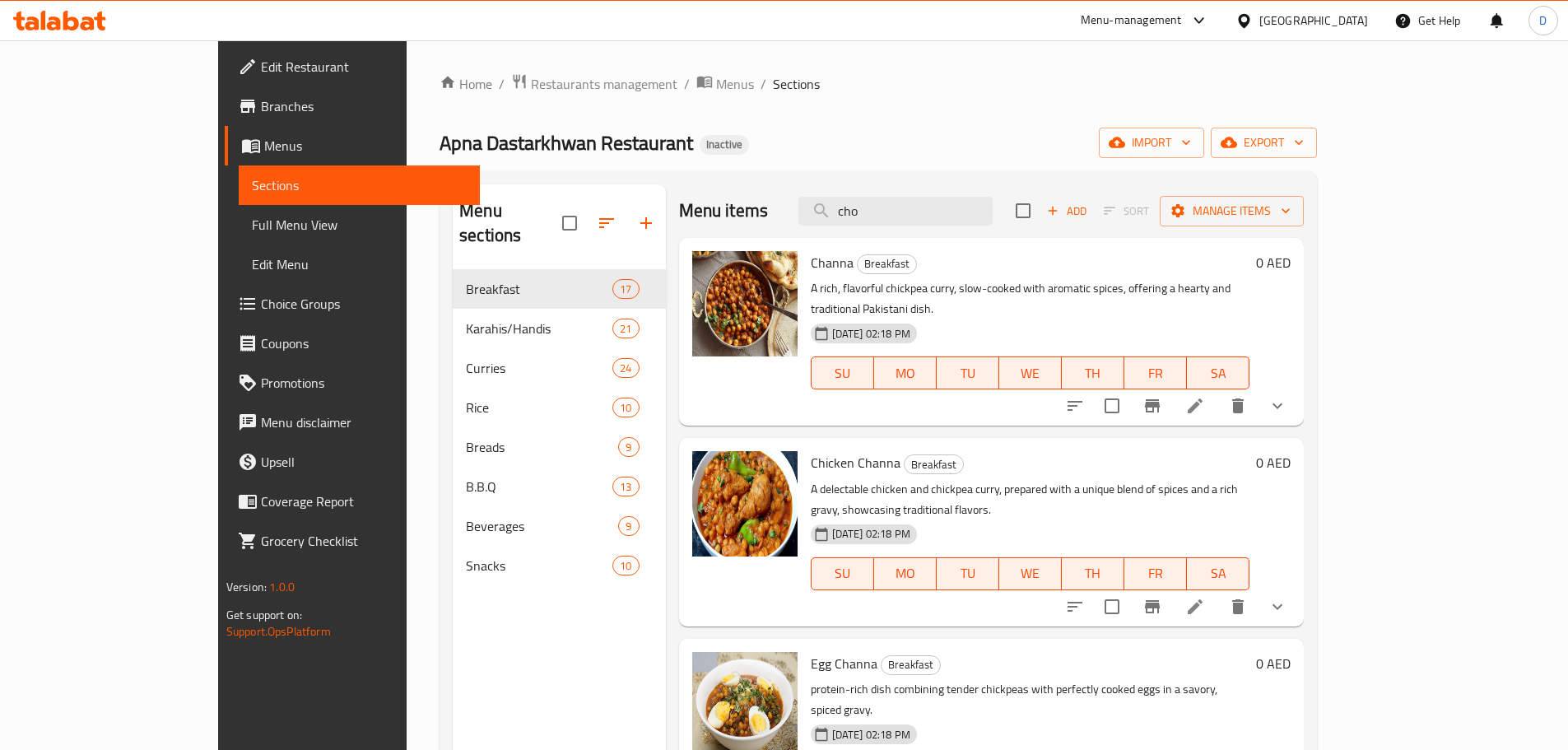
type input "chop"
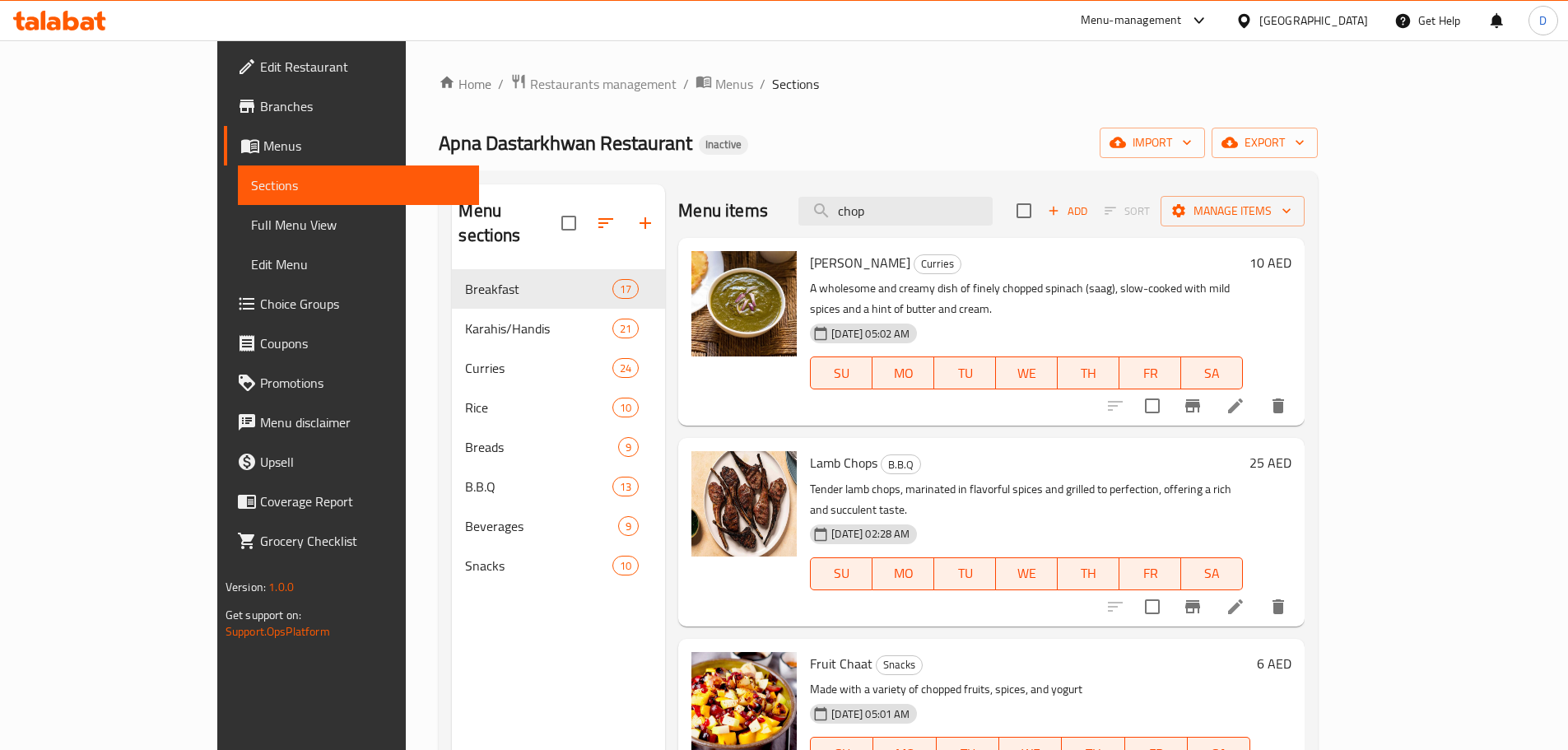
drag, startPoint x: 976, startPoint y: 204, endPoint x: 873, endPoint y: 215, distance: 103.6
click at [873, 215] on div "Menu items chop Add Sort Manage items" at bounding box center [991, 211] width 626 height 54
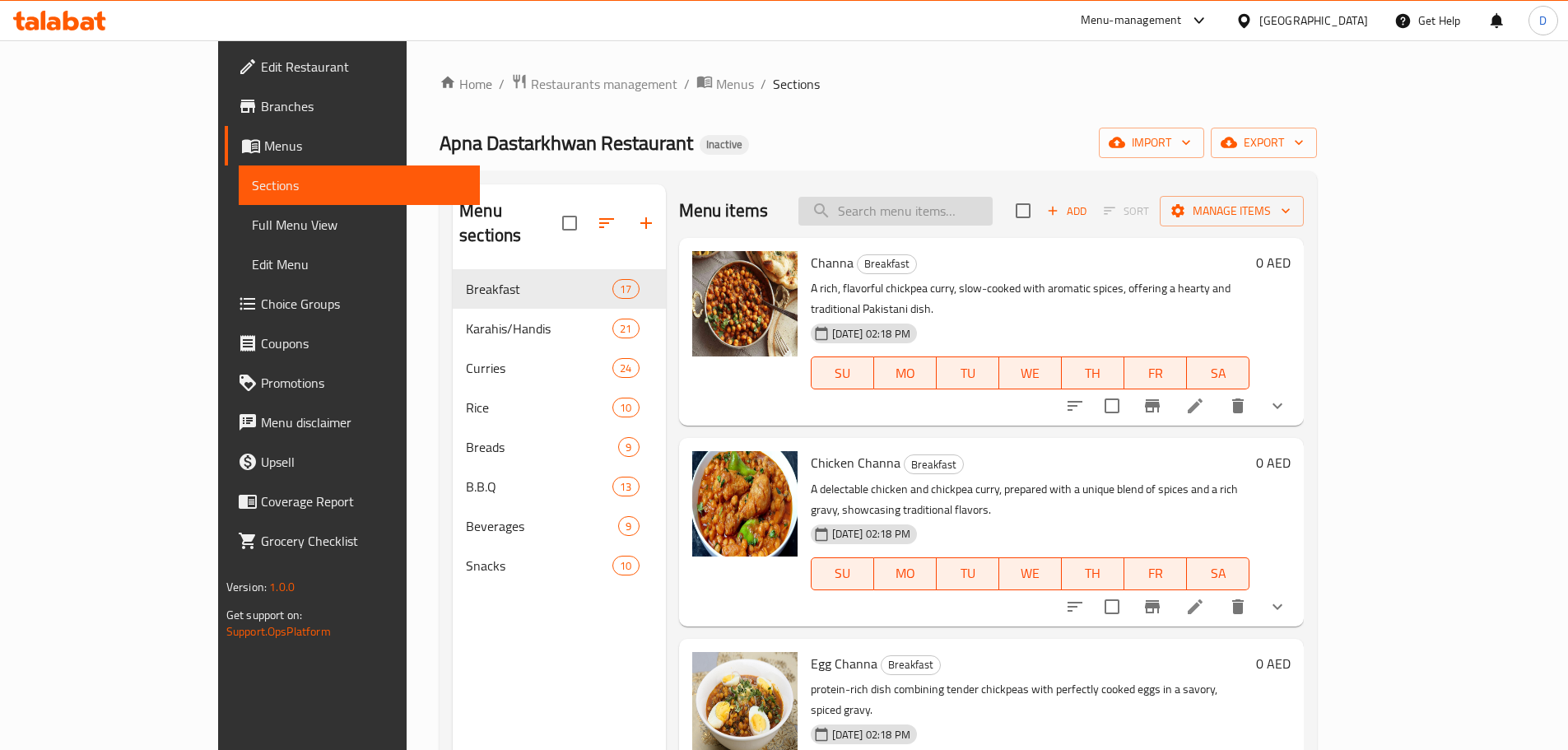
click at [937, 218] on input "search" at bounding box center [895, 211] width 194 height 29
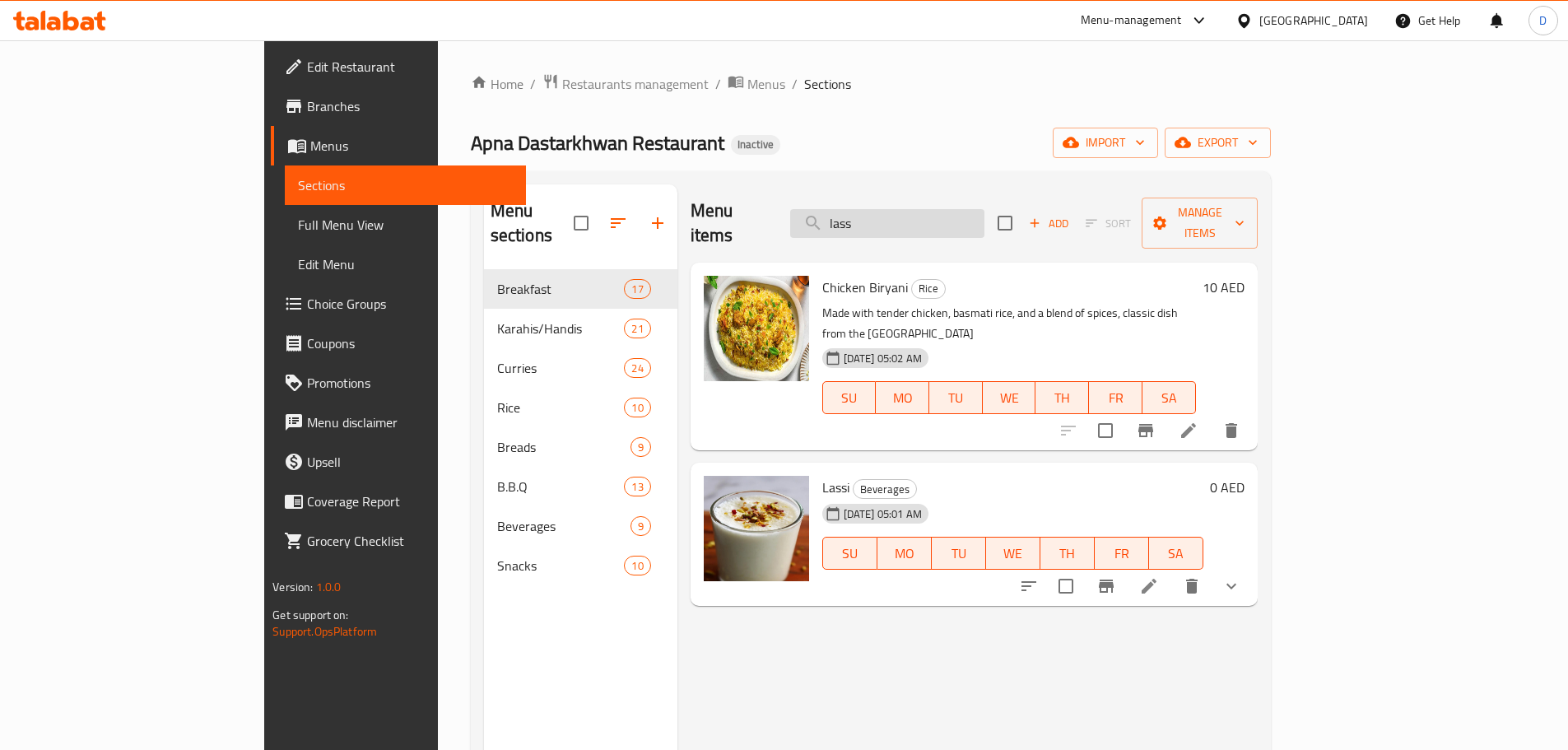
drag, startPoint x: 1026, startPoint y: 218, endPoint x: 888, endPoint y: 224, distance: 138.1
click at [888, 224] on input "lass" at bounding box center [886, 224] width 194 height 29
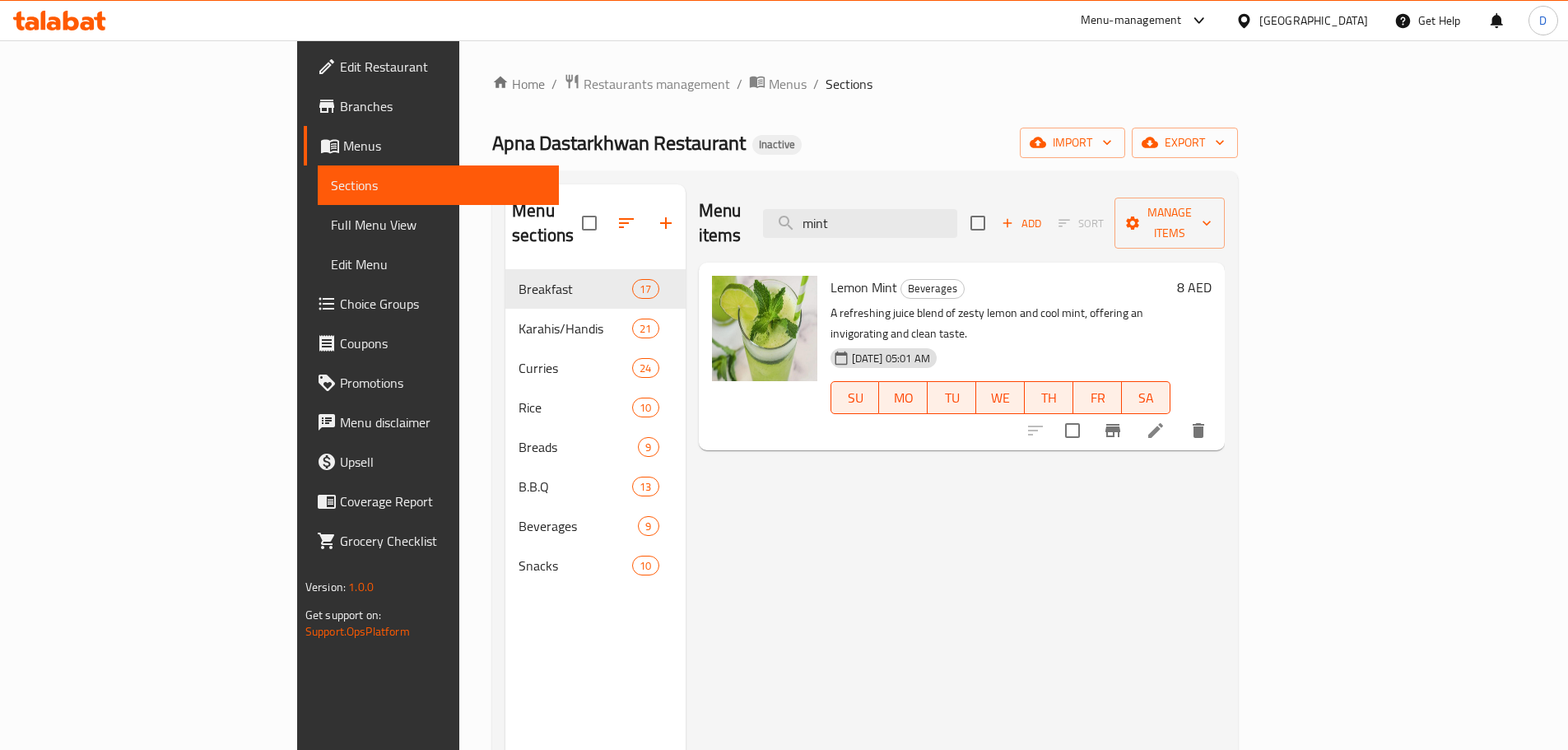
drag, startPoint x: 956, startPoint y: 211, endPoint x: 825, endPoint y: 212, distance: 131.0
click at [825, 212] on div "Menu items mint Add Sort Manage items" at bounding box center [962, 224] width 527 height 78
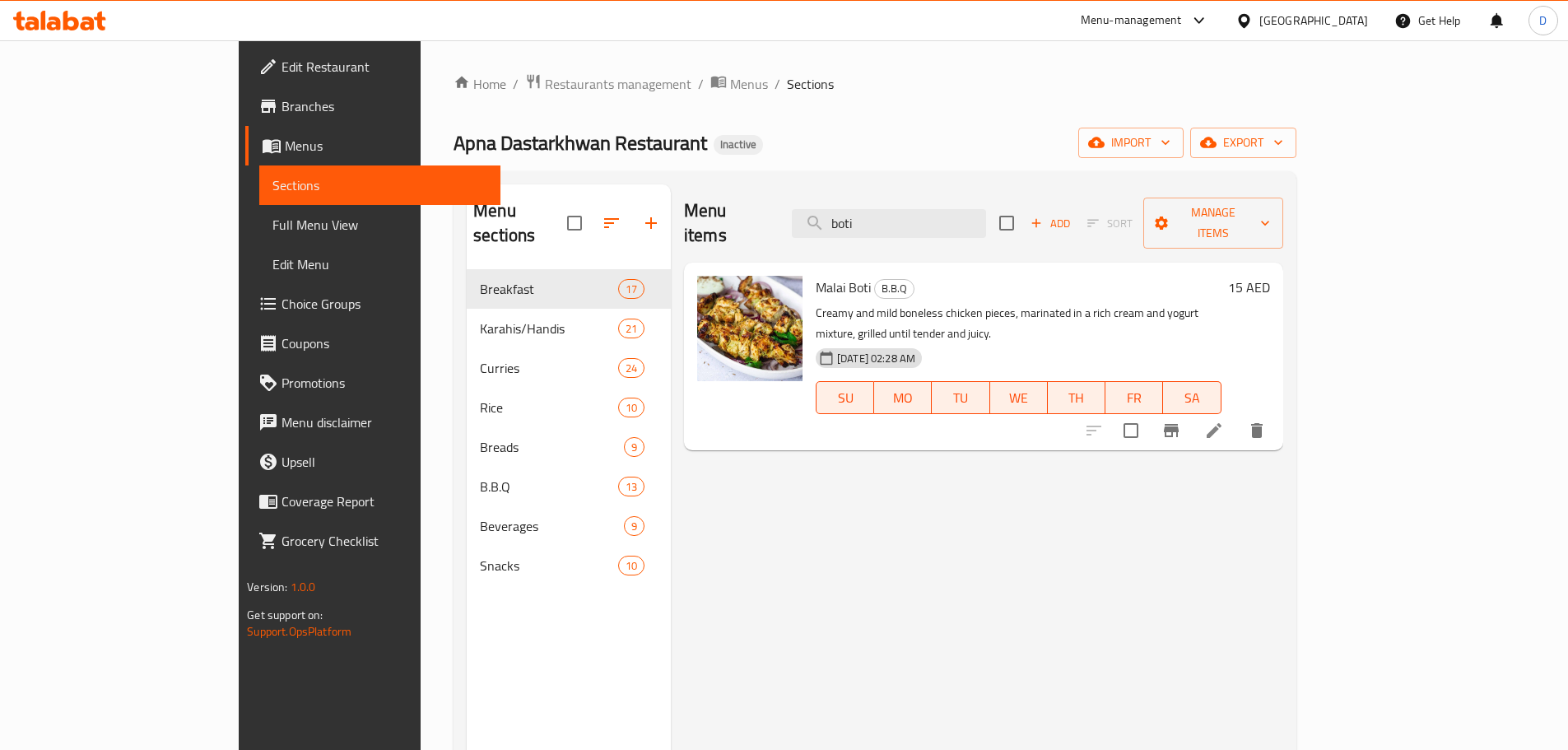
drag, startPoint x: 974, startPoint y: 220, endPoint x: 906, endPoint y: 229, distance: 68.6
click at [906, 229] on div "Menu items boti Add Sort Manage items" at bounding box center [983, 224] width 599 height 78
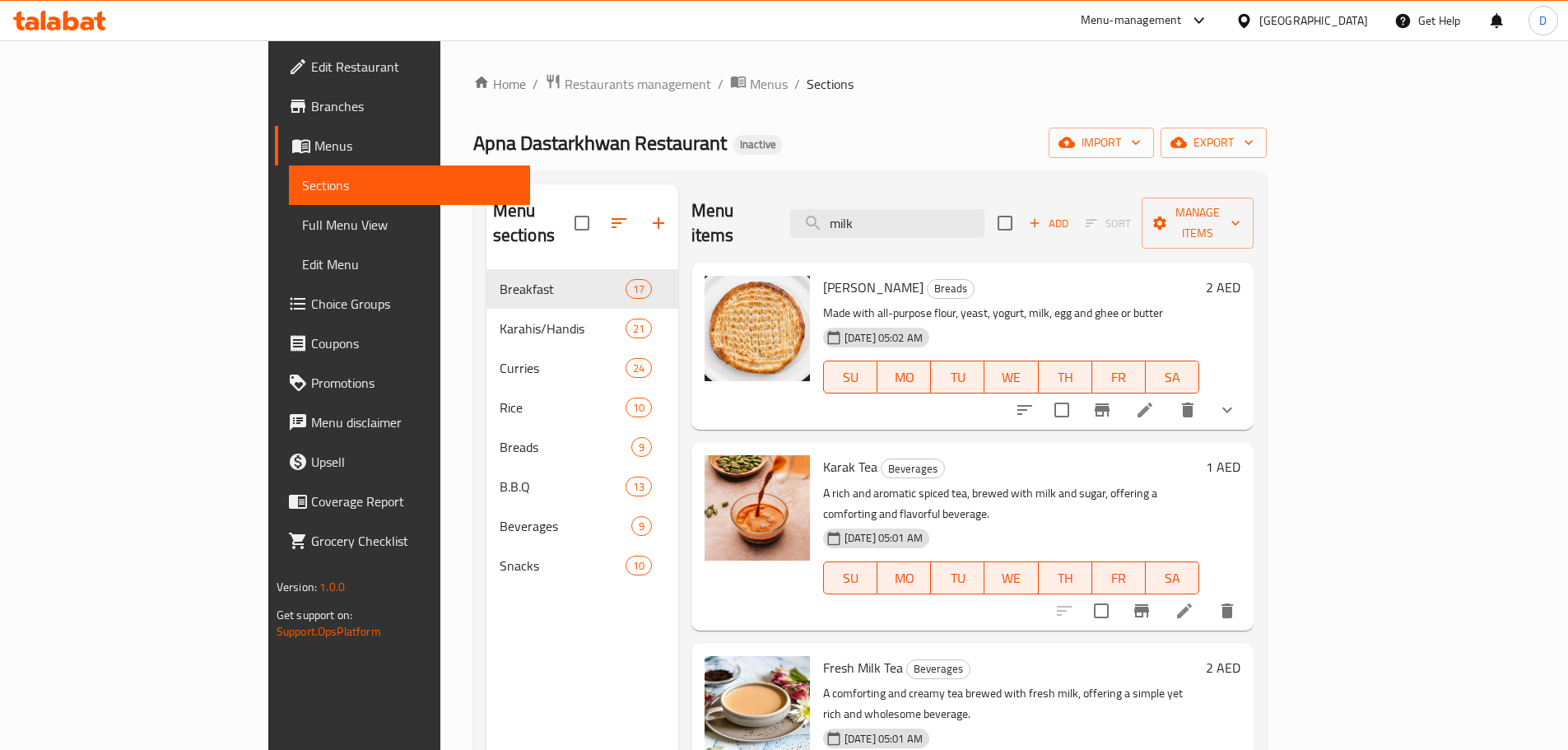
type input "milk"
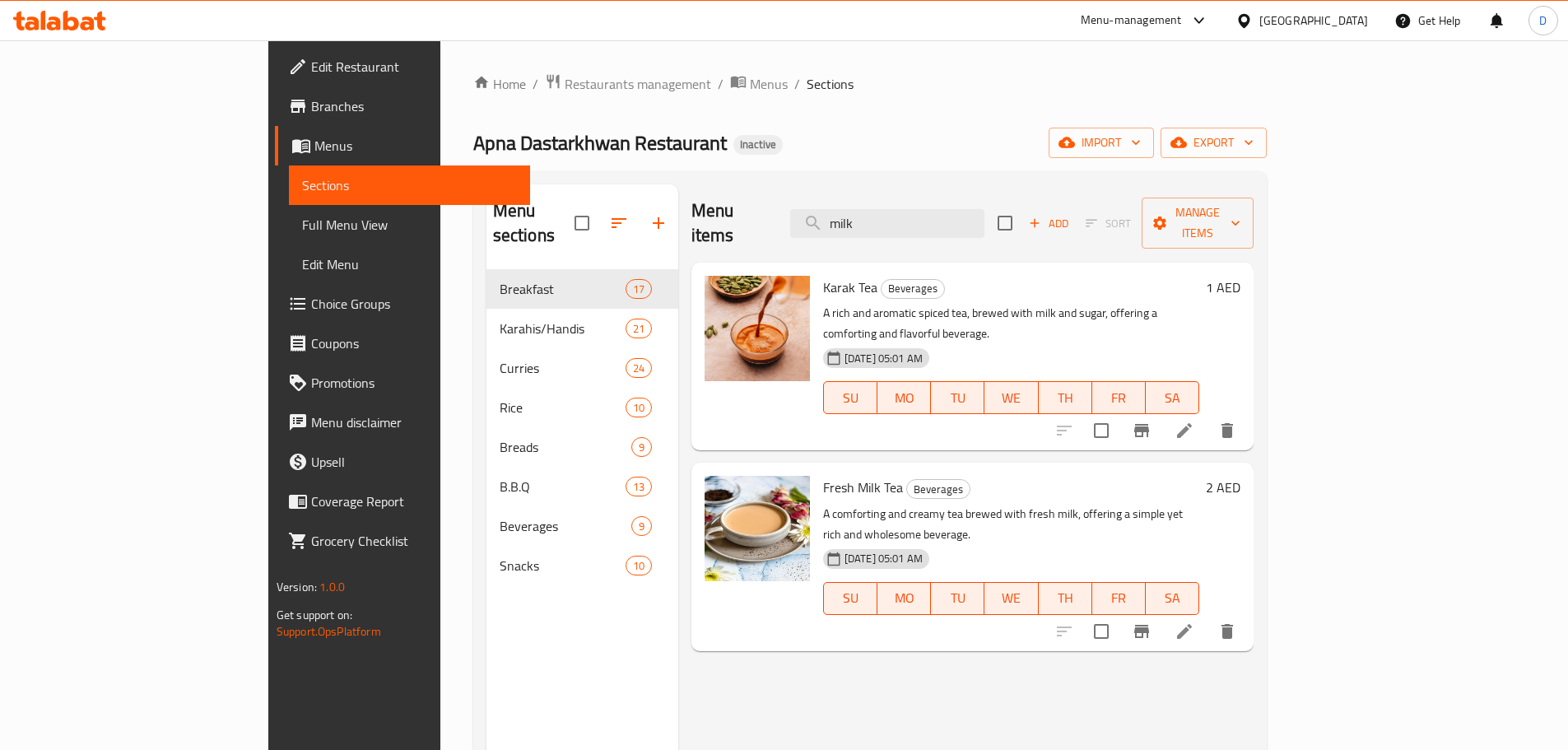
drag, startPoint x: 978, startPoint y: 210, endPoint x: 878, endPoint y: 227, distance: 101.4
click at [878, 227] on div "Menu items milk Add Sort Manage items" at bounding box center [973, 224] width 562 height 78
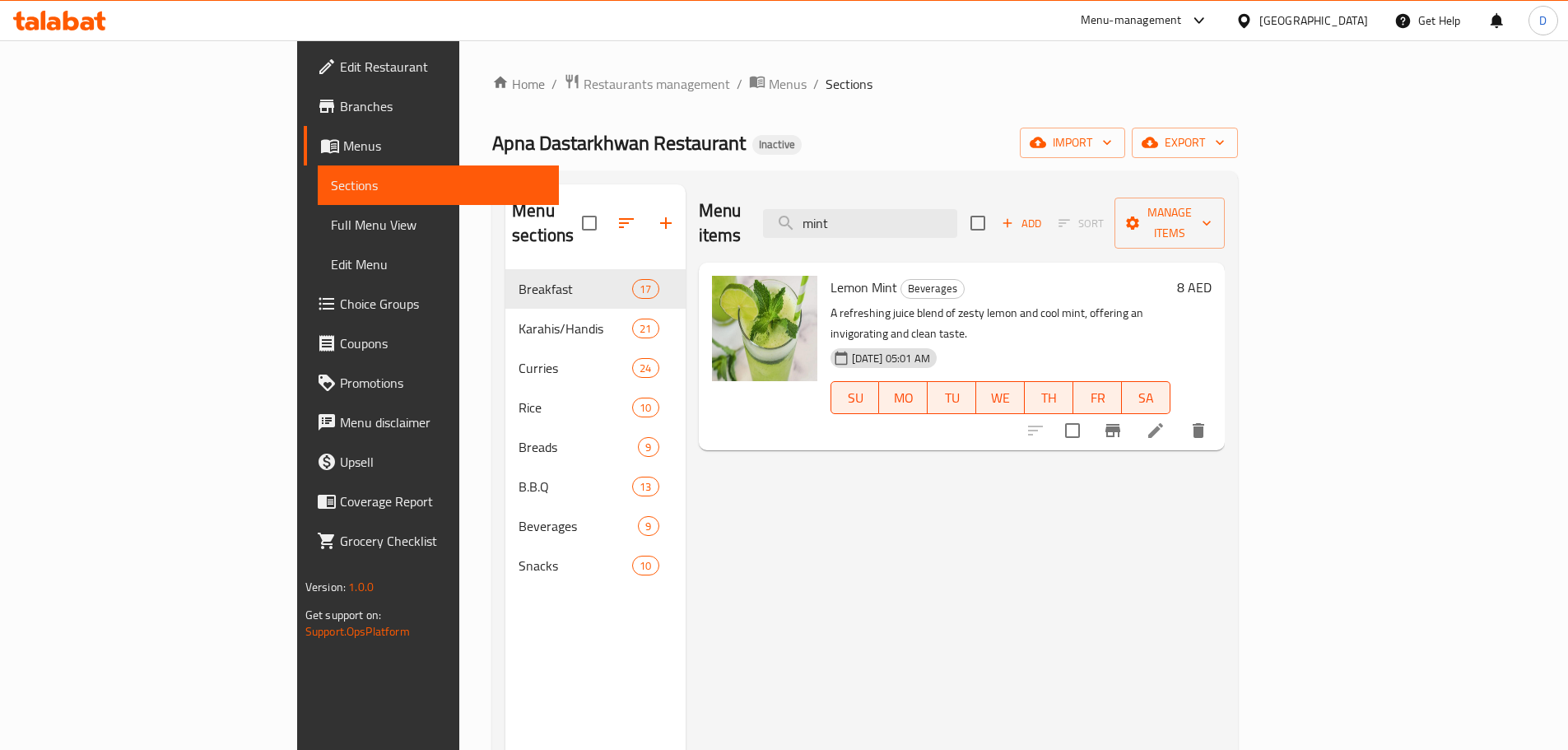
drag, startPoint x: 957, startPoint y: 218, endPoint x: 838, endPoint y: 228, distance: 119.4
click at [838, 228] on div "Menu items mint Add Sort Manage items" at bounding box center [962, 224] width 527 height 78
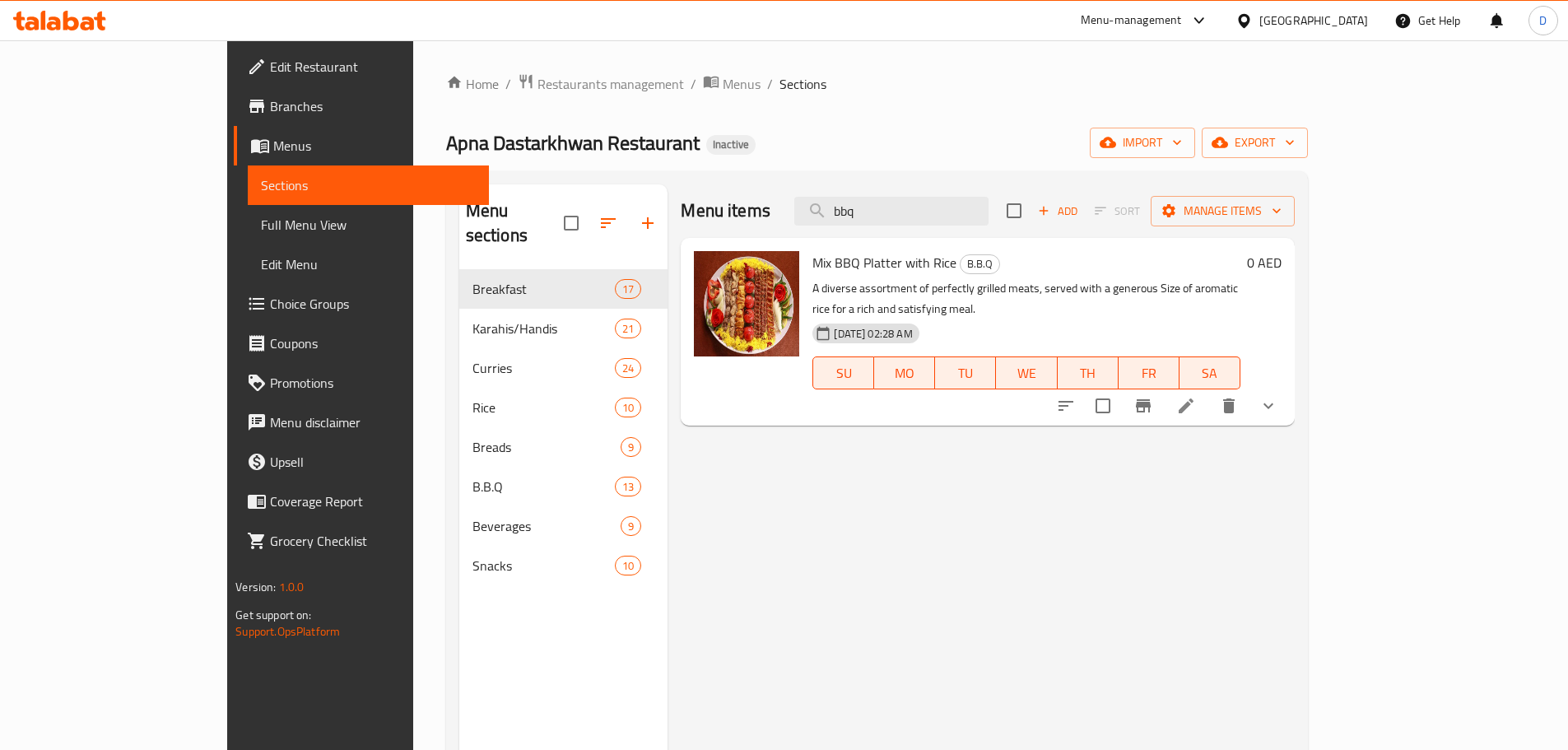
drag, startPoint x: 951, startPoint y: 210, endPoint x: 873, endPoint y: 232, distance: 81.0
click at [873, 232] on div "Menu items bbq Add Sort Manage items" at bounding box center [987, 211] width 613 height 54
type input "mon"
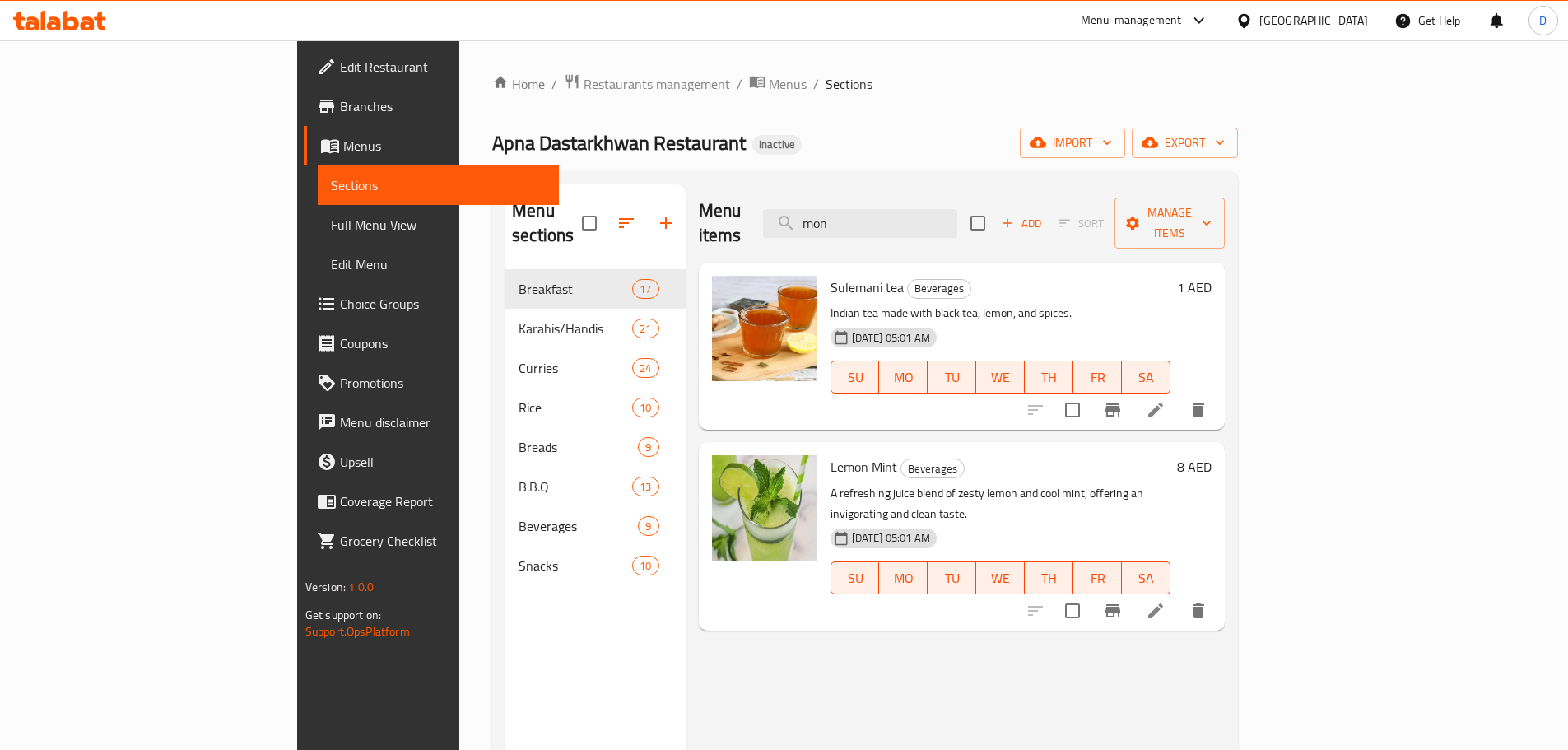
drag, startPoint x: 965, startPoint y: 211, endPoint x: 868, endPoint y: 216, distance: 97.1
click at [868, 216] on div "Menu items mon Add Sort Manage items" at bounding box center [962, 224] width 527 height 78
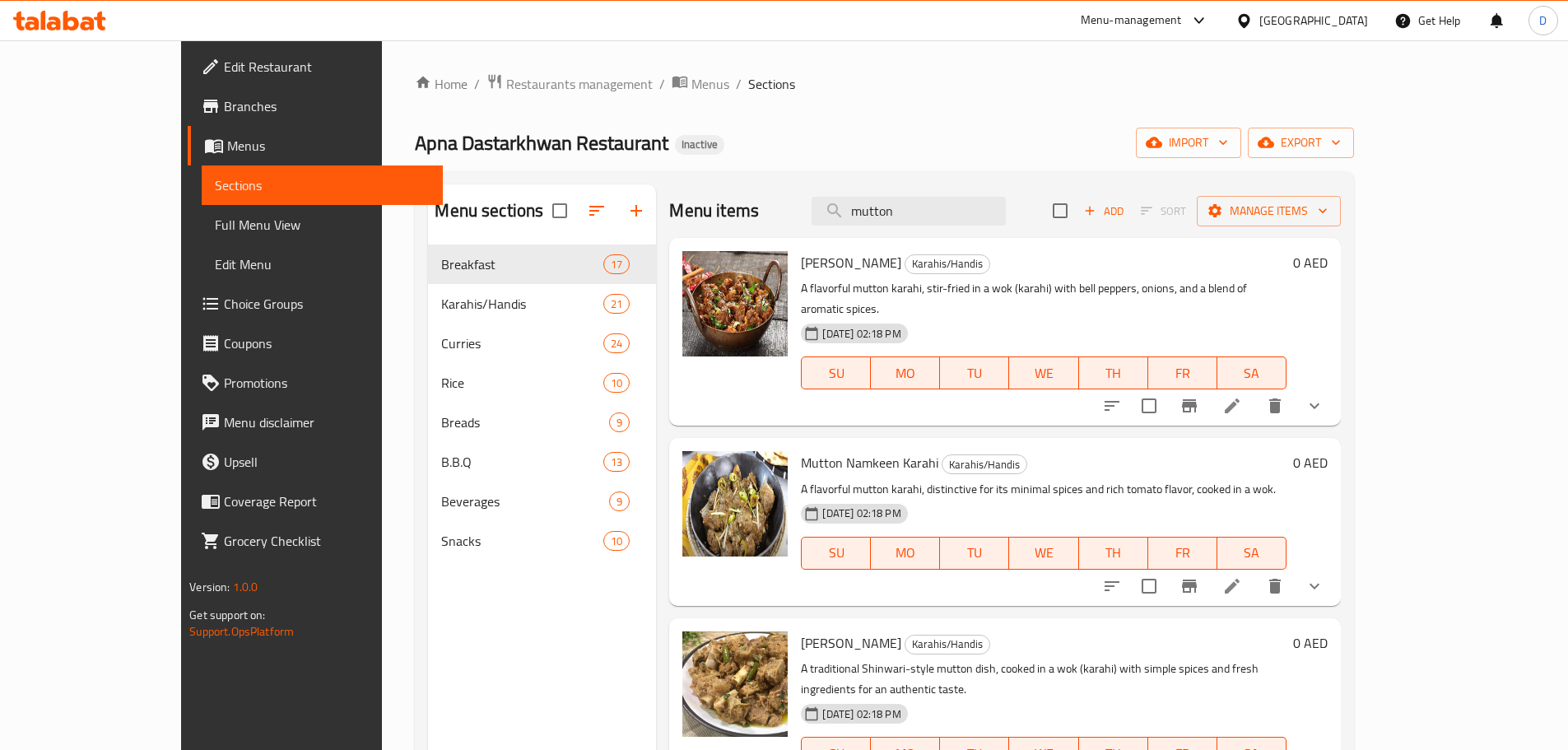
drag, startPoint x: 976, startPoint y: 209, endPoint x: 782, endPoint y: 209, distance: 194.0
click at [782, 209] on div "Menu items mutton Add Sort Manage items" at bounding box center [1004, 211] width 671 height 54
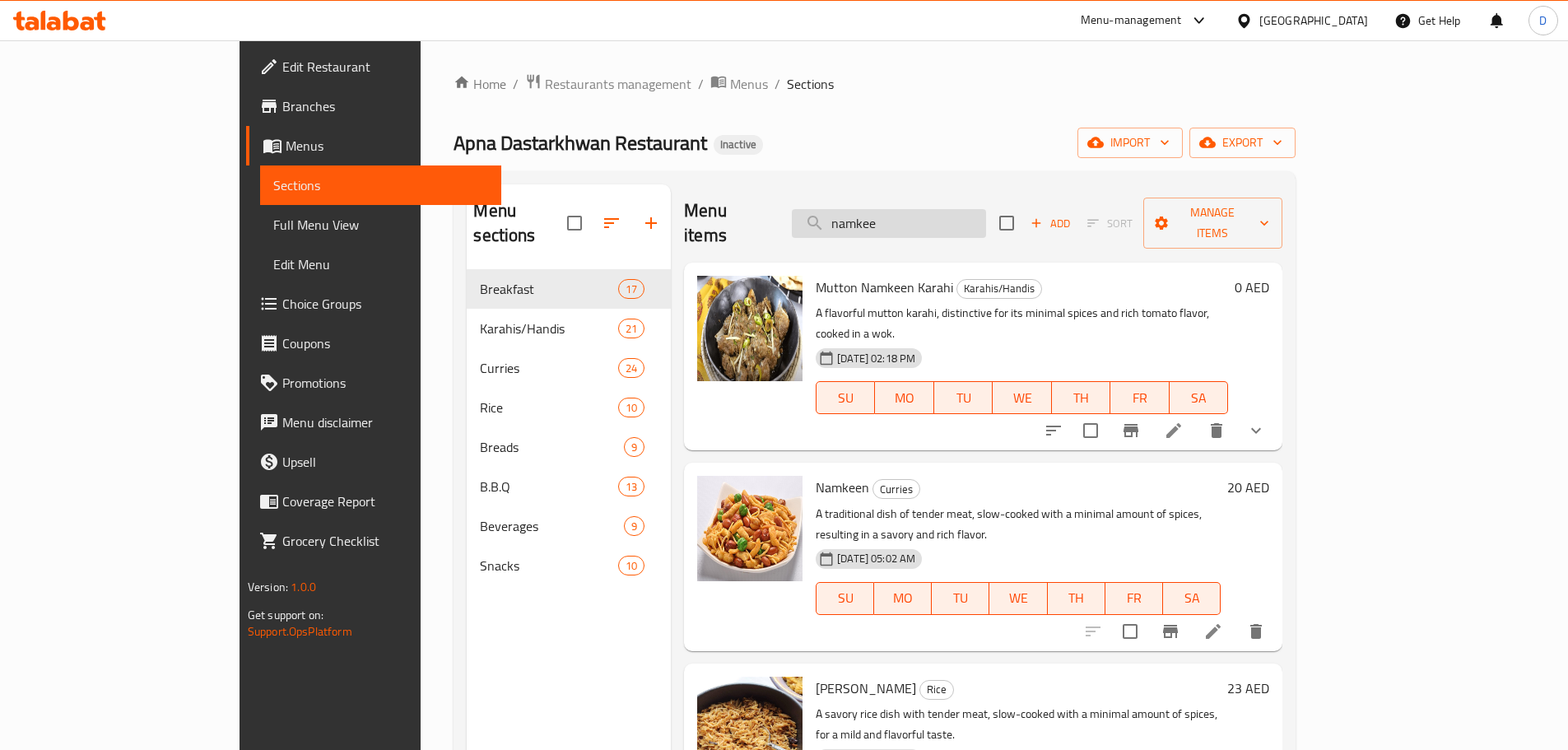
drag, startPoint x: 996, startPoint y: 209, endPoint x: 908, endPoint y: 211, distance: 88.0
click at [908, 211] on input "namkee" at bounding box center [888, 224] width 194 height 29
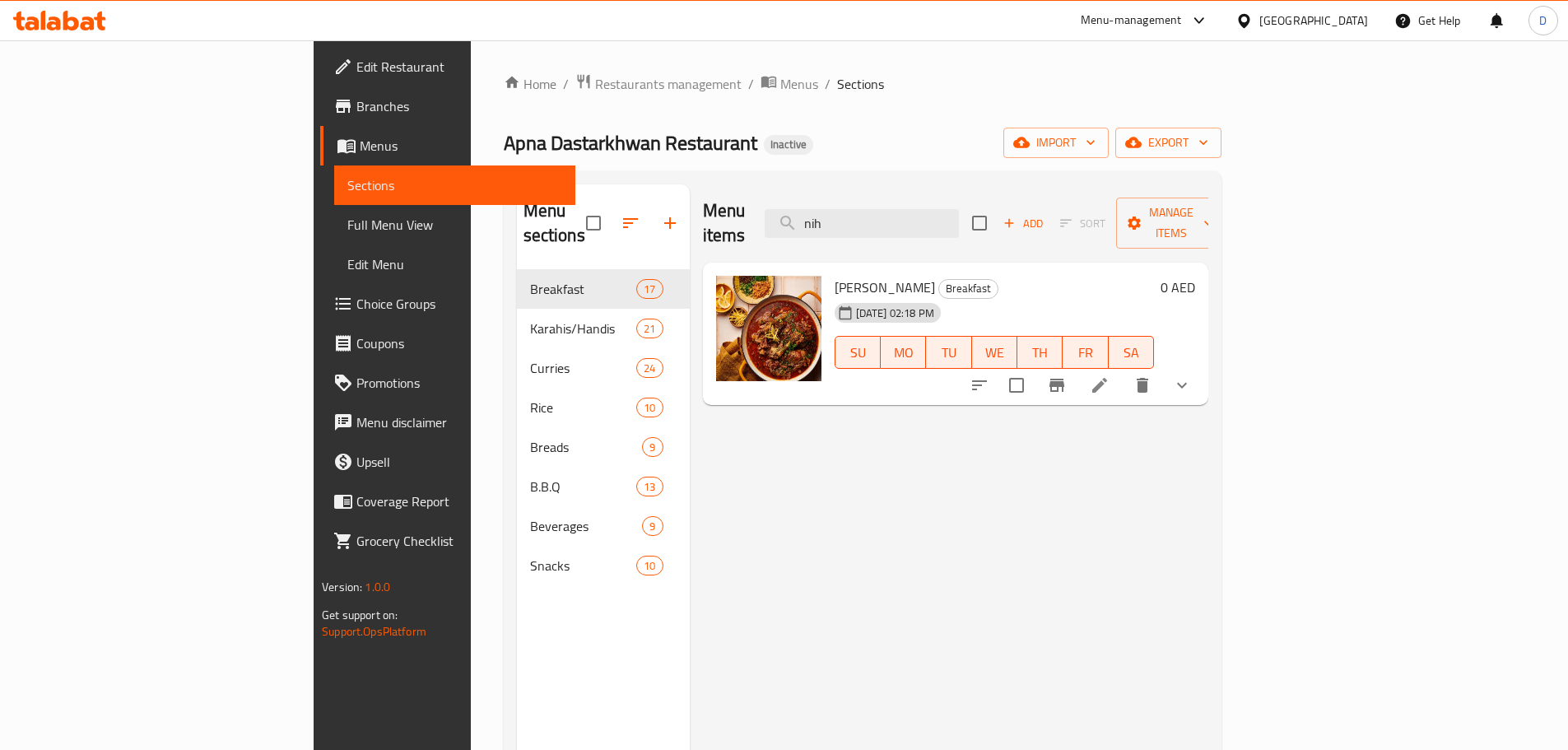
drag, startPoint x: 976, startPoint y: 204, endPoint x: 796, endPoint y: 226, distance: 181.3
click at [796, 226] on div "Menu items nih Add Sort Manage items" at bounding box center [955, 224] width 505 height 78
drag, startPoint x: 962, startPoint y: 215, endPoint x: 867, endPoint y: 231, distance: 96.3
click at [867, 231] on div "Menu items omel Add Sort Manage items" at bounding box center [955, 224] width 505 height 78
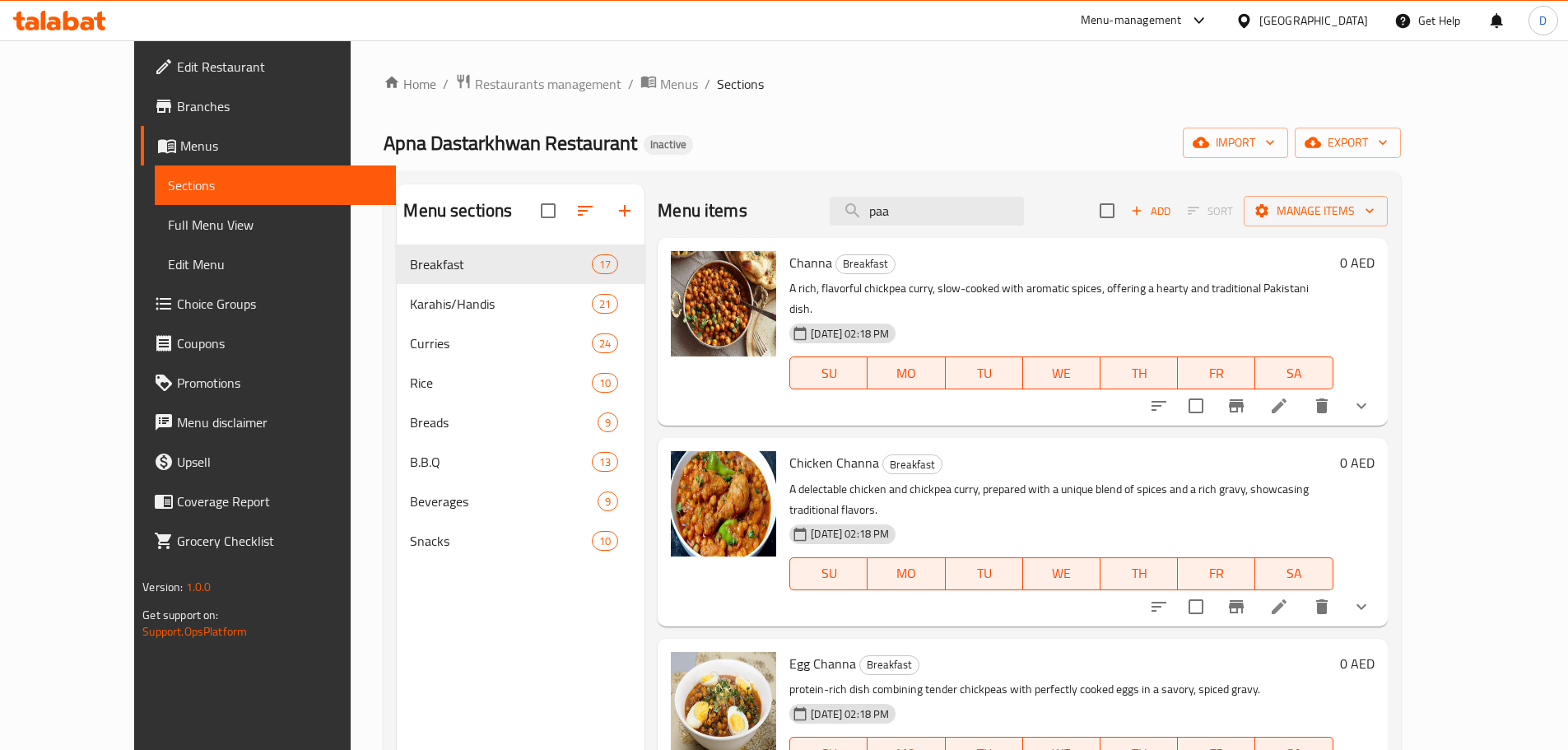
type input "paan"
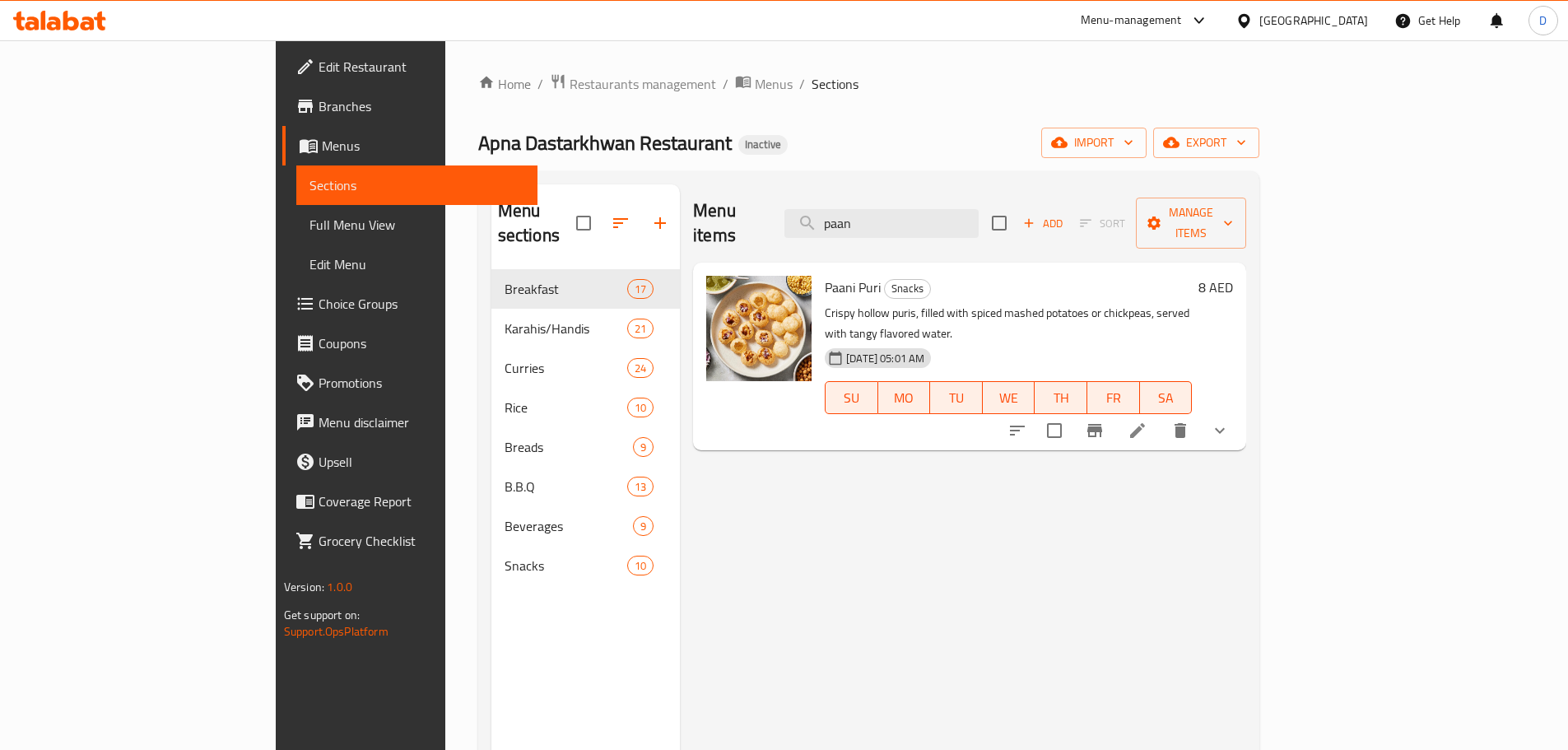
drag, startPoint x: 967, startPoint y: 218, endPoint x: 875, endPoint y: 226, distance: 92.3
click at [875, 226] on div "Menu items paan Add Sort Manage items" at bounding box center [969, 224] width 553 height 78
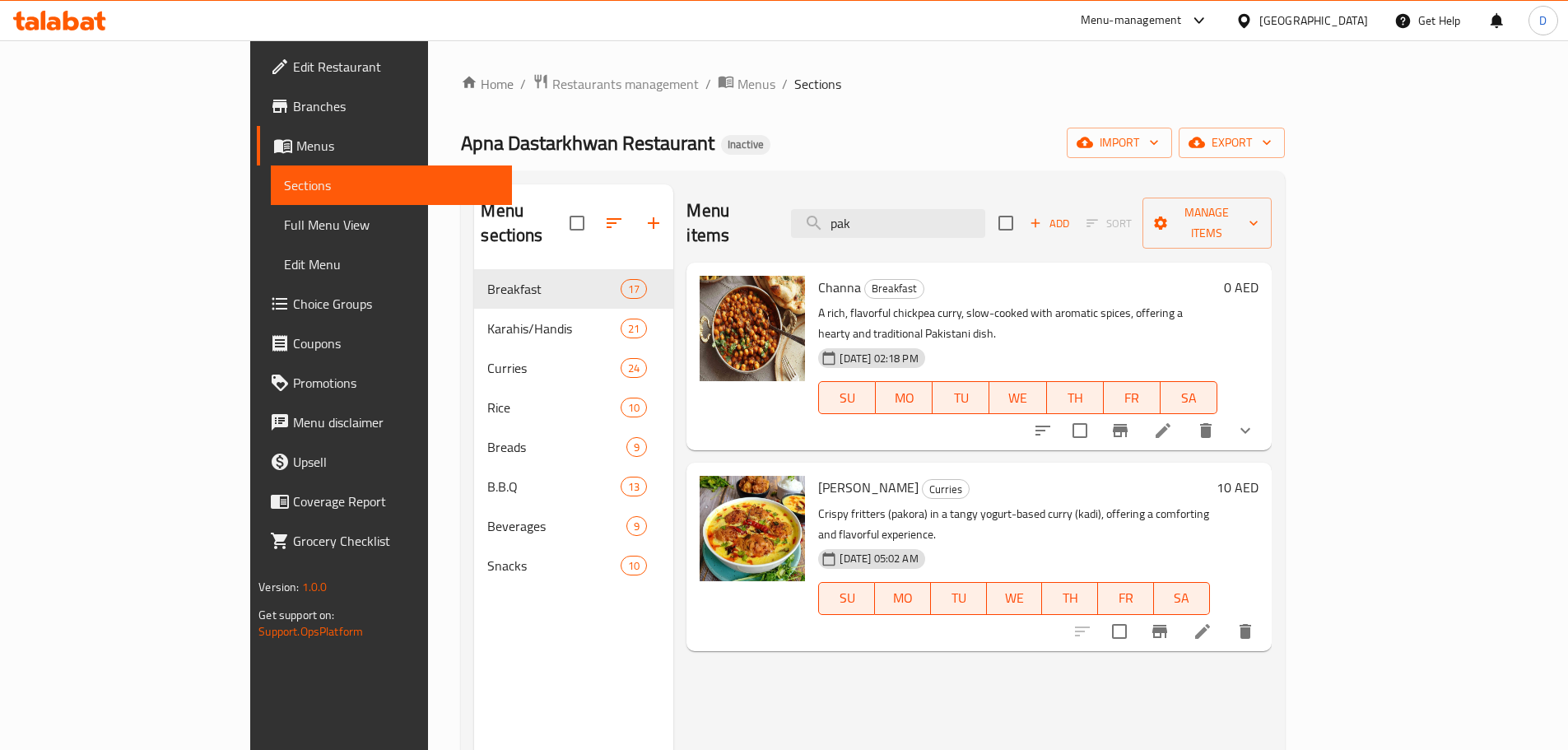
drag, startPoint x: 938, startPoint y: 214, endPoint x: 852, endPoint y: 214, distance: 86.0
click at [852, 214] on div "Menu items pak Add Sort Manage items" at bounding box center [978, 224] width 584 height 78
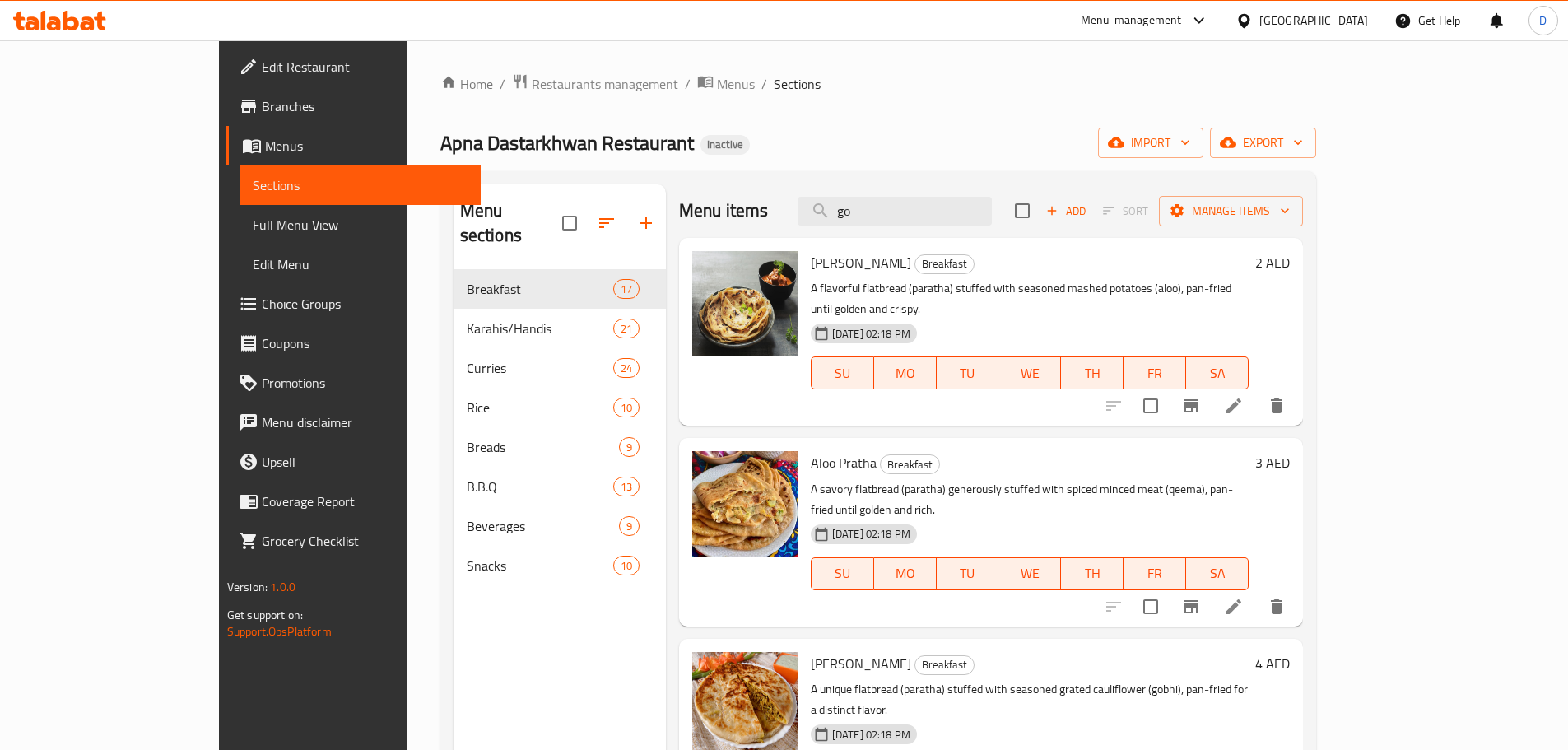
type input "gos"
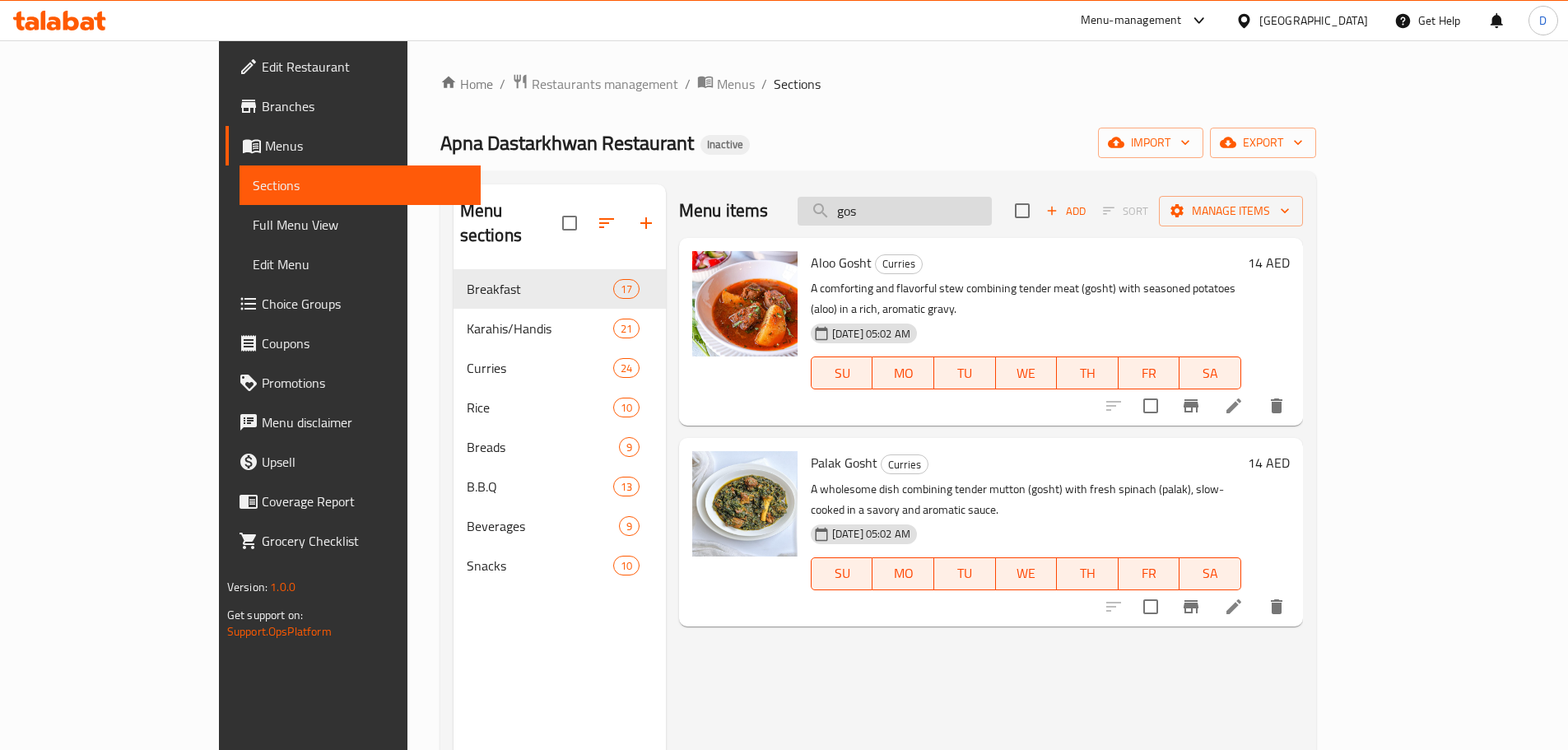
drag, startPoint x: 1001, startPoint y: 214, endPoint x: 899, endPoint y: 214, distance: 102.0
click at [899, 214] on input "gos" at bounding box center [894, 211] width 194 height 29
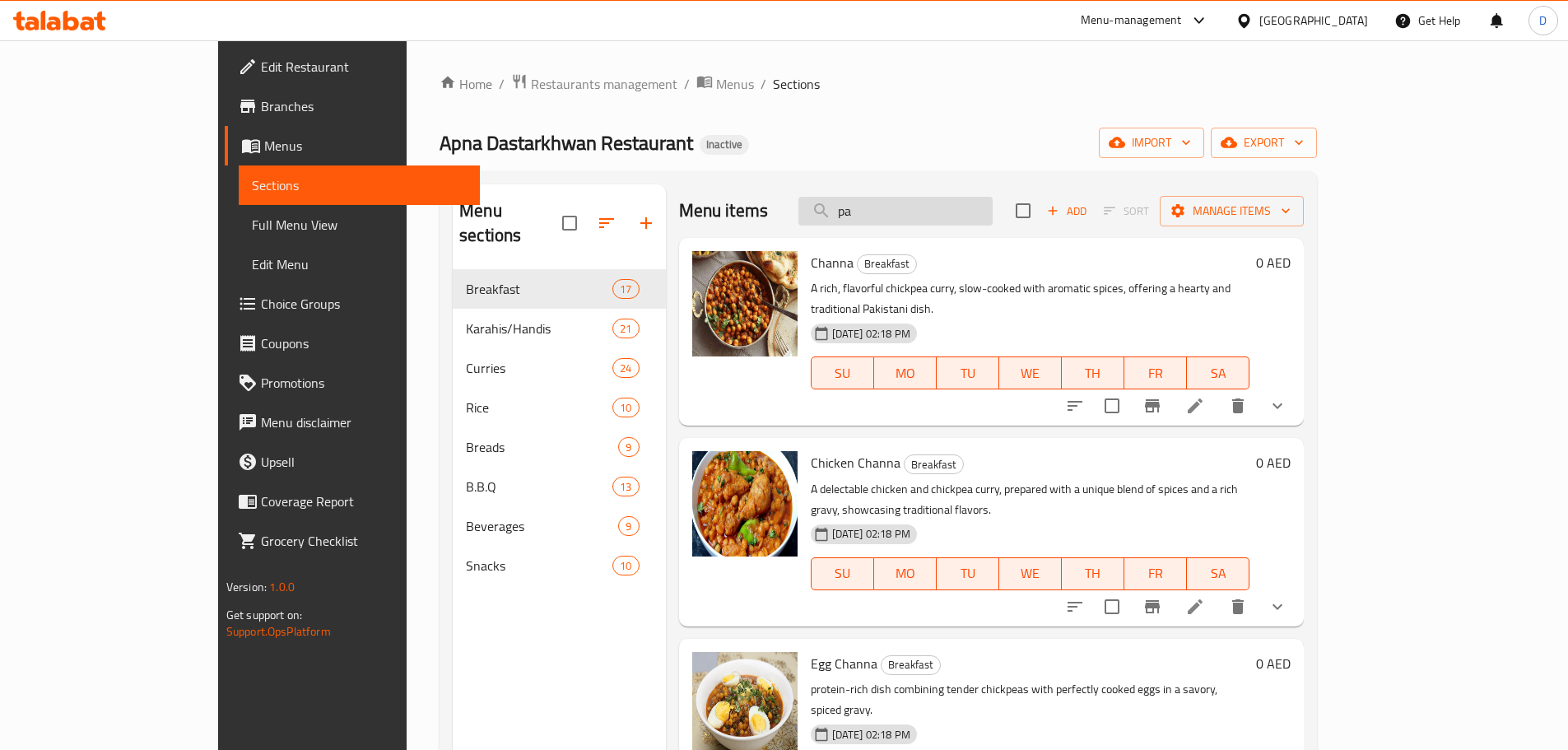
type input "pay"
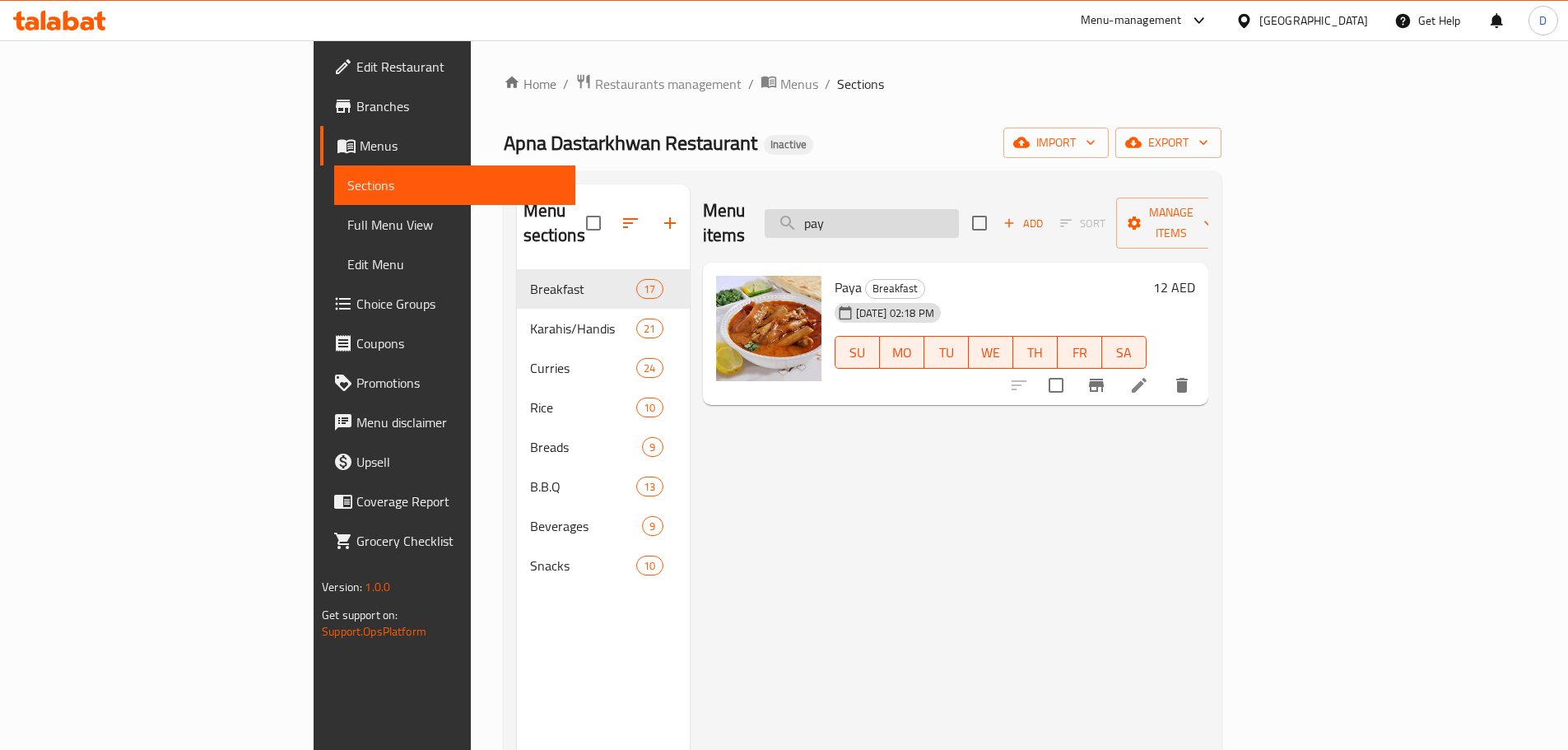
drag, startPoint x: 958, startPoint y: 214, endPoint x: 899, endPoint y: 219, distance: 59.2
click at [899, 219] on input "pay" at bounding box center [861, 224] width 194 height 29
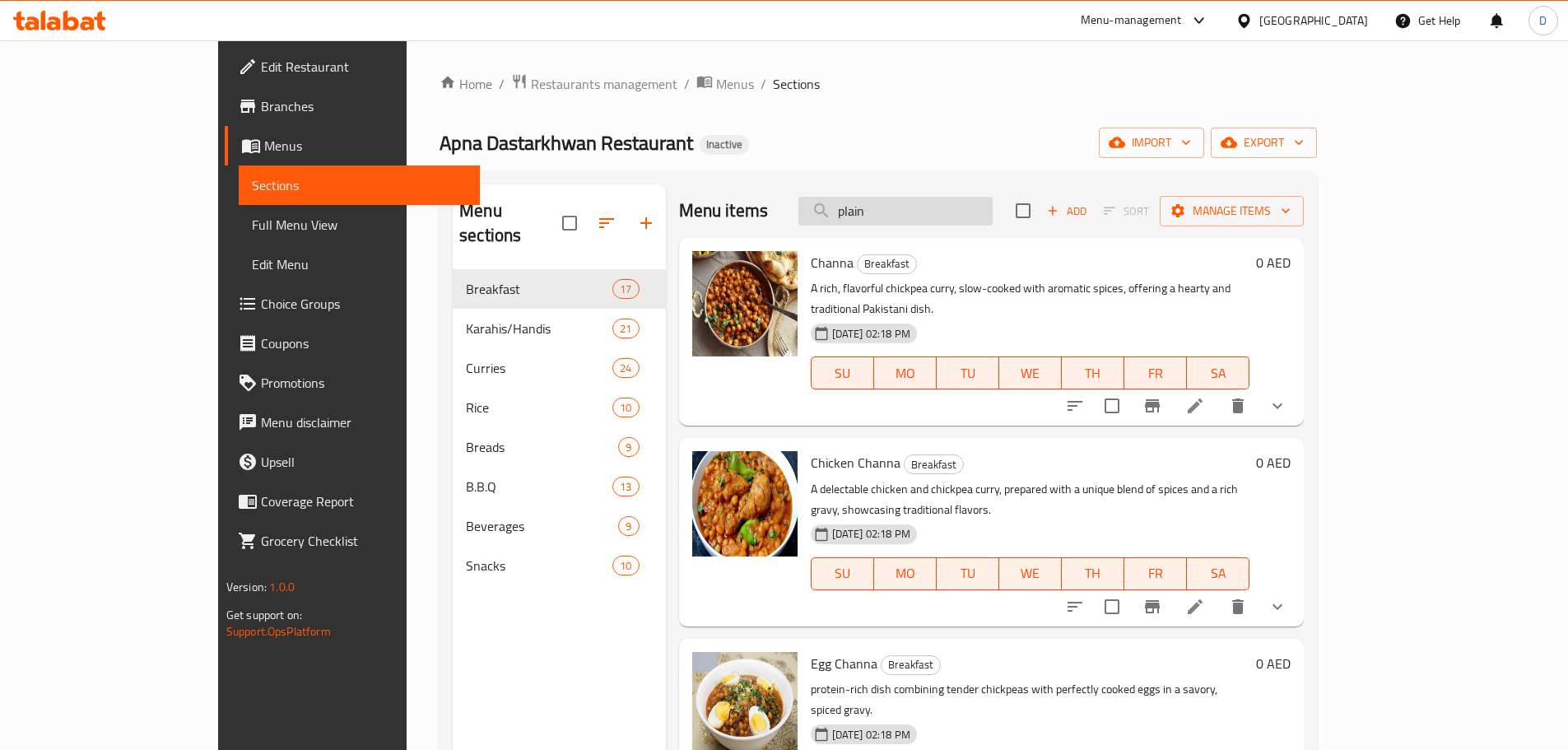
type input "plain"
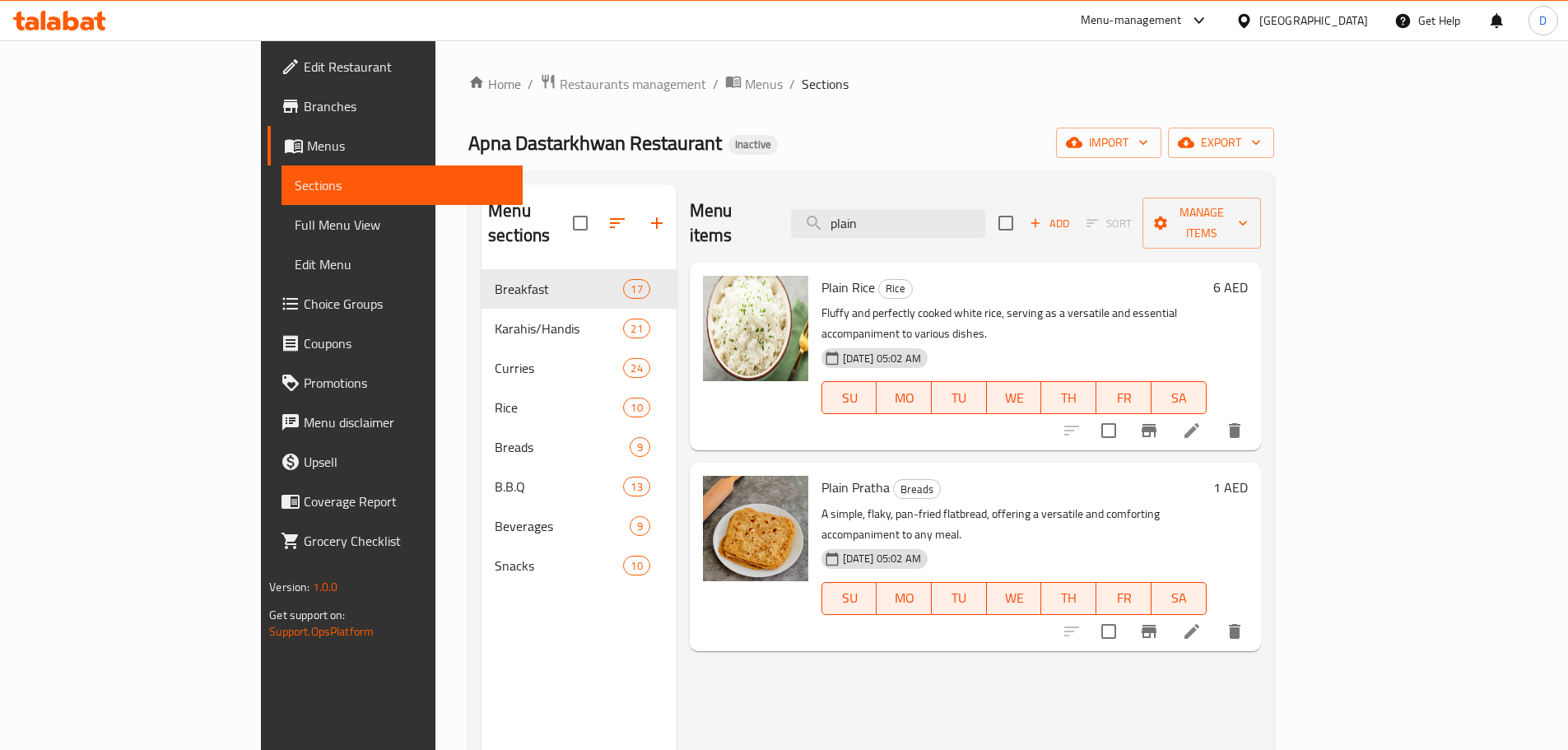
drag, startPoint x: 991, startPoint y: 218, endPoint x: 876, endPoint y: 218, distance: 115.0
click at [876, 218] on div "Menu items plain Add Sort Manage items" at bounding box center [976, 224] width 572 height 78
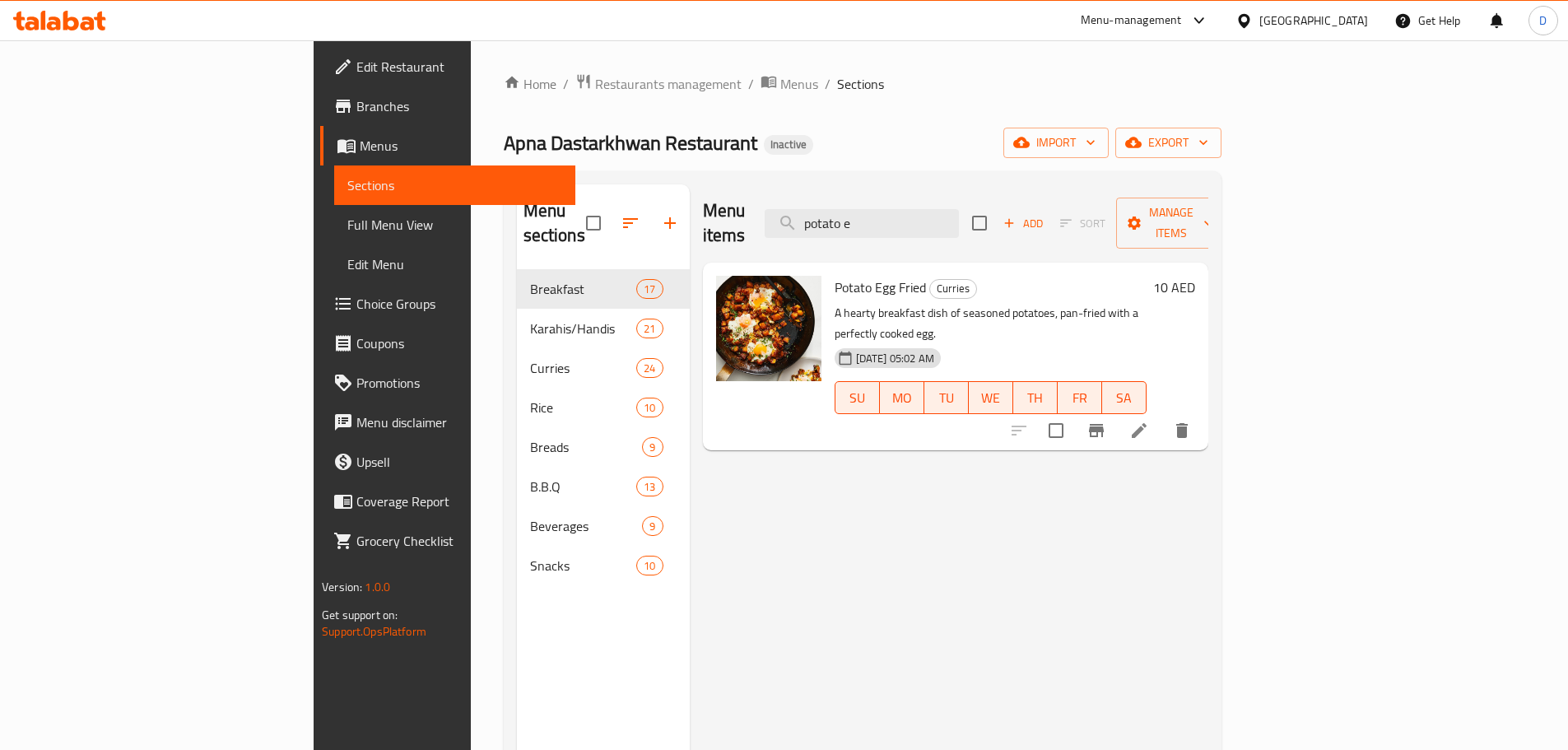
drag, startPoint x: 969, startPoint y: 219, endPoint x: 899, endPoint y: 228, distance: 70.6
click at [899, 228] on div "Menu items potato e Add Sort Manage items" at bounding box center [955, 224] width 505 height 78
click at [959, 209] on input "potato e" at bounding box center [861, 224] width 194 height 29
drag, startPoint x: 1037, startPoint y: 213, endPoint x: 890, endPoint y: 217, distance: 147.1
click at [890, 217] on input "potato e" at bounding box center [861, 224] width 194 height 29
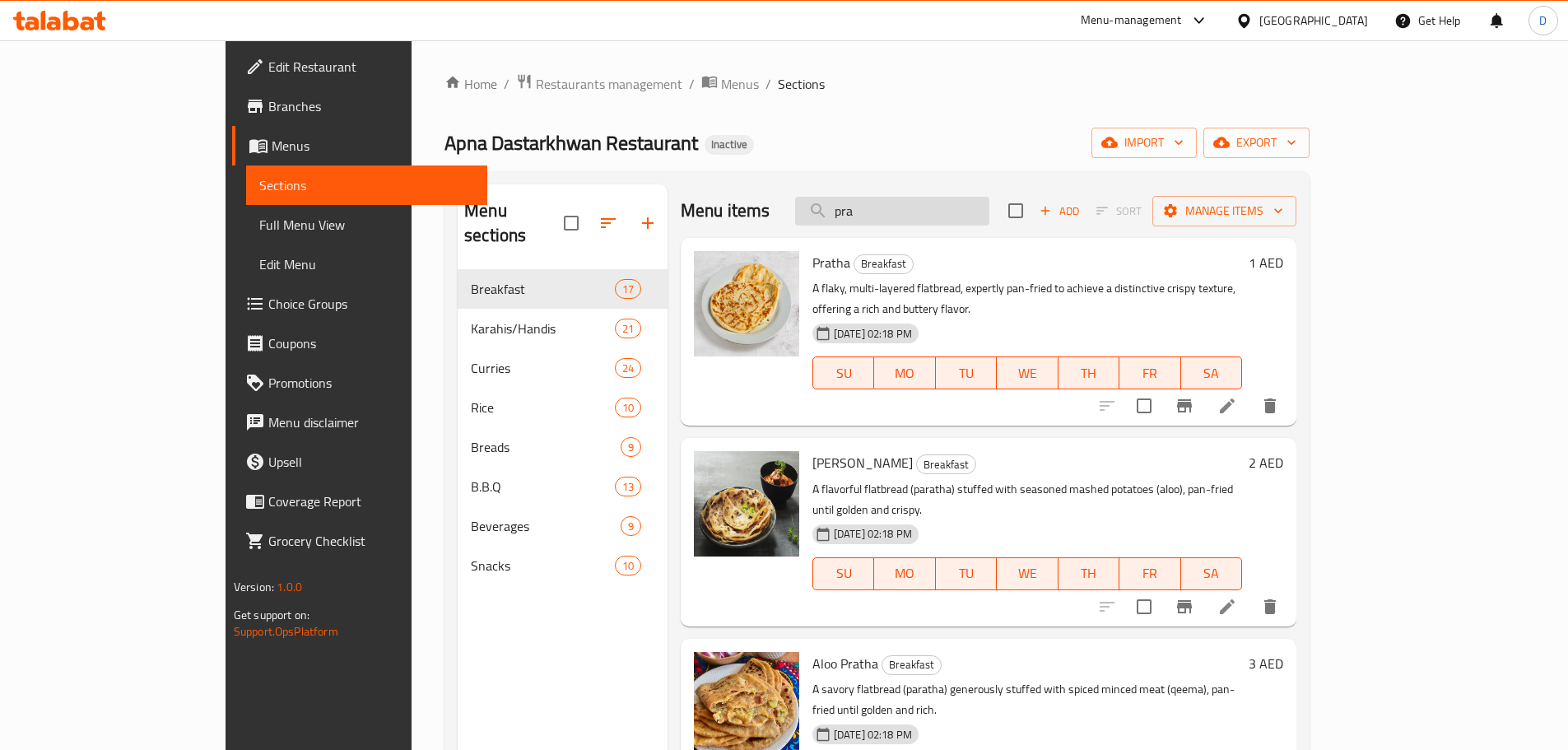
drag, startPoint x: 954, startPoint y: 200, endPoint x: 897, endPoint y: 218, distance: 59.8
click at [897, 218] on input "pra" at bounding box center [892, 211] width 194 height 29
click at [930, 205] on input "pra" at bounding box center [892, 211] width 194 height 29
drag, startPoint x: 938, startPoint y: 202, endPoint x: 844, endPoint y: 216, distance: 95.0
click at [844, 216] on div "Menu items pra Add Sort Manage items" at bounding box center [988, 211] width 615 height 54
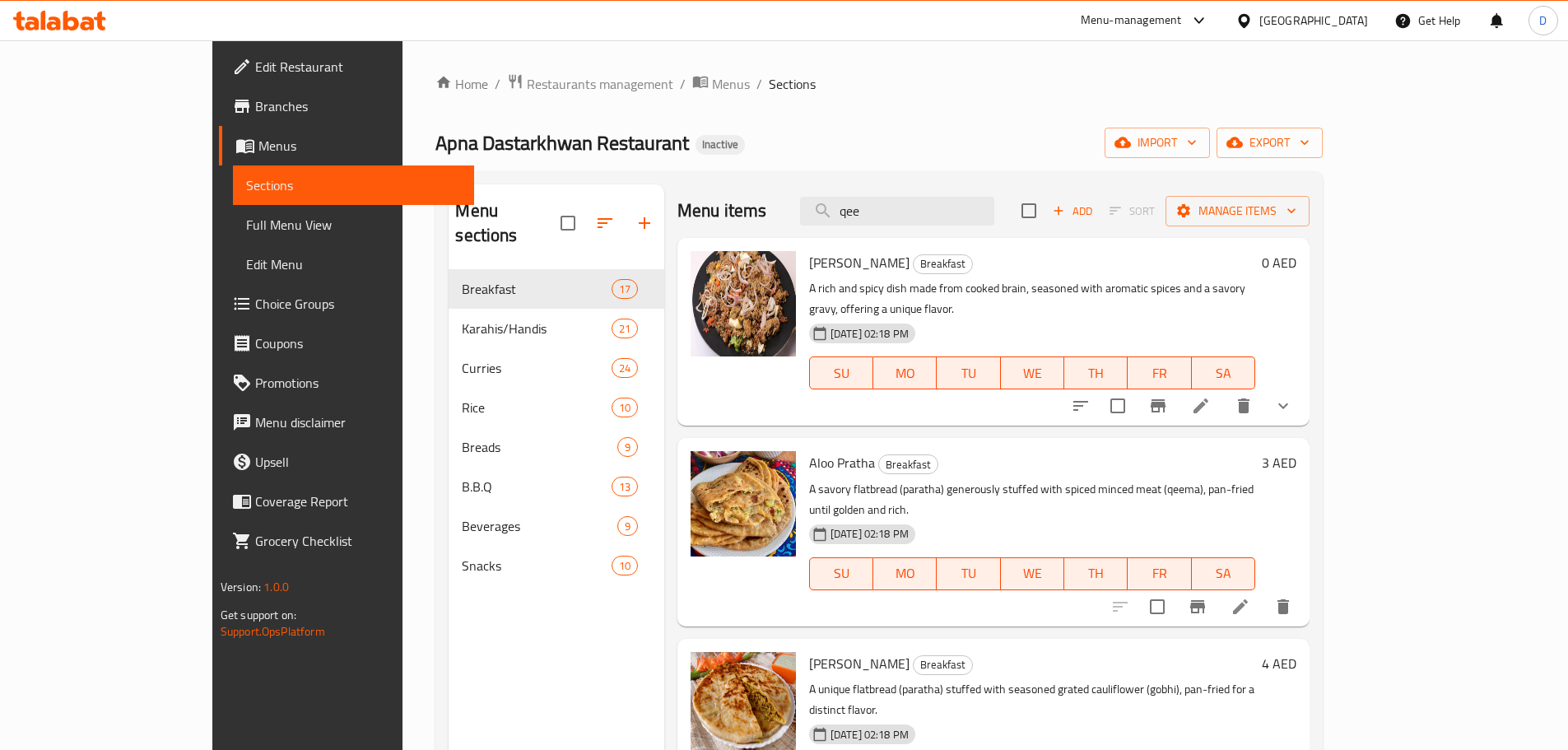
drag, startPoint x: 986, startPoint y: 211, endPoint x: 813, endPoint y: 211, distance: 173.0
click at [813, 211] on div "Menu items qee Add Sort Manage items" at bounding box center [993, 211] width 632 height 54
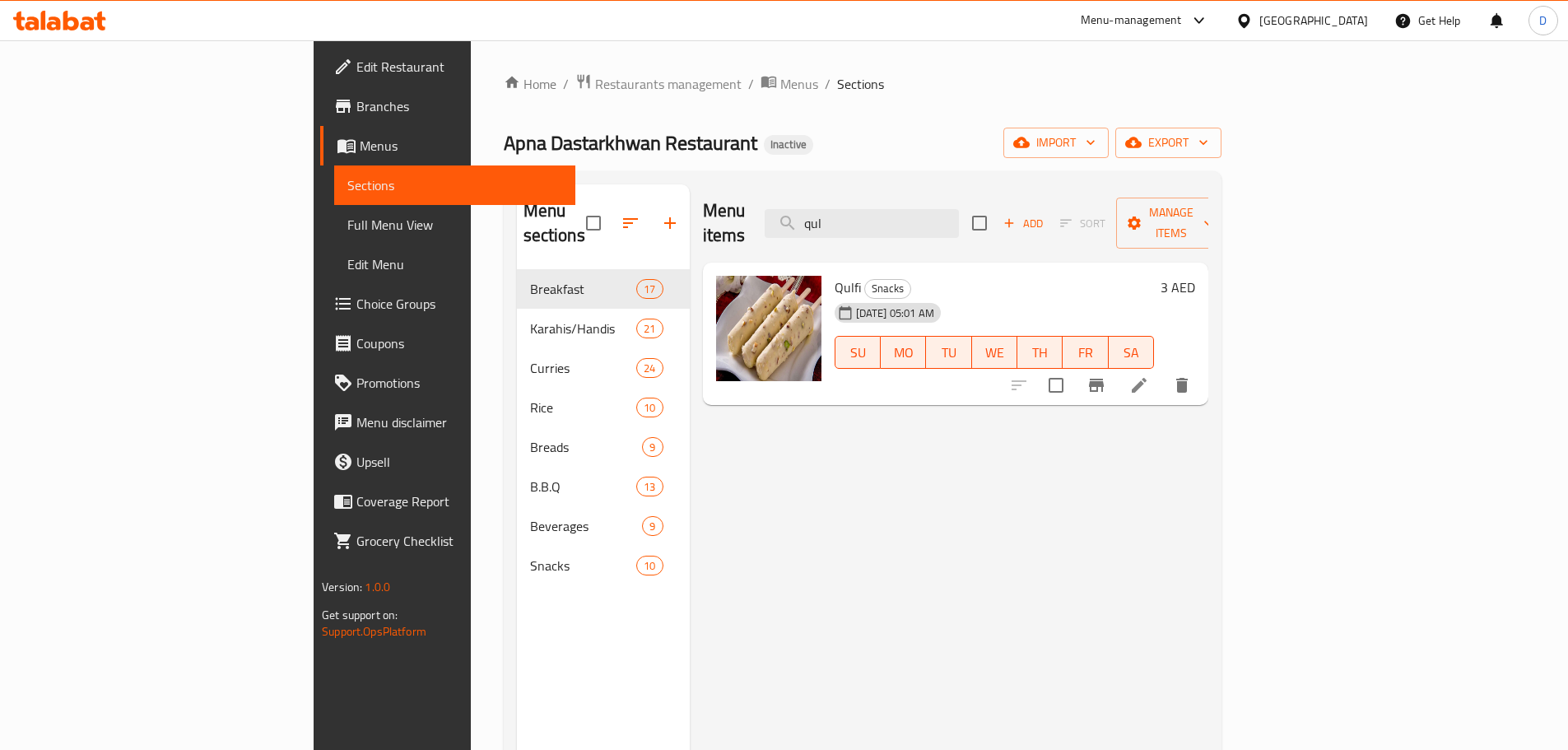
drag, startPoint x: 947, startPoint y: 220, endPoint x: 865, endPoint y: 219, distance: 82.0
click at [865, 219] on div "Menu items qul Add Sort Manage items" at bounding box center [955, 224] width 505 height 78
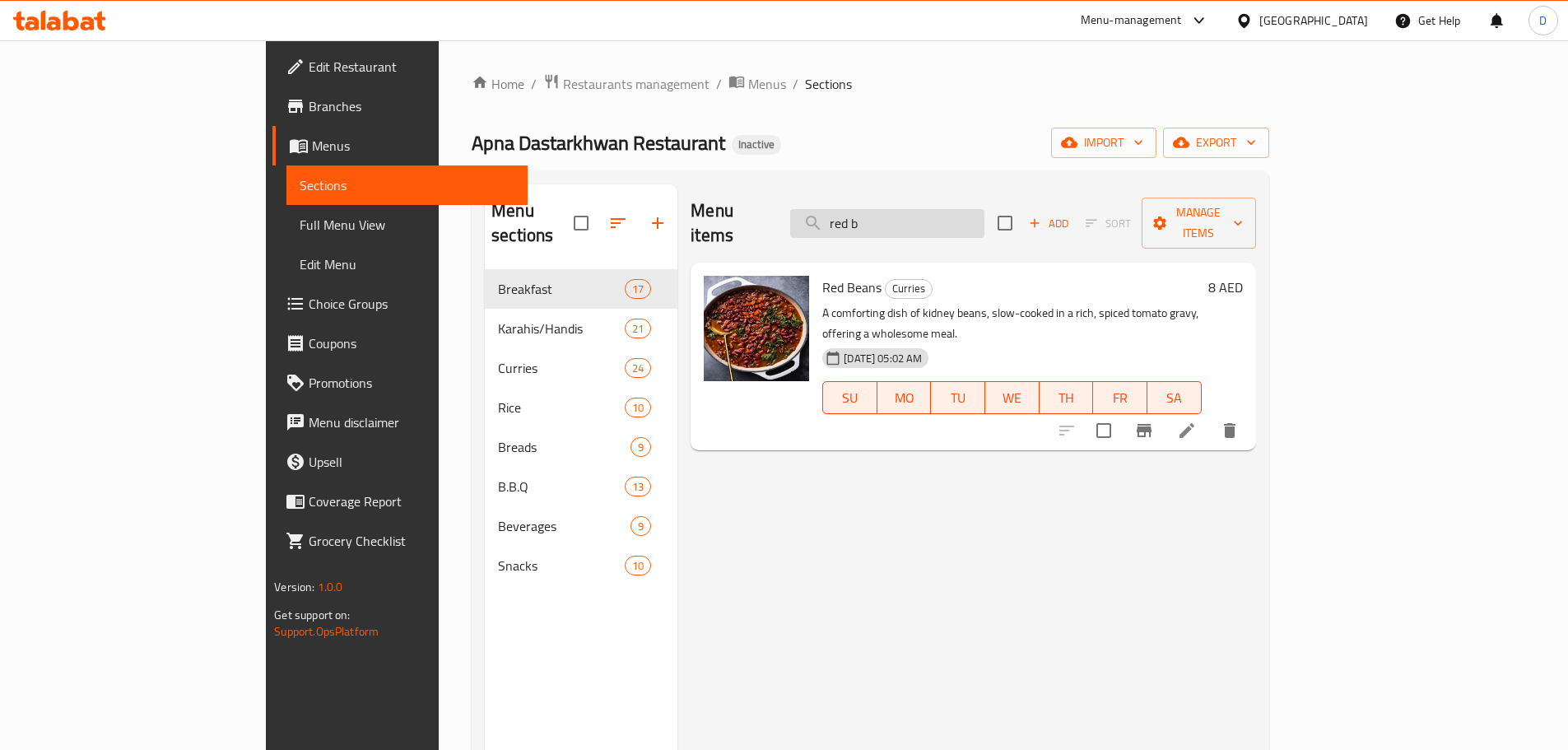
drag, startPoint x: 969, startPoint y: 218, endPoint x: 885, endPoint y: 219, distance: 84.0
click at [885, 219] on input "red b" at bounding box center [886, 224] width 194 height 29
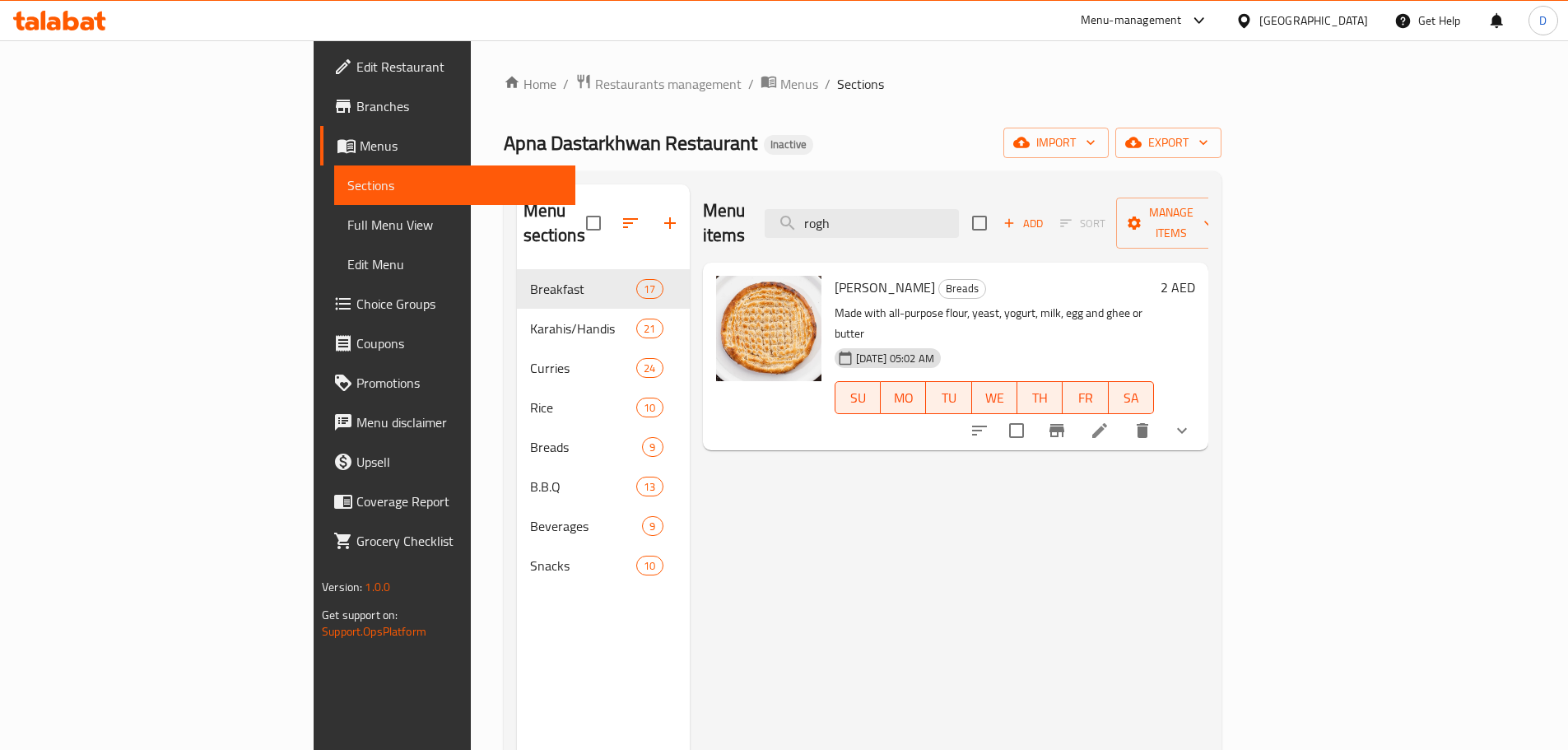
drag, startPoint x: 969, startPoint y: 219, endPoint x: 870, endPoint y: 226, distance: 99.2
click at [870, 226] on div "Menu items rogh Add Sort Manage items" at bounding box center [955, 224] width 505 height 78
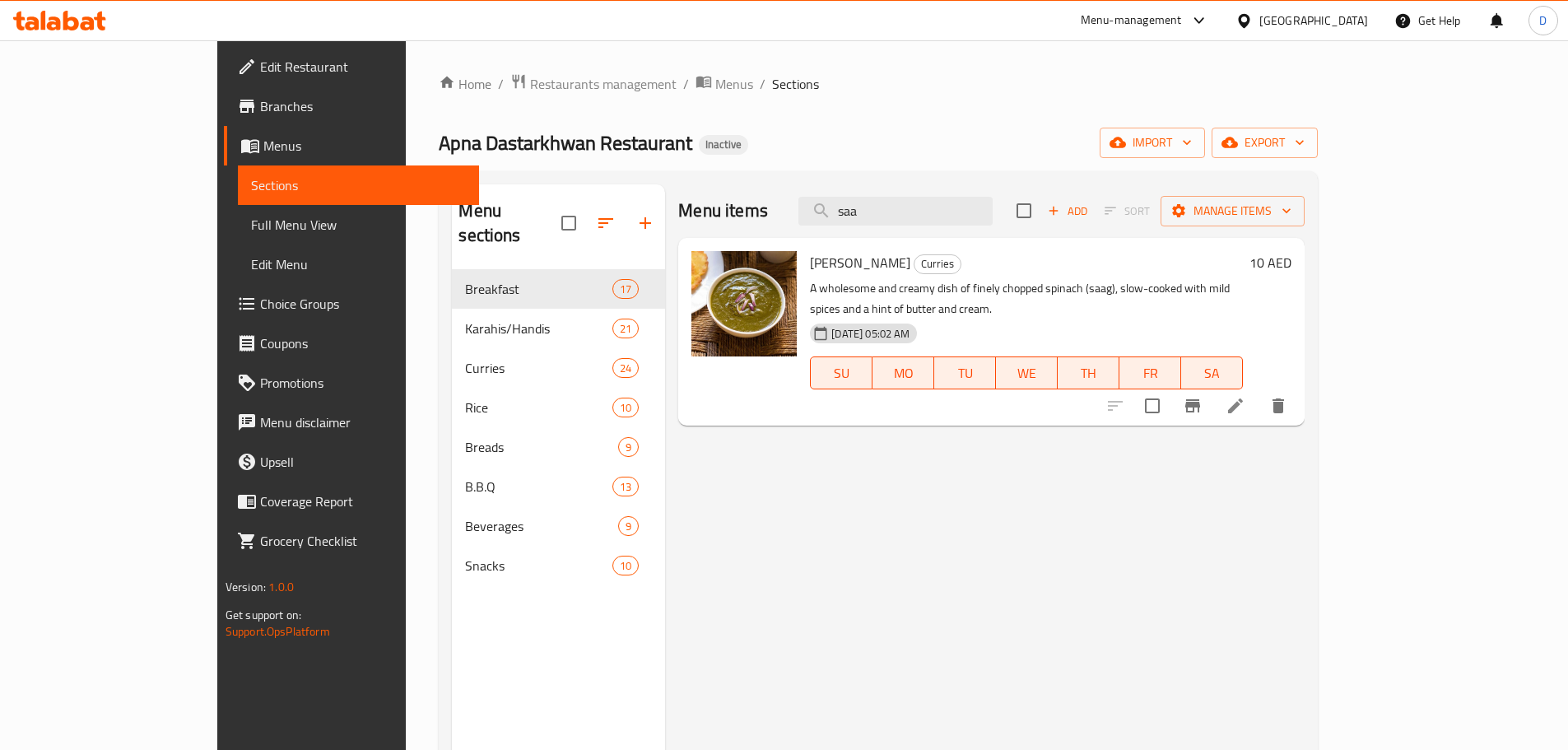
drag, startPoint x: 963, startPoint y: 212, endPoint x: 866, endPoint y: 218, distance: 97.2
click at [866, 218] on div "Menu items saa Add Sort Manage items" at bounding box center [991, 211] width 626 height 54
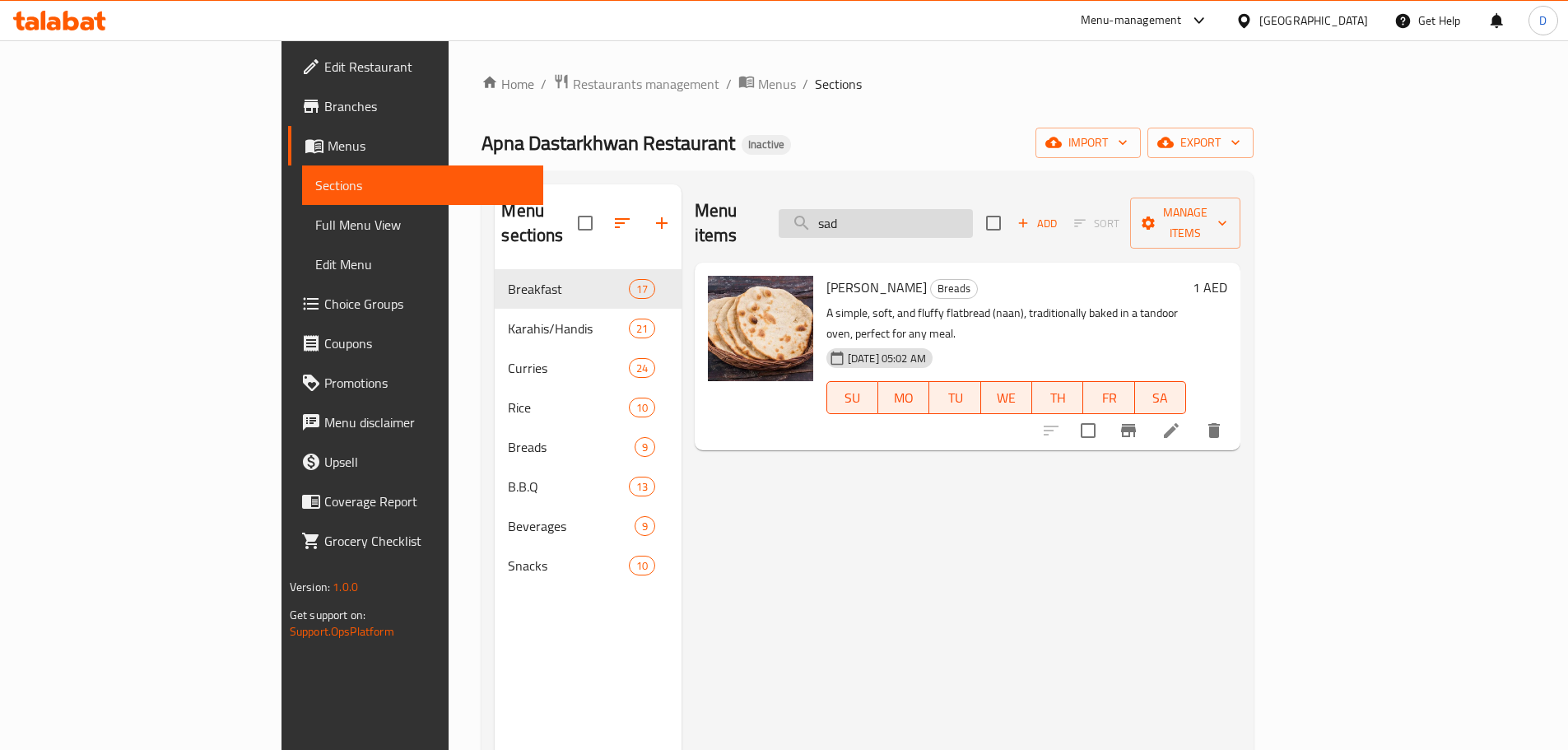
drag, startPoint x: 964, startPoint y: 218, endPoint x: 894, endPoint y: 218, distance: 70.0
click at [894, 218] on input "sad" at bounding box center [875, 224] width 194 height 29
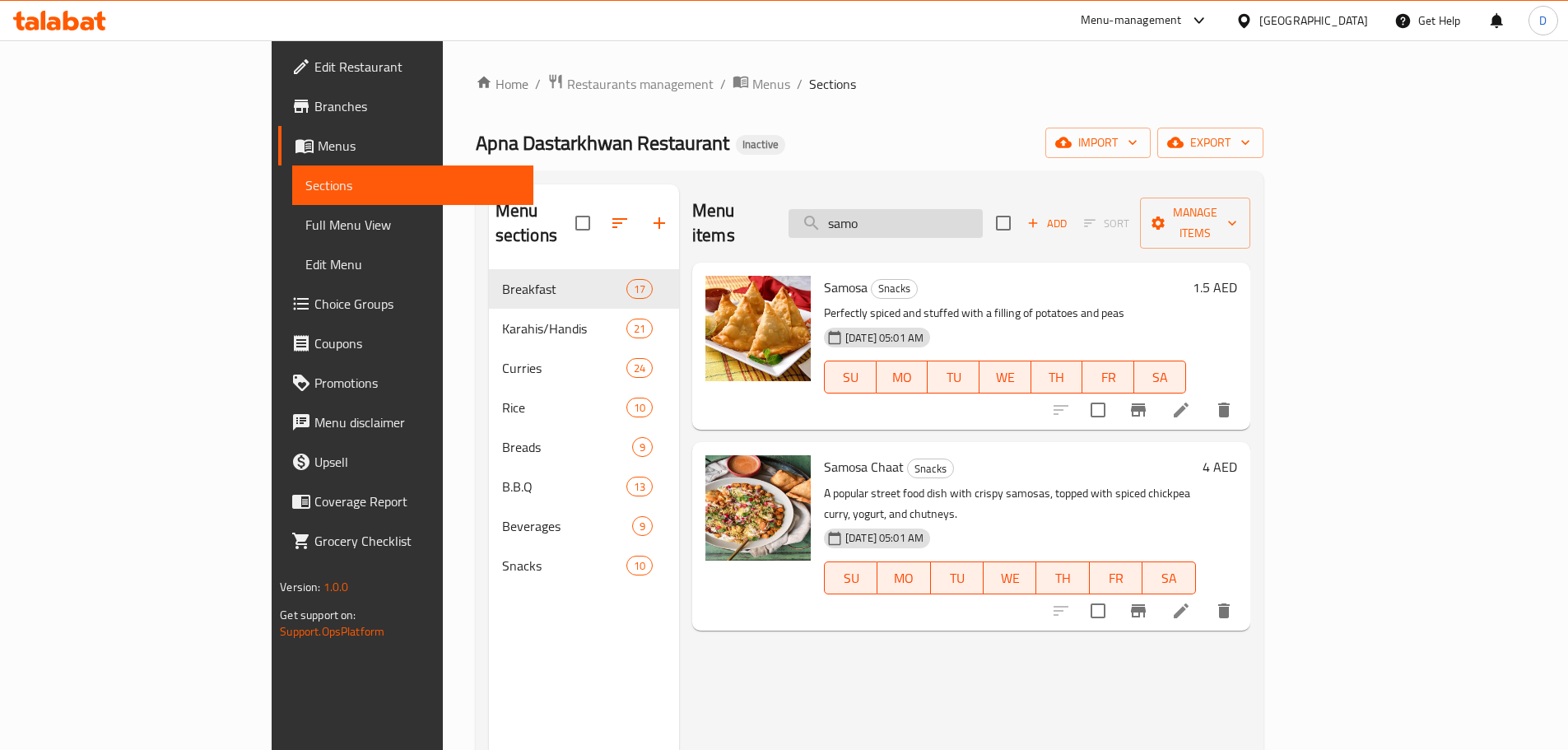
drag, startPoint x: 980, startPoint y: 214, endPoint x: 899, endPoint y: 218, distance: 81.1
click at [899, 218] on input "samo" at bounding box center [885, 224] width 194 height 29
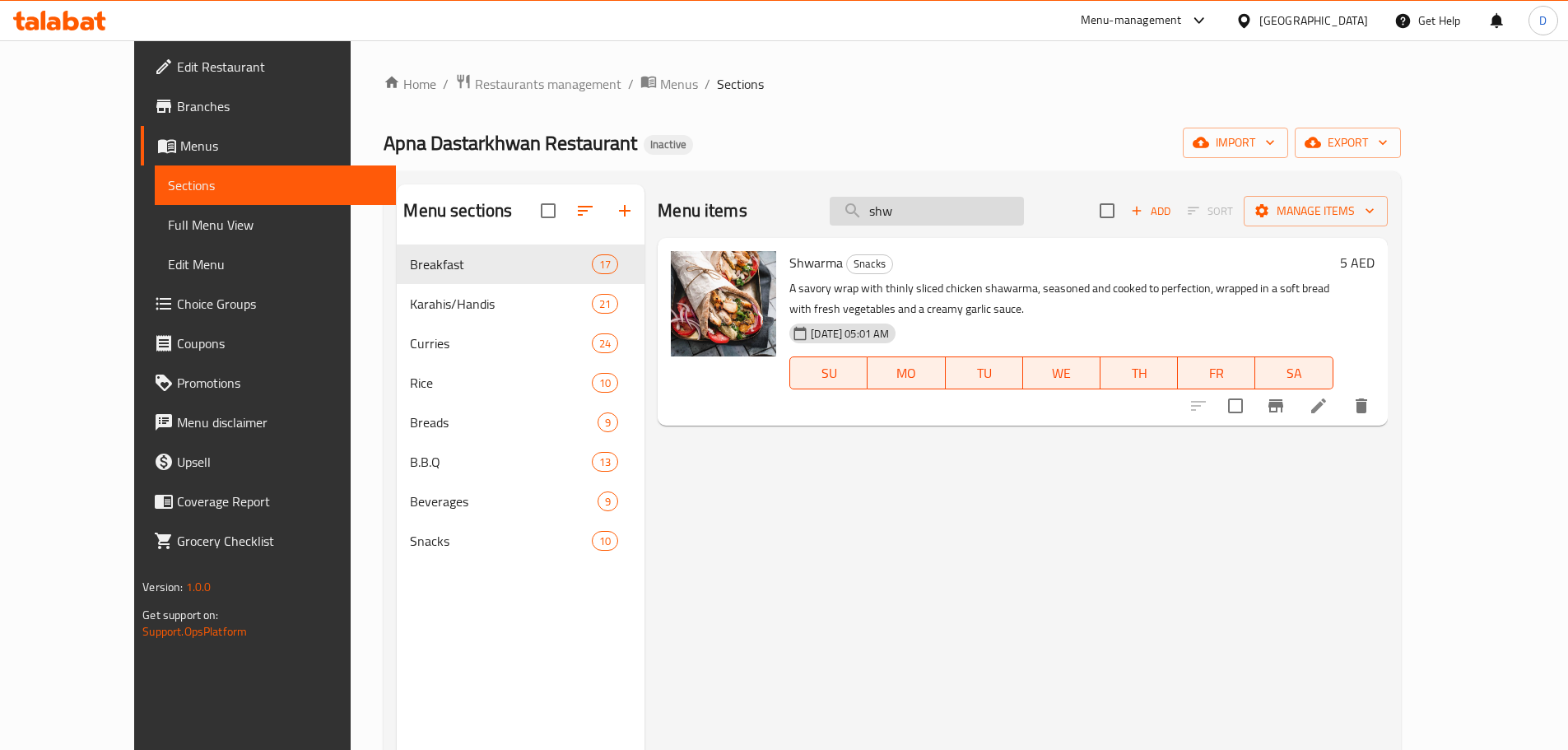
drag, startPoint x: 949, startPoint y: 215, endPoint x: 890, endPoint y: 219, distance: 59.1
click at [890, 219] on input "shw" at bounding box center [926, 211] width 194 height 29
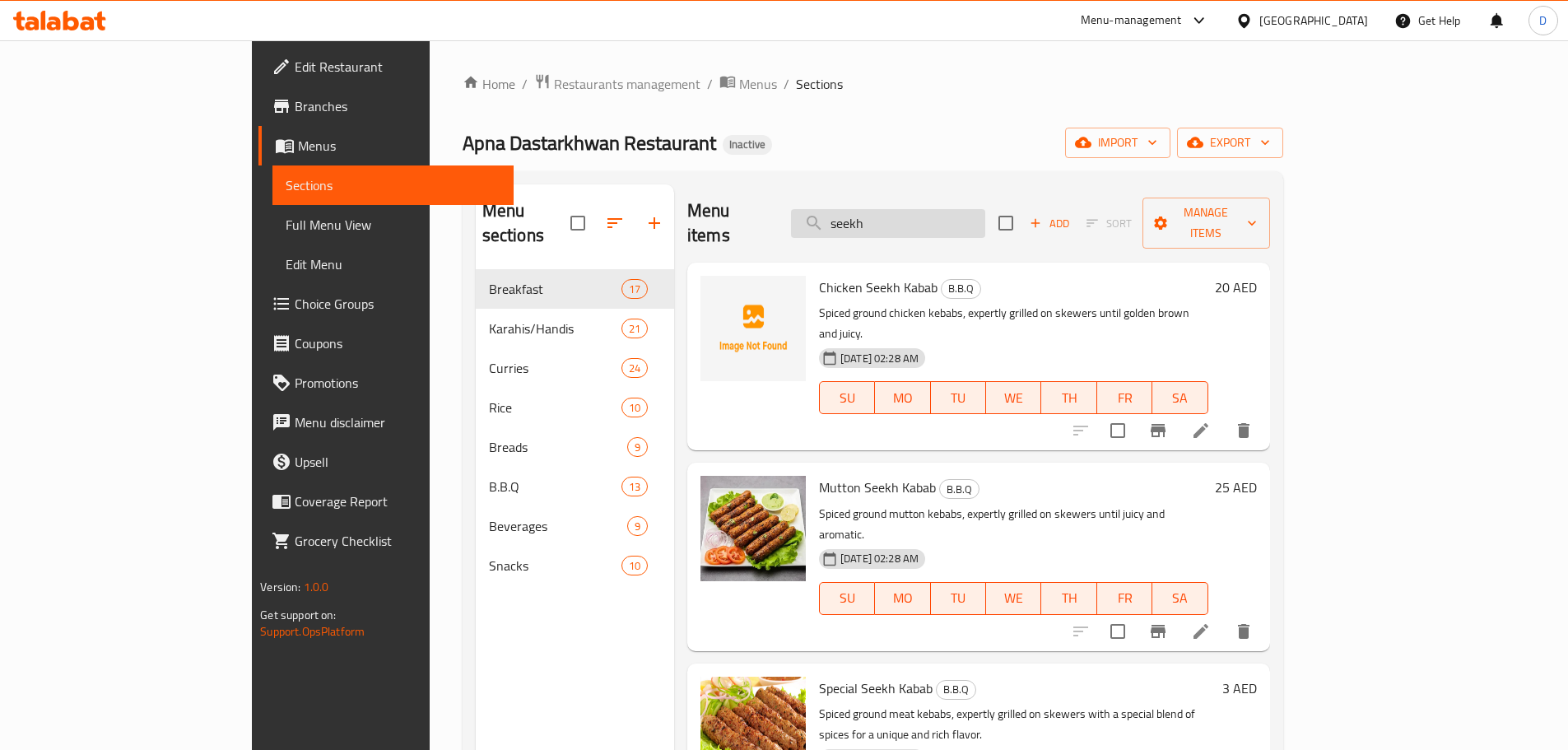
type input "seekh k"
drag, startPoint x: 986, startPoint y: 218, endPoint x: 803, endPoint y: 237, distance: 184.0
click at [803, 237] on div "Menu items seekh k Add Sort Manage items" at bounding box center [978, 224] width 582 height 78
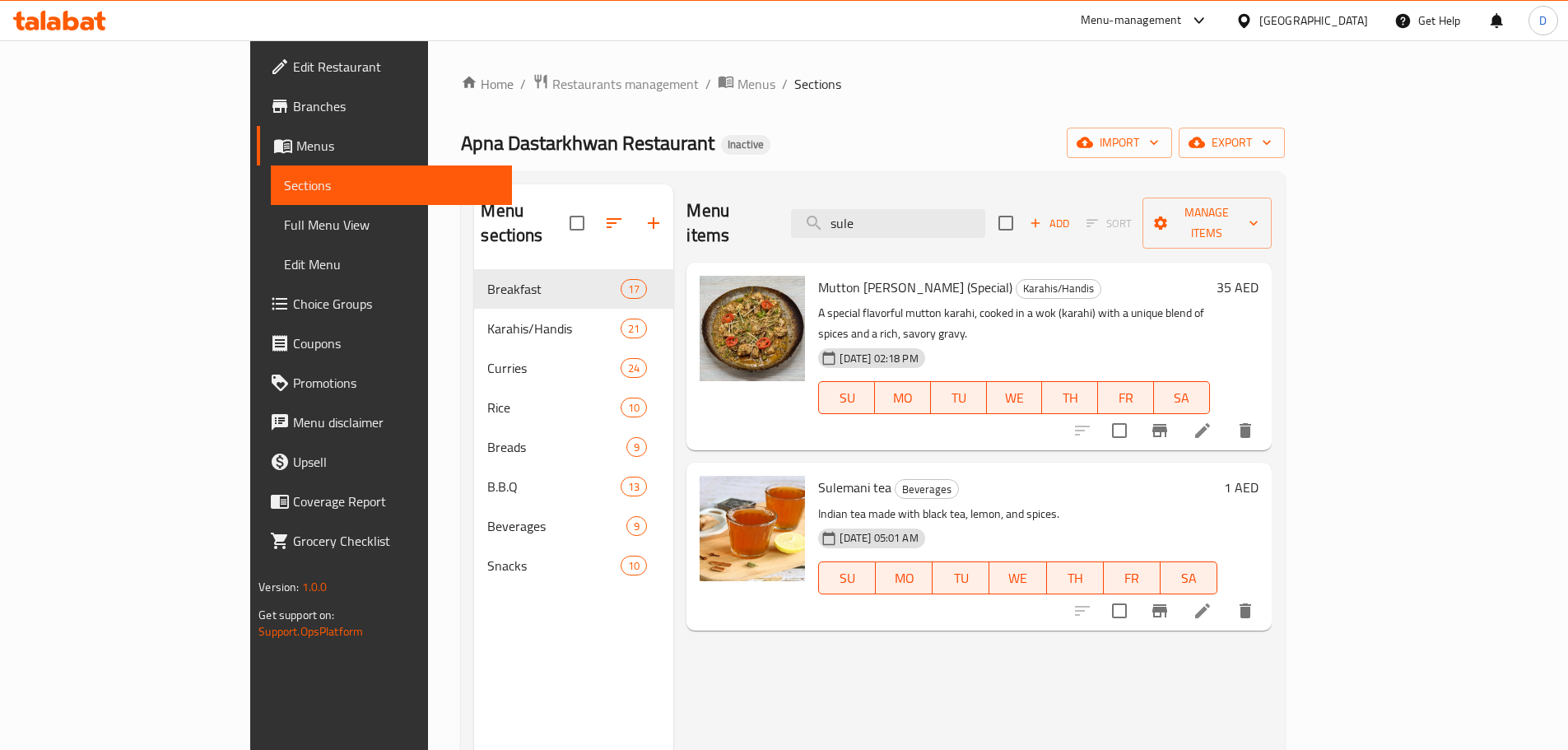
drag, startPoint x: 972, startPoint y: 216, endPoint x: 830, endPoint y: 226, distance: 142.4
click at [830, 226] on div "Menu items sule Add Sort Manage items" at bounding box center [978, 224] width 584 height 78
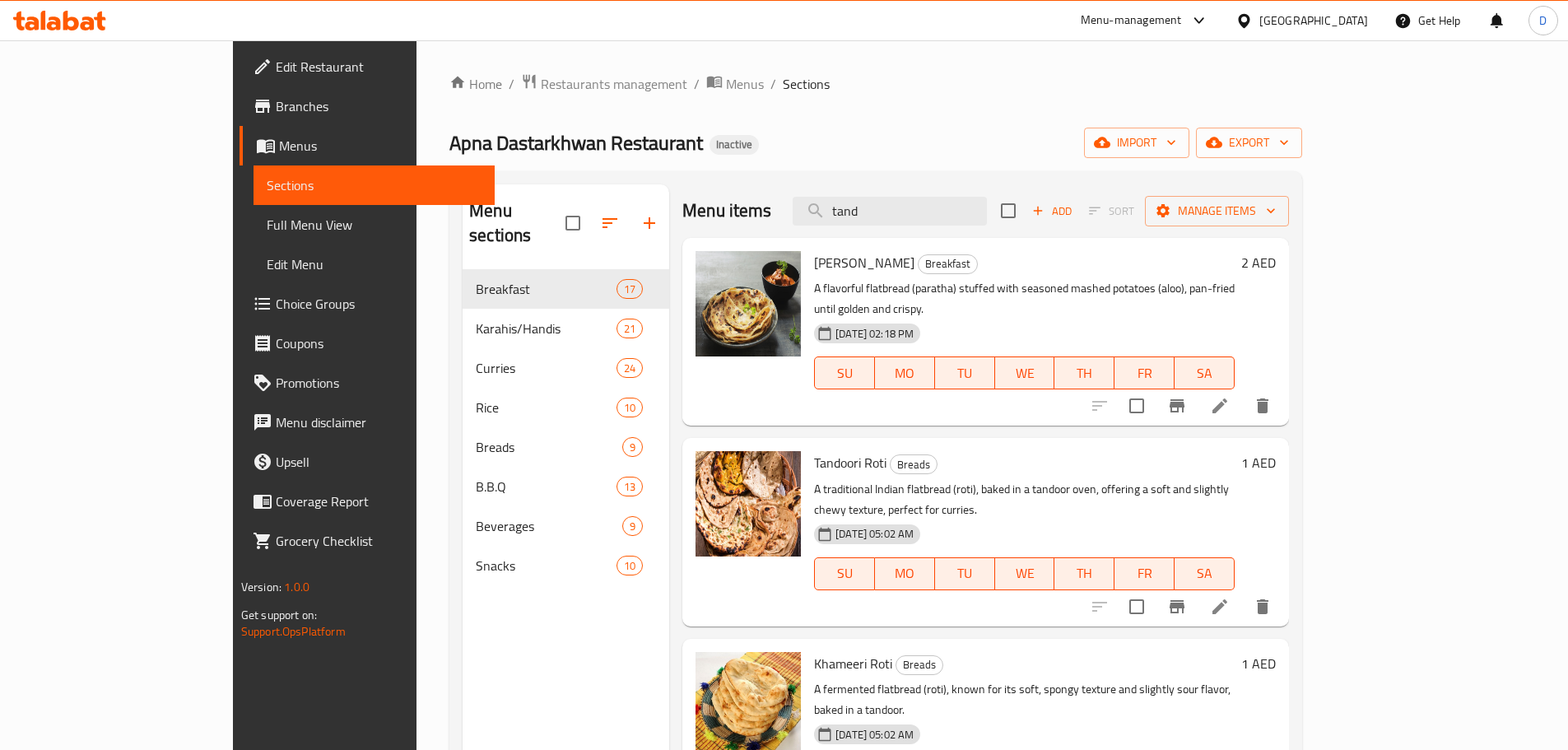
drag, startPoint x: 963, startPoint y: 219, endPoint x: 824, endPoint y: 219, distance: 139.0
click at [824, 219] on div "Menu items tand Add Sort Manage items" at bounding box center [986, 211] width 606 height 54
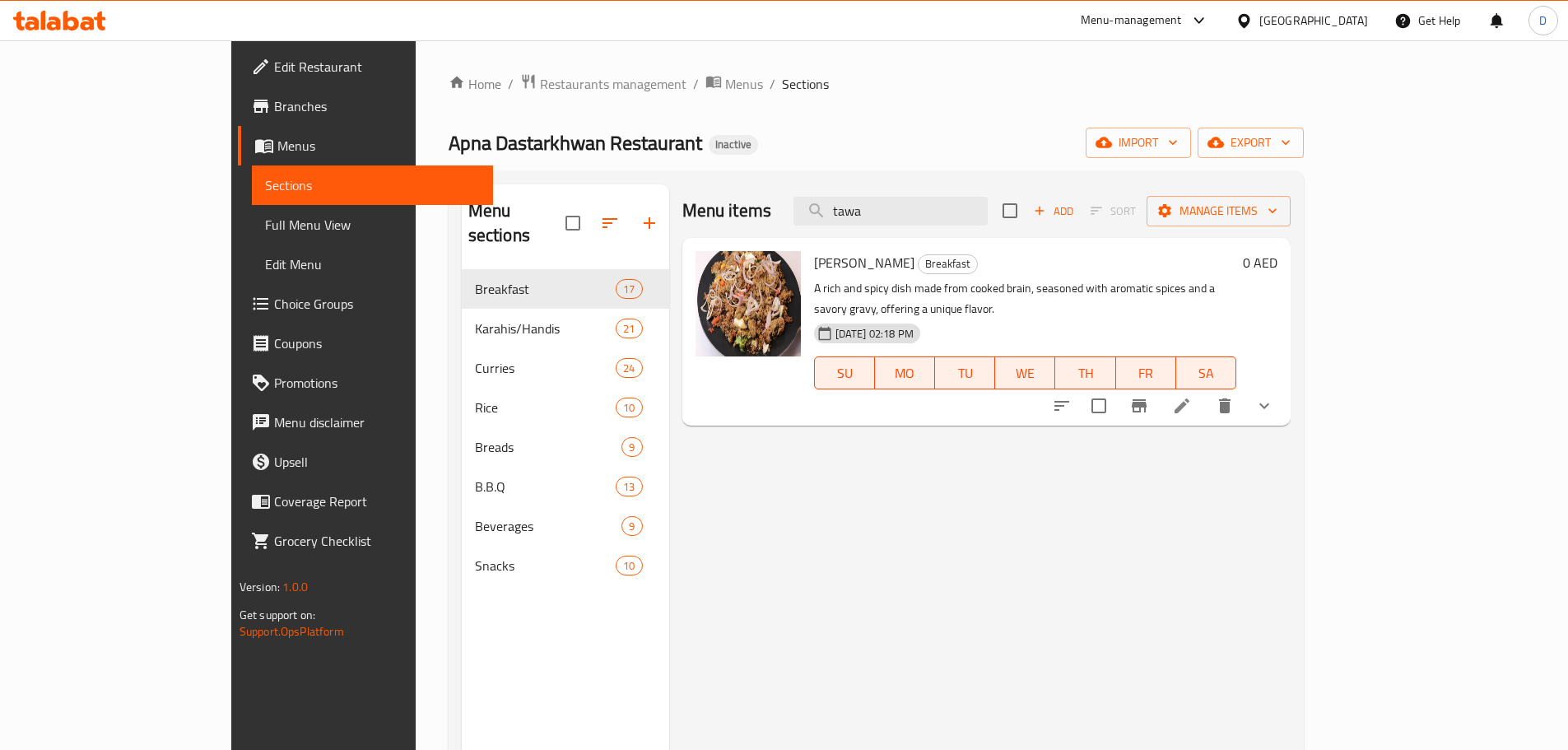
drag, startPoint x: 965, startPoint y: 213, endPoint x: 875, endPoint y: 213, distance: 90.0
click at [875, 213] on div "Menu items tawa Add Sort Manage items" at bounding box center [986, 211] width 609 height 54
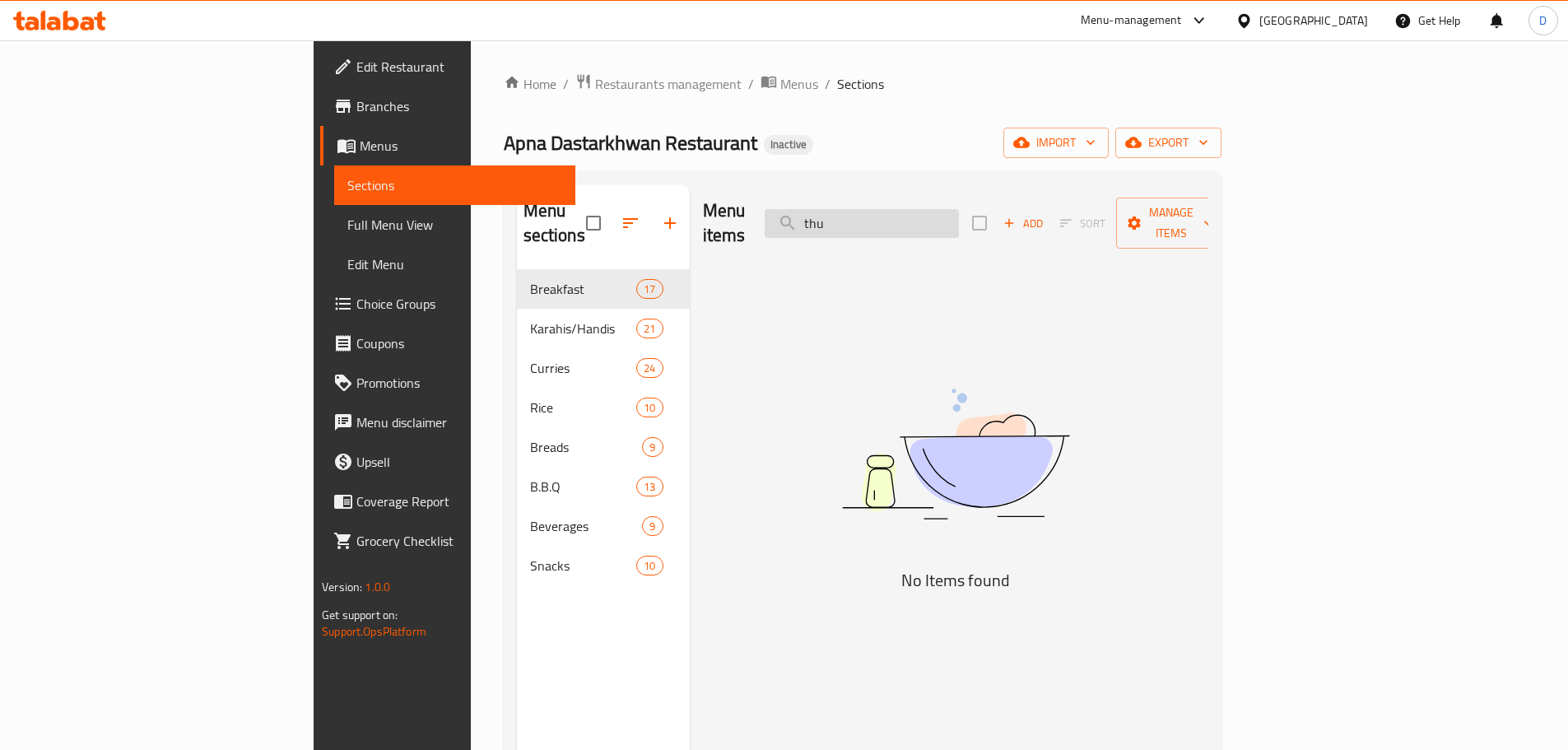
drag, startPoint x: 973, startPoint y: 213, endPoint x: 897, endPoint y: 213, distance: 76.0
click at [897, 213] on input "thu" at bounding box center [861, 224] width 194 height 29
drag, startPoint x: 958, startPoint y: 208, endPoint x: 862, endPoint y: 202, distance: 96.2
click at [862, 202] on div "Menu items tue Add Sort Manage items" at bounding box center [955, 224] width 505 height 78
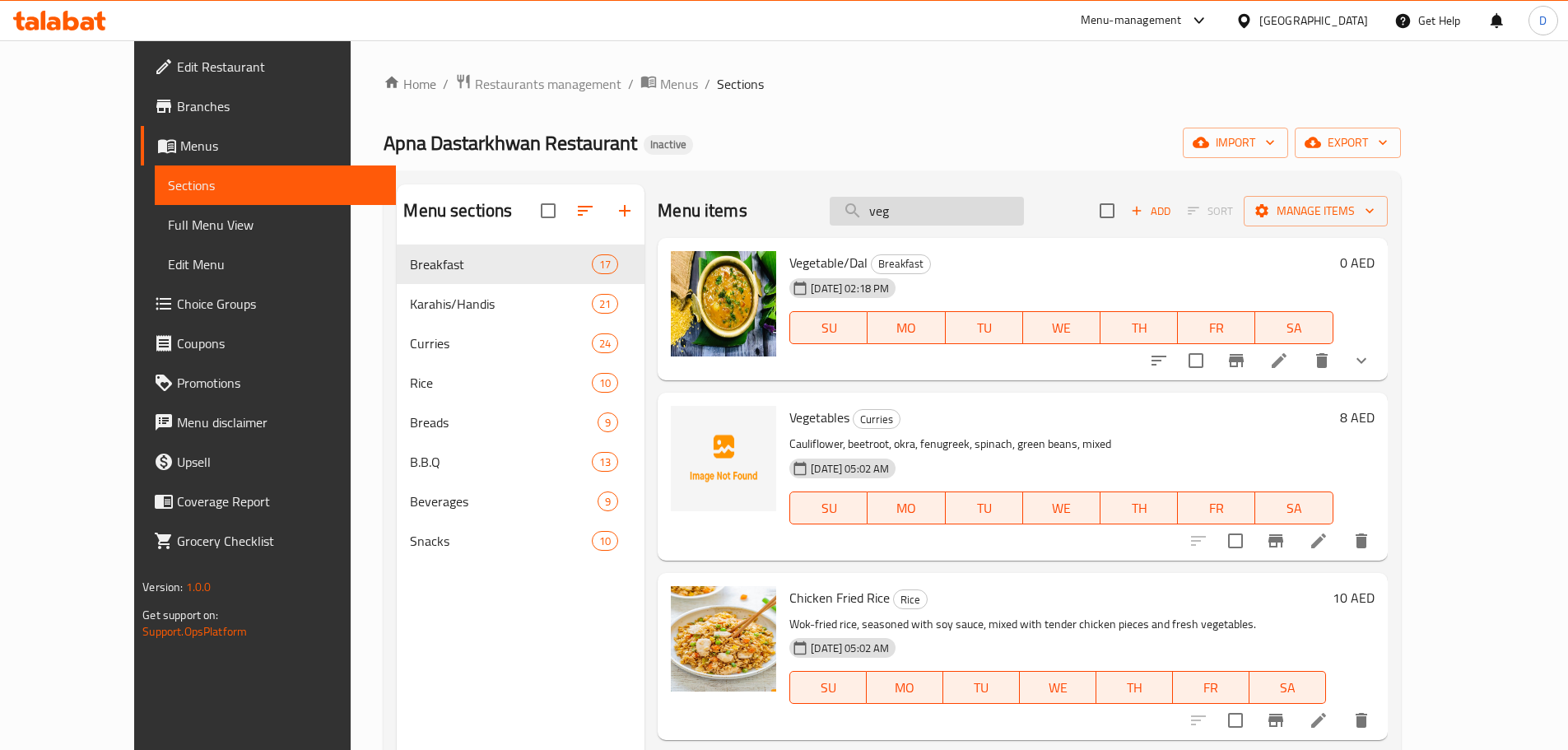
drag, startPoint x: 976, startPoint y: 224, endPoint x: 898, endPoint y: 219, distance: 78.2
click at [898, 219] on input "veg" at bounding box center [926, 211] width 194 height 29
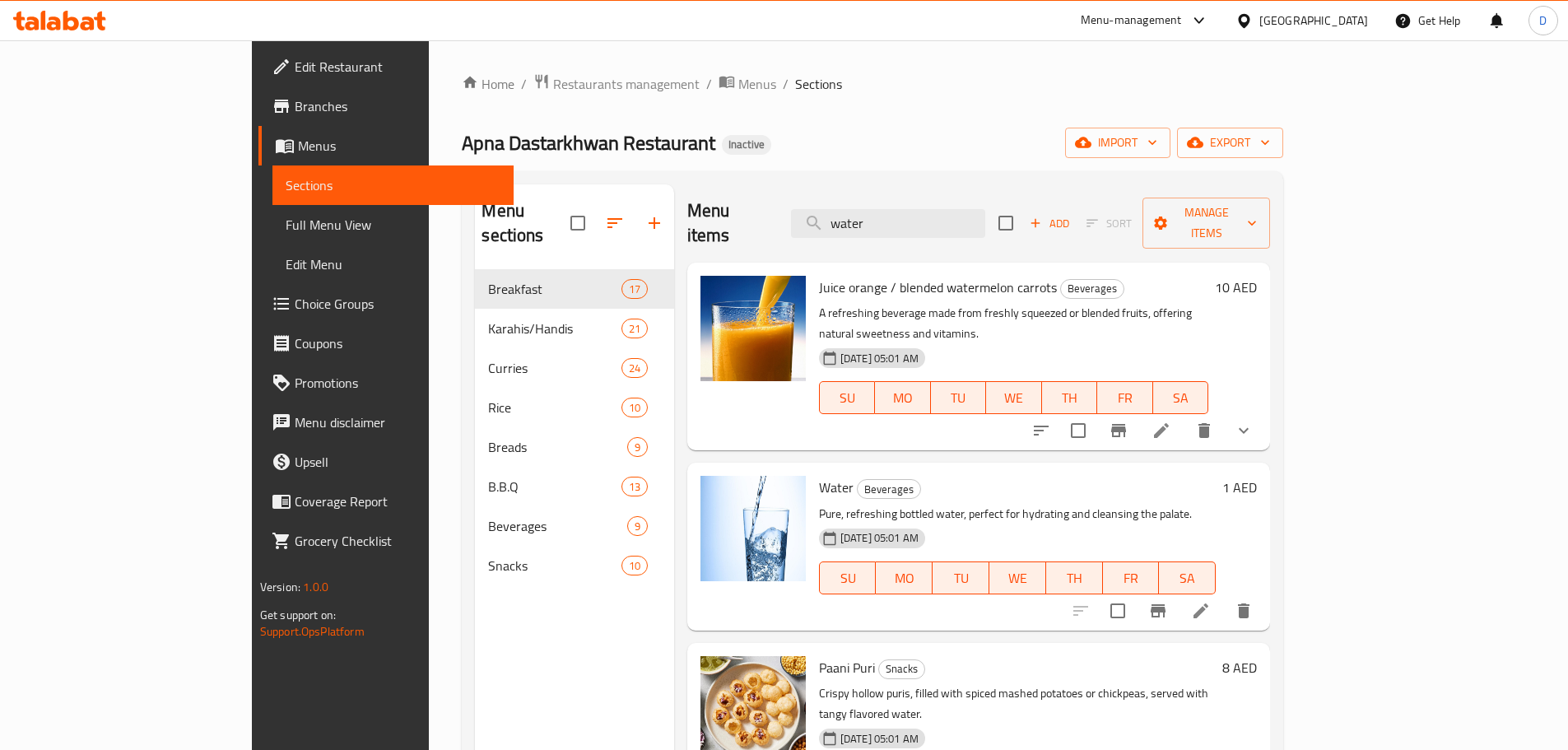
drag, startPoint x: 956, startPoint y: 220, endPoint x: 845, endPoint y: 220, distance: 111.0
click at [845, 220] on div "Menu items water Add Sort Manage items" at bounding box center [978, 224] width 582 height 78
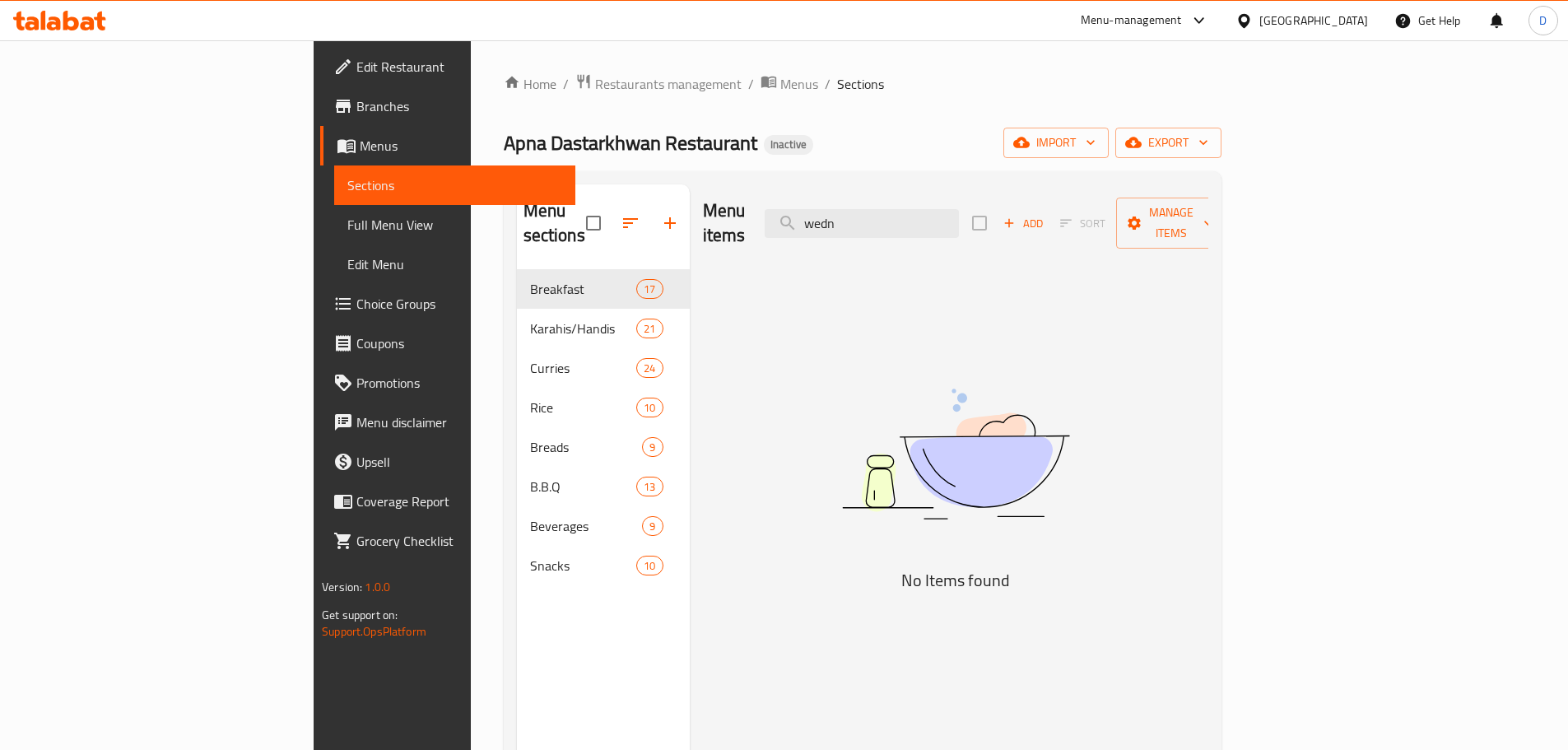
drag, startPoint x: 976, startPoint y: 218, endPoint x: 841, endPoint y: 217, distance: 135.0
click at [841, 217] on div "Menu items wedn Add Sort Manage items" at bounding box center [955, 224] width 505 height 78
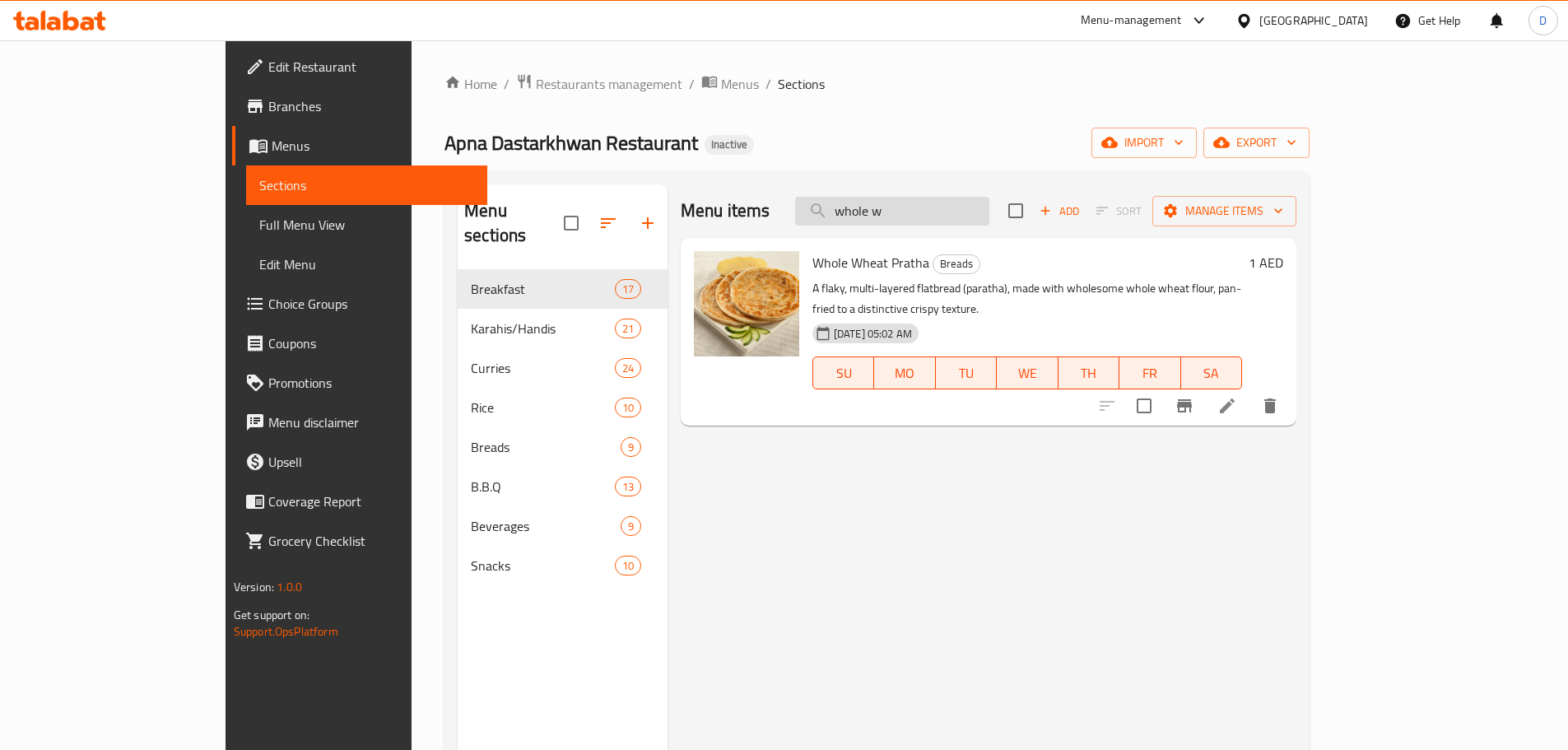
drag, startPoint x: 959, startPoint y: 210, endPoint x: 889, endPoint y: 215, distance: 70.2
click at [889, 215] on input "whole w" at bounding box center [892, 211] width 194 height 29
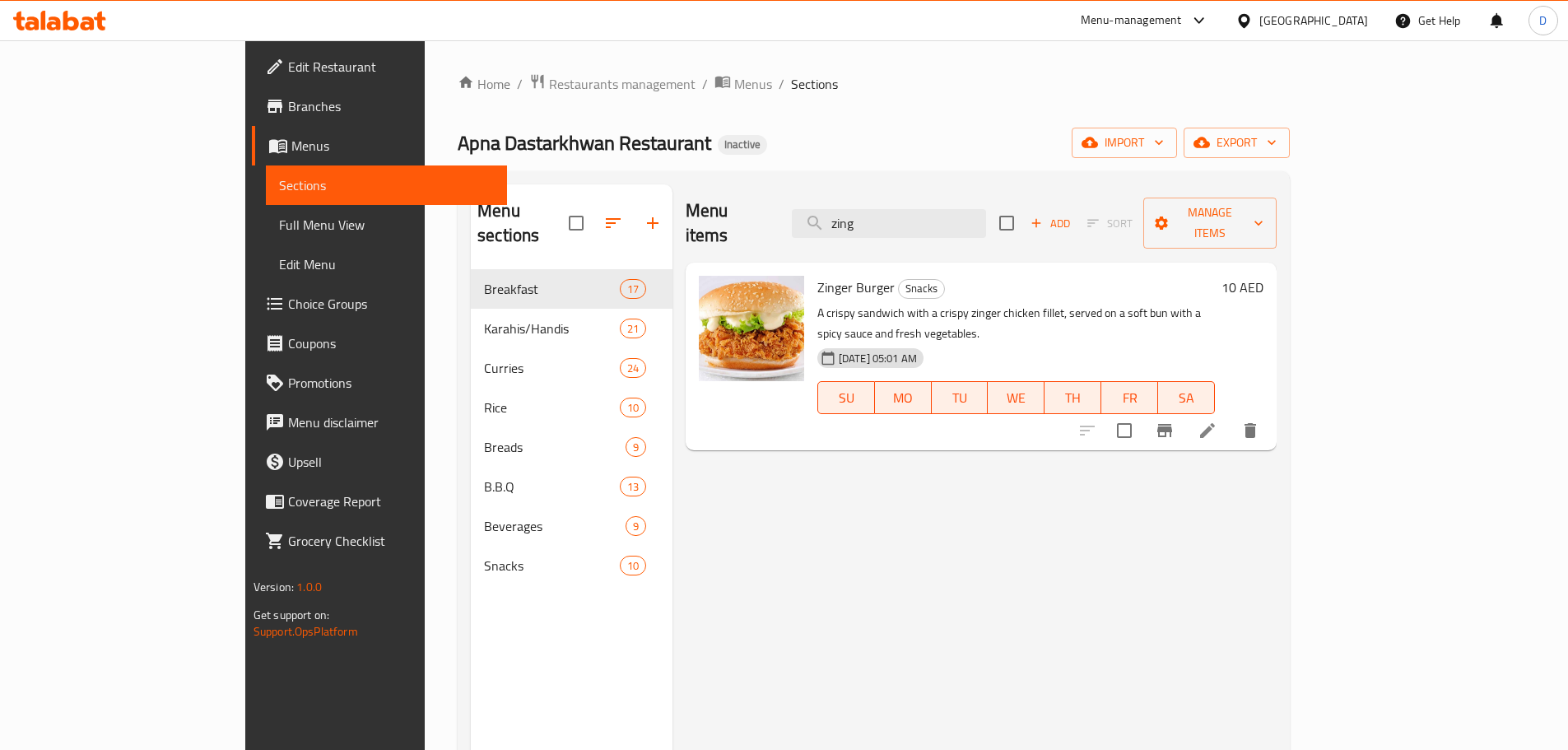
type input "zing"
click at [279, 233] on span "Full Menu View" at bounding box center [387, 225] width 215 height 20
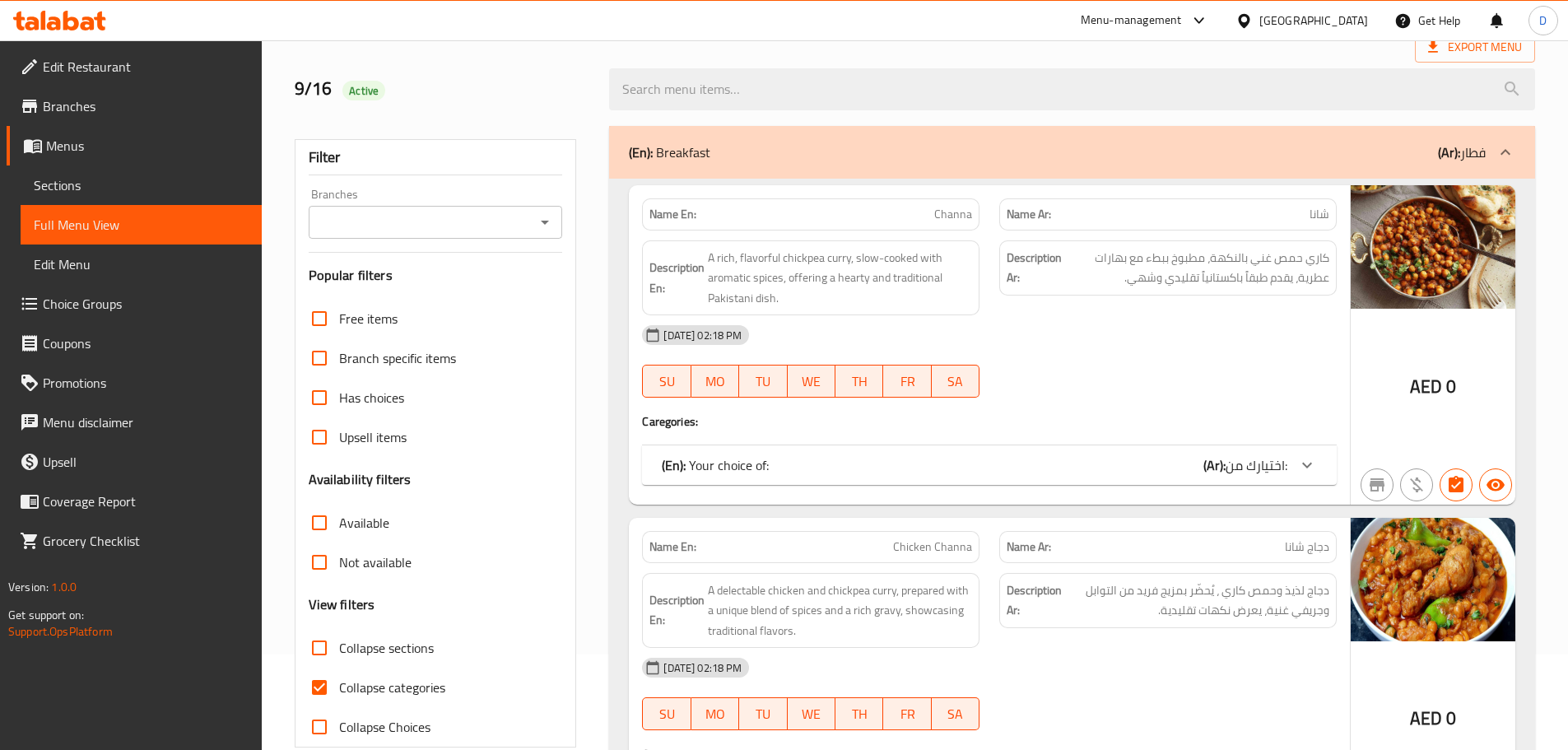
scroll to position [247, 0]
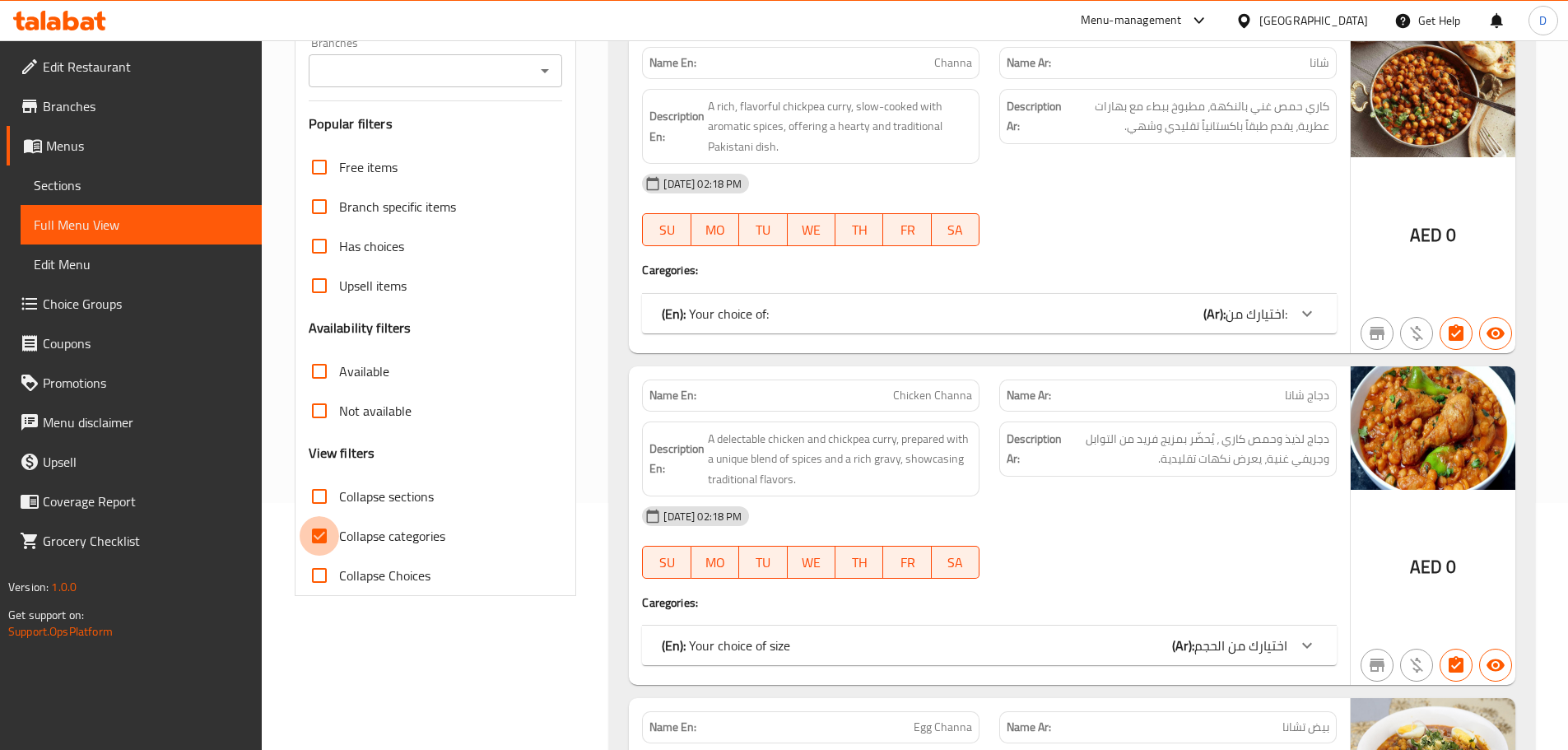
drag, startPoint x: 322, startPoint y: 537, endPoint x: 966, endPoint y: 358, distance: 668.4
click at [323, 537] on input "Collapse categories" at bounding box center [319, 535] width 39 height 39
checkbox input "false"
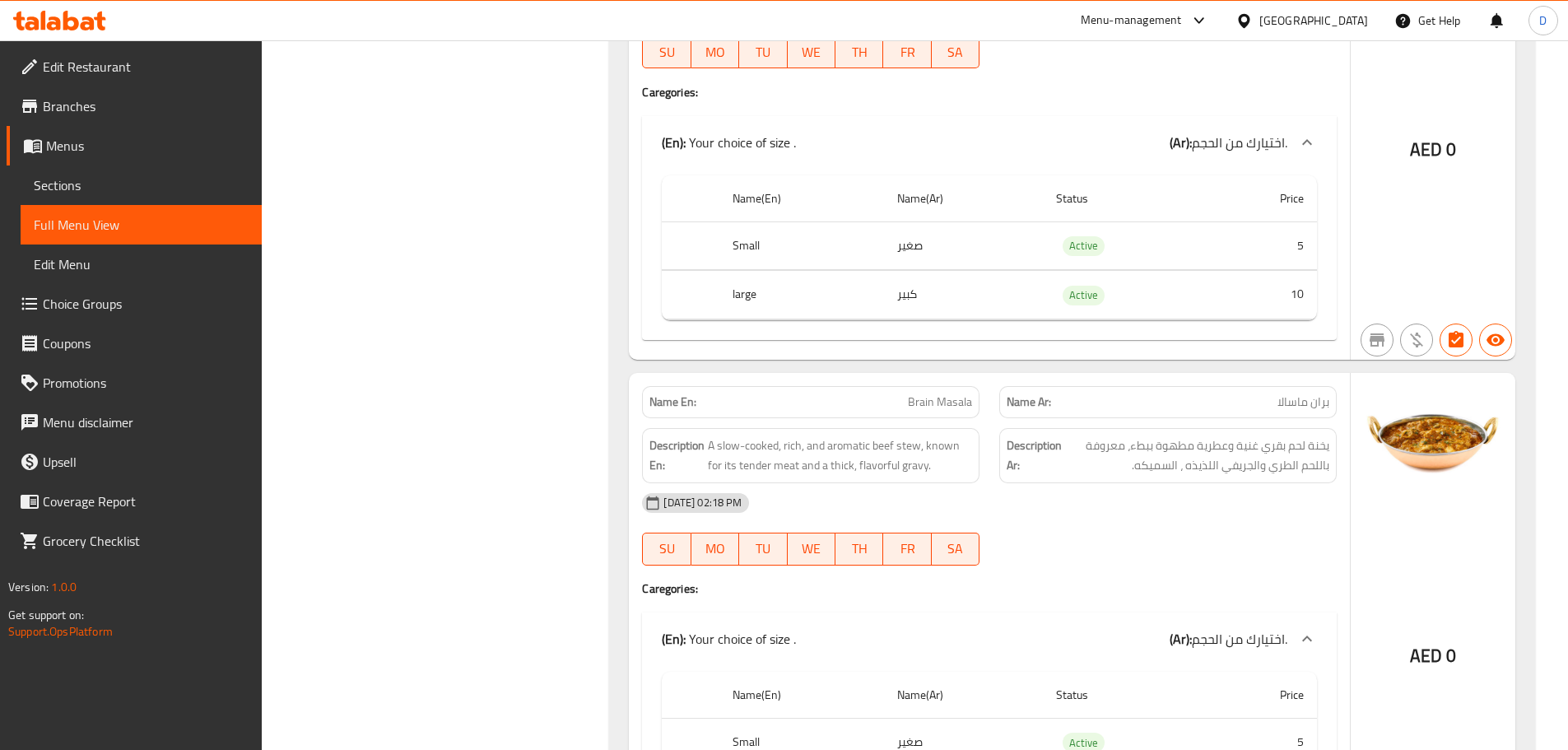
scroll to position [0, 0]
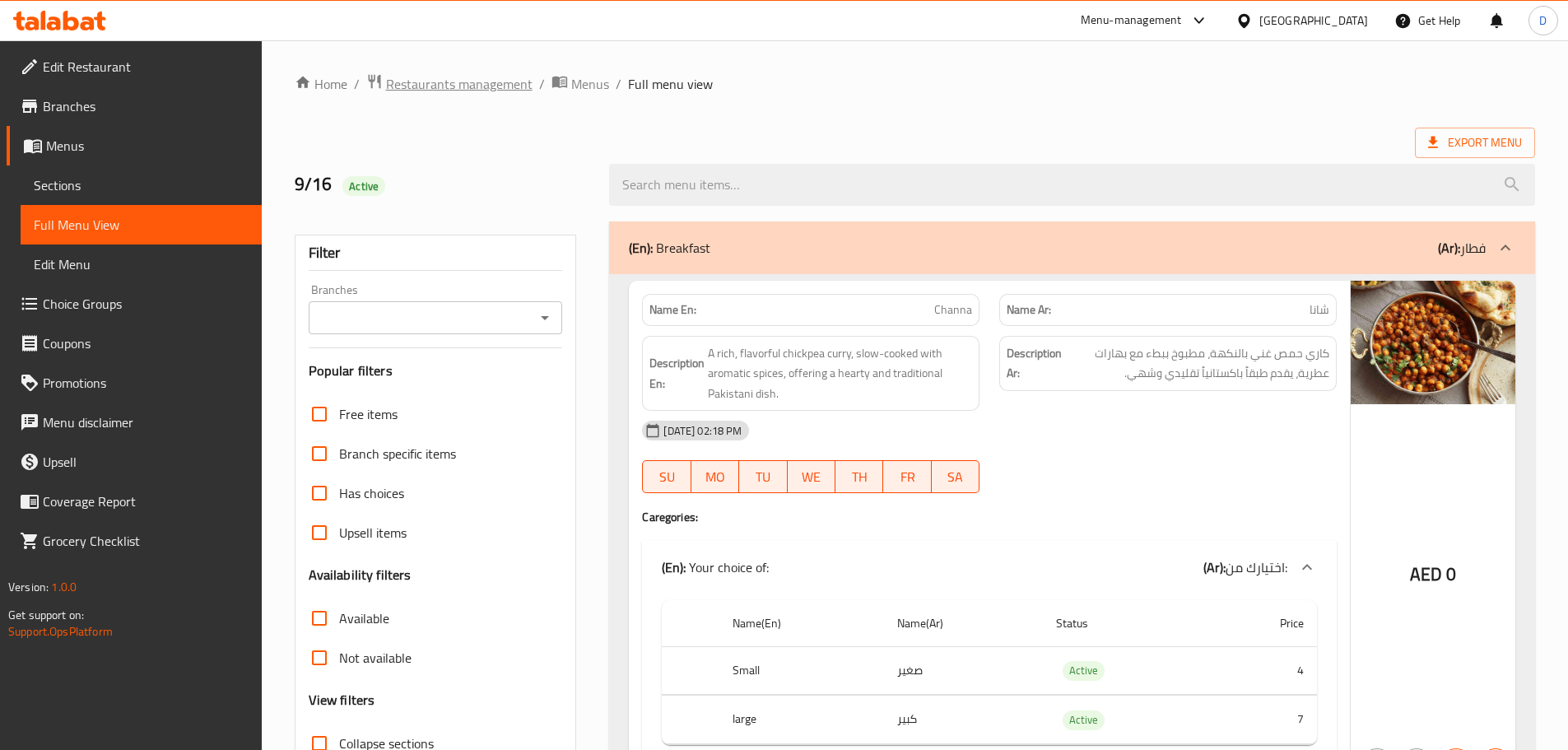
click at [495, 88] on span "Restaurants management" at bounding box center [459, 84] width 147 height 20
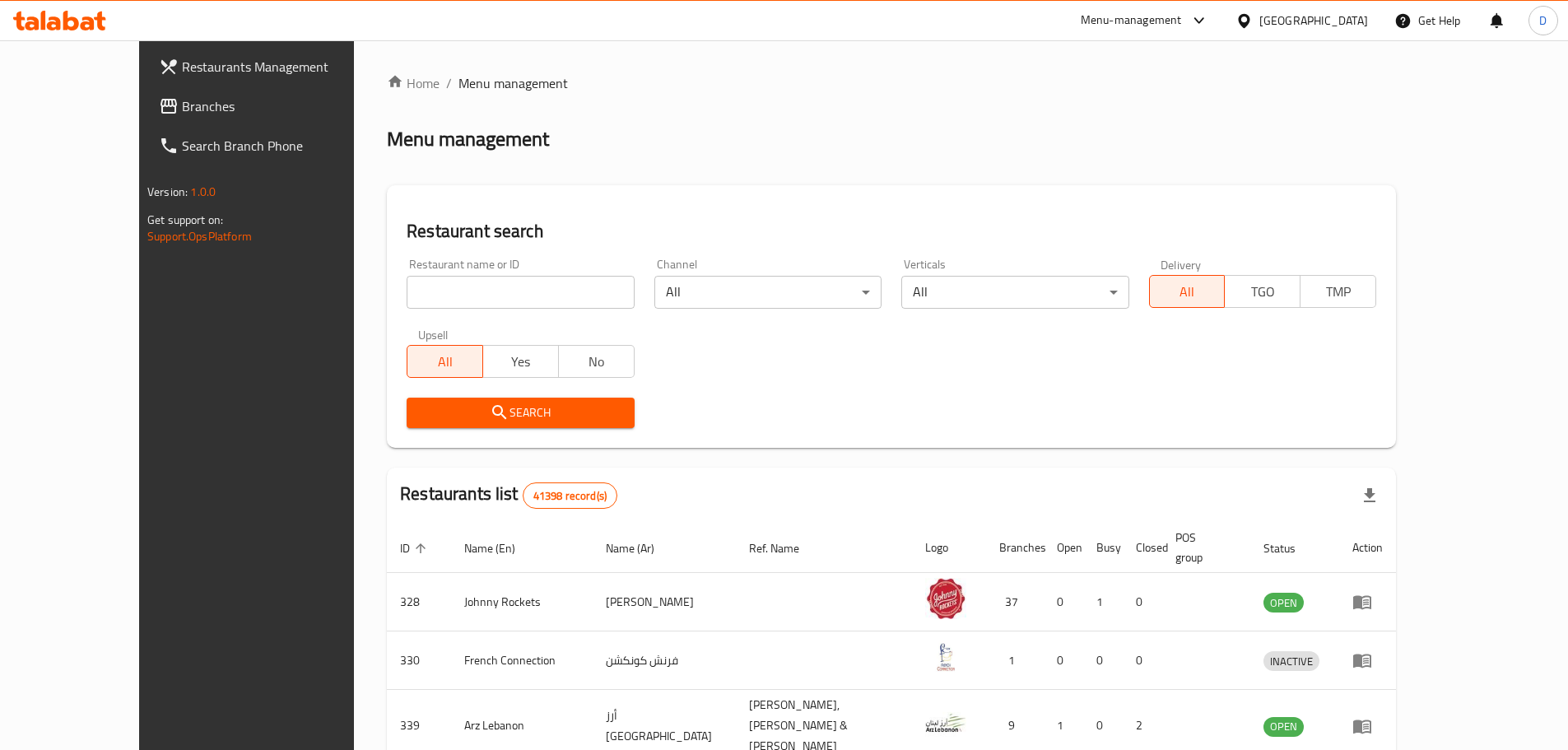
click at [182, 102] on span "Branches" at bounding box center [285, 106] width 206 height 20
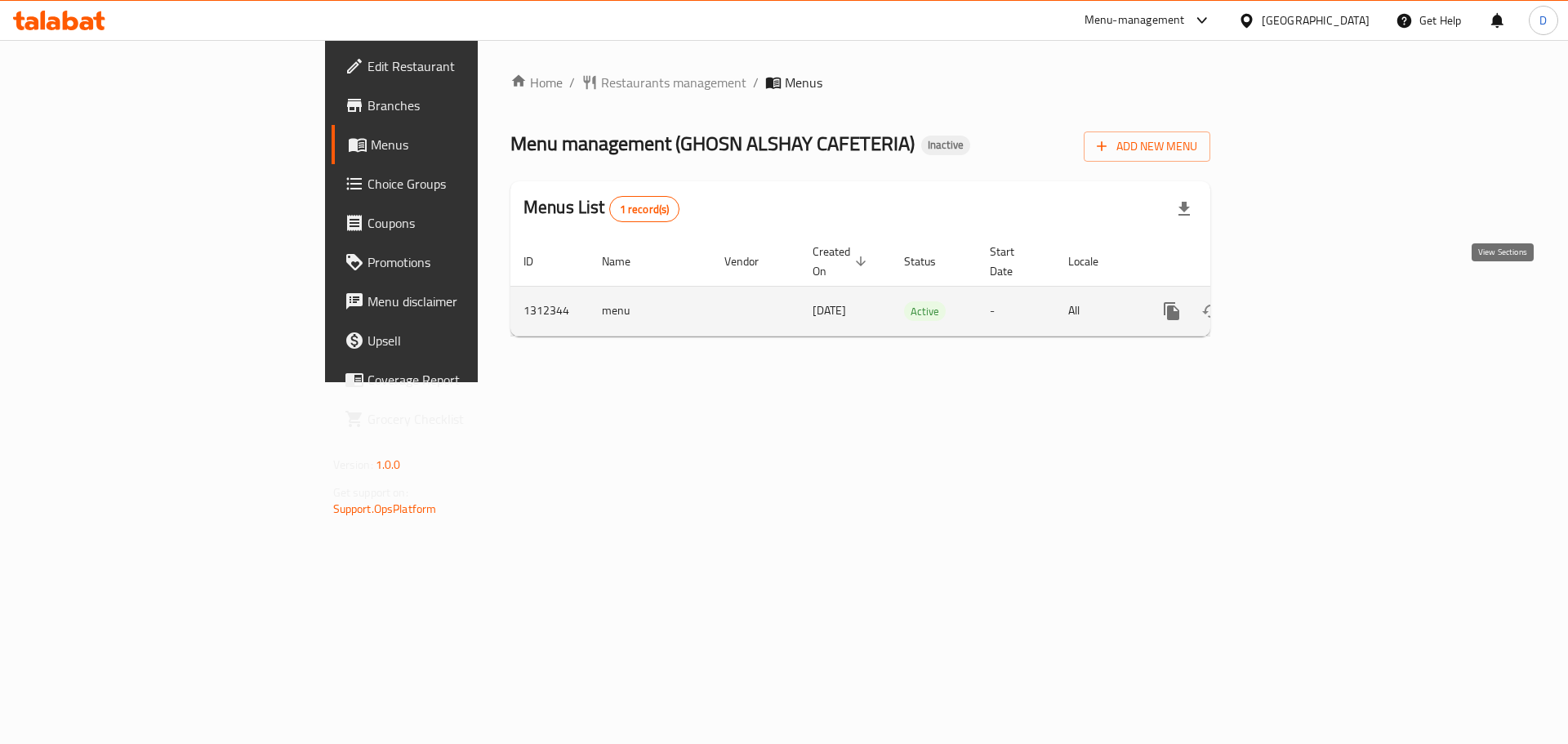
click at [1300, 302] on icon "enhanced table" at bounding box center [1290, 312] width 20 height 20
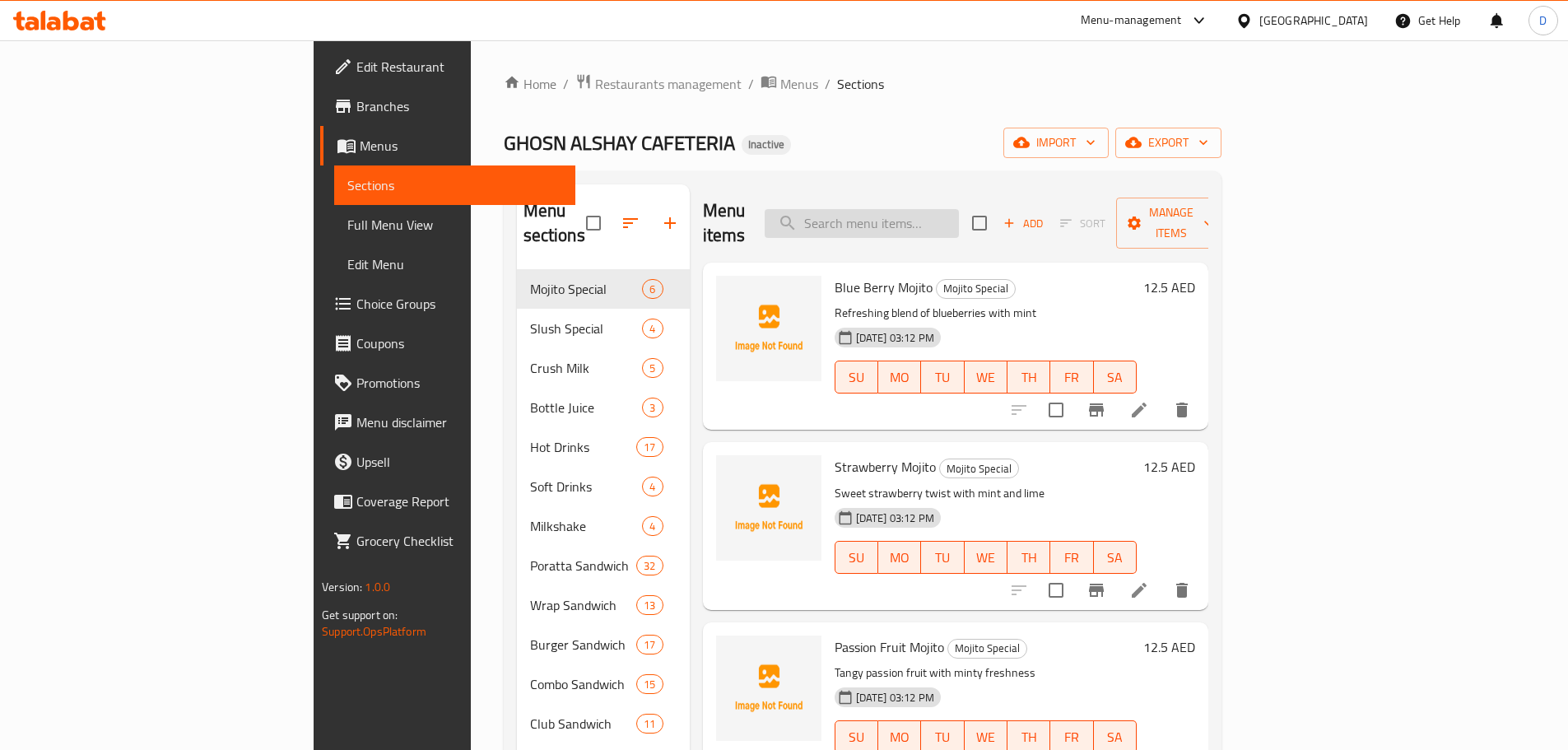
click at [959, 213] on input "search" at bounding box center [861, 224] width 194 height 29
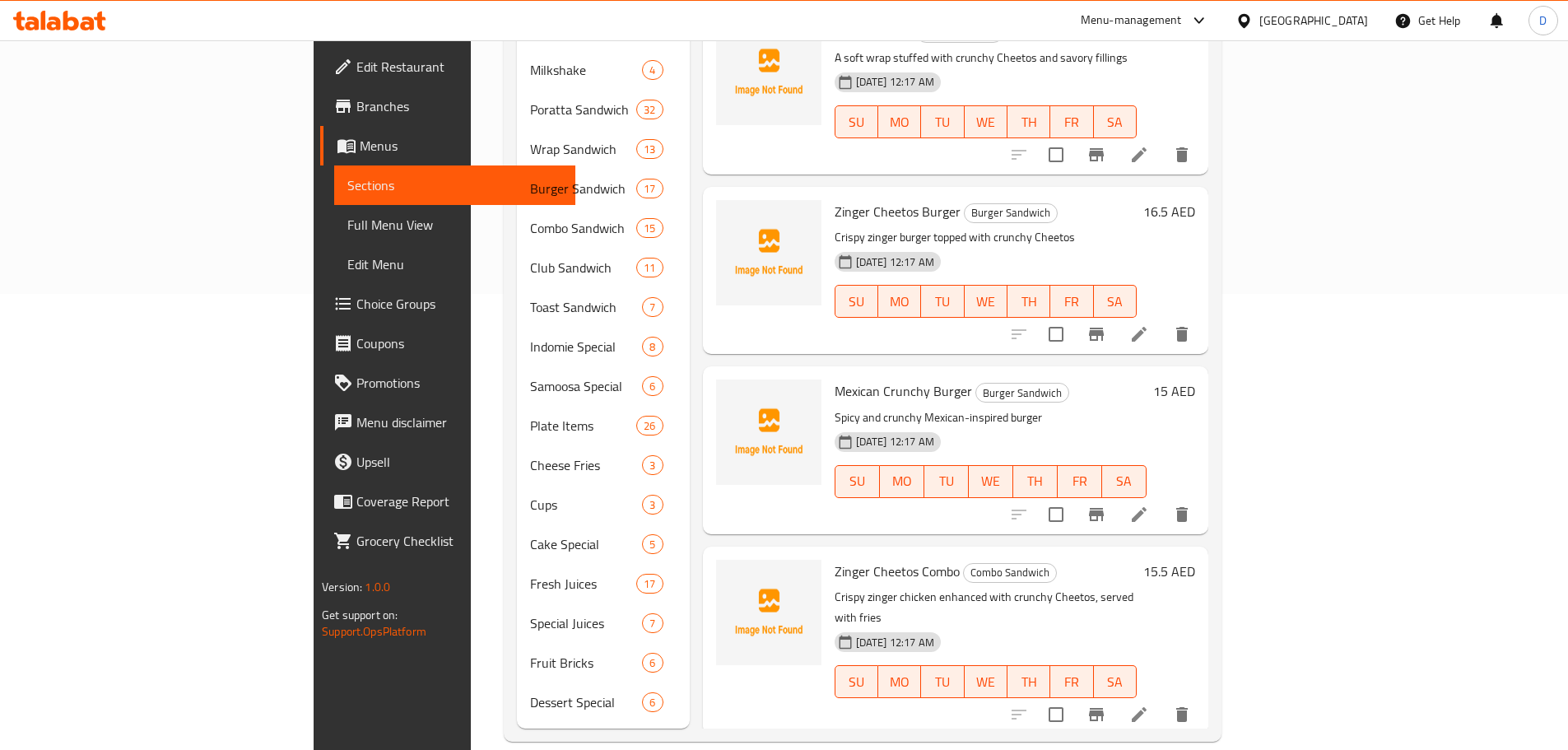
scroll to position [45, 0]
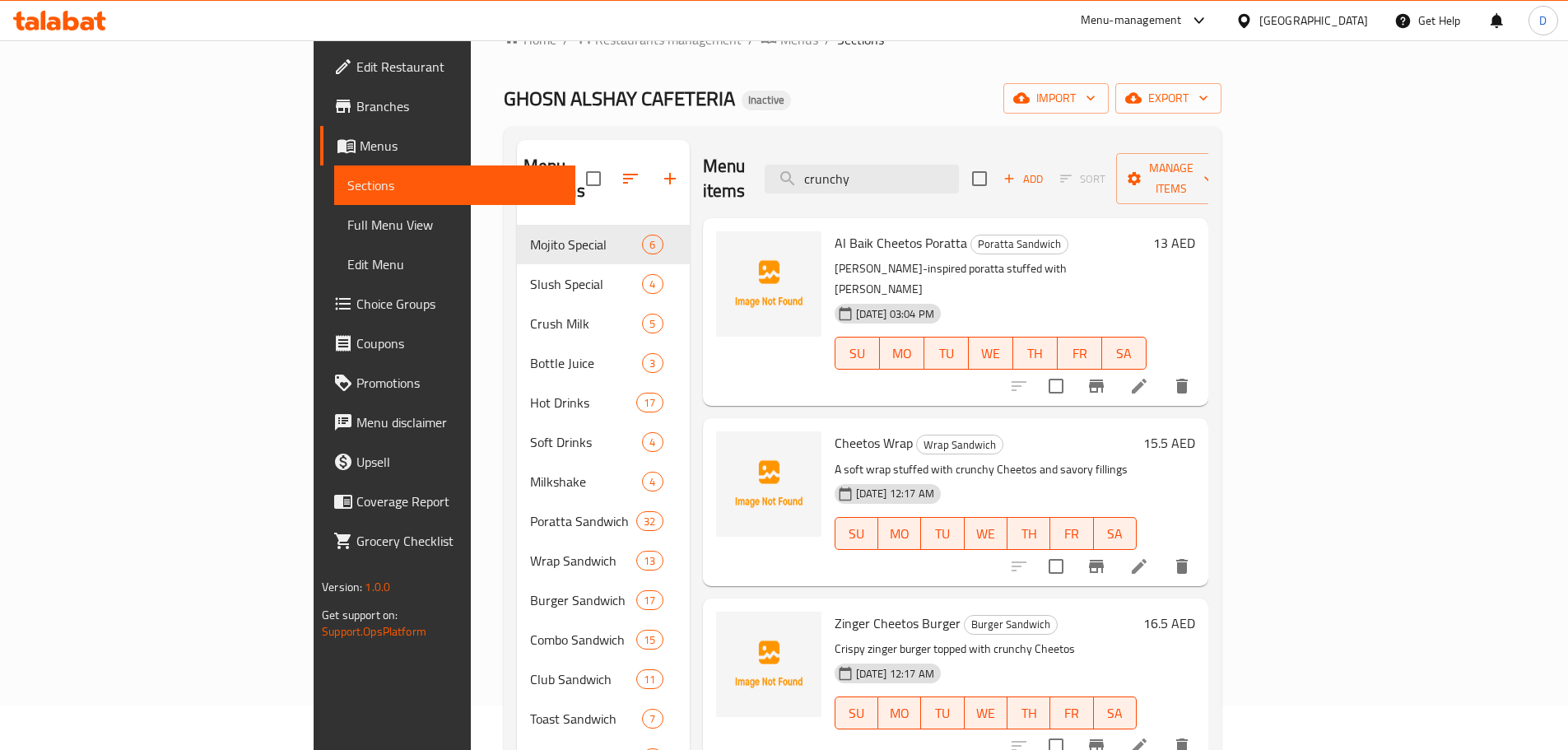
drag, startPoint x: 964, startPoint y: 167, endPoint x: 852, endPoint y: 172, distance: 112.1
click at [852, 172] on div "Menu items crunchy Add Sort Manage items" at bounding box center [955, 179] width 505 height 78
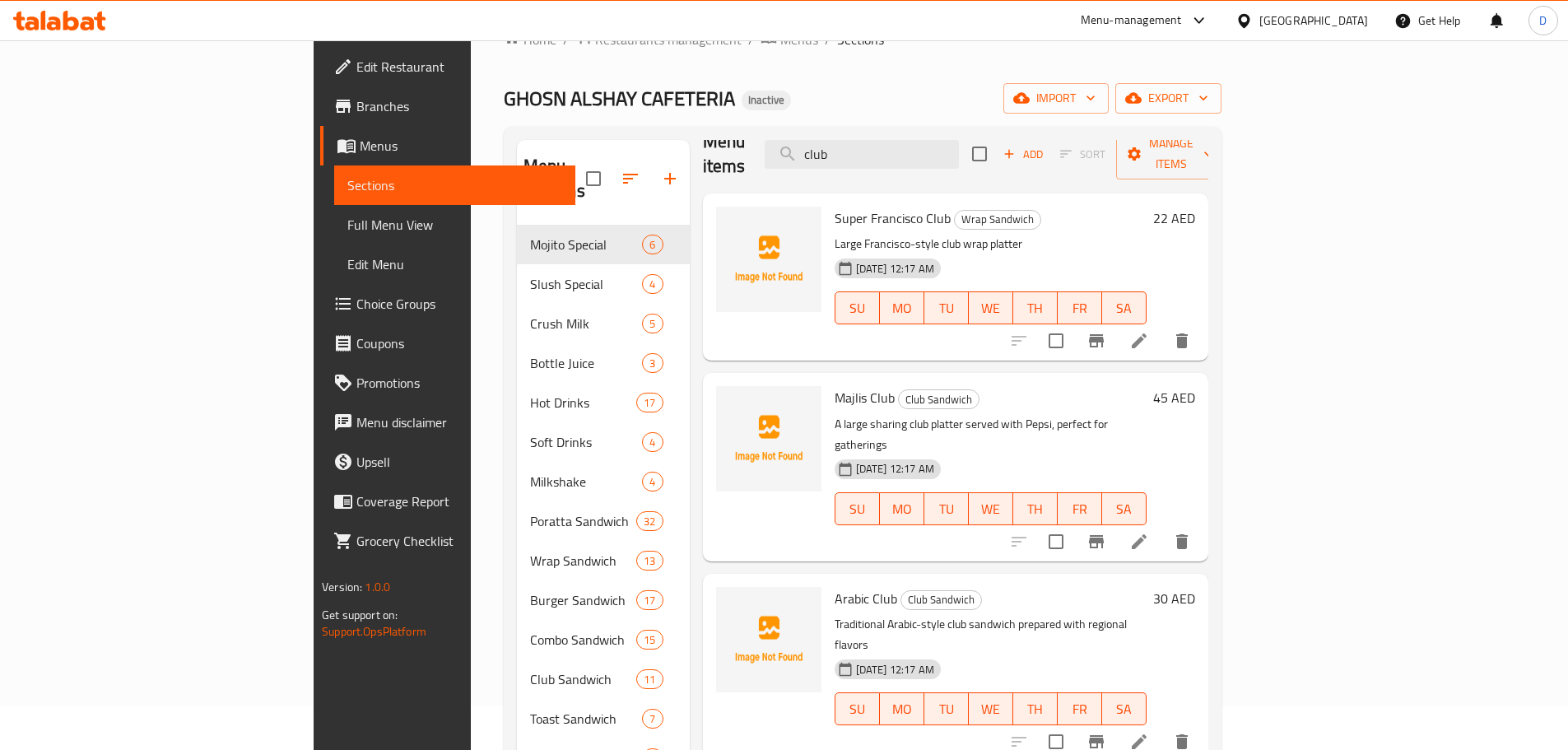
scroll to position [0, 0]
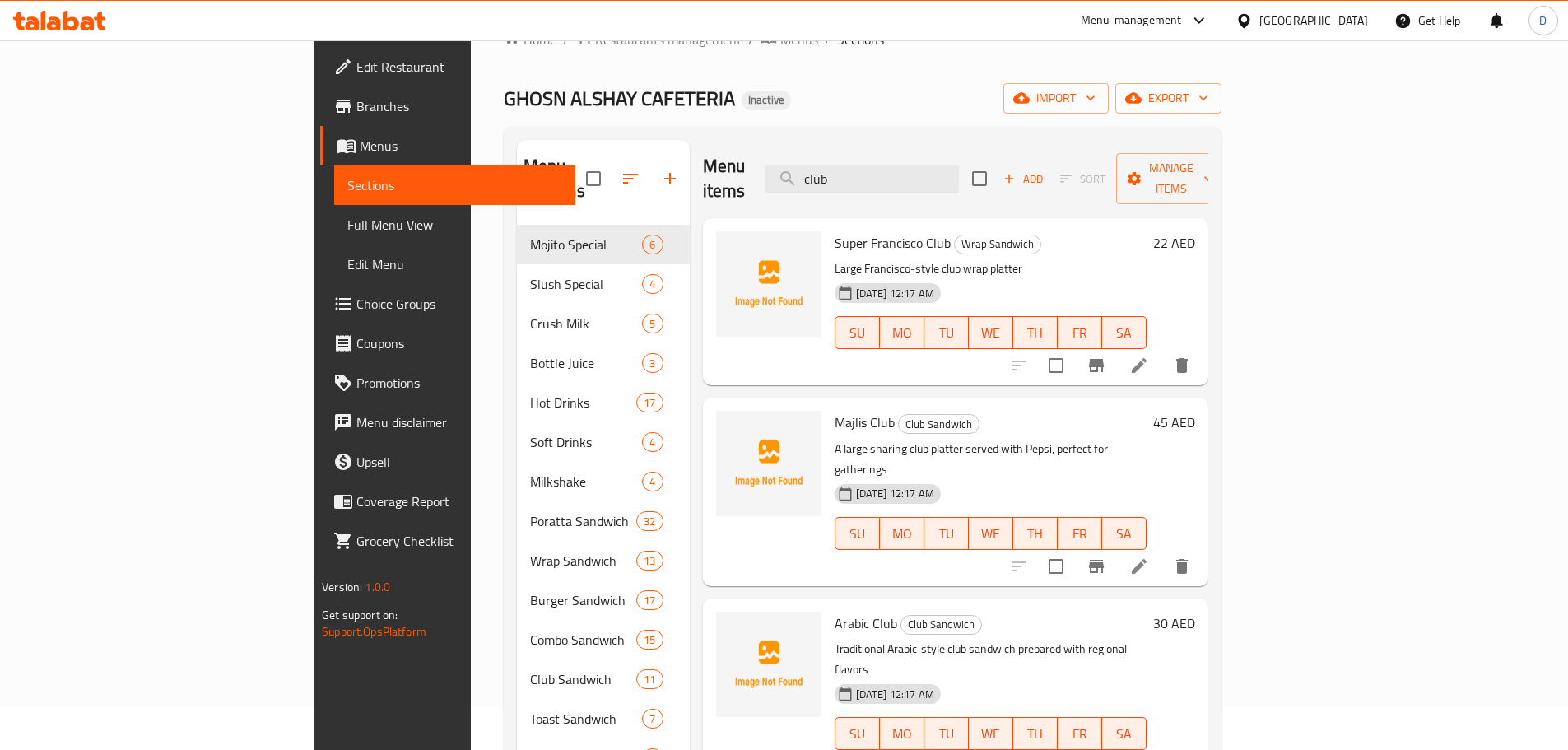
drag, startPoint x: 950, startPoint y: 176, endPoint x: 856, endPoint y: 176, distance: 94.0
click at [856, 176] on div "Menu items club Add Sort Manage items" at bounding box center [955, 179] width 505 height 78
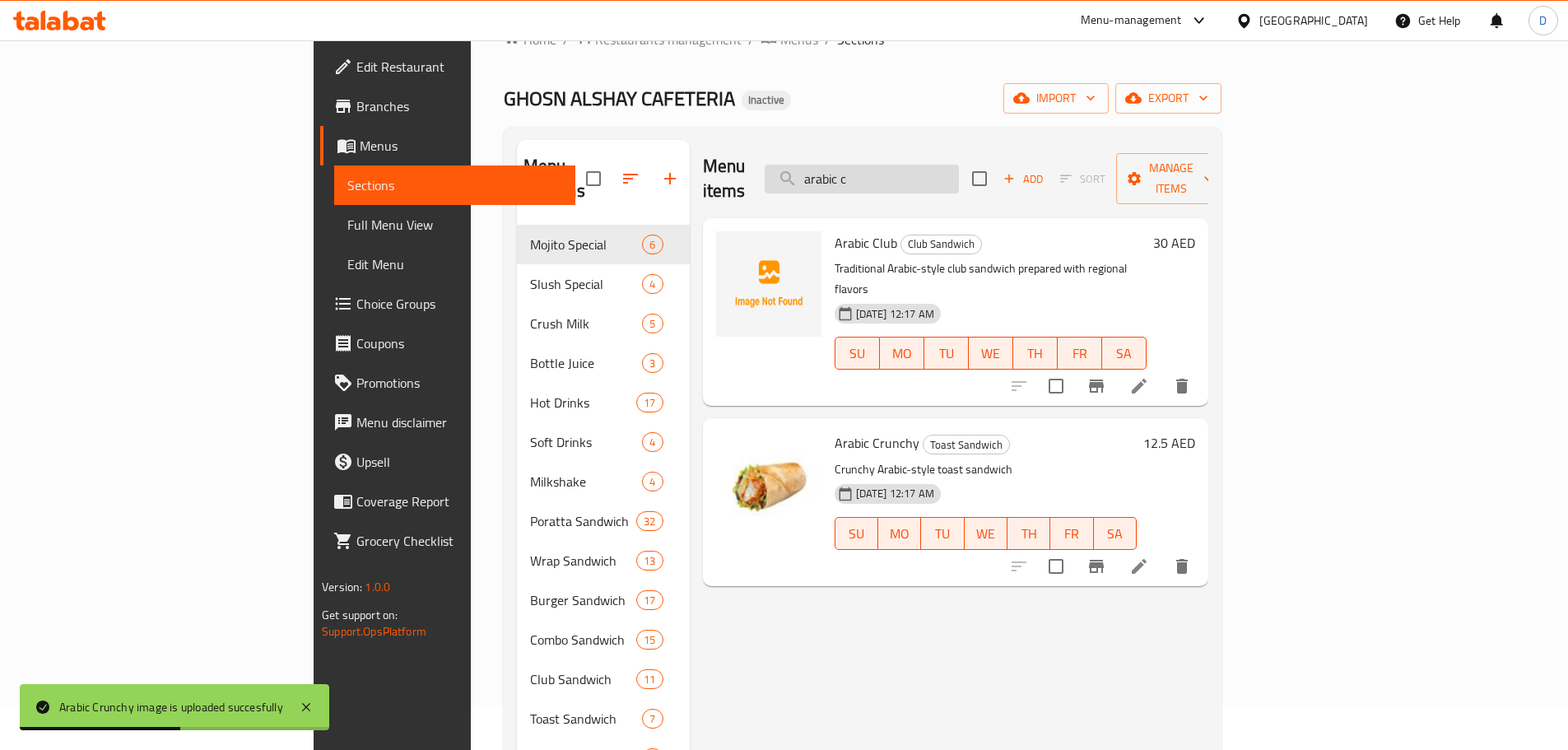
drag, startPoint x: 982, startPoint y: 163, endPoint x: 899, endPoint y: 164, distance: 83.0
click at [899, 165] on input "arabic c" at bounding box center [861, 179] width 194 height 29
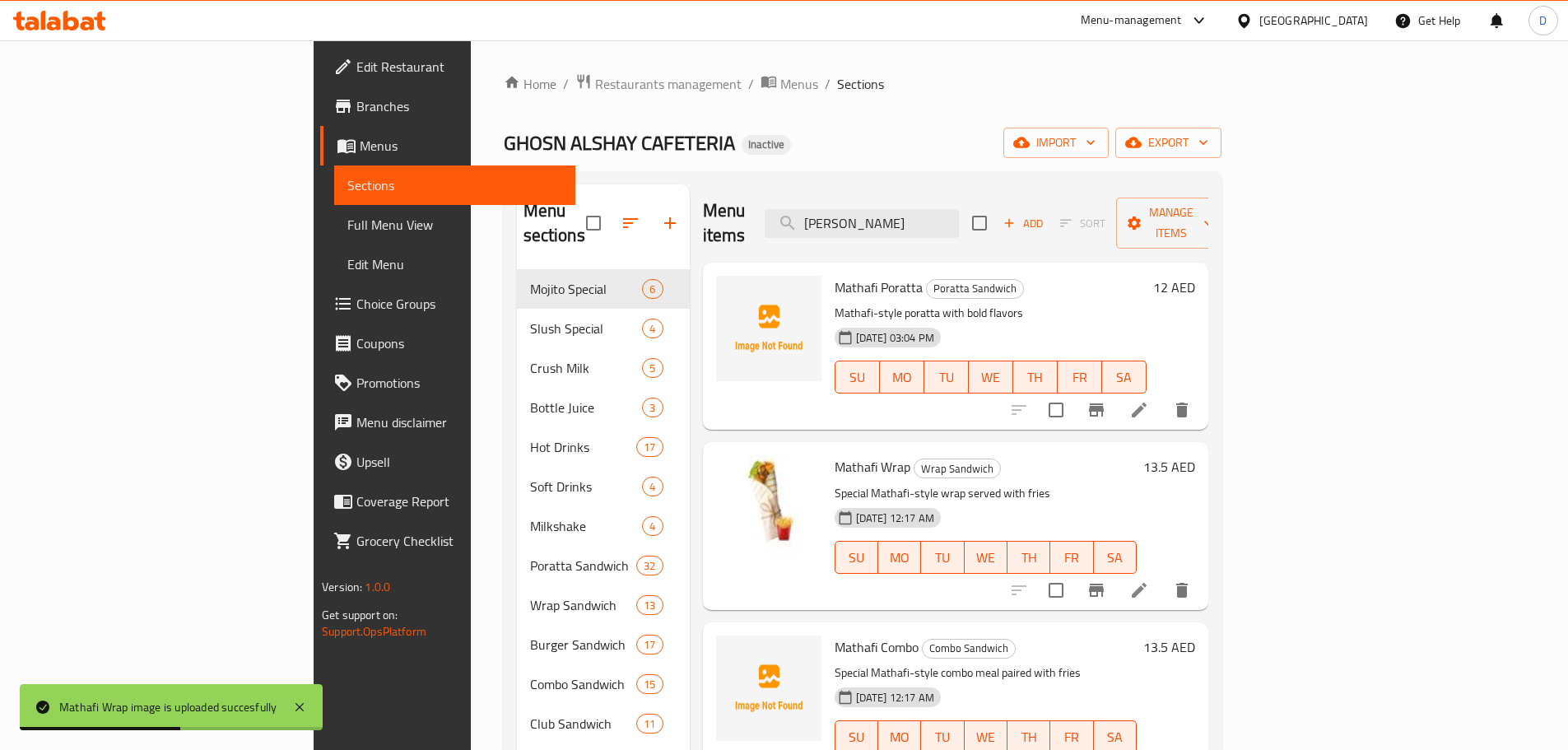
drag, startPoint x: 986, startPoint y: 213, endPoint x: 870, endPoint y: 216, distance: 116.0
click at [870, 216] on div "Menu items [PERSON_NAME] Add Sort Manage items" at bounding box center [955, 224] width 505 height 78
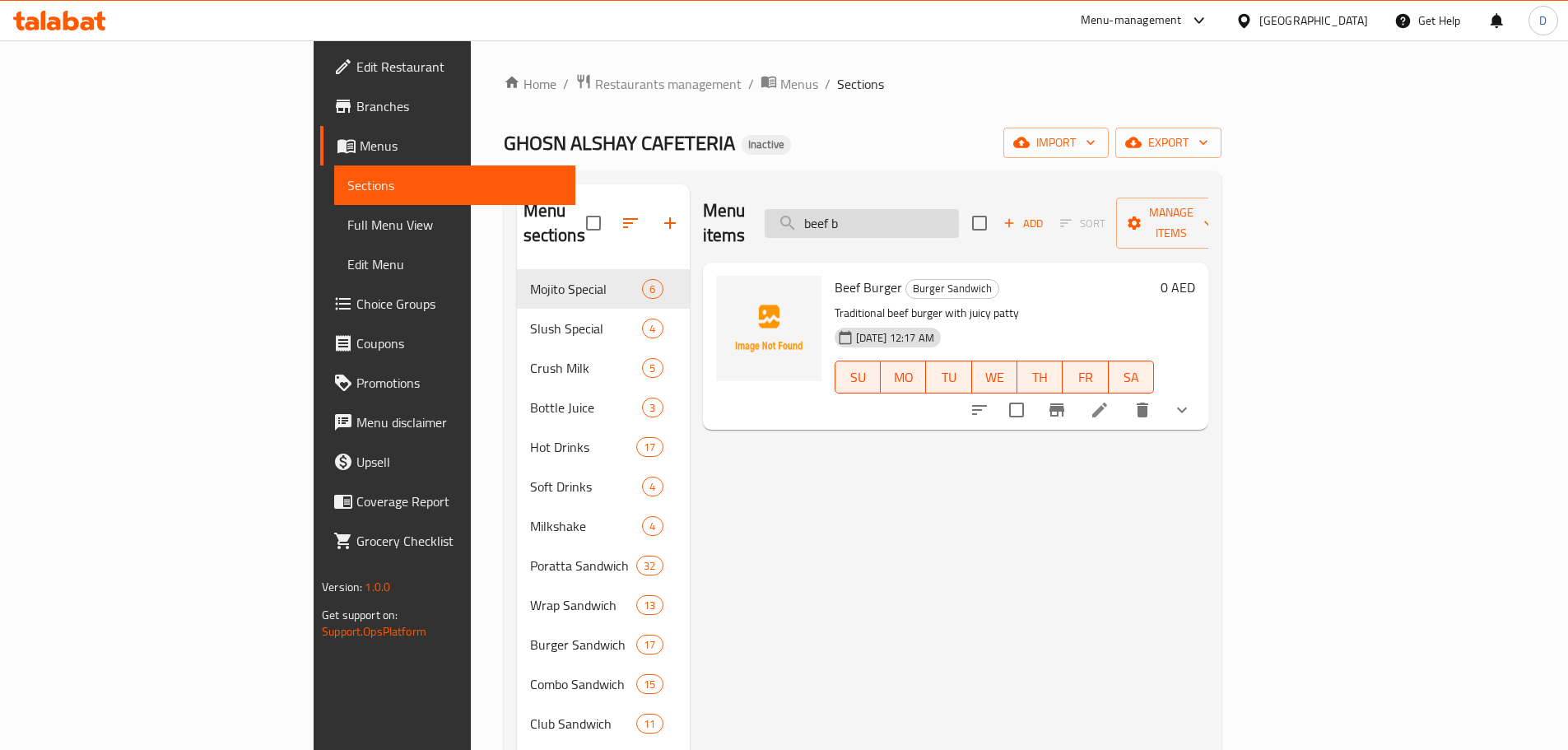
click at [959, 213] on input "beef b" at bounding box center [861, 224] width 194 height 29
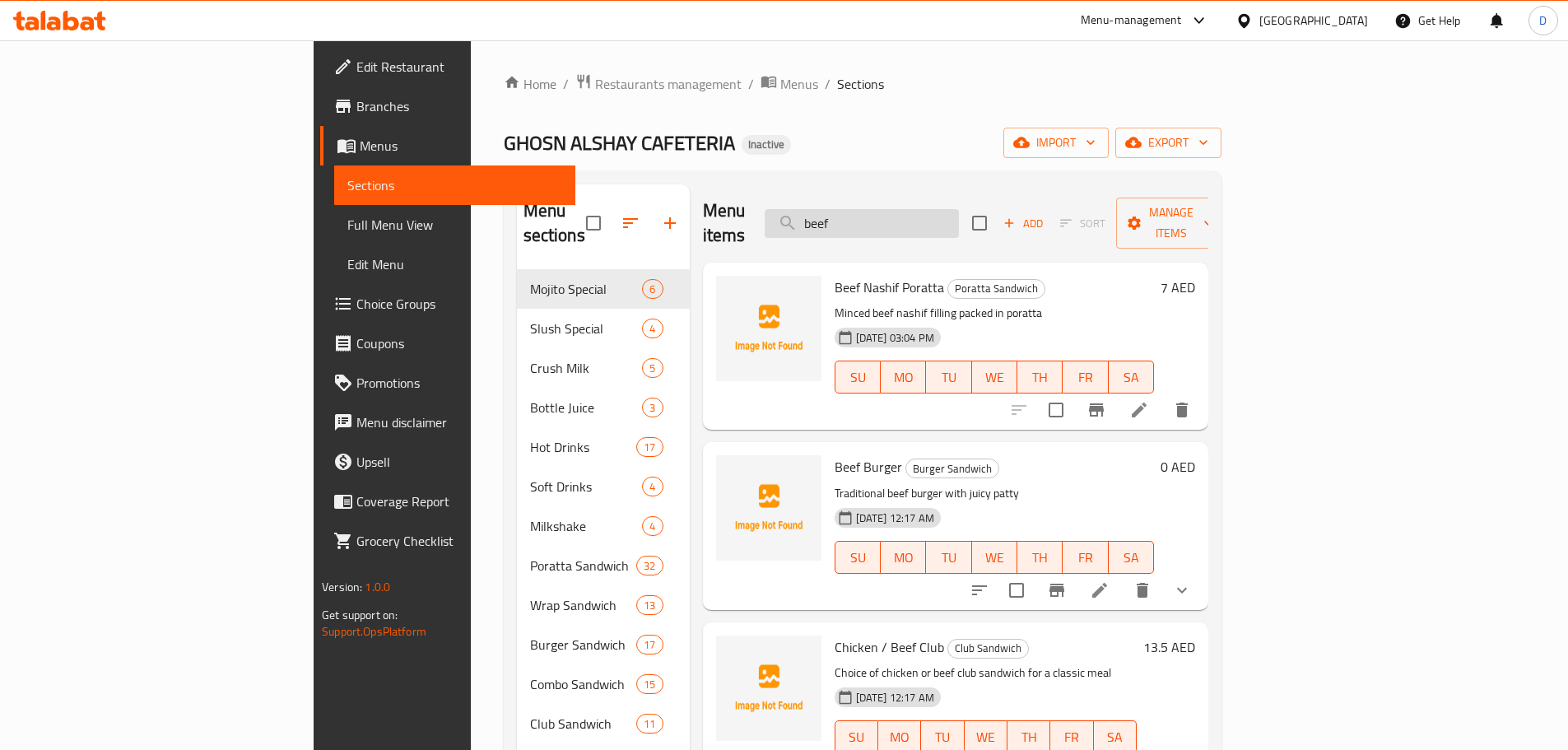
type input "beef c"
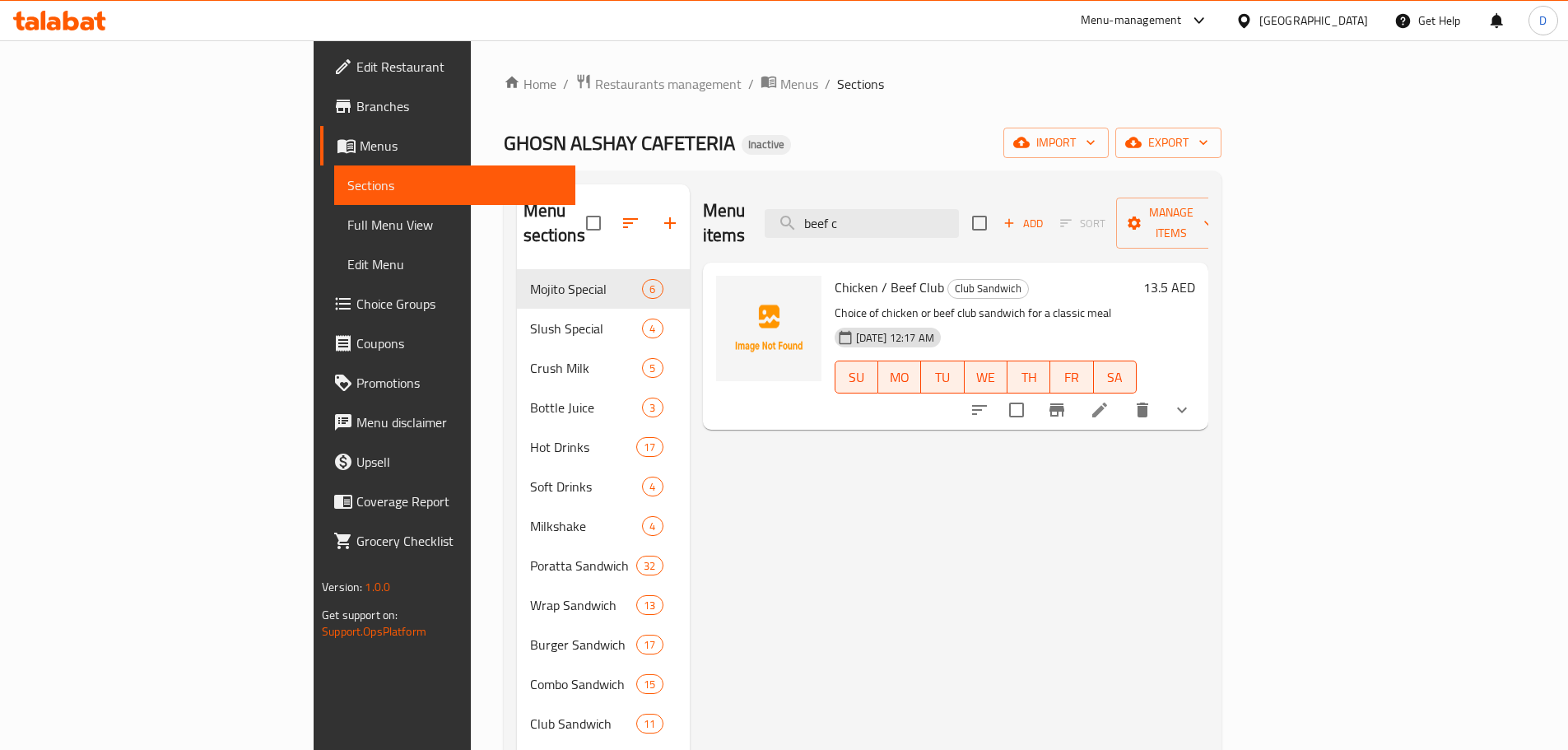
drag, startPoint x: 1019, startPoint y: 216, endPoint x: 865, endPoint y: 228, distance: 154.5
click at [865, 228] on div "Menu items beef c Add Sort Manage items" at bounding box center [955, 224] width 505 height 78
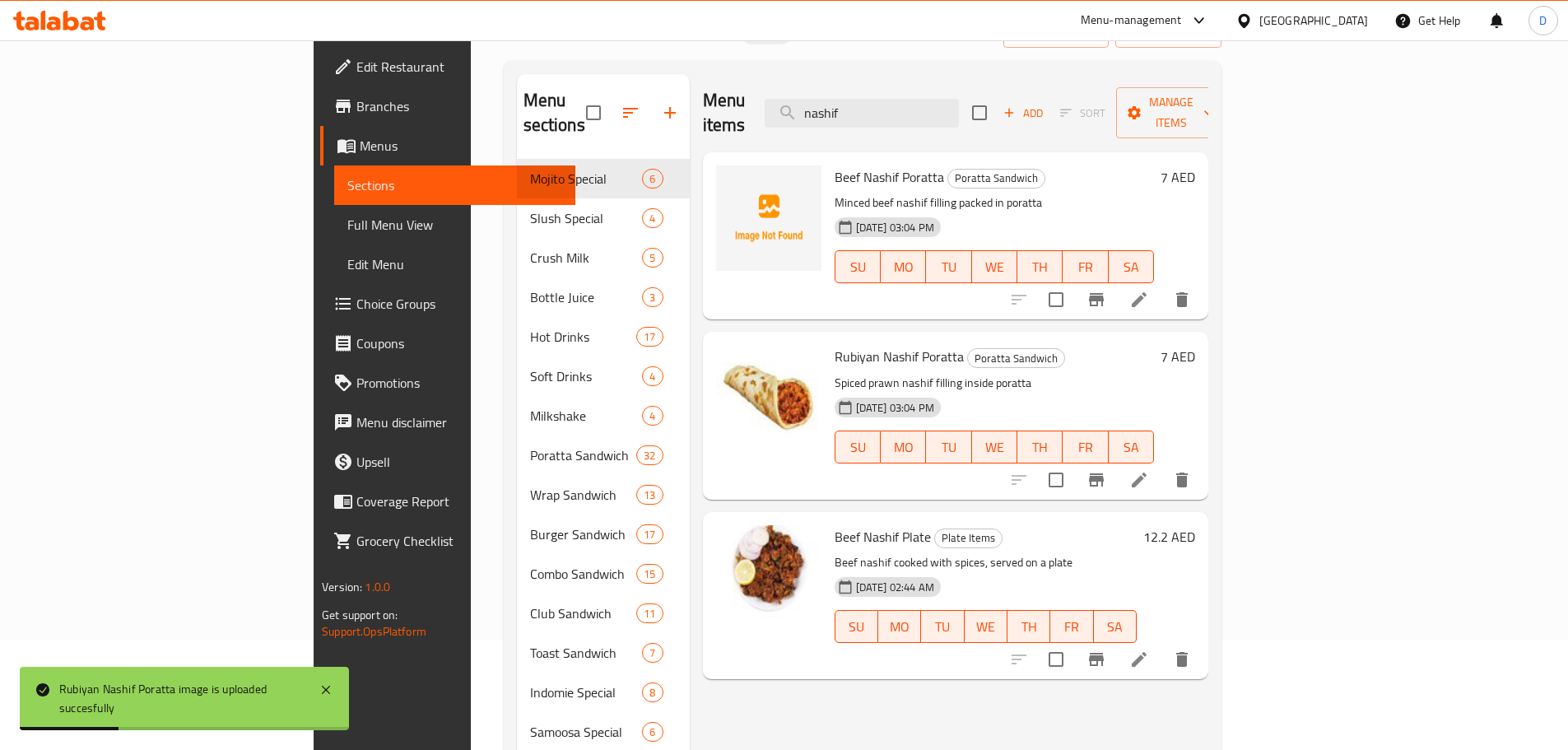
scroll to position [82, 0]
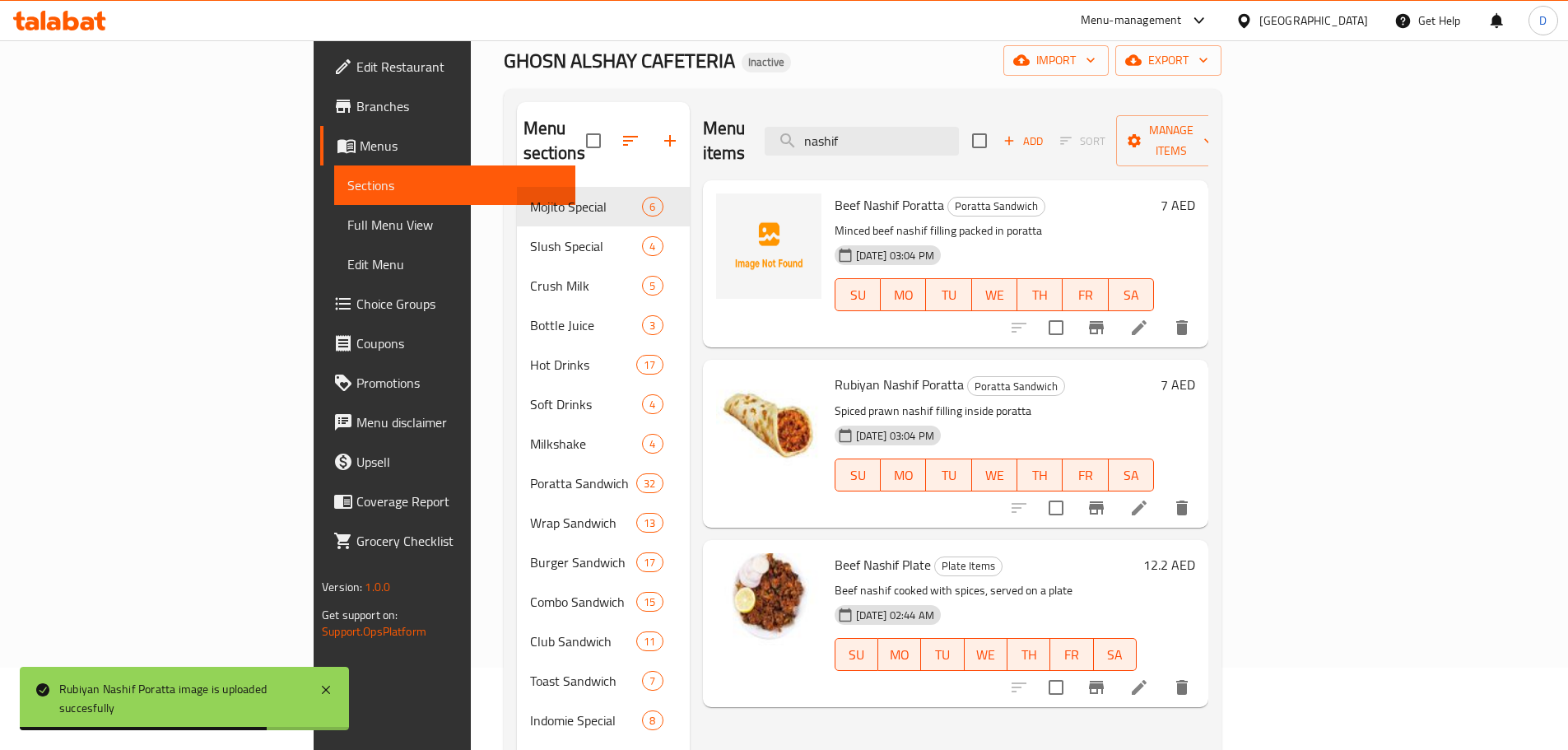
drag, startPoint x: 976, startPoint y: 142, endPoint x: 836, endPoint y: 142, distance: 140.0
click at [836, 142] on div "Menu items nashif Add Sort Manage items" at bounding box center [955, 141] width 505 height 78
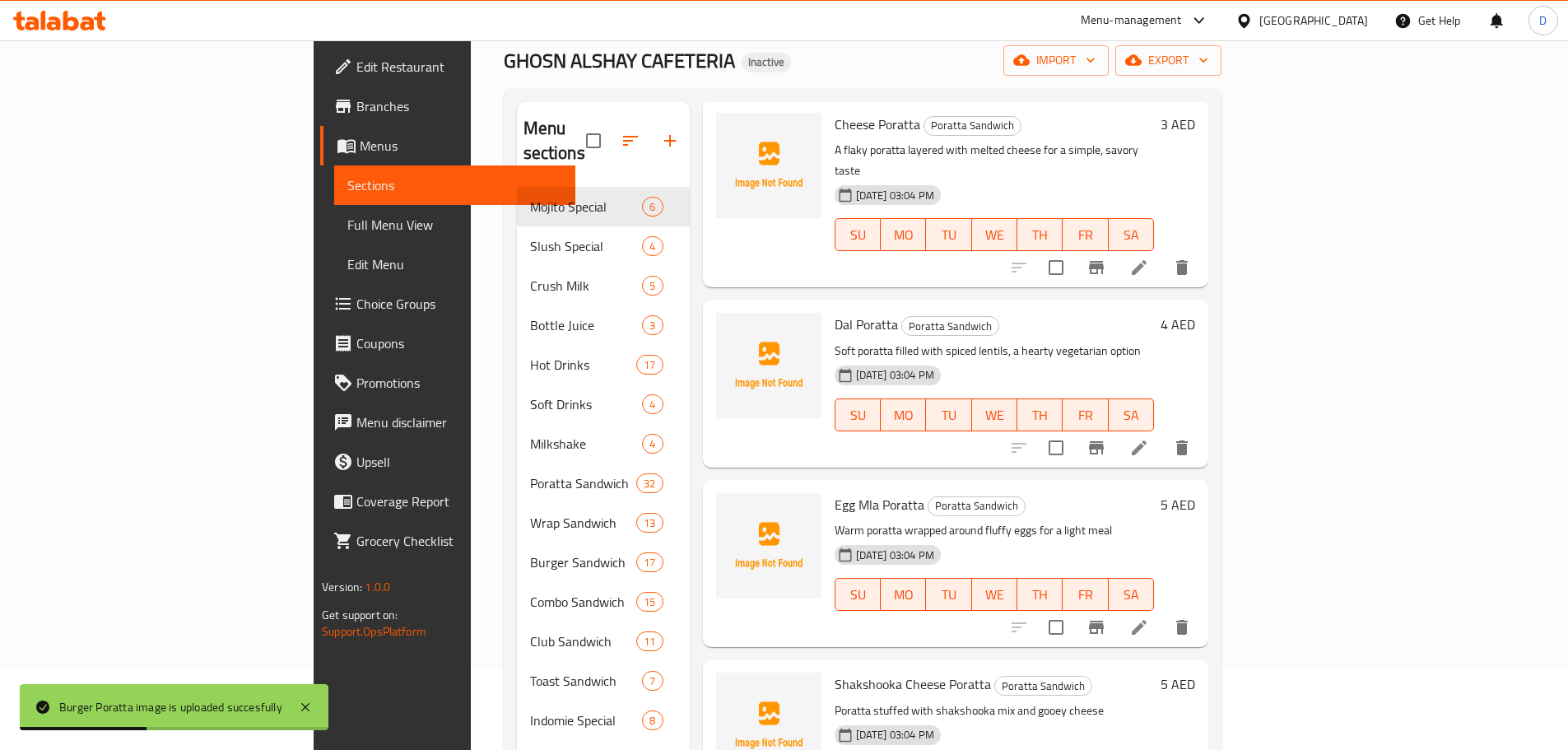
scroll to position [0, 0]
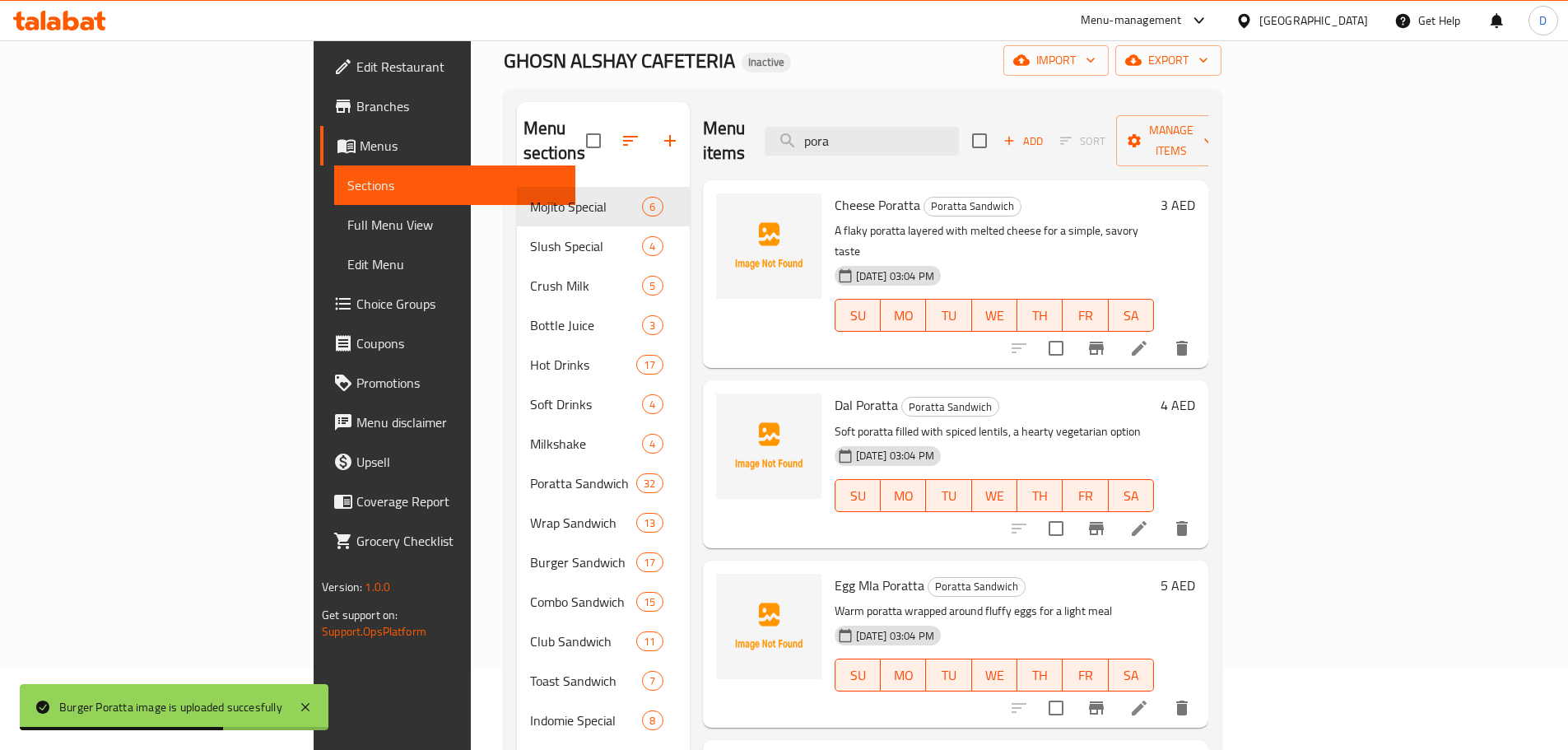
drag, startPoint x: 953, startPoint y: 130, endPoint x: 842, endPoint y: 132, distance: 111.0
click at [842, 132] on div "Menu items pora Add Sort Manage items" at bounding box center [955, 141] width 505 height 78
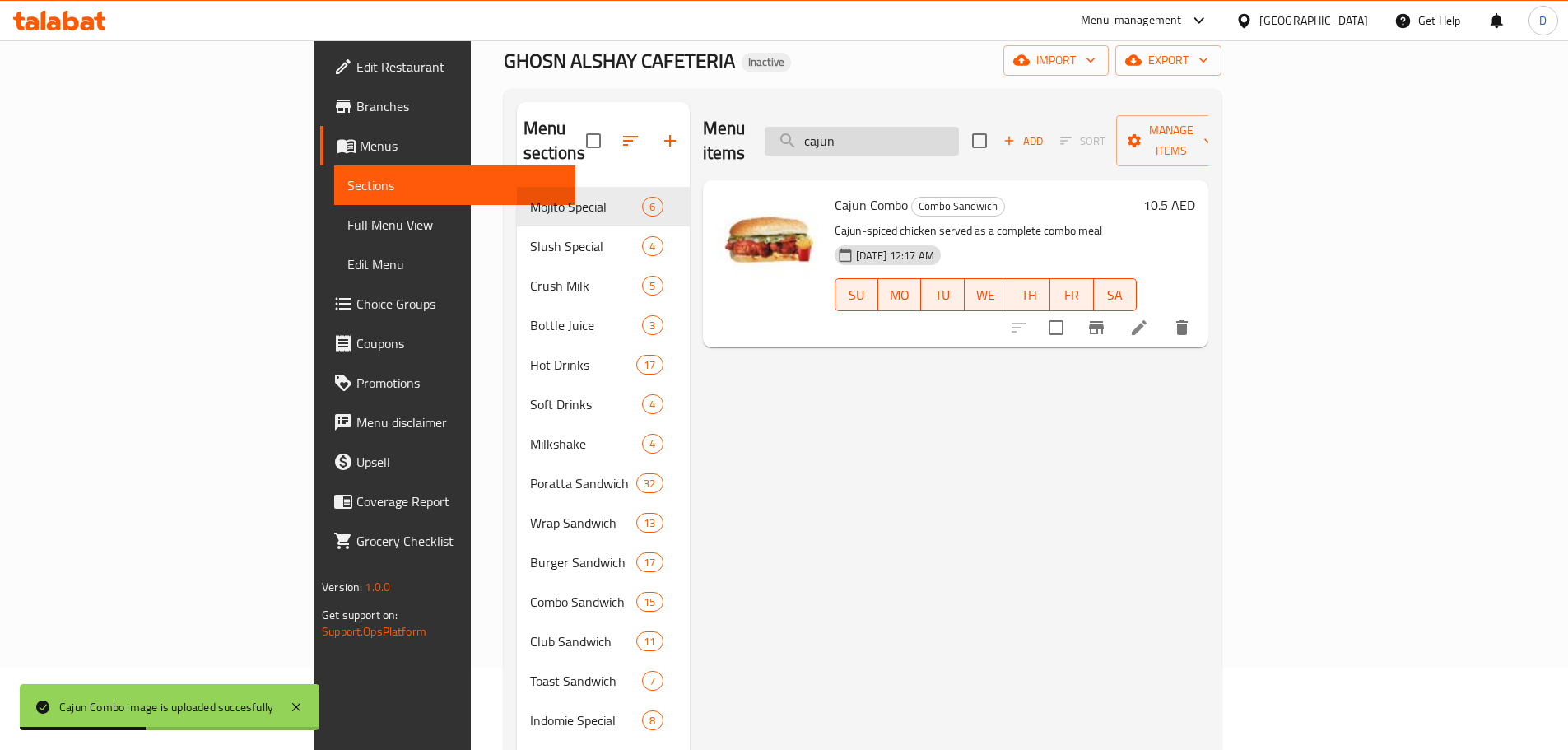
drag, startPoint x: 990, startPoint y: 139, endPoint x: 905, endPoint y: 138, distance: 85.0
click at [905, 138] on input "cajun" at bounding box center [861, 141] width 194 height 29
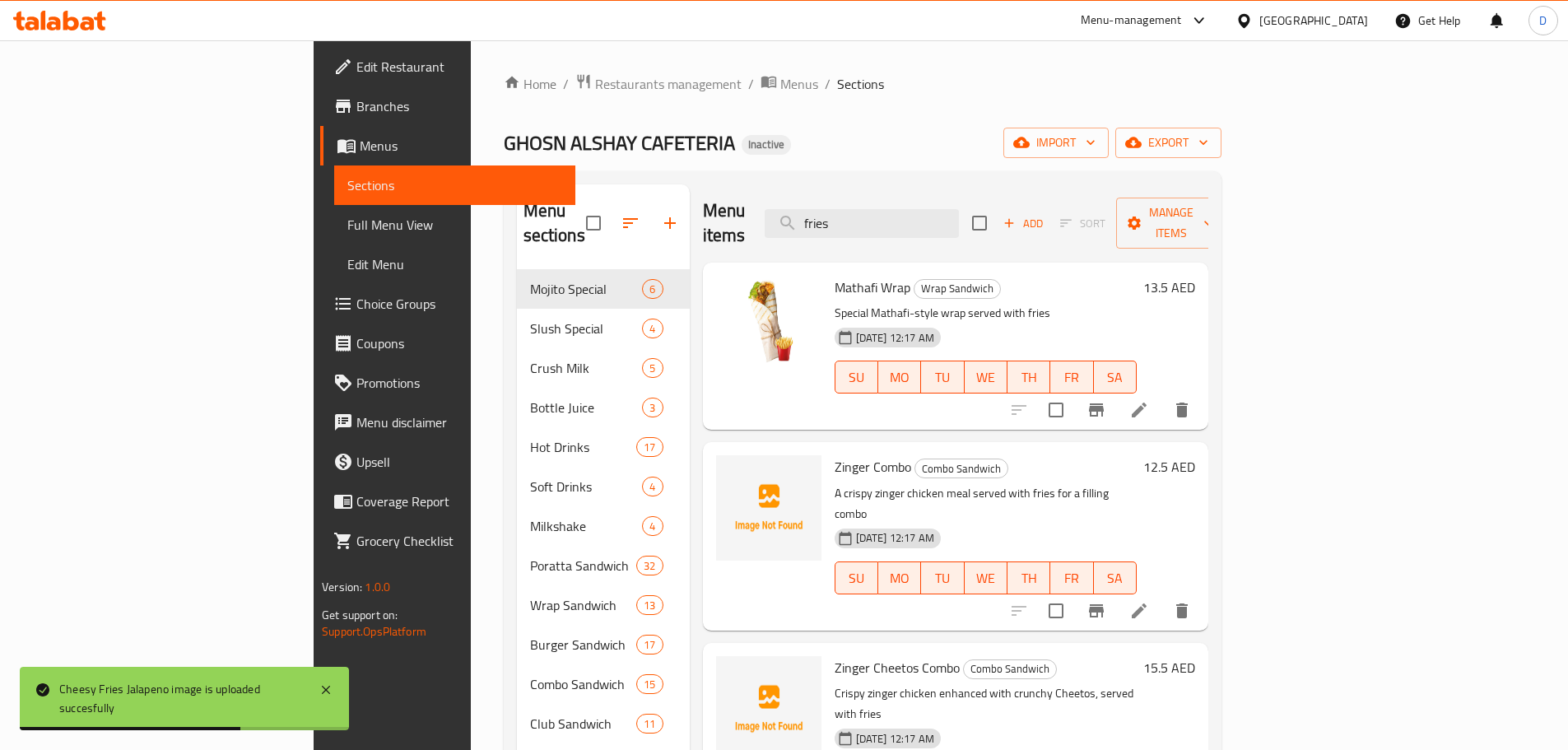
drag, startPoint x: 973, startPoint y: 210, endPoint x: 809, endPoint y: 208, distance: 164.0
click at [809, 208] on div "Menu items fries Add Sort Manage items" at bounding box center [955, 224] width 505 height 78
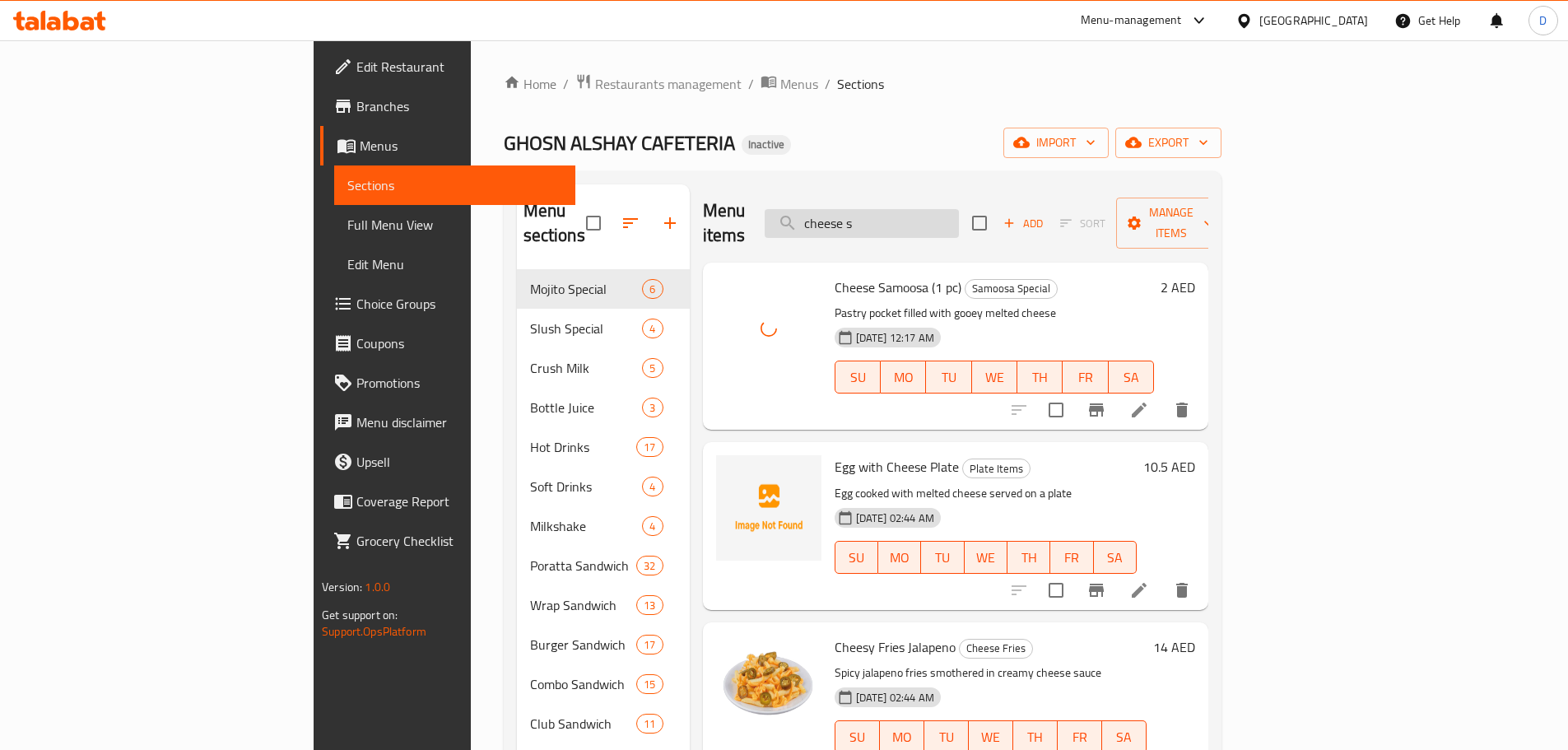
click at [959, 209] on input "cheese s" at bounding box center [861, 224] width 194 height 29
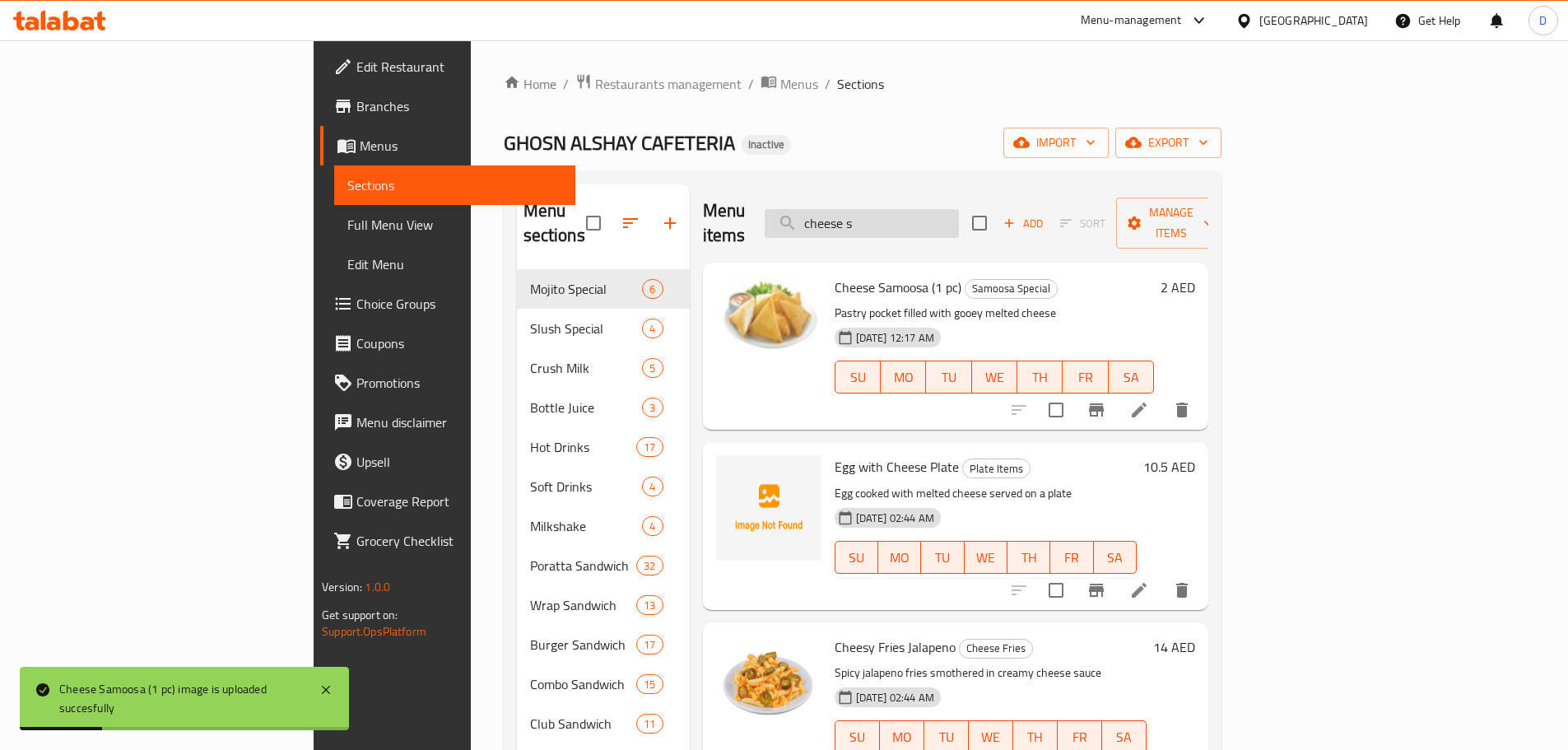
drag, startPoint x: 1037, startPoint y: 208, endPoint x: 991, endPoint y: 202, distance: 46.4
click at [959, 209] on input "cheese s" at bounding box center [861, 224] width 194 height 29
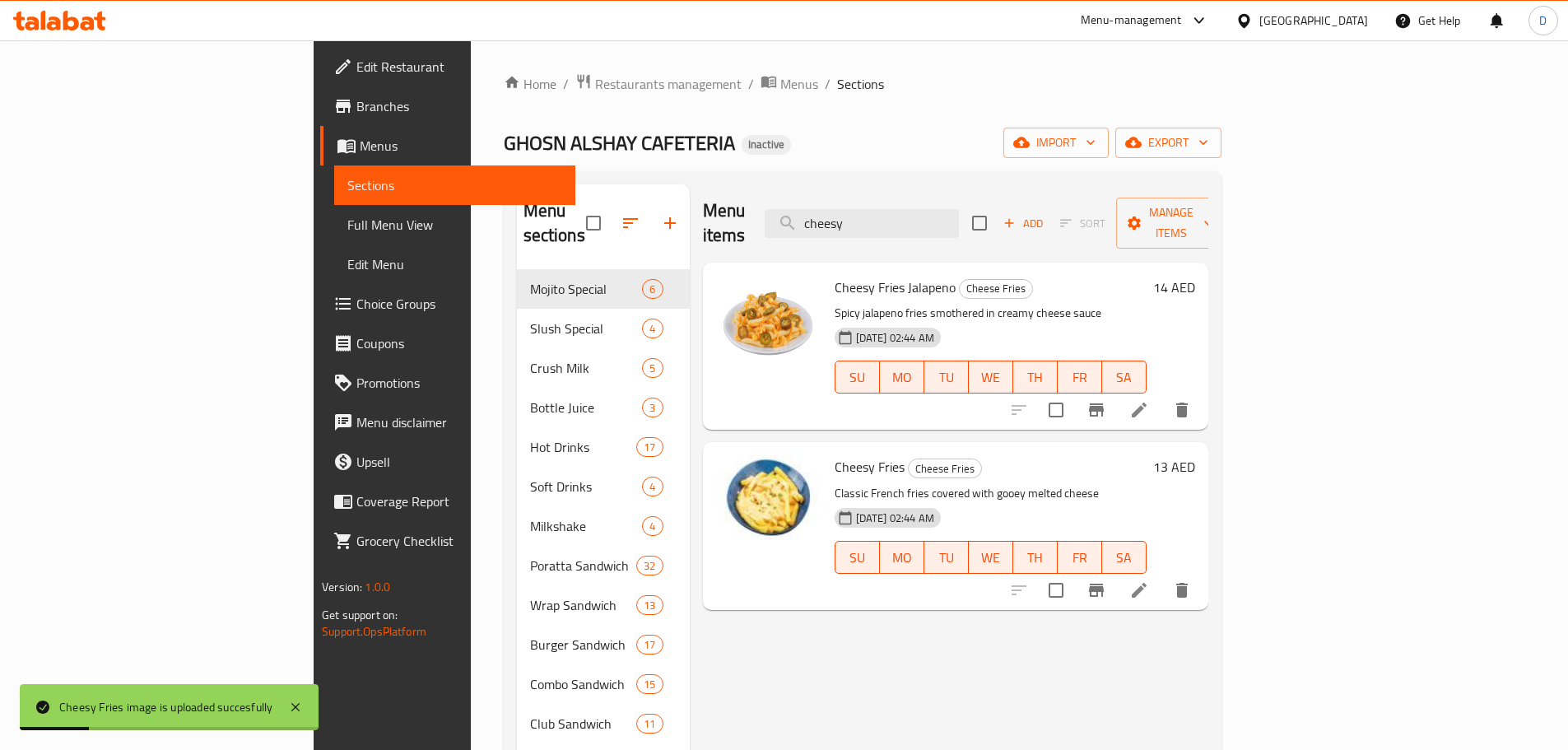
drag, startPoint x: 988, startPoint y: 214, endPoint x: 845, endPoint y: 194, distance: 144.4
click at [845, 194] on div "Menu items cheesy Add Sort Manage items" at bounding box center [955, 224] width 505 height 78
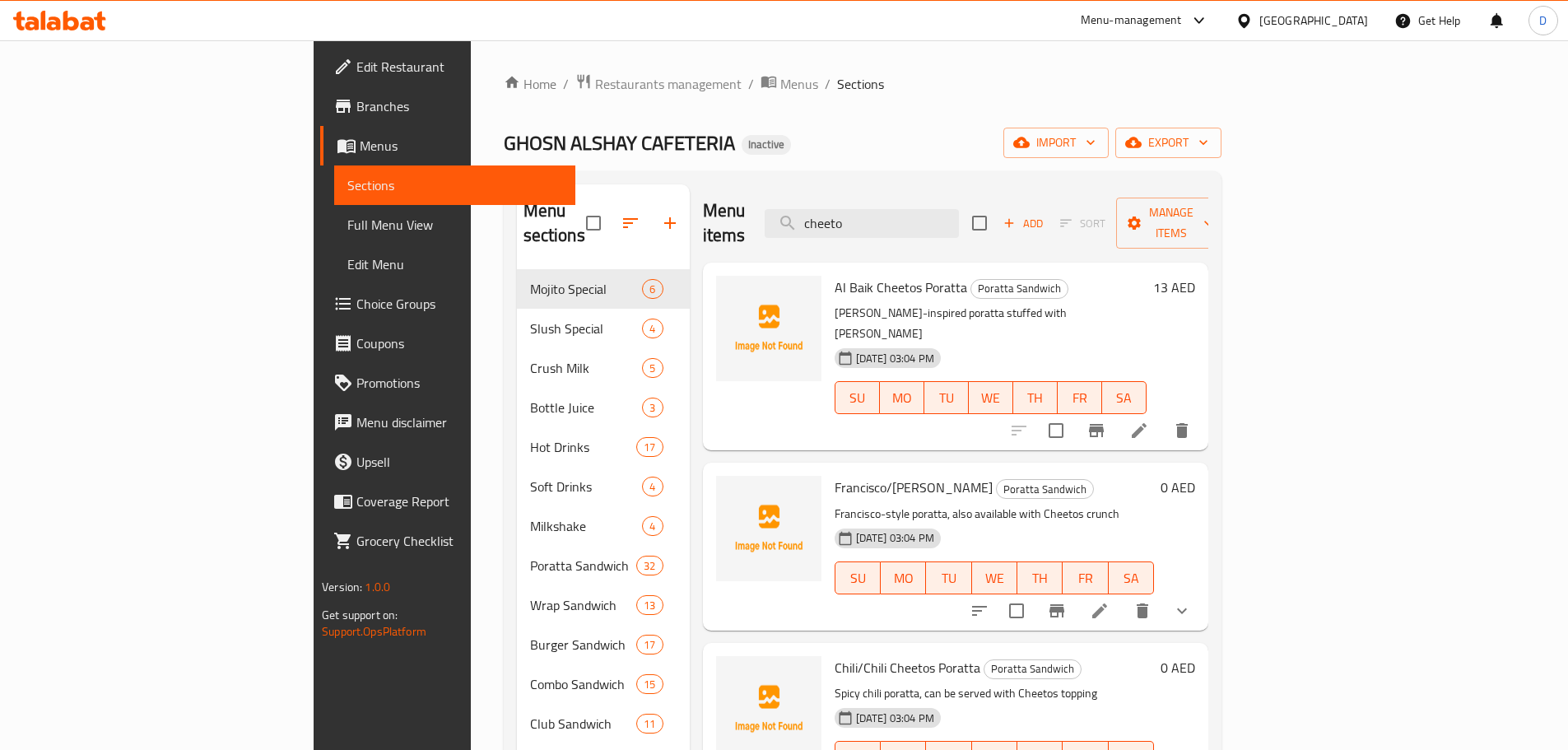
drag, startPoint x: 994, startPoint y: 212, endPoint x: 849, endPoint y: 208, distance: 145.1
click at [849, 208] on div "Menu items cheeto Add Sort Manage items" at bounding box center [955, 224] width 505 height 78
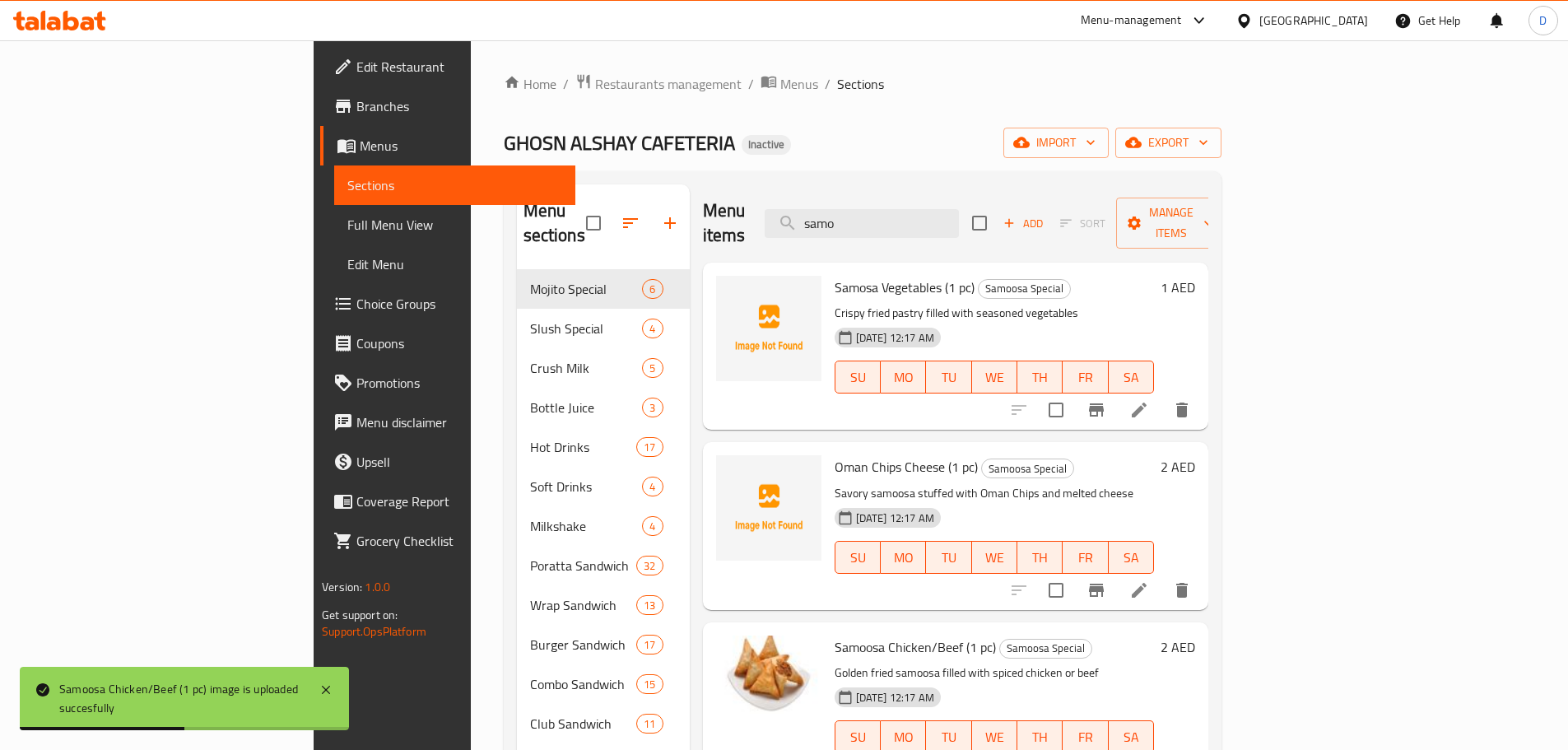
drag, startPoint x: 983, startPoint y: 216, endPoint x: 875, endPoint y: 223, distance: 108.2
click at [875, 223] on div "Menu items samo Add Sort Manage items" at bounding box center [955, 224] width 505 height 78
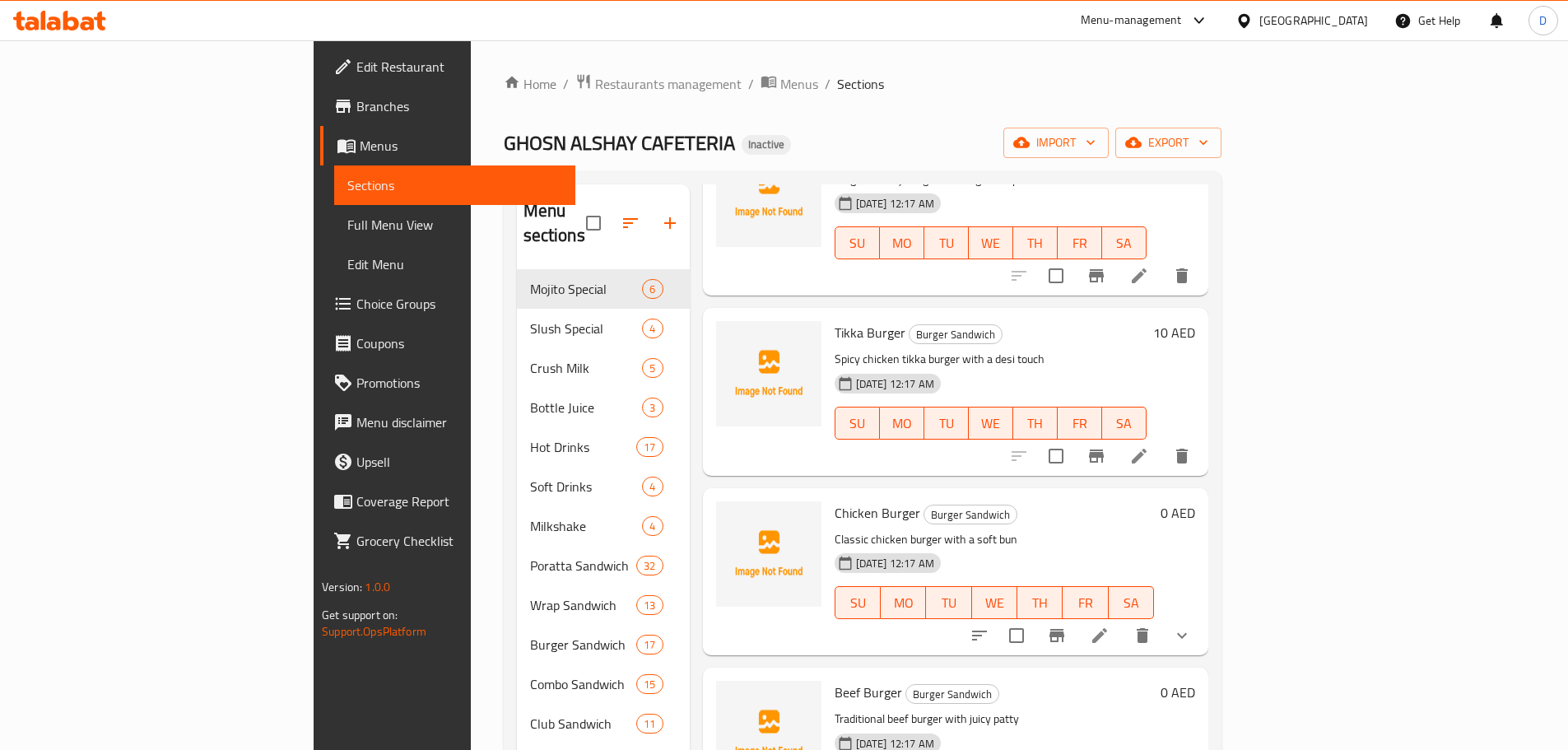
scroll to position [2140, 0]
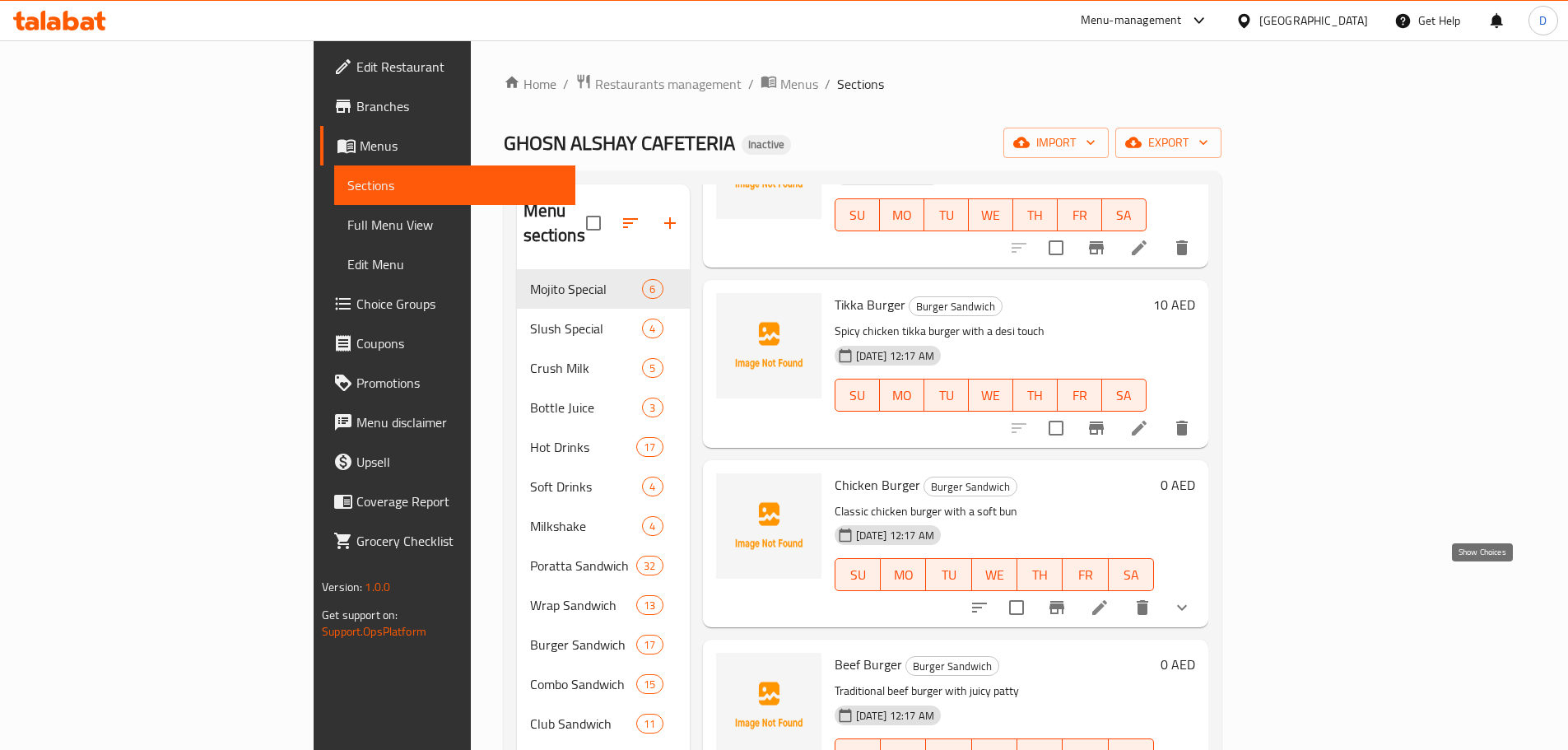
drag, startPoint x: 1486, startPoint y: 579, endPoint x: 1486, endPoint y: 593, distance: 14.0
click at [1191, 598] on icon "show more" at bounding box center [1182, 608] width 20 height 20
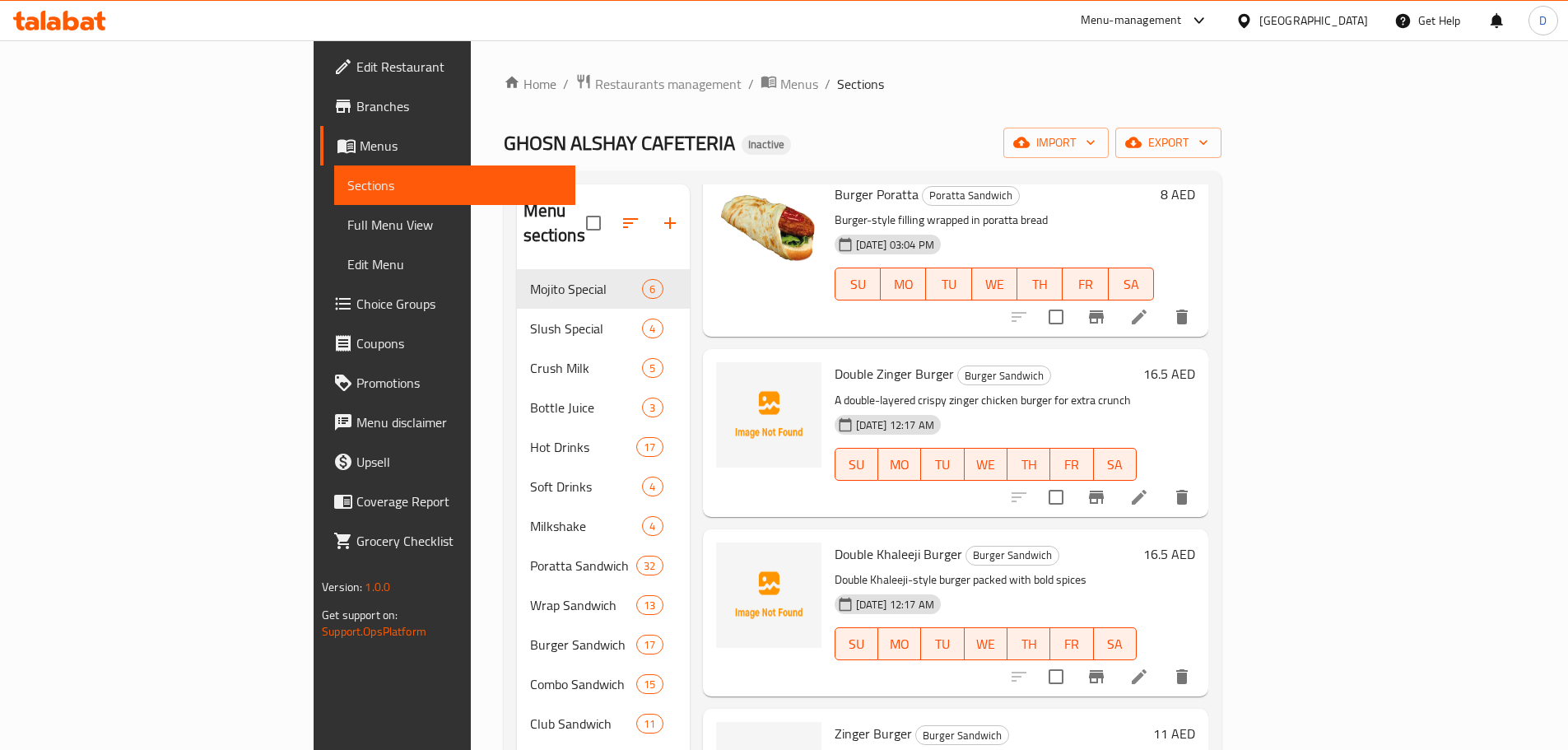
scroll to position [0, 0]
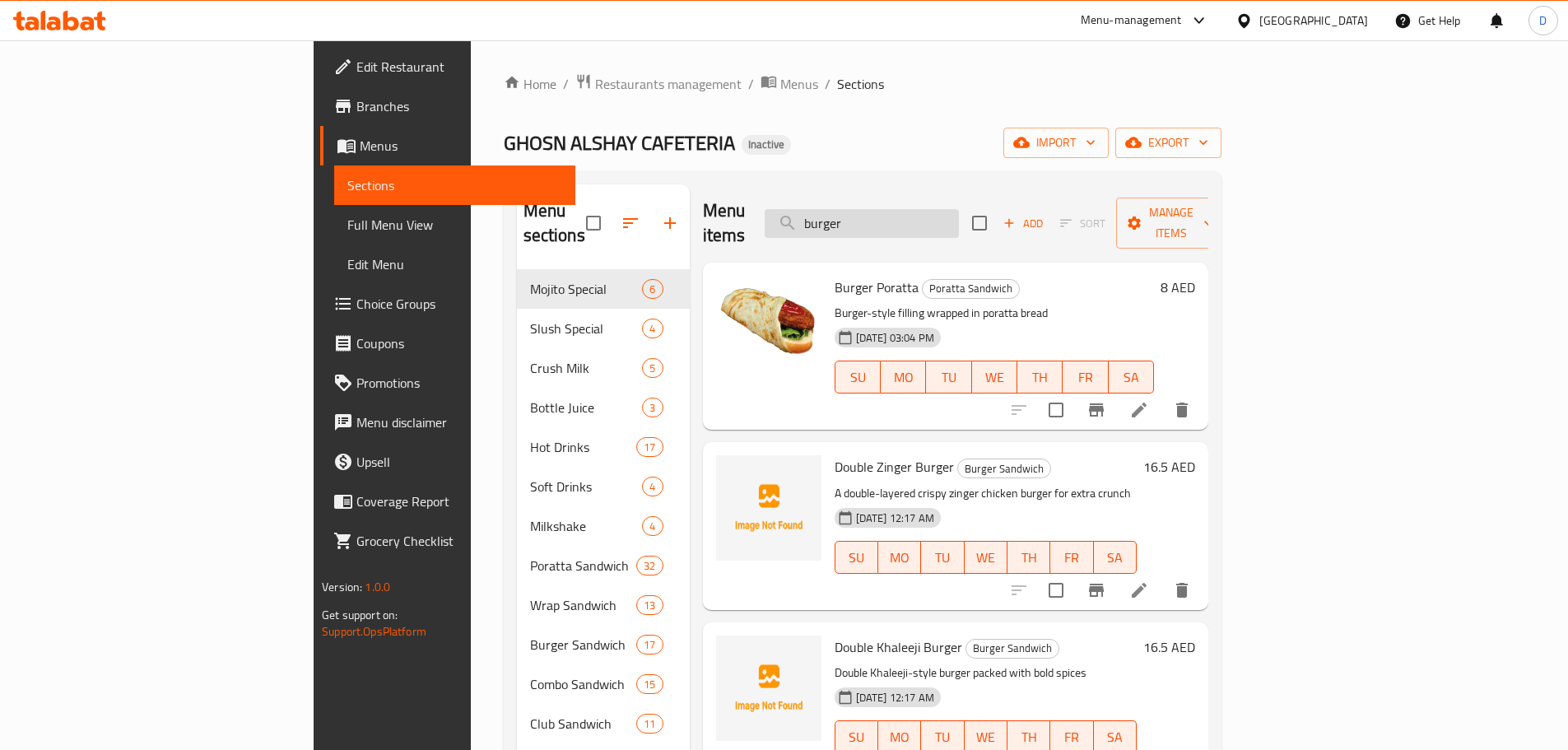
drag, startPoint x: 972, startPoint y: 225, endPoint x: 898, endPoint y: 220, distance: 74.2
click at [898, 220] on input "burger" at bounding box center [861, 224] width 194 height 29
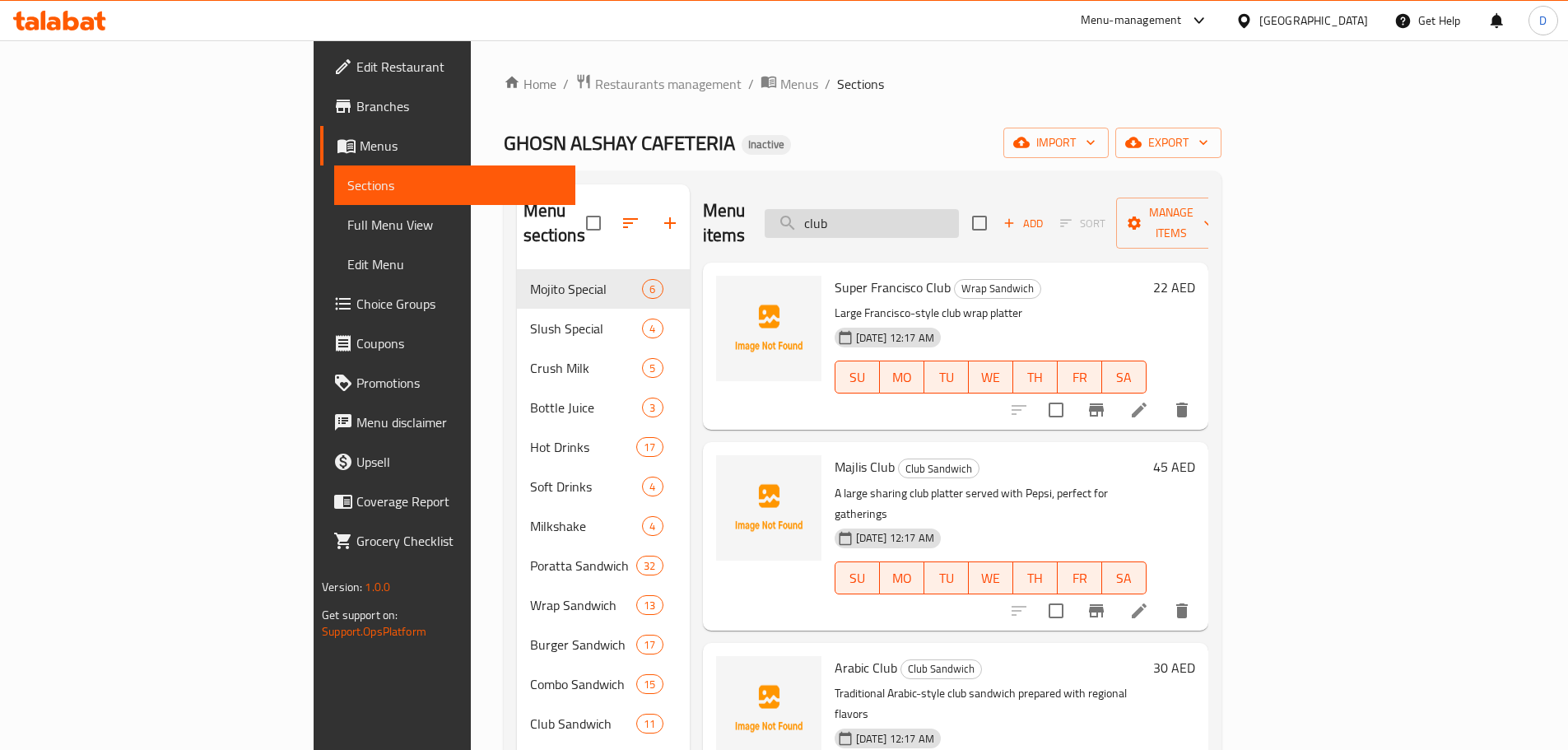
drag, startPoint x: 944, startPoint y: 216, endPoint x: 886, endPoint y: 218, distance: 58.0
click at [886, 218] on input "club" at bounding box center [861, 224] width 194 height 29
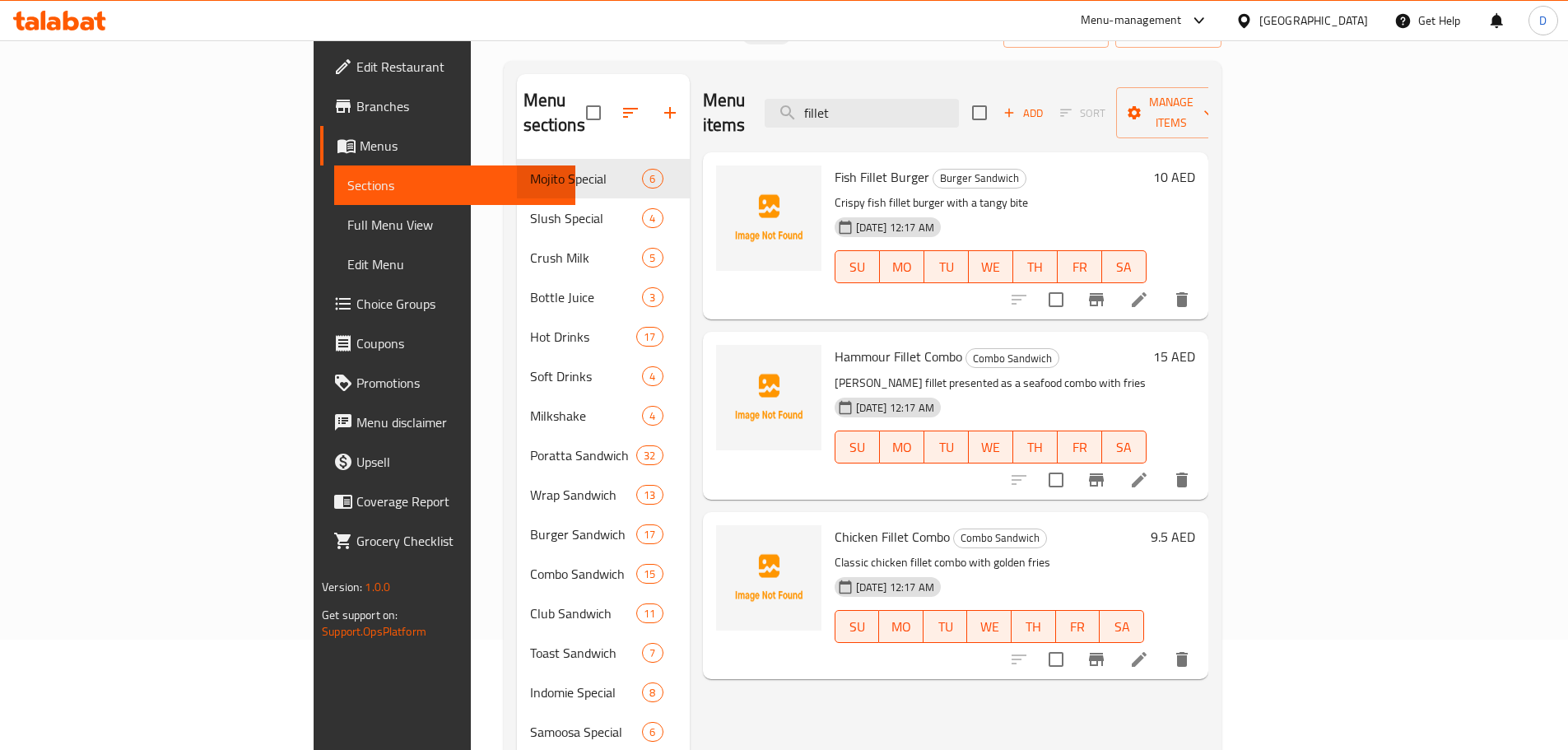
scroll to position [82, 0]
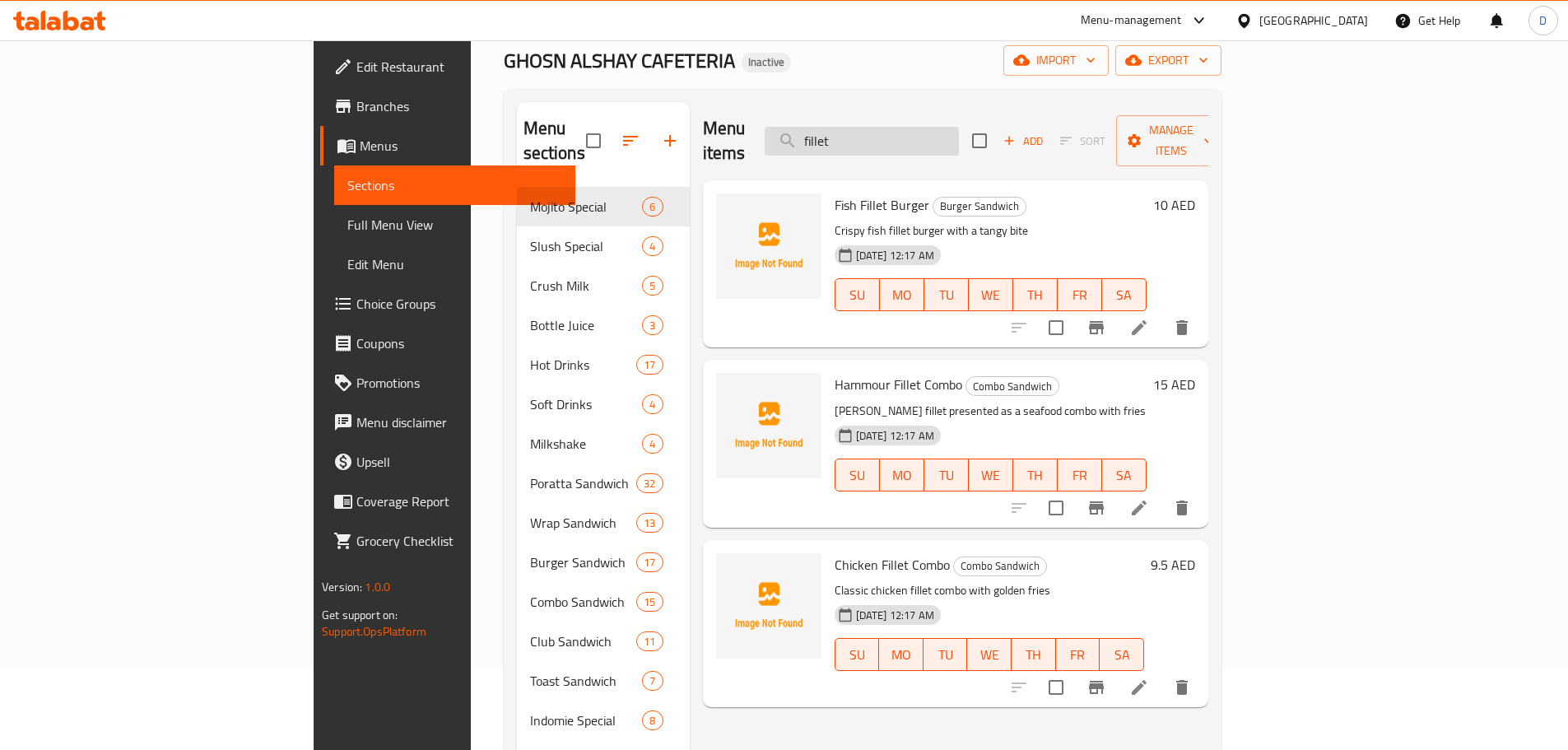
drag, startPoint x: 961, startPoint y: 126, endPoint x: 882, endPoint y: 125, distance: 79.0
click at [882, 127] on input "fillet" at bounding box center [861, 141] width 194 height 29
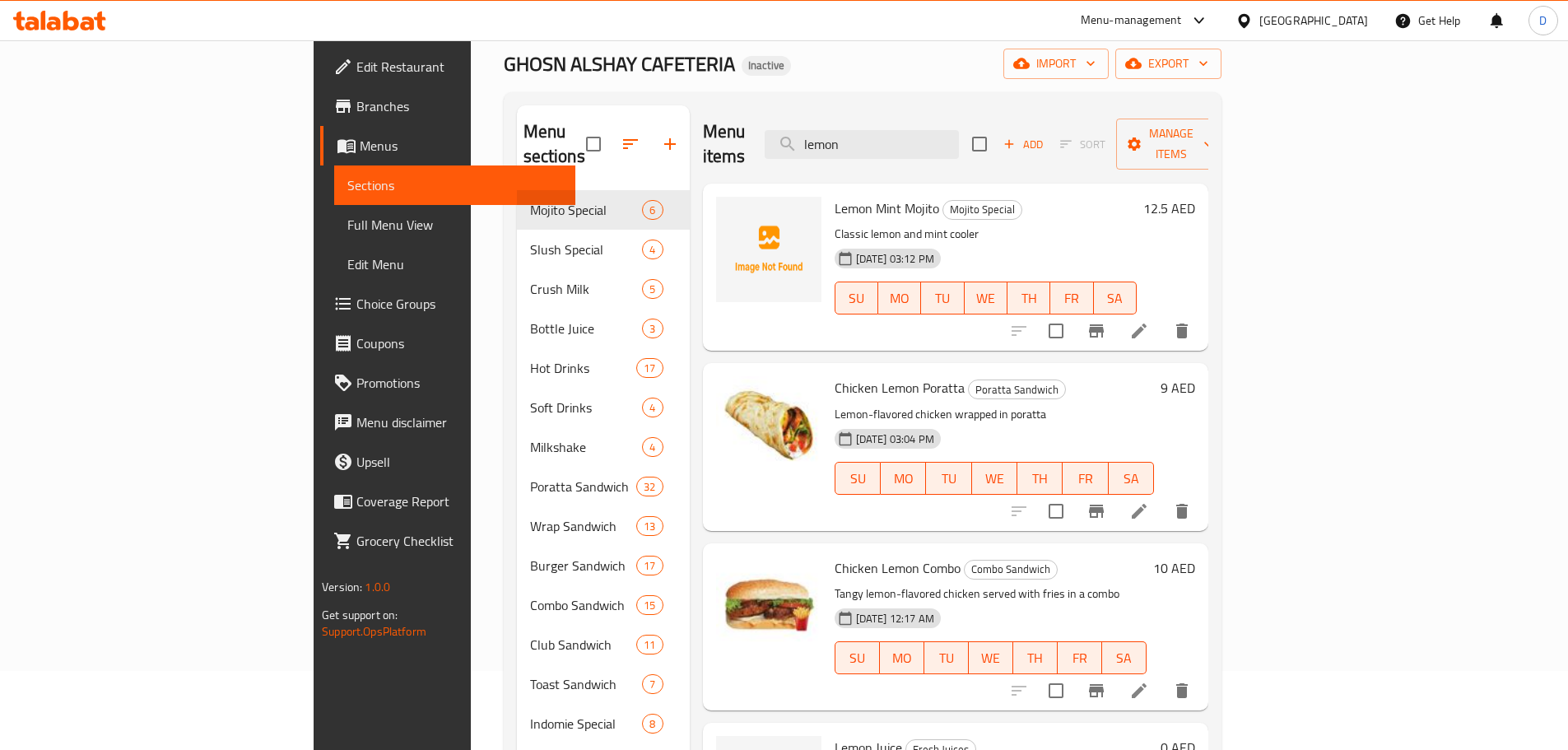
scroll to position [0, 0]
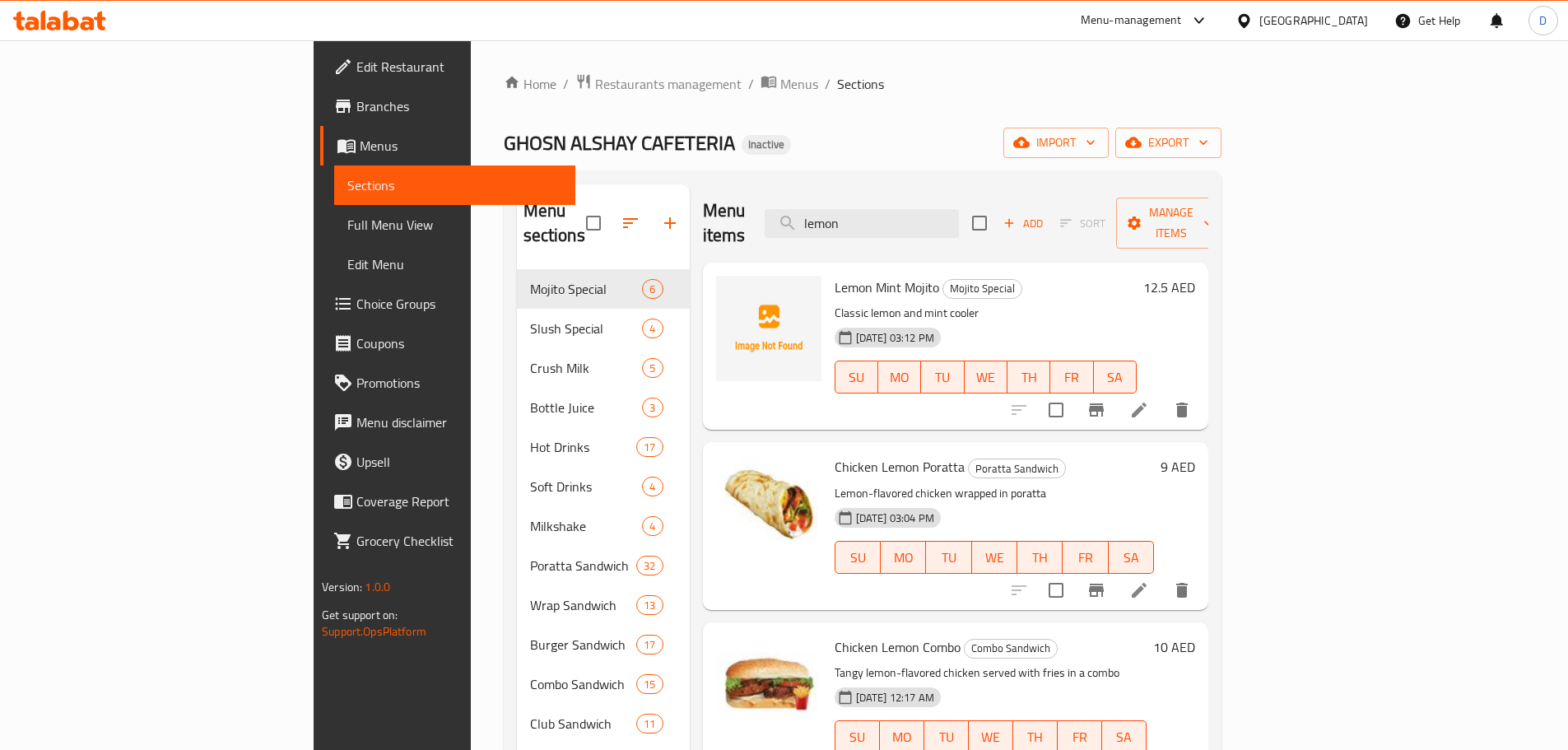
drag, startPoint x: 970, startPoint y: 212, endPoint x: 794, endPoint y: 219, distance: 176.1
click at [794, 219] on div "Menu items lemon Add Sort Manage items" at bounding box center [955, 224] width 505 height 78
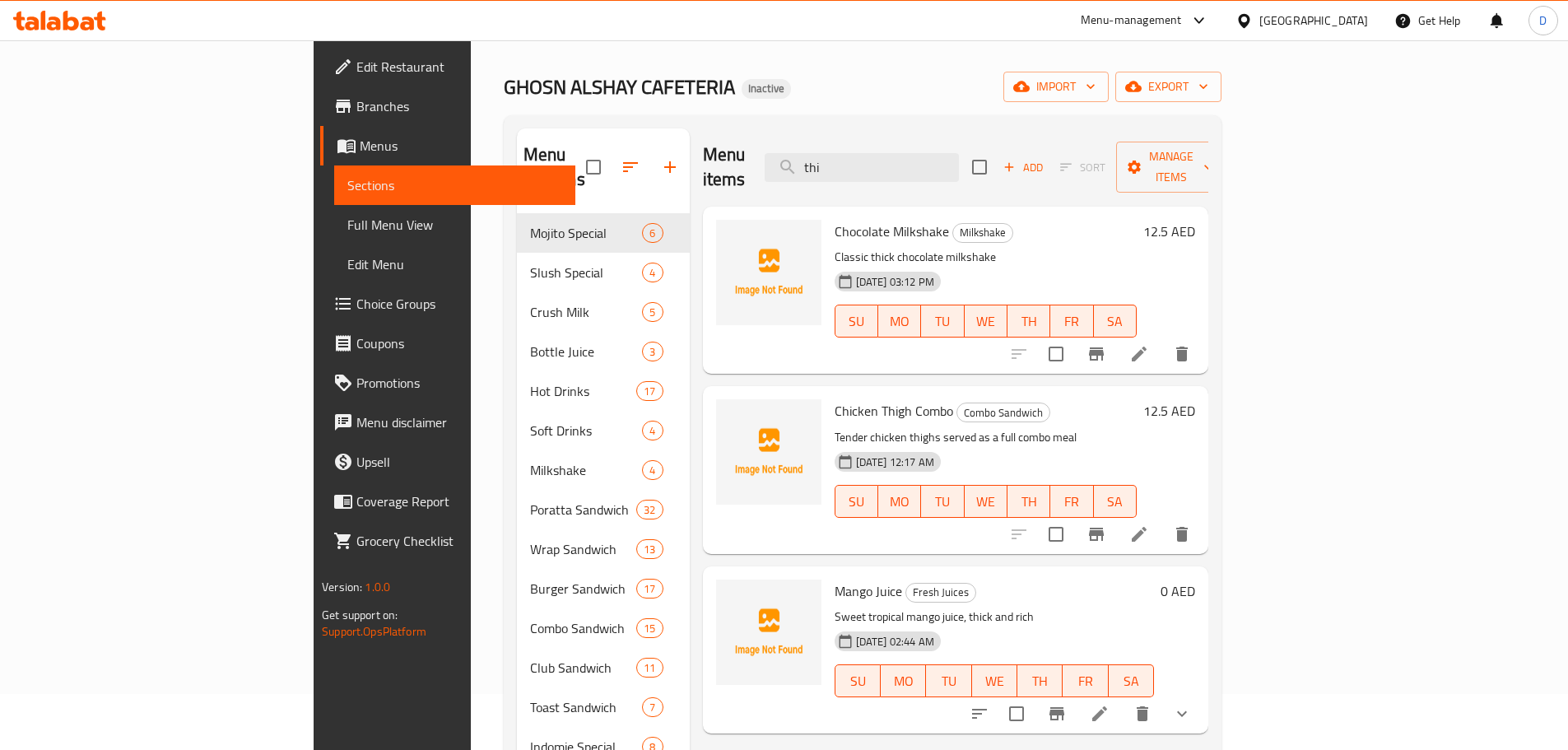
scroll to position [82, 0]
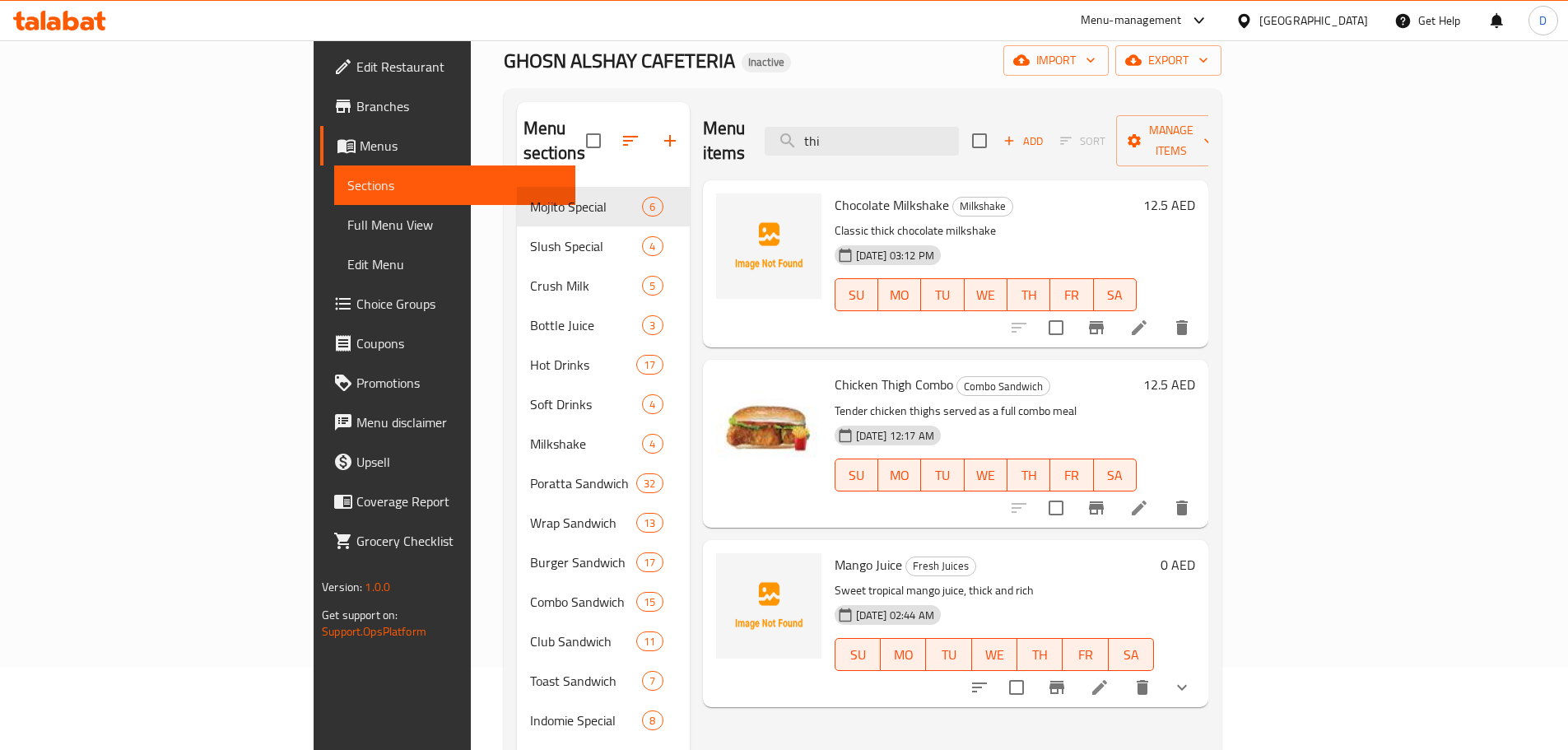
drag, startPoint x: 970, startPoint y: 118, endPoint x: 864, endPoint y: 119, distance: 106.0
click at [864, 119] on div "Menu items thi Add Sort Manage items" at bounding box center [955, 141] width 505 height 78
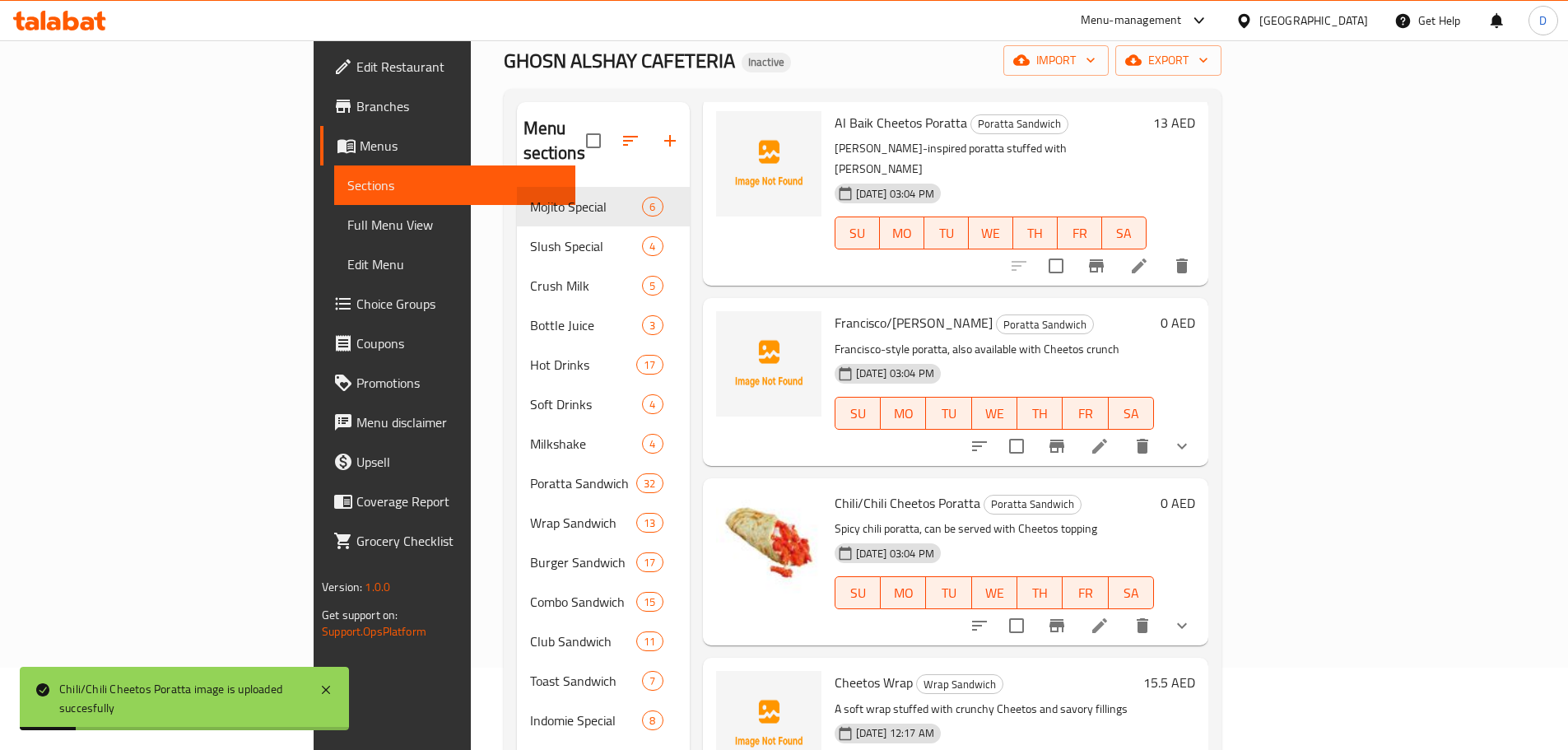
scroll to position [0, 0]
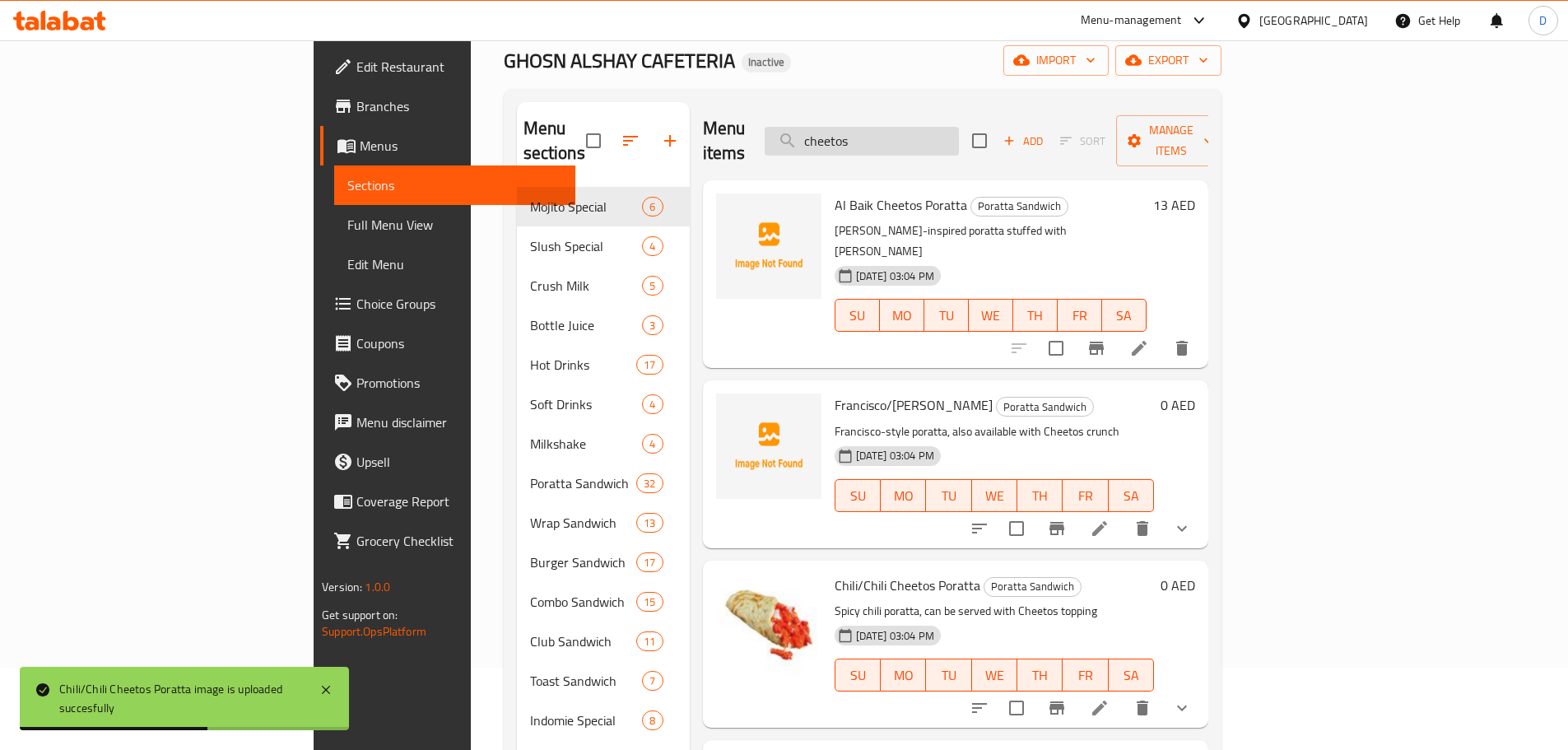
drag, startPoint x: 983, startPoint y: 135, endPoint x: 884, endPoint y: 138, distance: 99.0
click at [884, 138] on input "cheetos" at bounding box center [861, 141] width 194 height 29
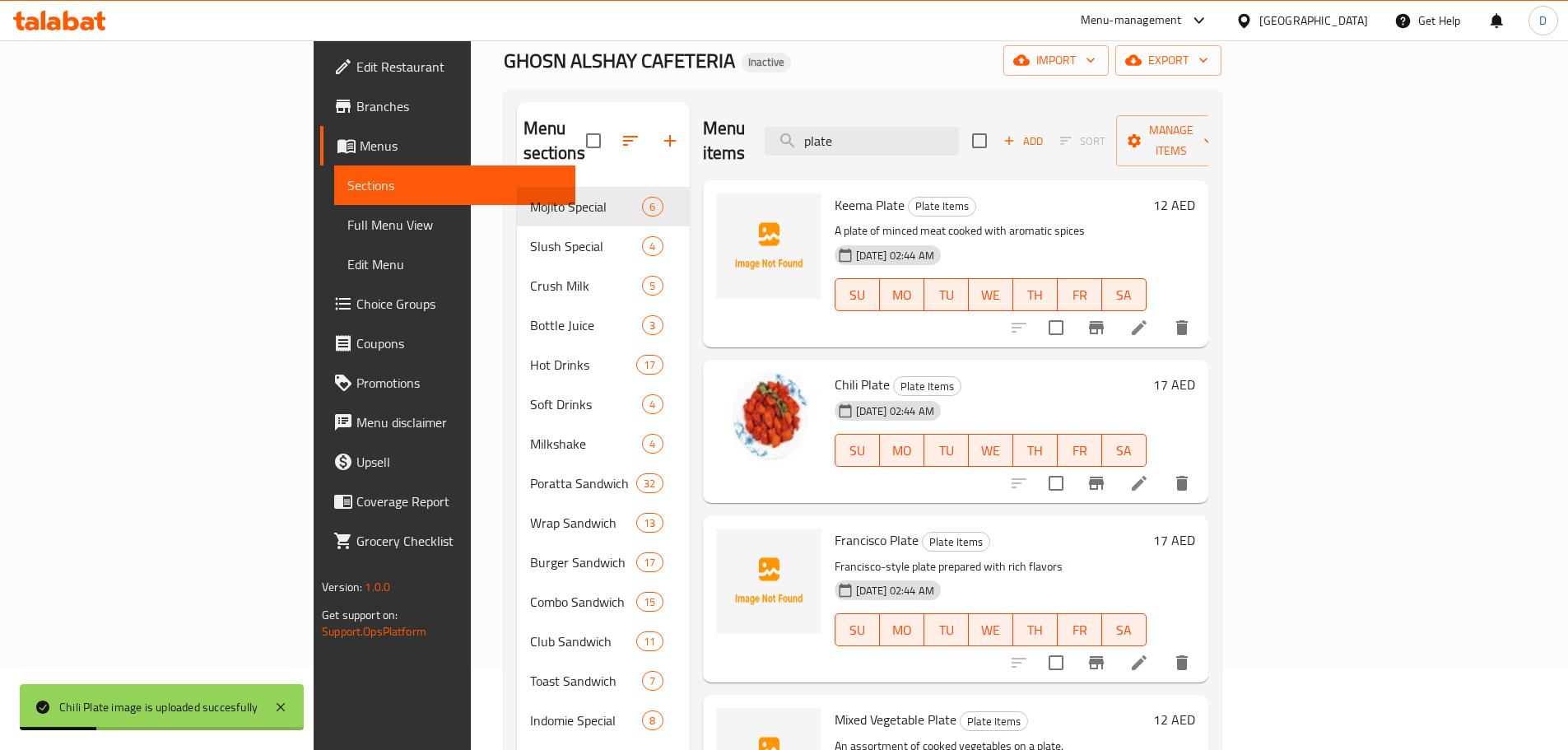
drag, startPoint x: 1000, startPoint y: 127, endPoint x: 862, endPoint y: 125, distance: 138.0
click at [862, 125] on div "Menu items plate Add Sort Manage items" at bounding box center [955, 141] width 505 height 78
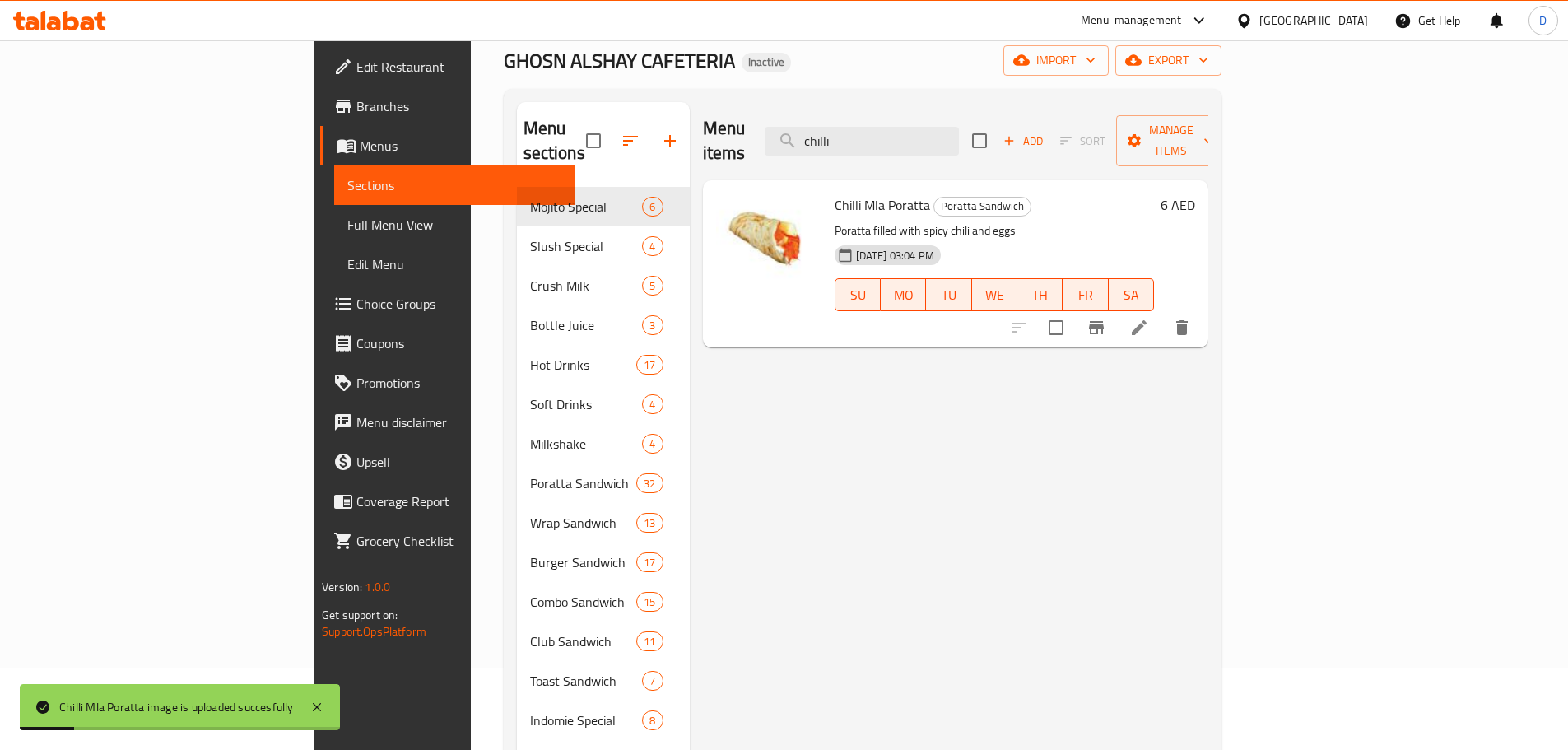
drag, startPoint x: 956, startPoint y: 137, endPoint x: 855, endPoint y: 142, distance: 101.1
click at [855, 142] on div "Menu items chilli Add Sort Manage items" at bounding box center [955, 141] width 505 height 78
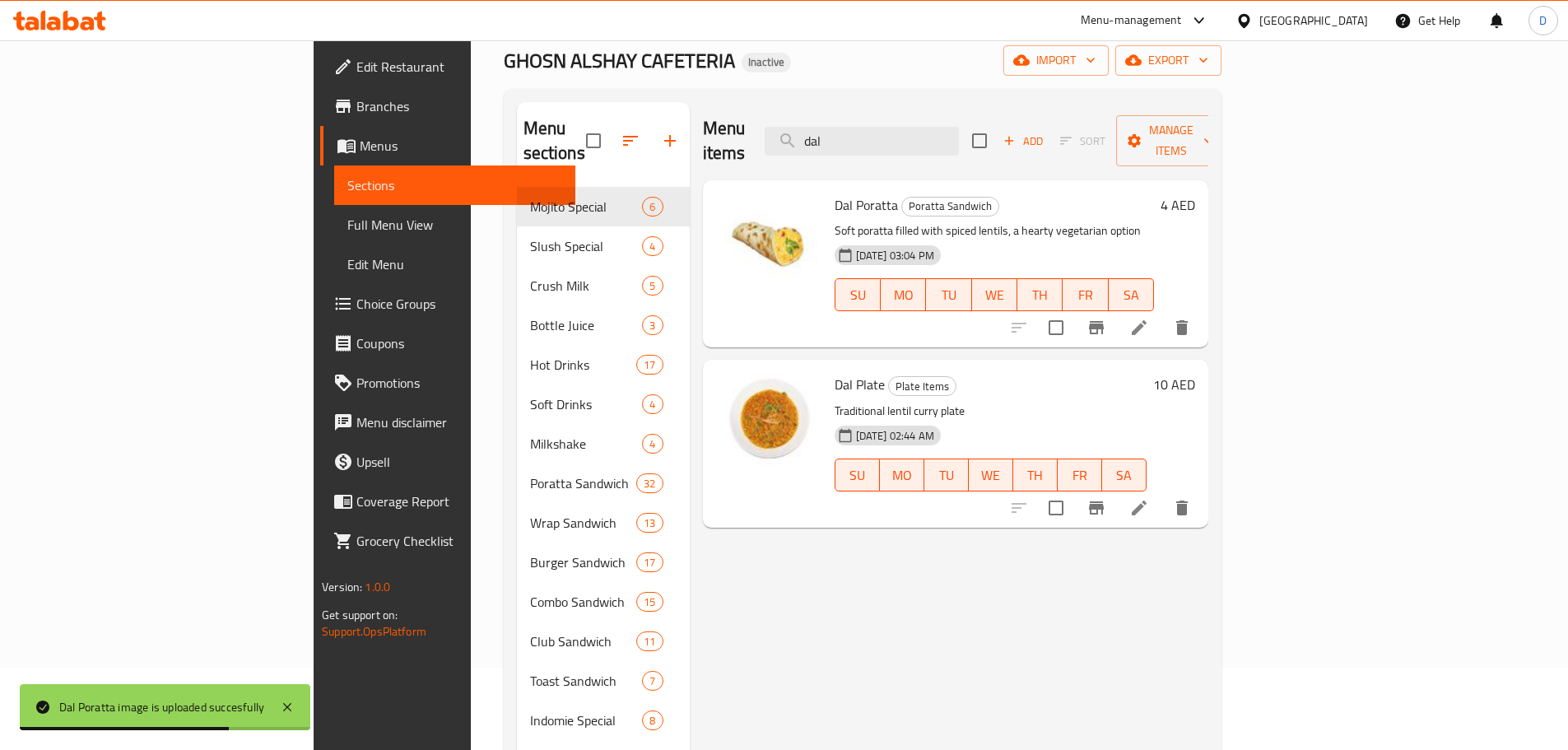
drag, startPoint x: 945, startPoint y: 127, endPoint x: 768, endPoint y: 130, distance: 177.0
click at [768, 130] on div "Menu items dal Add Sort Manage items" at bounding box center [955, 141] width 505 height 78
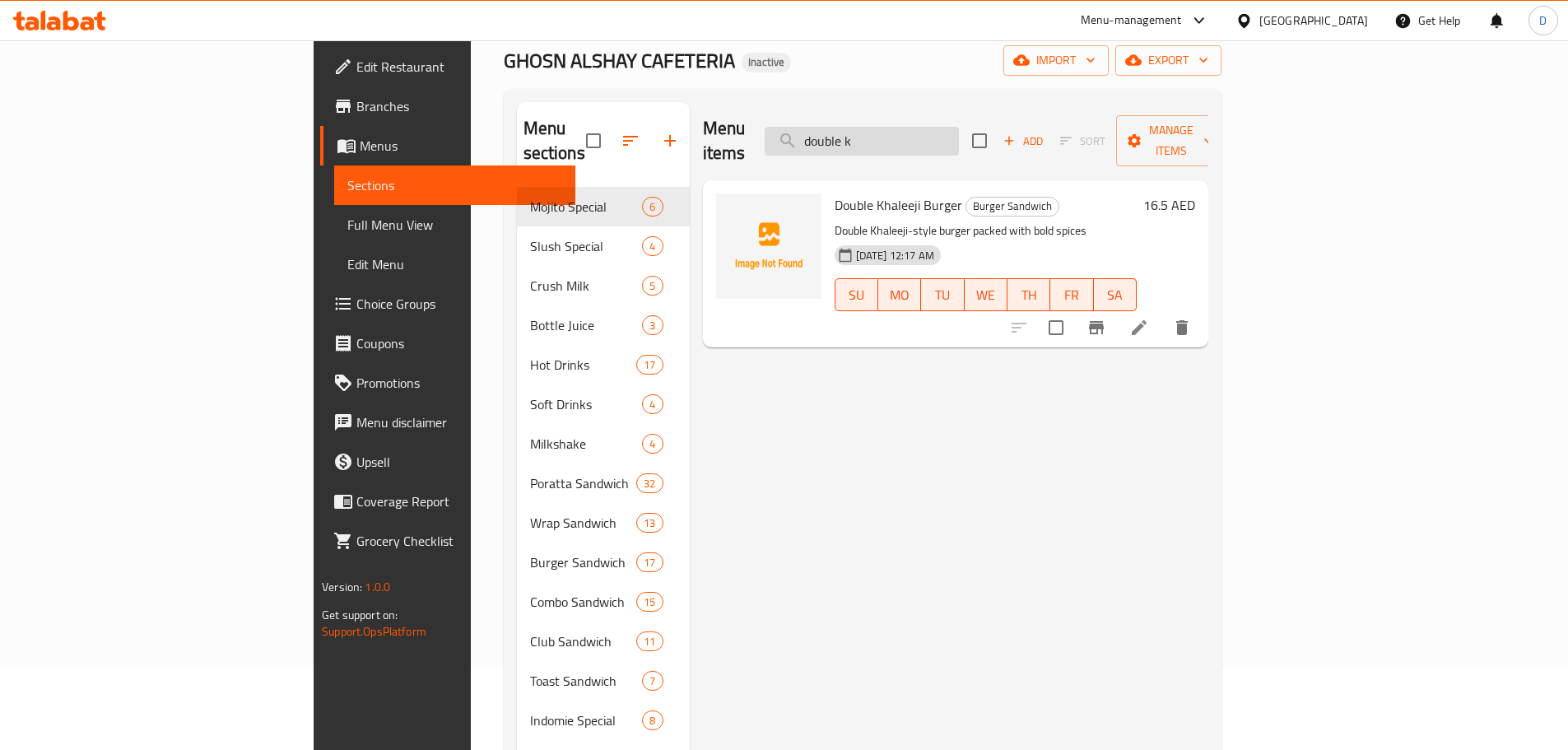
click at [959, 134] on input "double k" at bounding box center [861, 141] width 194 height 29
drag, startPoint x: 999, startPoint y: 137, endPoint x: 884, endPoint y: 137, distance: 115.0
click at [884, 137] on input "double z" at bounding box center [861, 141] width 194 height 29
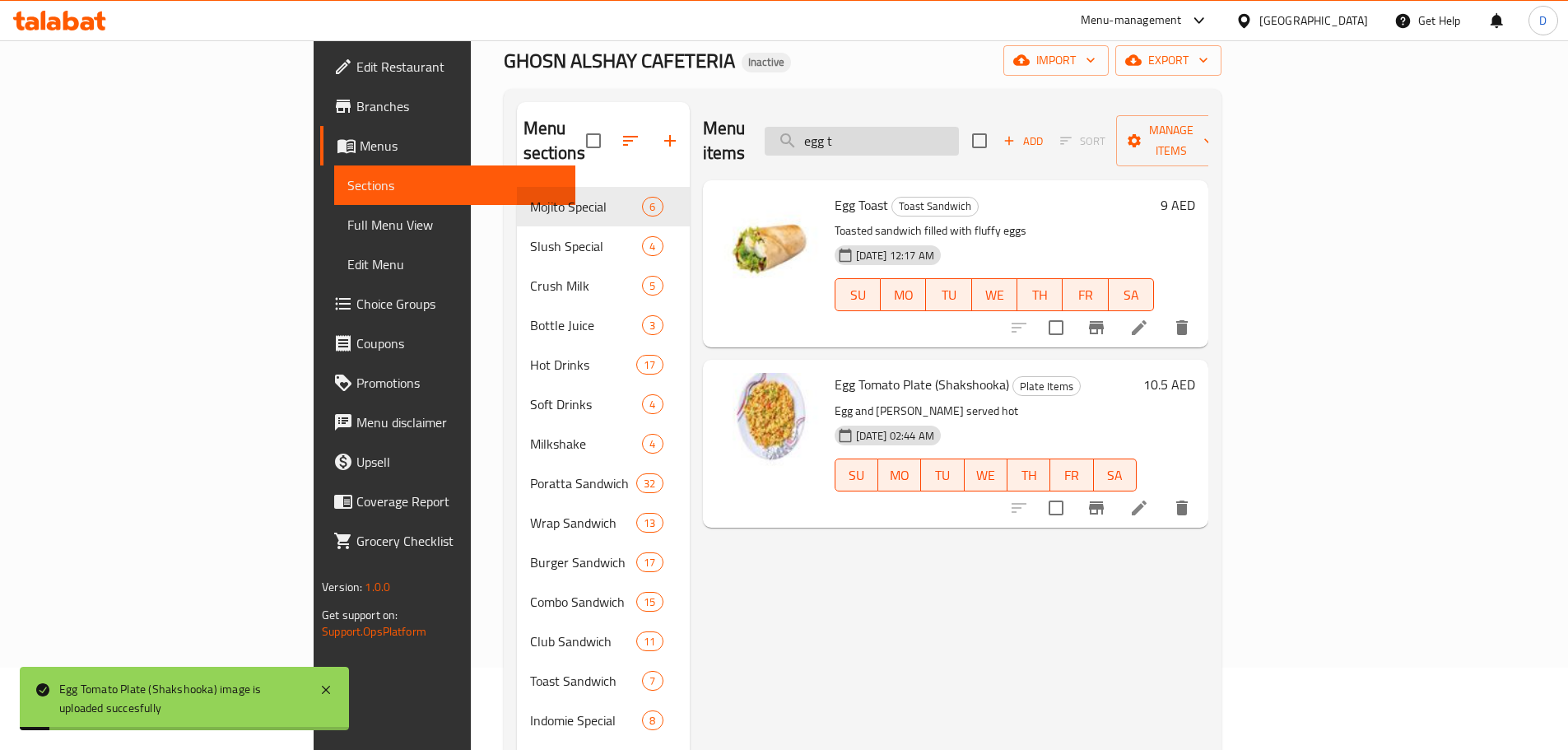
click at [959, 127] on input "egg t" at bounding box center [861, 141] width 194 height 29
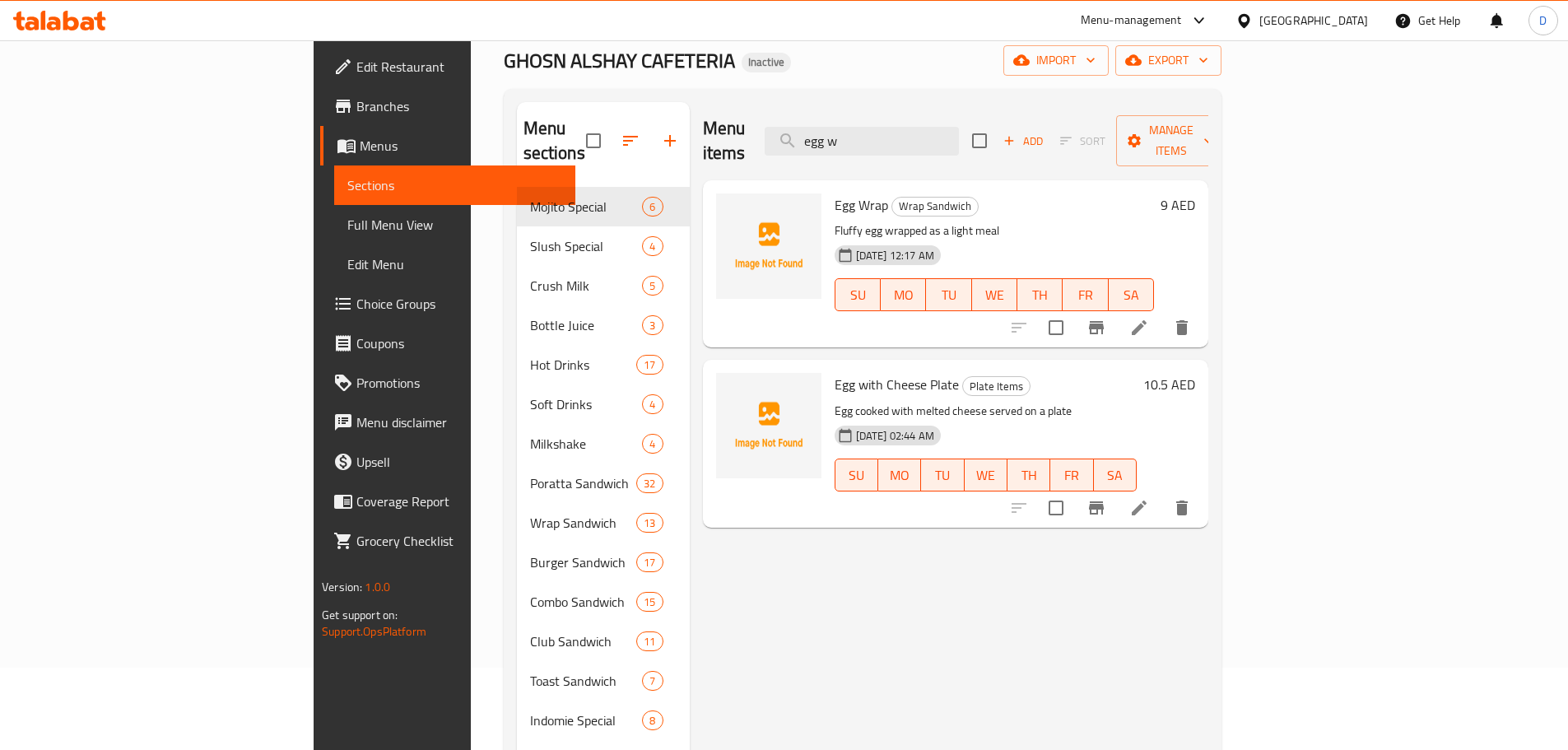
drag, startPoint x: 1007, startPoint y: 124, endPoint x: 867, endPoint y: 138, distance: 140.7
click at [867, 138] on div "Menu items egg w Add Sort Manage items" at bounding box center [955, 141] width 505 height 78
drag, startPoint x: 999, startPoint y: 126, endPoint x: 882, endPoint y: 126, distance: 117.0
click at [882, 127] on input "emar" at bounding box center [861, 141] width 194 height 29
drag, startPoint x: 966, startPoint y: 137, endPoint x: 887, endPoint y: 142, distance: 79.2
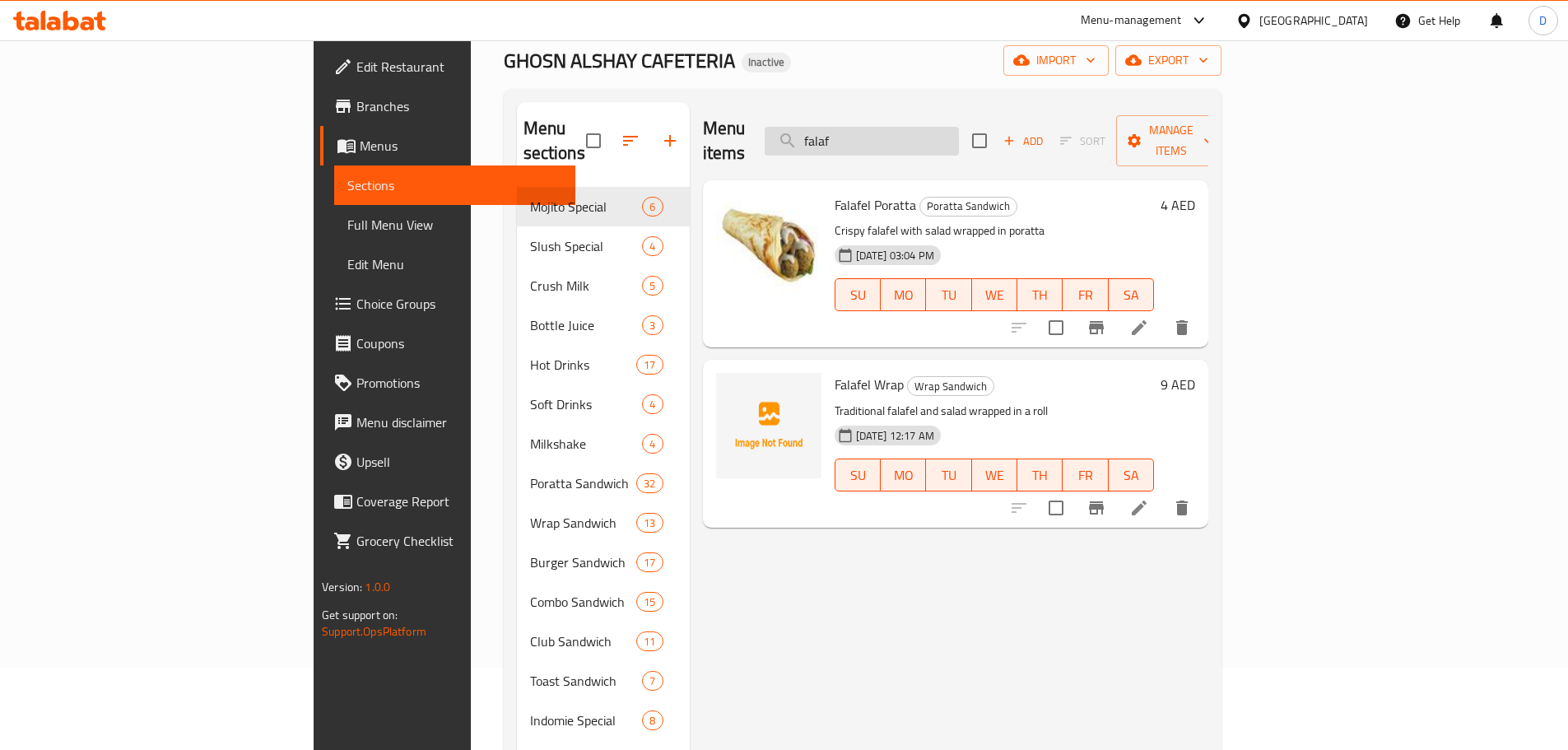
click at [887, 142] on input "falaf" at bounding box center [861, 141] width 194 height 29
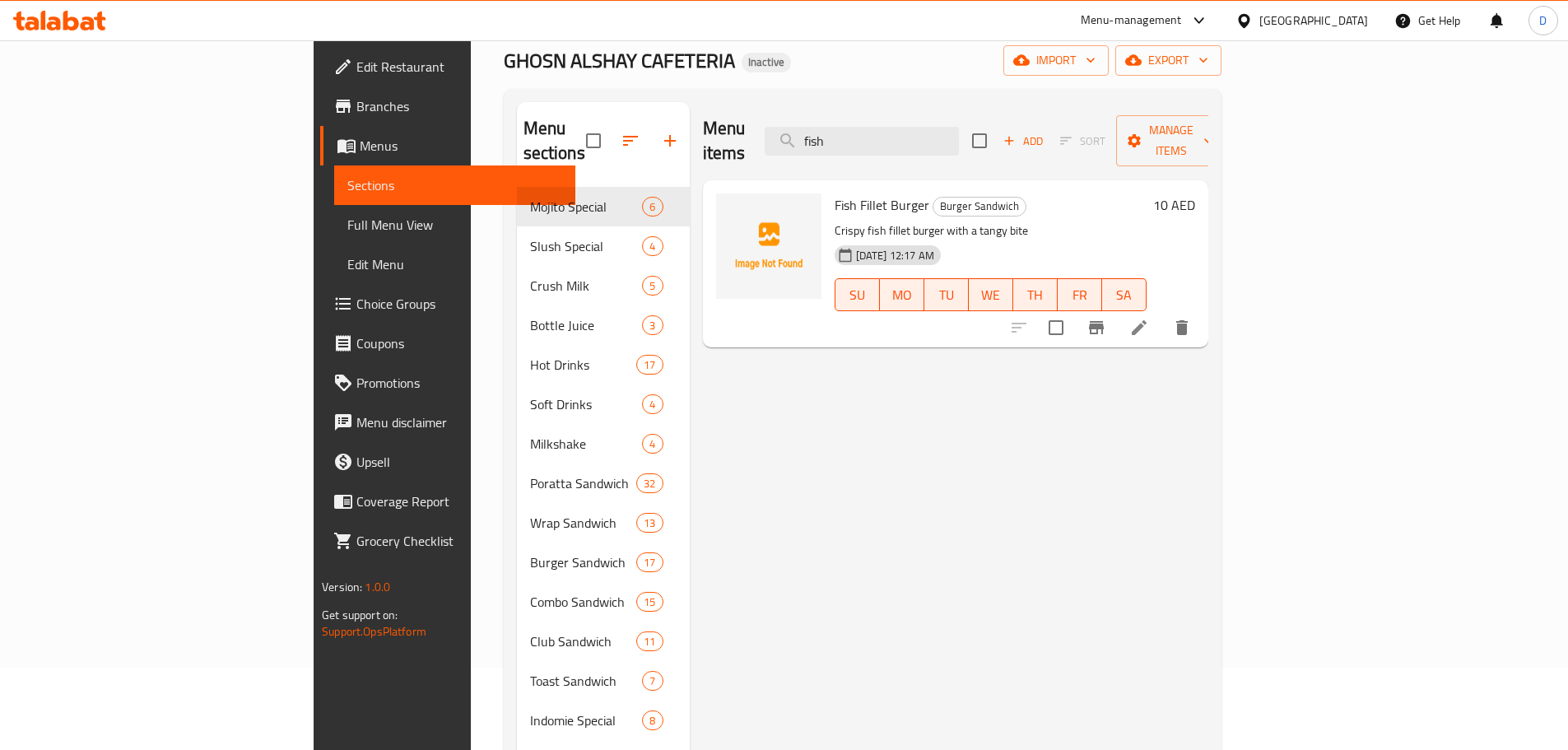
drag, startPoint x: 948, startPoint y: 127, endPoint x: 836, endPoint y: 134, distance: 112.2
click at [836, 134] on div "Menu items fish Add Sort Manage items" at bounding box center [955, 141] width 505 height 78
drag, startPoint x: 999, startPoint y: 136, endPoint x: 817, endPoint y: 135, distance: 182.0
click at [817, 135] on div "Menu items foul Add Sort Manage items" at bounding box center [955, 141] width 505 height 78
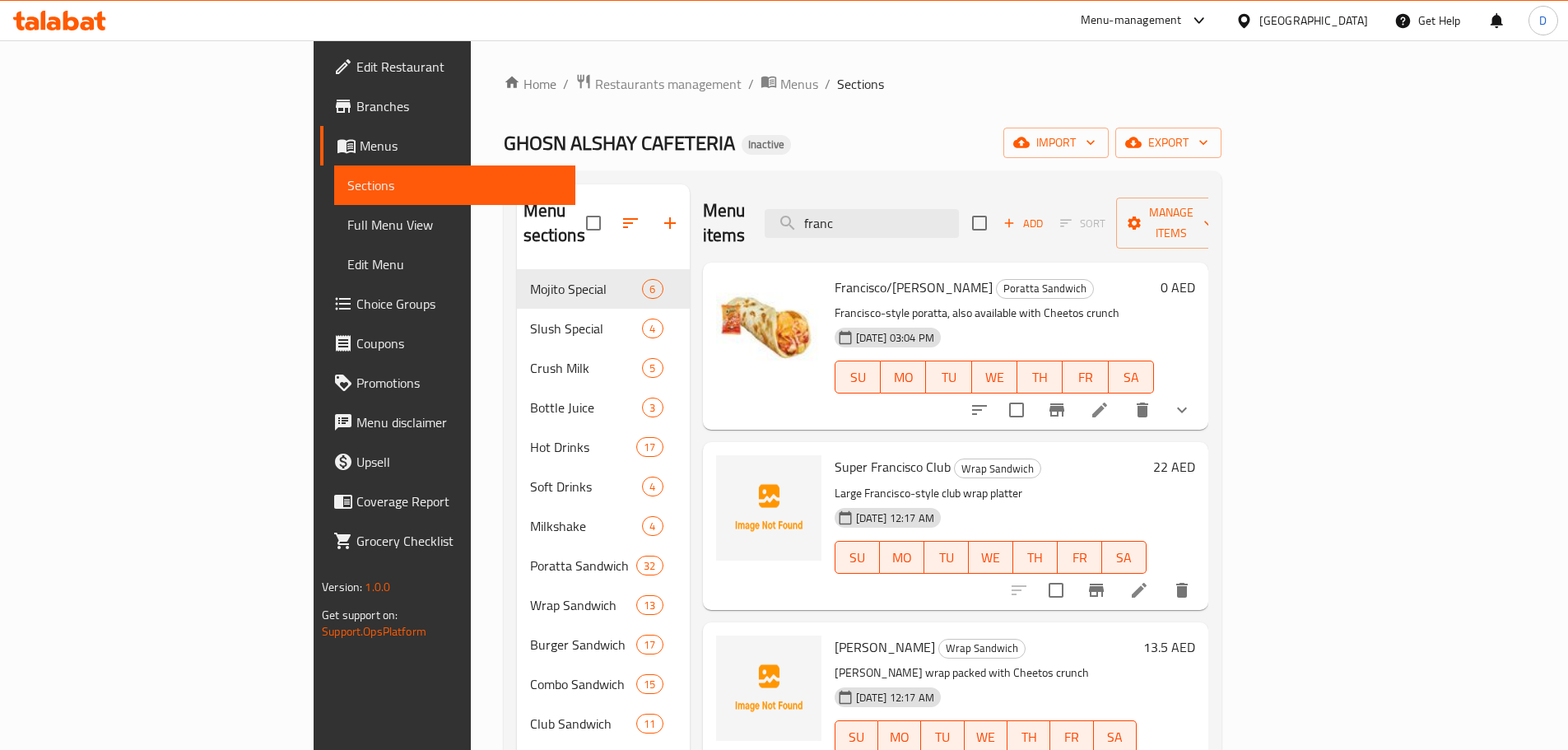
drag, startPoint x: 962, startPoint y: 200, endPoint x: 764, endPoint y: 202, distance: 198.0
click at [764, 202] on div "Menu items franc Add Sort Manage items" at bounding box center [955, 224] width 505 height 78
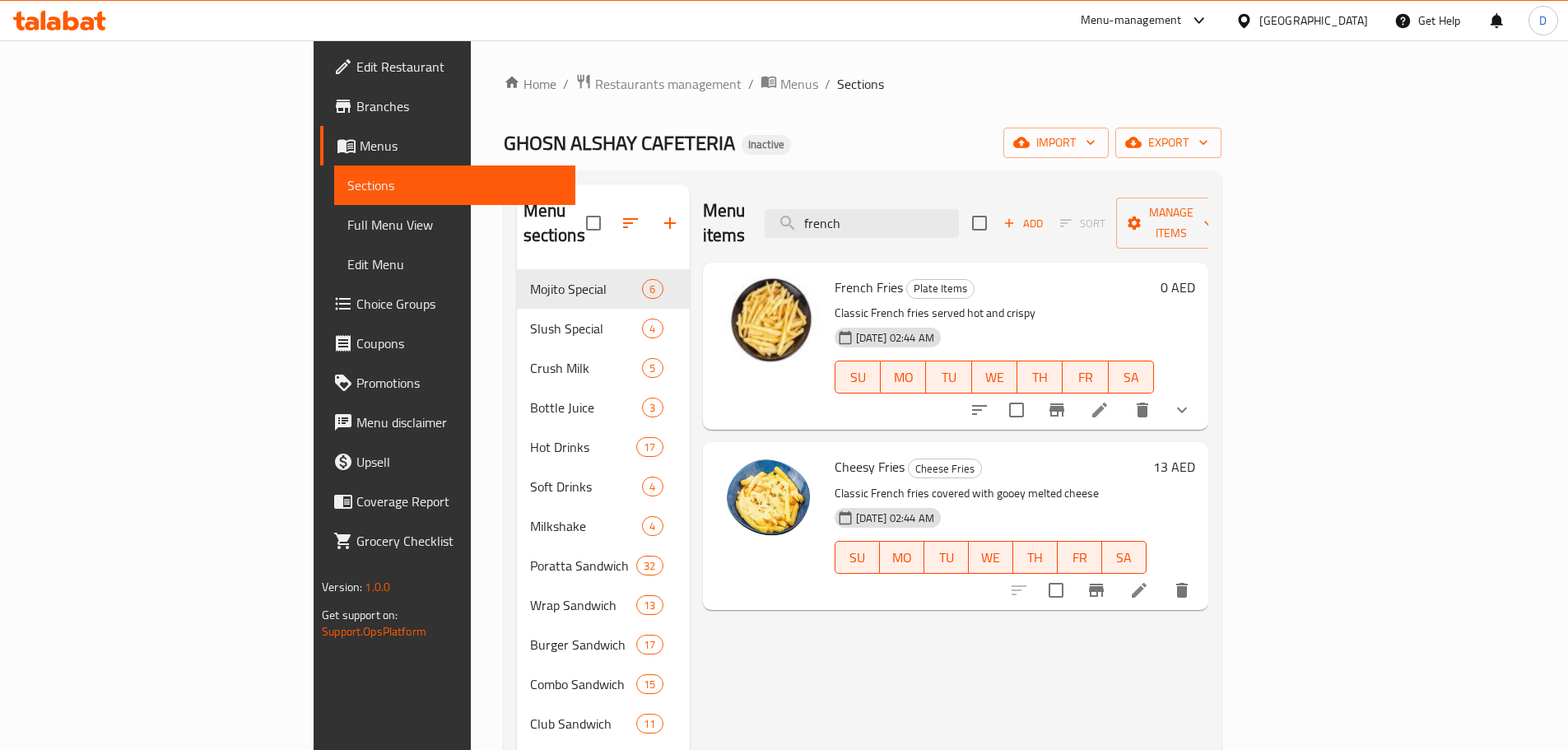
drag, startPoint x: 992, startPoint y: 208, endPoint x: 815, endPoint y: 205, distance: 177.0
click at [815, 205] on div "Menu items french Add Sort Manage items" at bounding box center [955, 224] width 505 height 78
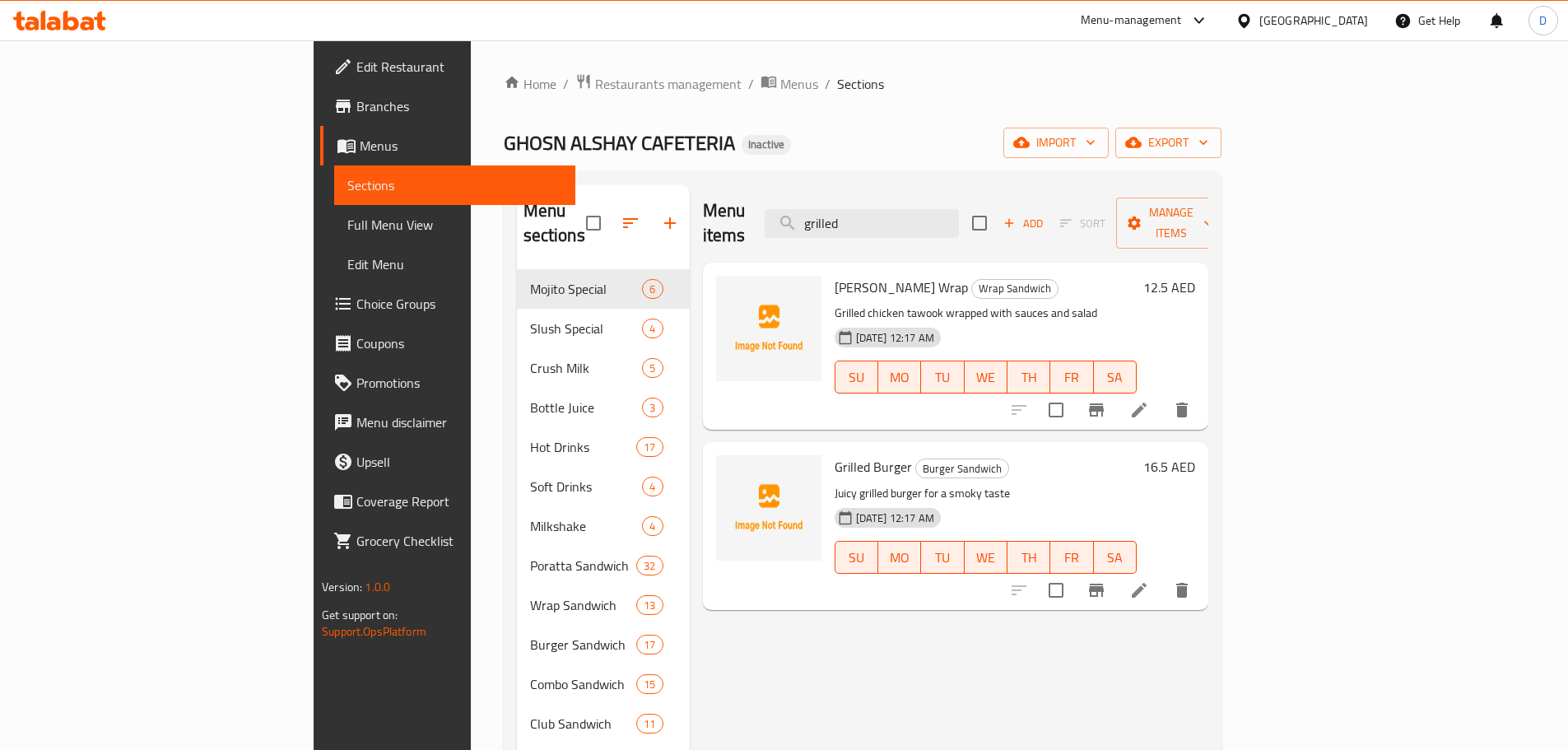
drag, startPoint x: 977, startPoint y: 213, endPoint x: 862, endPoint y: 215, distance: 115.0
click at [862, 215] on div "Menu items grilled Add Sort Manage items" at bounding box center [955, 224] width 505 height 78
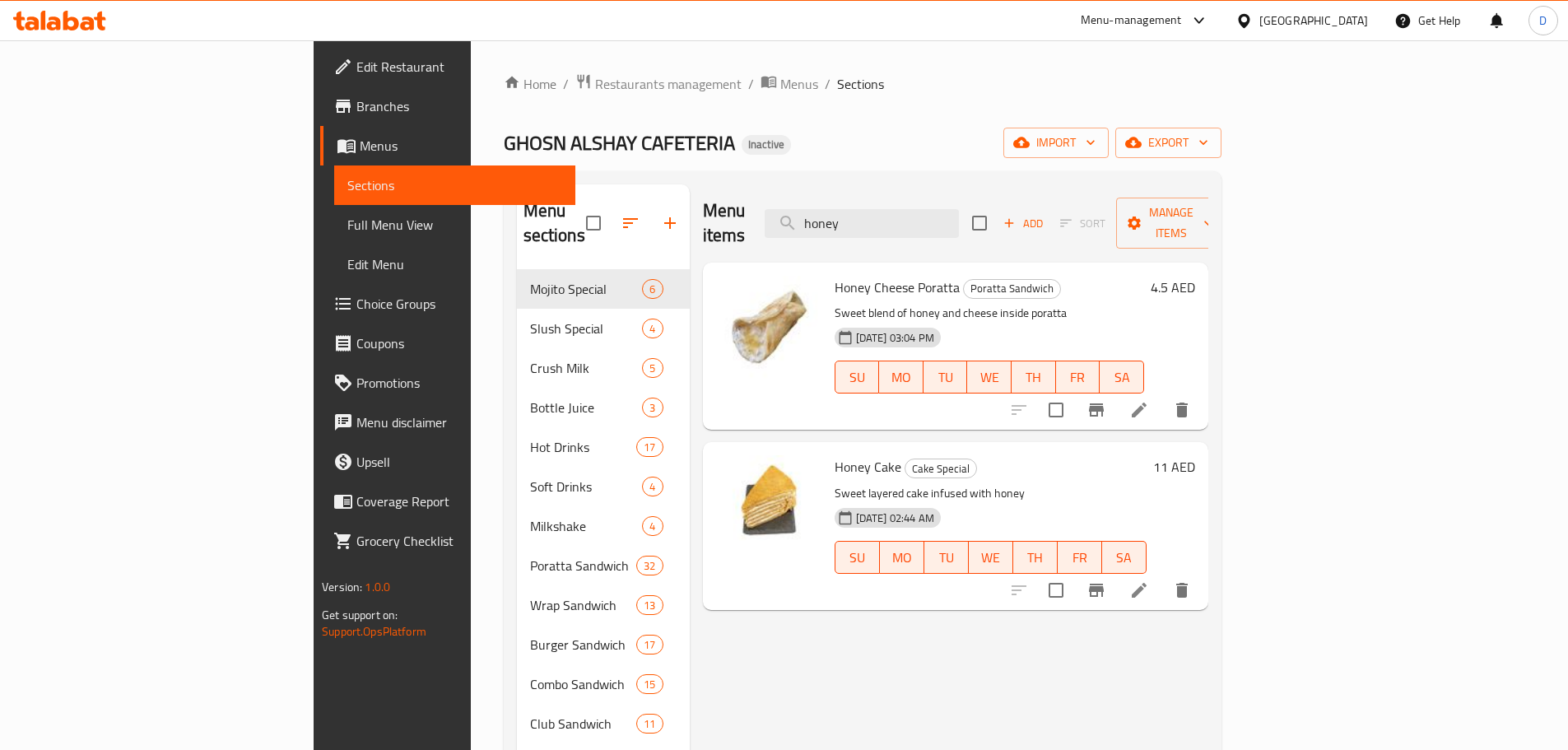
drag, startPoint x: 985, startPoint y: 215, endPoint x: 729, endPoint y: 220, distance: 256.0
click at [729, 220] on div "Menu items honey Add Sort Manage items" at bounding box center [955, 224] width 505 height 78
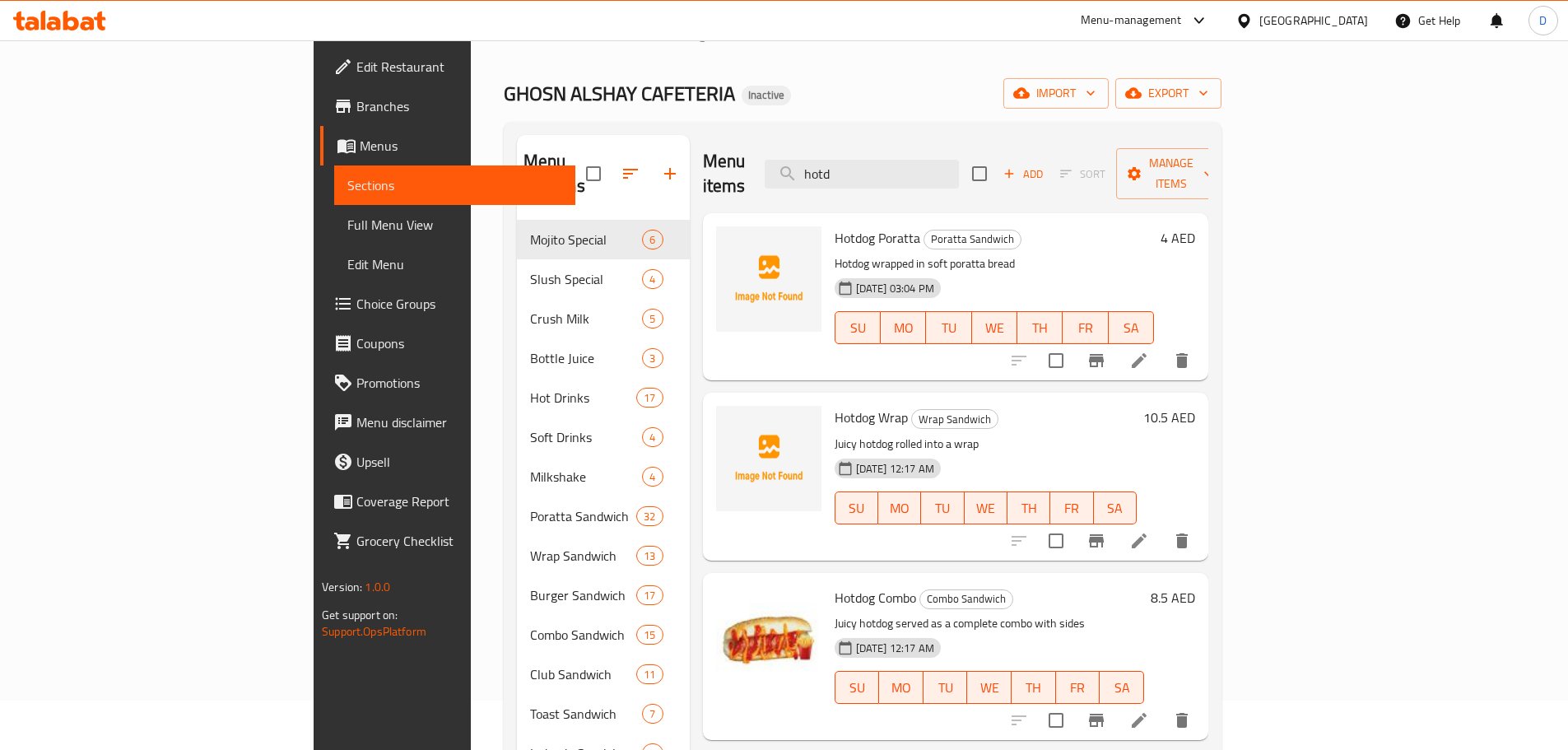
scroll to position [45, 0]
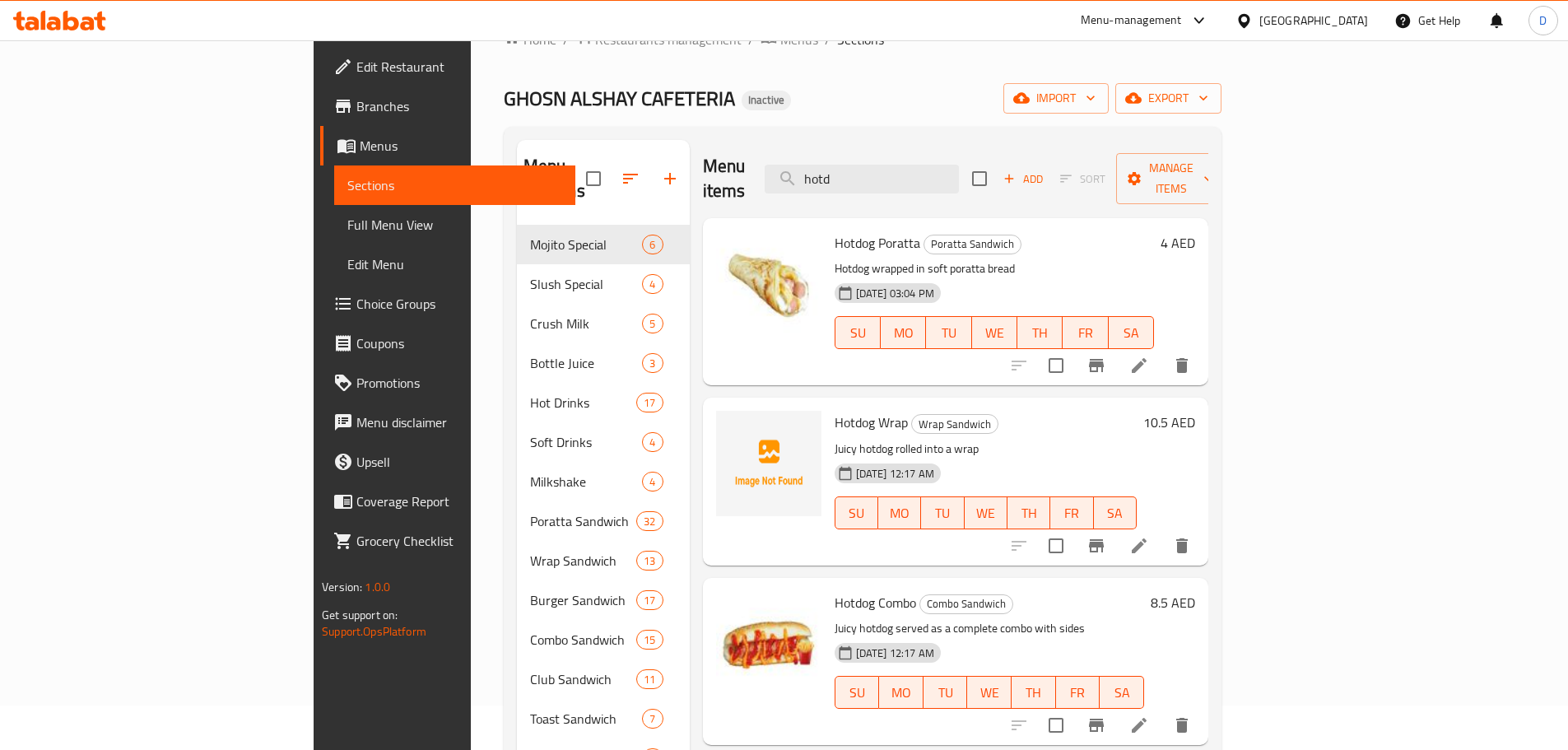
drag, startPoint x: 978, startPoint y: 172, endPoint x: 809, endPoint y: 181, distance: 169.2
click at [809, 181] on div "Menu items hotd Add Sort Manage items" at bounding box center [955, 179] width 505 height 78
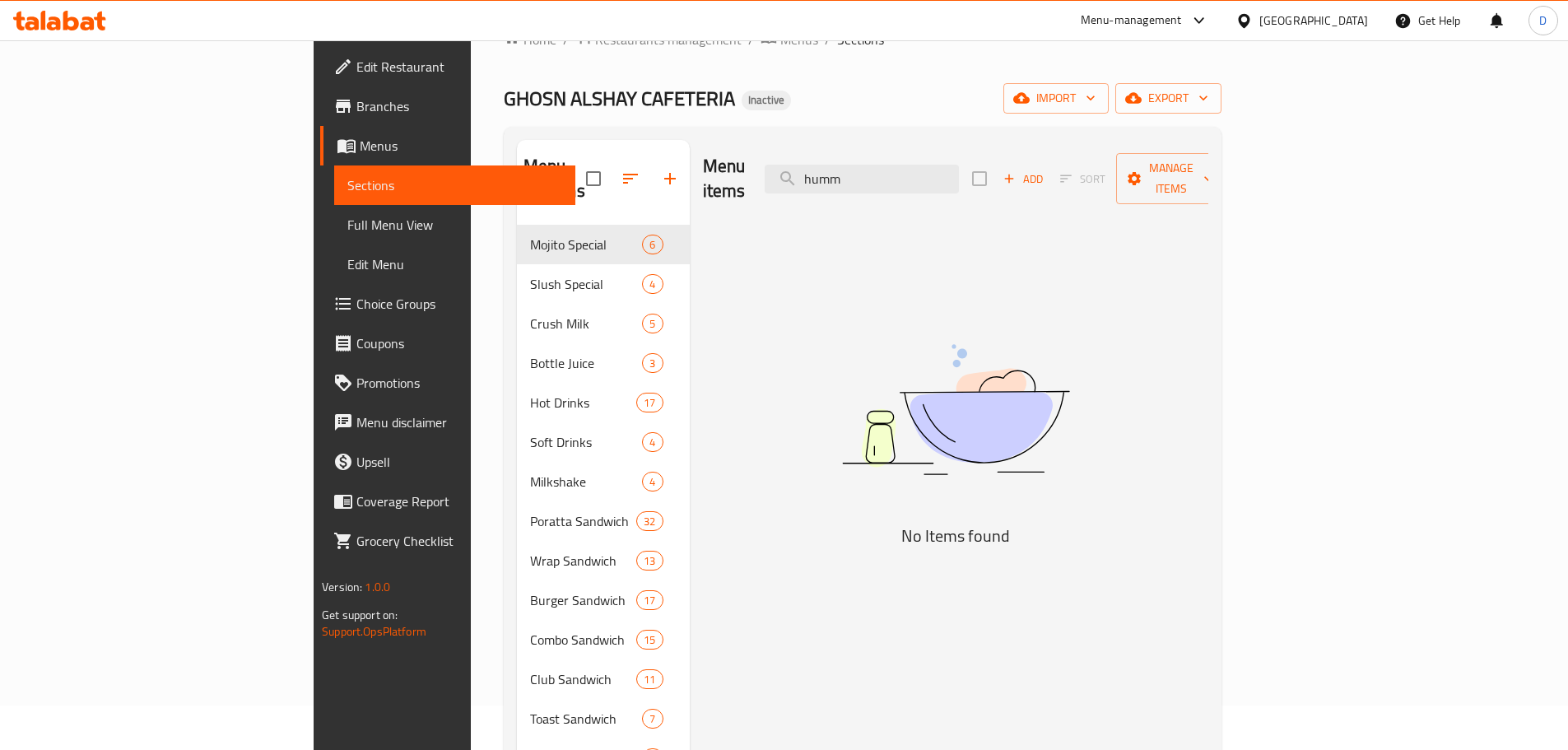
drag, startPoint x: 1005, startPoint y: 173, endPoint x: 855, endPoint y: 173, distance: 150.0
click at [855, 173] on div "Menu items humm Add Sort Manage items" at bounding box center [955, 179] width 505 height 78
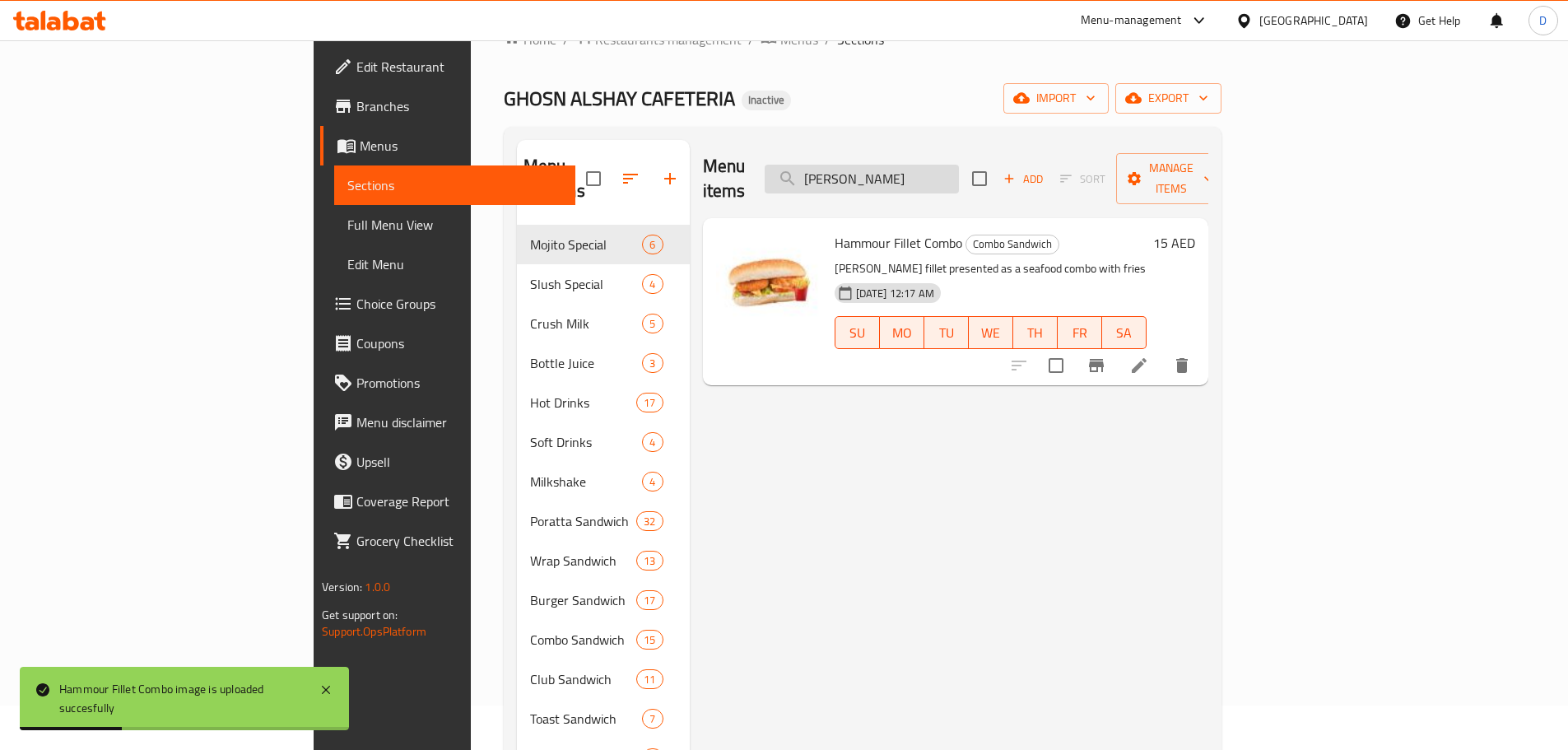
drag, startPoint x: 1020, startPoint y: 160, endPoint x: 896, endPoint y: 167, distance: 124.2
click at [896, 167] on input "[PERSON_NAME]" at bounding box center [861, 179] width 194 height 29
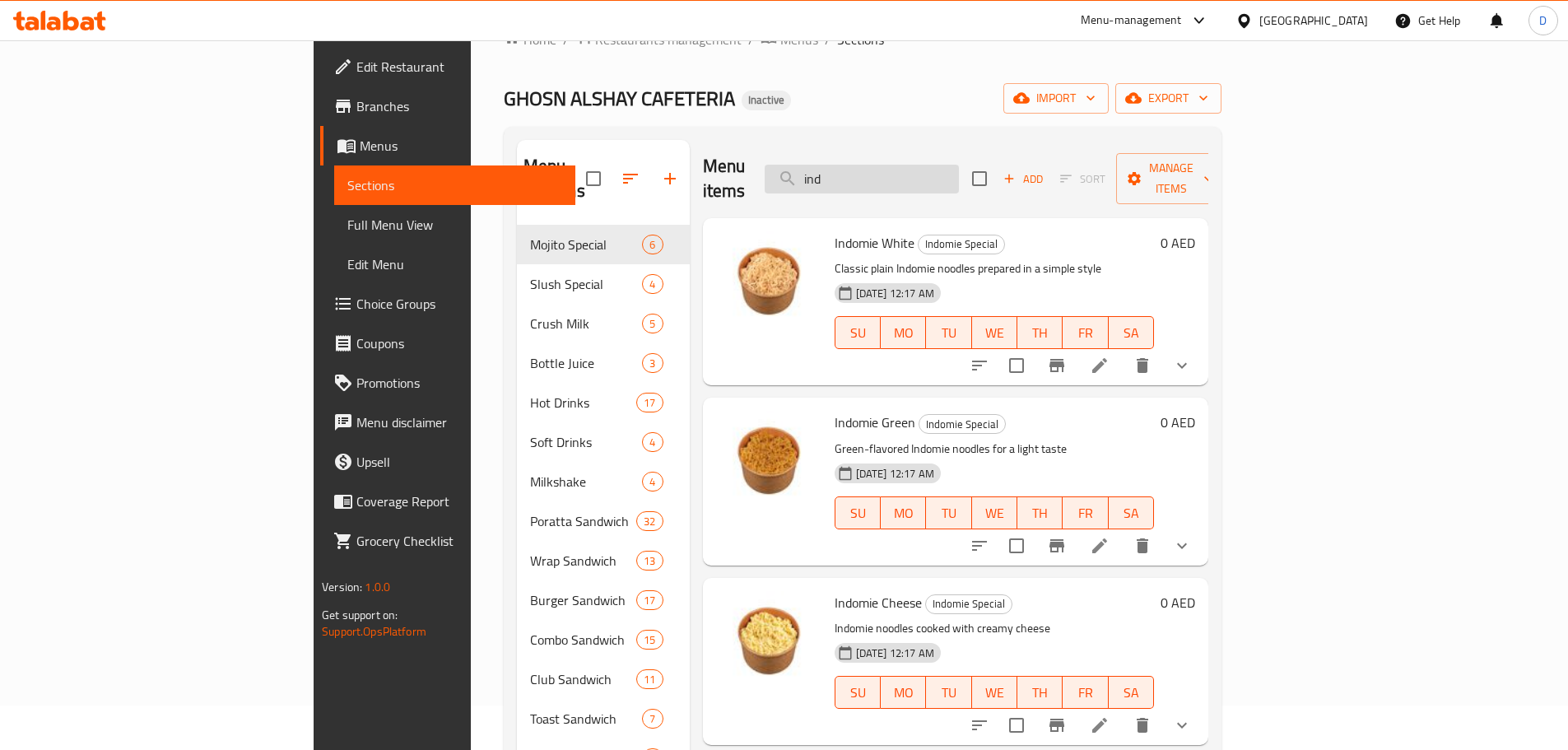
drag, startPoint x: 970, startPoint y: 164, endPoint x: 876, endPoint y: 167, distance: 94.0
click at [876, 167] on input "ind" at bounding box center [861, 179] width 194 height 29
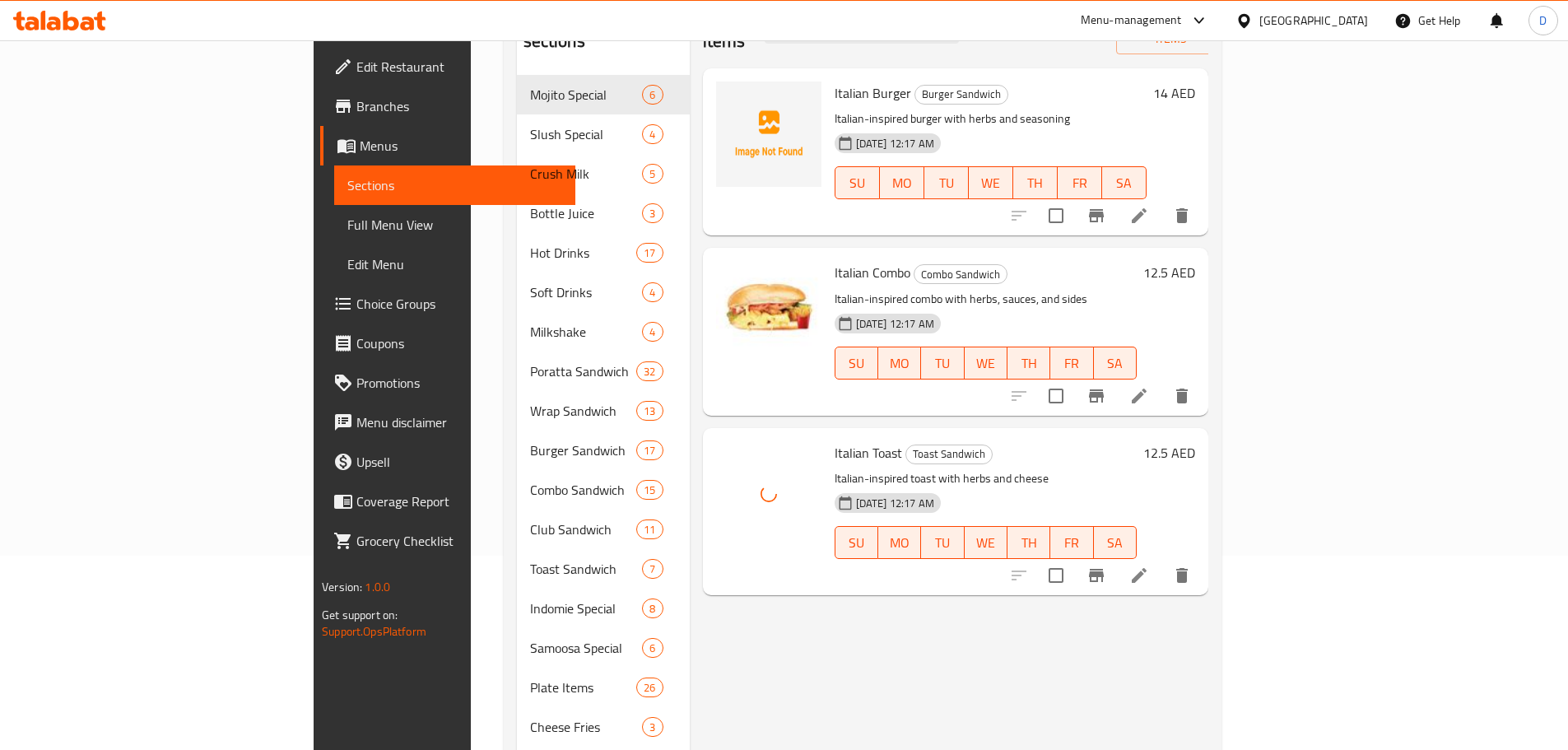
scroll to position [0, 0]
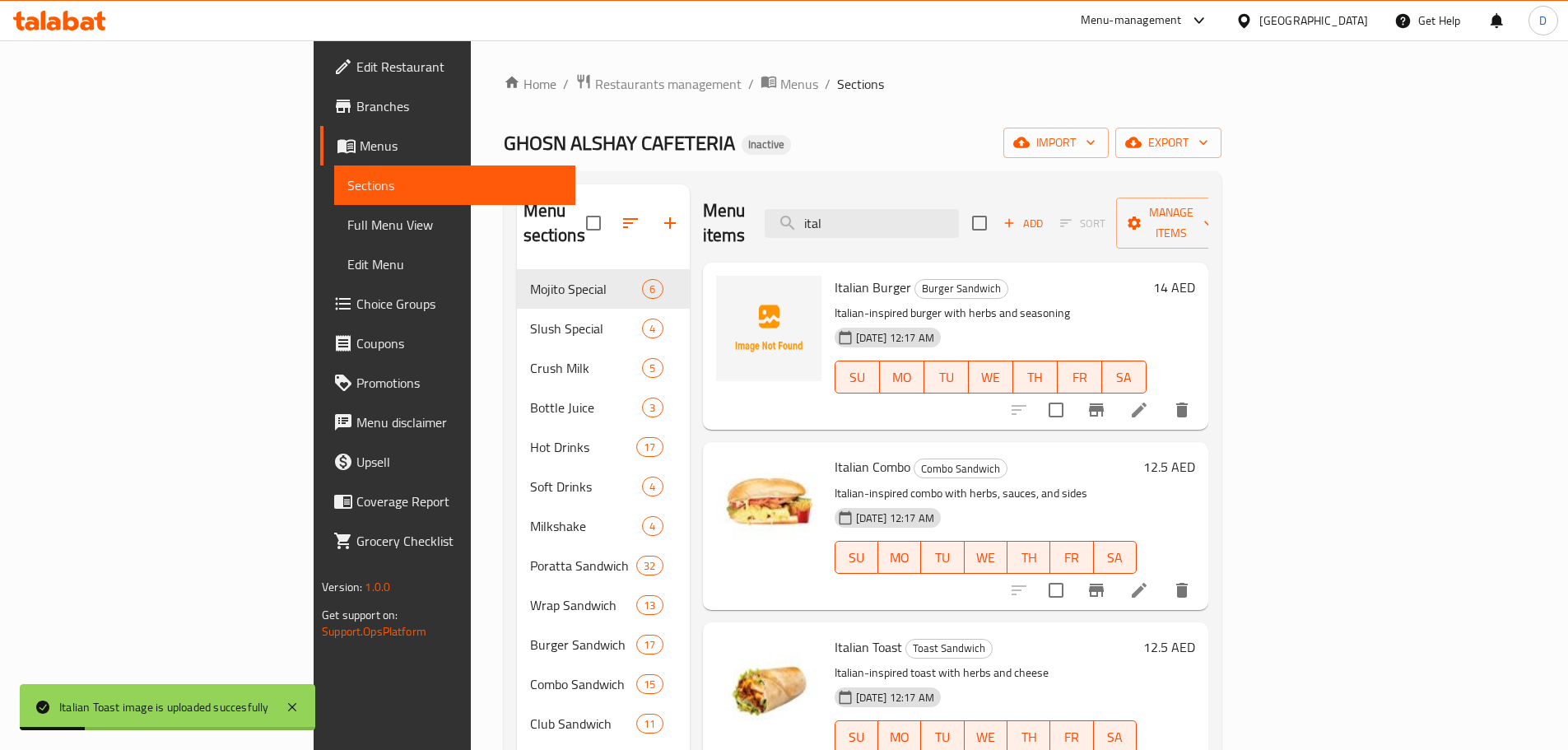
drag, startPoint x: 907, startPoint y: 226, endPoint x: 872, endPoint y: 231, distance: 35.4
click at [872, 231] on div "Menu items ital Add Sort Manage items" at bounding box center [955, 224] width 505 height 78
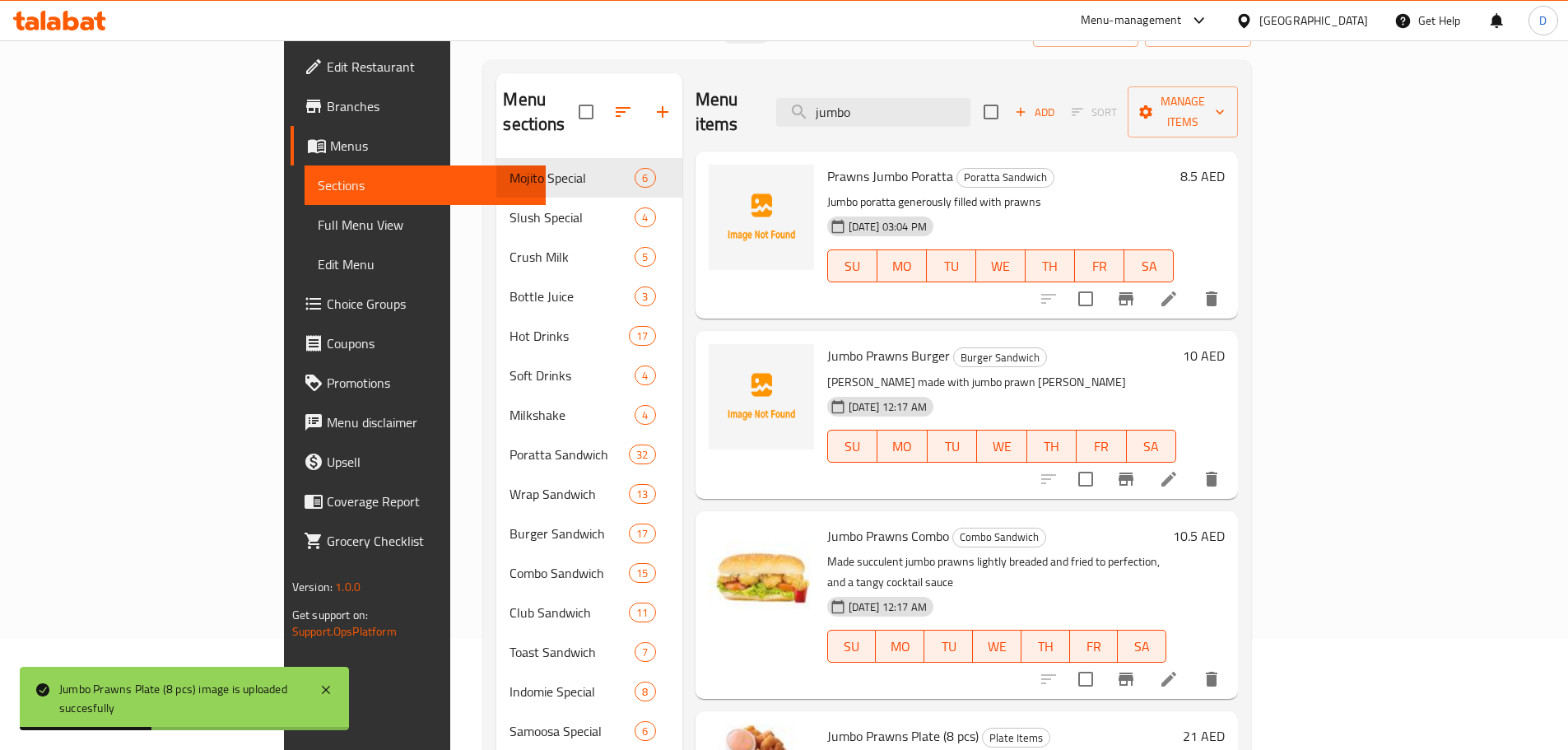
scroll to position [82, 0]
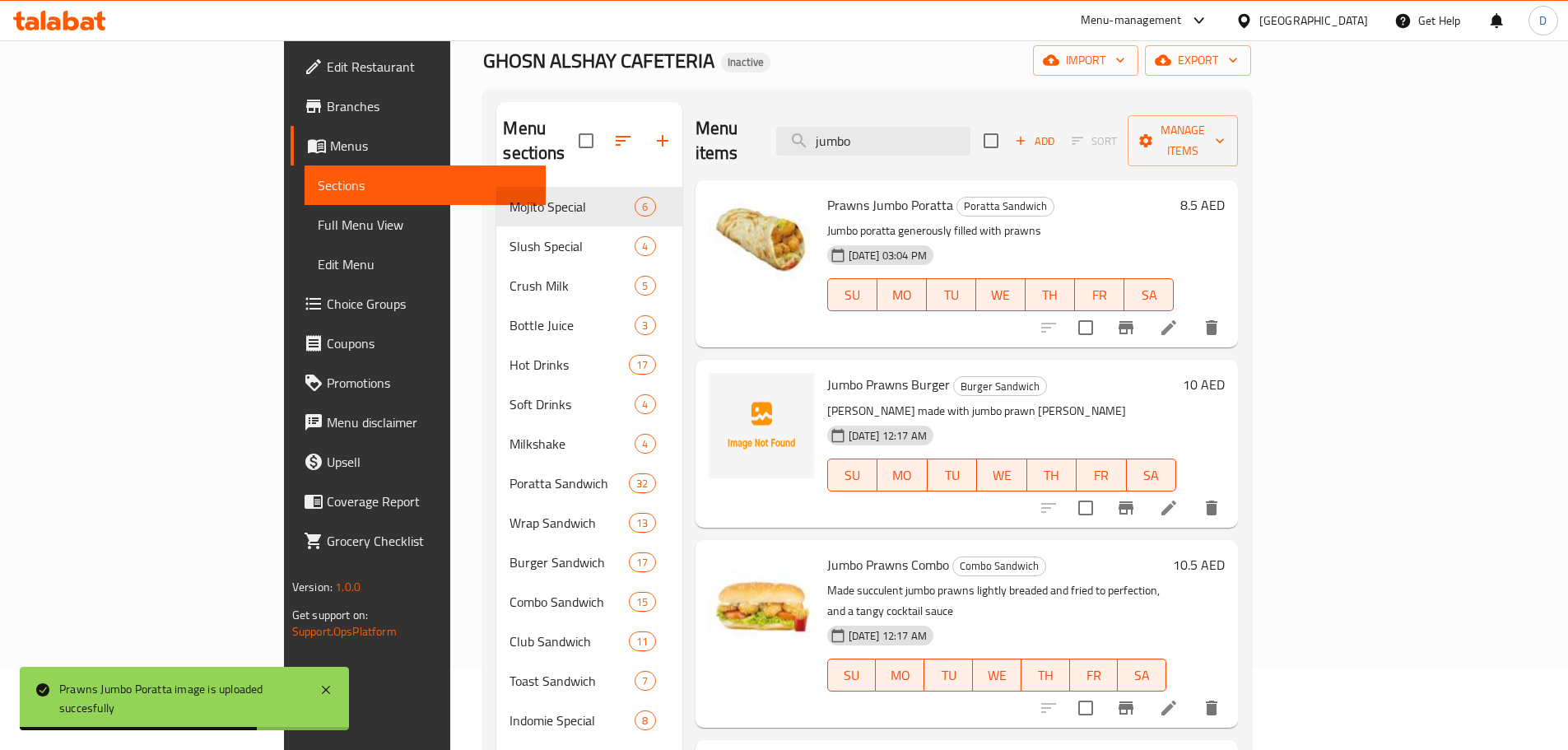
drag, startPoint x: 1010, startPoint y: 120, endPoint x: 837, endPoint y: 124, distance: 173.0
click at [837, 124] on div "Menu items jumbo Add Sort Manage items" at bounding box center [966, 141] width 543 height 78
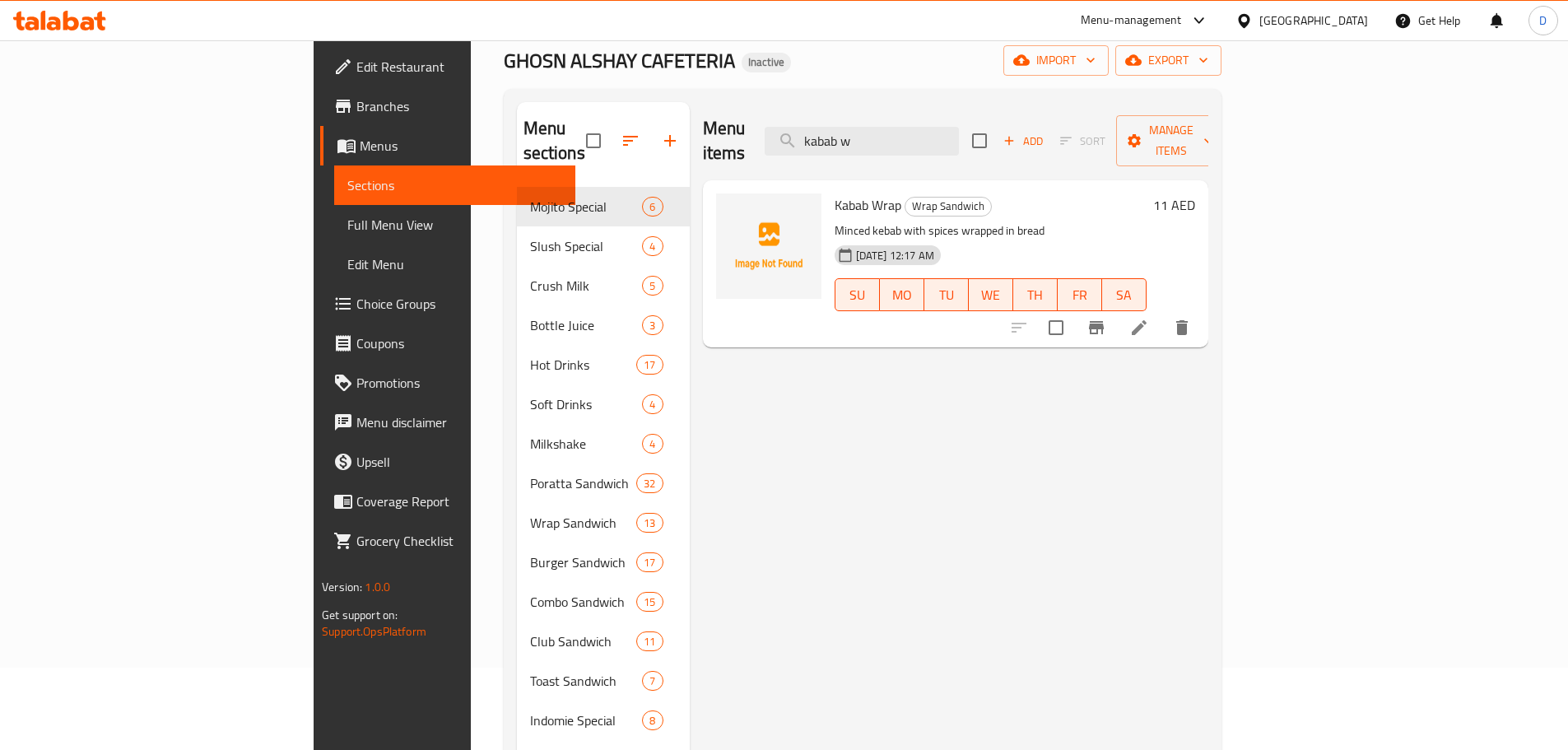
drag, startPoint x: 983, startPoint y: 141, endPoint x: 851, endPoint y: 155, distance: 132.7
click at [851, 155] on div "Menu items kabab w Add Sort Manage items Kabab Wrap Wrap Sandwich Minced kebab …" at bounding box center [949, 602] width 519 height 1000
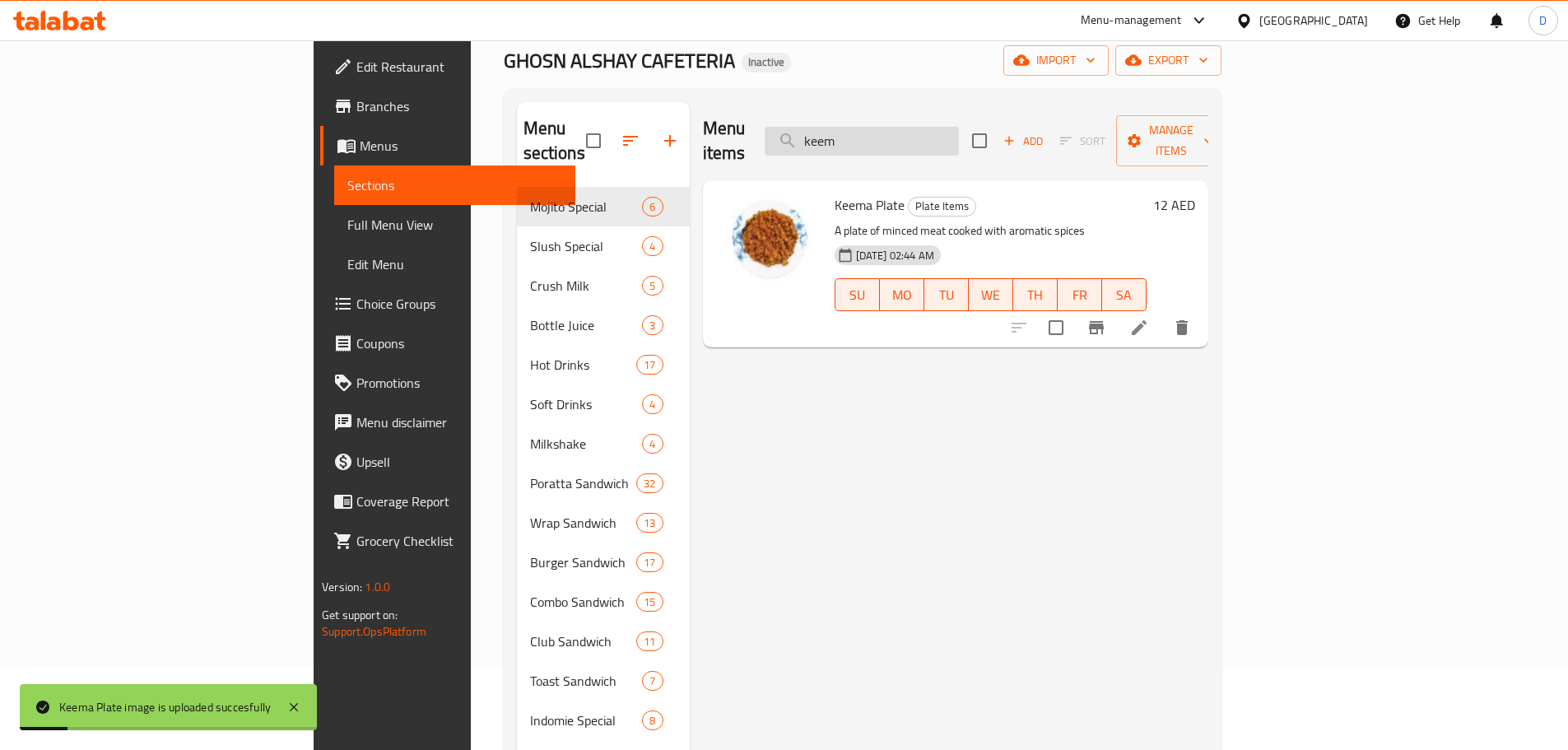
click at [959, 134] on input "keem" at bounding box center [861, 141] width 194 height 29
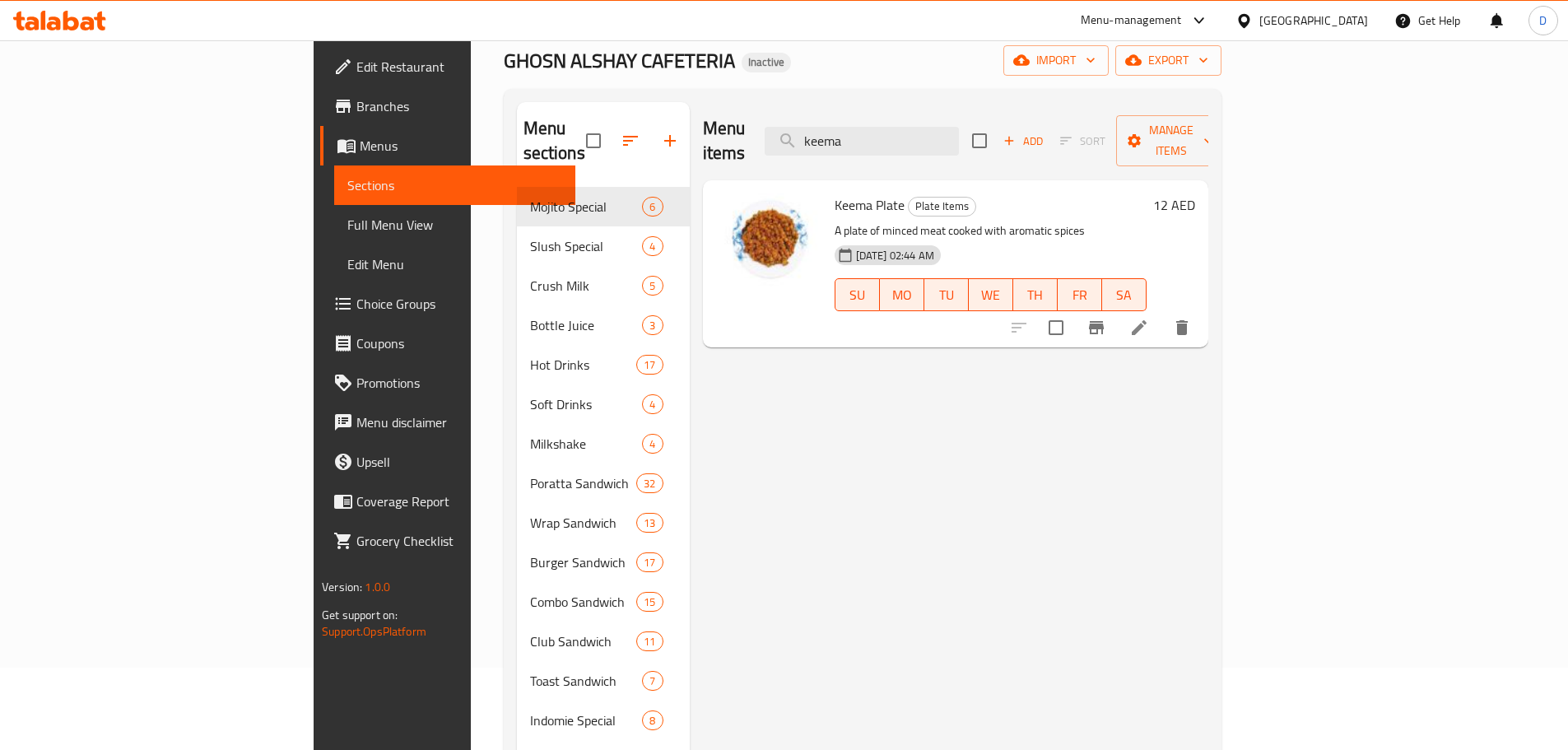
drag, startPoint x: 972, startPoint y: 134, endPoint x: 818, endPoint y: 133, distance: 154.0
click at [818, 133] on div "Menu items keema Add Sort Manage items" at bounding box center [955, 141] width 505 height 78
drag, startPoint x: 976, startPoint y: 133, endPoint x: 782, endPoint y: 152, distance: 194.9
click at [782, 152] on div "Menu items kent Add Sort Manage items" at bounding box center [955, 141] width 505 height 78
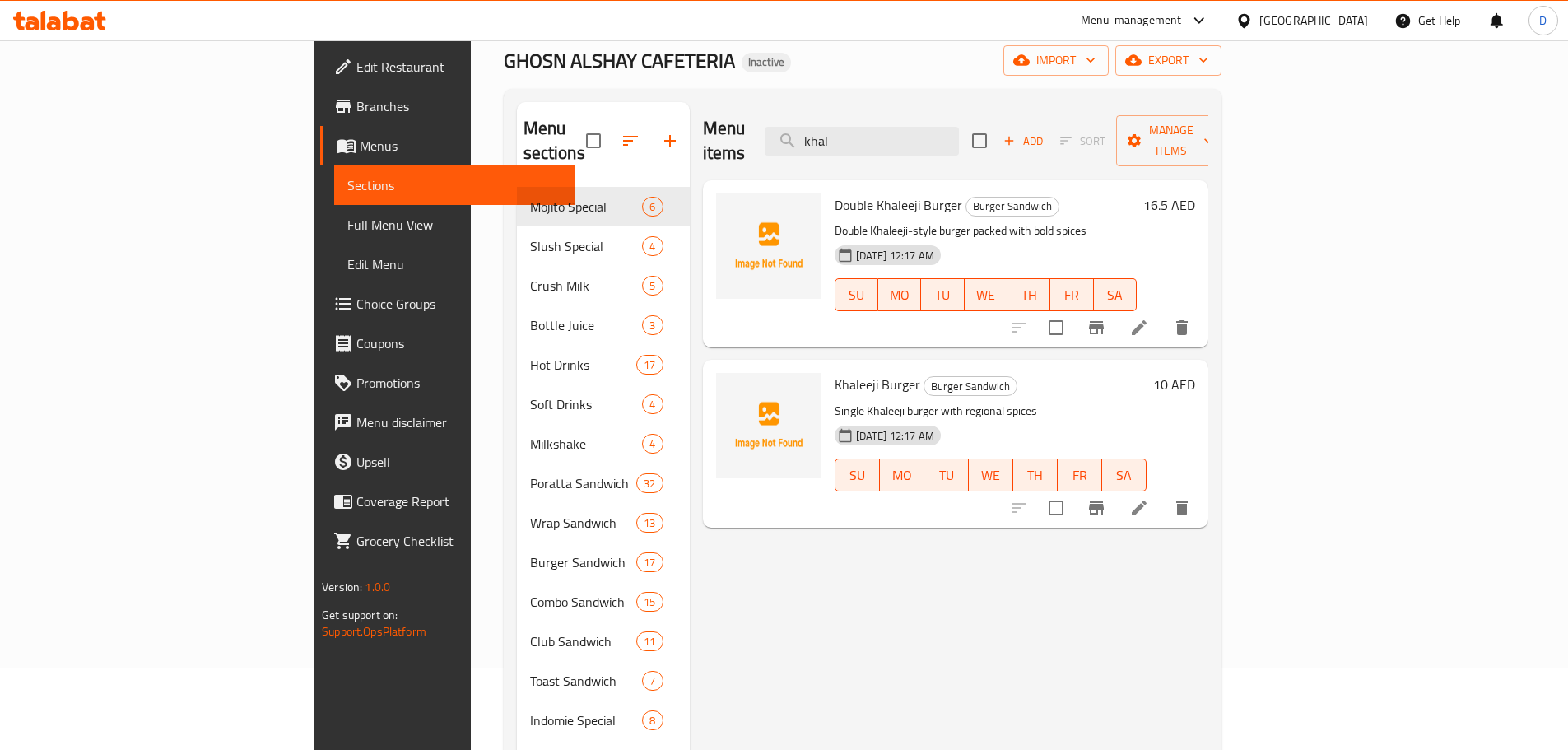
click at [874, 128] on div "Menu items khal Add Sort Manage items" at bounding box center [955, 141] width 505 height 78
click at [882, 137] on input "king" at bounding box center [861, 141] width 194 height 29
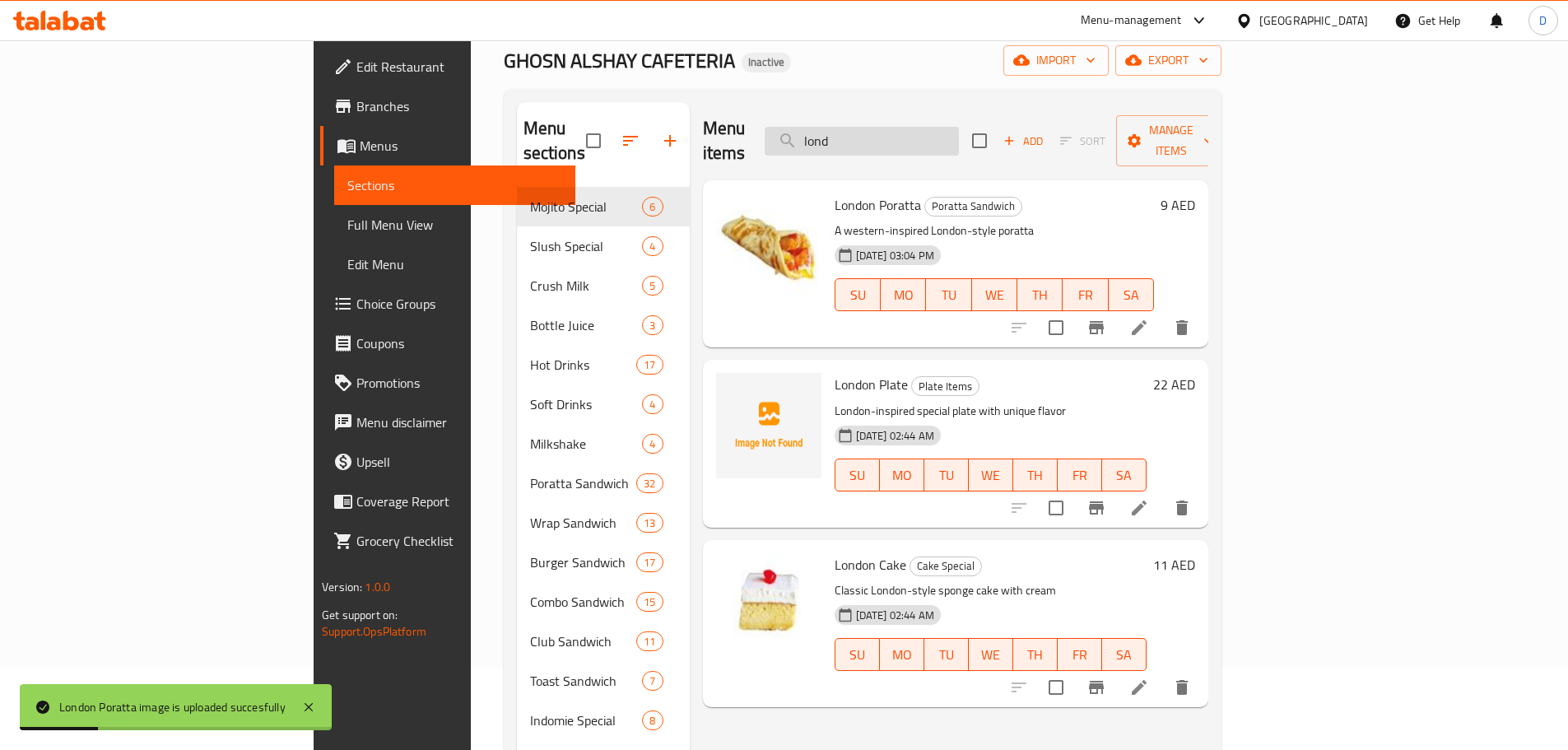
drag, startPoint x: 960, startPoint y: 134, endPoint x: 893, endPoint y: 126, distance: 67.5
click at [893, 127] on input "lond" at bounding box center [861, 141] width 194 height 29
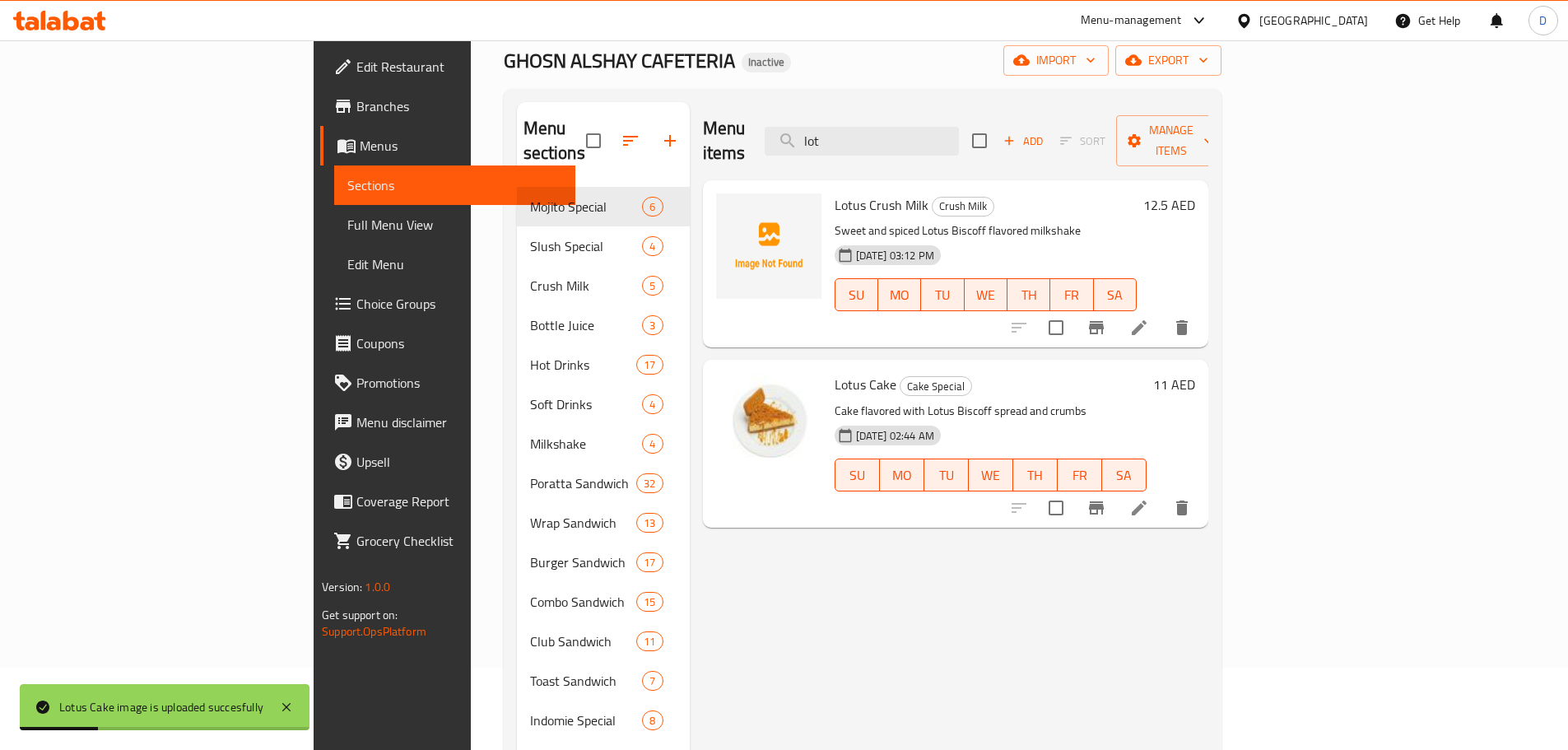
drag, startPoint x: 966, startPoint y: 137, endPoint x: 865, endPoint y: 137, distance: 101.0
click at [865, 137] on div "Menu items lot Add Sort Manage items" at bounding box center [955, 141] width 505 height 78
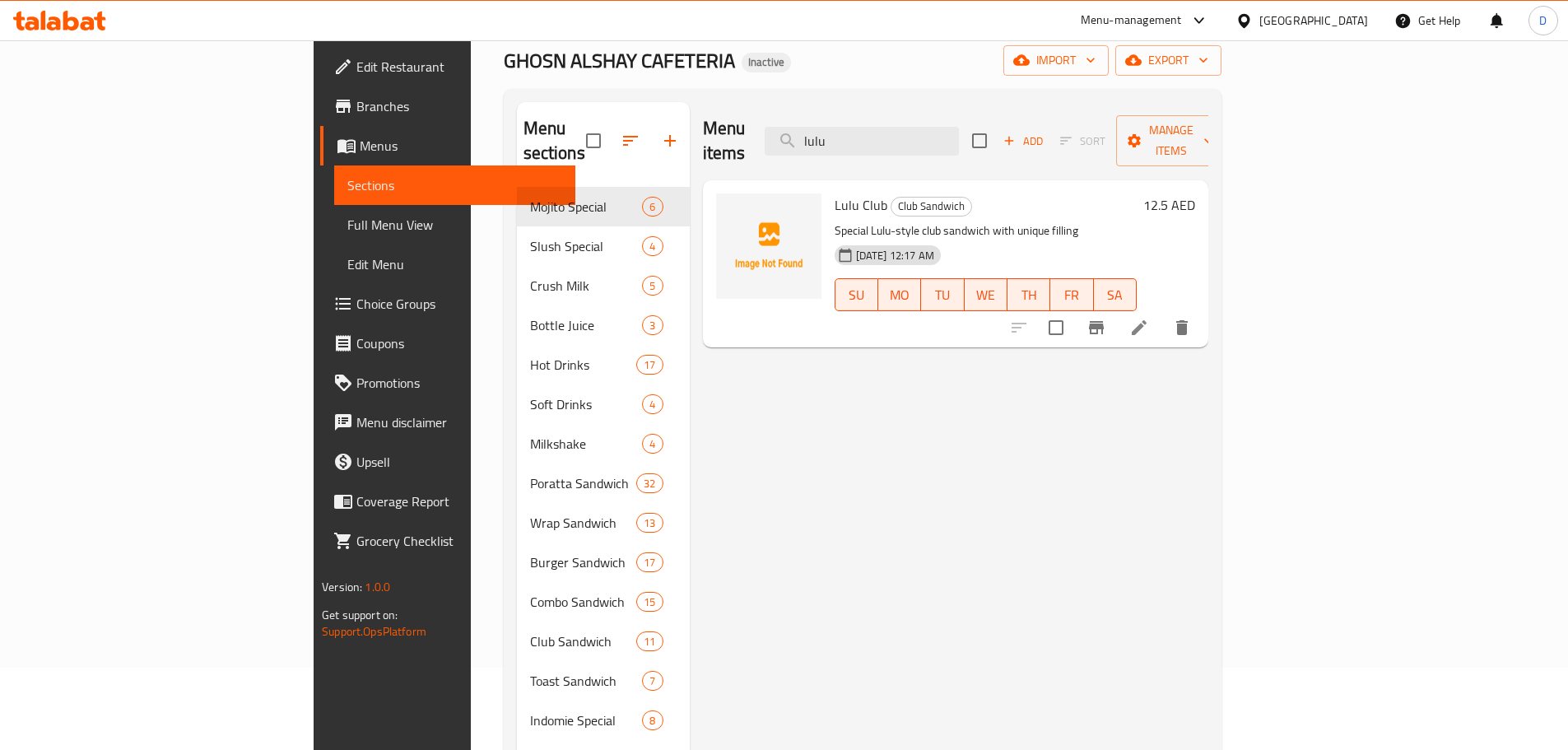
drag, startPoint x: 979, startPoint y: 135, endPoint x: 853, endPoint y: 135, distance: 126.0
click at [853, 135] on div "Menu items lulu Add Sort Manage items" at bounding box center [955, 141] width 505 height 78
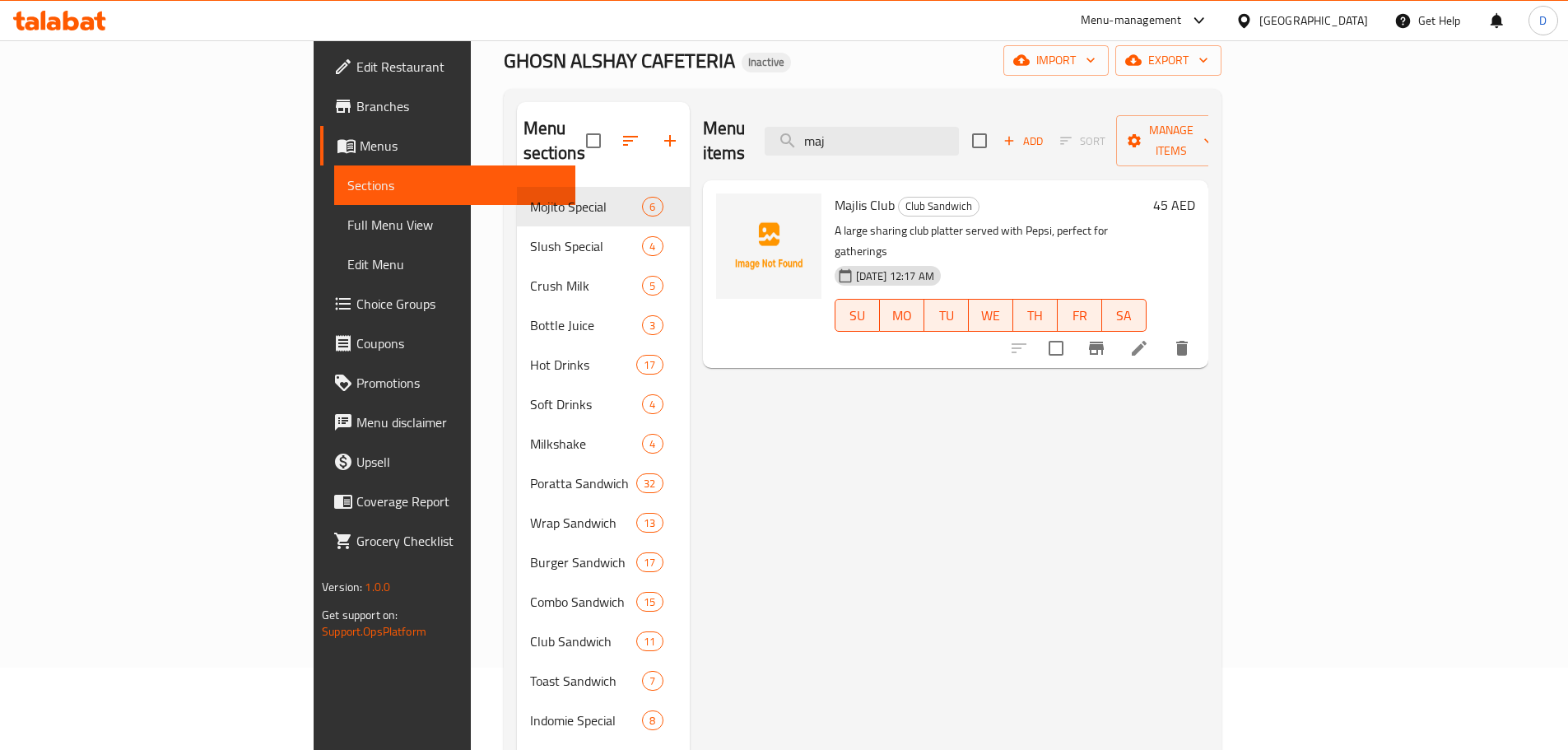
drag, startPoint x: 956, startPoint y: 128, endPoint x: 772, endPoint y: 132, distance: 184.0
click at [772, 132] on div "Menu items maj Add Sort Manage items" at bounding box center [955, 141] width 505 height 78
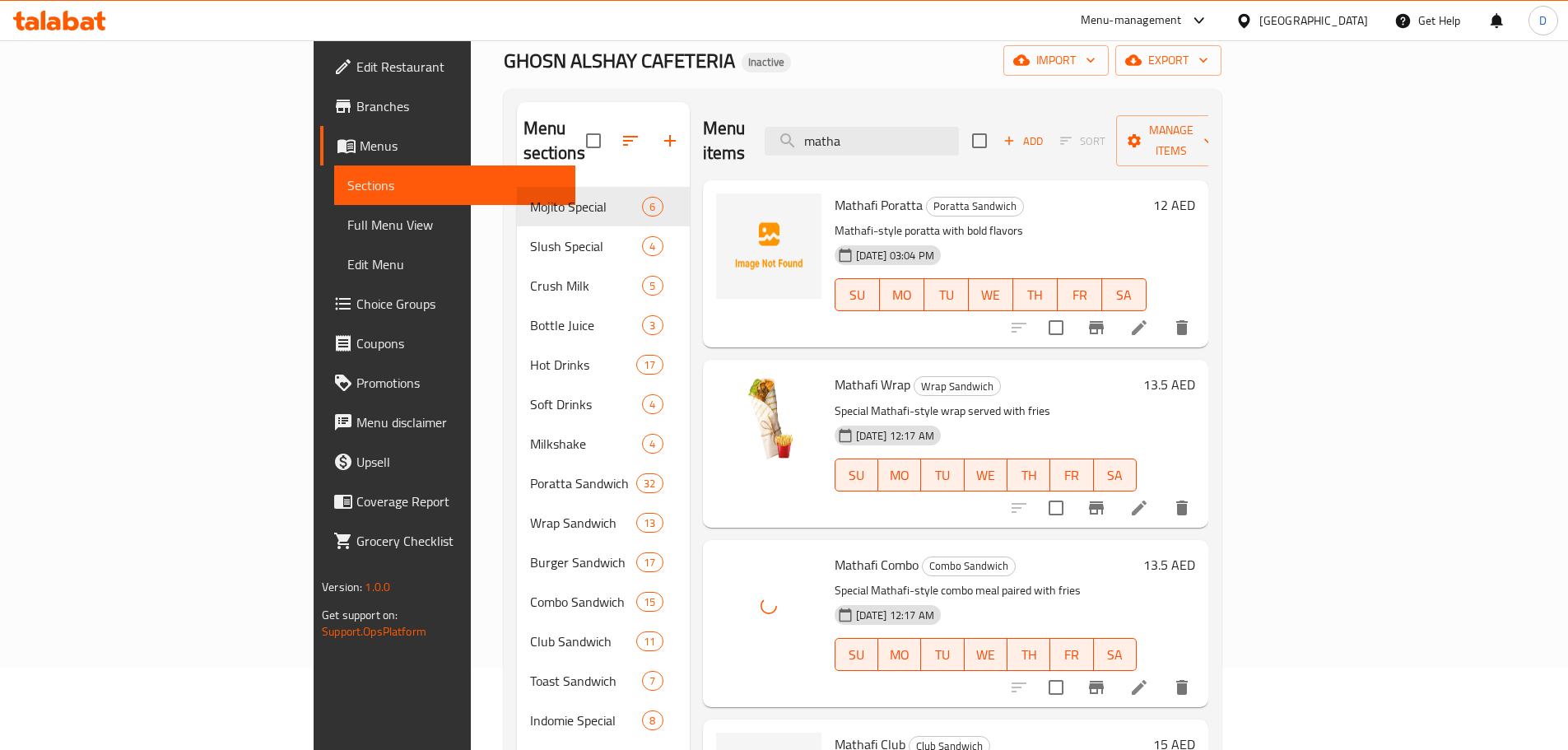
scroll to position [0, 0]
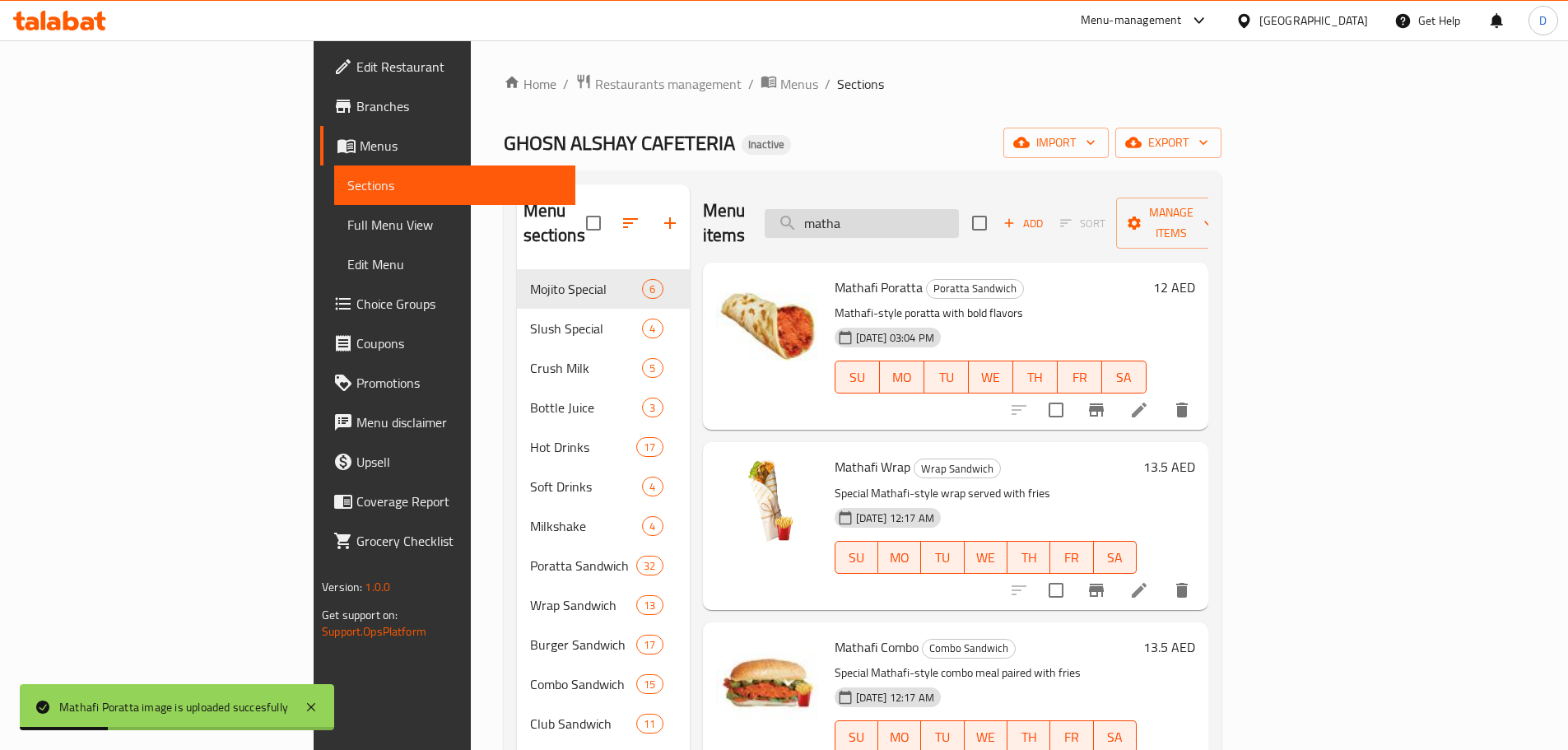
drag, startPoint x: 950, startPoint y: 219, endPoint x: 926, endPoint y: 219, distance: 24.0
click at [926, 219] on input "matha" at bounding box center [861, 224] width 194 height 29
click at [959, 219] on input "matha" at bounding box center [861, 224] width 194 height 29
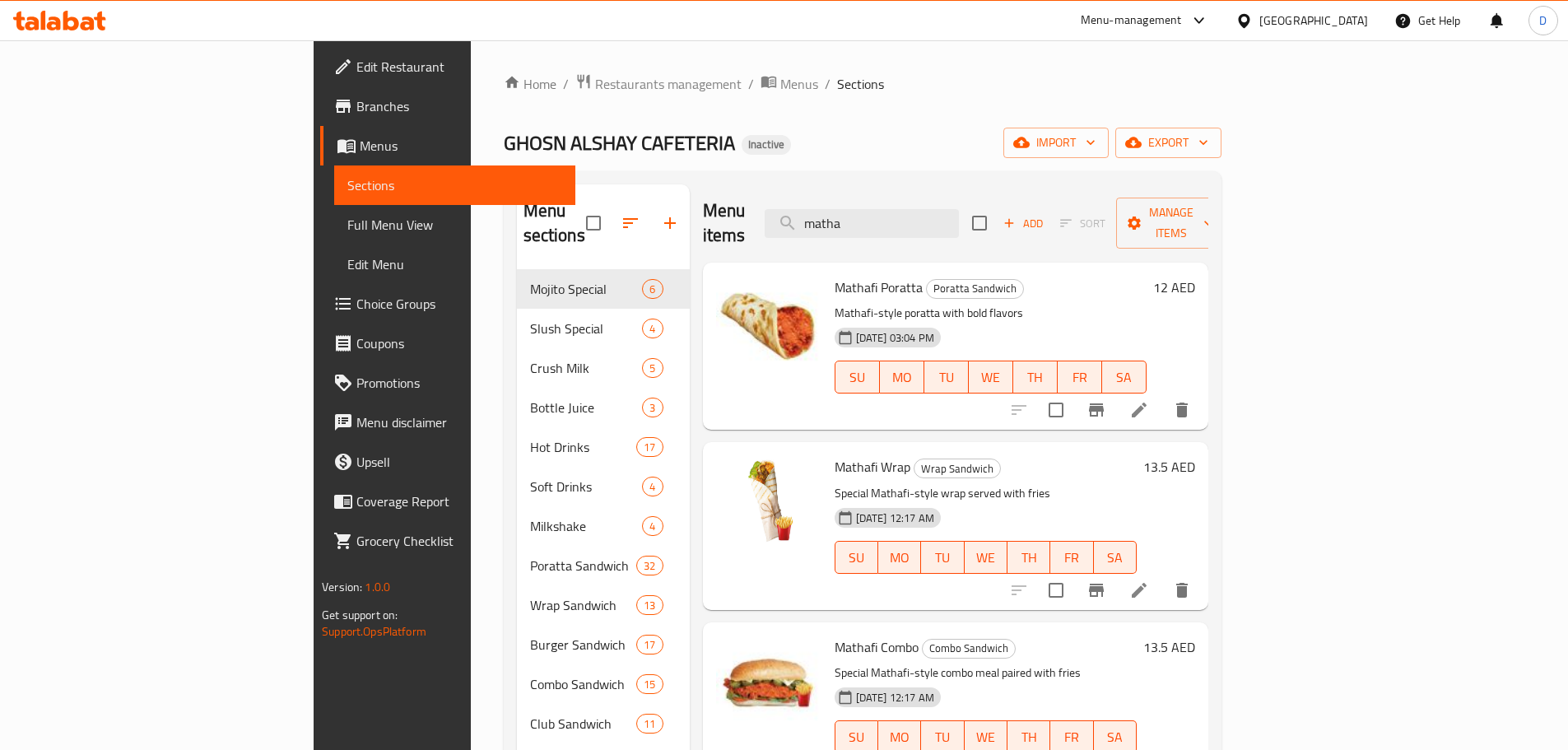
drag, startPoint x: 996, startPoint y: 213, endPoint x: 810, endPoint y: 217, distance: 186.0
click at [810, 217] on div "Menu items matha Add Sort Manage items" at bounding box center [955, 224] width 505 height 78
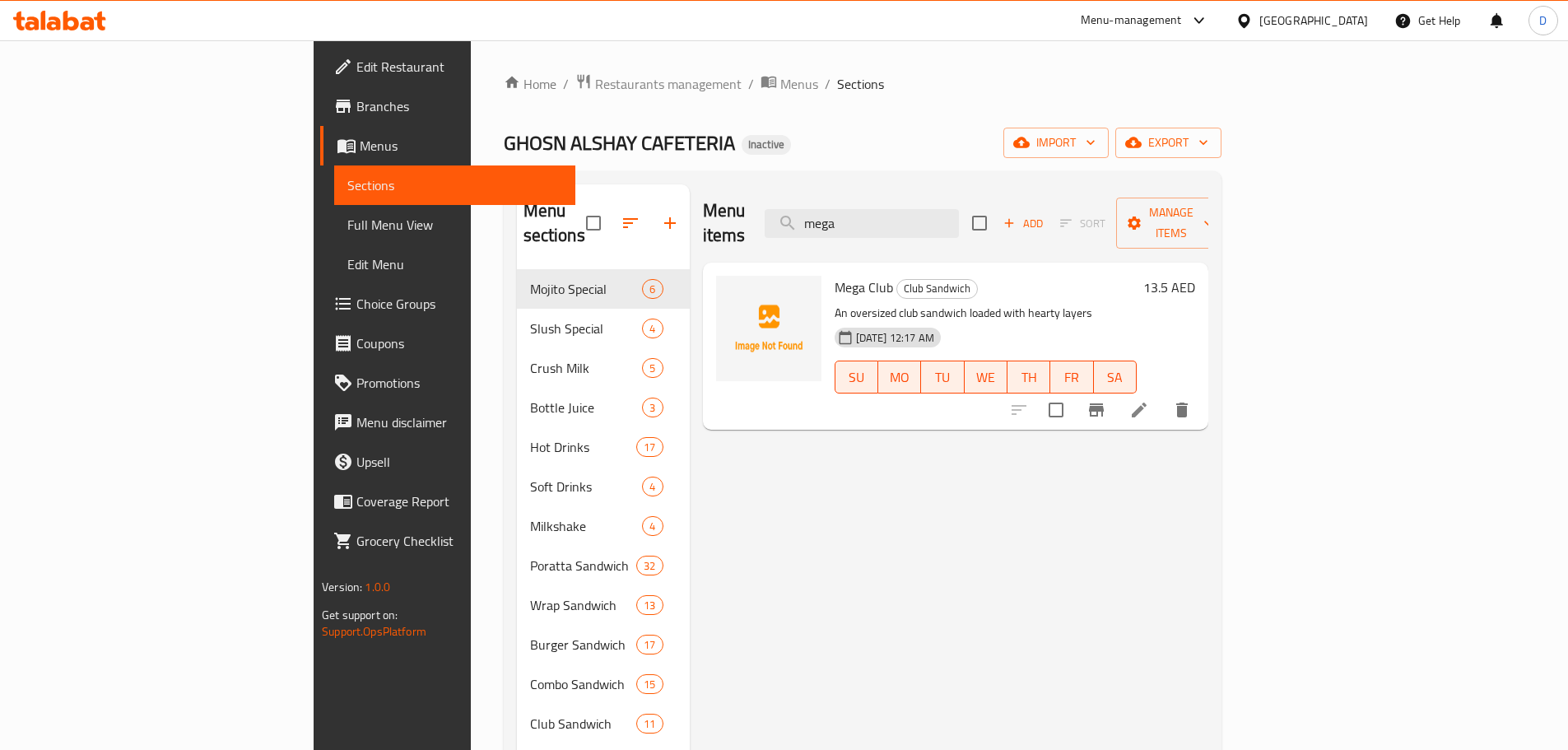
drag, startPoint x: 982, startPoint y: 198, endPoint x: 722, endPoint y: 198, distance: 260.0
click at [722, 198] on div "Menu items mega Add Sort Manage items" at bounding box center [955, 224] width 505 height 78
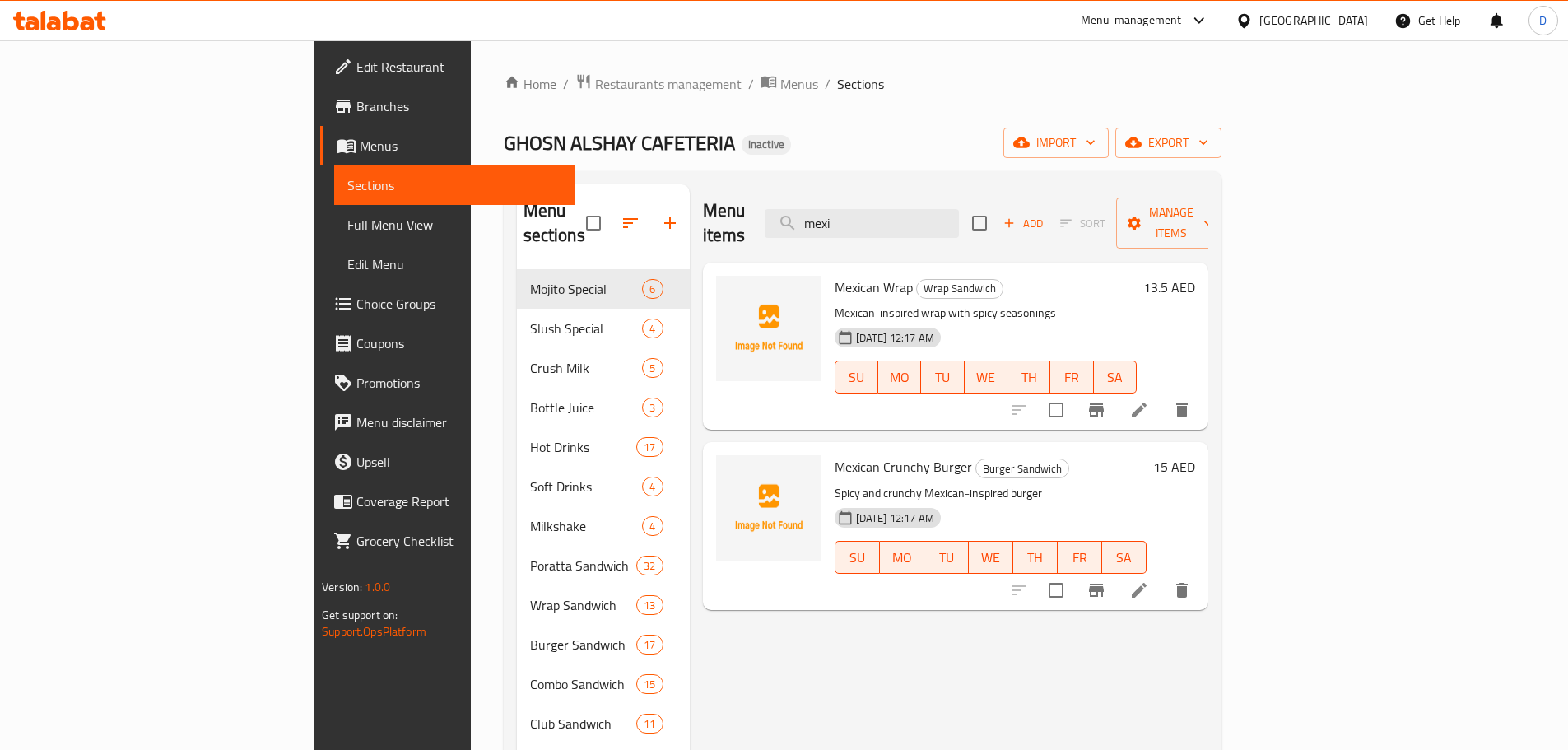
drag, startPoint x: 974, startPoint y: 208, endPoint x: 833, endPoint y: 209, distance: 141.0
click at [833, 209] on div "Menu items mexi Add Sort Manage items" at bounding box center [955, 224] width 505 height 78
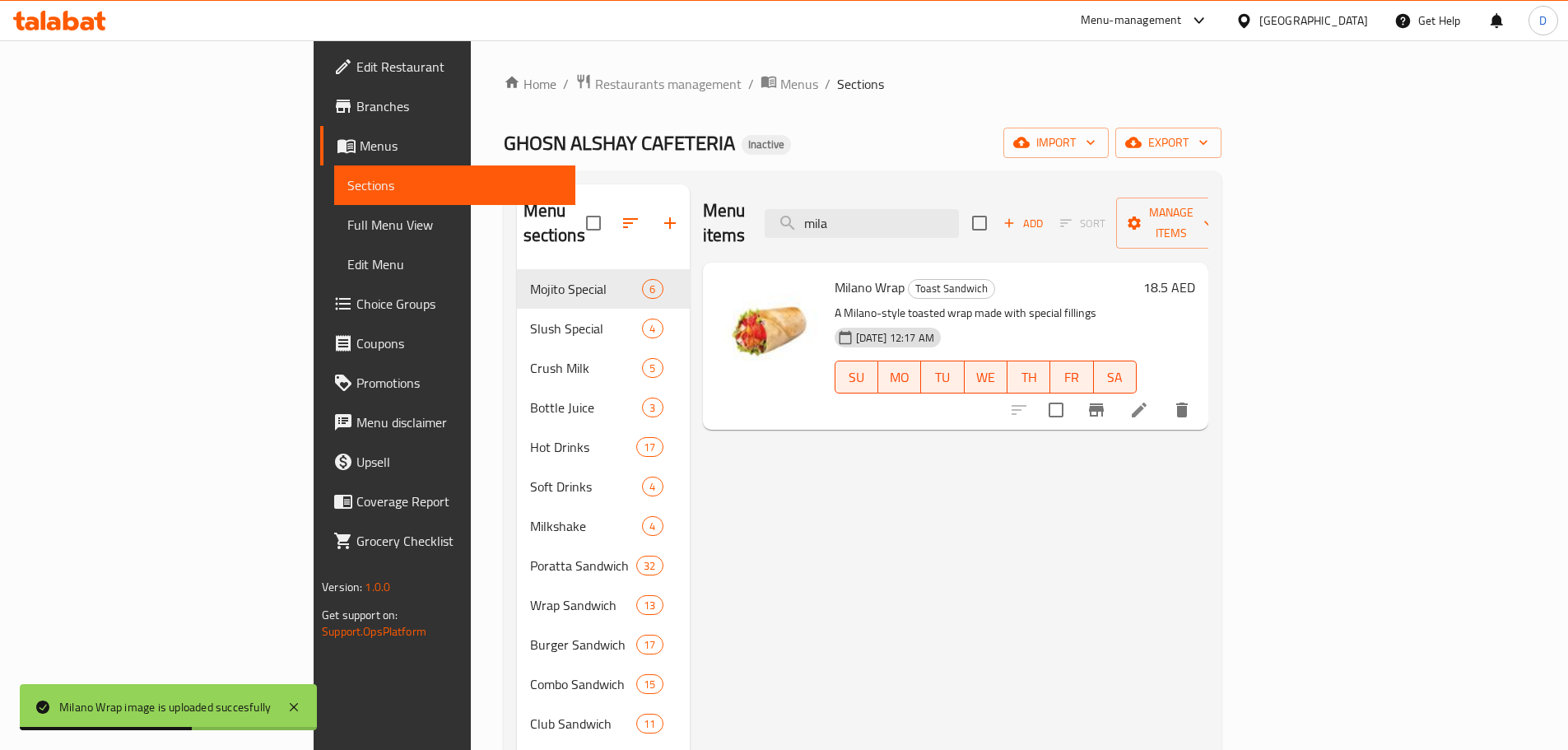
drag, startPoint x: 976, startPoint y: 216, endPoint x: 865, endPoint y: 209, distance: 111.2
click at [865, 209] on div "Menu items mila Add Sort Manage items" at bounding box center [955, 224] width 505 height 78
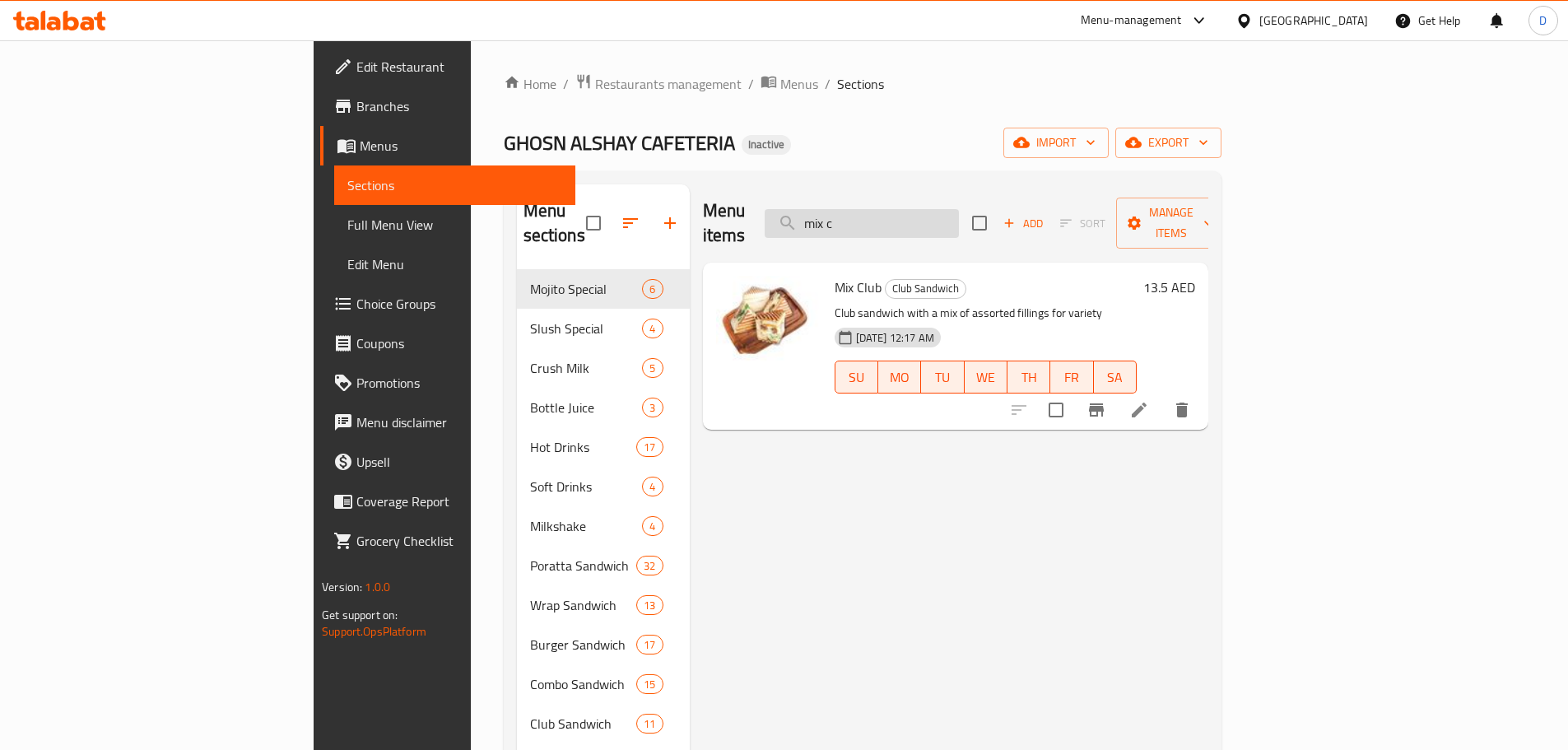
click at [959, 225] on input "mix c" at bounding box center [861, 224] width 194 height 29
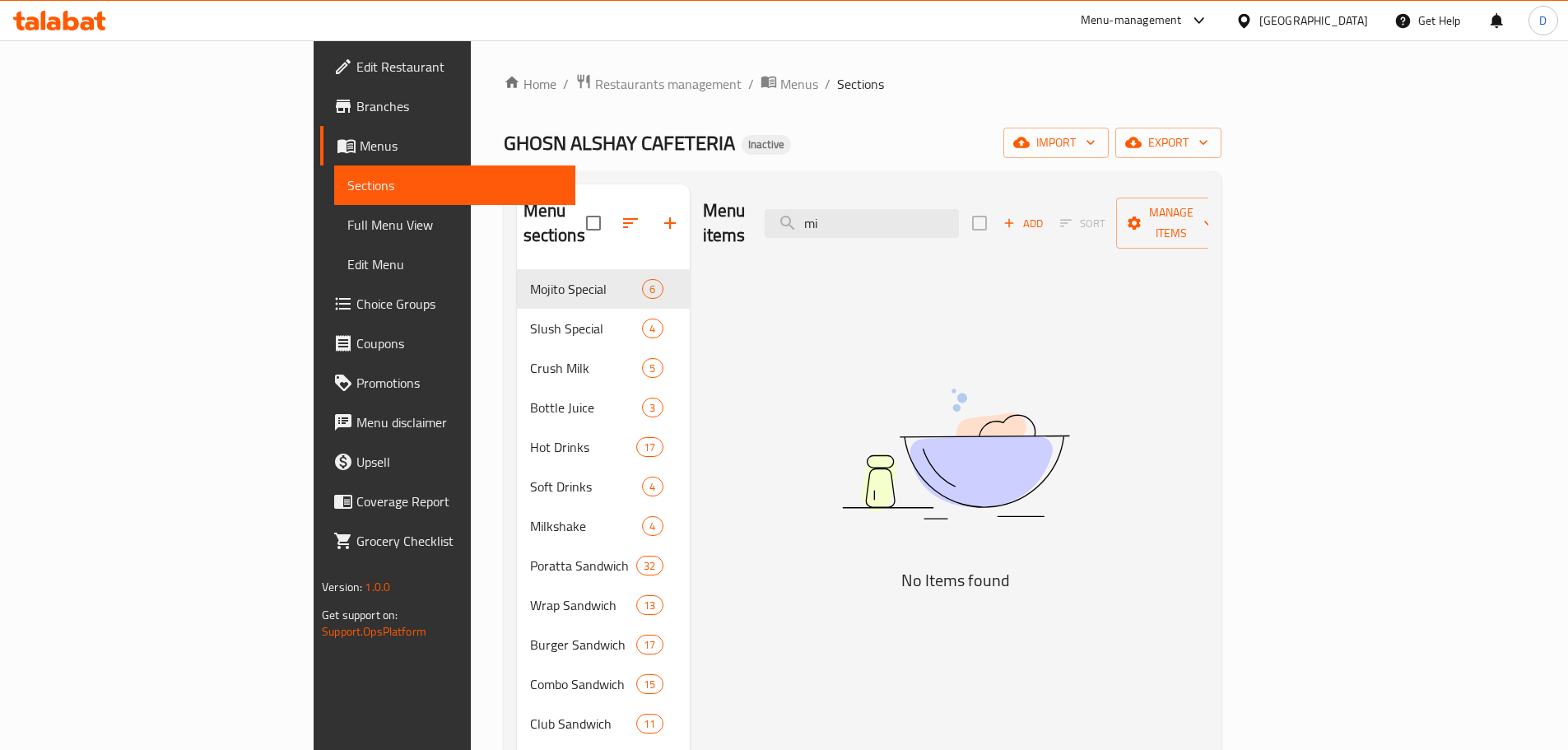
type input "m"
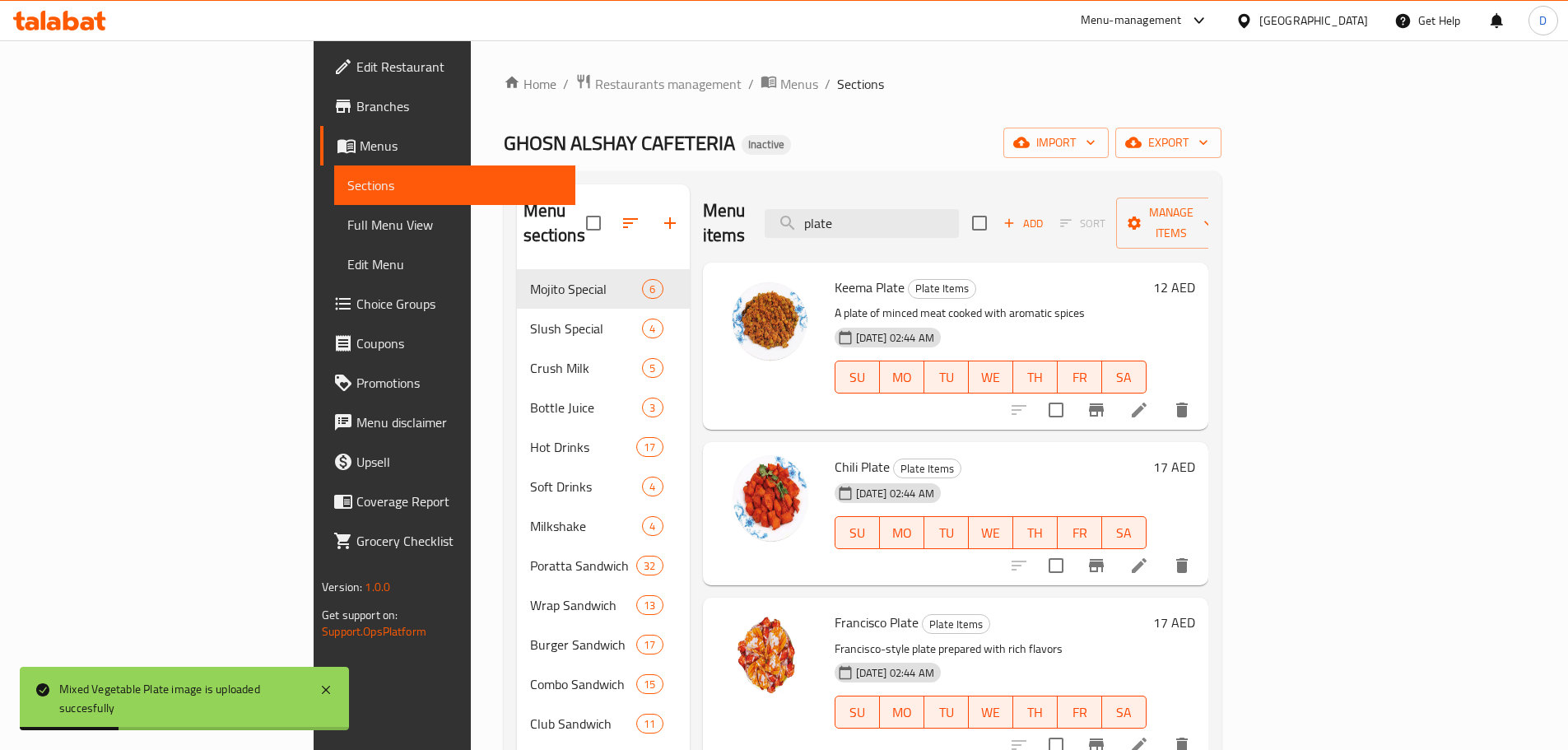
drag, startPoint x: 977, startPoint y: 211, endPoint x: 843, endPoint y: 224, distance: 134.6
click at [843, 224] on div "Menu items plate Add Sort Manage items" at bounding box center [955, 224] width 505 height 78
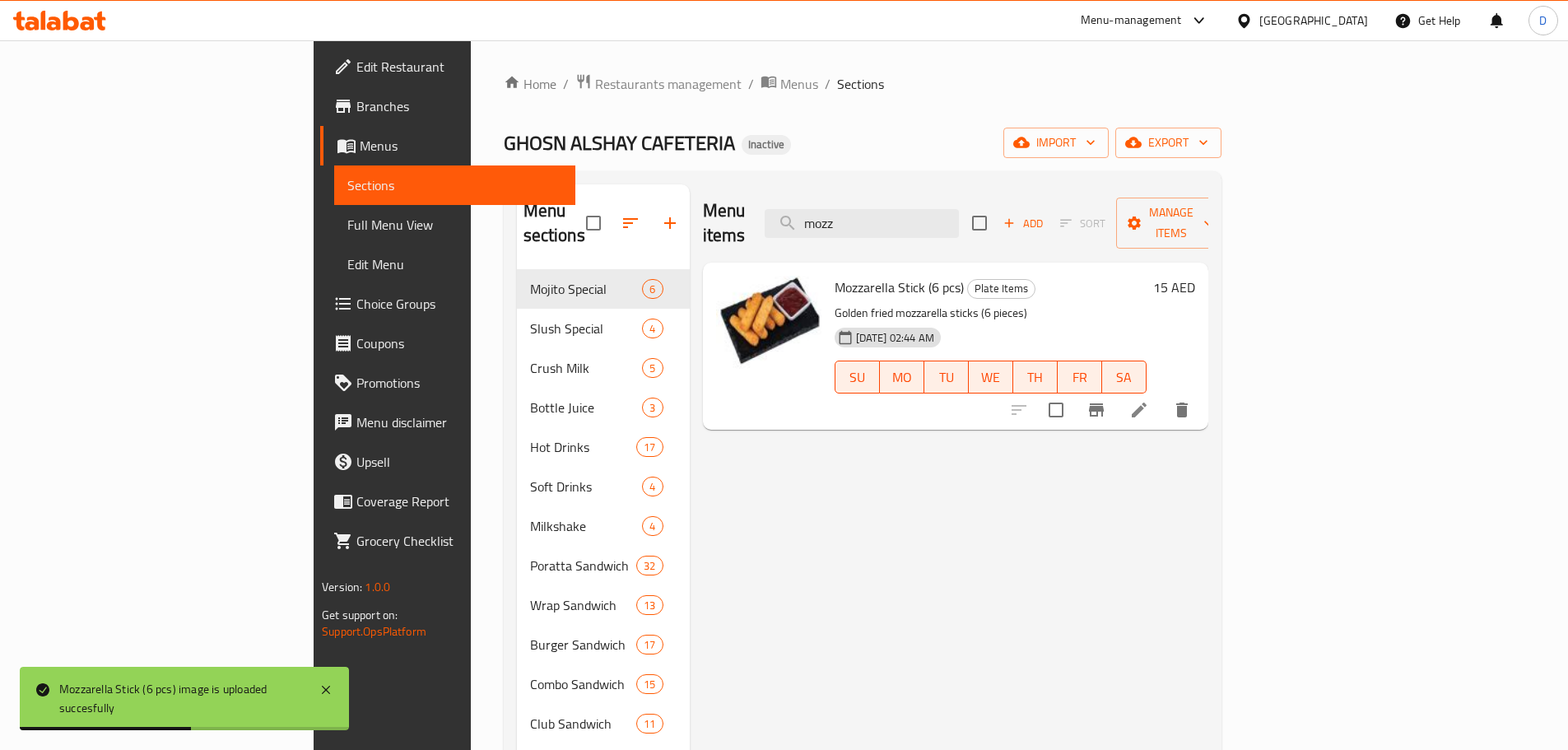
drag, startPoint x: 969, startPoint y: 216, endPoint x: 899, endPoint y: 227, distance: 70.9
click at [899, 227] on div "Menu items mozz Add Sort Manage items" at bounding box center [955, 224] width 505 height 78
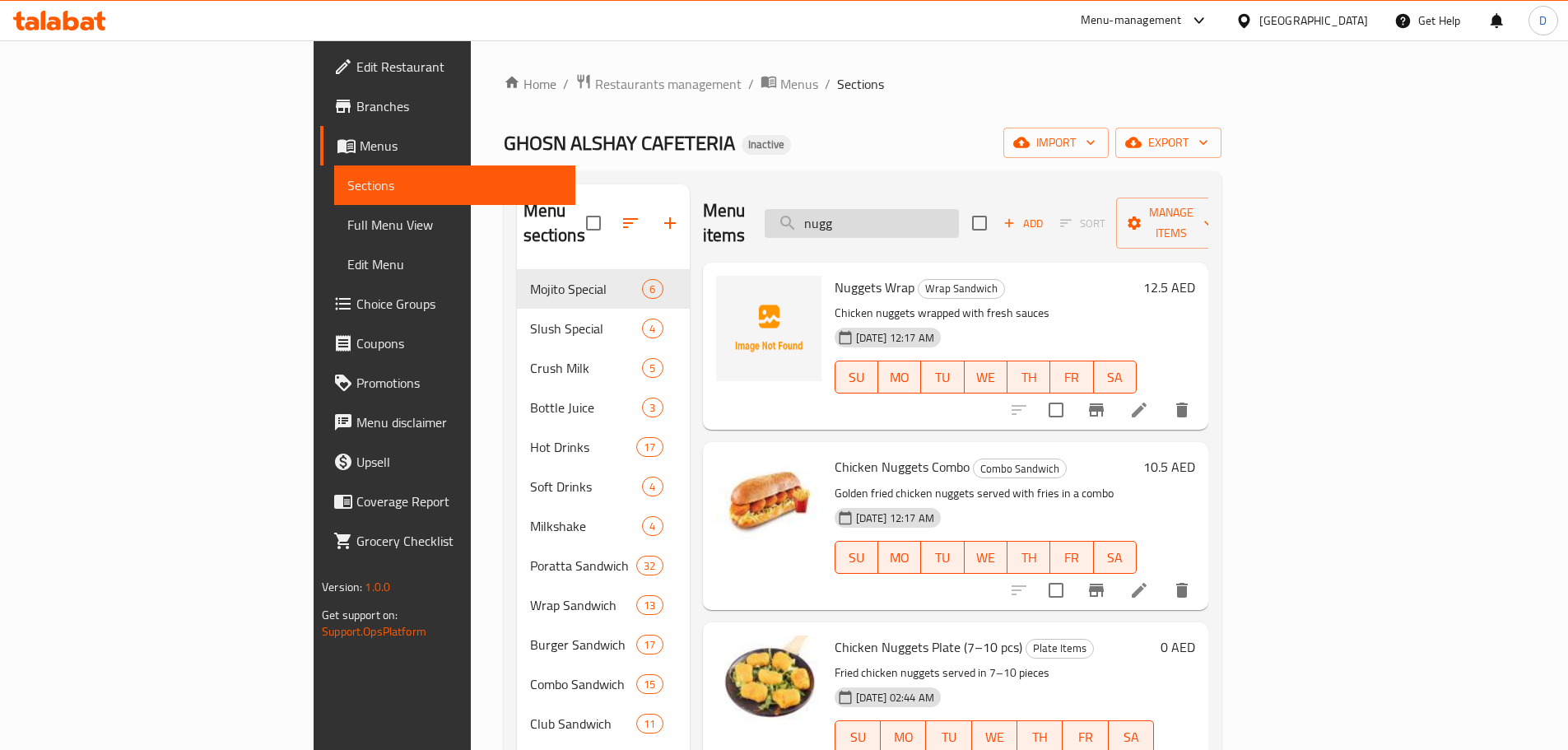
drag, startPoint x: 985, startPoint y: 219, endPoint x: 894, endPoint y: 219, distance: 91.0
click at [894, 219] on input "nugg" at bounding box center [861, 224] width 194 height 29
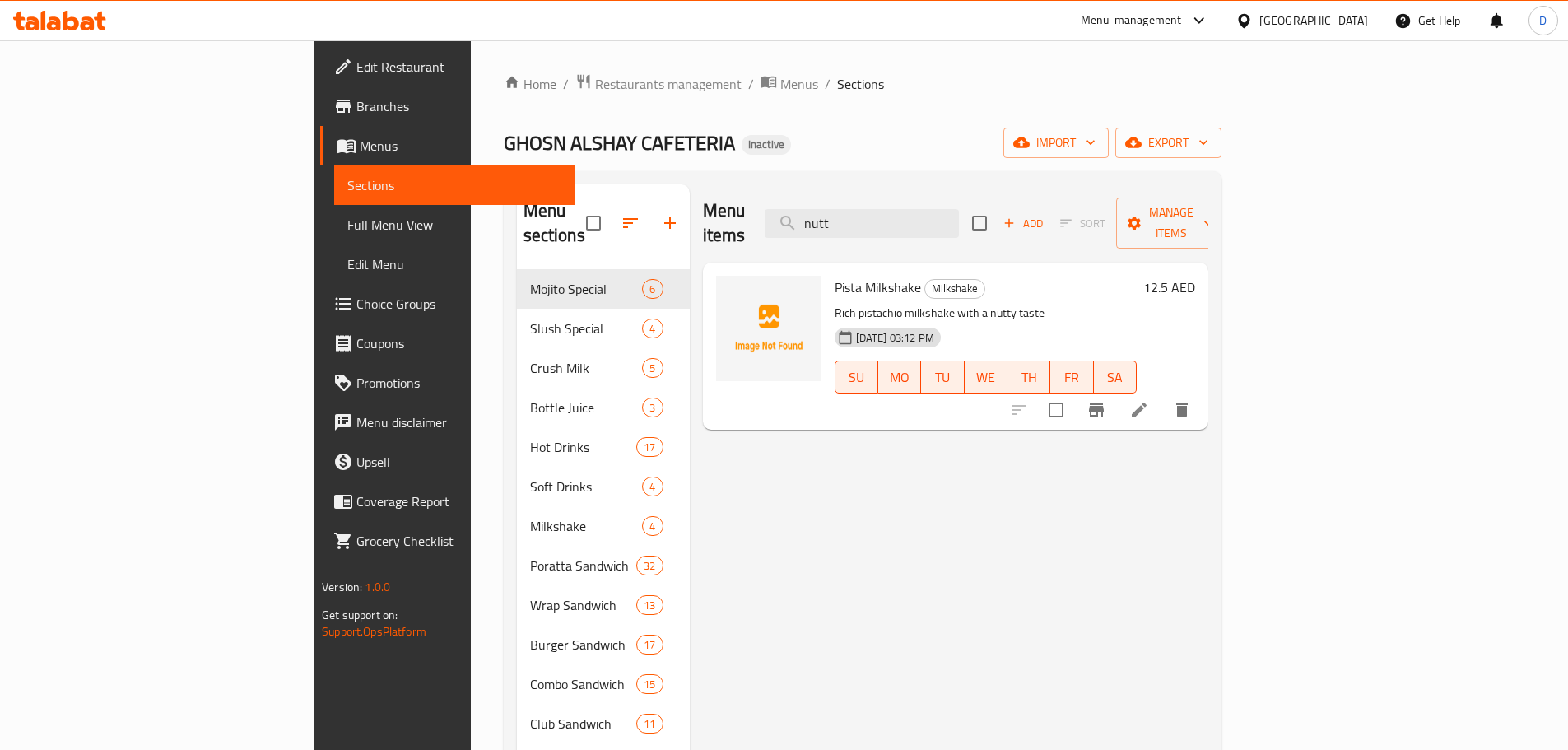
click at [985, 226] on div "Menu items nutt Add Sort Manage items" at bounding box center [955, 224] width 505 height 78
click at [959, 221] on input "nutt" at bounding box center [861, 224] width 194 height 29
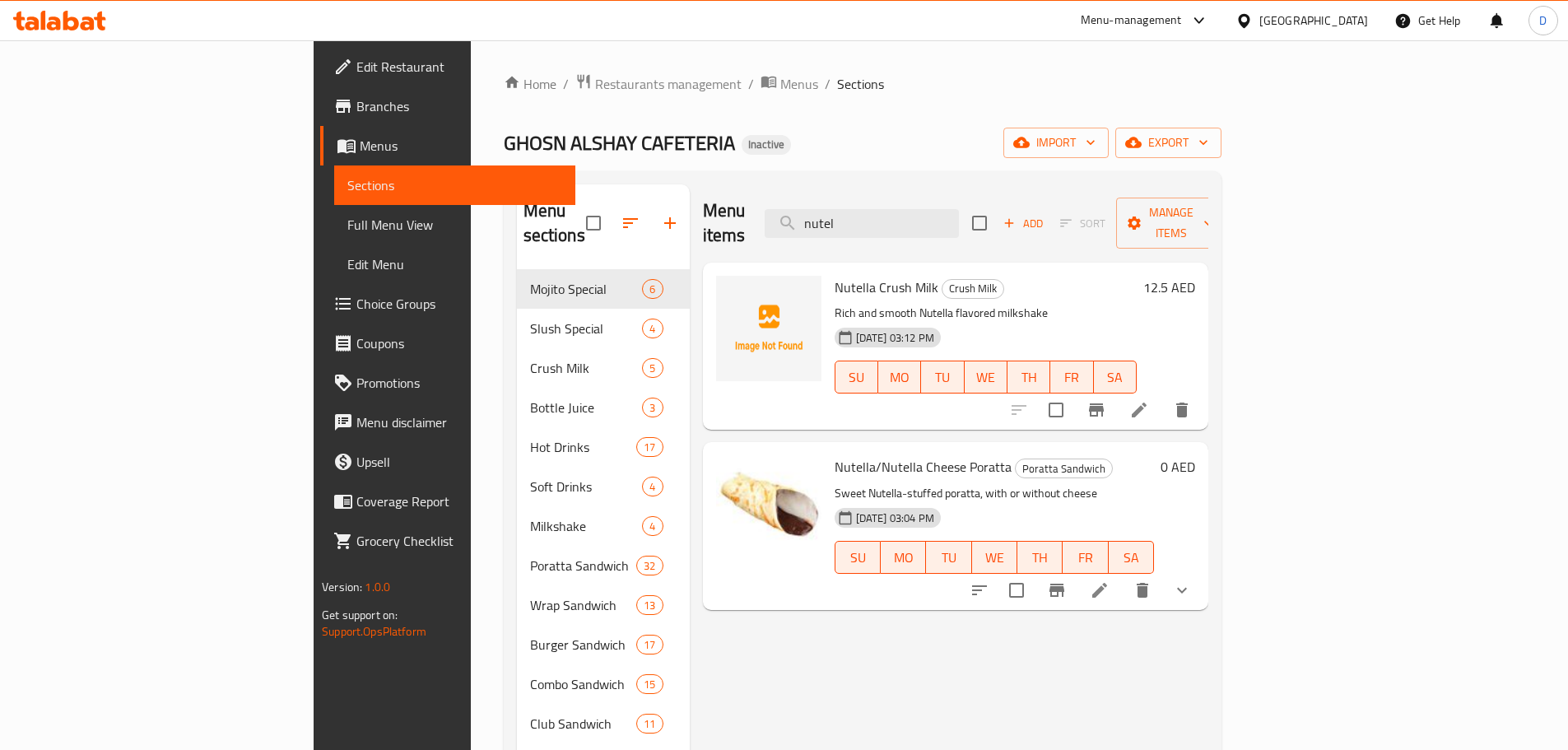
drag, startPoint x: 971, startPoint y: 210, endPoint x: 874, endPoint y: 211, distance: 97.0
click at [874, 211] on div "Menu items nutel Add Sort Manage items" at bounding box center [955, 224] width 505 height 78
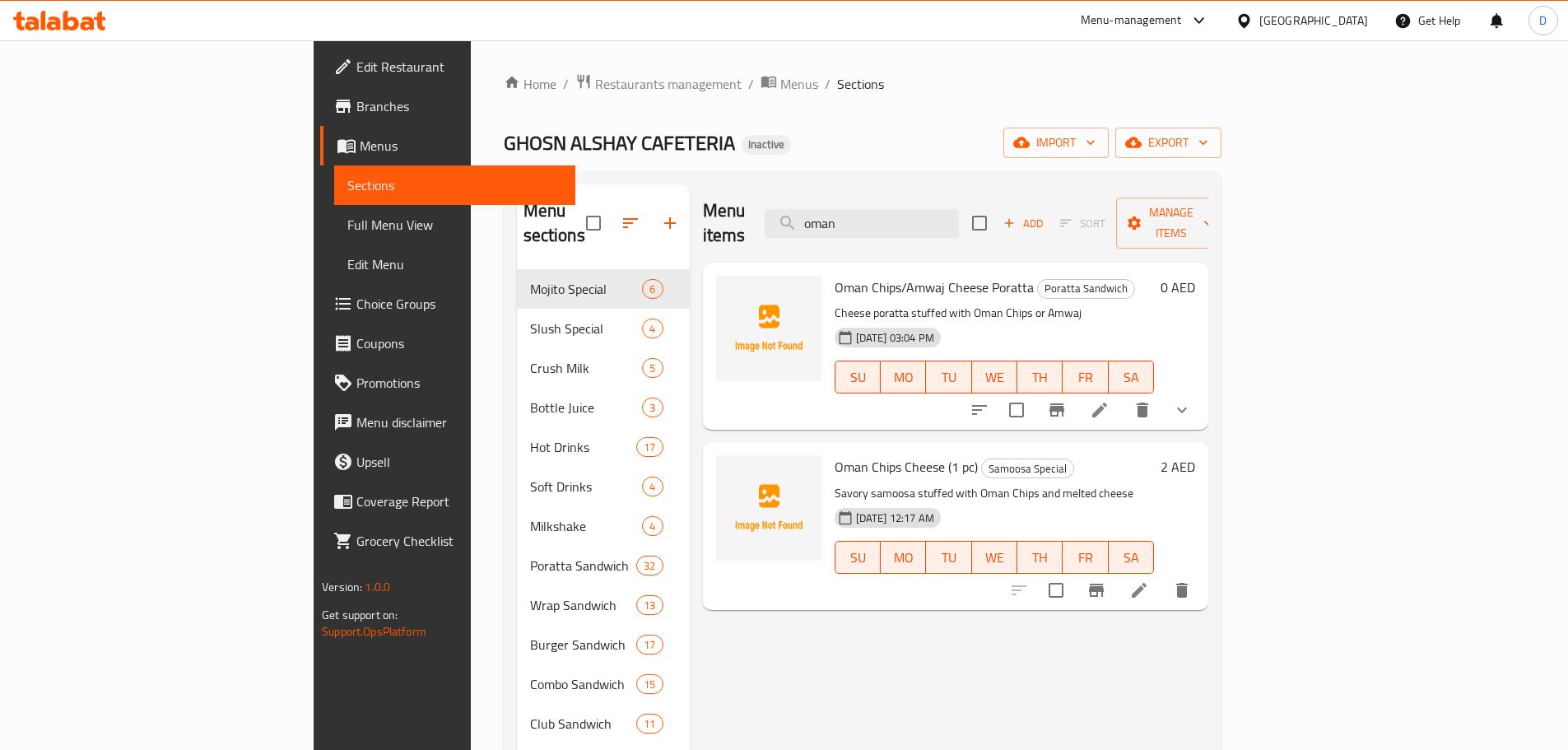
type input "oman"
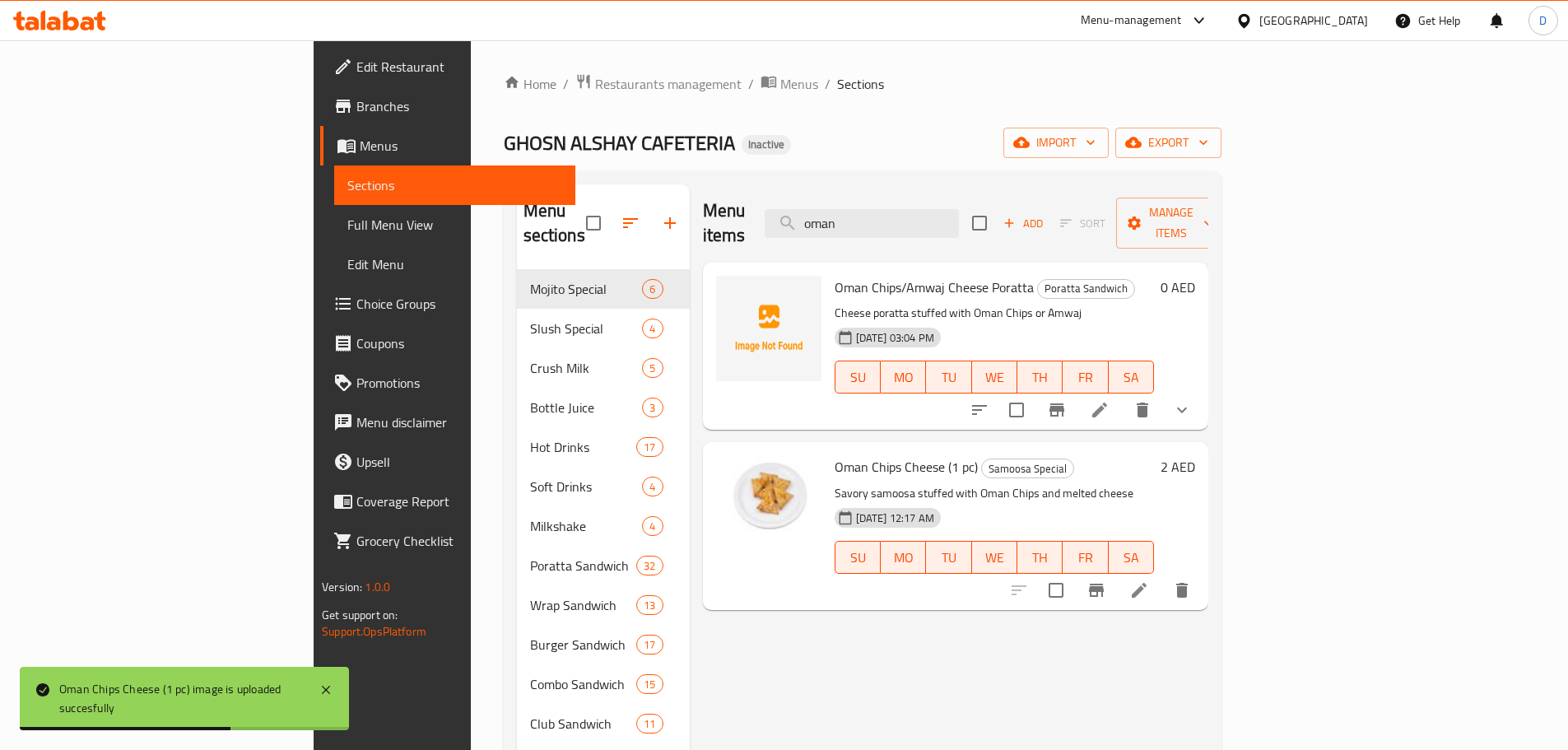
drag, startPoint x: 984, startPoint y: 211, endPoint x: 865, endPoint y: 208, distance: 119.0
click at [865, 208] on div "Menu items oman Add Sort Manage items" at bounding box center [955, 224] width 505 height 78
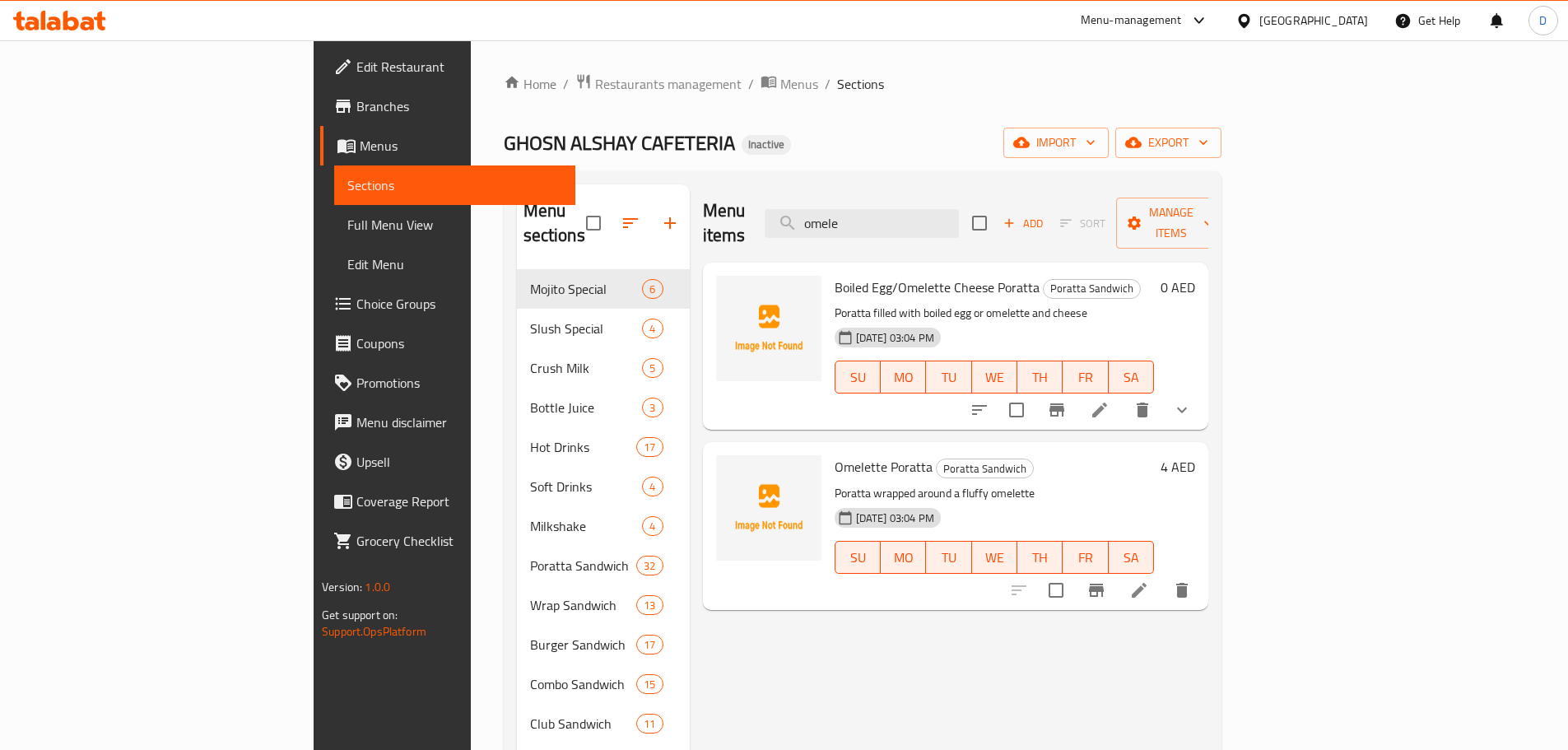
type input "omelet"
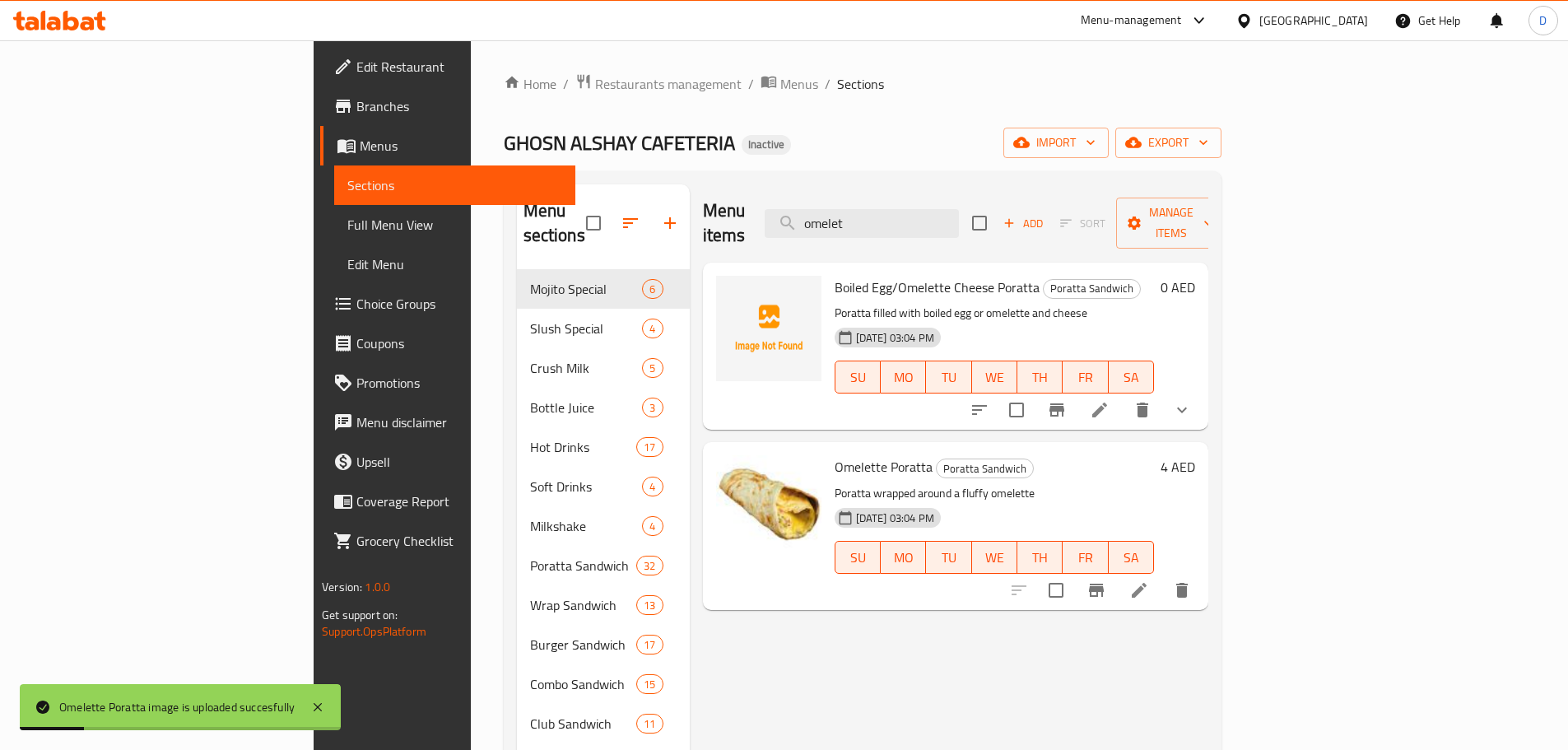
drag, startPoint x: 977, startPoint y: 218, endPoint x: 875, endPoint y: 225, distance: 102.2
click at [875, 225] on div "Menu items omelet Add Sort Manage items" at bounding box center [955, 224] width 505 height 78
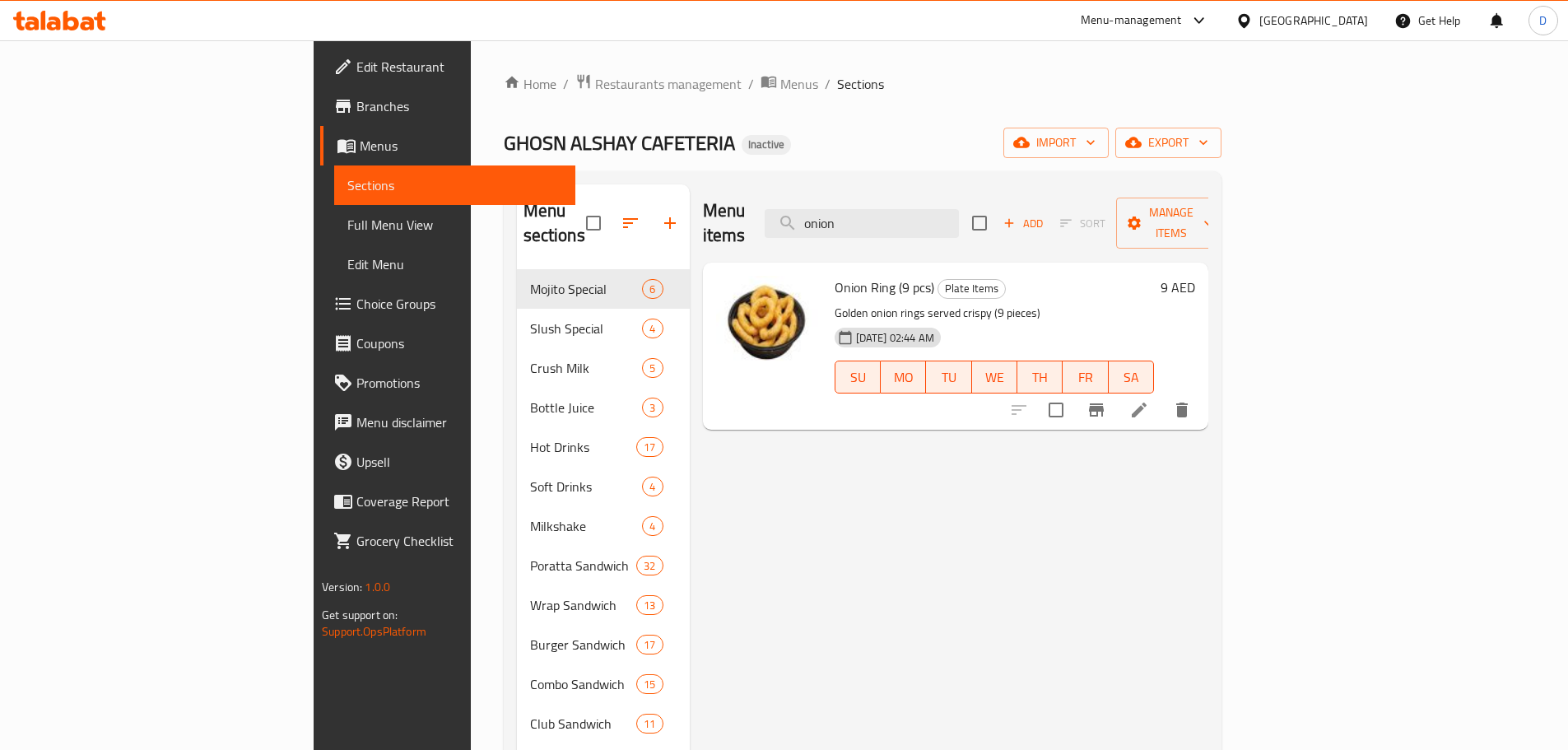
drag, startPoint x: 977, startPoint y: 218, endPoint x: 867, endPoint y: 222, distance: 110.1
click at [867, 222] on div "Menu items onion Add Sort Manage items" at bounding box center [955, 224] width 505 height 78
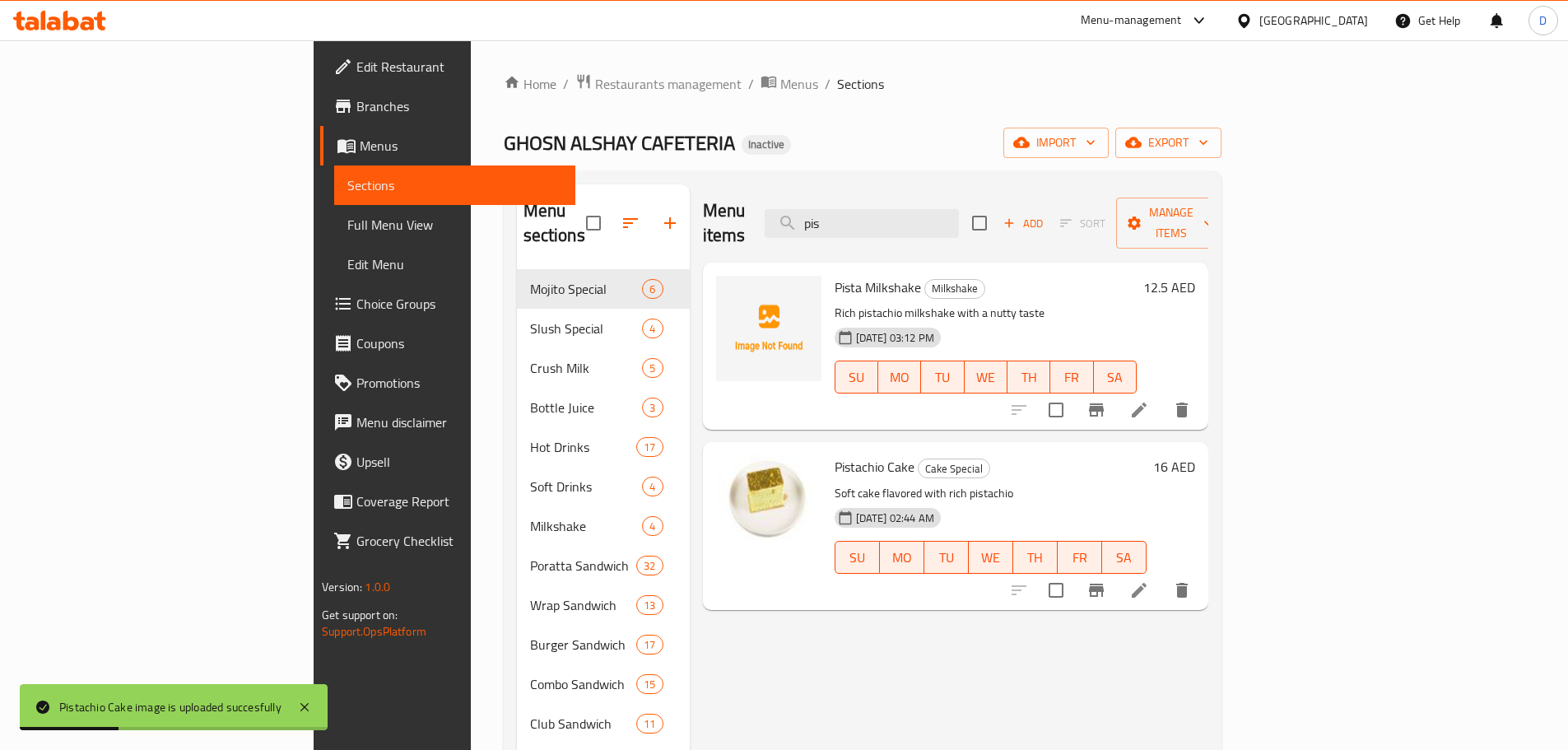
drag, startPoint x: 928, startPoint y: 221, endPoint x: 862, endPoint y: 228, distance: 66.4
click at [862, 228] on div "Menu items pis Add Sort Manage items" at bounding box center [955, 224] width 505 height 78
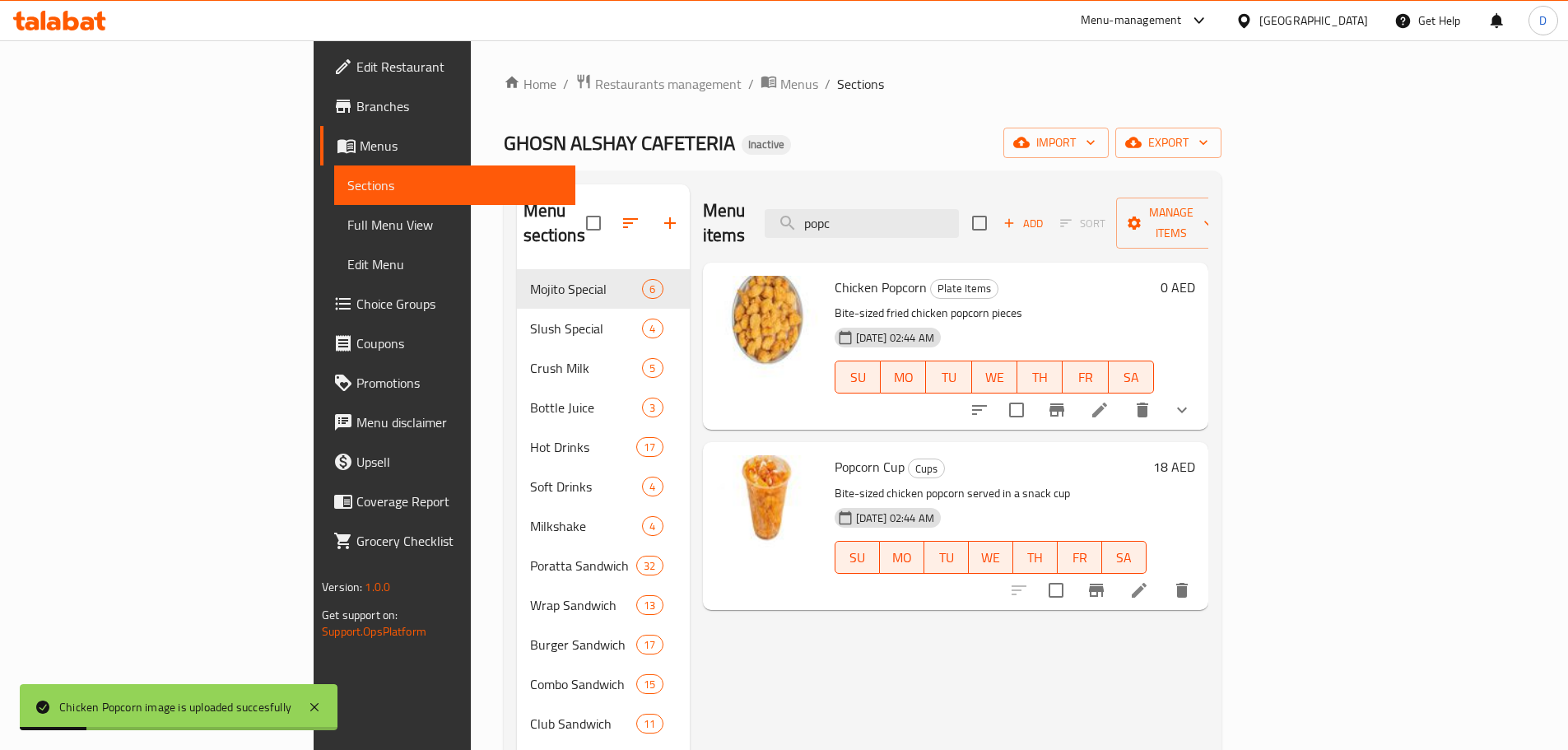
drag, startPoint x: 973, startPoint y: 213, endPoint x: 866, endPoint y: 225, distance: 107.7
click at [866, 225] on div "Menu items popc Add Sort Manage items" at bounding box center [955, 224] width 505 height 78
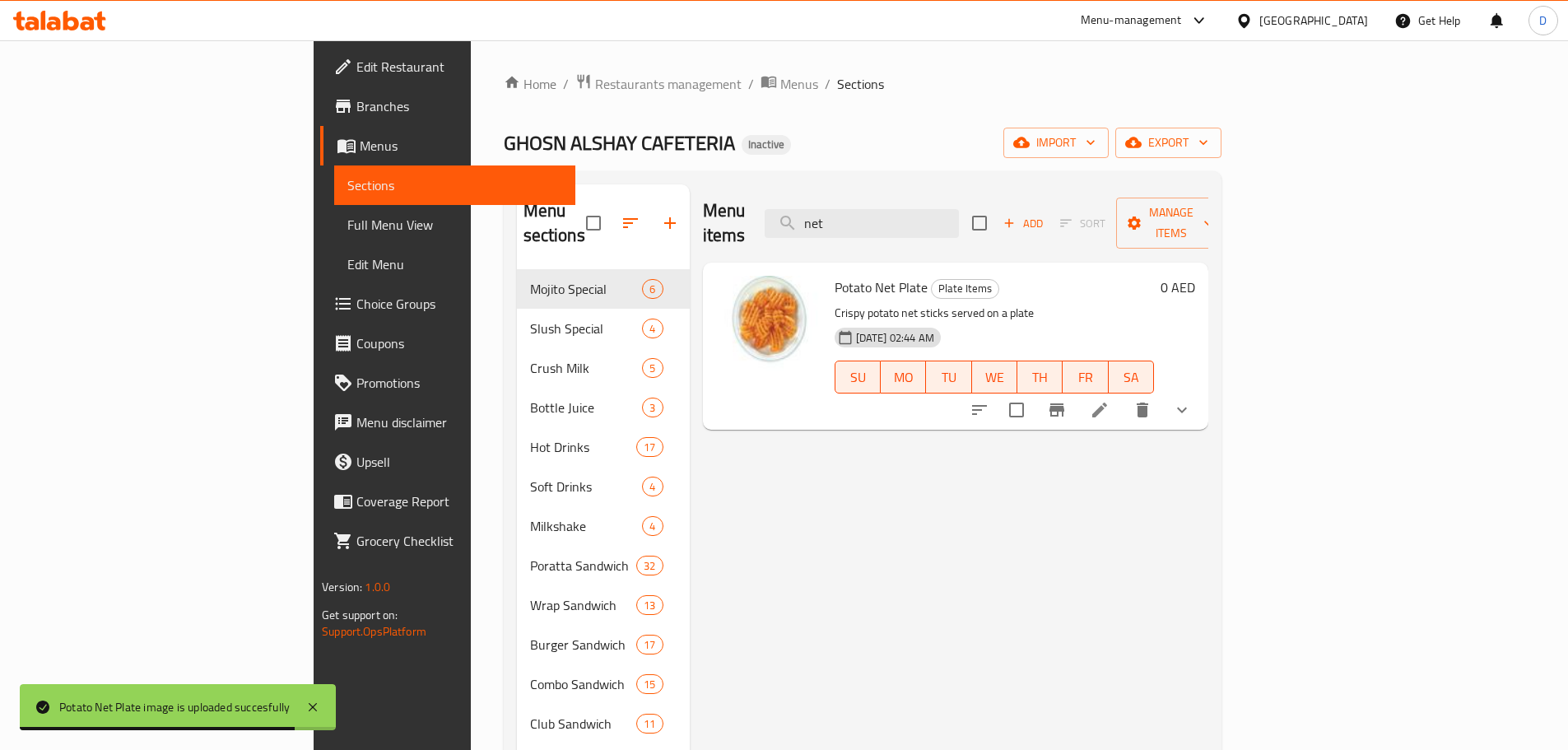
drag, startPoint x: 954, startPoint y: 209, endPoint x: 867, endPoint y: 217, distance: 87.4
click at [867, 217] on div "Menu items net Add Sort Manage items" at bounding box center [955, 224] width 505 height 78
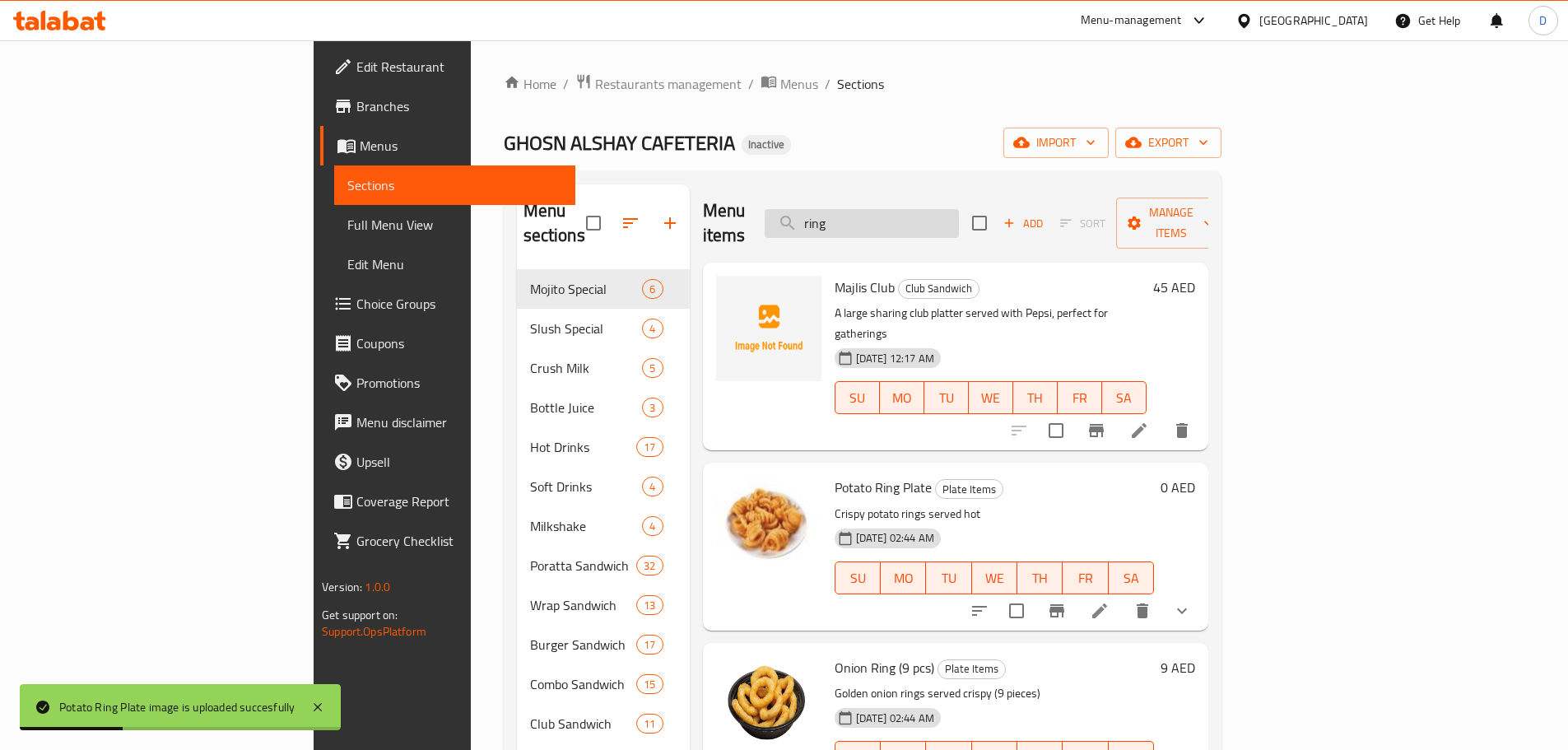
drag, startPoint x: 985, startPoint y: 209, endPoint x: 893, endPoint y: 224, distance: 93.2
click at [893, 224] on input "ring" at bounding box center [861, 224] width 194 height 29
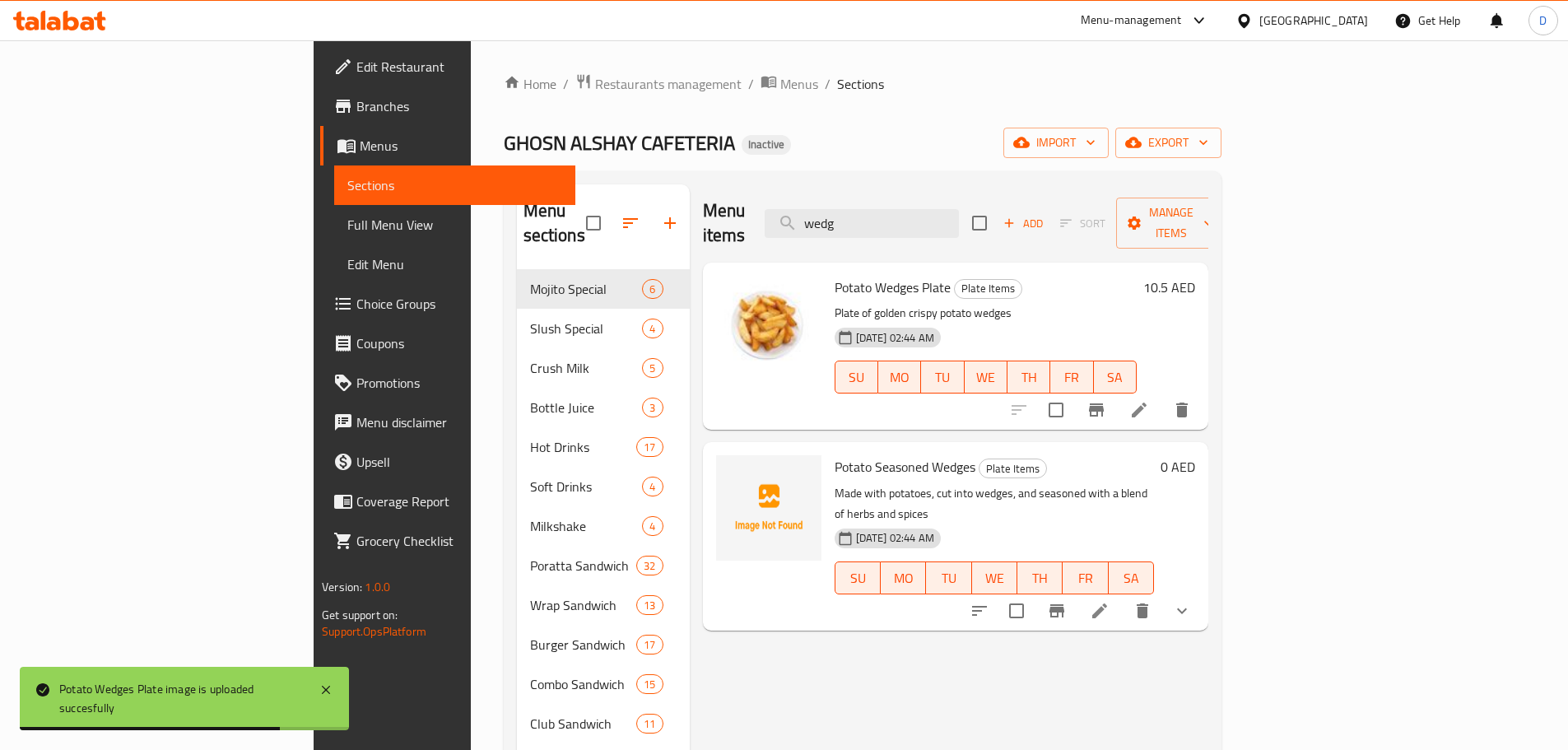
drag, startPoint x: 965, startPoint y: 211, endPoint x: 856, endPoint y: 211, distance: 109.0
click at [856, 211] on div "Menu items wedg Add Sort Manage items" at bounding box center [955, 224] width 505 height 78
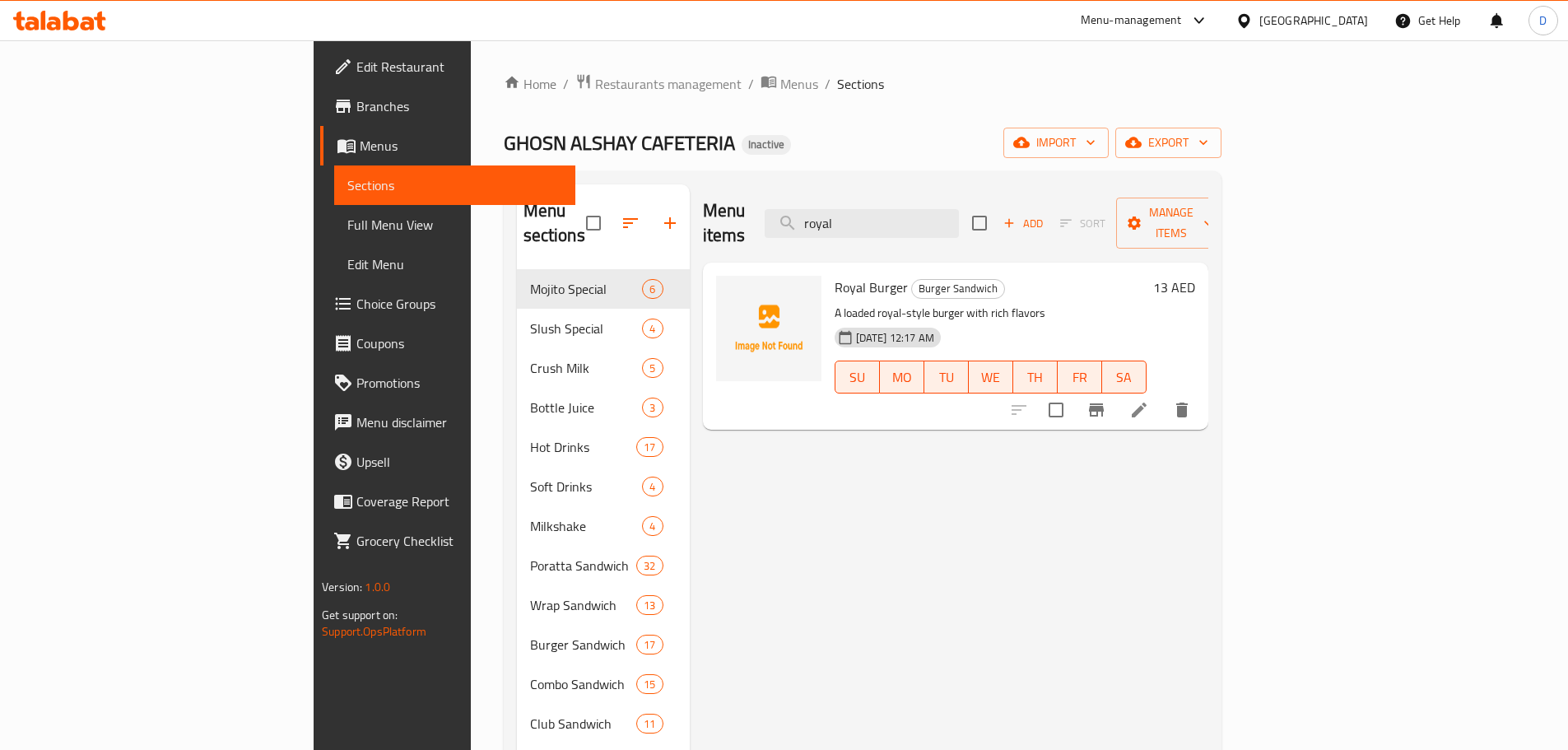
drag, startPoint x: 968, startPoint y: 211, endPoint x: 812, endPoint y: 212, distance: 156.0
click at [812, 212] on div "Menu items royal Add Sort Manage items" at bounding box center [955, 224] width 505 height 78
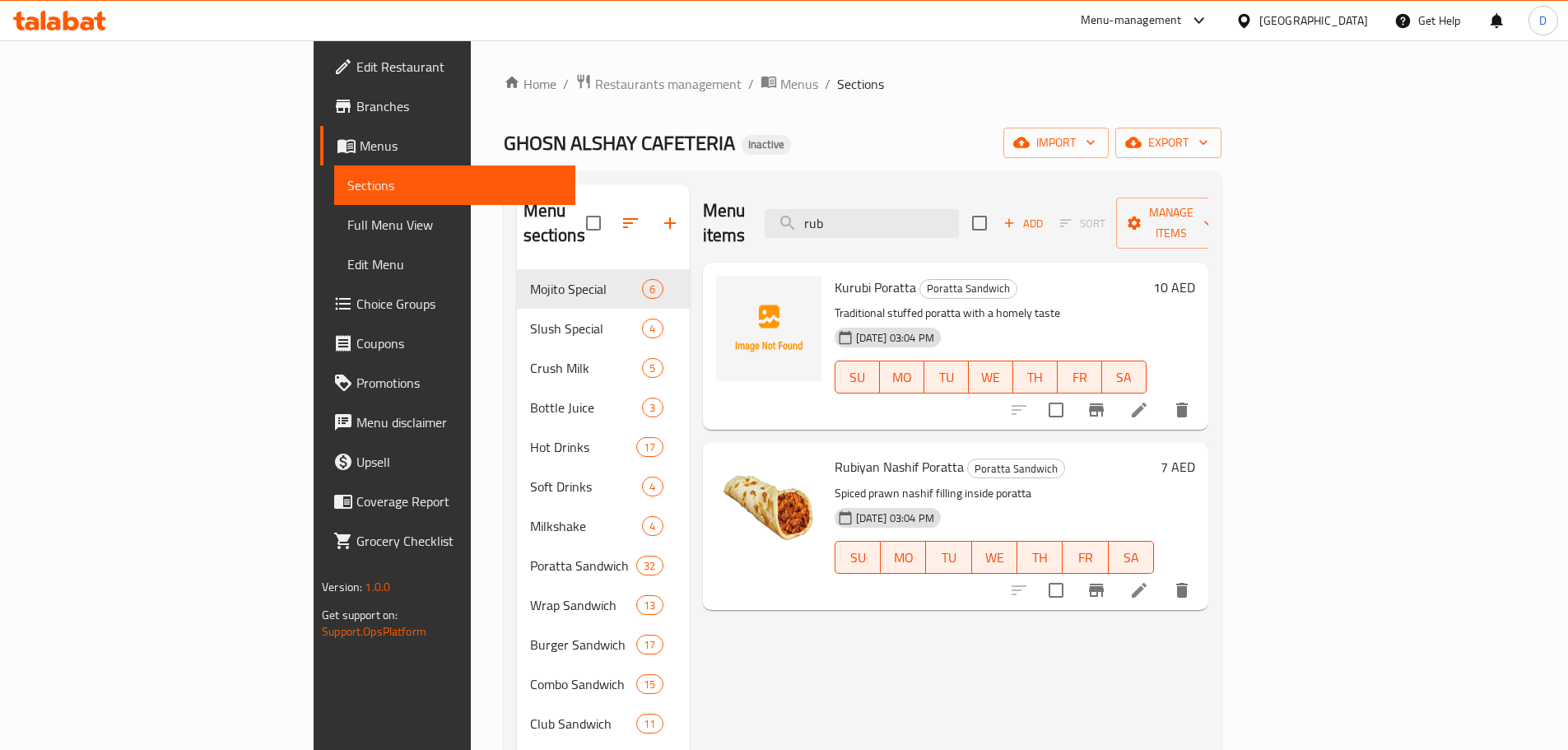
drag, startPoint x: 955, startPoint y: 213, endPoint x: 850, endPoint y: 220, distance: 105.2
click at [850, 220] on div "Menu items rub Add Sort Manage items" at bounding box center [955, 224] width 505 height 78
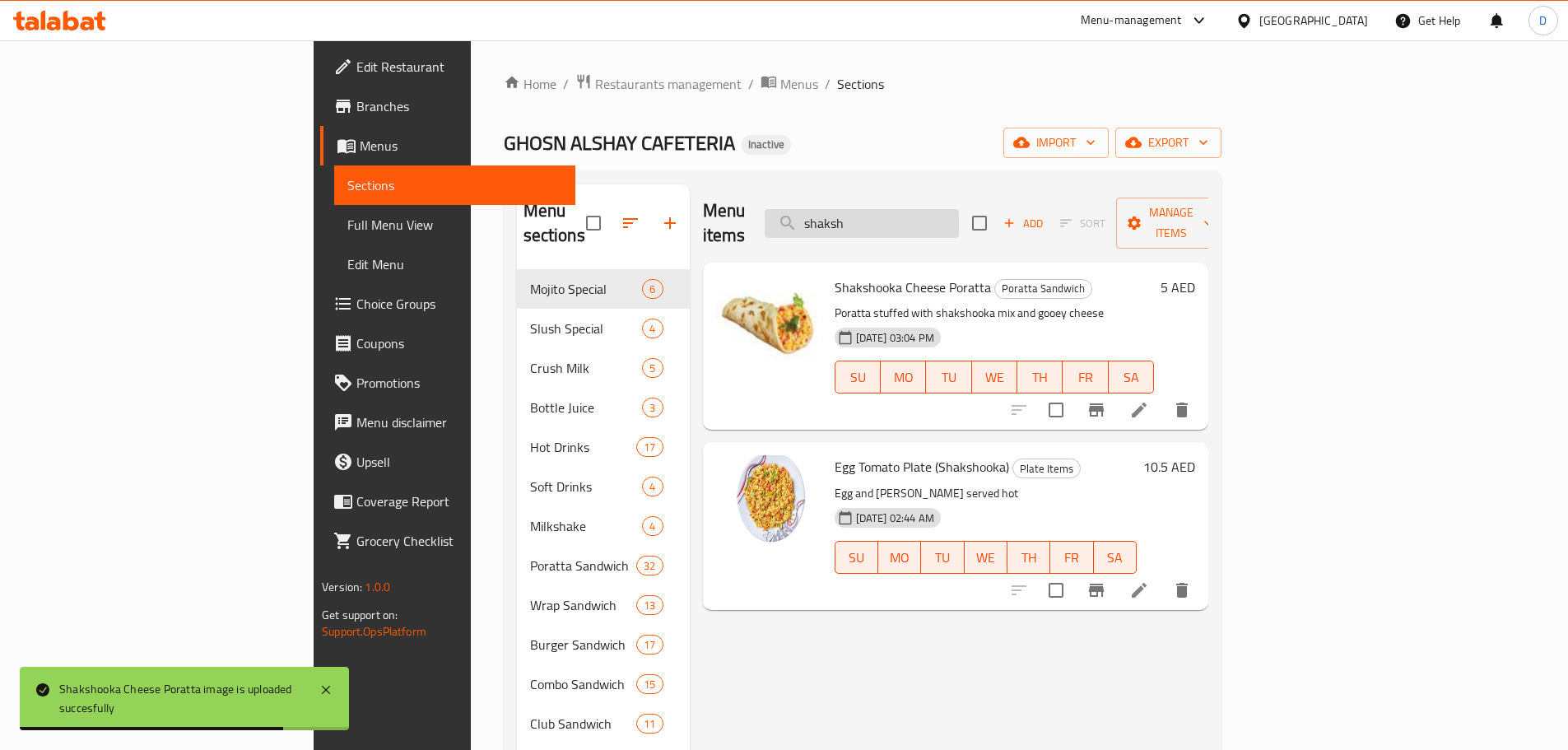
drag, startPoint x: 990, startPoint y: 209, endPoint x: 882, endPoint y: 212, distance: 108.0
click at [882, 212] on input "shaksh" at bounding box center [861, 224] width 194 height 29
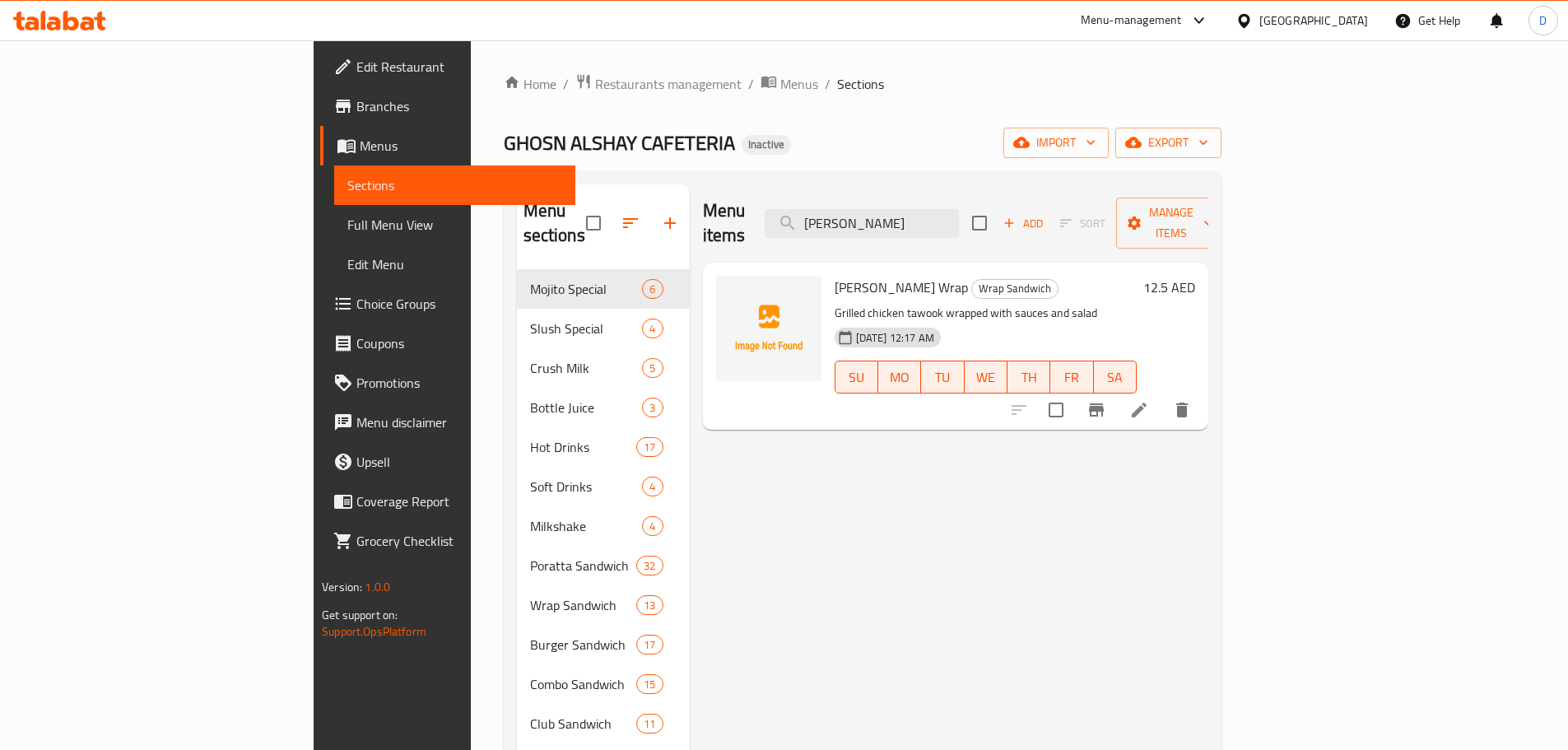
drag, startPoint x: 1000, startPoint y: 222, endPoint x: 874, endPoint y: 218, distance: 126.1
click at [874, 218] on div "Menu items sheesh Add Sort Manage items" at bounding box center [955, 224] width 505 height 78
drag, startPoint x: 958, startPoint y: 208, endPoint x: 828, endPoint y: 217, distance: 130.3
click at [828, 217] on div "Menu items span Add Sort Manage items" at bounding box center [955, 224] width 505 height 78
drag, startPoint x: 1039, startPoint y: 219, endPoint x: 744, endPoint y: 218, distance: 295.0
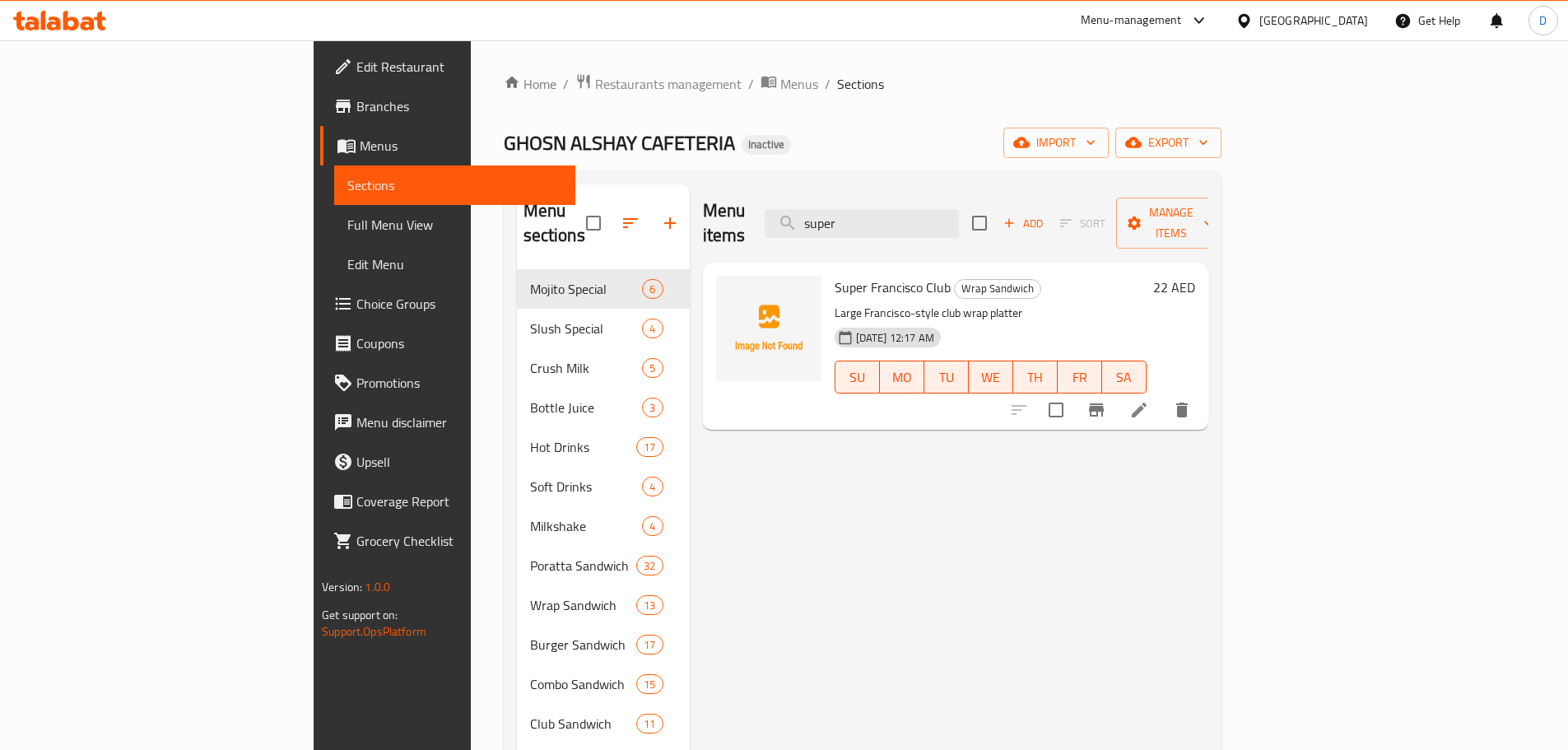
click at [744, 218] on div "Menu items super Add Sort Manage items" at bounding box center [955, 224] width 505 height 78
drag, startPoint x: 977, startPoint y: 203, endPoint x: 888, endPoint y: 223, distance: 91.2
click at [888, 223] on input "thar" at bounding box center [861, 224] width 194 height 29
click at [959, 209] on input "tikka b" at bounding box center [861, 224] width 194 height 29
drag, startPoint x: 1023, startPoint y: 222, endPoint x: 971, endPoint y: 223, distance: 52.0
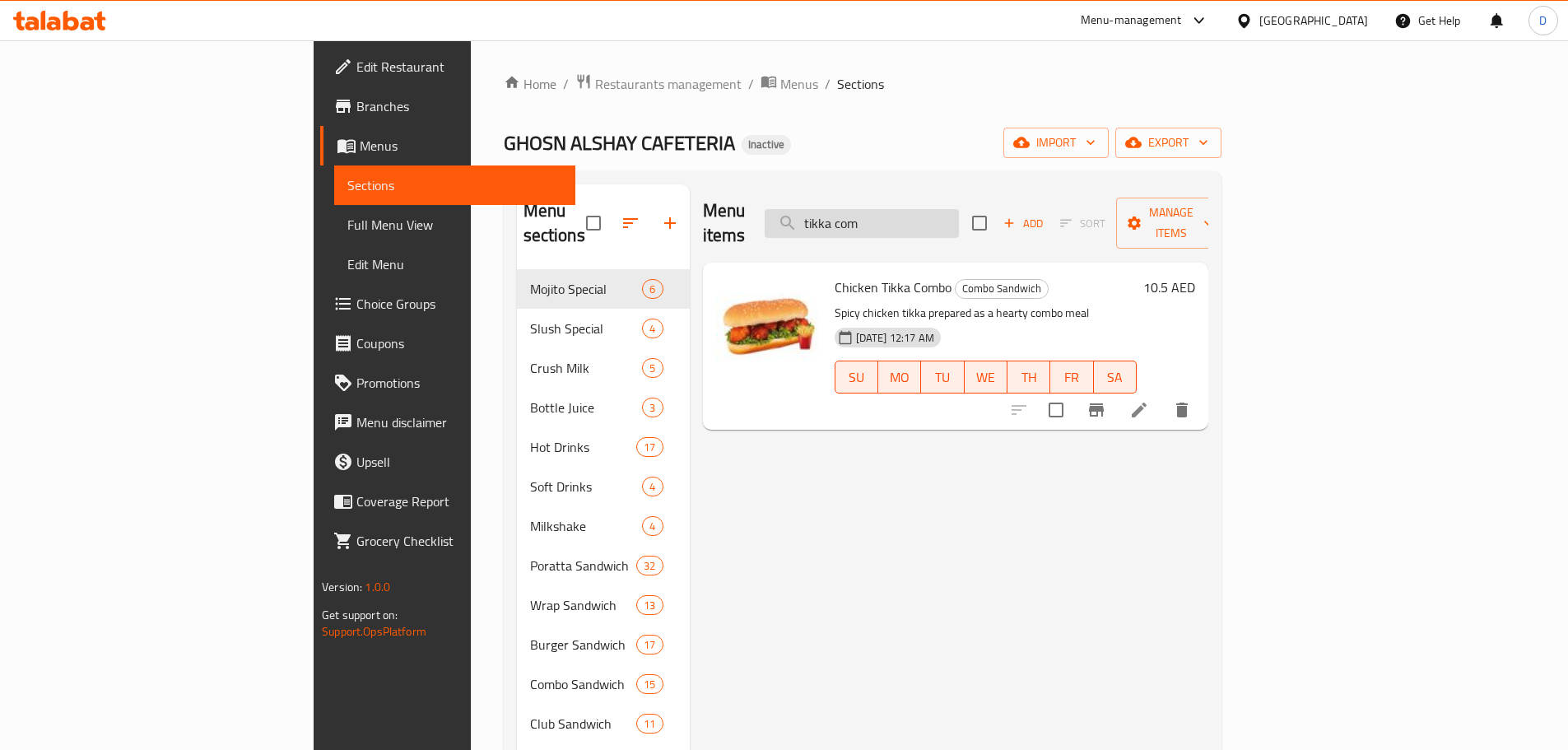
click at [959, 223] on input "tikka com" at bounding box center [861, 224] width 194 height 29
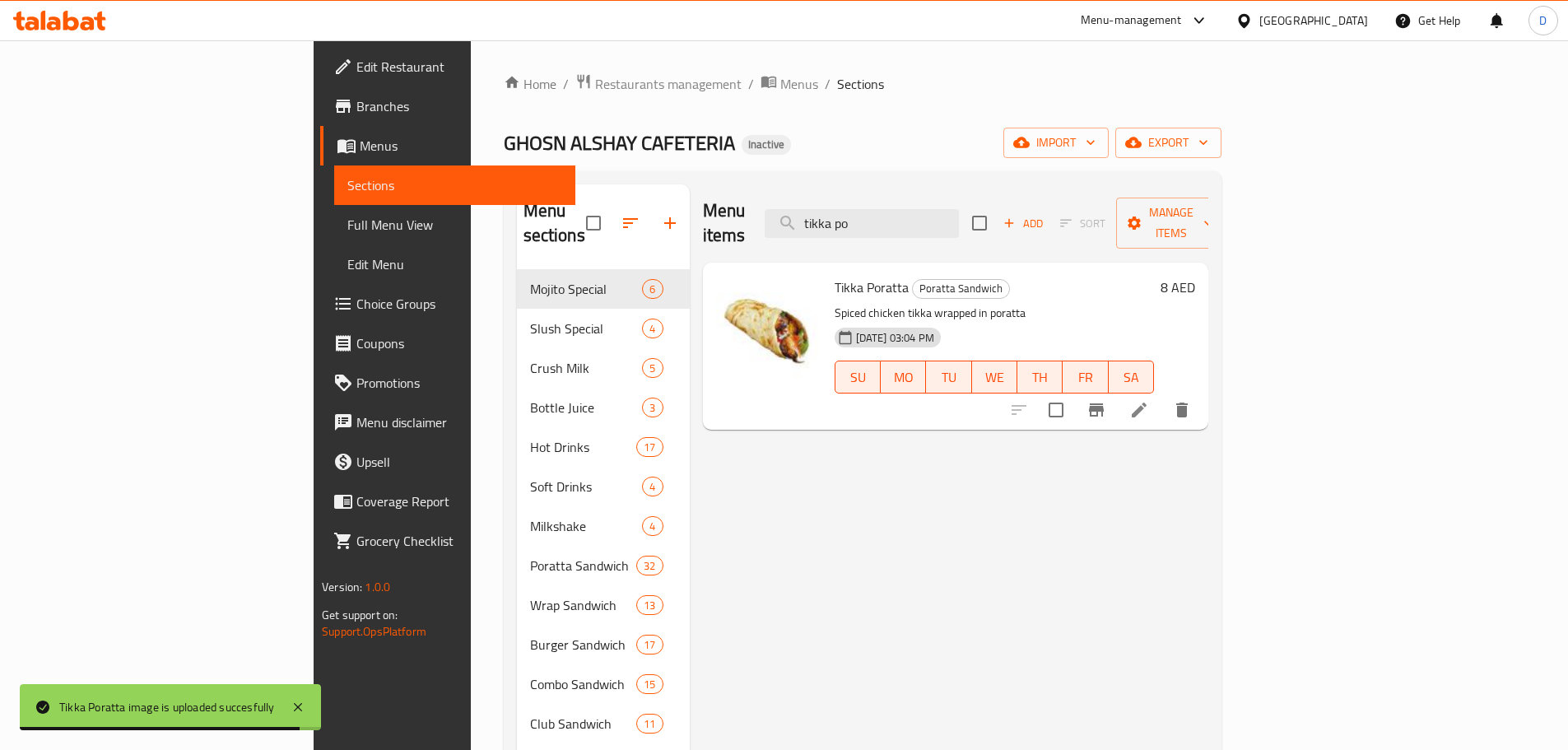
drag, startPoint x: 994, startPoint y: 211, endPoint x: 951, endPoint y: 228, distance: 46.2
click at [951, 228] on div "Menu items tikka po Add Sort Manage items" at bounding box center [955, 224] width 505 height 78
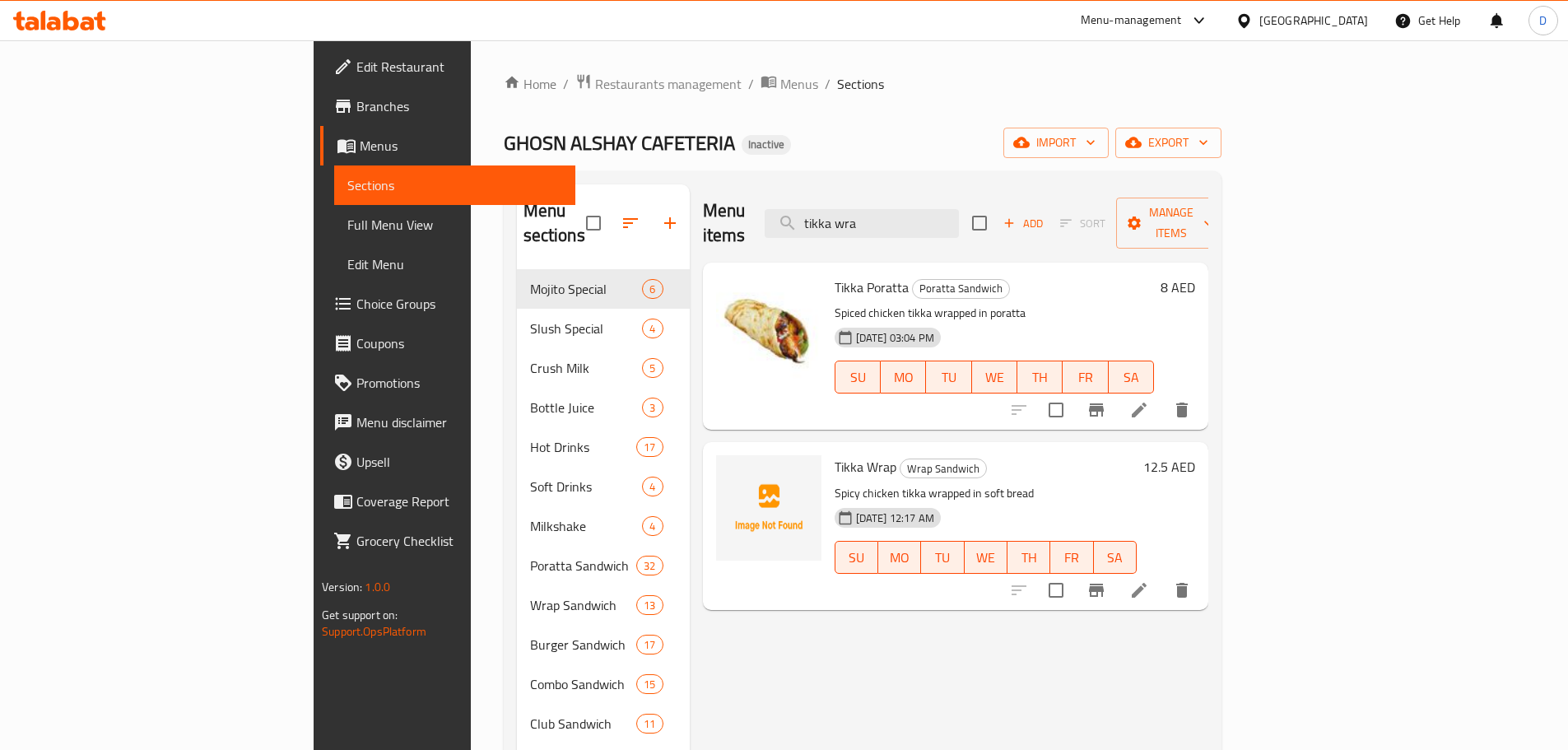
drag, startPoint x: 981, startPoint y: 212, endPoint x: 871, endPoint y: 217, distance: 110.1
click at [871, 217] on div "Menu items tikka wra Add Sort Manage items" at bounding box center [955, 224] width 505 height 78
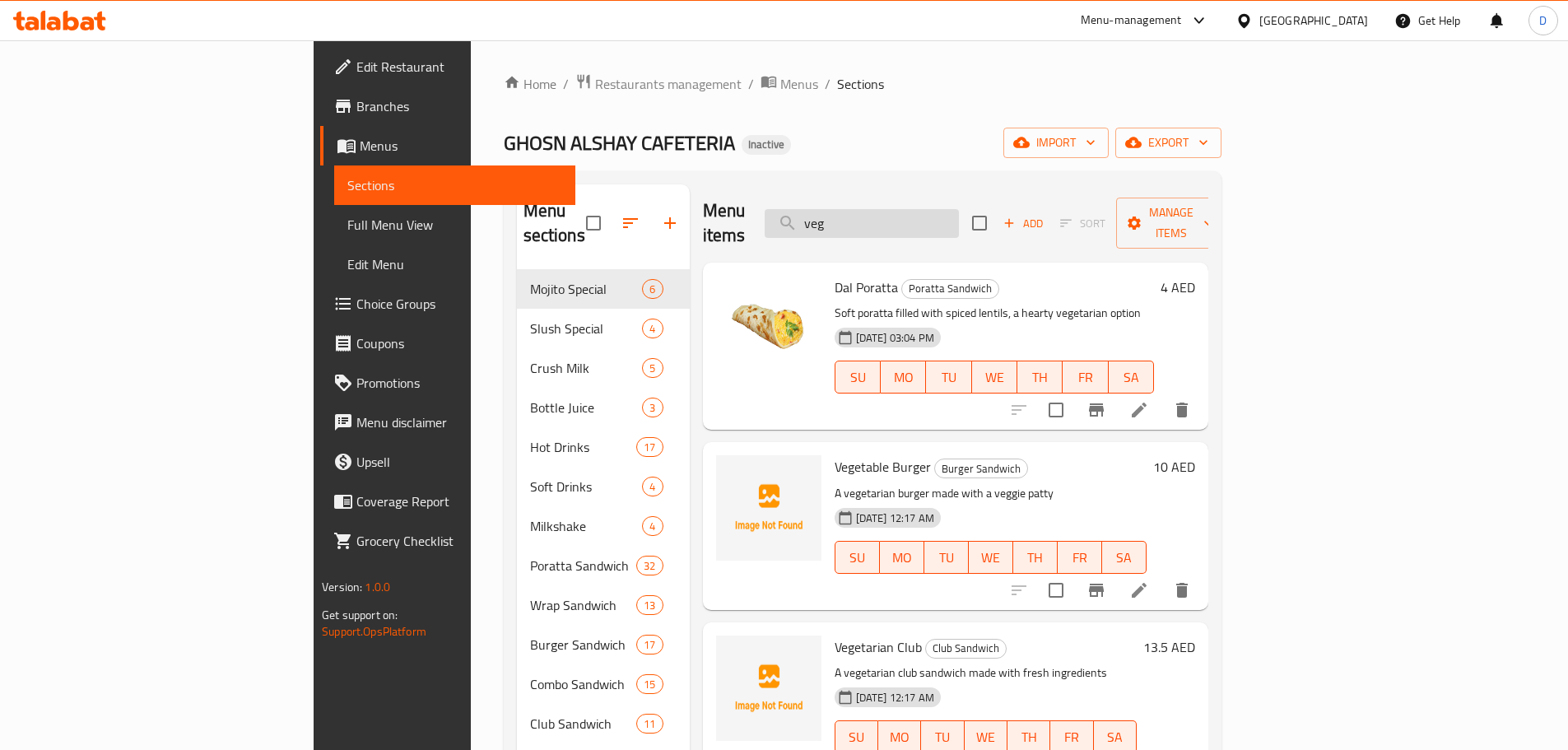
click at [959, 218] on input "veg" at bounding box center [861, 224] width 194 height 29
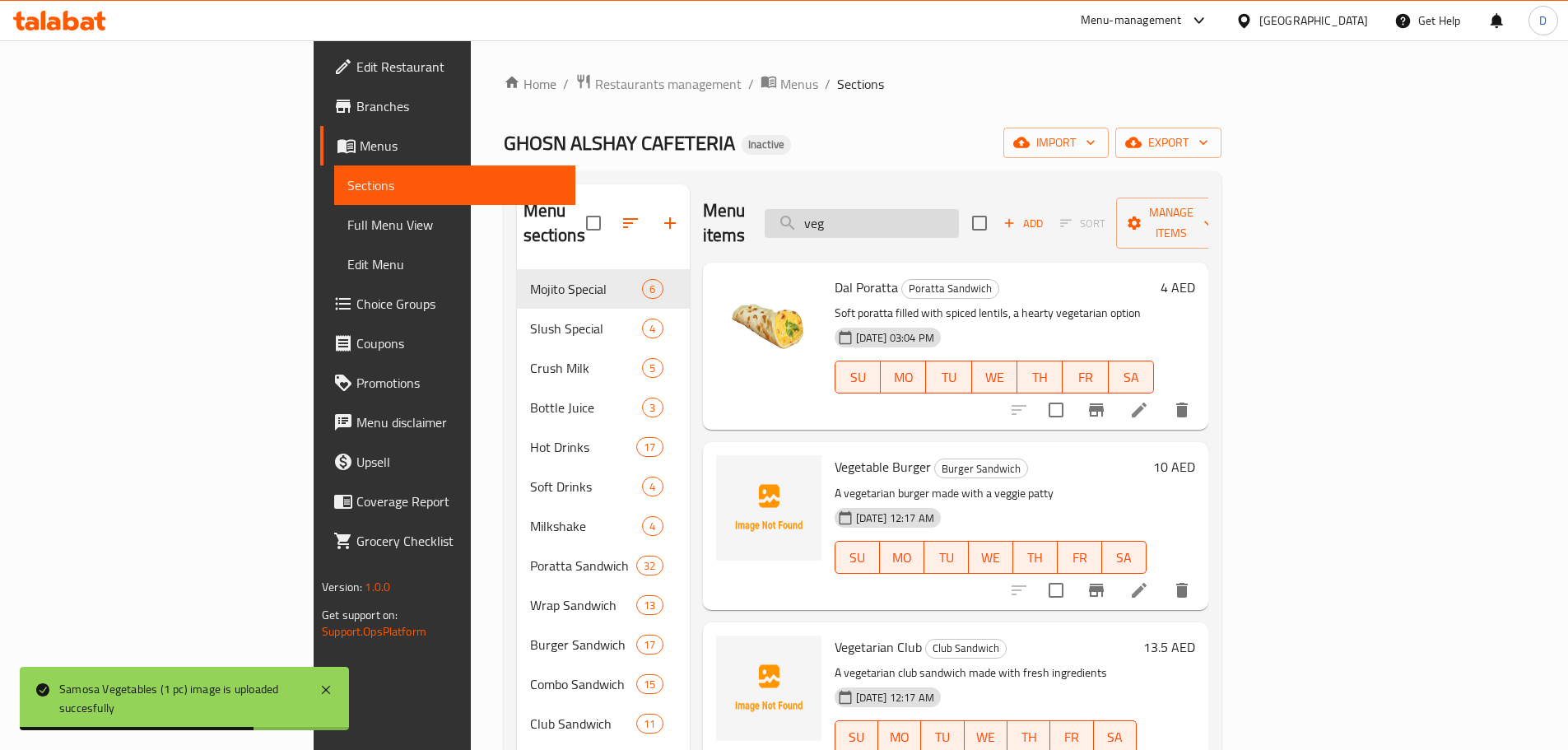
drag, startPoint x: 976, startPoint y: 209, endPoint x: 905, endPoint y: 214, distance: 71.2
click at [905, 214] on input "veg" at bounding box center [861, 224] width 194 height 29
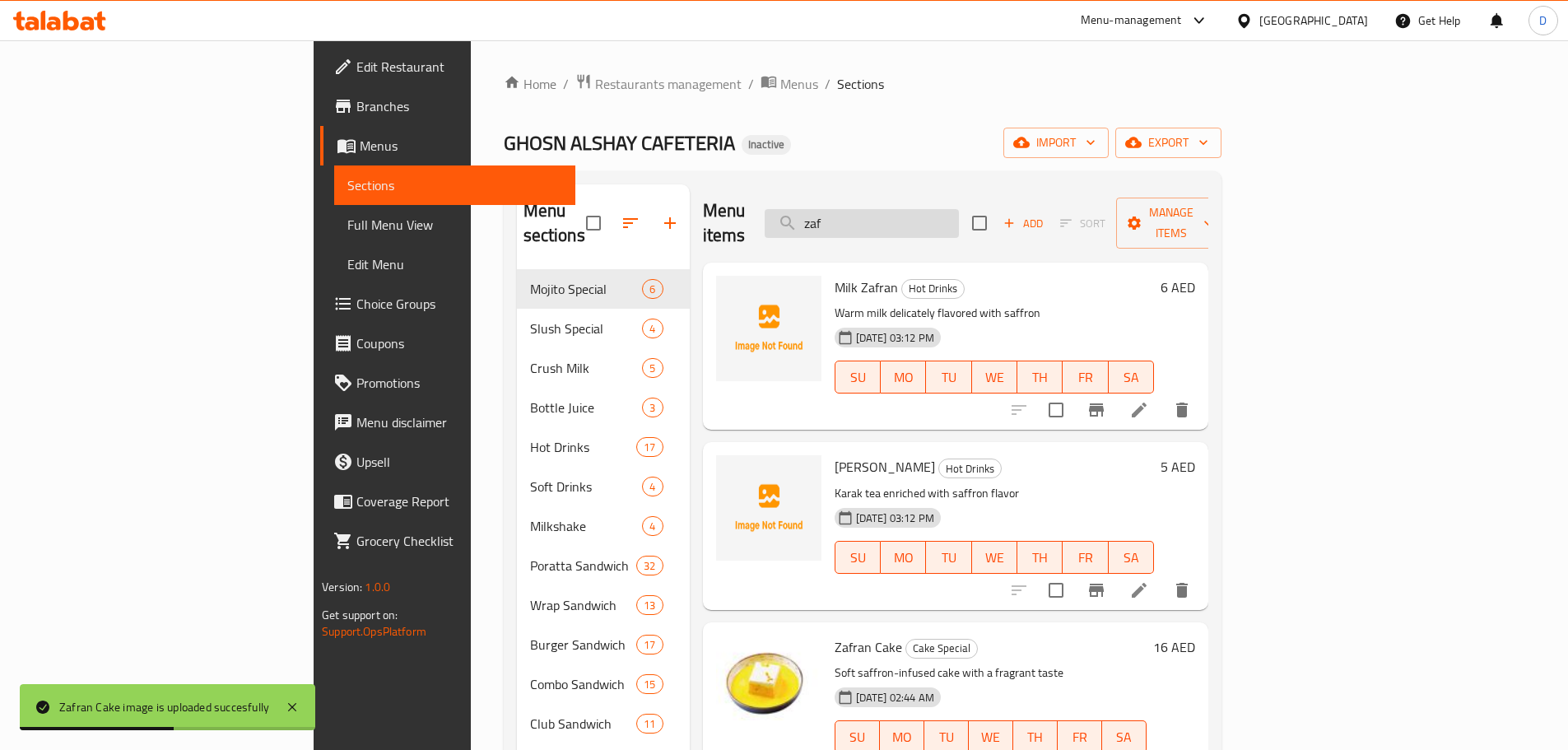
click at [953, 221] on div "Menu items zaf Add Sort Manage items" at bounding box center [955, 224] width 505 height 78
drag, startPoint x: 953, startPoint y: 221, endPoint x: 885, endPoint y: 220, distance: 68.0
click at [885, 220] on input "zaf" at bounding box center [861, 224] width 194 height 29
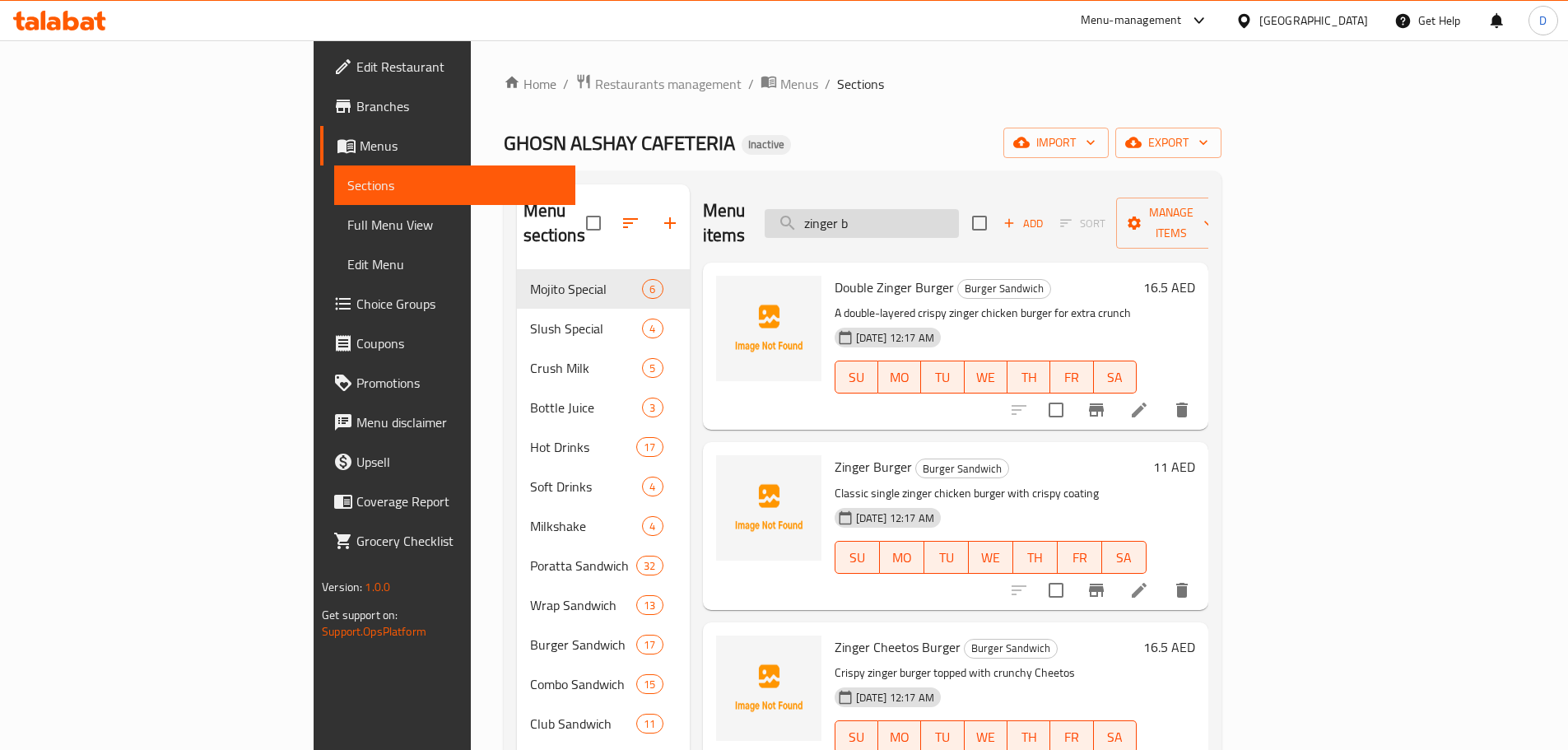
click at [959, 211] on input "zinger b" at bounding box center [861, 224] width 194 height 29
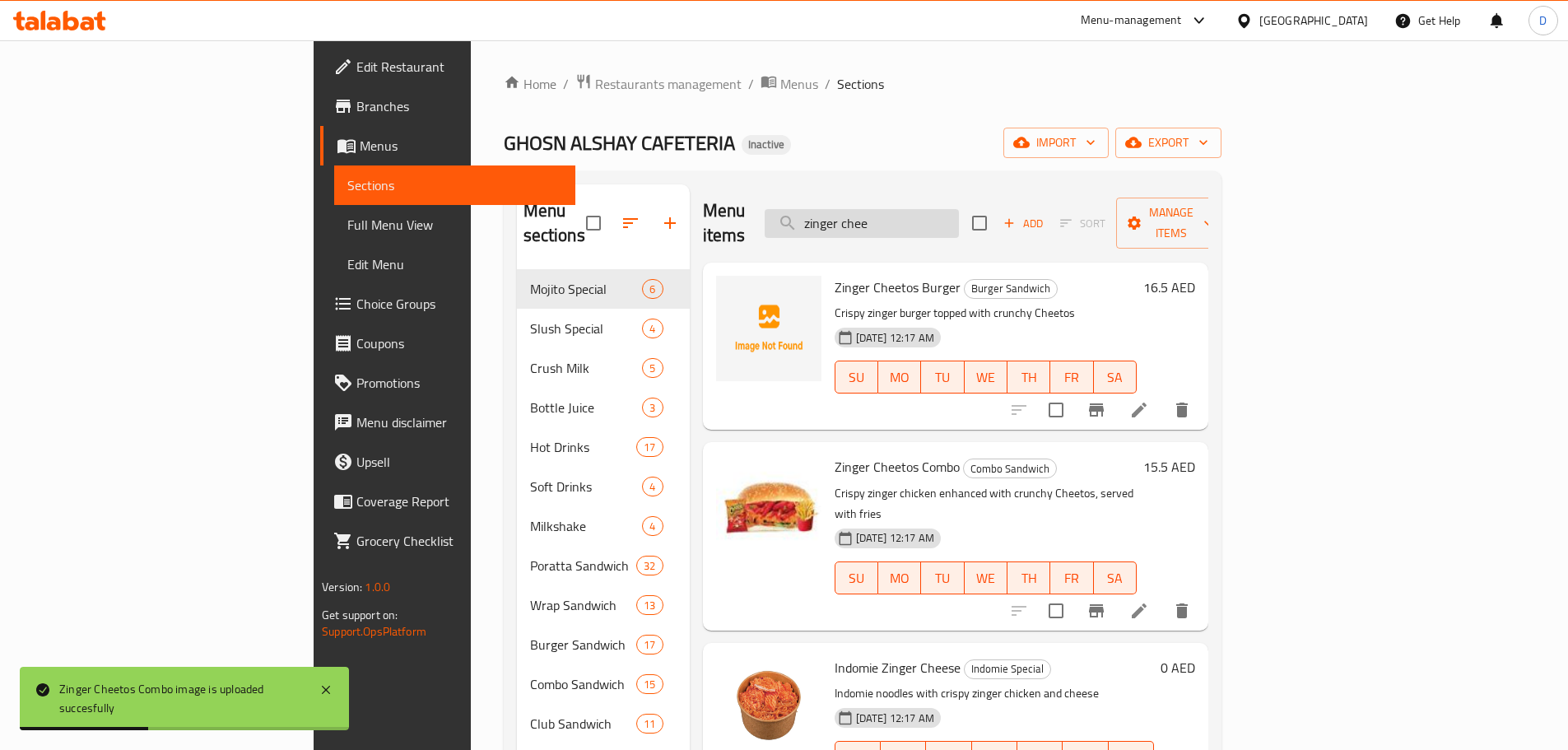
drag, startPoint x: 999, startPoint y: 211, endPoint x: 964, endPoint y: 211, distance: 35.0
click at [959, 211] on input "zinger chee" at bounding box center [861, 224] width 194 height 29
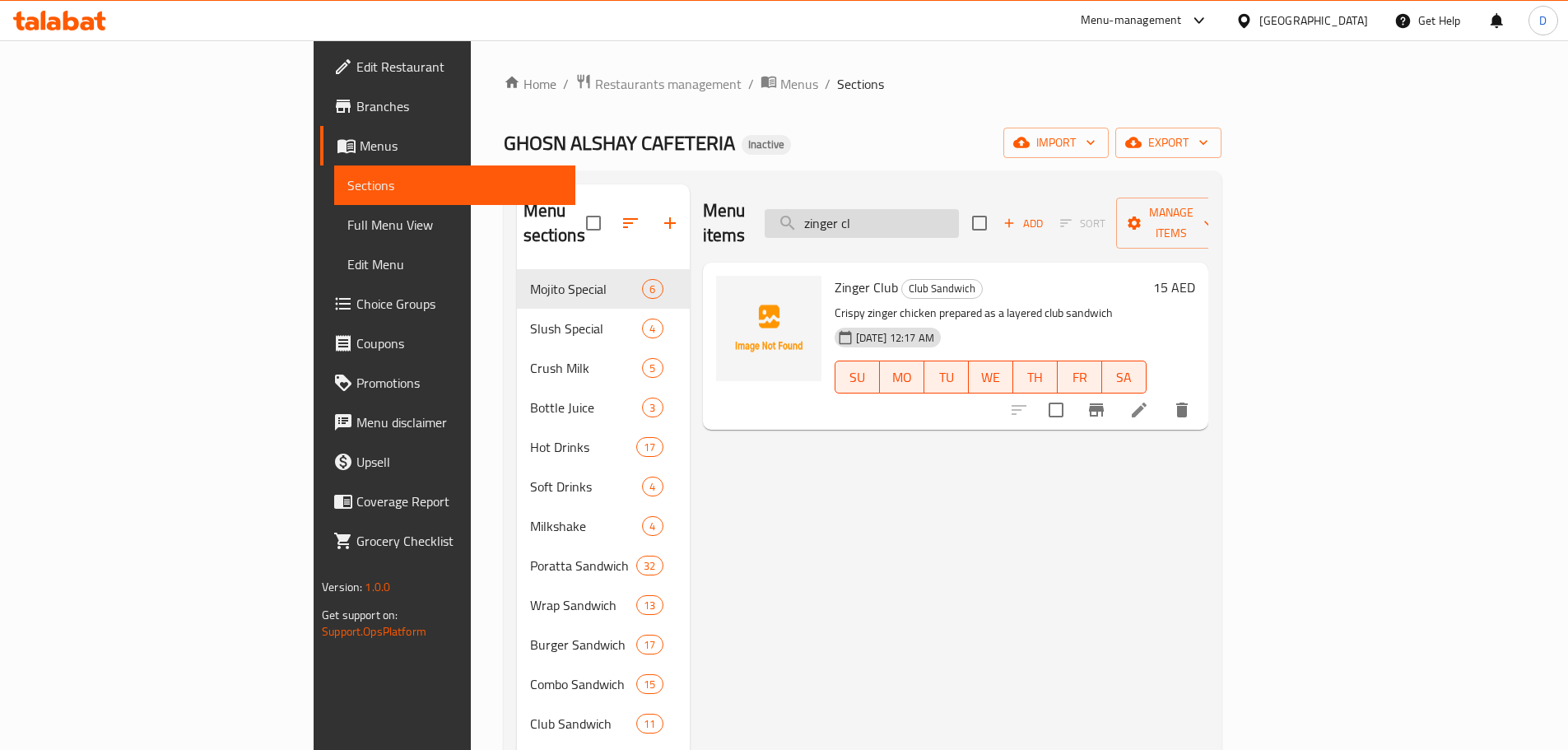
click at [959, 216] on input "zinger cl" at bounding box center [861, 224] width 194 height 29
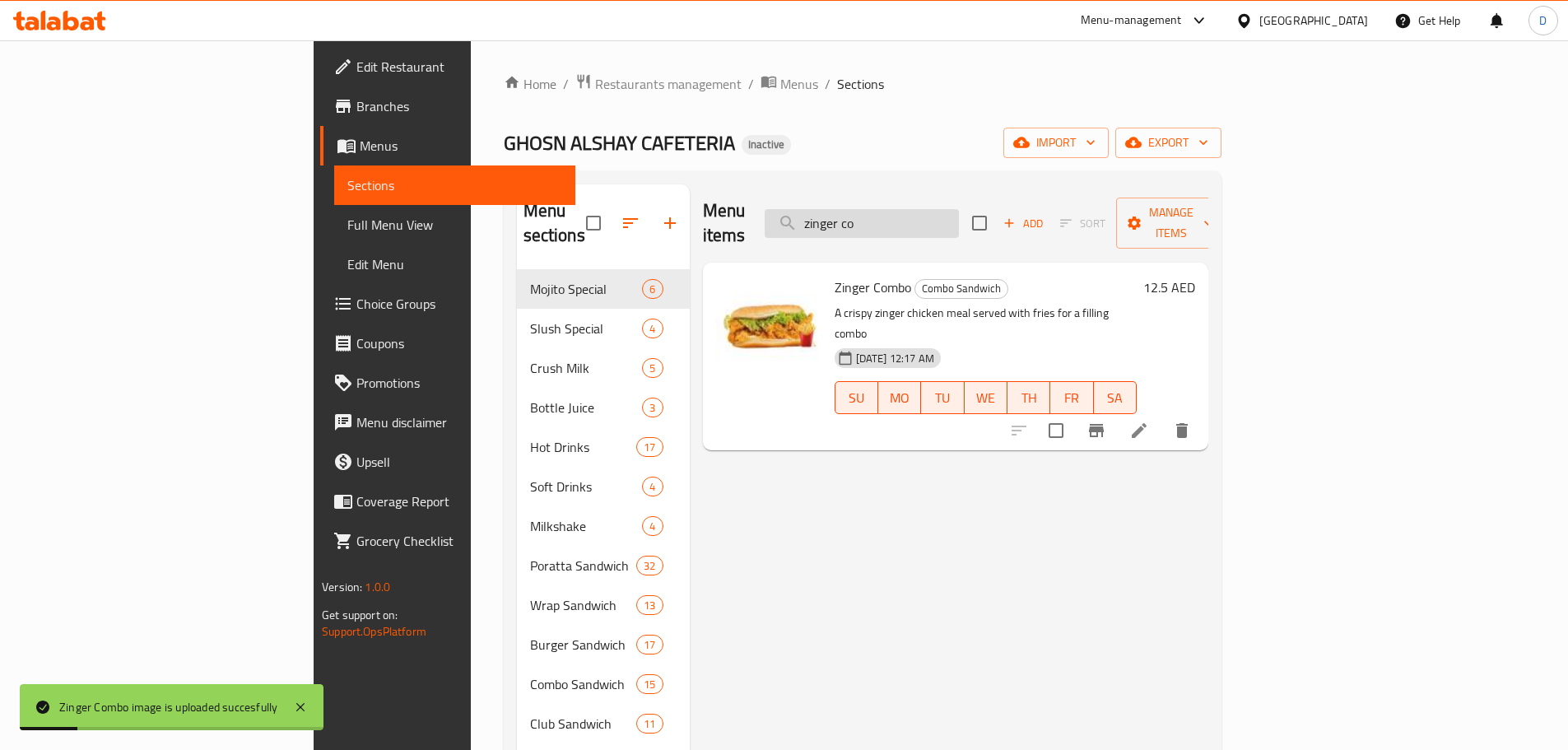
click at [959, 211] on input "zinger co" at bounding box center [861, 224] width 194 height 29
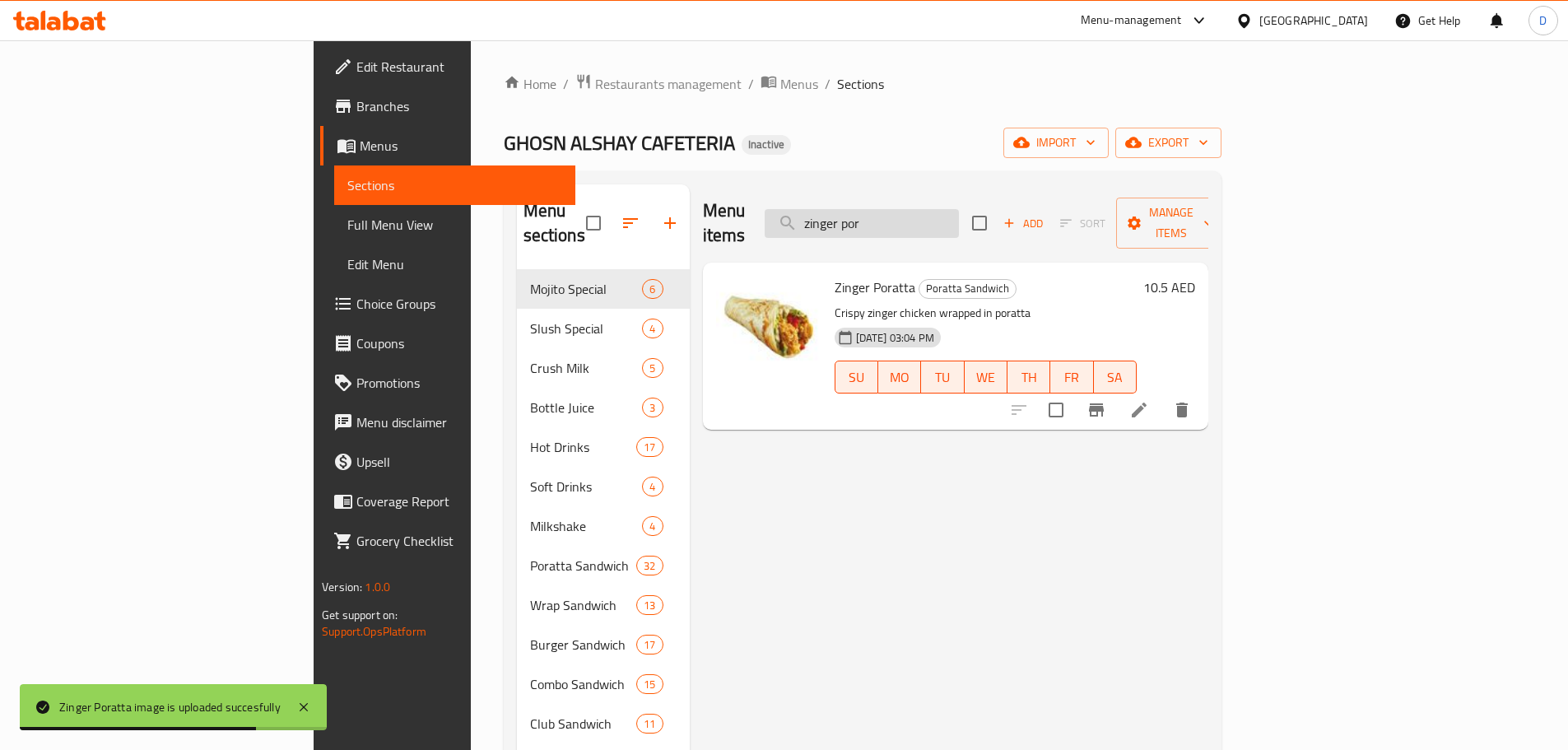
click at [959, 209] on input "zinger por" at bounding box center [861, 224] width 194 height 29
click at [959, 219] on input "zinger t" at bounding box center [861, 224] width 194 height 29
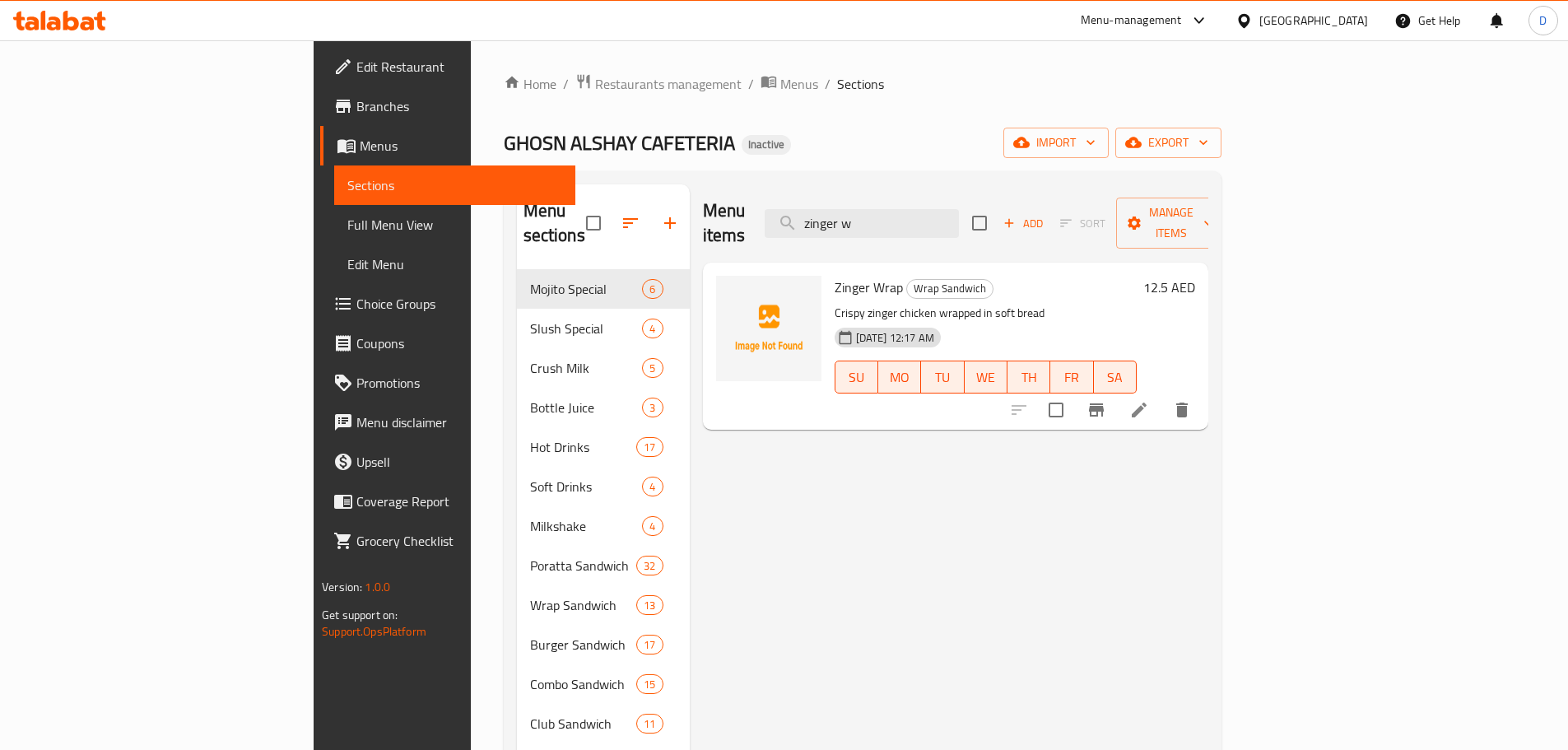
type input "zinger w"
click at [348, 226] on span "Full Menu View" at bounding box center [455, 225] width 215 height 20
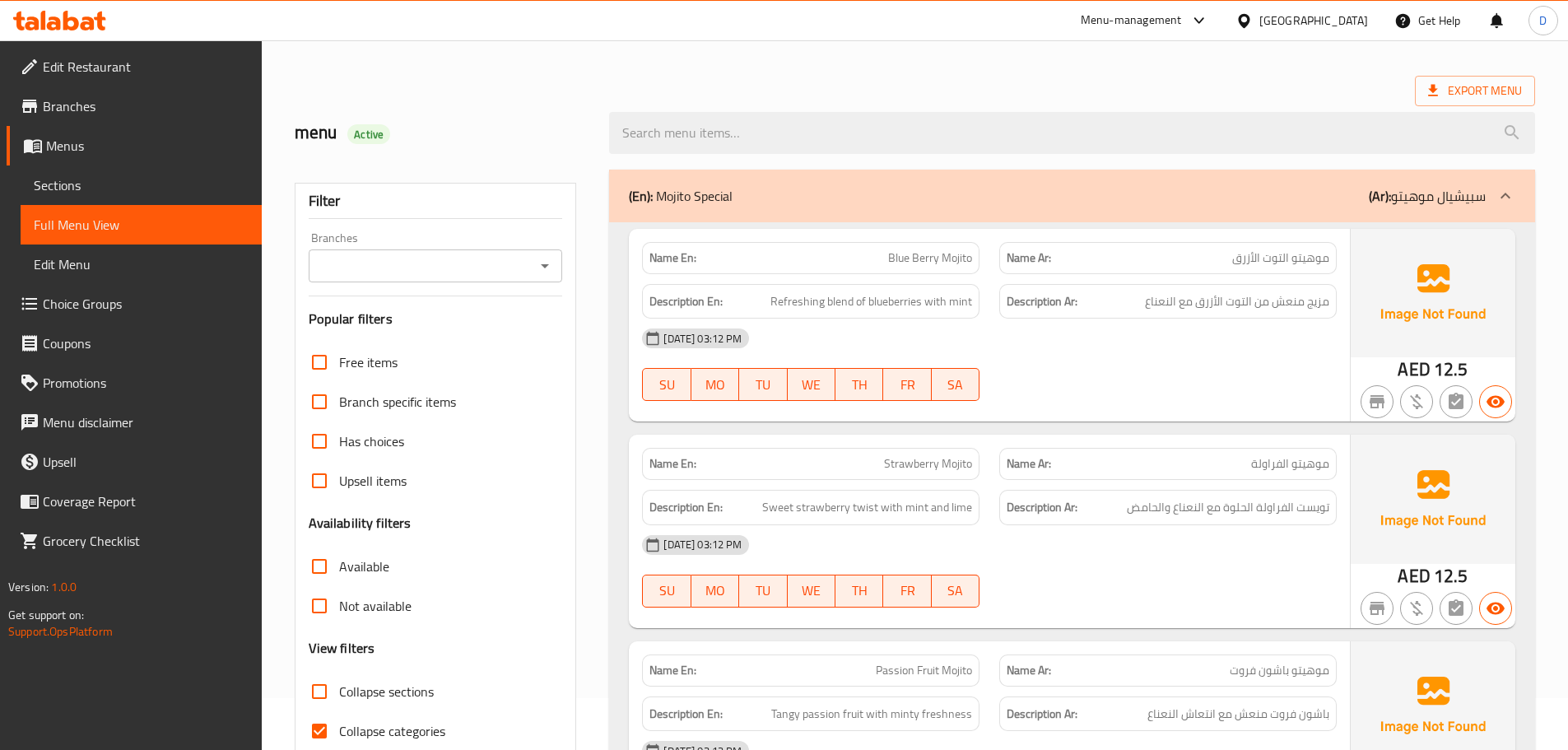
scroll to position [247, 0]
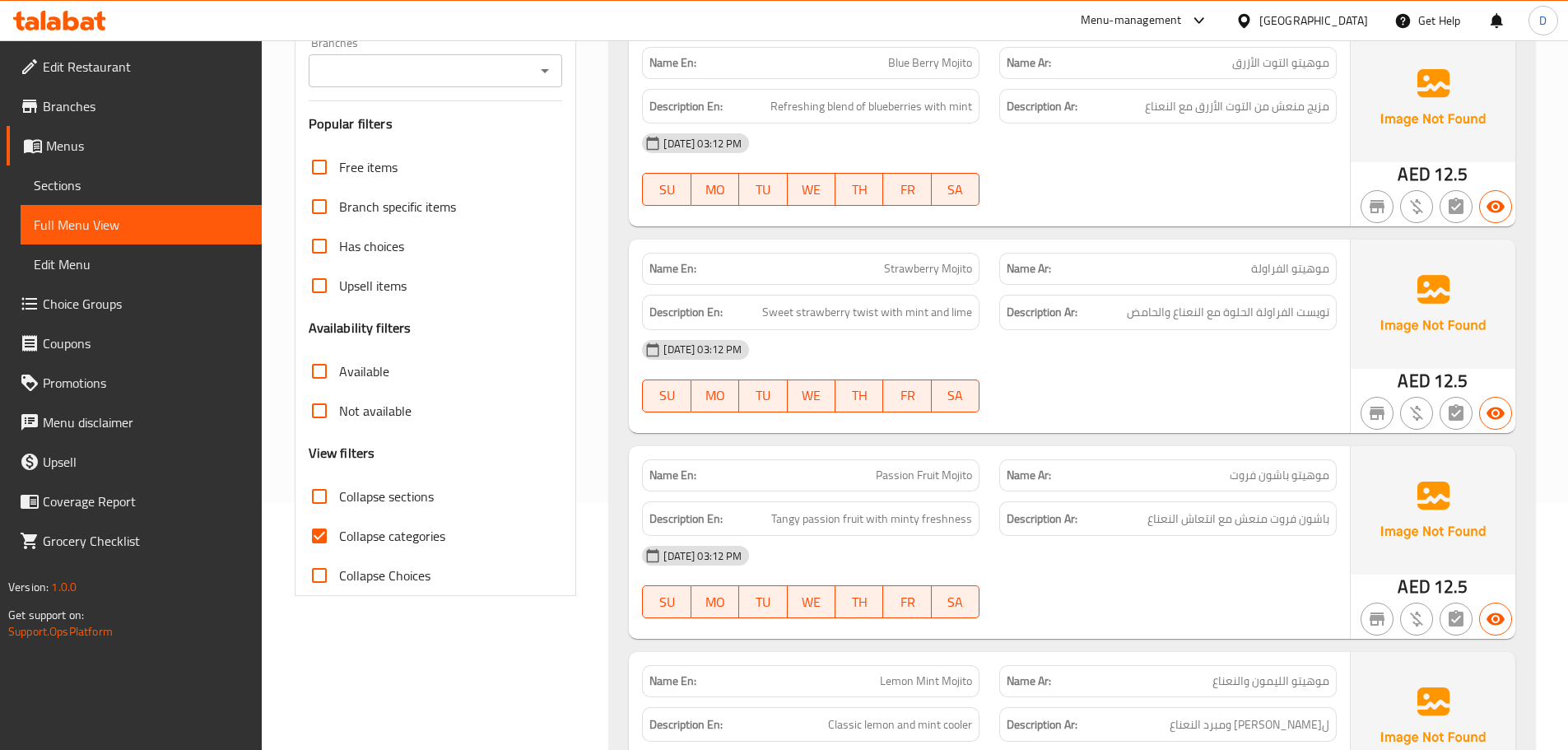
click at [317, 540] on input "Collapse categories" at bounding box center [319, 535] width 39 height 39
checkbox input "false"
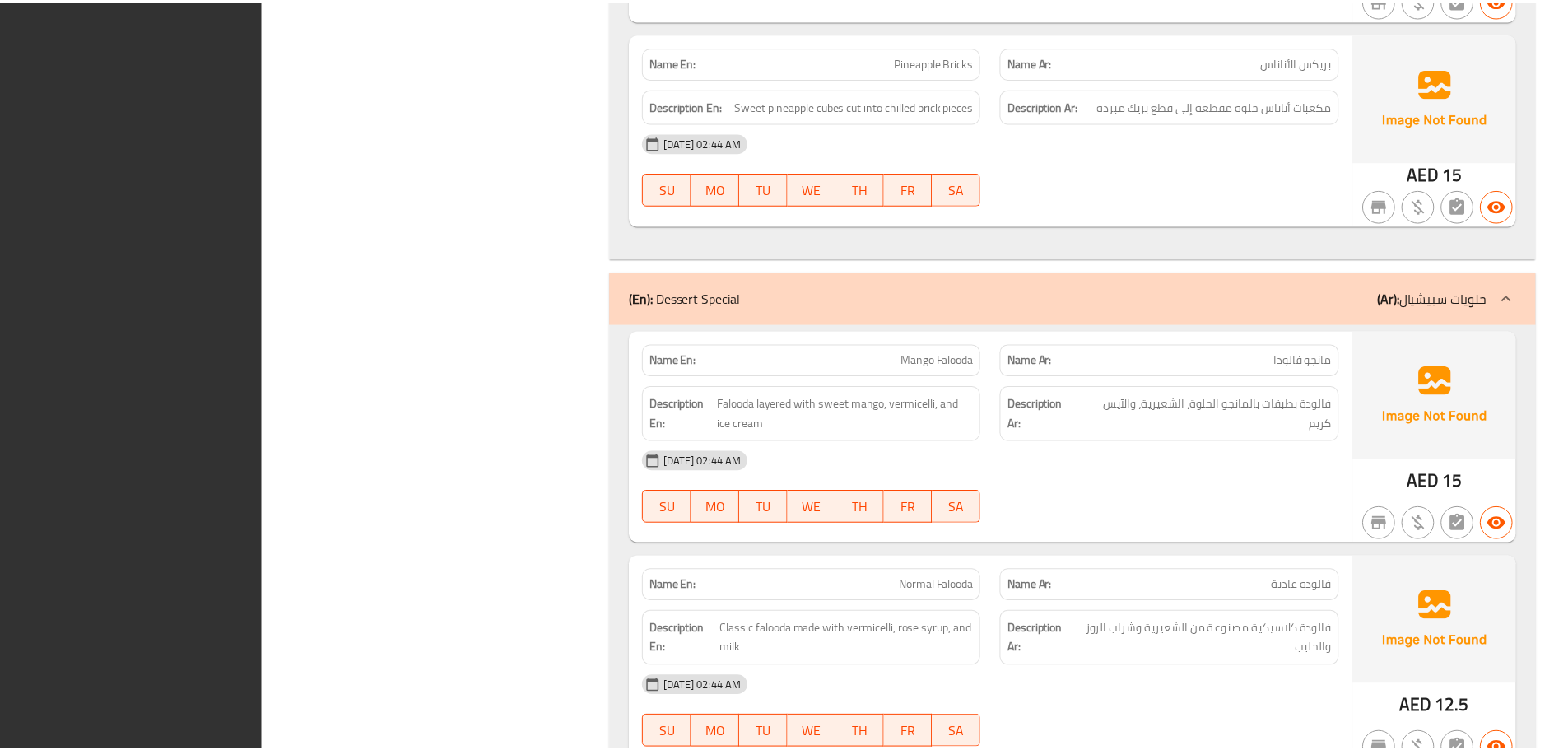
scroll to position [60778, 0]
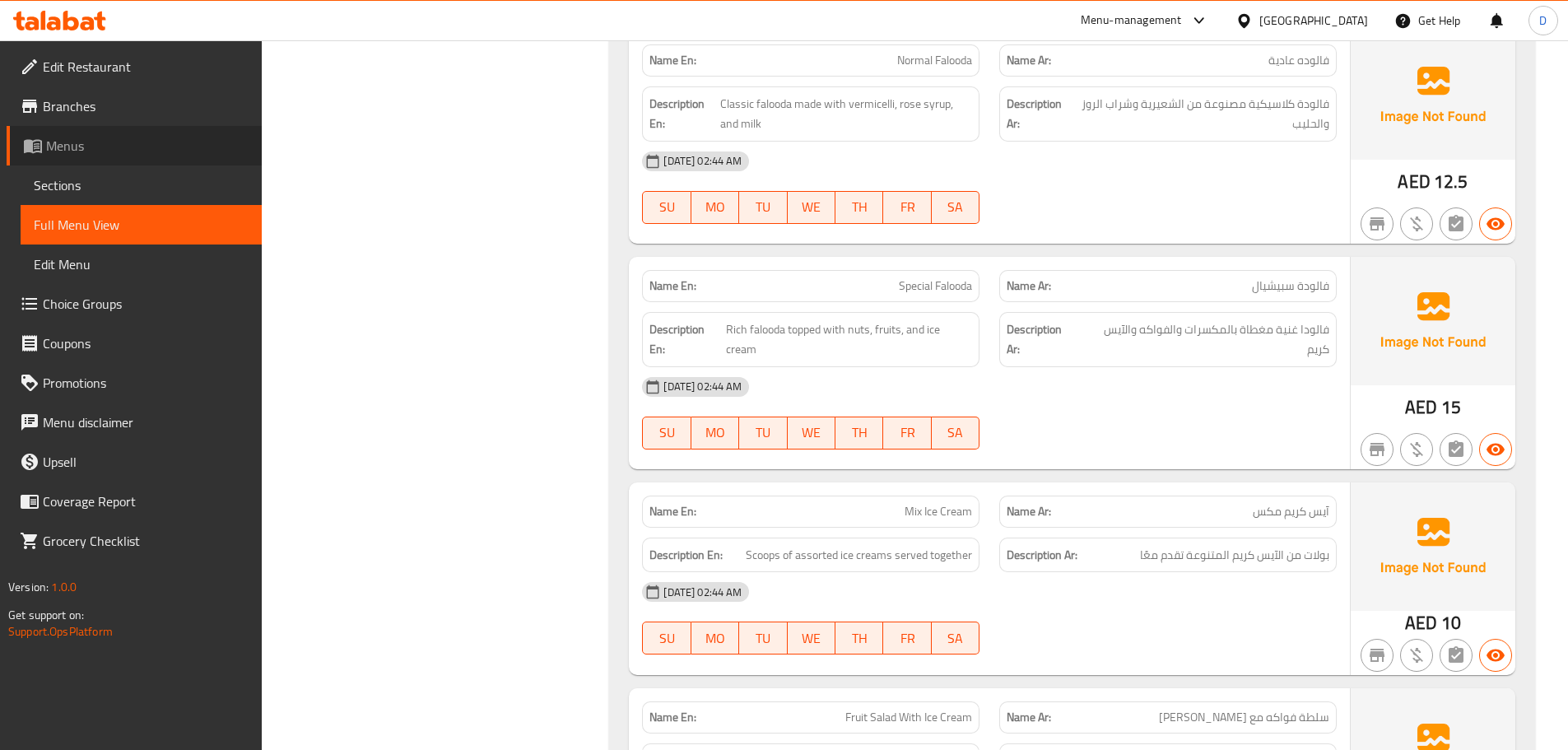
click at [66, 150] on span "Menus" at bounding box center [147, 146] width 202 height 20
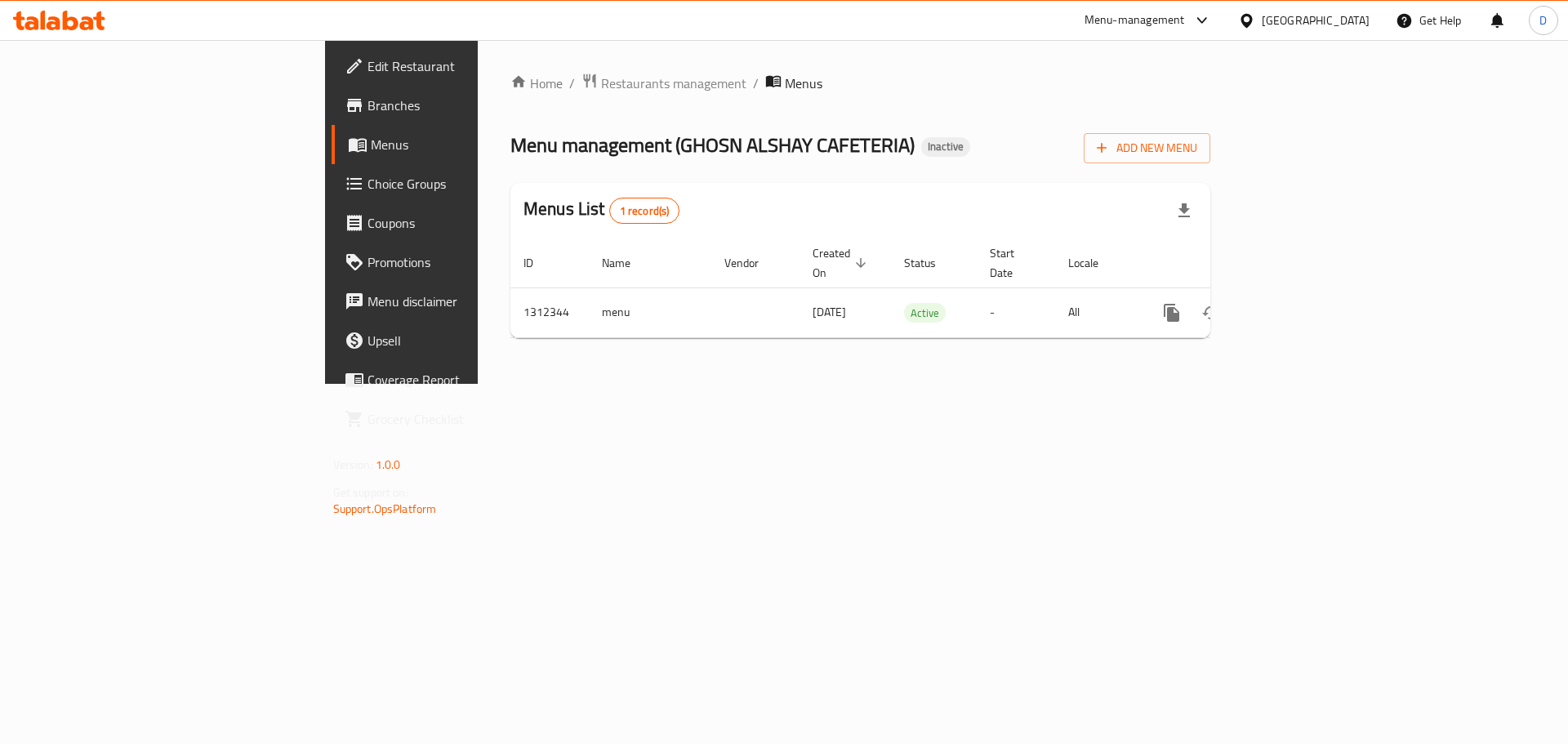
click at [1345, 29] on div "[GEOGRAPHIC_DATA]" at bounding box center [1315, 21] width 107 height 18
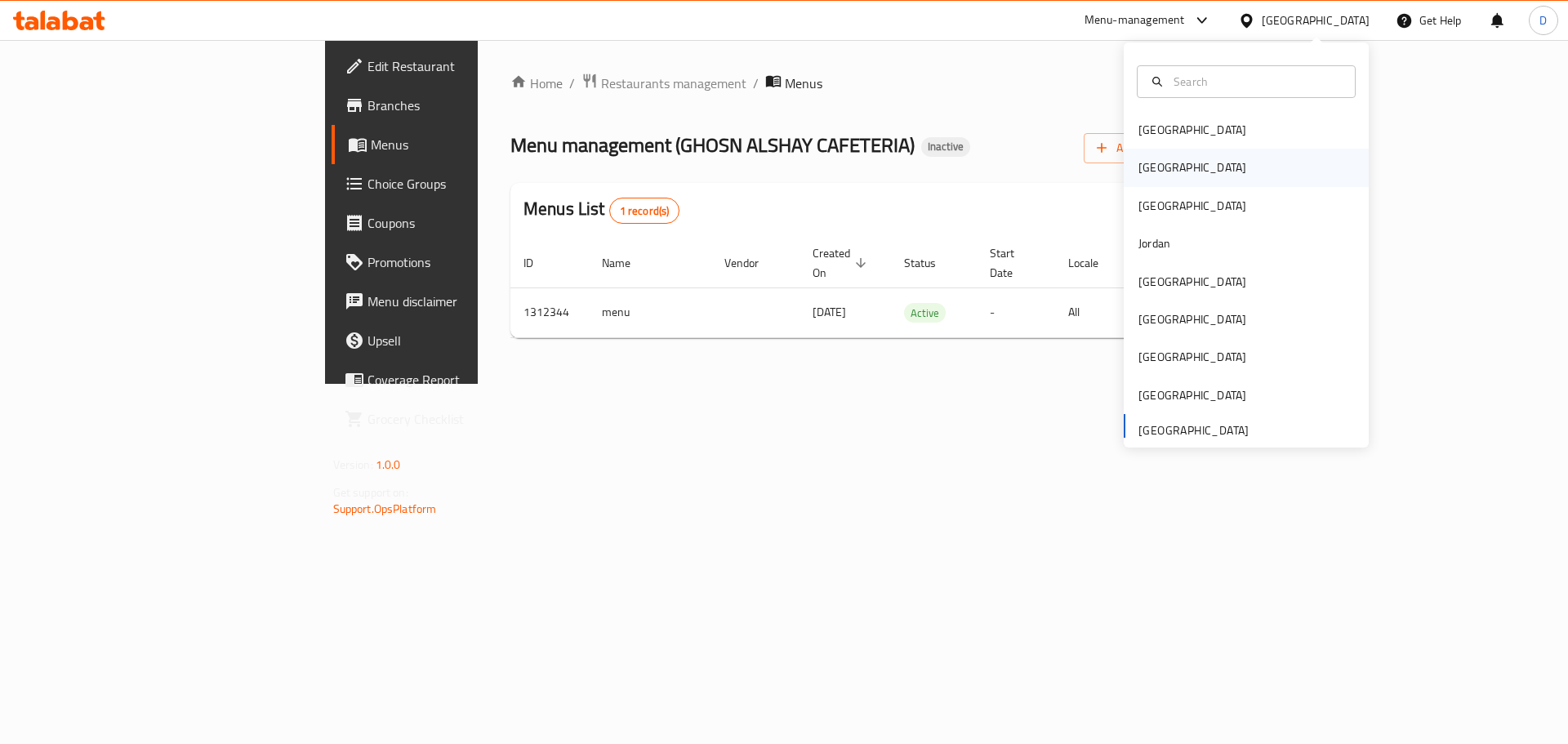
click at [1148, 175] on div "[GEOGRAPHIC_DATA]" at bounding box center [1192, 167] width 107 height 18
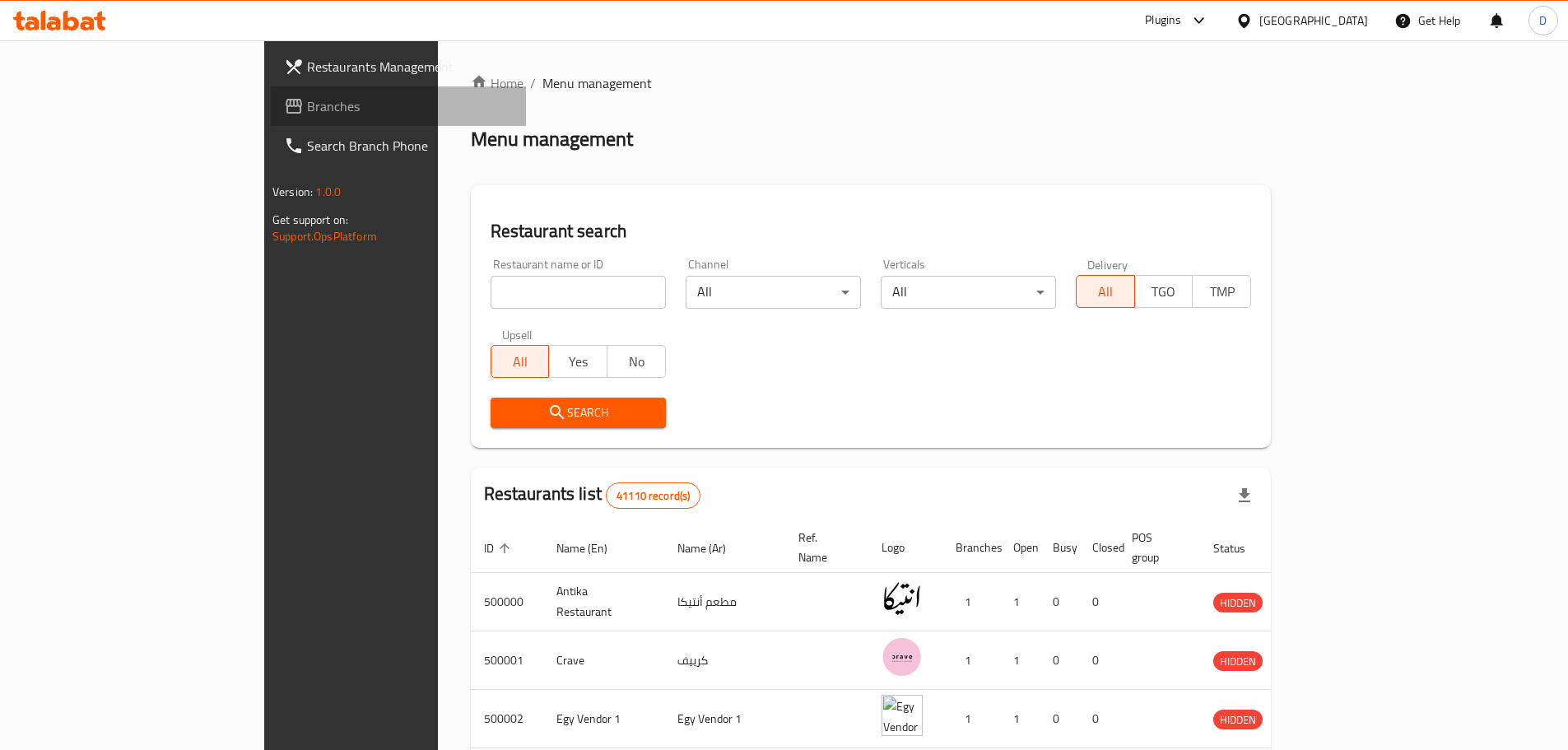
click at [307, 103] on span "Branches" at bounding box center [410, 106] width 206 height 20
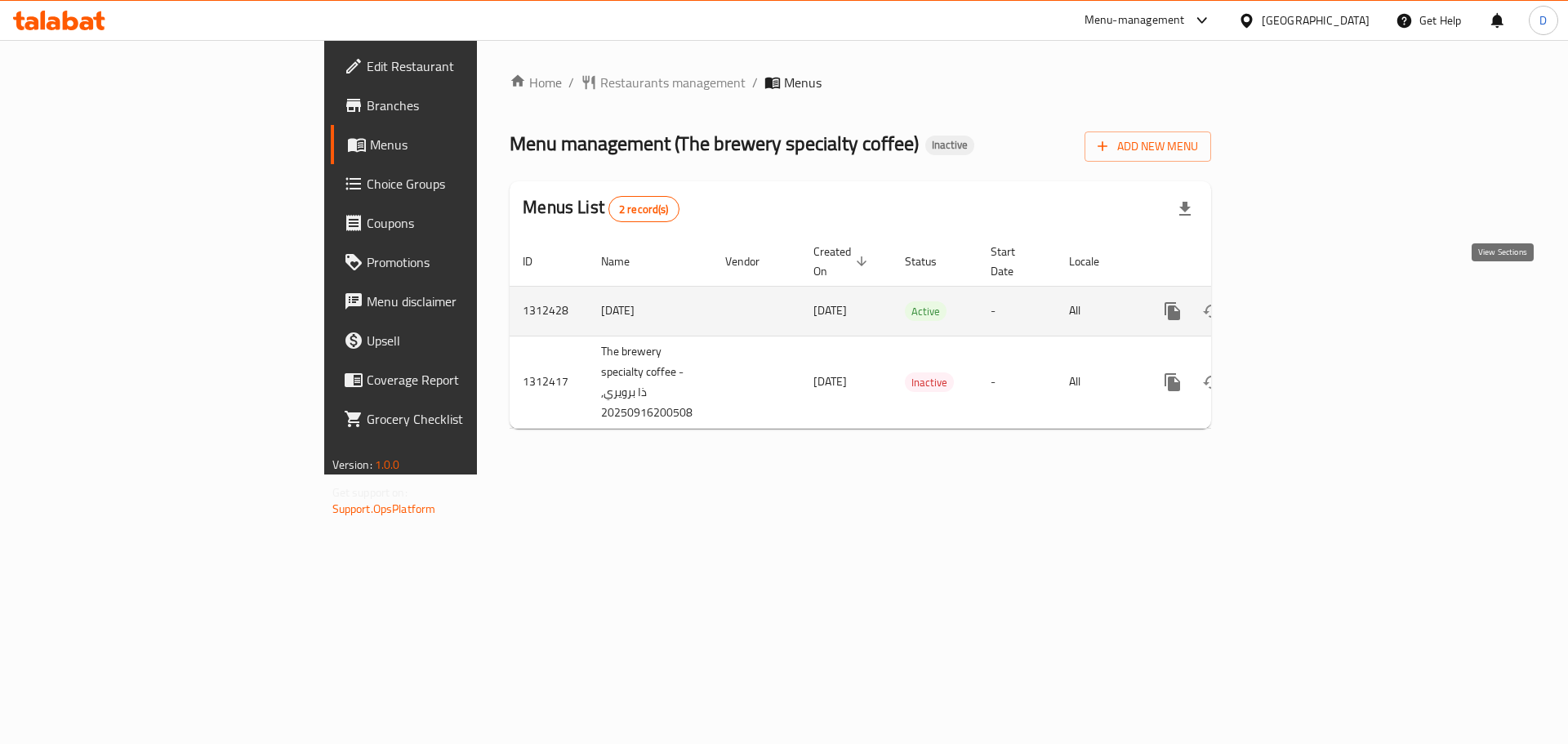
click at [1301, 302] on icon "enhanced table" at bounding box center [1291, 312] width 20 height 20
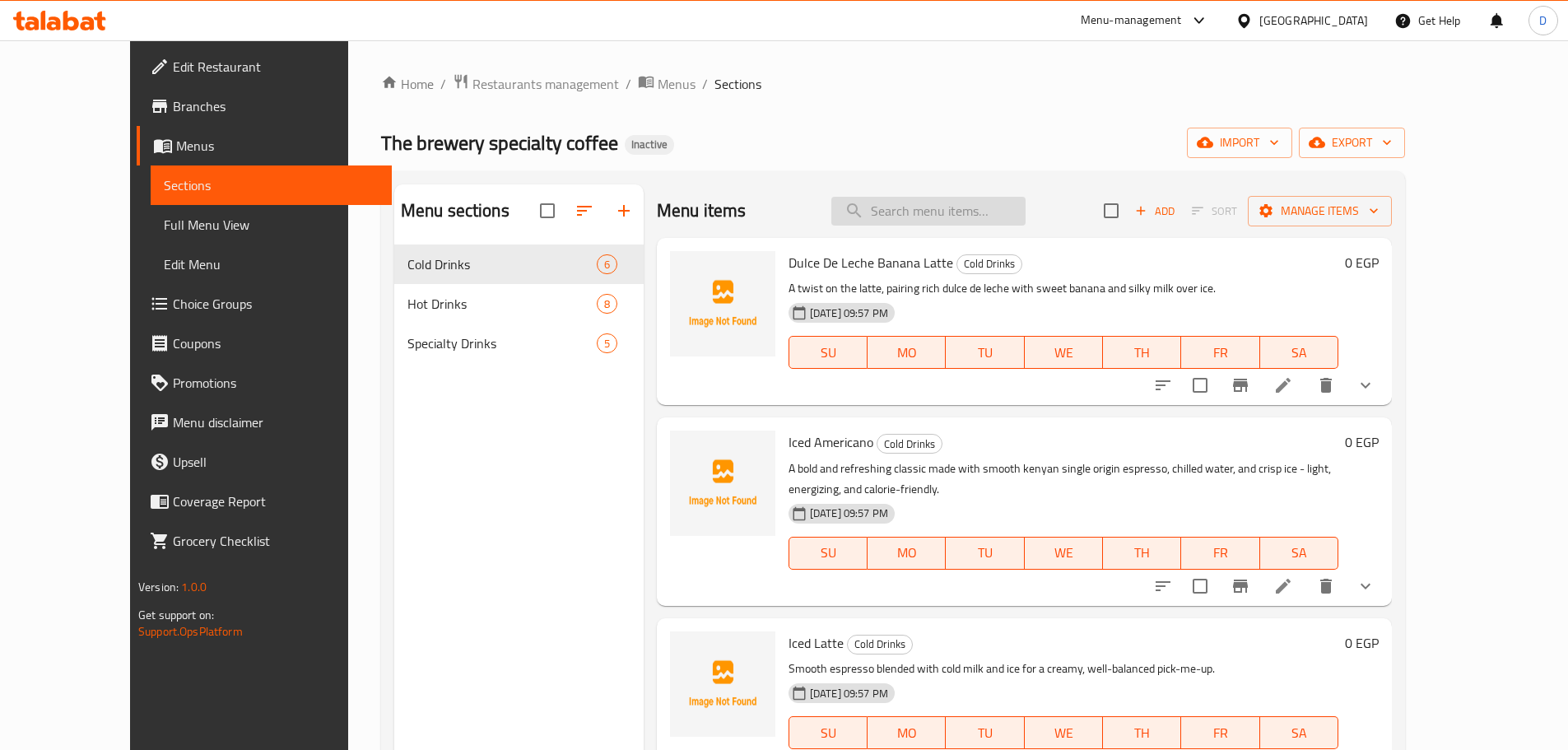
click at [902, 213] on input "search" at bounding box center [927, 211] width 194 height 29
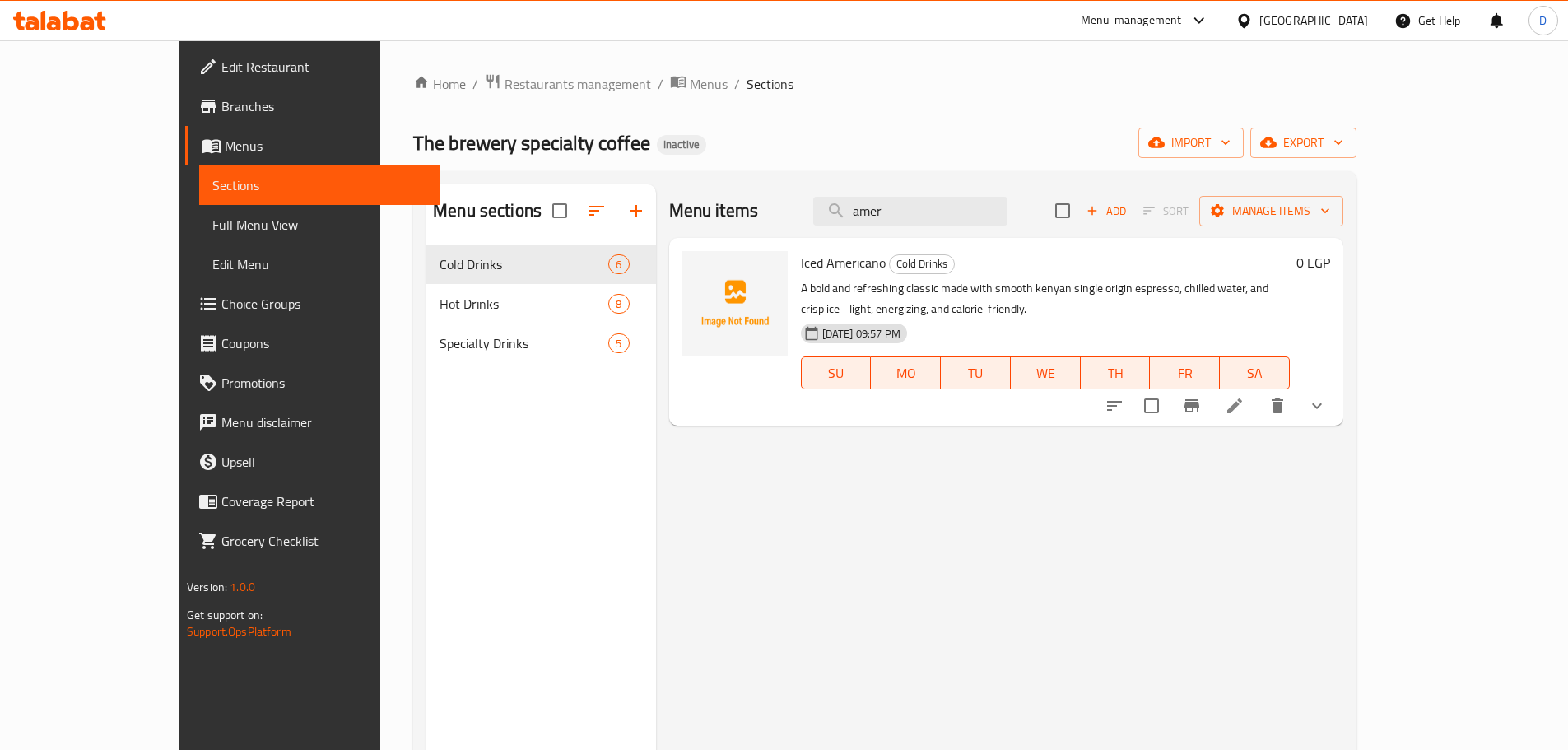
drag, startPoint x: 958, startPoint y: 197, endPoint x: 822, endPoint y: 201, distance: 136.1
click at [822, 201] on div "Menu items amer Add Sort Manage items" at bounding box center [1006, 211] width 674 height 54
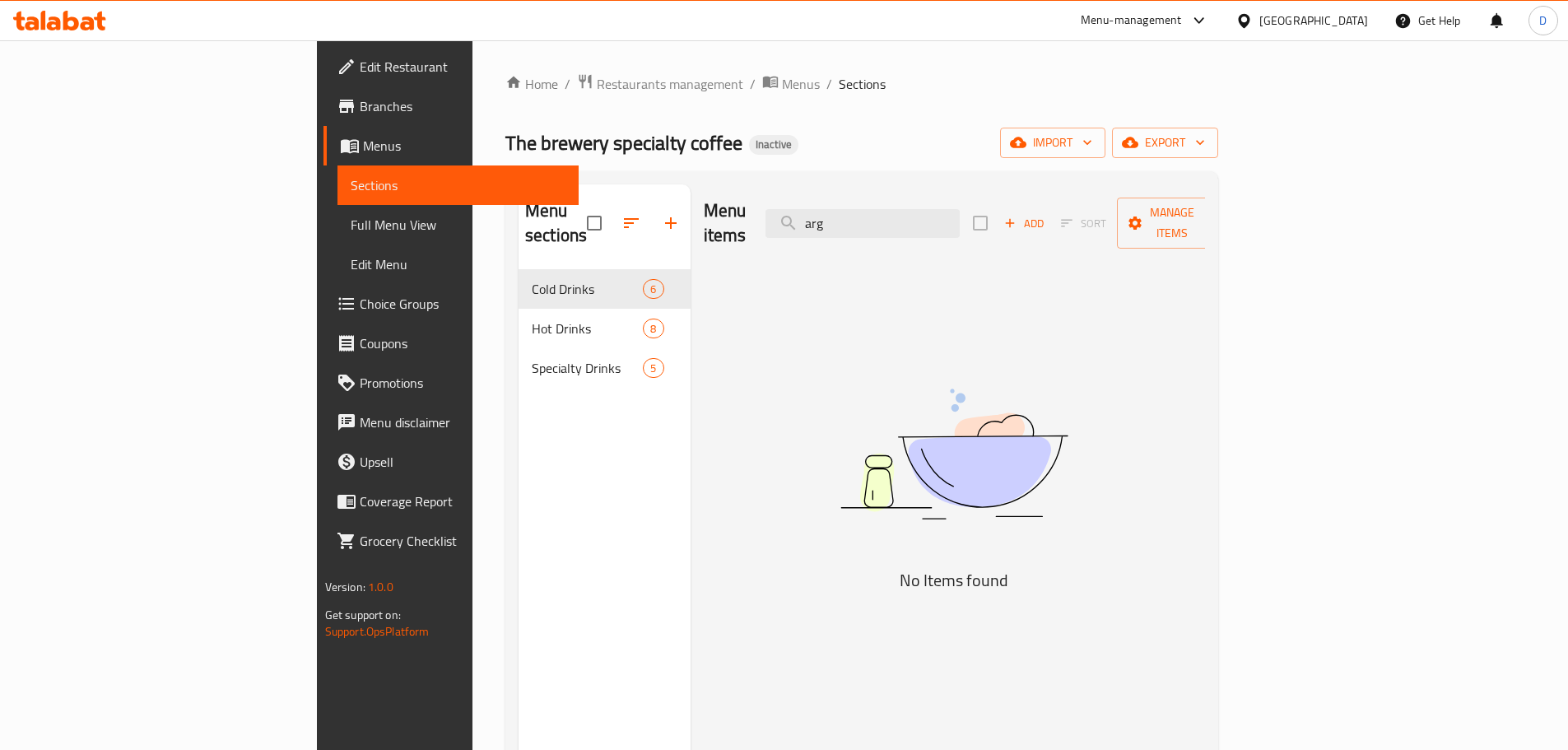
drag, startPoint x: 971, startPoint y: 209, endPoint x: 838, endPoint y: 211, distance: 133.0
click at [838, 211] on div "Menu items arg Add Sort Manage items" at bounding box center [955, 224] width 502 height 78
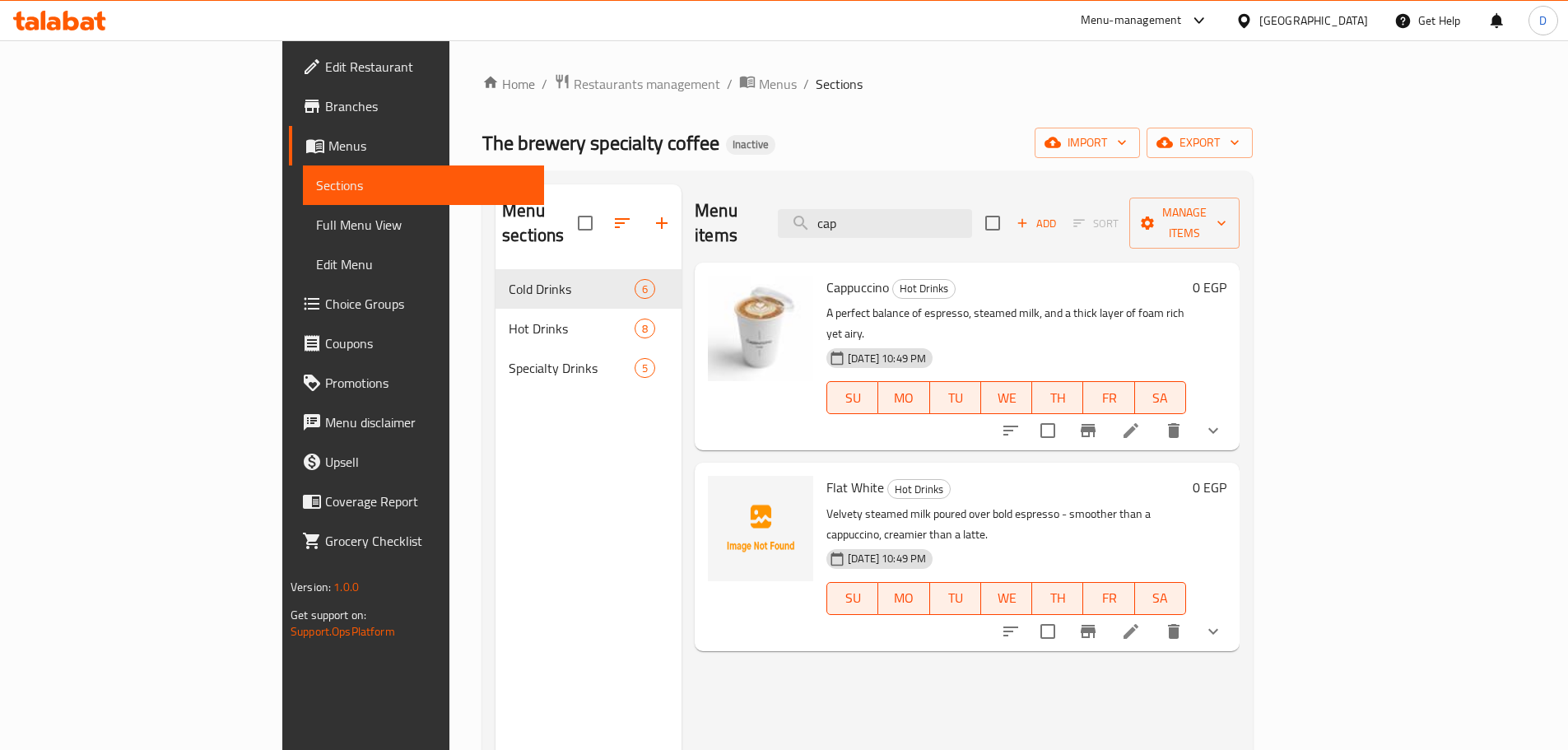
drag, startPoint x: 946, startPoint y: 212, endPoint x: 849, endPoint y: 214, distance: 97.0
click at [849, 214] on div "Menu items cap Add Sort Manage items" at bounding box center [966, 224] width 545 height 78
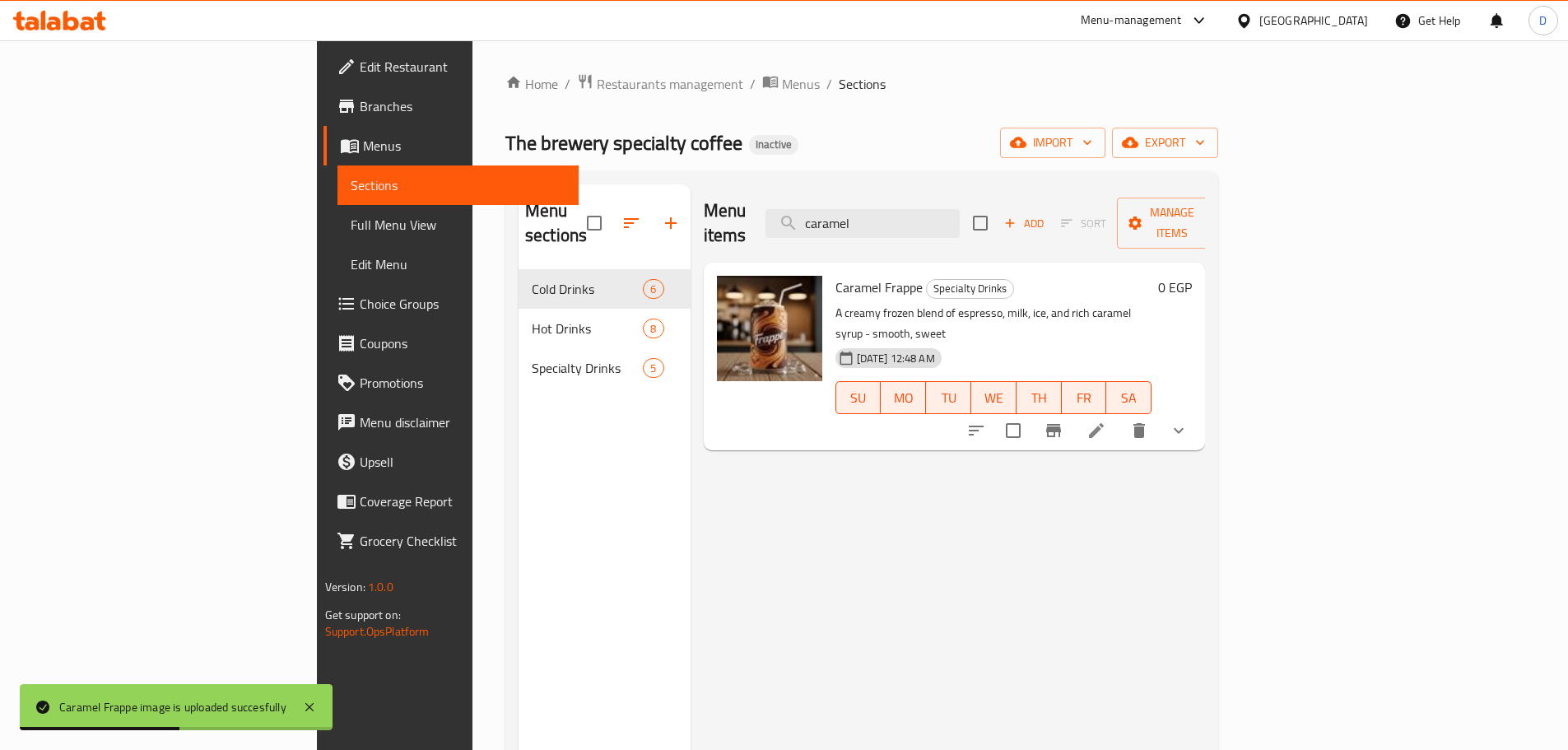
drag, startPoint x: 975, startPoint y: 218, endPoint x: 833, endPoint y: 219, distance: 142.0
click at [833, 219] on div "Menu items caramel Add Sort Manage items" at bounding box center [955, 224] width 502 height 78
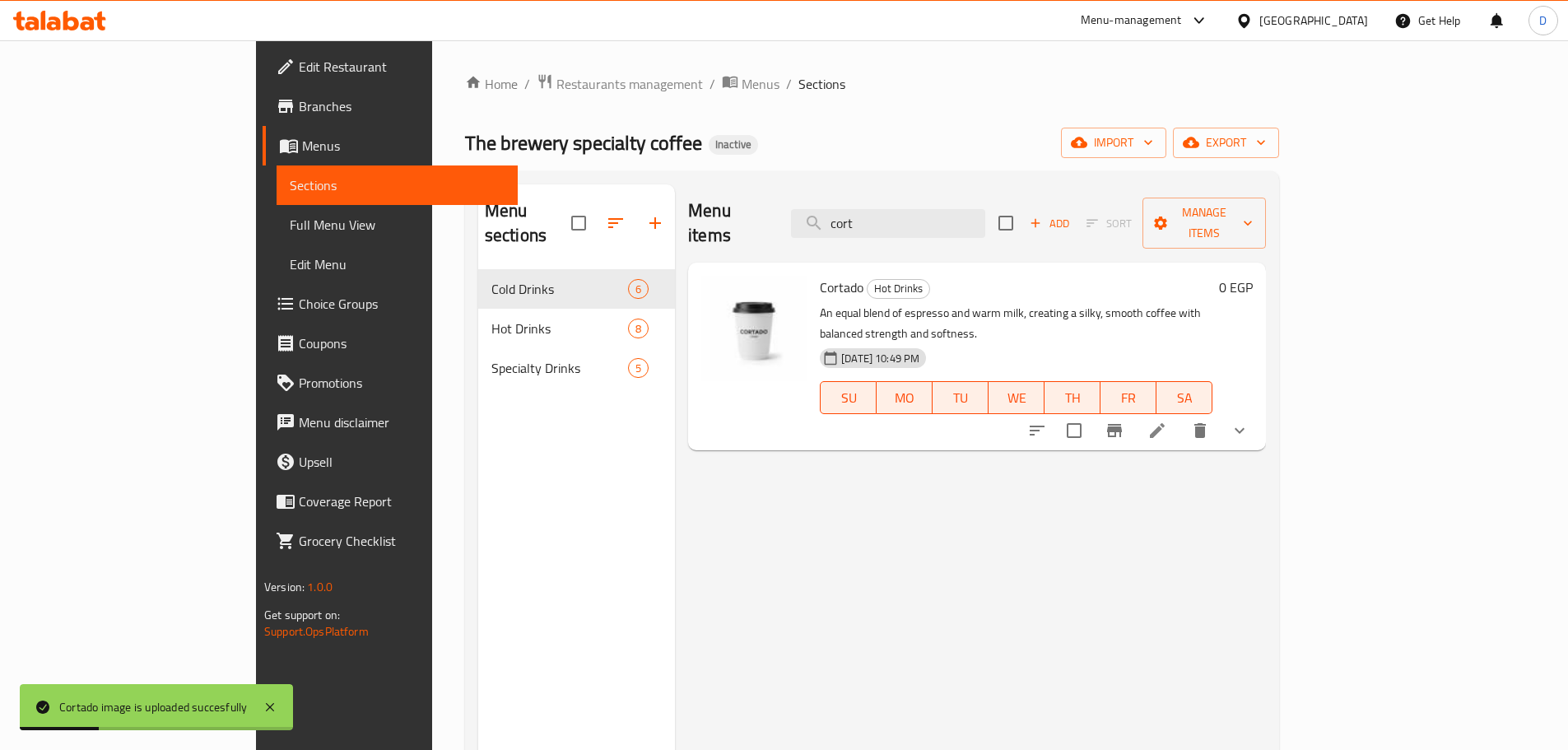
drag, startPoint x: 963, startPoint y: 218, endPoint x: 803, endPoint y: 217, distance: 160.0
click at [803, 217] on div "Menu items cort Add Sort Manage items" at bounding box center [976, 224] width 578 height 78
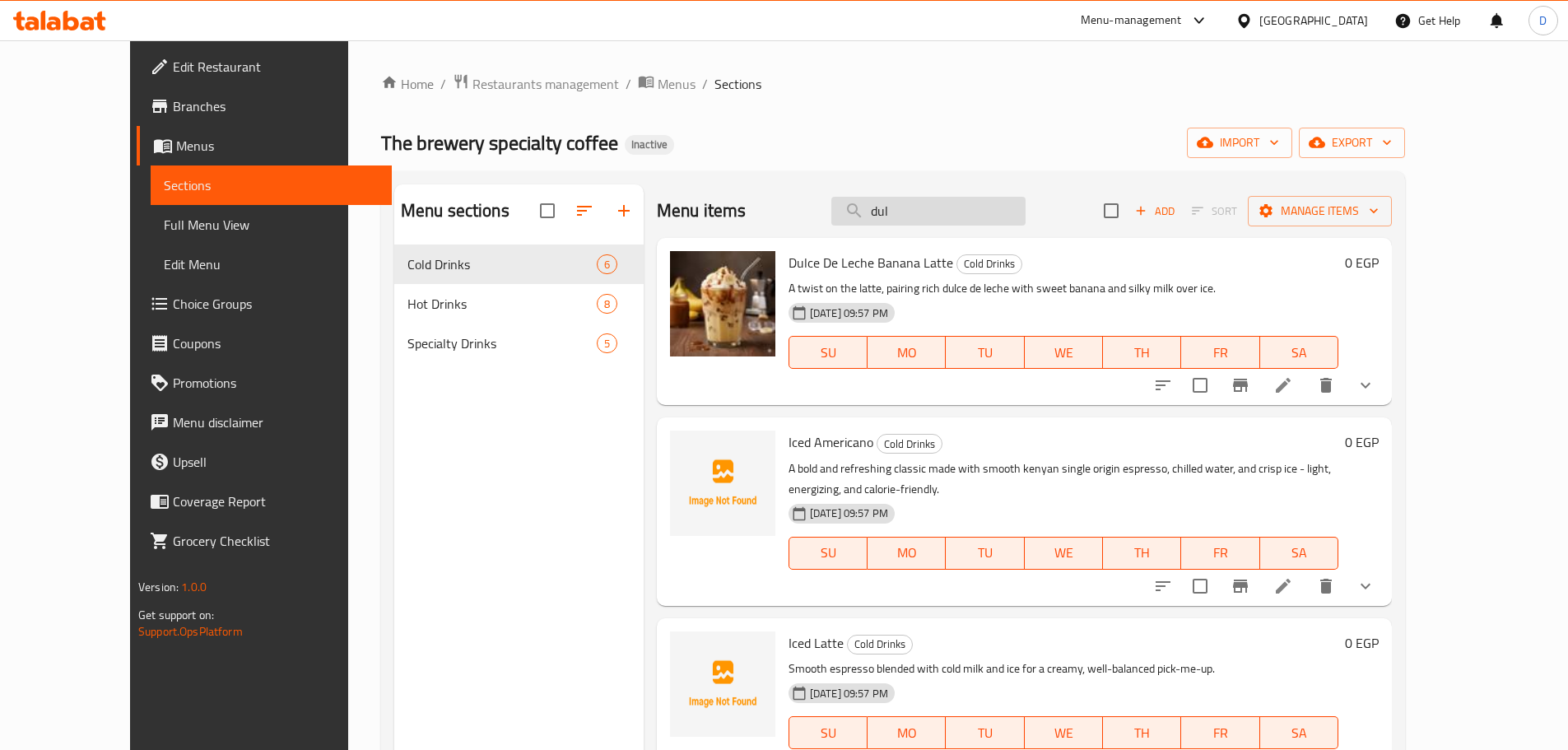
drag, startPoint x: 975, startPoint y: 222, endPoint x: 908, endPoint y: 185, distance: 76.5
click at [890, 216] on input "dul" at bounding box center [927, 211] width 194 height 29
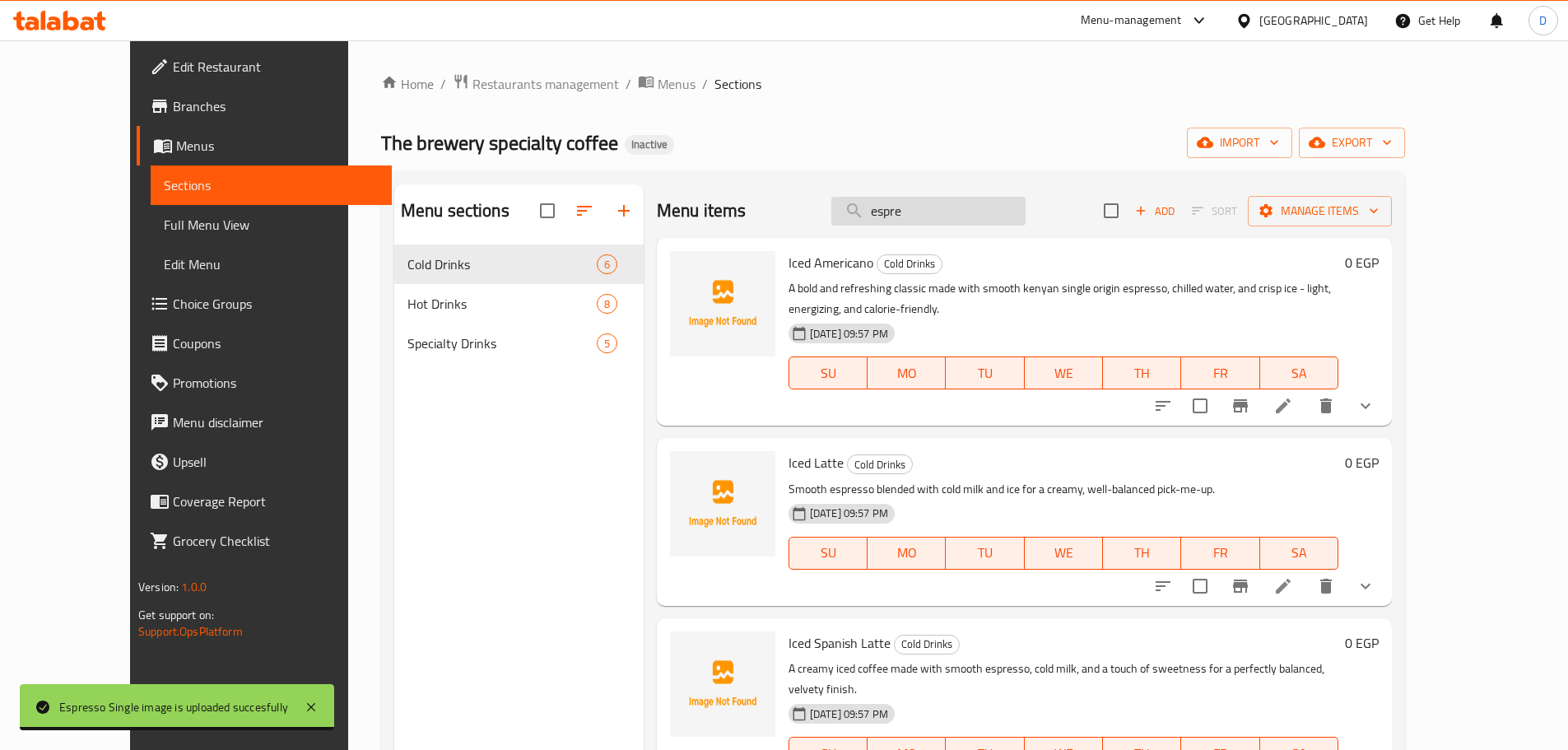
drag, startPoint x: 956, startPoint y: 208, endPoint x: 886, endPoint y: 208, distance: 70.0
click at [886, 208] on input "espre" at bounding box center [927, 211] width 194 height 29
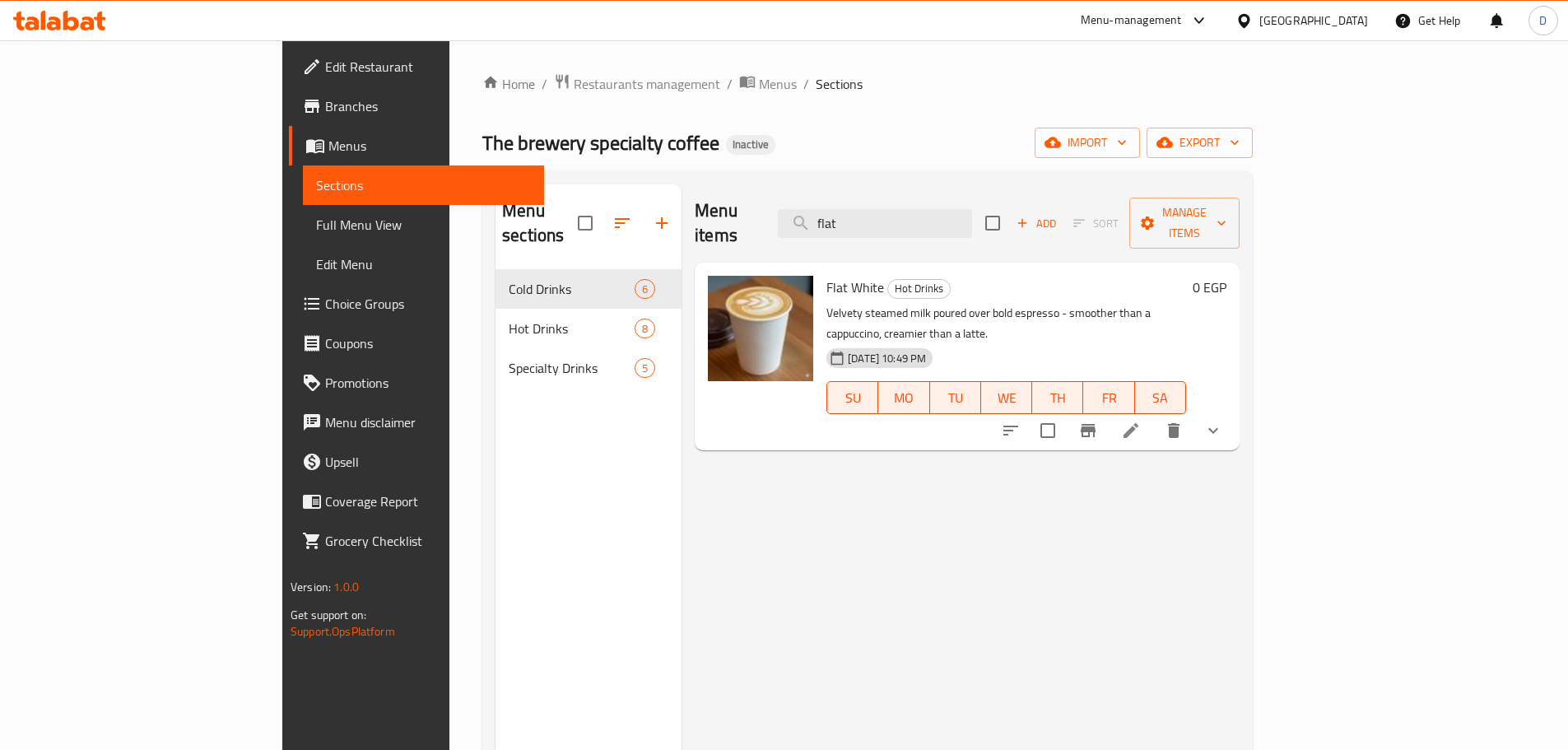
drag, startPoint x: 956, startPoint y: 198, endPoint x: 851, endPoint y: 198, distance: 105.0
click at [851, 198] on div "Menu items flat Add Sort Manage items" at bounding box center [966, 224] width 545 height 78
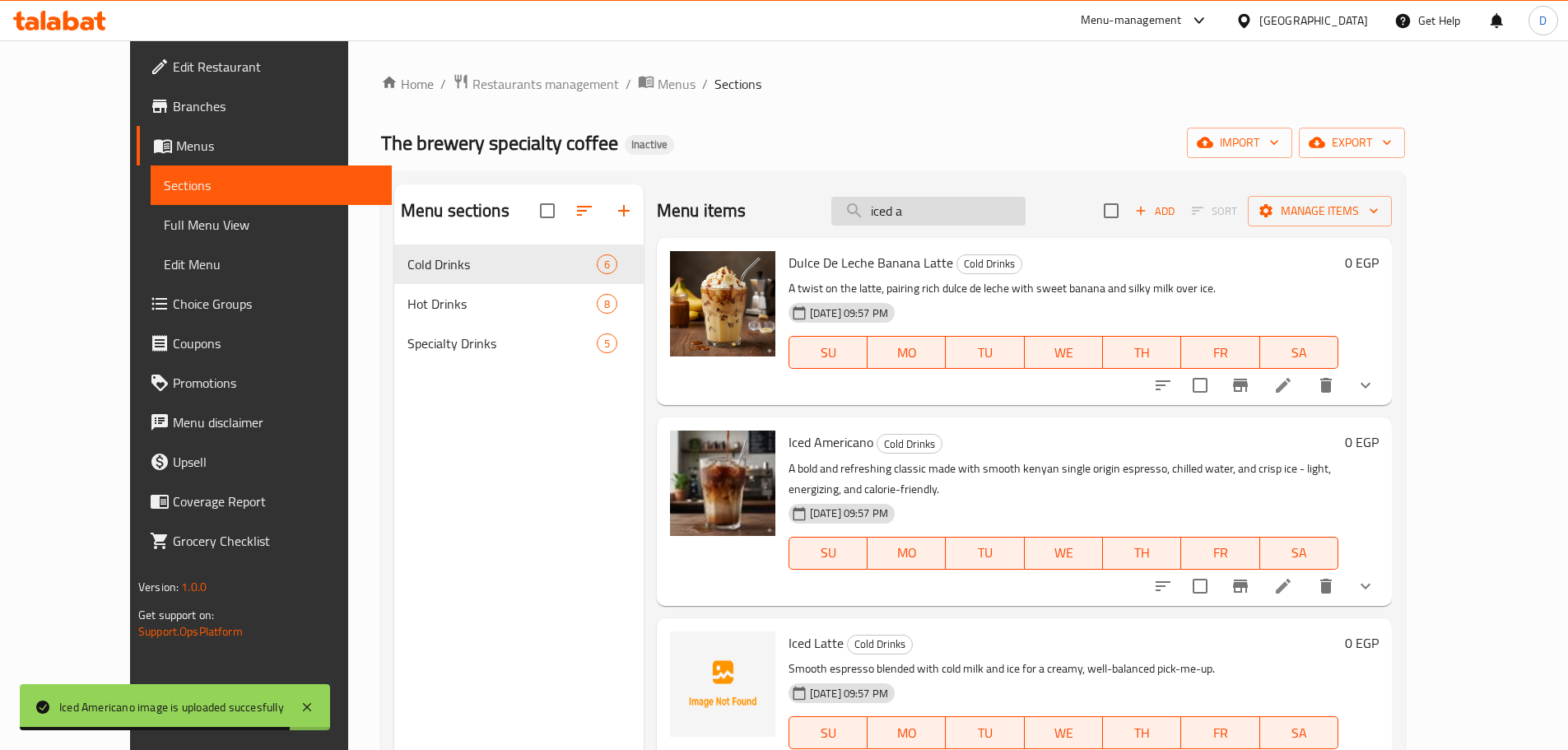
click at [1013, 212] on input "iced a" at bounding box center [927, 211] width 194 height 29
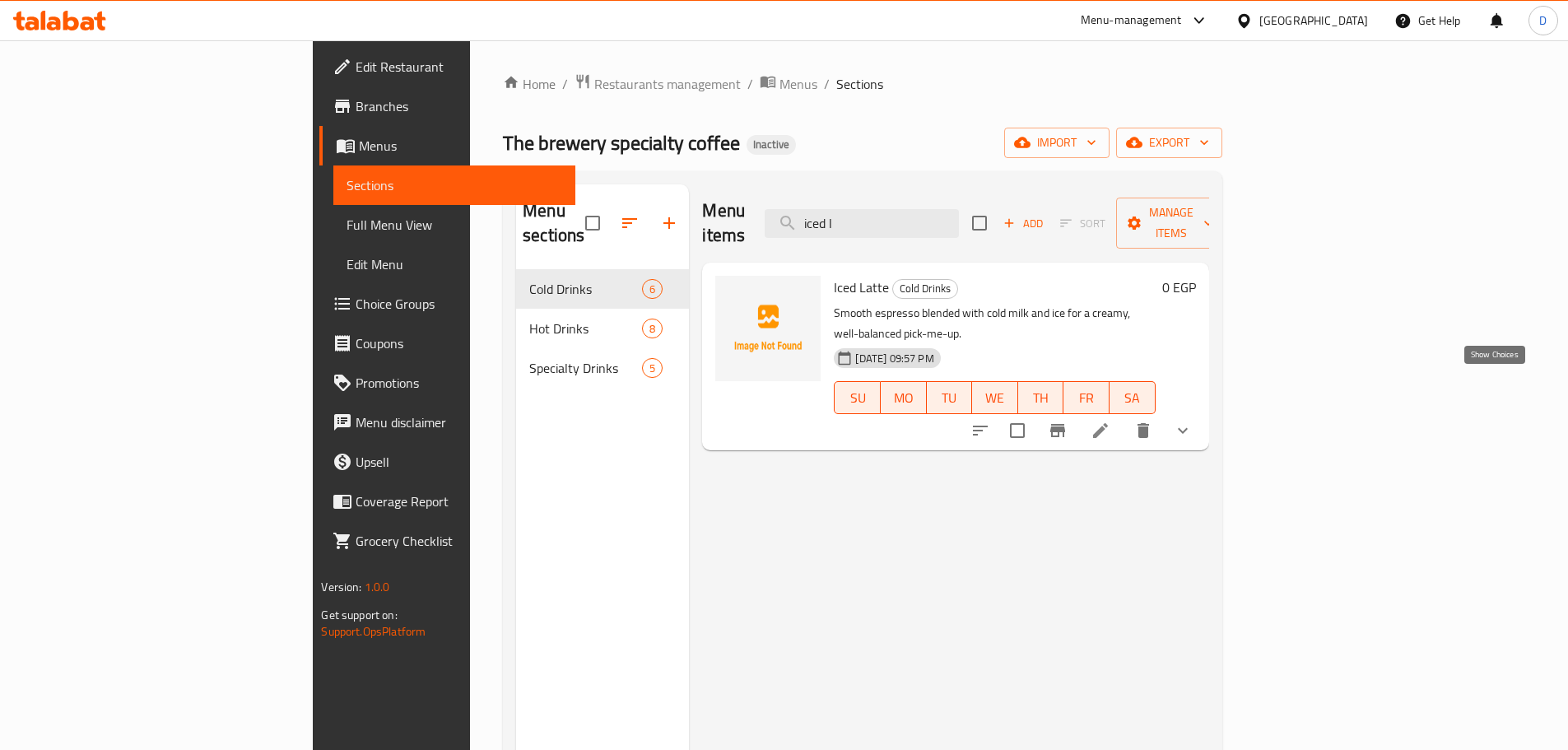
click at [1188, 428] on icon "show more" at bounding box center [1182, 431] width 10 height 5
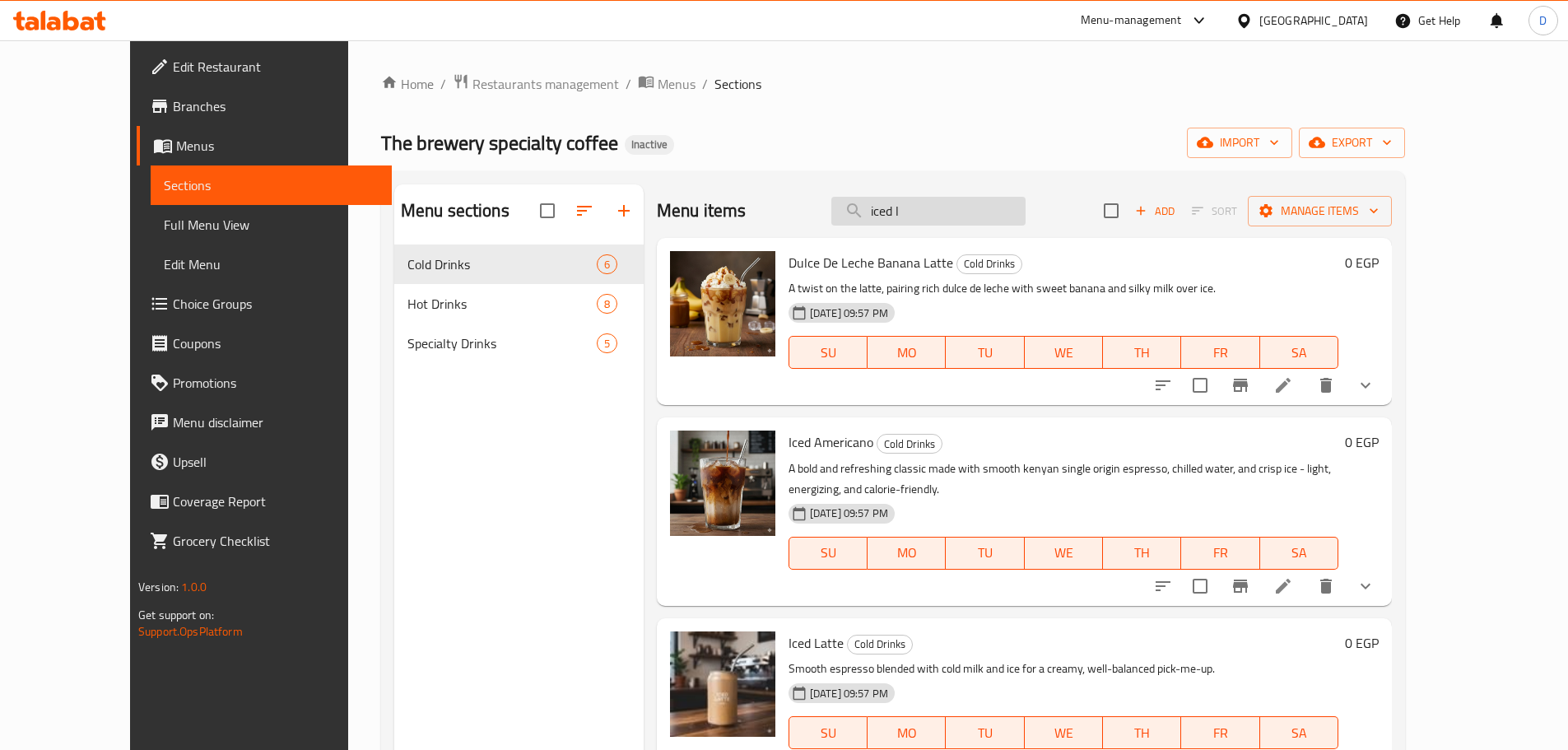
click at [976, 218] on input "iced l" at bounding box center [927, 211] width 194 height 29
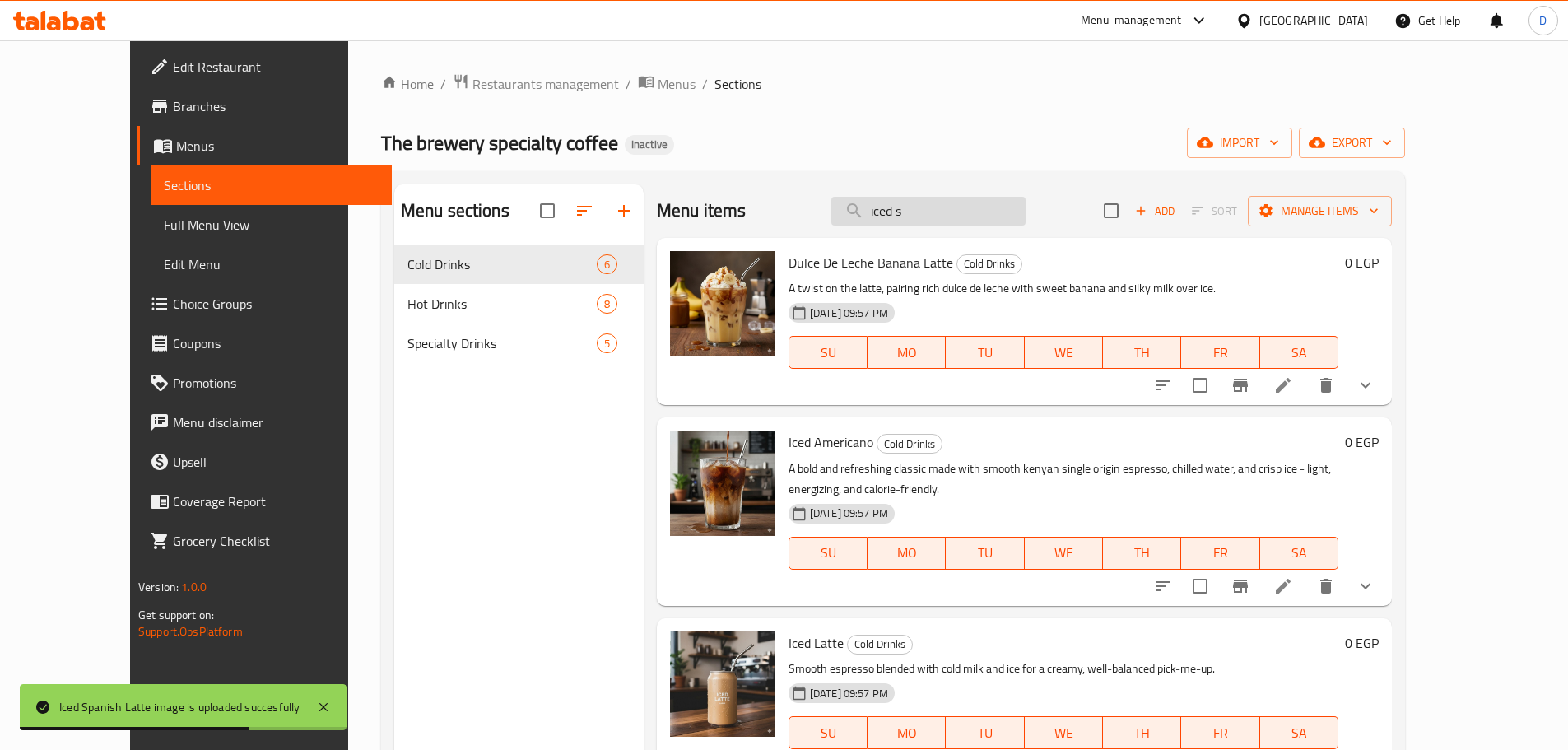
click at [1026, 218] on input "iced s" at bounding box center [927, 211] width 194 height 29
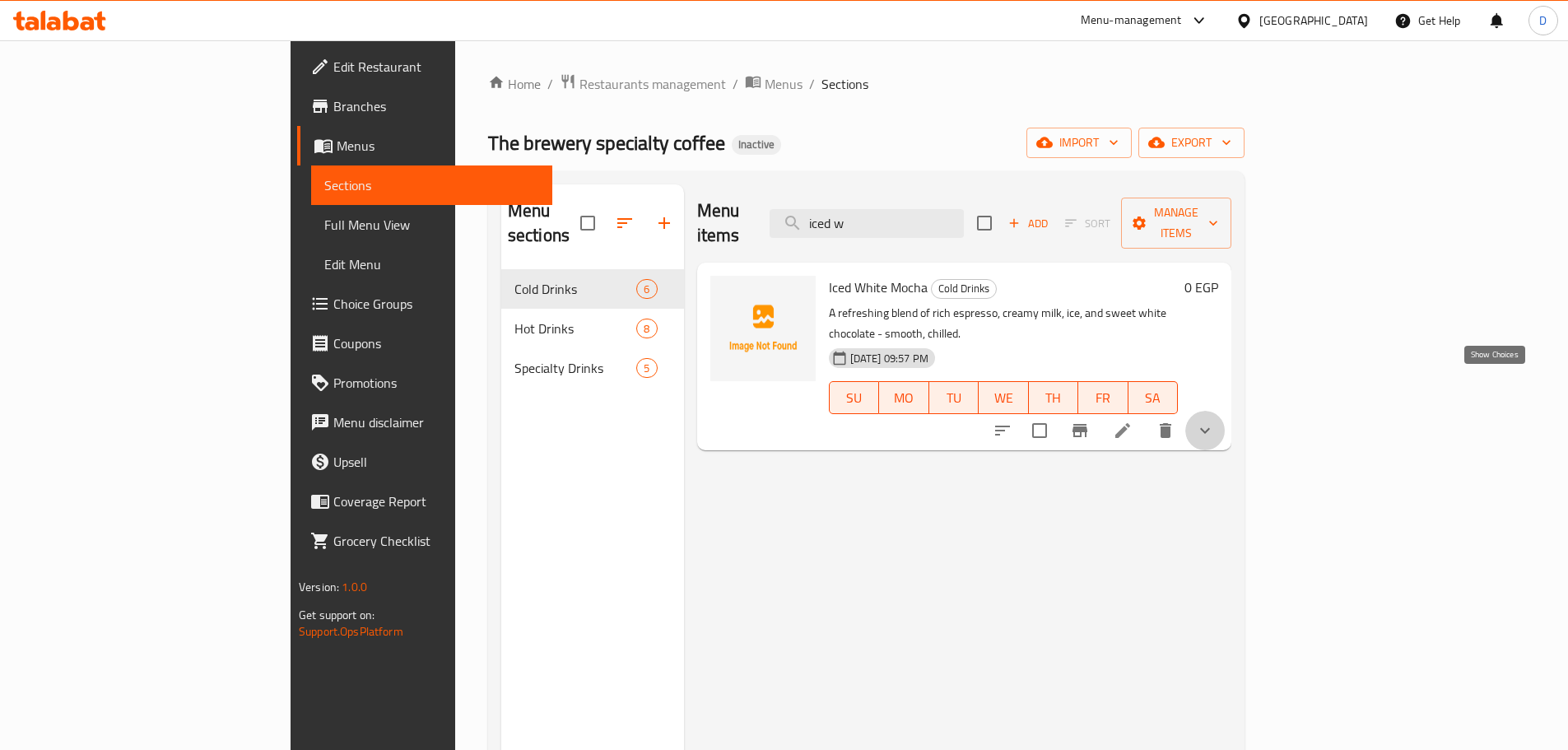
click at [1215, 421] on icon "show more" at bounding box center [1205, 431] width 20 height 20
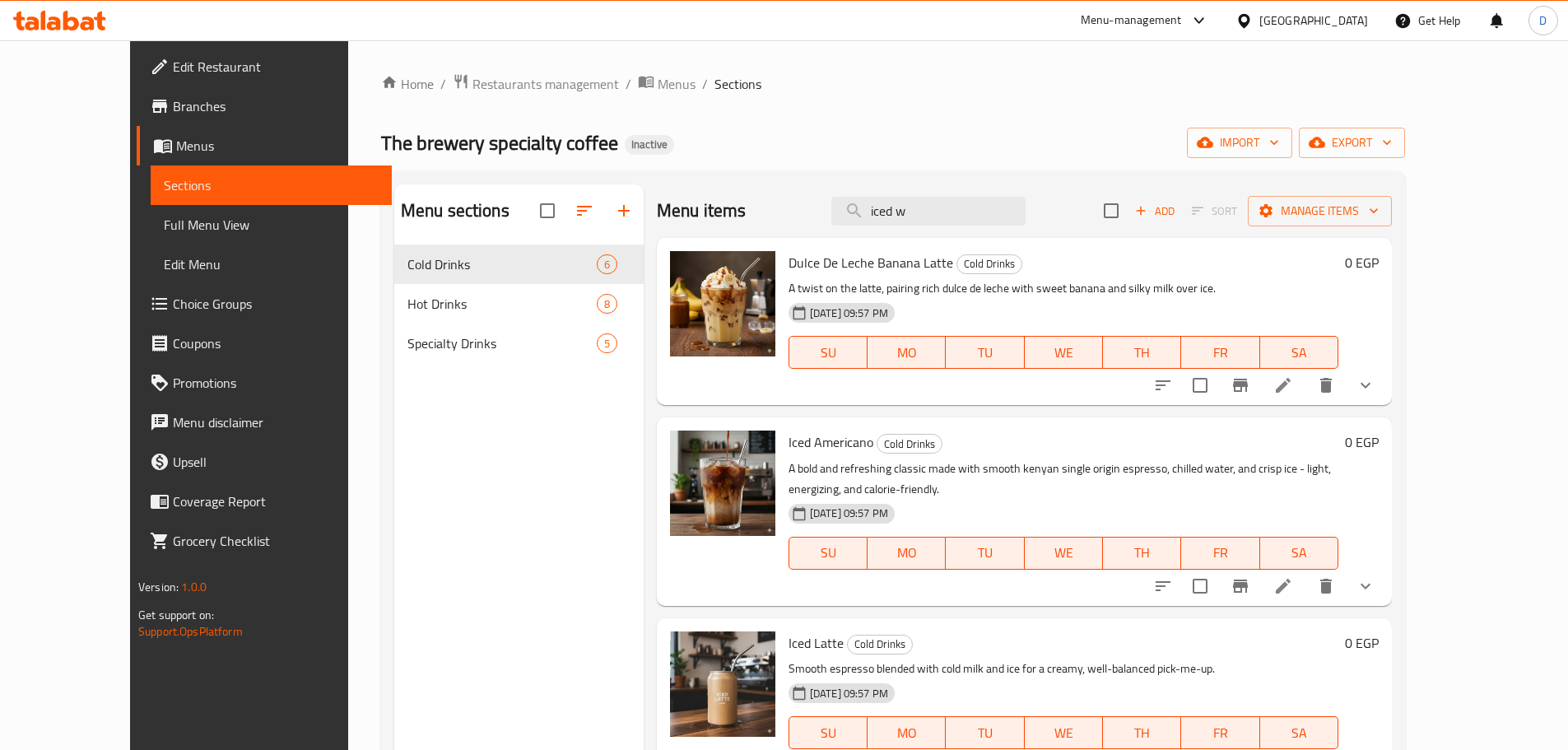
drag, startPoint x: 1007, startPoint y: 209, endPoint x: 806, endPoint y: 219, distance: 201.2
click at [806, 224] on div "Menu items iced w Add Sort Manage items" at bounding box center [1025, 211] width 735 height 54
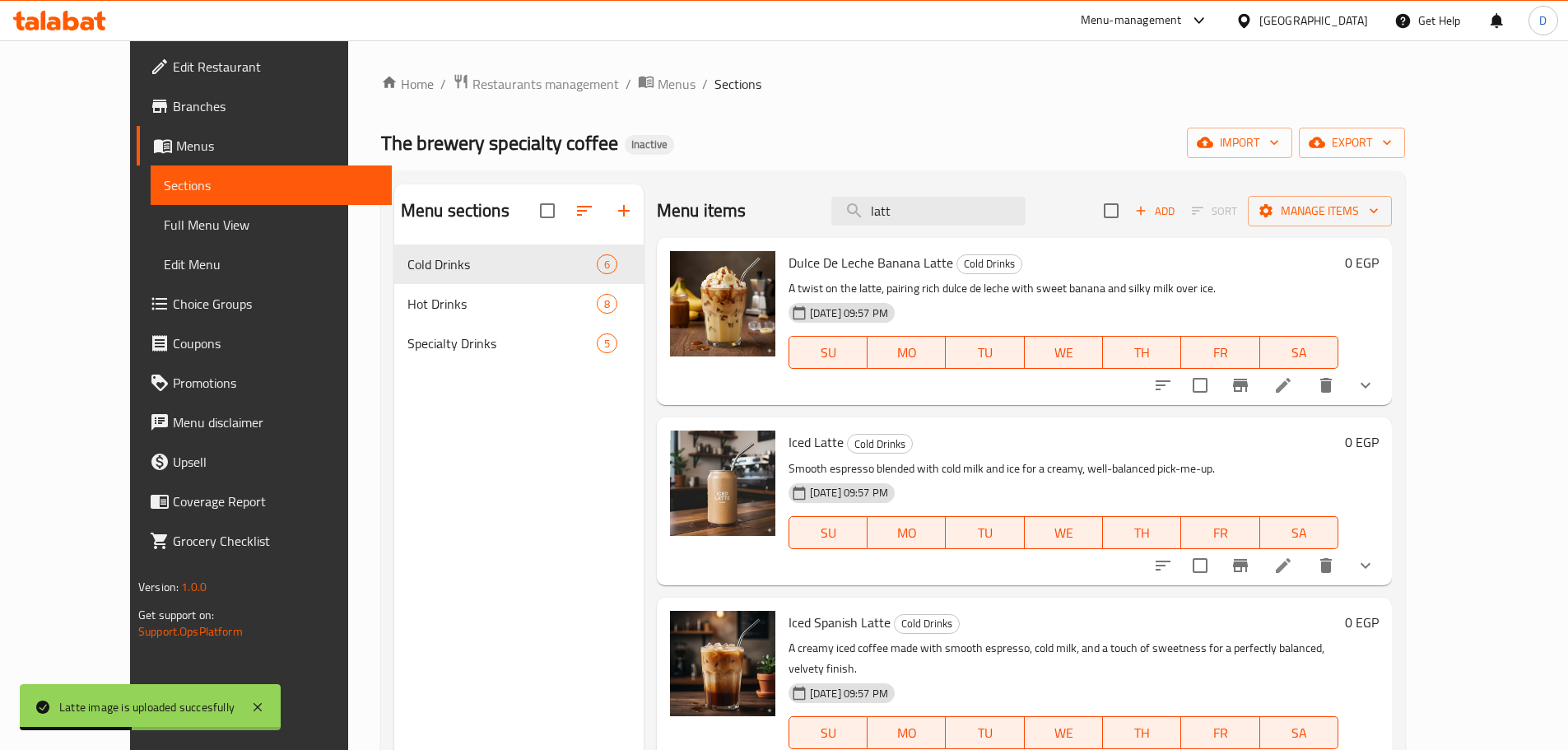
drag, startPoint x: 956, startPoint y: 218, endPoint x: 849, endPoint y: 222, distance: 107.1
click at [849, 222] on div "Menu items latt Add Sort Manage items" at bounding box center [1025, 211] width 735 height 54
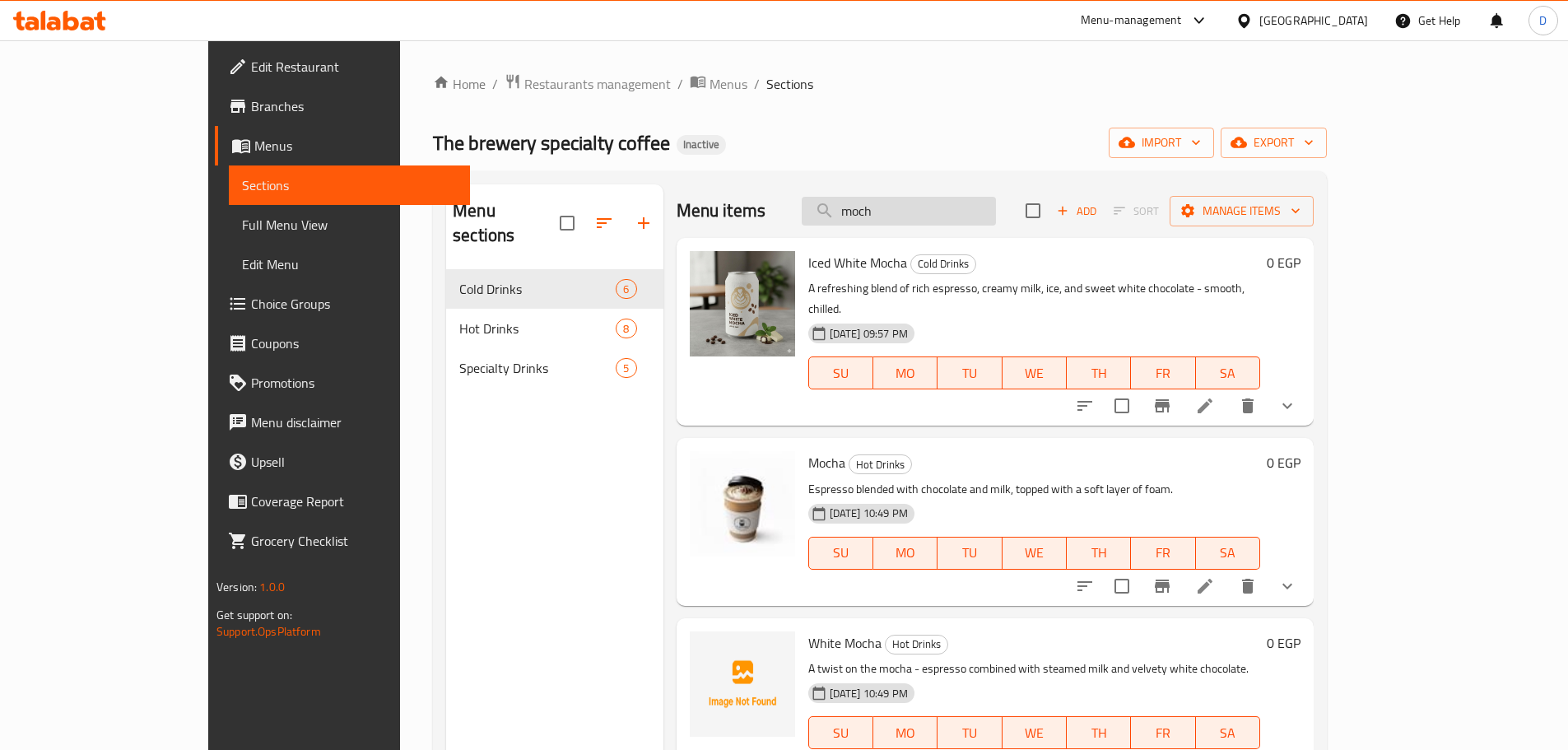
drag, startPoint x: 967, startPoint y: 220, endPoint x: 904, endPoint y: 223, distance: 63.1
click at [904, 223] on input "moch" at bounding box center [898, 211] width 194 height 29
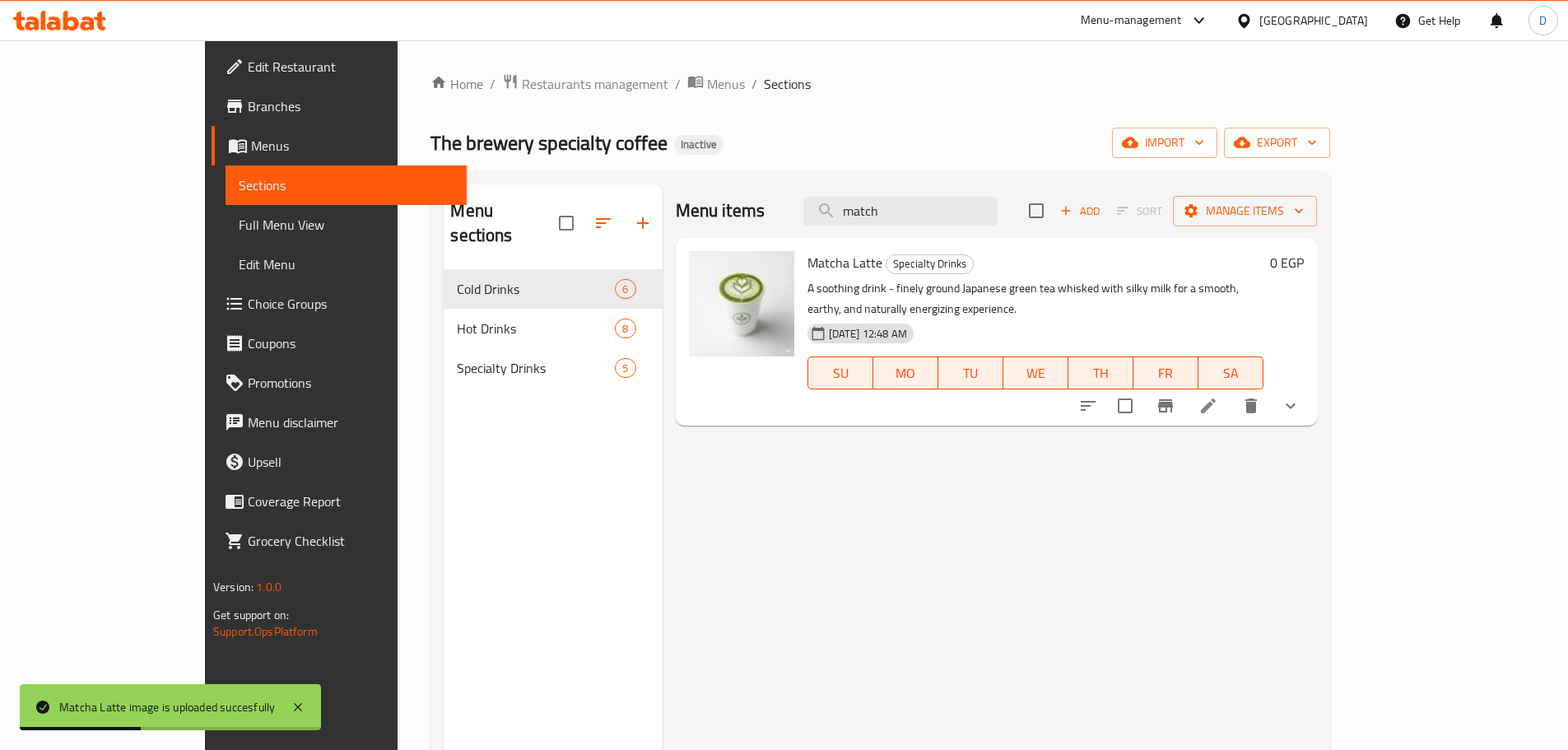
drag, startPoint x: 993, startPoint y: 217, endPoint x: 837, endPoint y: 215, distance: 156.0
click at [837, 215] on div "Menu items match Add Sort Manage items" at bounding box center [996, 211] width 641 height 54
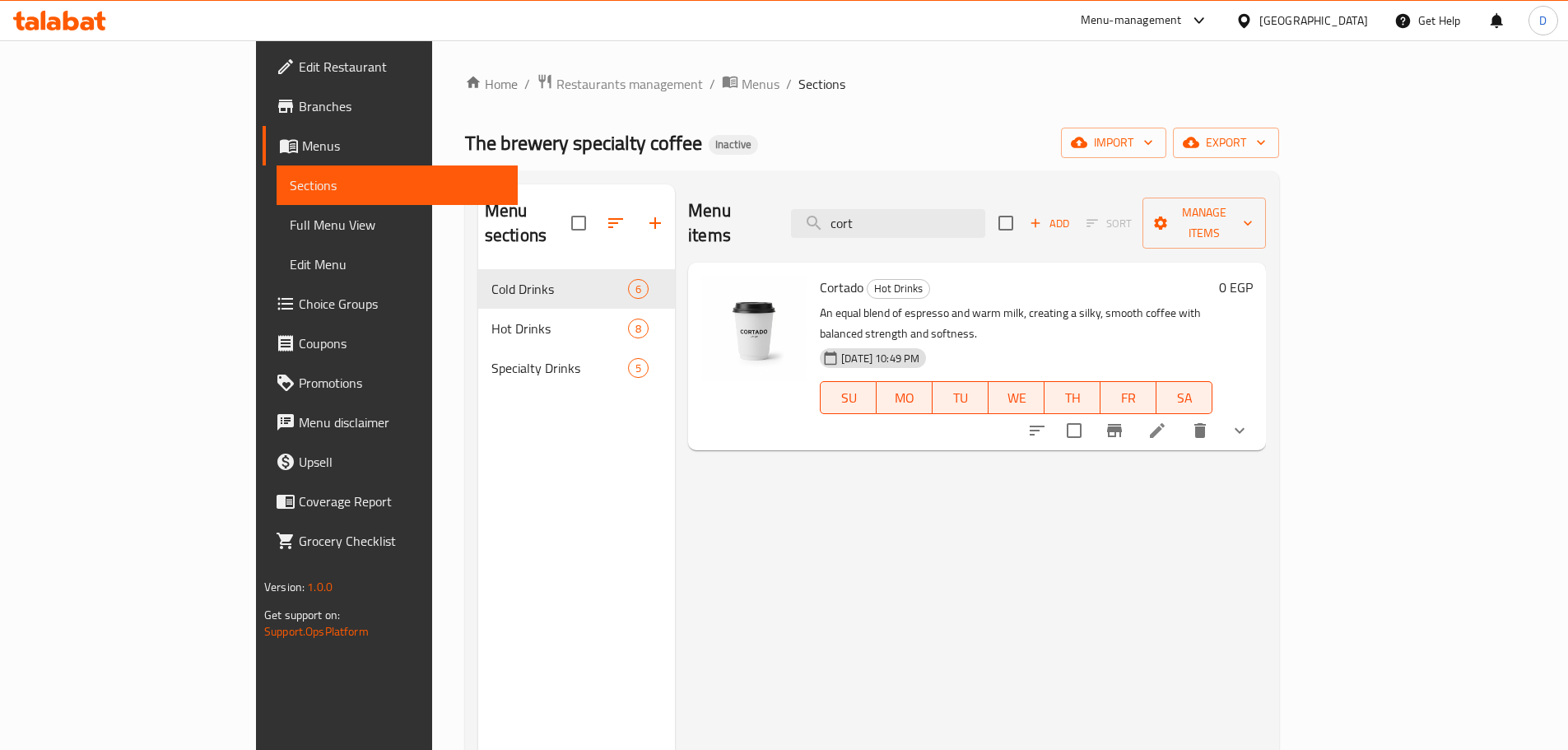
drag, startPoint x: 961, startPoint y: 209, endPoint x: 829, endPoint y: 208, distance: 132.0
click at [829, 208] on div "Menu items cort Add Sort Manage items" at bounding box center [976, 224] width 578 height 78
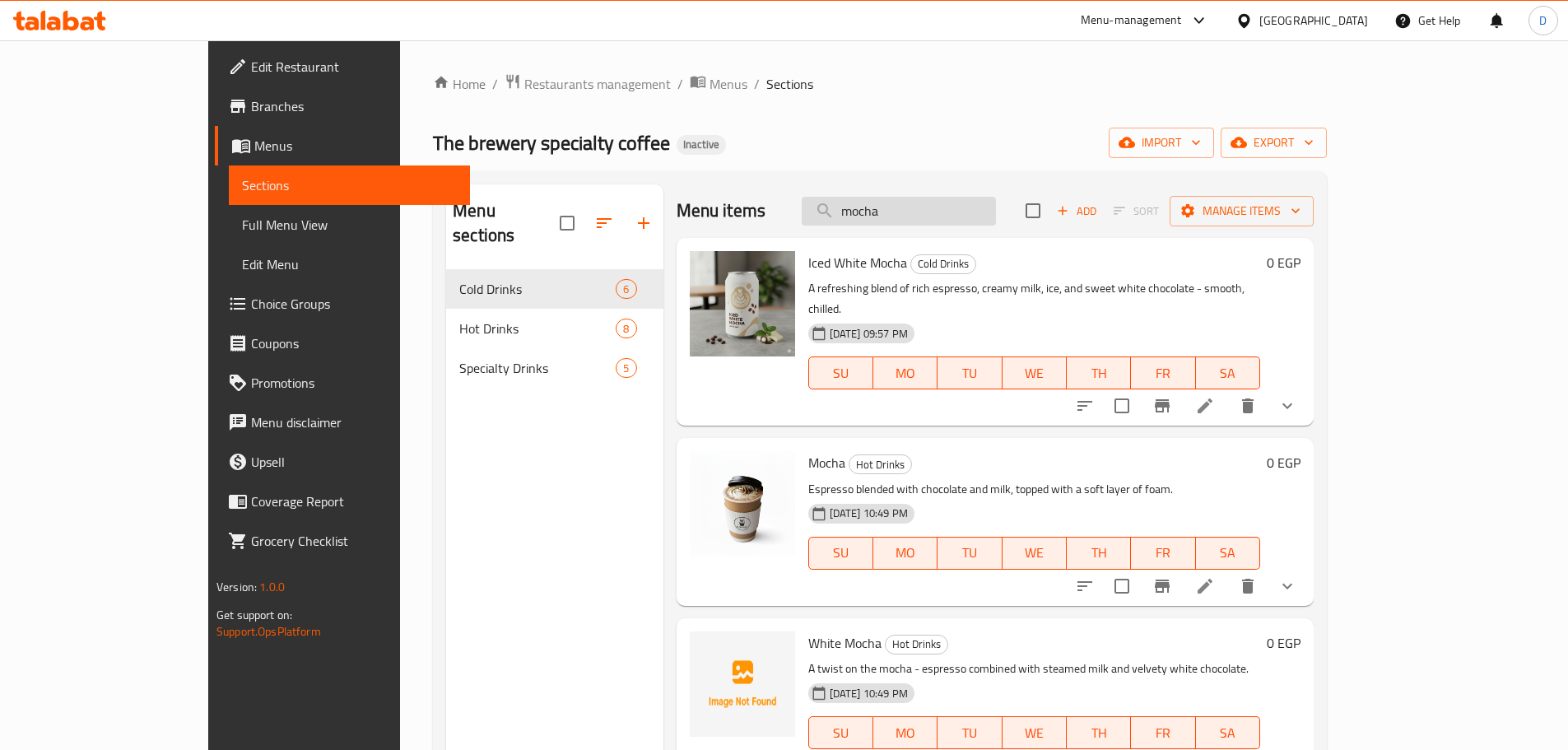
drag, startPoint x: 975, startPoint y: 221, endPoint x: 896, endPoint y: 218, distance: 79.1
click at [896, 218] on input "mocha" at bounding box center [898, 211] width 194 height 29
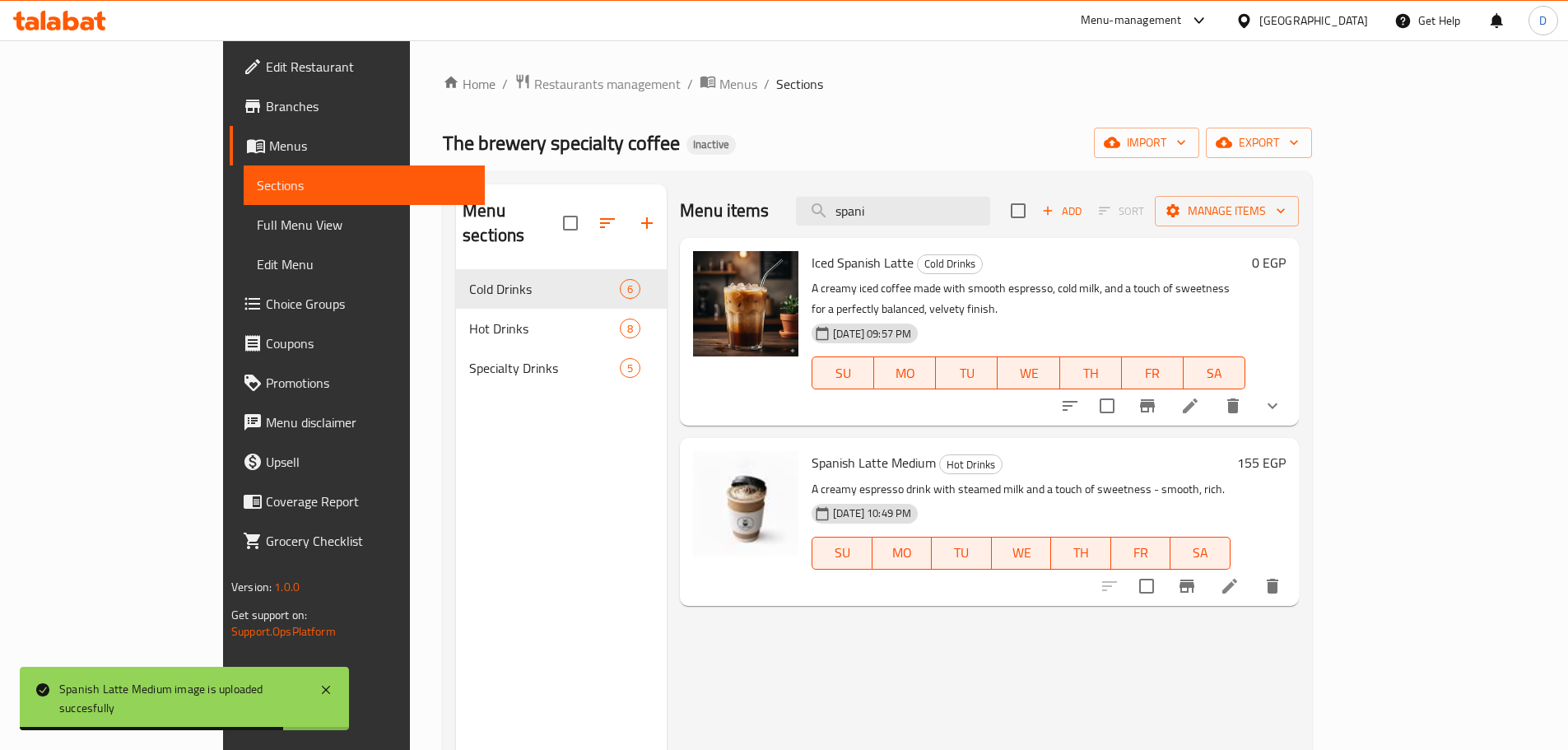
drag, startPoint x: 937, startPoint y: 218, endPoint x: 874, endPoint y: 215, distance: 63.1
click at [874, 224] on div "Menu items spani Add Sort Manage items" at bounding box center [989, 211] width 619 height 54
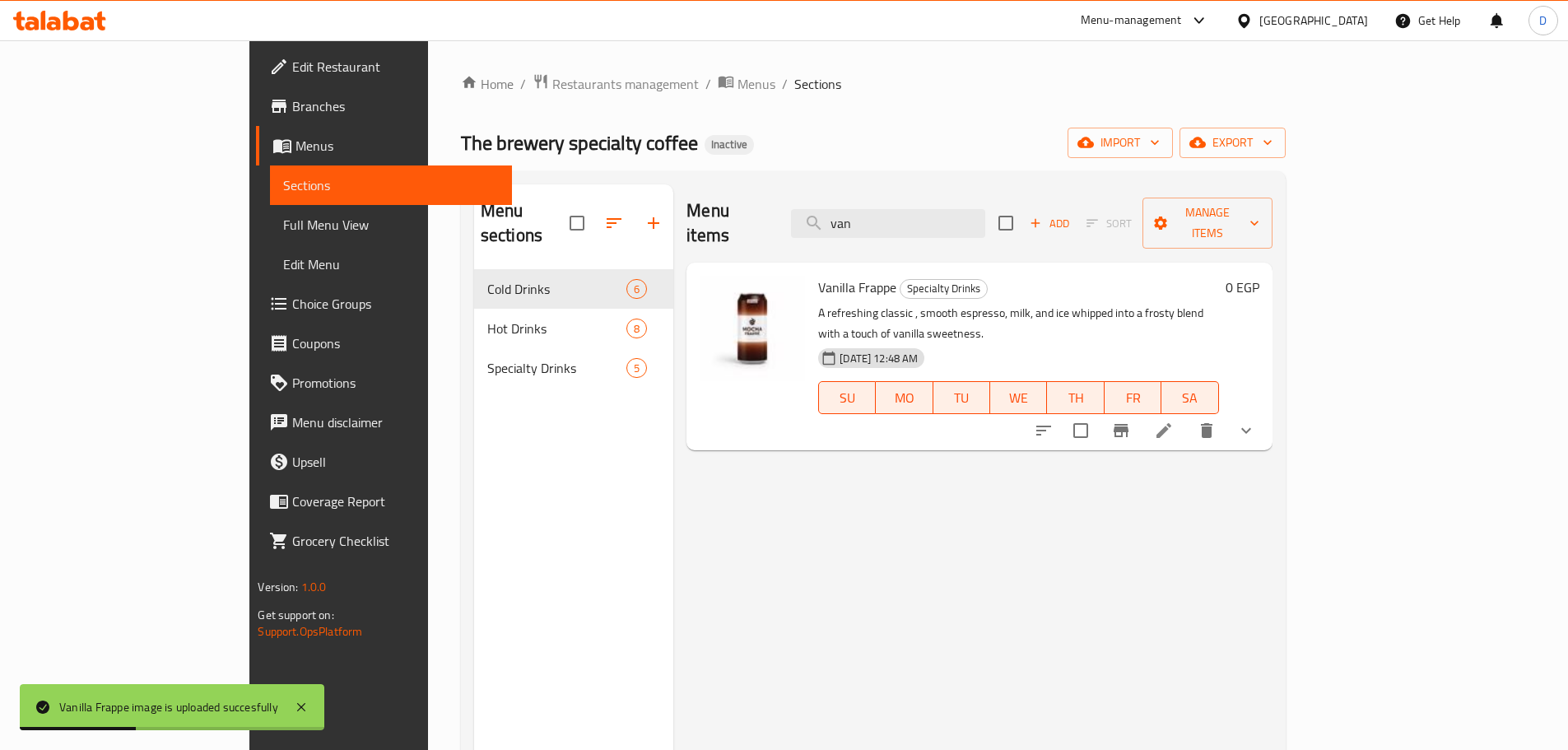
drag, startPoint x: 954, startPoint y: 202, endPoint x: 864, endPoint y: 228, distance: 93.7
click at [864, 228] on div "Menu items van Add Sort Manage items" at bounding box center [978, 224] width 585 height 78
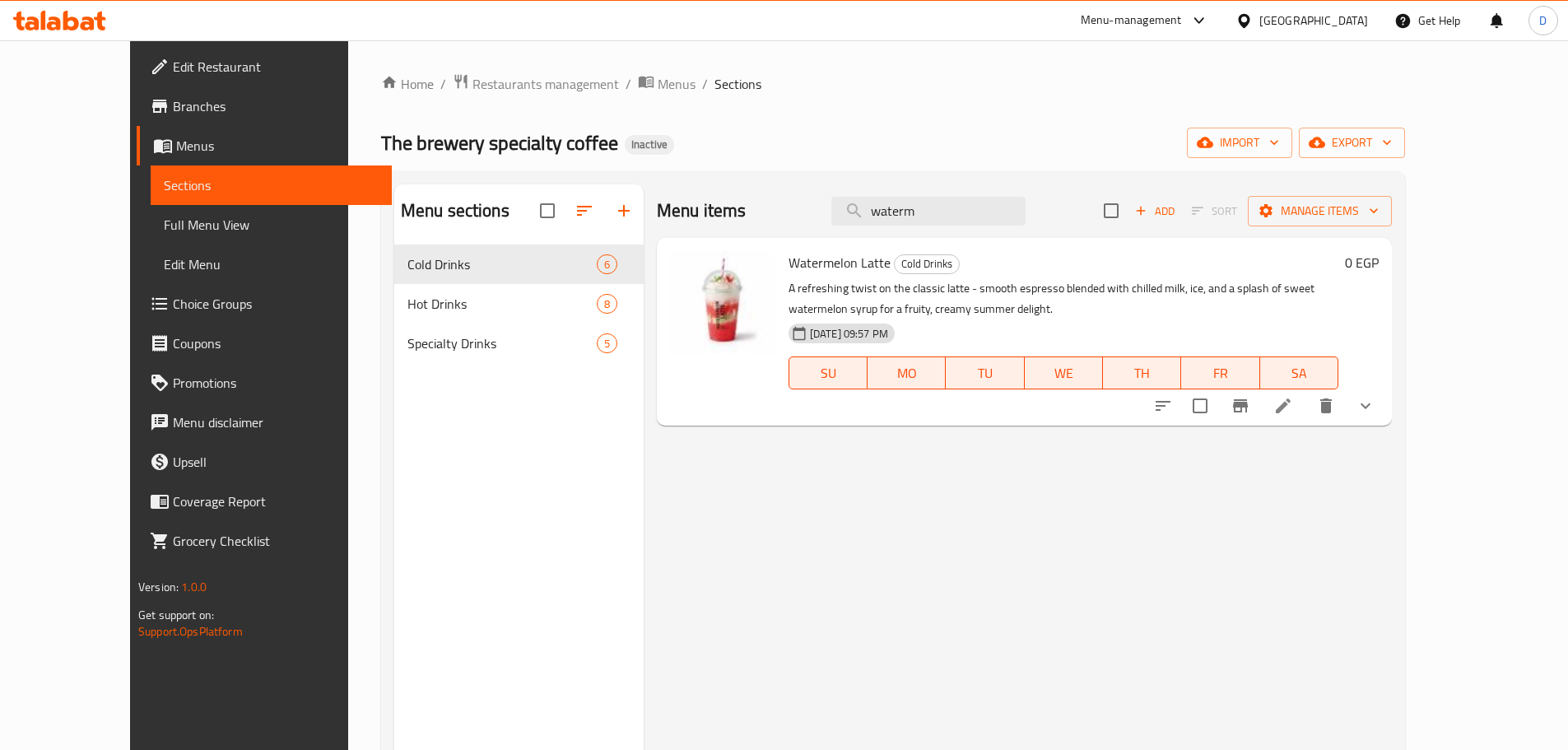
type input "waterm"
drag, startPoint x: 62, startPoint y: 225, endPoint x: 251, endPoint y: 285, distance: 198.3
click at [164, 225] on span "Full Menu View" at bounding box center [271, 225] width 215 height 20
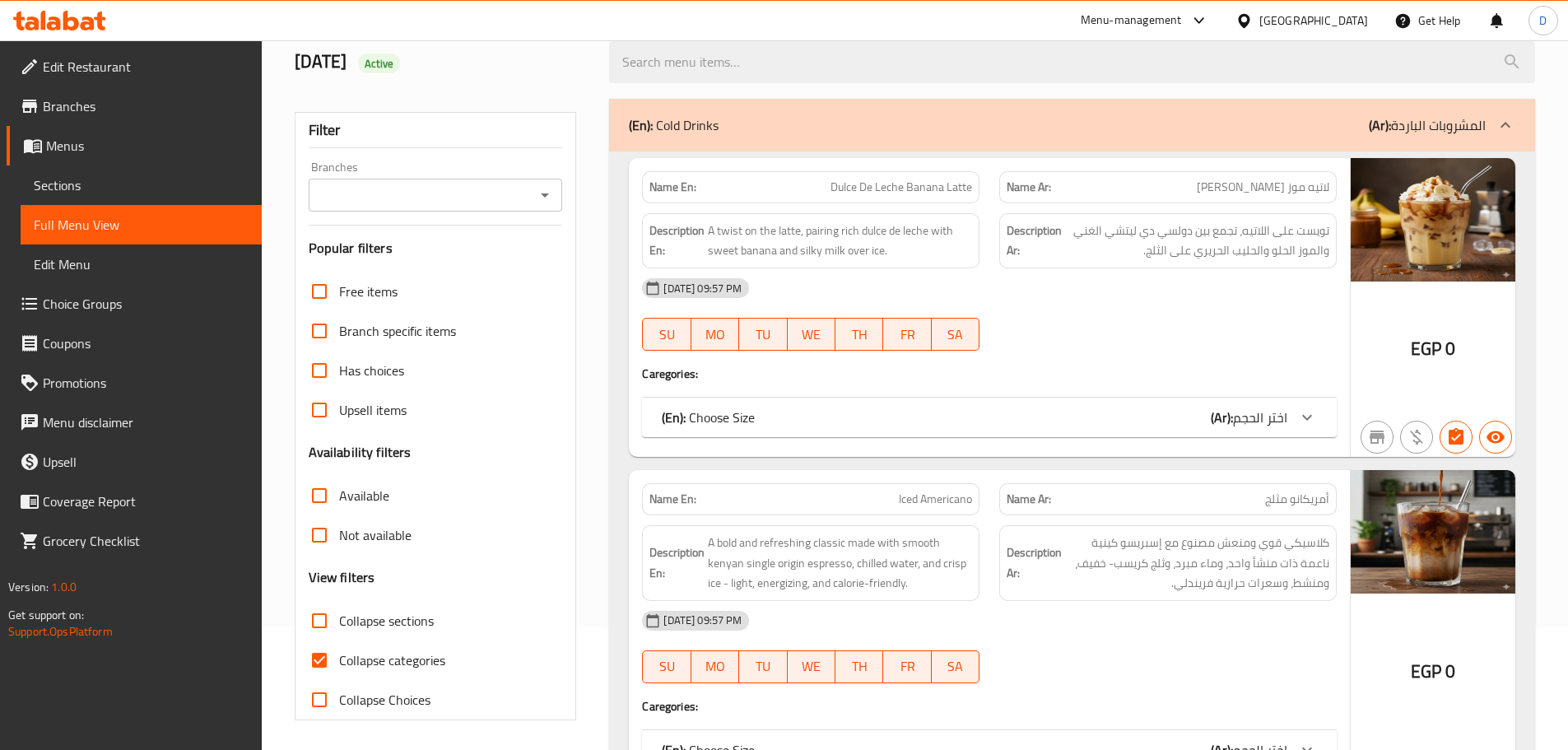
scroll to position [329, 0]
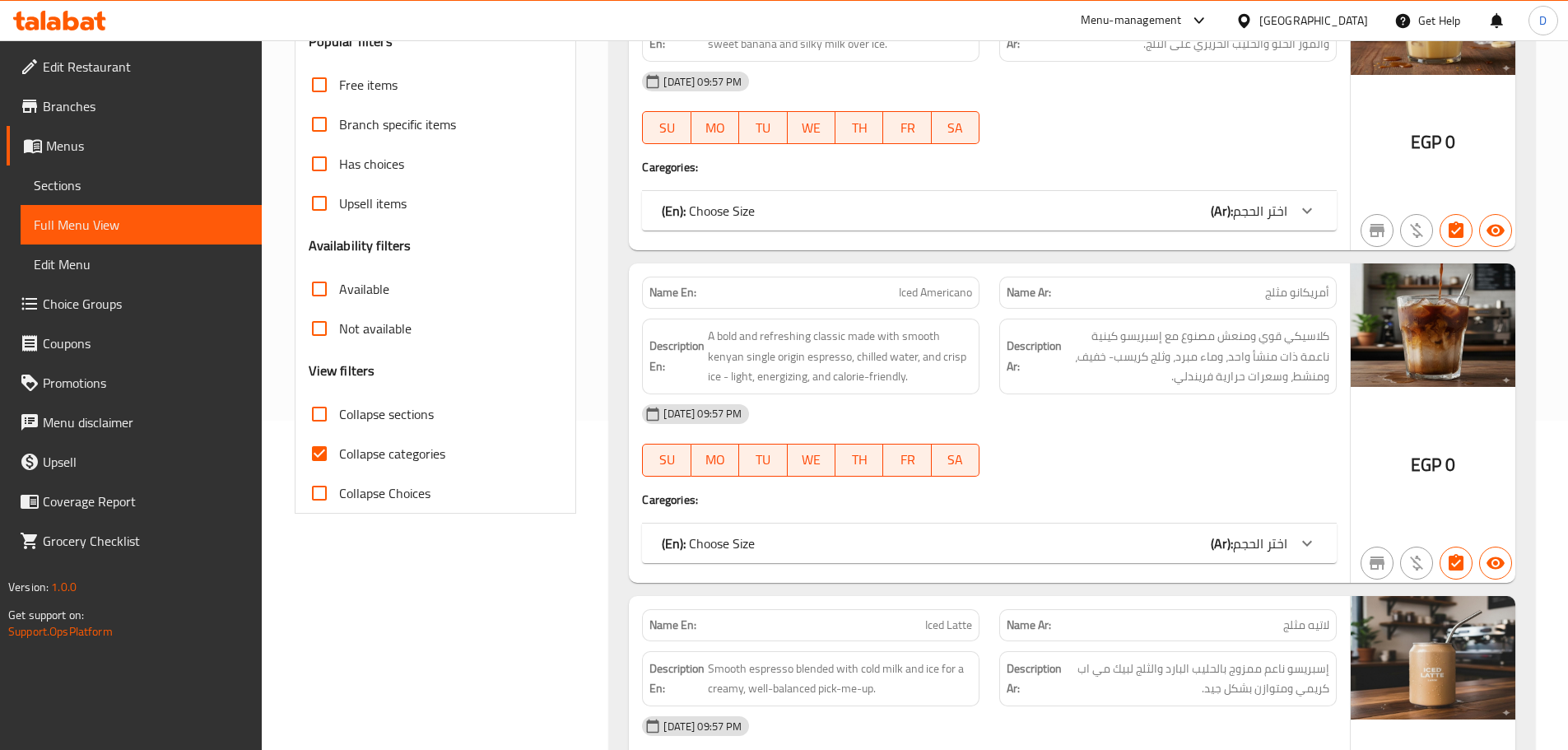
click at [317, 443] on input "Collapse categories" at bounding box center [319, 453] width 39 height 39
checkbox input "false"
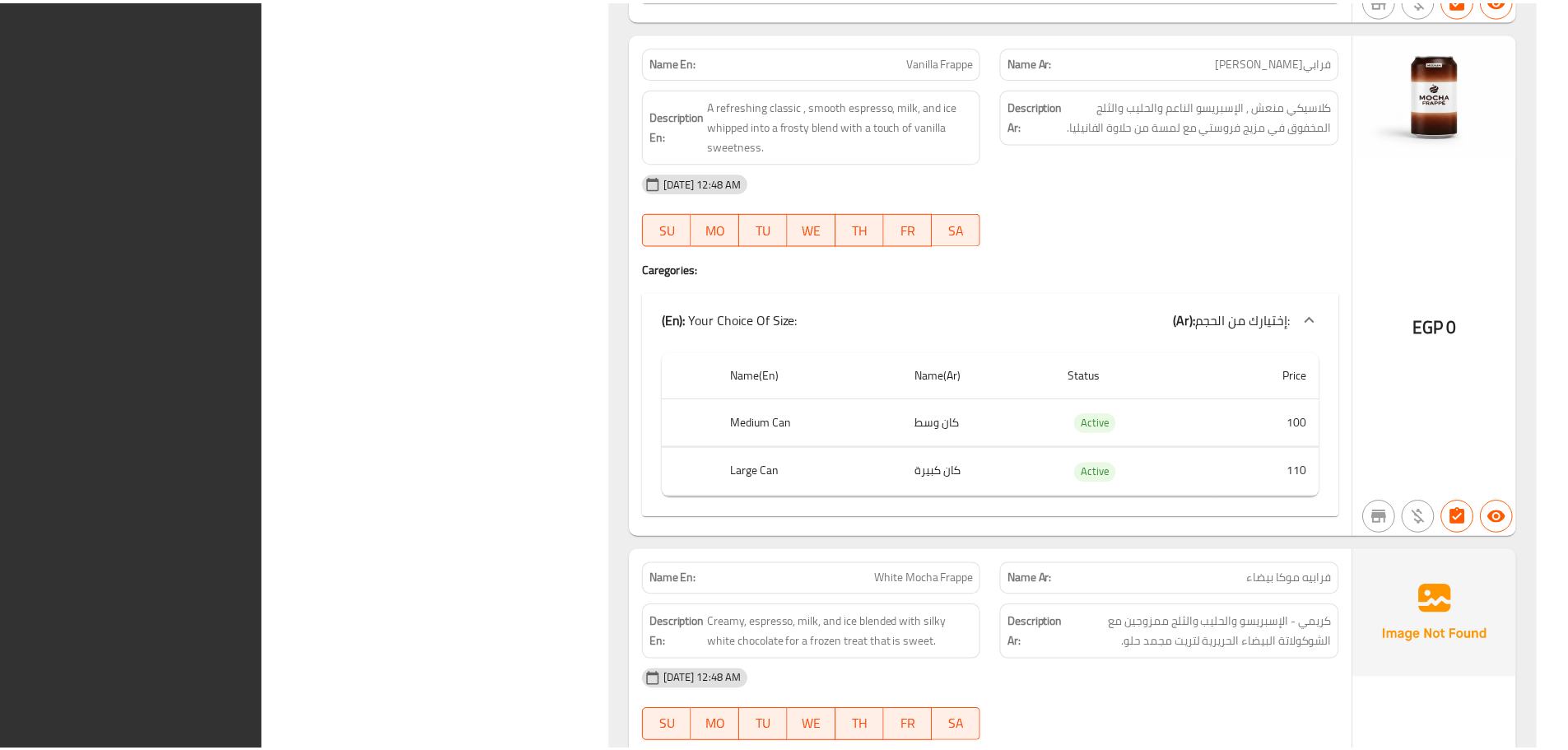
scroll to position [9116, 0]
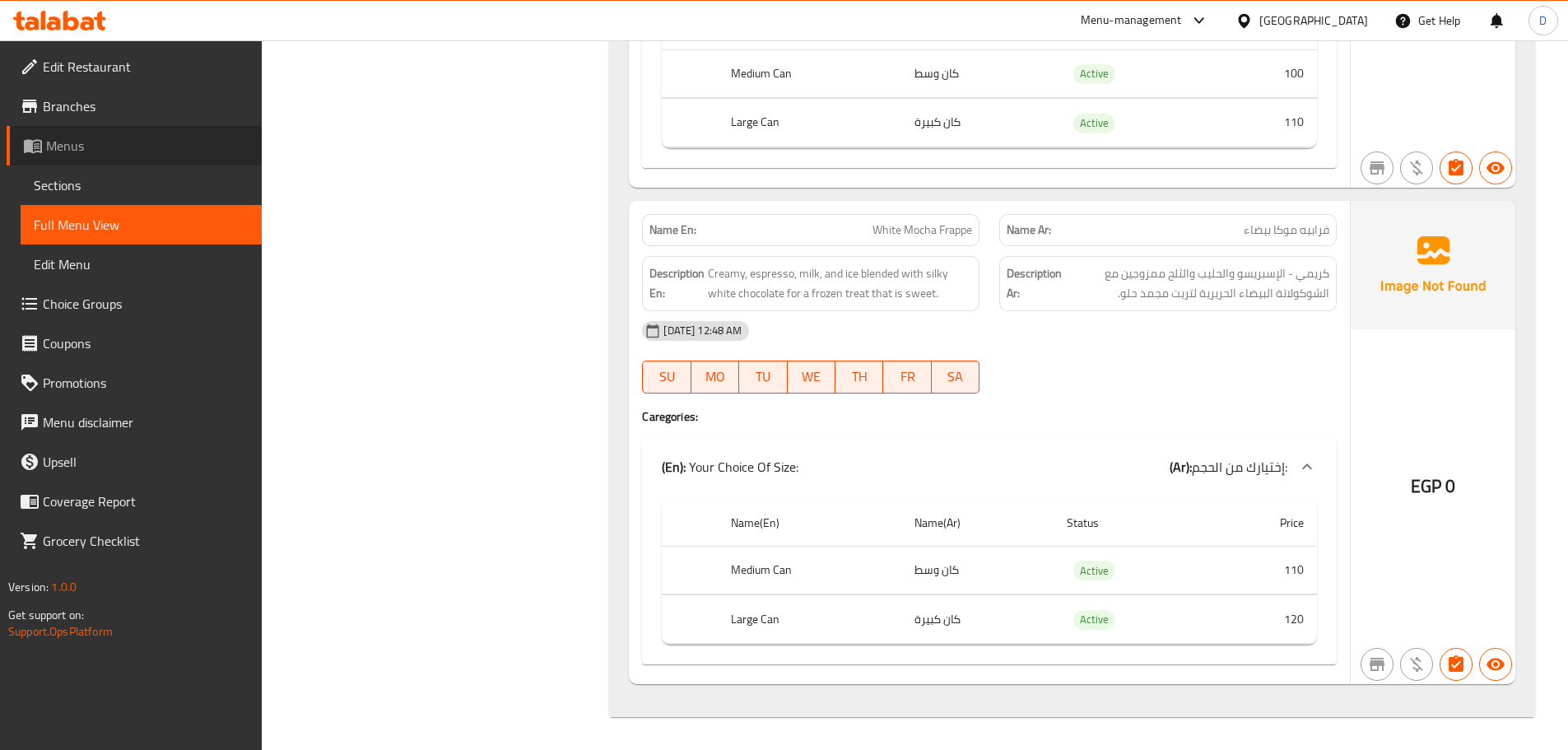
click at [73, 152] on span "Menus" at bounding box center [147, 146] width 202 height 20
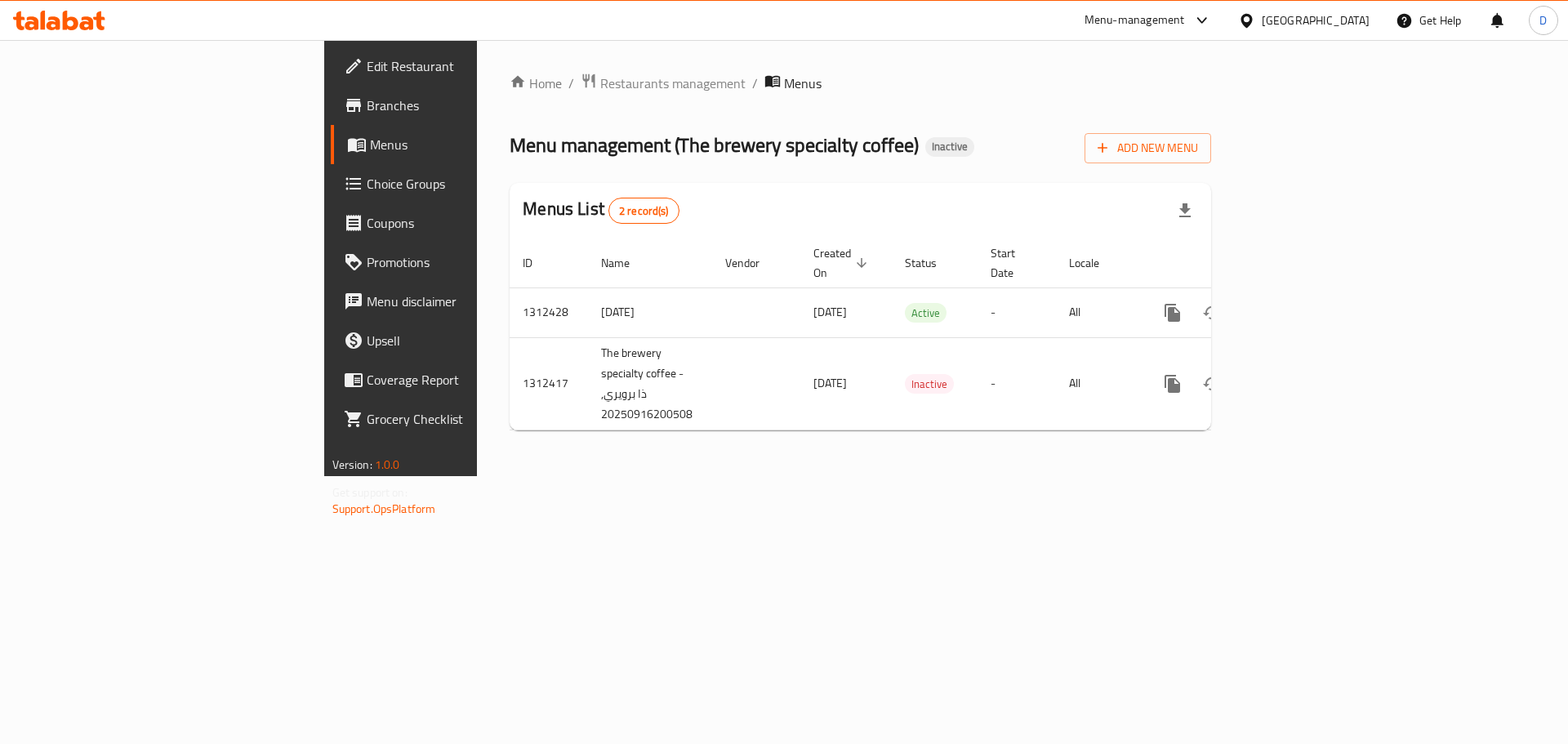
click at [1348, 30] on div "[GEOGRAPHIC_DATA]" at bounding box center [1303, 20] width 158 height 39
click at [1343, 24] on div "[GEOGRAPHIC_DATA]" at bounding box center [1315, 21] width 107 height 18
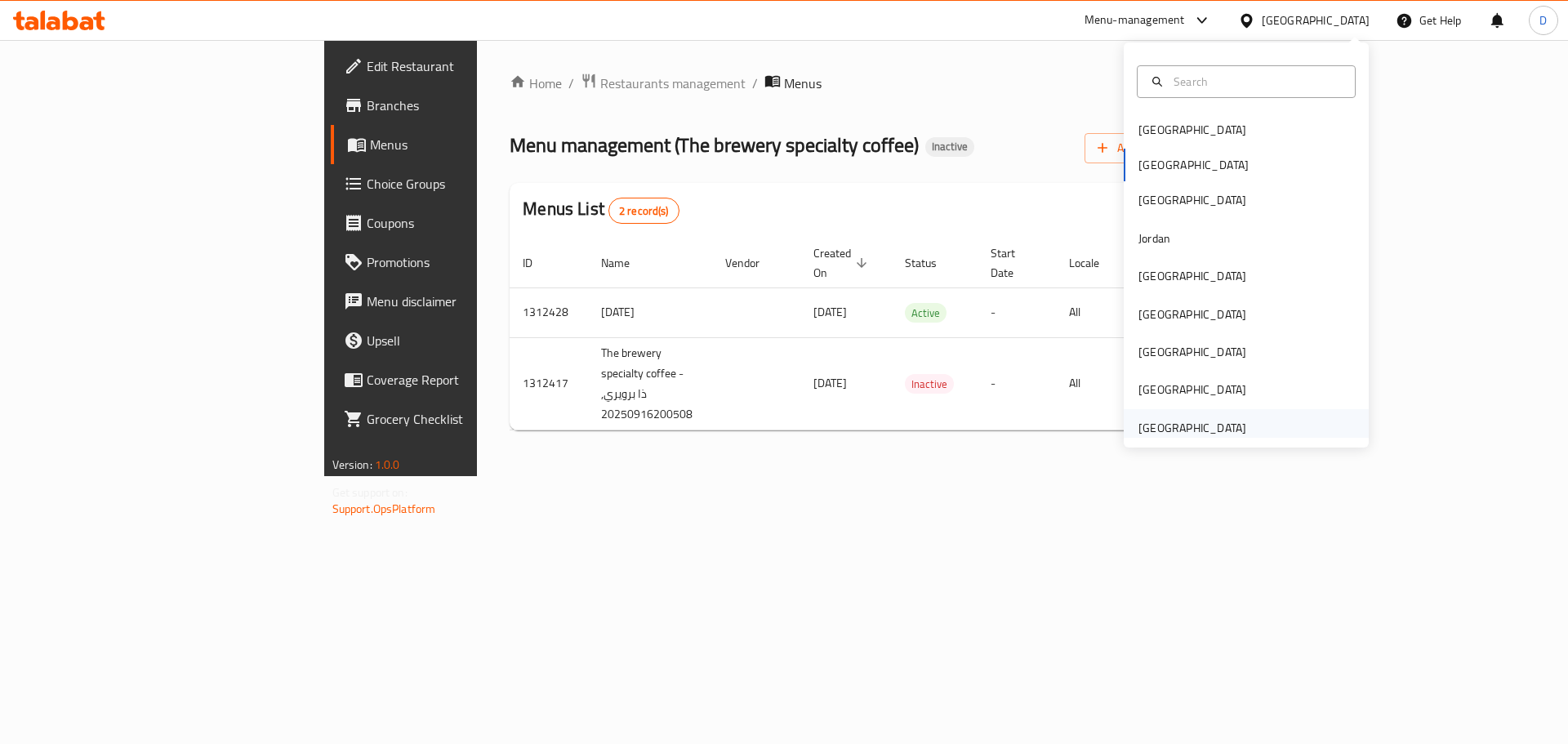
click at [1211, 430] on div "[GEOGRAPHIC_DATA]" at bounding box center [1192, 428] width 107 height 18
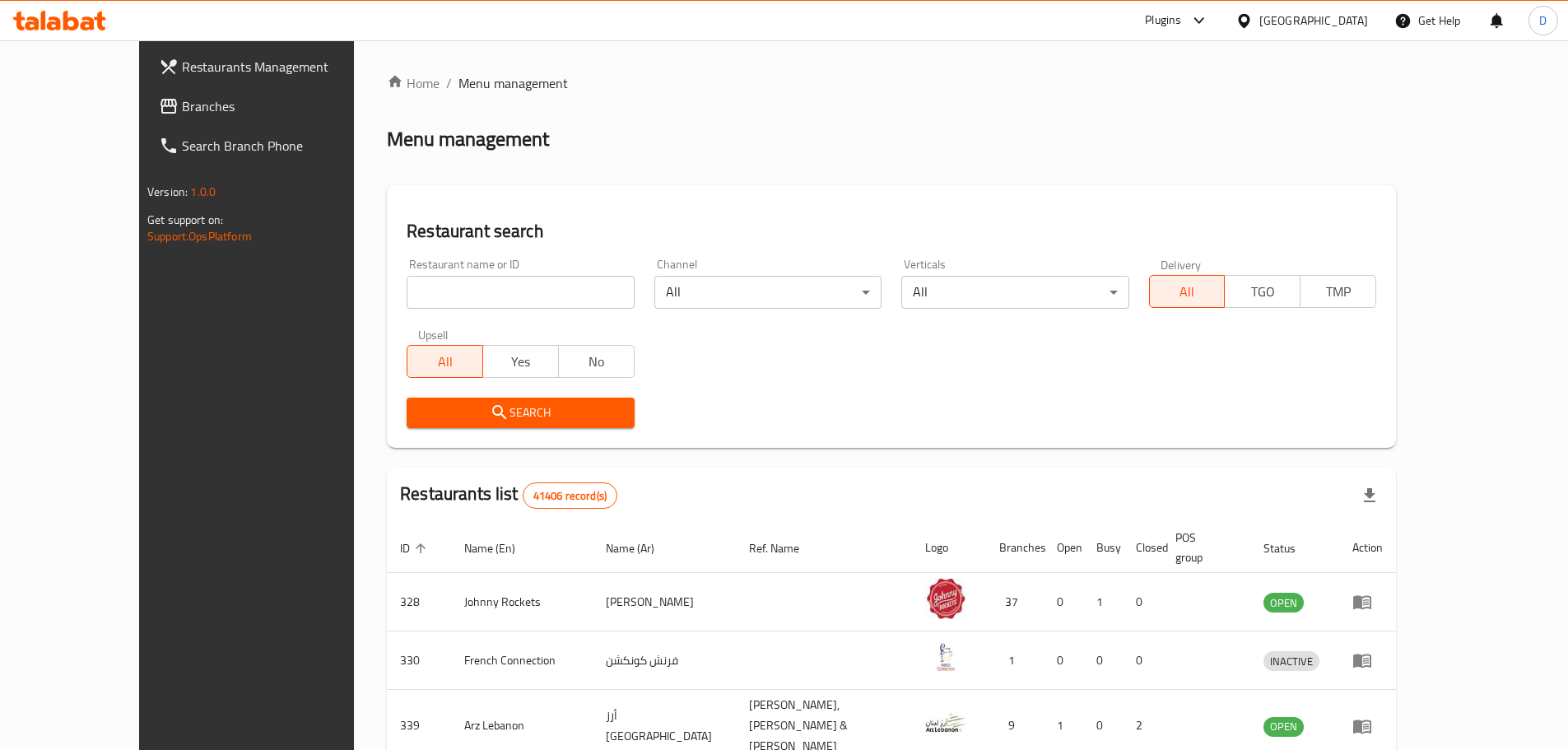
click at [182, 114] on span "Branches" at bounding box center [285, 106] width 206 height 20
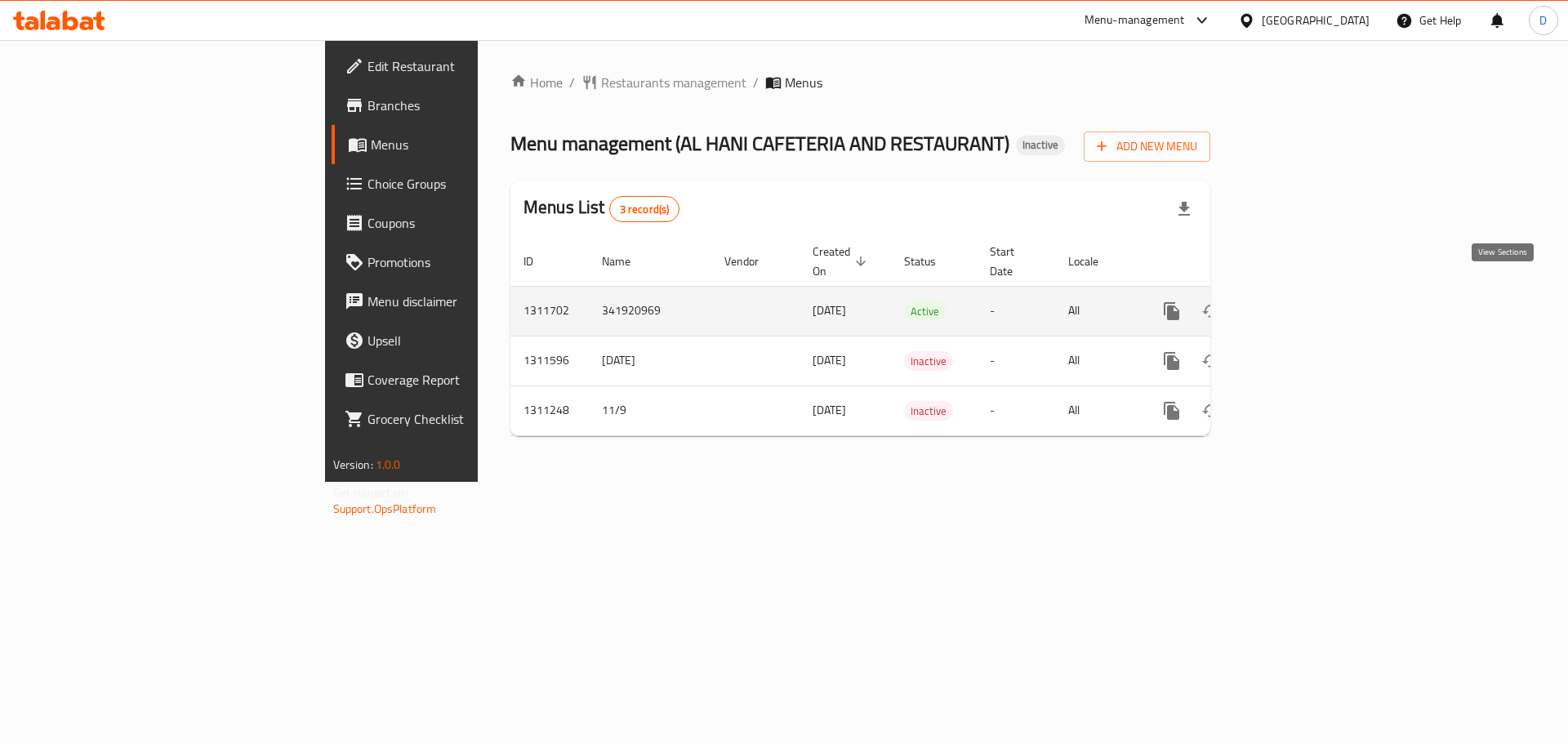
click at [1300, 302] on icon "enhanced table" at bounding box center [1290, 312] width 20 height 20
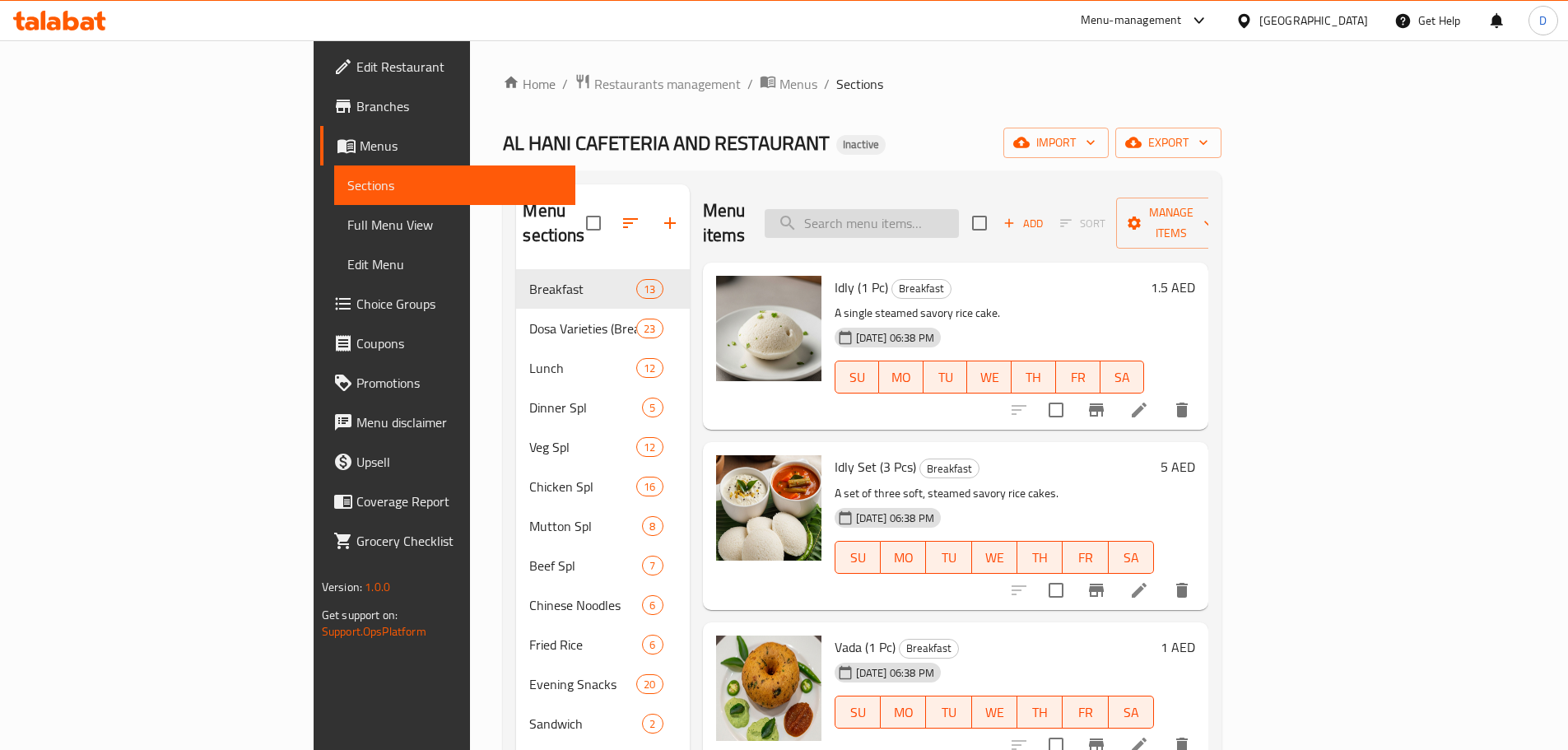
click at [959, 214] on input "search" at bounding box center [861, 224] width 194 height 29
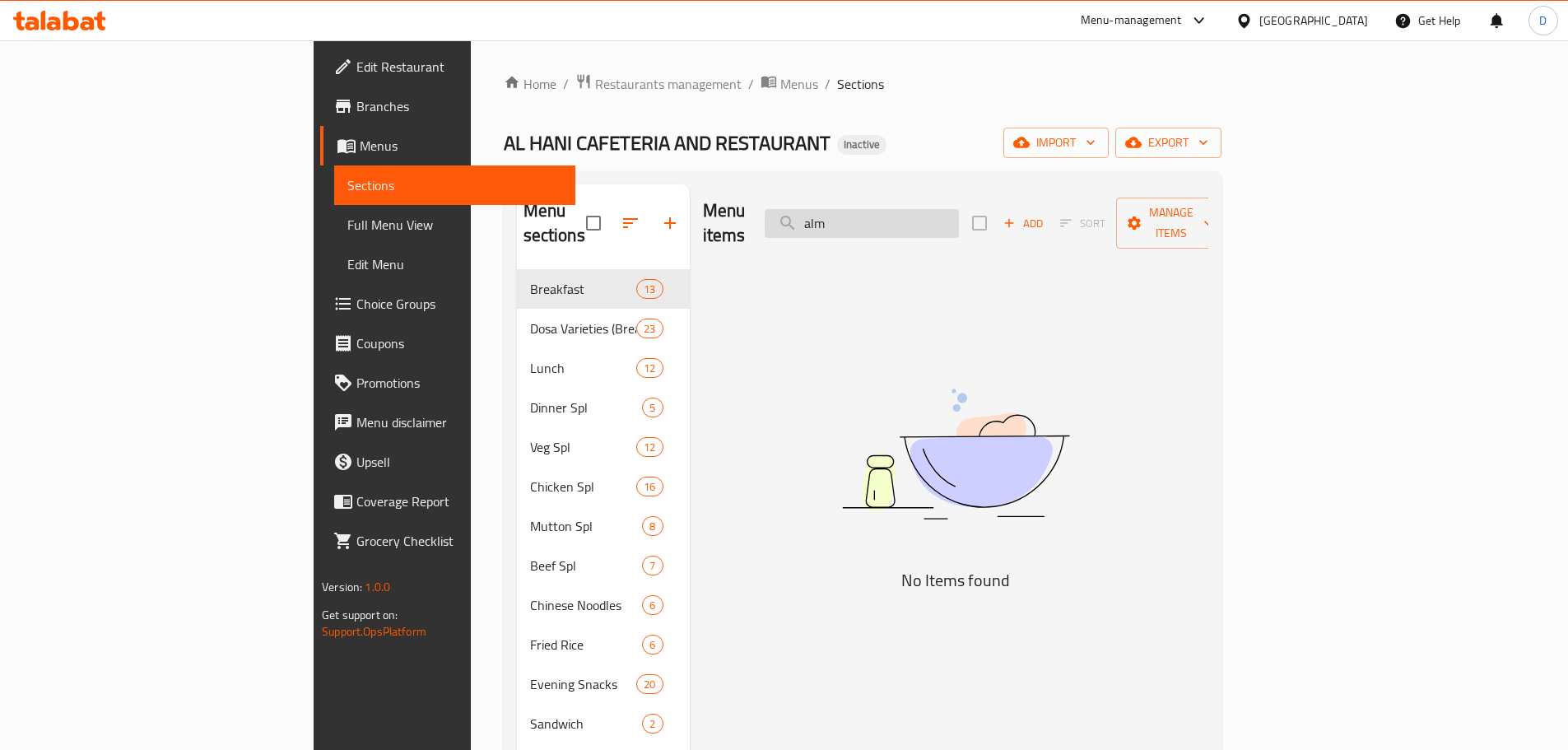
drag, startPoint x: 950, startPoint y: 215, endPoint x: 918, endPoint y: 224, distance: 33.2
click at [918, 224] on input "alm" at bounding box center [861, 224] width 194 height 29
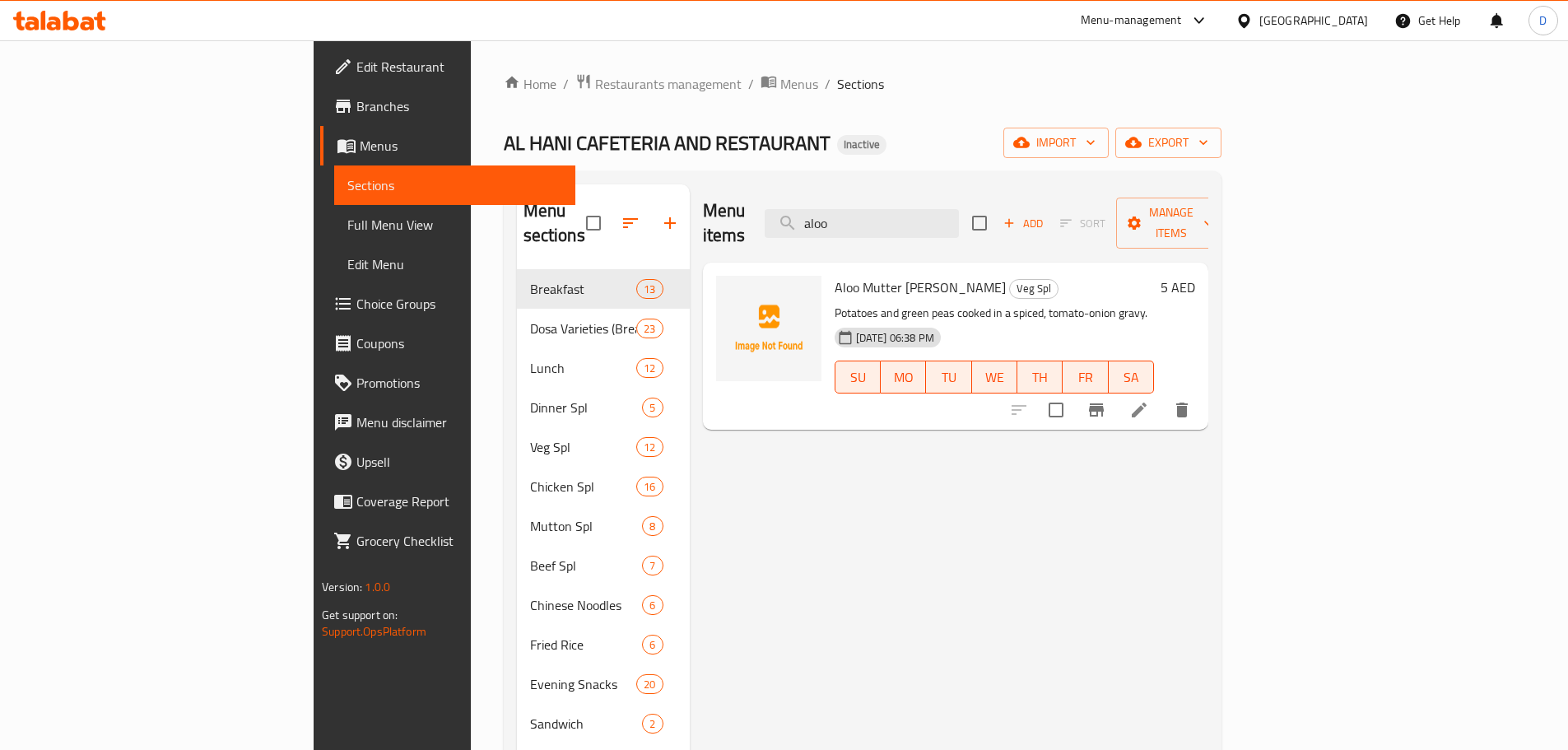
drag, startPoint x: 950, startPoint y: 221, endPoint x: 880, endPoint y: 231, distance: 70.7
click at [880, 231] on div "Menu items aloo Add Sort Manage items" at bounding box center [955, 224] width 505 height 78
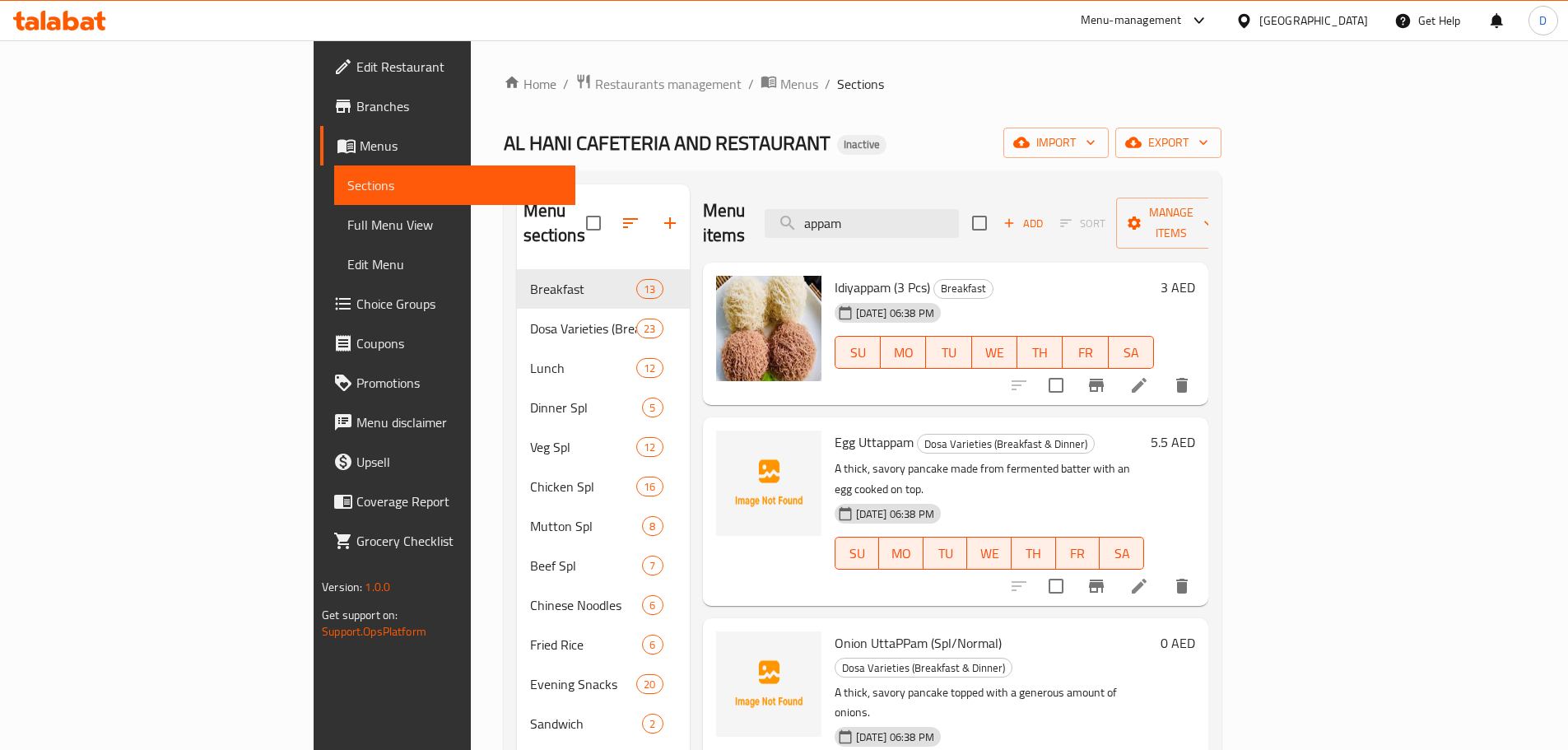
drag, startPoint x: 963, startPoint y: 219, endPoint x: 746, endPoint y: 229, distance: 217.2
click at [746, 229] on div "Menu items appam Add Sort Manage items" at bounding box center [955, 224] width 505 height 78
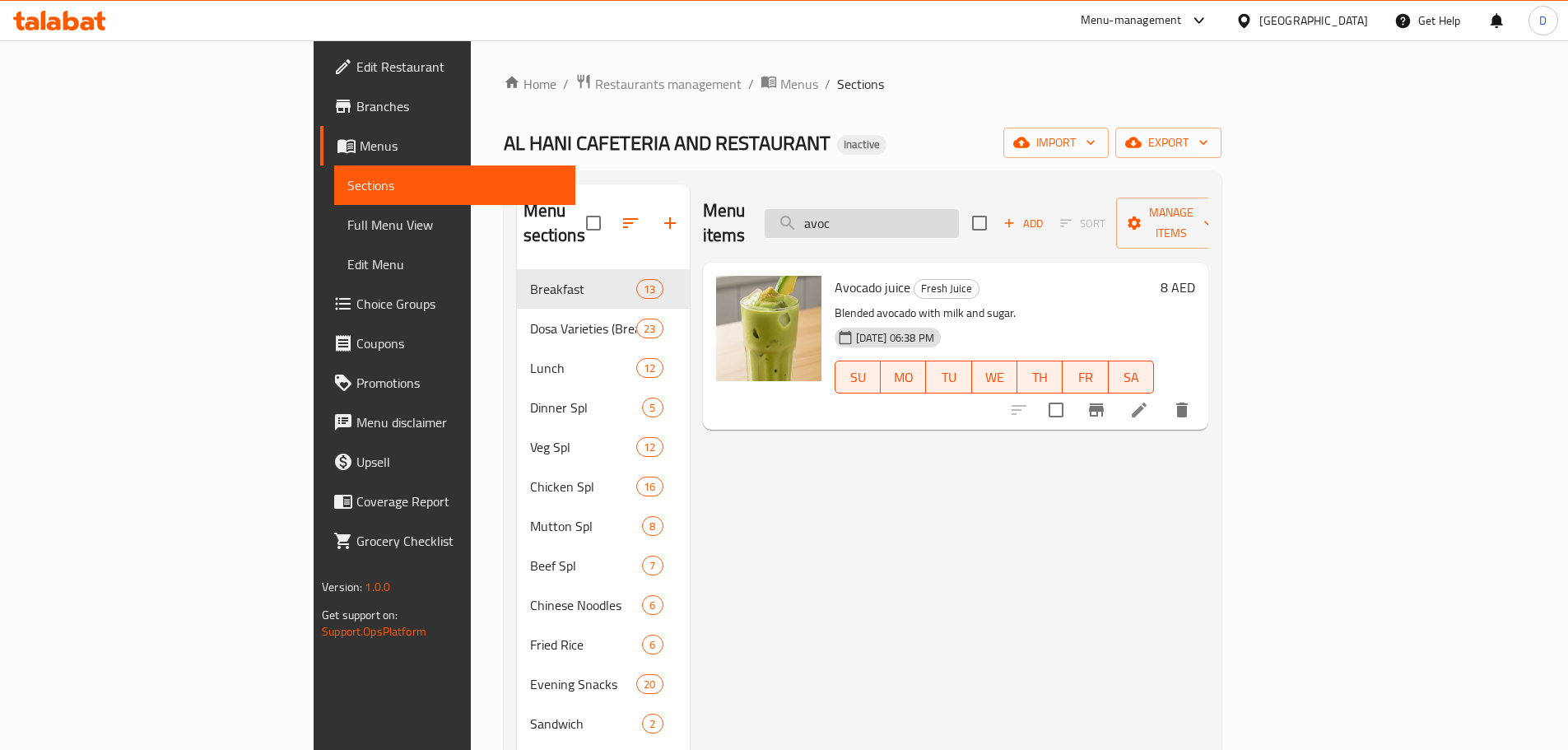
drag, startPoint x: 987, startPoint y: 217, endPoint x: 936, endPoint y: 217, distance: 51.0
click at [936, 217] on input "avoc" at bounding box center [861, 224] width 194 height 29
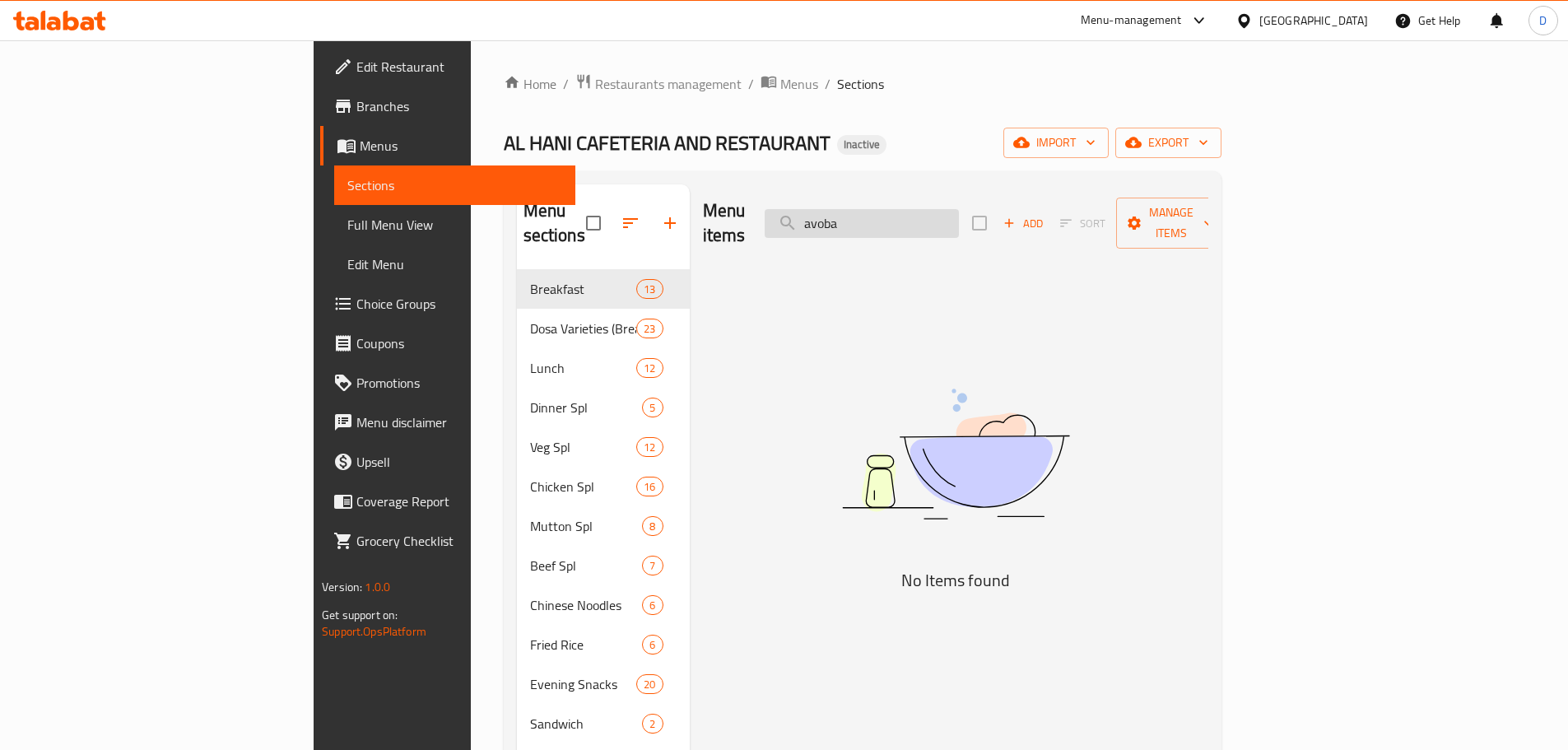
drag, startPoint x: 1029, startPoint y: 211, endPoint x: 904, endPoint y: 222, distance: 125.5
click at [904, 222] on input "avoba" at bounding box center [861, 224] width 194 height 29
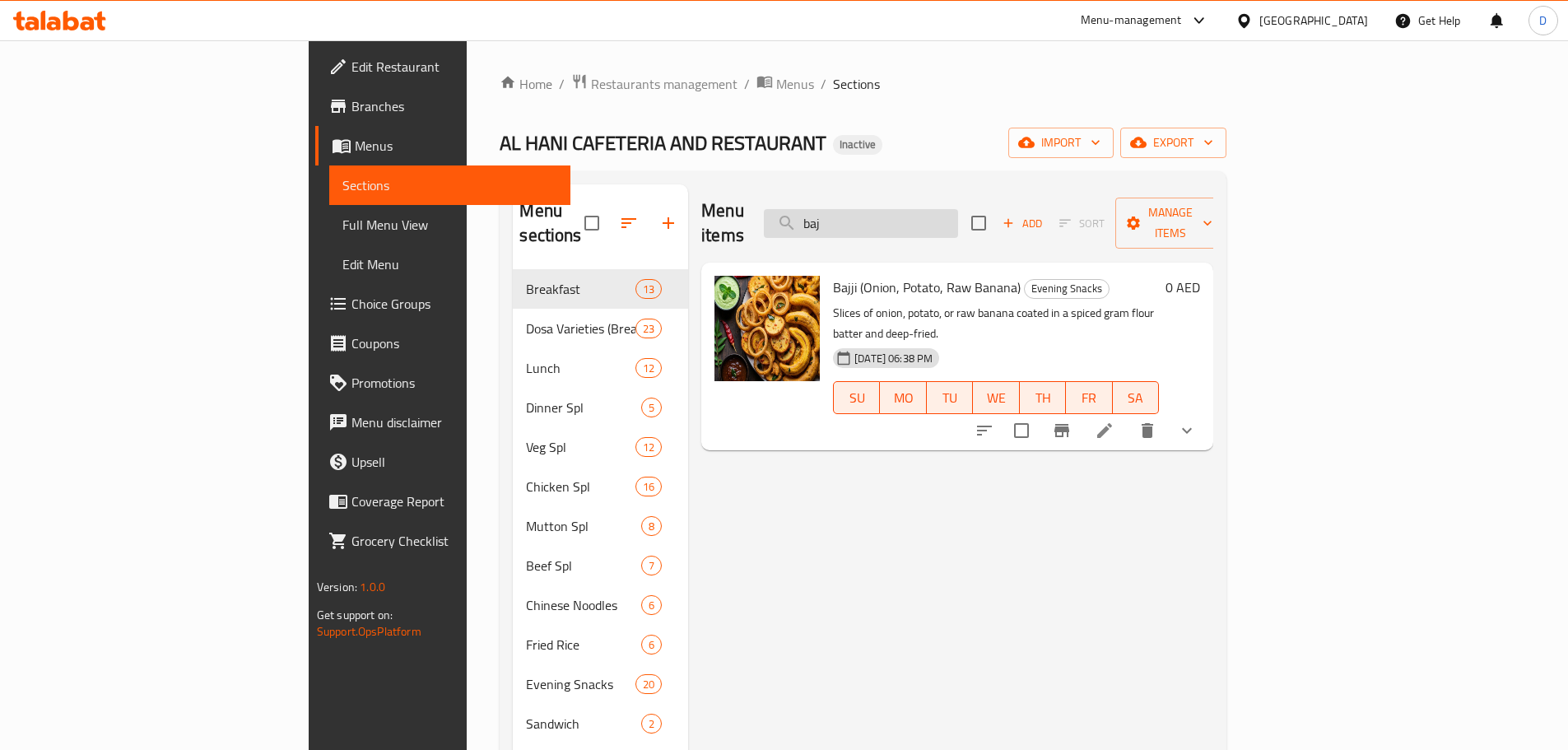
click at [931, 213] on input "baj" at bounding box center [860, 224] width 194 height 29
drag, startPoint x: 944, startPoint y: 213, endPoint x: 905, endPoint y: 223, distance: 40.3
click at [905, 223] on input "baj" at bounding box center [860, 224] width 194 height 29
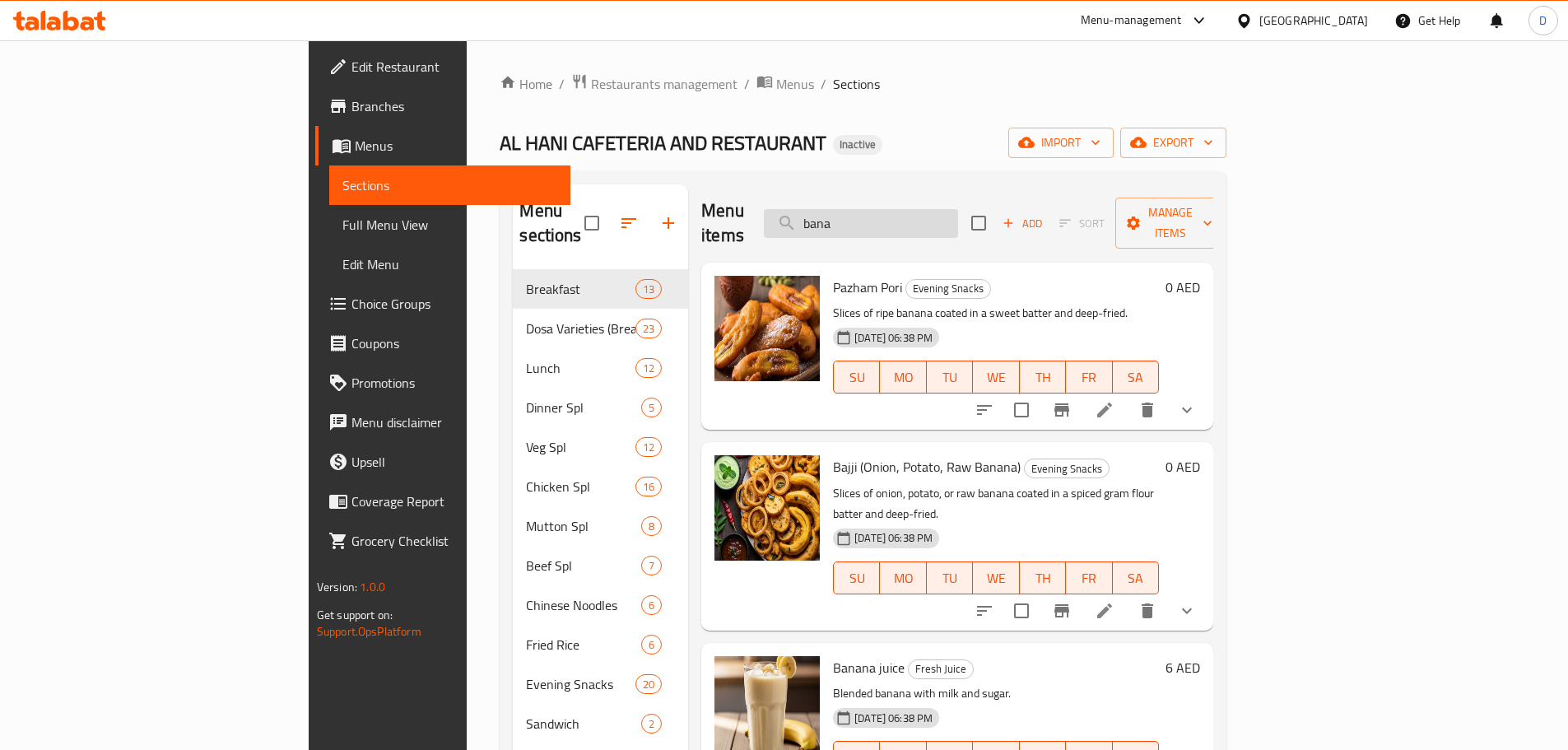
drag, startPoint x: 951, startPoint y: 221, endPoint x: 905, endPoint y: 221, distance: 46.0
click at [905, 221] on input "bana" at bounding box center [860, 224] width 194 height 29
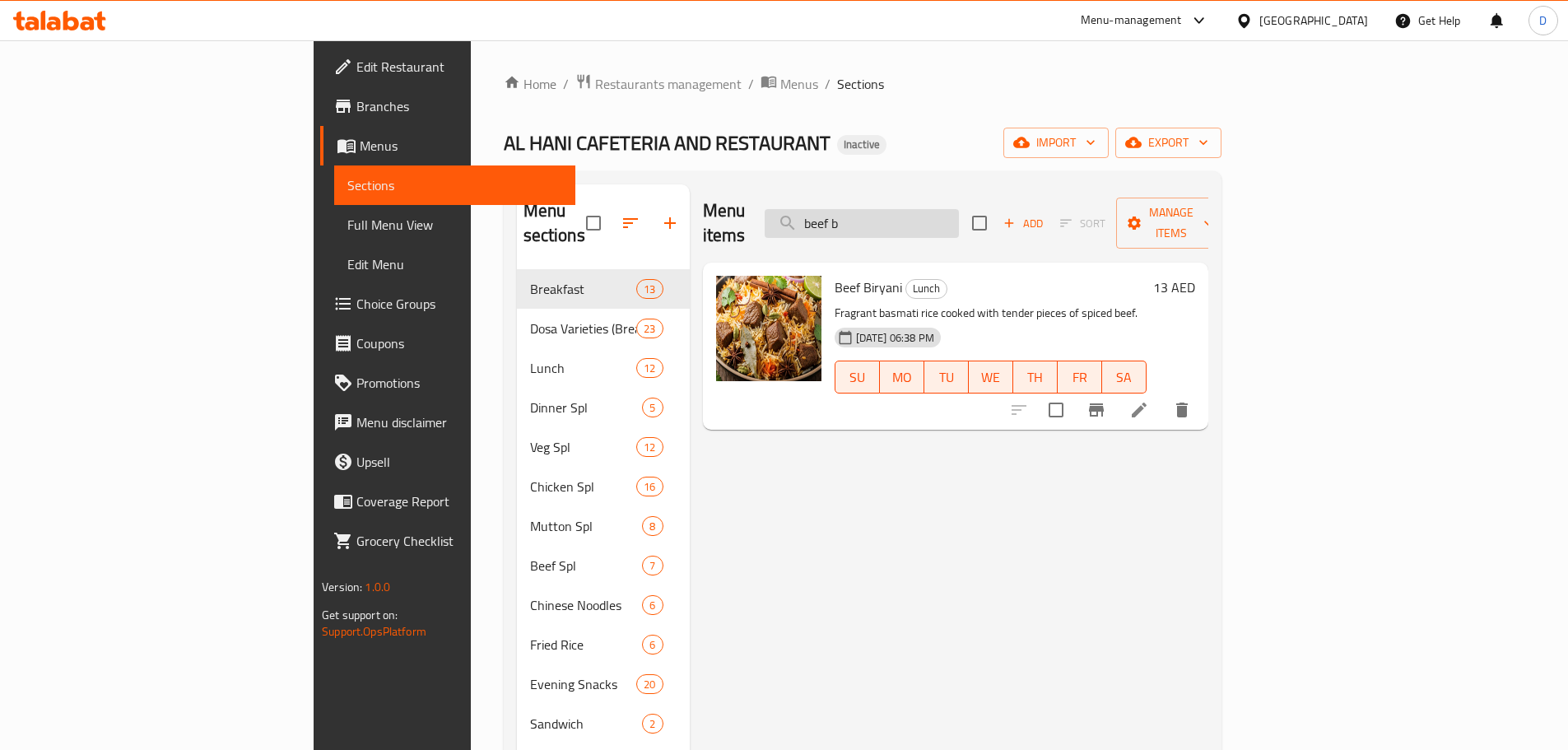
click at [959, 213] on input "beef b" at bounding box center [861, 224] width 194 height 29
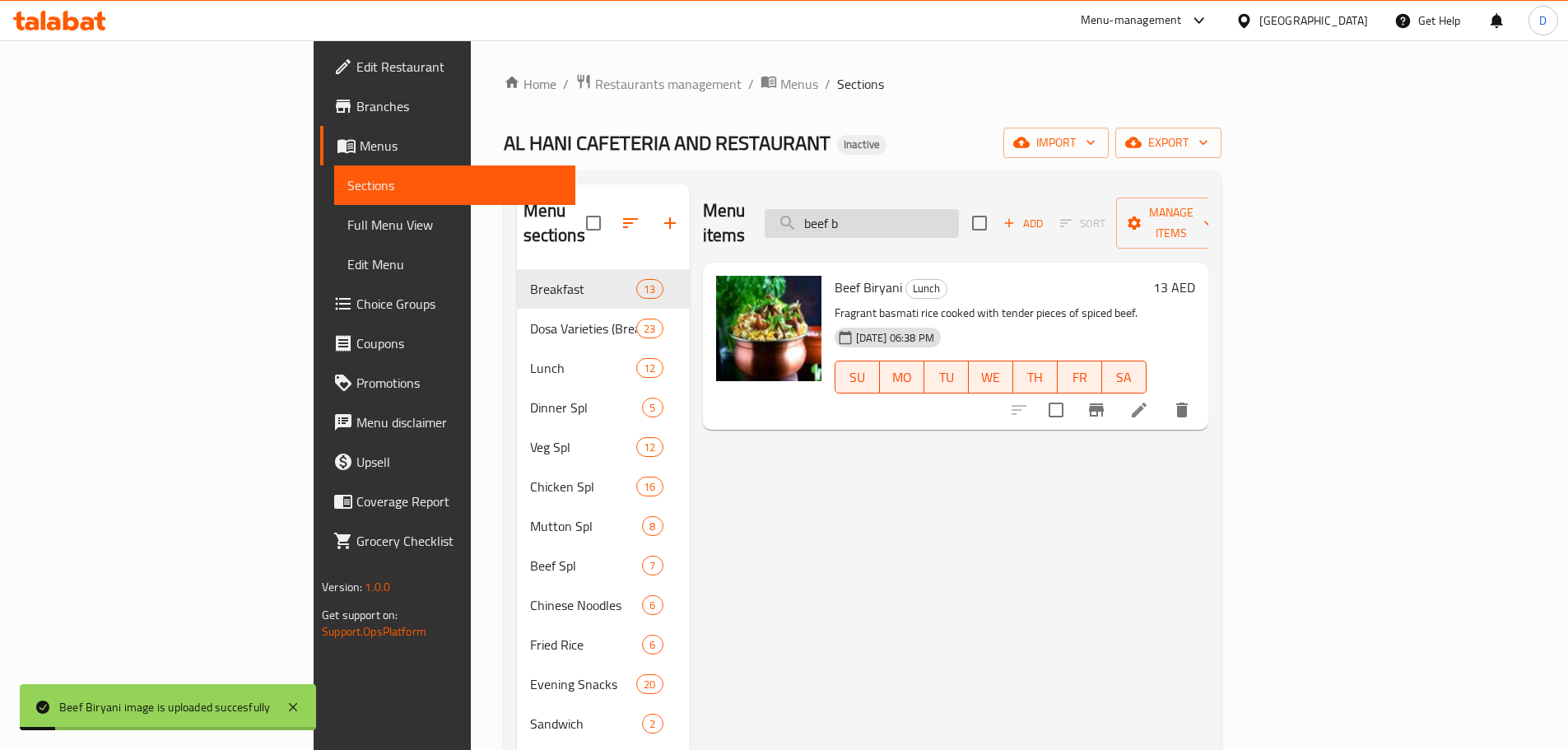
click at [959, 218] on input "beef b" at bounding box center [861, 224] width 194 height 29
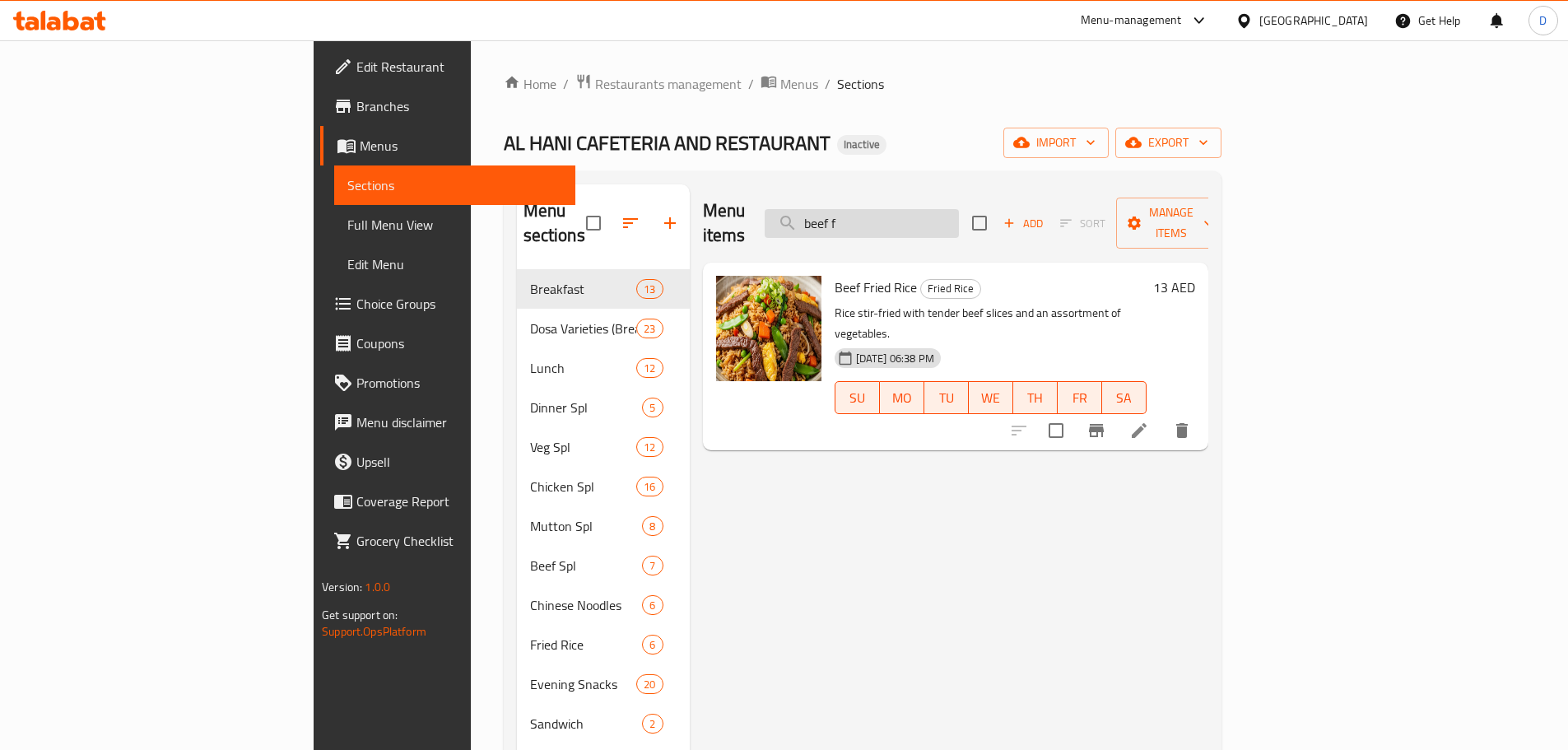
click at [959, 209] on input "beef f" at bounding box center [861, 224] width 194 height 29
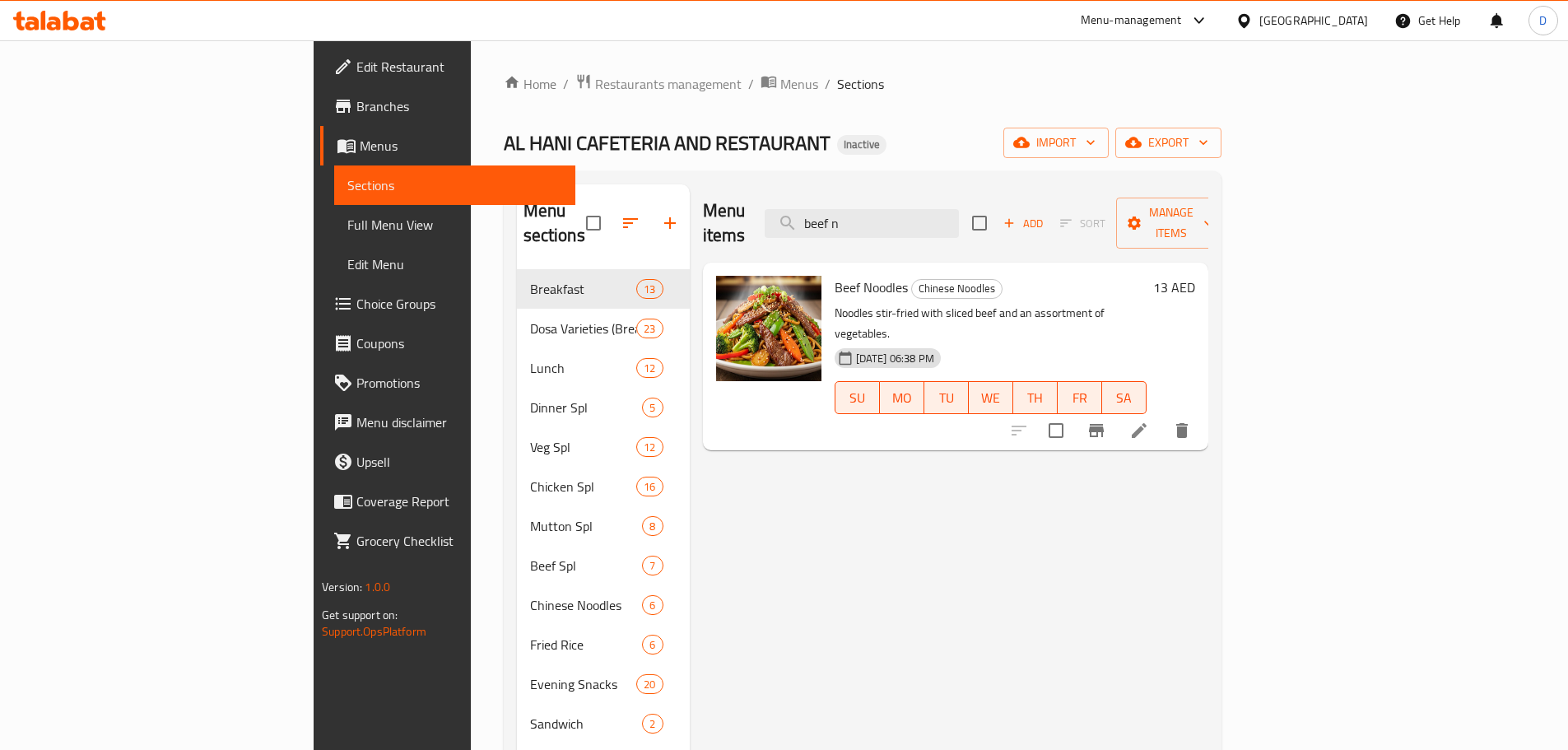
drag, startPoint x: 969, startPoint y: 212, endPoint x: 865, endPoint y: 212, distance: 104.0
click at [865, 212] on div "Menu items beef n Add Sort Manage items" at bounding box center [955, 224] width 505 height 78
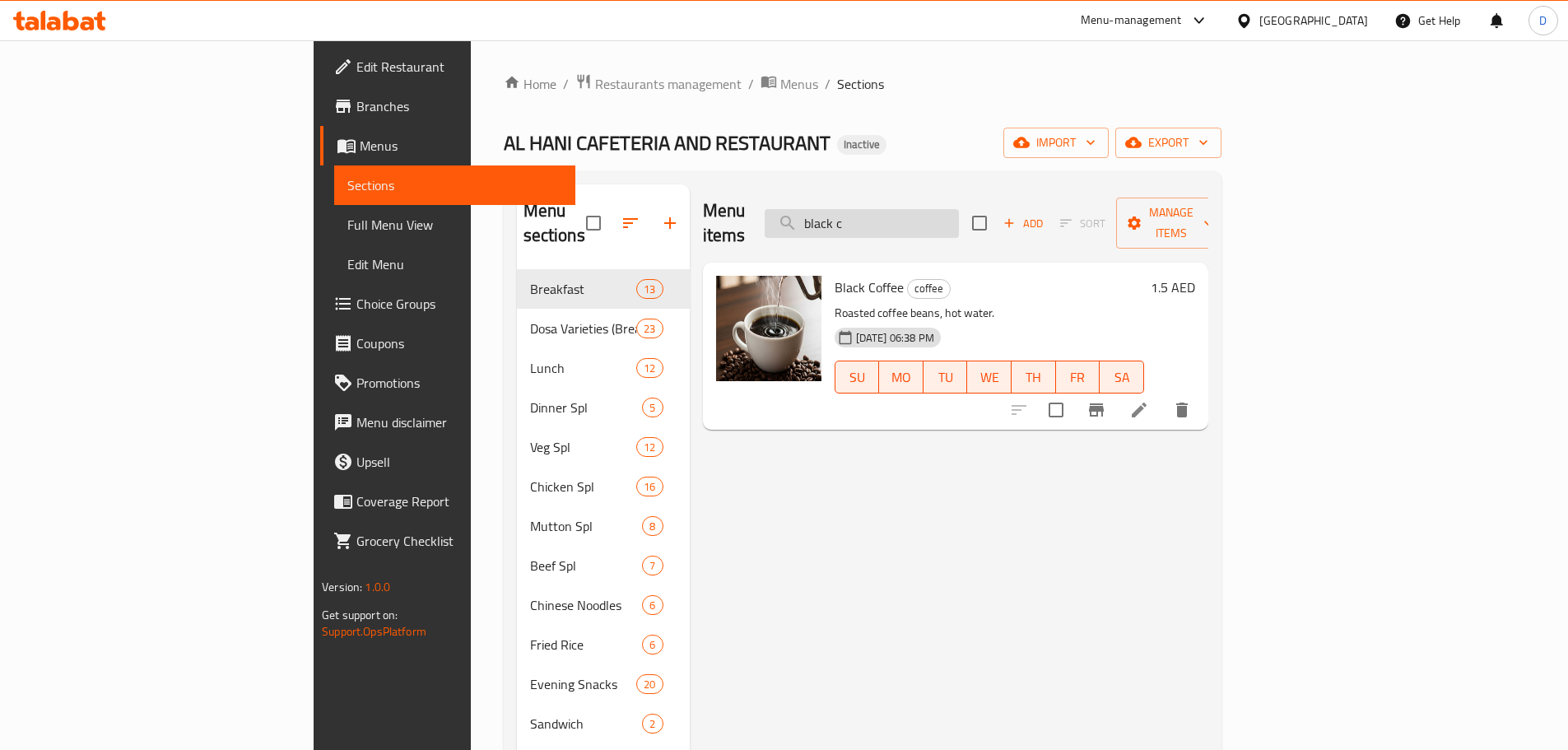
click at [959, 216] on input "black c" at bounding box center [861, 224] width 194 height 29
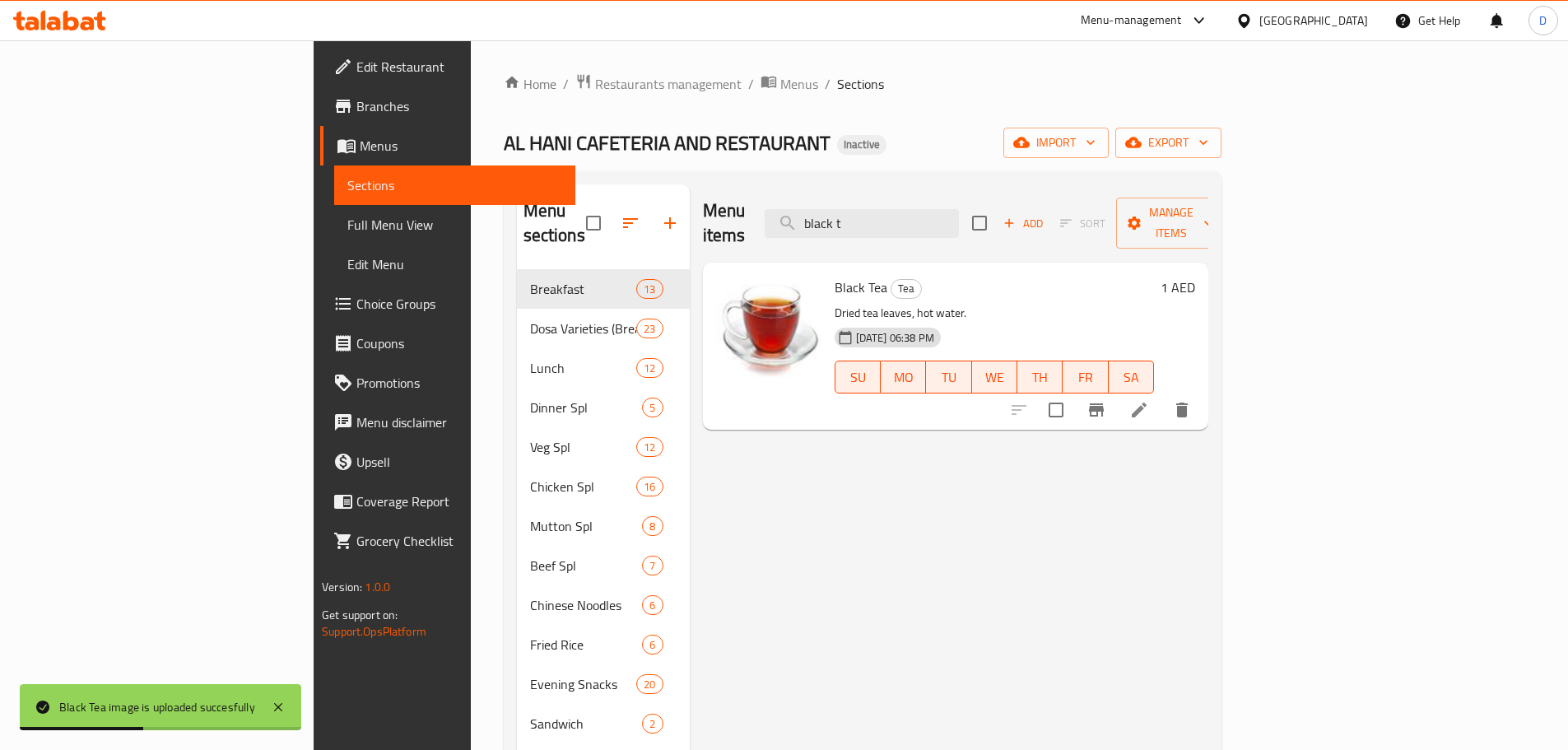
drag, startPoint x: 1007, startPoint y: 218, endPoint x: 891, endPoint y: 195, distance: 118.3
click at [891, 195] on div "Menu items black t Add Sort Manage items" at bounding box center [955, 224] width 505 height 78
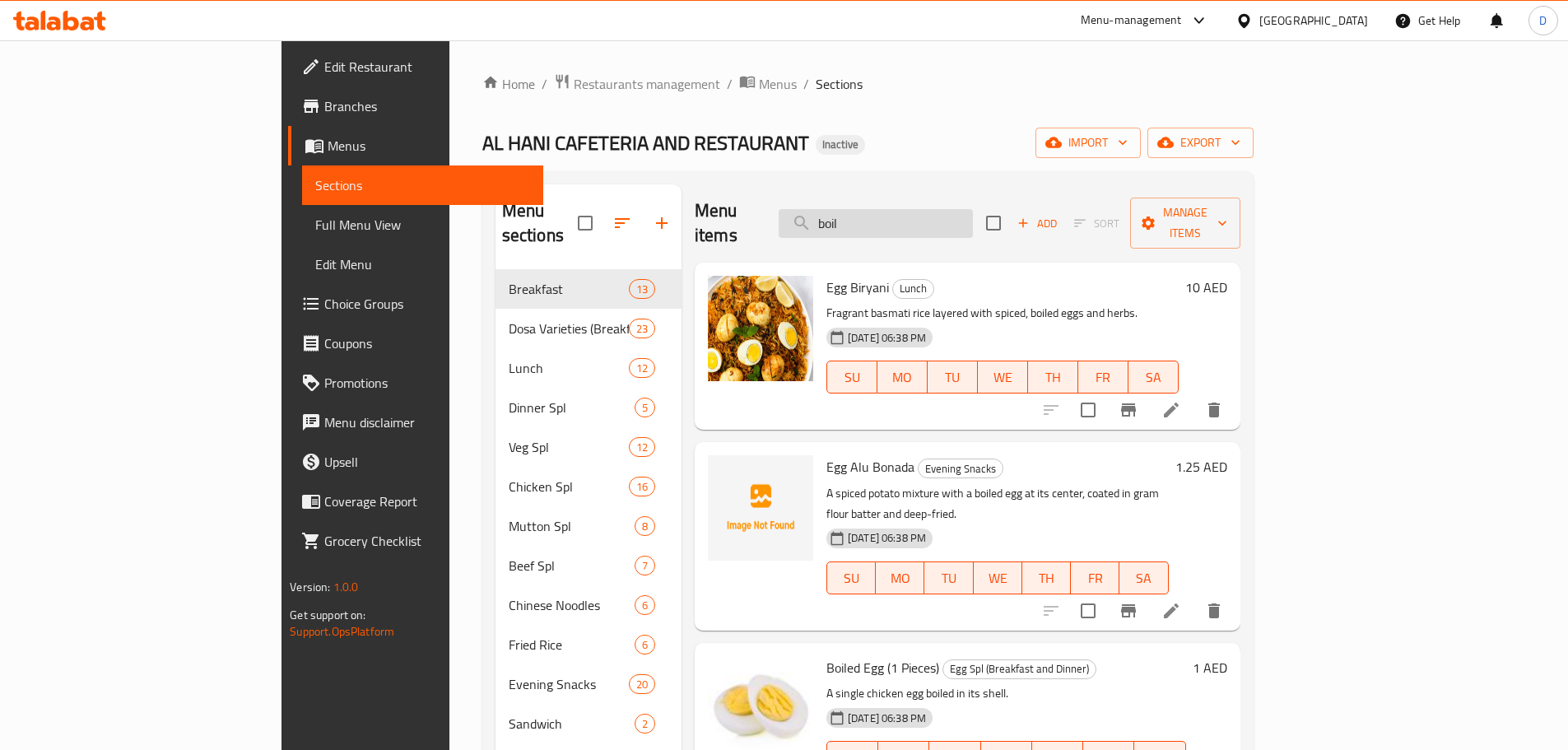
drag, startPoint x: 969, startPoint y: 201, endPoint x: 889, endPoint y: 210, distance: 80.5
click at [889, 210] on input "boil" at bounding box center [875, 224] width 194 height 29
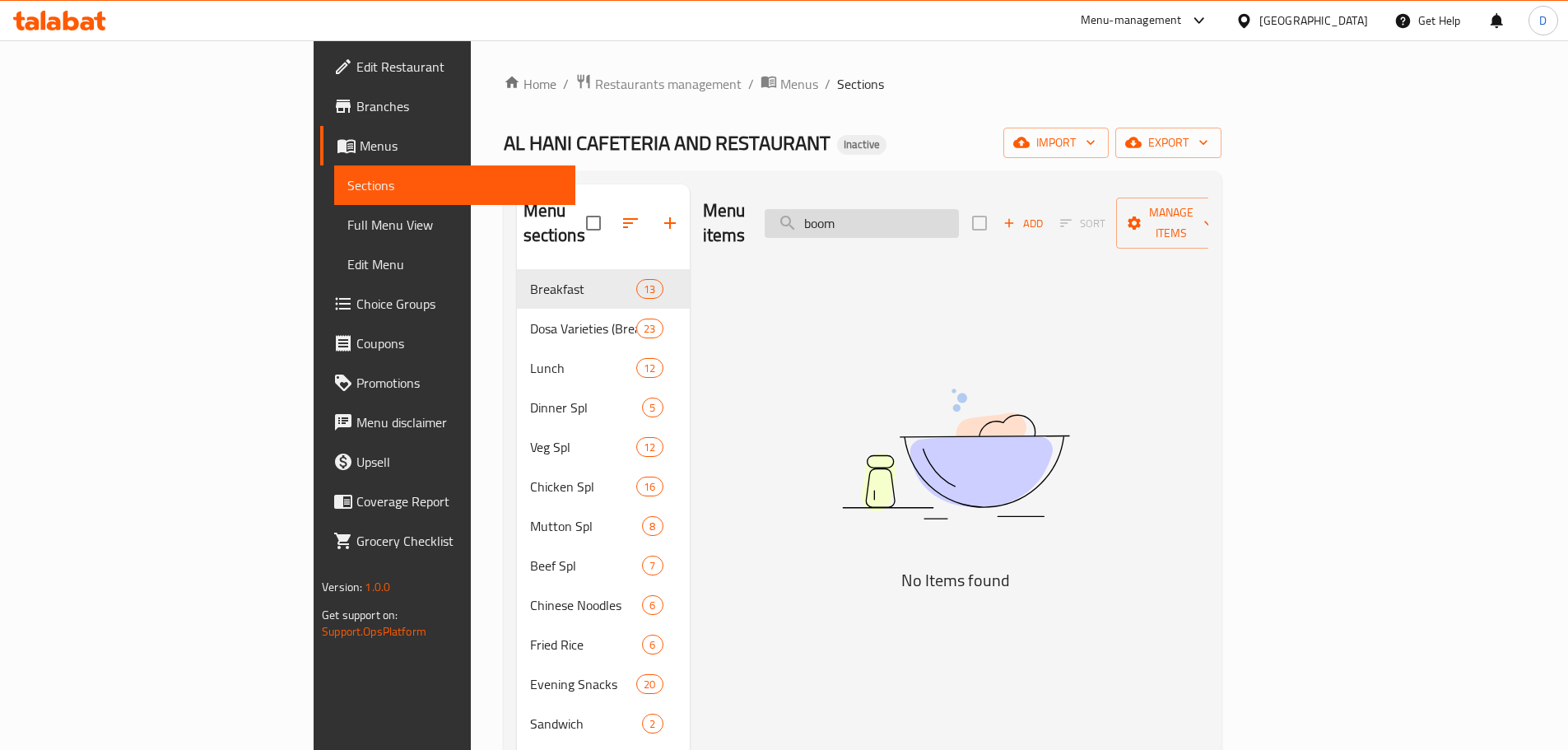
click at [959, 221] on input "boom" at bounding box center [861, 224] width 194 height 29
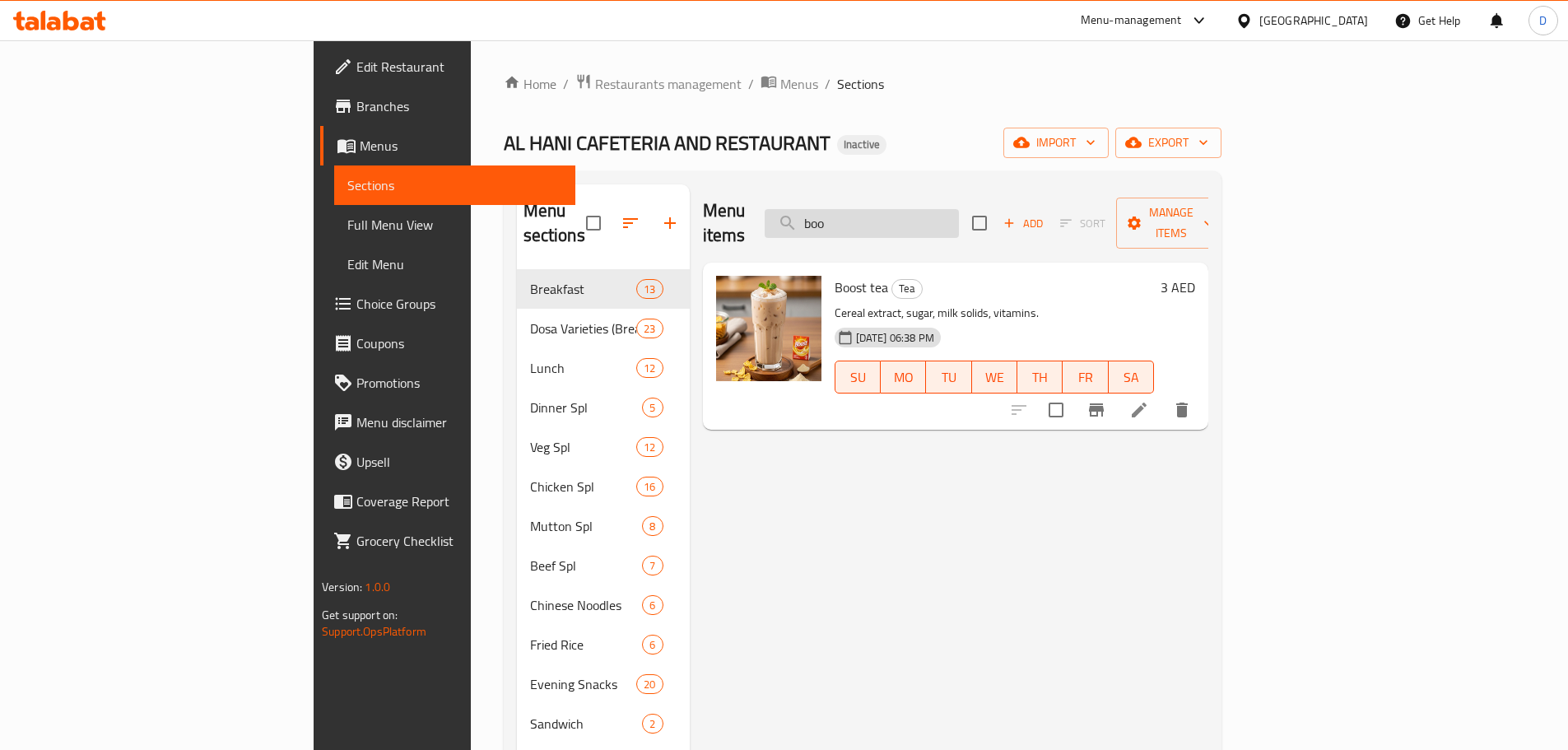
drag, startPoint x: 948, startPoint y: 219, endPoint x: 882, endPoint y: 219, distance: 66.0
click at [882, 219] on input "boo" at bounding box center [861, 224] width 194 height 29
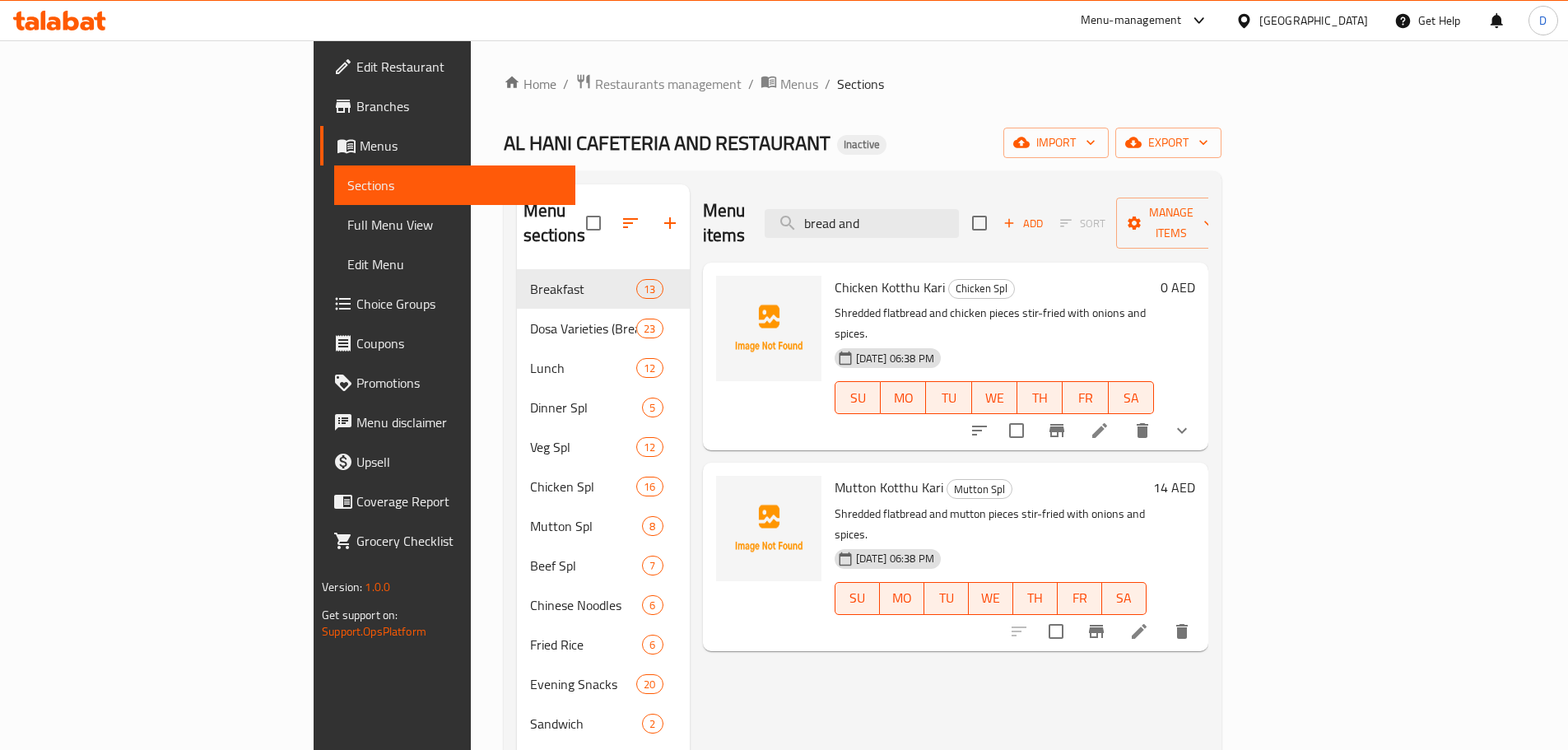
drag, startPoint x: 1016, startPoint y: 212, endPoint x: 854, endPoint y: 205, distance: 162.2
click at [854, 205] on div "Menu items bread and Add Sort Manage items" at bounding box center [955, 224] width 505 height 78
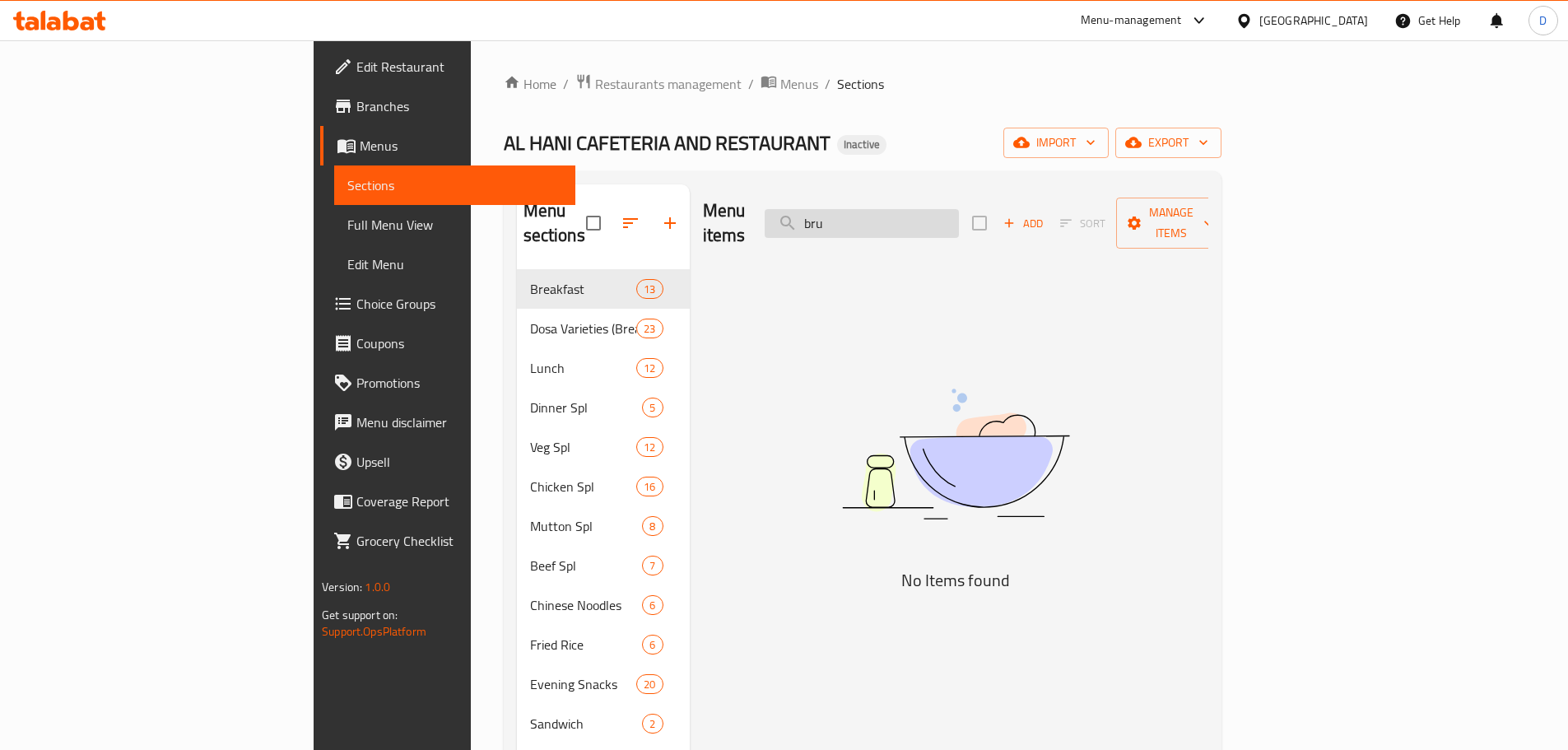
drag, startPoint x: 956, startPoint y: 215, endPoint x: 906, endPoint y: 222, distance: 50.5
click at [906, 222] on input "bru" at bounding box center [861, 224] width 194 height 29
drag, startPoint x: 944, startPoint y: 217, endPoint x: 894, endPoint y: 217, distance: 50.0
click at [894, 217] on input "nes" at bounding box center [861, 224] width 194 height 29
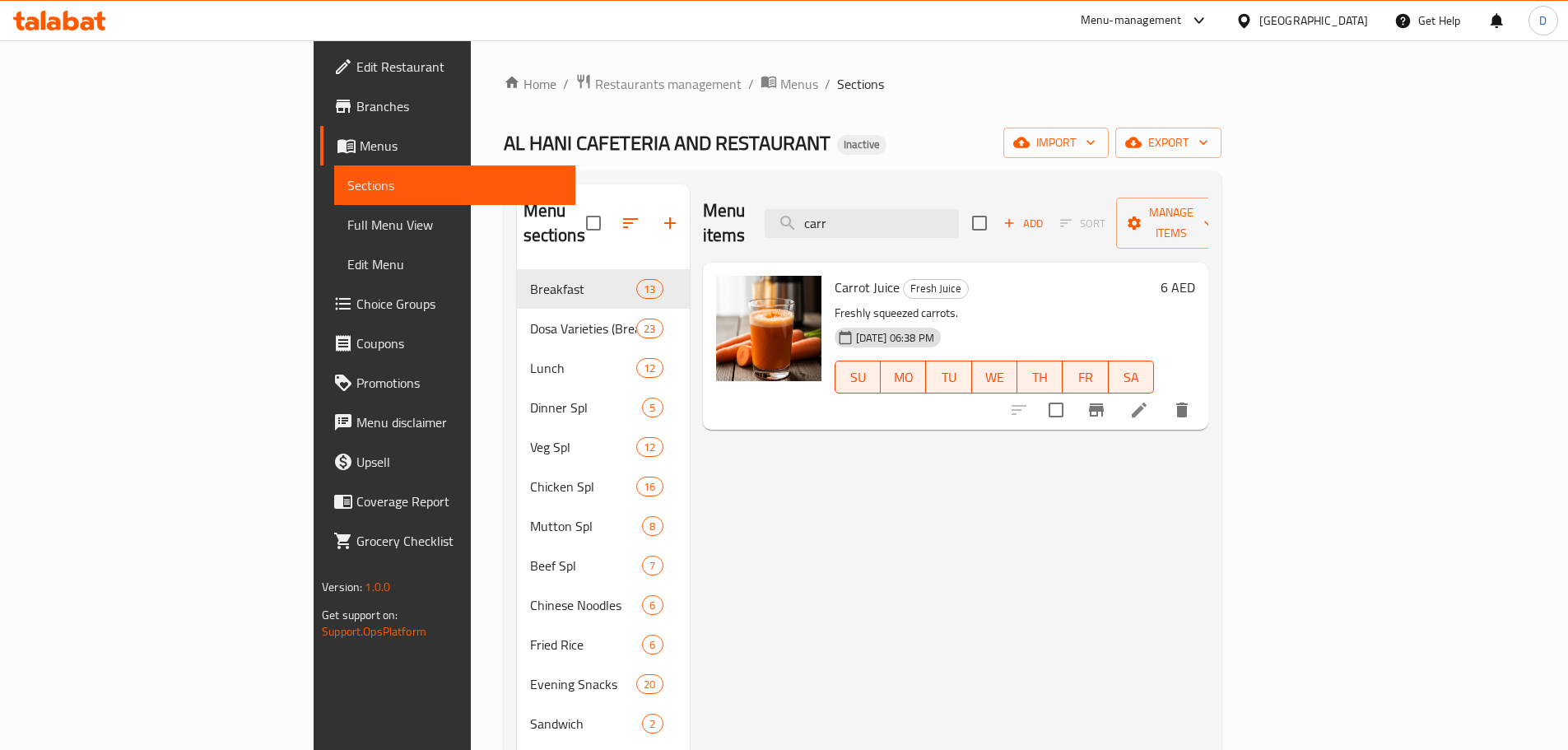
drag, startPoint x: 983, startPoint y: 206, endPoint x: 868, endPoint y: 210, distance: 115.1
click at [868, 210] on div "Menu items carr Add Sort Manage items" at bounding box center [955, 224] width 505 height 78
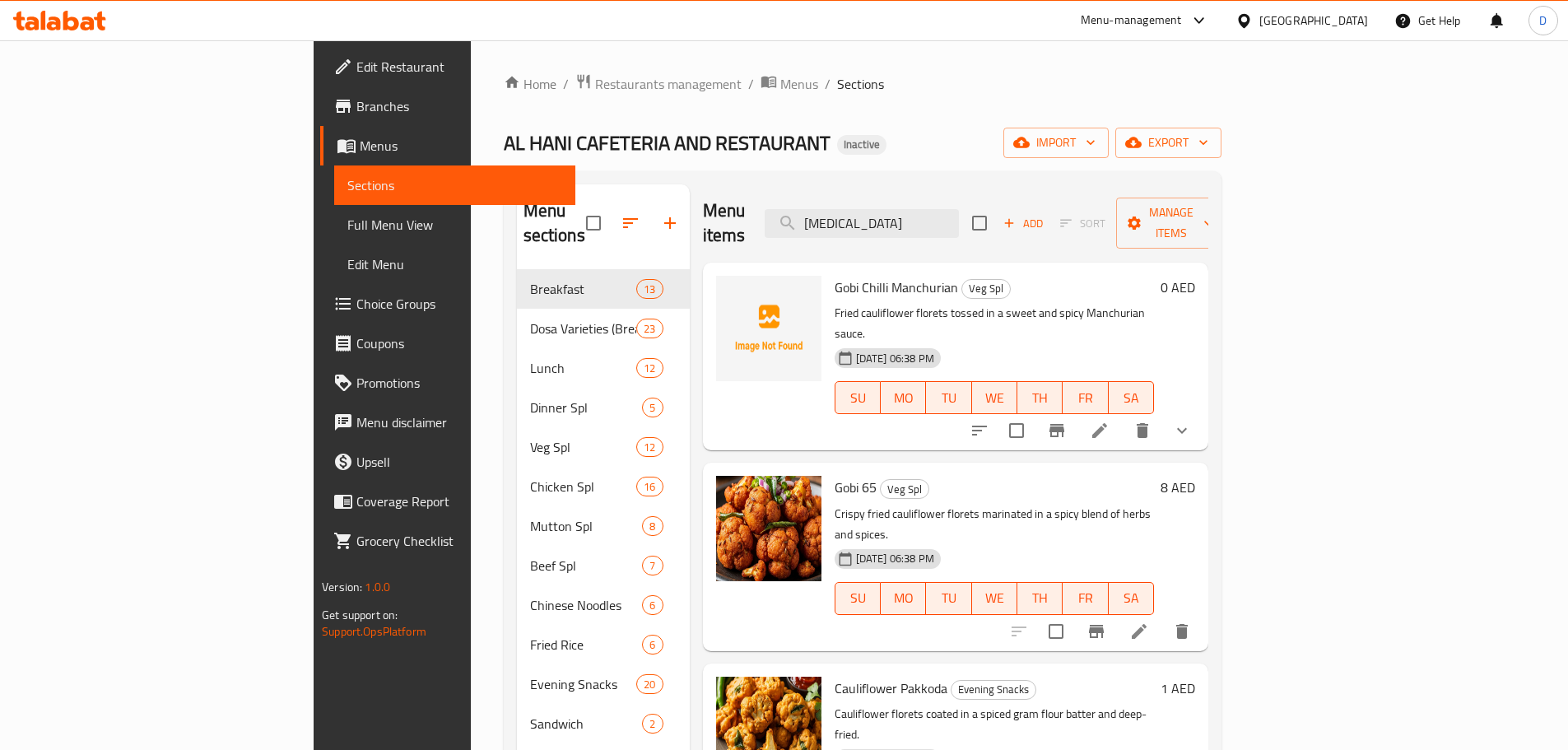
drag, startPoint x: 964, startPoint y: 219, endPoint x: 890, endPoint y: 226, distance: 74.3
click at [890, 226] on div "Menu items [MEDICAL_DATA] Add Sort Manage items" at bounding box center [955, 224] width 505 height 78
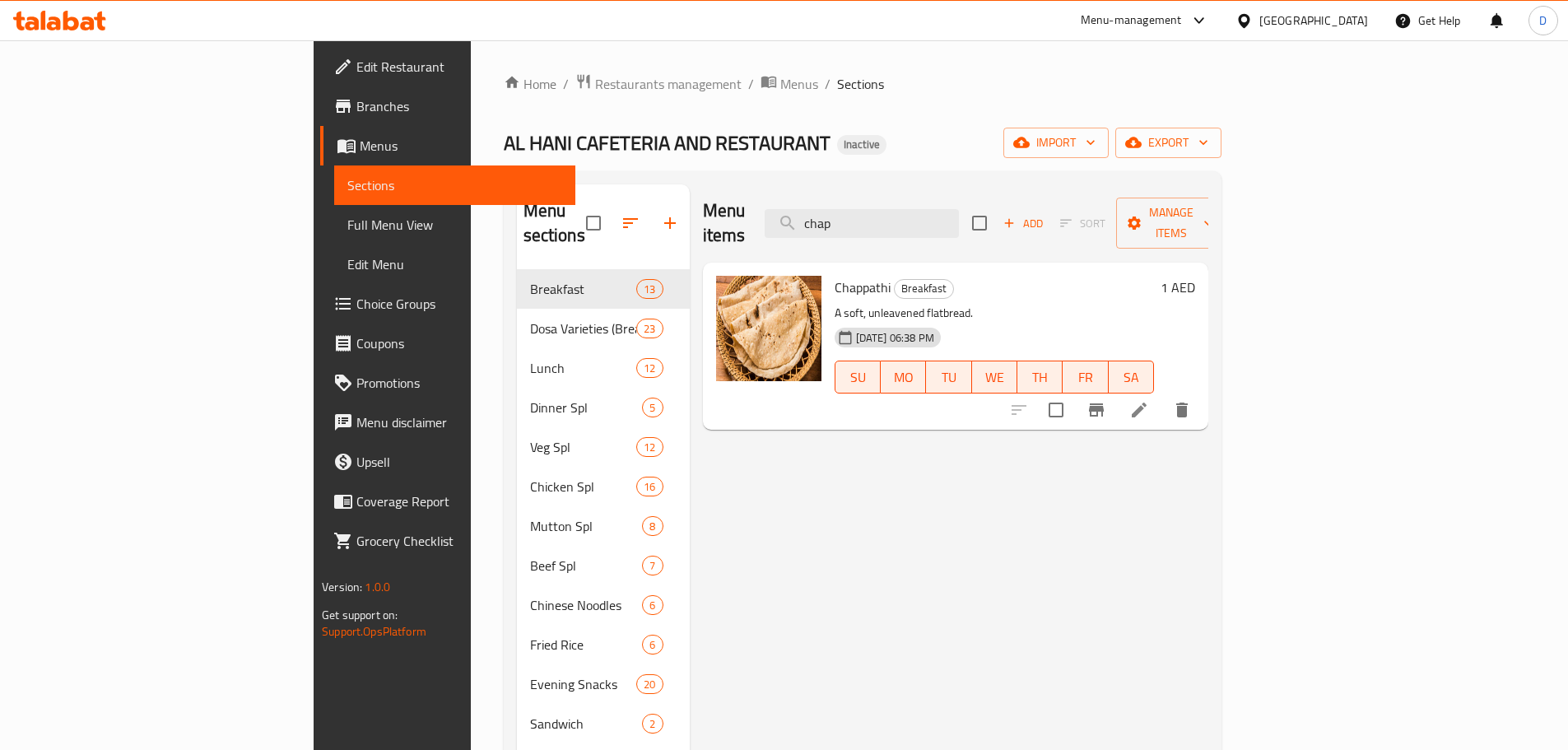
drag, startPoint x: 967, startPoint y: 211, endPoint x: 895, endPoint y: 226, distance: 73.5
click at [895, 226] on div "Menu items chap Add Sort Manage items" at bounding box center [955, 224] width 505 height 78
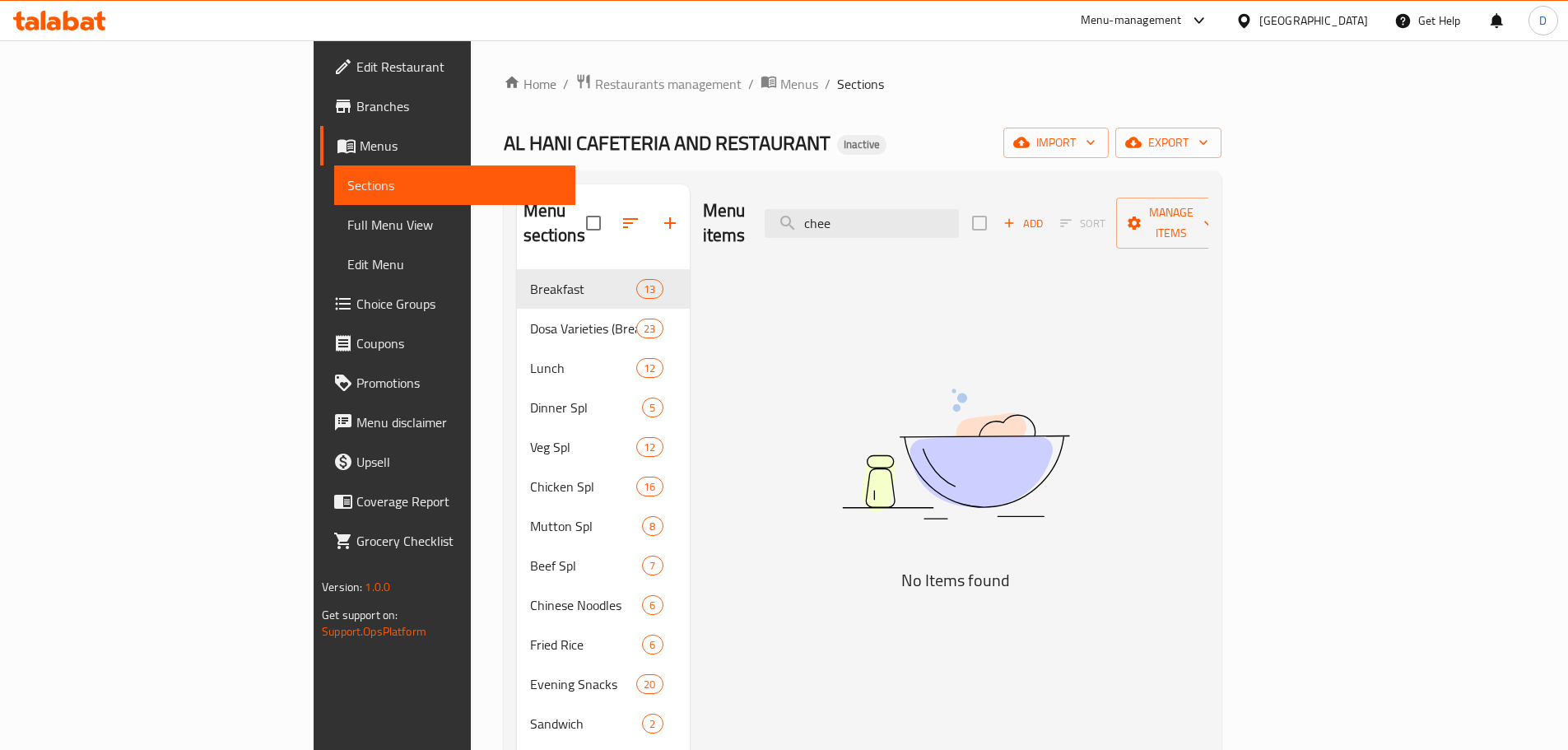
drag, startPoint x: 971, startPoint y: 213, endPoint x: 877, endPoint y: 214, distance: 94.0
click at [877, 214] on div "Menu items chee Add Sort Manage items" at bounding box center [955, 224] width 505 height 78
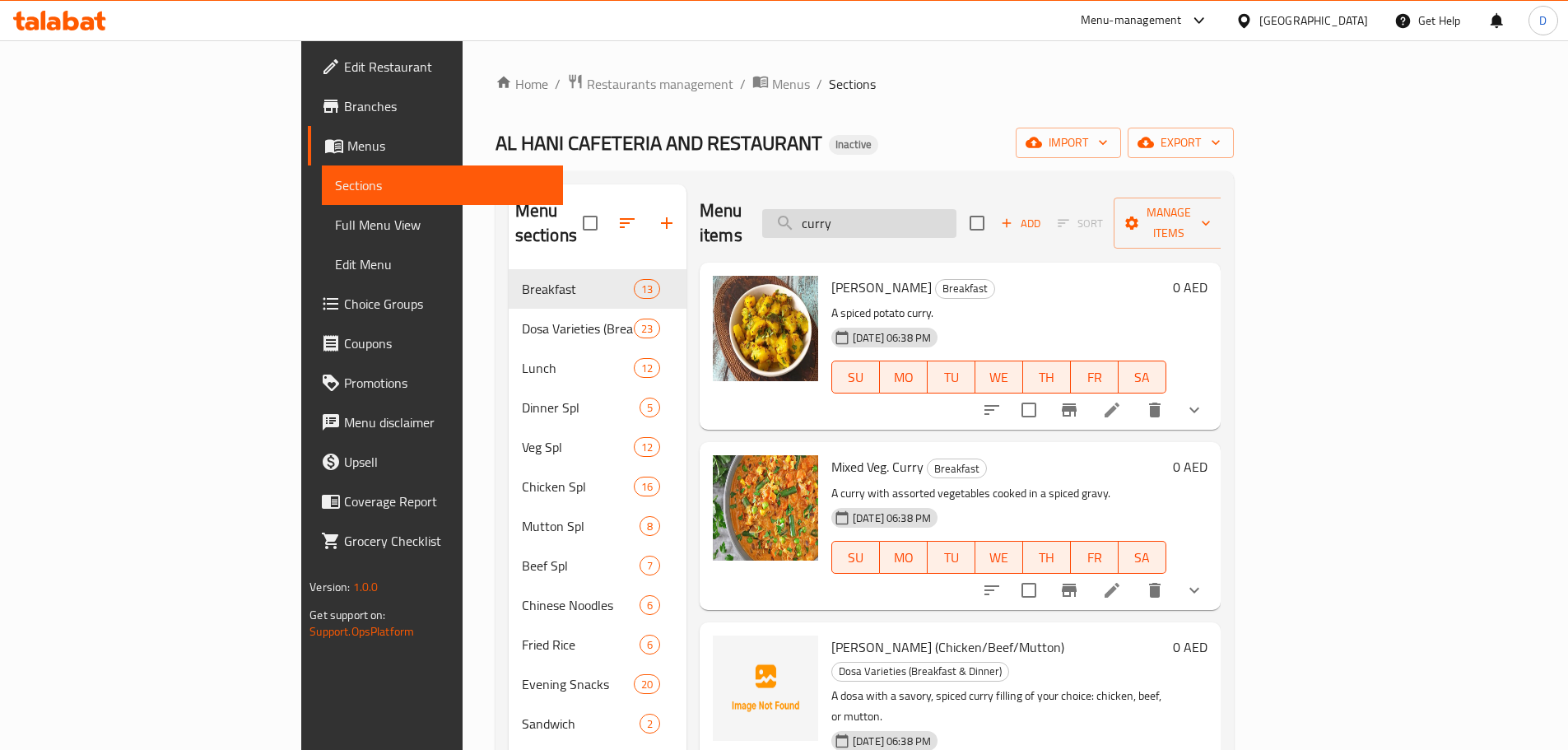
drag, startPoint x: 945, startPoint y: 208, endPoint x: 888, endPoint y: 213, distance: 57.2
click at [888, 213] on input "curry" at bounding box center [858, 224] width 194 height 29
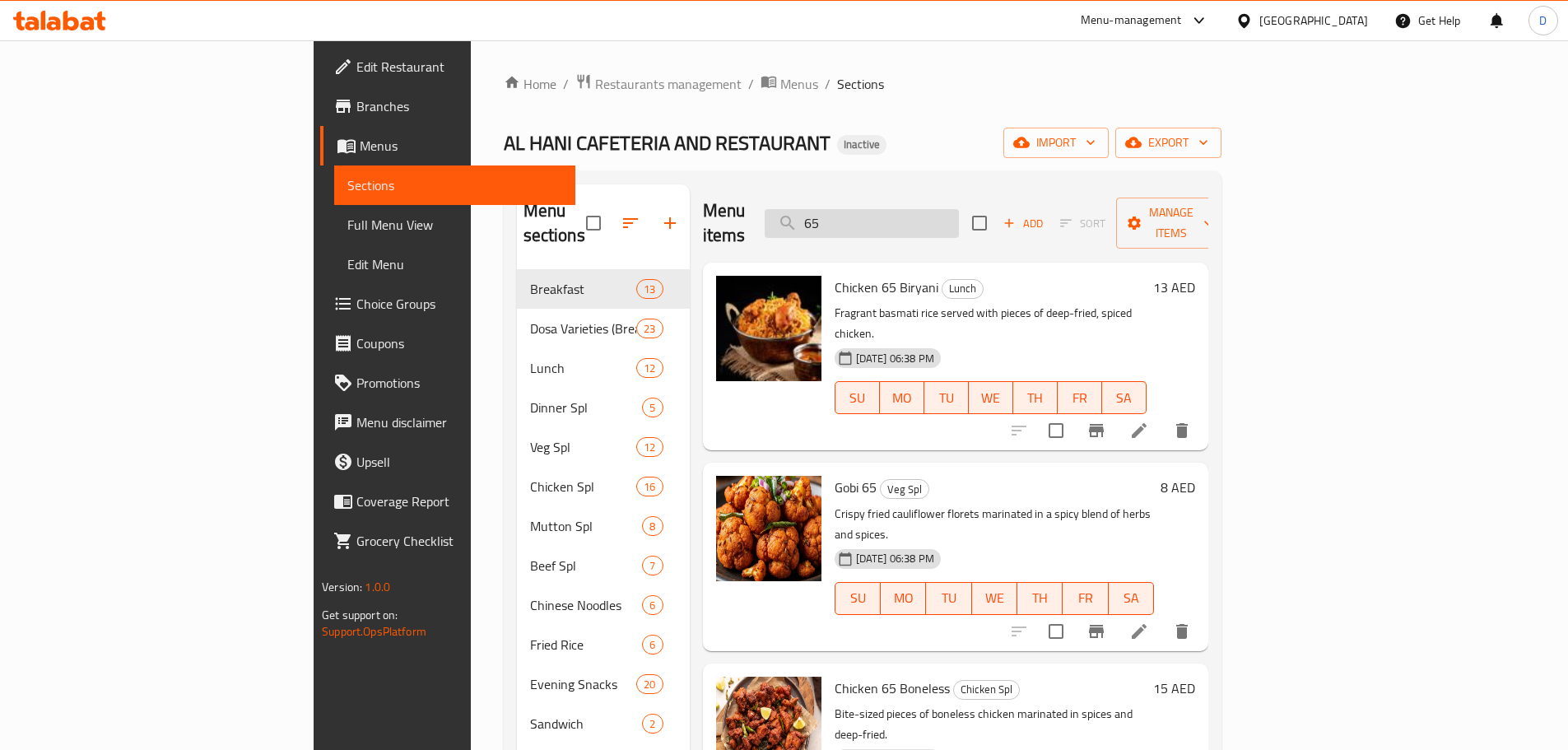
drag, startPoint x: 950, startPoint y: 207, endPoint x: 914, endPoint y: 204, distance: 36.1
click at [914, 209] on input "65" at bounding box center [861, 224] width 194 height 29
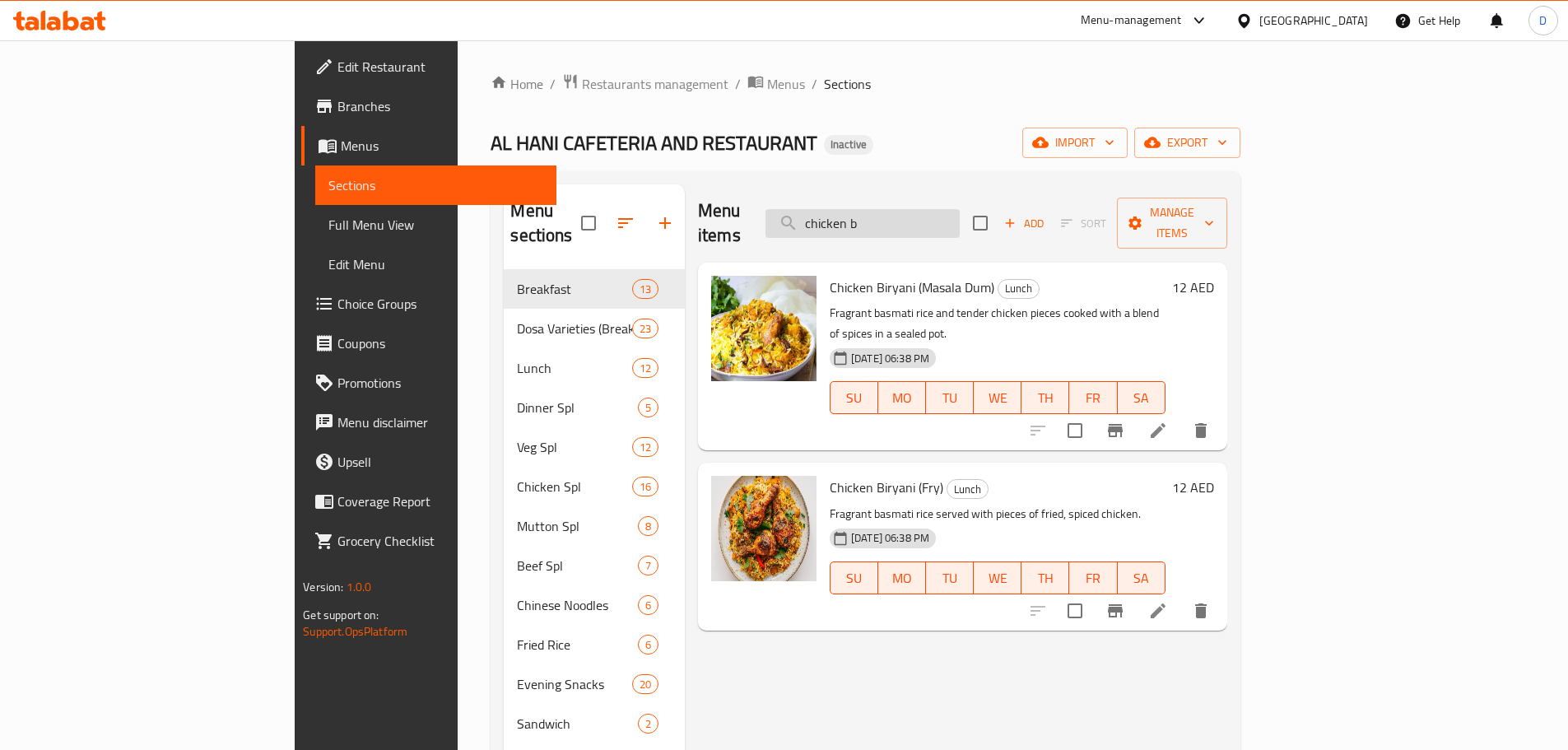
click at [959, 223] on input "chicken b" at bounding box center [862, 224] width 194 height 29
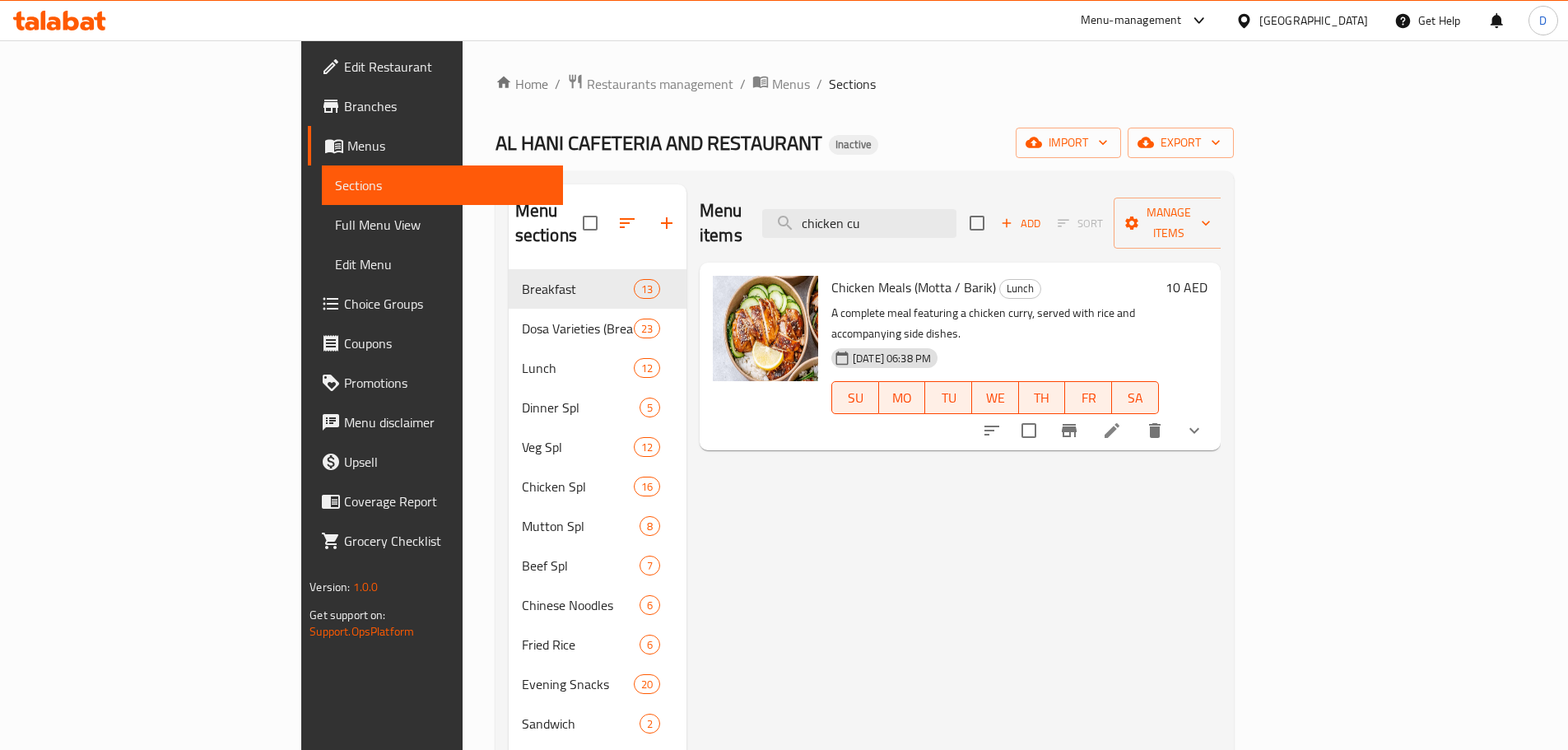
click at [1036, 226] on div "Menu items chicken cu Add Sort Manage items" at bounding box center [960, 224] width 521 height 78
click at [956, 222] on input "chicken cu" at bounding box center [858, 224] width 194 height 29
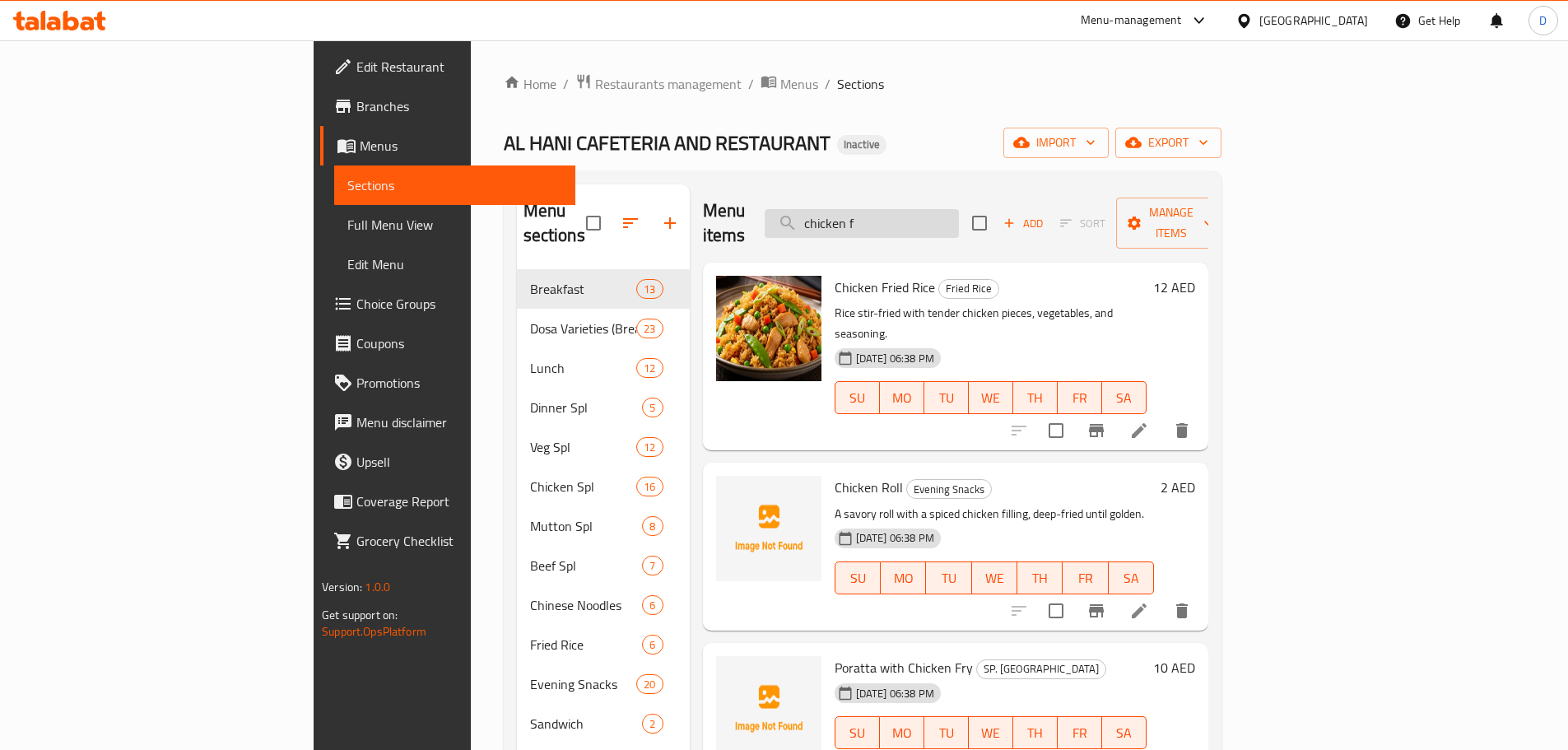
click at [959, 220] on input "chicken f" at bounding box center [861, 224] width 194 height 29
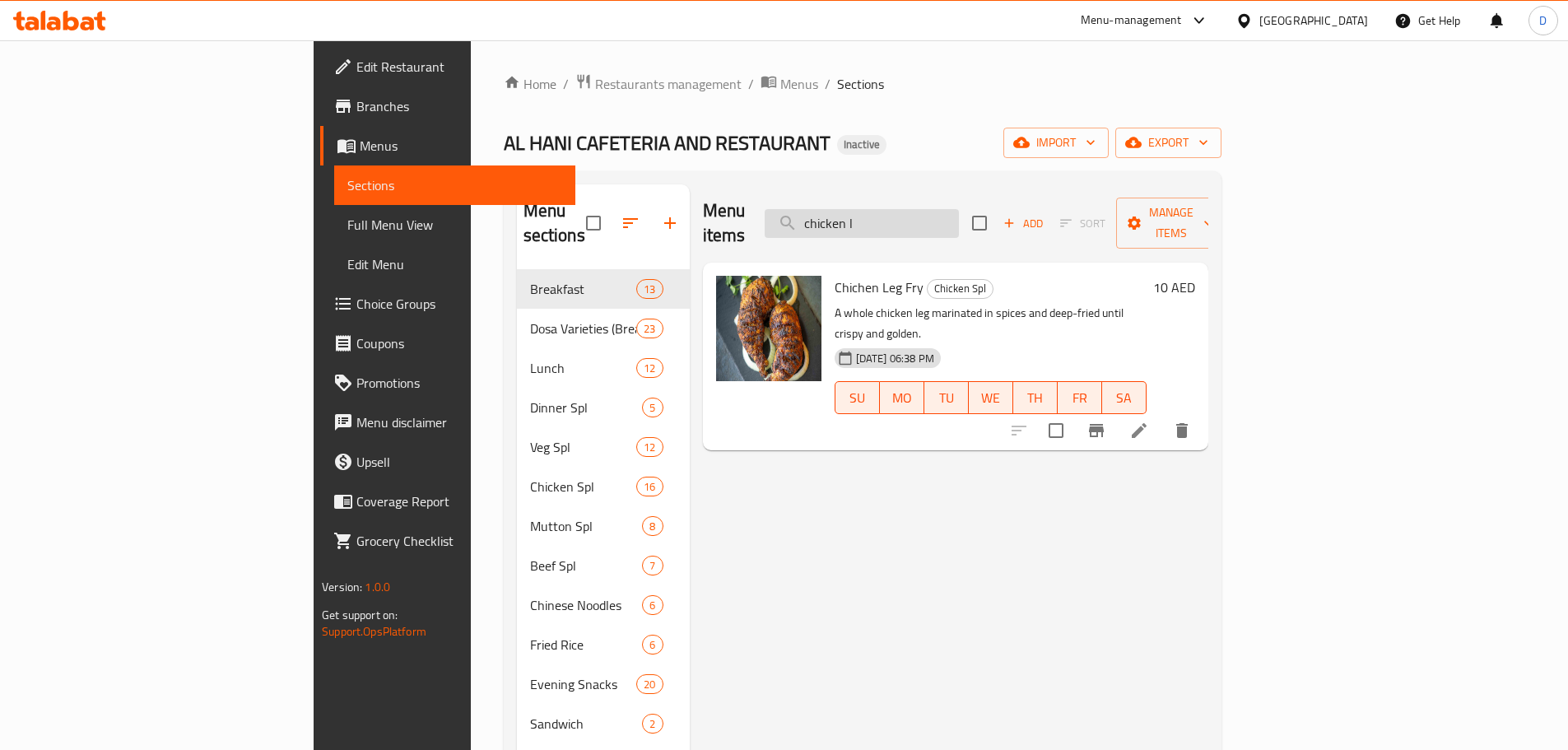
click at [959, 209] on input "chicken l" at bounding box center [861, 224] width 194 height 29
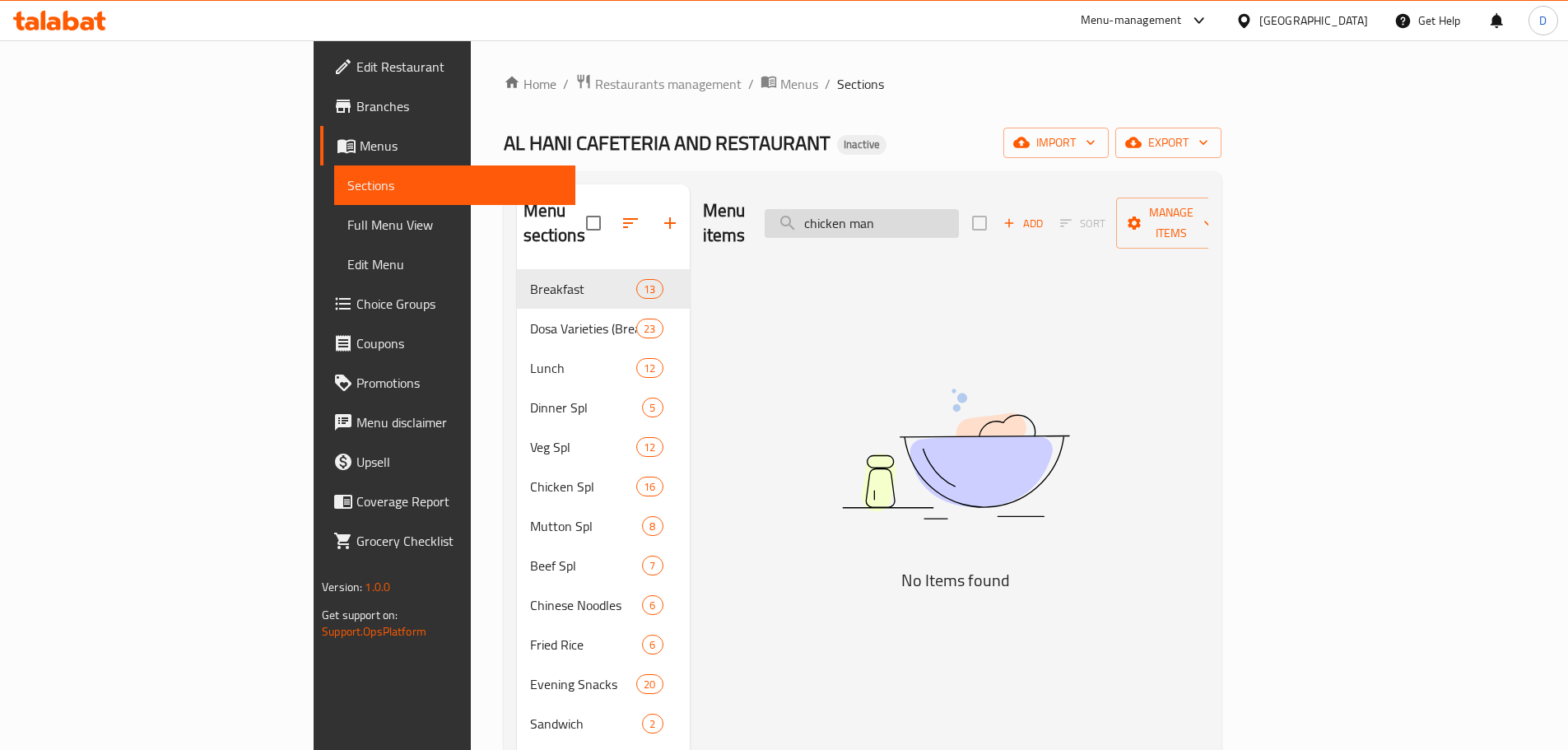
click at [959, 213] on input "chicken man" at bounding box center [861, 224] width 194 height 29
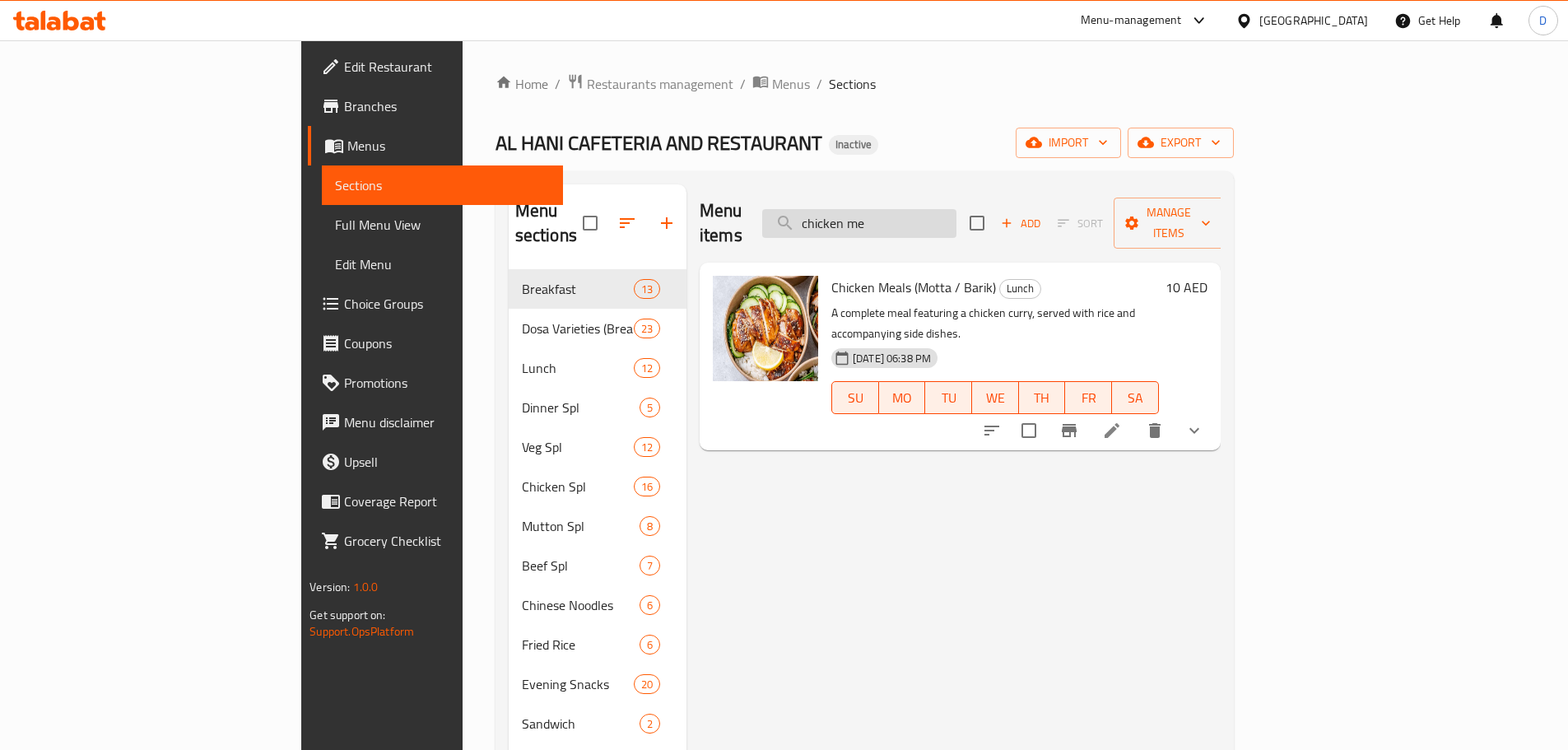
click at [956, 213] on input "chicken me" at bounding box center [858, 224] width 194 height 29
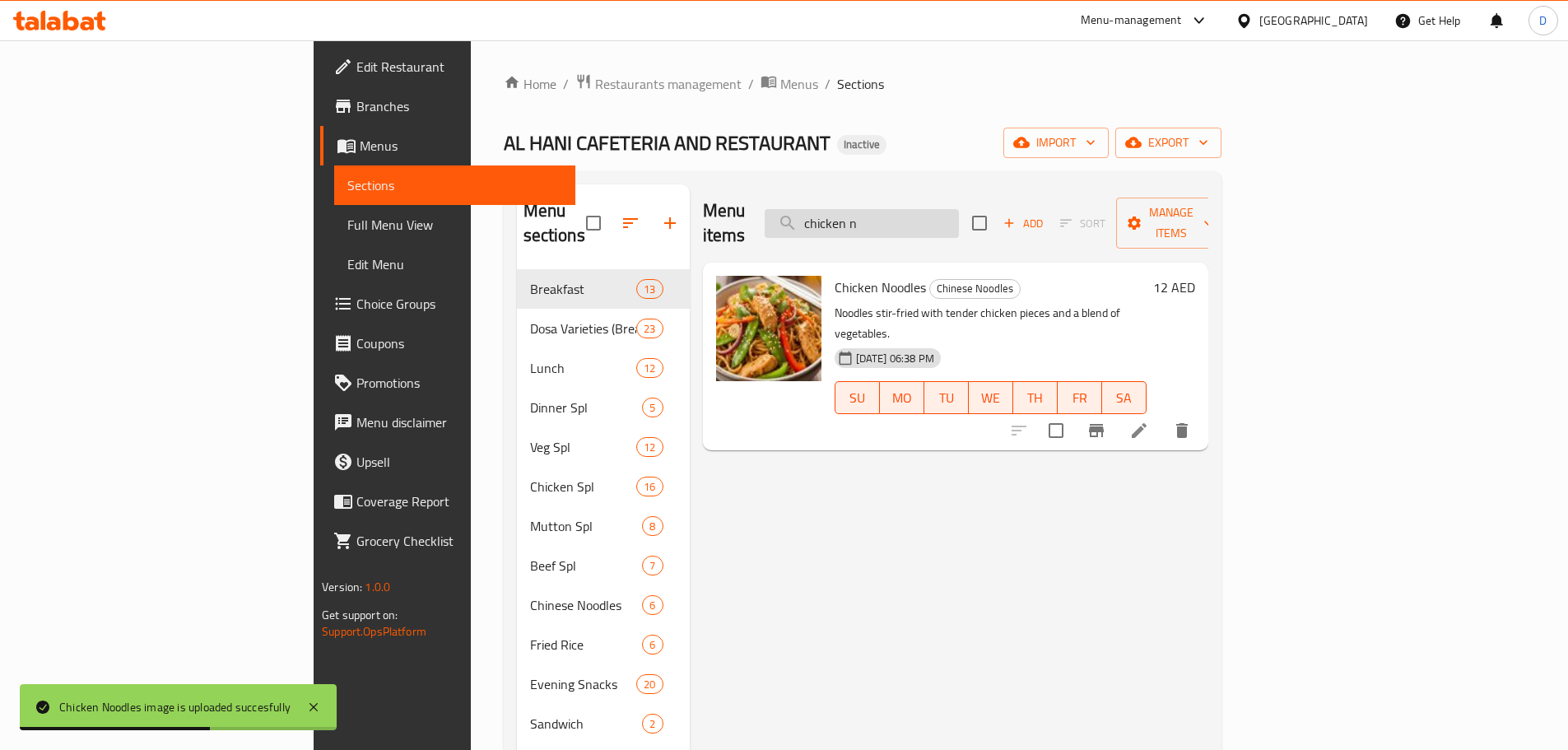
click at [959, 218] on input "chicken n" at bounding box center [861, 224] width 194 height 29
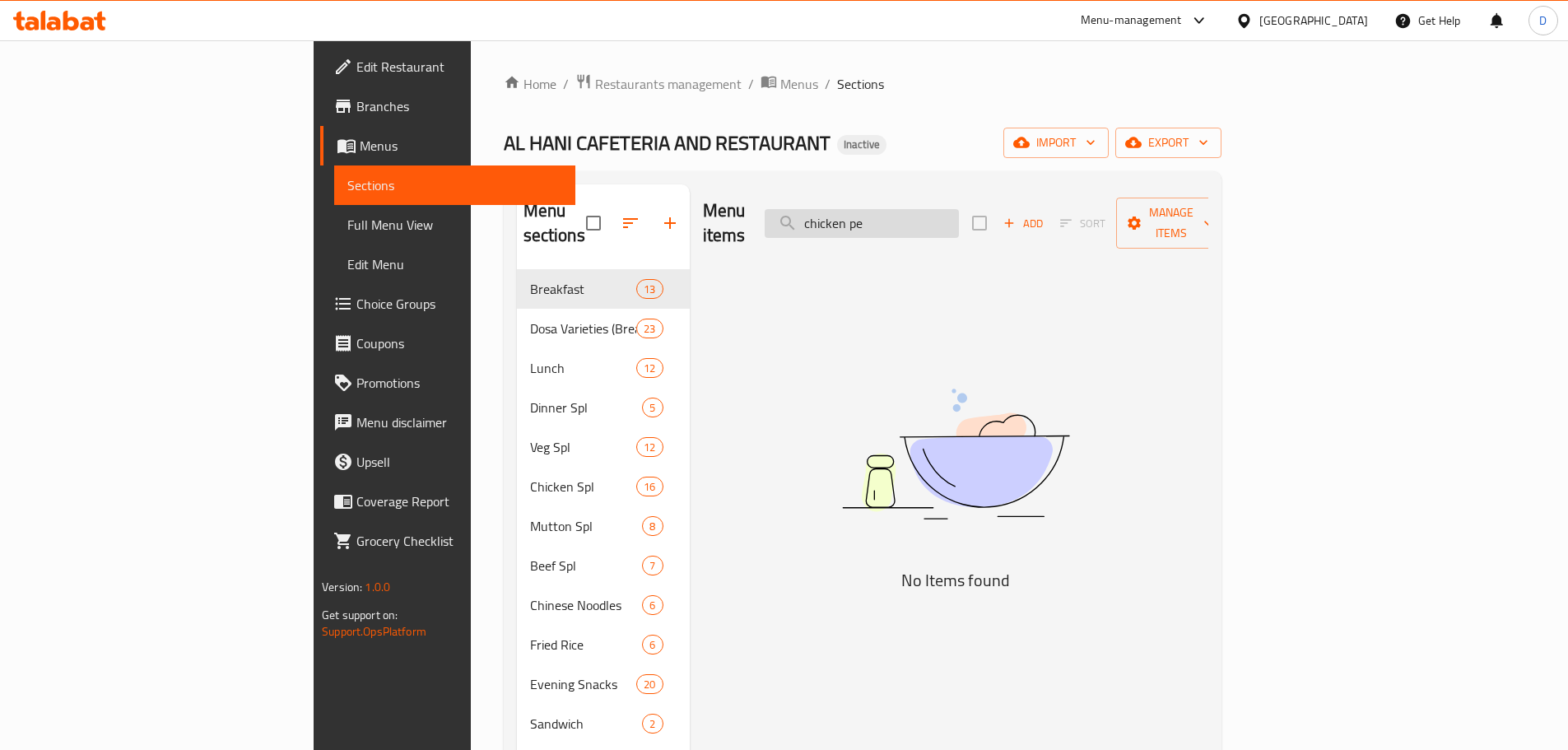
click at [959, 209] on input "chicken pe" at bounding box center [861, 224] width 194 height 29
drag, startPoint x: 1016, startPoint y: 208, endPoint x: 859, endPoint y: 220, distance: 157.5
click at [859, 220] on div "Menu items chicken pe Add Sort Manage items" at bounding box center [955, 224] width 505 height 78
drag, startPoint x: 981, startPoint y: 215, endPoint x: 865, endPoint y: 216, distance: 116.0
click at [865, 216] on div "Menu items liver Add Sort Manage items" at bounding box center [955, 224] width 505 height 78
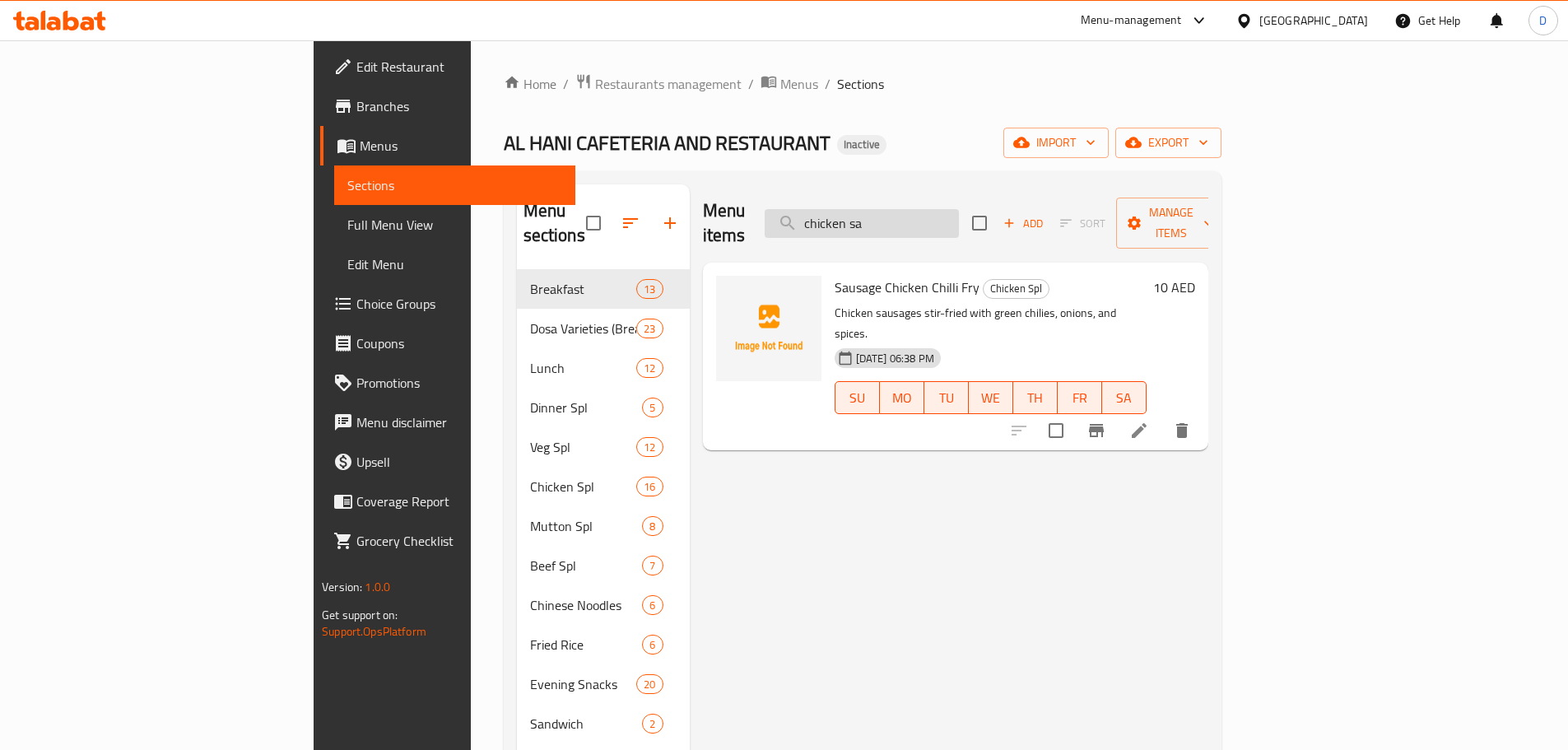
click at [959, 209] on input "chicken sa" at bounding box center [861, 224] width 194 height 29
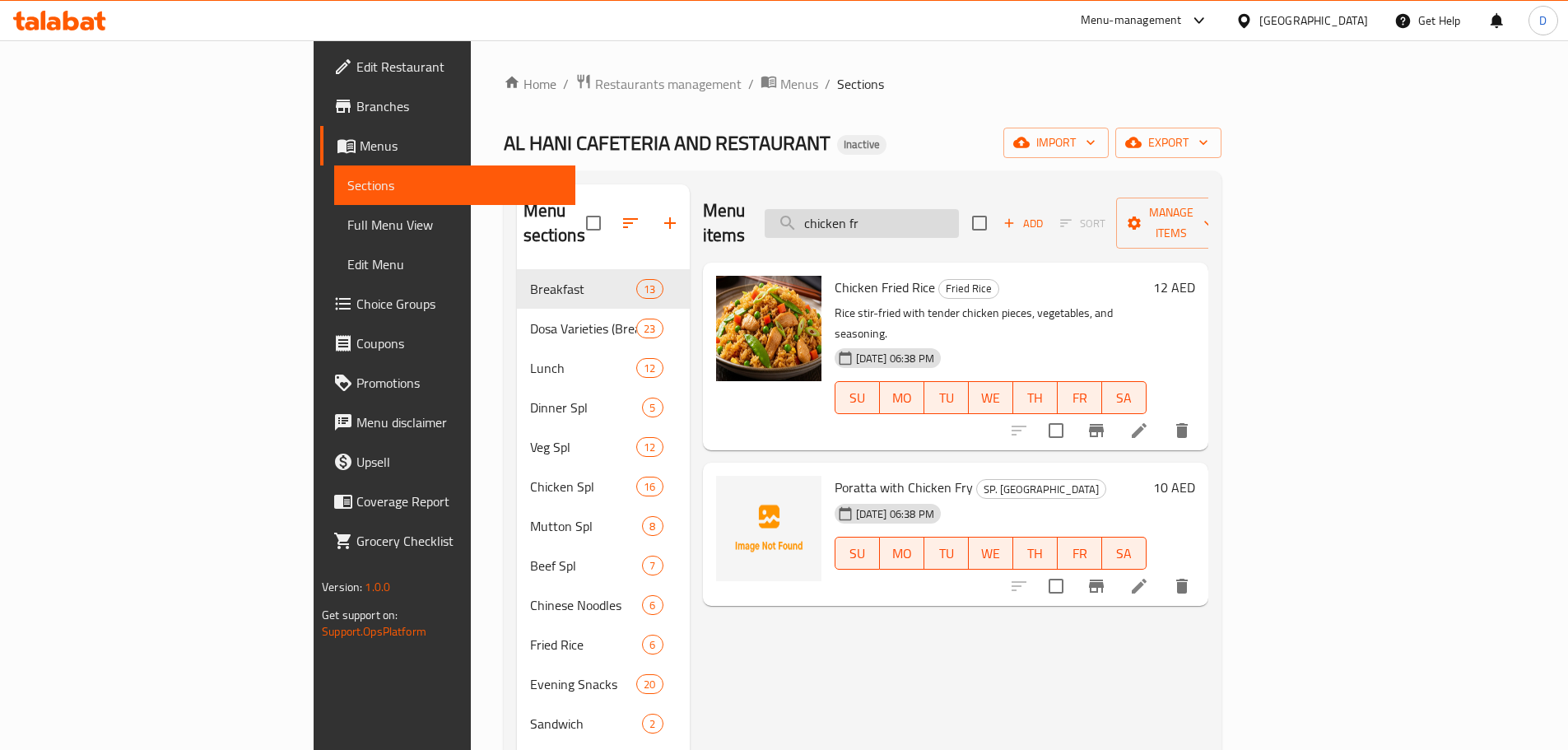
click at [959, 209] on input "chicken fr" at bounding box center [861, 224] width 194 height 29
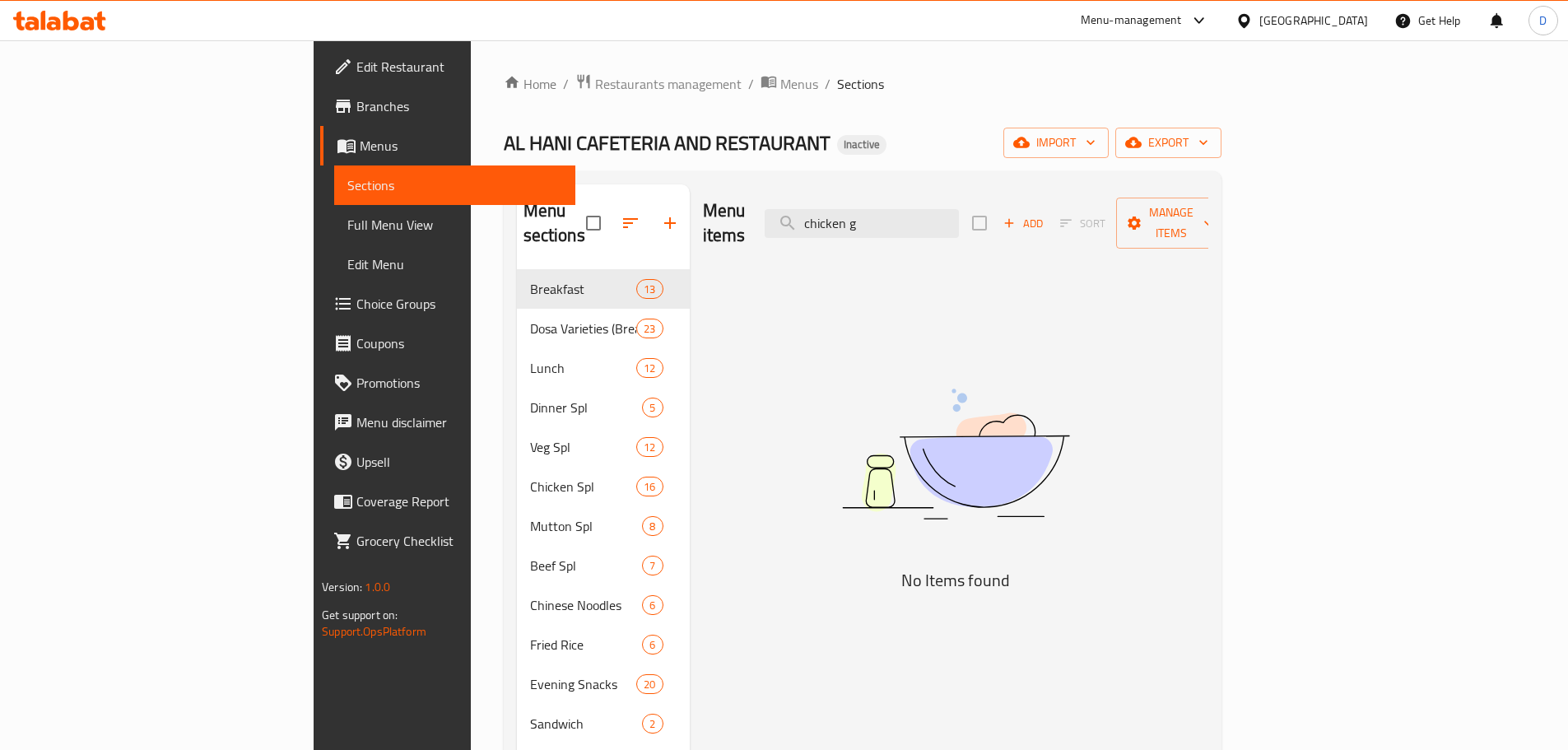
drag, startPoint x: 991, startPoint y: 206, endPoint x: 839, endPoint y: 219, distance: 152.6
click at [839, 219] on div "Menu items chicken g Add Sort Manage items" at bounding box center [955, 224] width 505 height 78
type input "chocolate"
drag, startPoint x: 989, startPoint y: 219, endPoint x: 870, endPoint y: 219, distance: 119.0
click at [870, 219] on div "Menu items chocolate Add Sort Manage items" at bounding box center [955, 224] width 505 height 78
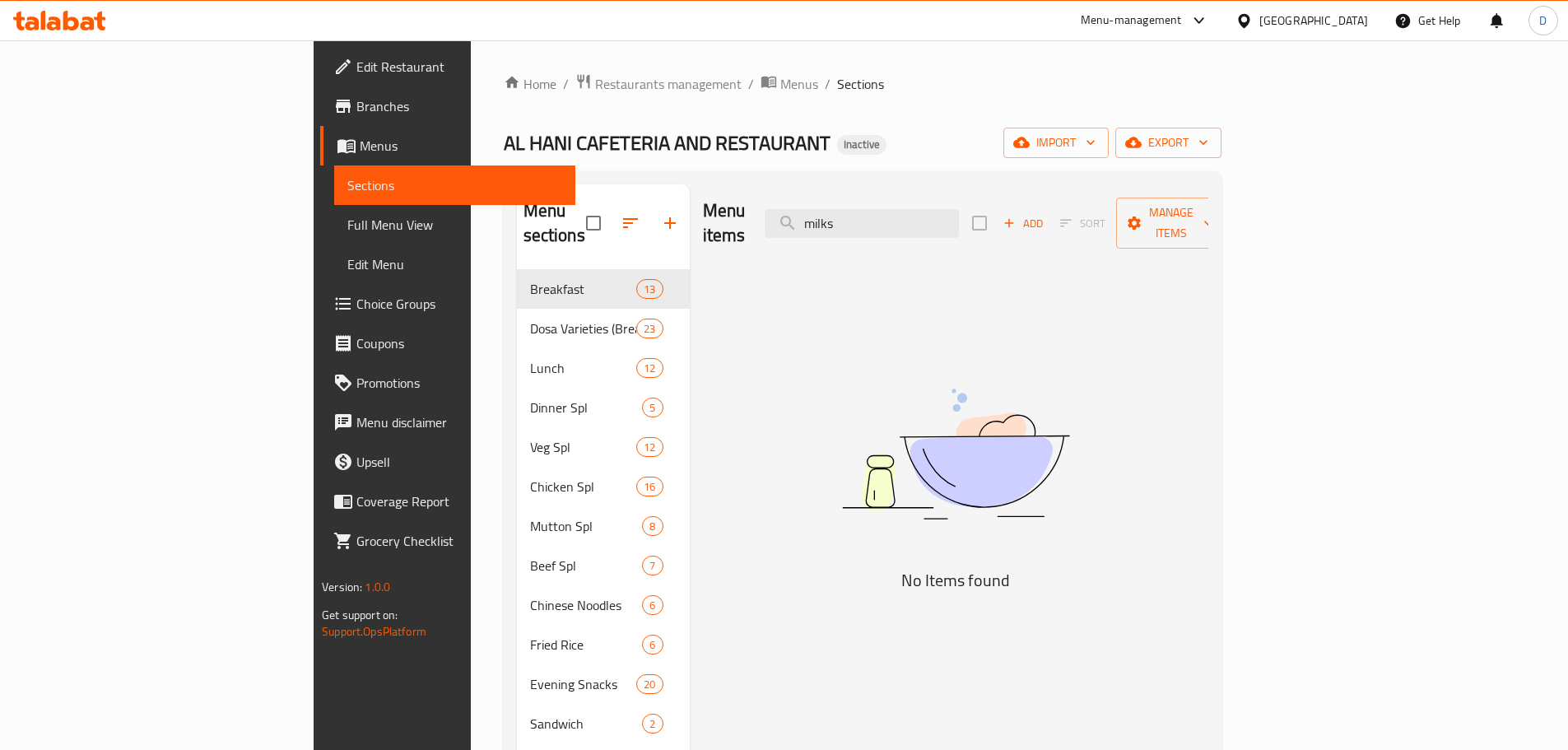
drag, startPoint x: 976, startPoint y: 221, endPoint x: 897, endPoint y: 228, distance: 79.3
click at [897, 228] on div "Menu items milks Add Sort Manage items" at bounding box center [955, 224] width 505 height 78
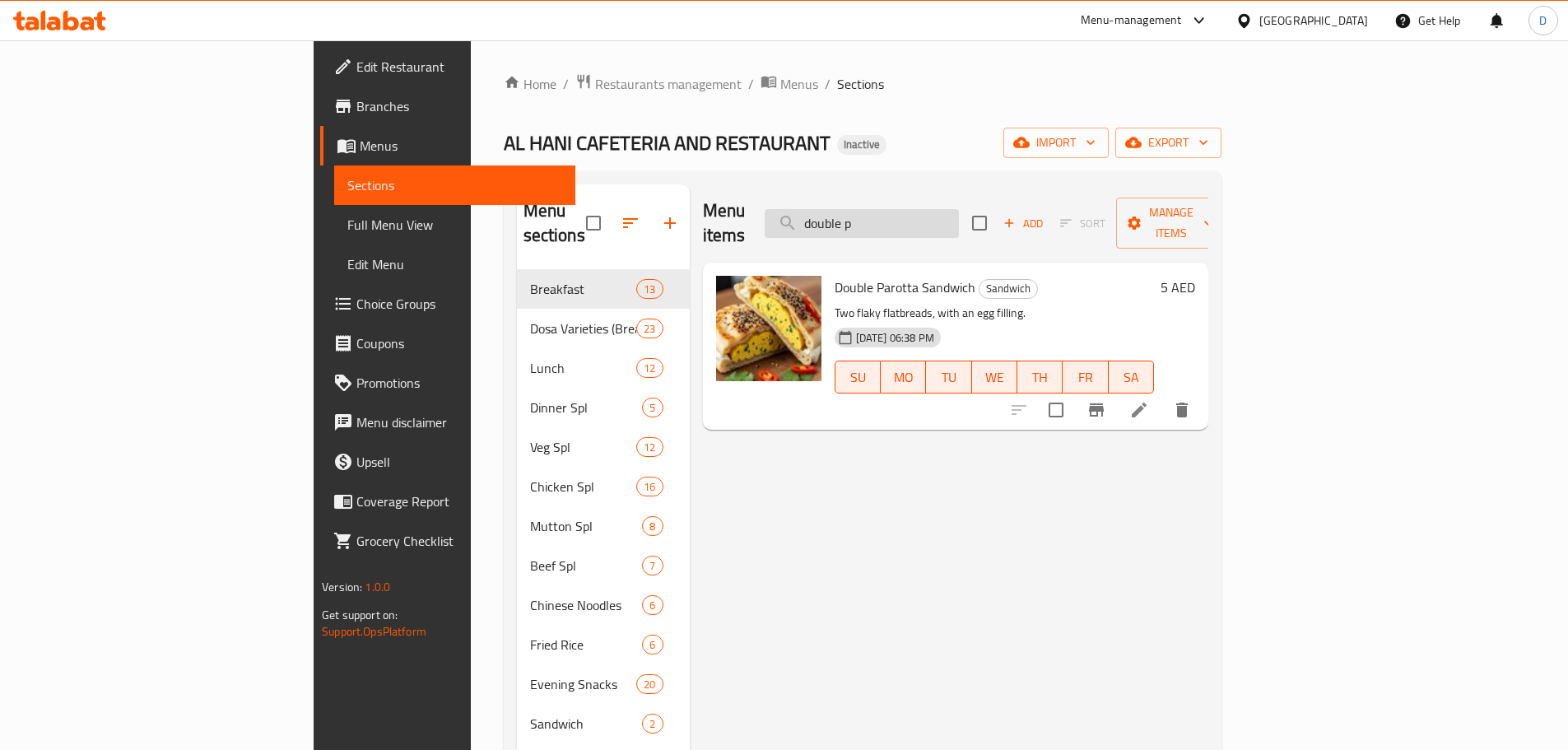
drag, startPoint x: 1003, startPoint y: 210, endPoint x: 918, endPoint y: 218, distance: 85.4
click at [918, 218] on input "double p" at bounding box center [861, 224] width 194 height 29
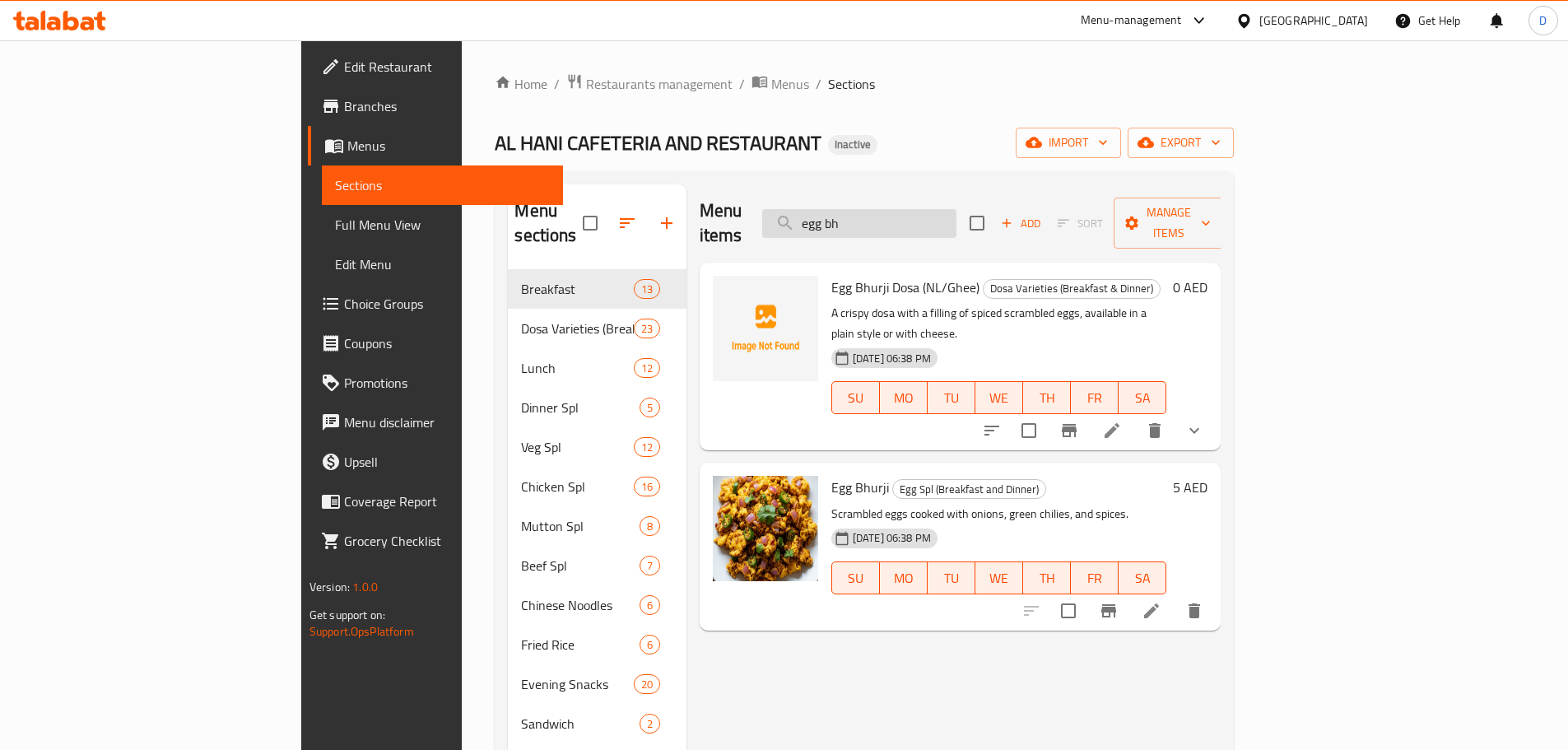
click at [956, 225] on input "egg bh" at bounding box center [858, 224] width 194 height 29
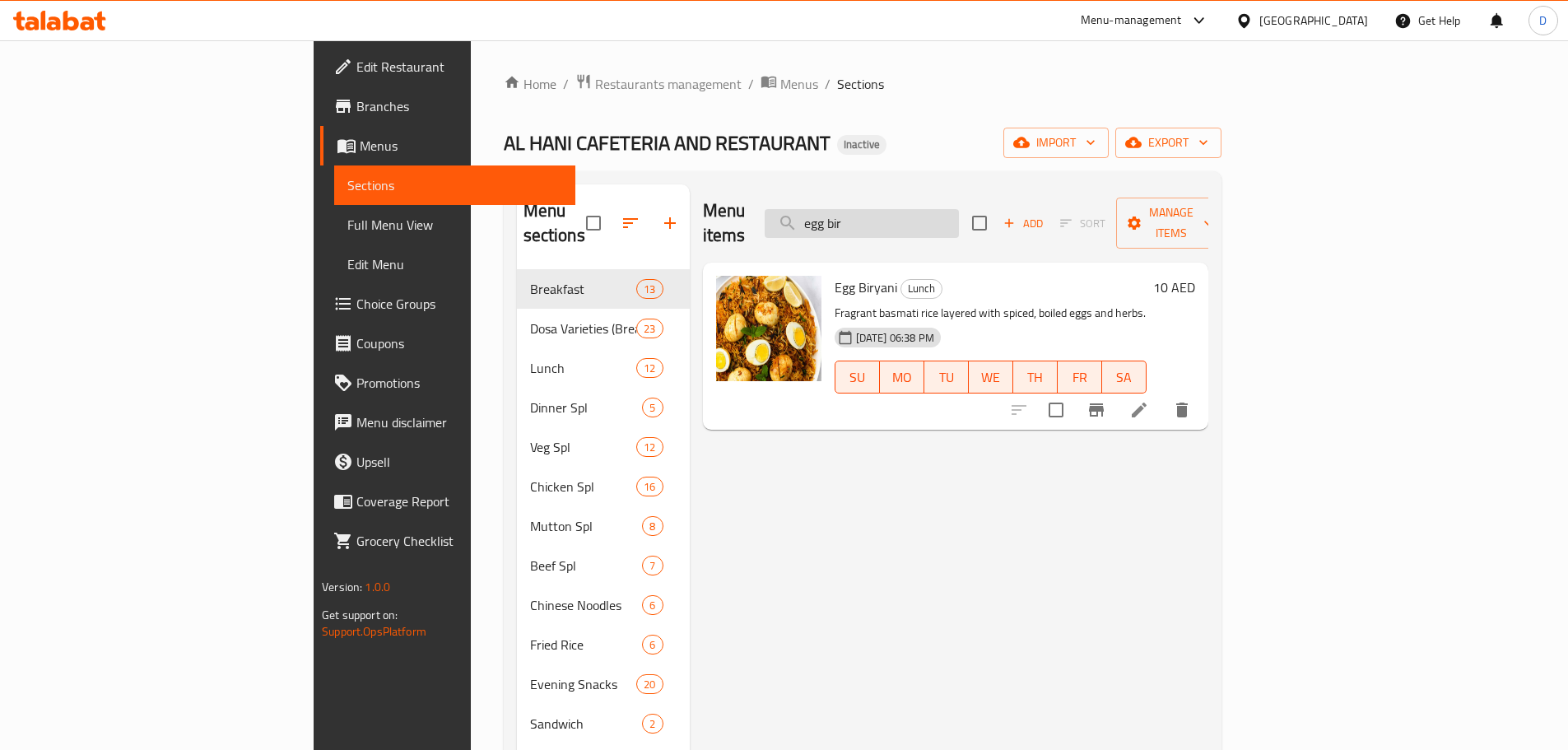
click at [959, 209] on input "egg bir" at bounding box center [861, 224] width 194 height 29
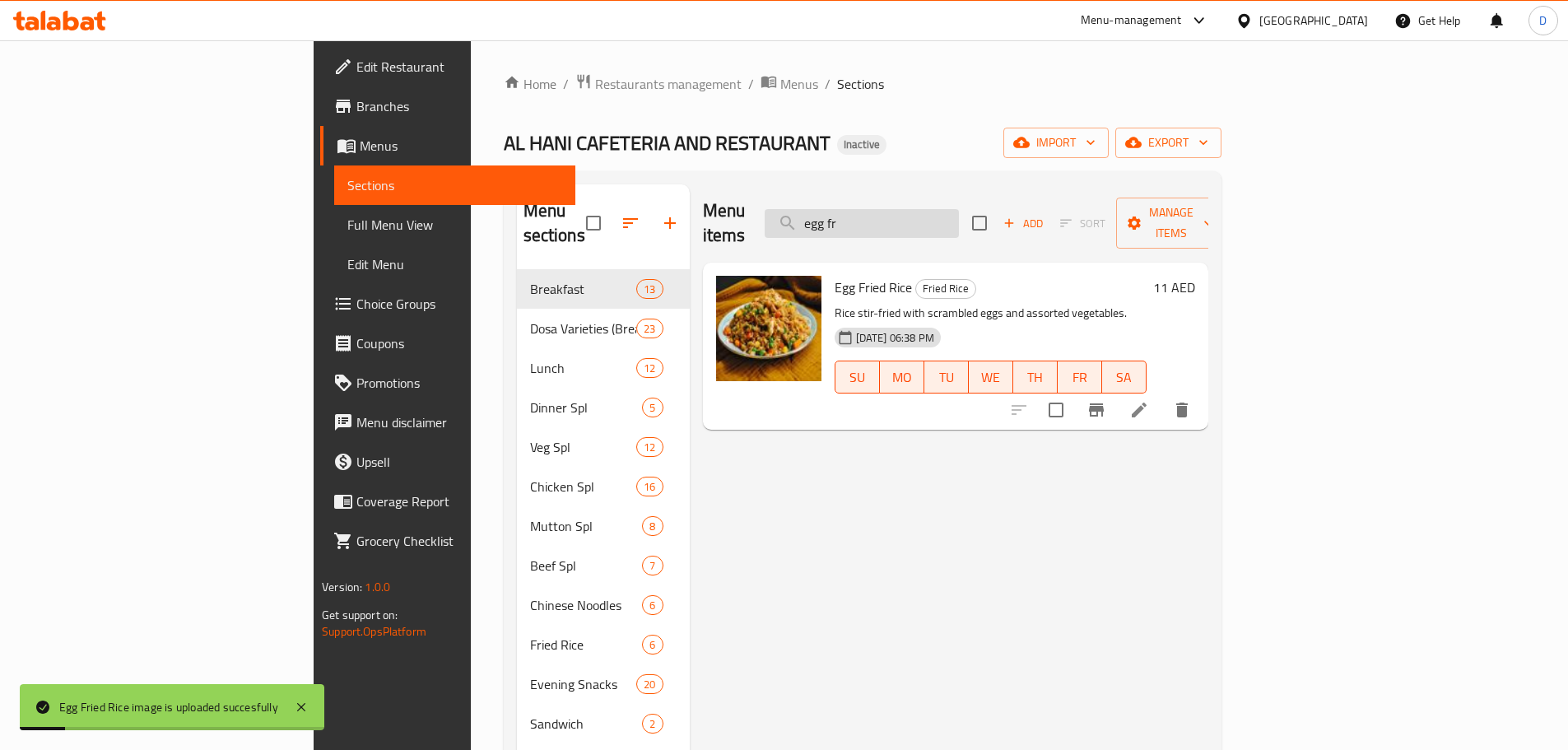
click at [959, 215] on input "egg fr" at bounding box center [861, 224] width 194 height 29
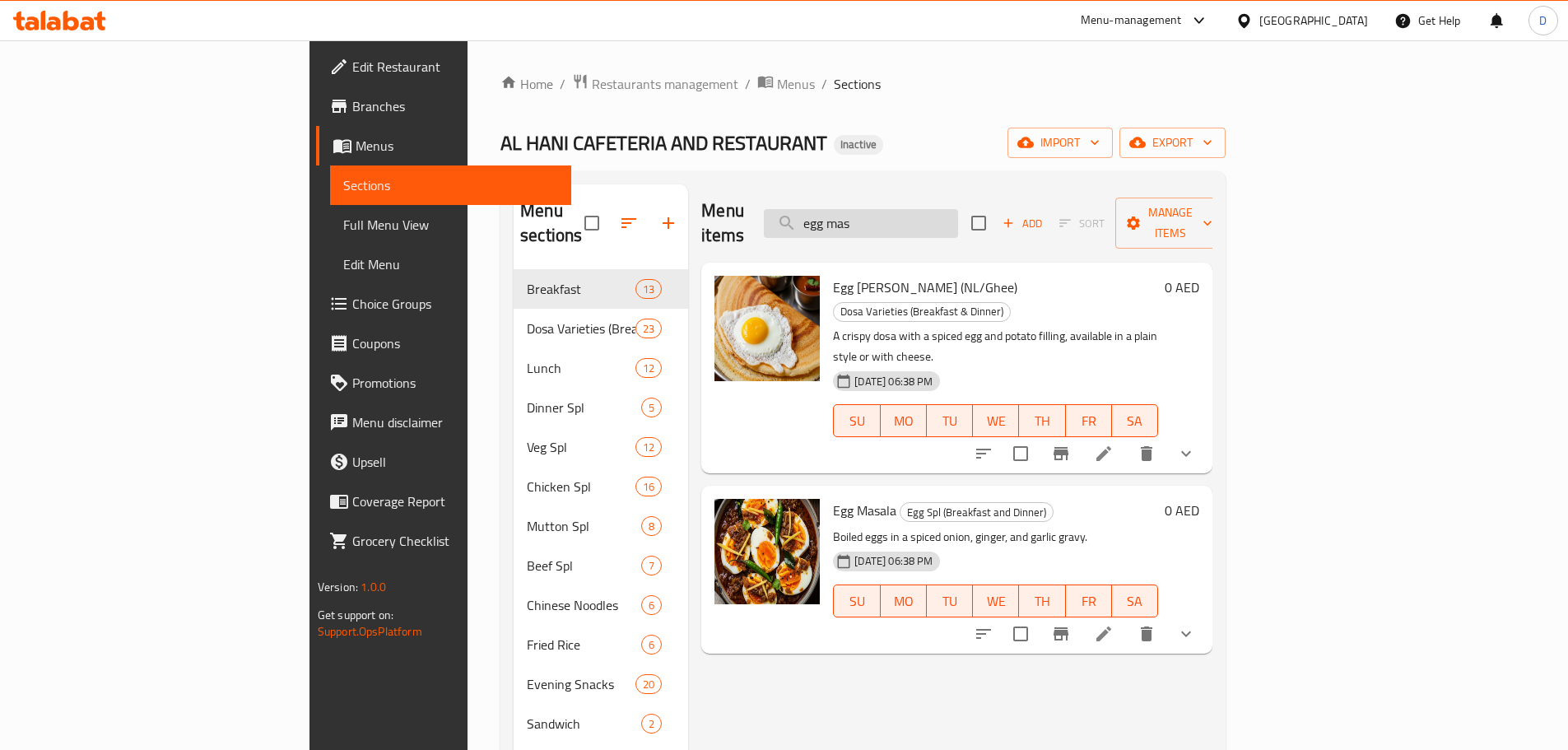
click at [958, 209] on input "egg mas" at bounding box center [860, 224] width 194 height 29
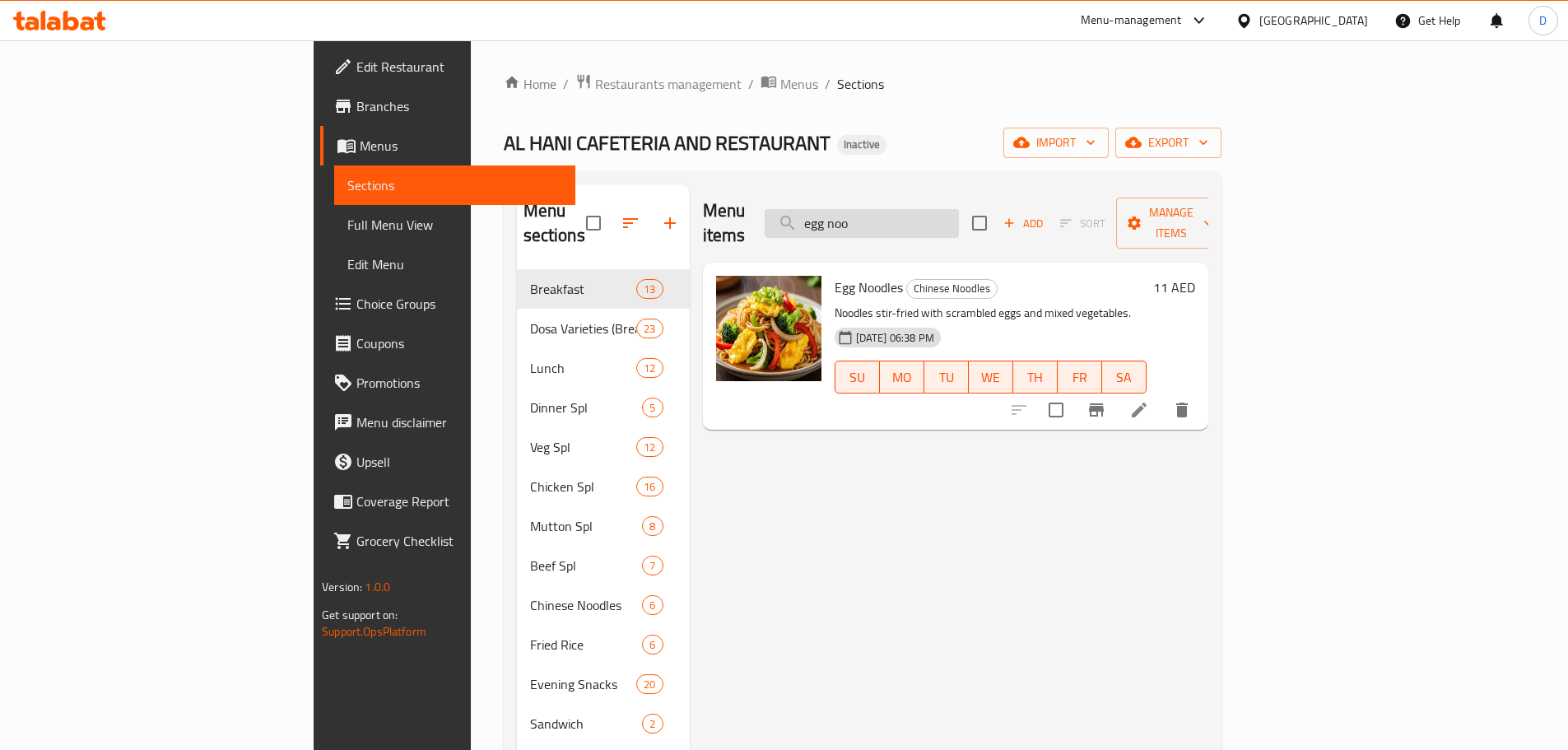
click at [959, 223] on input "egg noo" at bounding box center [861, 224] width 194 height 29
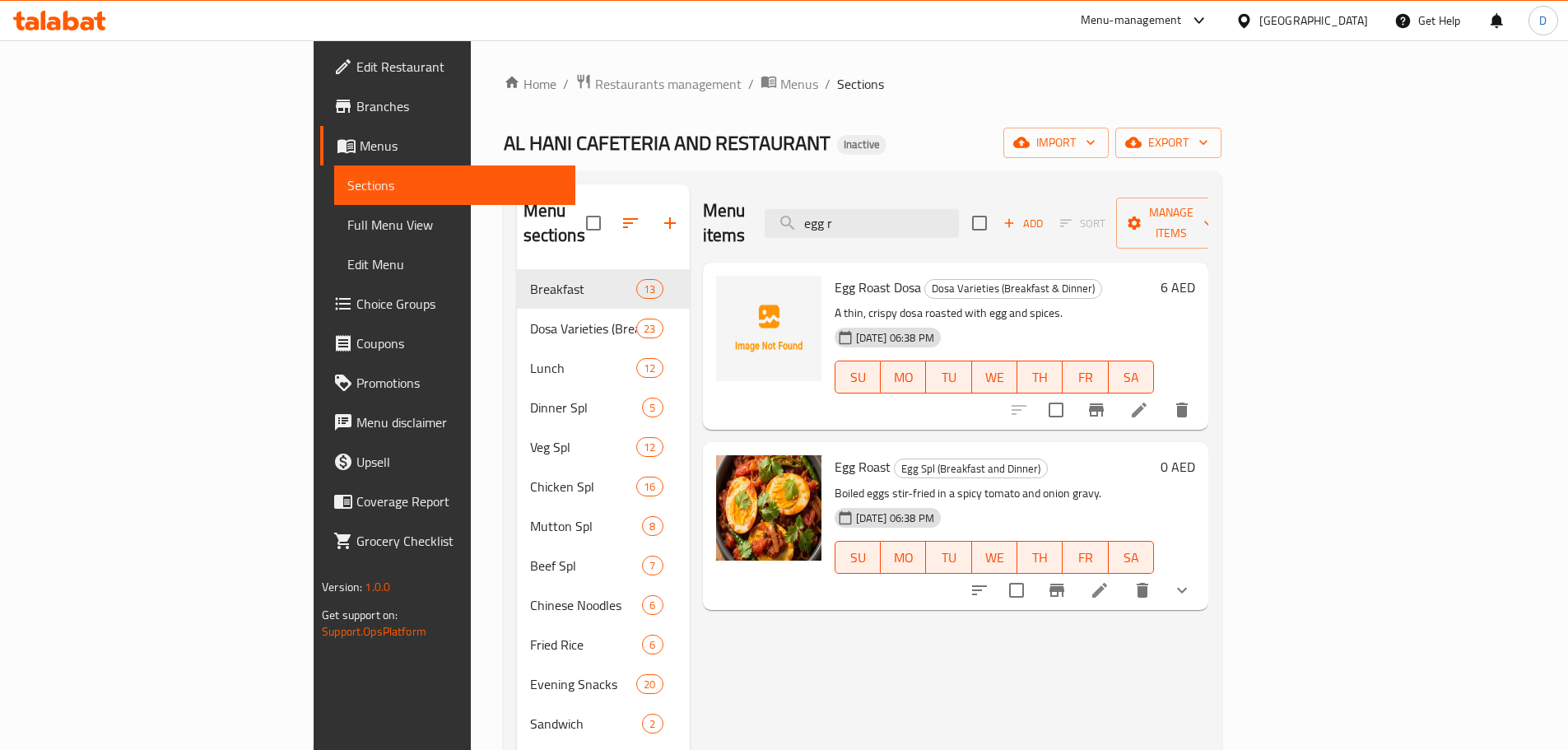
drag, startPoint x: 969, startPoint y: 207, endPoint x: 869, endPoint y: 224, distance: 101.4
click at [869, 224] on div "Menu items egg r Add Sort Manage items" at bounding box center [955, 224] width 505 height 78
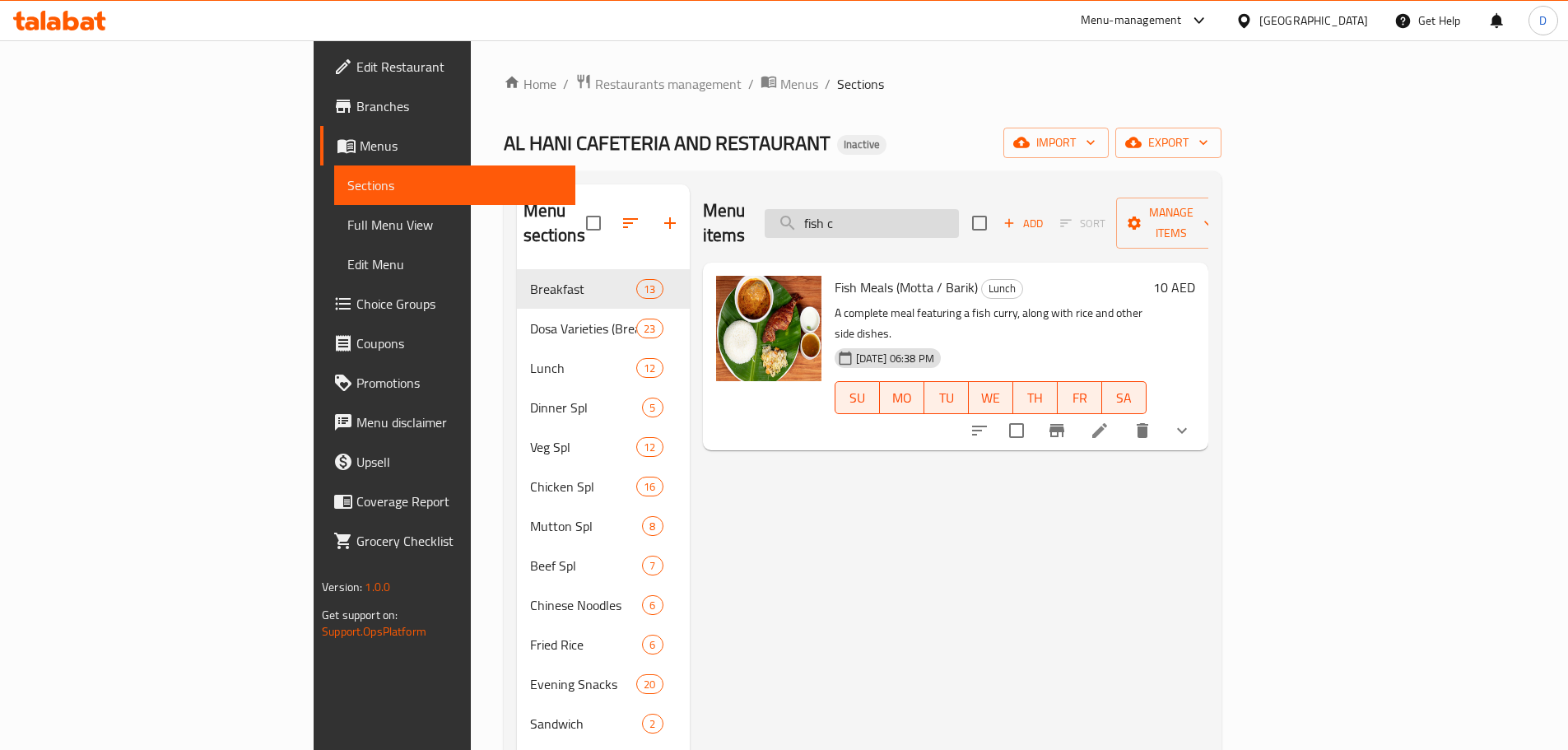
click at [959, 218] on input "fish c" at bounding box center [861, 224] width 194 height 29
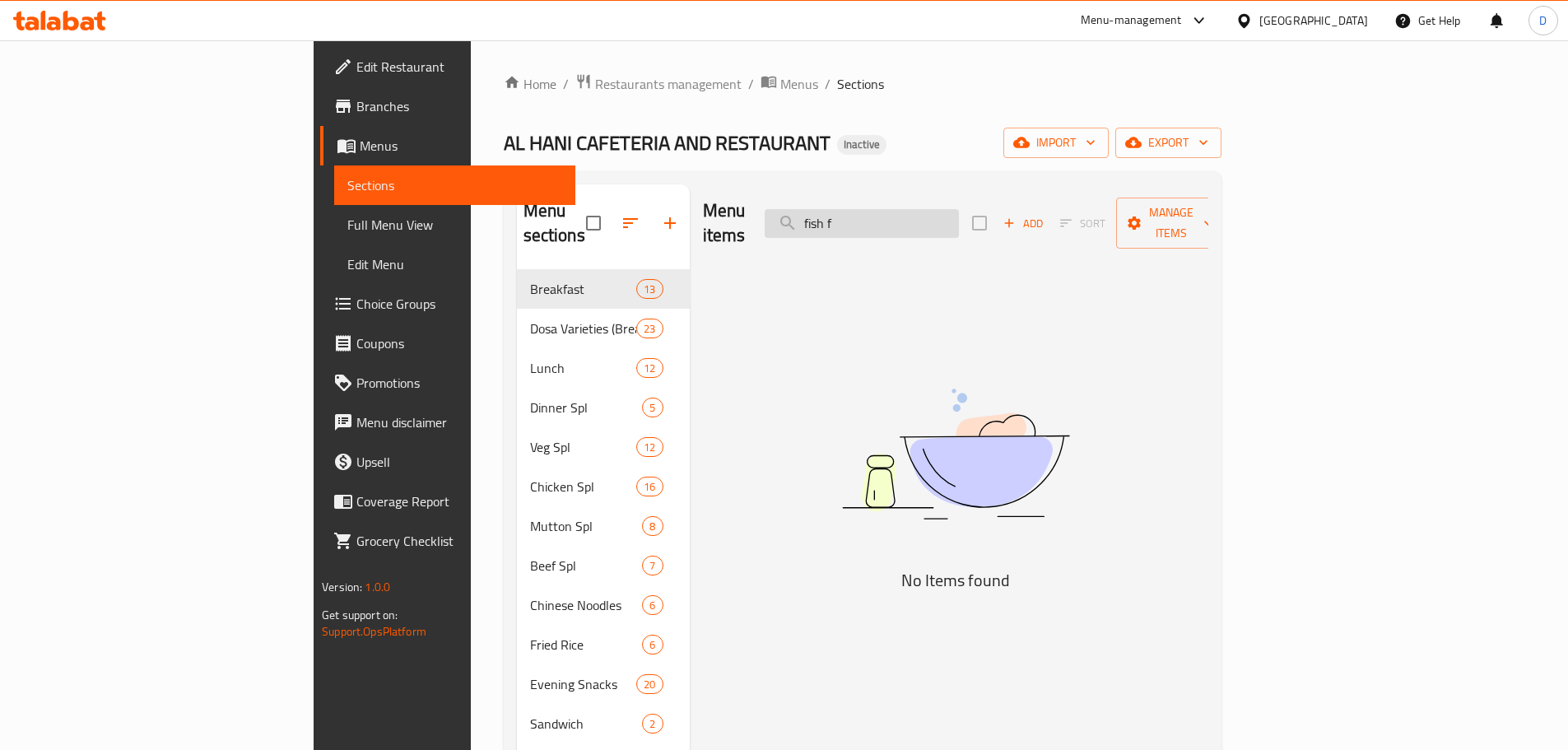
click at [959, 213] on input "fish f" at bounding box center [861, 224] width 194 height 29
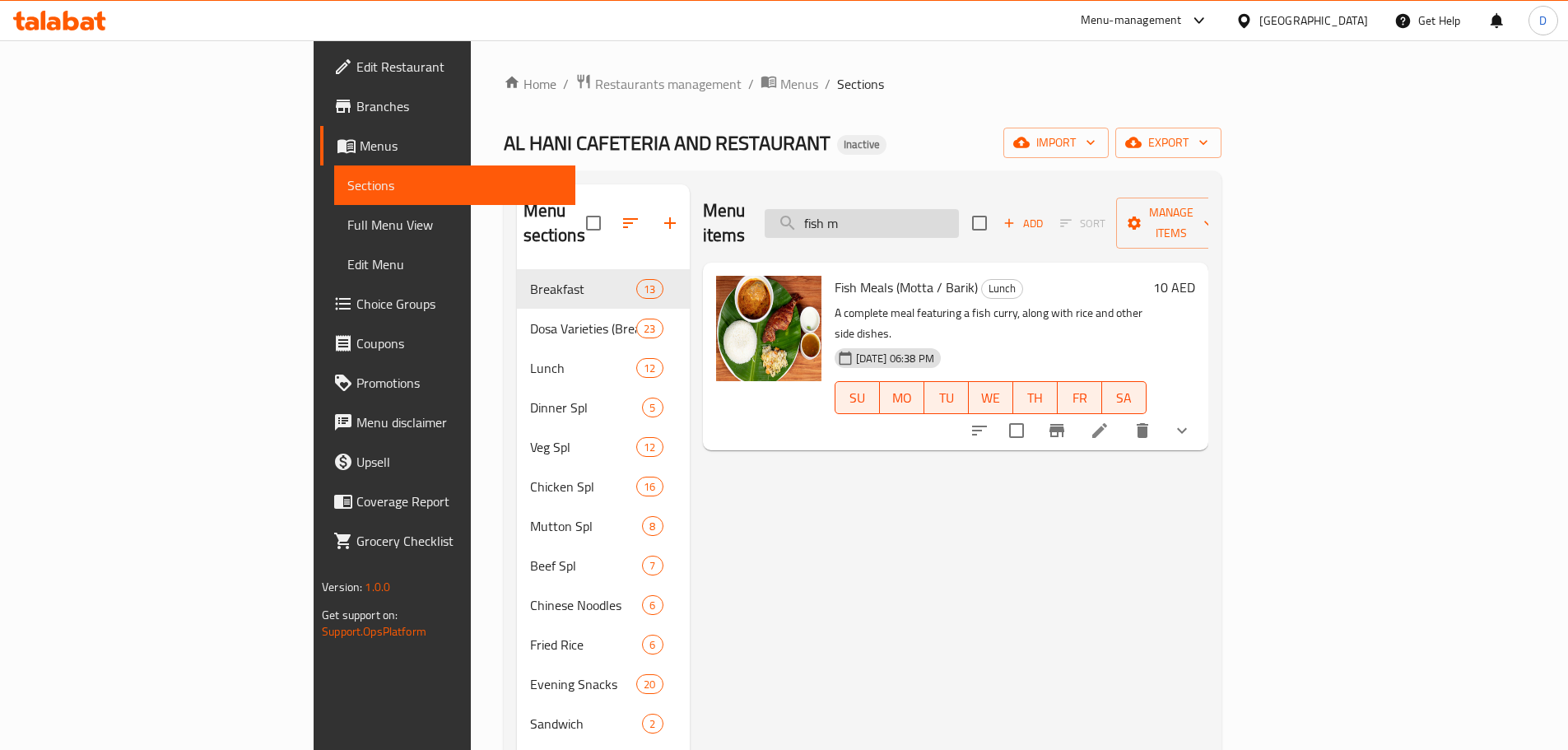
click at [959, 218] on input "fish m" at bounding box center [861, 224] width 194 height 29
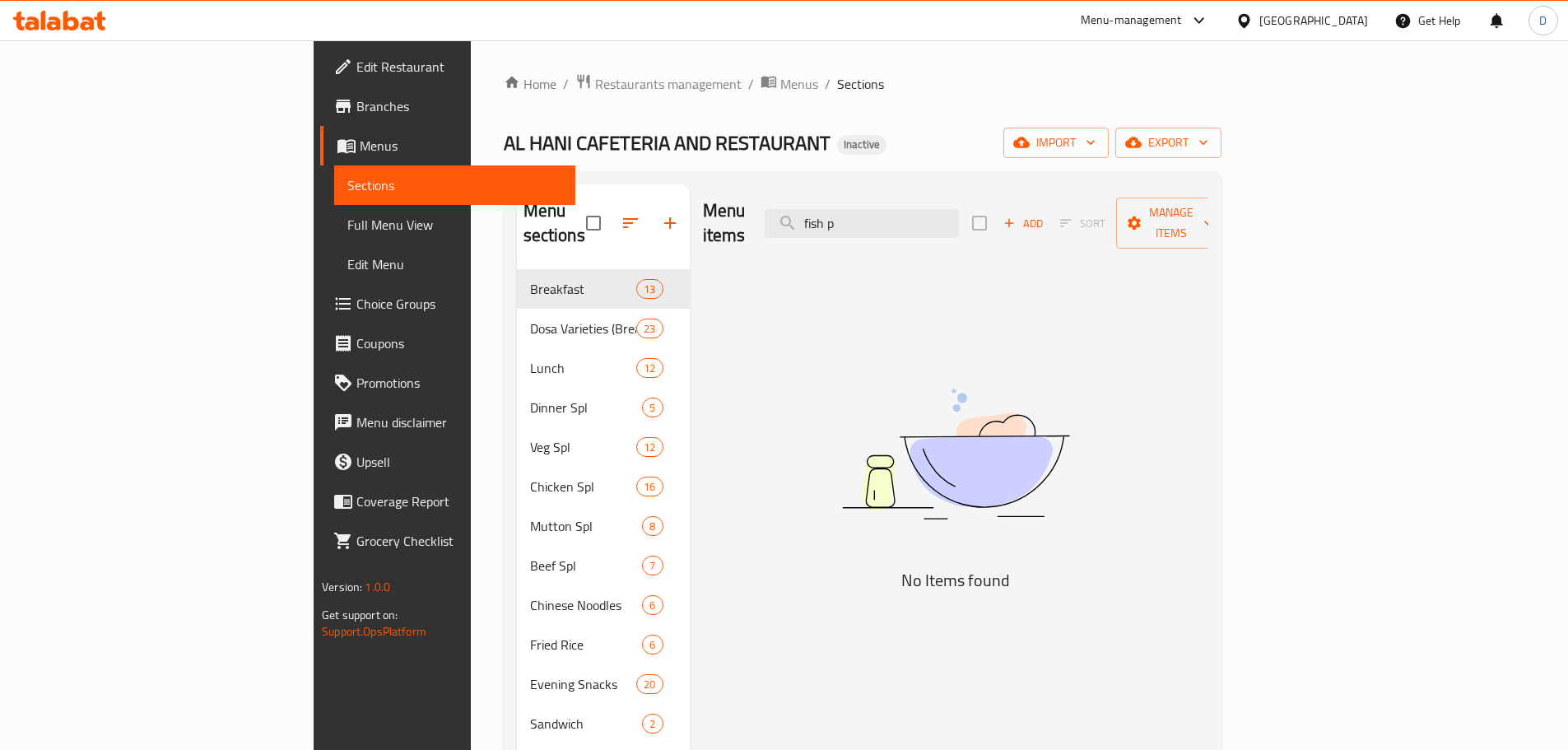
drag, startPoint x: 968, startPoint y: 218, endPoint x: 862, endPoint y: 218, distance: 106.0
click at [862, 218] on div "Menu items fish p Add Sort Manage items" at bounding box center [955, 224] width 505 height 78
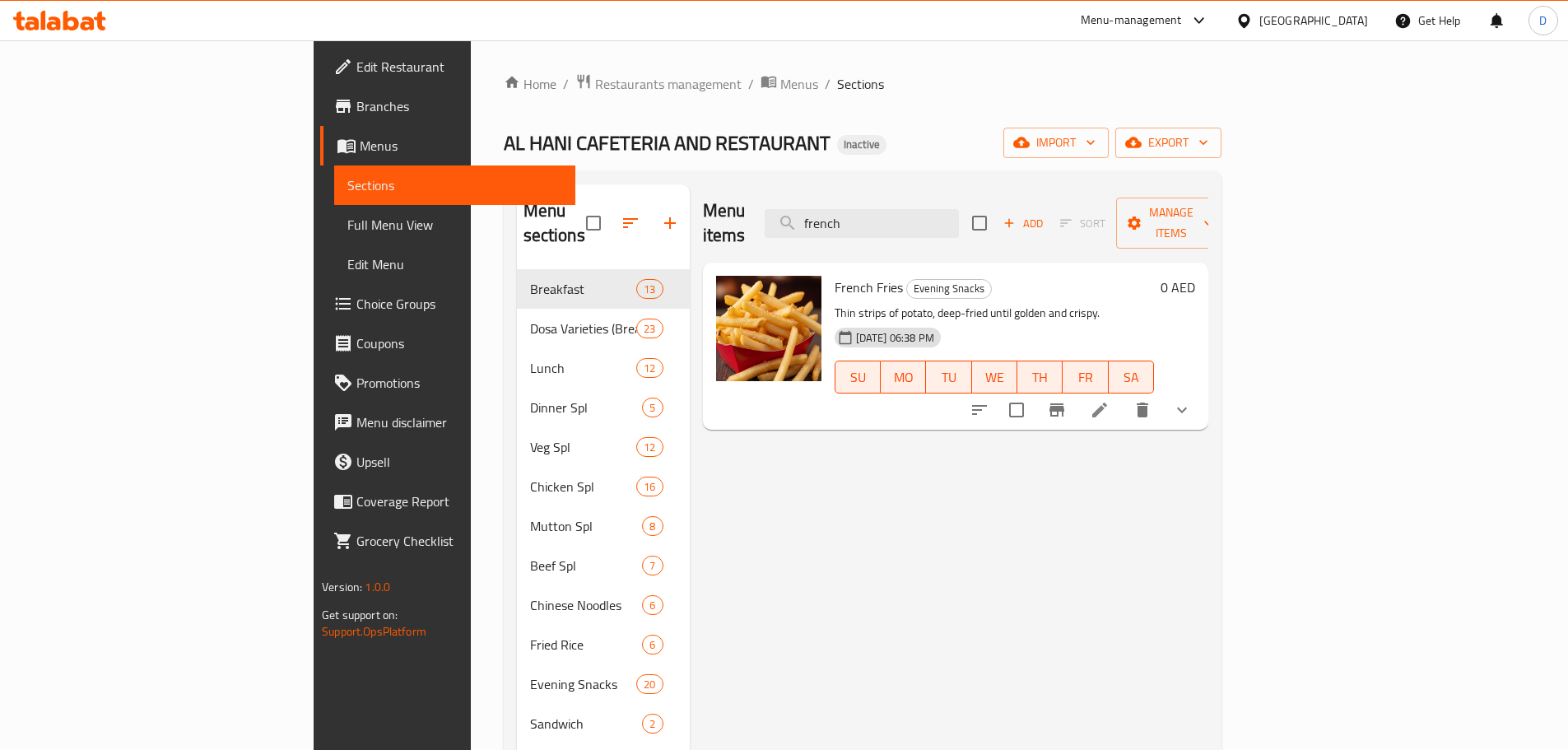
drag, startPoint x: 971, startPoint y: 214, endPoint x: 856, endPoint y: 215, distance: 115.0
click at [856, 215] on div "Menu items french Add Sort Manage items" at bounding box center [955, 224] width 505 height 78
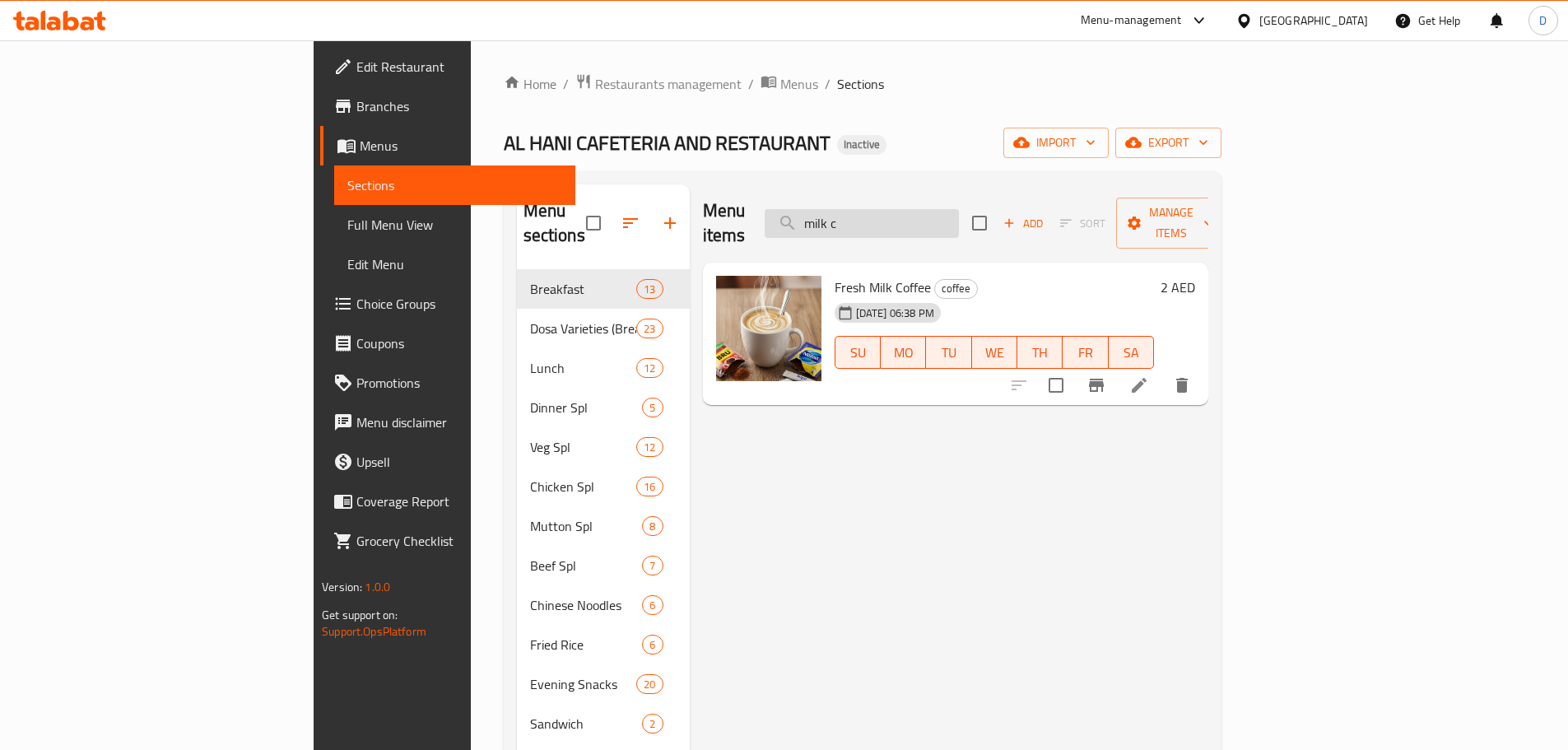
click at [959, 211] on input "milk c" at bounding box center [861, 224] width 194 height 29
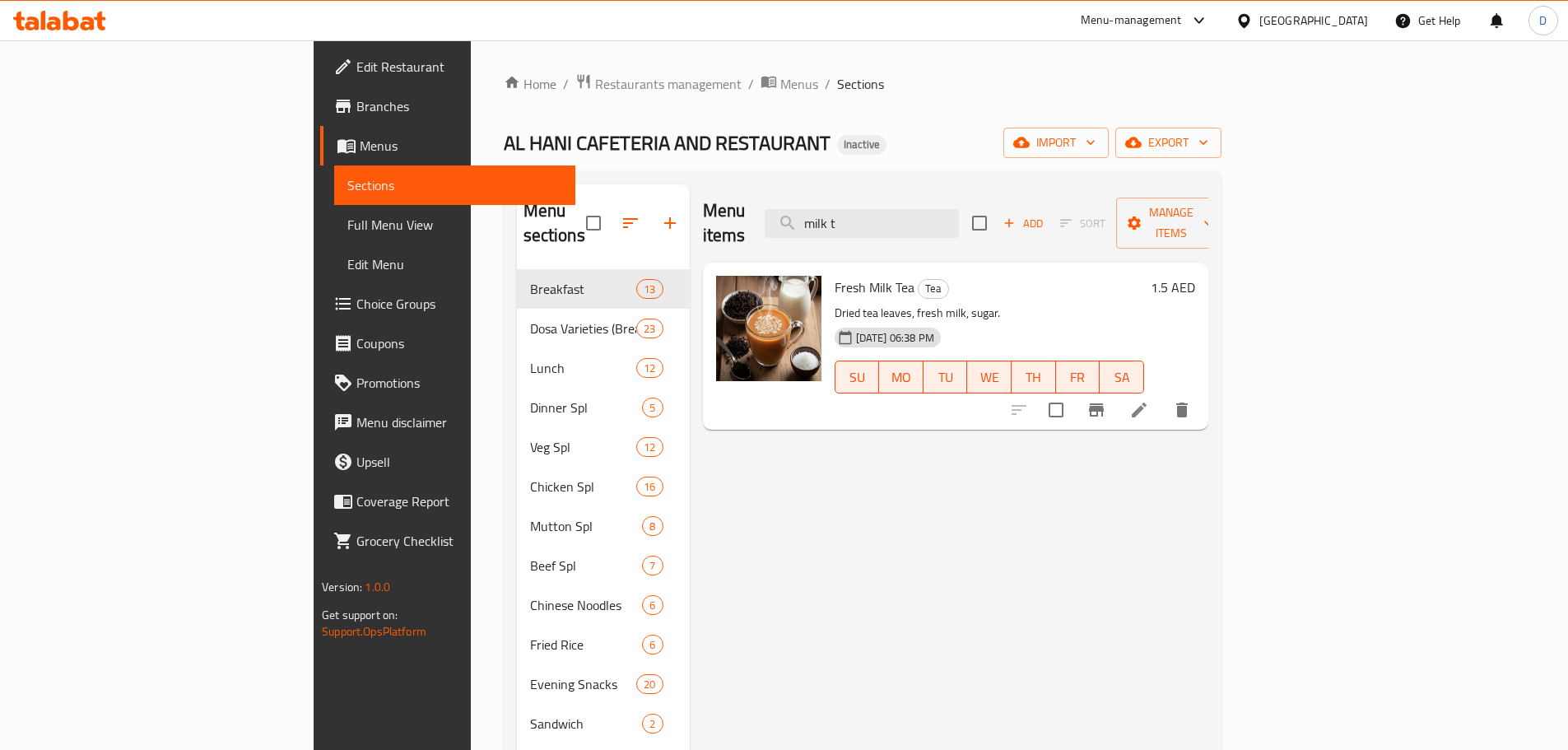
drag, startPoint x: 981, startPoint y: 220, endPoint x: 877, endPoint y: 232, distance: 104.7
click at [877, 232] on div "Menu items milk t Add Sort Manage items" at bounding box center [955, 224] width 505 height 78
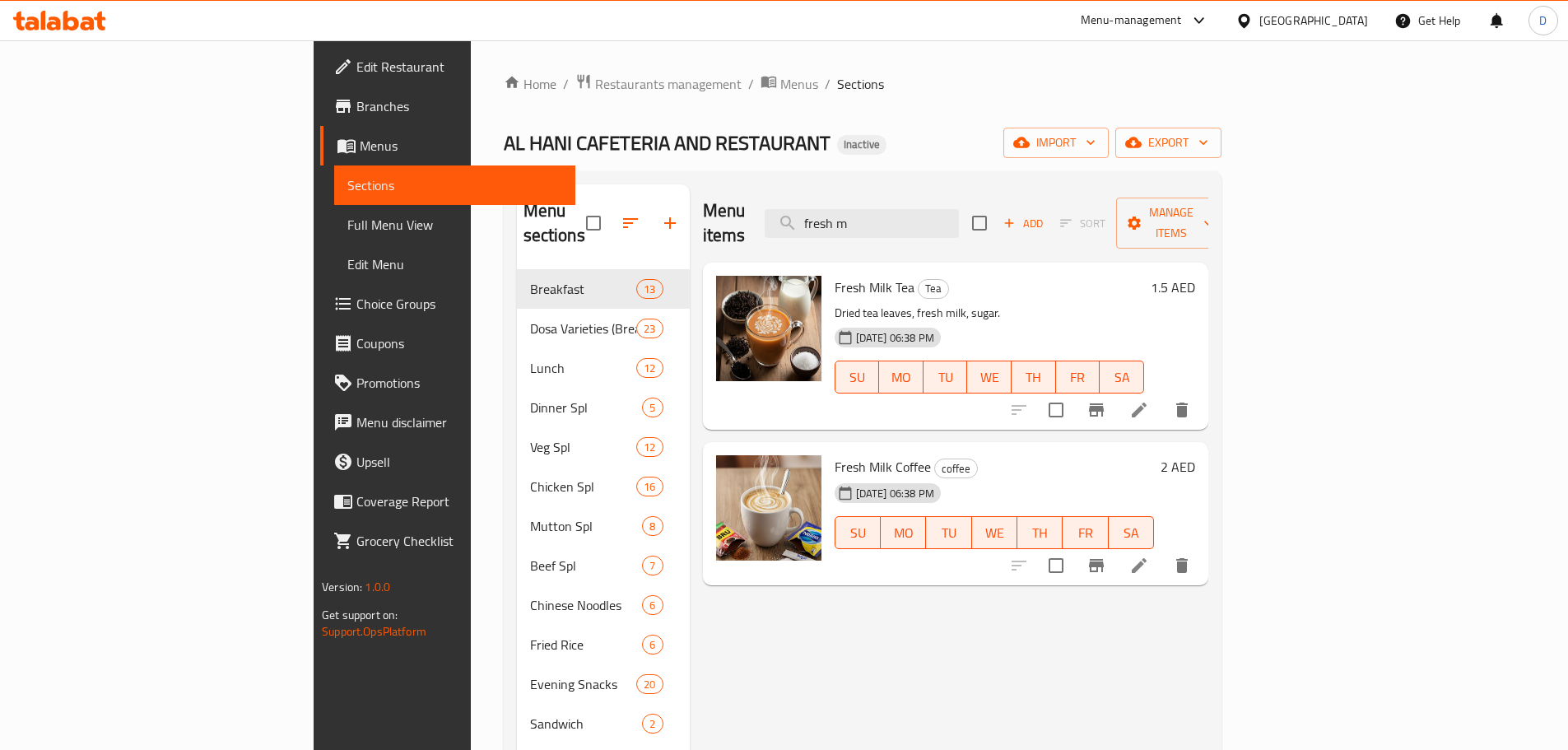
drag, startPoint x: 991, startPoint y: 206, endPoint x: 871, endPoint y: 220, distance: 120.8
click at [871, 220] on div "Menu items fresh m Add Sort Manage items" at bounding box center [955, 224] width 505 height 78
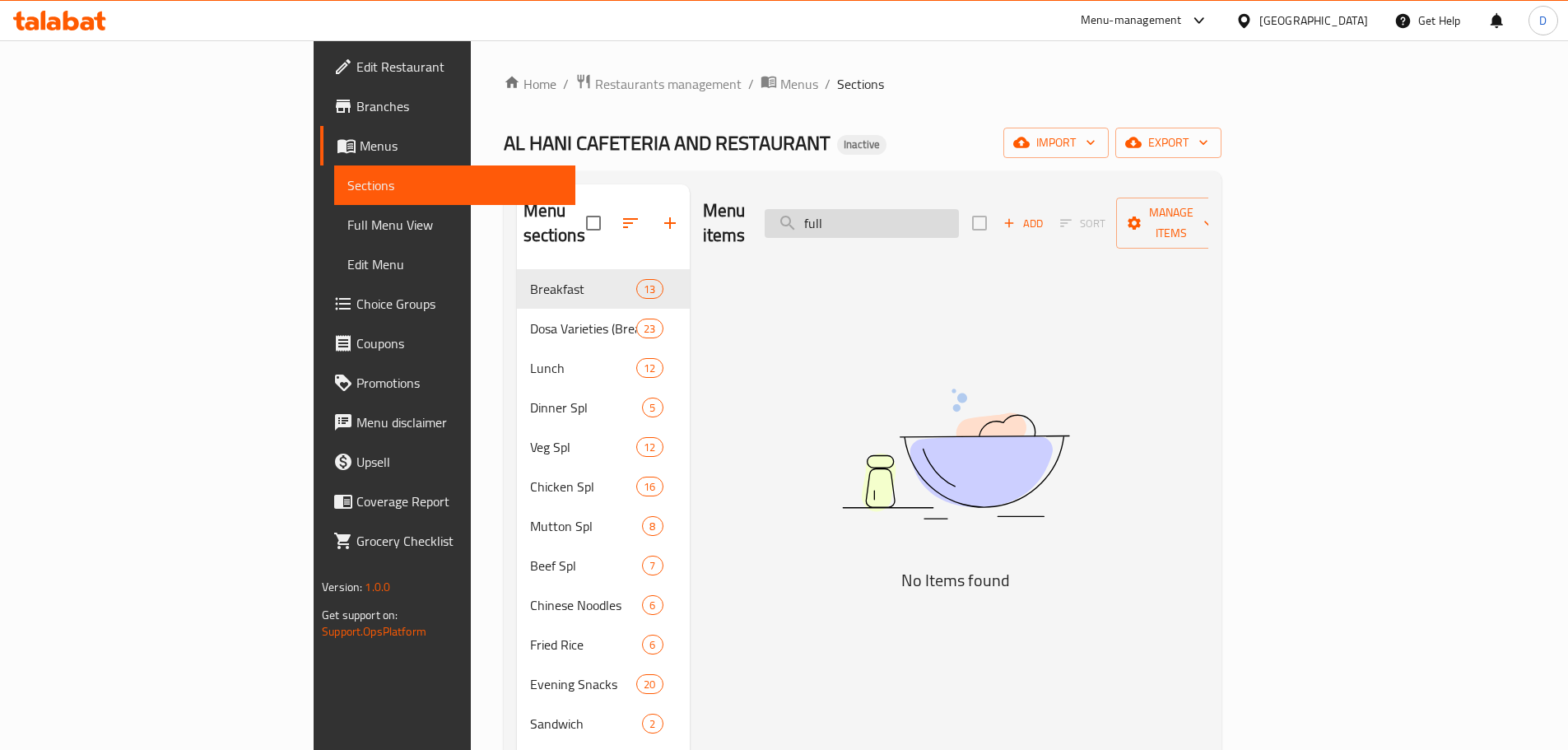
drag, startPoint x: 968, startPoint y: 205, endPoint x: 879, endPoint y: 216, distance: 89.7
click at [879, 216] on input "full" at bounding box center [861, 224] width 194 height 29
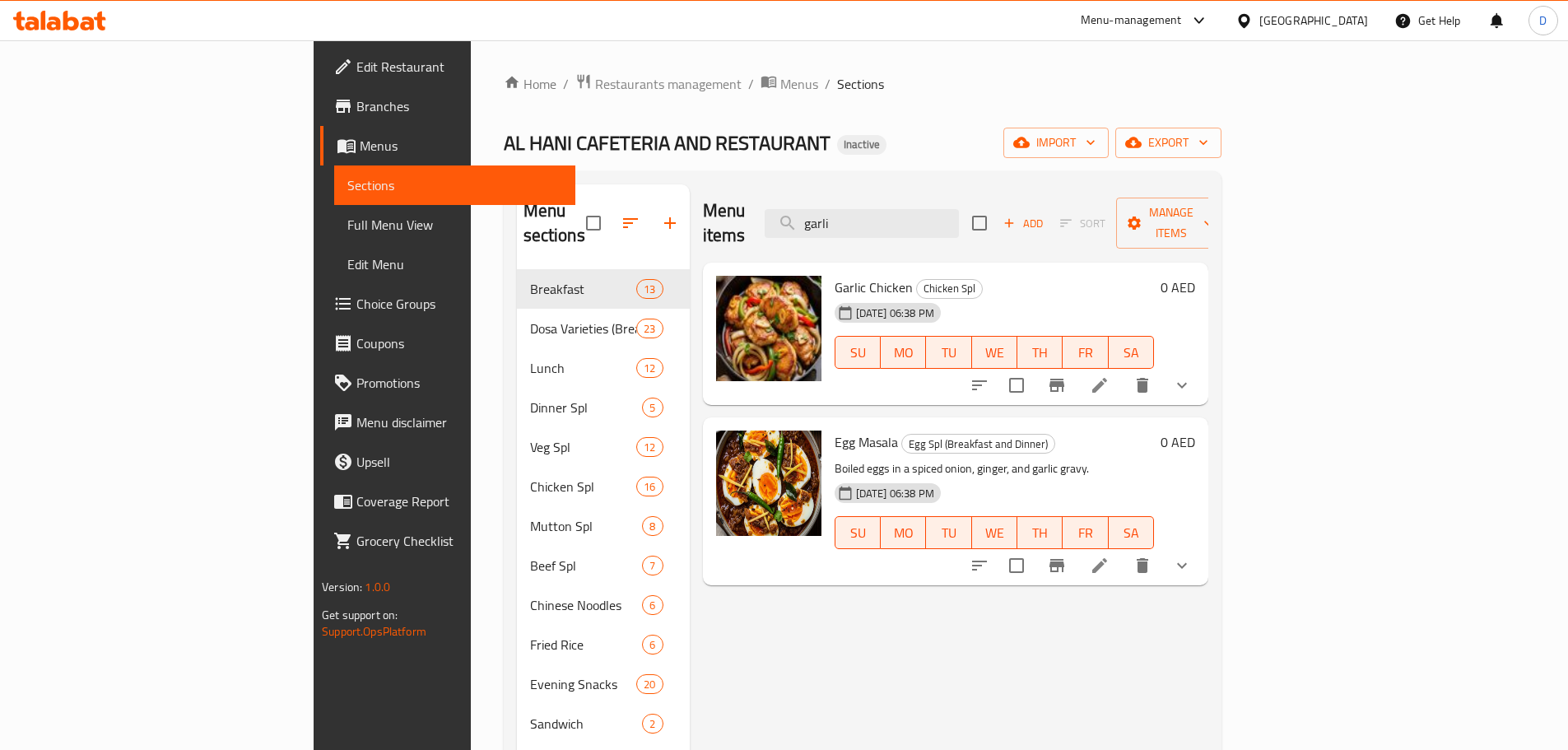
drag, startPoint x: 956, startPoint y: 209, endPoint x: 865, endPoint y: 223, distance: 92.1
click at [865, 223] on div "Menu items garli Add Sort Manage items" at bounding box center [955, 224] width 505 height 78
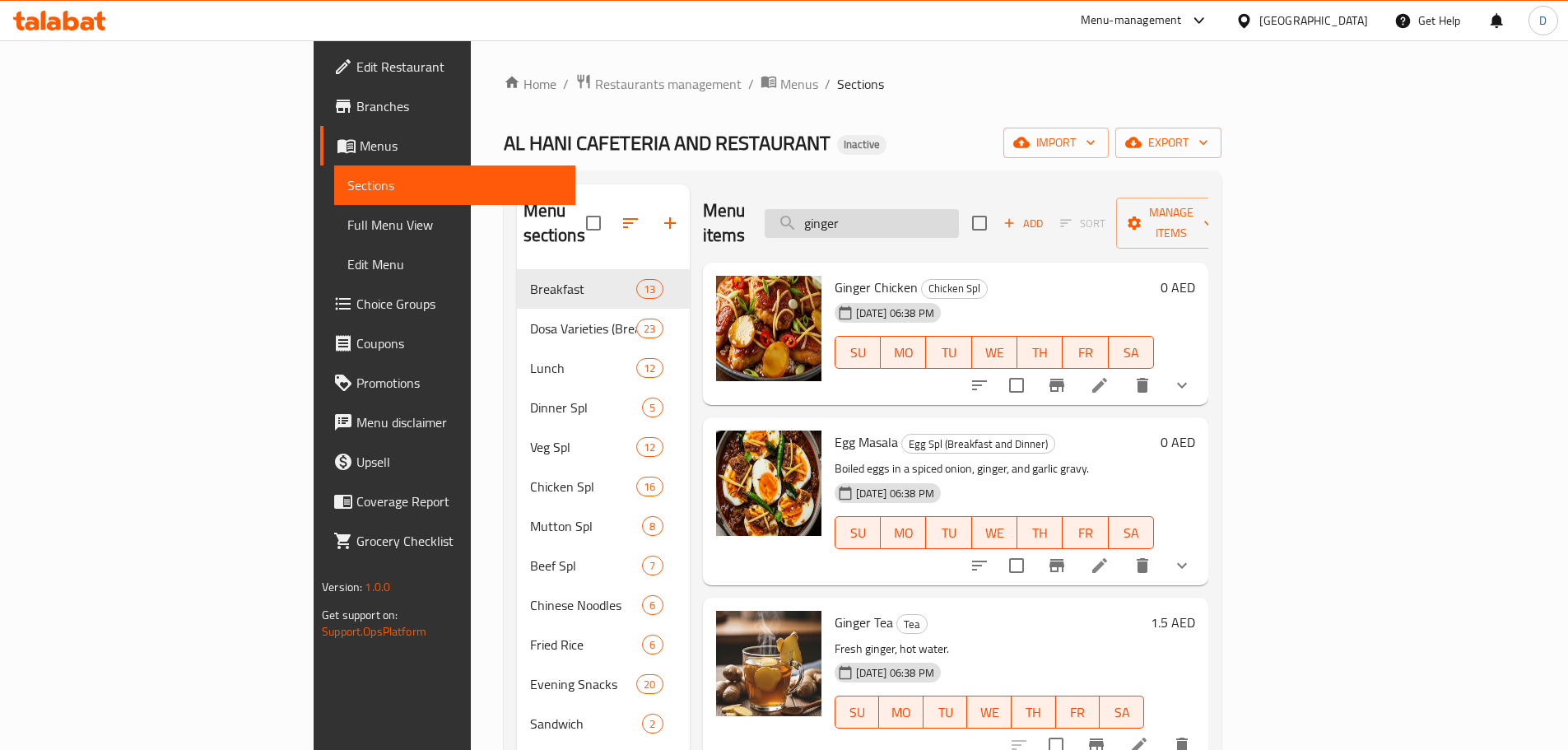
click at [959, 209] on input "ginger" at bounding box center [861, 224] width 194 height 29
drag, startPoint x: 975, startPoint y: 218, endPoint x: 898, endPoint y: 223, distance: 77.2
click at [898, 223] on input "ginger" at bounding box center [861, 224] width 194 height 29
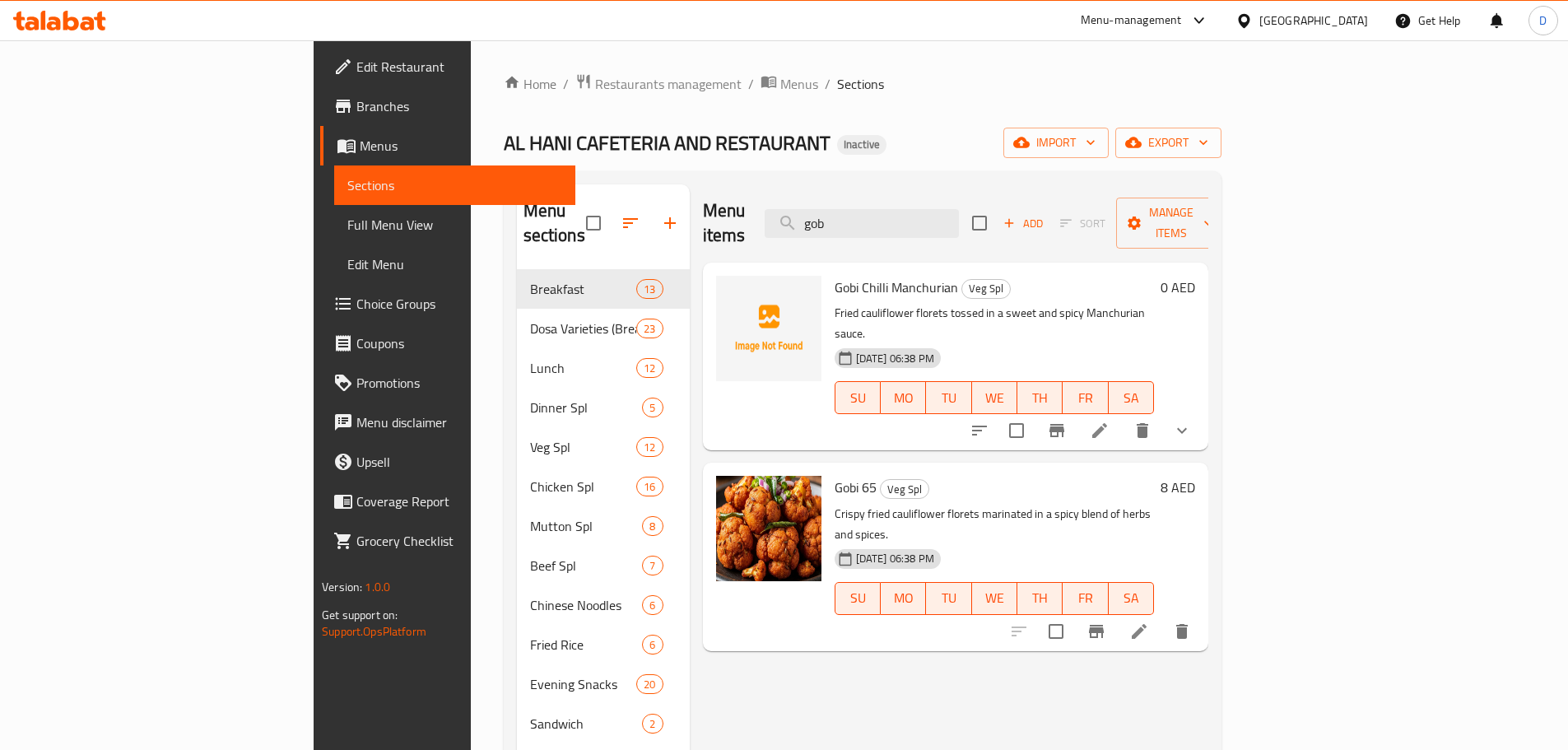
drag, startPoint x: 959, startPoint y: 224, endPoint x: 855, endPoint y: 228, distance: 104.1
click at [855, 228] on div "Menu items gob Add Sort Manage items" at bounding box center [955, 224] width 505 height 78
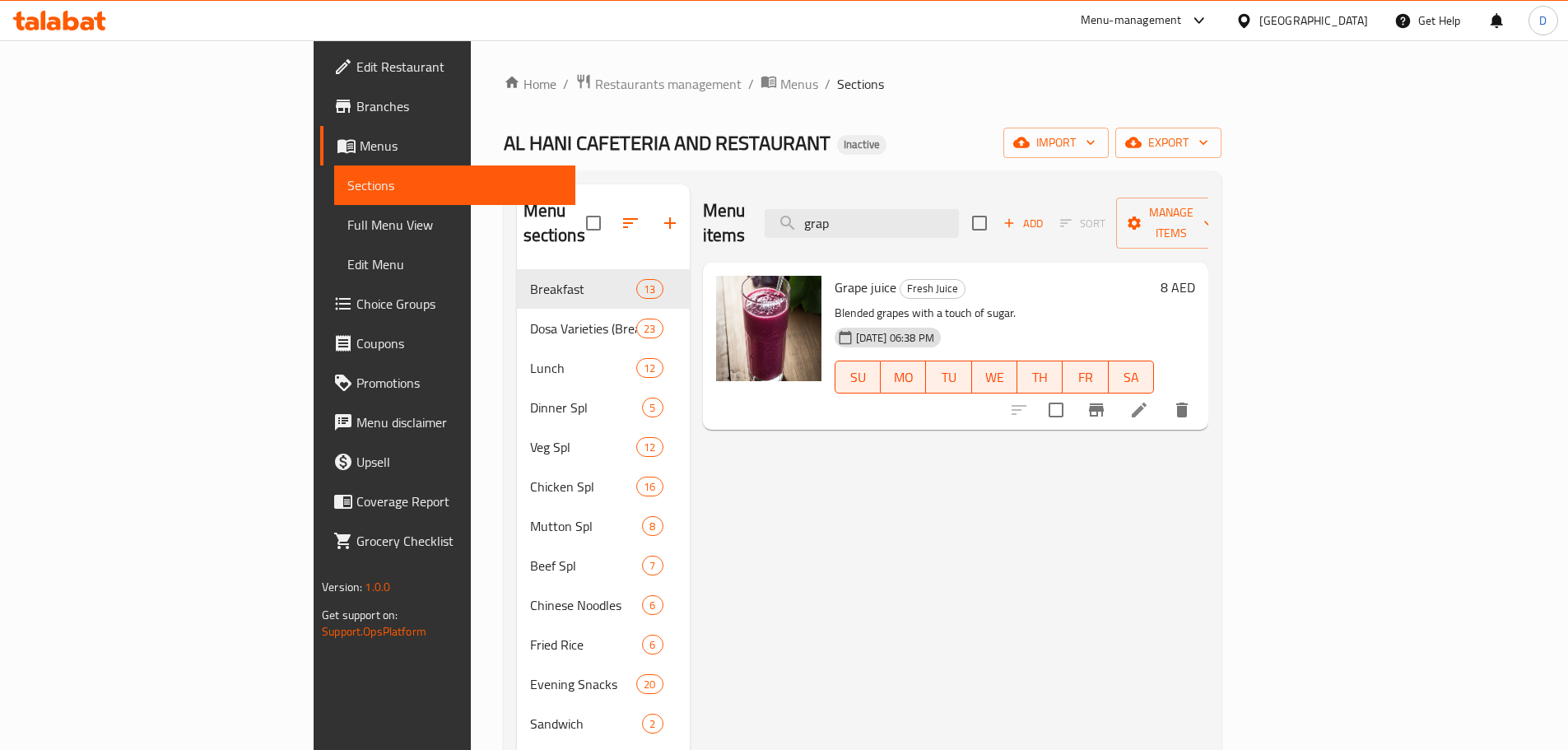
drag, startPoint x: 958, startPoint y: 220, endPoint x: 851, endPoint y: 218, distance: 107.0
click at [851, 218] on div "Menu items grap Add Sort Manage items" at bounding box center [955, 224] width 505 height 78
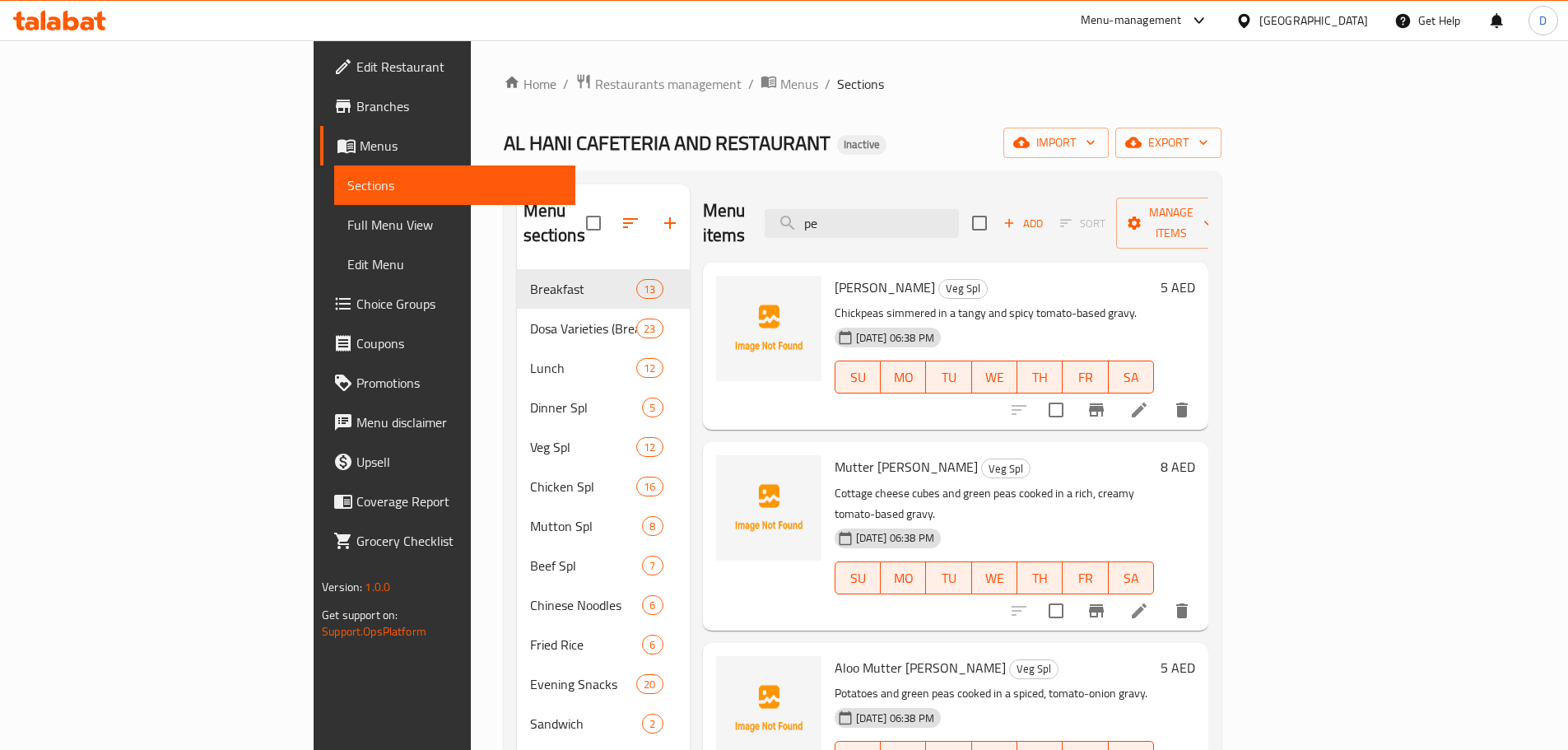
type input "p"
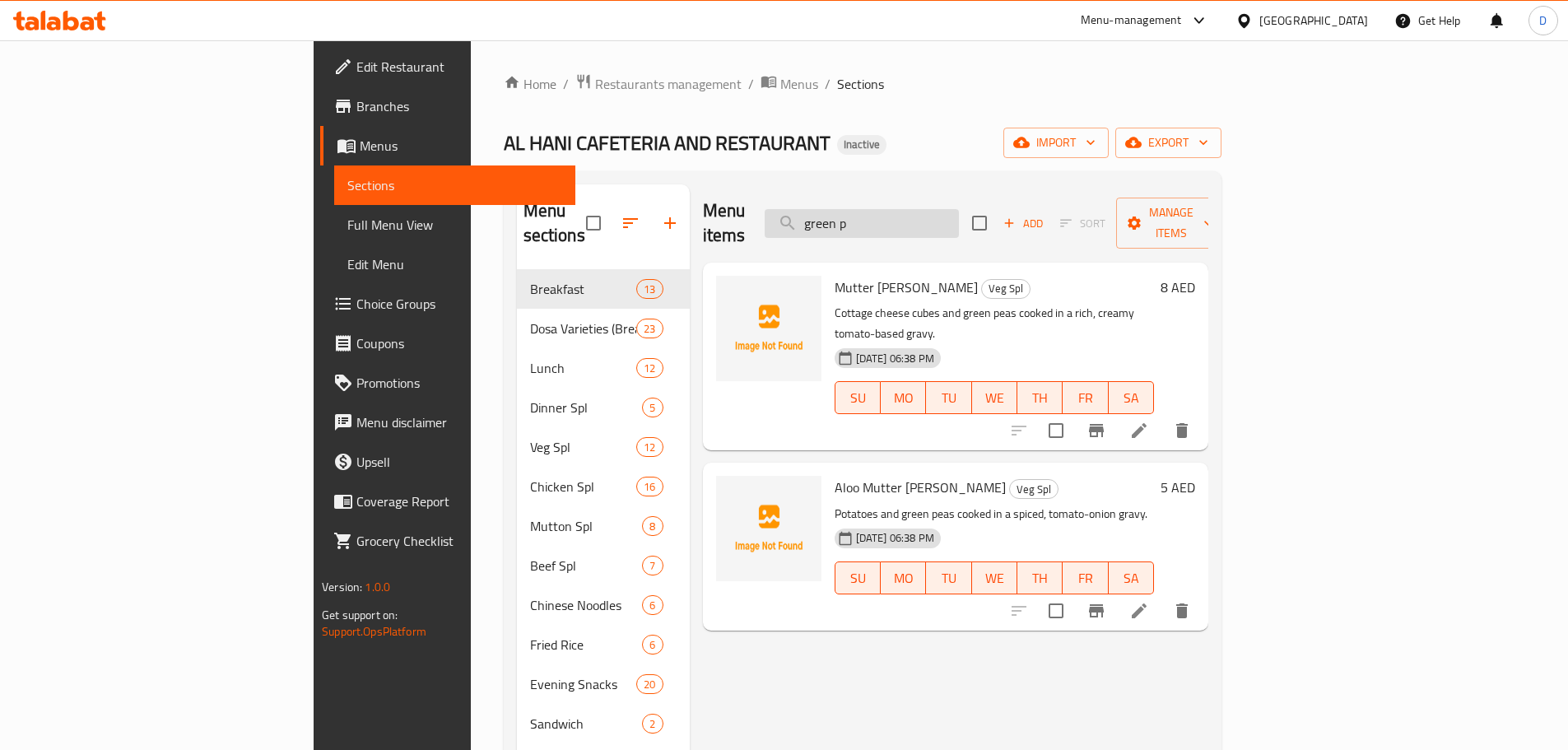
drag, startPoint x: 986, startPoint y: 211, endPoint x: 899, endPoint y: 210, distance: 87.0
click at [899, 210] on input "green p" at bounding box center [861, 224] width 194 height 29
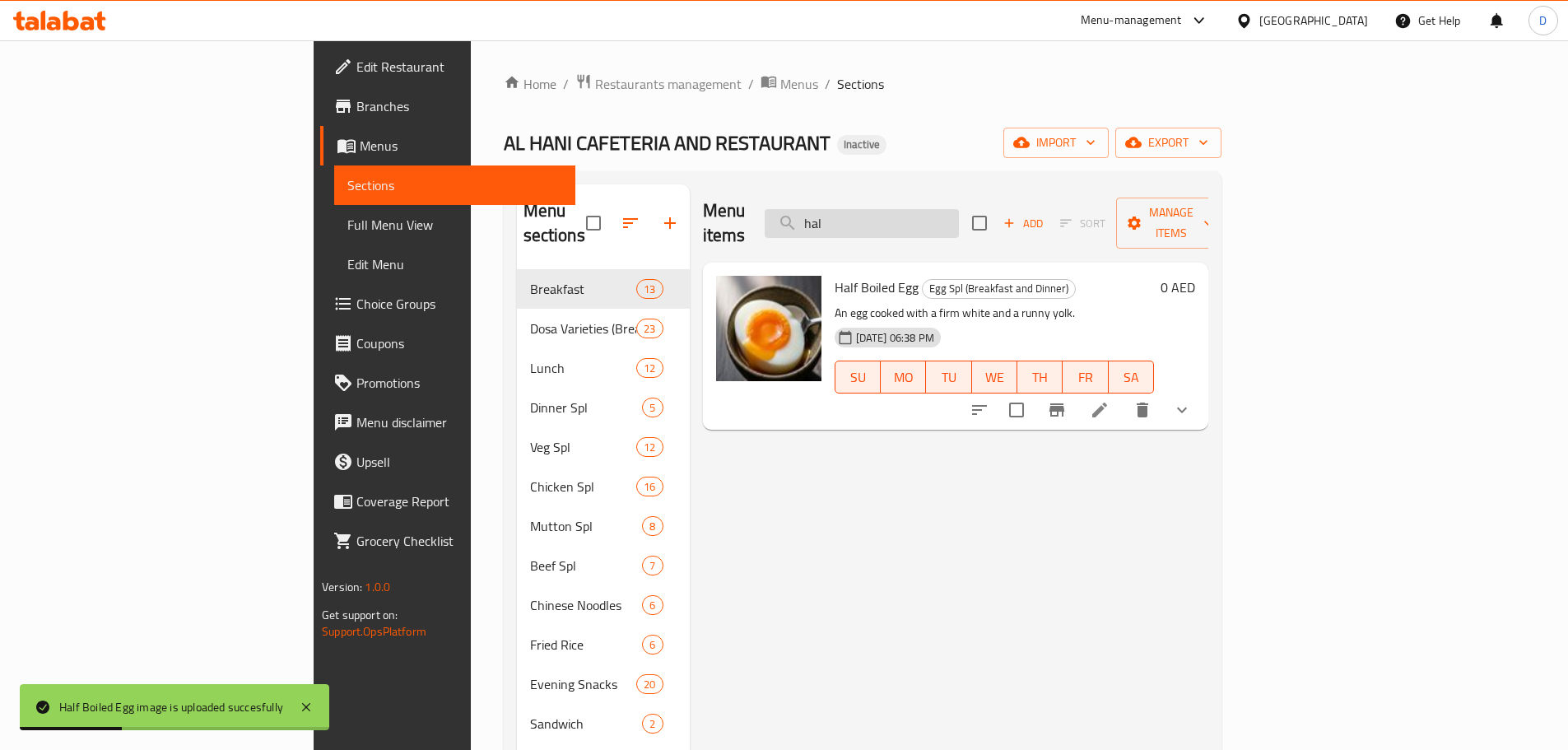
drag, startPoint x: 966, startPoint y: 212, endPoint x: 880, endPoint y: 222, distance: 86.6
click at [880, 222] on input "hal" at bounding box center [861, 224] width 194 height 29
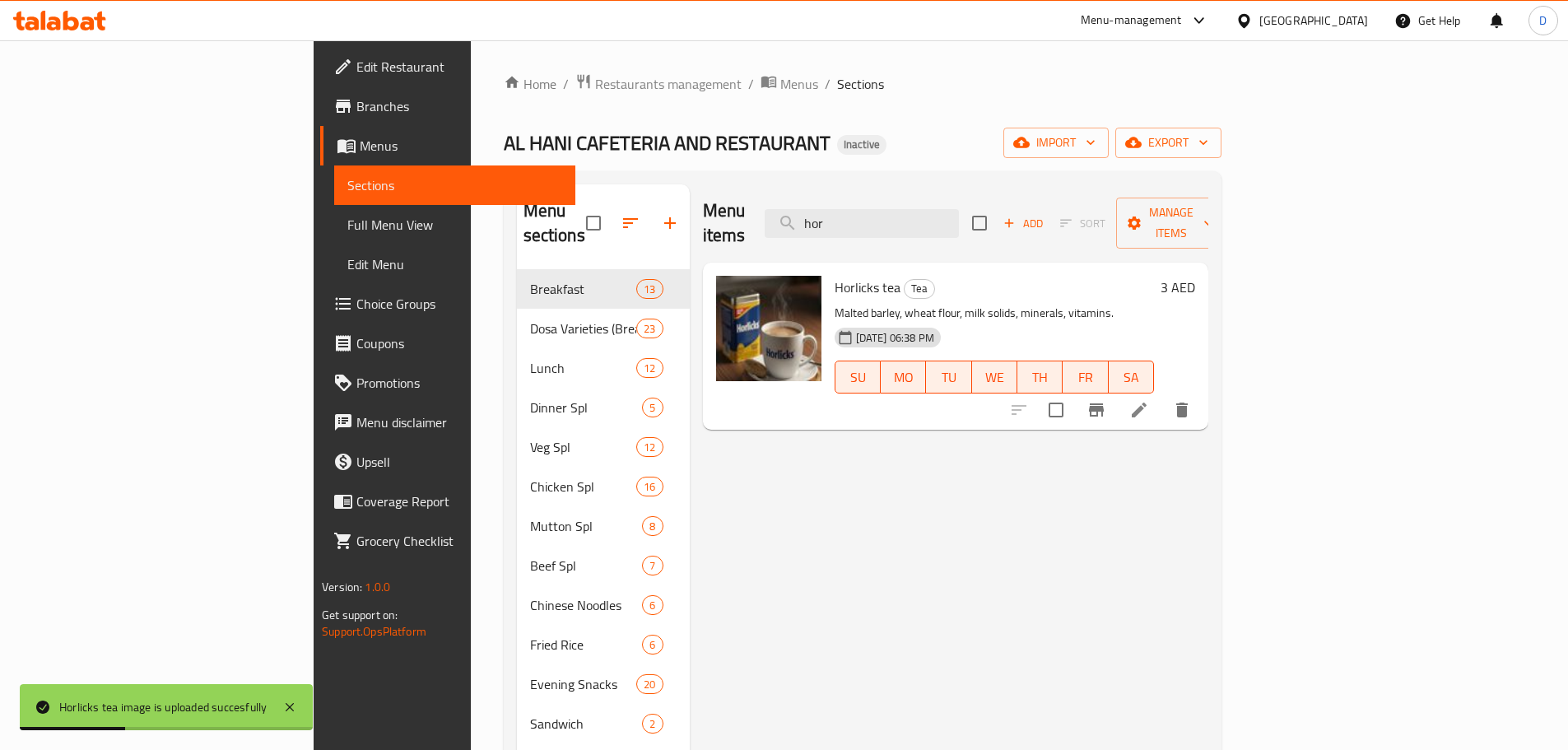
drag, startPoint x: 963, startPoint y: 216, endPoint x: 861, endPoint y: 220, distance: 102.1
click at [895, 228] on div "Menu items hor Add Sort Manage items" at bounding box center [955, 224] width 505 height 78
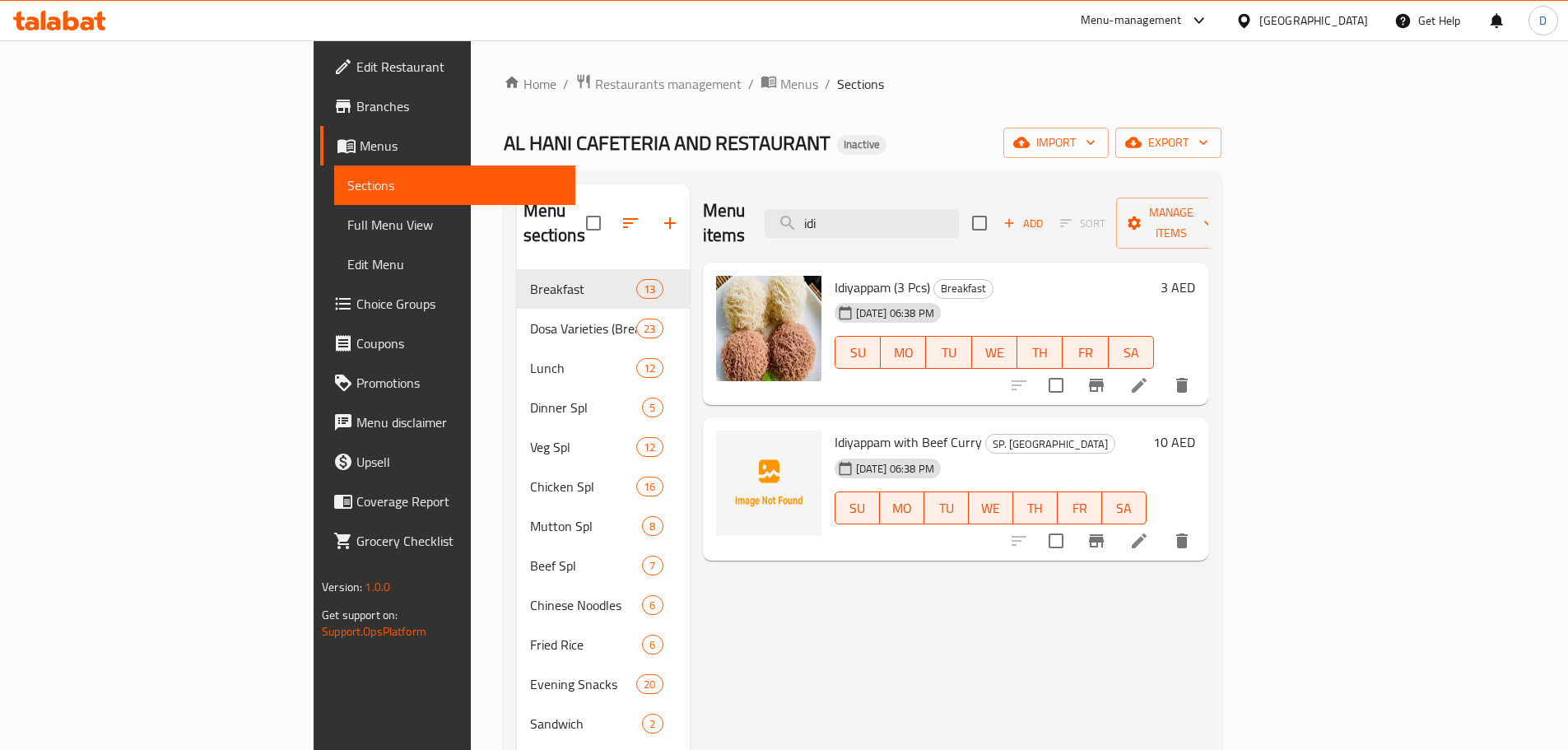
drag, startPoint x: 931, startPoint y: 210, endPoint x: 834, endPoint y: 211, distance: 97.0
click at [834, 211] on div "Menu items idi Add Sort Manage items" at bounding box center [955, 224] width 505 height 78
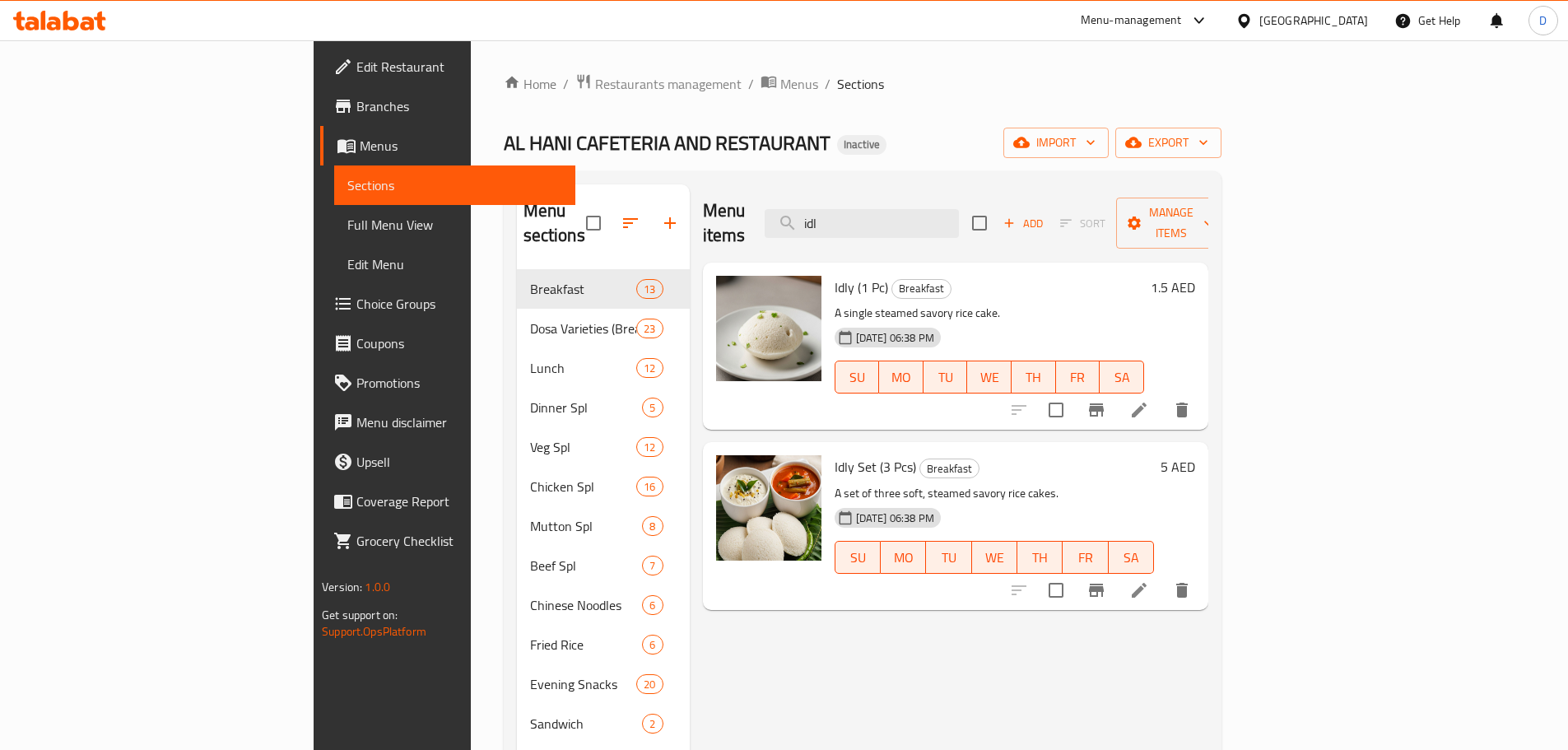
type input "idl"
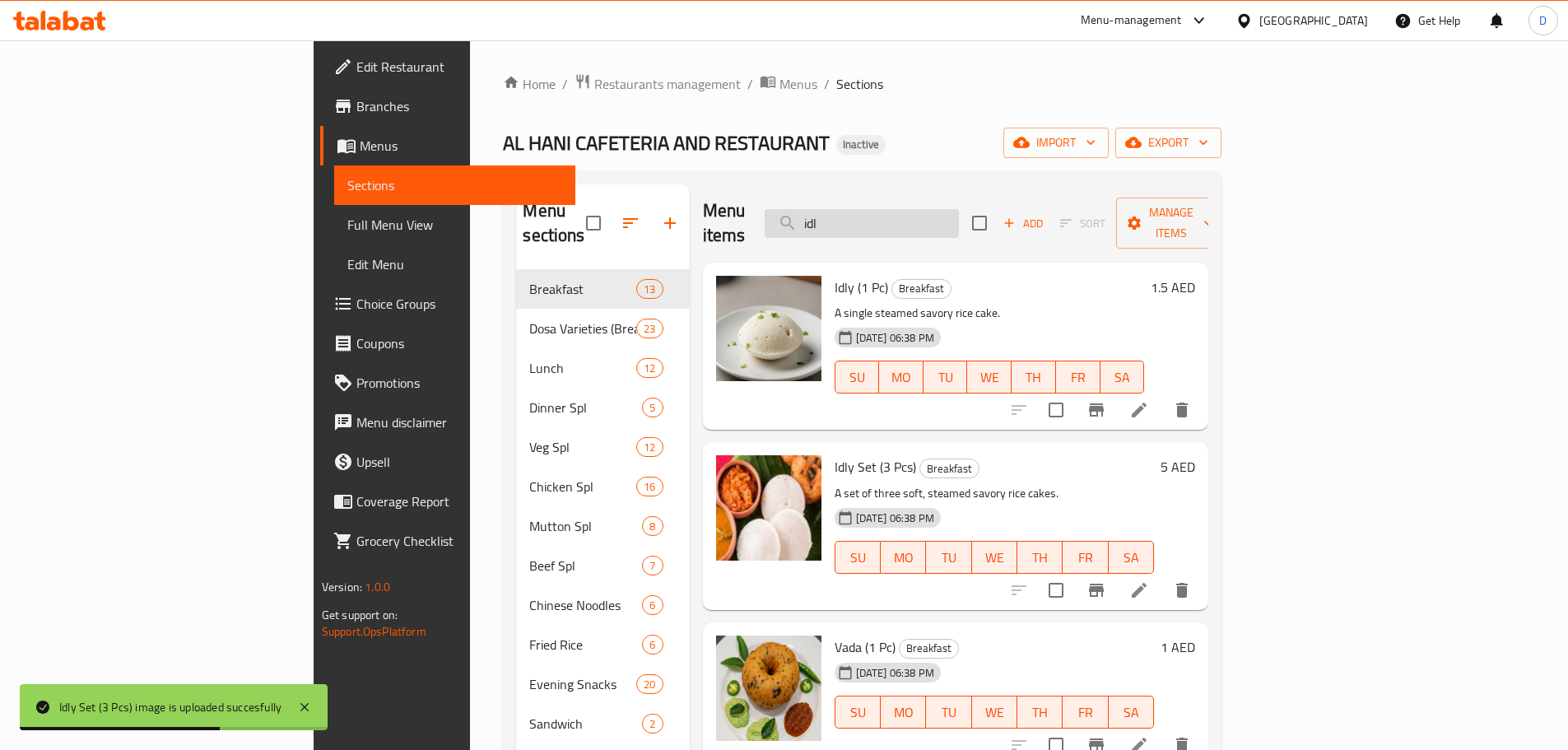
drag, startPoint x: 940, startPoint y: 205, endPoint x: 881, endPoint y: 207, distance: 59.0
click at [881, 209] on input "idl" at bounding box center [861, 224] width 194 height 29
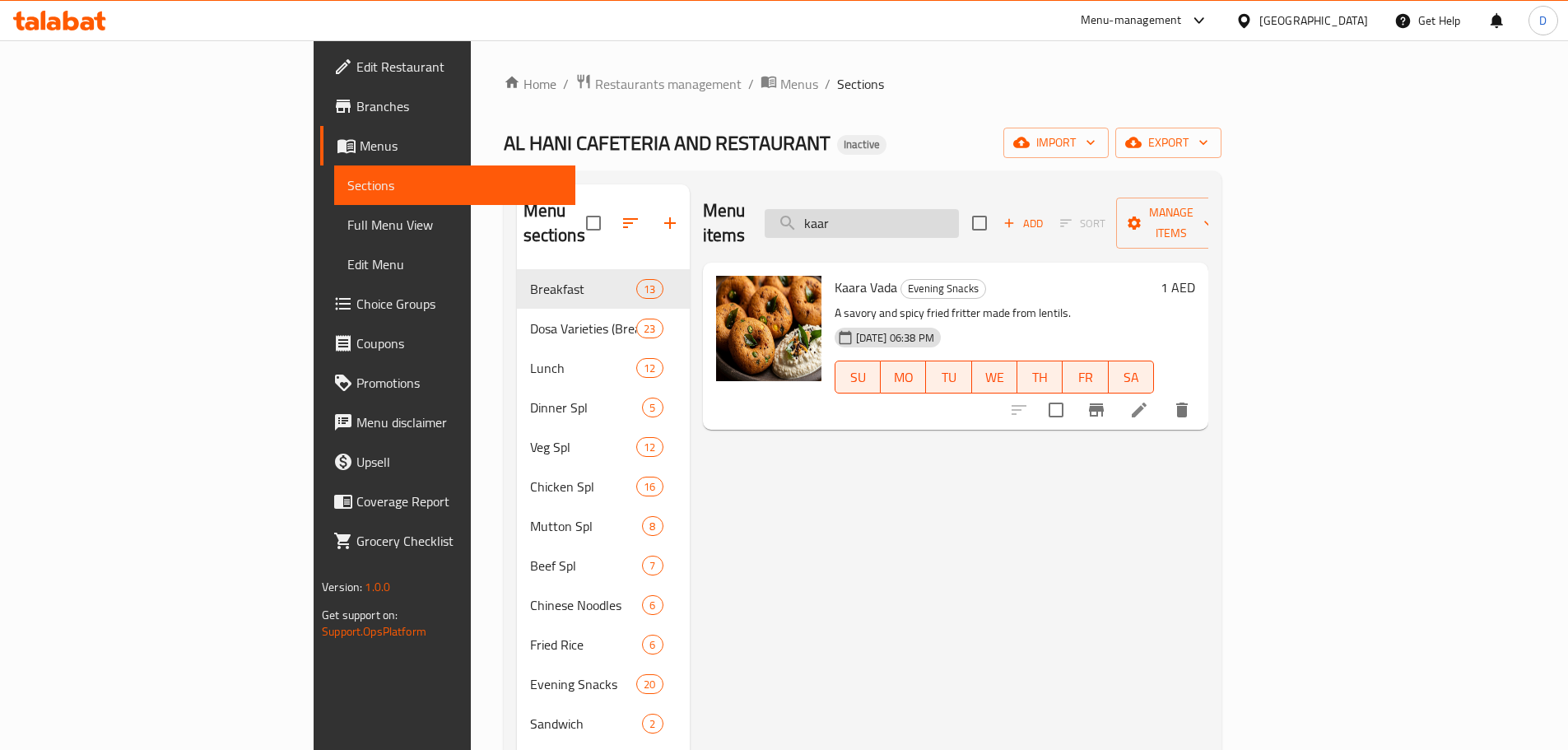
drag, startPoint x: 967, startPoint y: 211, endPoint x: 886, endPoint y: 212, distance: 81.0
click at [886, 212] on input "kaar" at bounding box center [861, 224] width 194 height 29
type input "l"
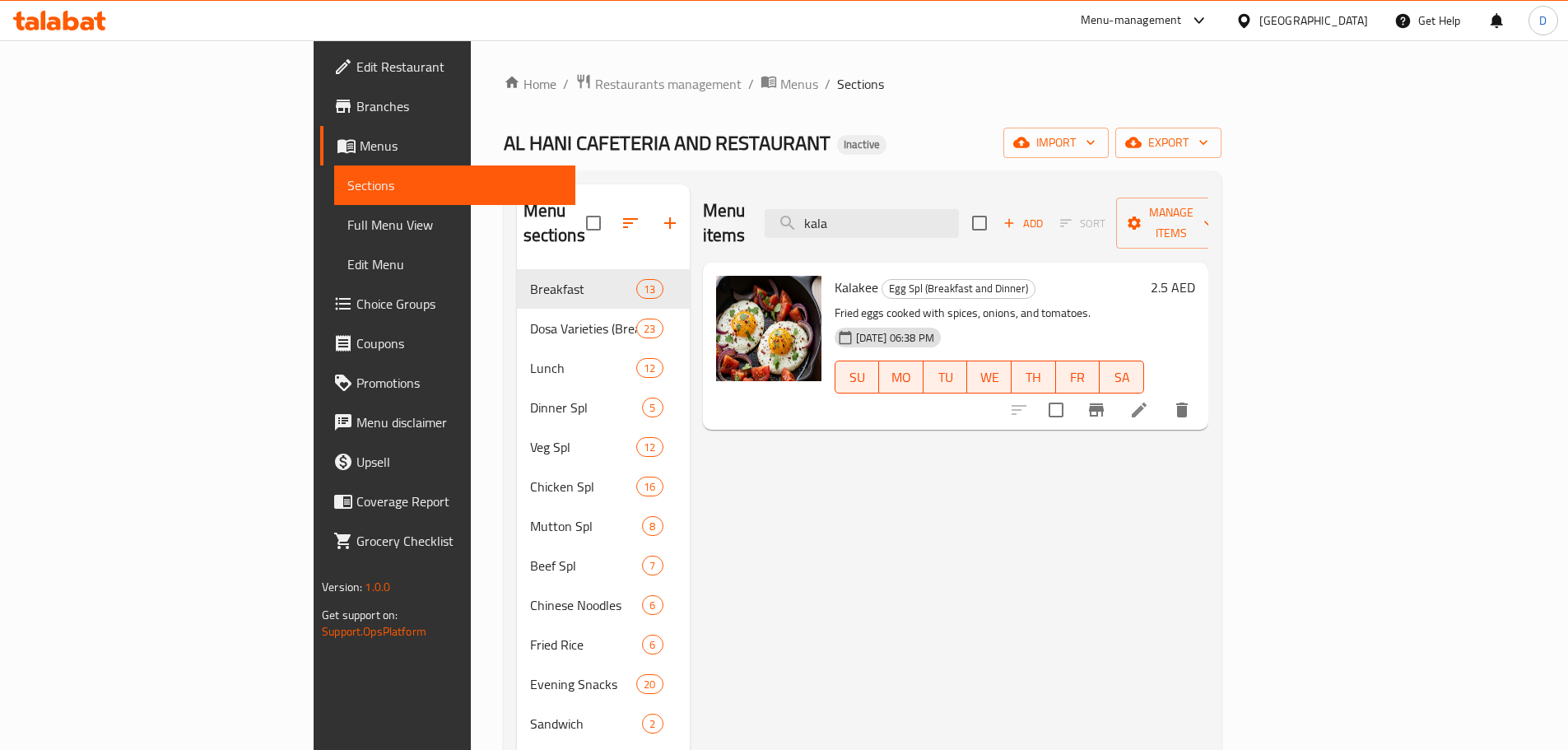
drag, startPoint x: 895, startPoint y: 215, endPoint x: 867, endPoint y: 217, distance: 28.1
click at [867, 217] on div "Menu items kala Add Sort Manage items" at bounding box center [955, 224] width 505 height 78
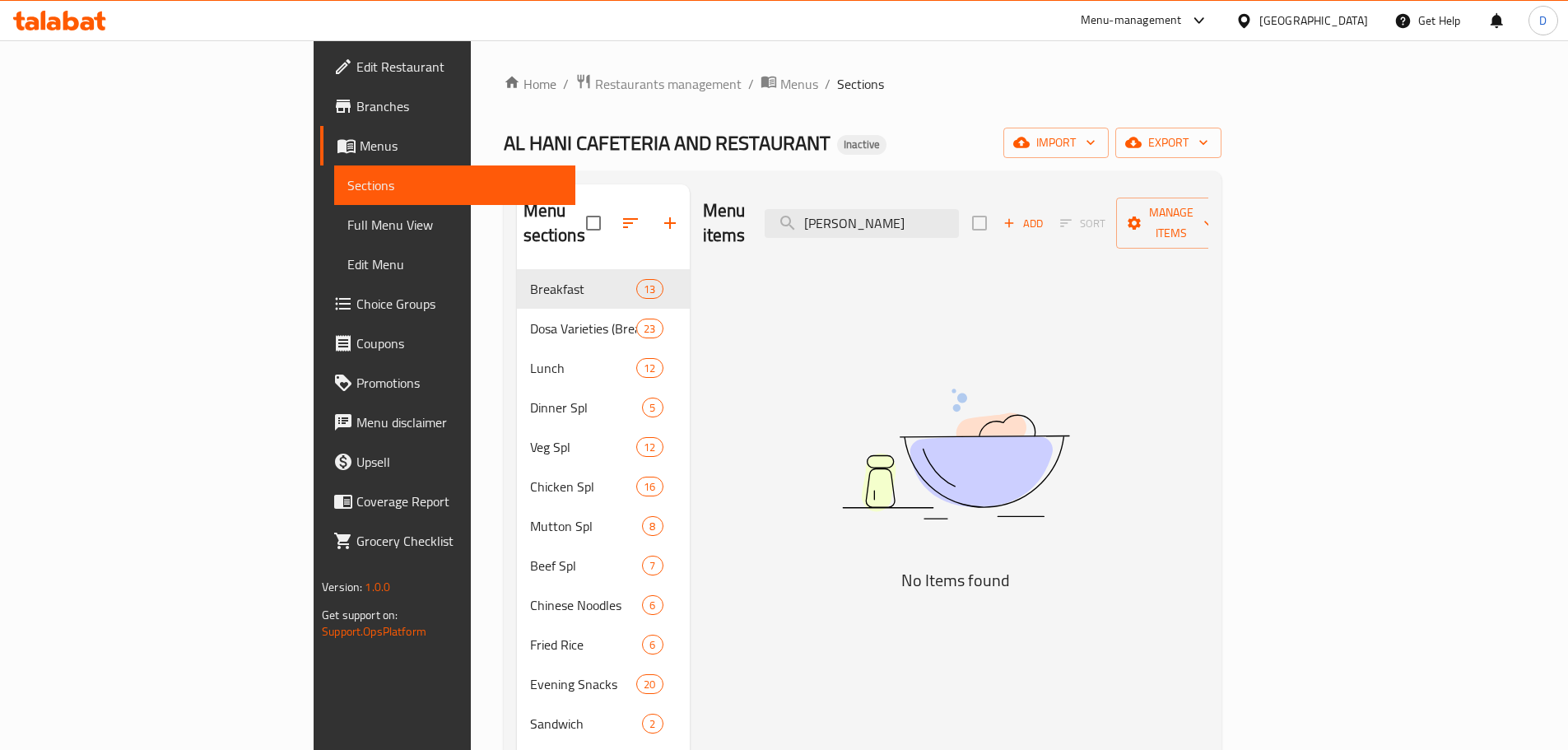
drag, startPoint x: 911, startPoint y: 223, endPoint x: 875, endPoint y: 224, distance: 36.0
click at [875, 224] on div "Menu items [PERSON_NAME] Add Sort Manage items" at bounding box center [955, 224] width 505 height 78
type input "k"
drag, startPoint x: 1007, startPoint y: 214, endPoint x: 819, endPoint y: 214, distance: 188.0
click at [819, 214] on div "Menu items king Add Sort Manage items" at bounding box center [955, 224] width 505 height 78
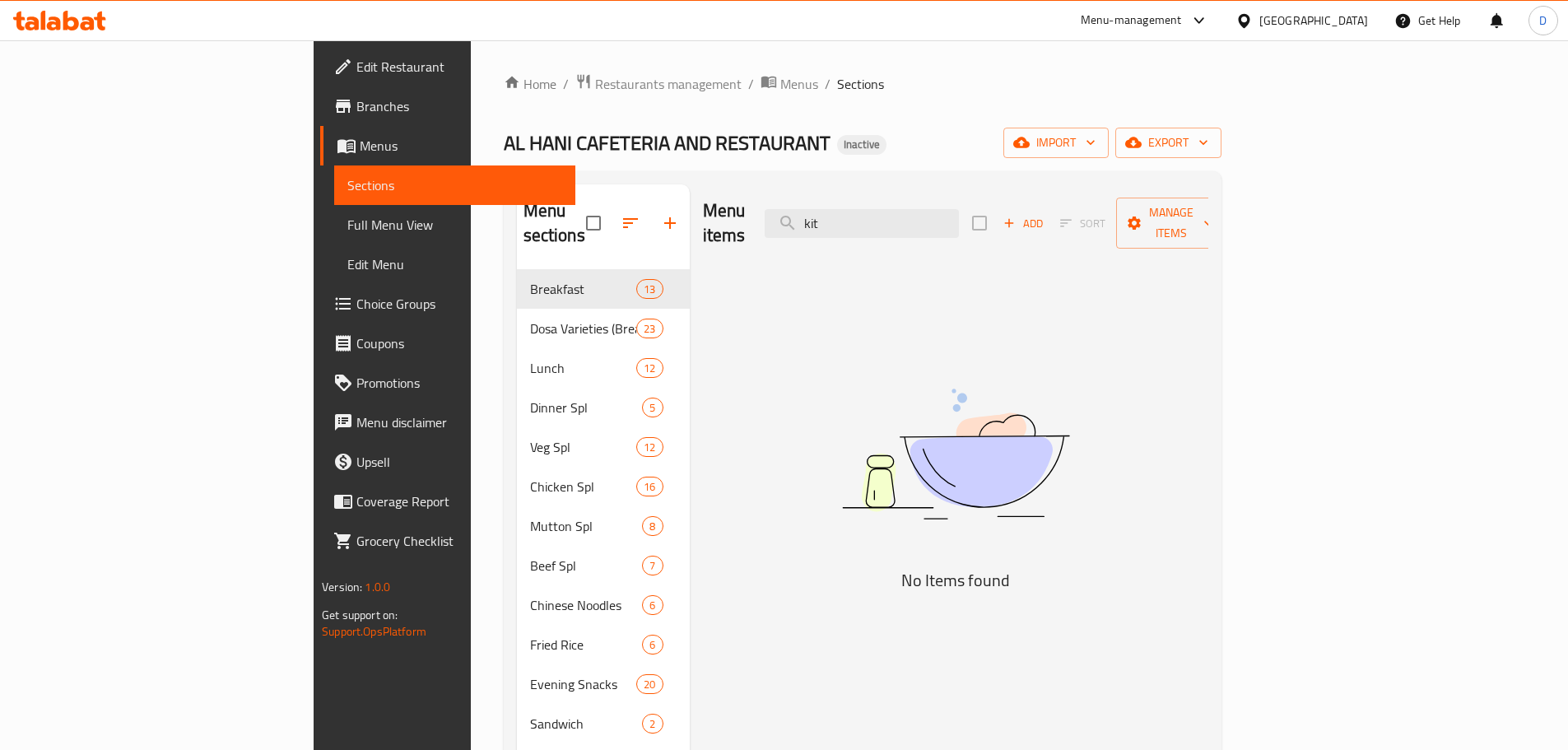
drag, startPoint x: 969, startPoint y: 211, endPoint x: 867, endPoint y: 218, distance: 102.2
click at [867, 218] on div "Menu items kit Add Sort Manage items" at bounding box center [955, 224] width 505 height 78
drag, startPoint x: 959, startPoint y: 213, endPoint x: 904, endPoint y: 225, distance: 56.3
click at [904, 225] on input "kor" at bounding box center [861, 224] width 194 height 29
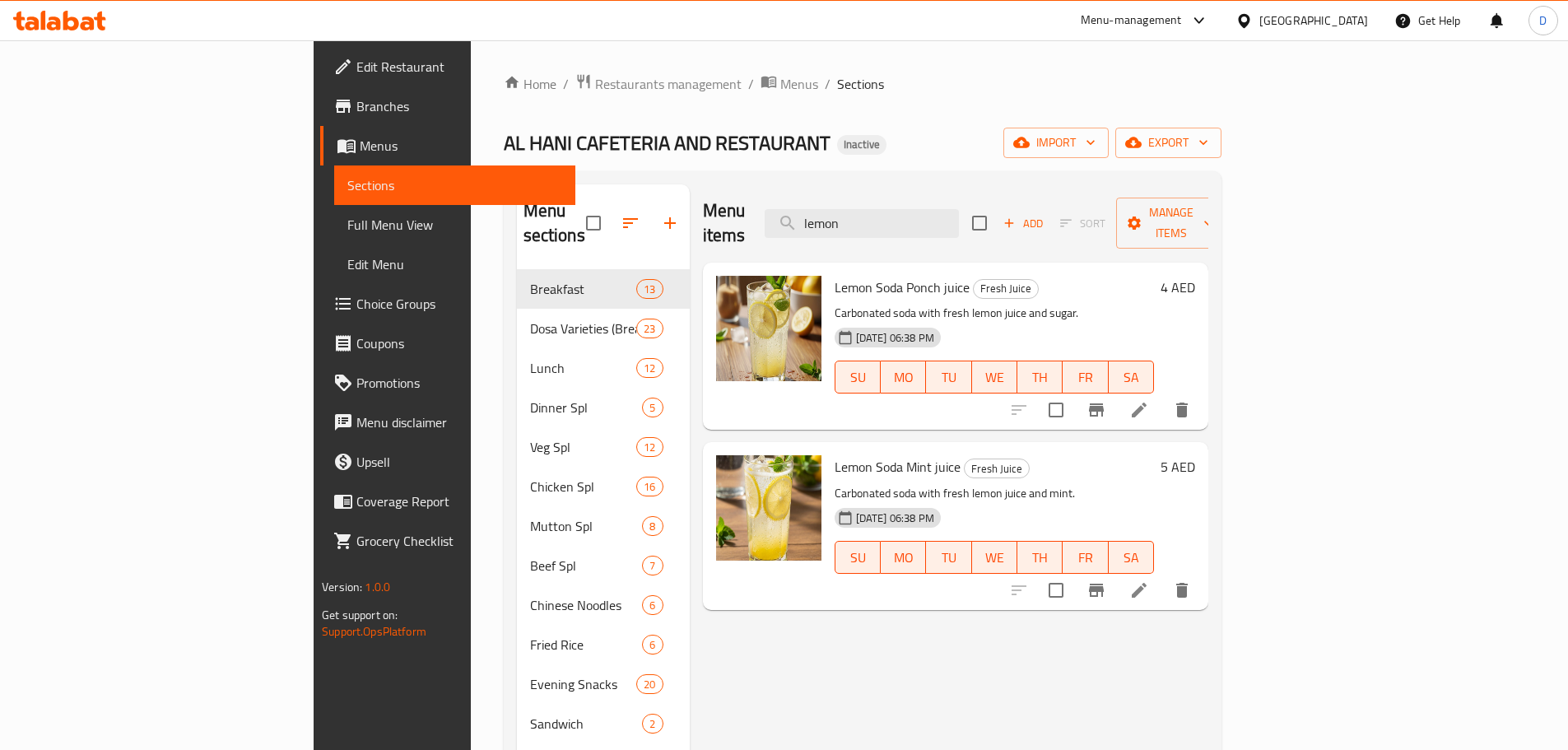
drag, startPoint x: 963, startPoint y: 210, endPoint x: 861, endPoint y: 237, distance: 105.5
click at [861, 237] on div "Menu items lemon Add Sort Manage items" at bounding box center [955, 224] width 505 height 78
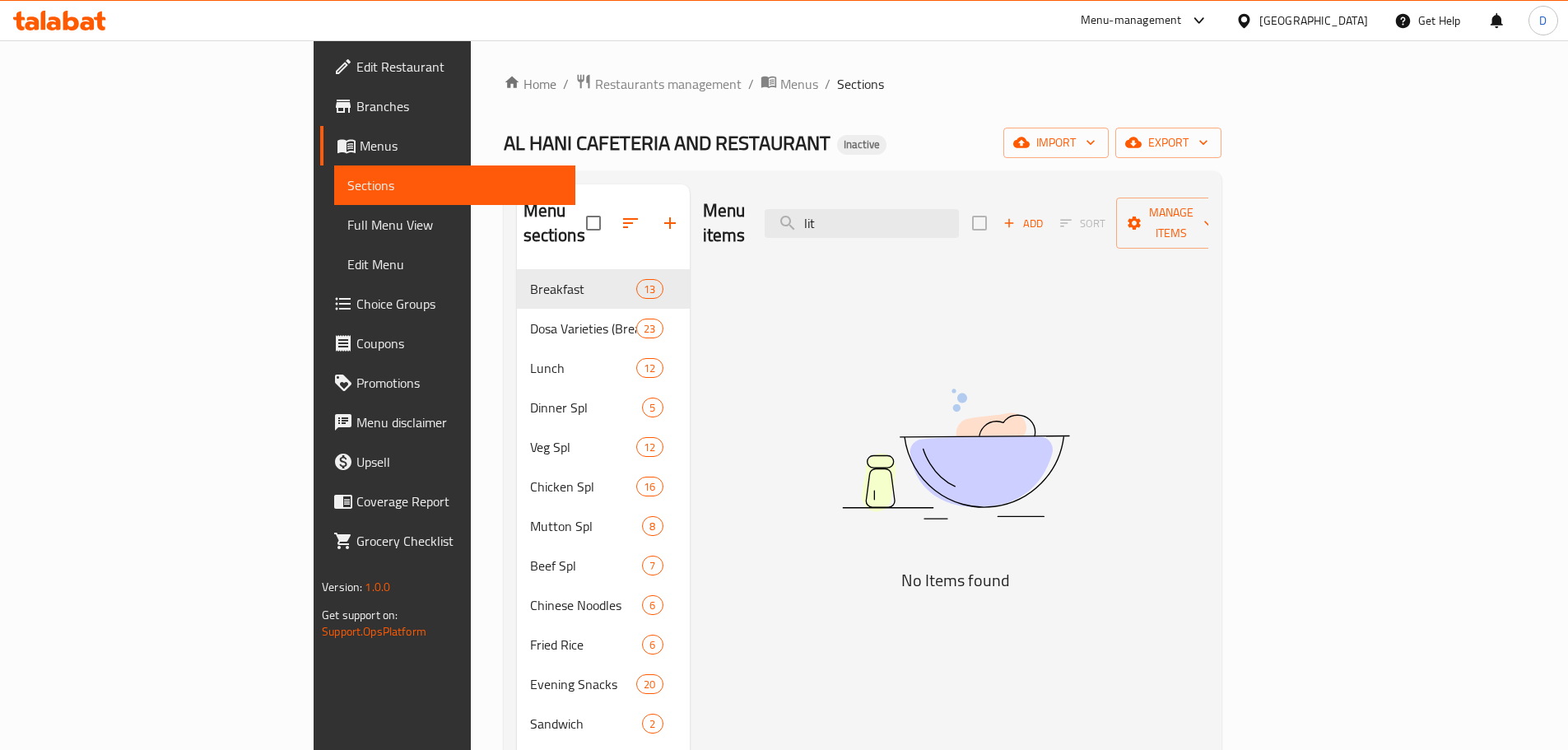
drag, startPoint x: 903, startPoint y: 215, endPoint x: 866, endPoint y: 218, distance: 37.1
click at [866, 218] on div "Menu items lit Add Sort Manage items" at bounding box center [955, 224] width 505 height 78
drag, startPoint x: 972, startPoint y: 218, endPoint x: 806, endPoint y: 218, distance: 166.0
click at [806, 218] on div "Menu items mango Add Sort Manage items" at bounding box center [955, 224] width 505 height 78
drag, startPoint x: 981, startPoint y: 220, endPoint x: 867, endPoint y: 216, distance: 114.1
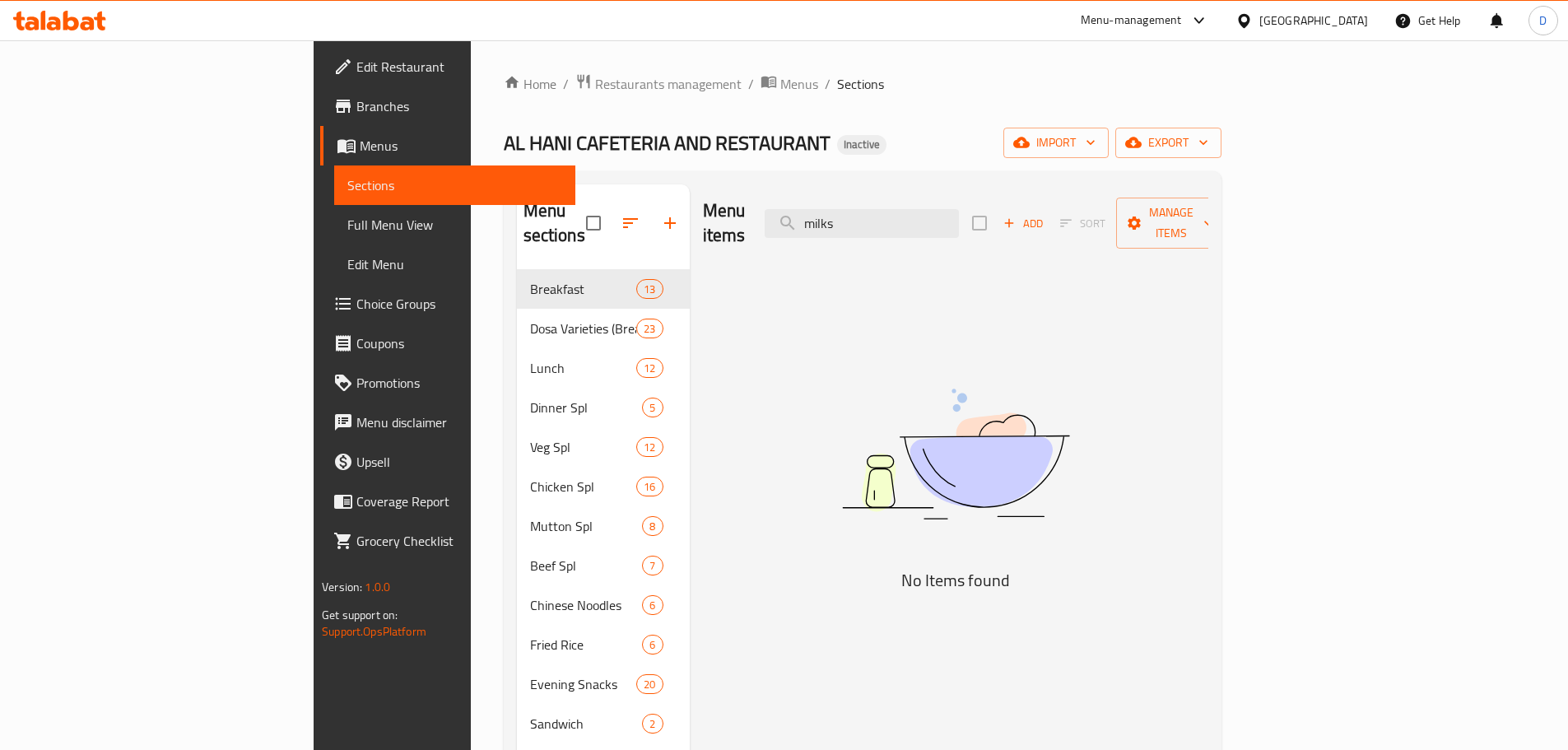
click at [867, 216] on div "Menu items milks Add Sort Manage items" at bounding box center [955, 224] width 505 height 78
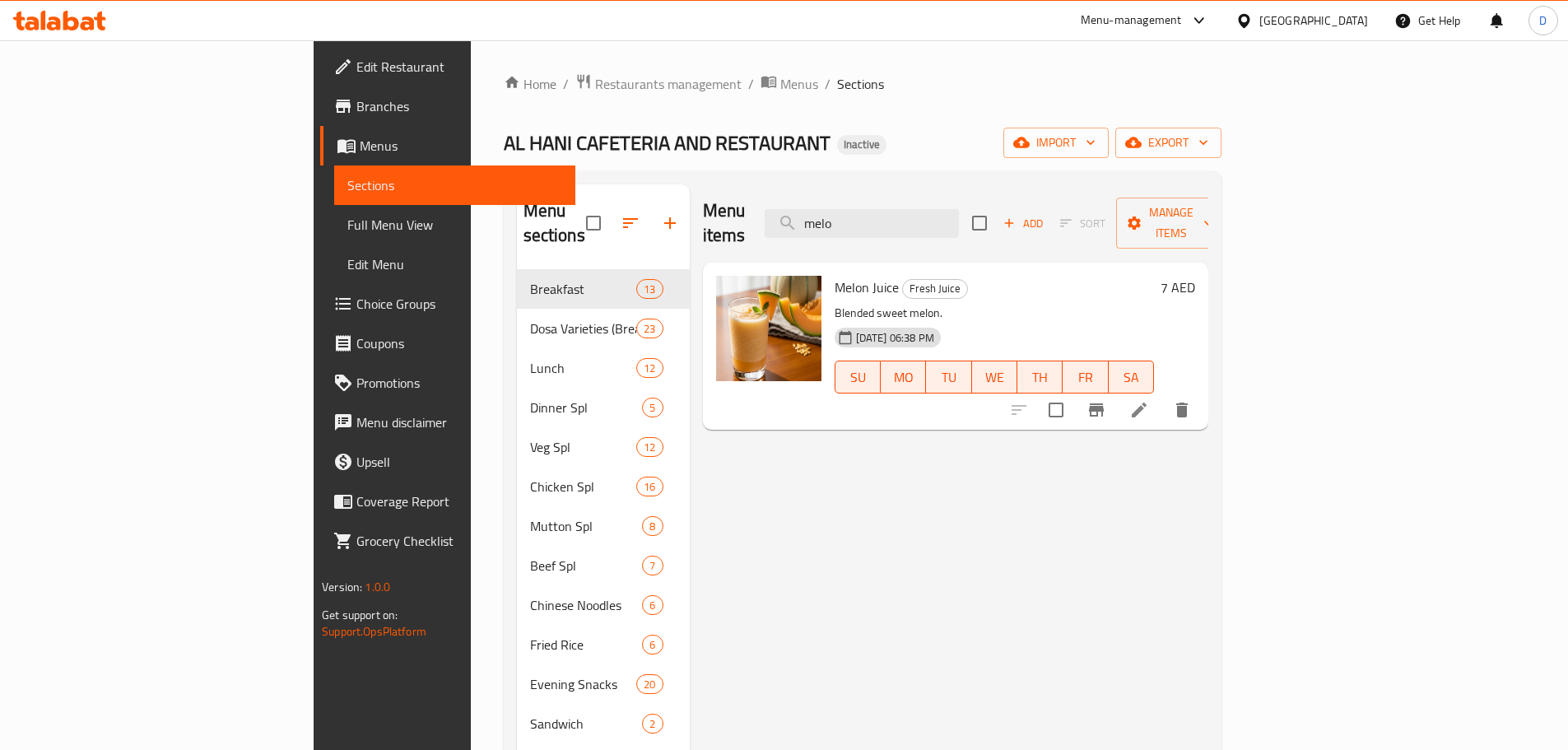
drag, startPoint x: 956, startPoint y: 215, endPoint x: 888, endPoint y: 232, distance: 70.1
click at [888, 232] on div "Menu items melo Add Sort Manage items" at bounding box center [955, 224] width 505 height 78
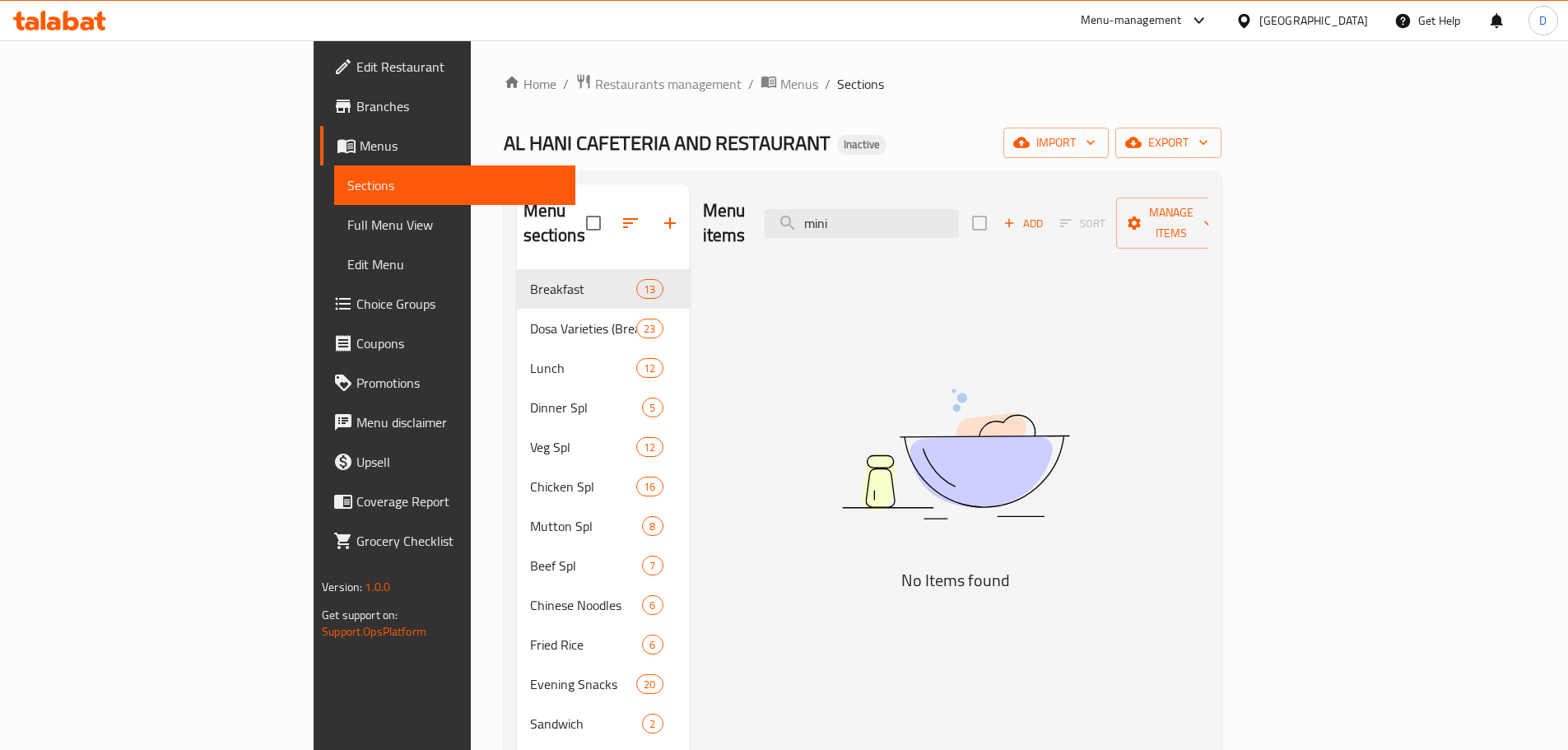
drag, startPoint x: 991, startPoint y: 194, endPoint x: 865, endPoint y: 211, distance: 127.1
click at [865, 211] on div "Menu items mini Add Sort Manage items" at bounding box center [955, 224] width 505 height 78
drag, startPoint x: 963, startPoint y: 202, endPoint x: 871, endPoint y: 227, distance: 95.3
click at [871, 227] on div "Menu items mini Add Sort Manage items" at bounding box center [955, 224] width 505 height 78
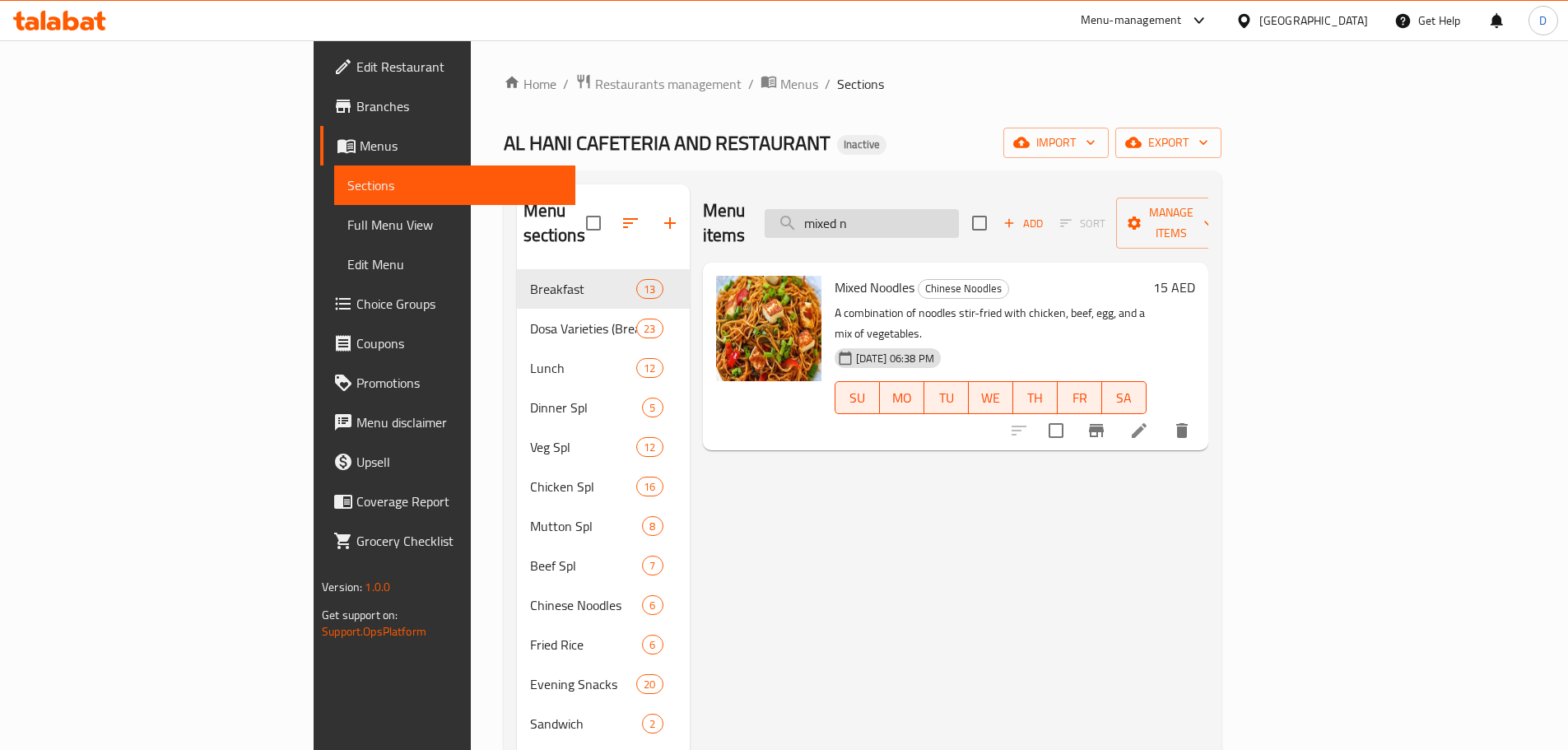
click at [959, 220] on input "mixed n" at bounding box center [861, 224] width 194 height 29
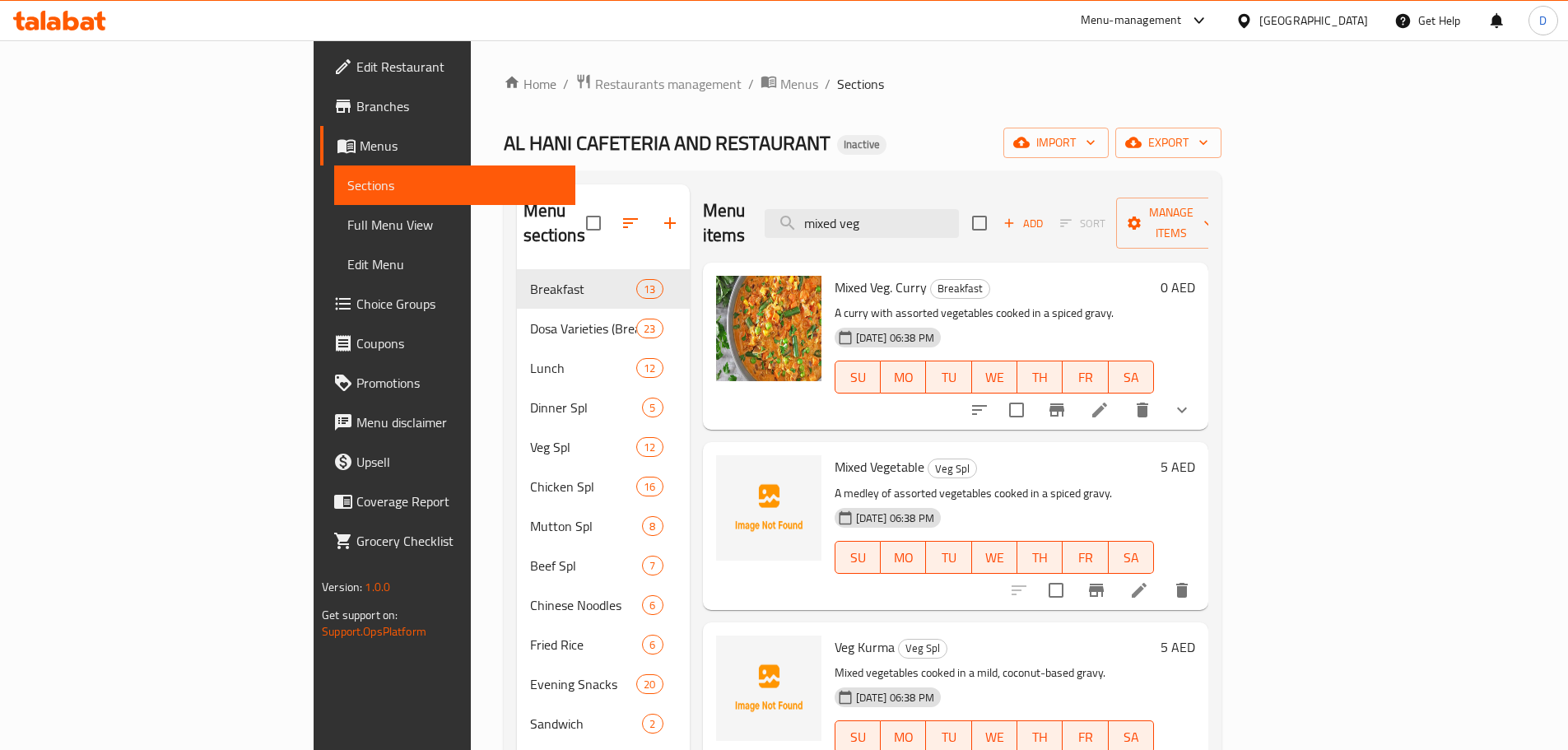
drag, startPoint x: 978, startPoint y: 218, endPoint x: 873, endPoint y: 232, distance: 105.9
click at [873, 232] on div "Menu items mixed veg Add Sort Manage items" at bounding box center [955, 224] width 505 height 78
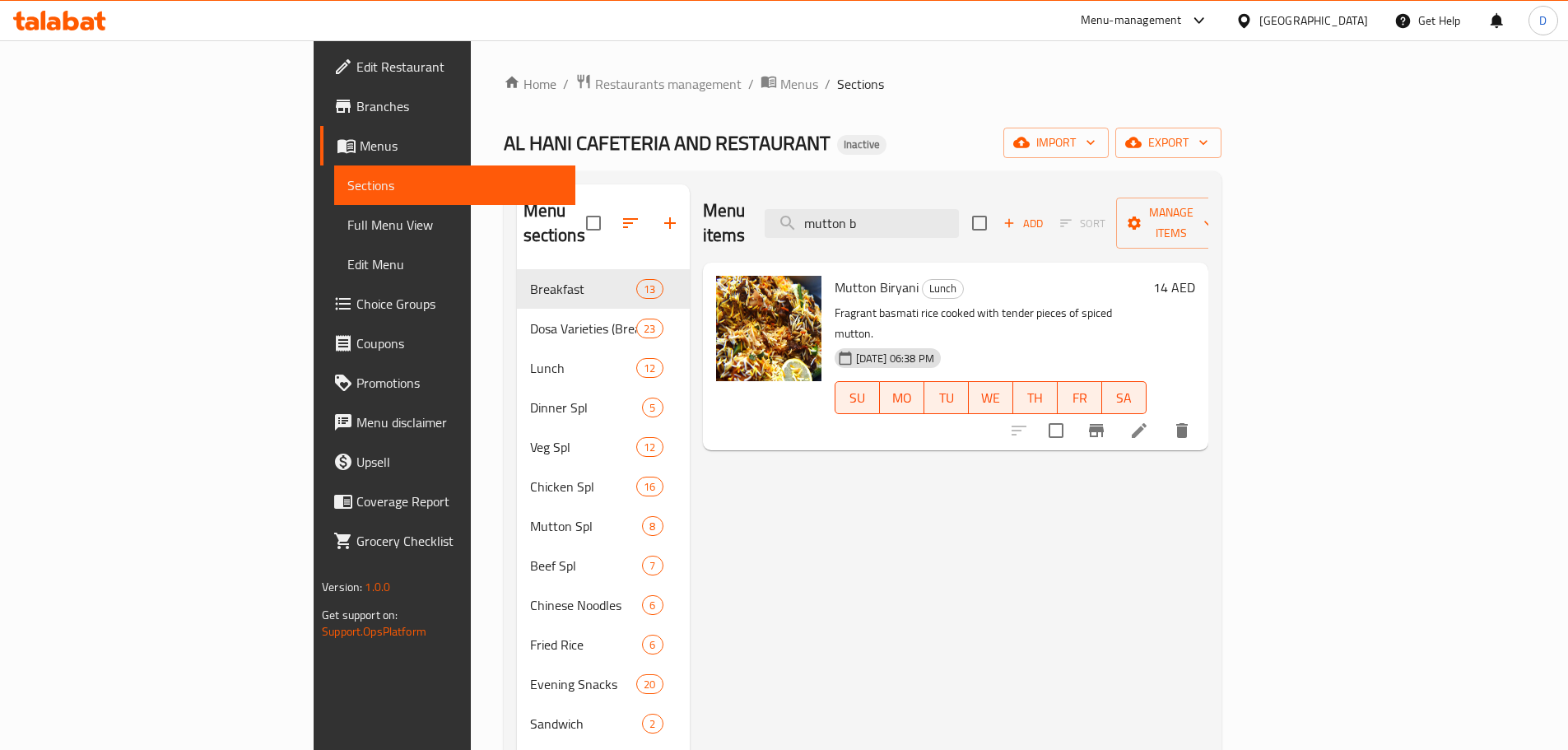
drag, startPoint x: 952, startPoint y: 223, endPoint x: 785, endPoint y: 236, distance: 167.5
click at [785, 236] on div "Menu items mutton b Add Sort Manage items" at bounding box center [955, 224] width 505 height 78
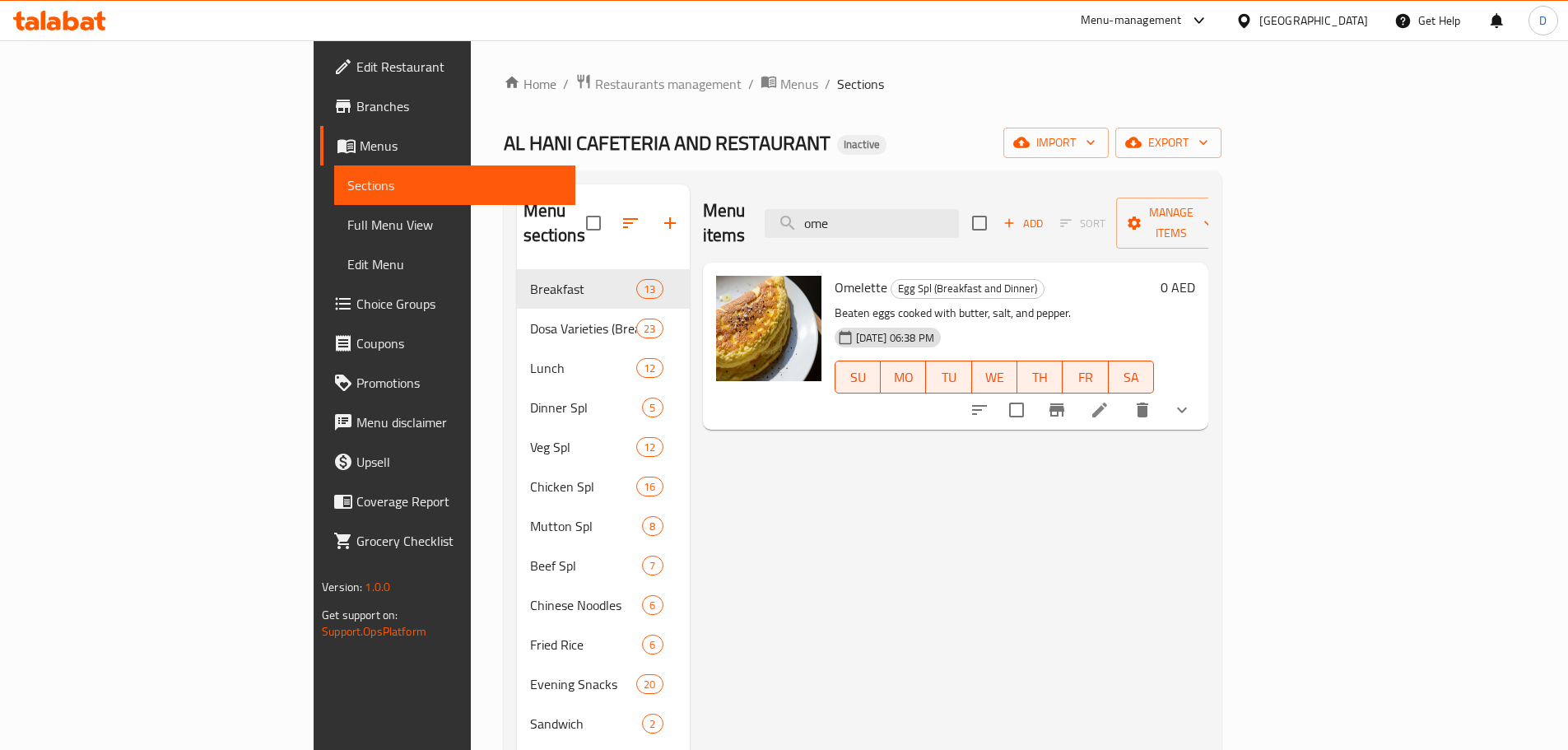
drag, startPoint x: 966, startPoint y: 214, endPoint x: 841, endPoint y: 206, distance: 125.3
click at [841, 206] on div "Menu items ome Add Sort Manage items" at bounding box center [955, 224] width 505 height 78
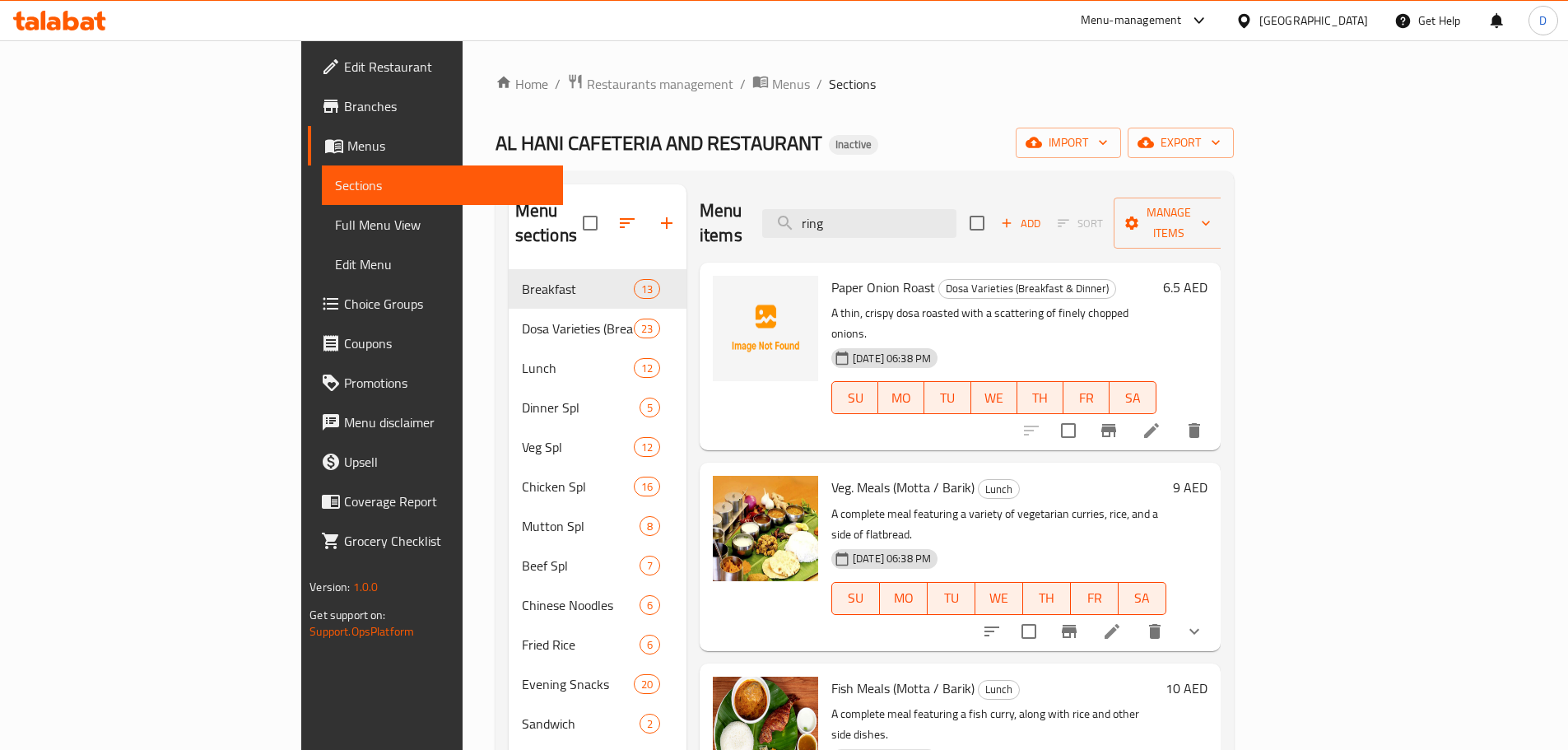
drag, startPoint x: 985, startPoint y: 214, endPoint x: 822, endPoint y: 218, distance: 163.0
click at [822, 218] on div "Menu items ring Add Sort Manage items" at bounding box center [960, 224] width 521 height 78
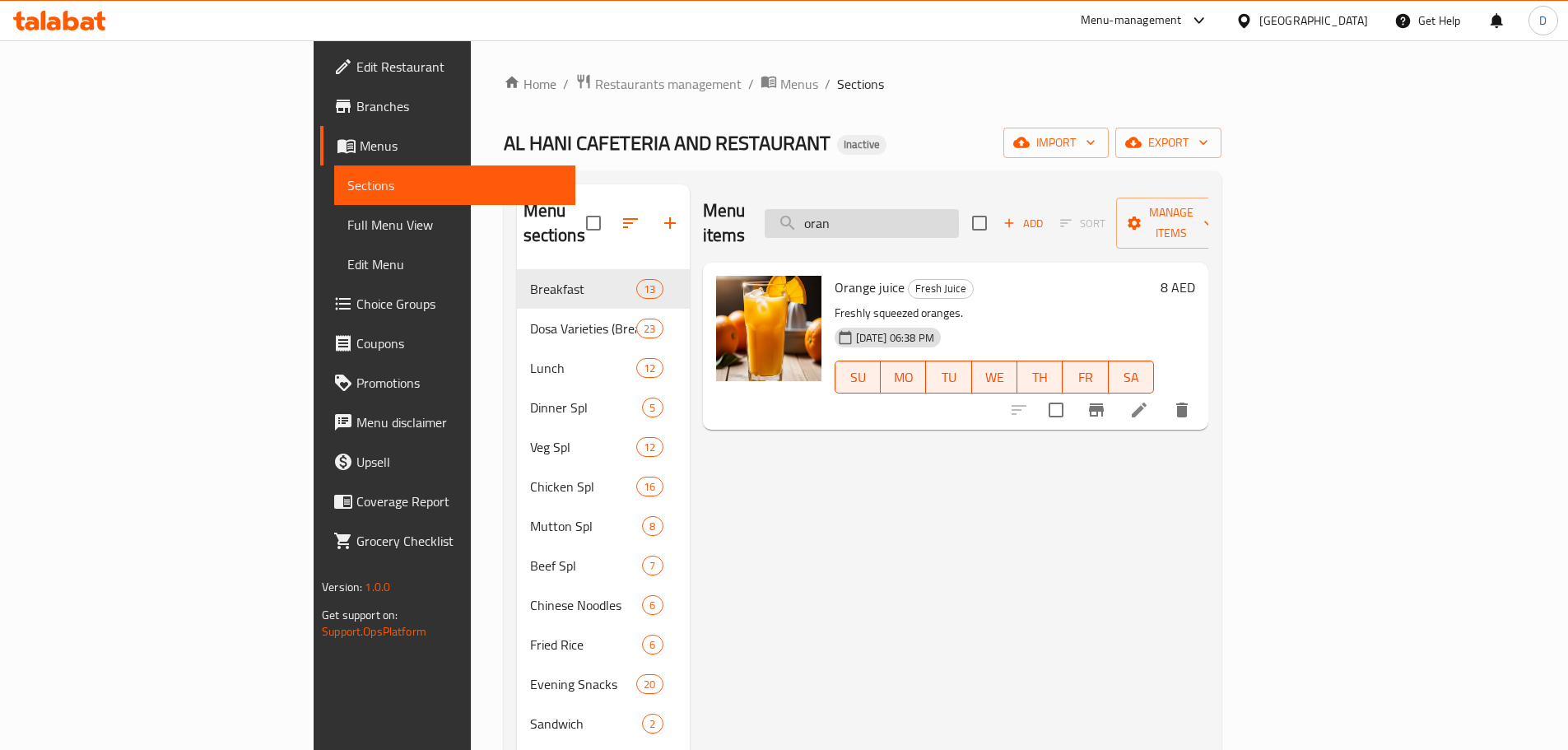
drag, startPoint x: 972, startPoint y: 206, endPoint x: 890, endPoint y: 207, distance: 82.0
click at [890, 209] on input "oran" at bounding box center [861, 224] width 194 height 29
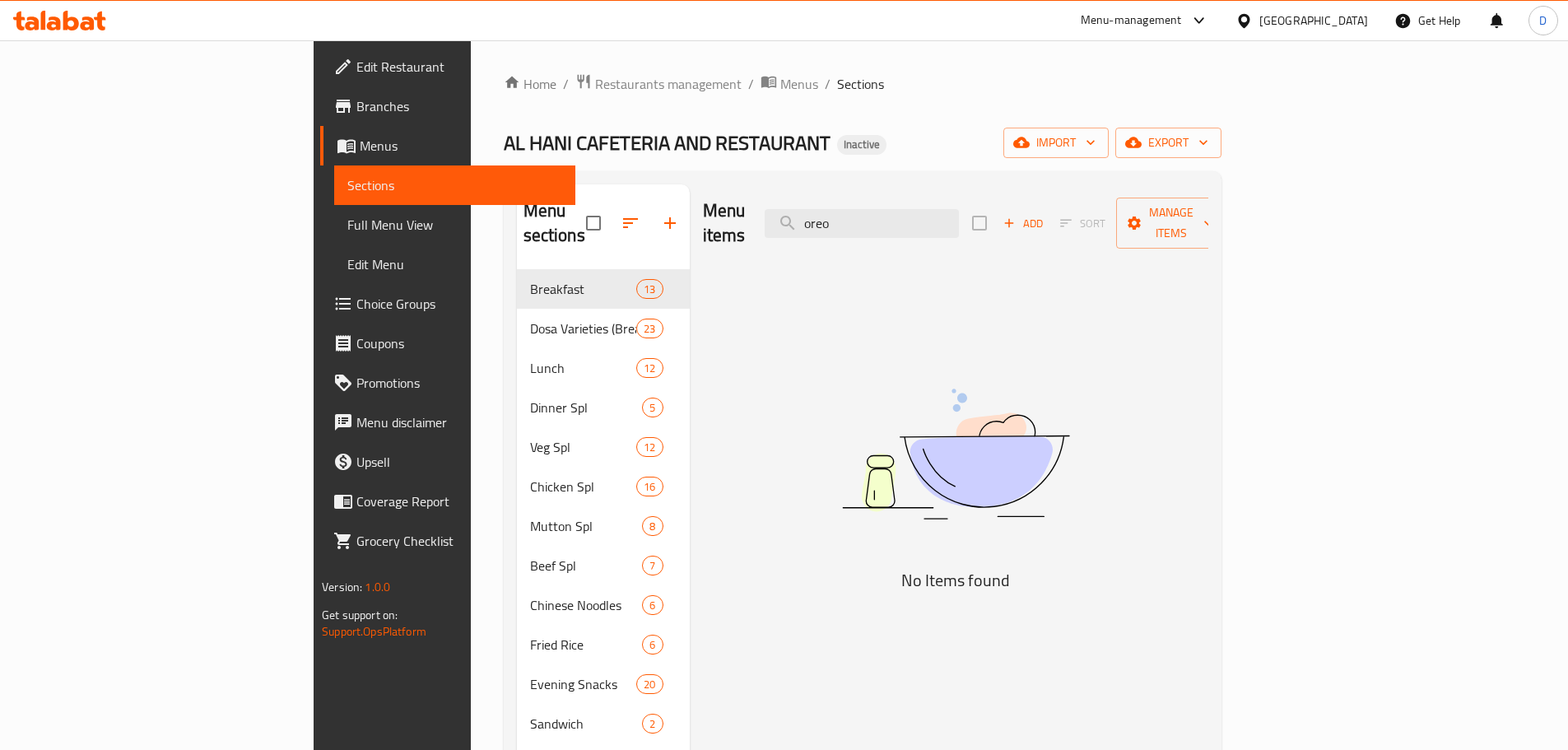
drag, startPoint x: 971, startPoint y: 215, endPoint x: 875, endPoint y: 213, distance: 96.0
click at [875, 213] on div "Menu items oreo Add Sort Manage items" at bounding box center [955, 224] width 505 height 78
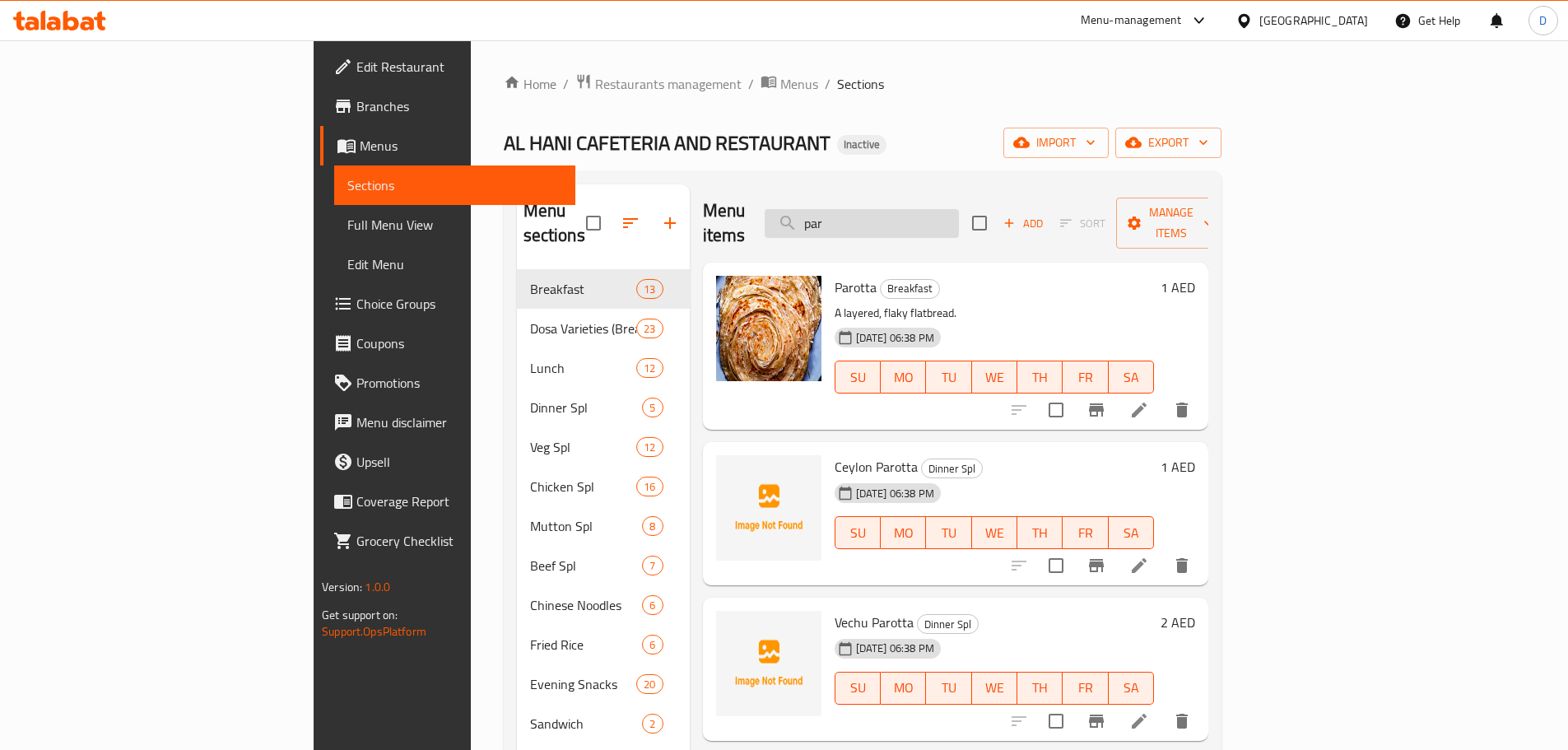
drag, startPoint x: 941, startPoint y: 203, endPoint x: 891, endPoint y: 205, distance: 50.0
click at [891, 209] on input "par" at bounding box center [861, 224] width 194 height 29
click at [959, 209] on input "par" at bounding box center [861, 224] width 194 height 29
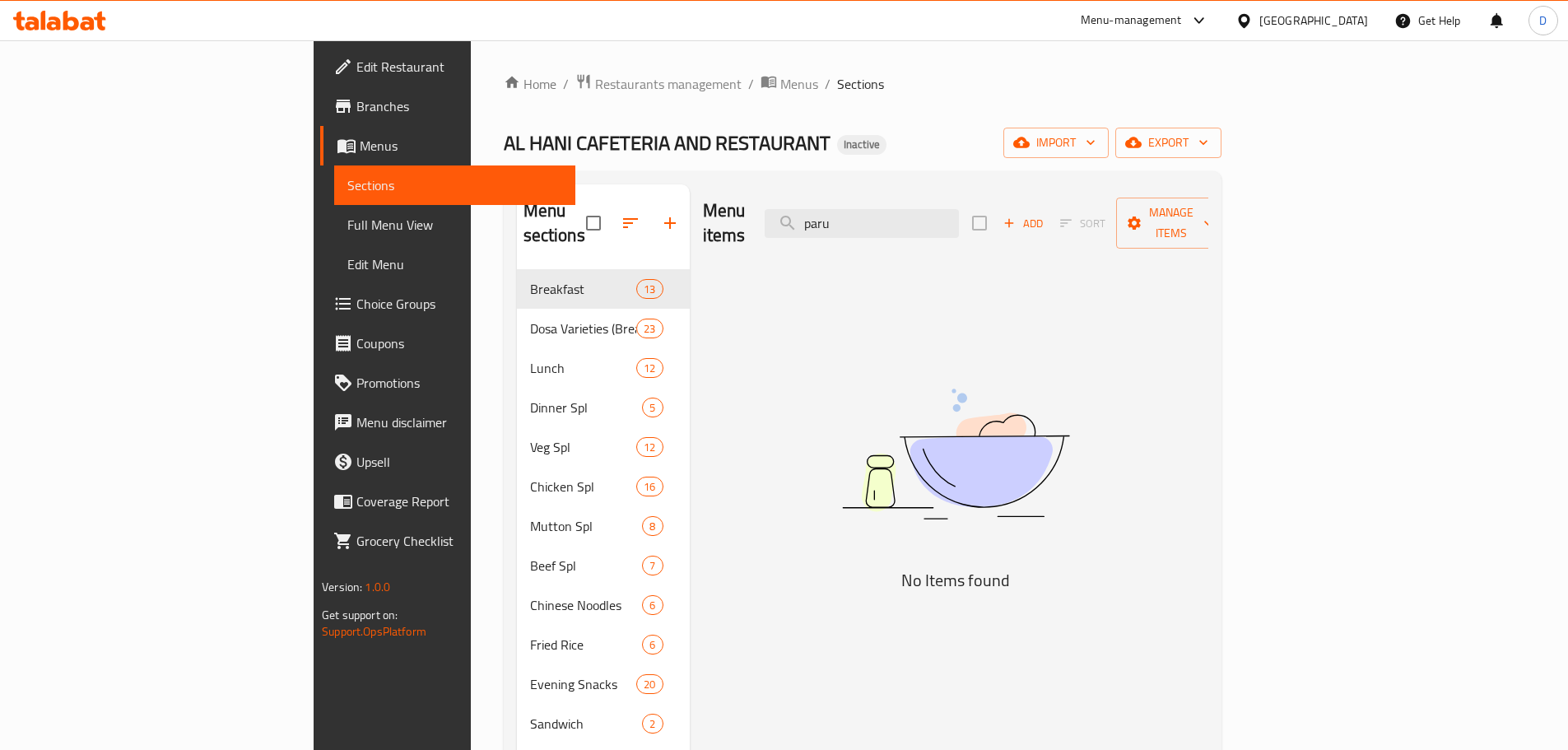
drag, startPoint x: 959, startPoint y: 208, endPoint x: 863, endPoint y: 222, distance: 97.0
click at [863, 222] on div "Menu items paru Add Sort Manage items" at bounding box center [955, 224] width 505 height 78
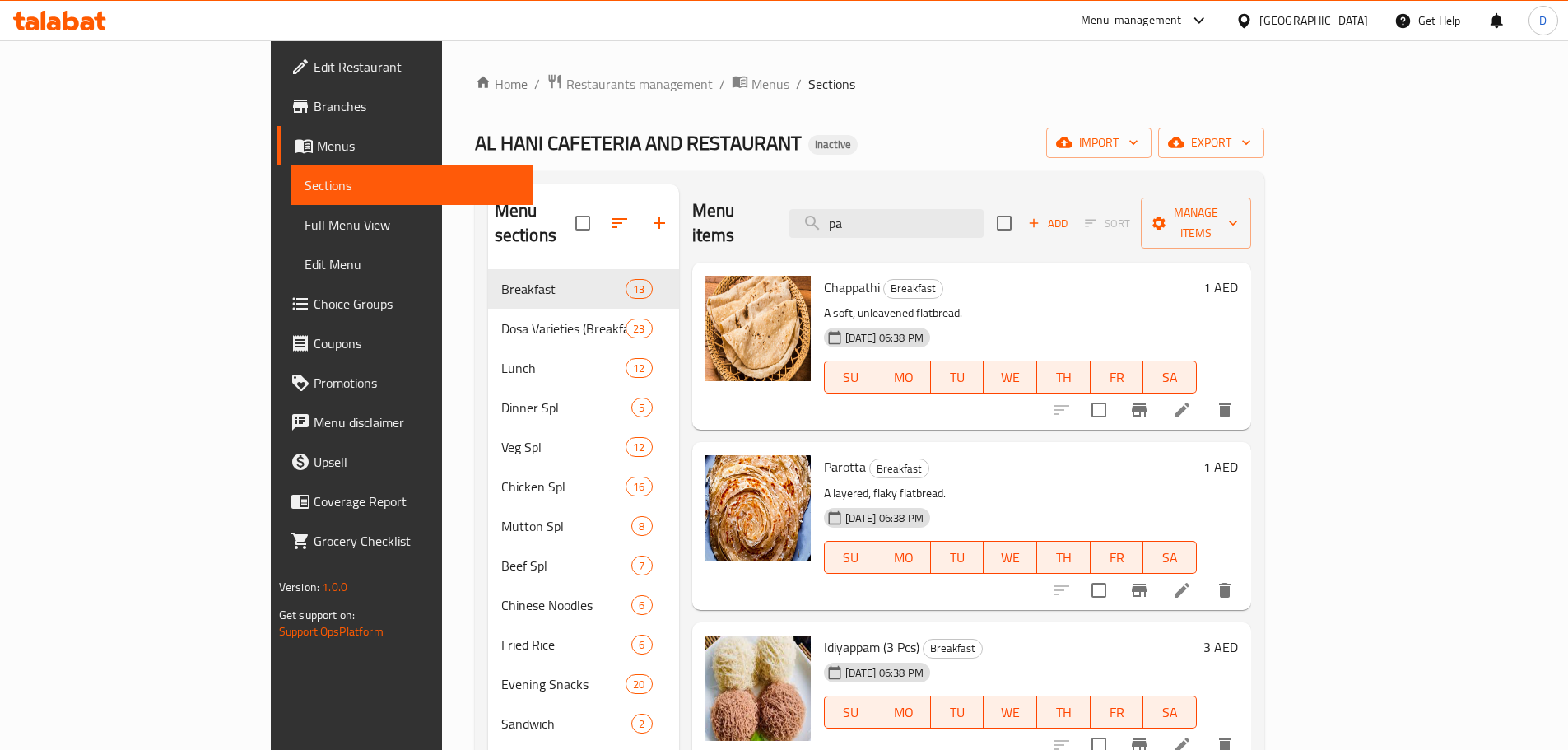
type input "paz"
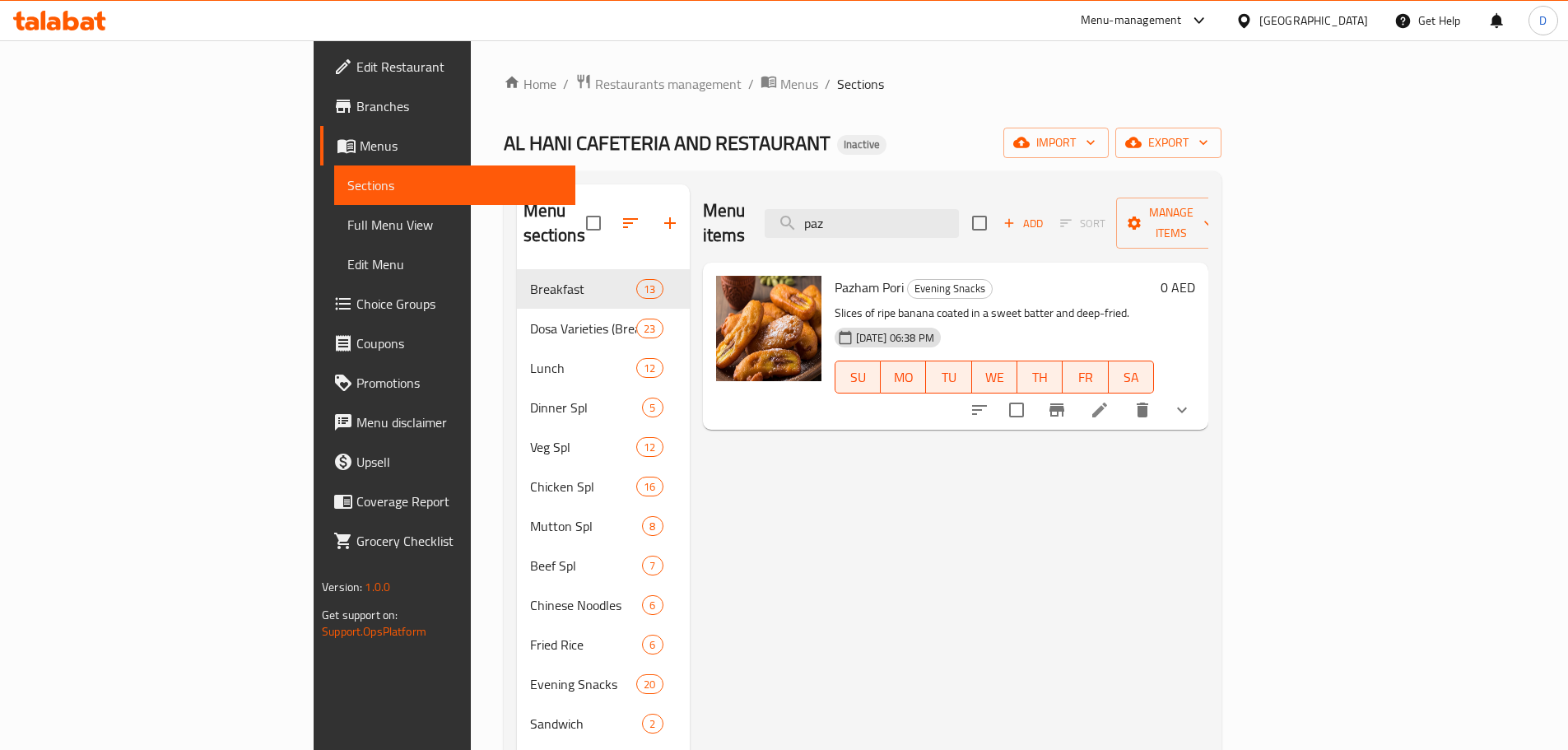
drag, startPoint x: 958, startPoint y: 213, endPoint x: 845, endPoint y: 211, distance: 113.0
click at [845, 211] on div "Menu items paz Add Sort Manage items" at bounding box center [955, 224] width 505 height 78
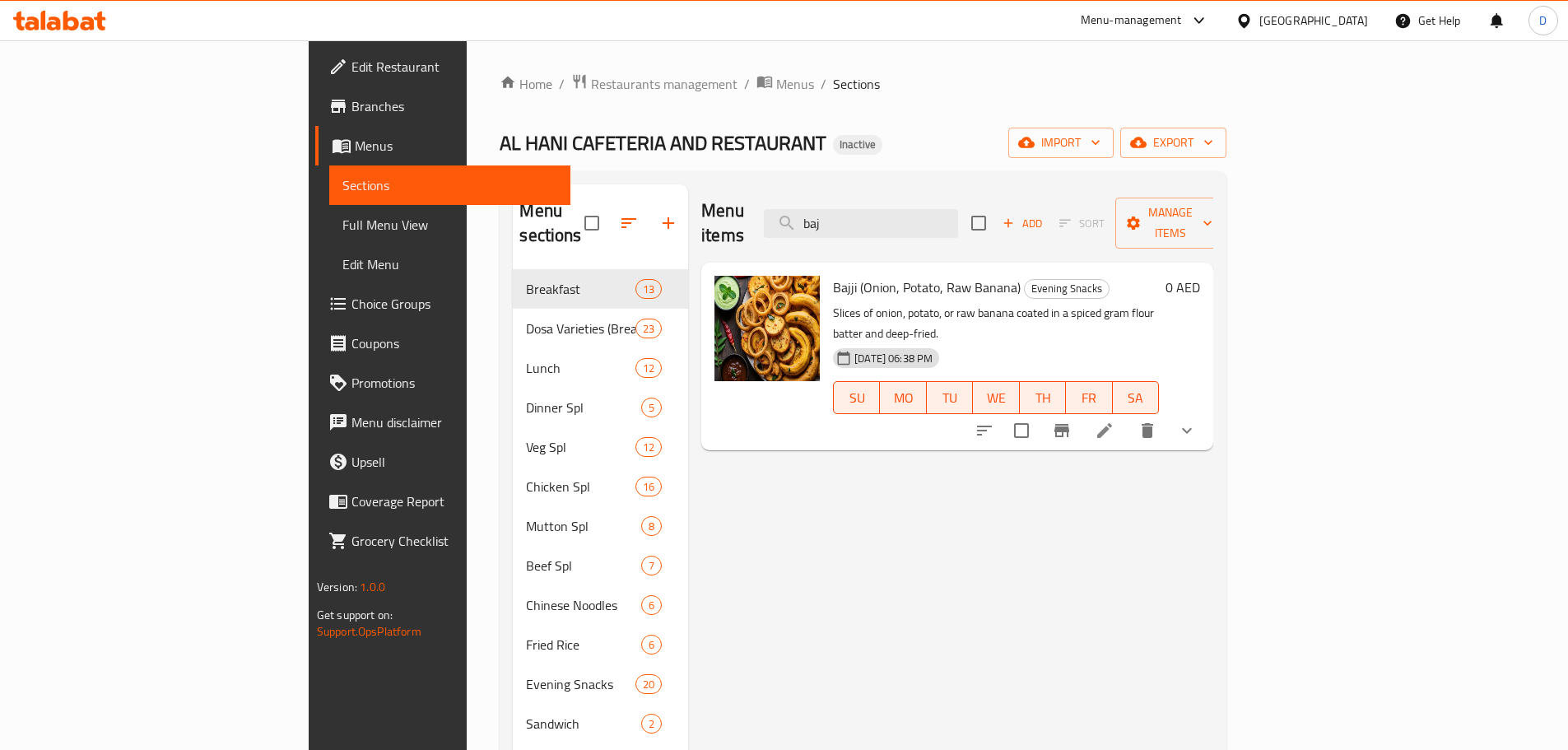
drag, startPoint x: 958, startPoint y: 215, endPoint x: 862, endPoint y: 224, distance: 96.4
click at [862, 224] on div "Menu items baj Add Sort Manage items" at bounding box center [956, 224] width 511 height 78
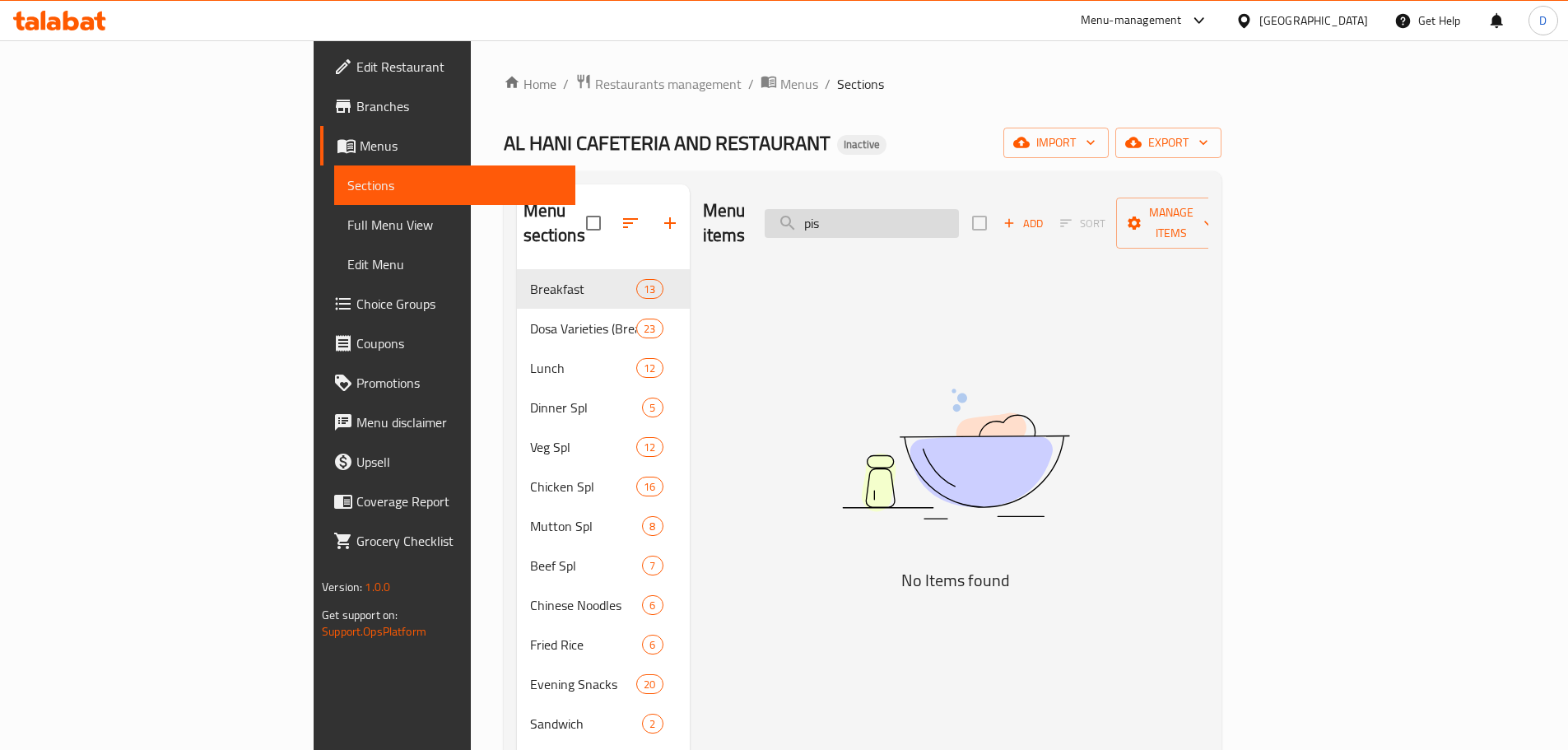
drag, startPoint x: 953, startPoint y: 211, endPoint x: 894, endPoint y: 218, distance: 59.4
click at [894, 218] on input "pis" at bounding box center [861, 224] width 194 height 29
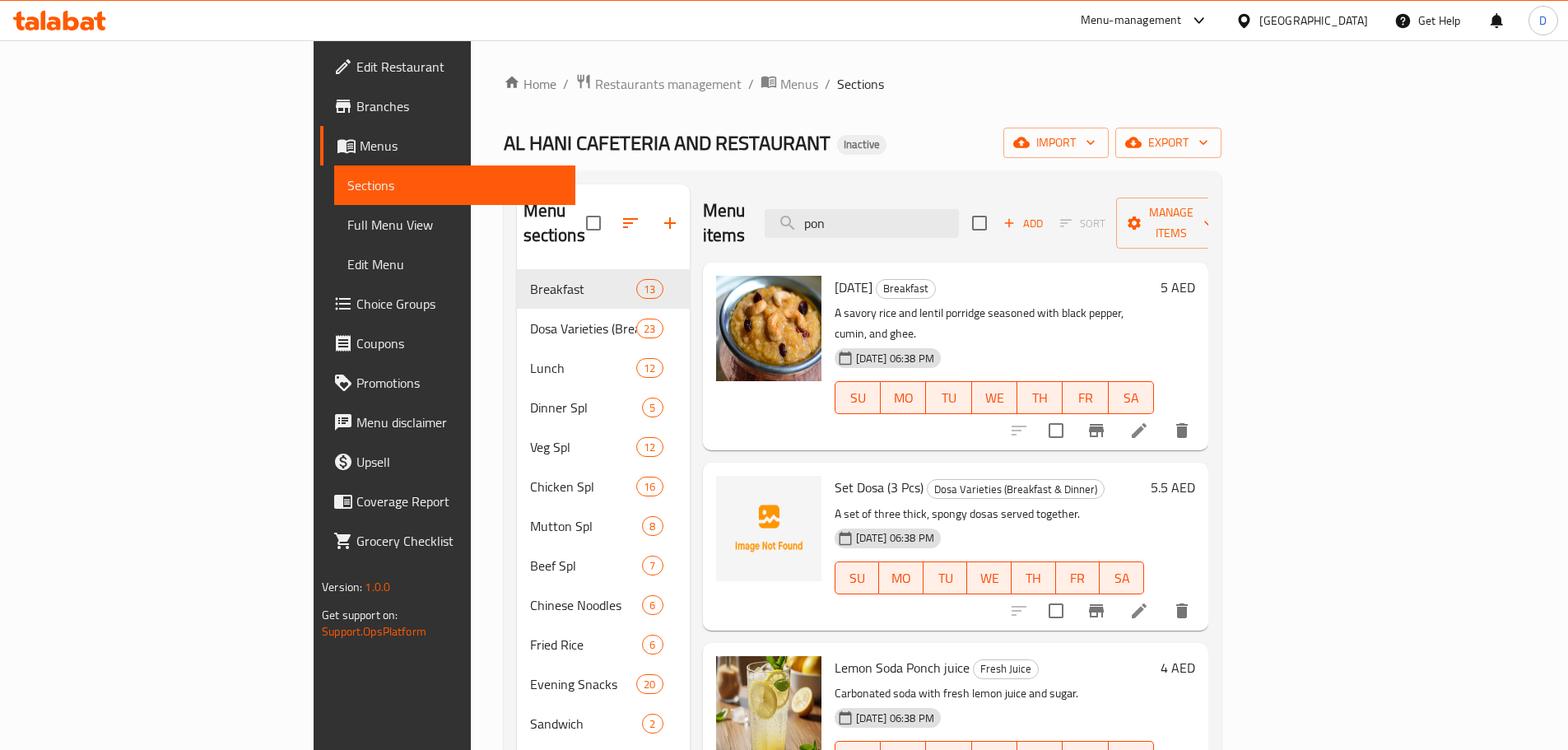
drag, startPoint x: 987, startPoint y: 216, endPoint x: 867, endPoint y: 216, distance: 120.0
click at [867, 216] on div "Menu items pon Add Sort Manage items" at bounding box center [955, 224] width 505 height 78
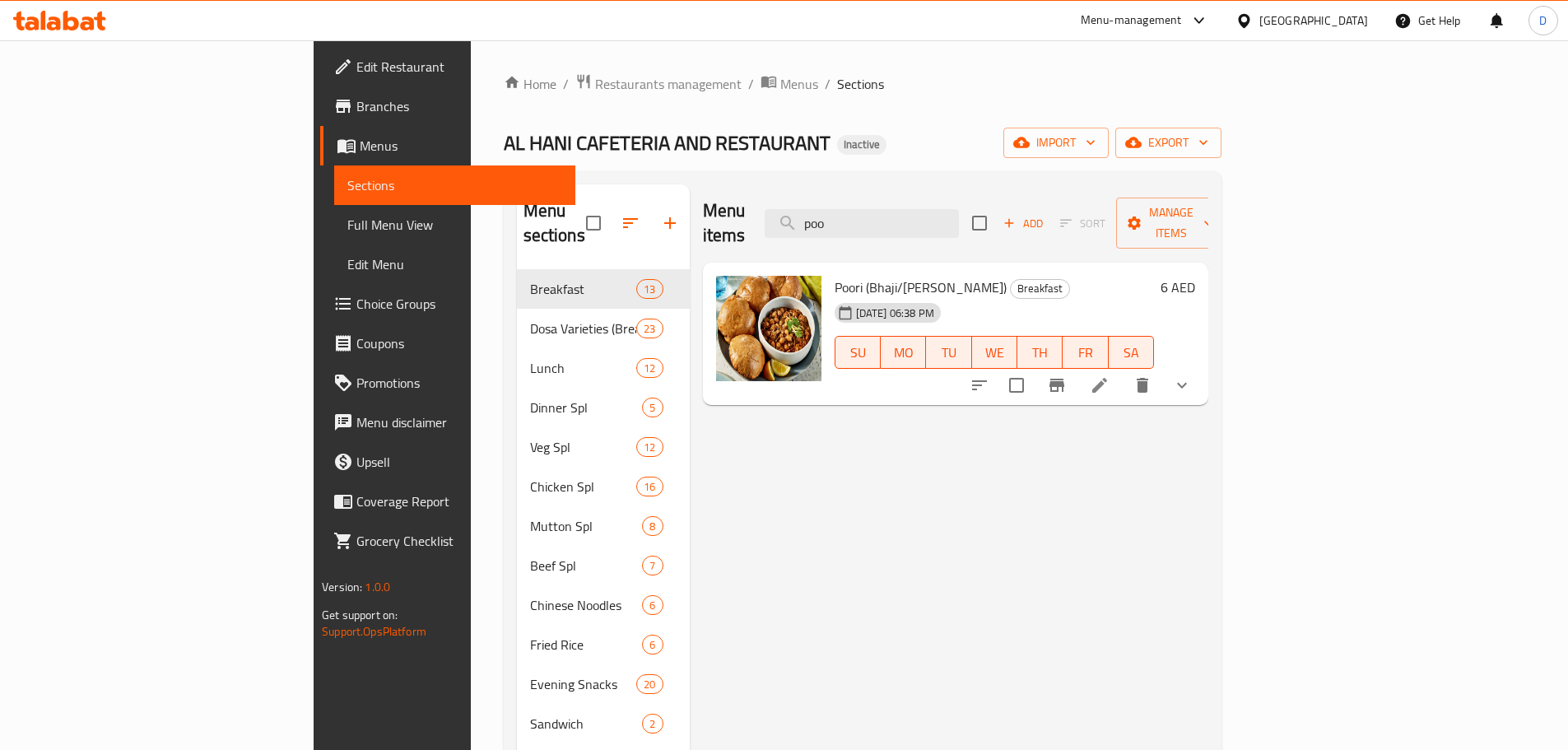
drag, startPoint x: 964, startPoint y: 216, endPoint x: 865, endPoint y: 222, distance: 99.2
click at [865, 222] on div "Menu items poo Add Sort Manage items" at bounding box center [955, 224] width 505 height 78
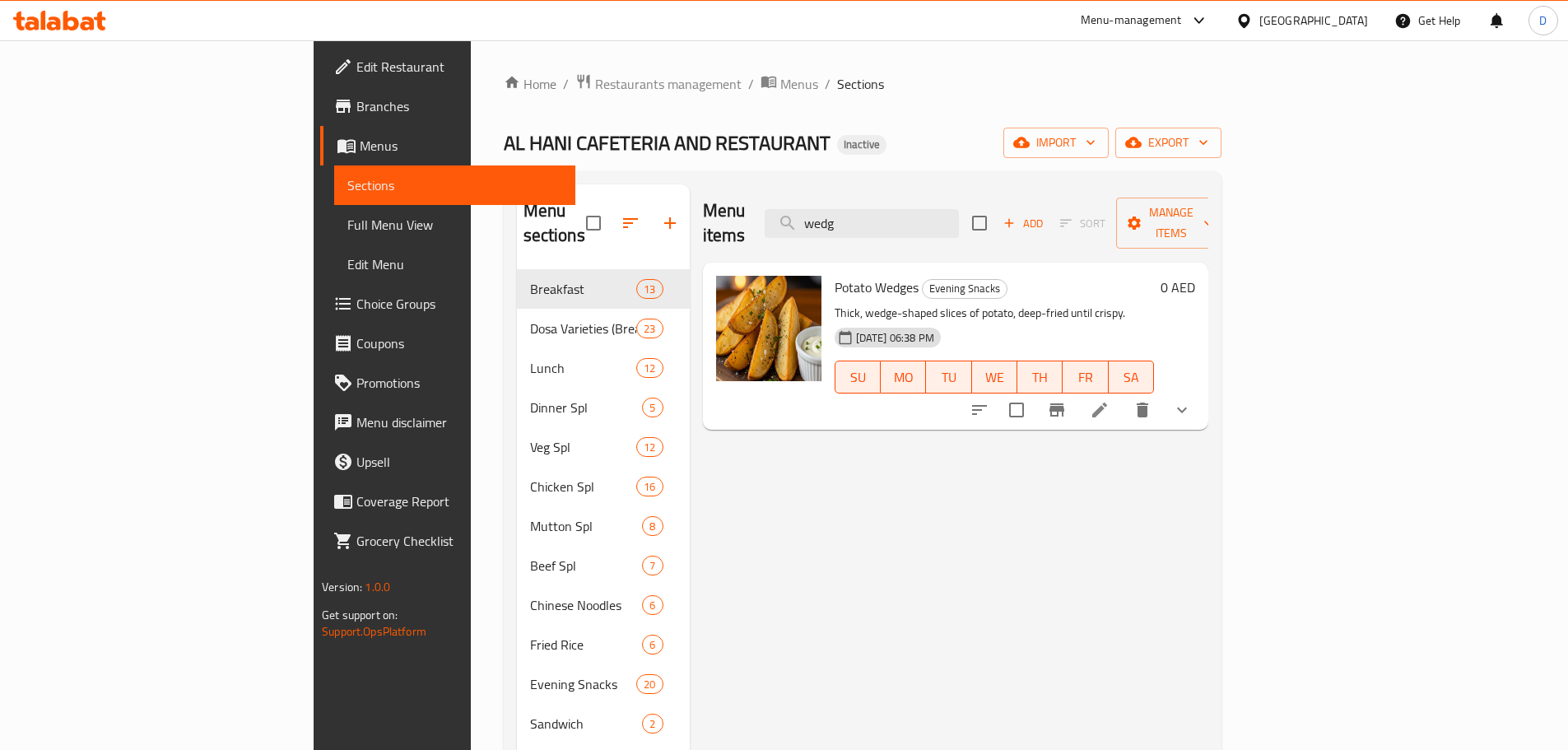
drag, startPoint x: 995, startPoint y: 212, endPoint x: 856, endPoint y: 212, distance: 139.0
click at [856, 212] on div "Menu items wedg Add Sort Manage items" at bounding box center [955, 224] width 505 height 78
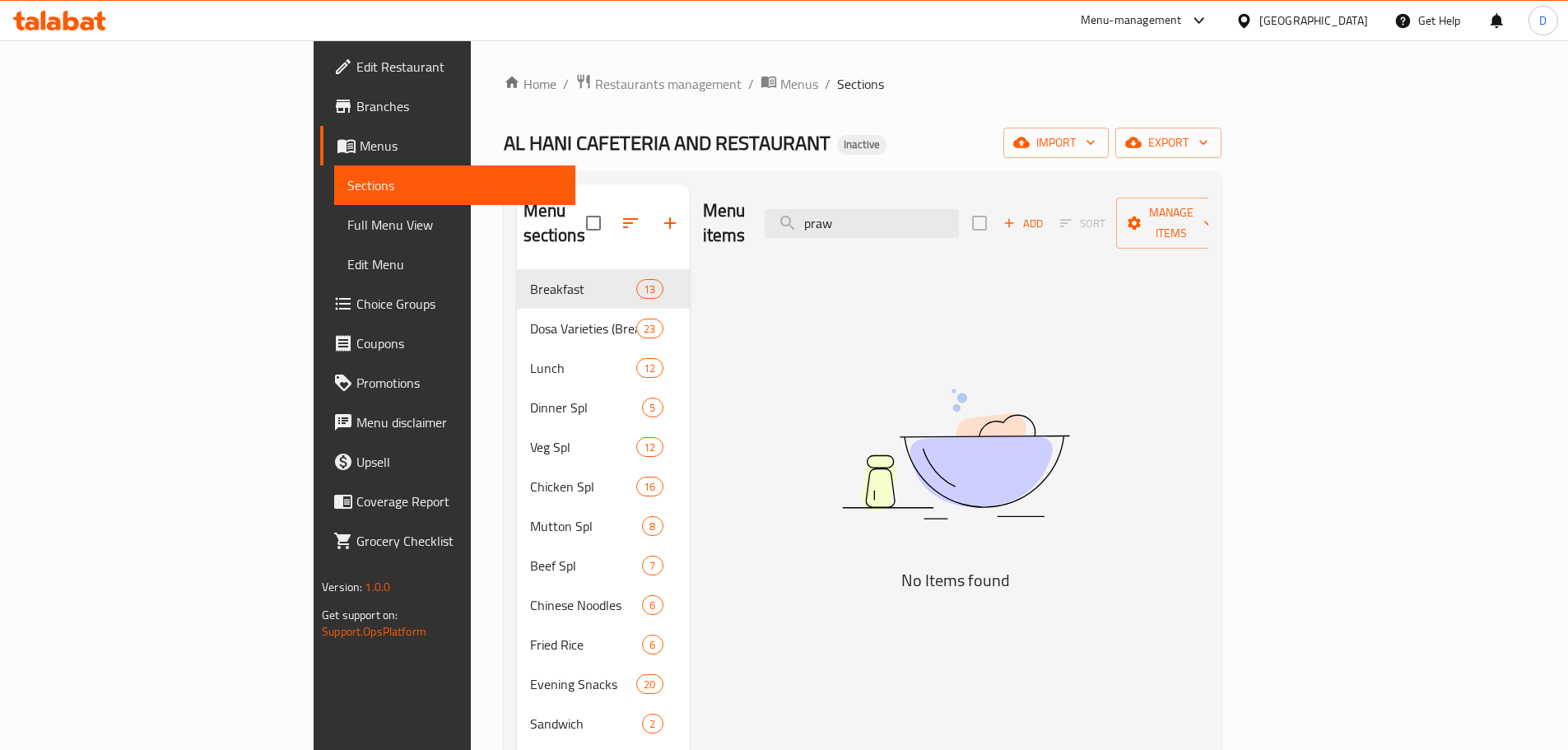
drag, startPoint x: 950, startPoint y: 214, endPoint x: 851, endPoint y: 219, distance: 99.1
click at [851, 219] on div "Menu items praw Add Sort Manage items" at bounding box center [955, 224] width 505 height 78
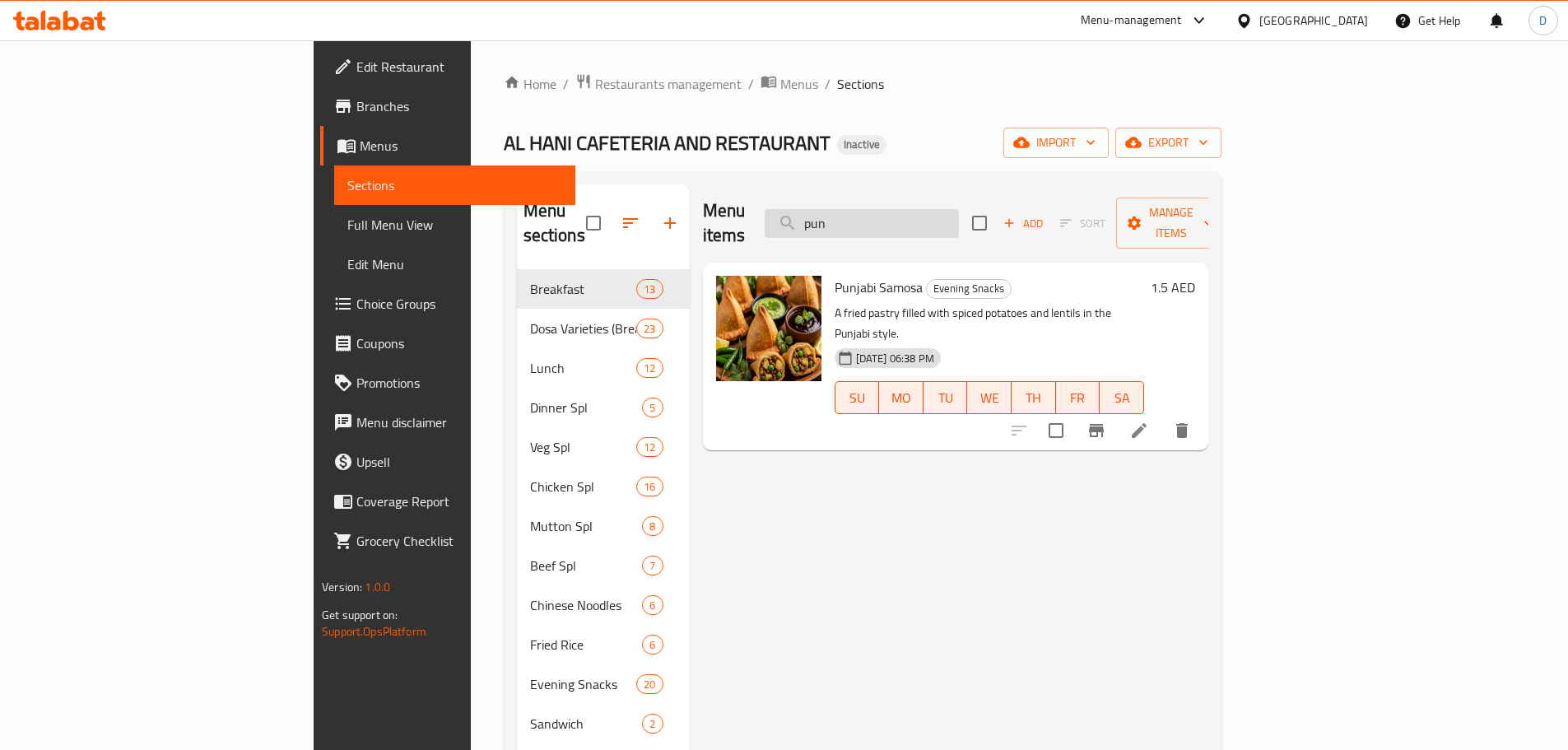
click at [959, 216] on input "pun" at bounding box center [861, 224] width 194 height 29
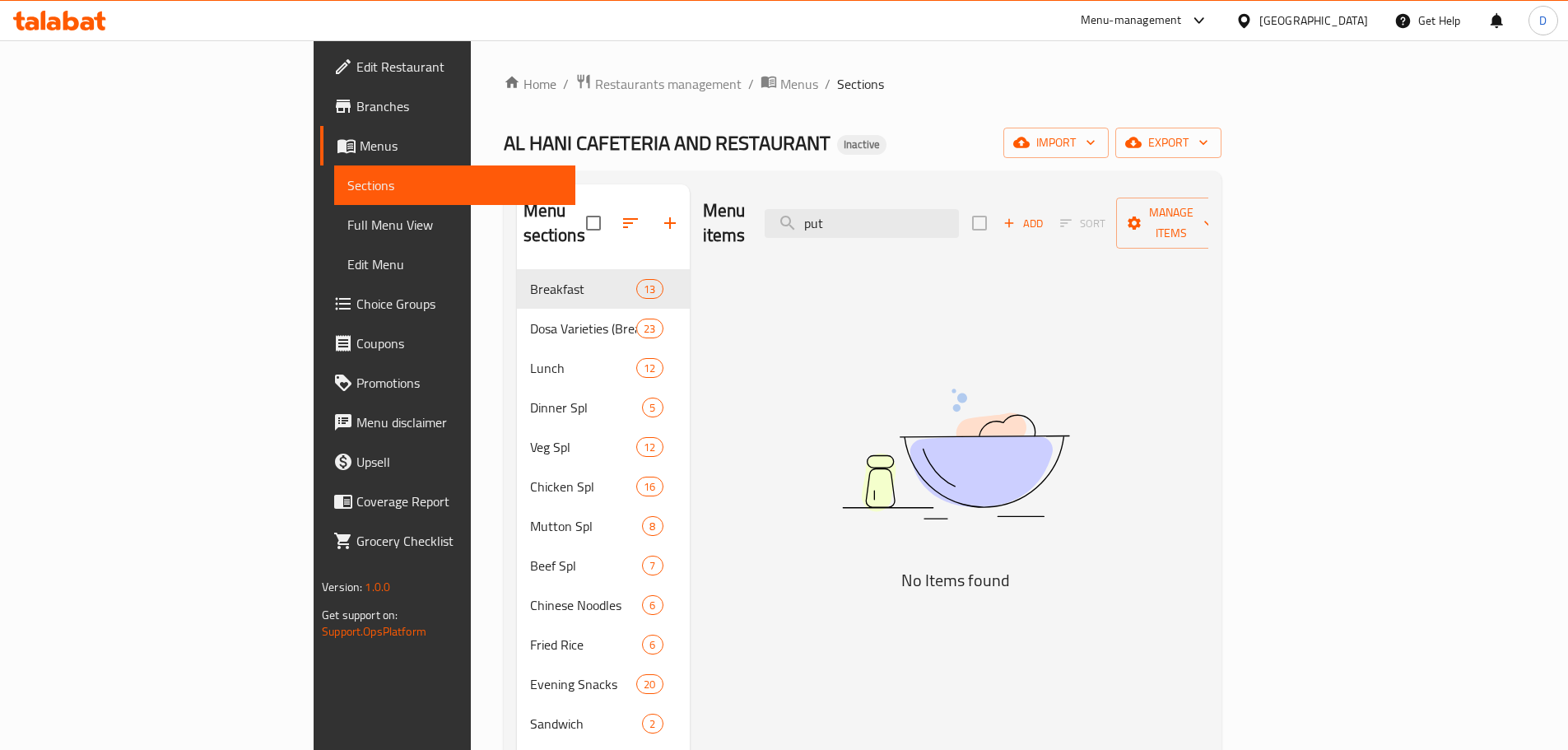
drag, startPoint x: 948, startPoint y: 215, endPoint x: 838, endPoint y: 230, distance: 111.0
click at [838, 230] on div "Menu items put Add Sort Manage items" at bounding box center [955, 224] width 505 height 78
drag, startPoint x: 985, startPoint y: 210, endPoint x: 873, endPoint y: 225, distance: 113.0
click at [873, 225] on div "Menu items rice ch Add Sort Manage items" at bounding box center [955, 224] width 505 height 78
click at [959, 213] on input "rice ch" at bounding box center [861, 224] width 194 height 29
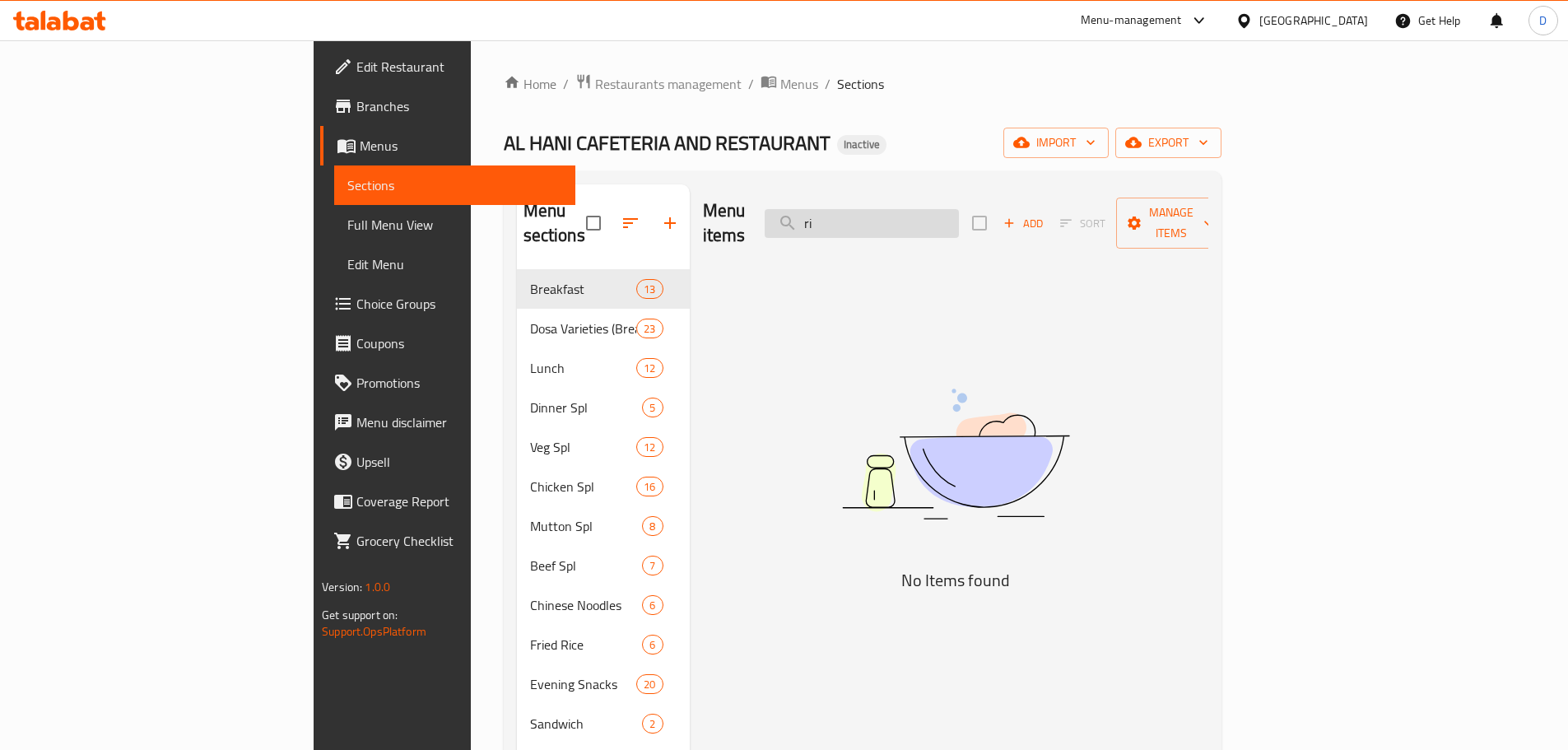
type input "r"
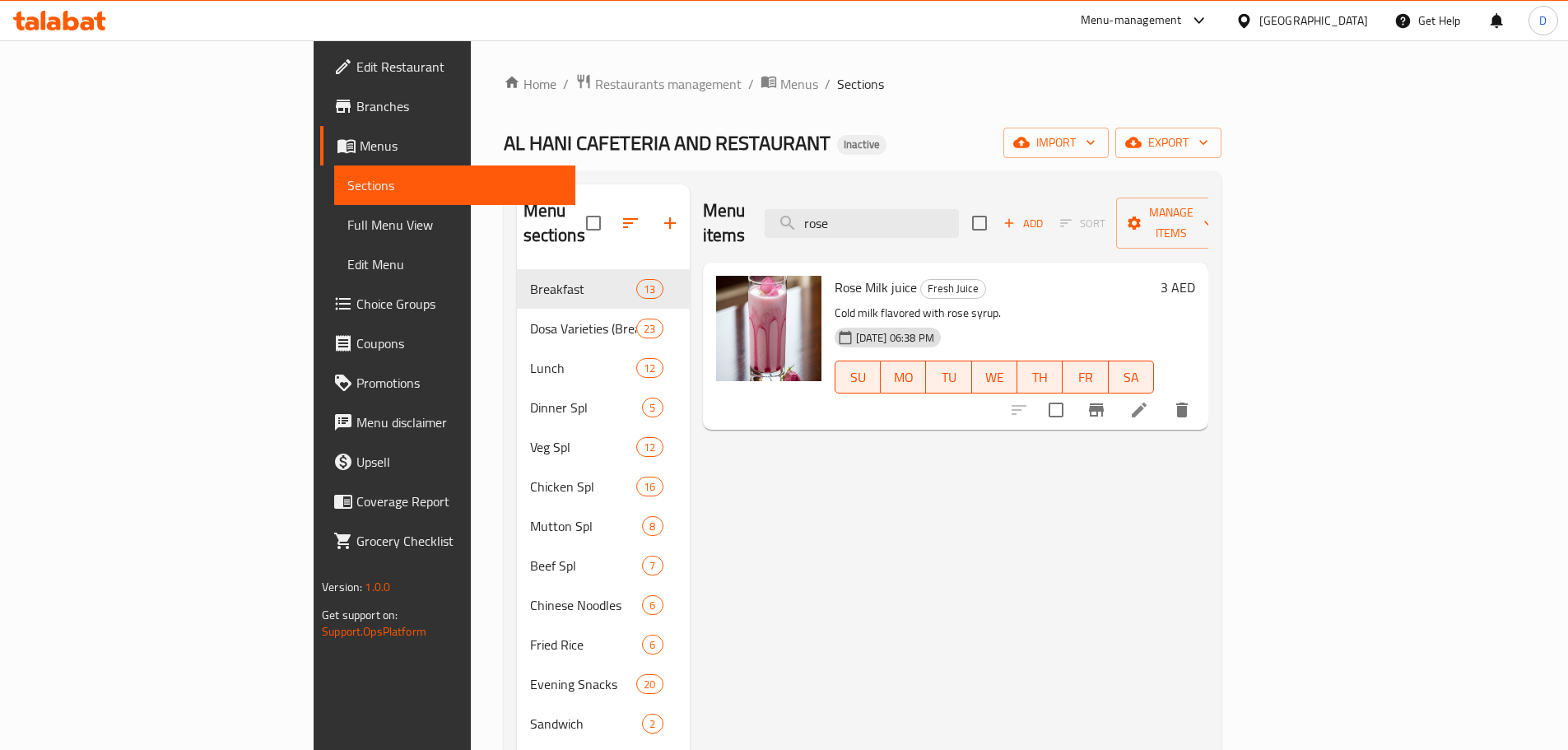
drag, startPoint x: 960, startPoint y: 211, endPoint x: 855, endPoint y: 213, distance: 105.0
click at [855, 213] on div "Menu items rose Add Sort Manage items" at bounding box center [955, 224] width 505 height 78
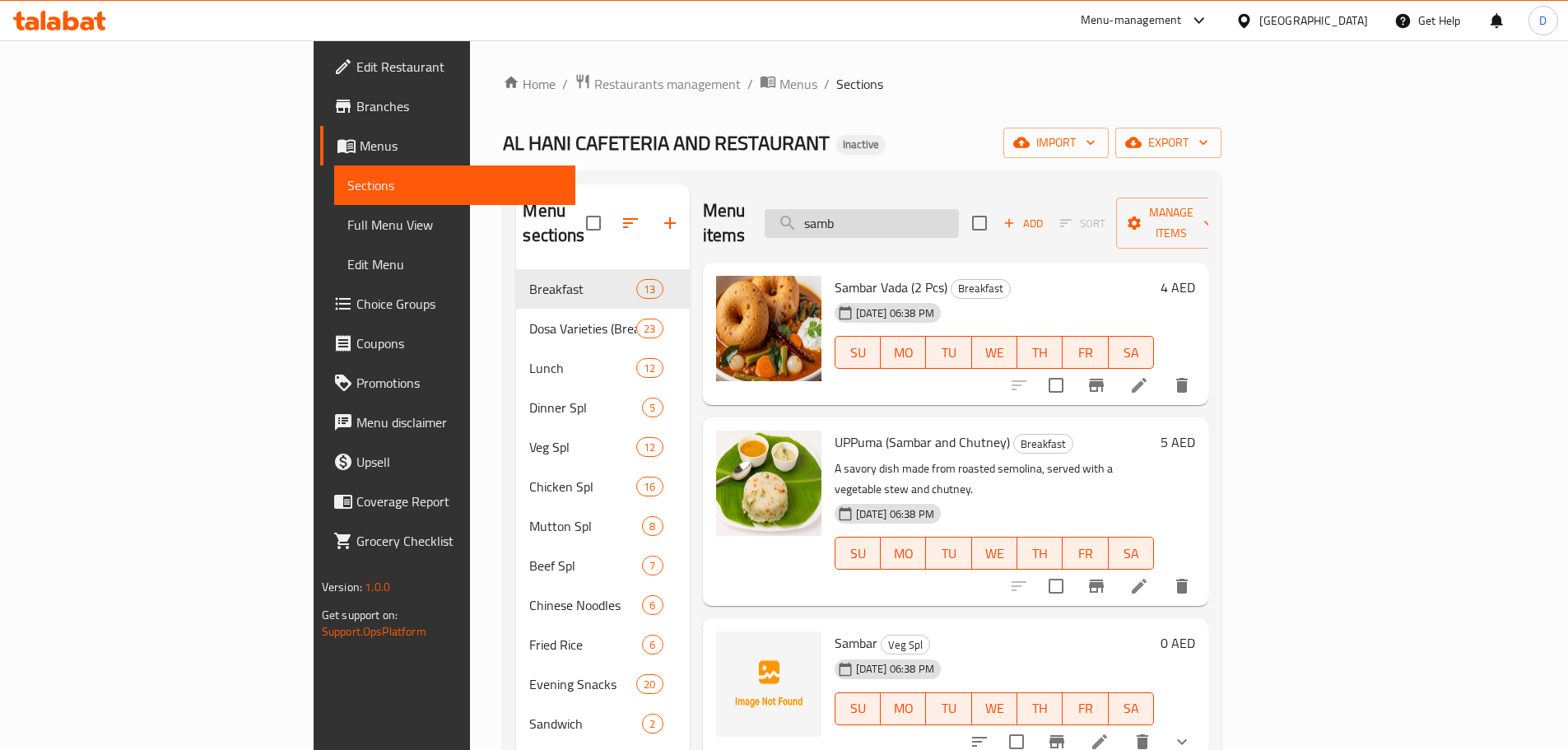
click at [959, 218] on input "samb" at bounding box center [861, 224] width 194 height 29
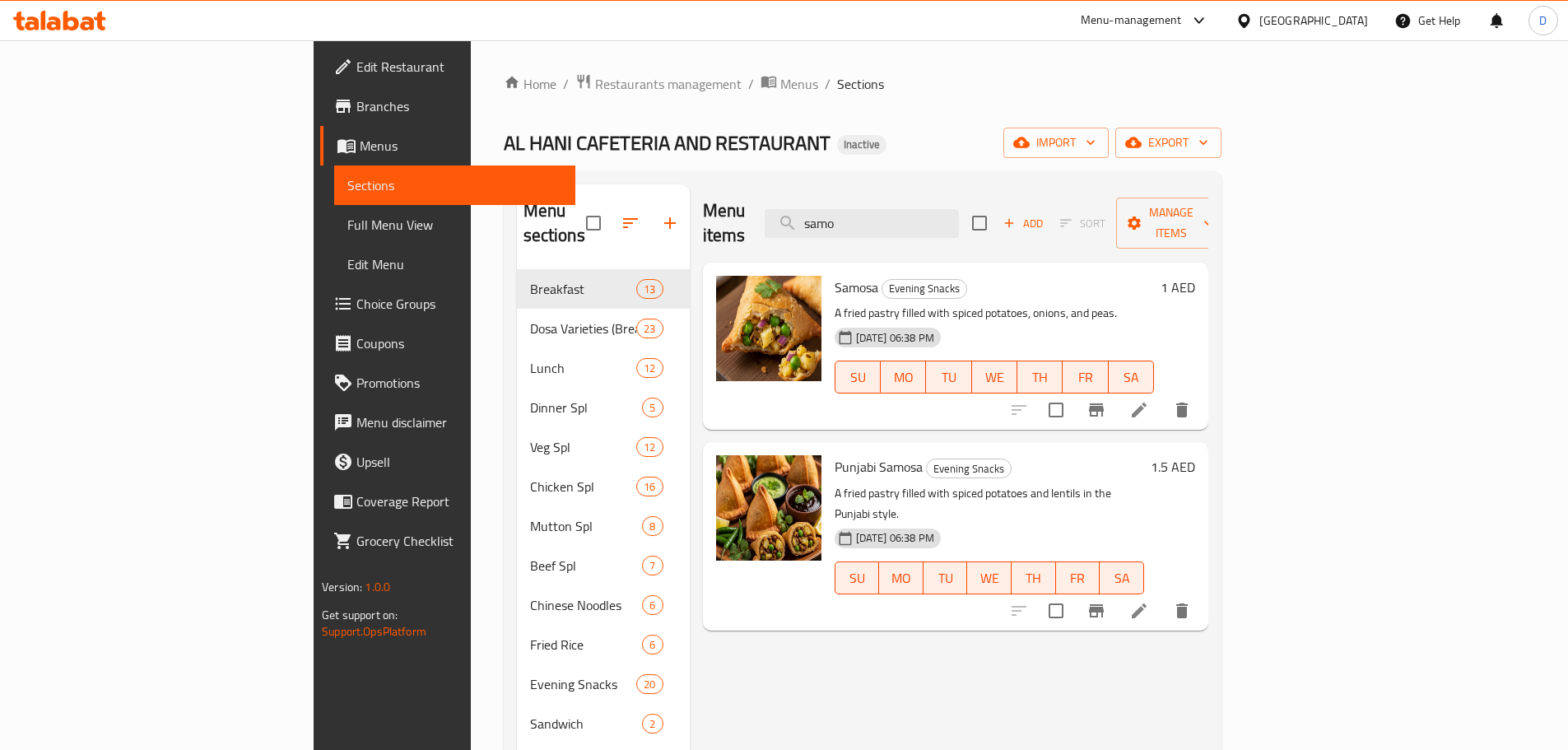
drag, startPoint x: 951, startPoint y: 207, endPoint x: 867, endPoint y: 233, distance: 87.9
click at [867, 233] on div "Menu items samo Add Sort Manage items" at bounding box center [955, 224] width 505 height 78
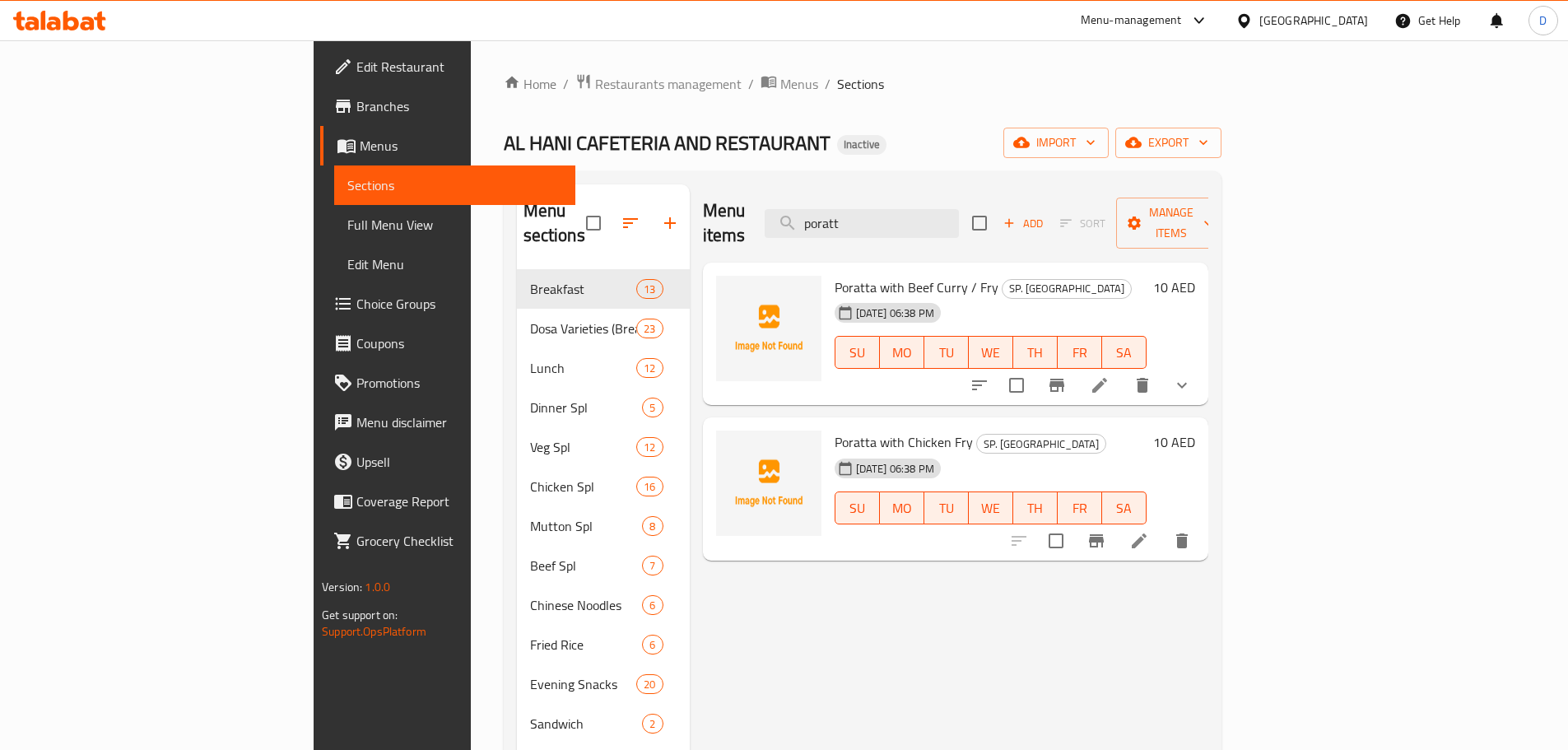
drag, startPoint x: 985, startPoint y: 223, endPoint x: 895, endPoint y: 236, distance: 90.9
click at [895, 236] on div "Menu items poratt Add Sort Manage items" at bounding box center [955, 224] width 505 height 78
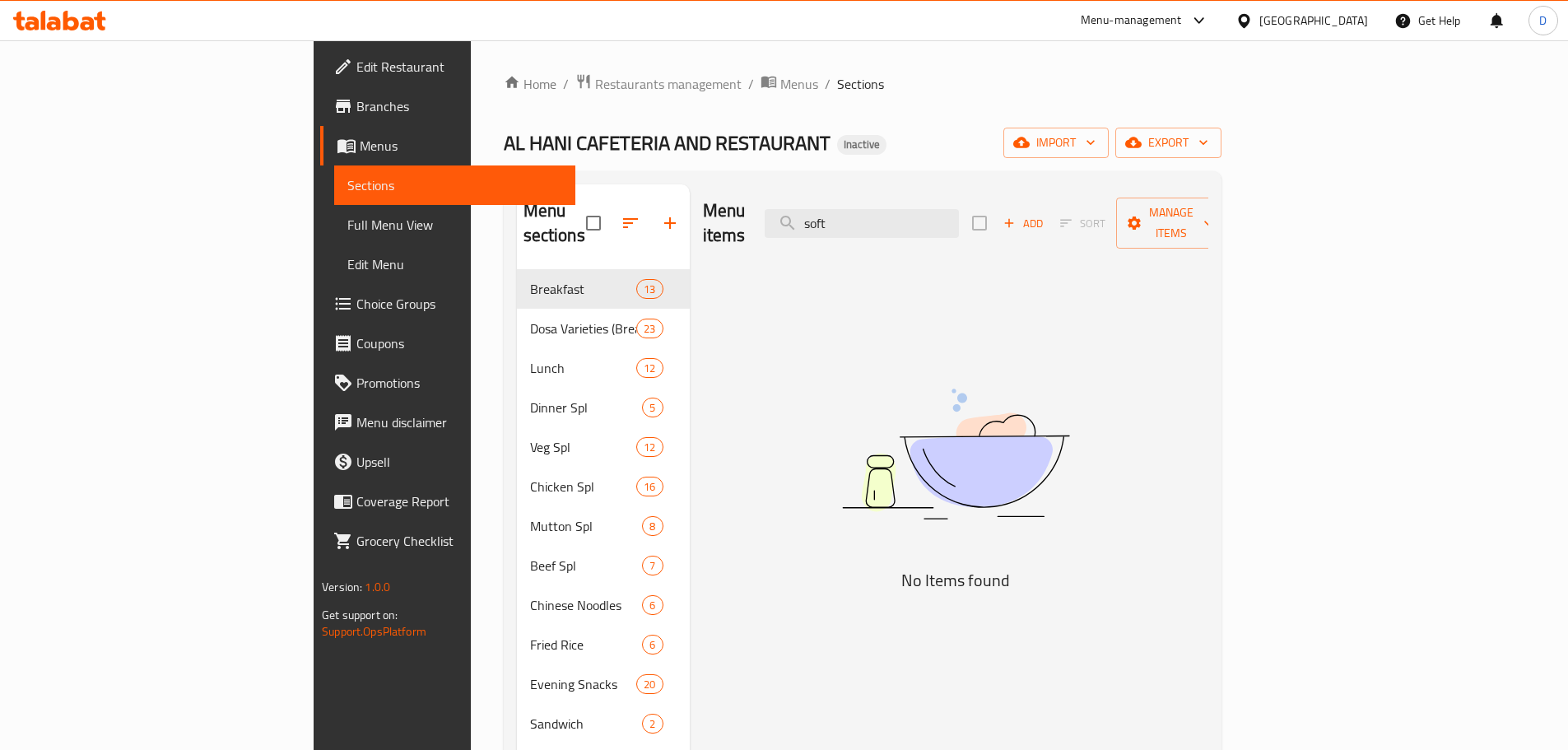
drag, startPoint x: 1001, startPoint y: 212, endPoint x: 849, endPoint y: 225, distance: 152.6
click at [849, 225] on div "Menu items soft Add Sort Manage items" at bounding box center [955, 224] width 505 height 78
drag, startPoint x: 955, startPoint y: 215, endPoint x: 873, endPoint y: 222, distance: 82.3
click at [873, 222] on div "Menu items soya Add Sort Manage items" at bounding box center [955, 224] width 505 height 78
drag, startPoint x: 963, startPoint y: 211, endPoint x: 875, endPoint y: 221, distance: 88.6
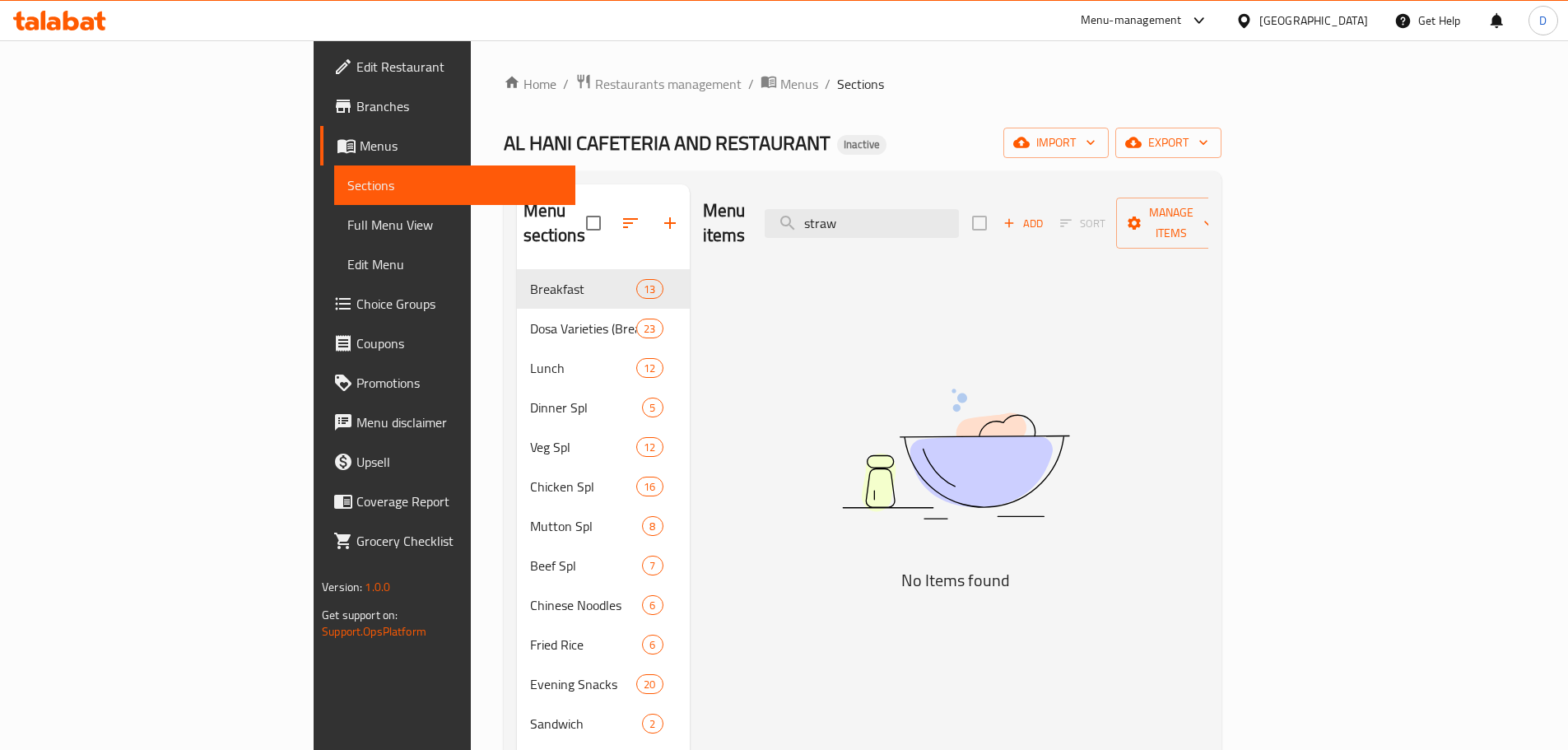
click at [875, 221] on div "Menu items straw Add Sort Manage items" at bounding box center [955, 224] width 505 height 78
drag, startPoint x: 968, startPoint y: 213, endPoint x: 911, endPoint y: 228, distance: 58.9
click at [911, 228] on div "Menu items sun Add Sort Manage items" at bounding box center [955, 224] width 505 height 78
drag, startPoint x: 950, startPoint y: 205, endPoint x: 886, endPoint y: 222, distance: 66.2
click at [886, 222] on input "sus" at bounding box center [861, 224] width 194 height 29
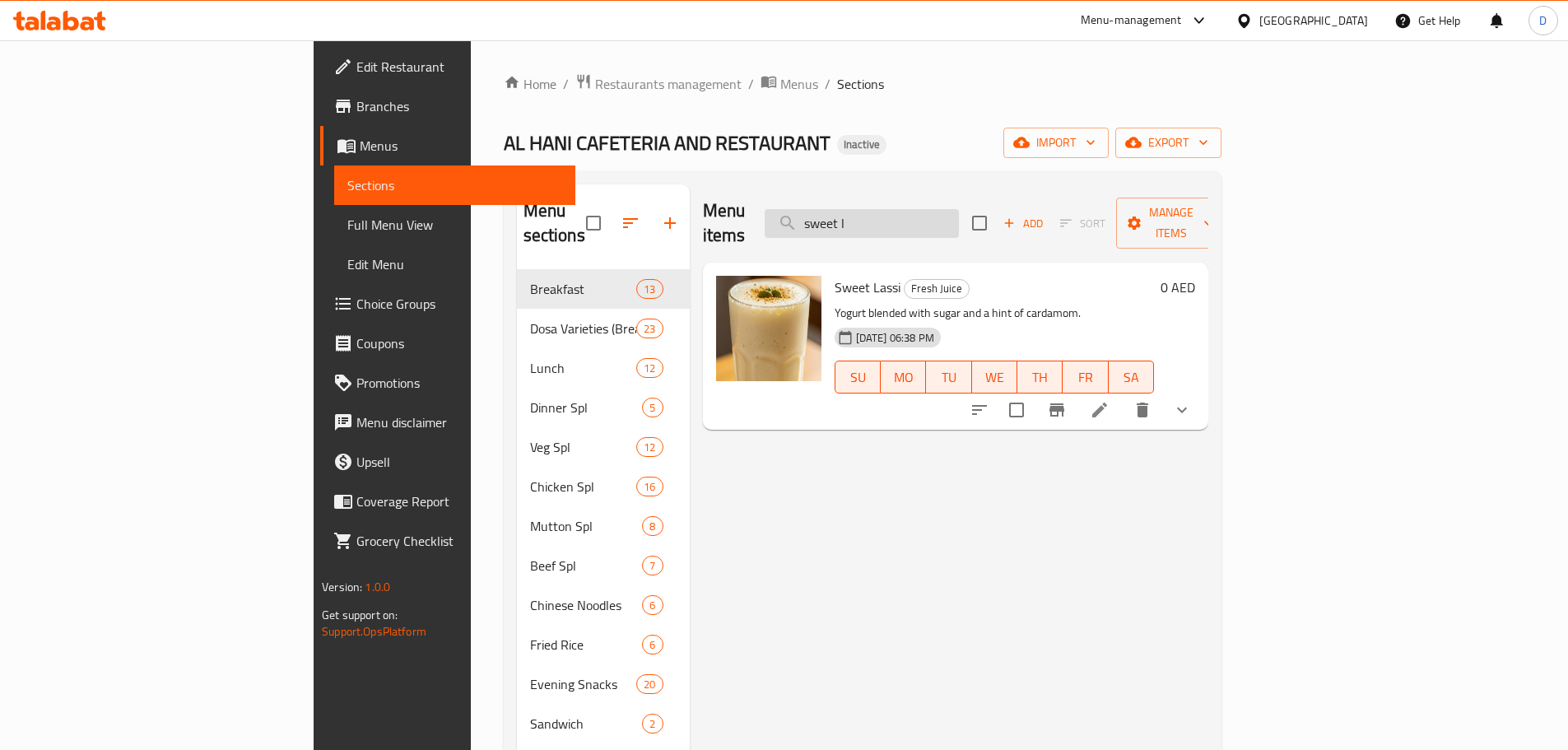
click at [959, 219] on input "sweet l" at bounding box center [861, 224] width 194 height 29
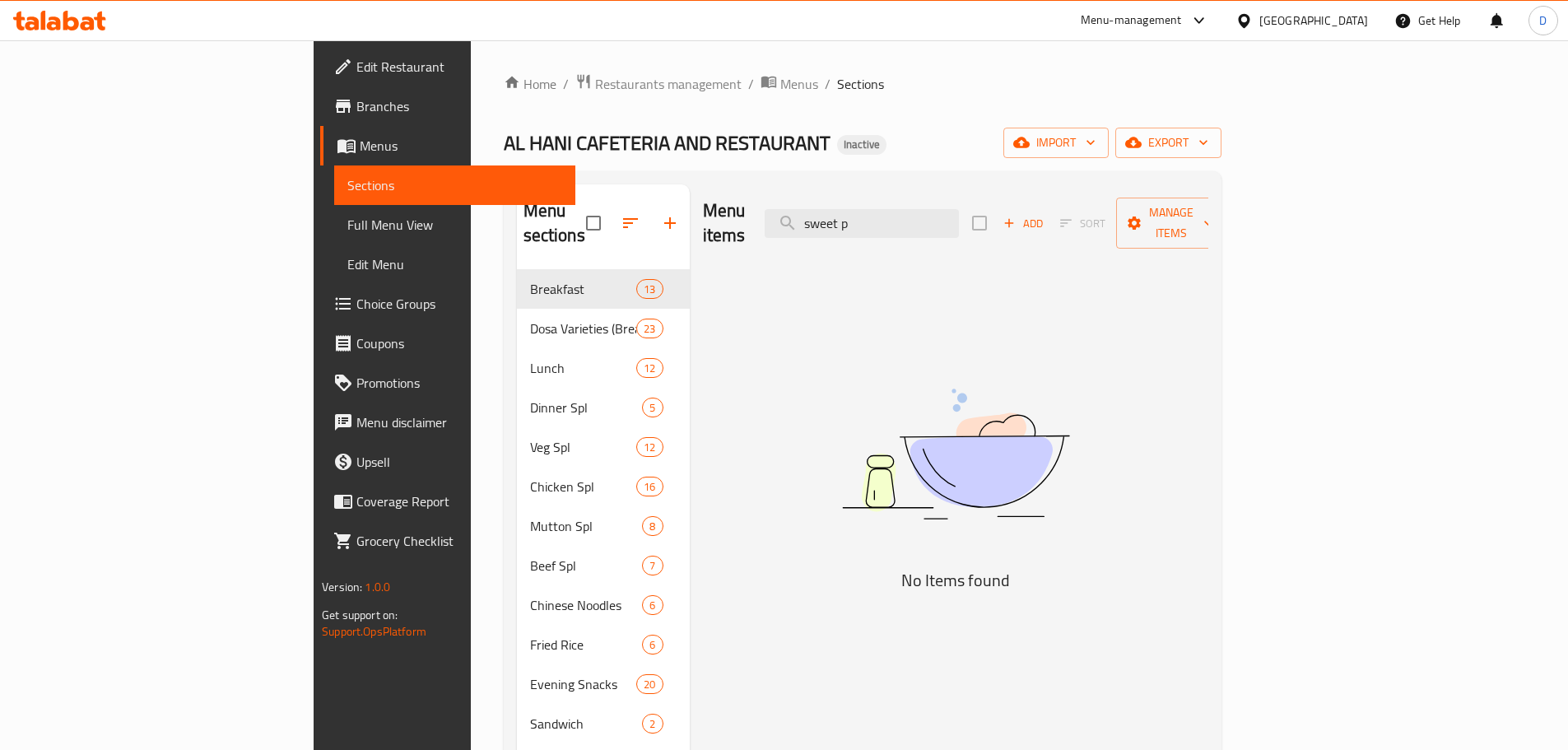
drag, startPoint x: 984, startPoint y: 212, endPoint x: 860, endPoint y: 216, distance: 124.1
click at [860, 216] on div "Menu items sweet p Add Sort Manage items" at bounding box center [955, 224] width 505 height 78
drag, startPoint x: 977, startPoint y: 219, endPoint x: 880, endPoint y: 219, distance: 97.0
click at [880, 219] on input "lip" at bounding box center [861, 224] width 194 height 29
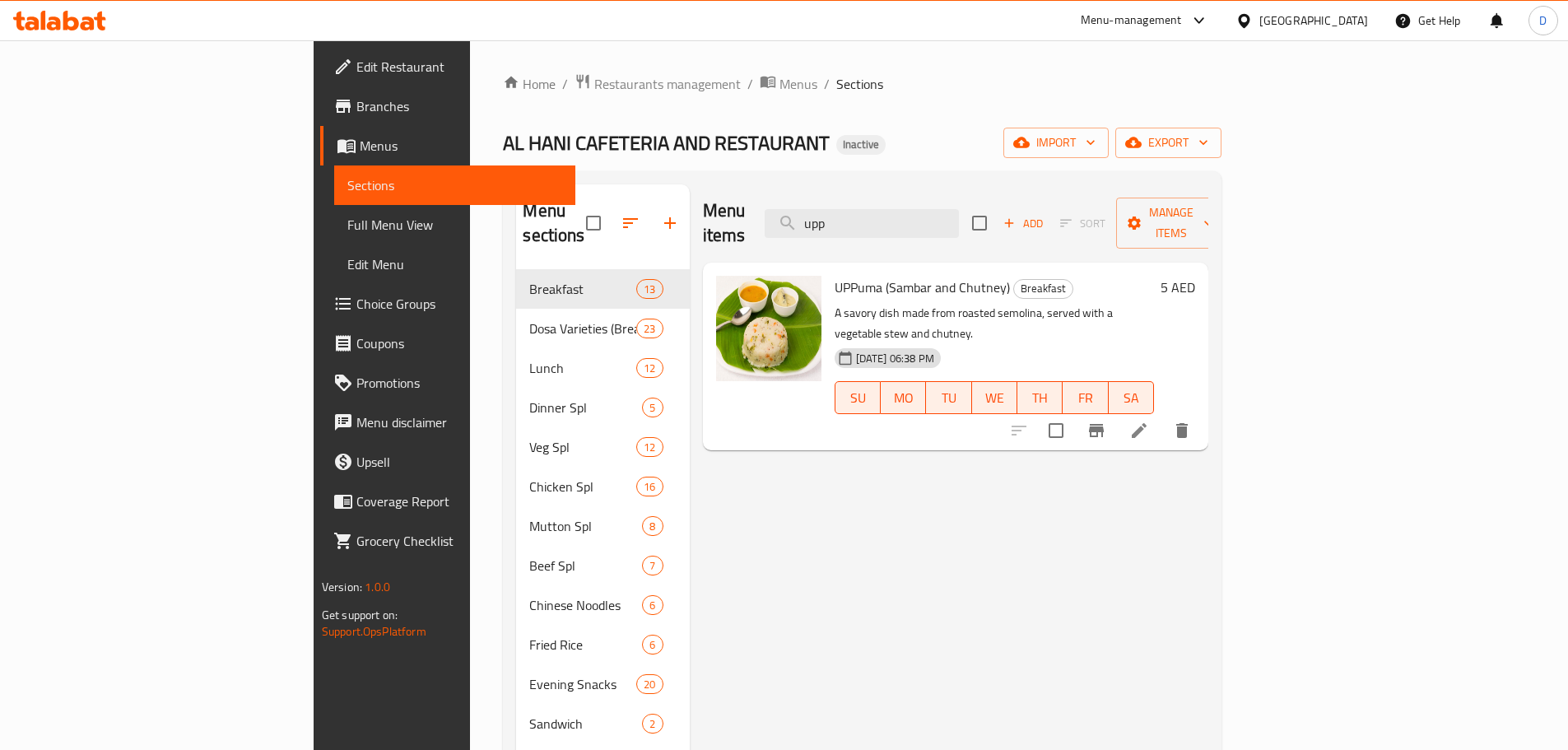
drag, startPoint x: 950, startPoint y: 217, endPoint x: 883, endPoint y: 228, distance: 67.9
click at [883, 228] on div "Menu items upp Add Sort Manage items" at bounding box center [956, 224] width 506 height 78
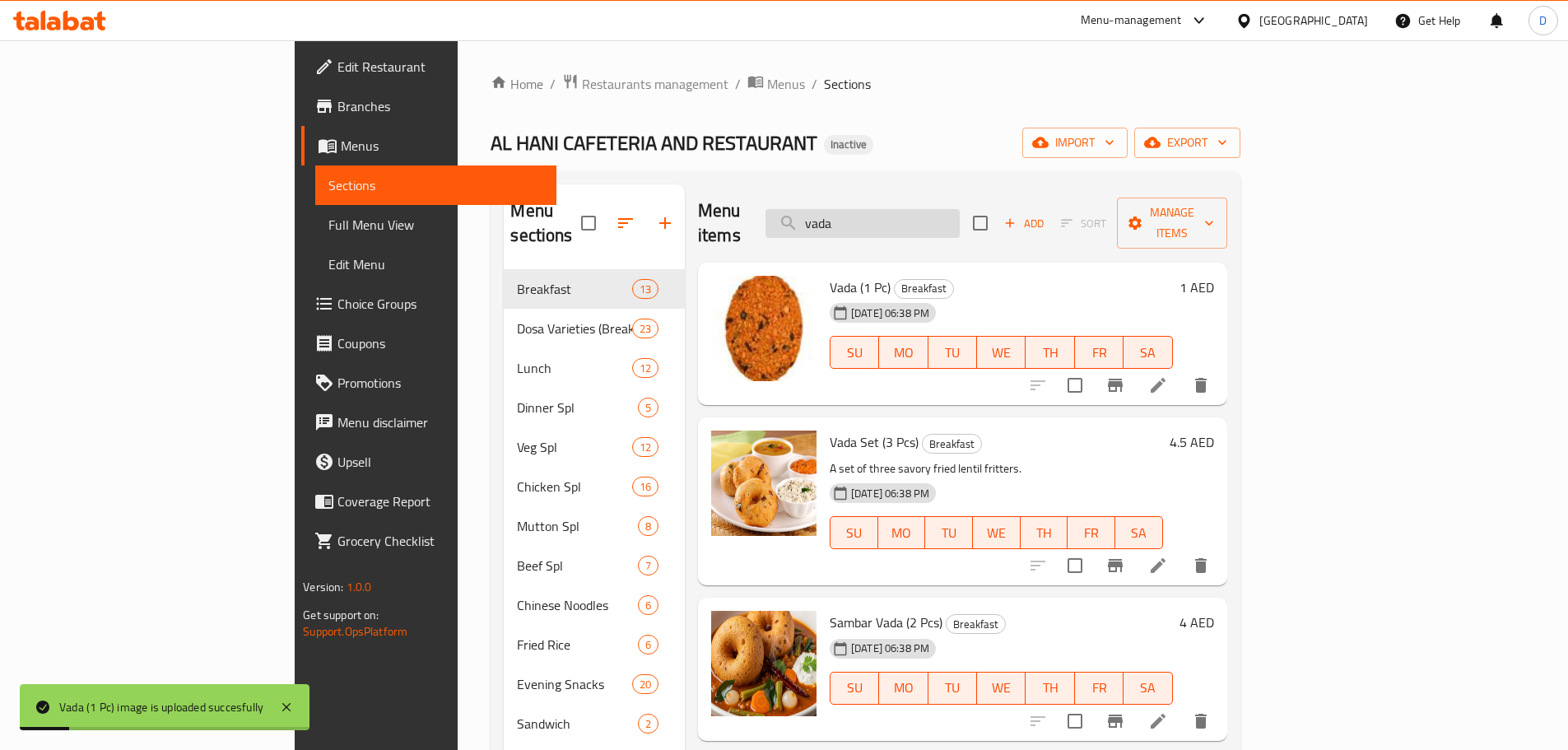
click at [959, 224] on input "vada" at bounding box center [862, 224] width 194 height 29
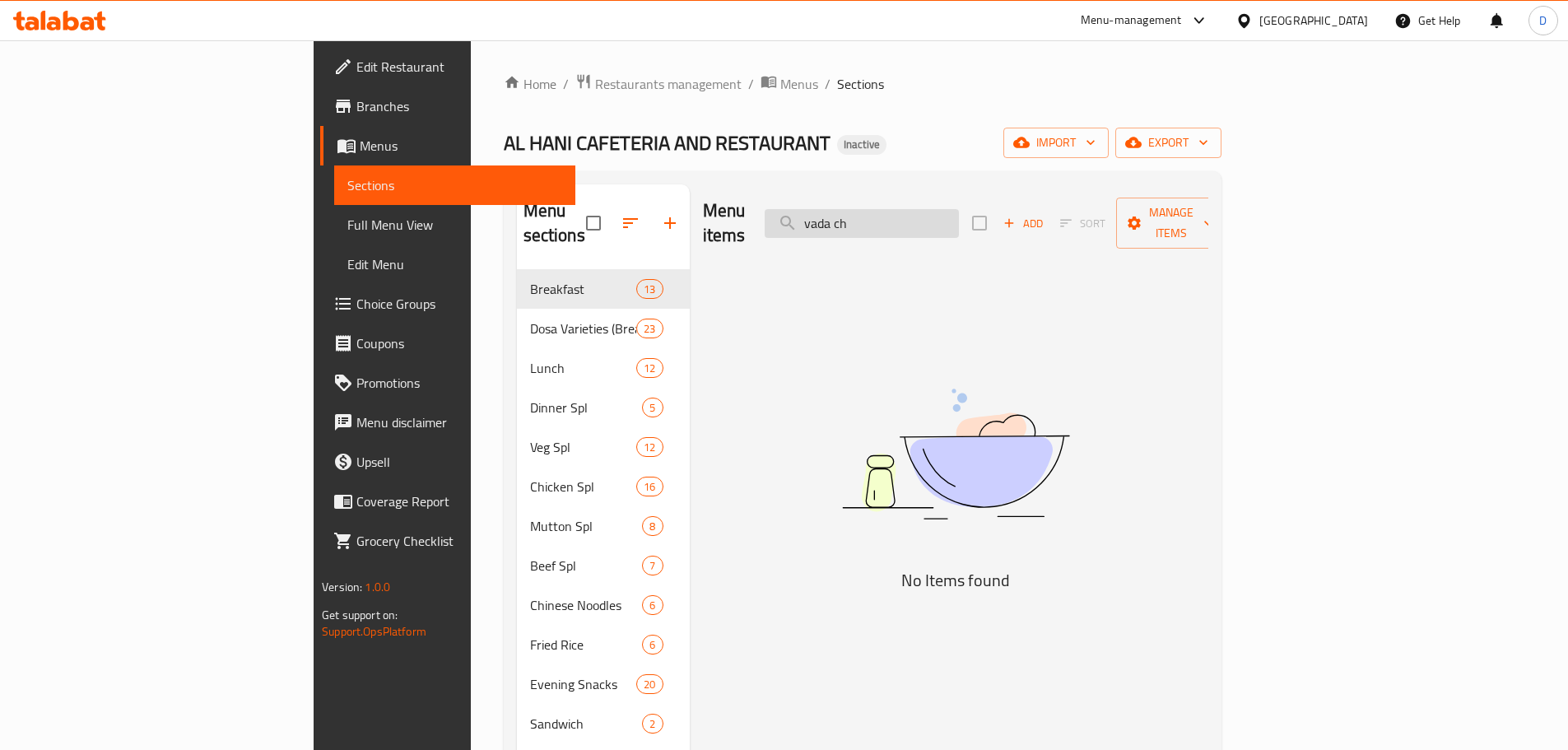
click at [959, 211] on input "vada ch" at bounding box center [861, 224] width 194 height 29
click at [959, 214] on input "vada sa" at bounding box center [861, 224] width 194 height 29
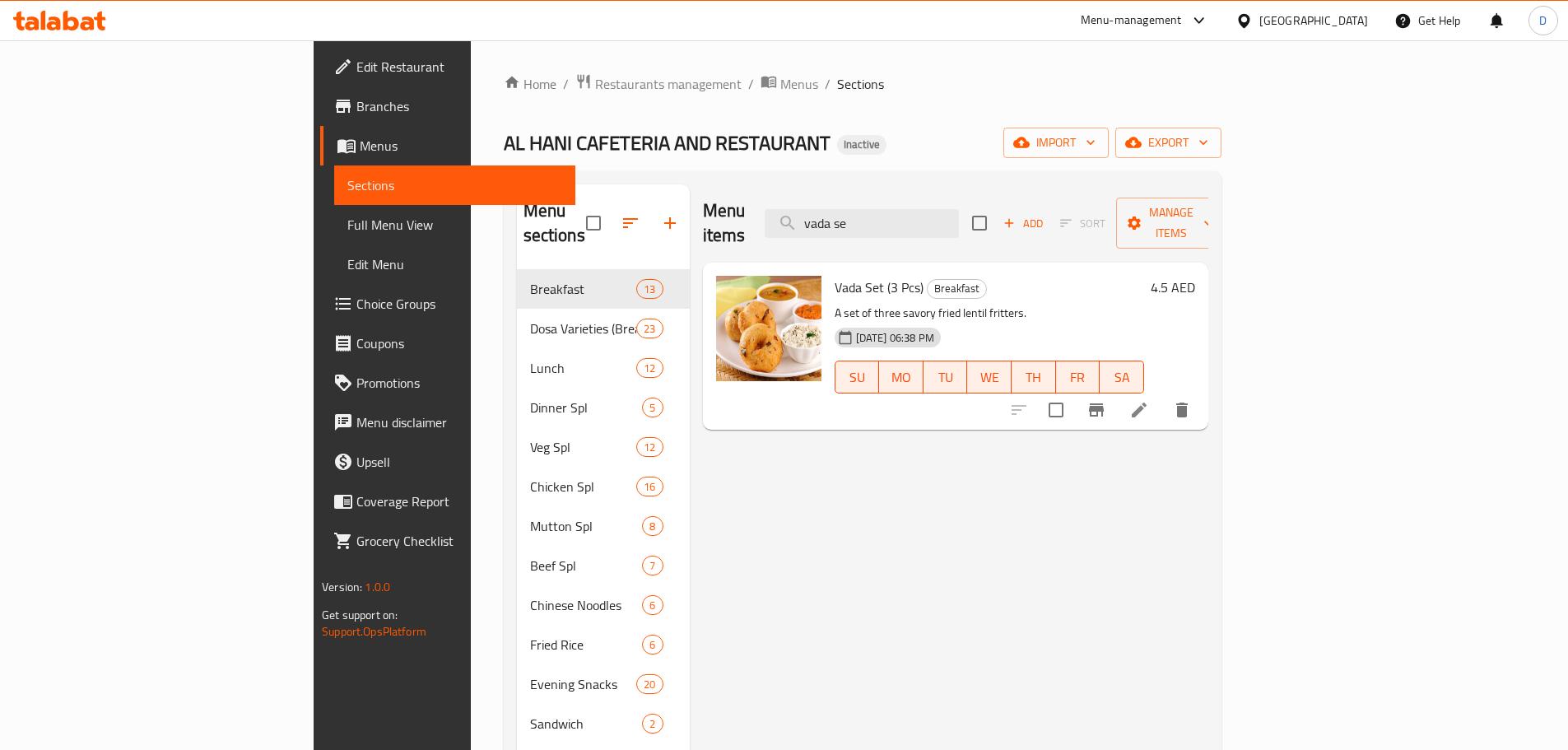
drag, startPoint x: 984, startPoint y: 210, endPoint x: 847, endPoint y: 217, distance: 137.2
click at [847, 217] on div "Menu items vada se Add Sort Manage items" at bounding box center [955, 224] width 505 height 78
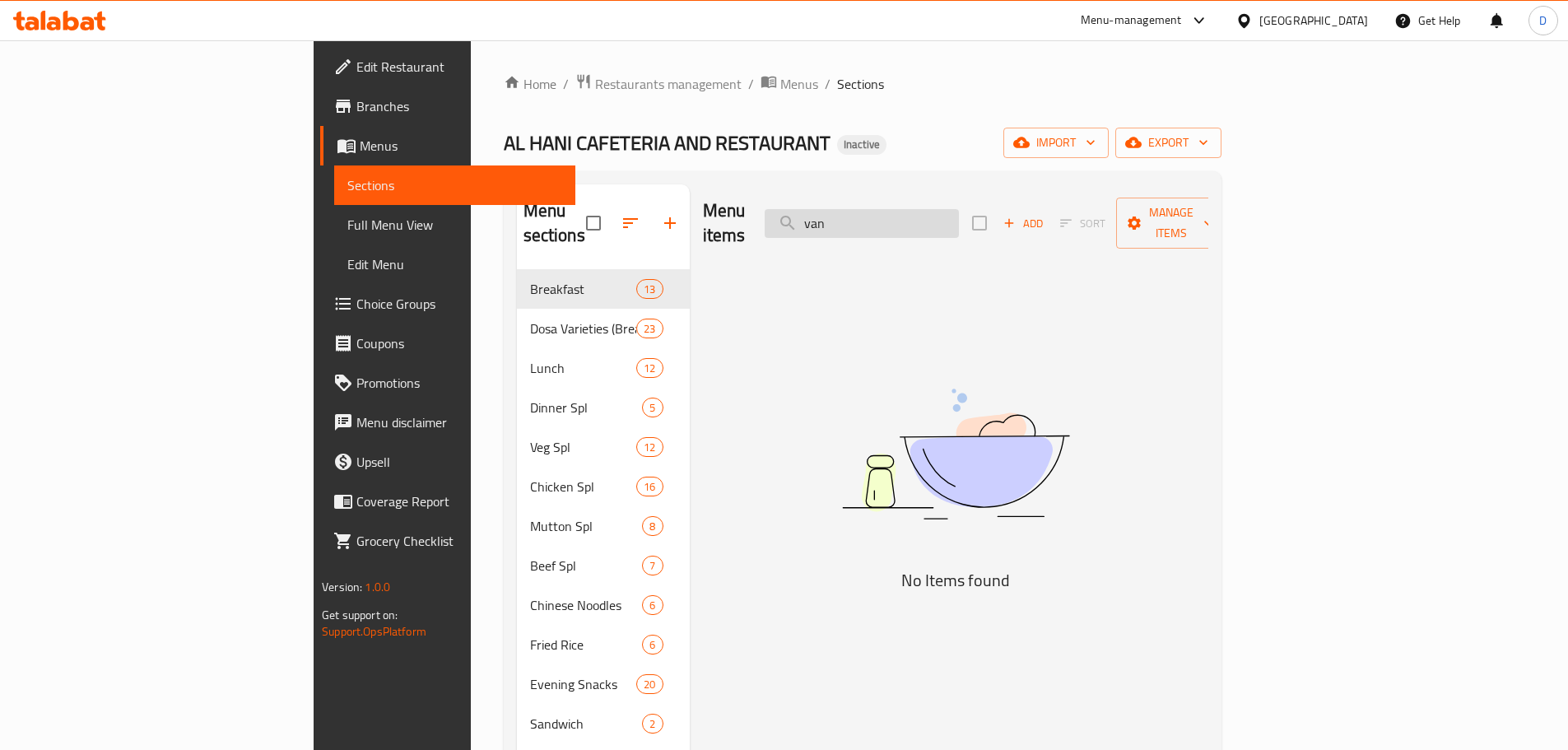
drag, startPoint x: 959, startPoint y: 210, endPoint x: 891, endPoint y: 211, distance: 68.0
click at [891, 211] on input "van" at bounding box center [861, 224] width 194 height 29
click at [959, 209] on input "veg b" at bounding box center [861, 224] width 194 height 29
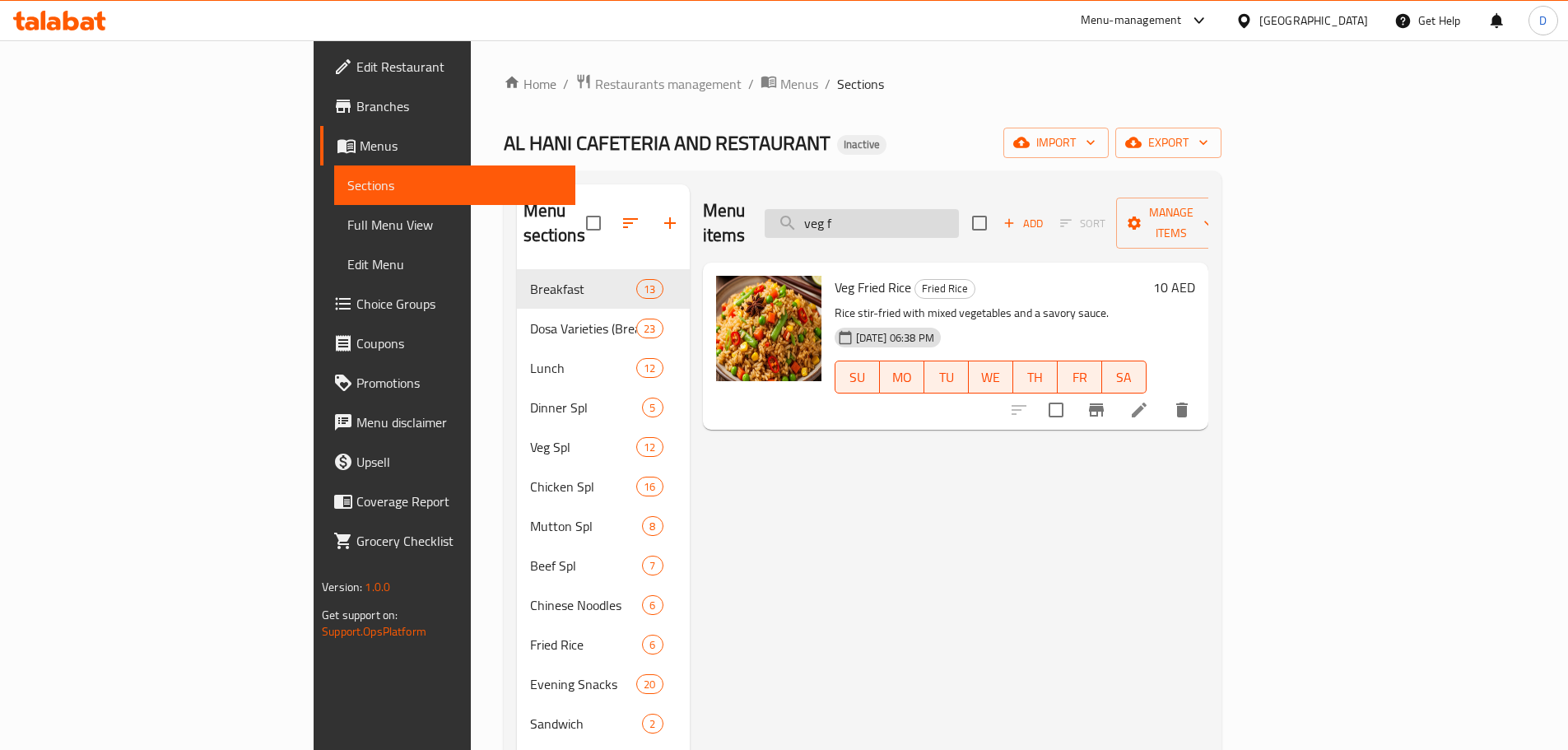
click at [959, 219] on input "veg f" at bounding box center [861, 224] width 194 height 29
click at [959, 219] on input "veg n" at bounding box center [861, 224] width 194 height 29
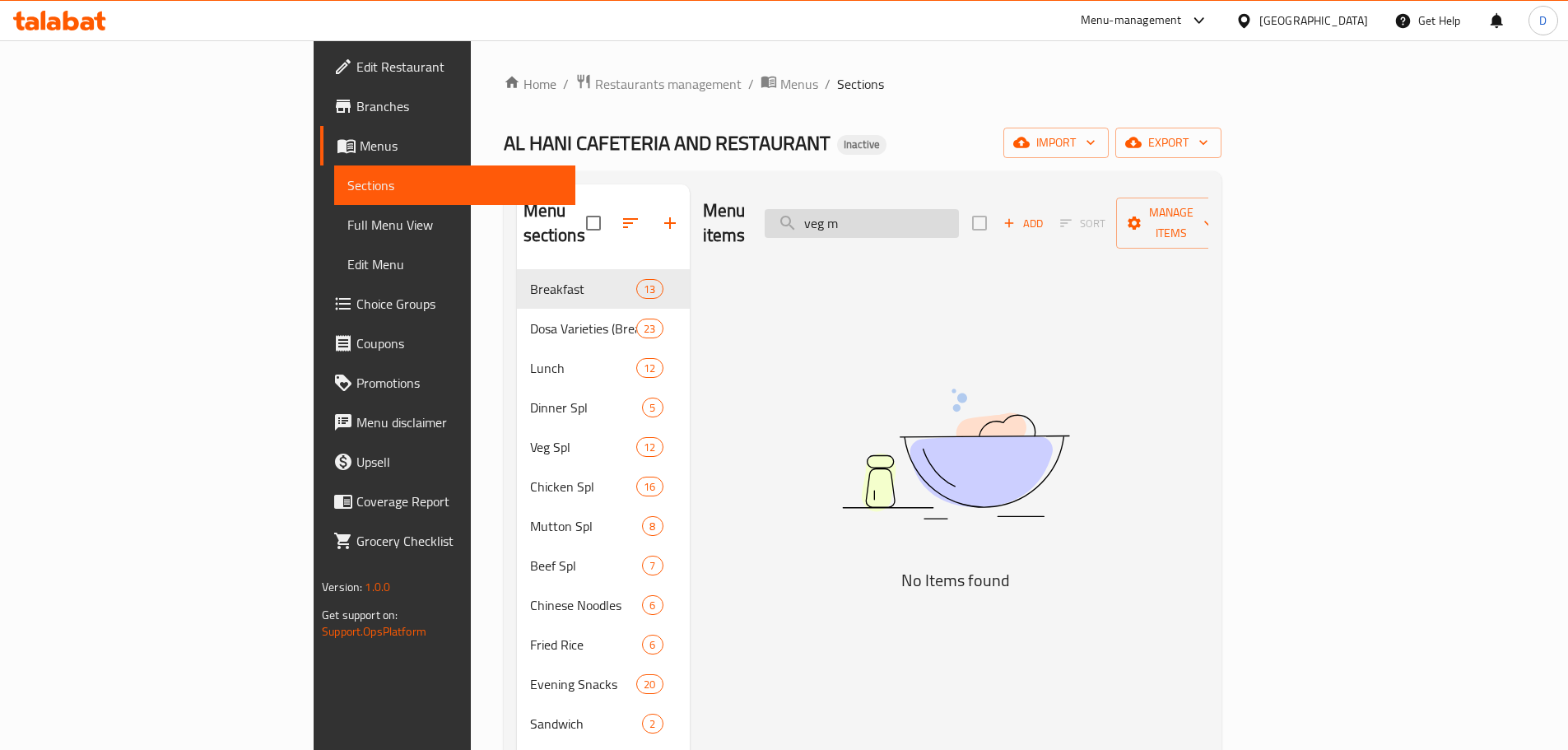
click at [959, 209] on input "veg m" at bounding box center [861, 224] width 194 height 29
drag, startPoint x: 975, startPoint y: 214, endPoint x: 847, endPoint y: 215, distance: 128.0
click at [847, 215] on div "Menu items veg pak Add Sort Manage items" at bounding box center [955, 224] width 505 height 78
drag, startPoint x: 957, startPoint y: 211, endPoint x: 871, endPoint y: 216, distance: 86.1
click at [871, 216] on div "Menu items wal Add Sort Manage items" at bounding box center [955, 224] width 505 height 78
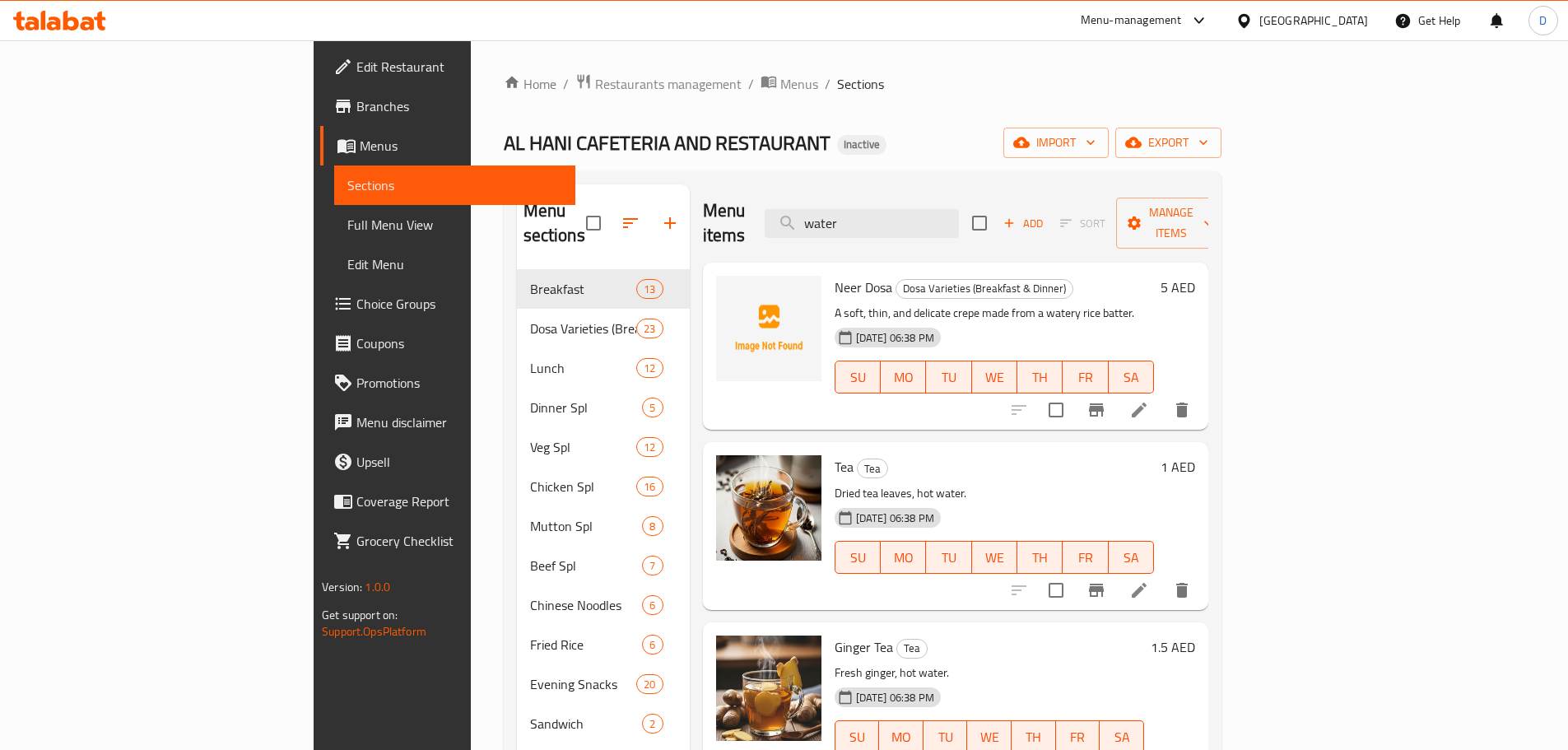
type input "water"
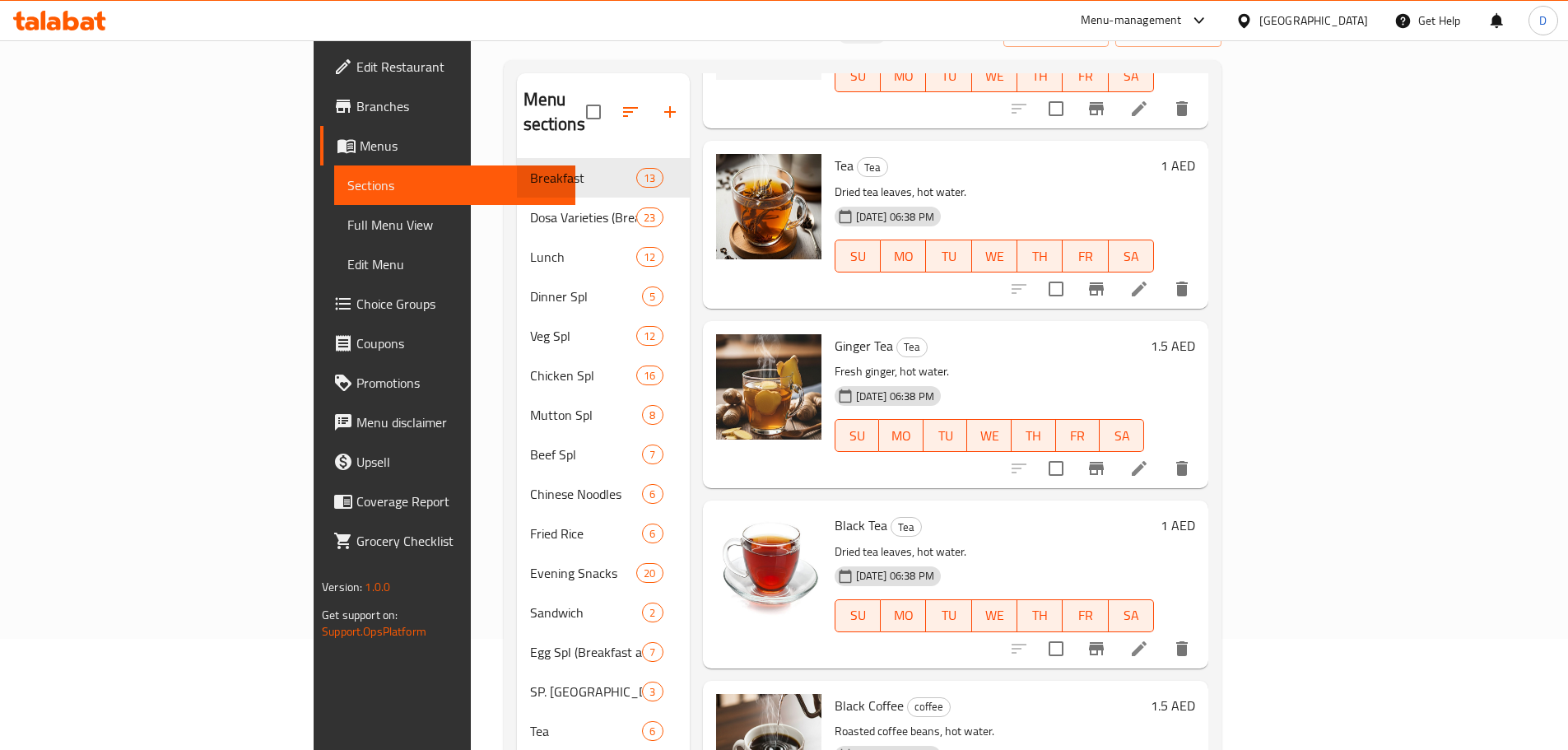
scroll to position [230, 0]
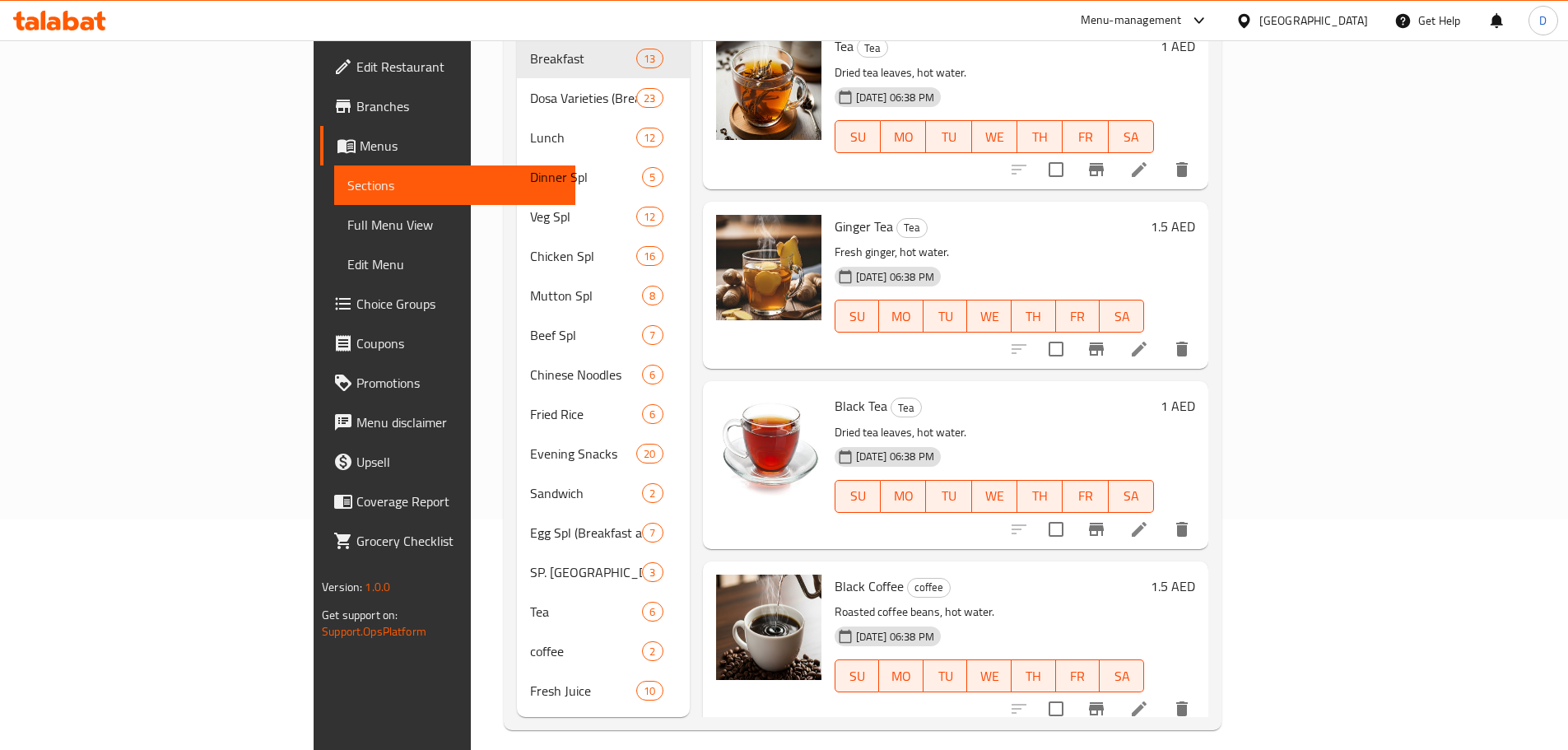
drag, startPoint x: 88, startPoint y: 228, endPoint x: 174, endPoint y: 237, distance: 86.5
click at [348, 228] on span "Full Menu View" at bounding box center [455, 225] width 215 height 20
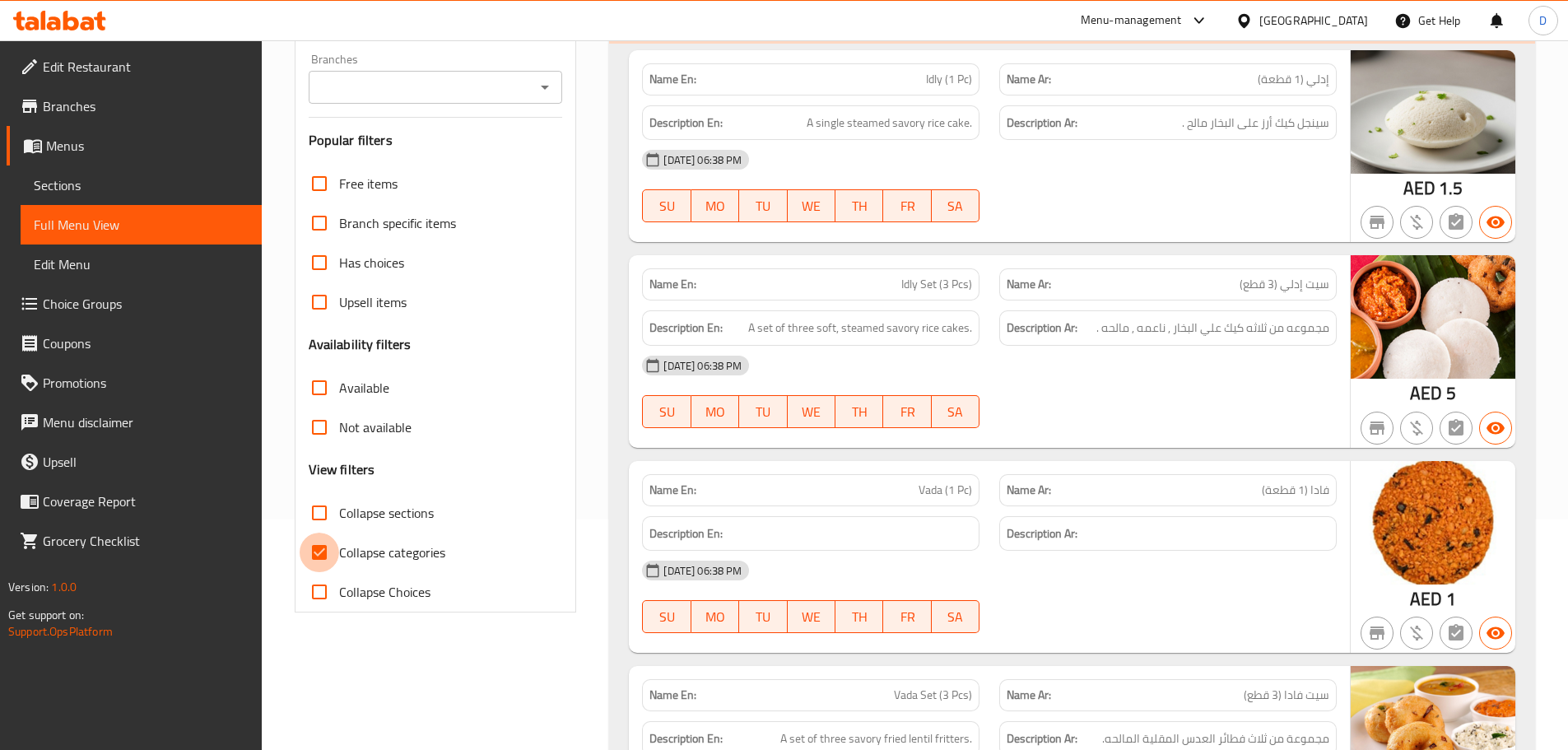
click at [315, 551] on input "Collapse categories" at bounding box center [319, 552] width 39 height 39
checkbox input "false"
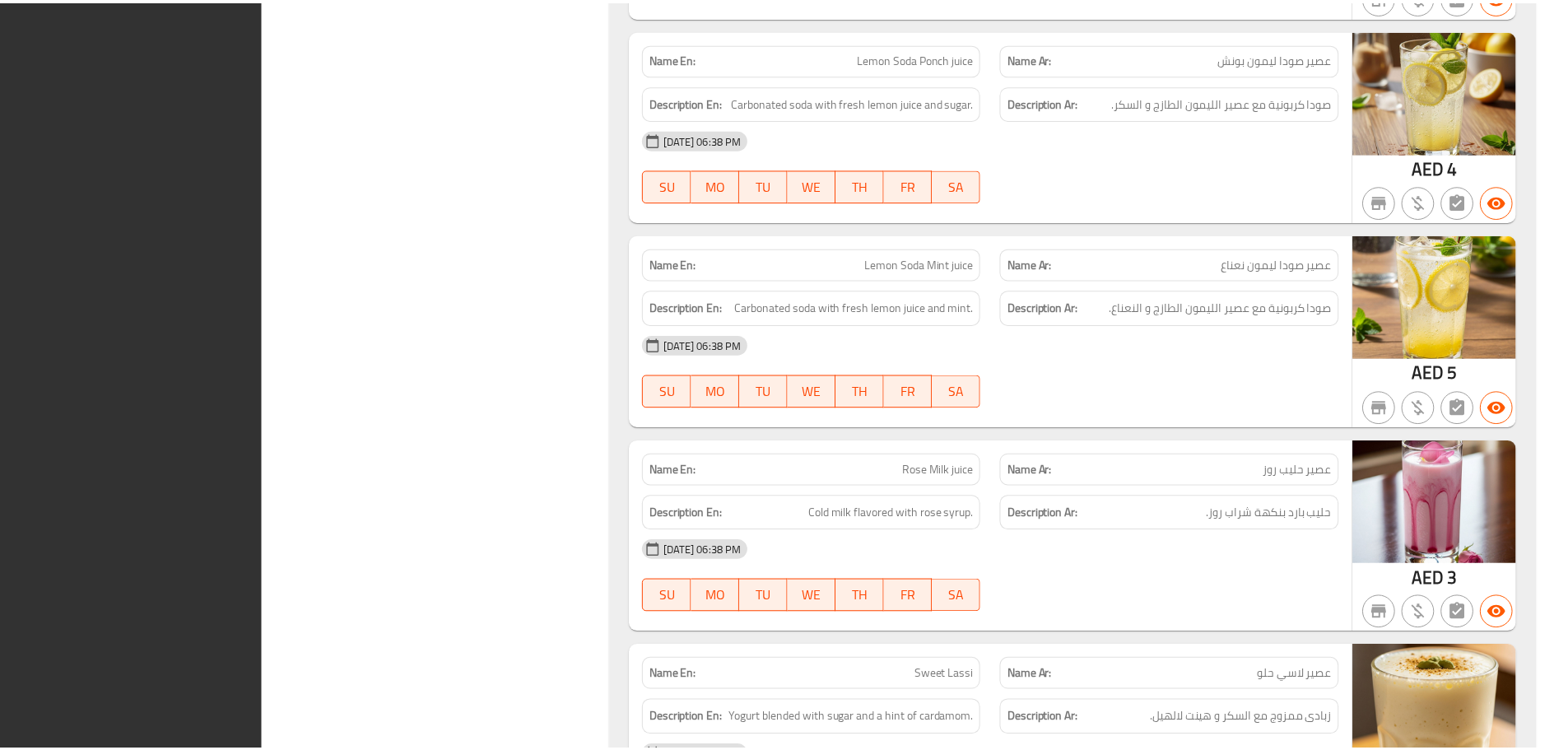
scroll to position [49455, 0]
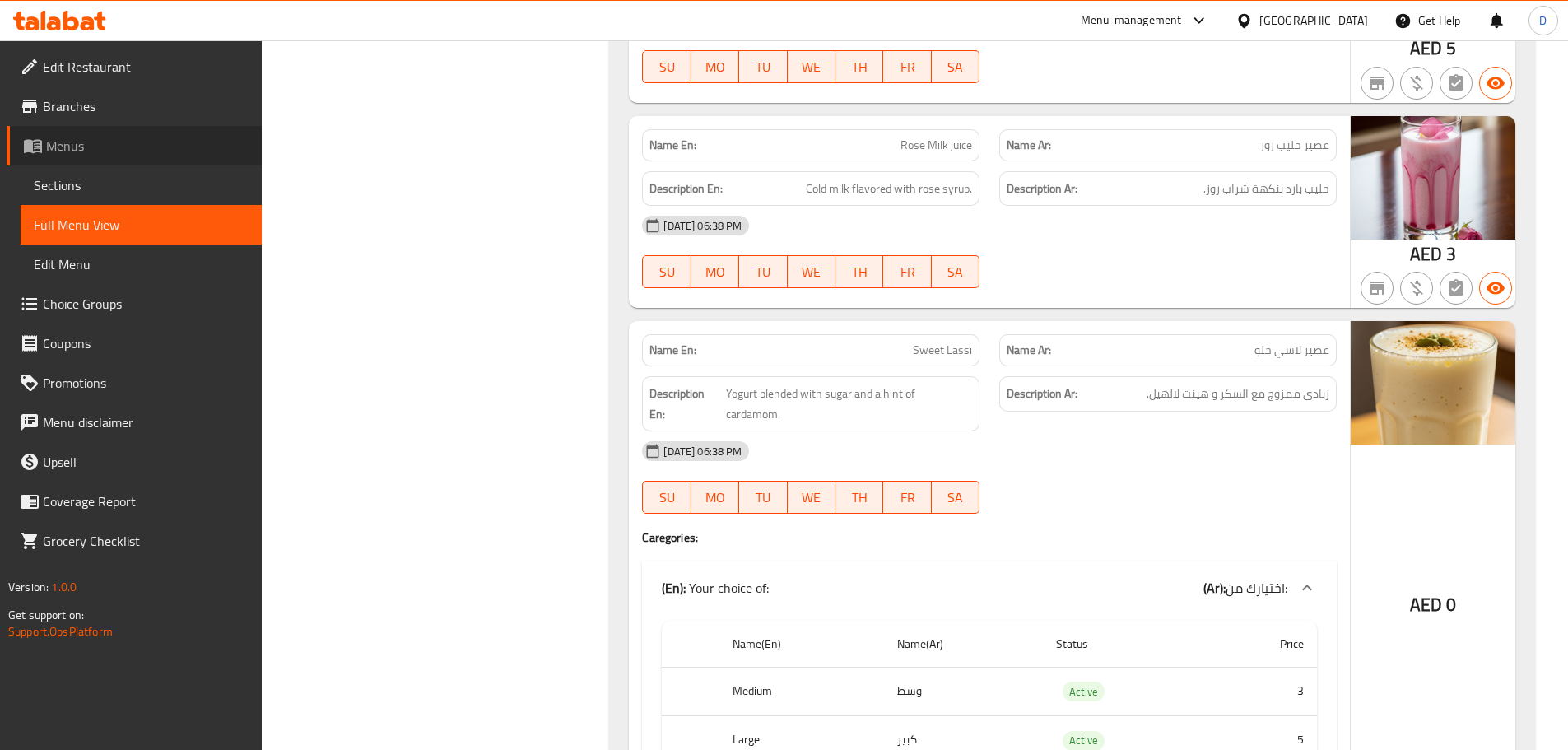
click at [56, 155] on span "Menus" at bounding box center [147, 146] width 202 height 20
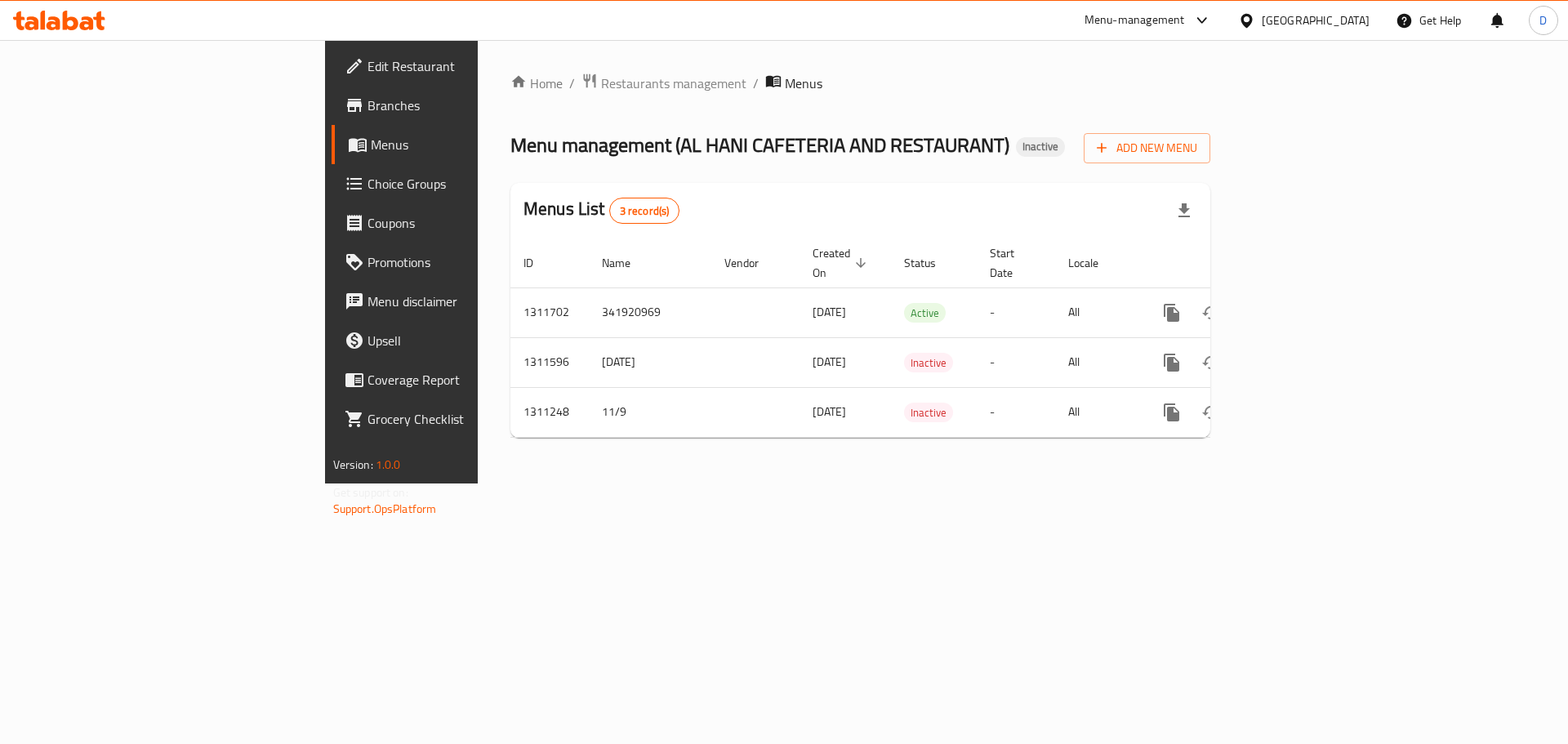
click at [1289, 17] on div "[GEOGRAPHIC_DATA]" at bounding box center [1315, 21] width 107 height 18
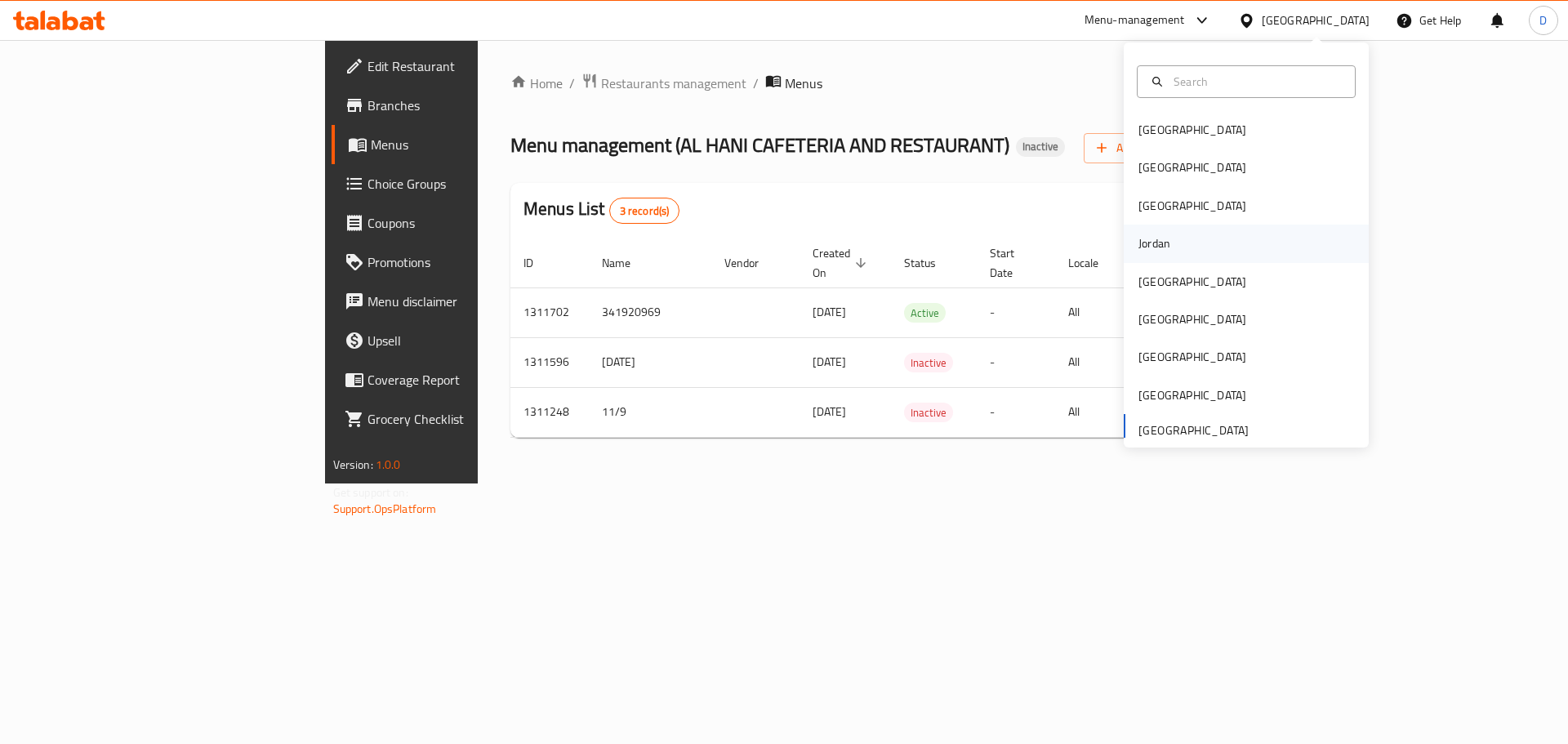
click at [1144, 237] on div "Jordan" at bounding box center [1154, 244] width 32 height 18
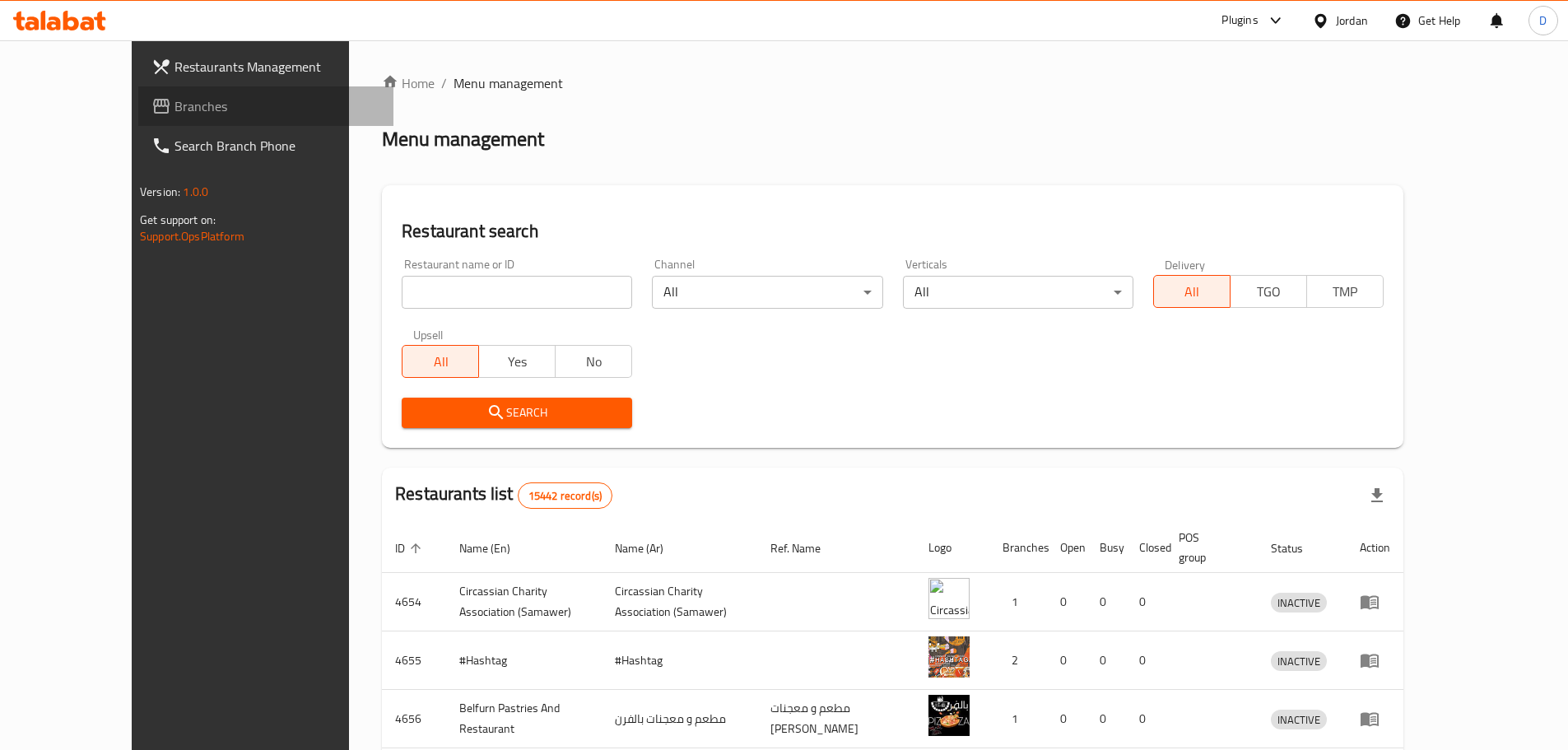
click at [175, 103] on span "Branches" at bounding box center [278, 106] width 206 height 20
